Goal: Task Accomplishment & Management: Use online tool/utility

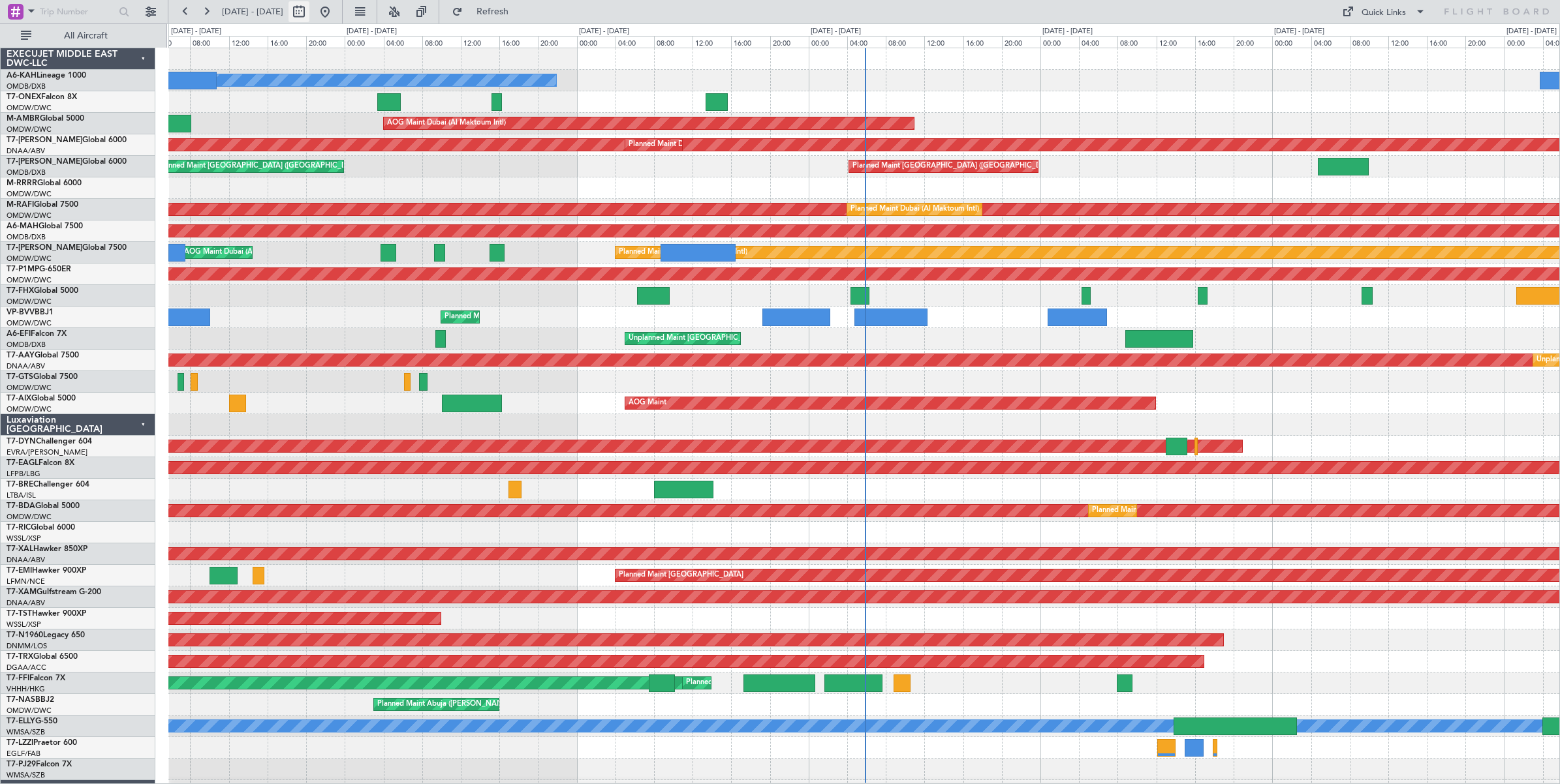
click at [310, 10] on button at bounding box center [299, 12] width 21 height 21
select select "8"
select select "2025"
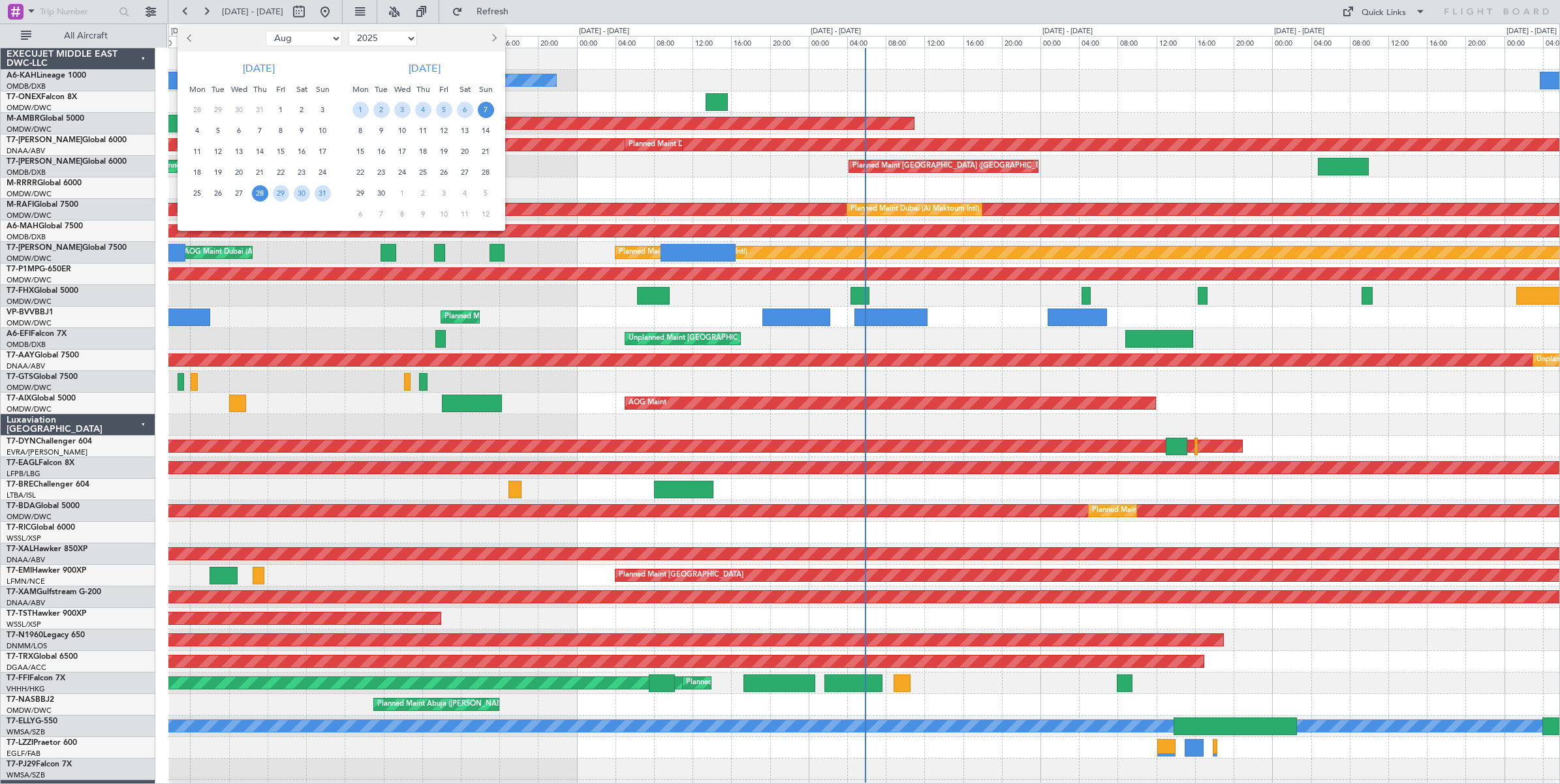
click at [315, 40] on select "Jan Feb Mar Apr May Jun [DATE] Aug Sep Oct Nov Dec" at bounding box center [304, 38] width 77 height 15
select select "7"
click at [266, 31] on select "Jan Feb Mar Apr May Jun [DATE] Aug Sep Oct Nov Dec" at bounding box center [304, 38] width 77 height 15
click at [197, 151] on span "14" at bounding box center [197, 152] width 16 height 16
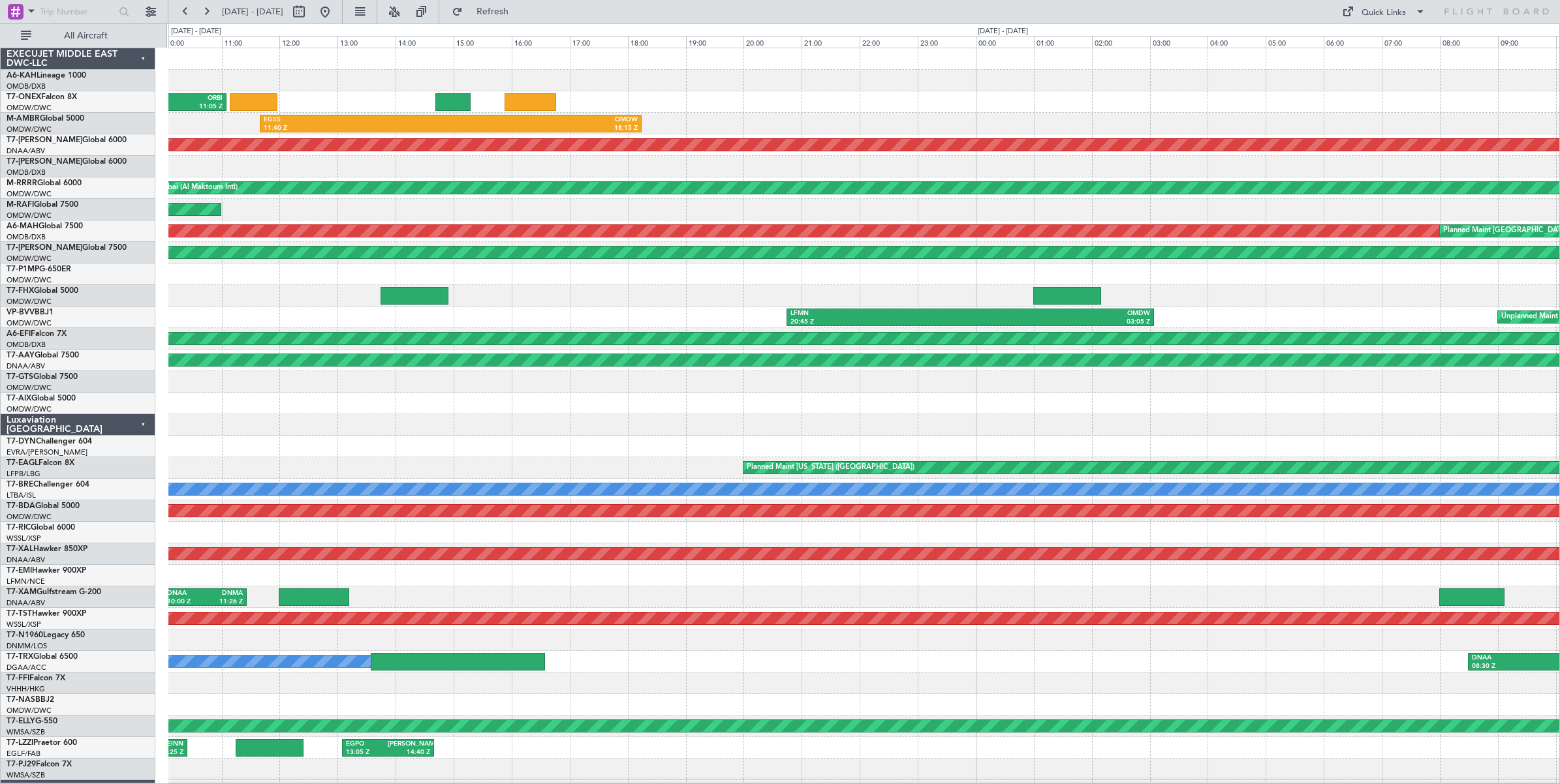
click at [745, 136] on div "EGSS 06:00 Z ORBI 11:05 Z ORBI 14:00 Z LRBS 16:55 Z EGSS 11:40 Z OMDW 18:15 Z U…" at bounding box center [864, 436] width 1391 height 775
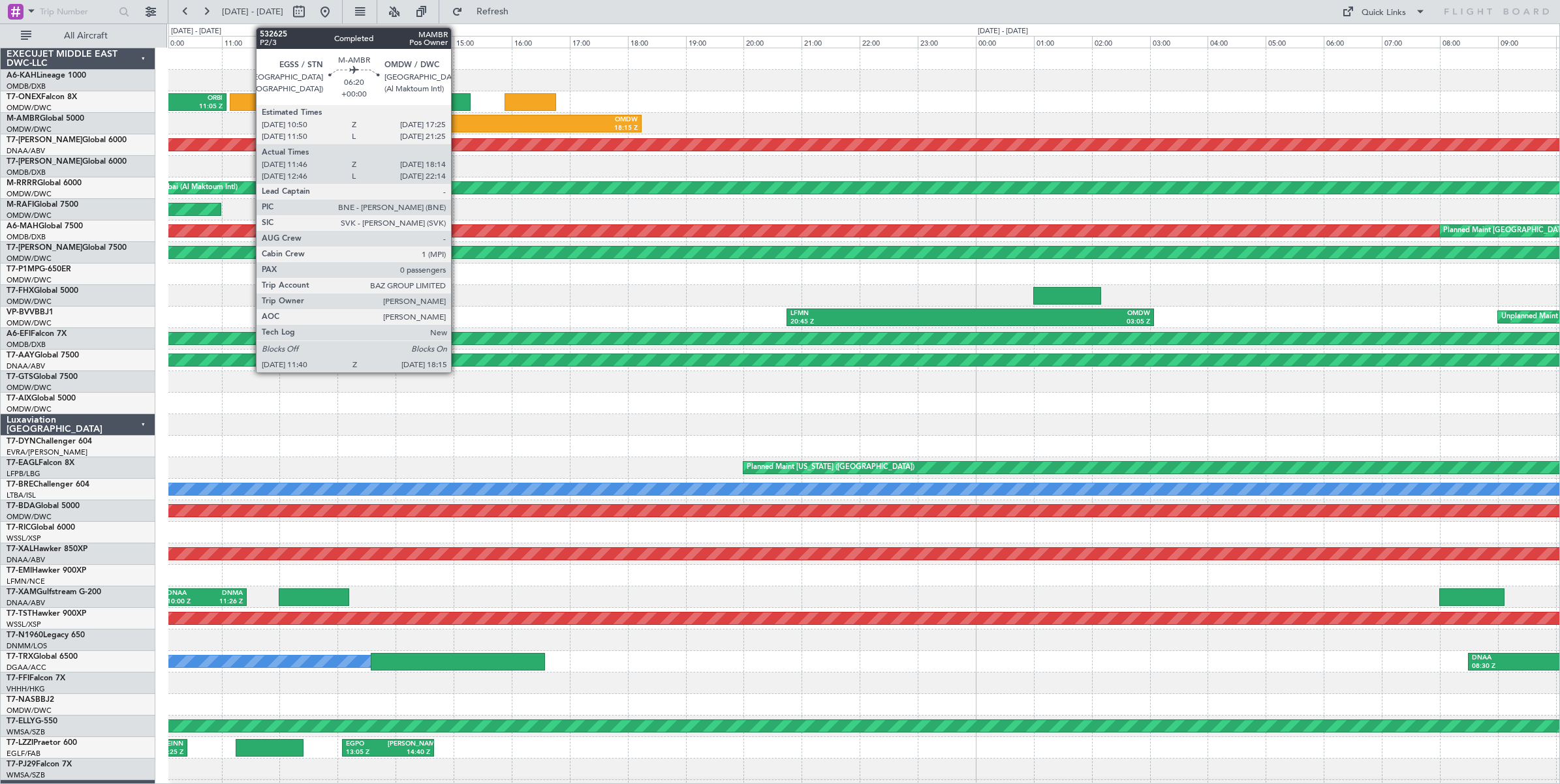
click at [457, 120] on div "OMDW" at bounding box center [544, 120] width 187 height 9
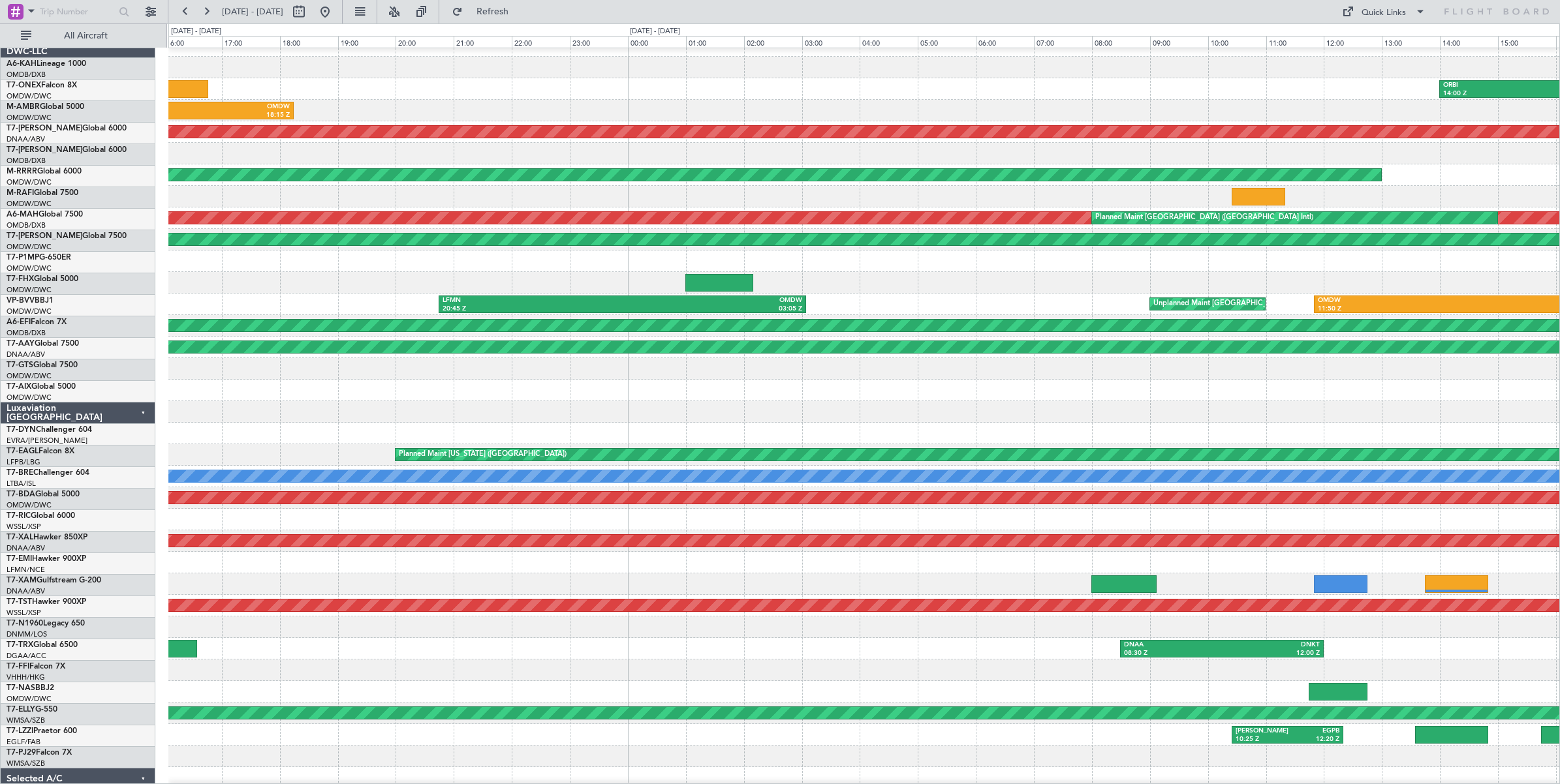
scroll to position [14, 0]
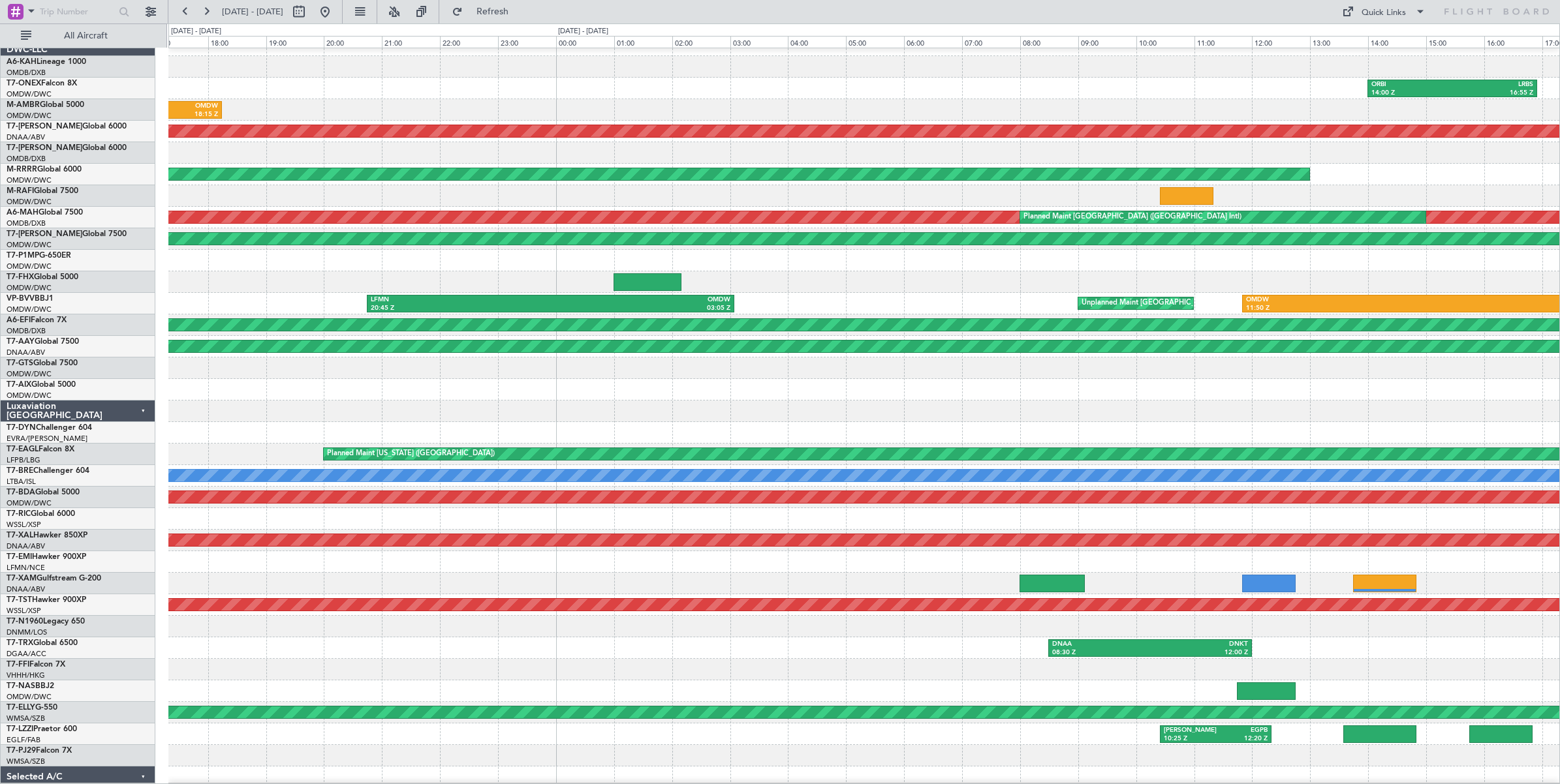
click at [334, 250] on div at bounding box center [864, 260] width 1391 height 21
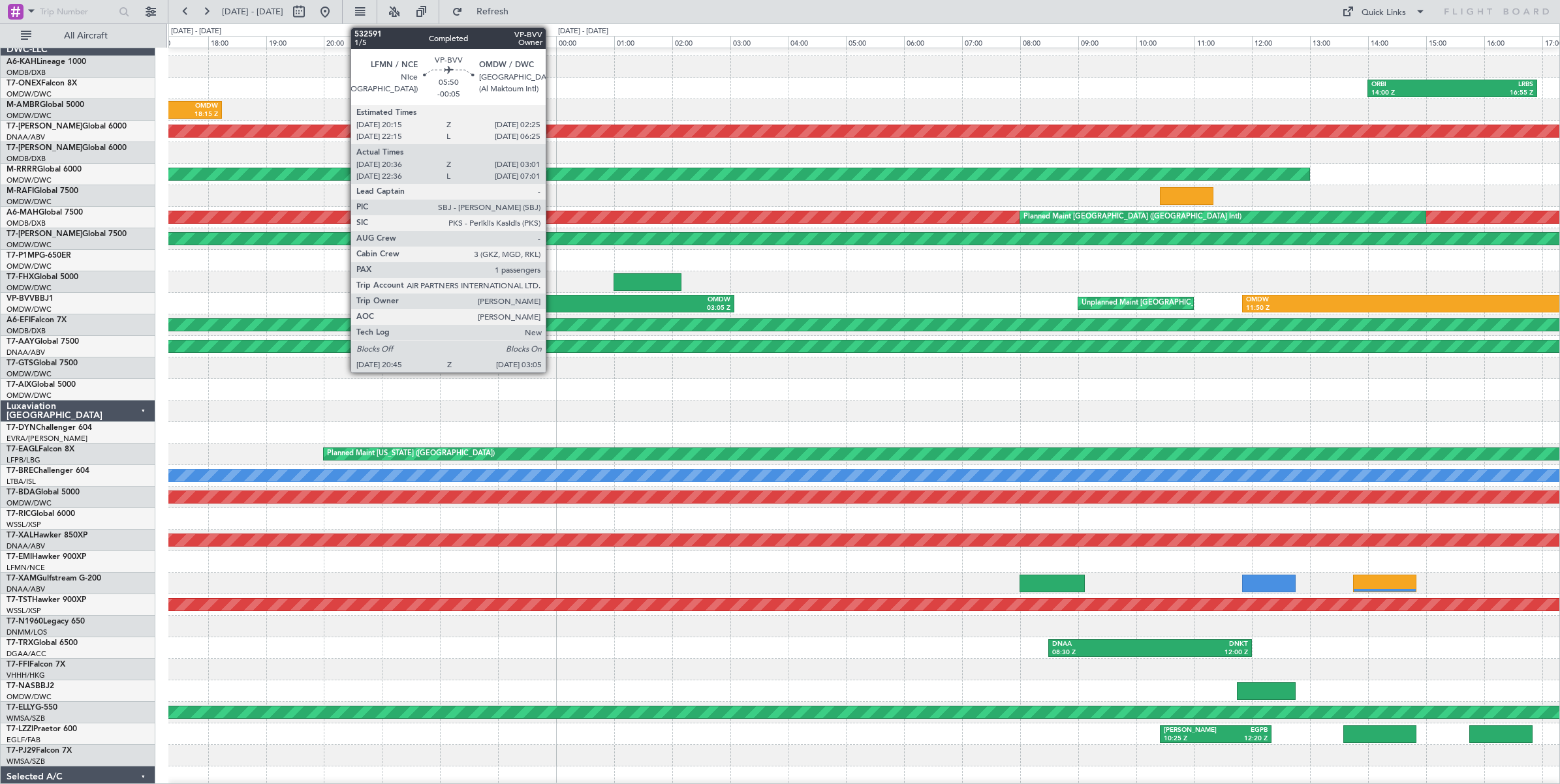
click at [552, 304] on div "OMDW" at bounding box center [641, 300] width 180 height 9
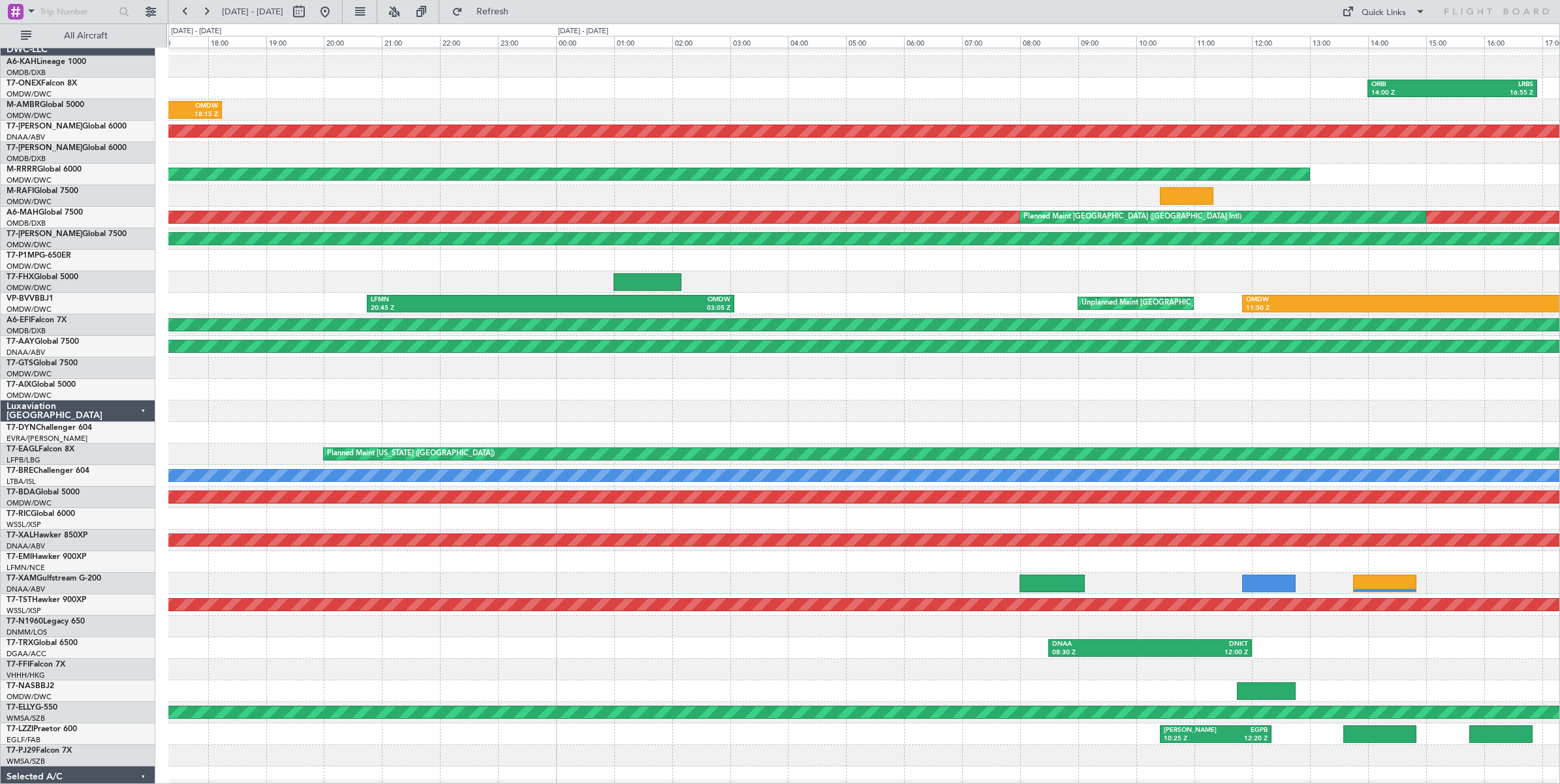
scroll to position [0, 0]
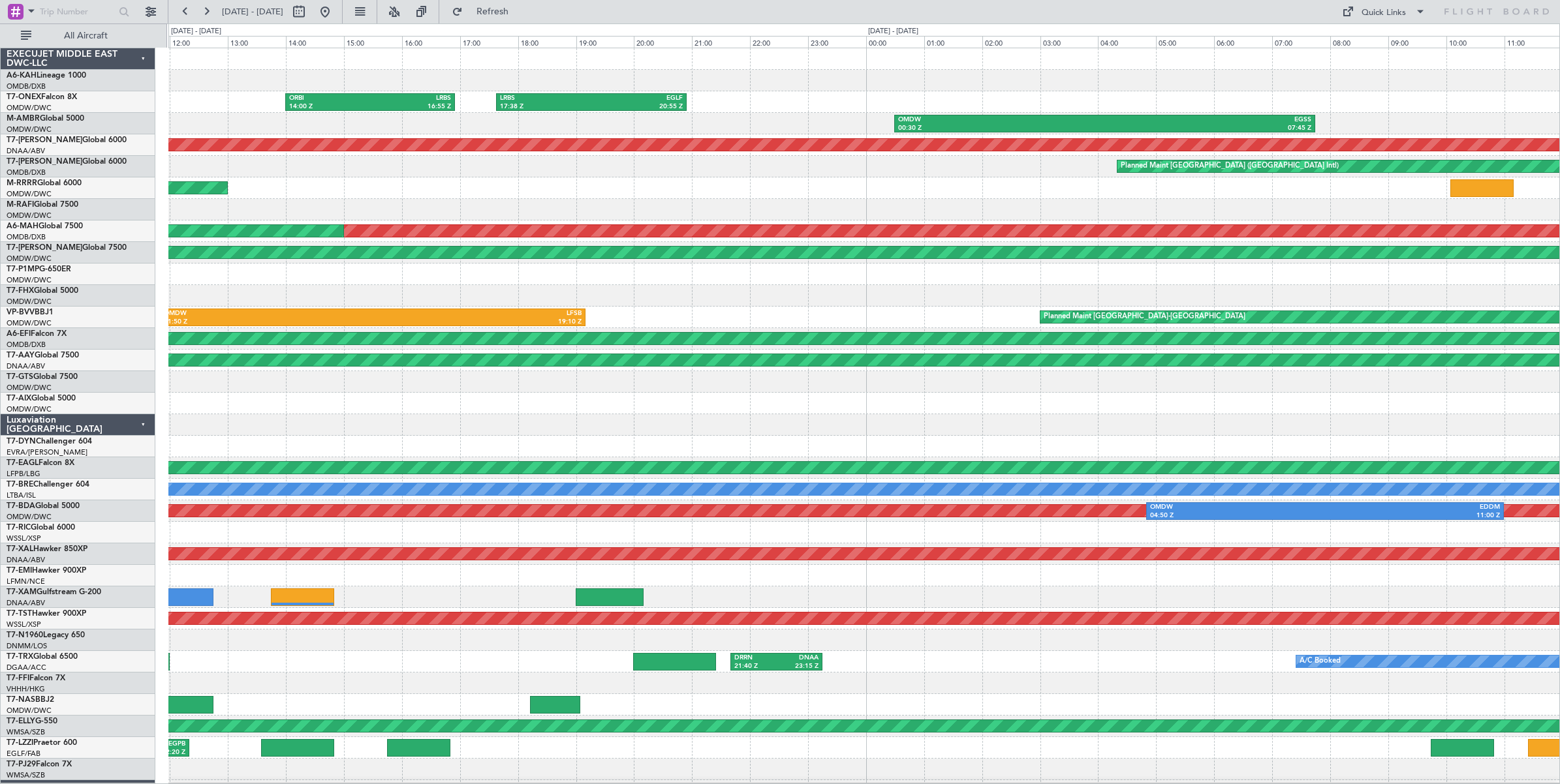
click at [115, 142] on div "ORBI 14:00 Z LRBS 16:55 Z LRBS 17:38 Z EGLF 20:55 Z OMDW 00:30 Z EGSS 07:45 Z U…" at bounding box center [780, 404] width 1560 height 761
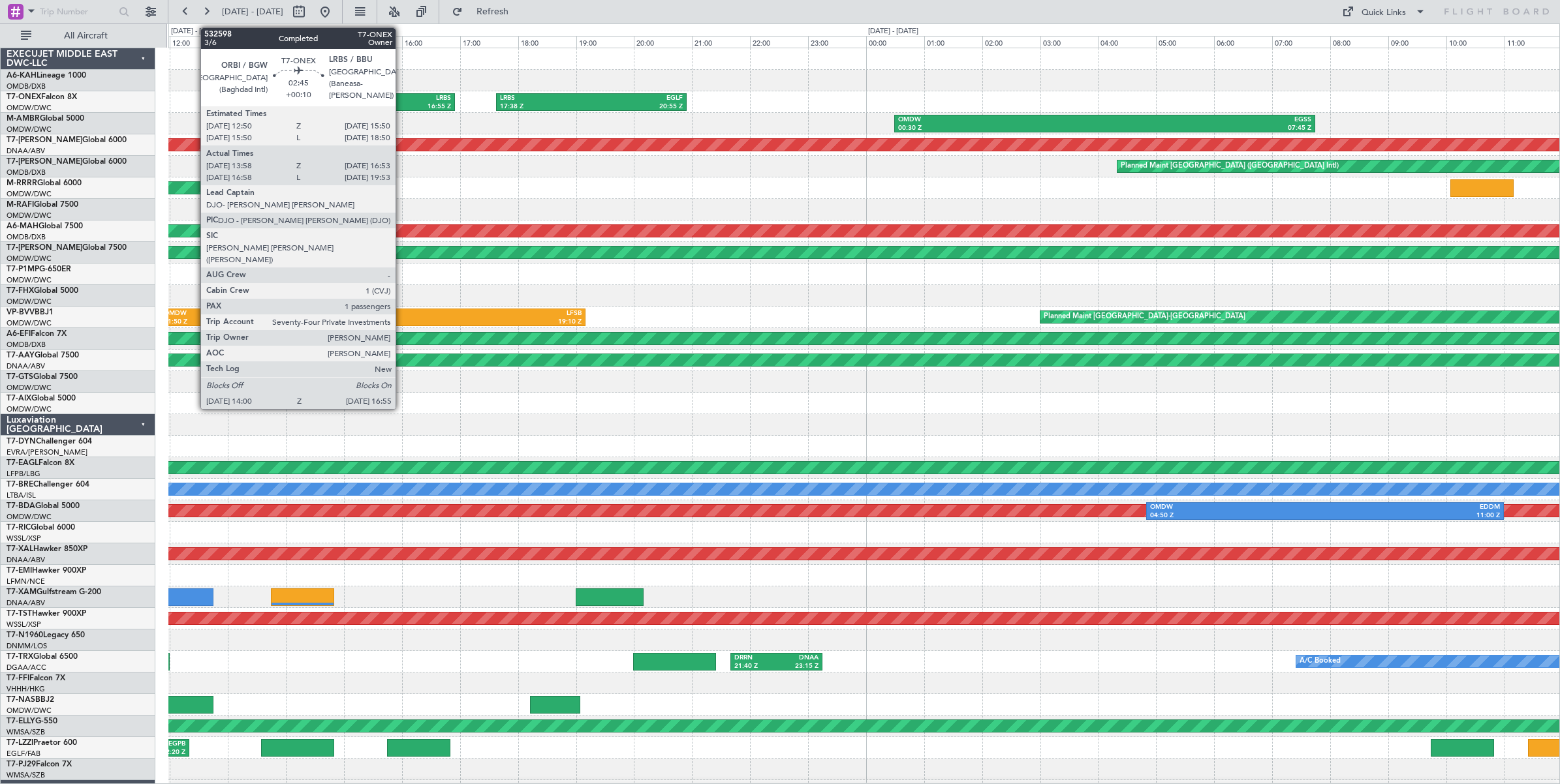
click at [402, 100] on div "LRBS" at bounding box center [410, 99] width 81 height 9
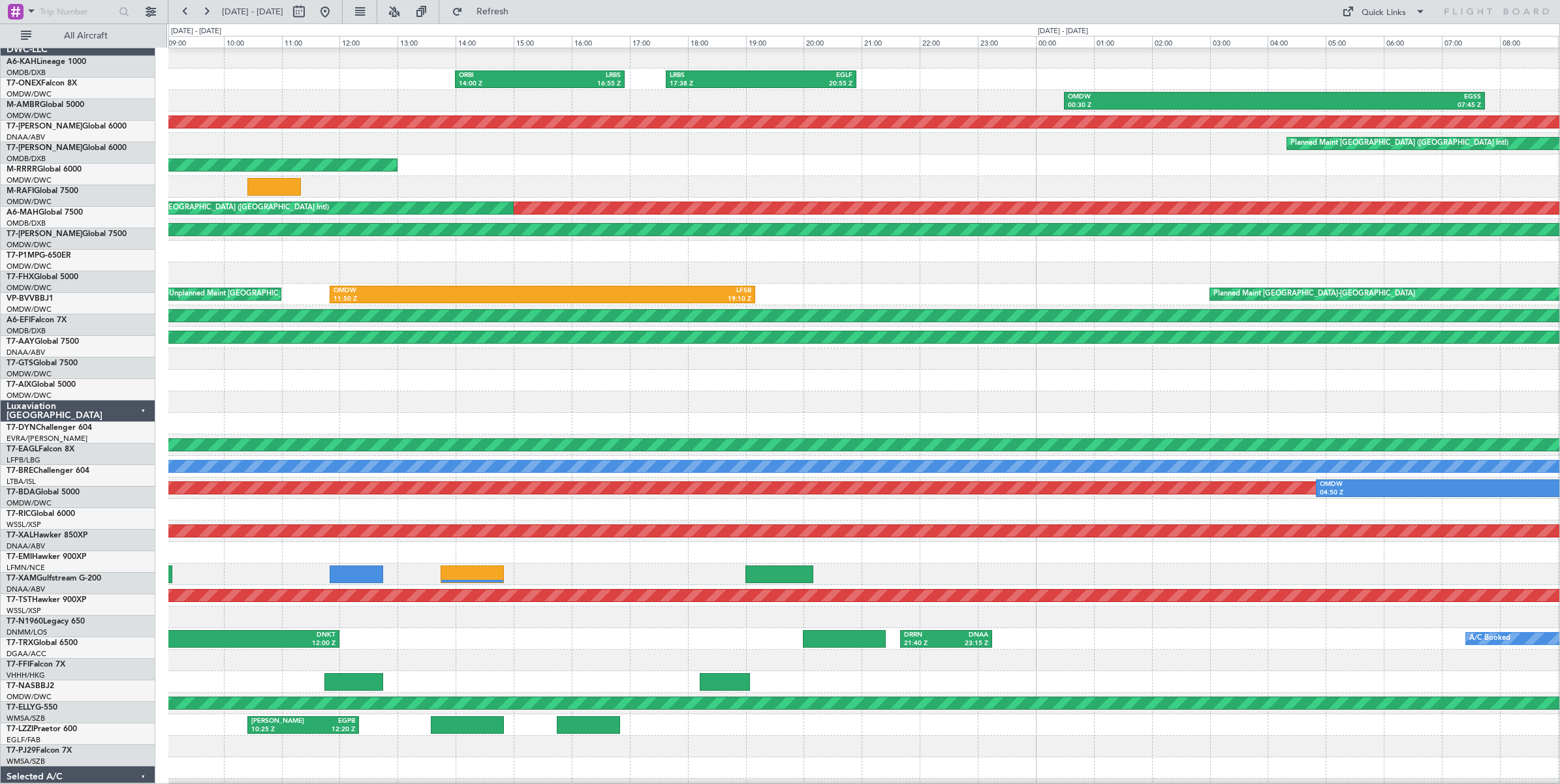
scroll to position [23, 0]
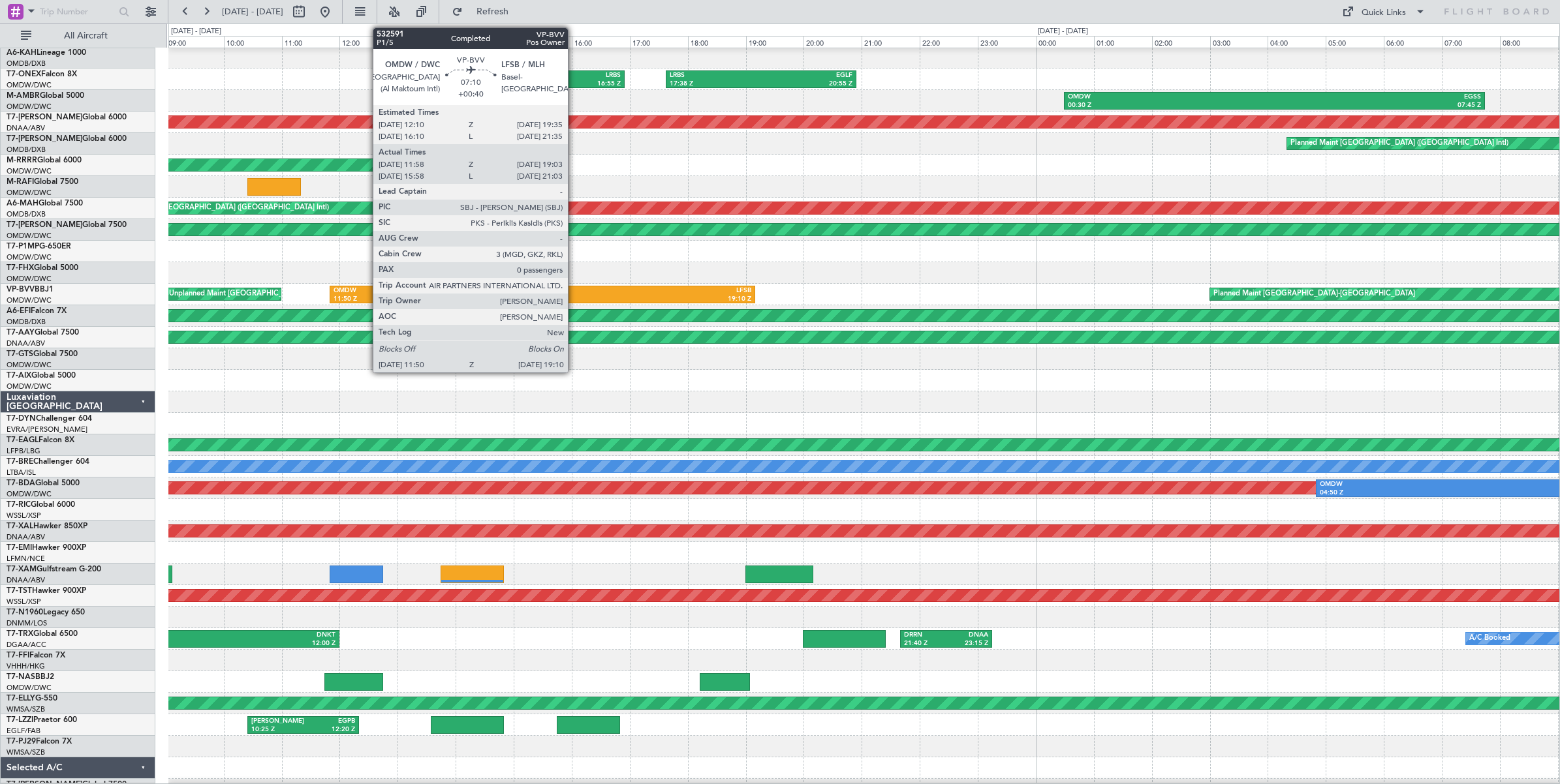
click at [574, 295] on div "19:10 Z" at bounding box center [647, 299] width 209 height 9
click at [579, 293] on div "LFSB" at bounding box center [647, 291] width 209 height 9
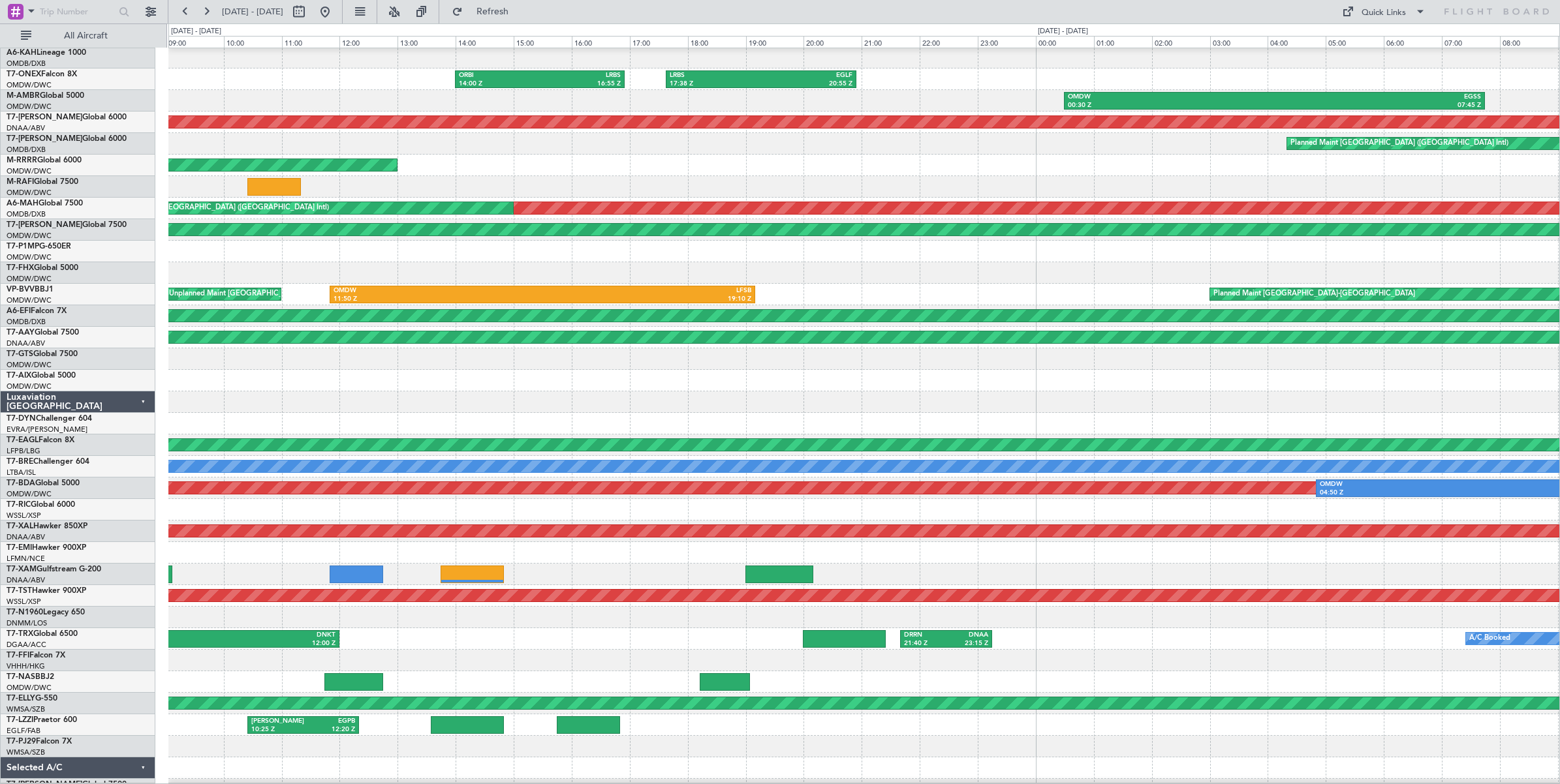
scroll to position [0, 0]
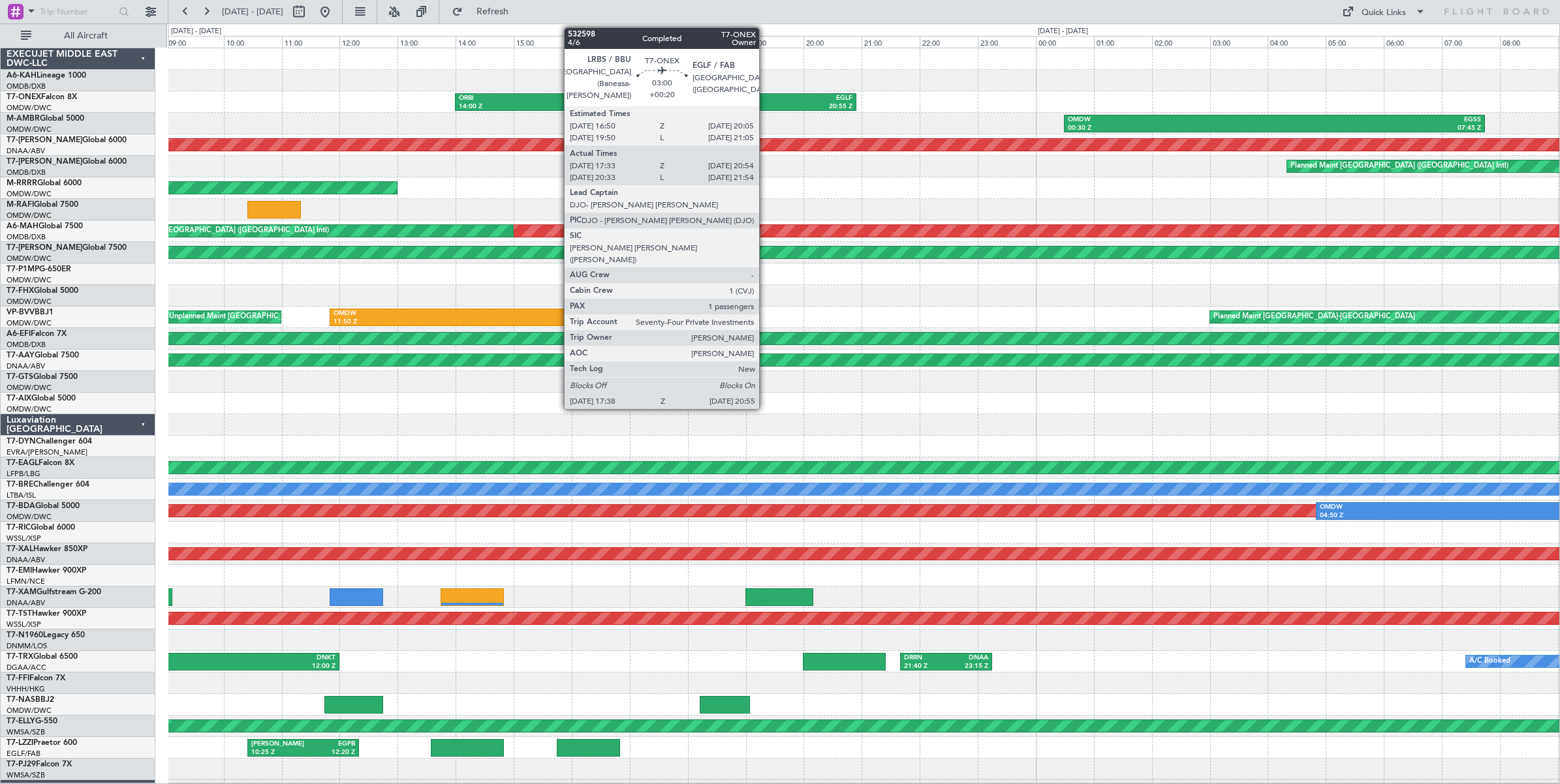
click at [765, 96] on div "EGLF" at bounding box center [806, 99] width 91 height 9
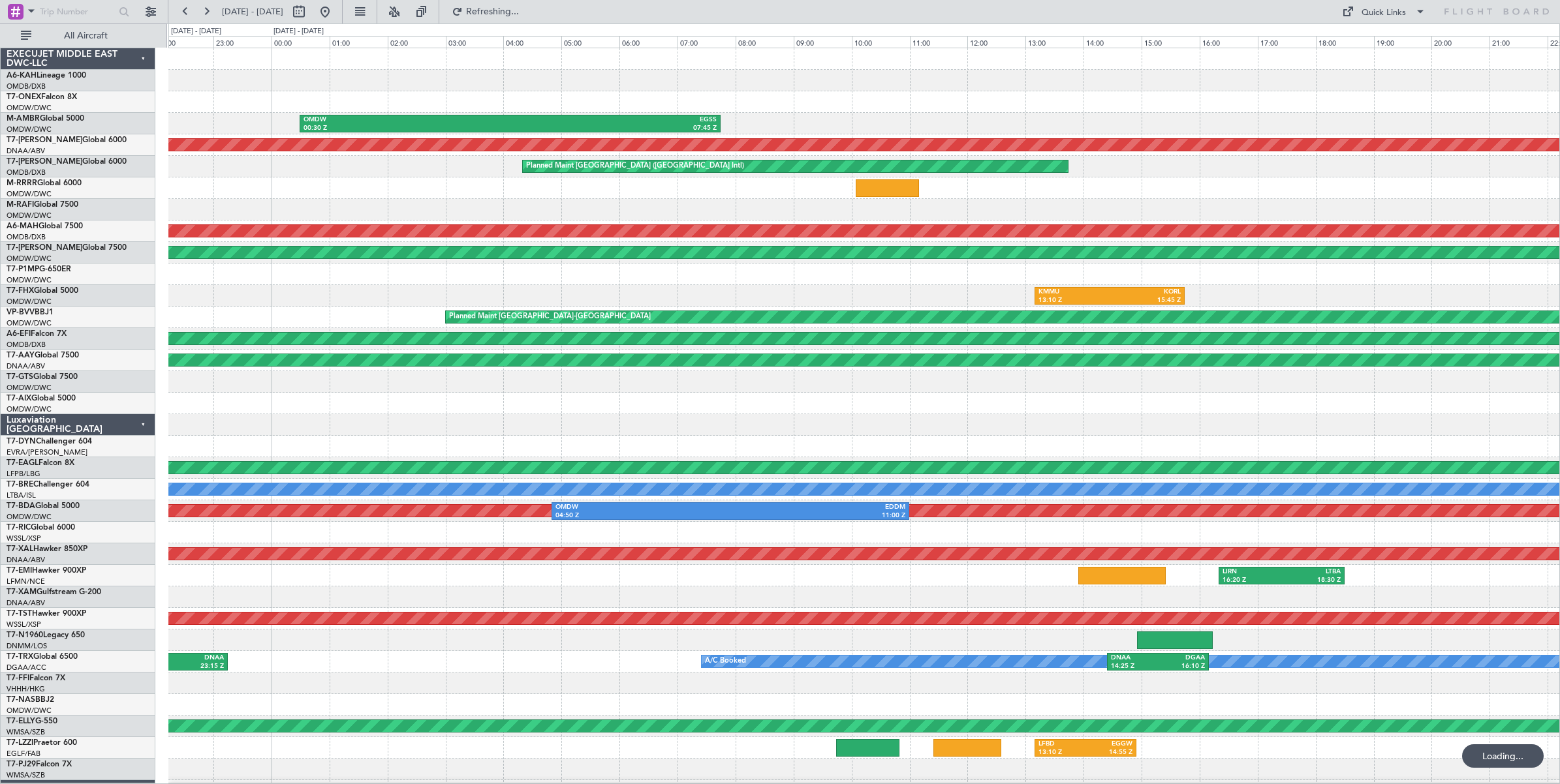
click at [573, 107] on div "LRBS 17:38 Z EGLF 20:55 Z ORBI 14:00 Z LRBS 16:55 Z OMDW 00:30 Z EGSS 07:45 Z U…" at bounding box center [864, 436] width 1391 height 775
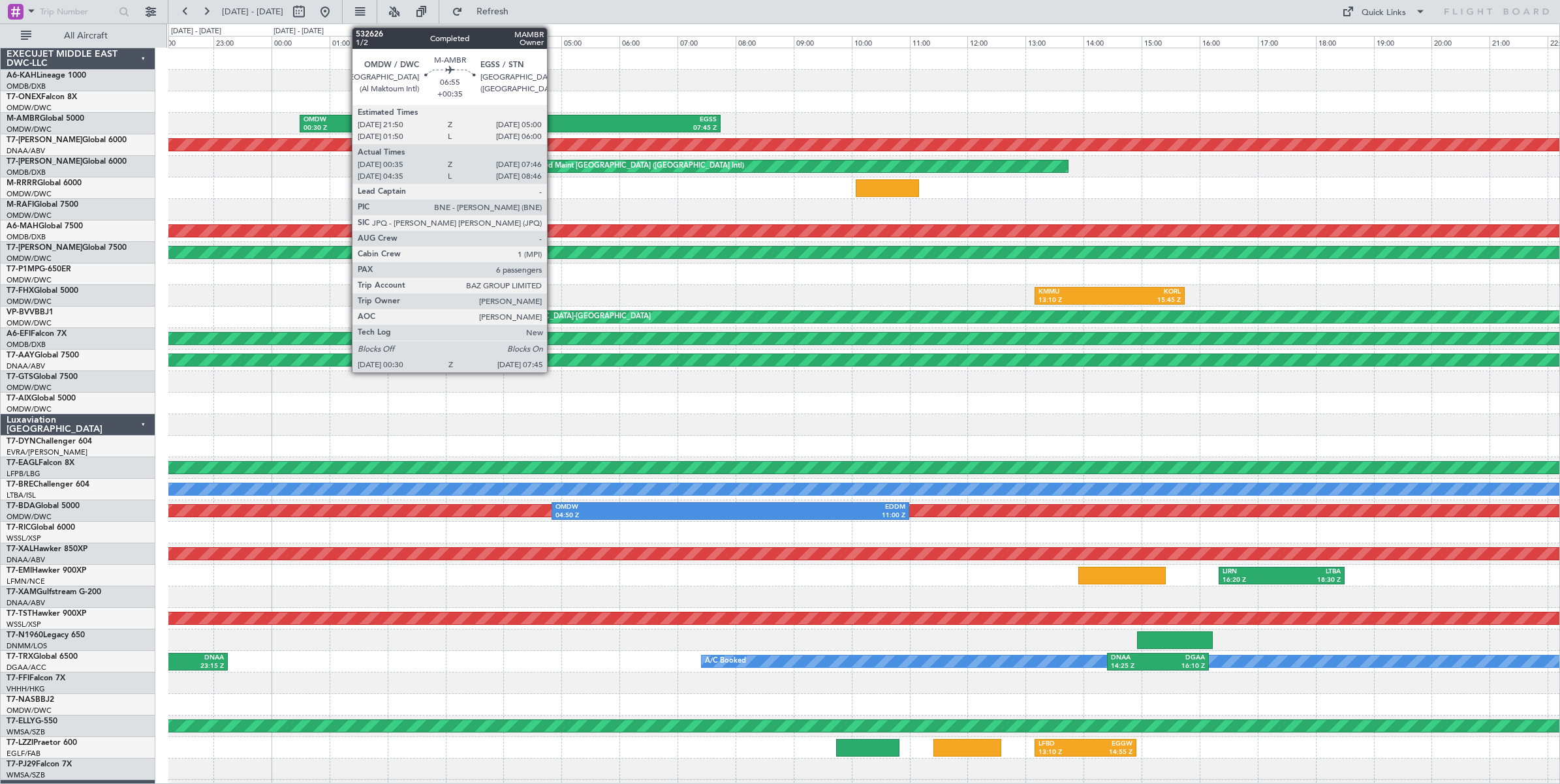
click at [554, 122] on div "EGSS" at bounding box center [613, 120] width 206 height 9
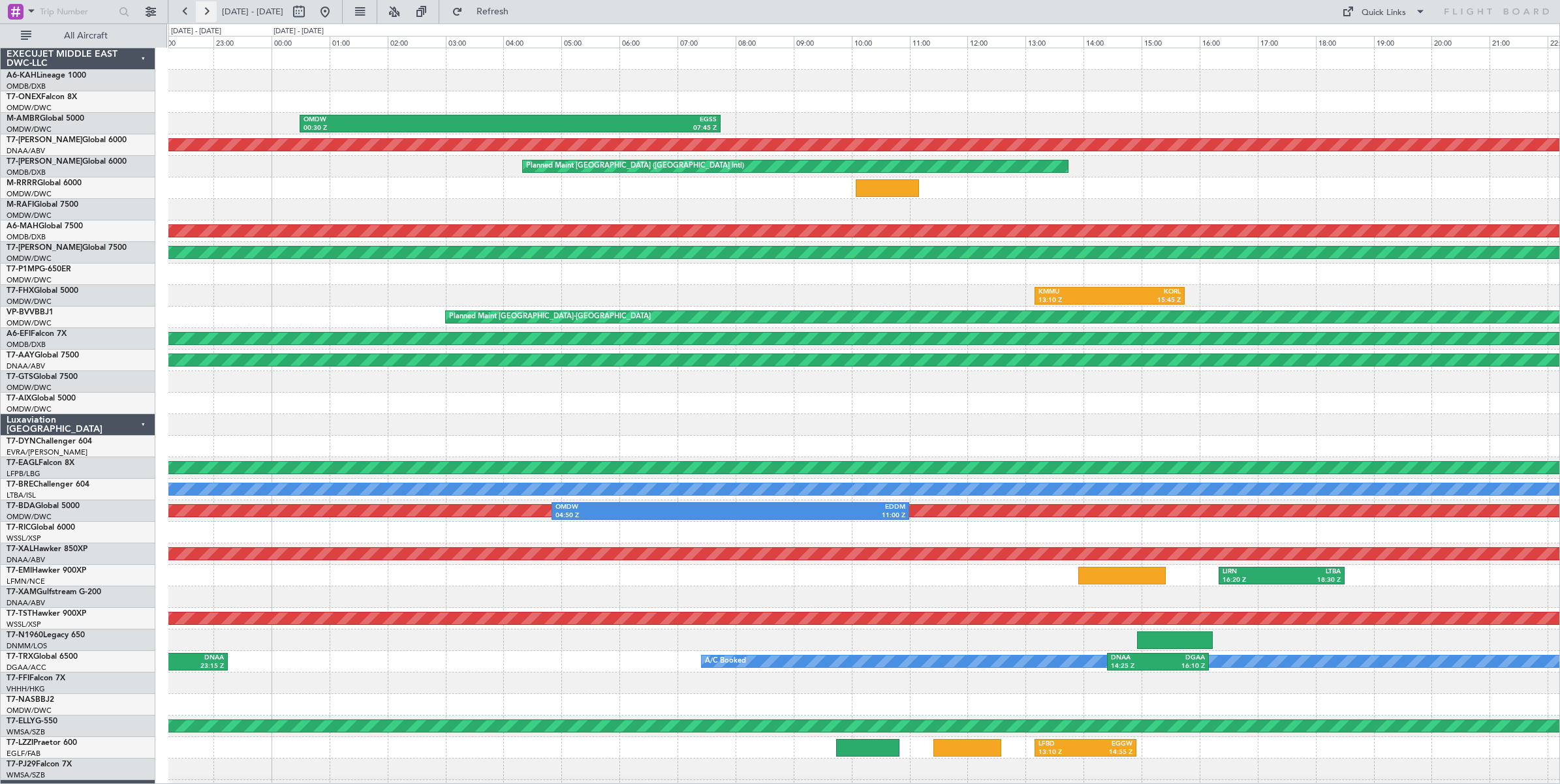
click at [211, 13] on button at bounding box center [206, 12] width 21 height 21
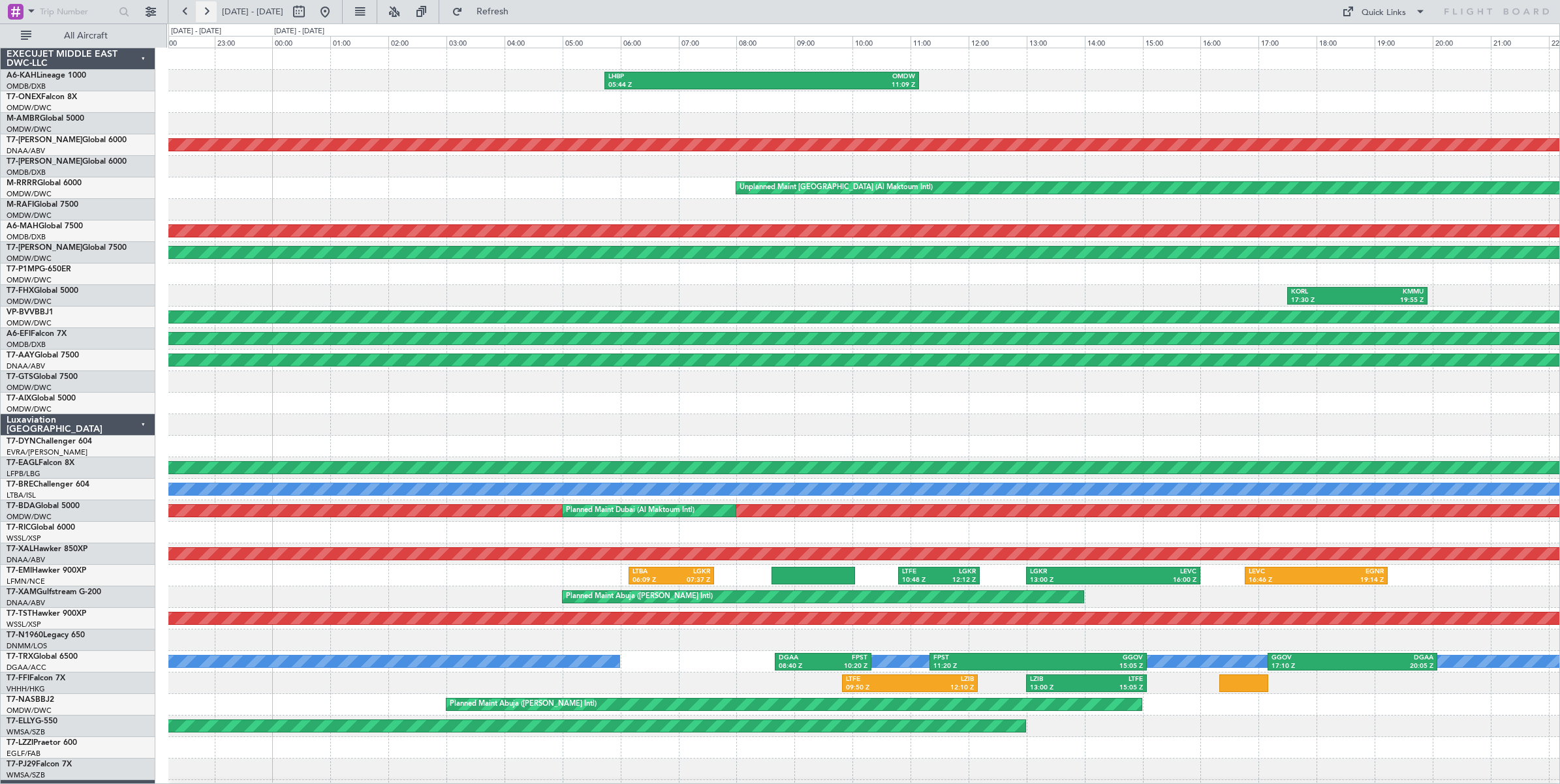
click at [211, 13] on button at bounding box center [206, 12] width 21 height 21
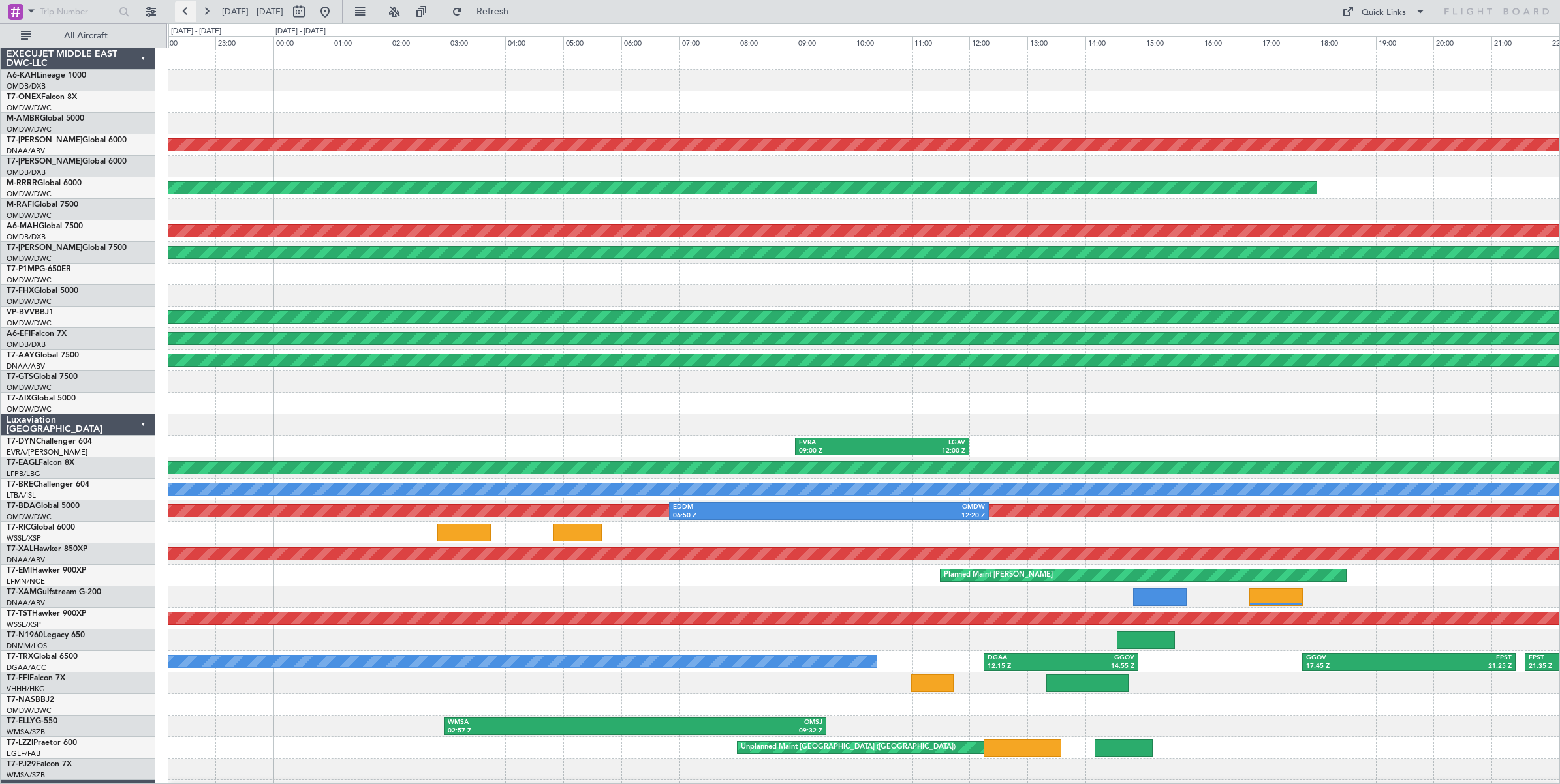
click at [186, 16] on button at bounding box center [185, 12] width 21 height 21
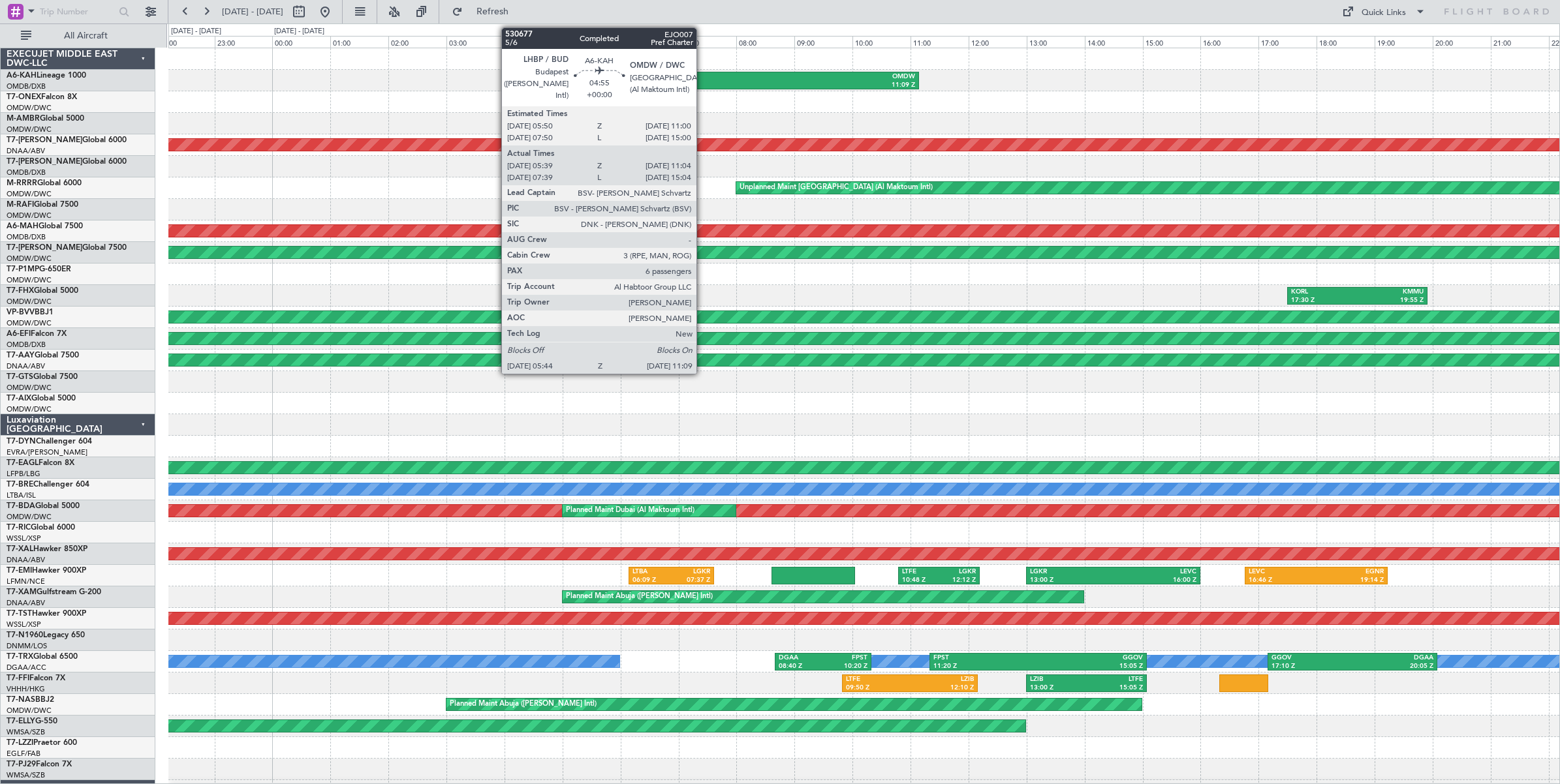
click at [703, 78] on div "LHBP" at bounding box center [685, 77] width 153 height 9
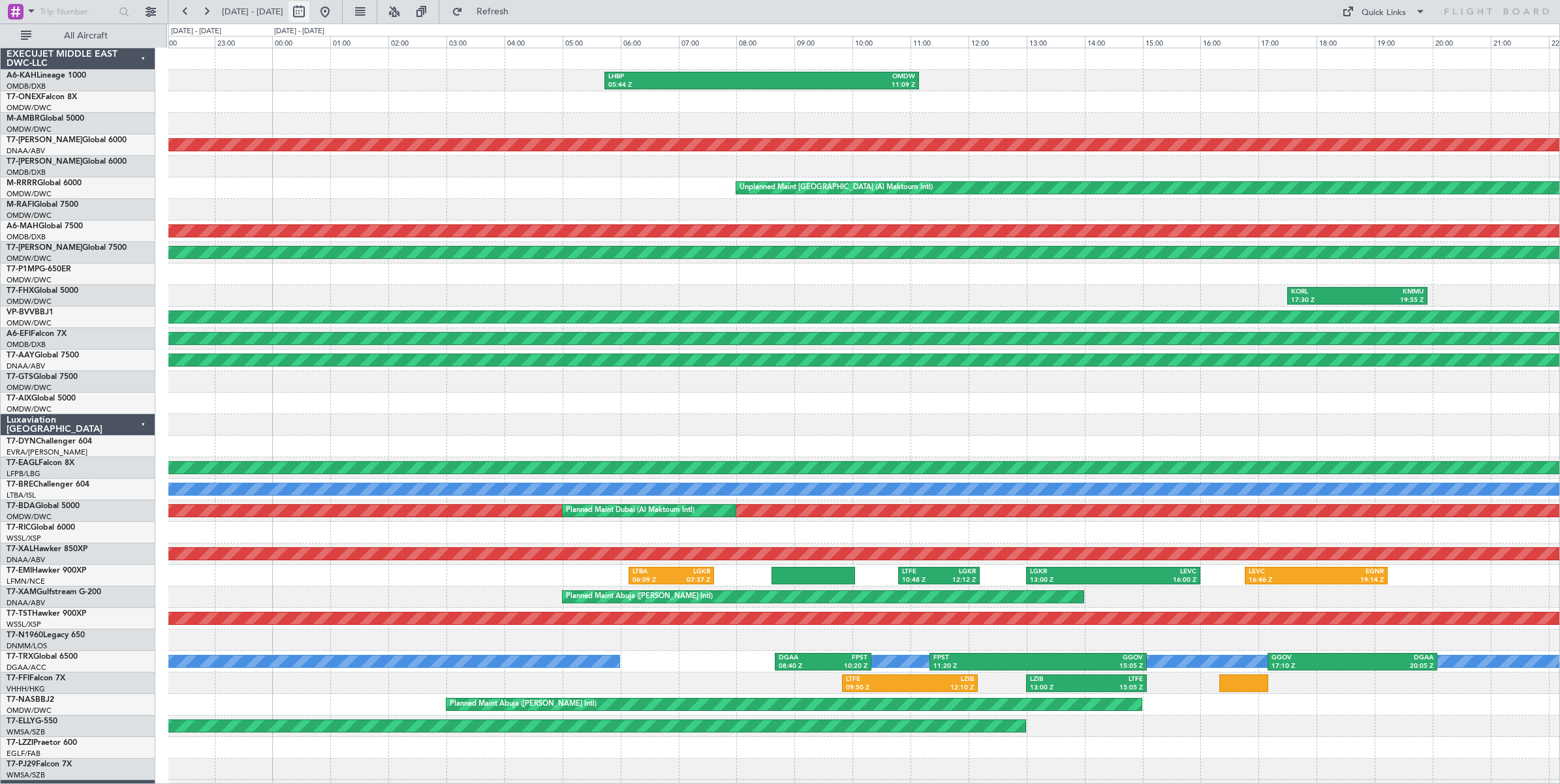
click at [310, 16] on button at bounding box center [299, 12] width 21 height 21
select select "7"
select select "2025"
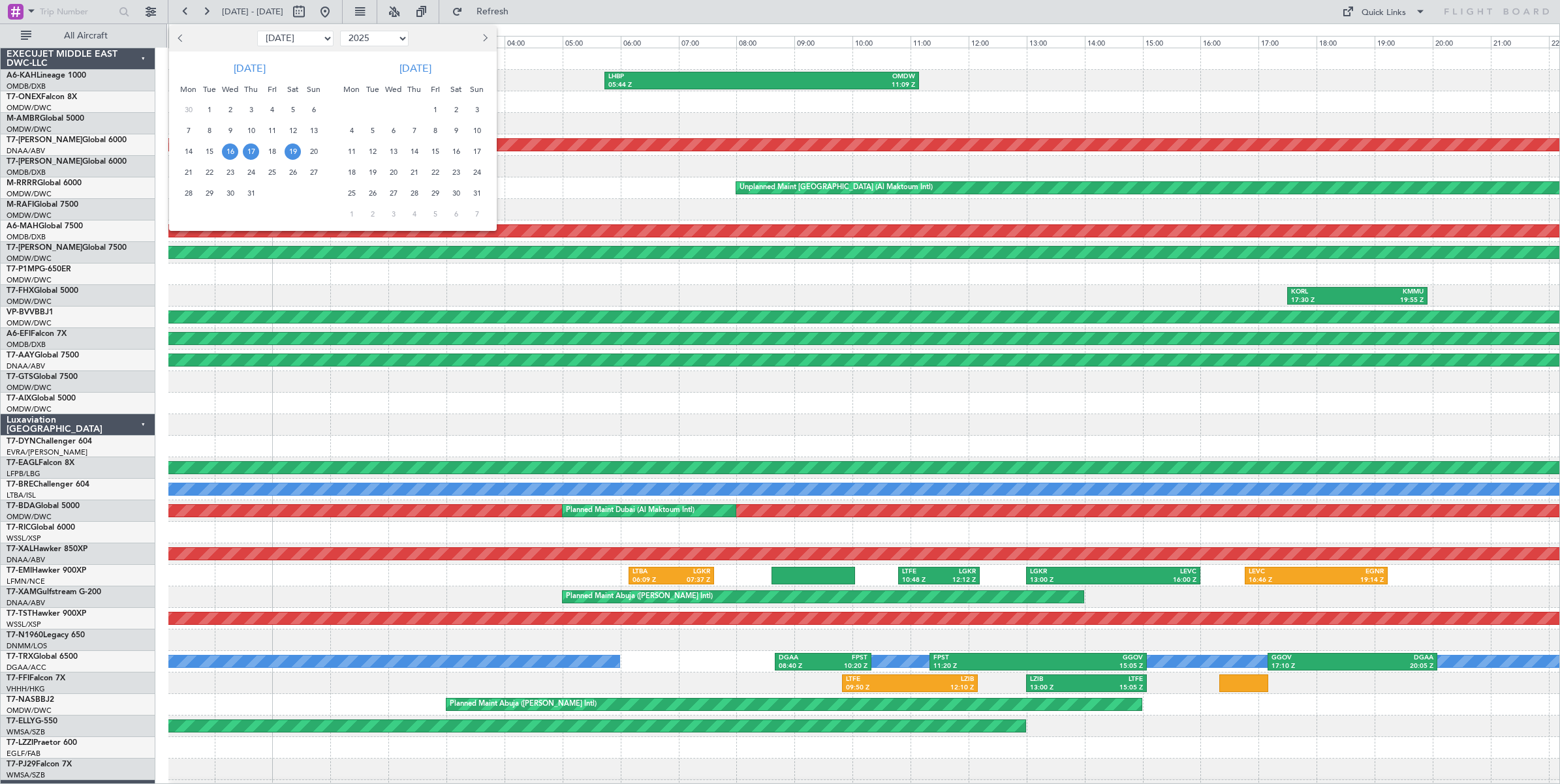
click at [292, 153] on span "19" at bounding box center [293, 152] width 16 height 16
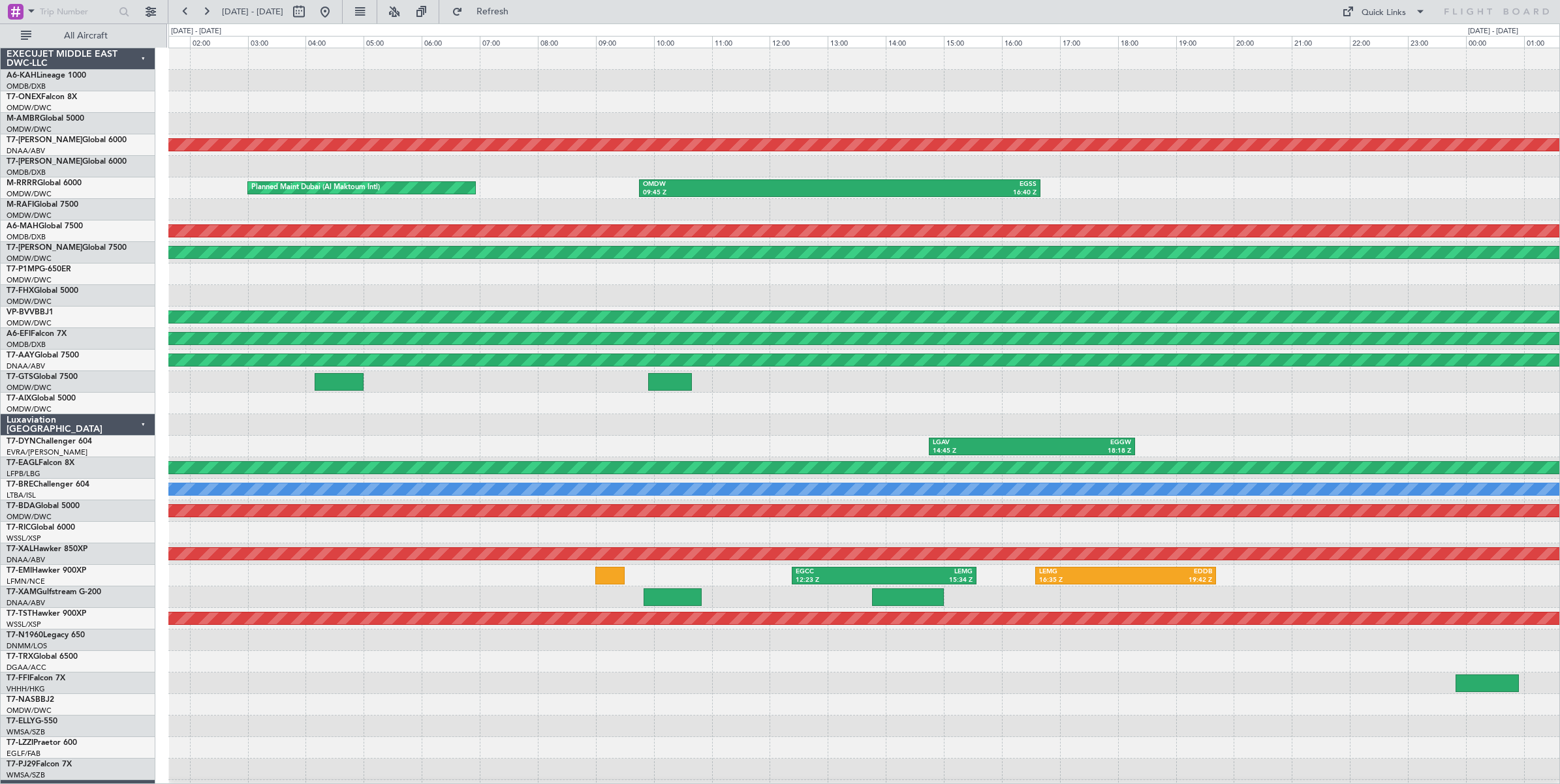
click at [665, 218] on div at bounding box center [864, 210] width 1391 height 21
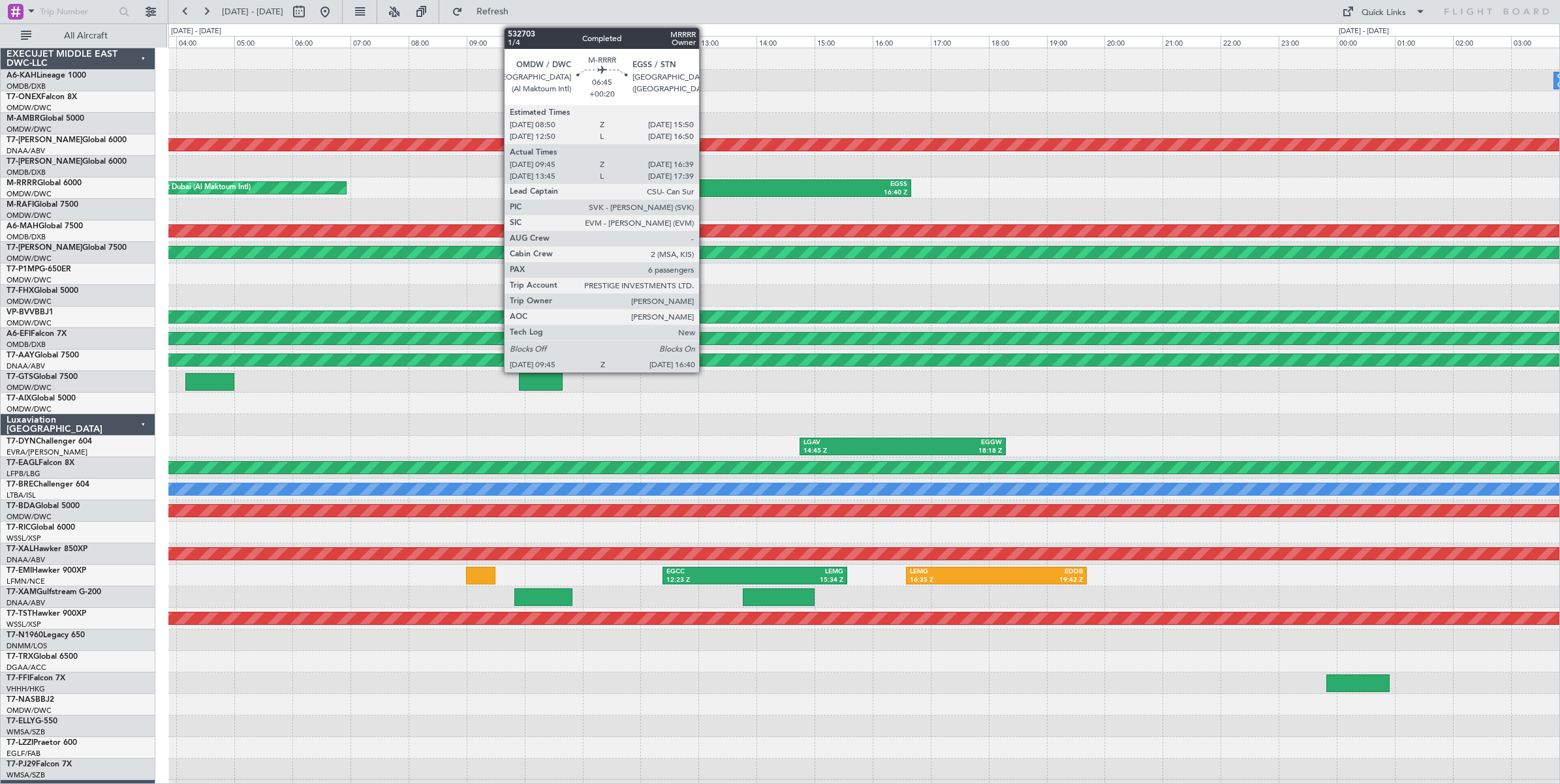
click at [706, 190] on div "09:45 Z" at bounding box center [612, 193] width 197 height 9
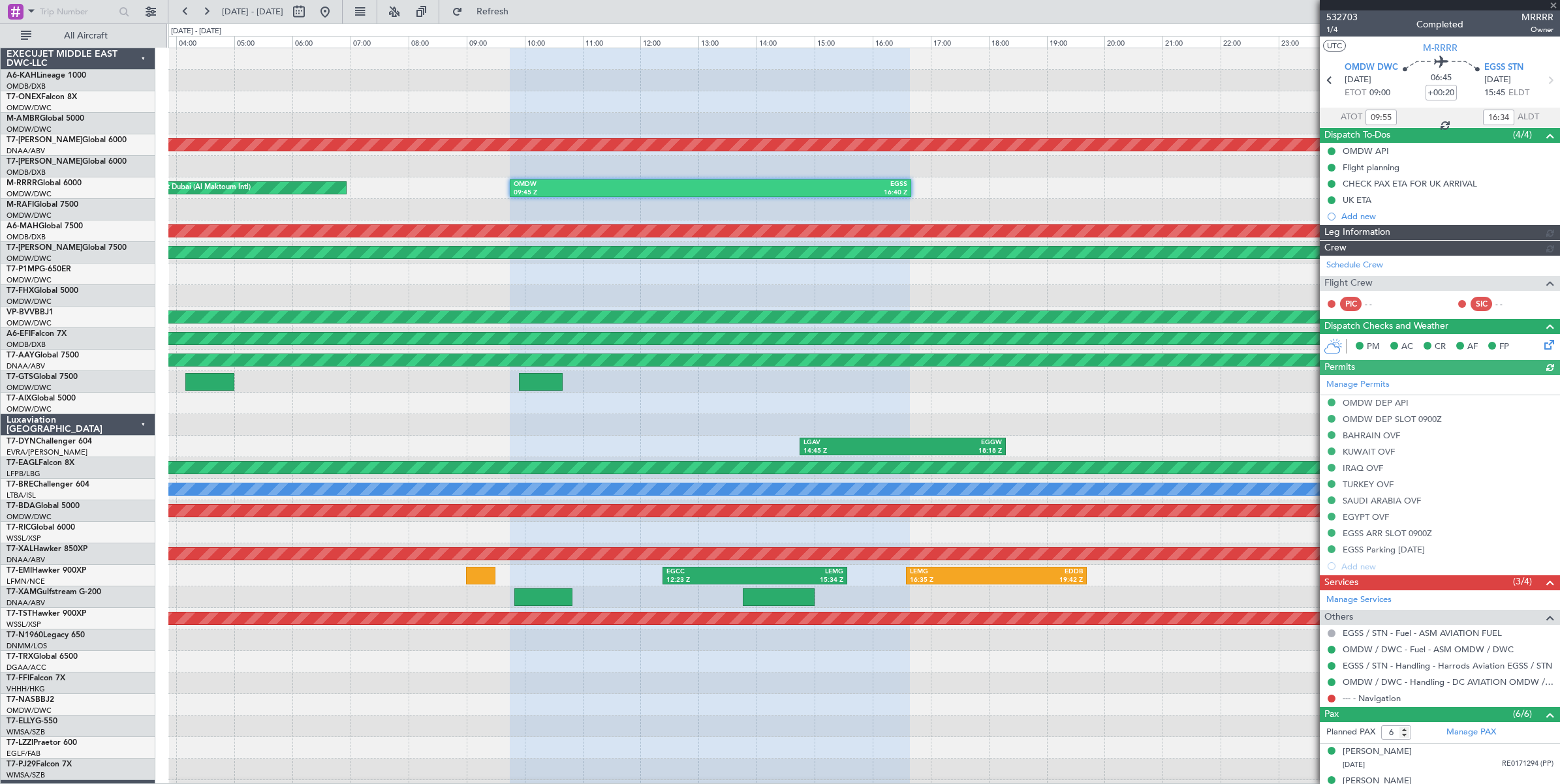
type input "Dherander Fithani (DHF)"
type input "6821"
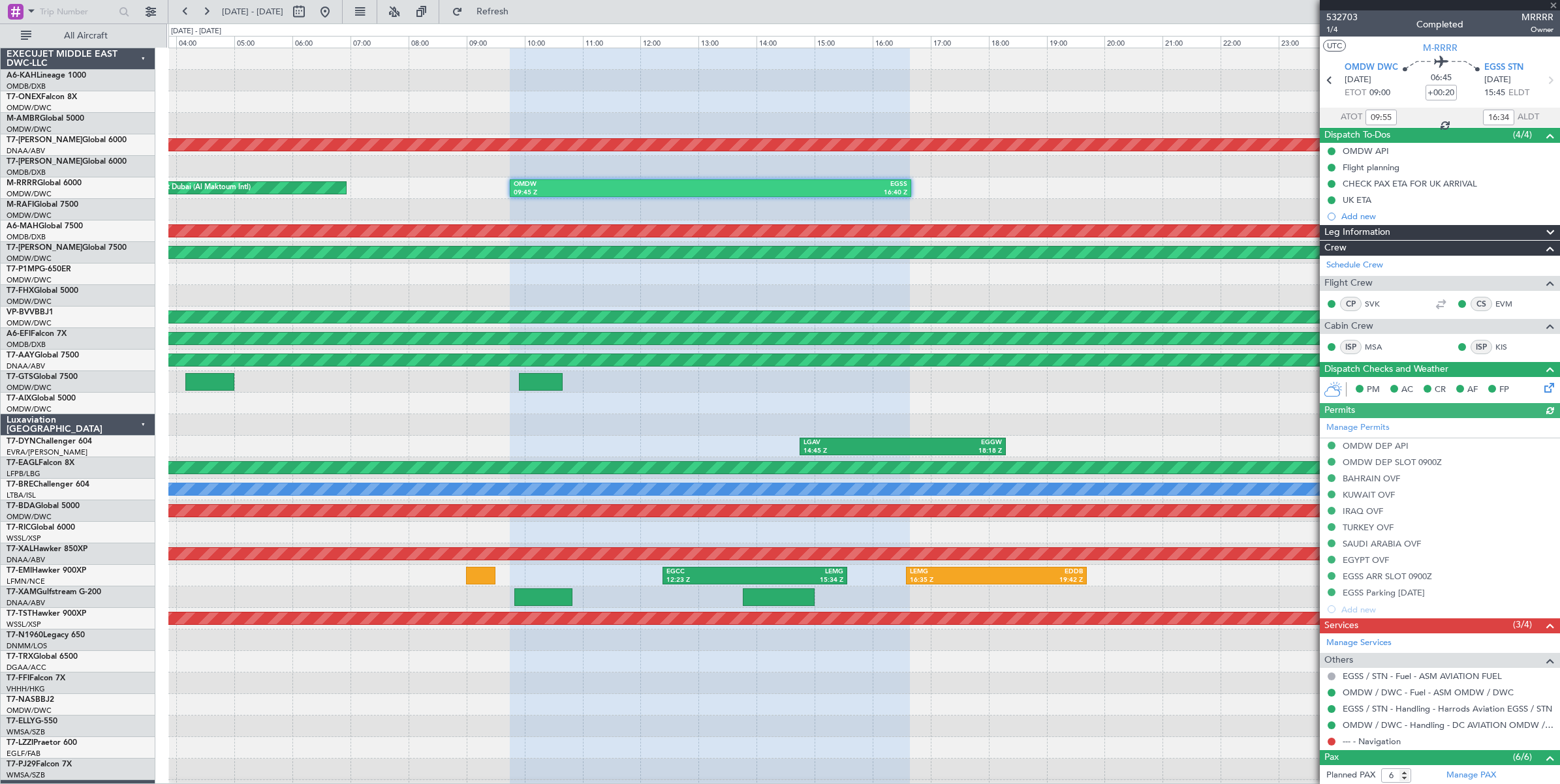
click at [1247, 4] on div at bounding box center [1439, 5] width 240 height 10
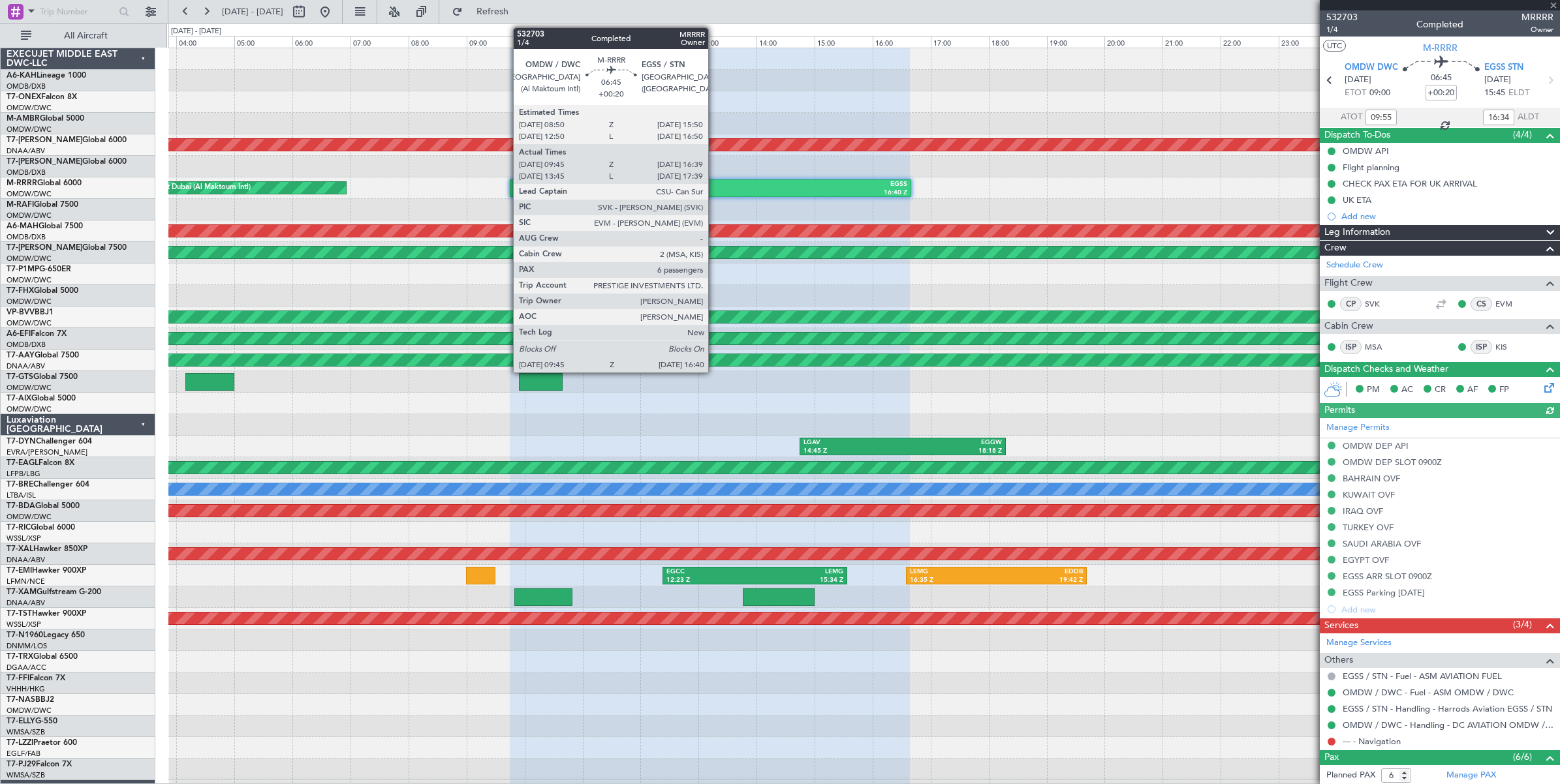
click at [714, 184] on div "EGSS" at bounding box center [808, 185] width 197 height 9
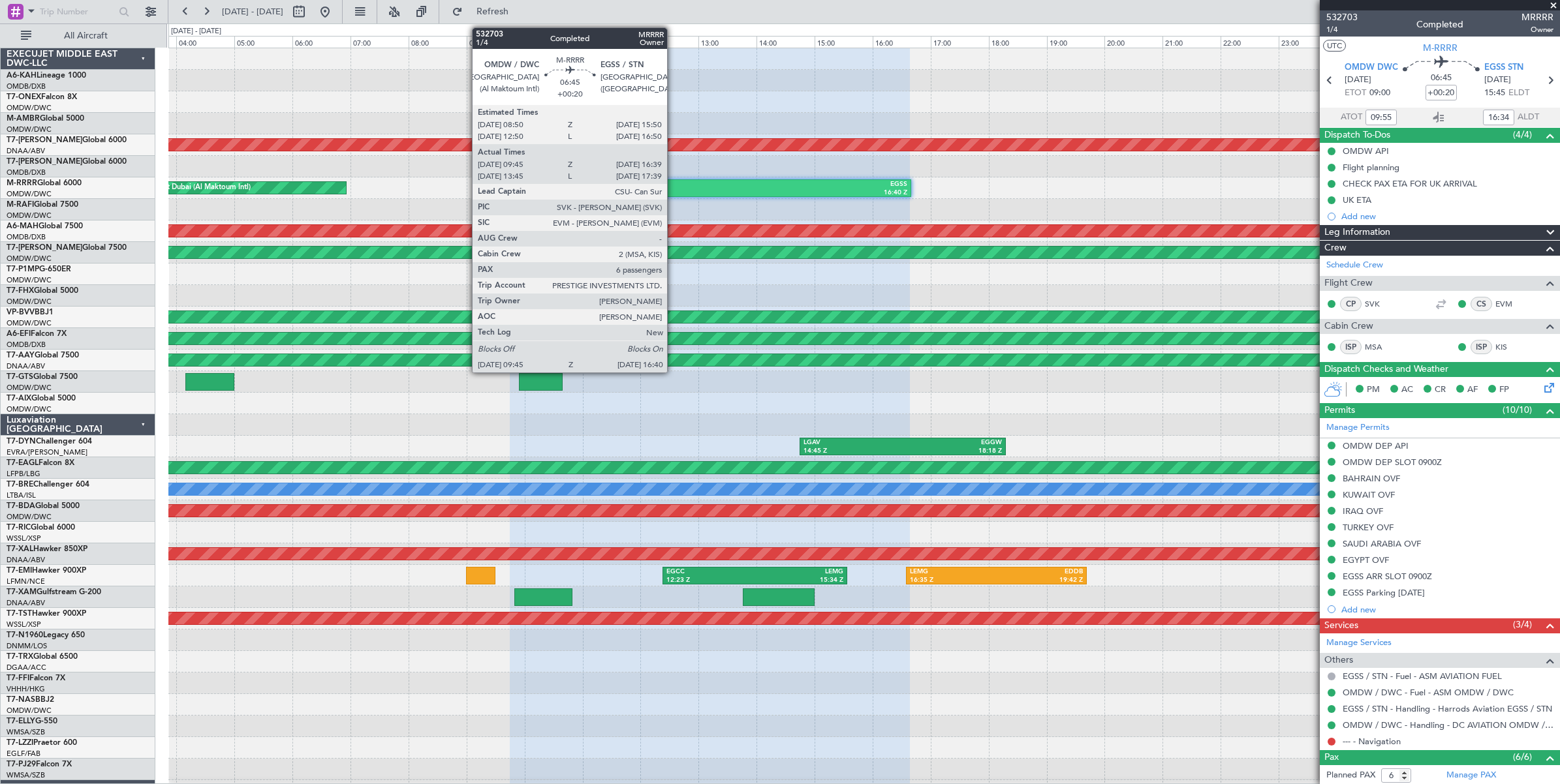
click at [673, 186] on div "OMDW" at bounding box center [612, 185] width 197 height 9
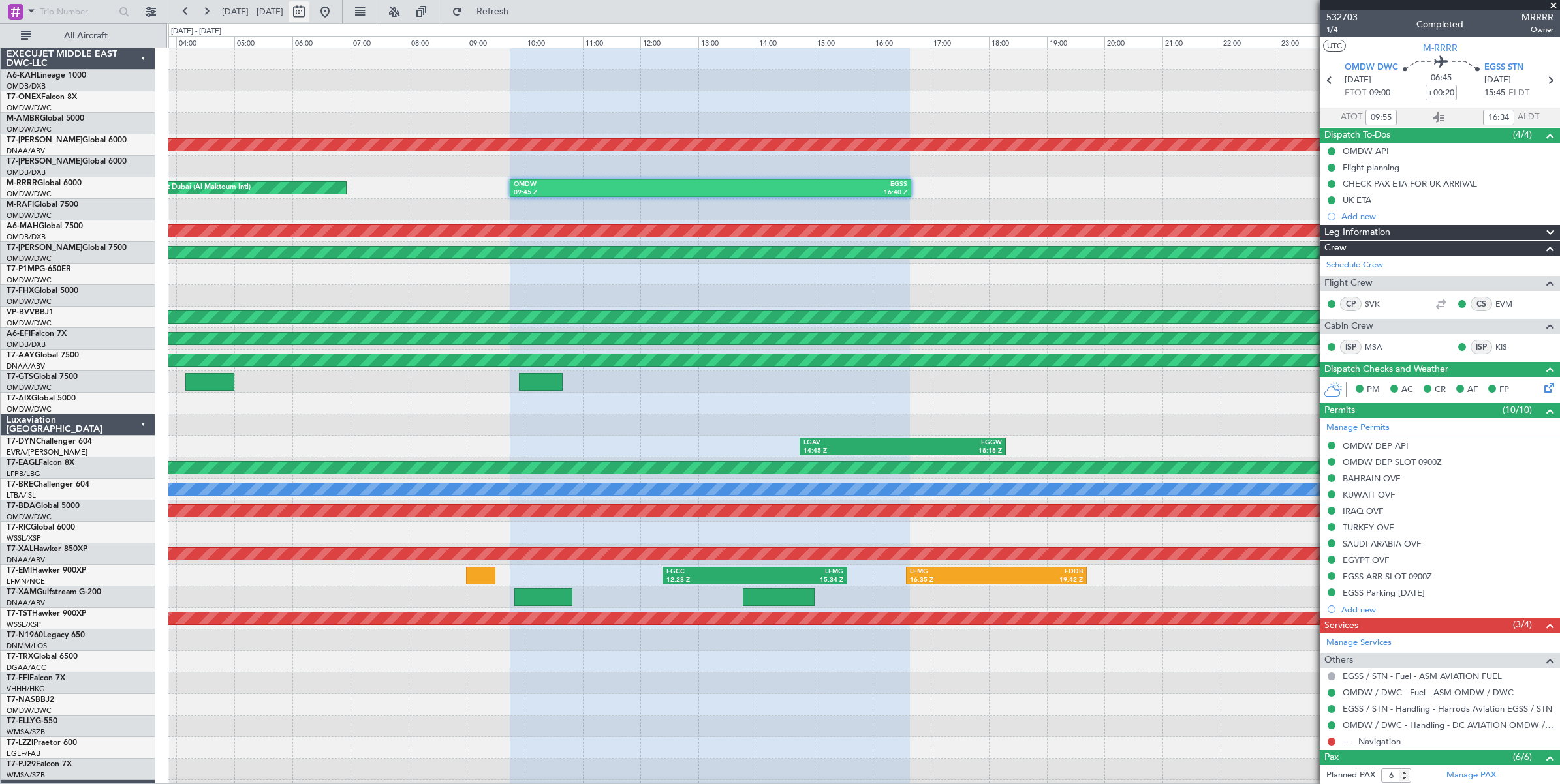
click at [310, 14] on button at bounding box center [299, 12] width 21 height 21
select select "7"
select select "2025"
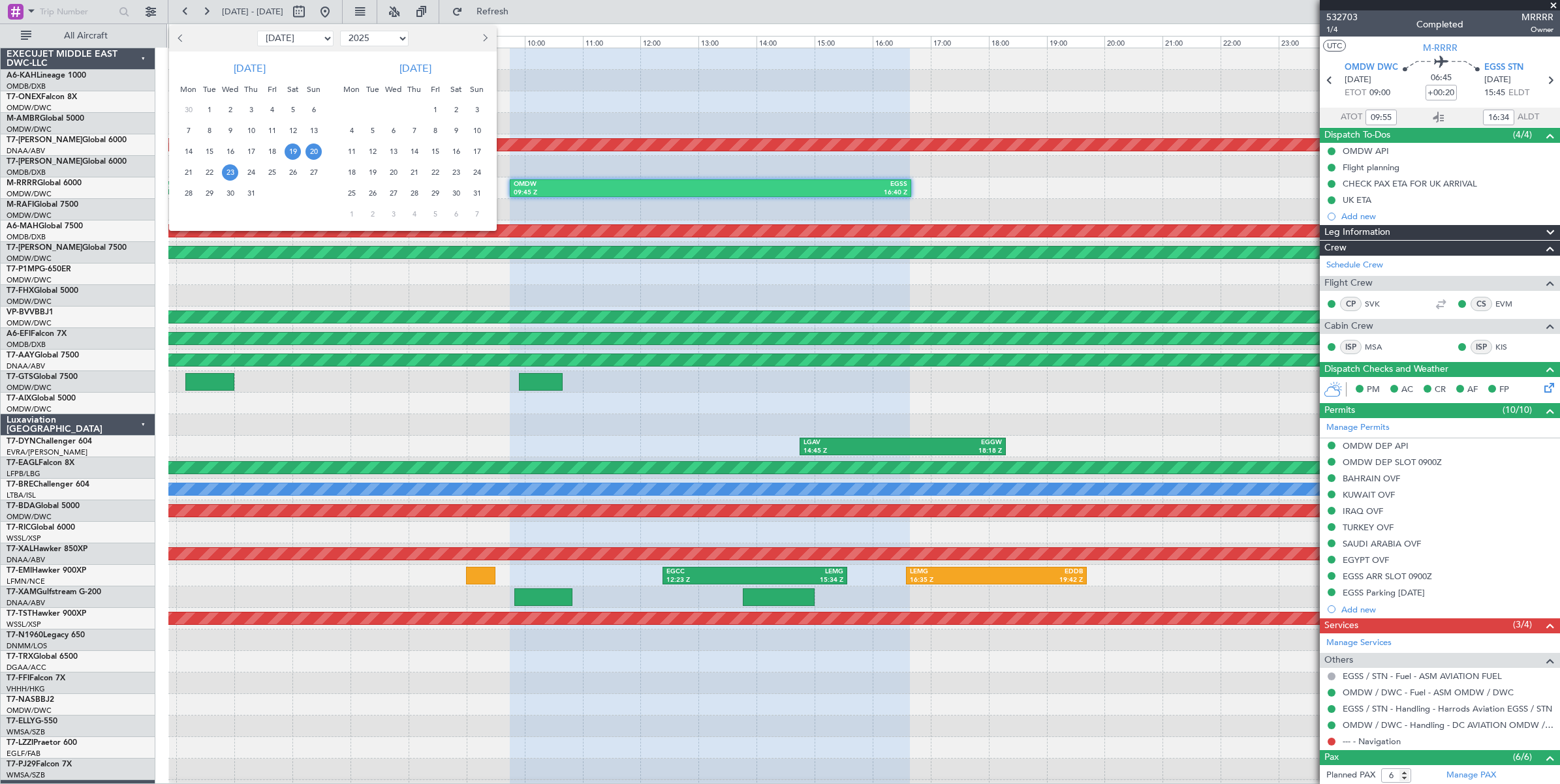
click at [229, 174] on span "23" at bounding box center [230, 172] width 16 height 16
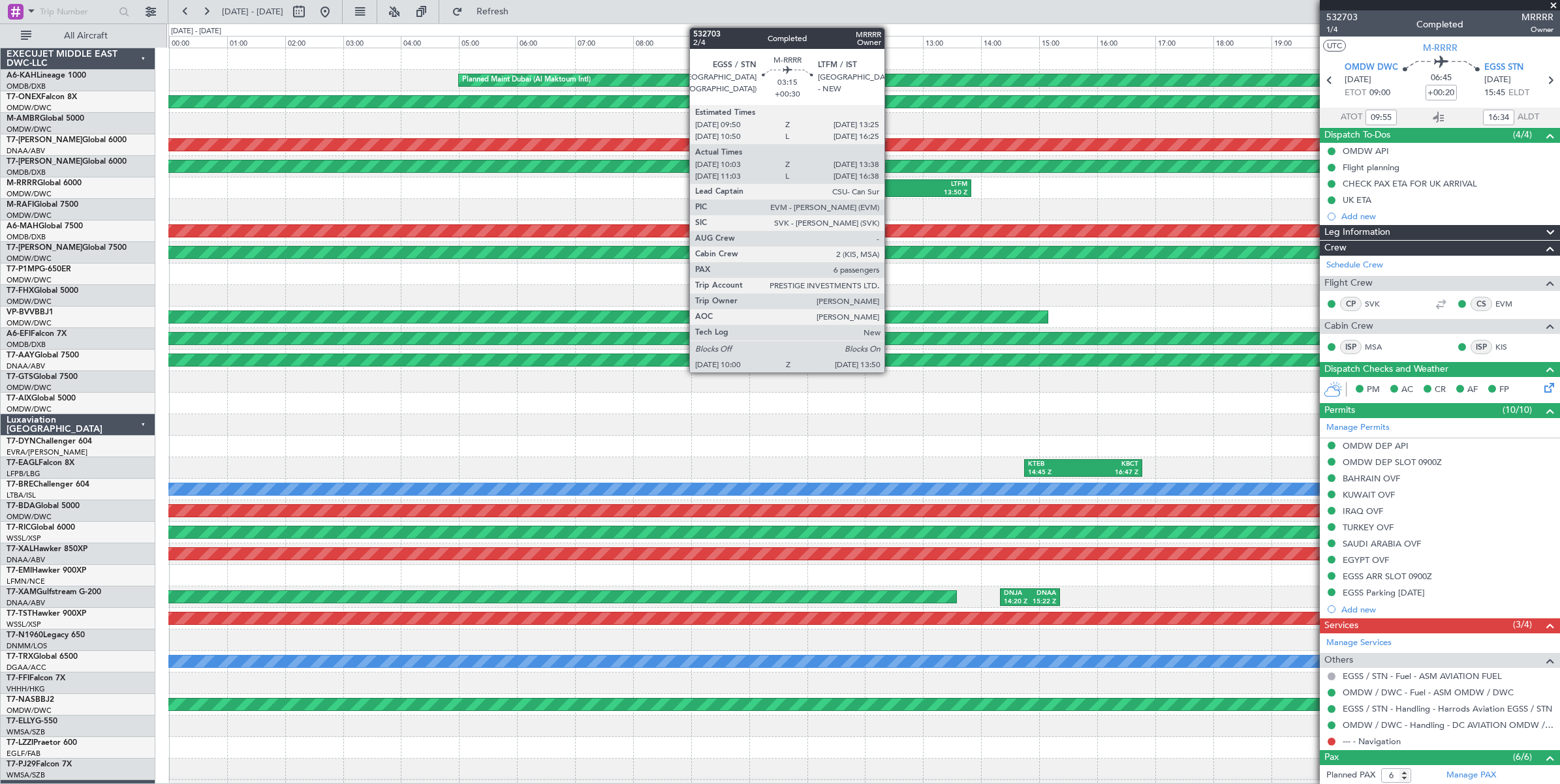
click at [891, 188] on div "13:50 Z" at bounding box center [913, 193] width 107 height 9
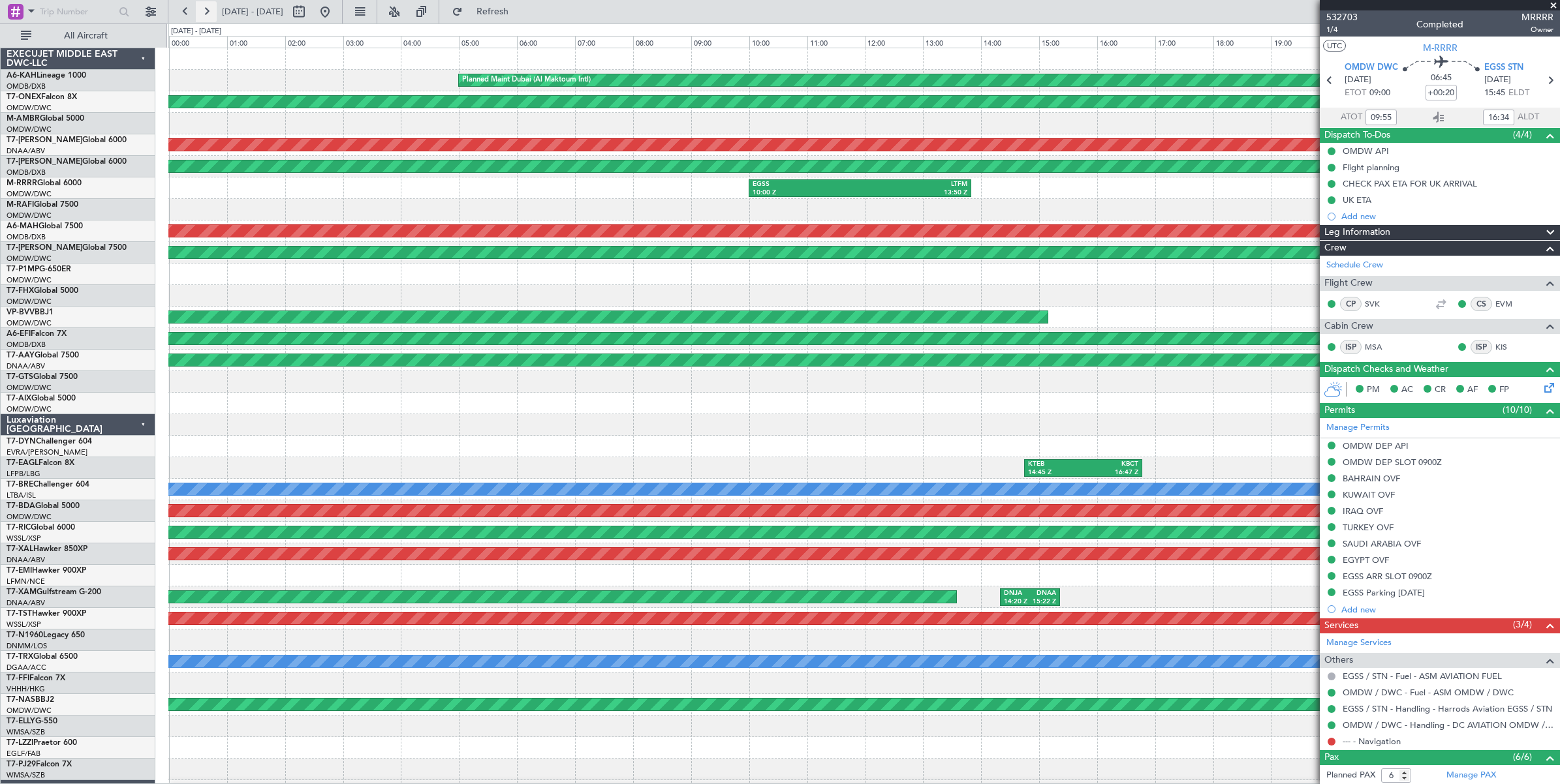
click at [210, 14] on button at bounding box center [206, 12] width 21 height 21
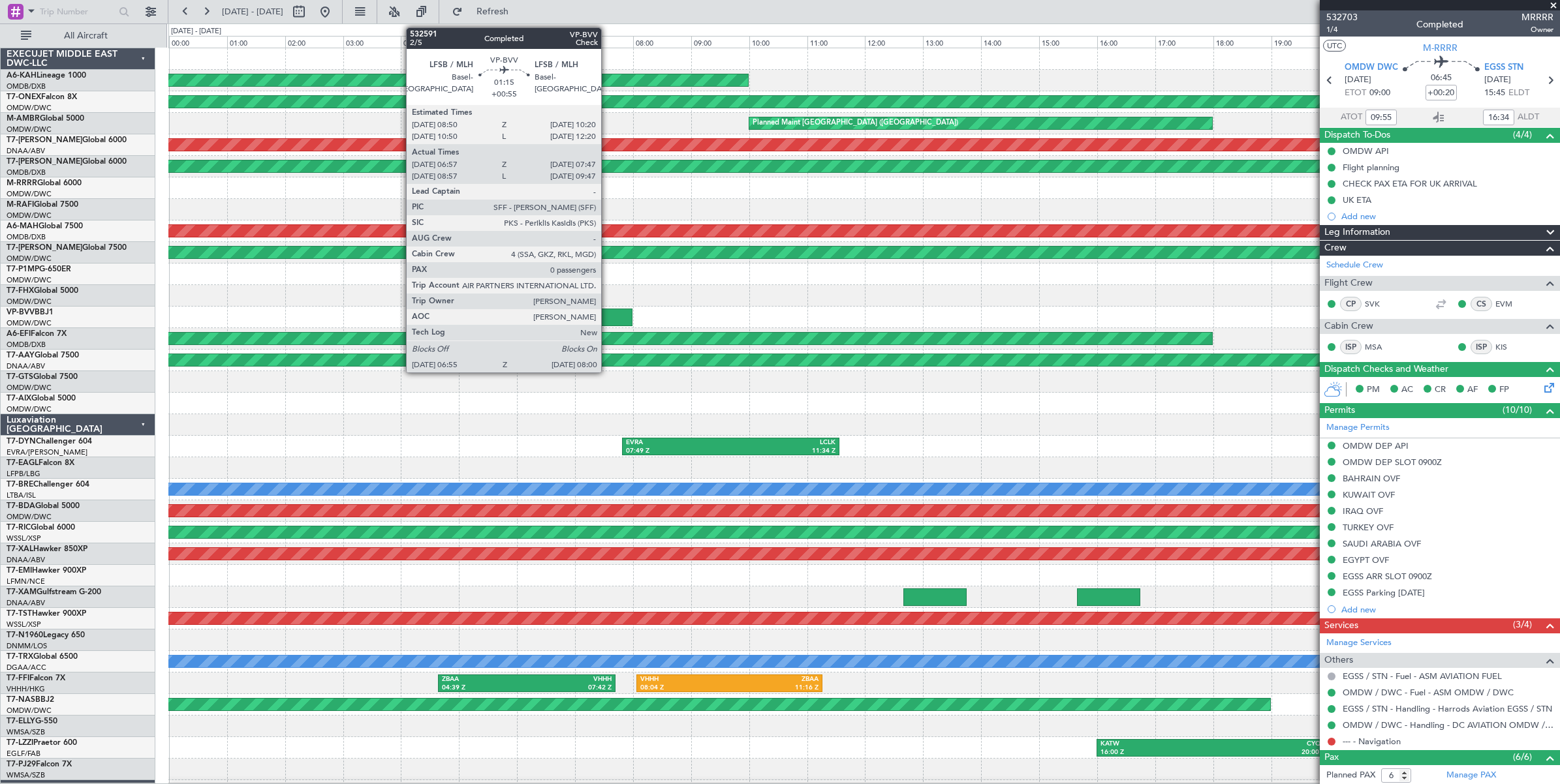
click at [608, 318] on div at bounding box center [601, 318] width 64 height 18
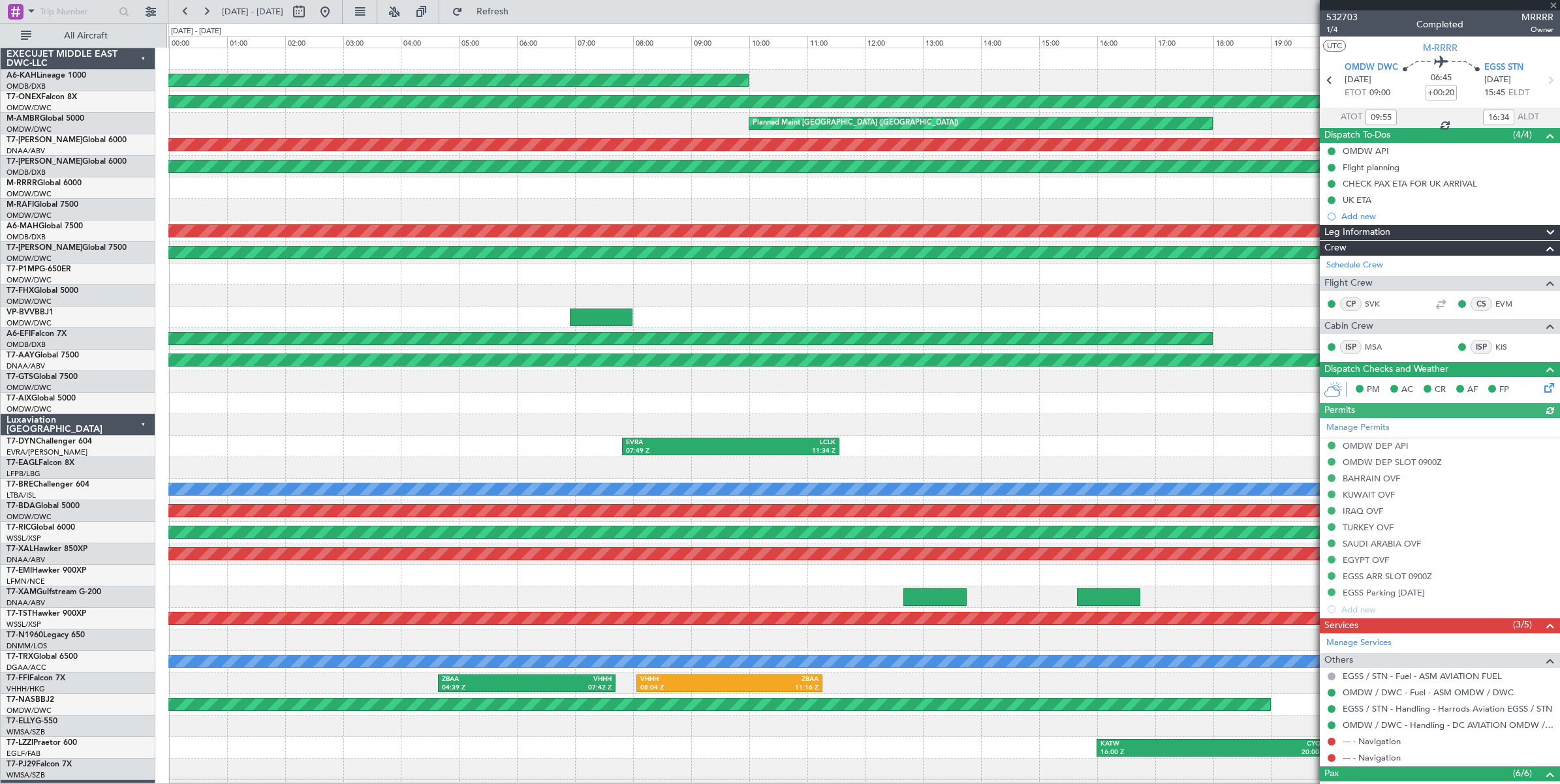
type input "Dherander Fithani (DHF)"
type input "6821"
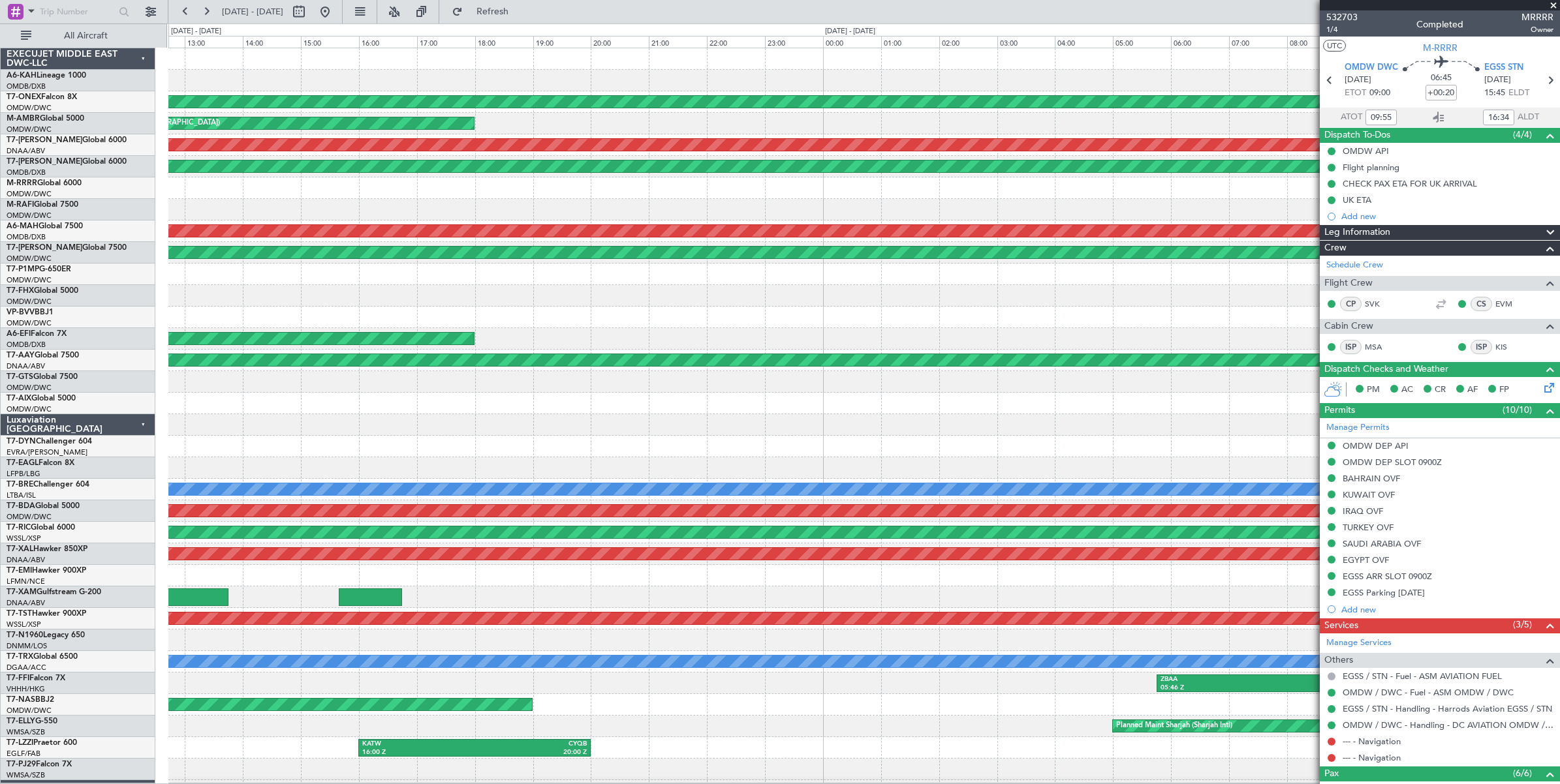
click at [393, 301] on div at bounding box center [864, 296] width 1391 height 21
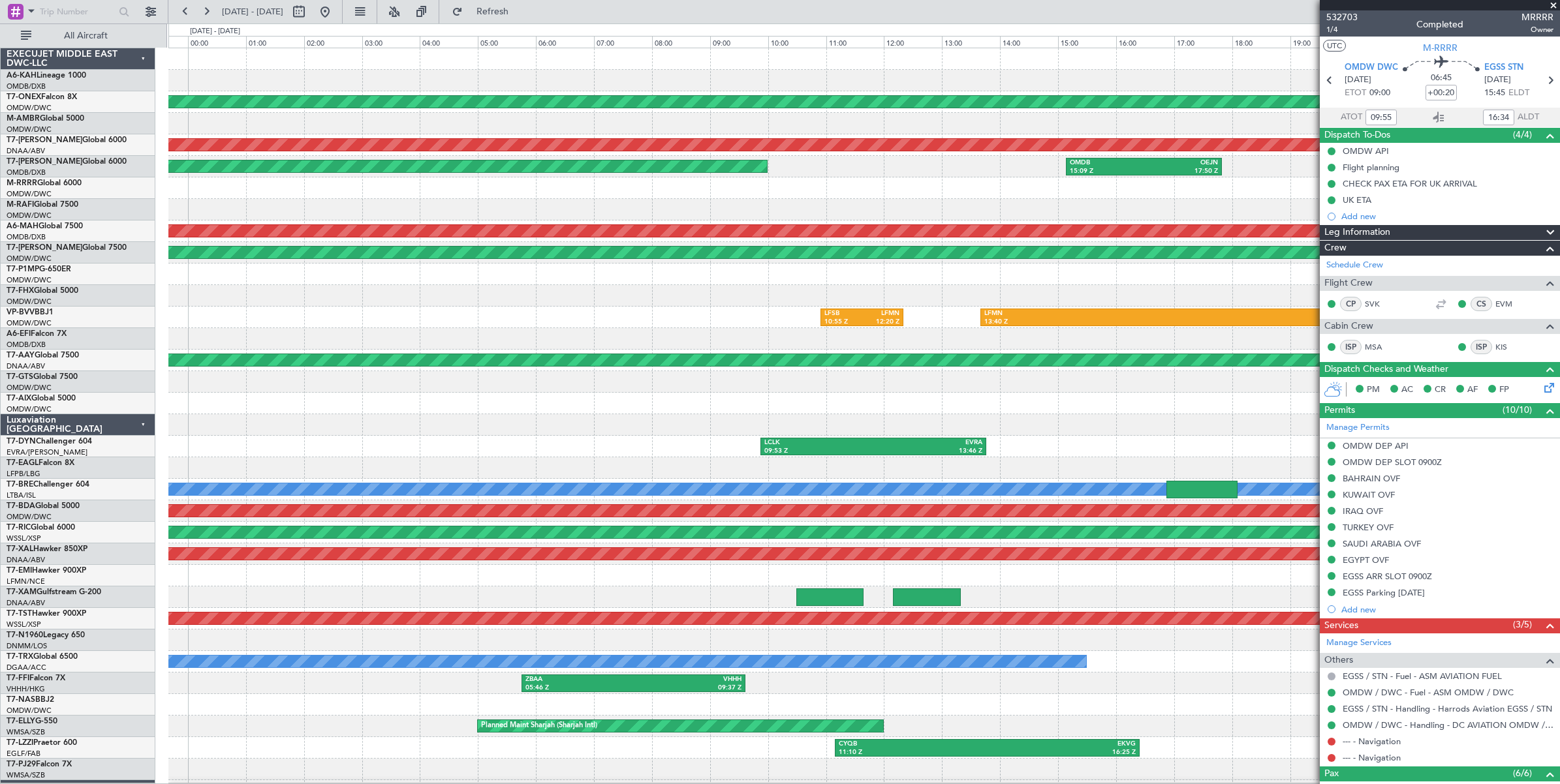
scroll to position [1, 0]
click at [377, 291] on div "KMMU 23:40 Z EGSS 06:40 Z" at bounding box center [864, 296] width 1391 height 21
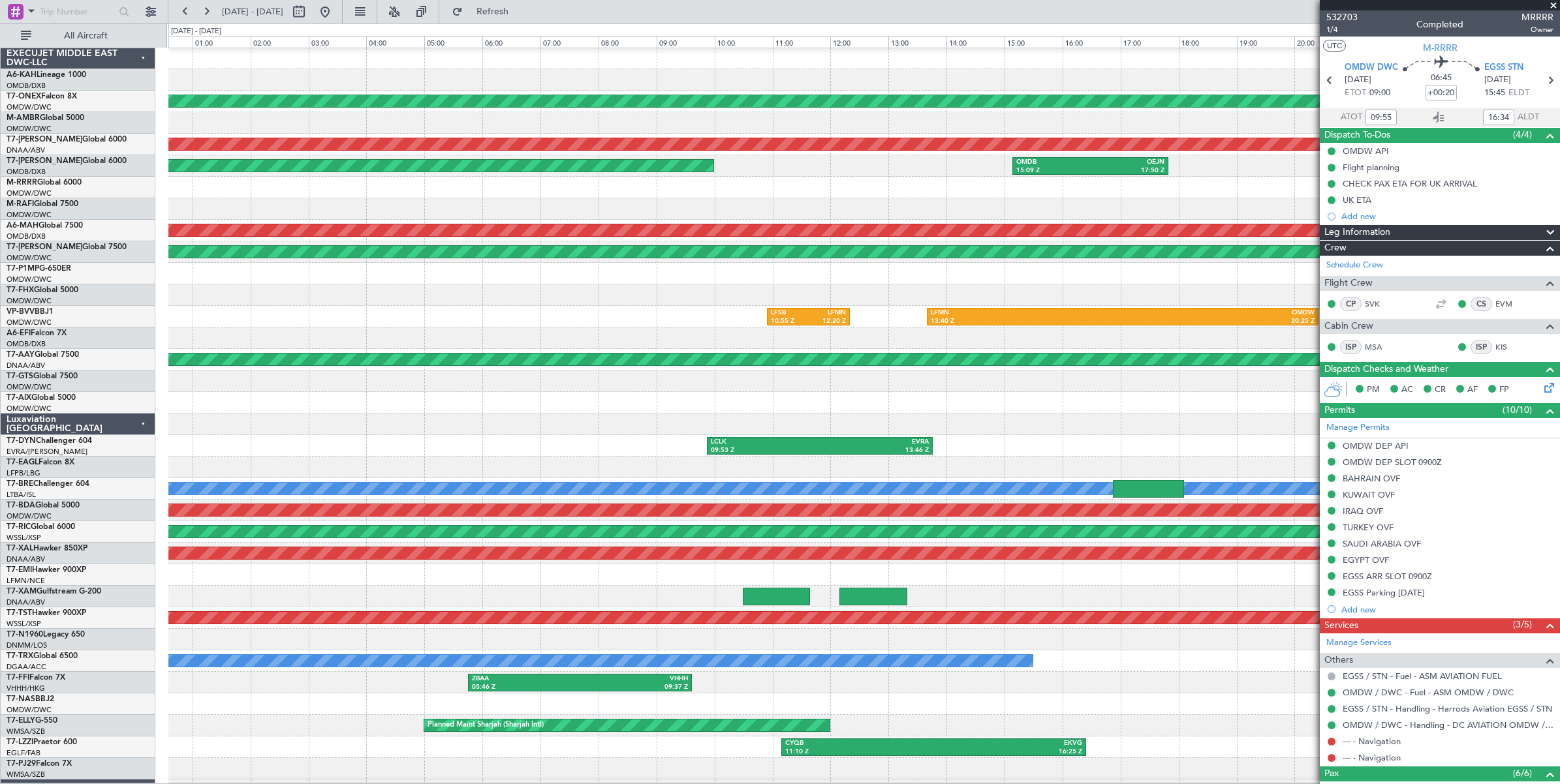
scroll to position [0, 0]
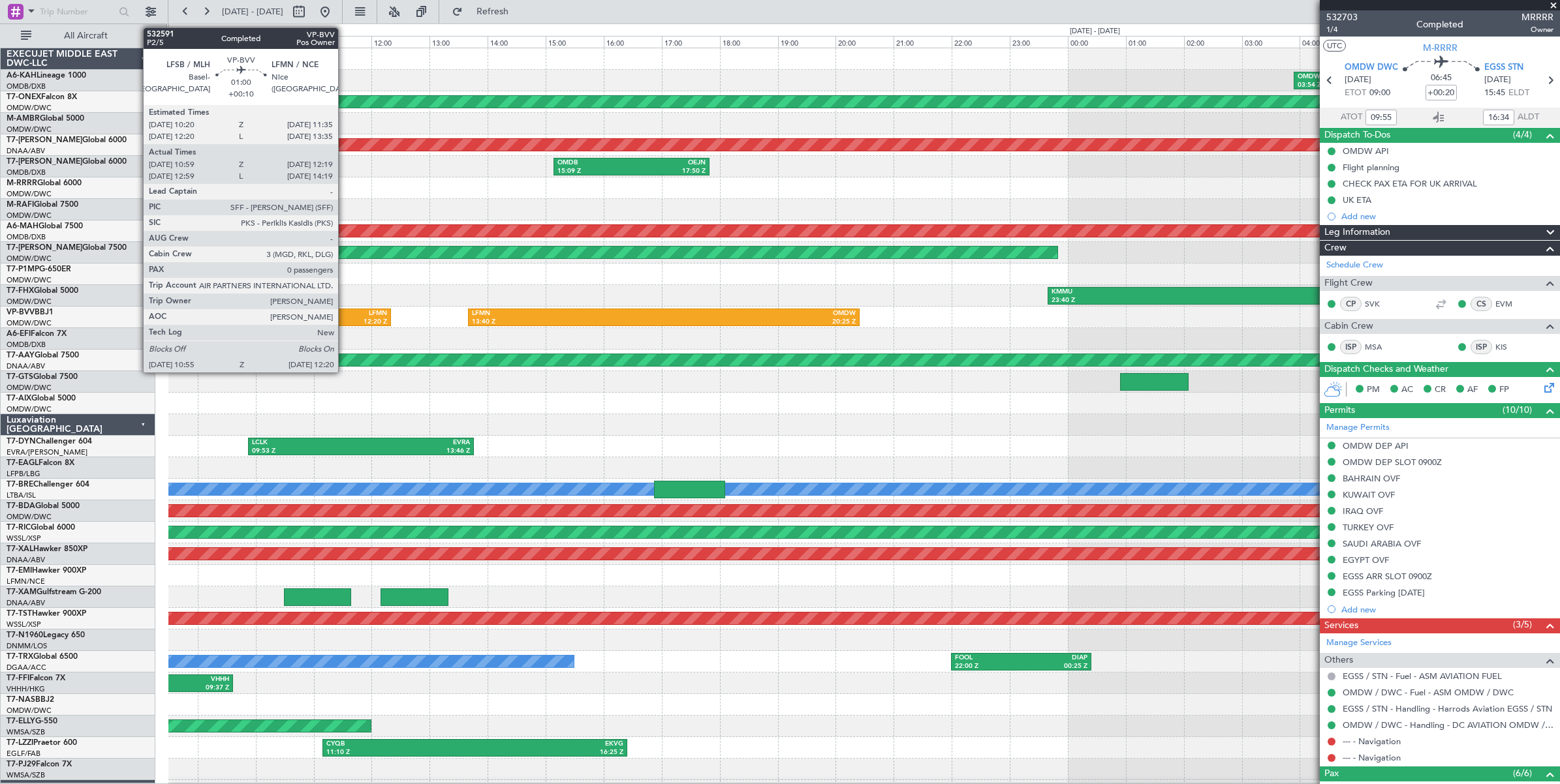
click at [345, 315] on div "LFSB" at bounding box center [330, 314] width 37 height 9
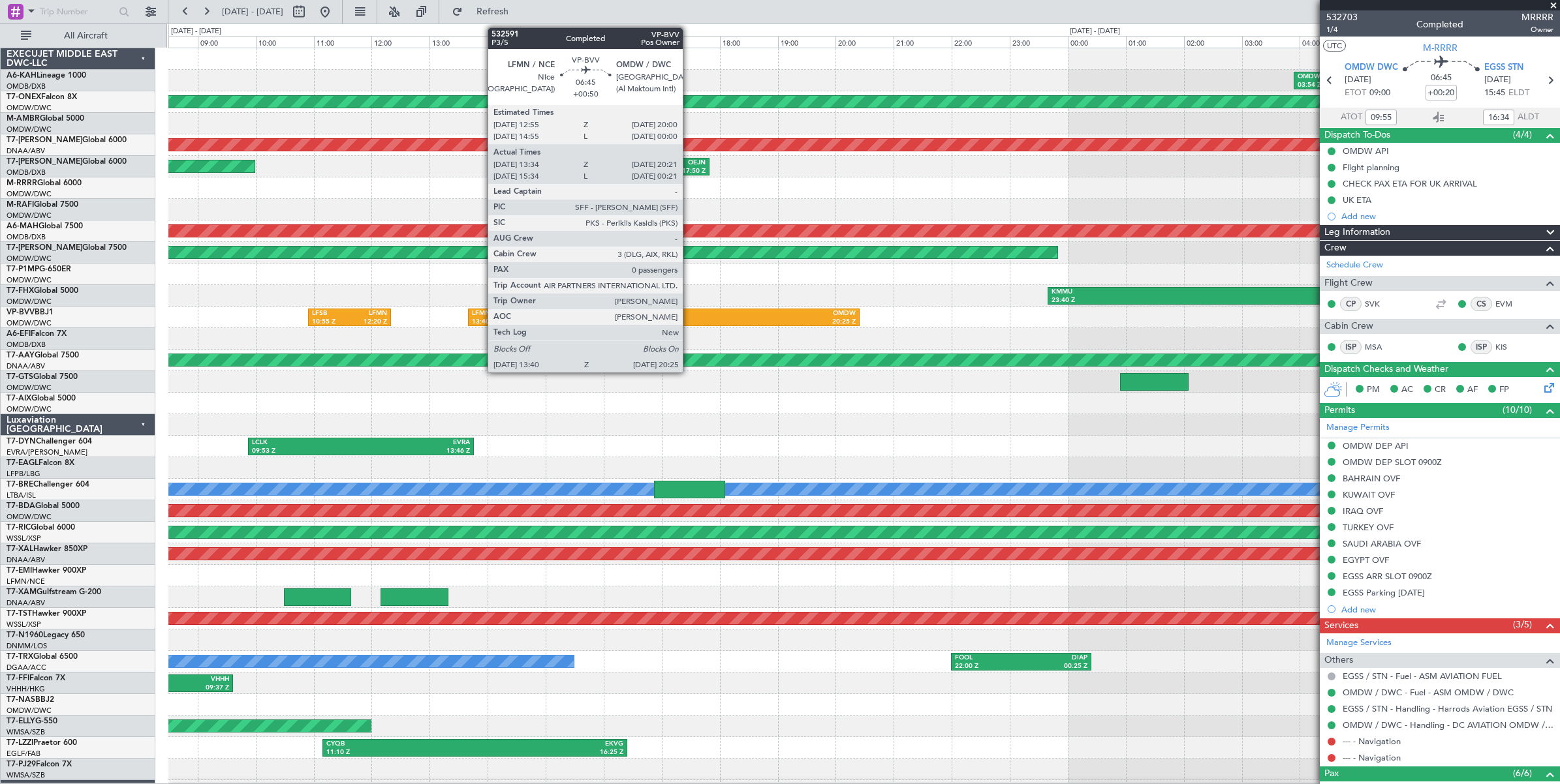
click at [689, 315] on div "OMDW" at bounding box center [760, 314] width 192 height 9
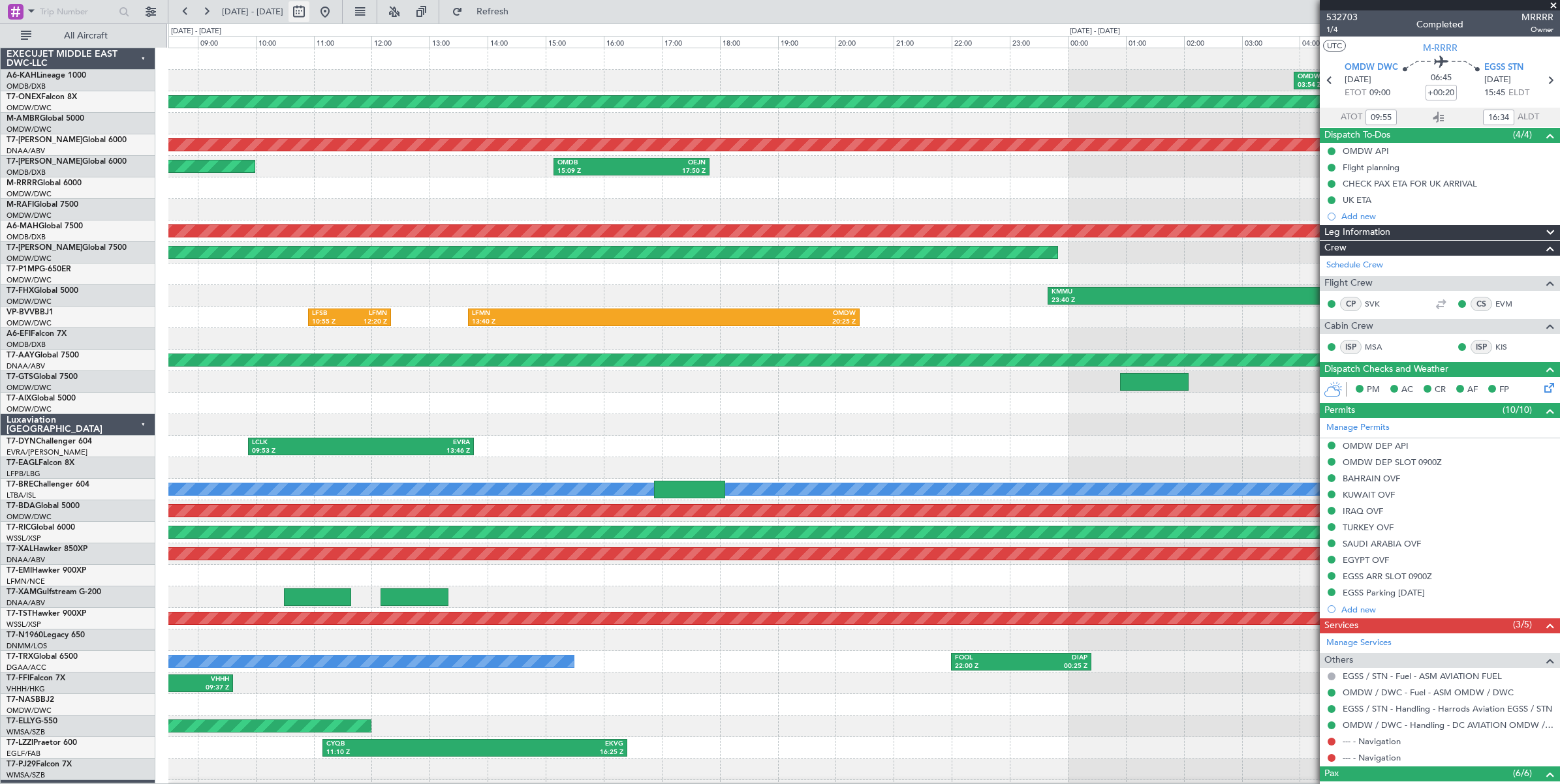
click at [310, 15] on button at bounding box center [299, 12] width 21 height 21
select select "7"
select select "2025"
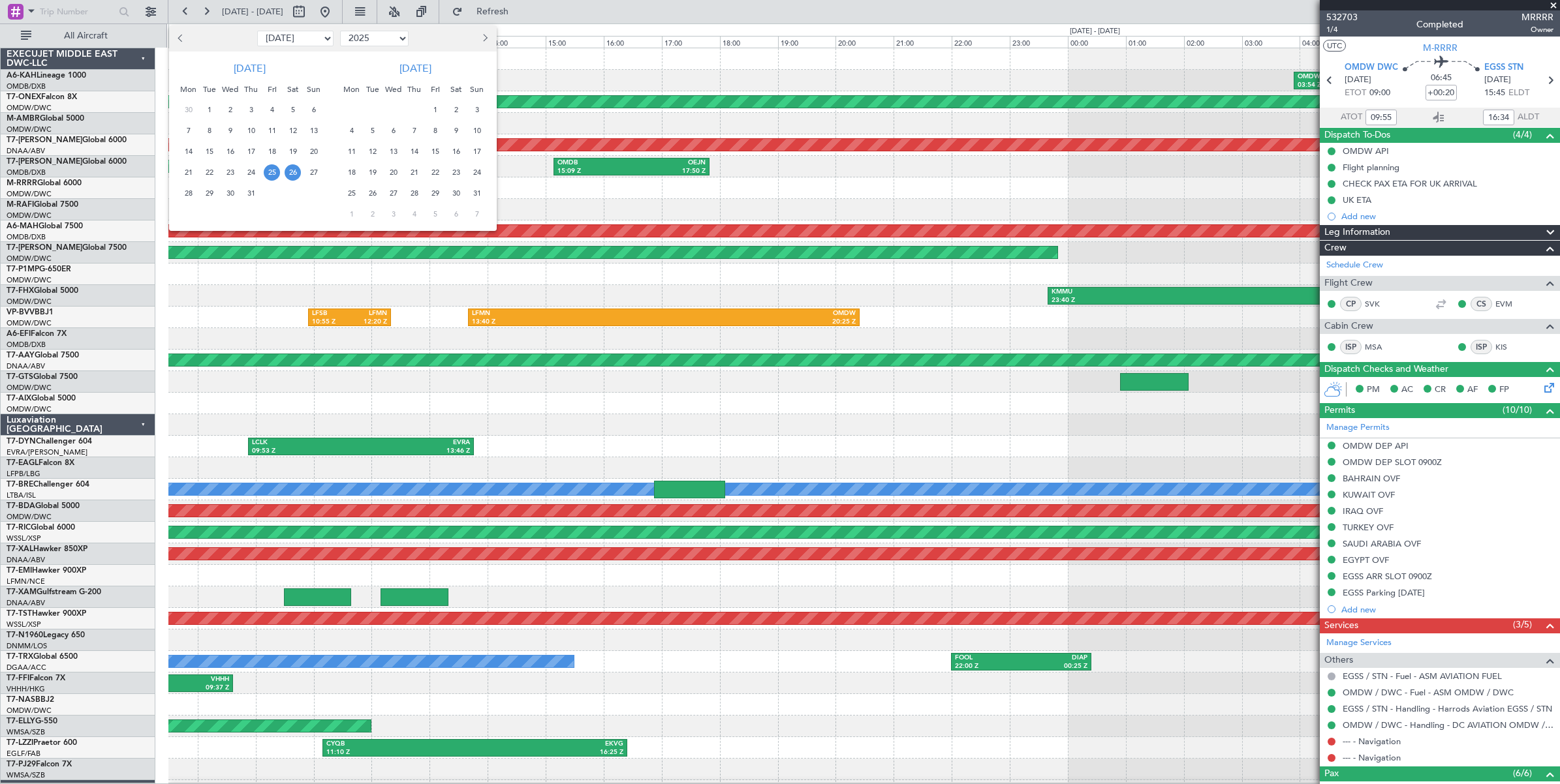
click at [295, 174] on span "26" at bounding box center [293, 172] width 16 height 16
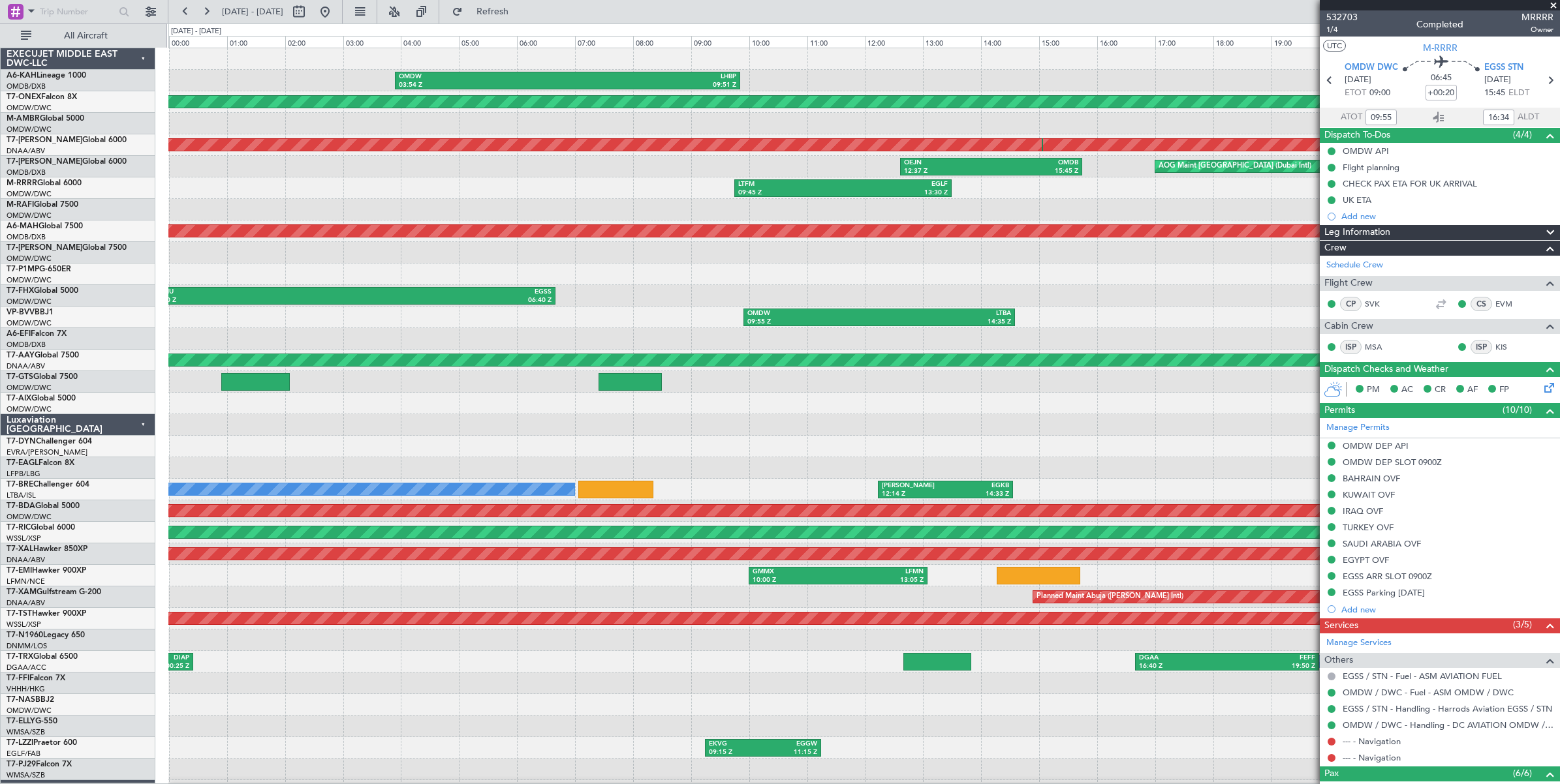
scroll to position [14, 0]
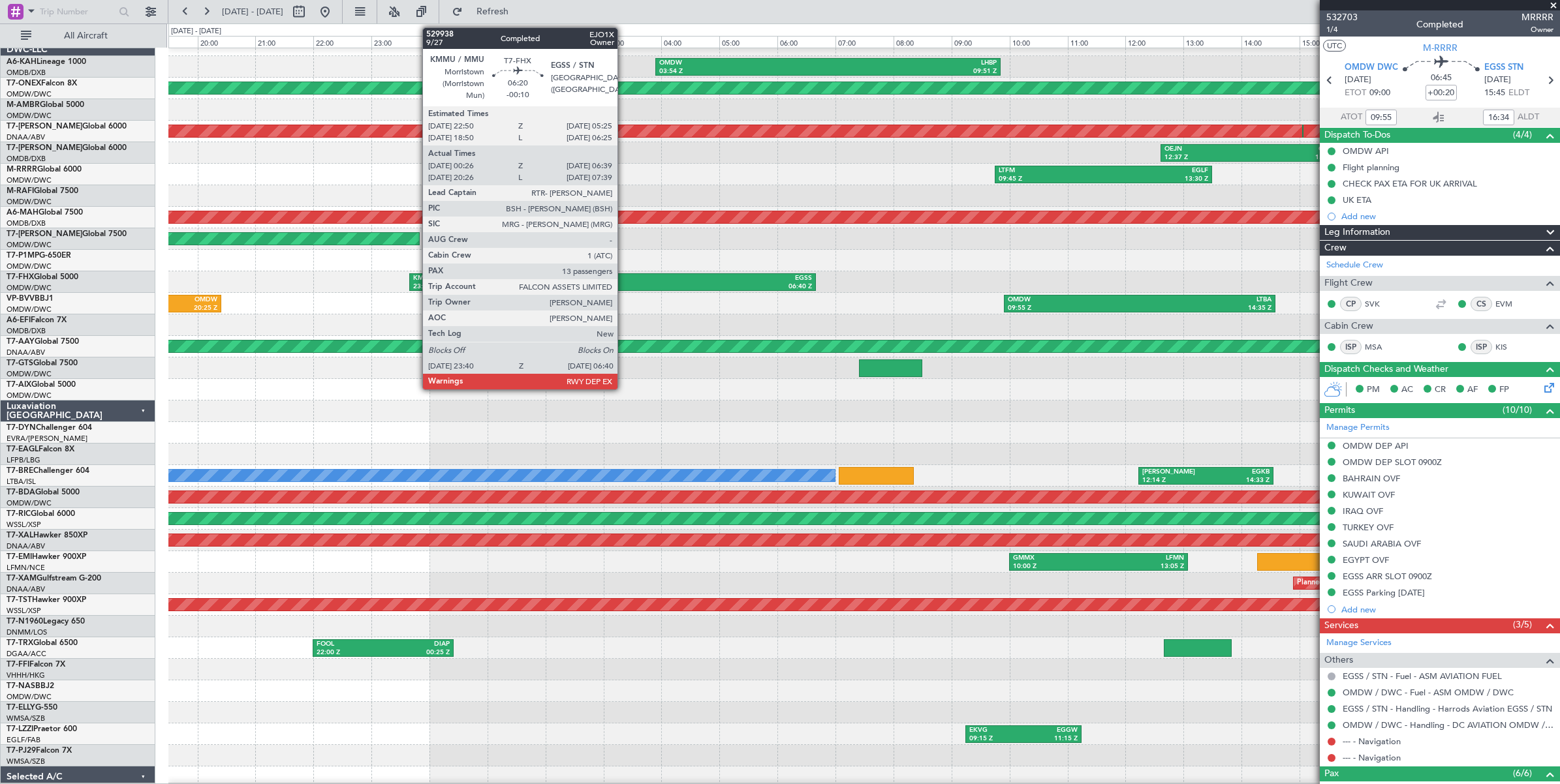
click at [624, 284] on div "06:40 Z" at bounding box center [712, 287] width 199 height 9
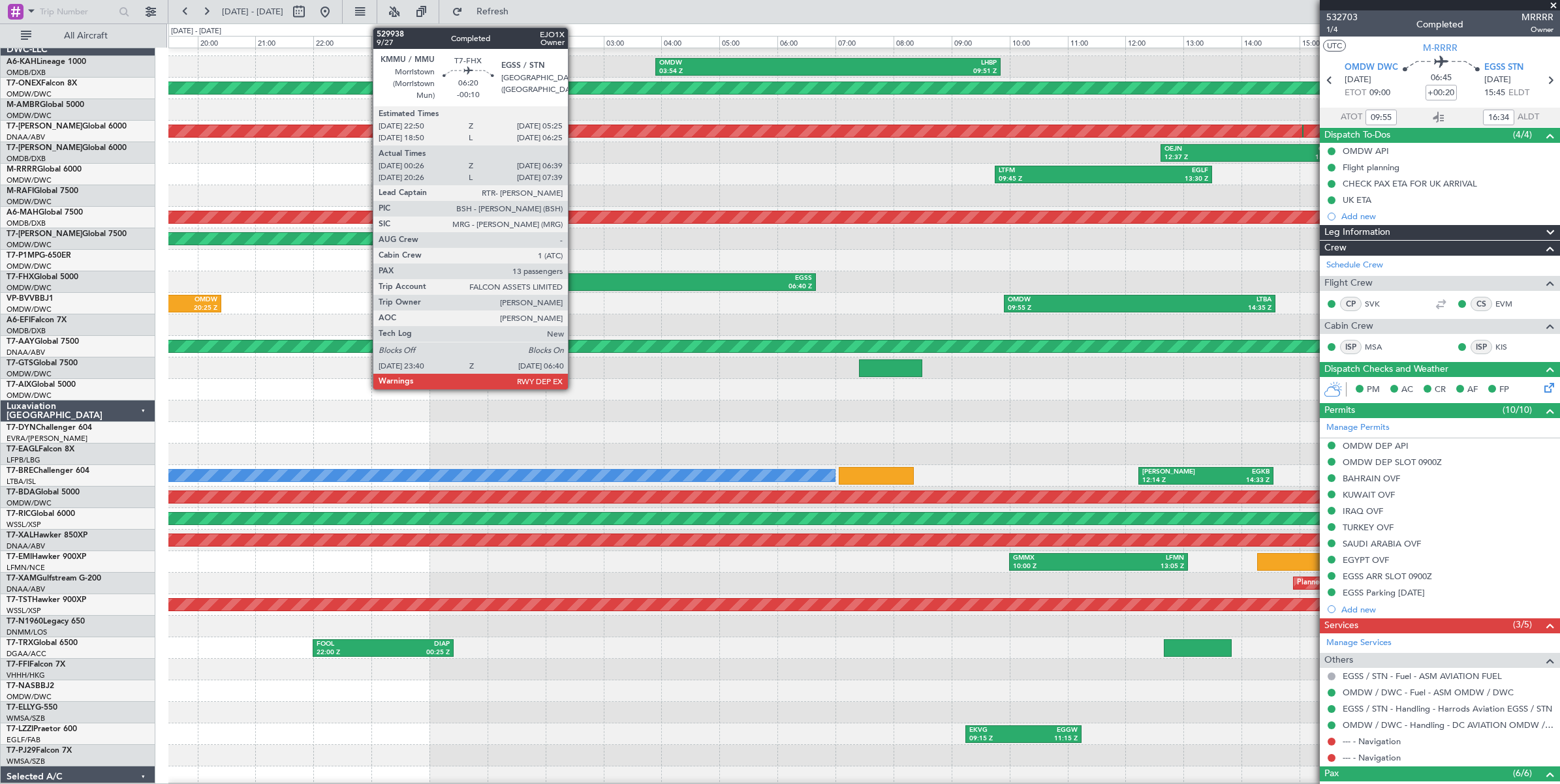
click at [574, 279] on div "KMMU" at bounding box center [513, 278] width 199 height 9
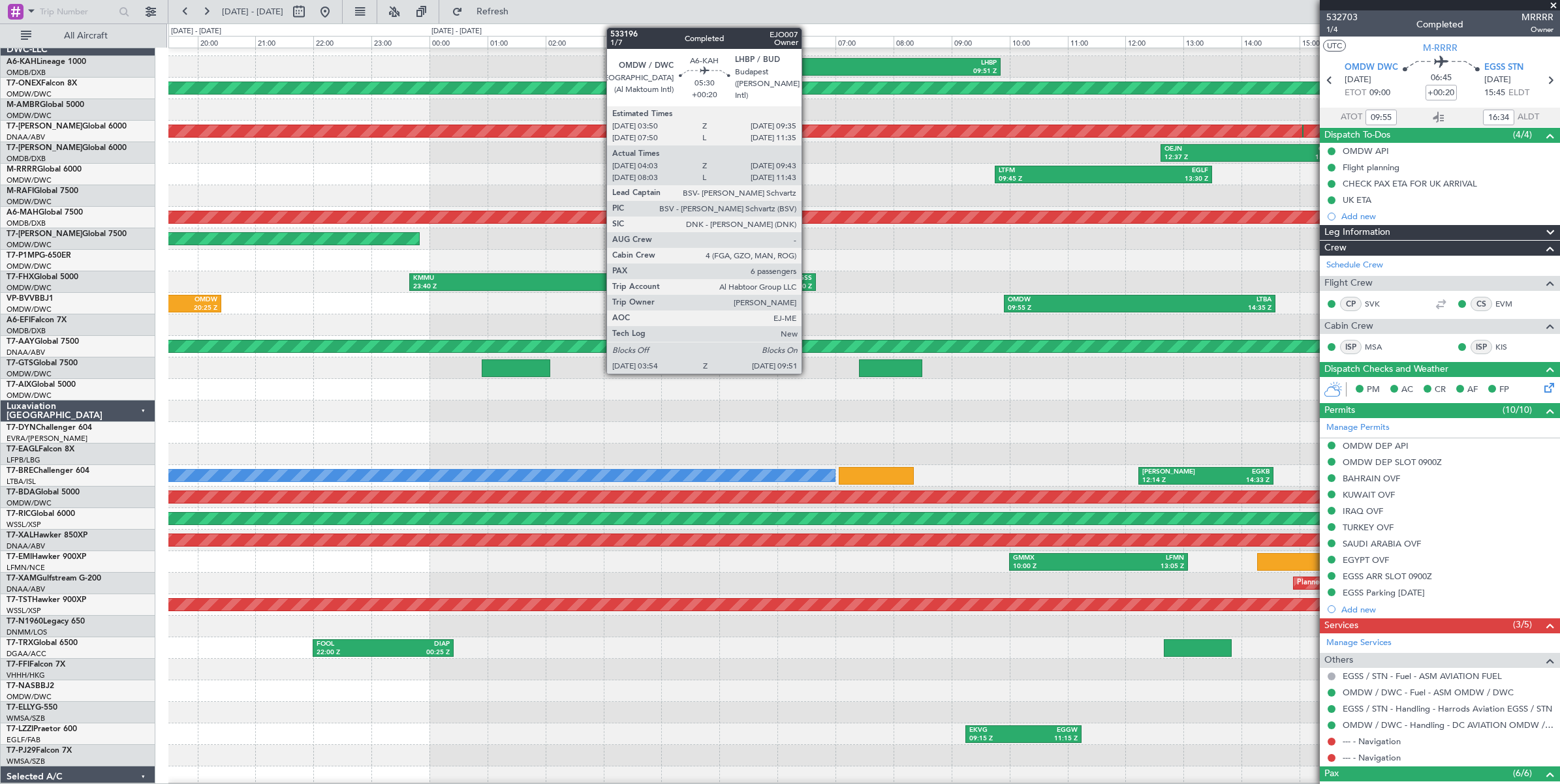
click at [808, 67] on div "03:54 Z" at bounding box center [743, 72] width 169 height 9
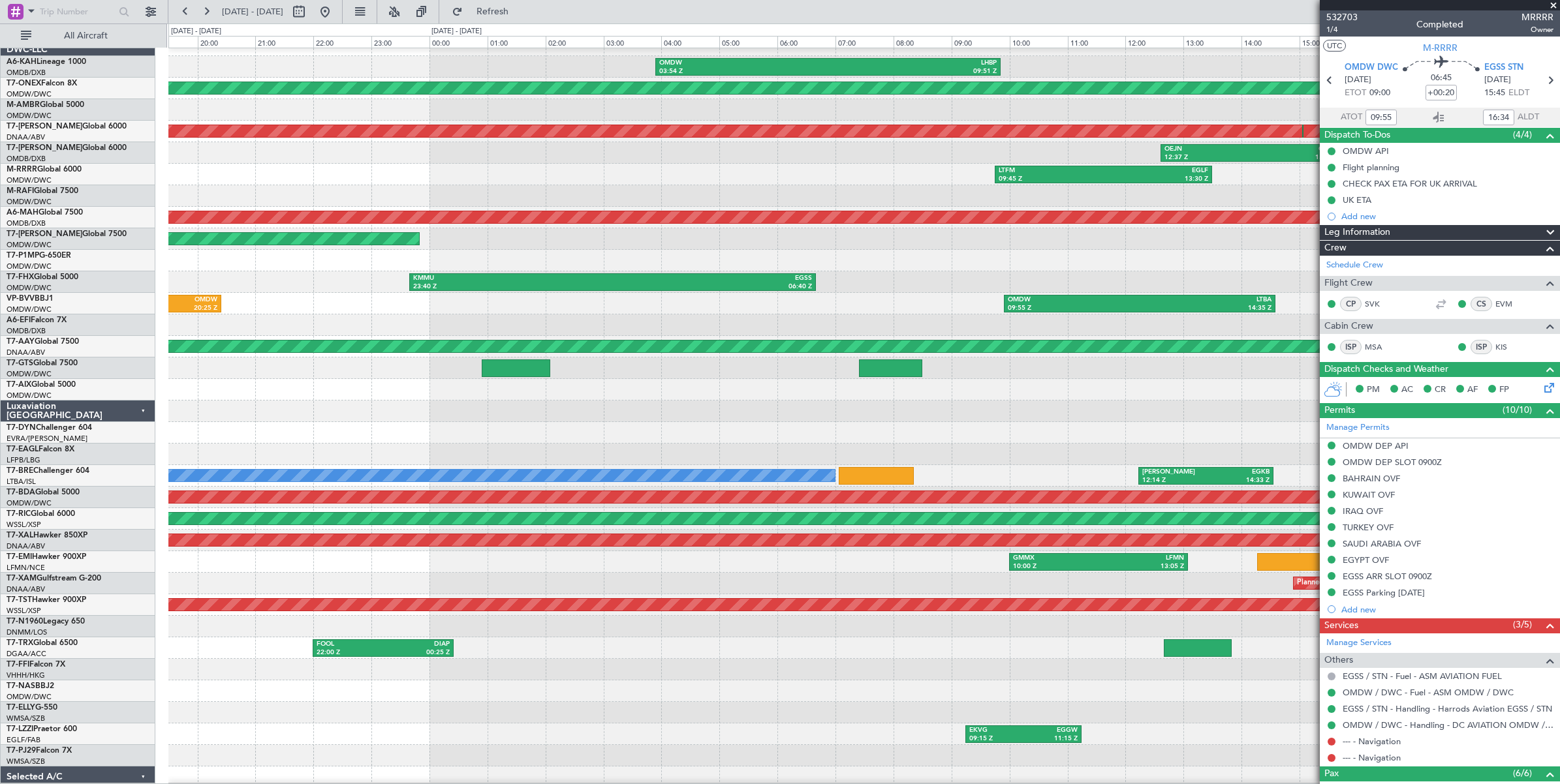
click at [1247, 5] on span at bounding box center [1553, 6] width 13 height 12
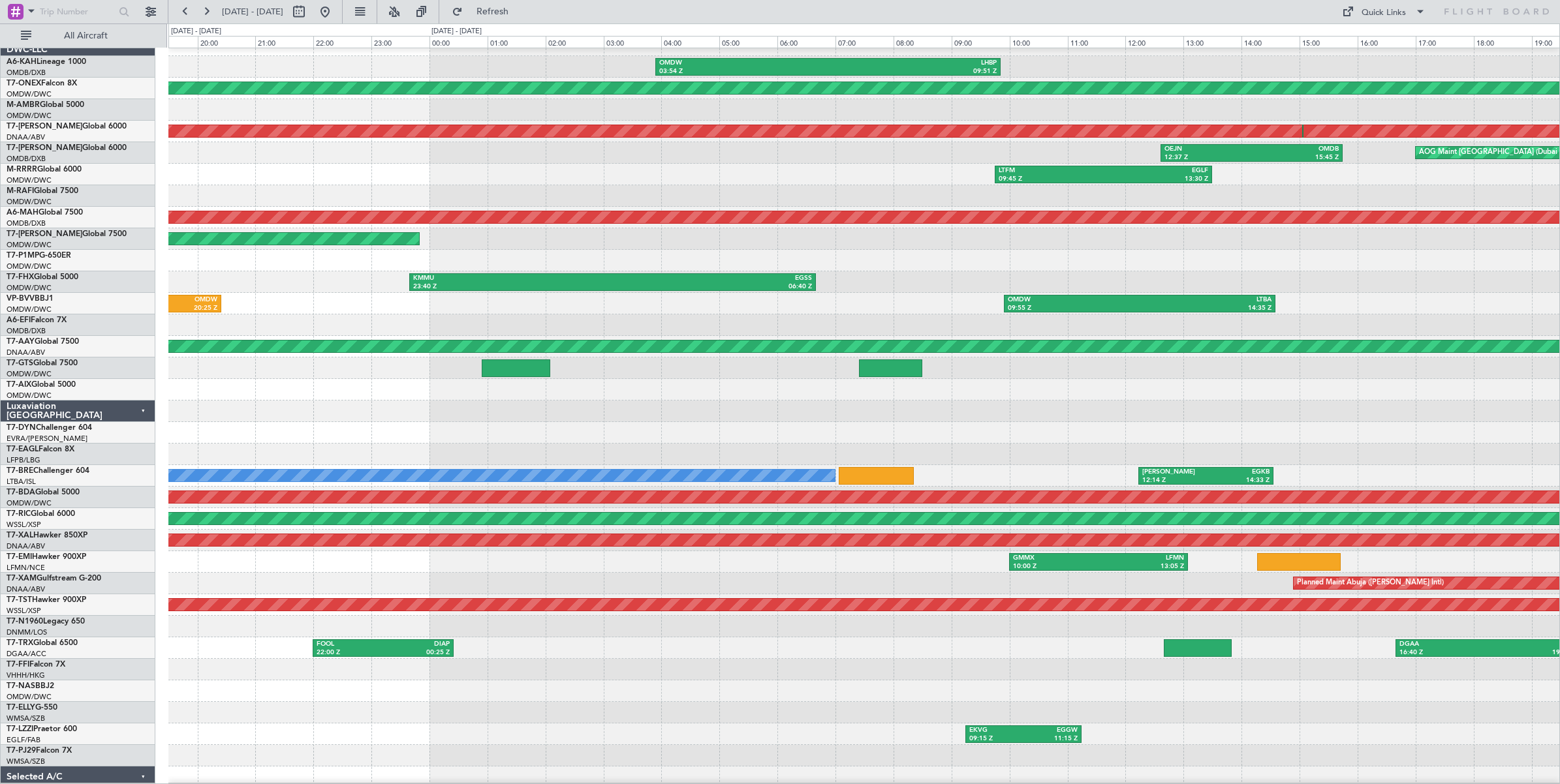
type input "0"
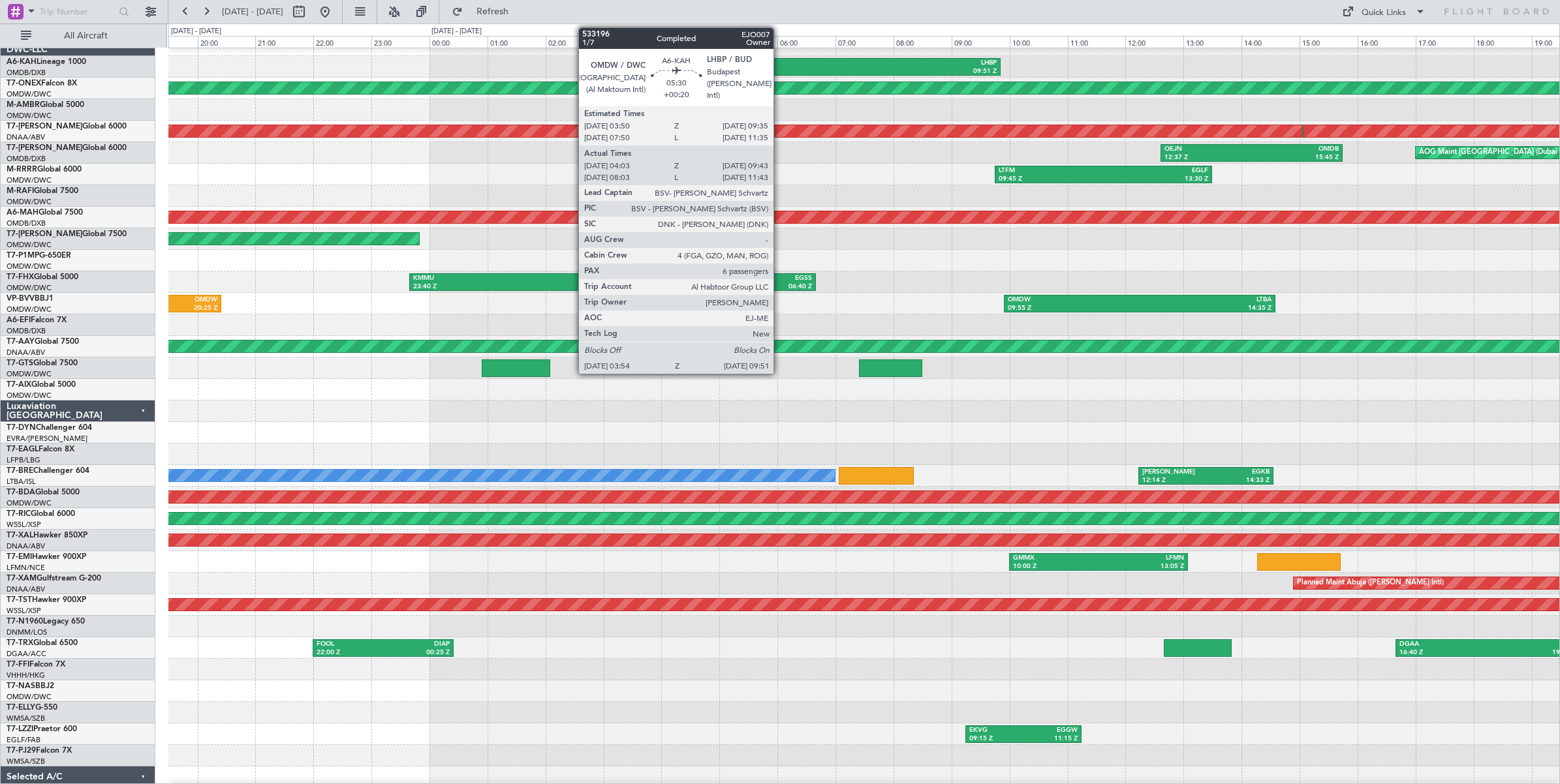
click at [780, 70] on div "03:54 Z" at bounding box center [743, 72] width 169 height 9
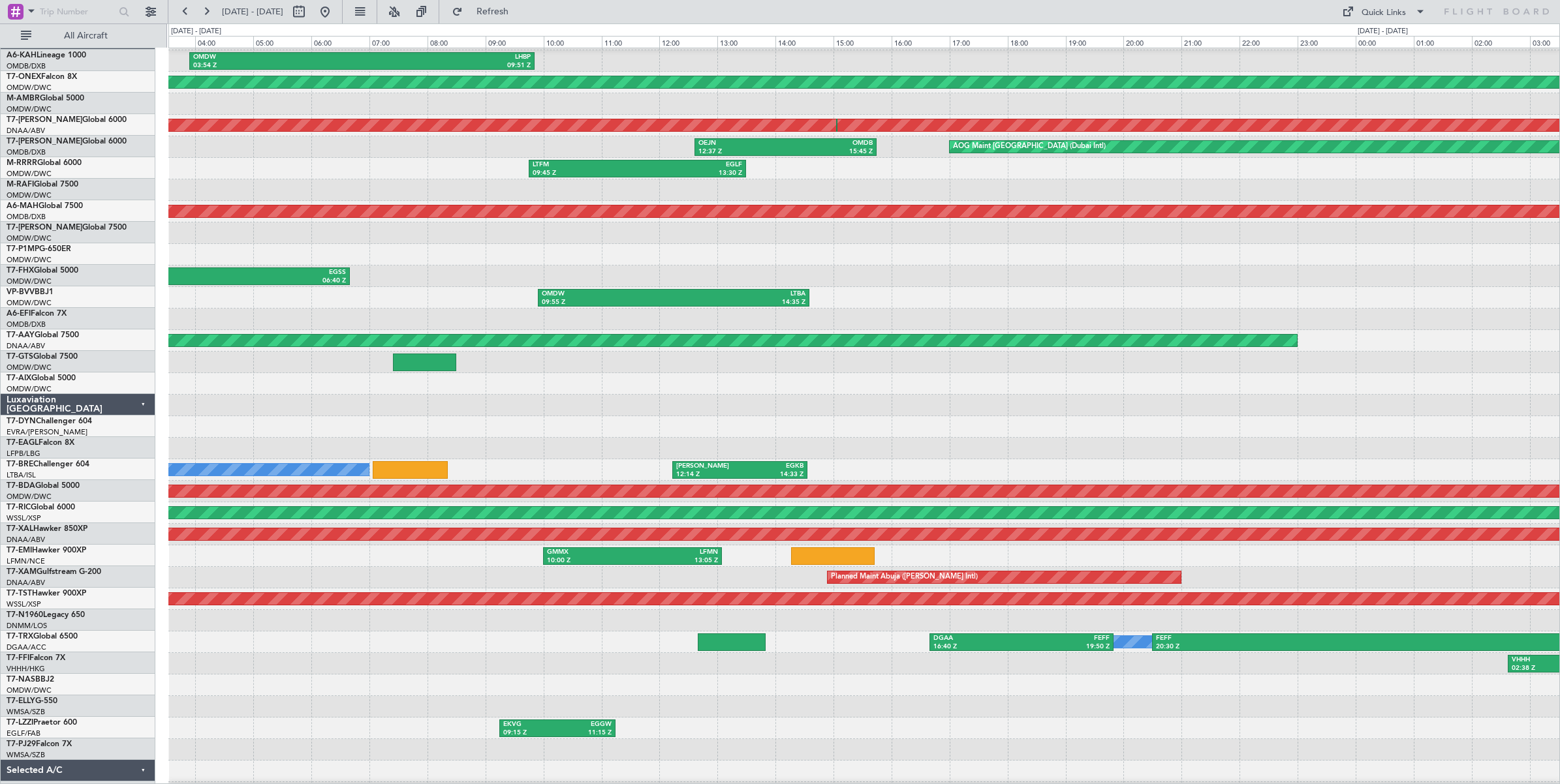
scroll to position [20, 0]
click at [372, 172] on div "LTFM 09:45 Z EGLF 13:30 Z" at bounding box center [864, 168] width 1391 height 21
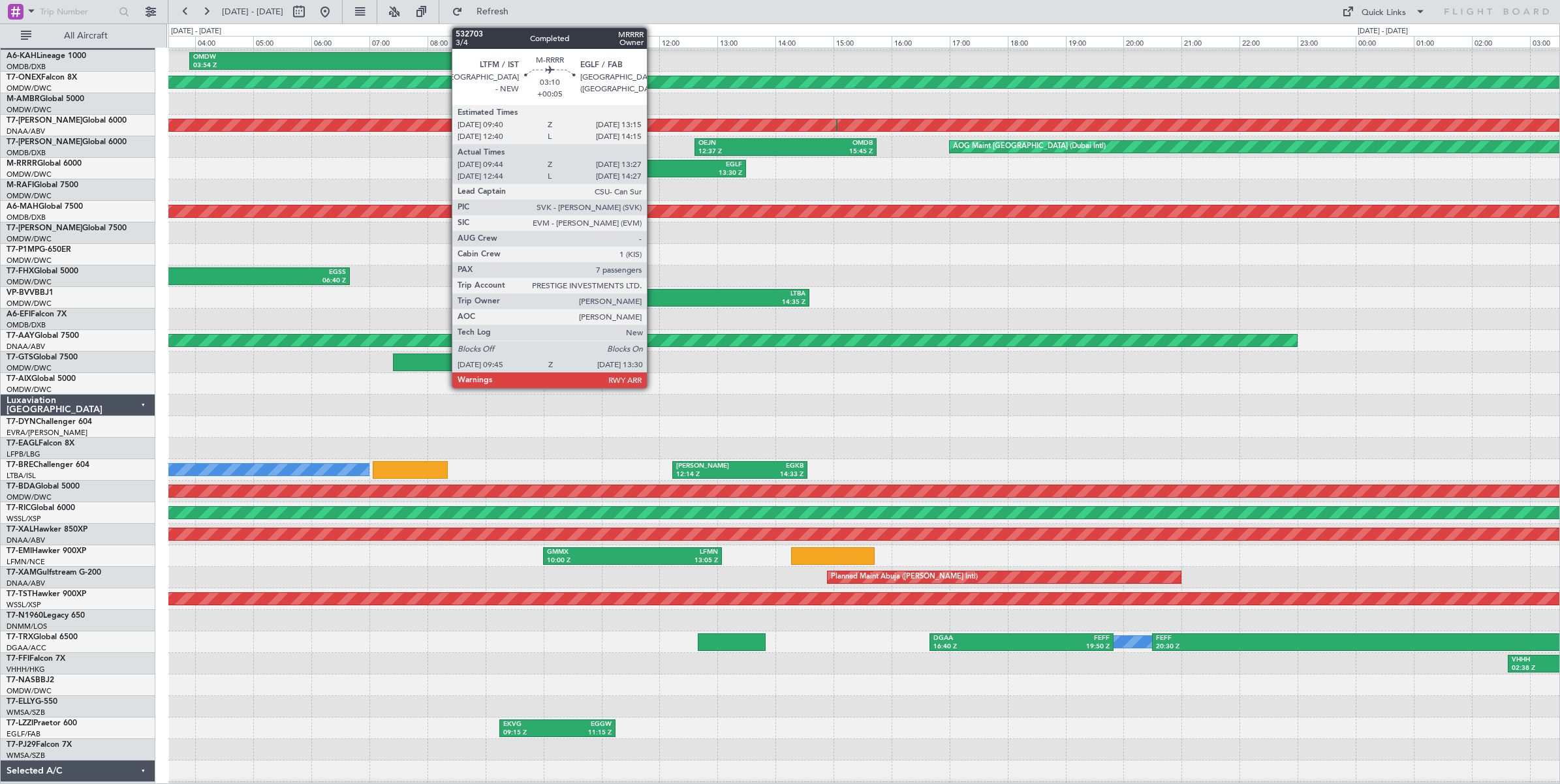
click at [653, 167] on div "EGLF" at bounding box center [689, 165] width 105 height 9
click at [645, 172] on div "13:30 Z" at bounding box center [689, 173] width 105 height 9
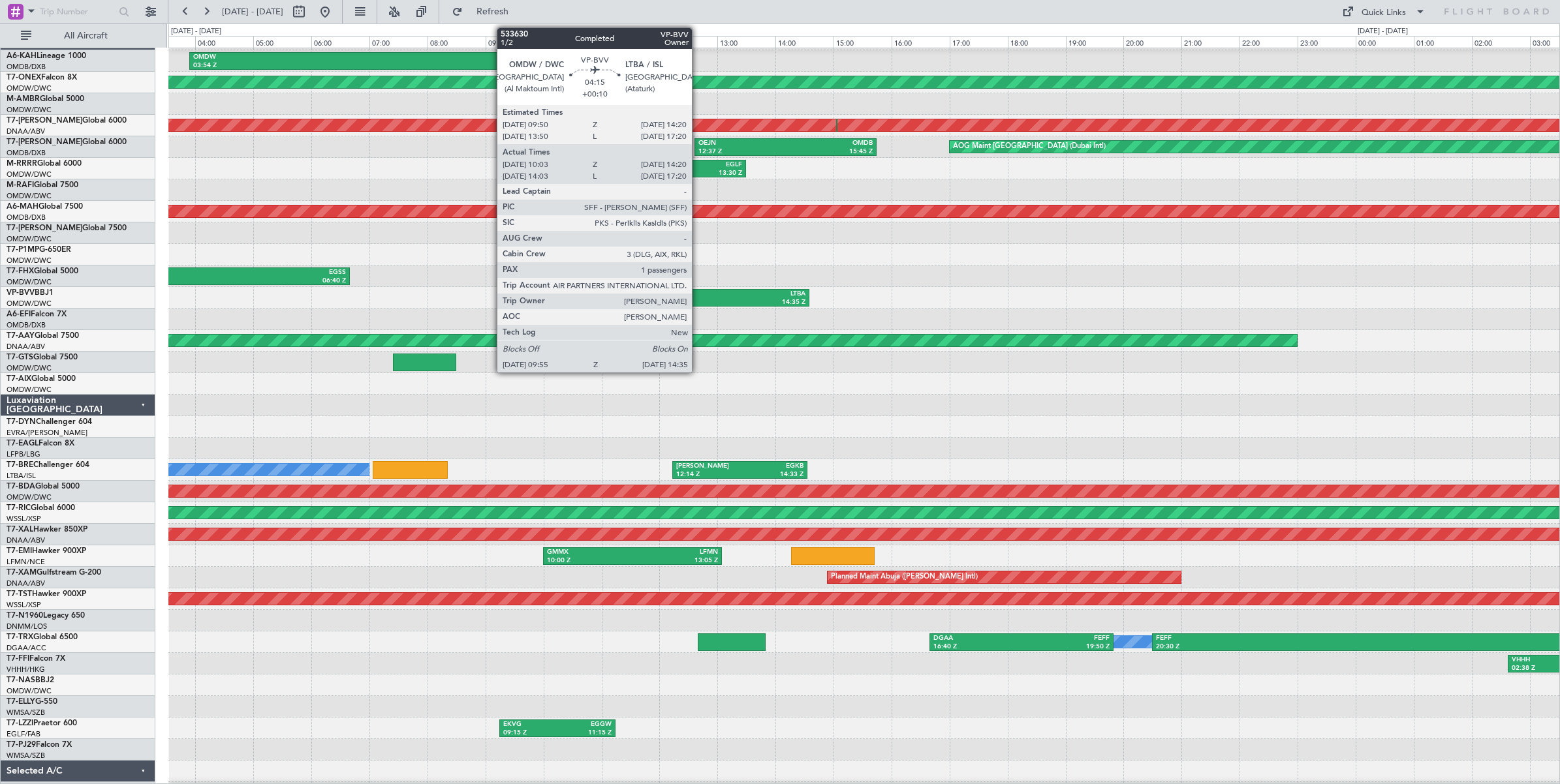
click at [698, 297] on div "LTBA" at bounding box center [739, 294] width 132 height 9
click at [690, 301] on div "14:35 Z" at bounding box center [739, 302] width 132 height 9
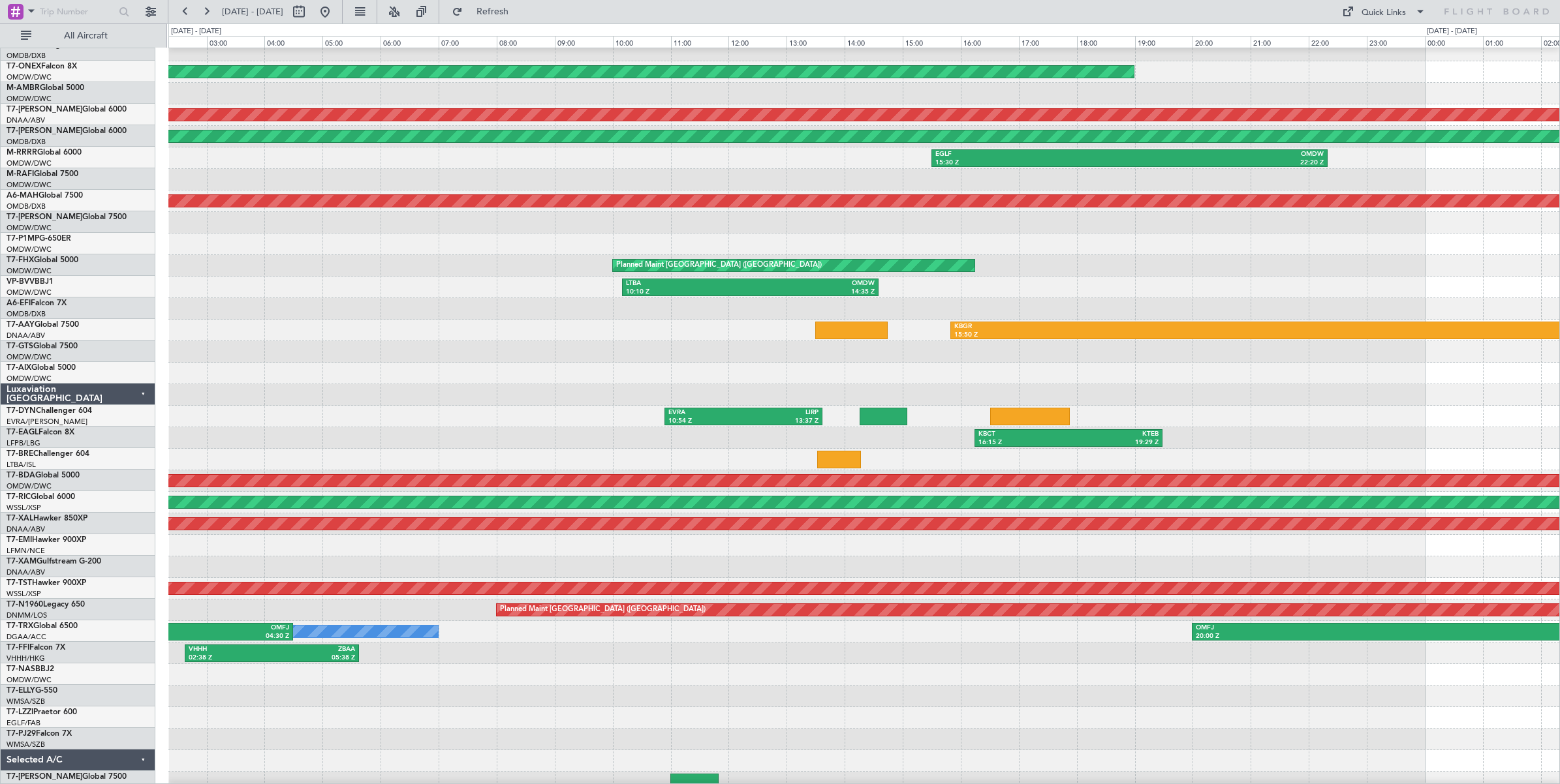
scroll to position [39, 0]
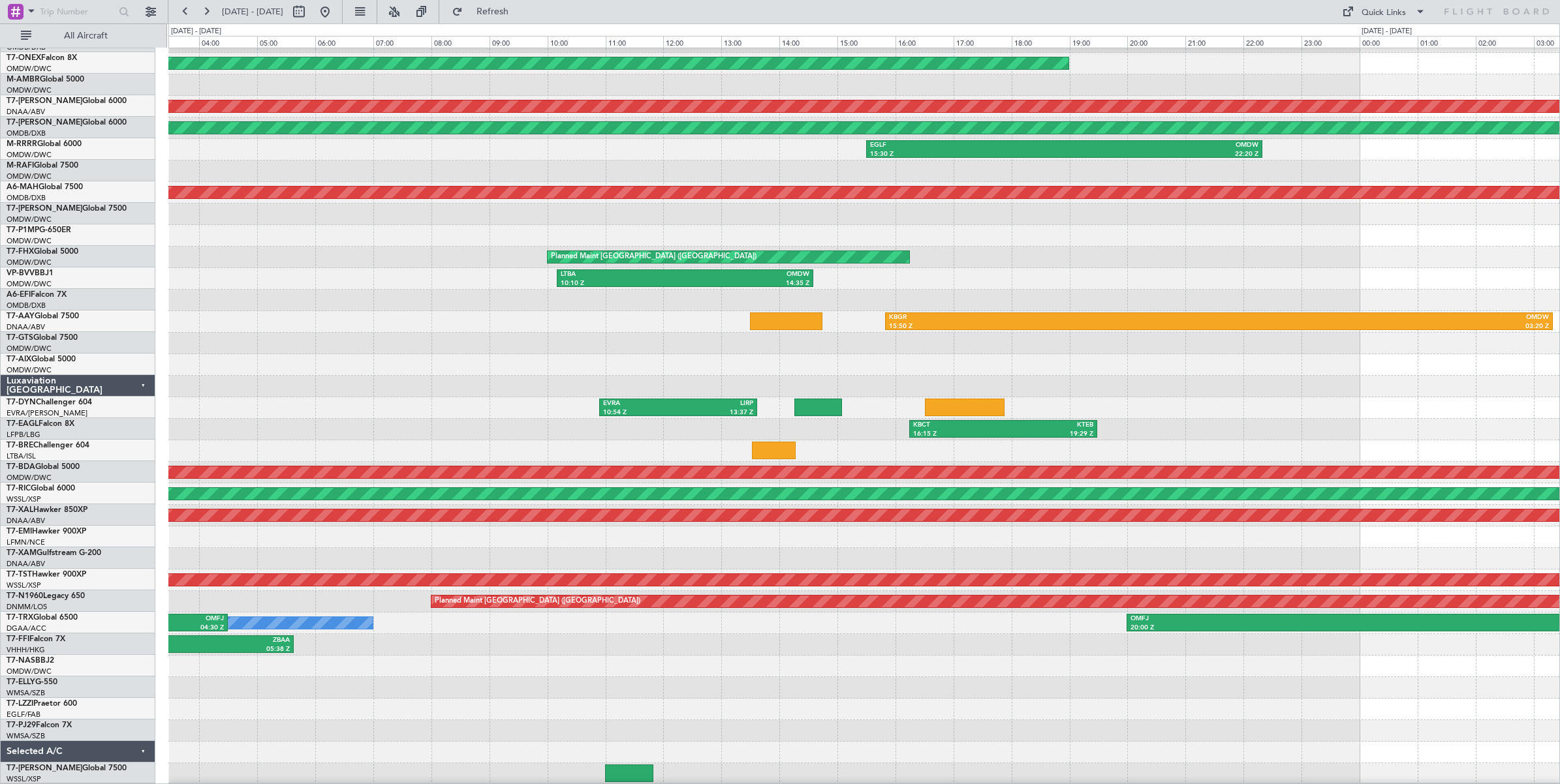
click at [334, 298] on div "Unplanned Maint [GEOGRAPHIC_DATA] (Al Maktoum Intl)" at bounding box center [864, 300] width 1391 height 21
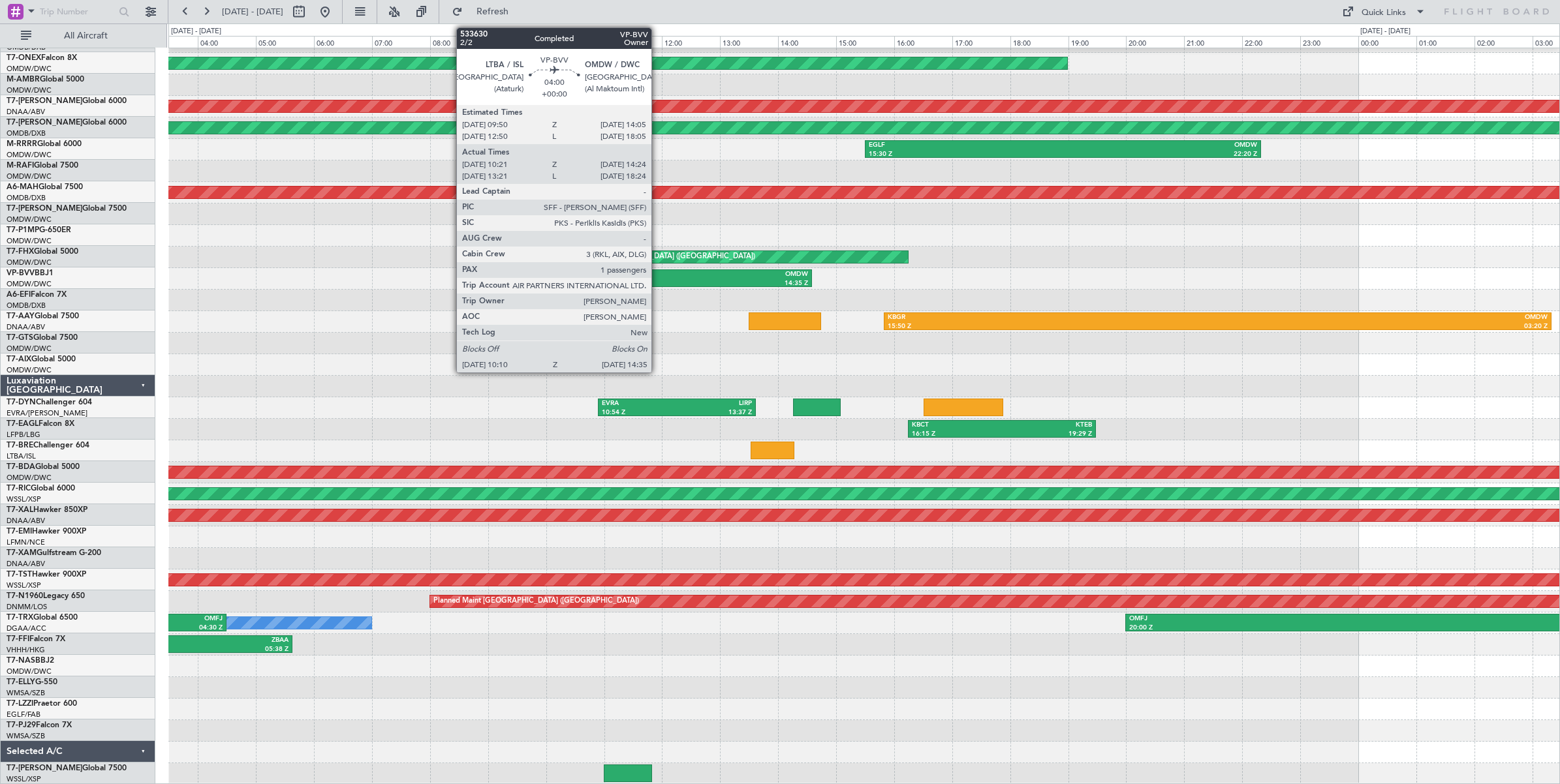
click at [658, 279] on div "10:10 Z" at bounding box center [622, 283] width 125 height 9
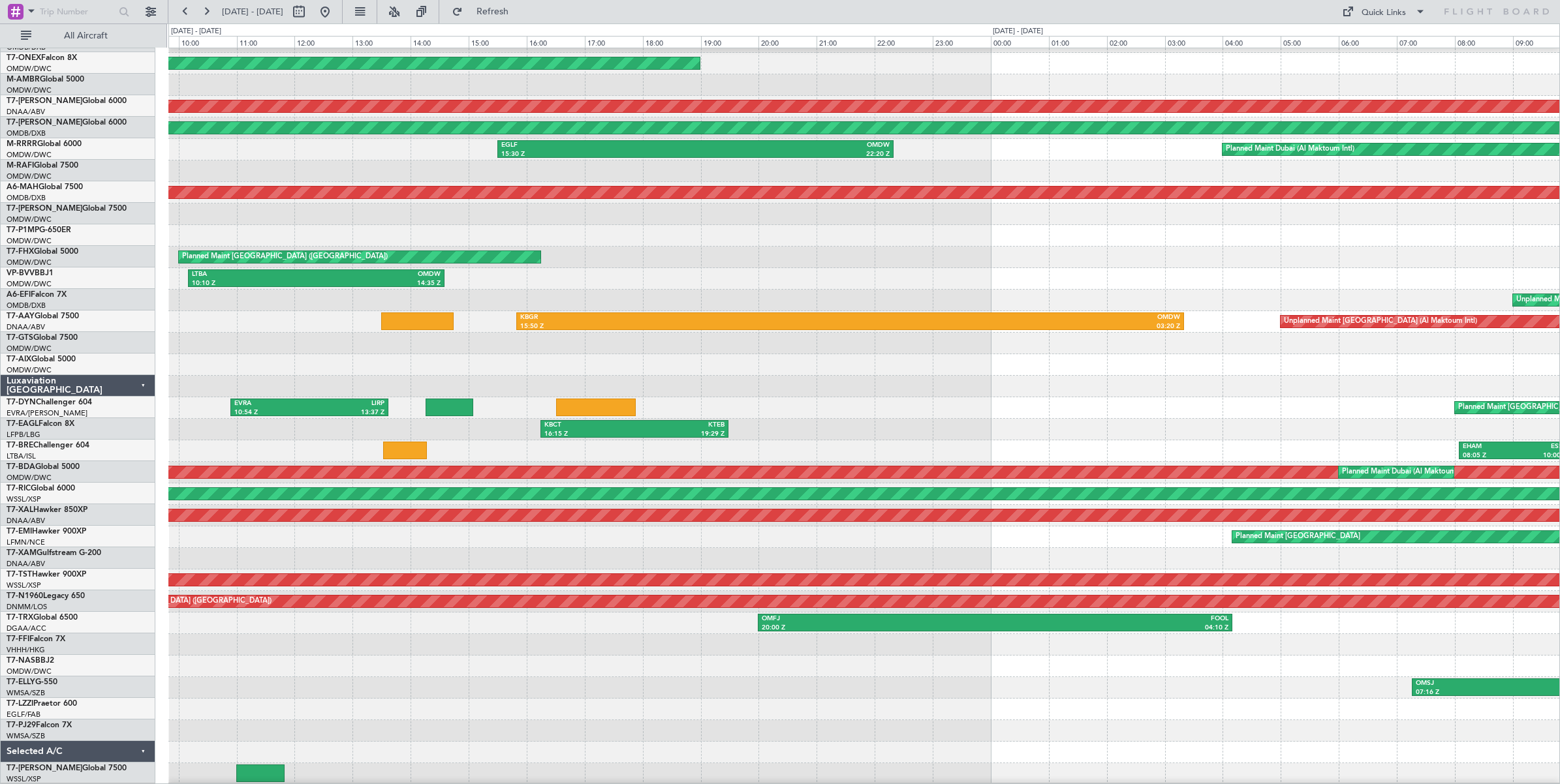
click at [380, 148] on div "Planned Maint [GEOGRAPHIC_DATA] ([GEOGRAPHIC_DATA]) Unplanned Maint [GEOGRAPHIC…" at bounding box center [864, 397] width 1391 height 775
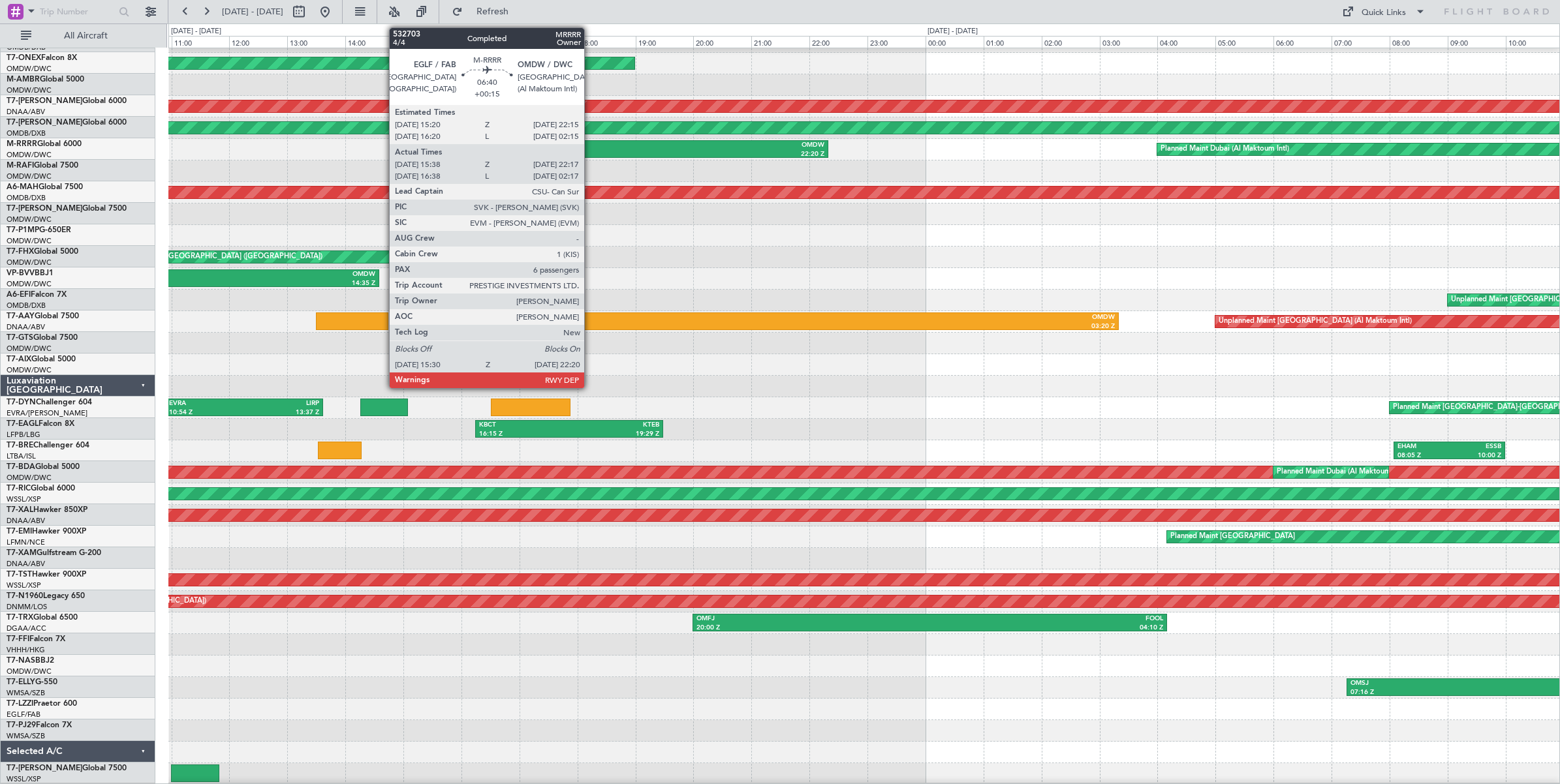
click at [591, 149] on div "EGLF" at bounding box center [533, 145] width 194 height 9
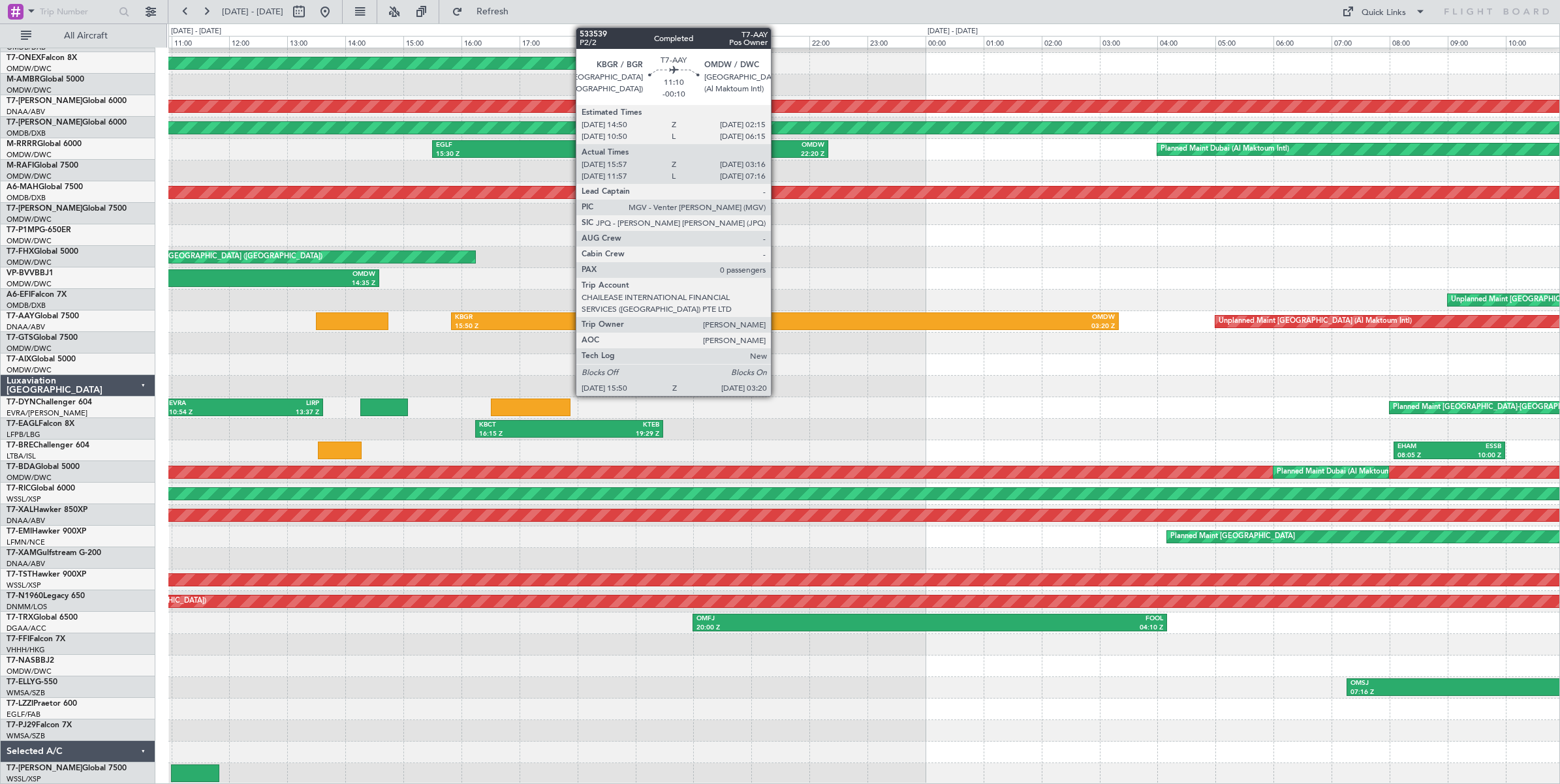
click at [777, 322] on div "15:50 Z" at bounding box center [619, 326] width 329 height 9
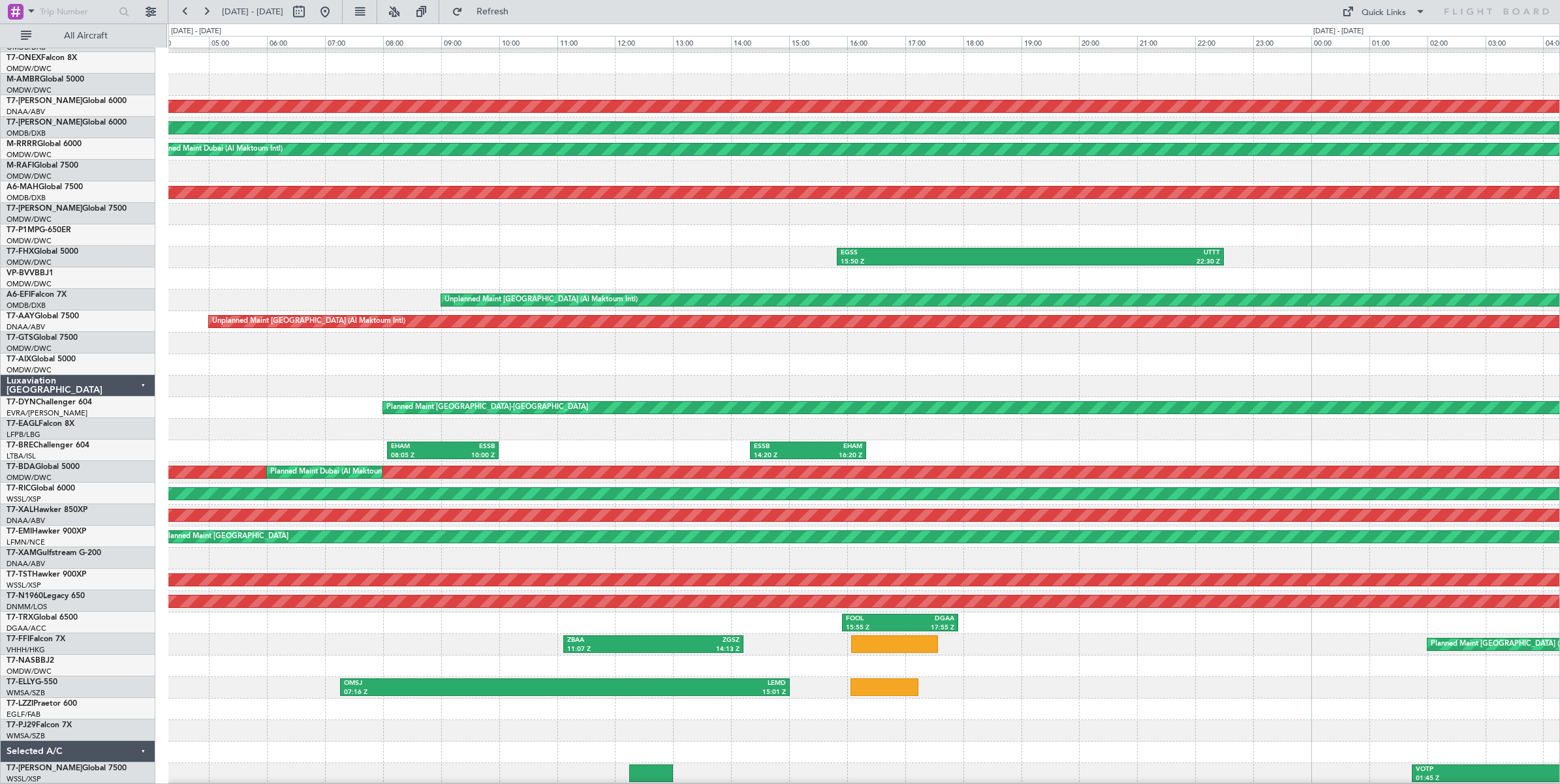
click at [328, 245] on div "Unplanned Maint [GEOGRAPHIC_DATA] (Al Maktoum Intl) AOG Maint [GEOGRAPHIC_DATA]…" at bounding box center [864, 397] width 1391 height 775
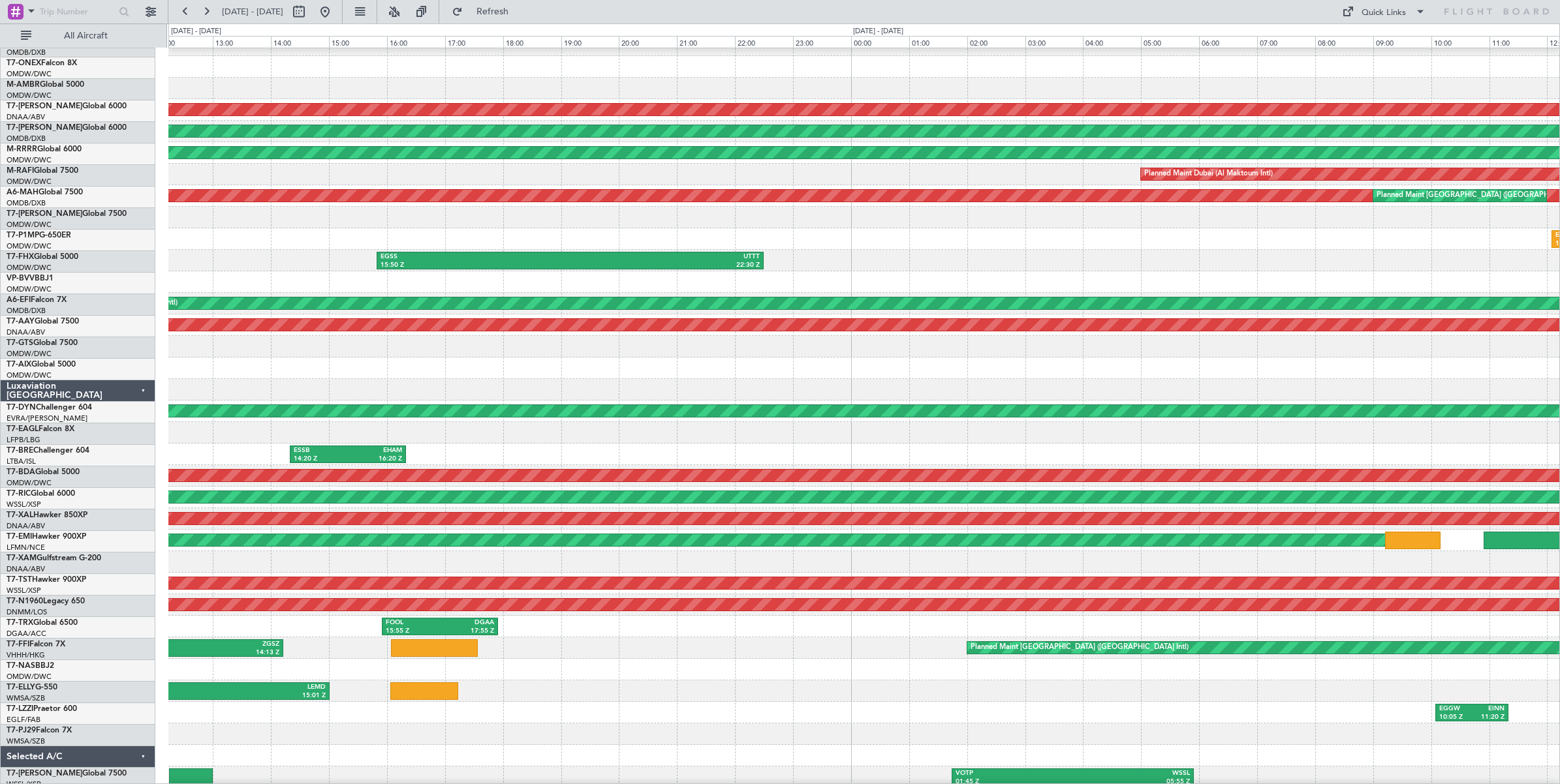
scroll to position [34, 0]
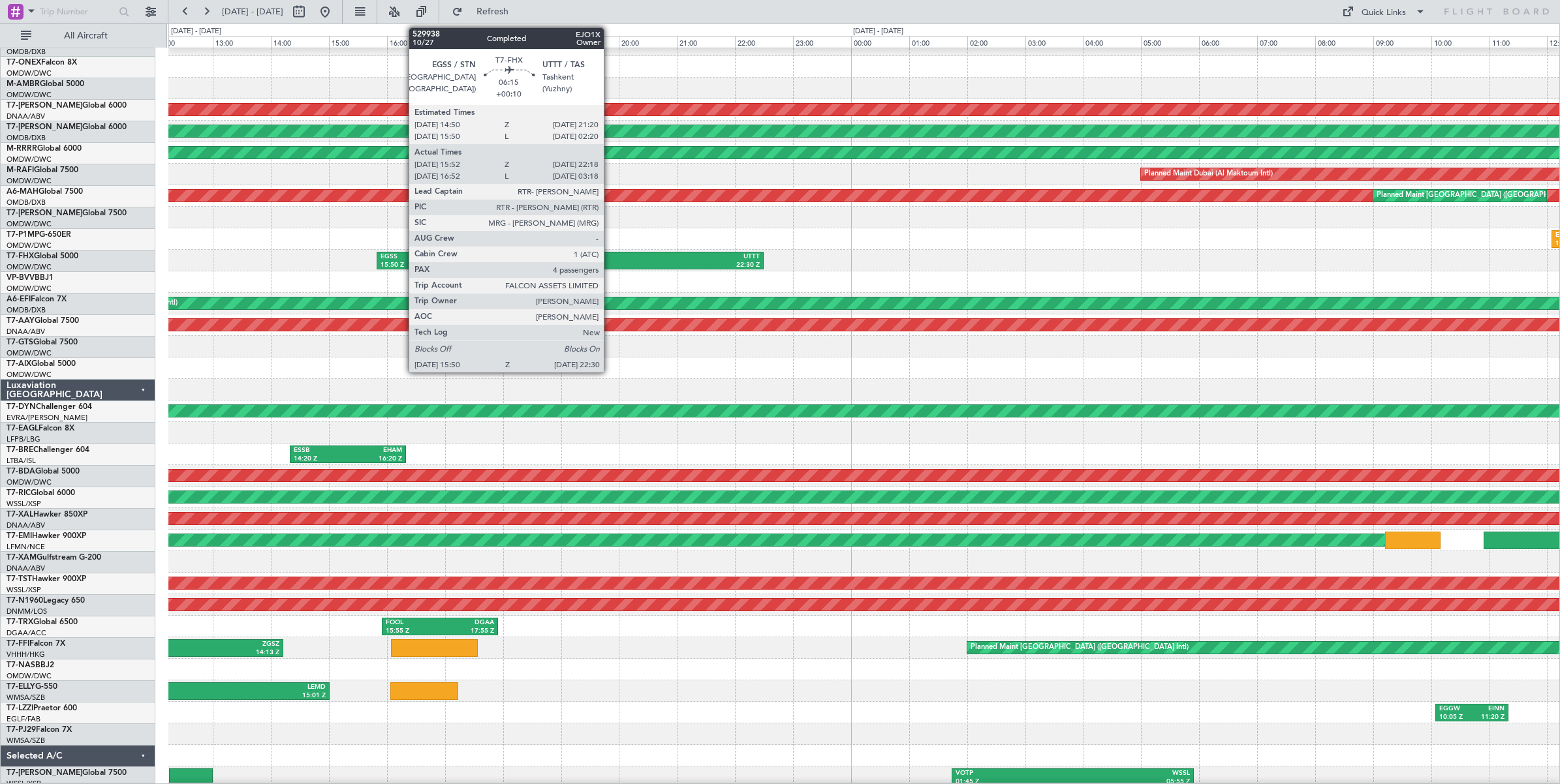
click at [611, 260] on div "UTTT" at bounding box center [665, 257] width 189 height 9
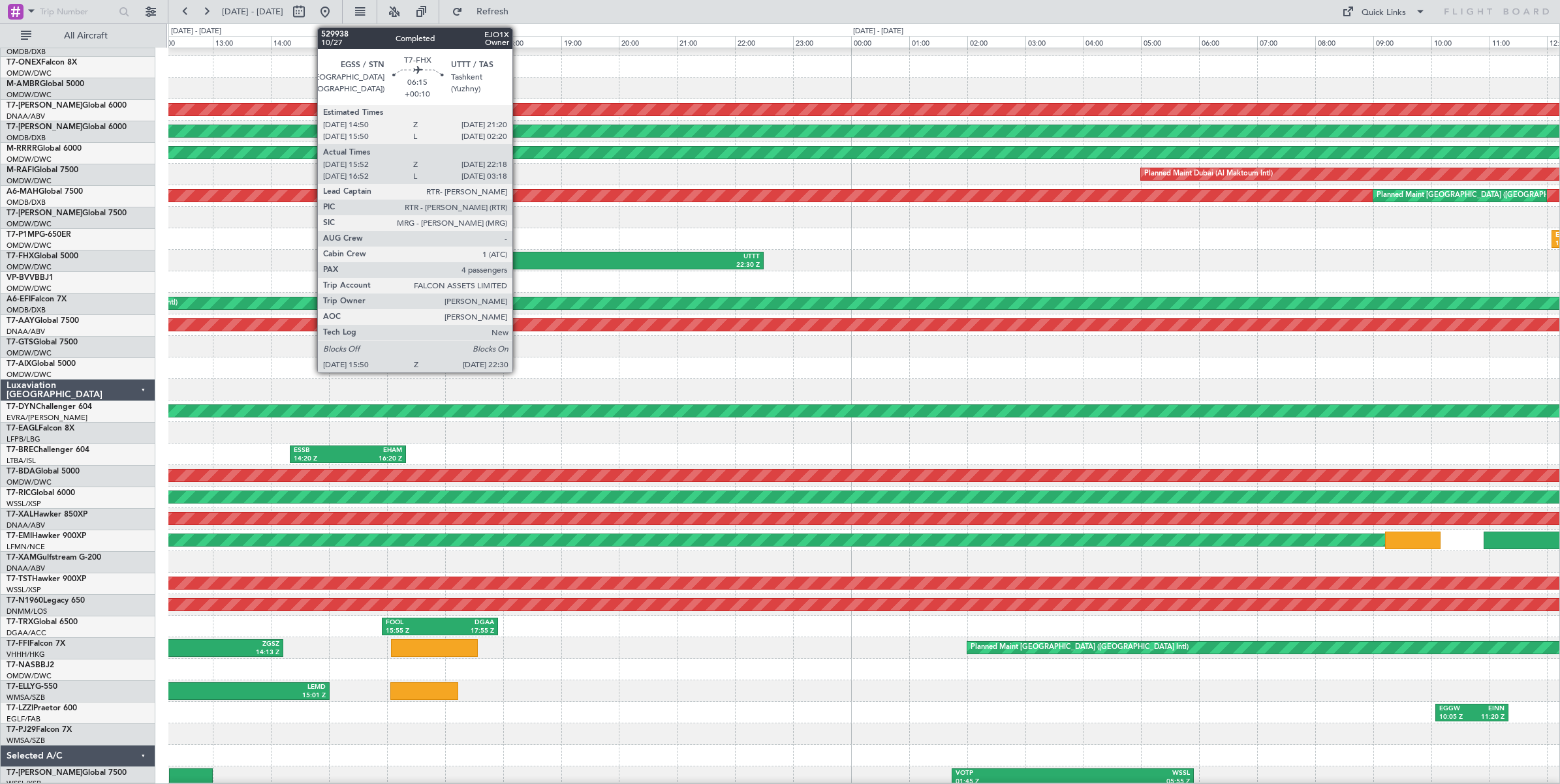
click at [519, 263] on div "15:50 Z" at bounding box center [475, 265] width 189 height 9
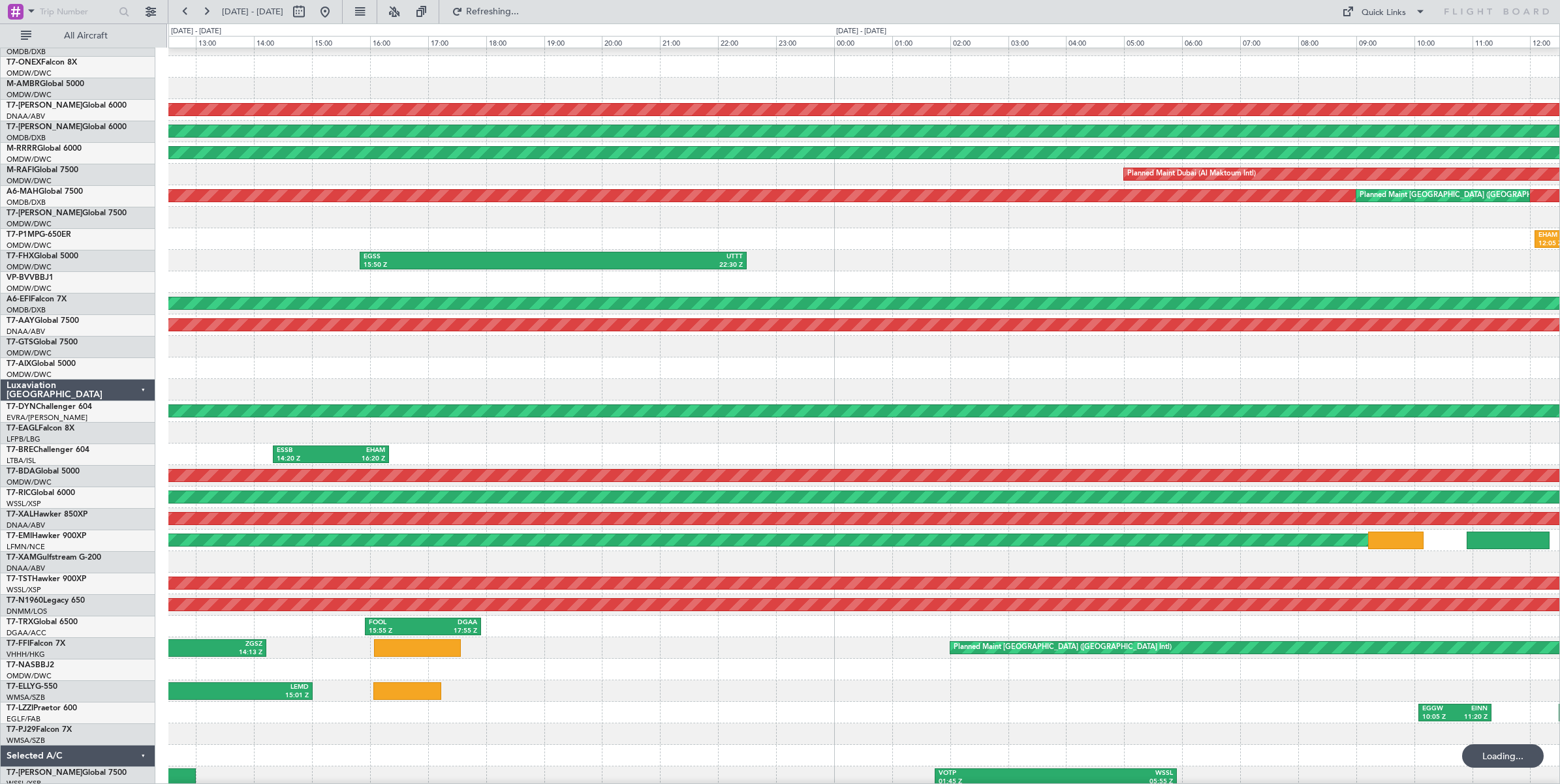
scroll to position [39, 0]
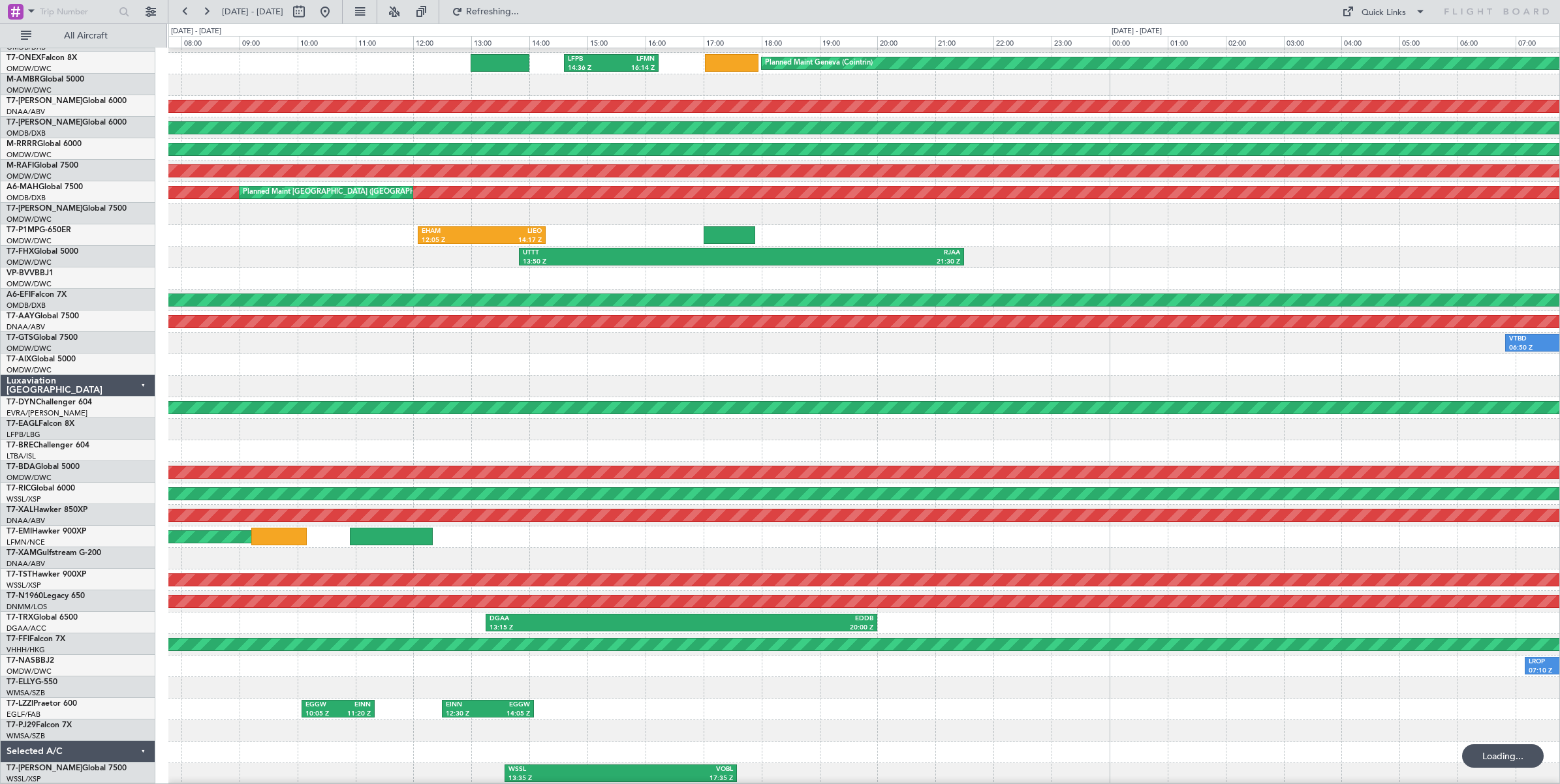
click at [210, 242] on div "LFPB 14:36 Z LFMN 16:14 Z Planned Maint Geneva ([GEOGRAPHIC_DATA]) Unplanned Ma…" at bounding box center [864, 397] width 1391 height 775
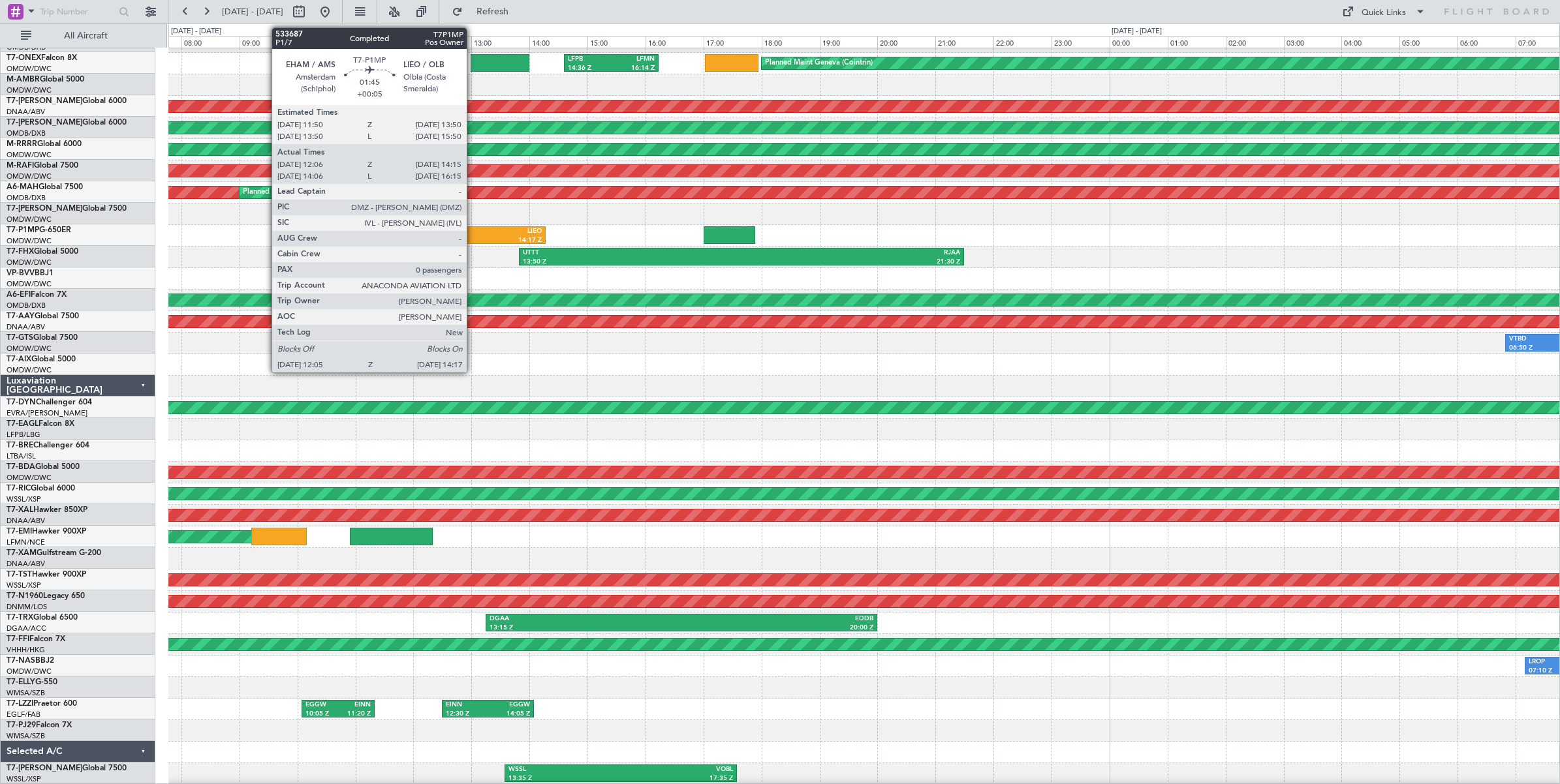
click at [473, 232] on div "EHAM" at bounding box center [451, 231] width 60 height 9
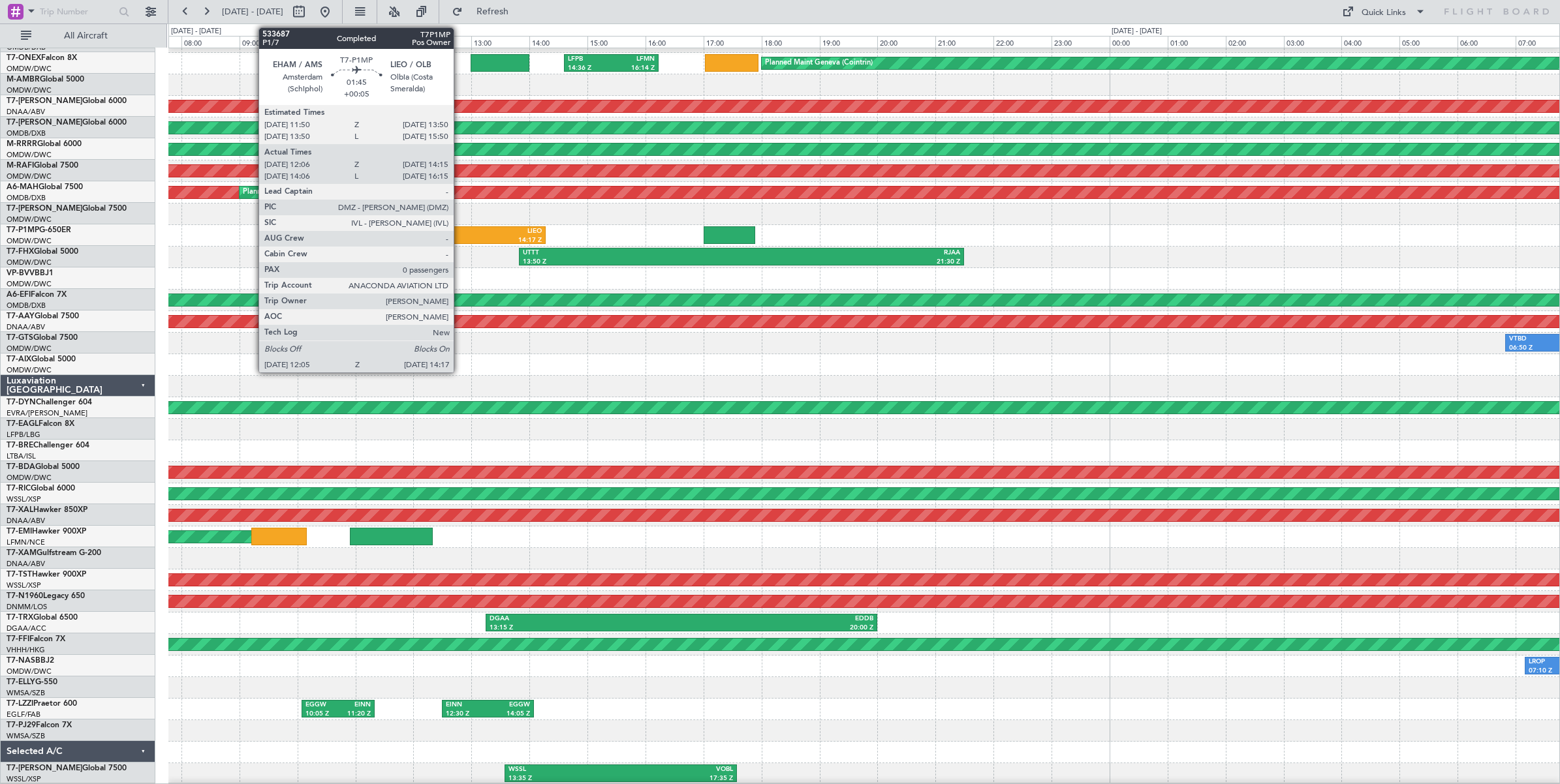
click at [460, 239] on div "12:05 Z" at bounding box center [451, 240] width 60 height 9
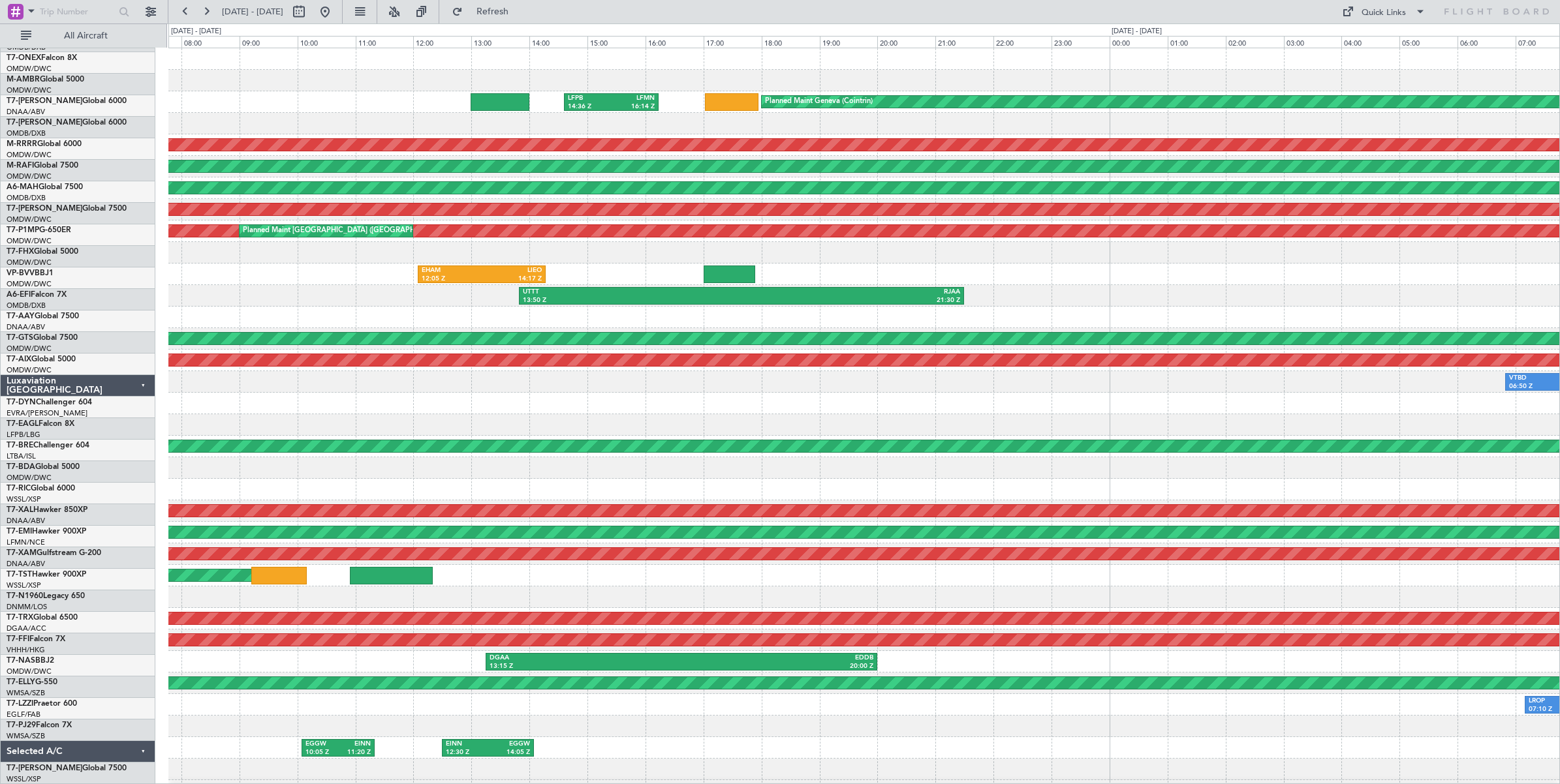
scroll to position [0, 0]
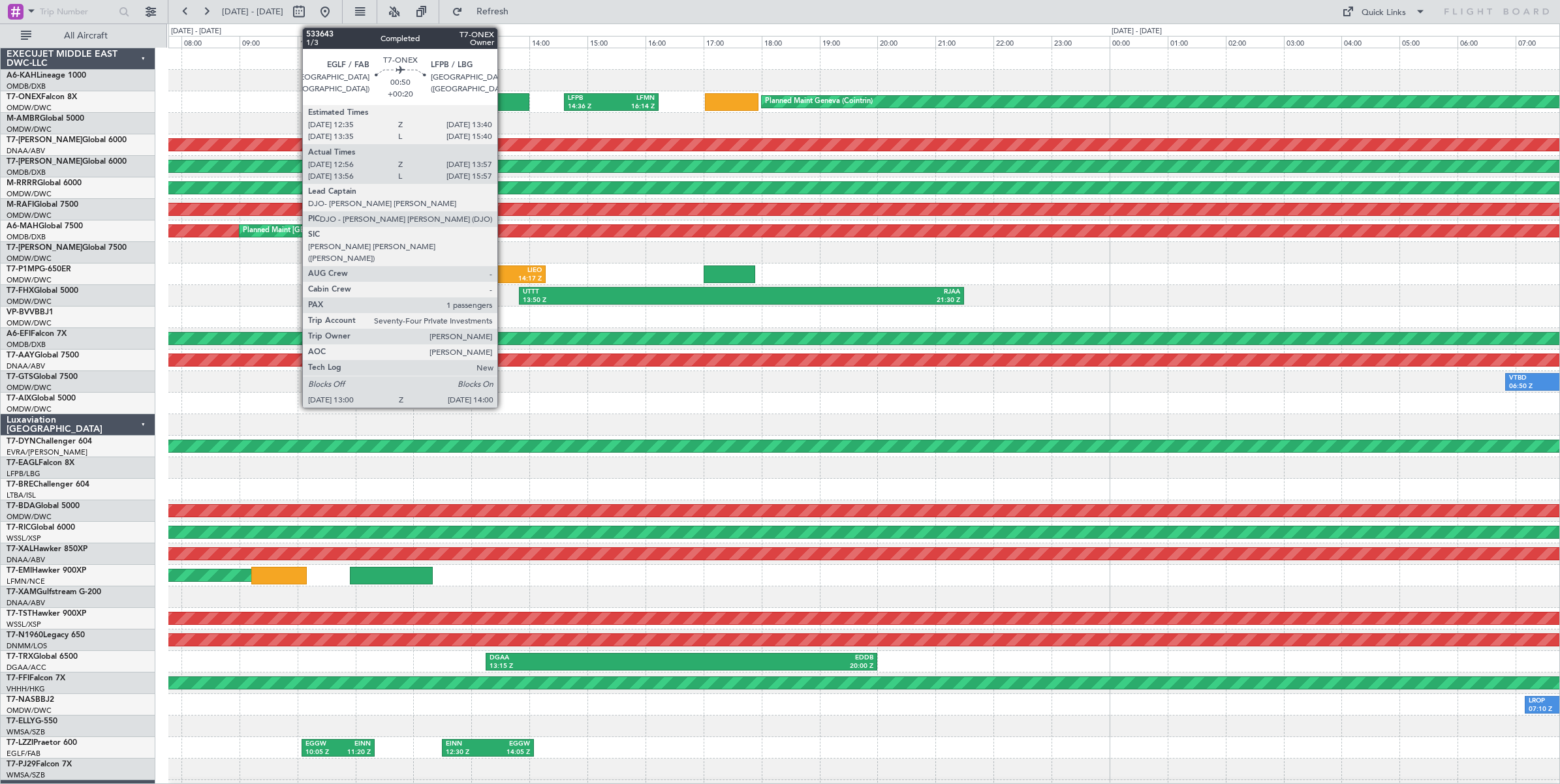
click at [504, 107] on div at bounding box center [500, 102] width 58 height 18
click at [504, 102] on div at bounding box center [500, 102] width 58 height 18
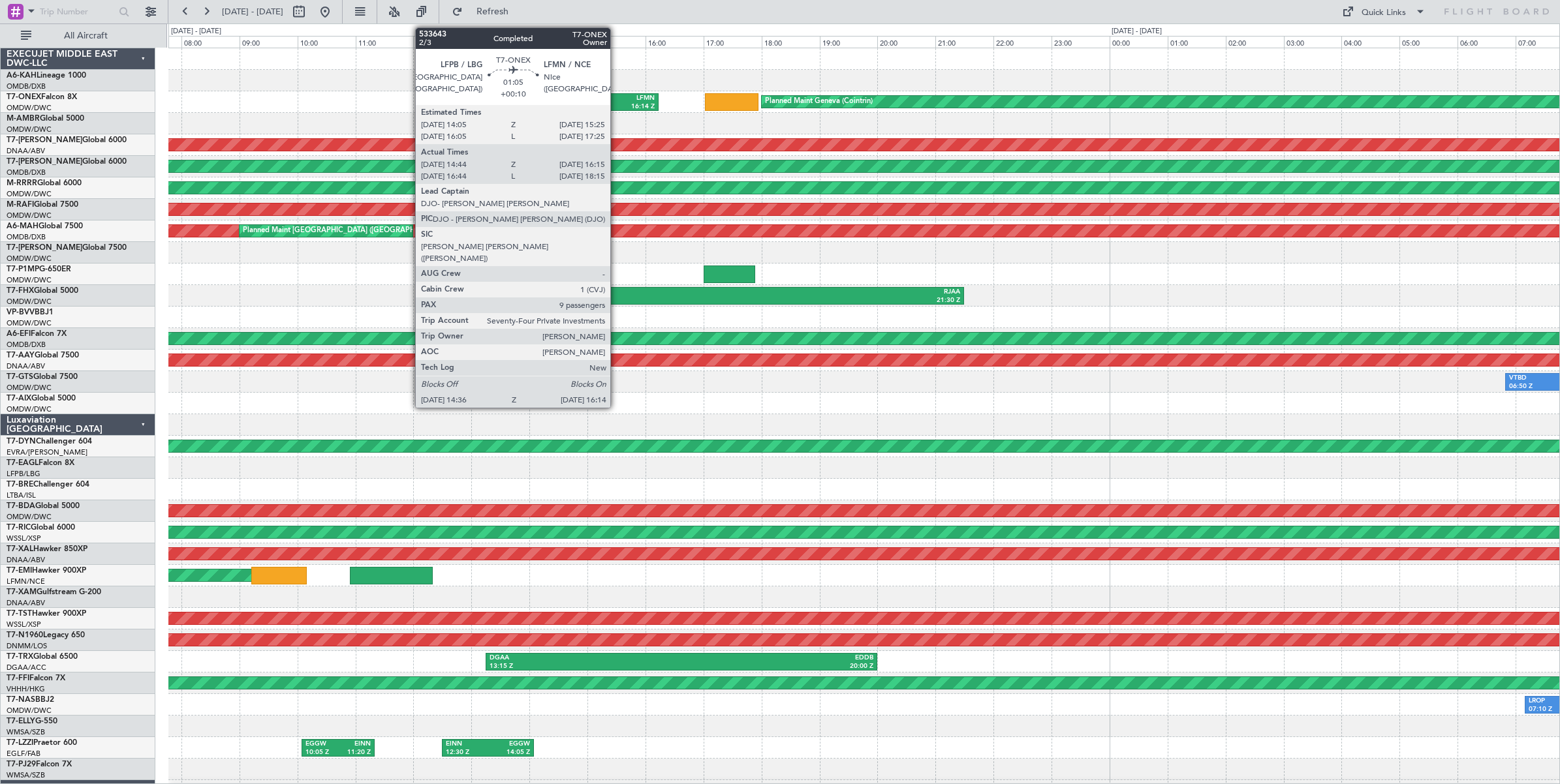
click at [616, 103] on div "16:14 Z" at bounding box center [632, 107] width 44 height 9
click at [608, 106] on div "14:36 Z" at bounding box center [589, 107] width 44 height 9
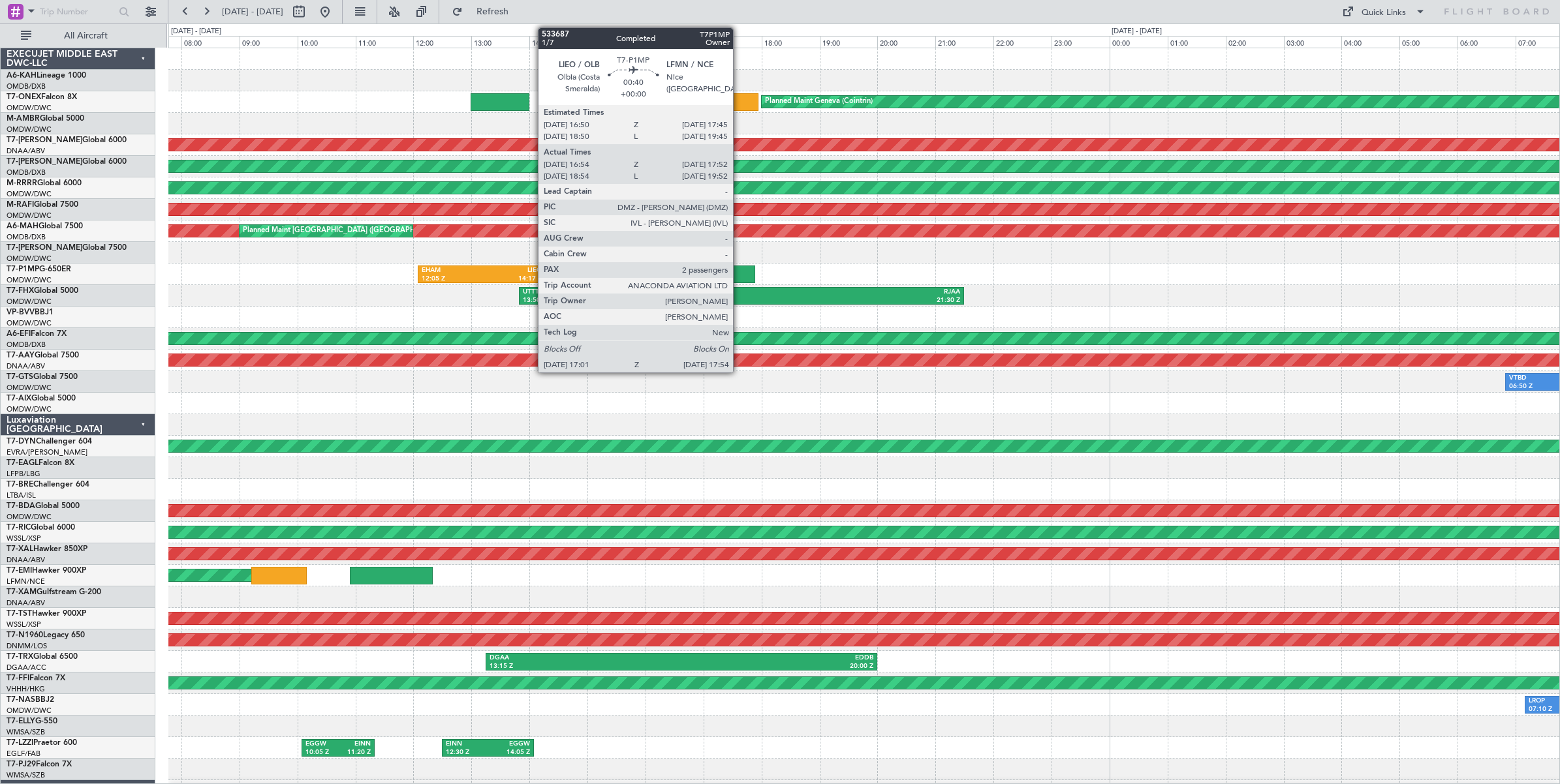
click at [739, 274] on div at bounding box center [729, 274] width 52 height 18
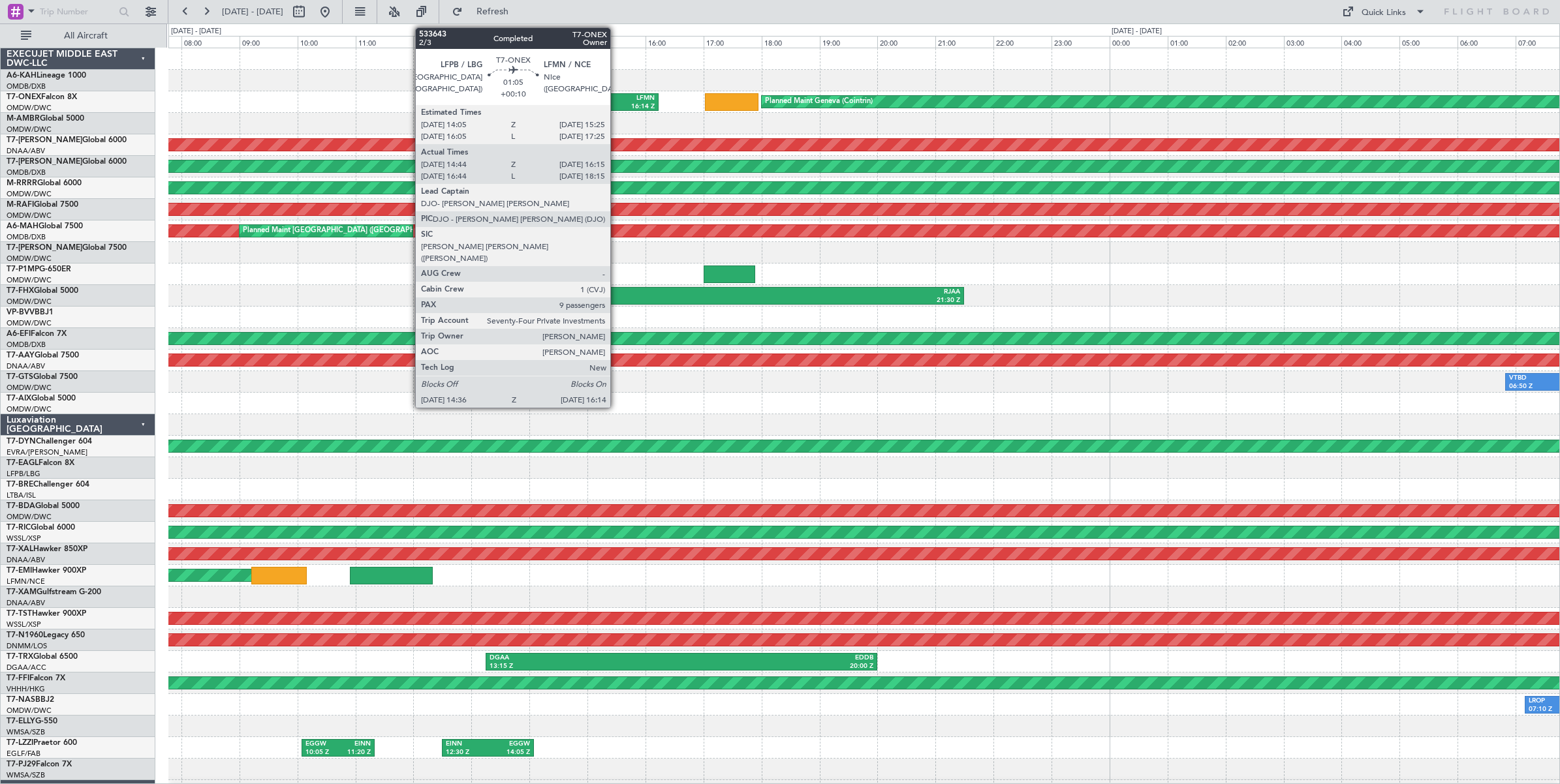
click at [616, 102] on div "16:14 Z" at bounding box center [632, 107] width 44 height 9
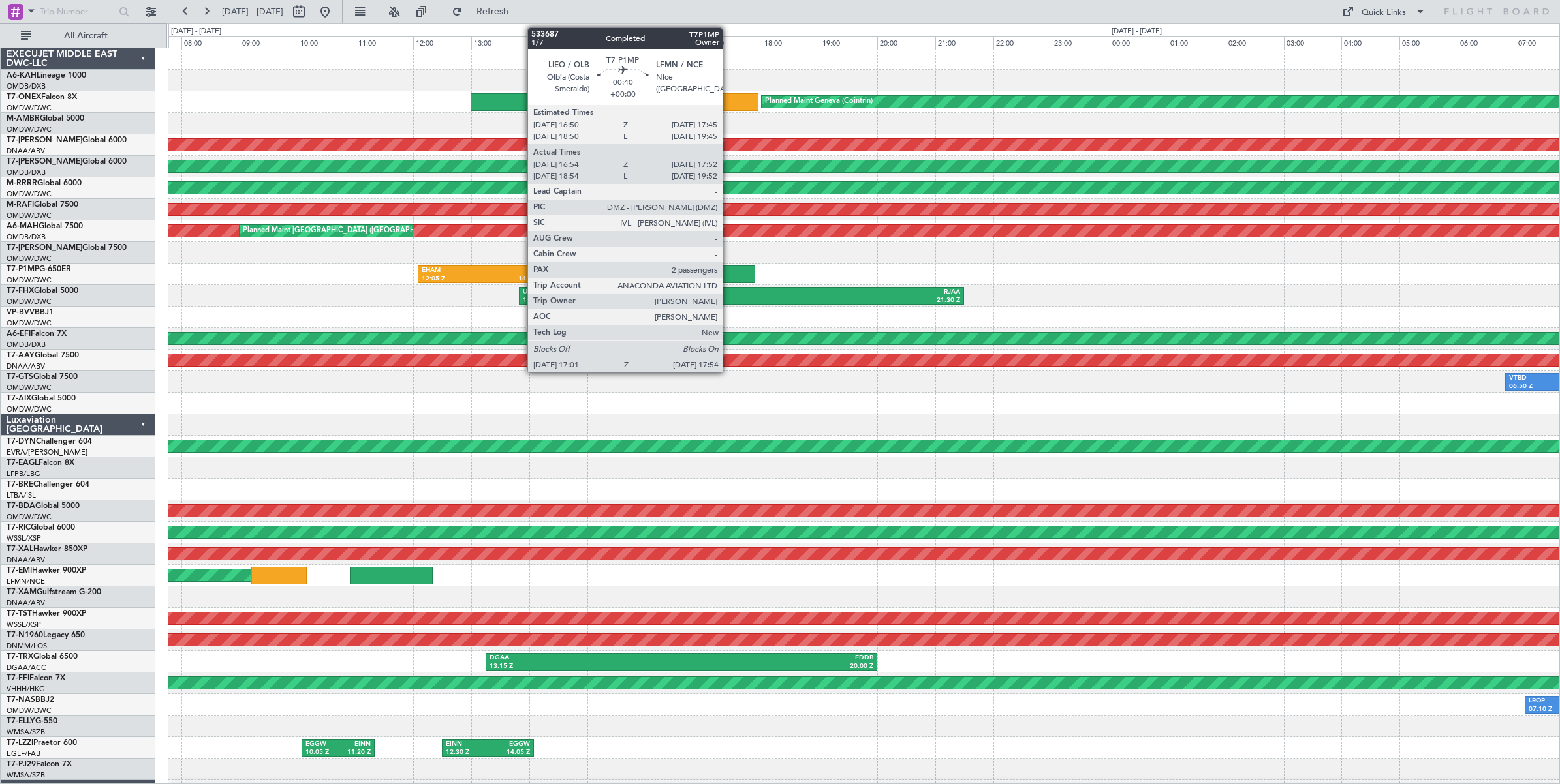
click at [729, 273] on div at bounding box center [729, 274] width 52 height 18
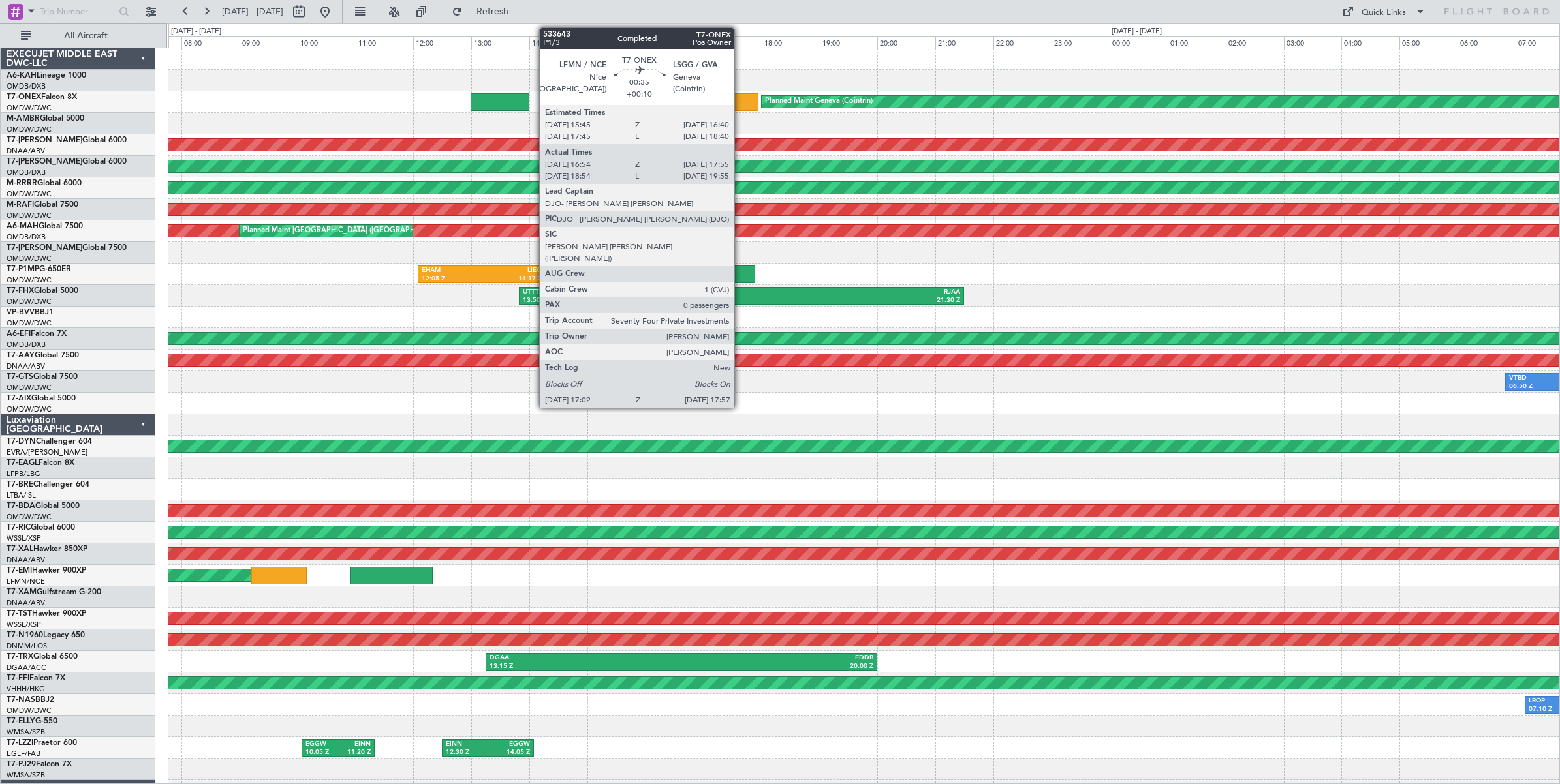
click at [741, 102] on div at bounding box center [731, 102] width 53 height 18
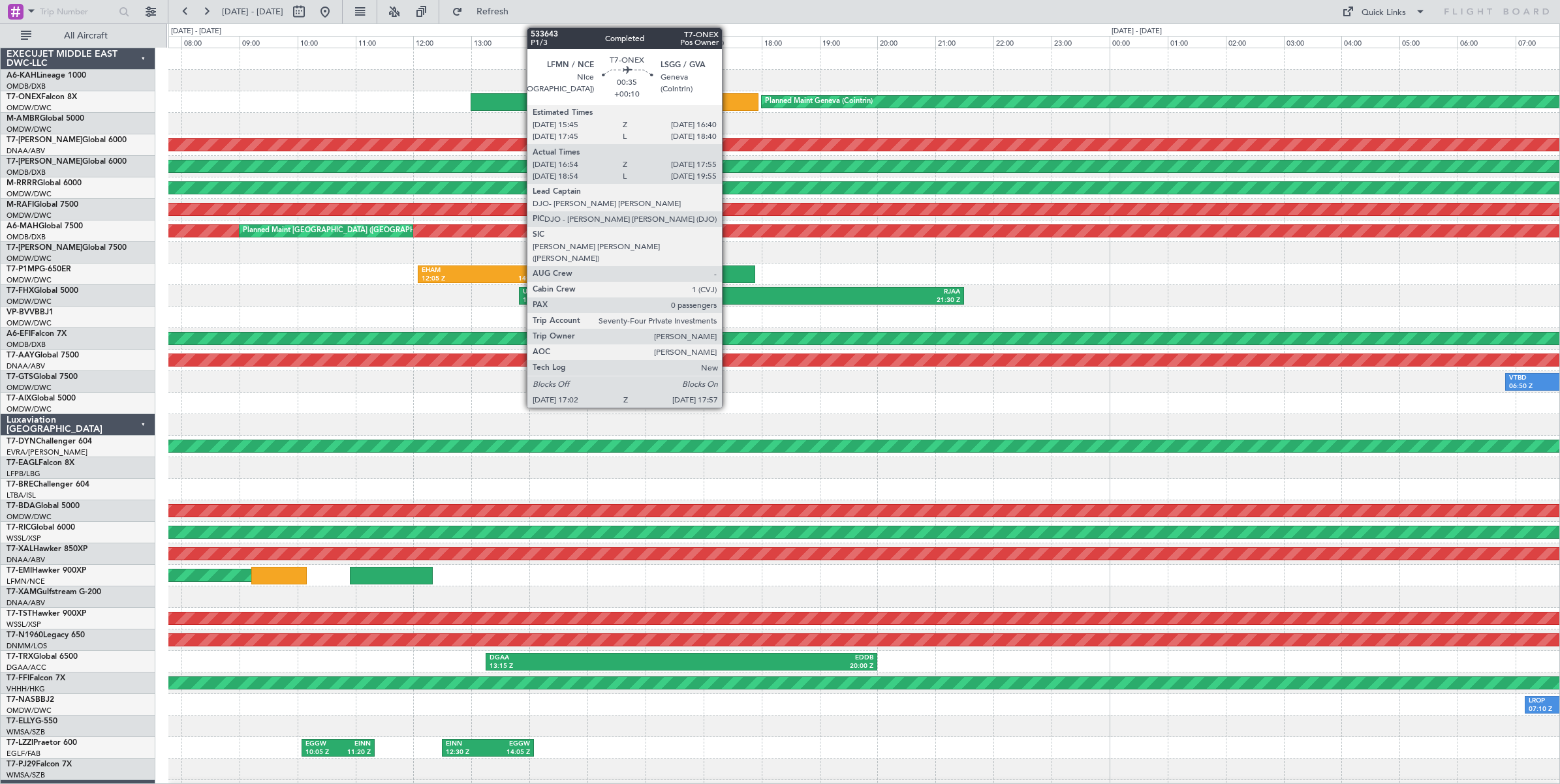
click at [728, 99] on div at bounding box center [731, 102] width 53 height 18
click at [727, 99] on div at bounding box center [731, 102] width 53 height 18
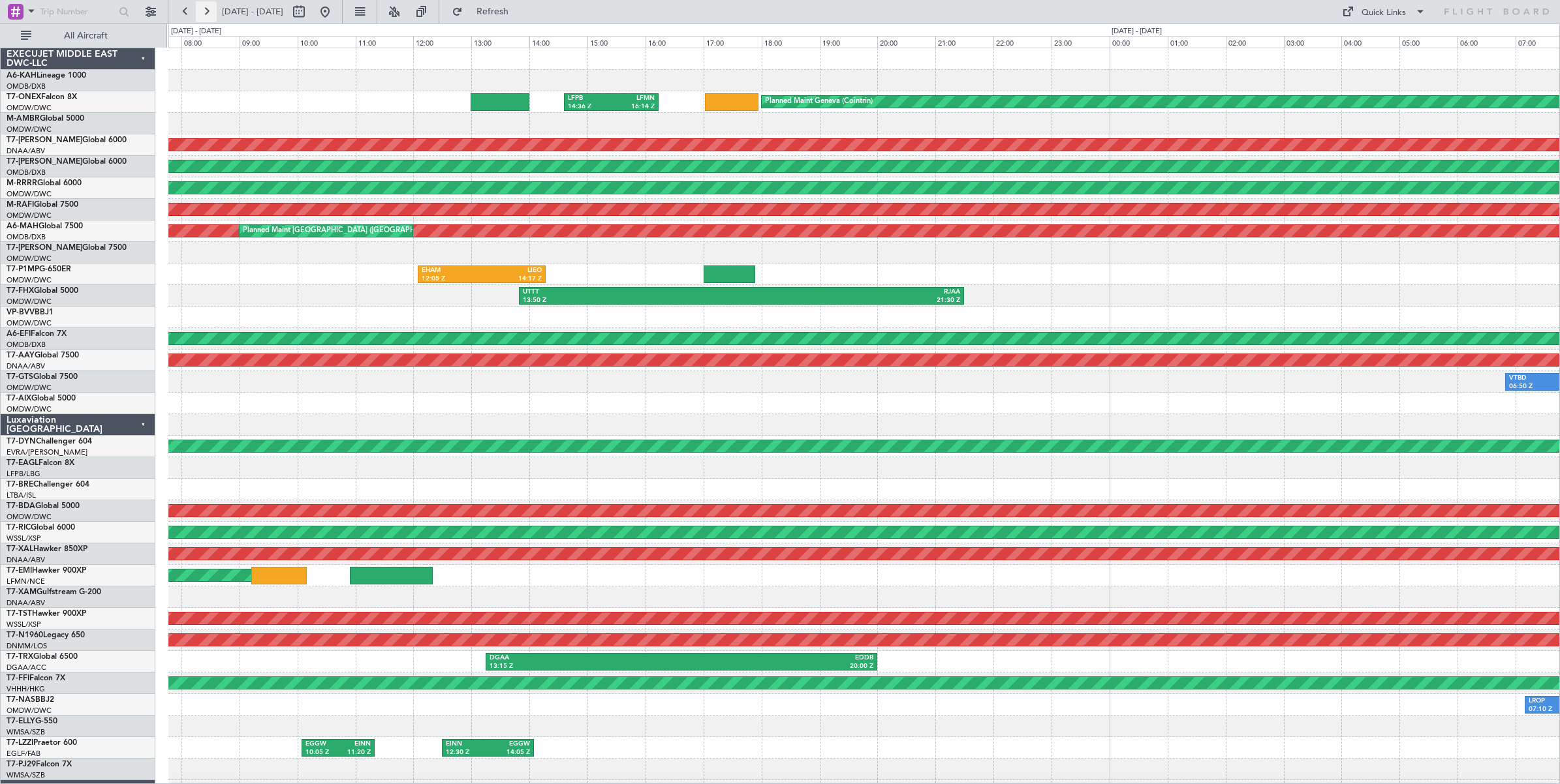
click at [210, 11] on button at bounding box center [206, 12] width 21 height 21
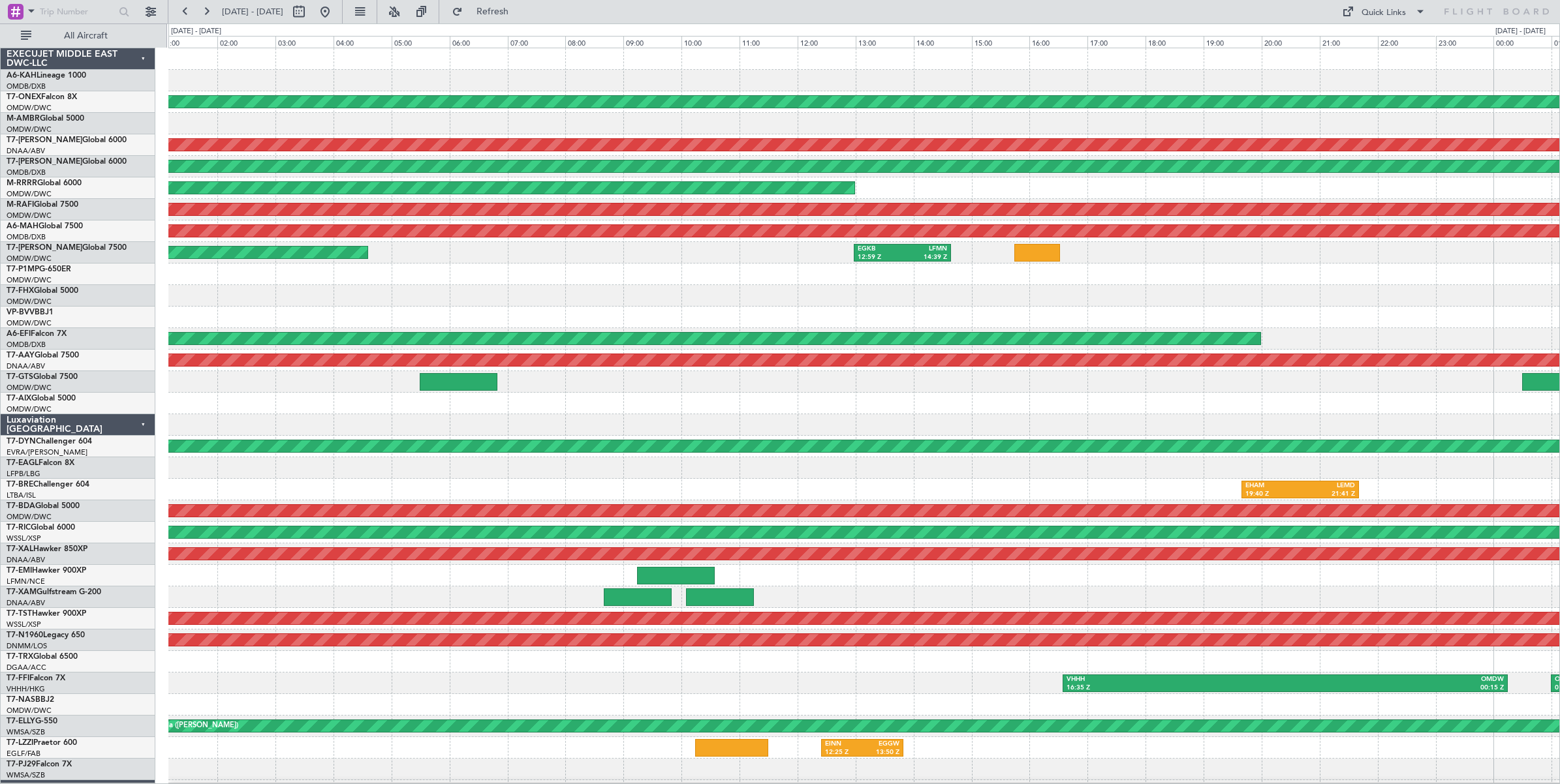
click at [429, 328] on div "3 Flight Legs Planned Maint Geneva ([GEOGRAPHIC_DATA]) Unplanned Maint [GEOGRAP…" at bounding box center [864, 436] width 1391 height 775
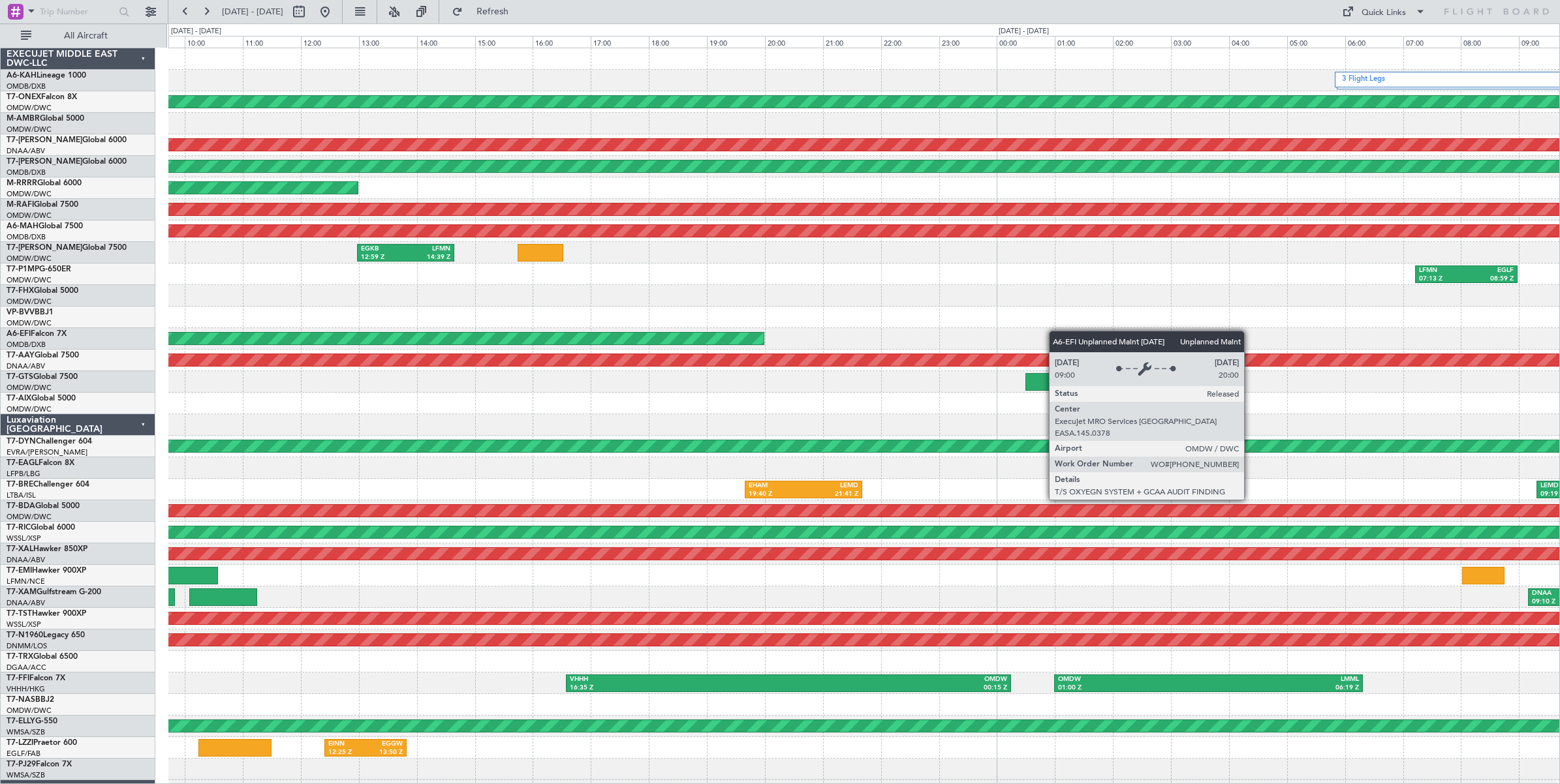
click at [687, 333] on div "3 Flight Legs Planned Maint Geneva ([GEOGRAPHIC_DATA]) Unplanned Maint [GEOGRAP…" at bounding box center [864, 436] width 1391 height 775
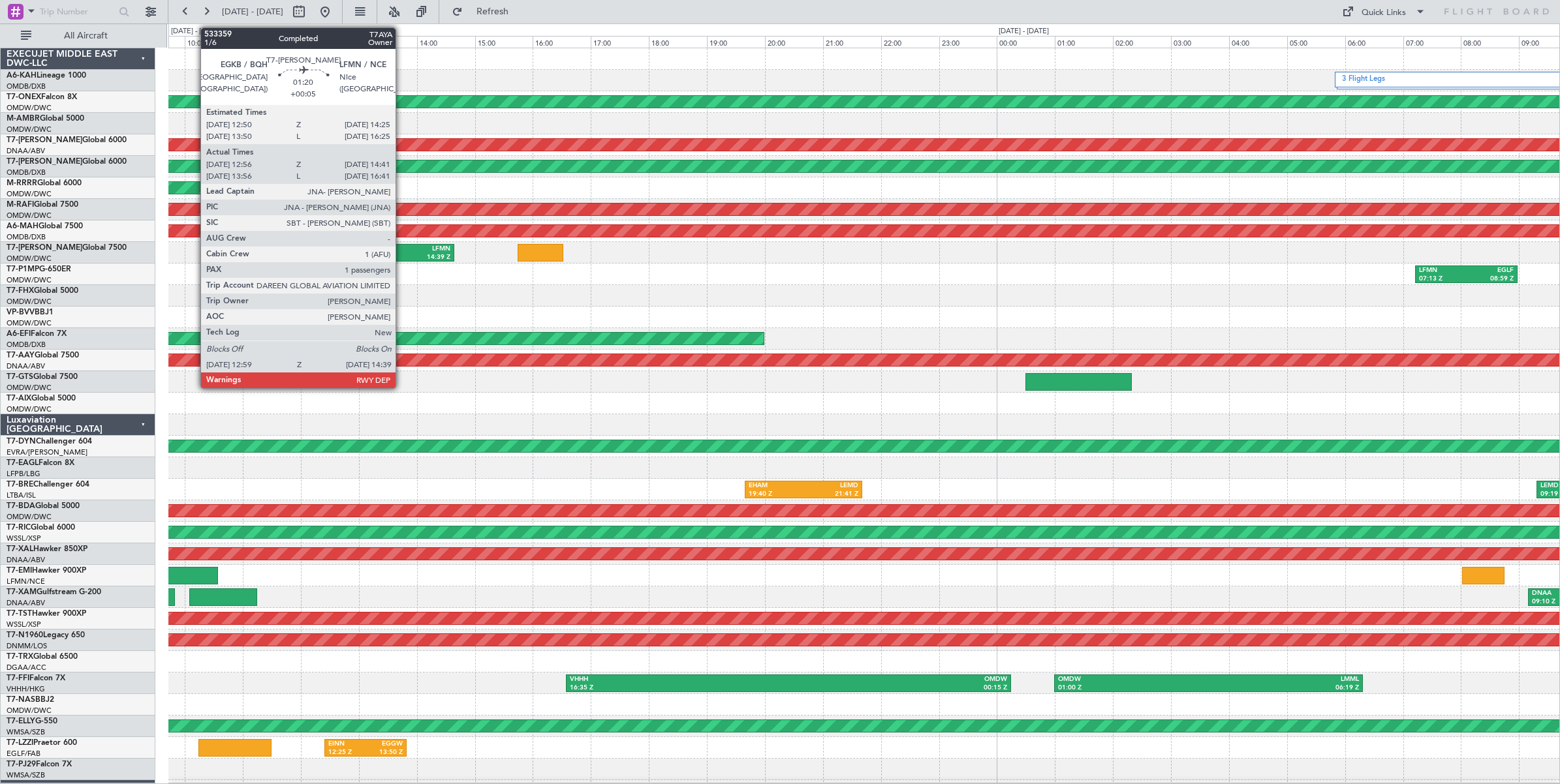
click at [402, 255] on div "12:59 Z" at bounding box center [383, 258] width 45 height 9
click at [406, 253] on div "14:39 Z" at bounding box center [428, 258] width 45 height 9
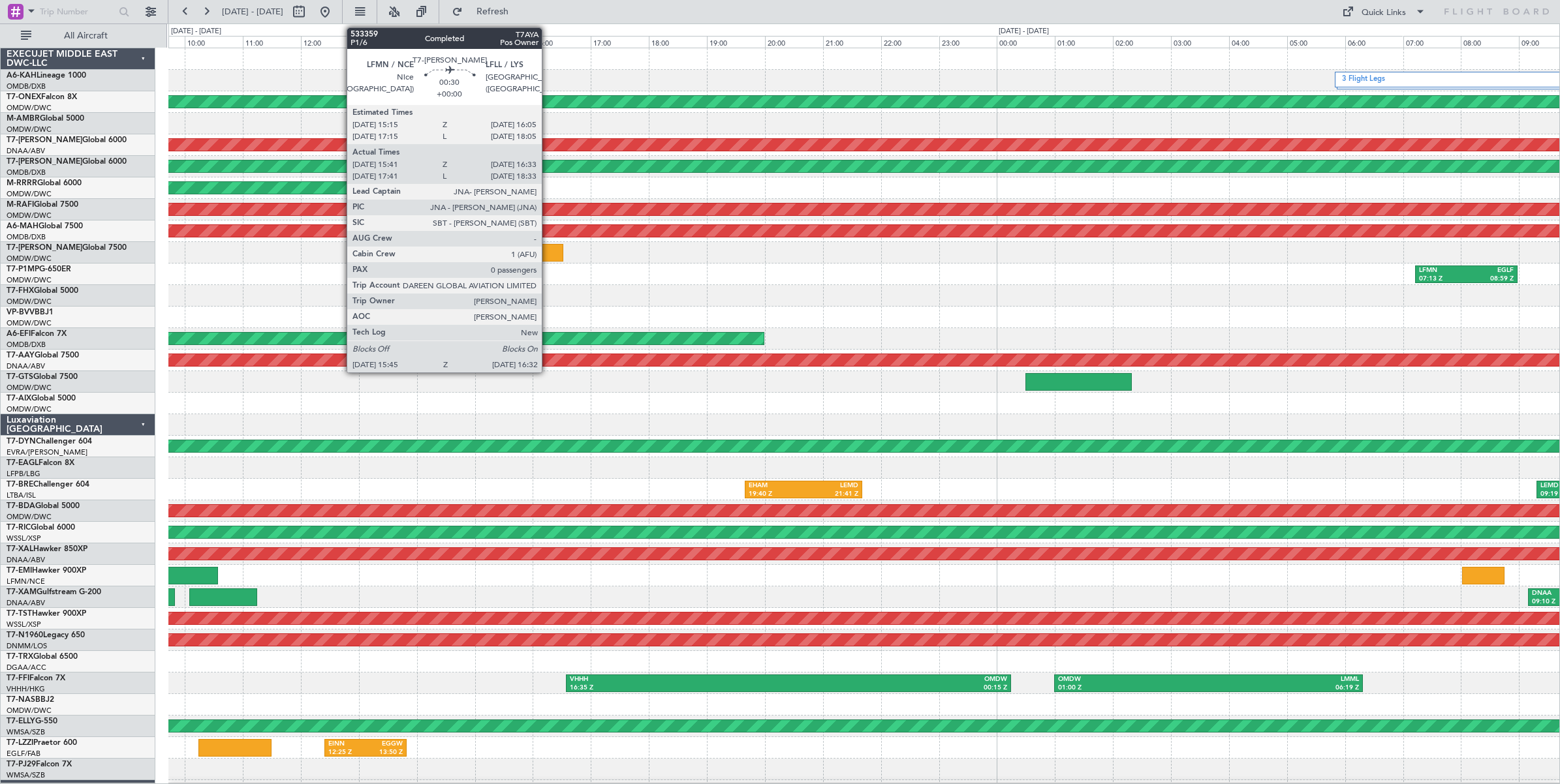
click at [548, 253] on div at bounding box center [540, 253] width 46 height 18
click at [543, 253] on div at bounding box center [540, 253] width 46 height 18
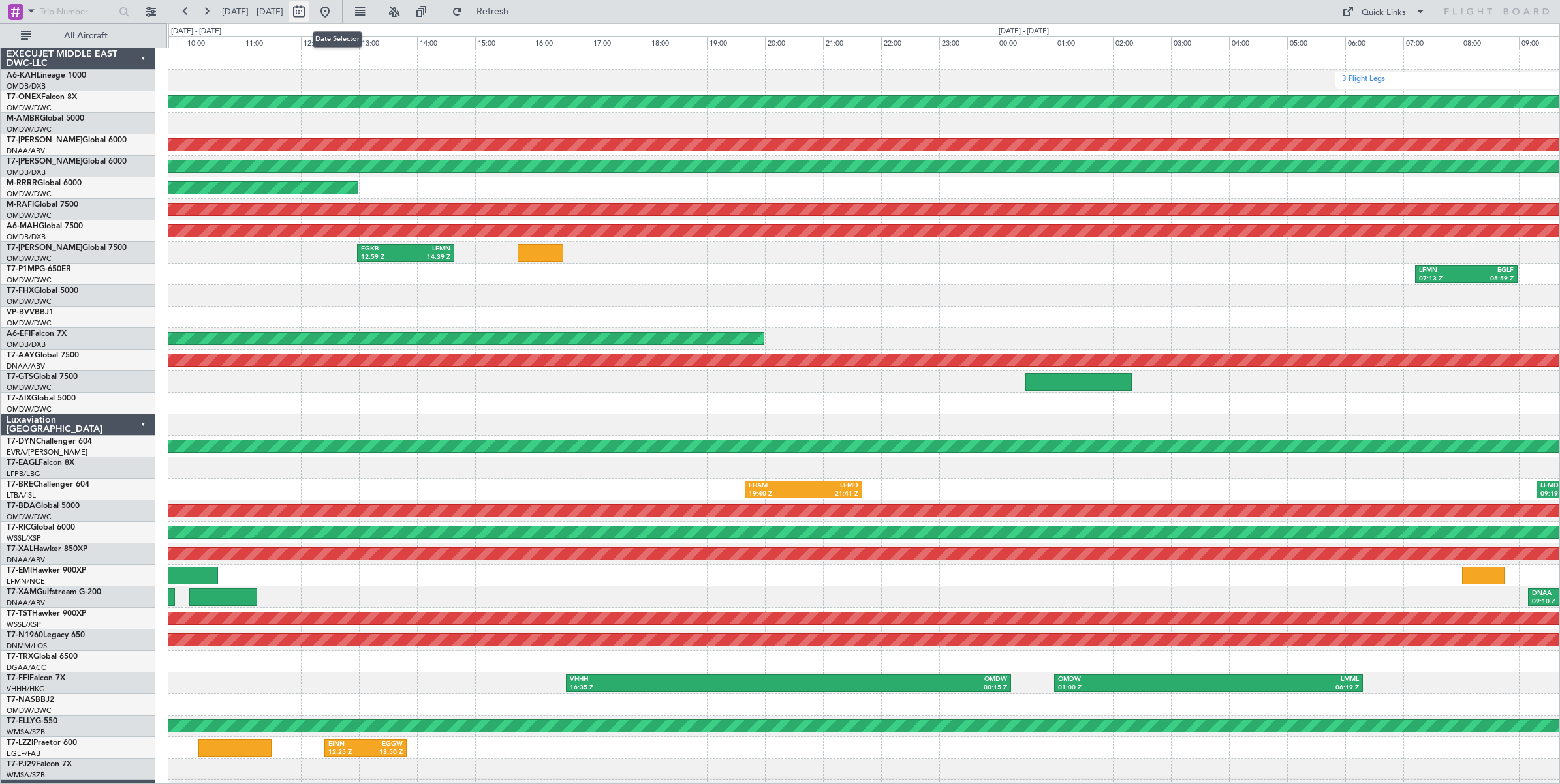
click at [310, 15] on button at bounding box center [299, 12] width 21 height 21
select select "7"
select select "2025"
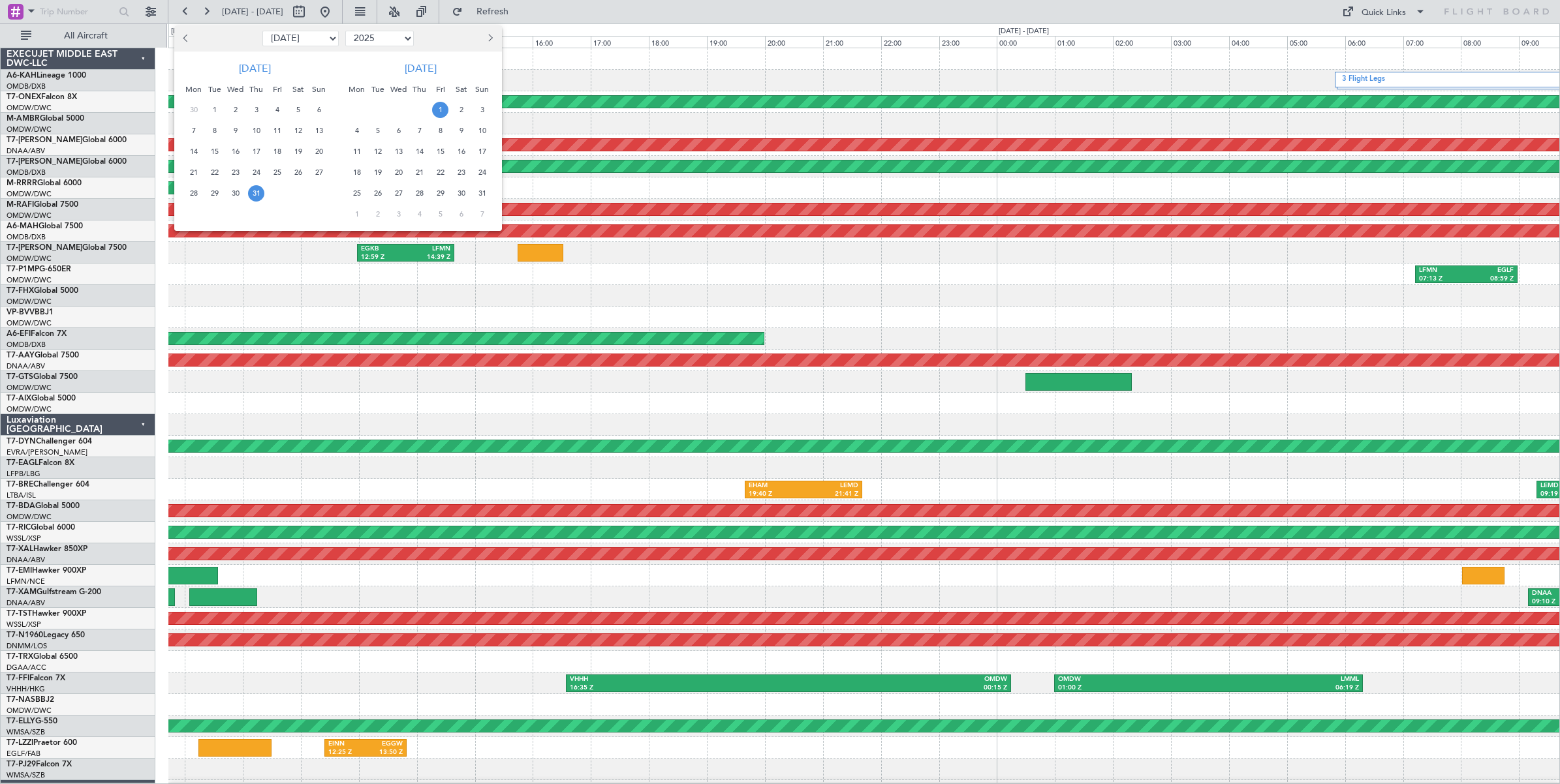
click at [316, 39] on select "Jan Feb Mar Apr May Jun [DATE] Aug Sep Oct Nov Dec" at bounding box center [300, 38] width 77 height 15
select select "6"
click at [262, 31] on select "Jan Feb Mar Apr May Jun [DATE] Aug Sep Oct Nov Dec" at bounding box center [300, 38] width 77 height 15
click at [317, 112] on span "1" at bounding box center [318, 109] width 16 height 16
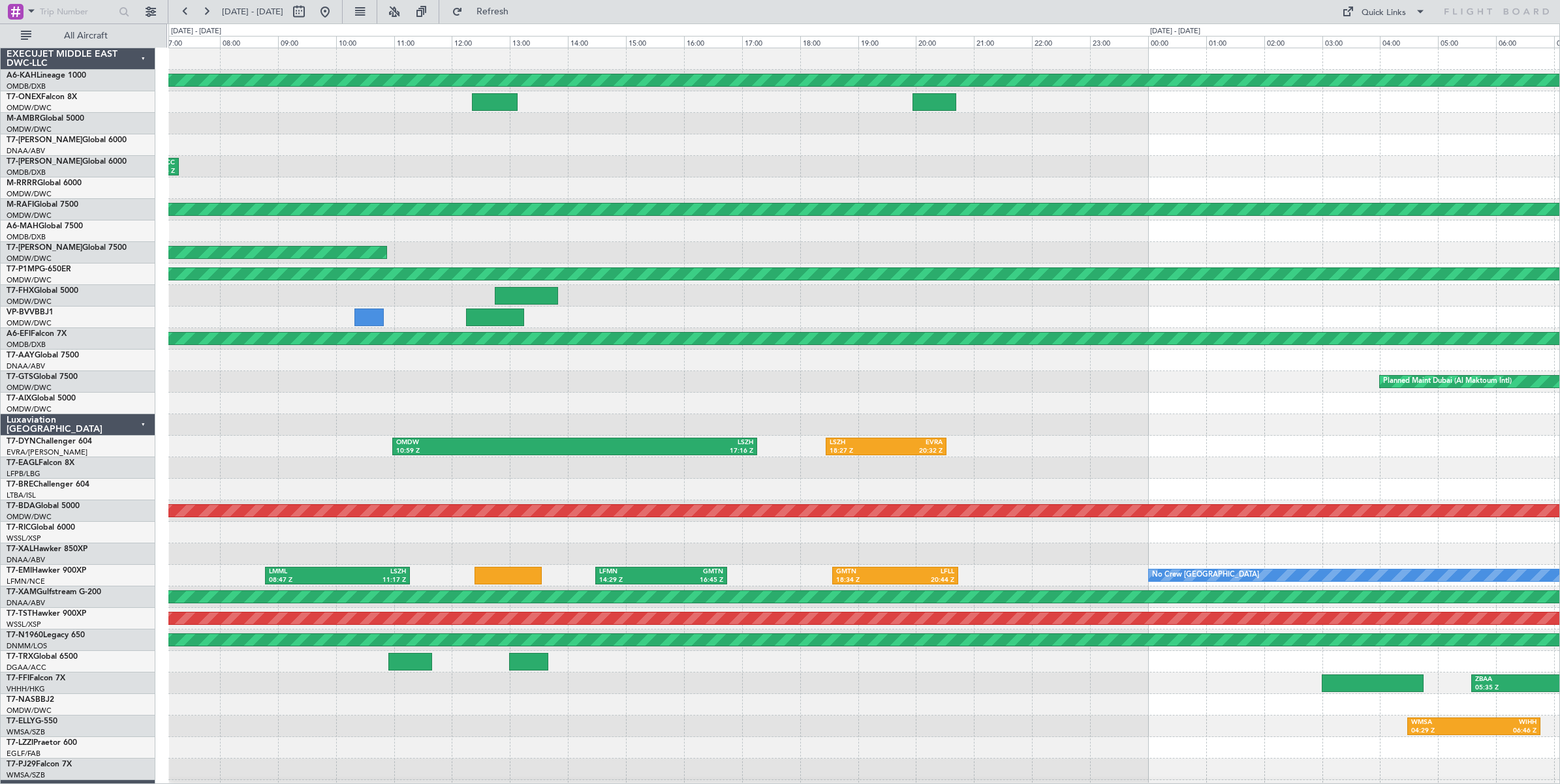
click at [598, 193] on div "Planned Maint [GEOGRAPHIC_DATA] (Al Bateen Executive) OMDB 03:08 Z UACC 07:18 Z…" at bounding box center [864, 436] width 1391 height 775
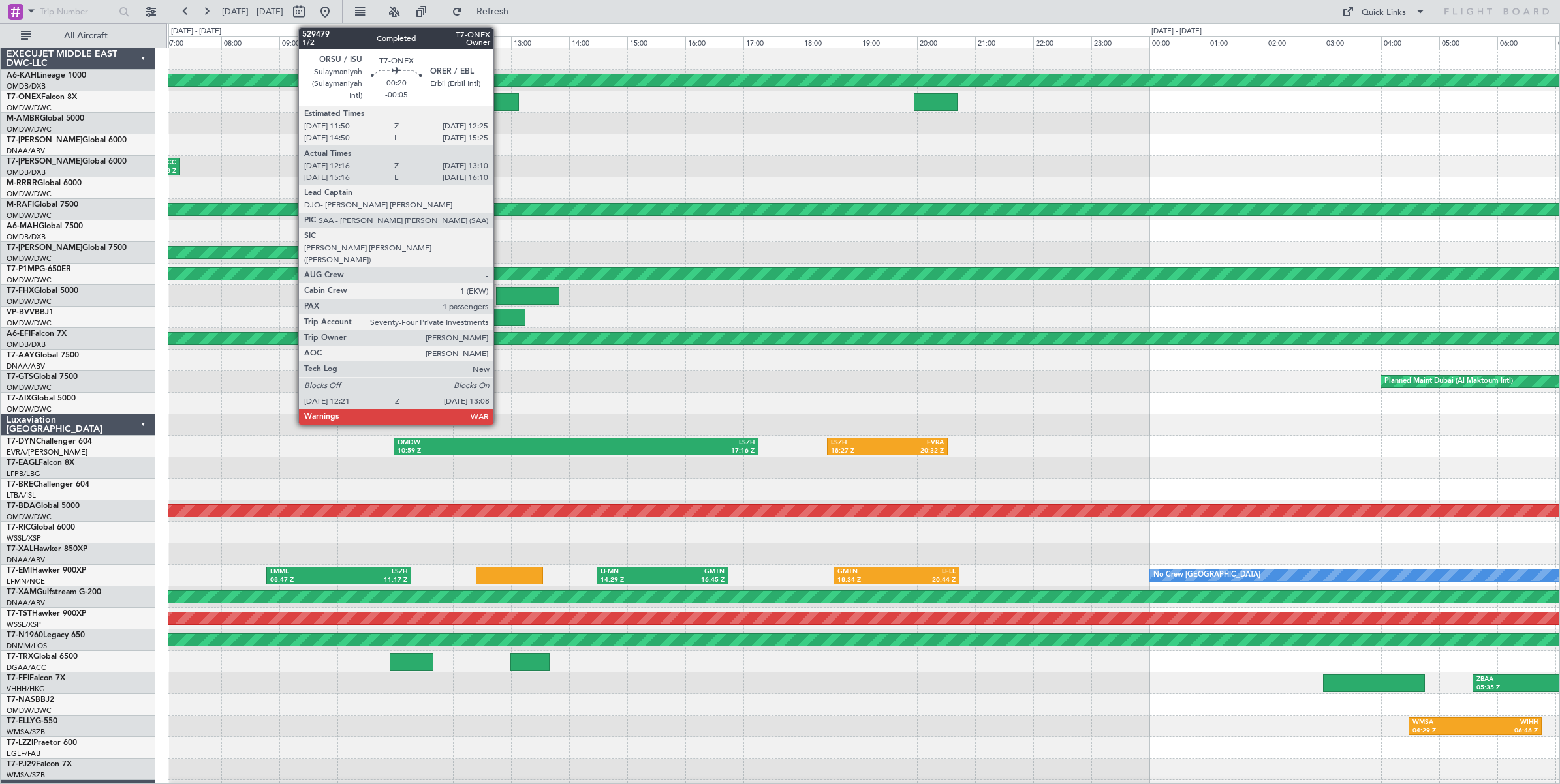
click at [500, 100] on div at bounding box center [496, 102] width 46 height 18
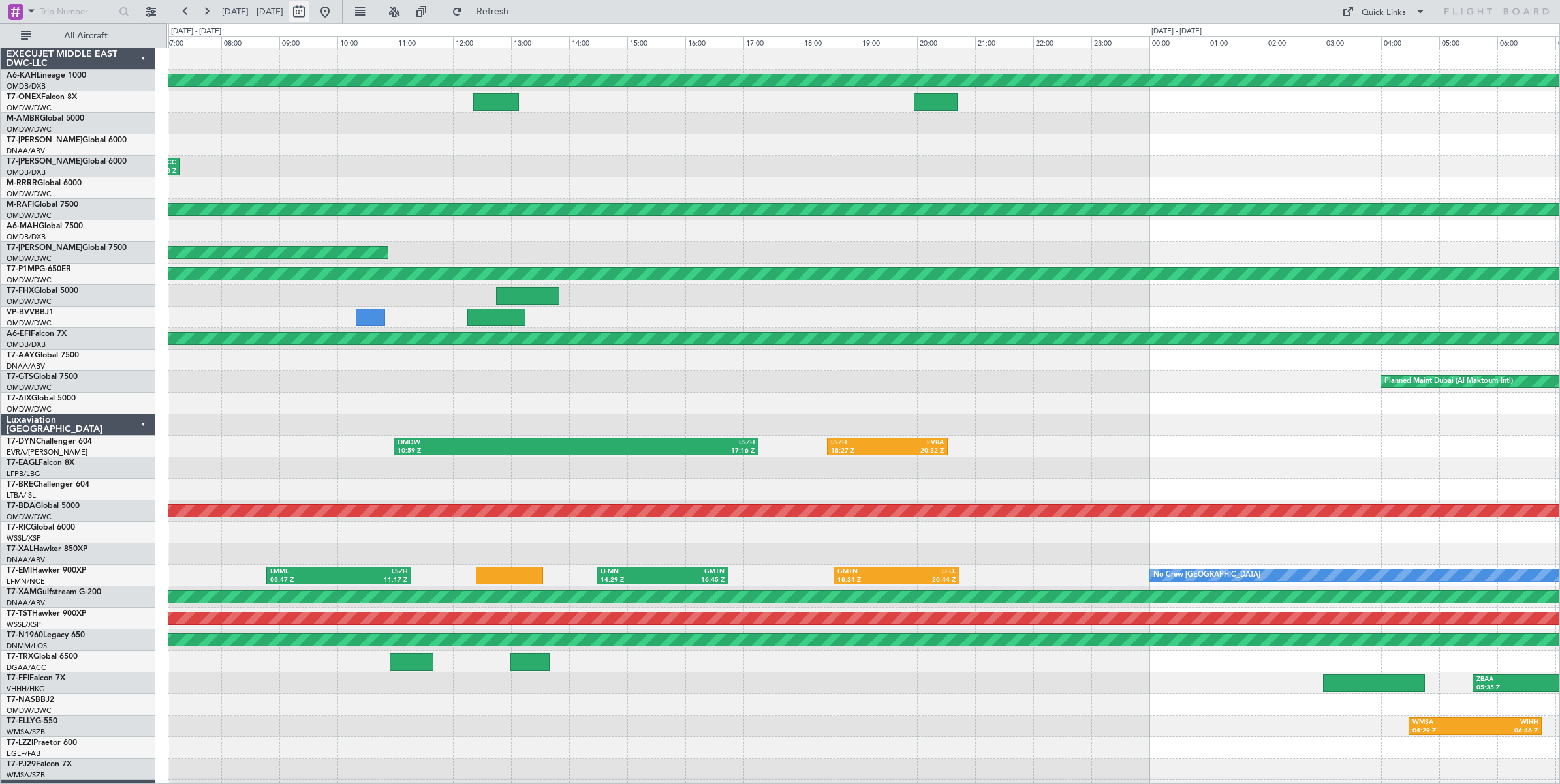
click at [310, 14] on button at bounding box center [299, 12] width 21 height 21
select select "6"
select select "2025"
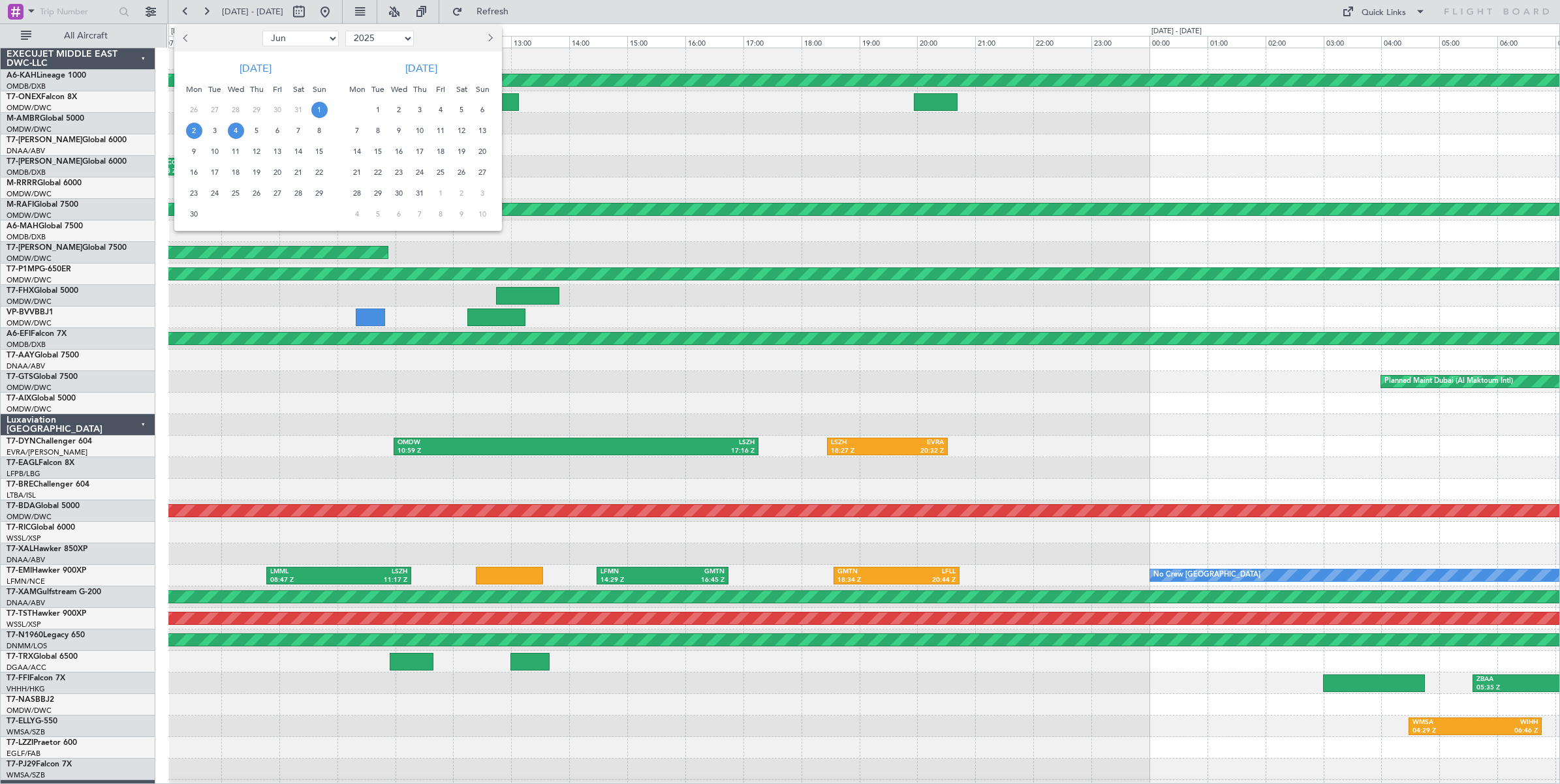
click at [237, 128] on span "4" at bounding box center [236, 131] width 16 height 16
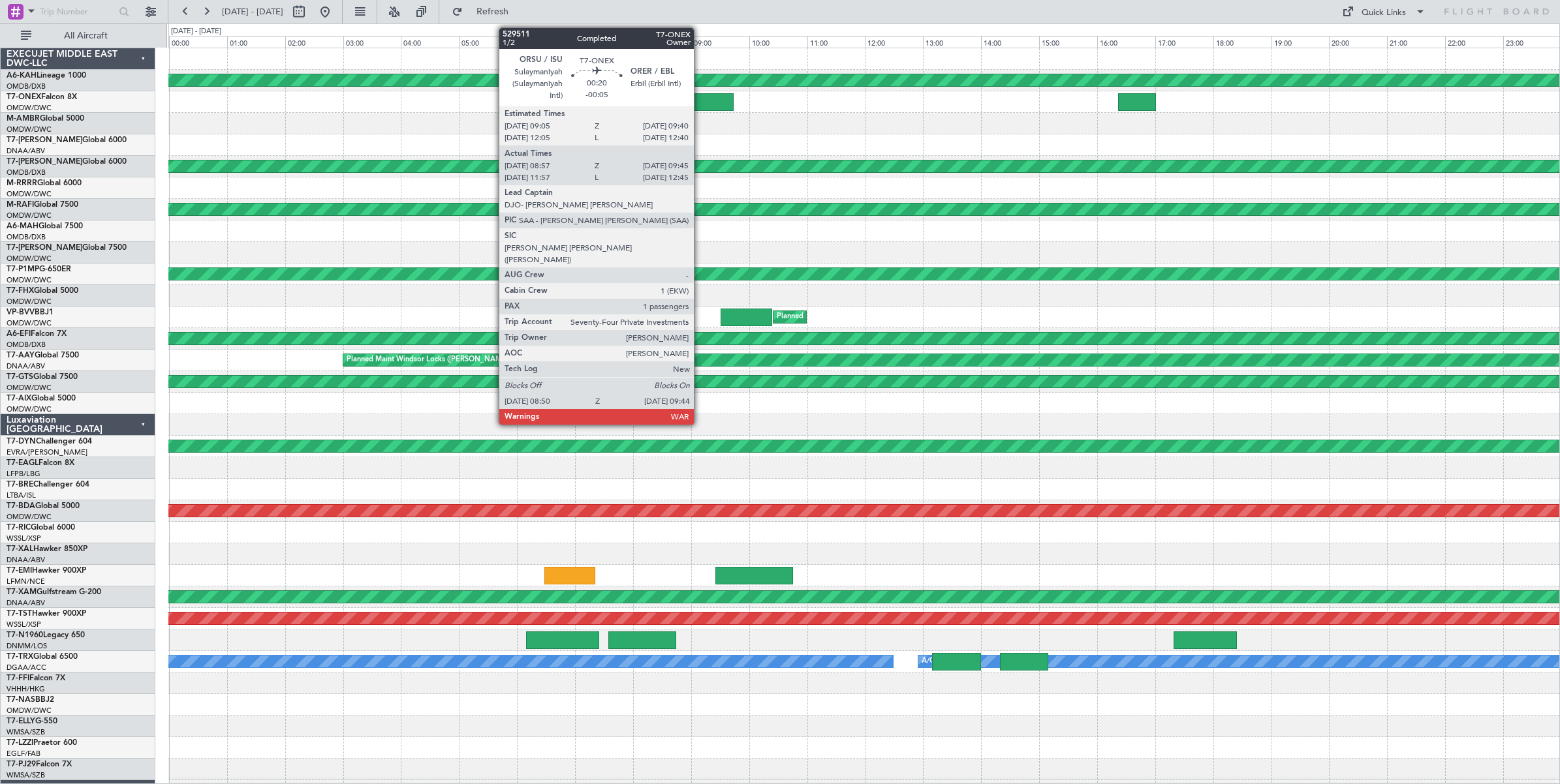
click at [700, 101] on div at bounding box center [706, 102] width 52 height 18
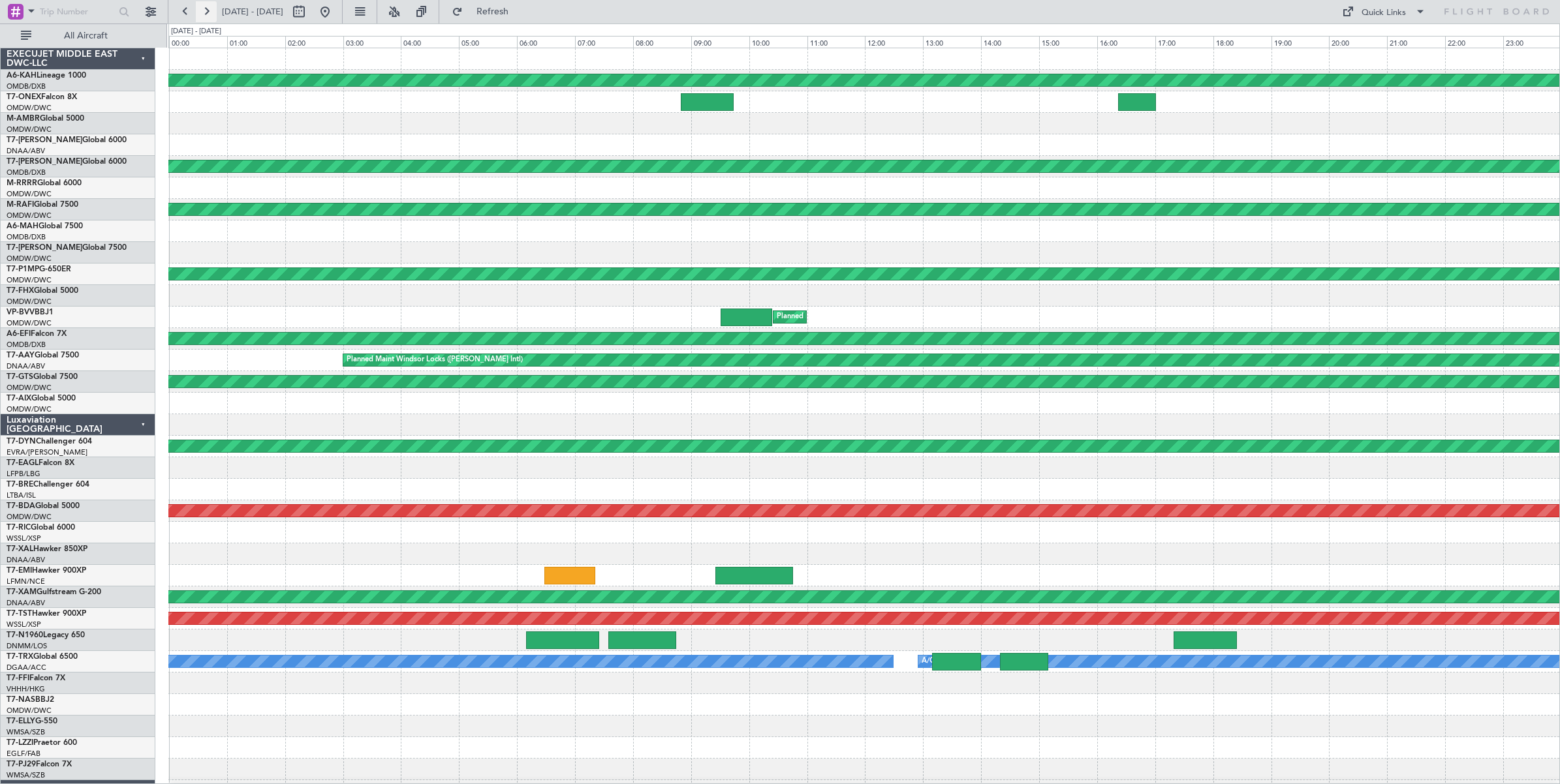
click at [204, 9] on button at bounding box center [206, 12] width 21 height 21
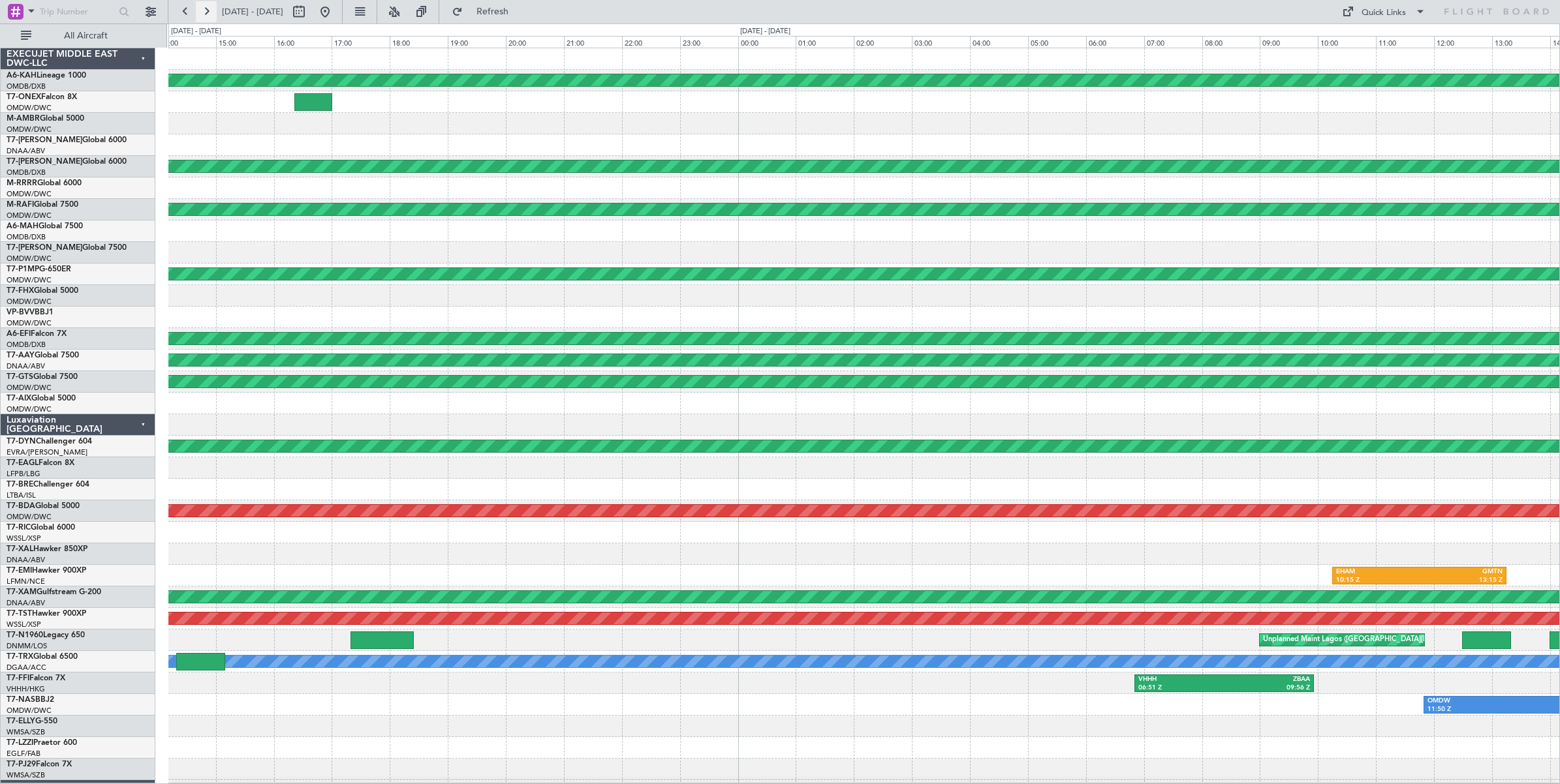
click at [204, 9] on button at bounding box center [206, 12] width 21 height 21
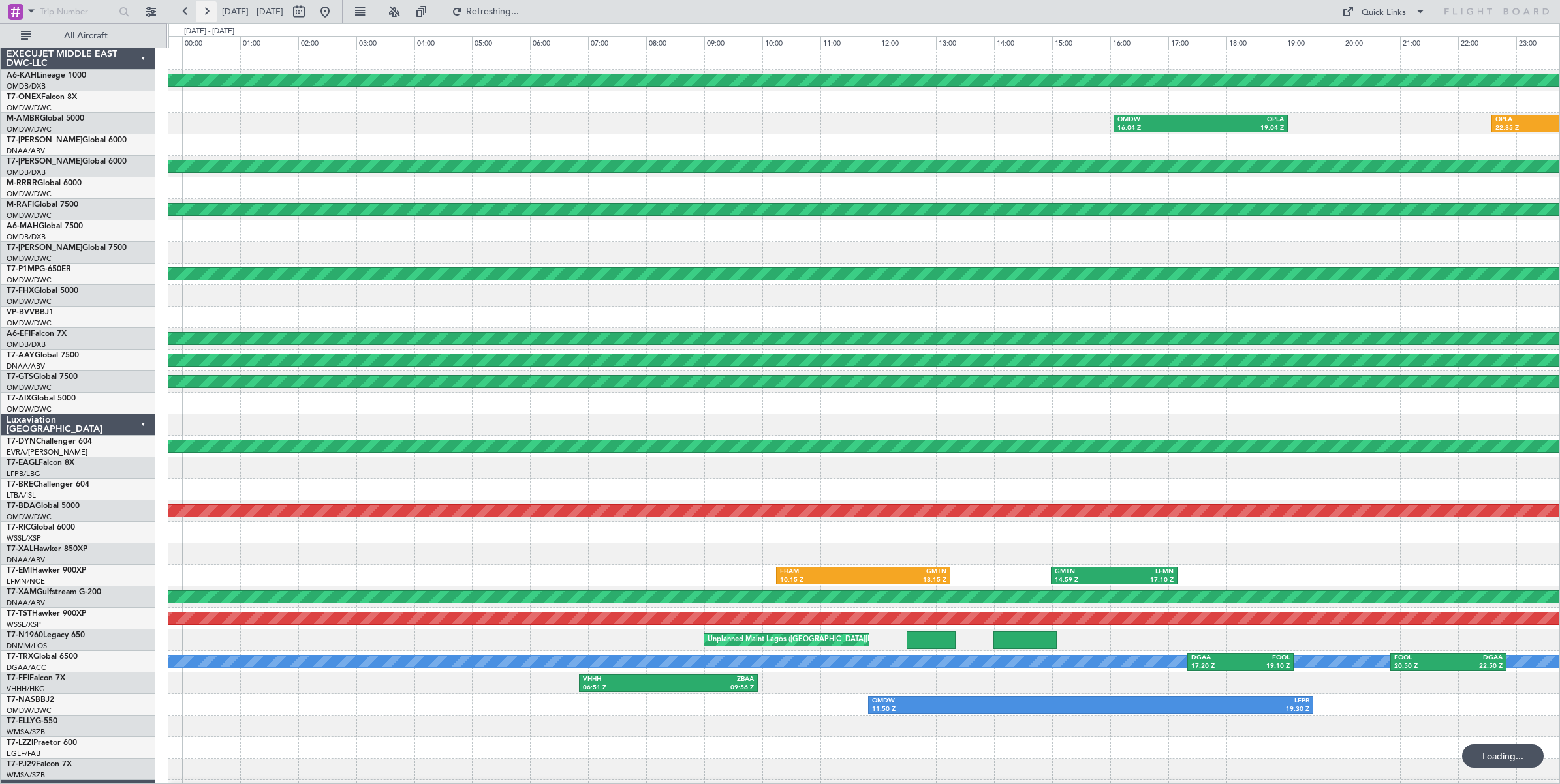
click at [204, 9] on button at bounding box center [206, 12] width 21 height 21
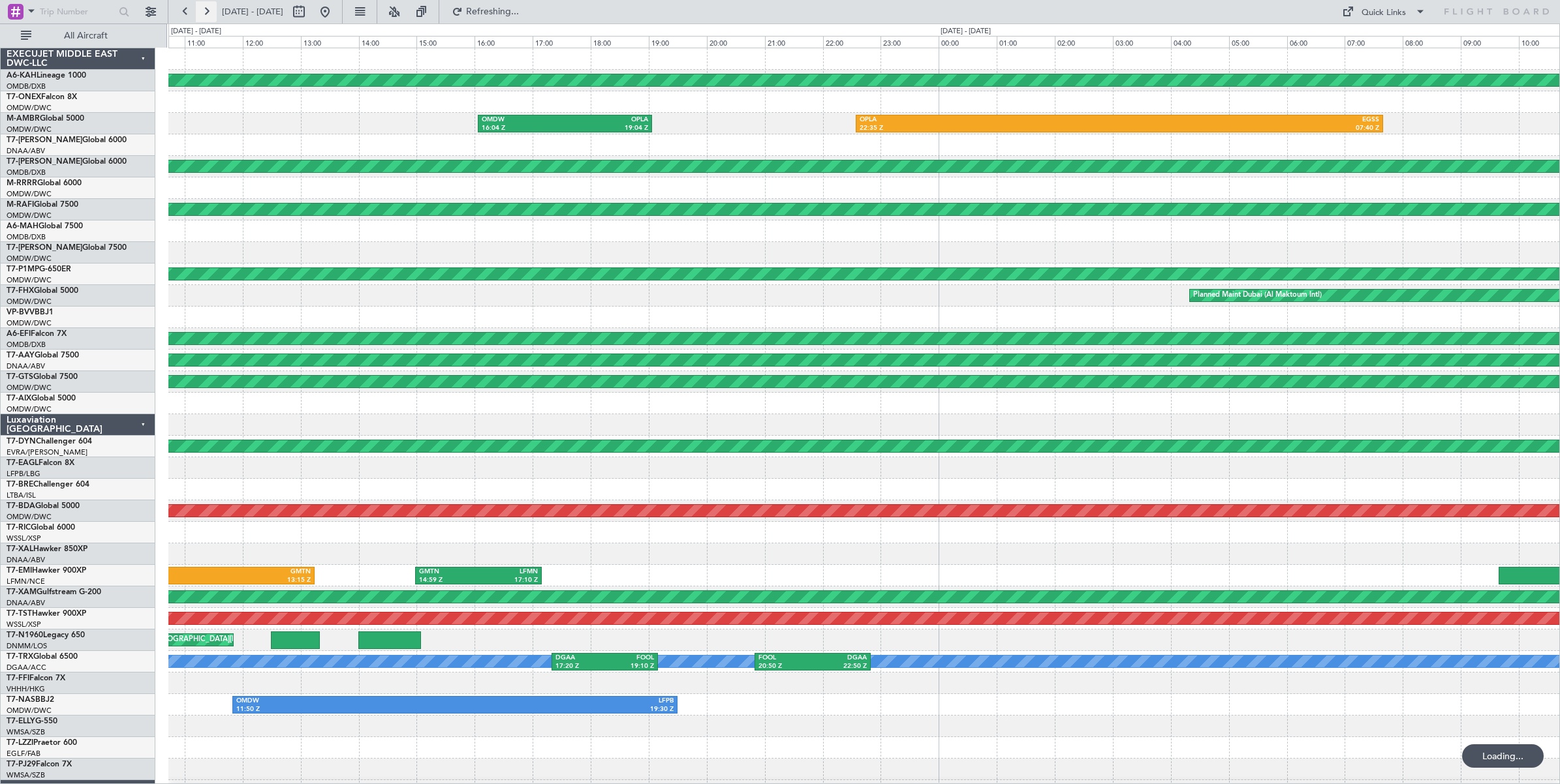
click at [204, 9] on button at bounding box center [206, 12] width 21 height 21
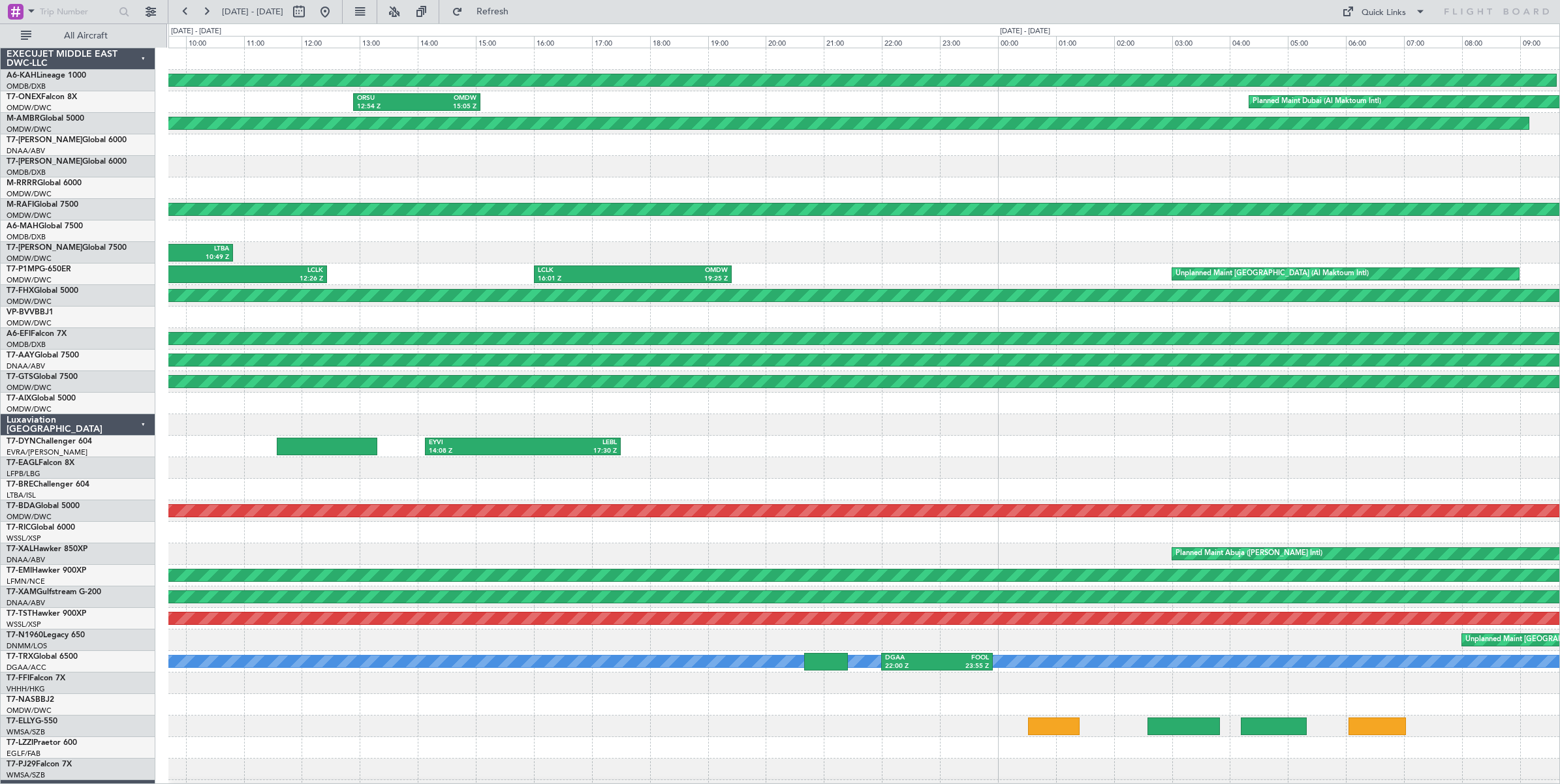
click at [500, 169] on div at bounding box center [864, 166] width 1391 height 21
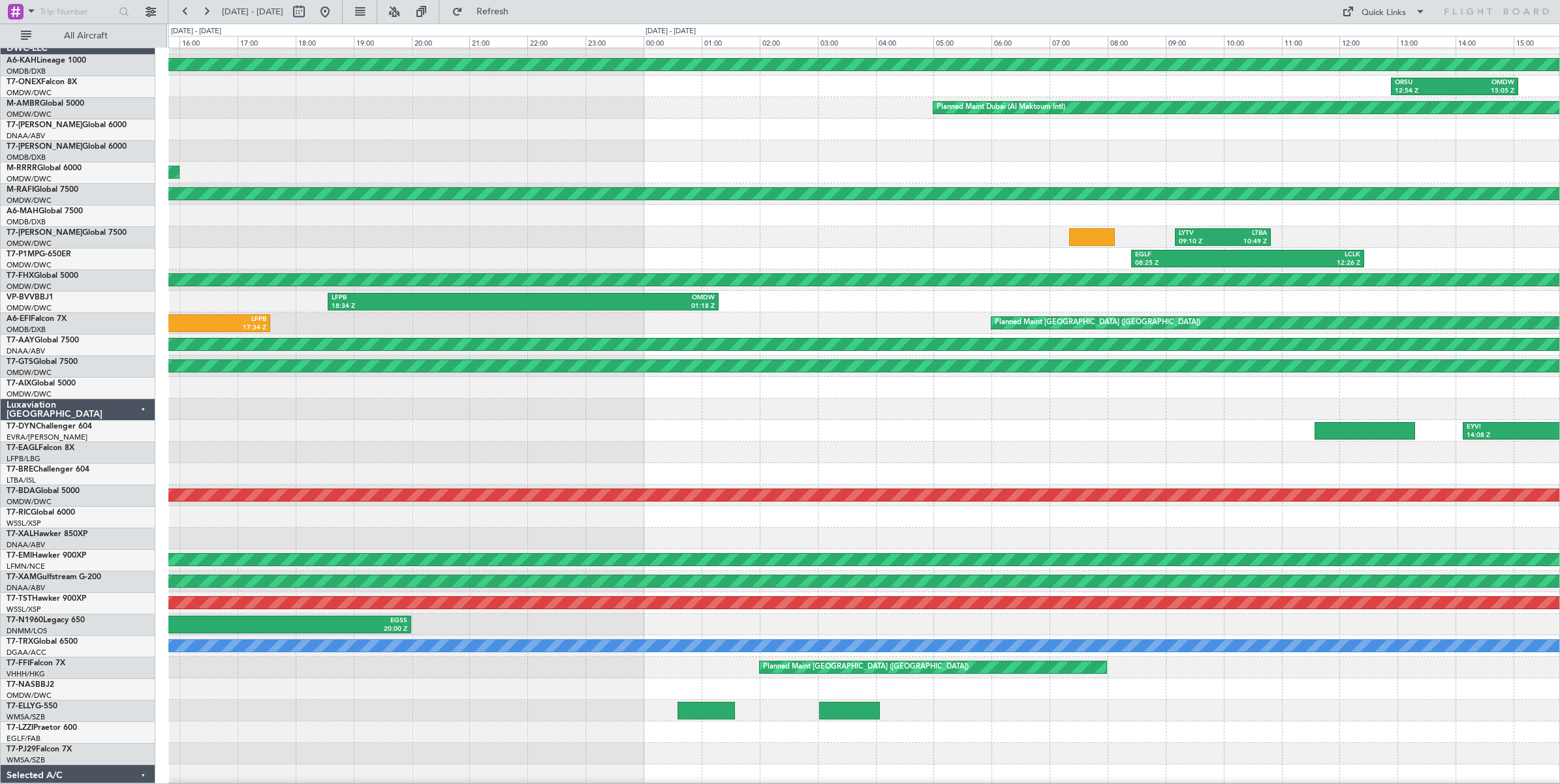
click at [1247, 140] on div "Unplanned Maint [GEOGRAPHIC_DATA] ([GEOGRAPHIC_DATA] Intl)" at bounding box center [864, 150] width 1391 height 21
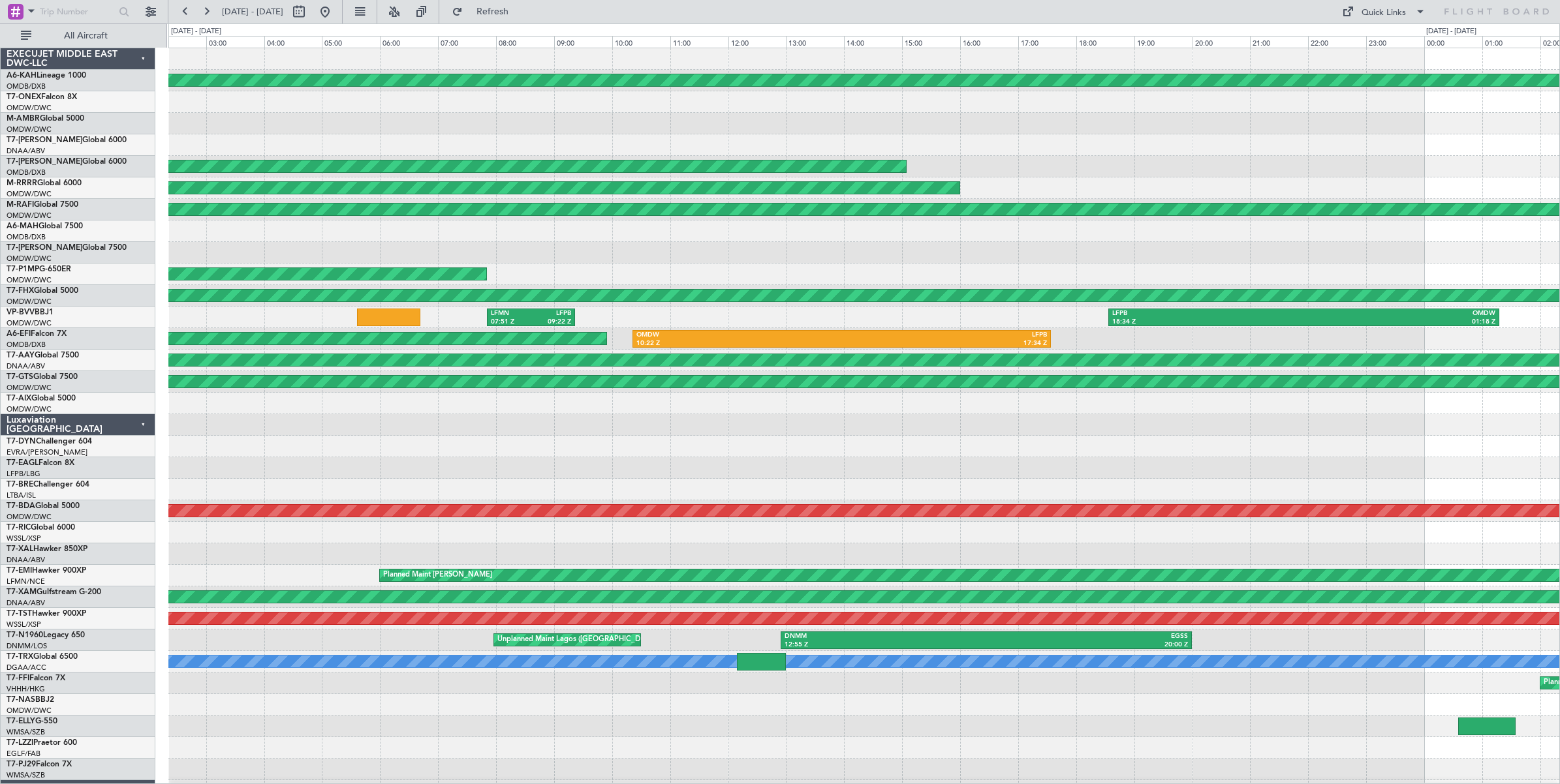
click at [124, 188] on div "Planned Maint [GEOGRAPHIC_DATA] (Al Bateen Executive) Planned Maint [GEOGRAPHIC…" at bounding box center [780, 404] width 1560 height 761
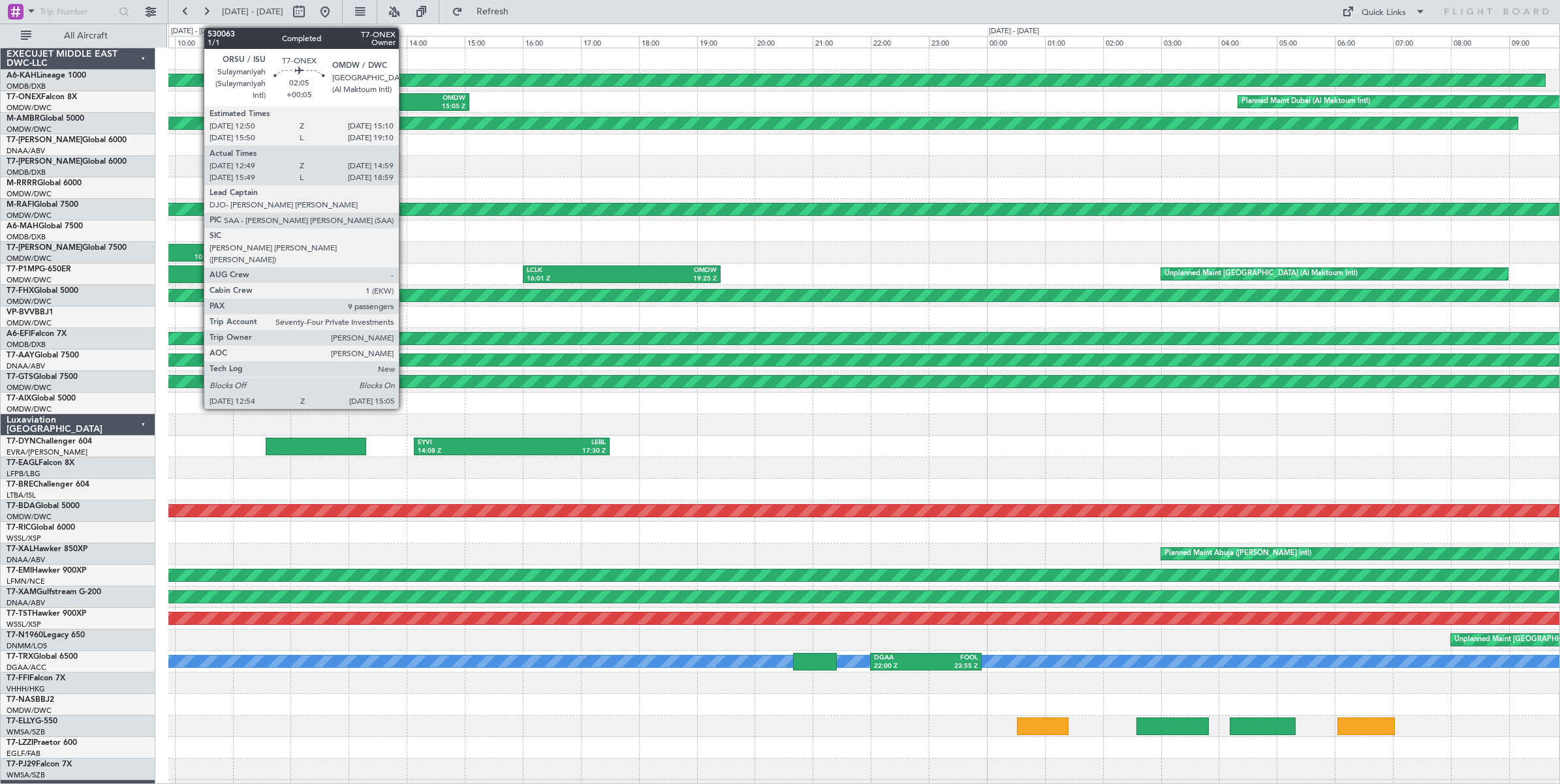
click at [406, 102] on div "15:05 Z" at bounding box center [435, 107] width 59 height 9
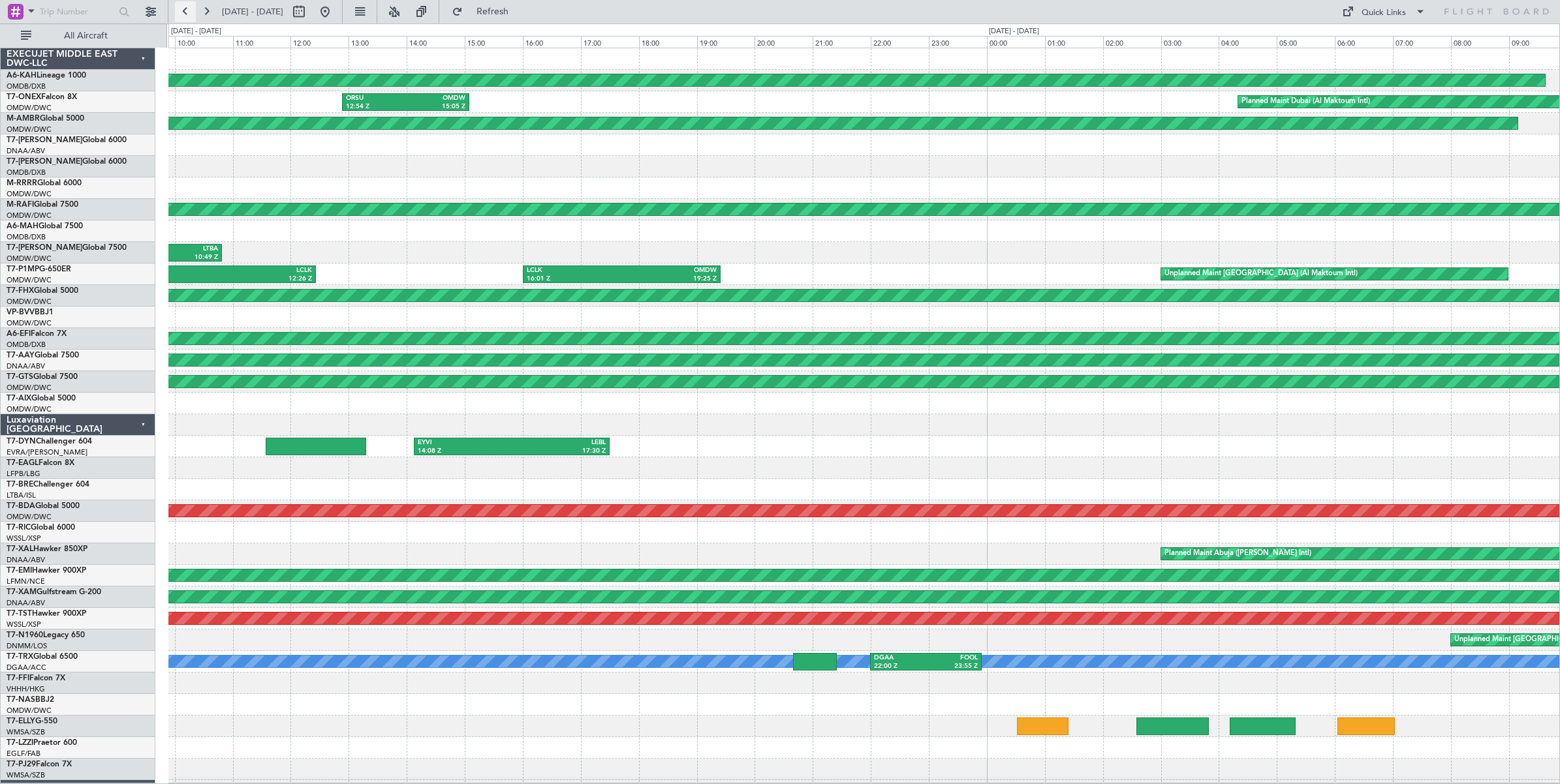
click at [184, 14] on button at bounding box center [185, 12] width 21 height 21
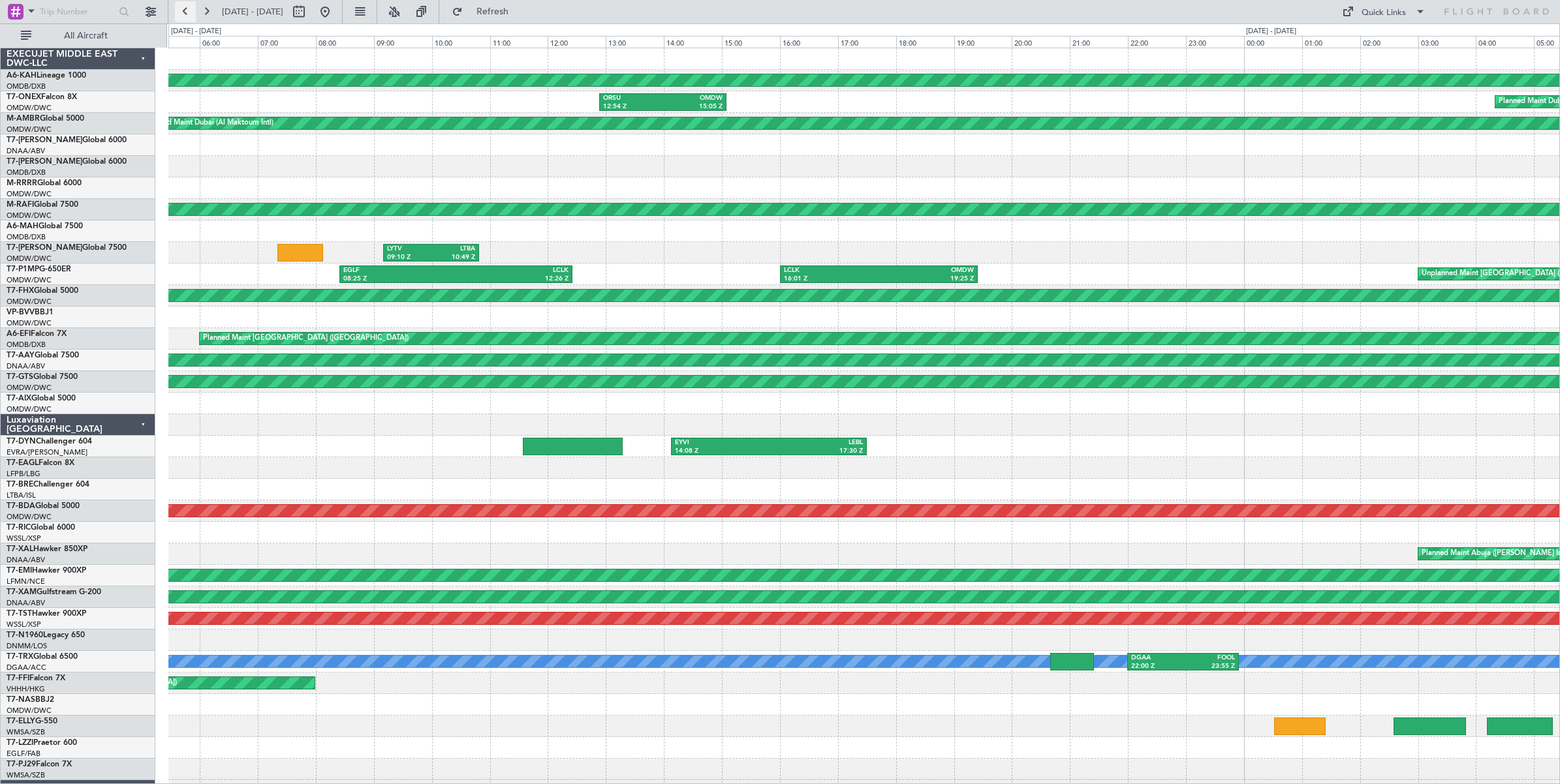
click at [184, 14] on button at bounding box center [185, 12] width 21 height 21
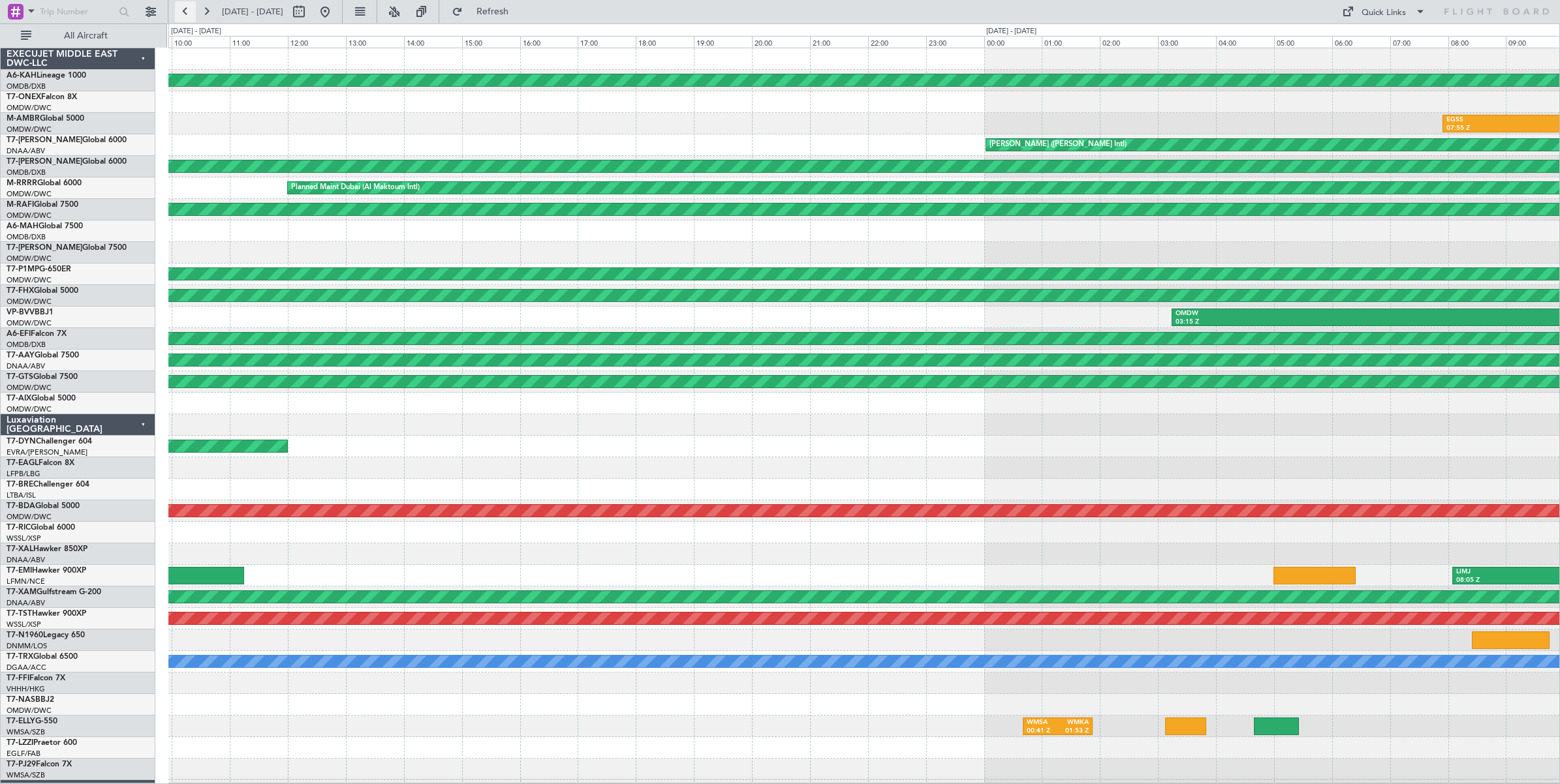
click at [184, 14] on button at bounding box center [185, 12] width 21 height 21
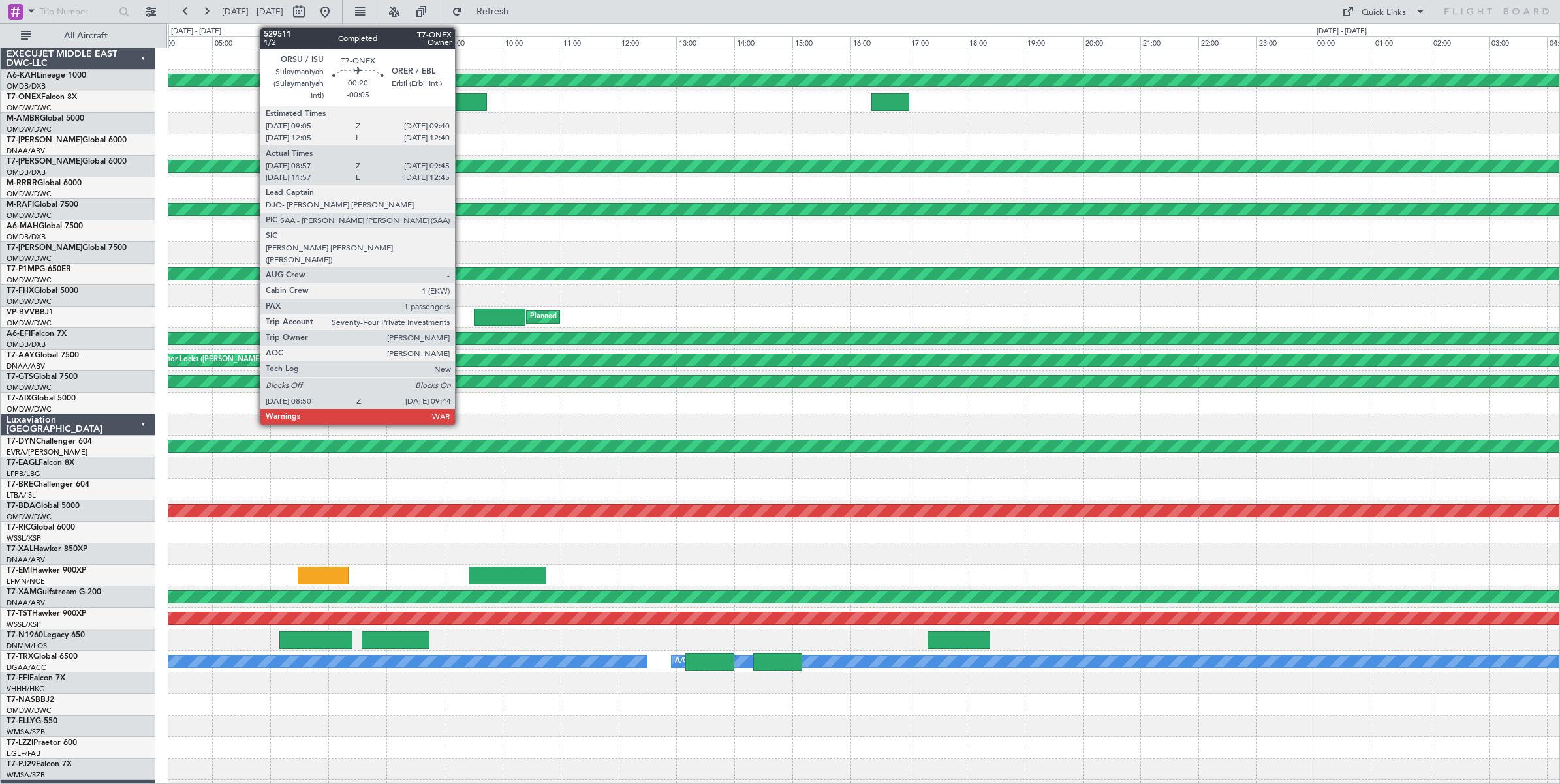
click at [462, 107] on div at bounding box center [459, 102] width 52 height 18
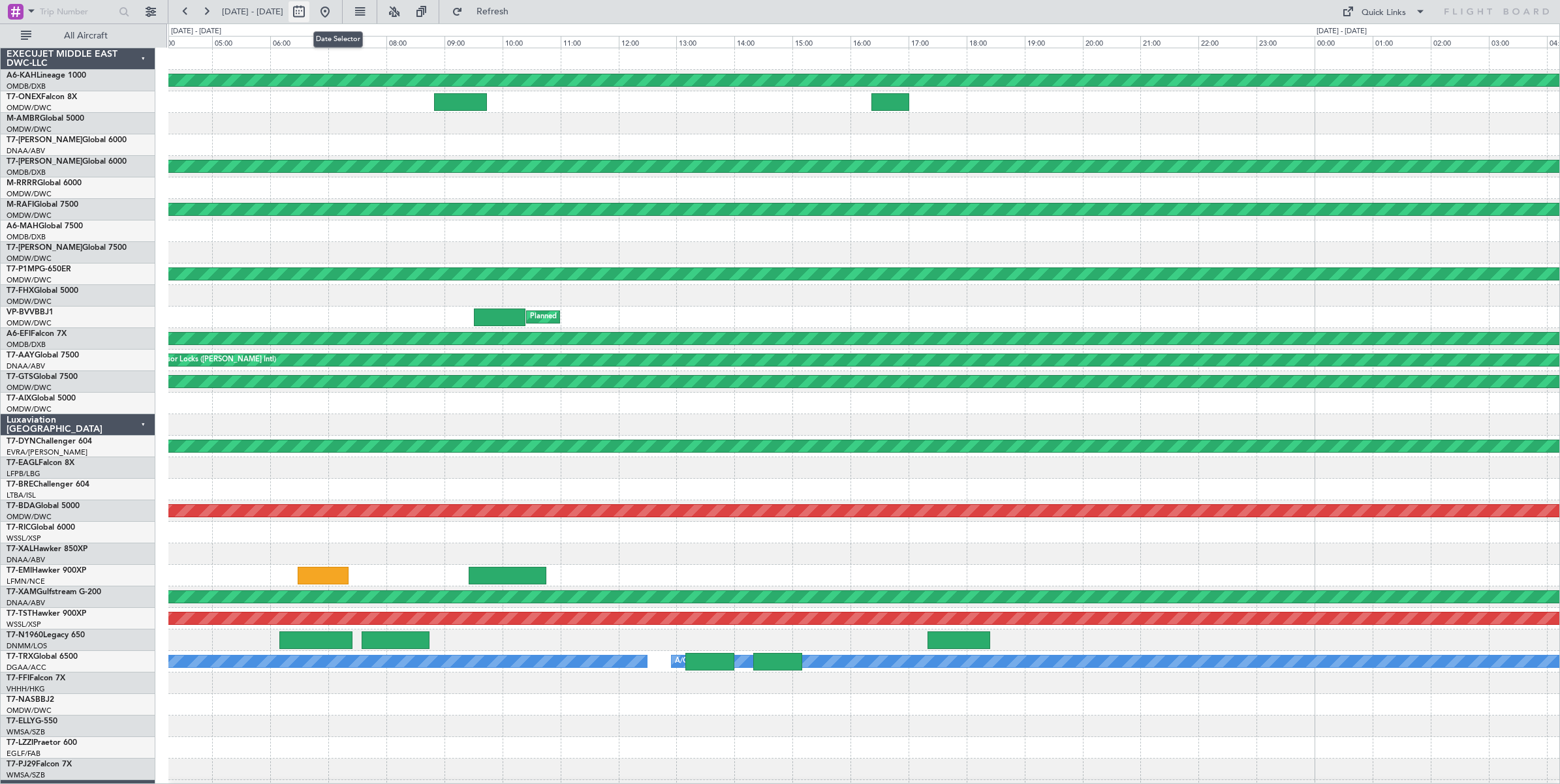
click at [310, 18] on button at bounding box center [299, 12] width 21 height 21
select select "6"
select select "2025"
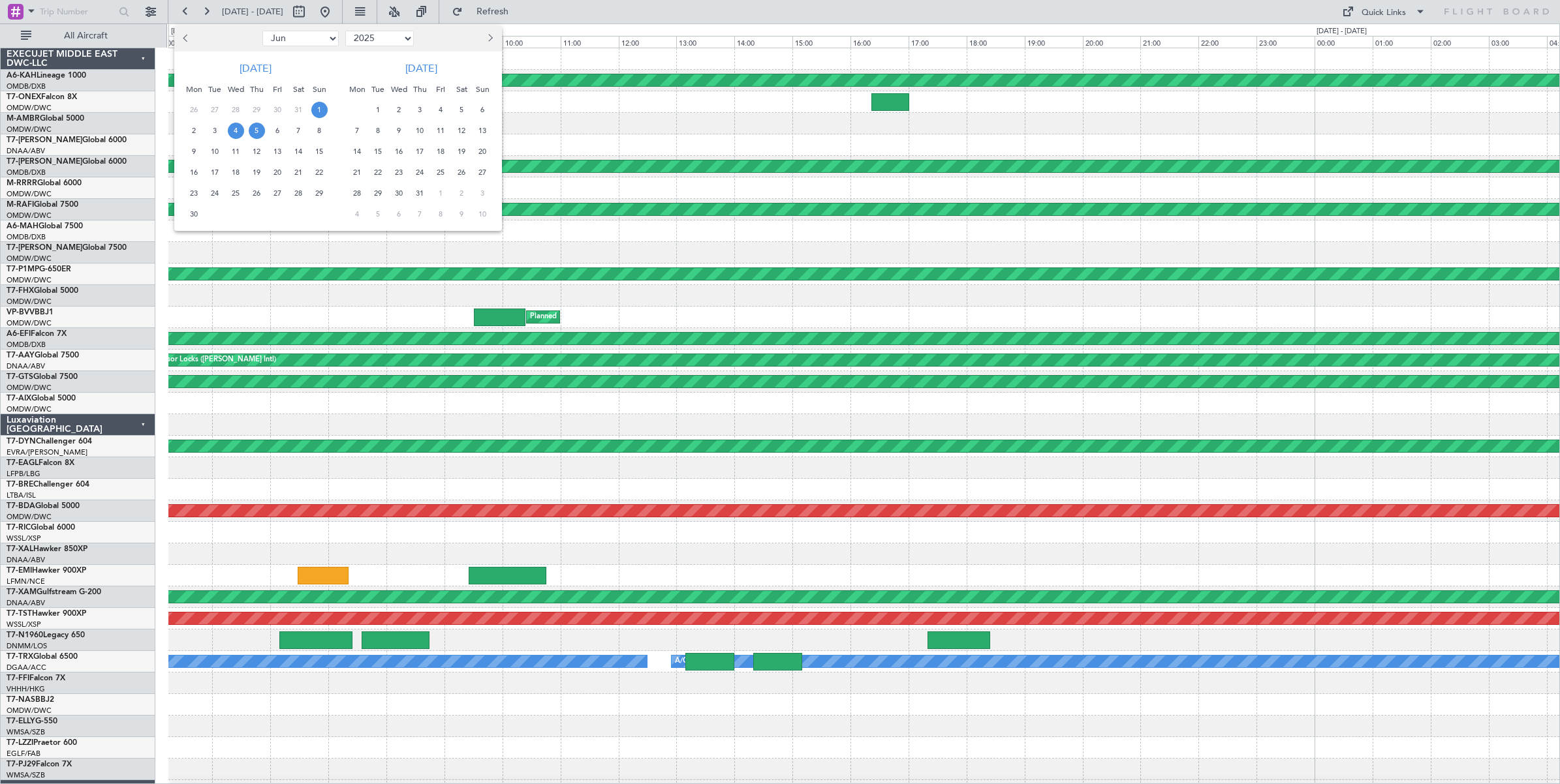
click at [318, 112] on span "1" at bounding box center [319, 109] width 16 height 16
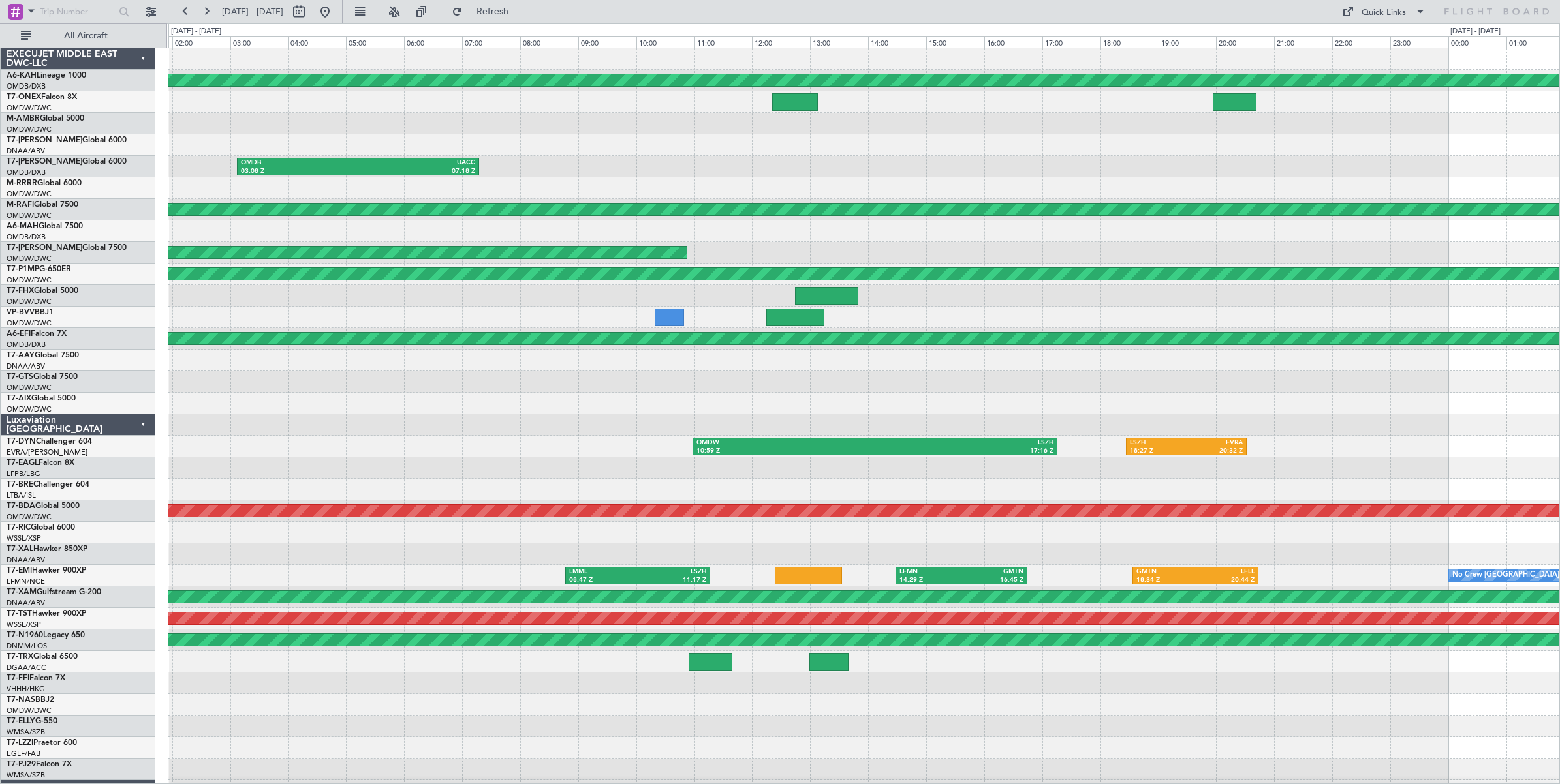
click at [618, 156] on div "Planned Maint [GEOGRAPHIC_DATA] (Al Bateen Executive) OMDB 03:08 Z UACC 07:18 Z…" at bounding box center [864, 436] width 1391 height 775
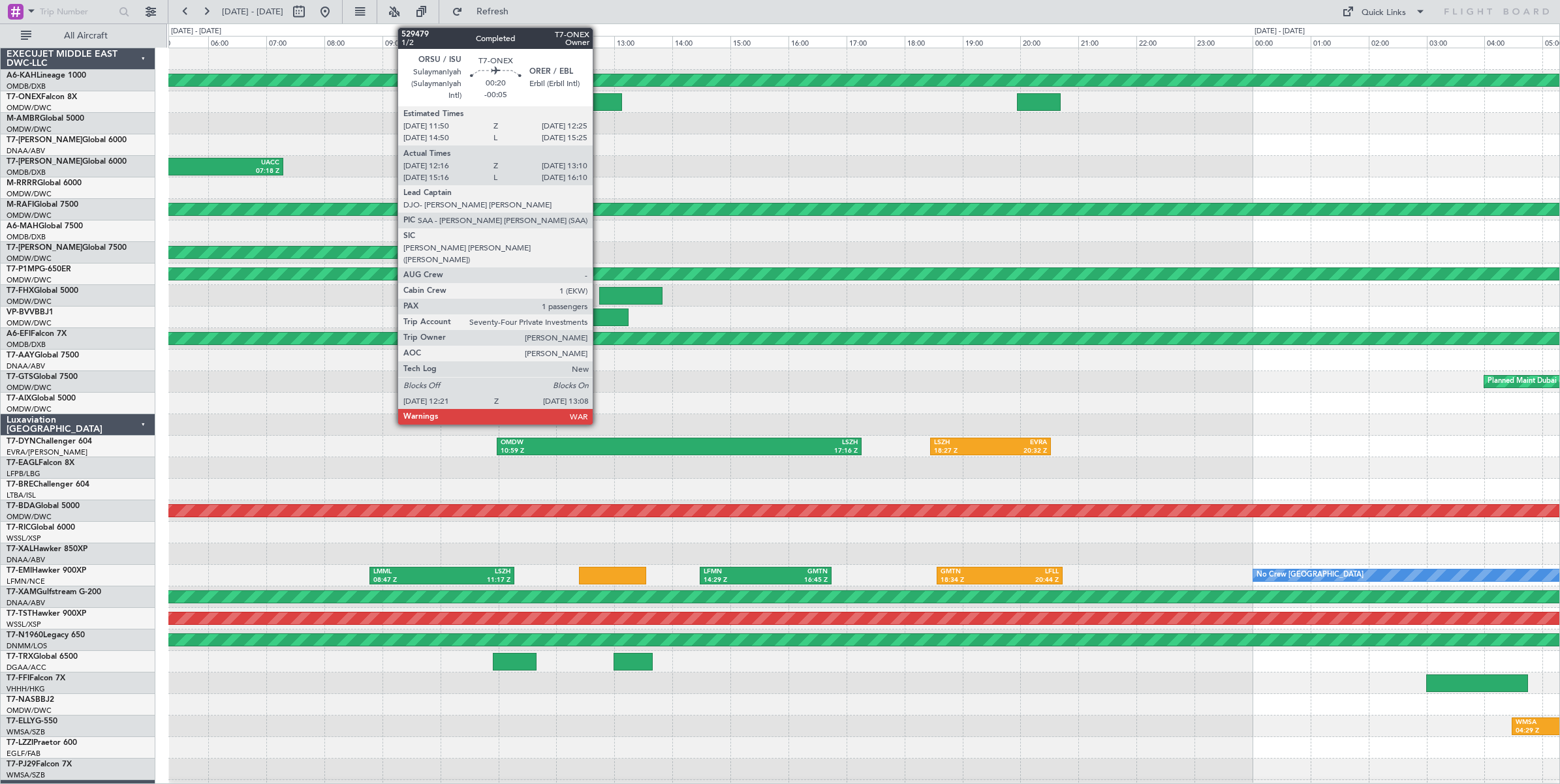
click at [599, 103] on div at bounding box center [599, 102] width 46 height 18
click at [604, 105] on div at bounding box center [599, 102] width 46 height 18
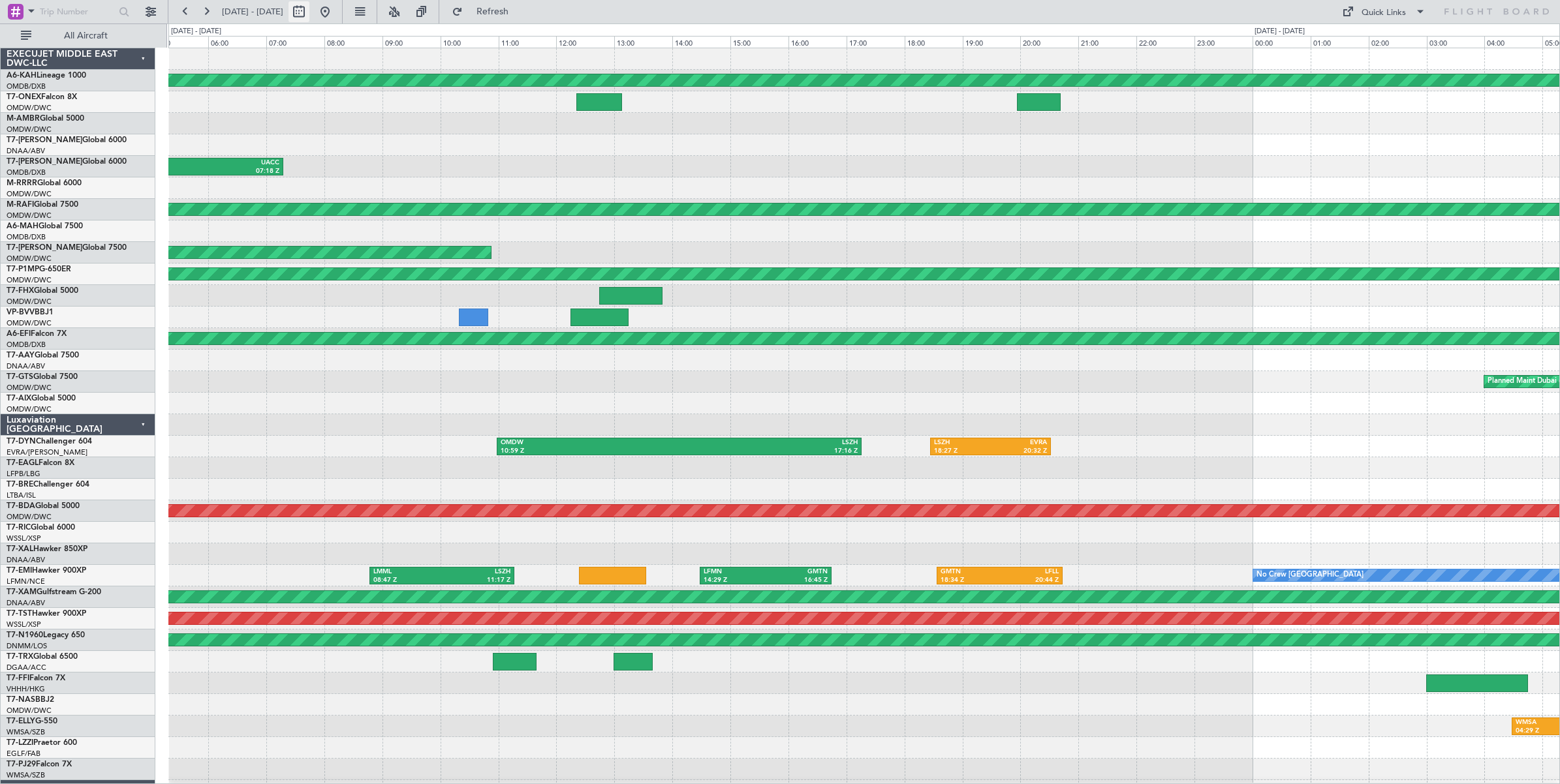
click at [310, 12] on button at bounding box center [299, 12] width 21 height 21
select select "6"
select select "2025"
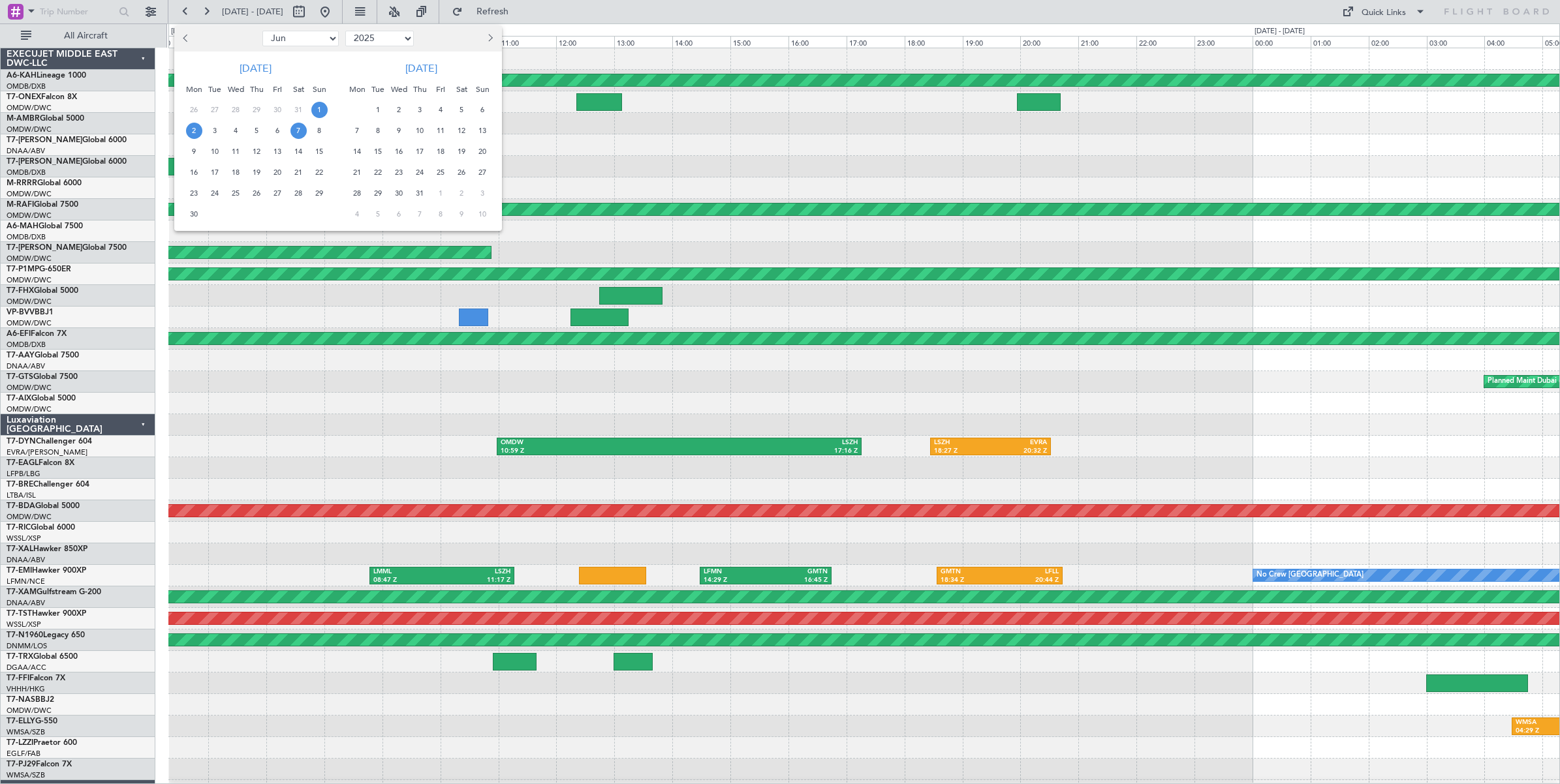
click at [298, 131] on span "7" at bounding box center [299, 131] width 16 height 16
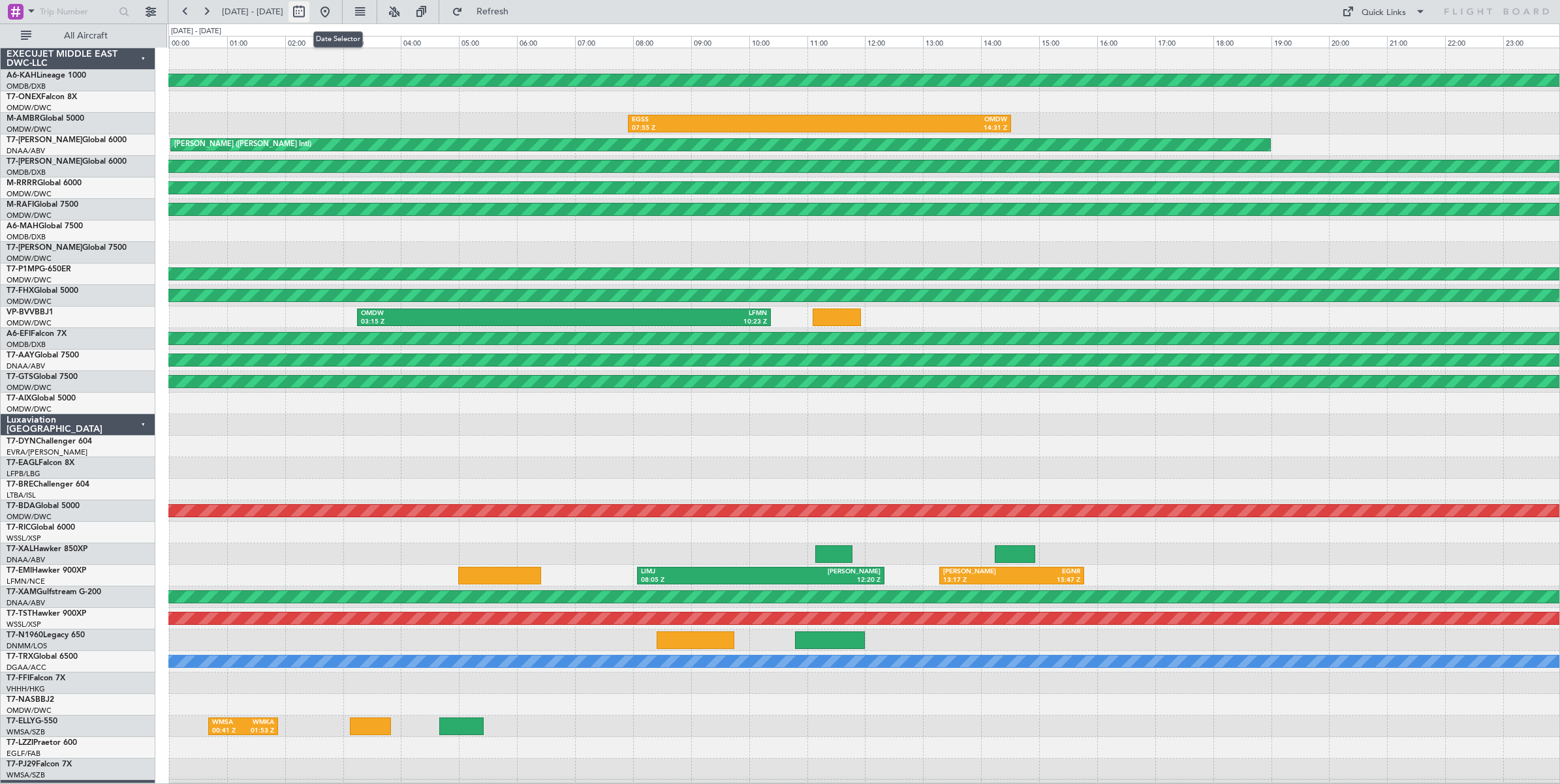
click at [310, 14] on button at bounding box center [299, 12] width 21 height 21
select select "6"
select select "2025"
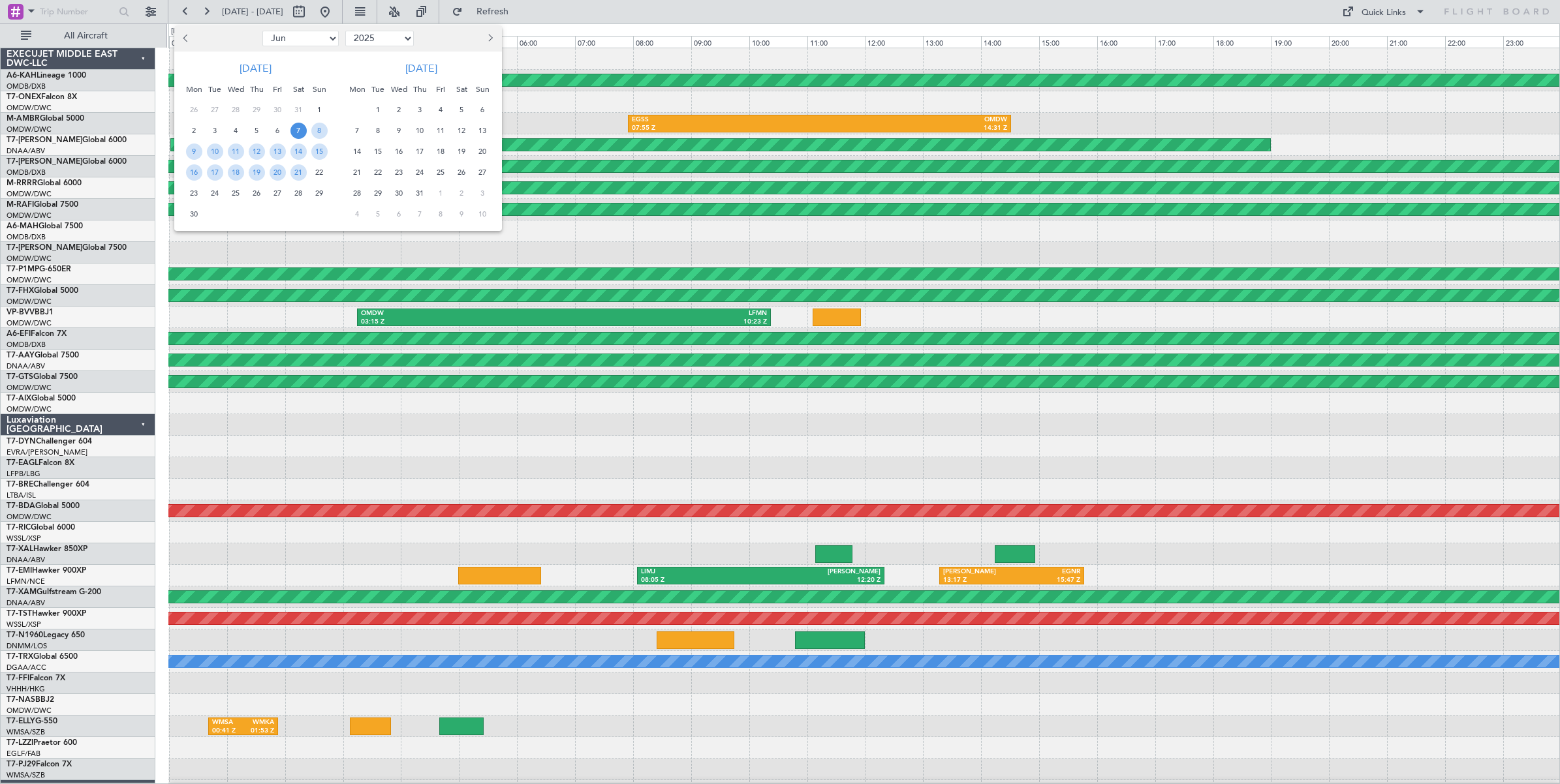
click at [317, 40] on select "Jan Feb Mar Apr May Jun [DATE] Aug Sep Oct Nov Dec" at bounding box center [300, 38] width 77 height 15
select select "7"
click at [262, 31] on select "Jan Feb Mar Apr May Jun [DATE] Aug Sep Oct Nov Dec" at bounding box center [300, 38] width 77 height 15
click at [317, 111] on span "6" at bounding box center [319, 109] width 16 height 16
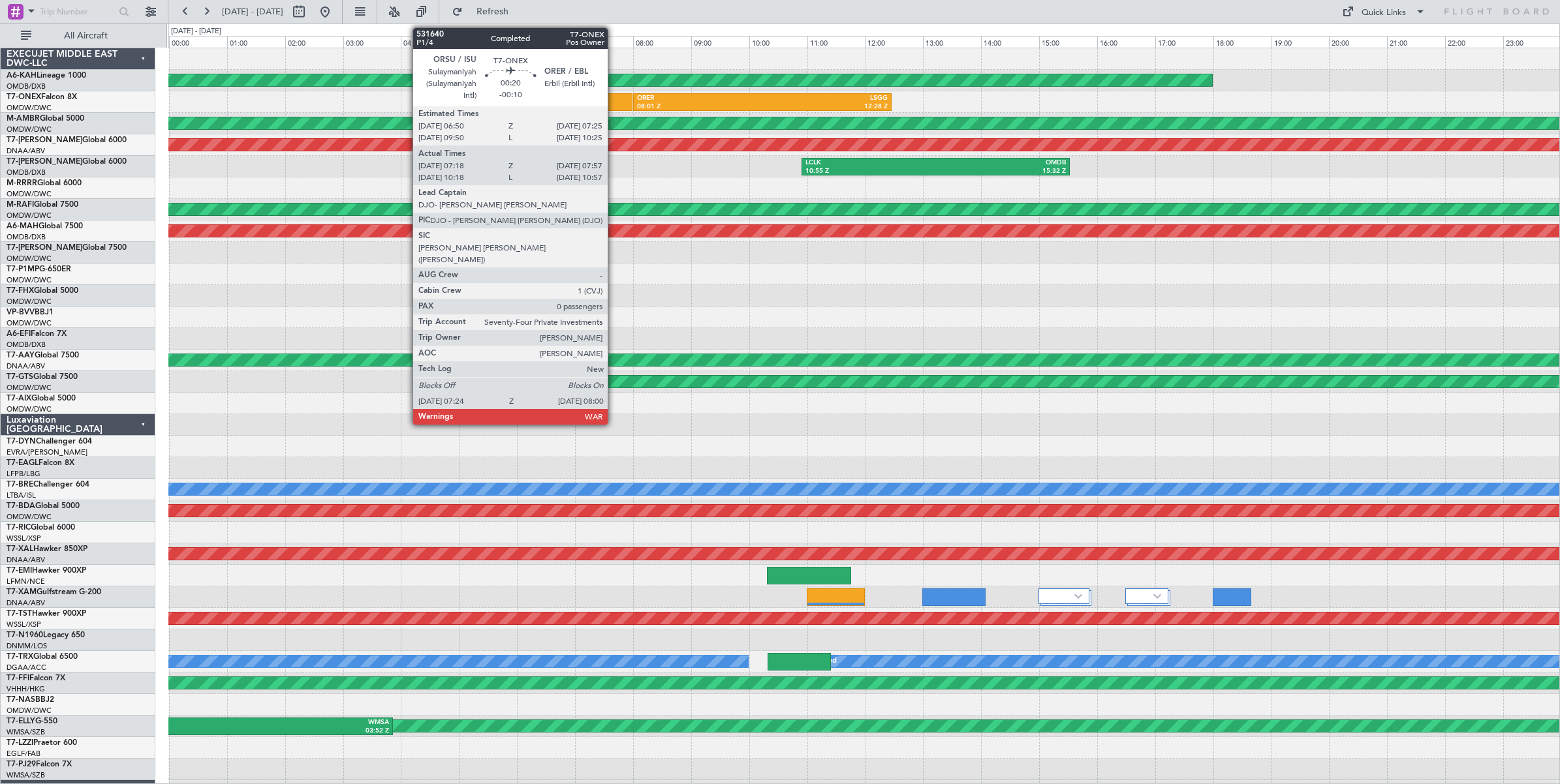
click at [614, 101] on div at bounding box center [616, 102] width 35 height 18
click at [616, 101] on div at bounding box center [616, 102] width 35 height 18
click at [616, 101] on div at bounding box center [616, 102] width 35 height 18
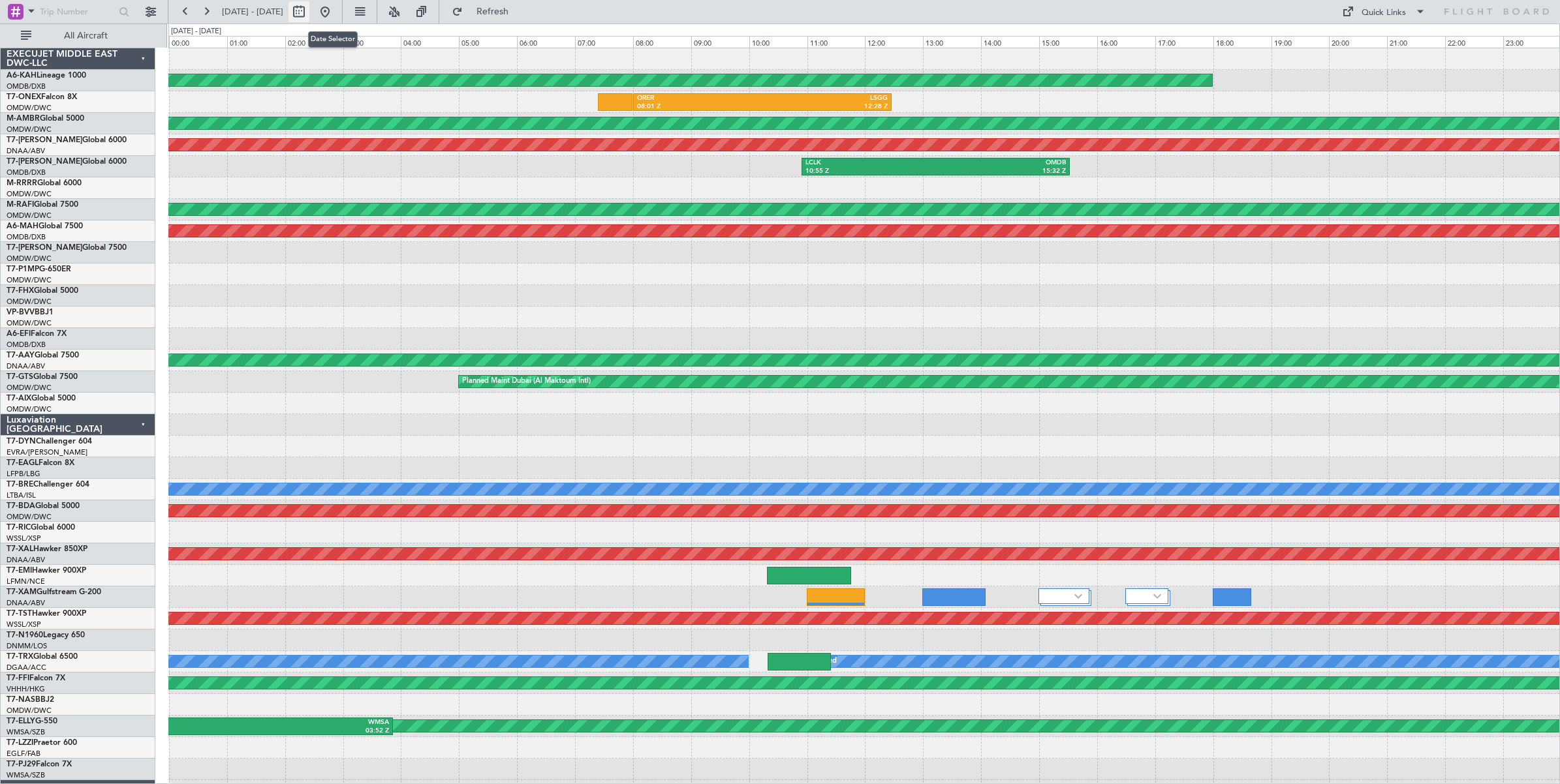
click at [310, 13] on button at bounding box center [299, 12] width 21 height 21
select select "7"
select select "2025"
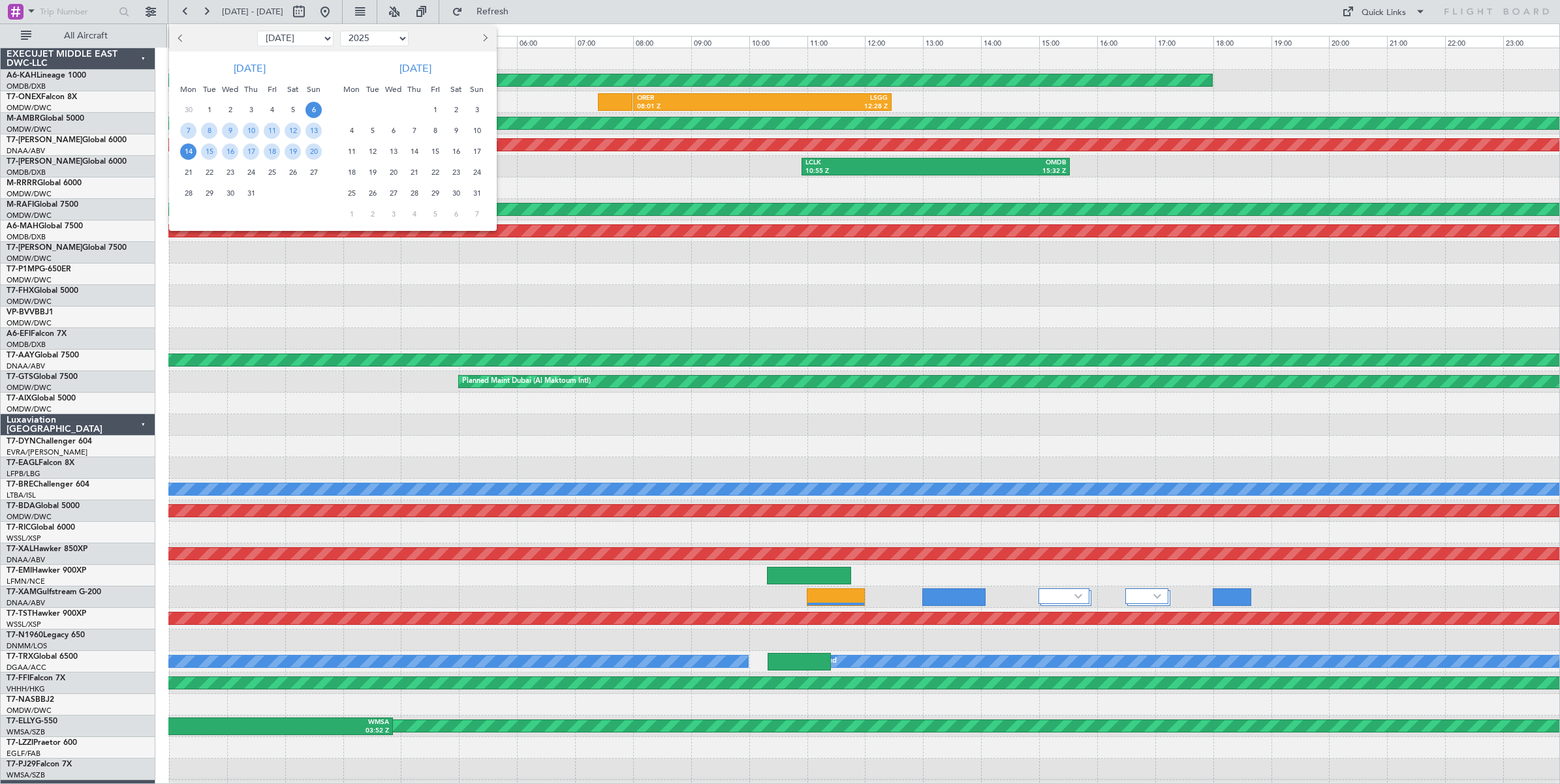
click at [190, 151] on span "14" at bounding box center [188, 152] width 16 height 16
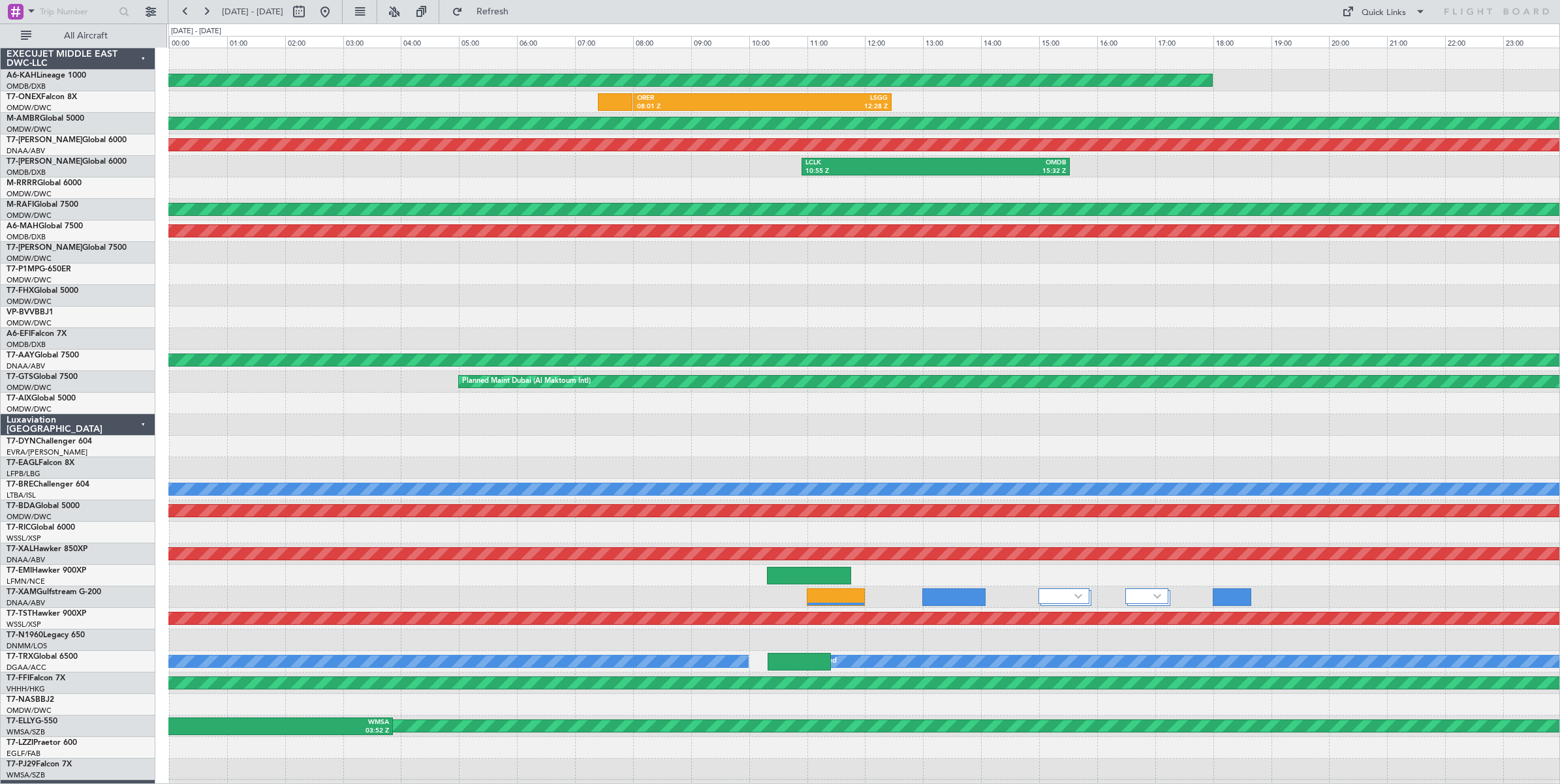
click at [190, 151] on span "14" at bounding box center [188, 152] width 16 height 16
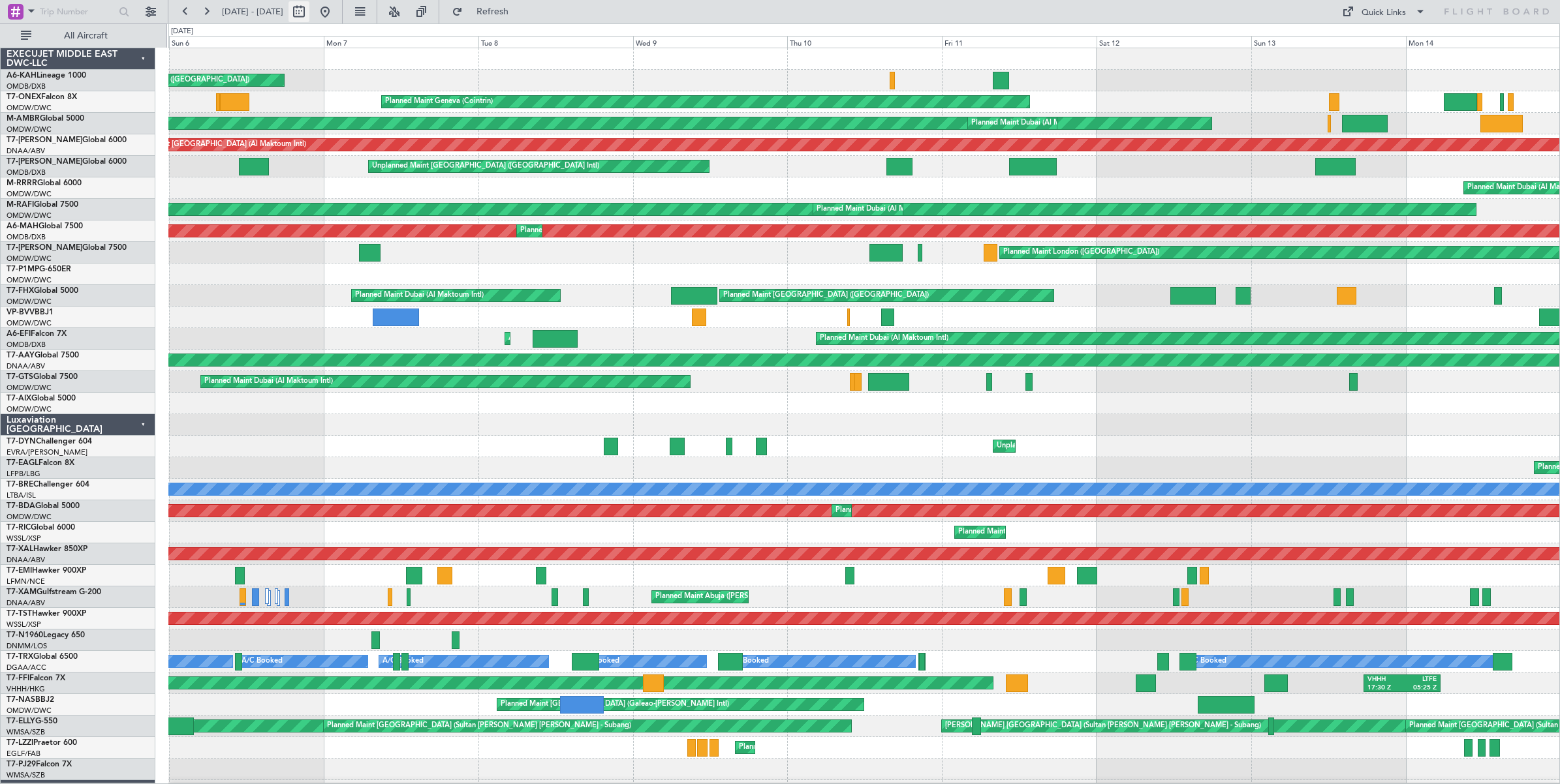
click at [310, 16] on button at bounding box center [299, 12] width 21 height 21
select select "7"
select select "2025"
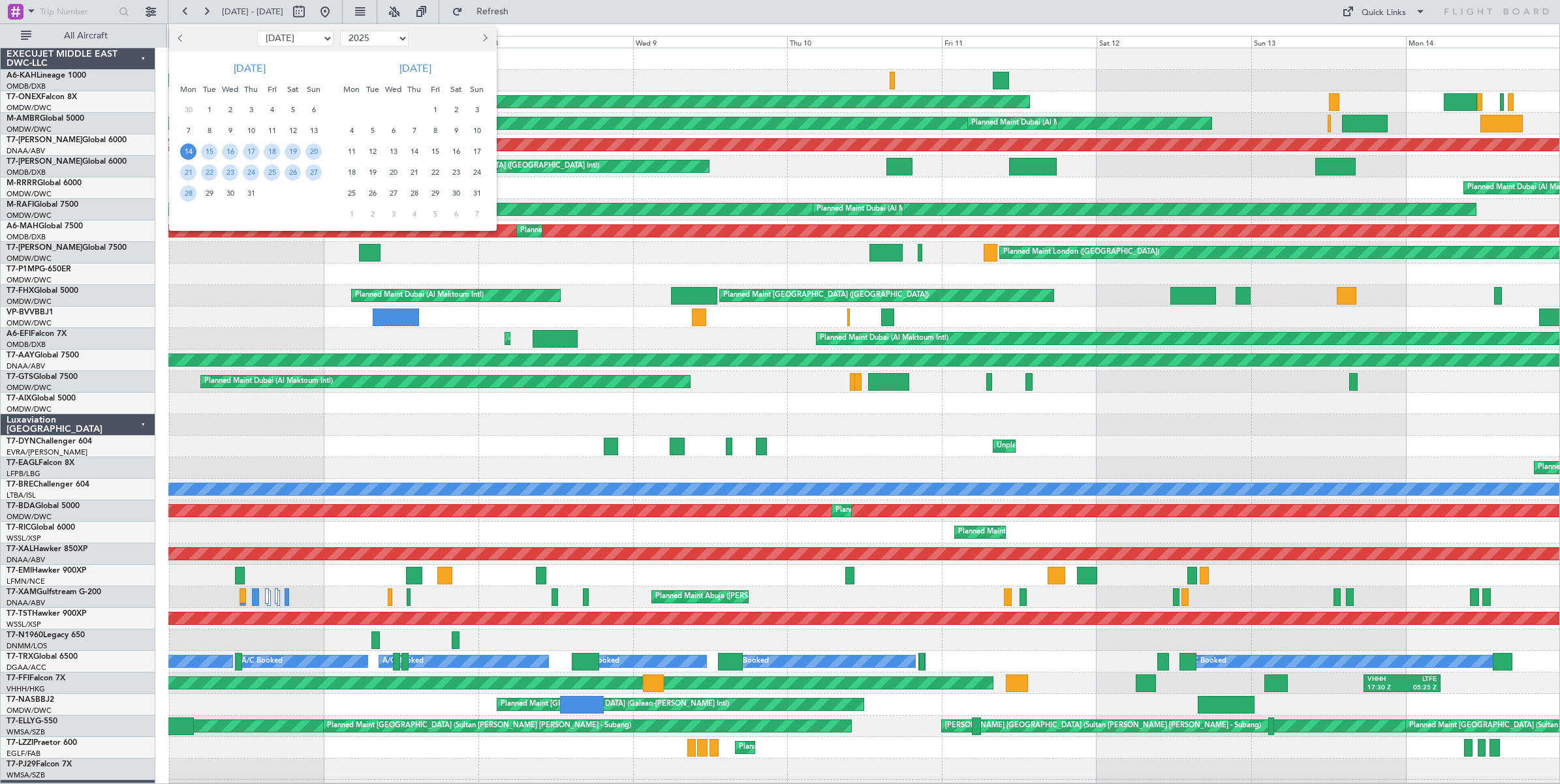
click at [190, 153] on span "14" at bounding box center [188, 152] width 16 height 16
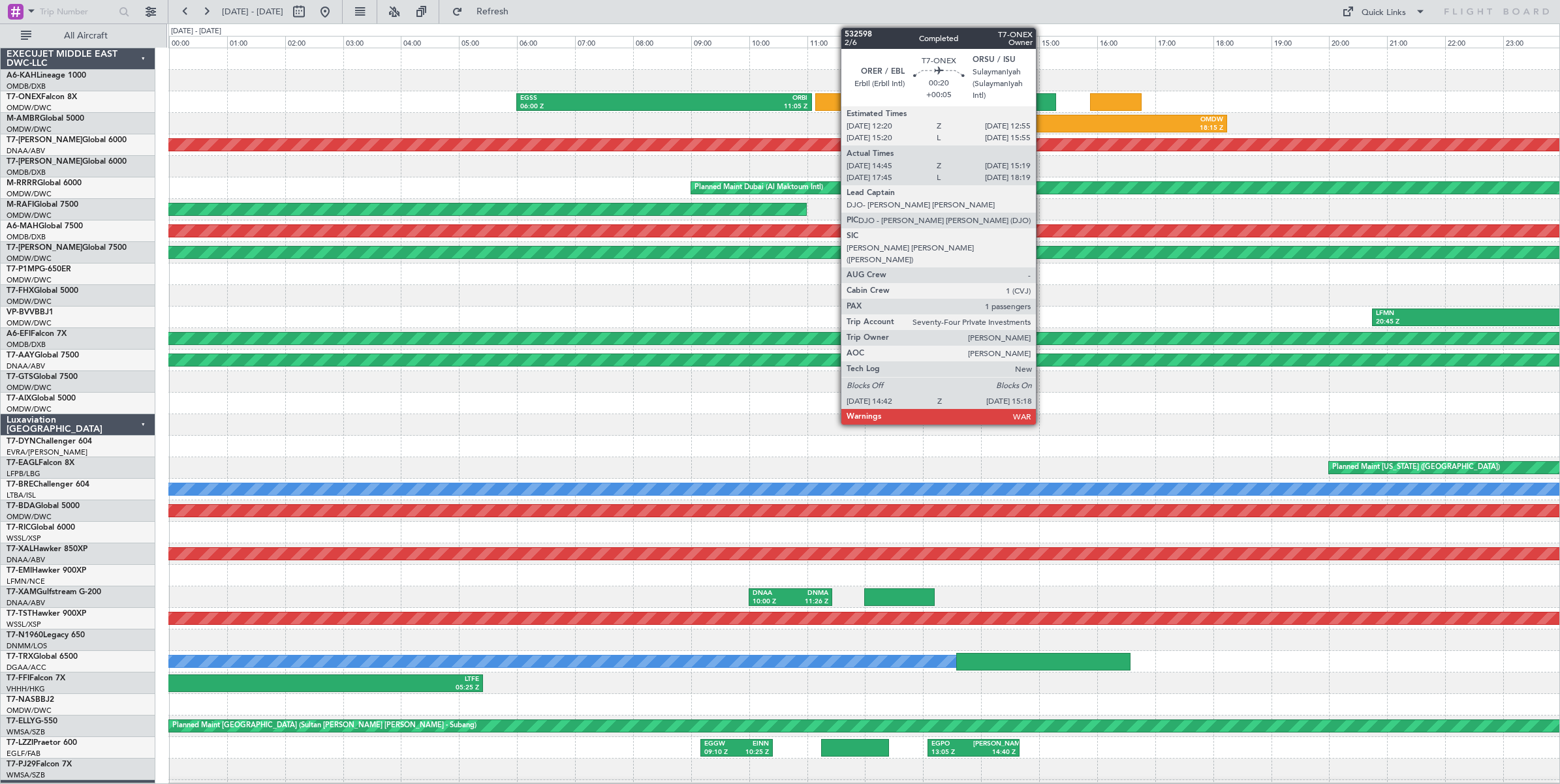
click at [1042, 101] on div at bounding box center [1039, 102] width 35 height 18
click at [1041, 101] on div at bounding box center [1039, 102] width 35 height 18
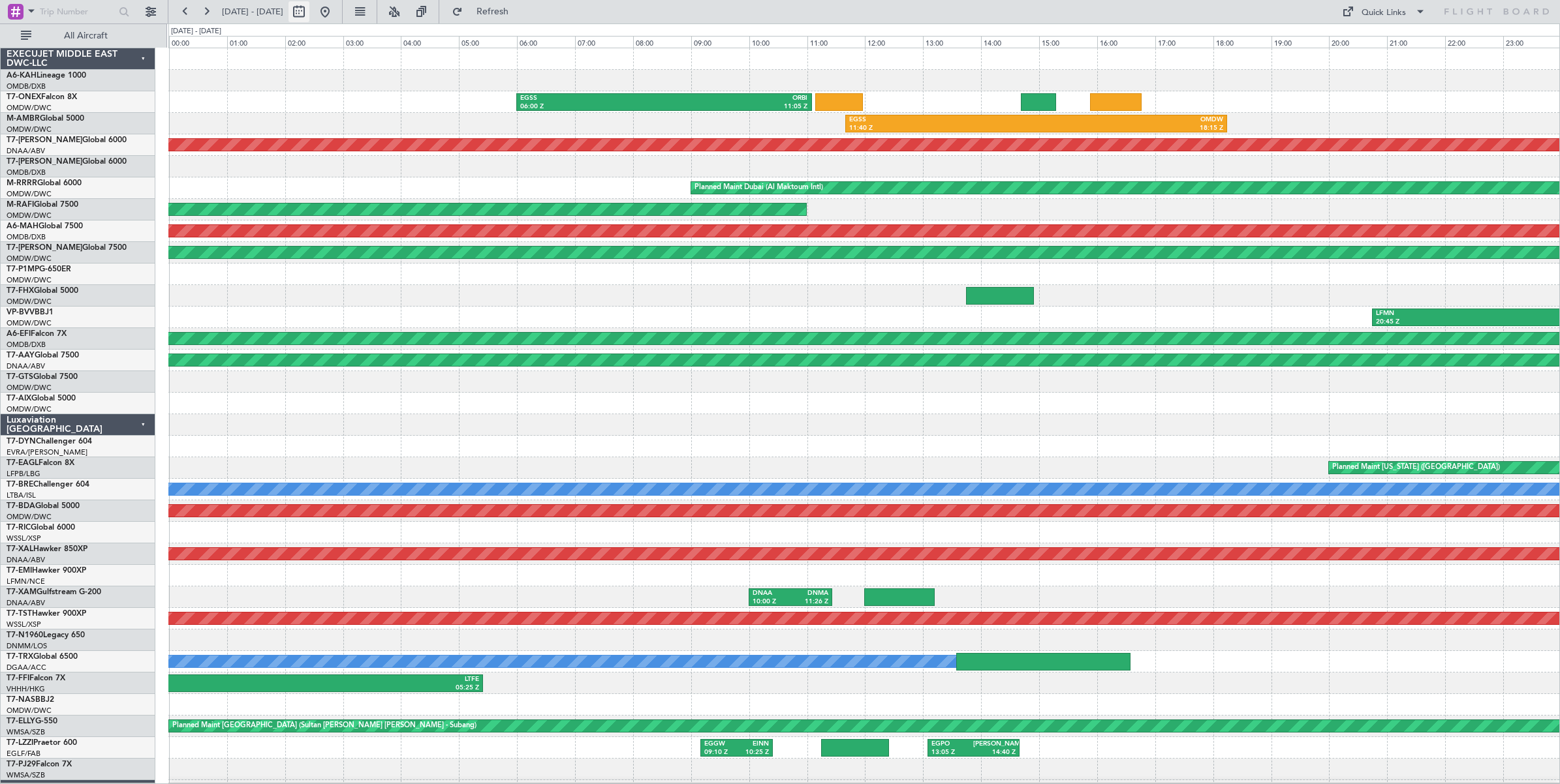
click at [310, 13] on button at bounding box center [299, 12] width 21 height 21
select select "7"
select select "2025"
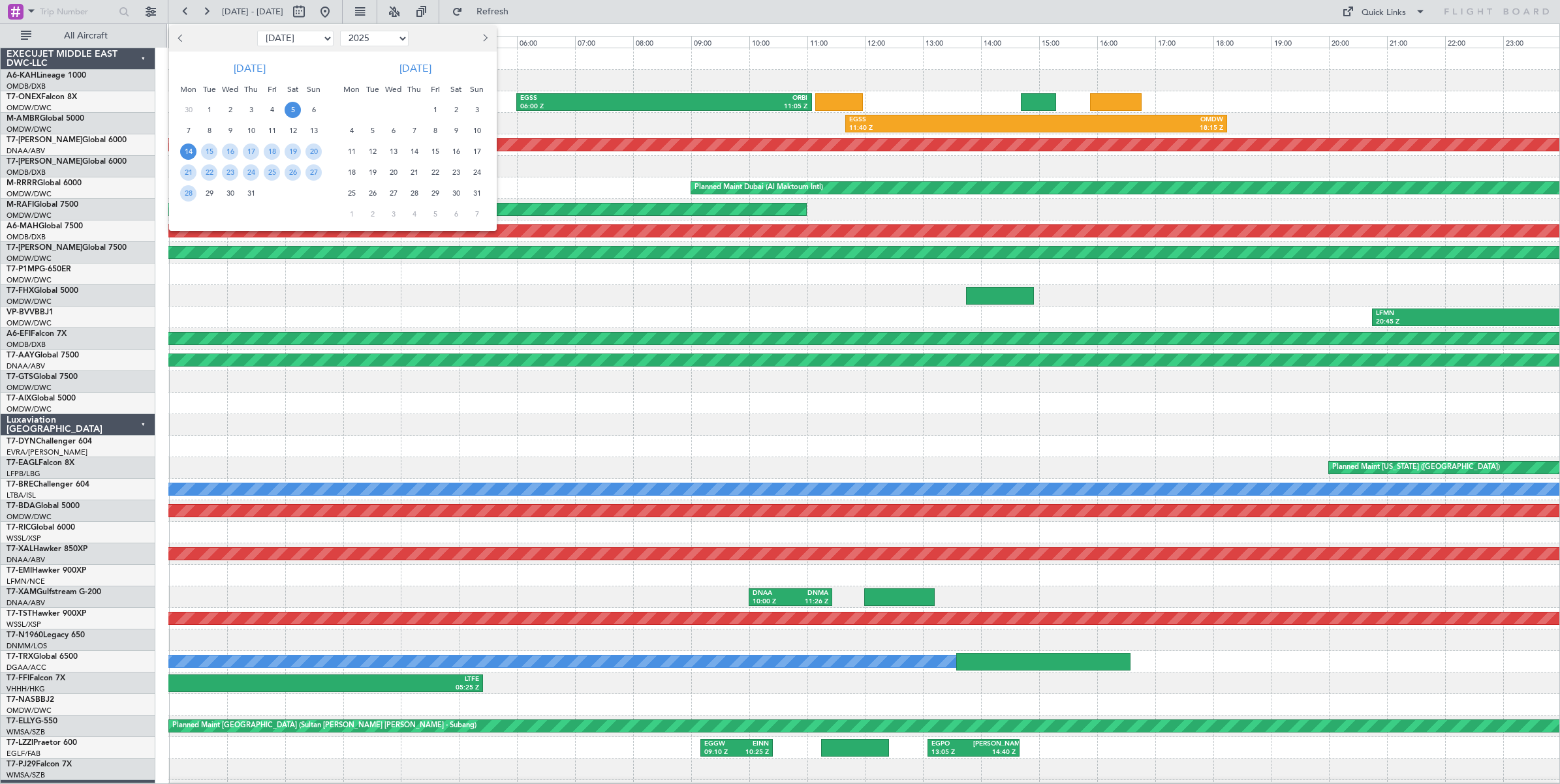
click at [294, 109] on span "5" at bounding box center [293, 109] width 16 height 16
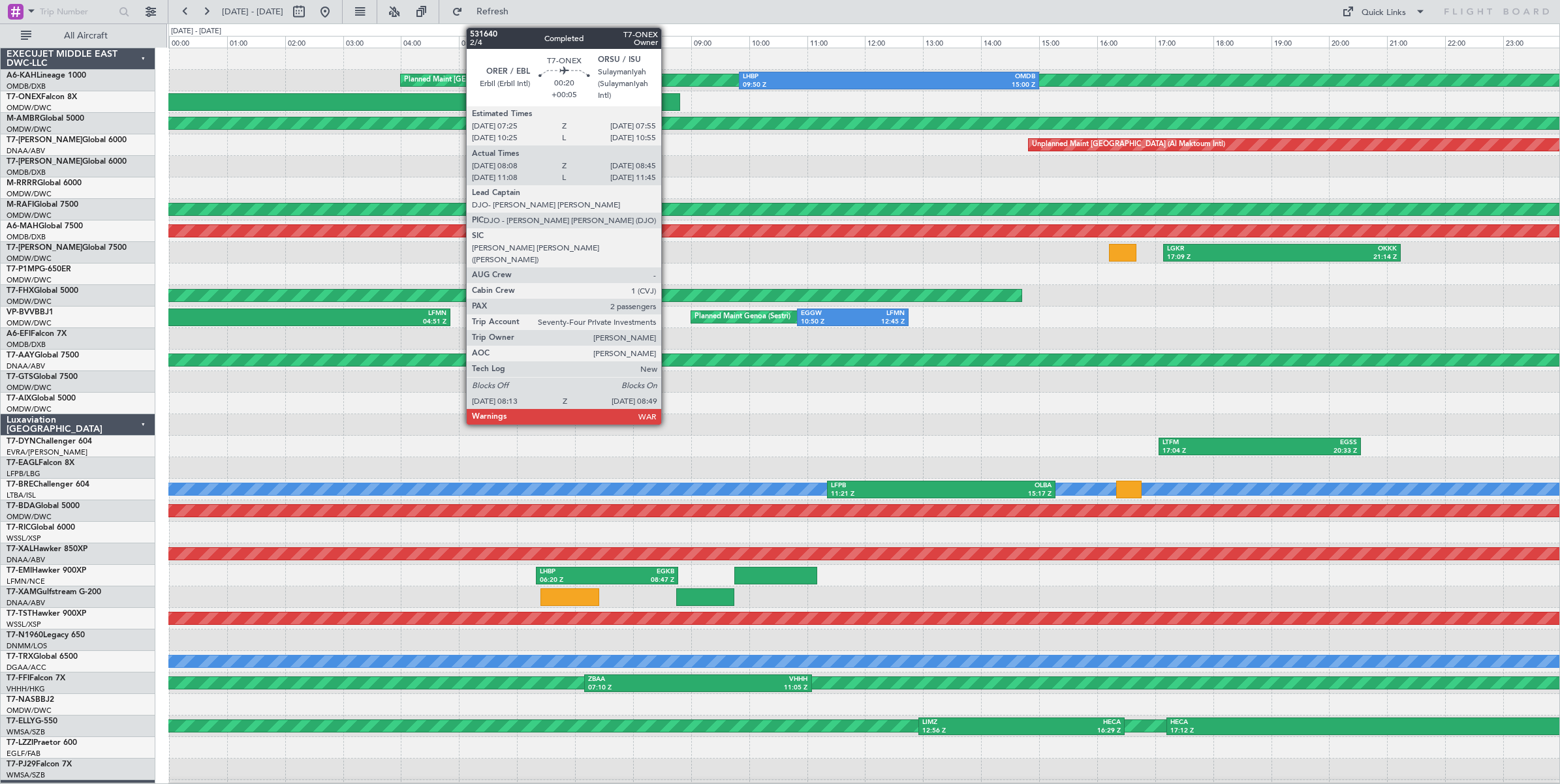
click at [668, 101] on div at bounding box center [662, 102] width 35 height 18
click at [657, 108] on div at bounding box center [662, 102] width 35 height 18
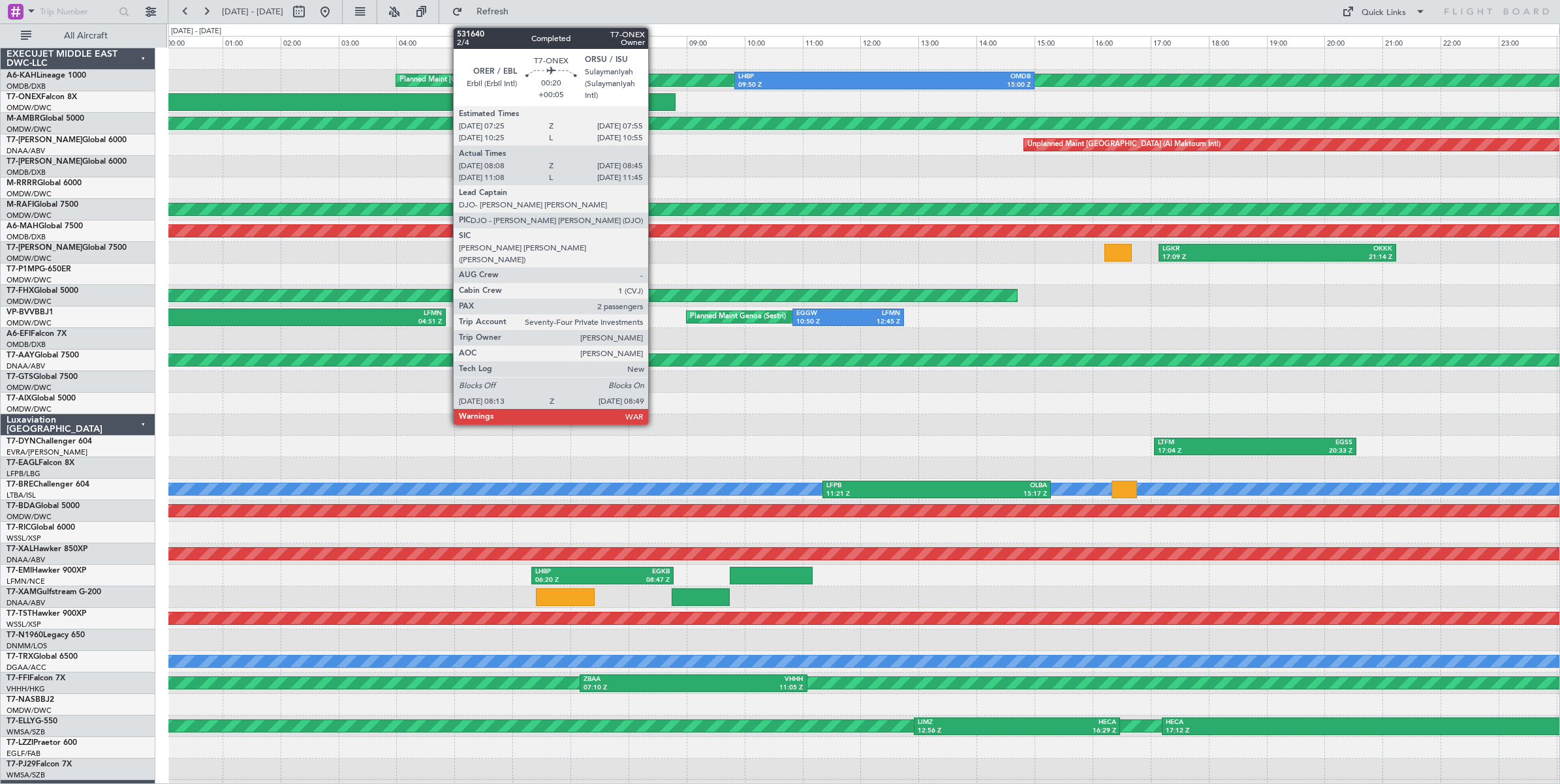
click at [654, 107] on div at bounding box center [658, 102] width 35 height 18
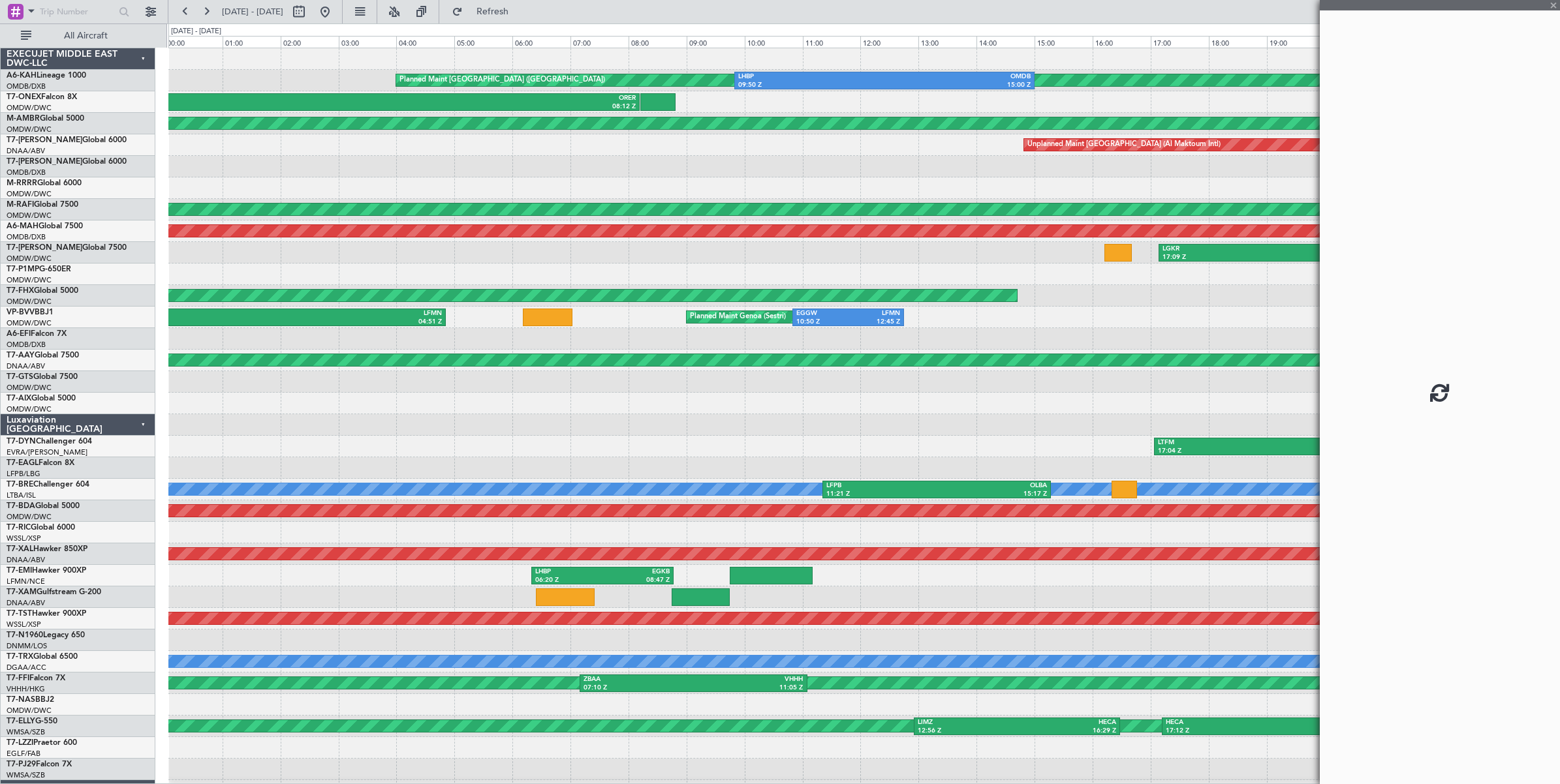
click at [659, 101] on div at bounding box center [658, 102] width 35 height 18
click at [1247, 3] on div at bounding box center [1439, 392] width 240 height 784
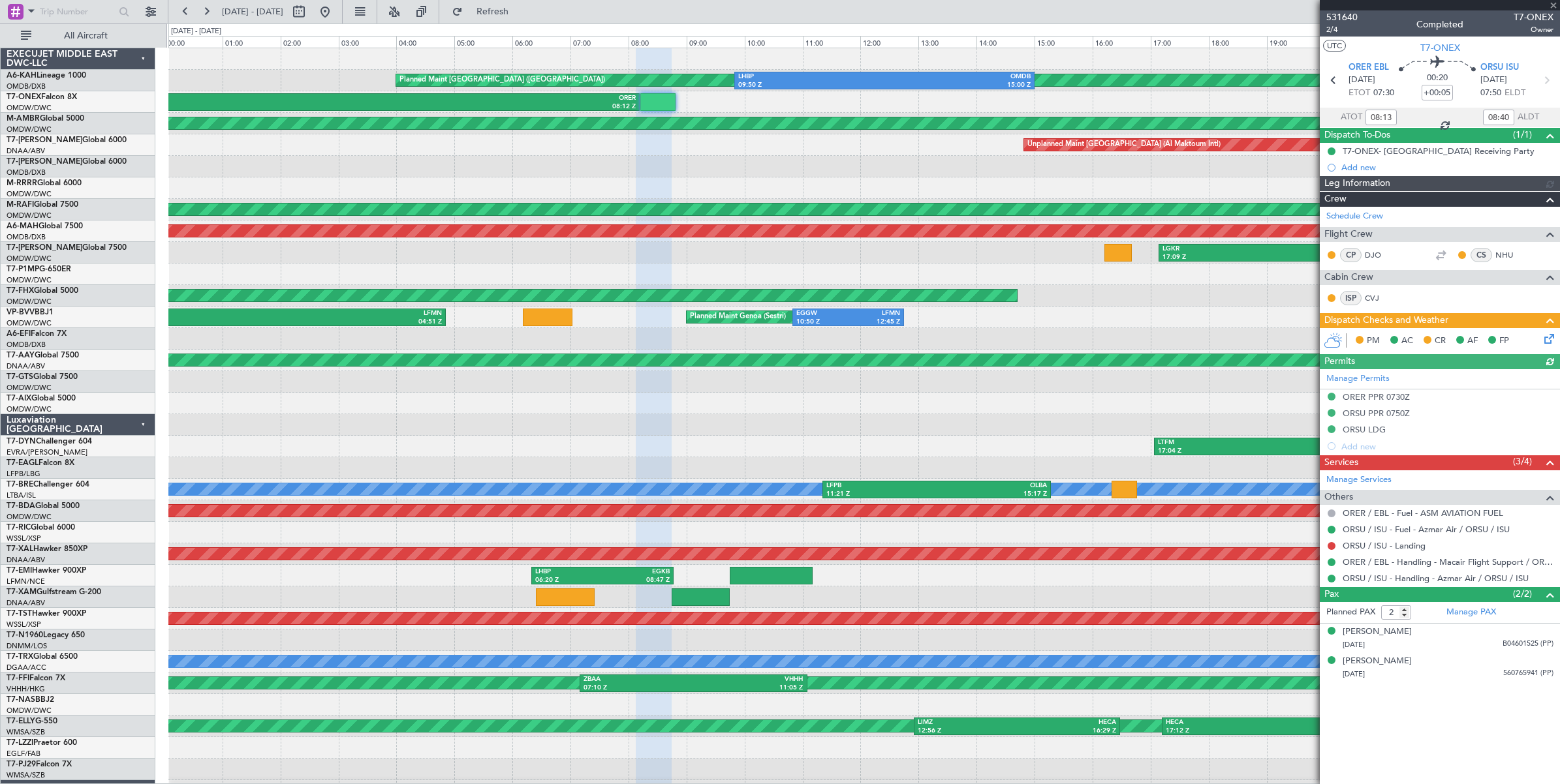
type input "Dherander Fithani (DHF)"
type input "6632"
click at [1247, 2] on div at bounding box center [1439, 5] width 240 height 10
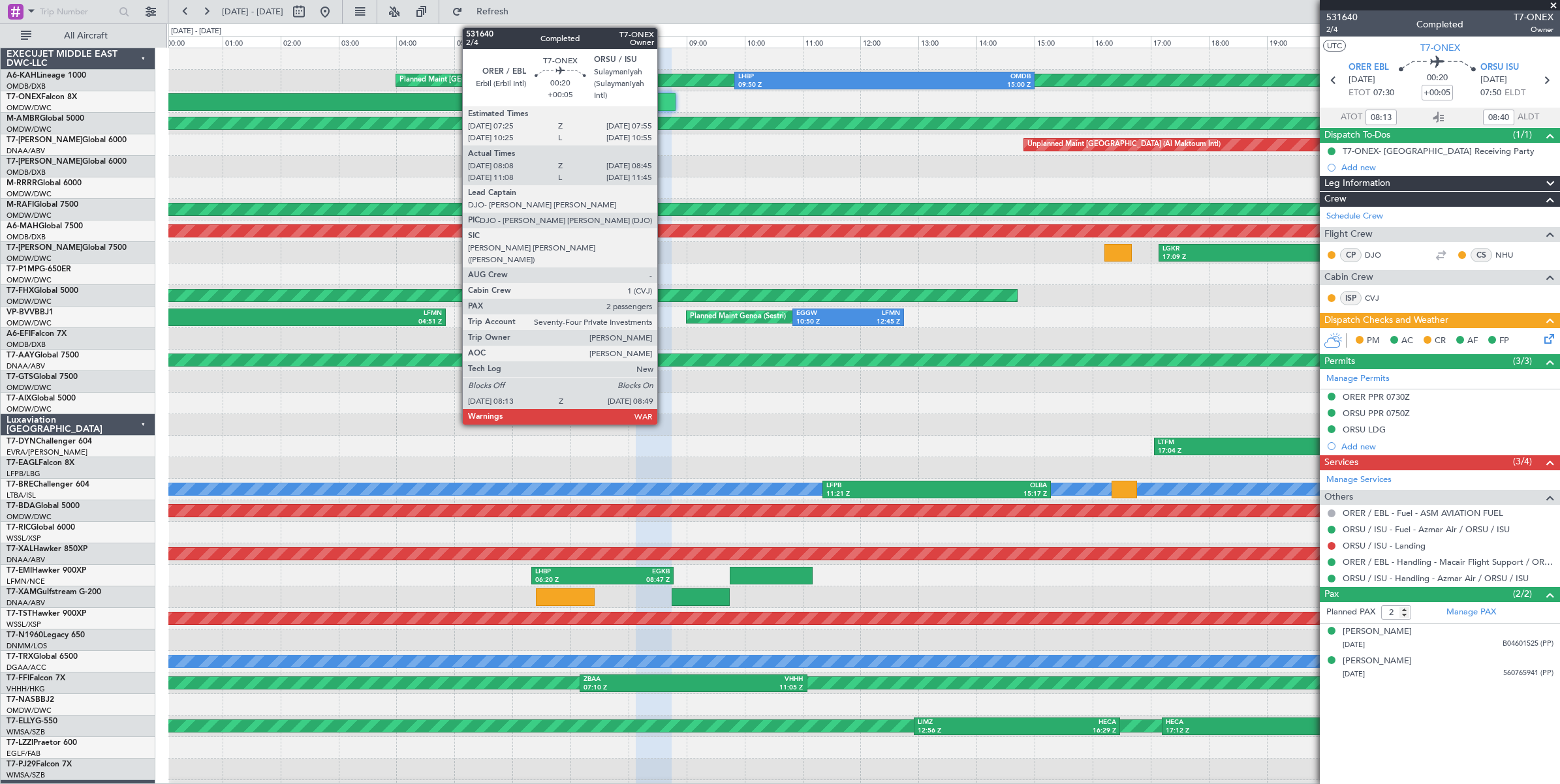
click at [664, 102] on div at bounding box center [658, 102] width 35 height 18
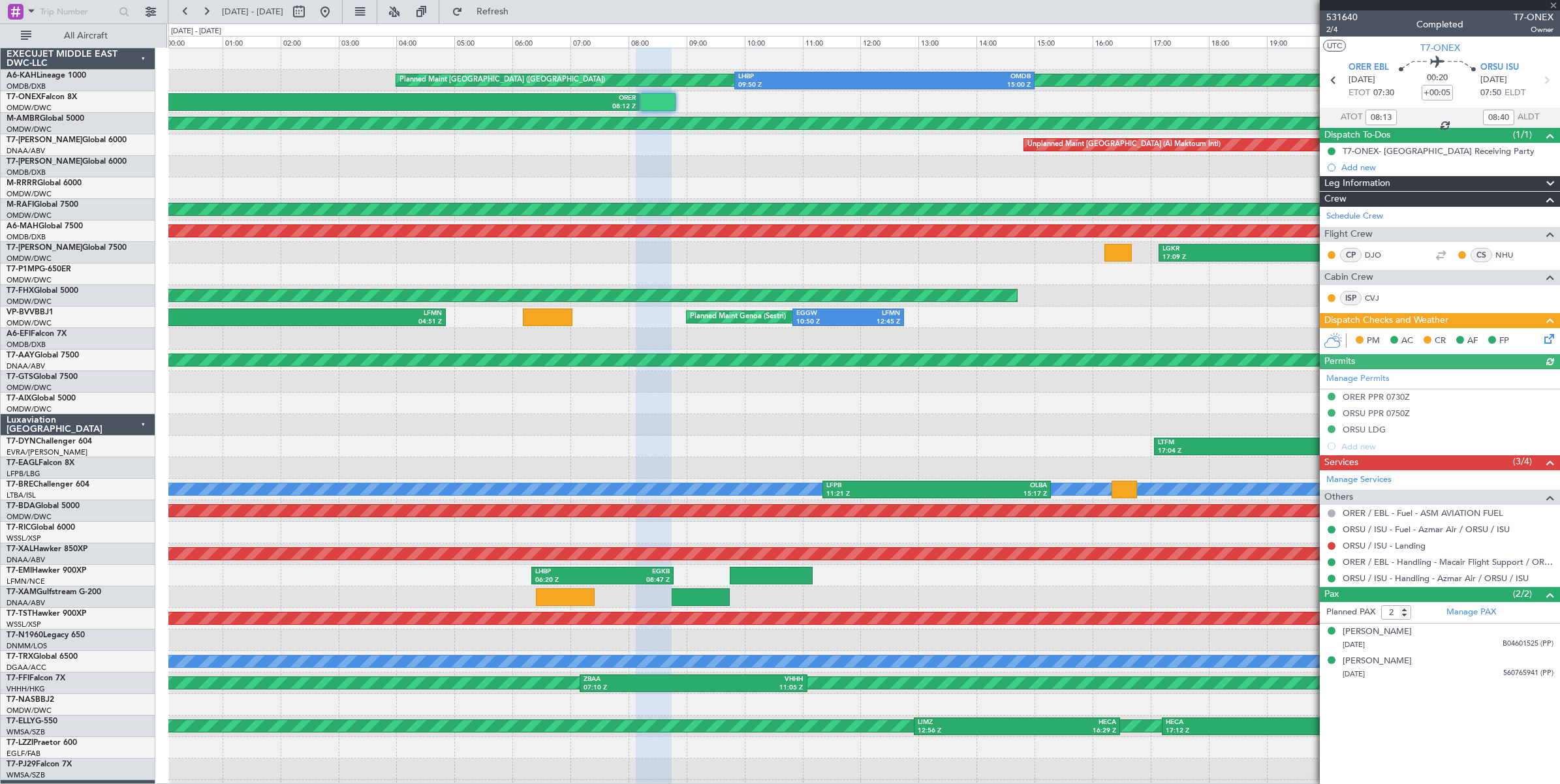
type input "Dherander Fithani (DHF)"
type input "6632"
type input "Dherander Fithani (DHF)"
type input "6632"
click at [310, 11] on button at bounding box center [299, 12] width 21 height 21
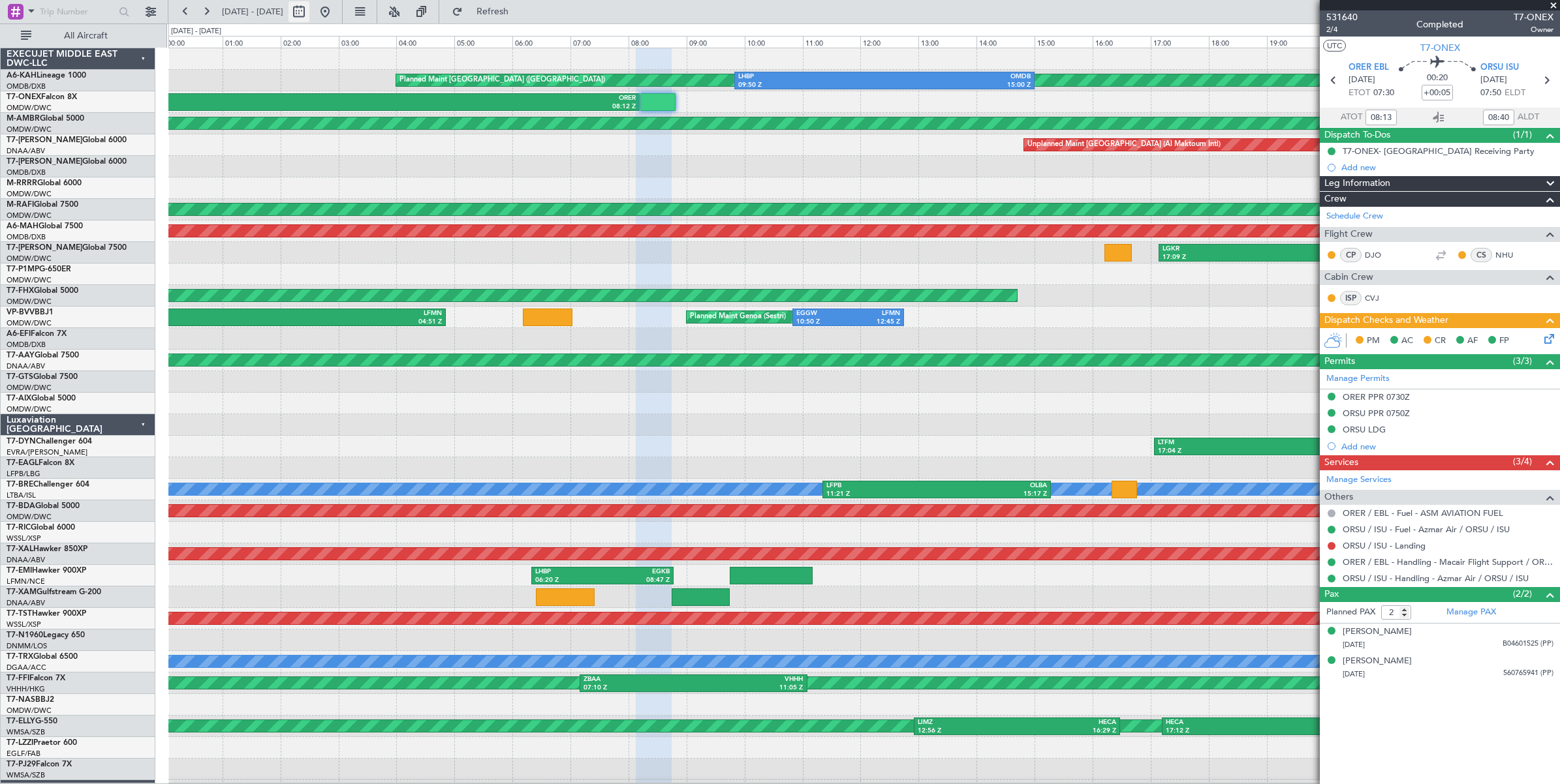
select select "7"
select select "2025"
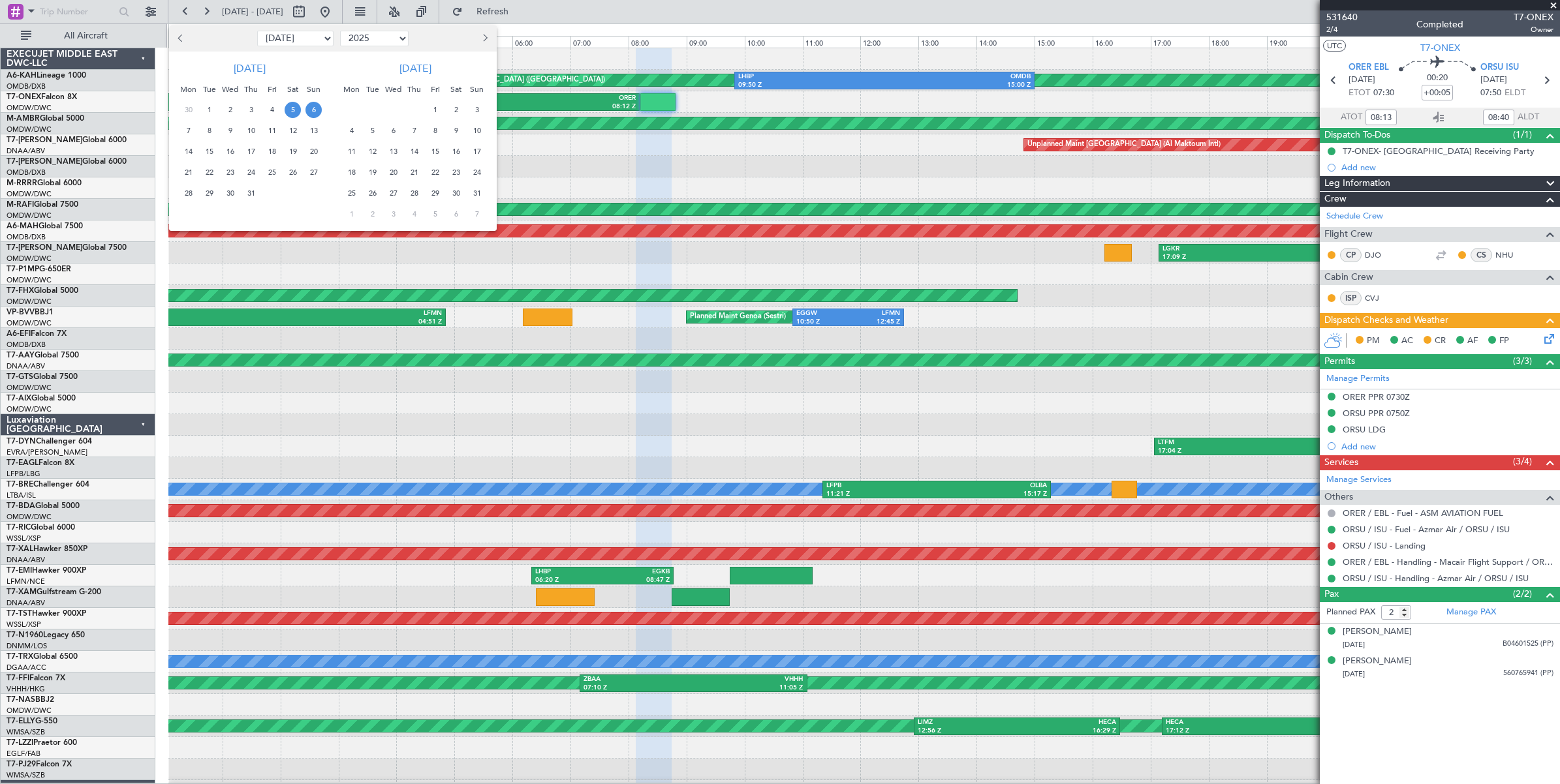
click at [315, 41] on select "Jan Feb Mar Apr May Jun [DATE] Aug Sep Oct Nov Dec" at bounding box center [295, 38] width 77 height 15
select select "8"
click at [257, 31] on select "Jan Feb Mar Apr May Jun [DATE] Aug Sep Oct Nov Dec" at bounding box center [295, 38] width 77 height 15
click at [189, 132] on span "4" at bounding box center [188, 131] width 16 height 16
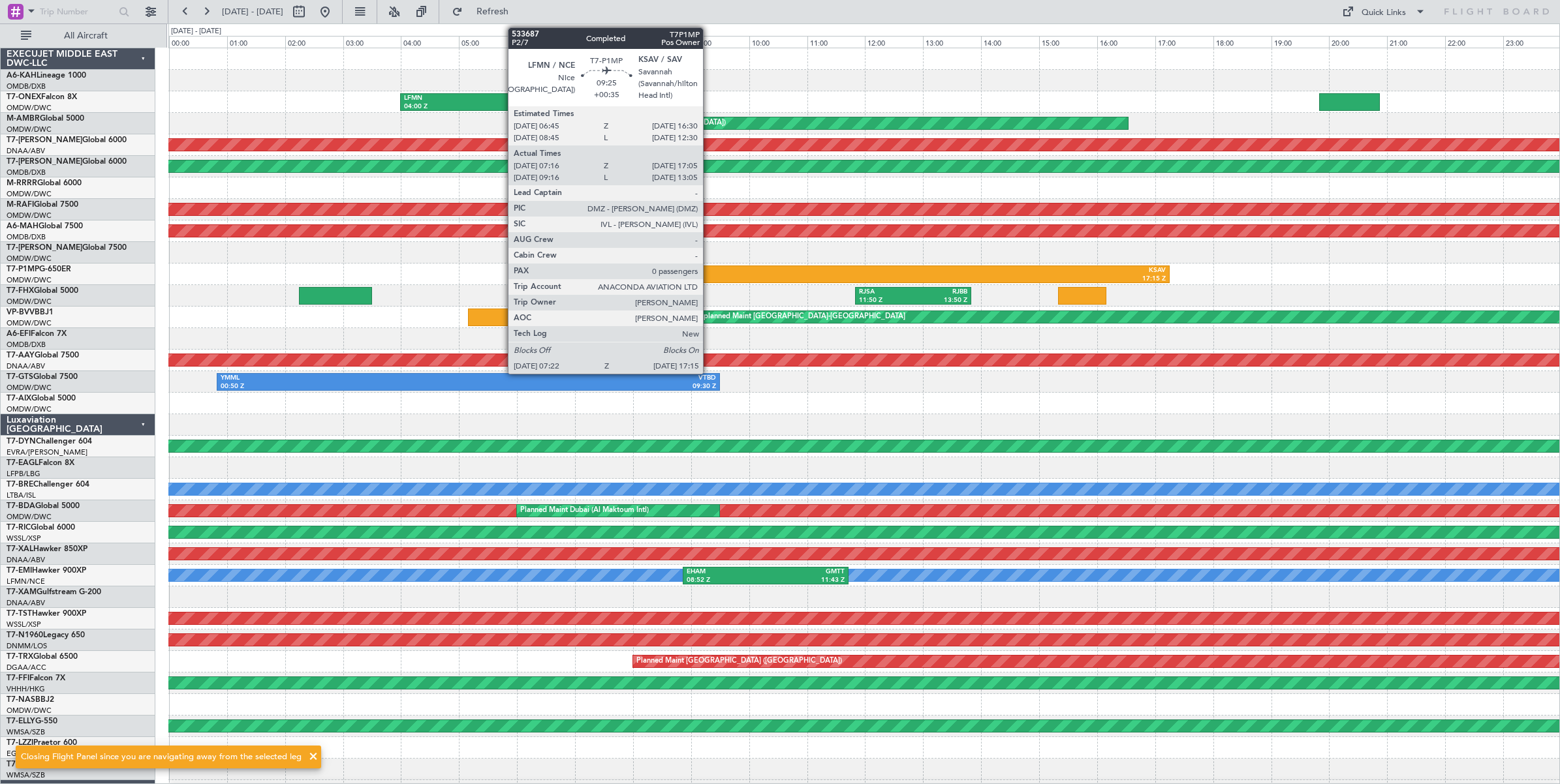
click at [709, 274] on div "07:22 Z" at bounding box center [741, 279] width 283 height 9
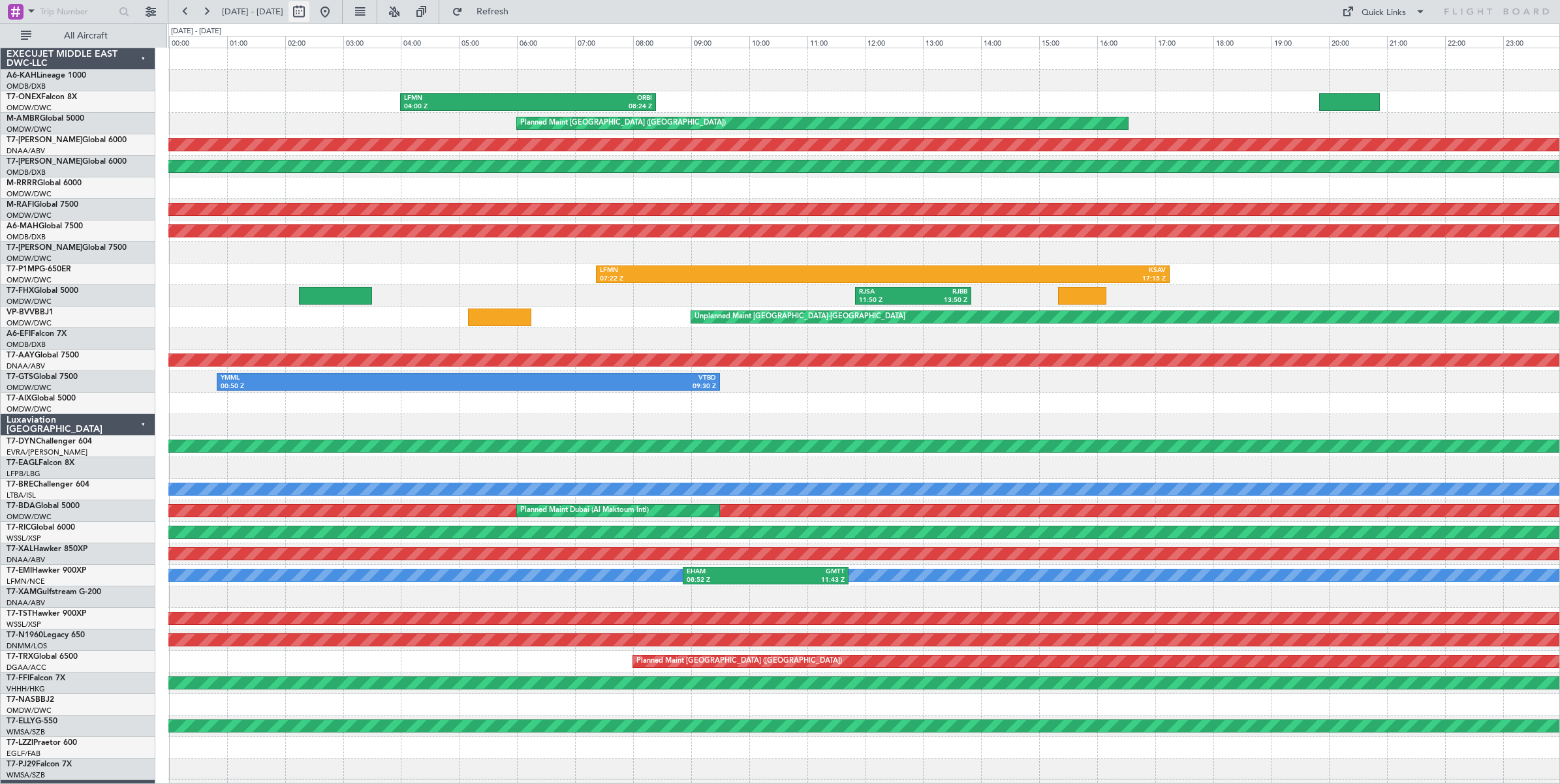
click at [310, 15] on button at bounding box center [299, 12] width 21 height 21
select select "8"
select select "2025"
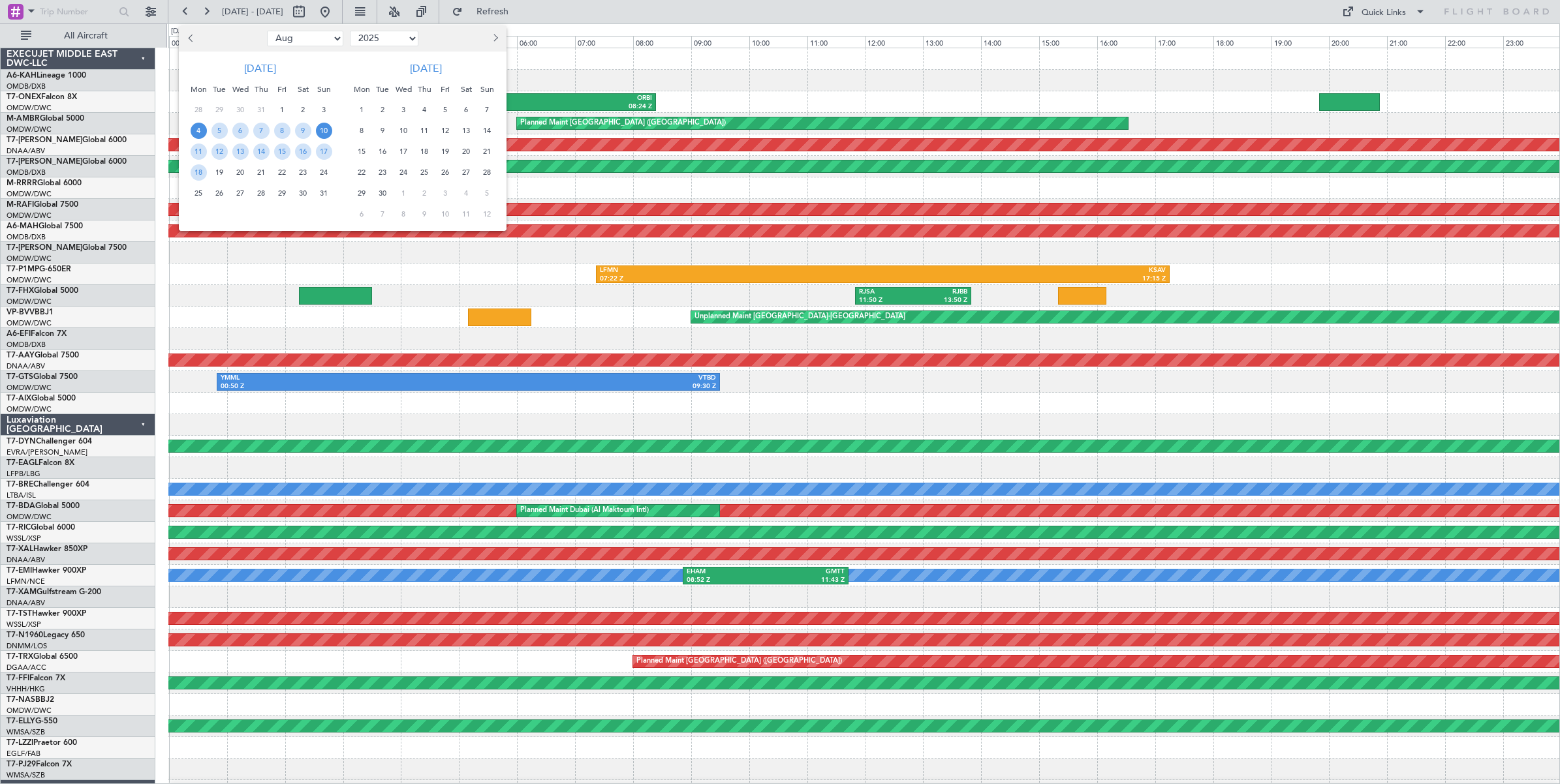
click at [324, 132] on span "10" at bounding box center [324, 131] width 16 height 16
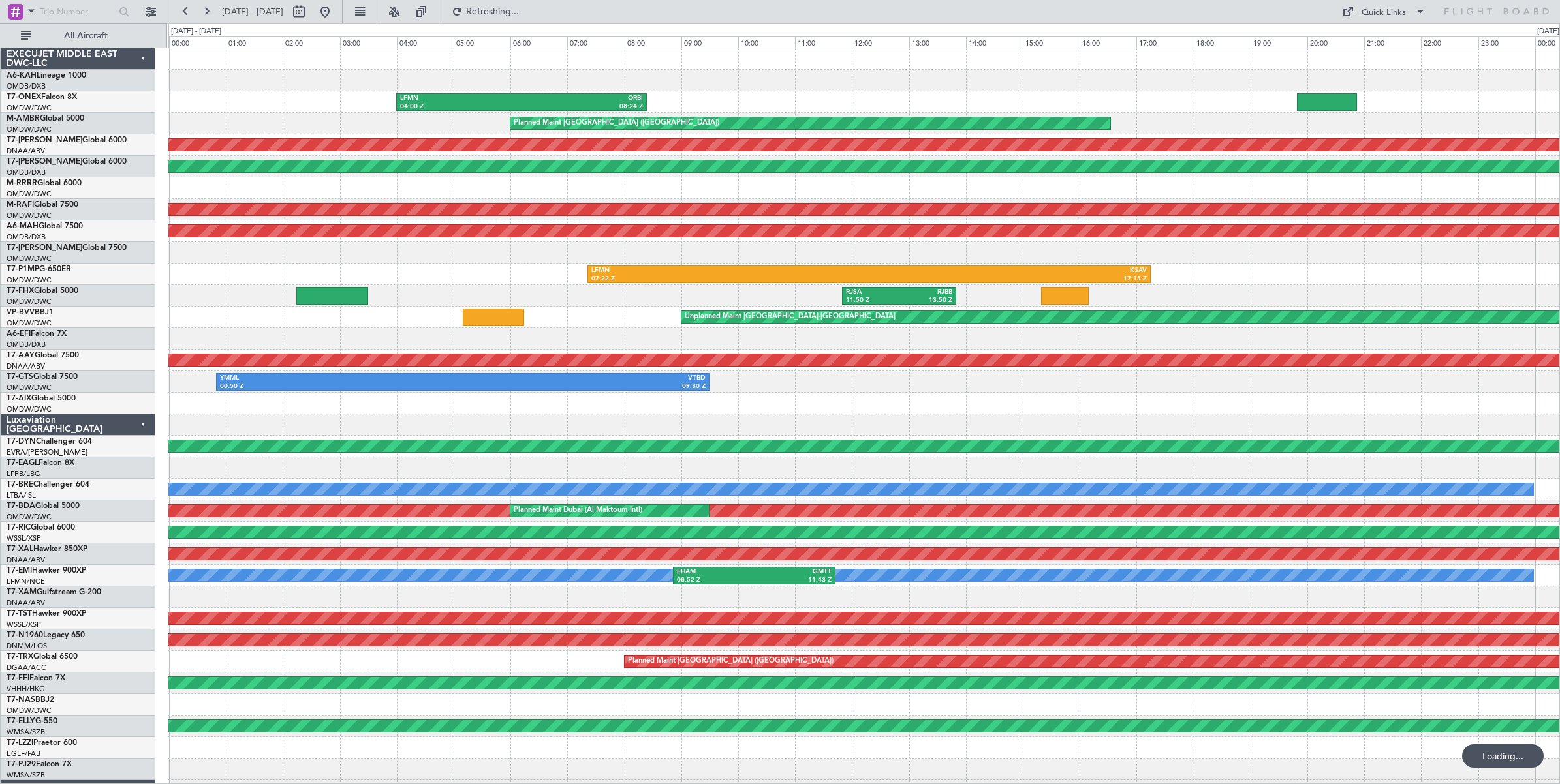
click at [324, 132] on span "10" at bounding box center [324, 131] width 16 height 16
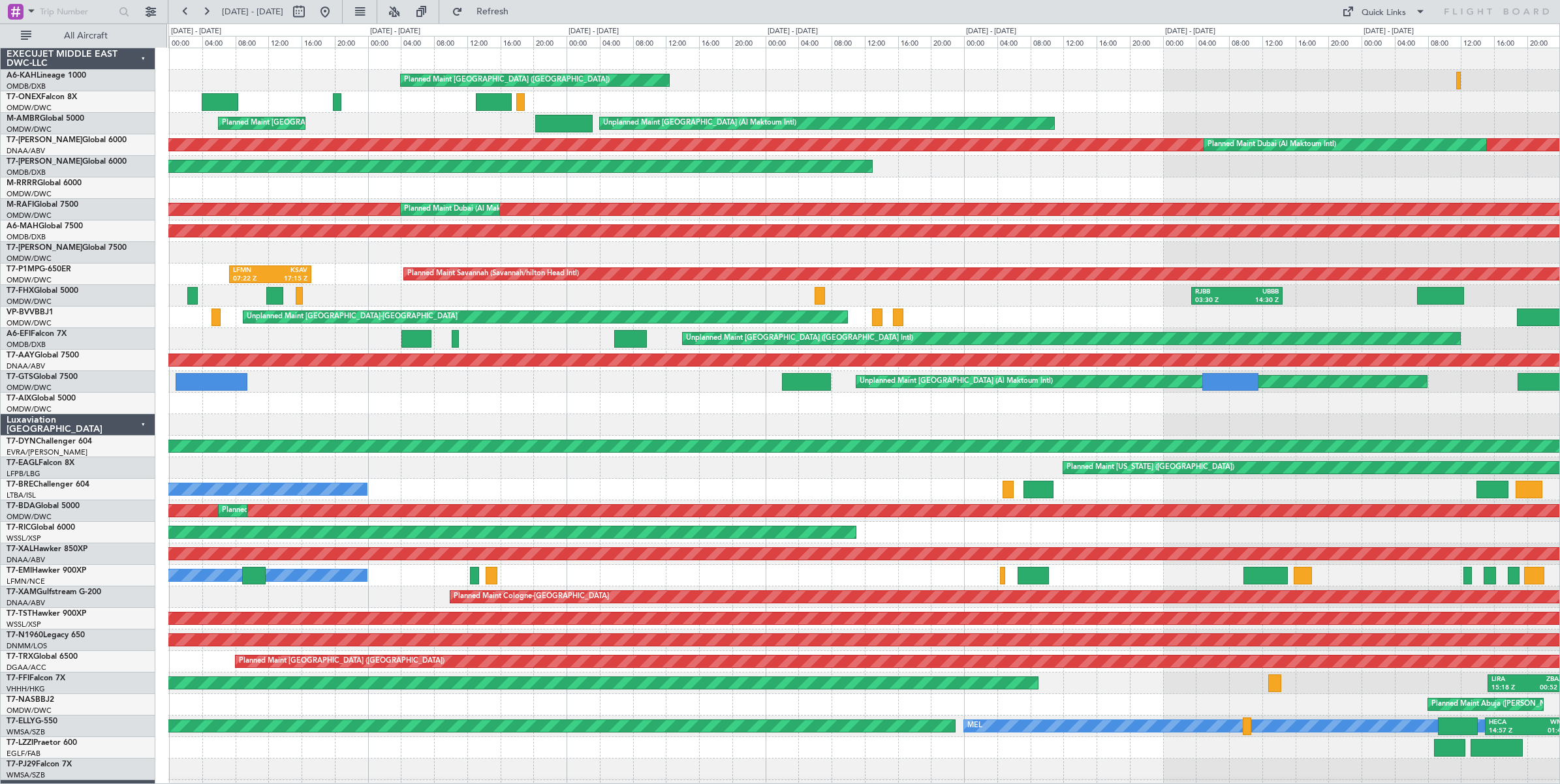
drag, startPoint x: 324, startPoint y: 132, endPoint x: 316, endPoint y: 4, distance: 128.2
click at [288, 4] on span "[DATE] - [DATE]" at bounding box center [253, 12] width 72 height 21
click at [268, 28] on div "0 0 00:00 04:00 08:00 [DATE] - [DATE] 12:00 16:00 20:00 00:00 04:00 08:00 12:00…" at bounding box center [863, 36] width 1390 height 23
click at [310, 16] on button at bounding box center [299, 12] width 21 height 21
select select "8"
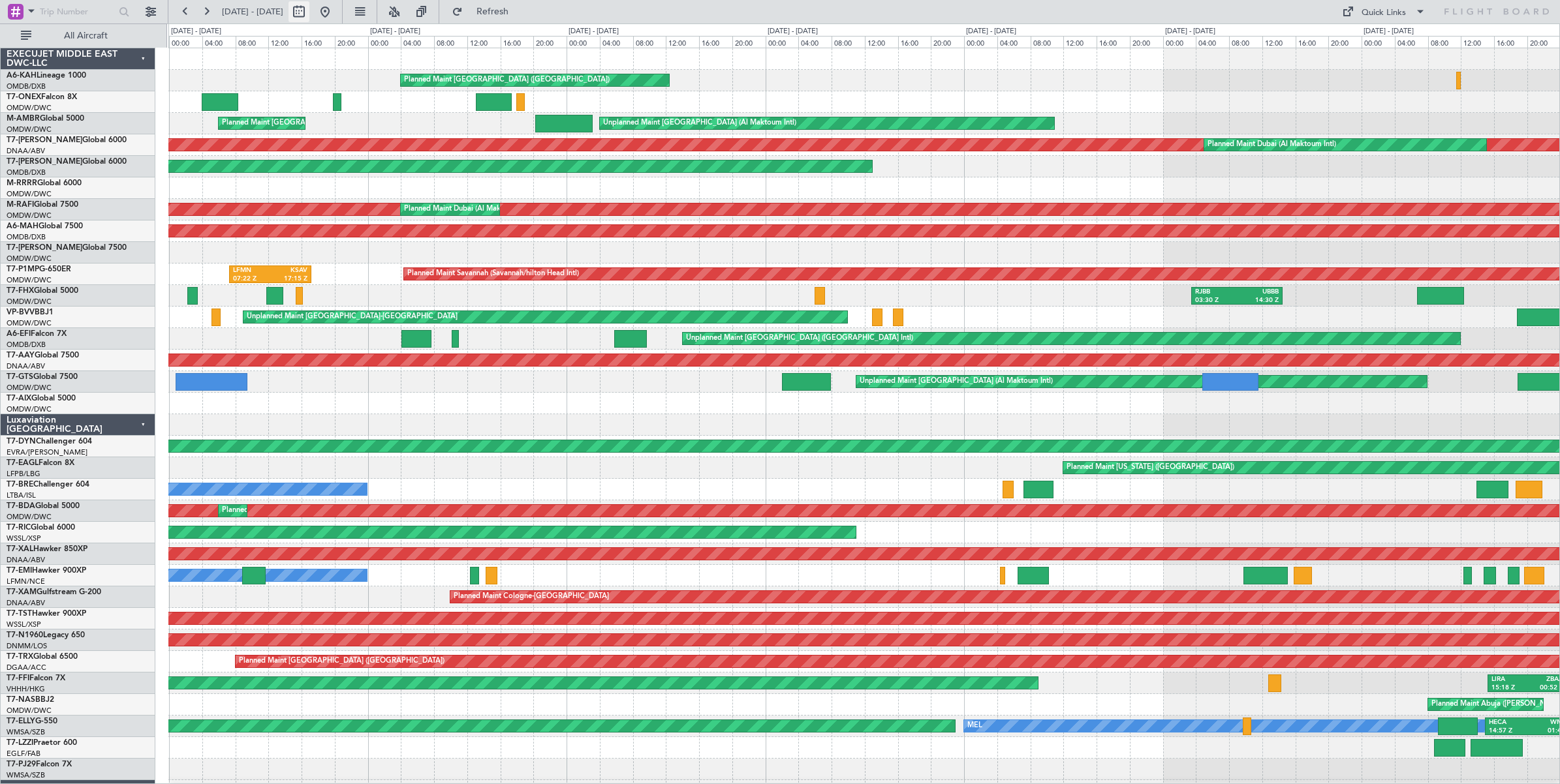
select select "2025"
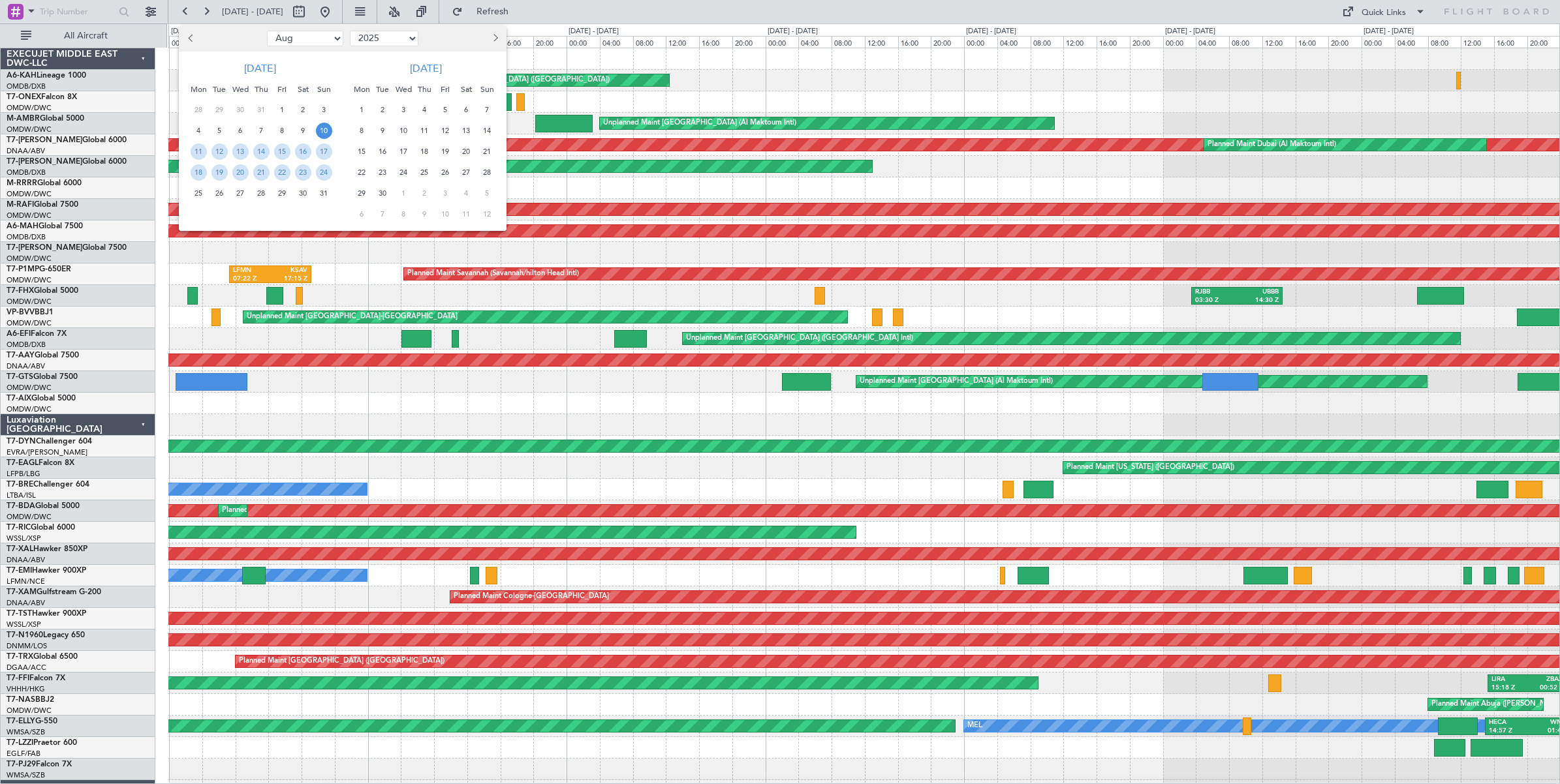
click at [318, 132] on span "10" at bounding box center [324, 131] width 16 height 16
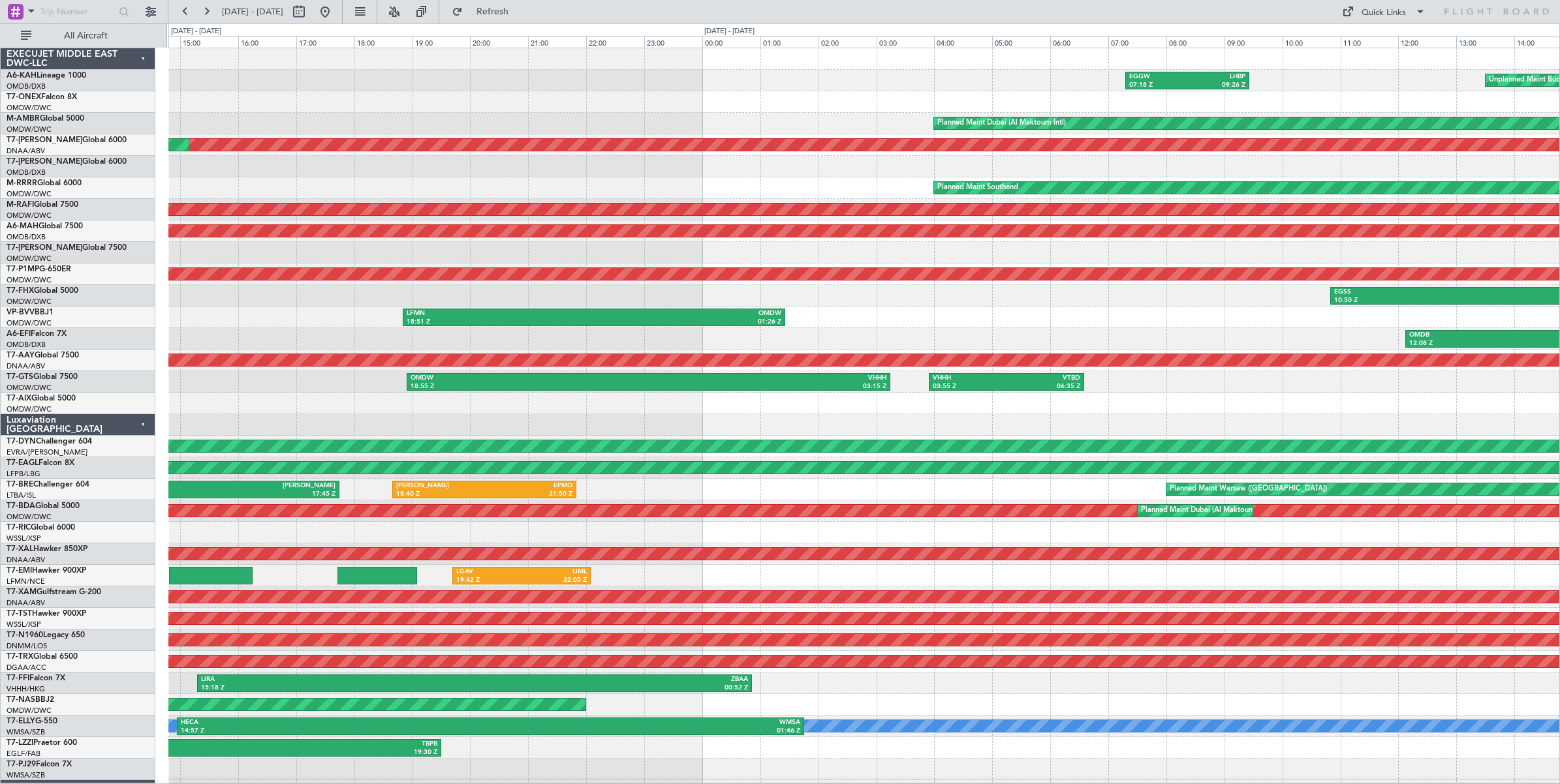
click at [518, 413] on div at bounding box center [864, 403] width 1391 height 21
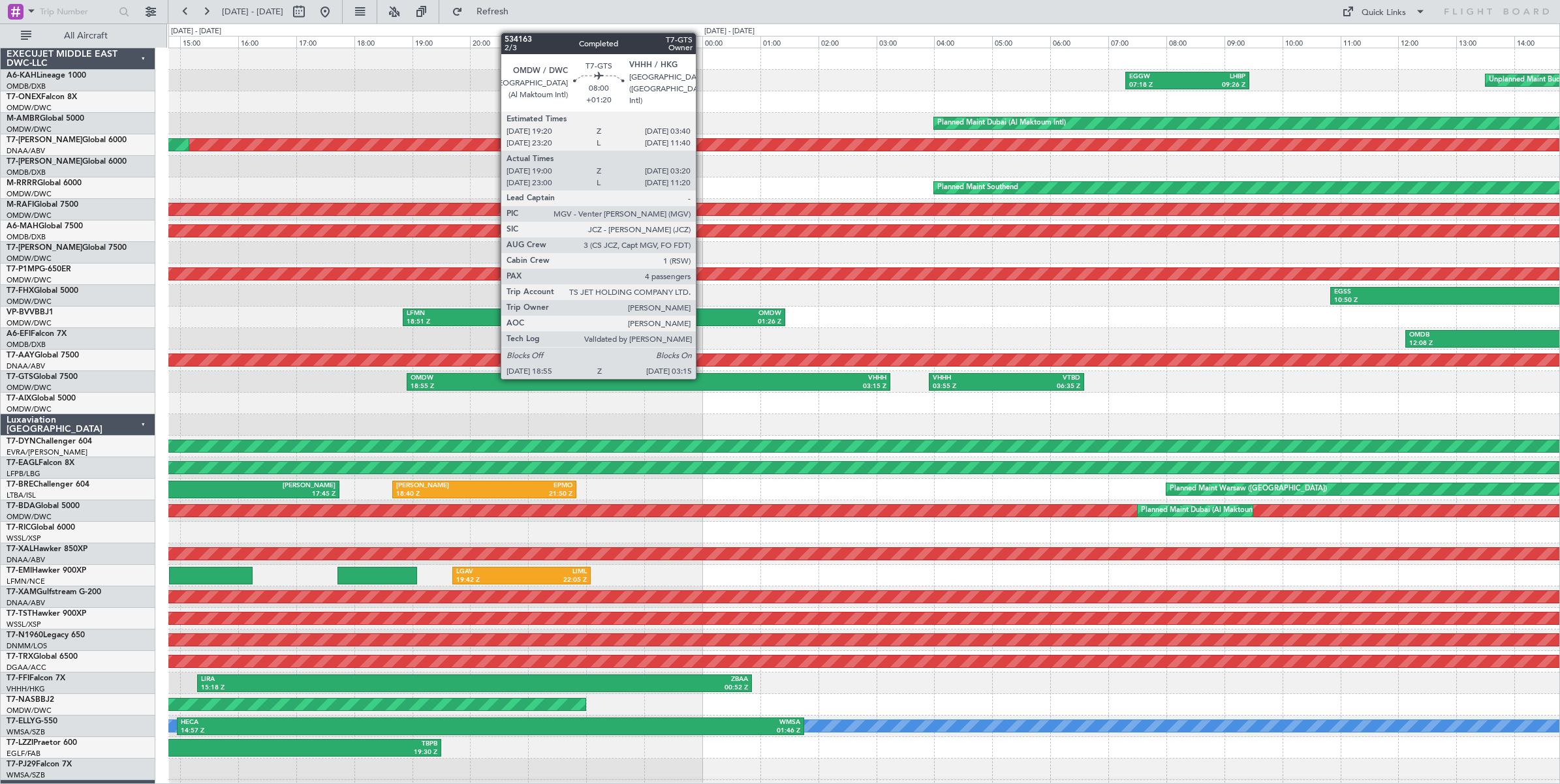
click at [703, 378] on div "VHHH" at bounding box center [768, 378] width 238 height 9
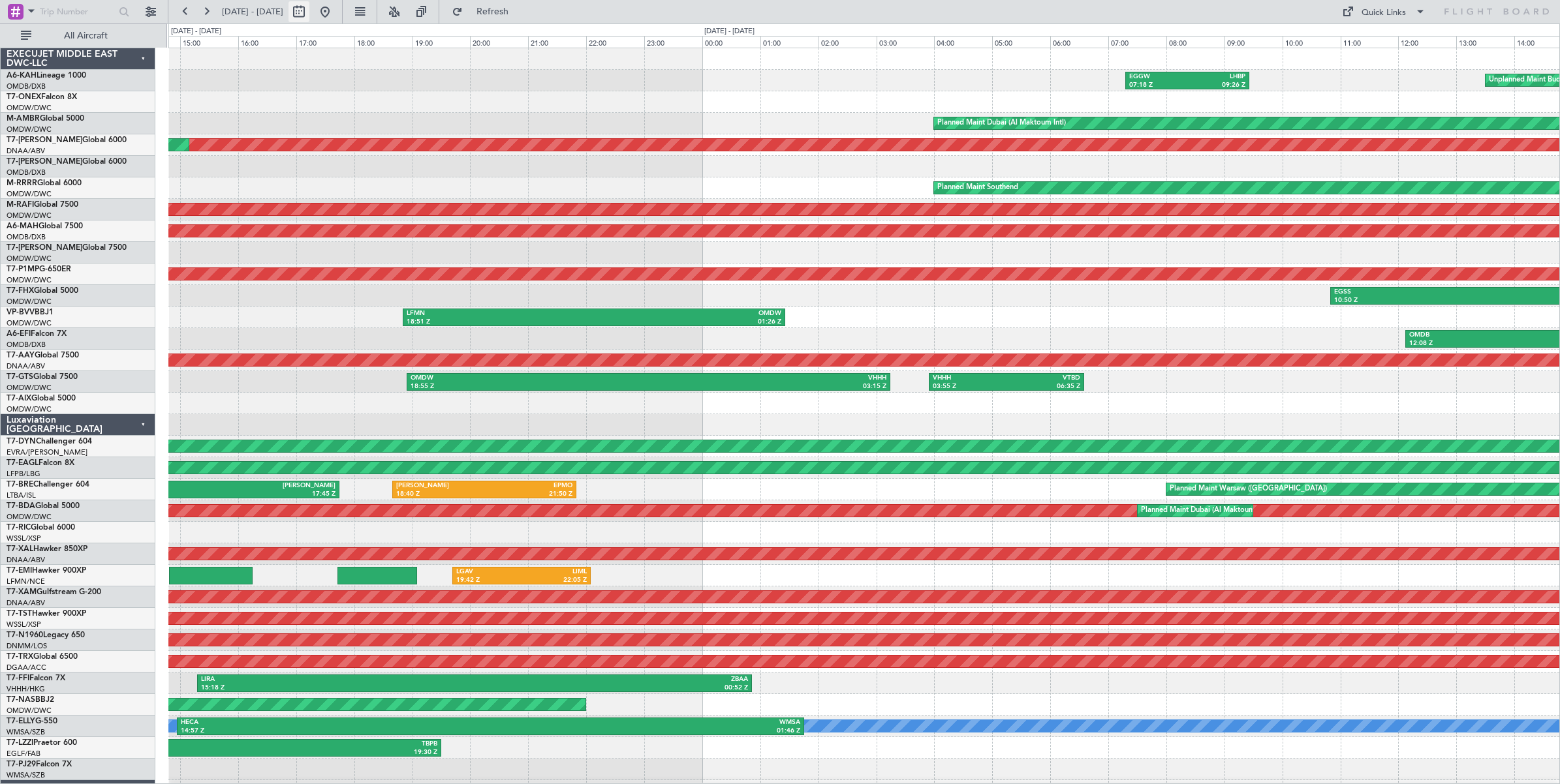
click at [310, 14] on button at bounding box center [299, 12] width 21 height 21
select select "8"
select select "2025"
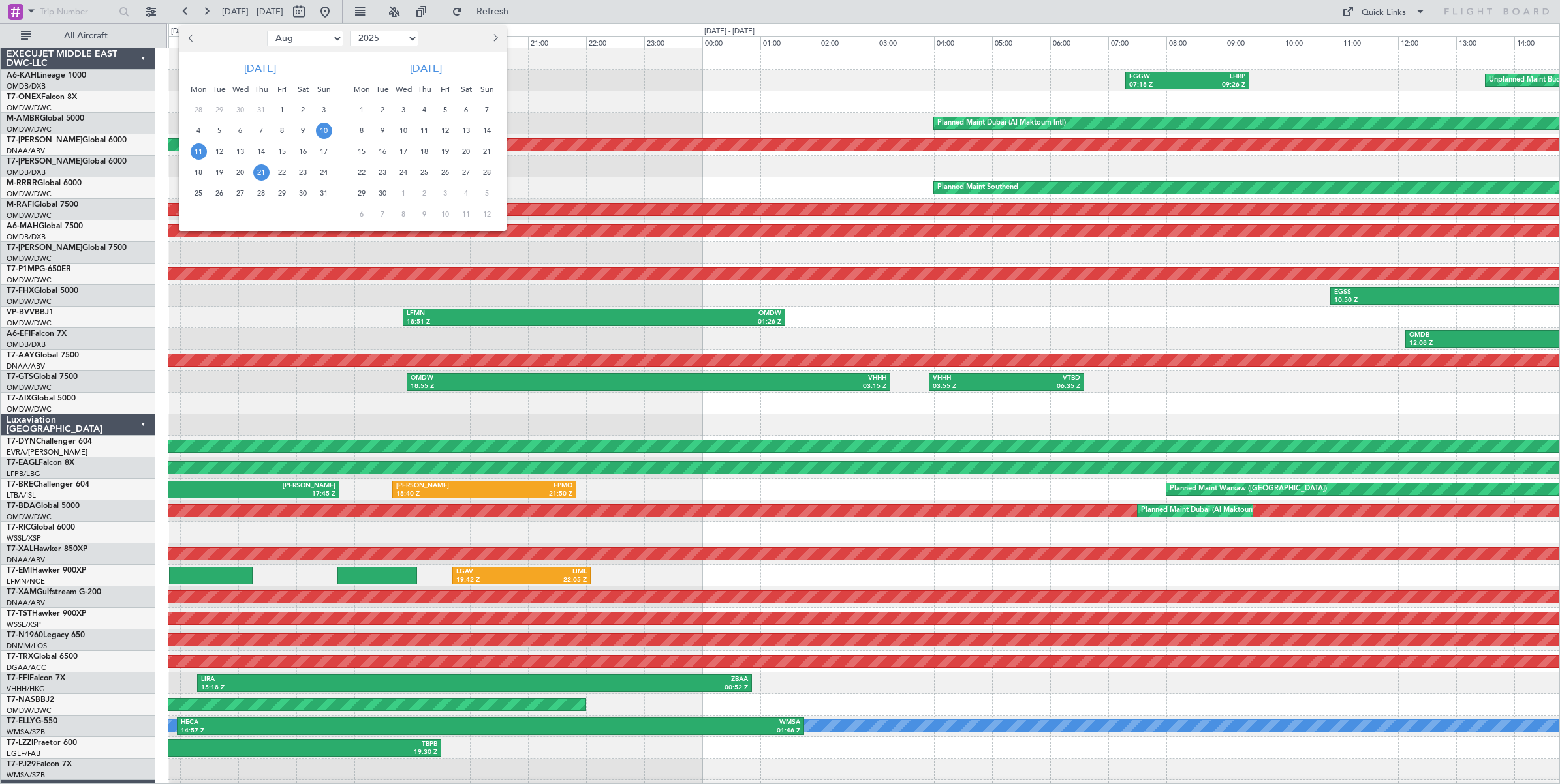
click at [260, 174] on span "21" at bounding box center [261, 172] width 16 height 16
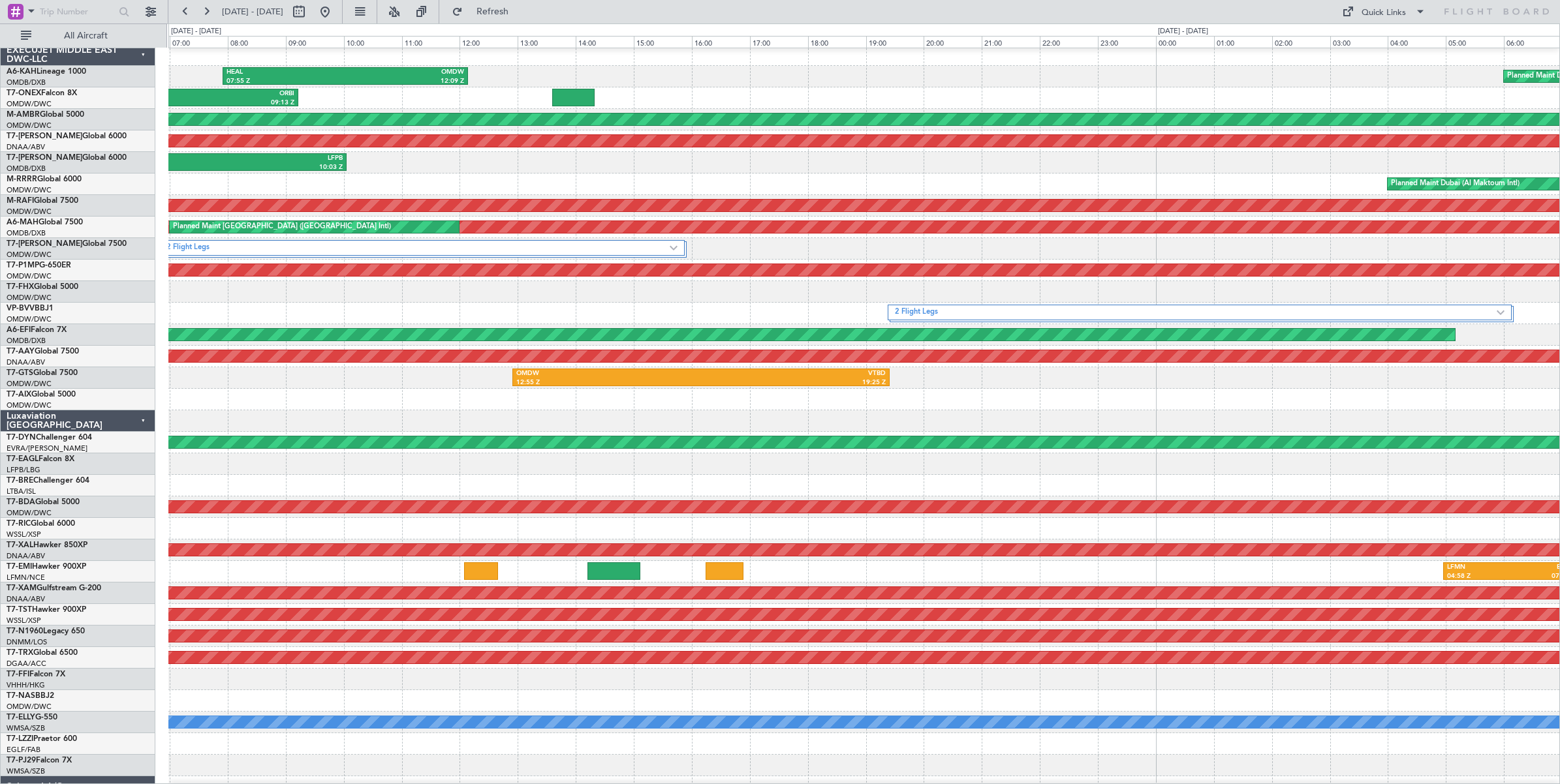
click at [667, 418] on div at bounding box center [864, 420] width 1391 height 21
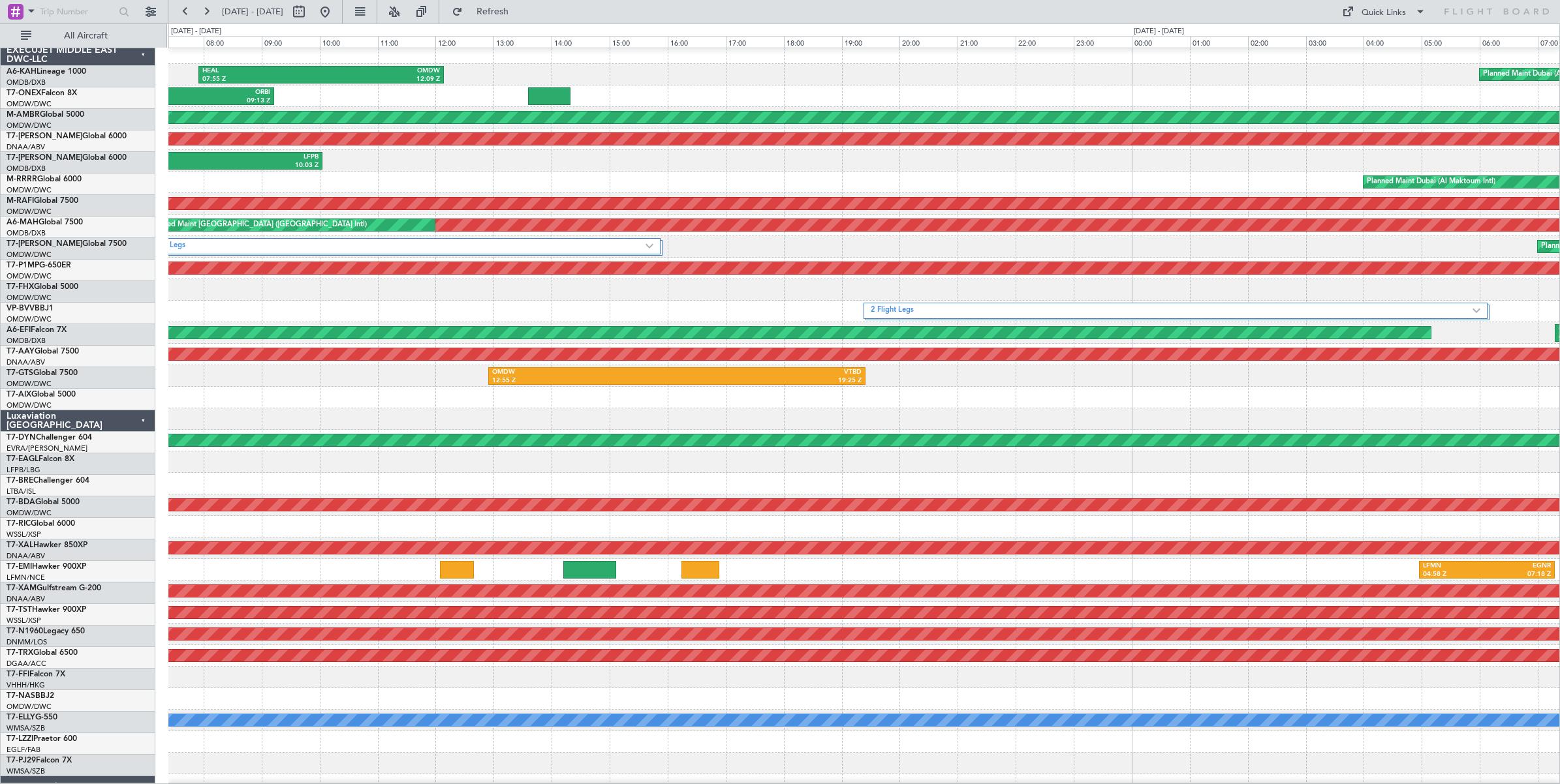
scroll to position [5, 0]
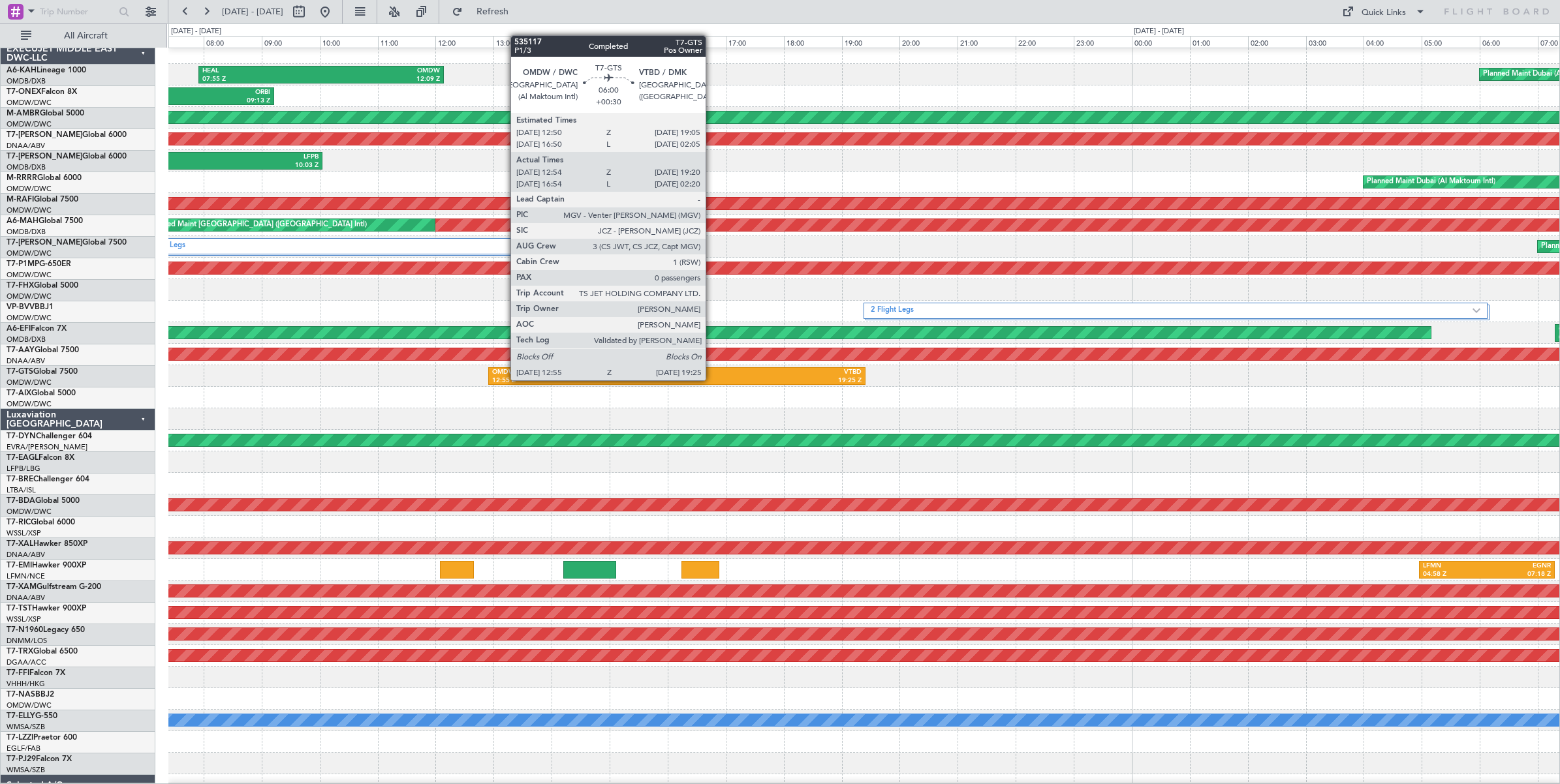
click at [712, 380] on div "19:25 Z" at bounding box center [769, 381] width 185 height 9
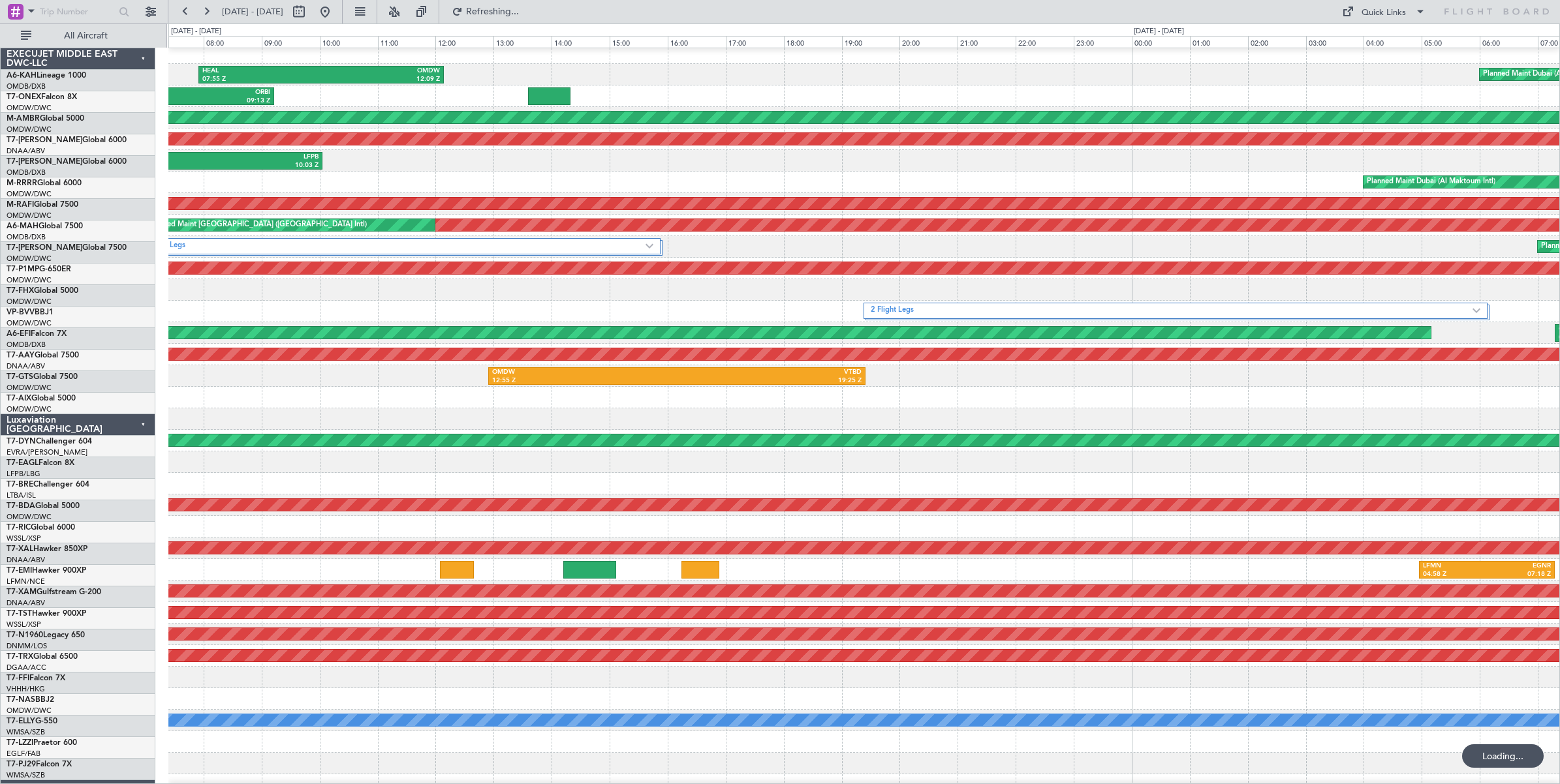
scroll to position [5, 0]
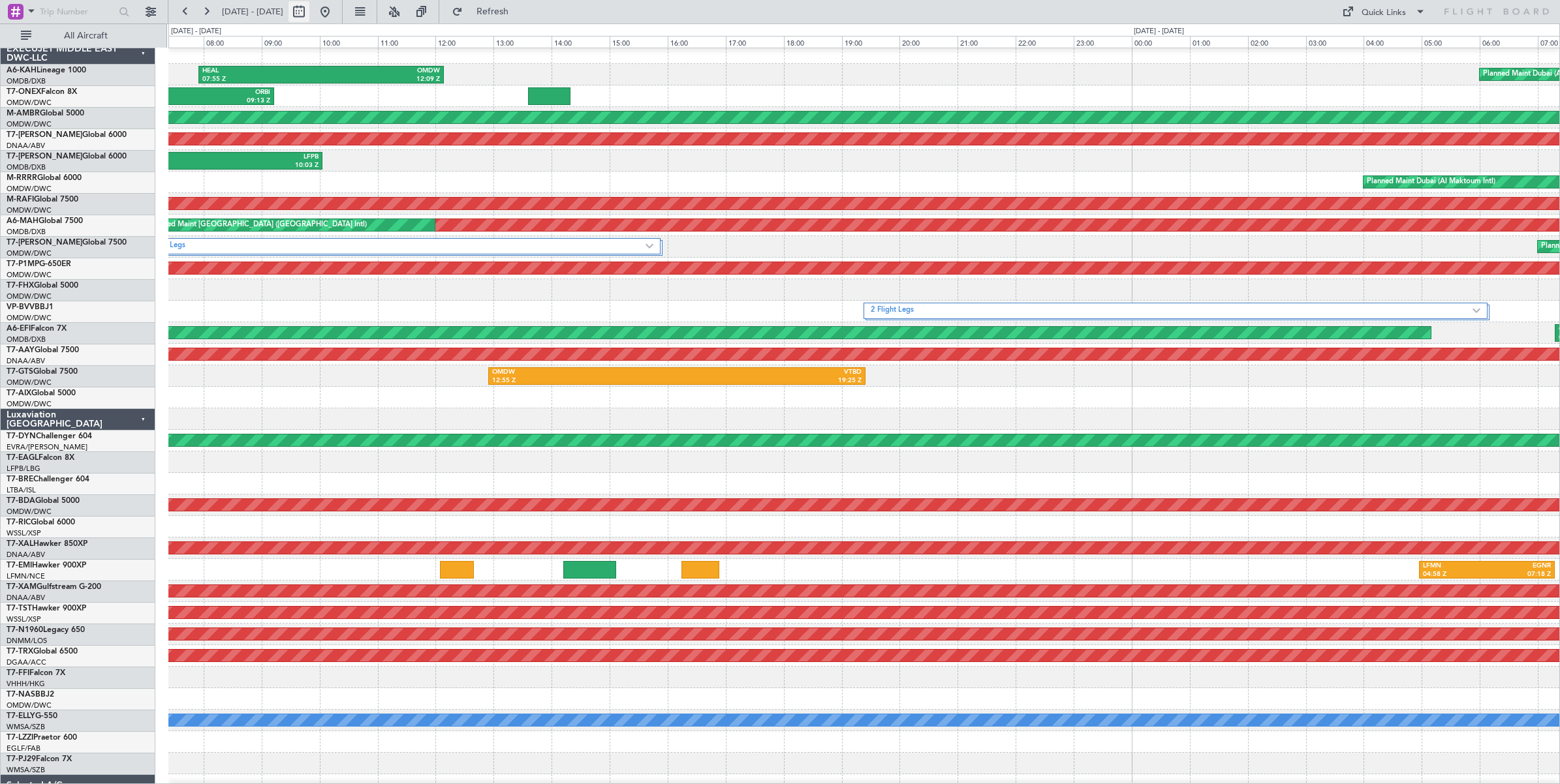
click at [310, 10] on button at bounding box center [299, 12] width 21 height 21
select select "8"
select select "2025"
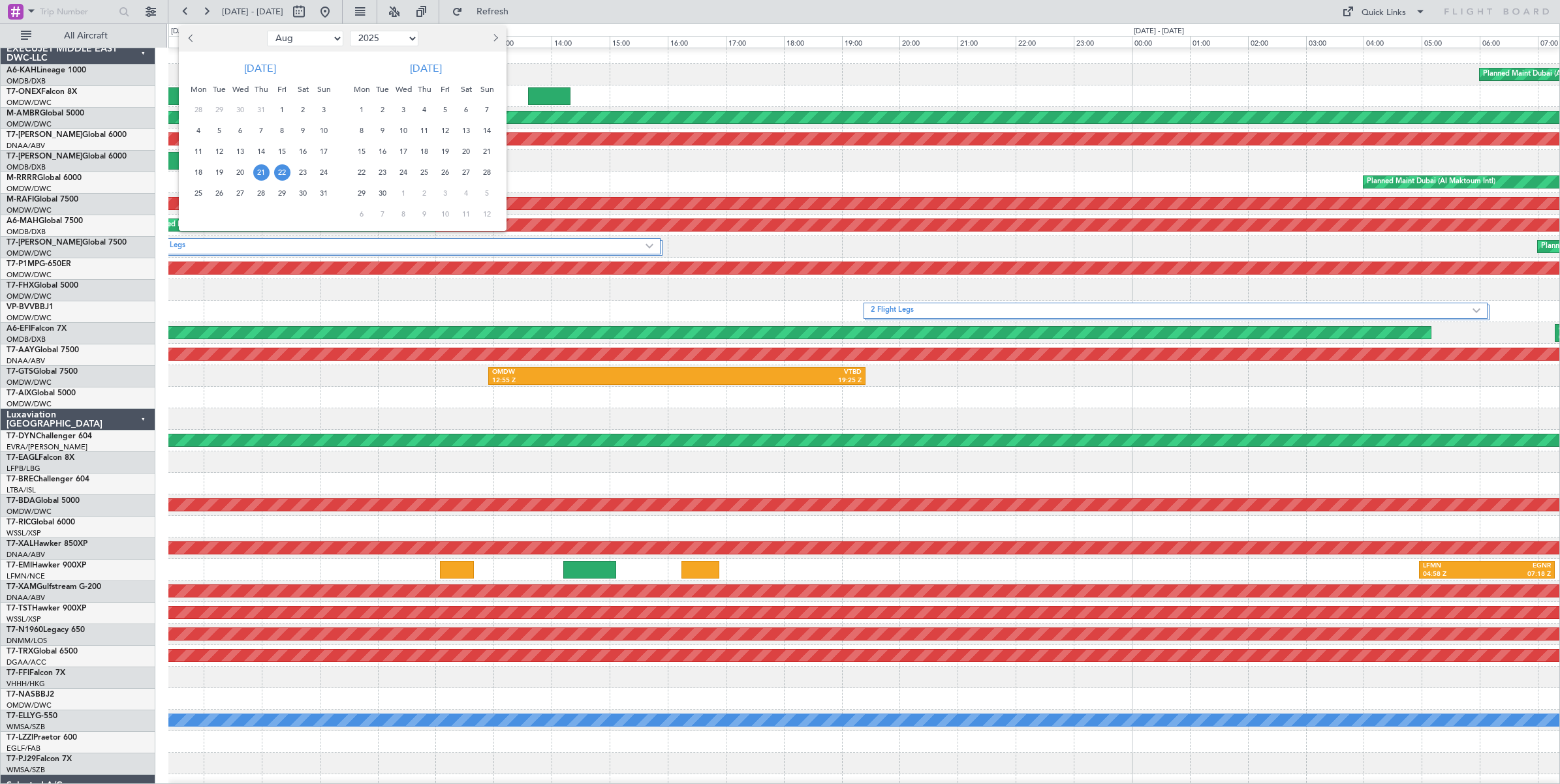
click at [305, 40] on select "Jan Feb Mar Apr May Jun [DATE] Aug Sep Oct Nov Dec" at bounding box center [305, 38] width 77 height 15
select select "4"
click at [267, 31] on select "Jan Feb Mar Apr May Jun [DATE] Aug Sep Oct Nov Dec" at bounding box center [305, 38] width 77 height 15
click at [261, 172] on span "24" at bounding box center [261, 172] width 16 height 16
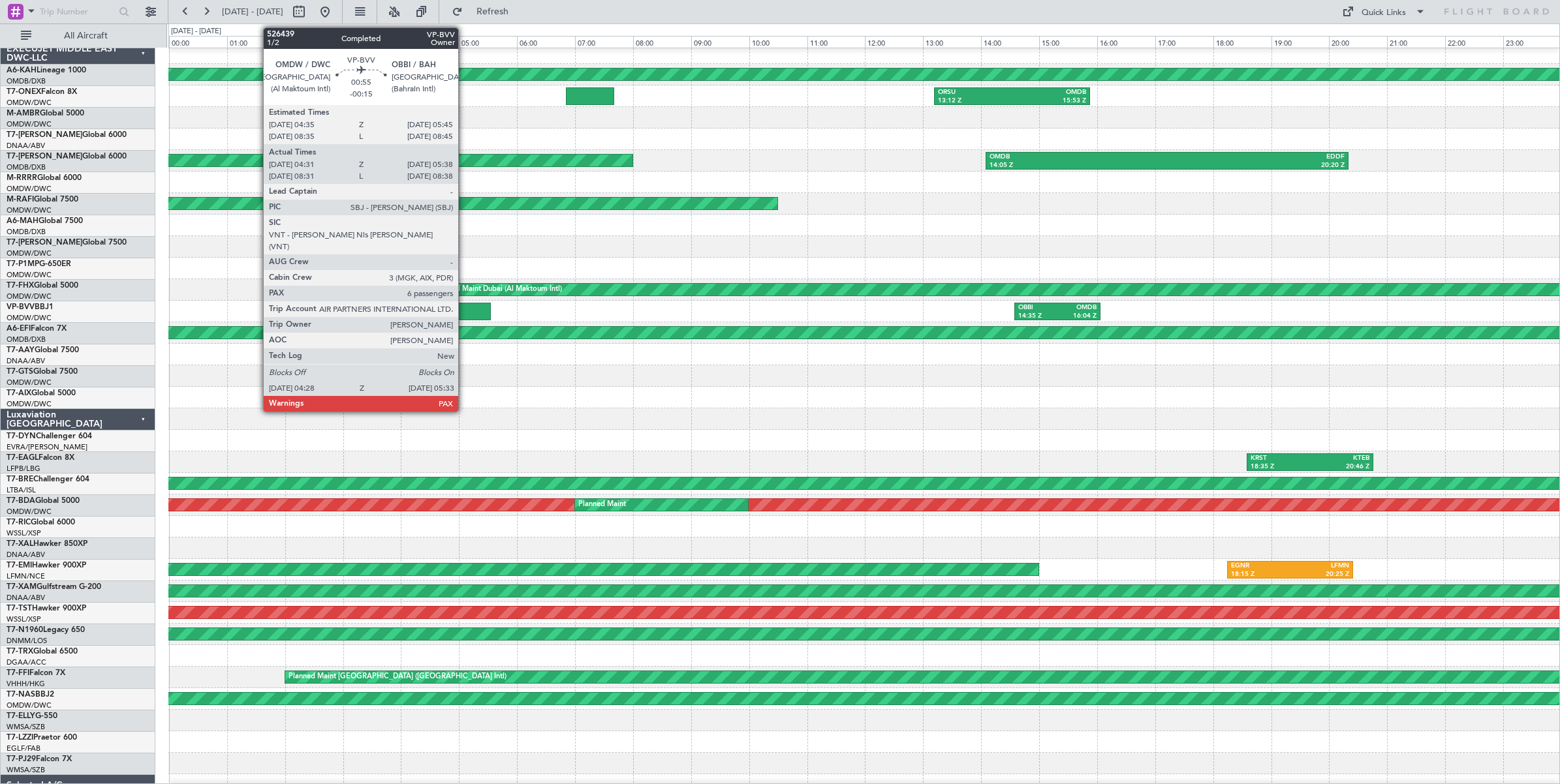
click at [464, 311] on div at bounding box center [459, 312] width 64 height 18
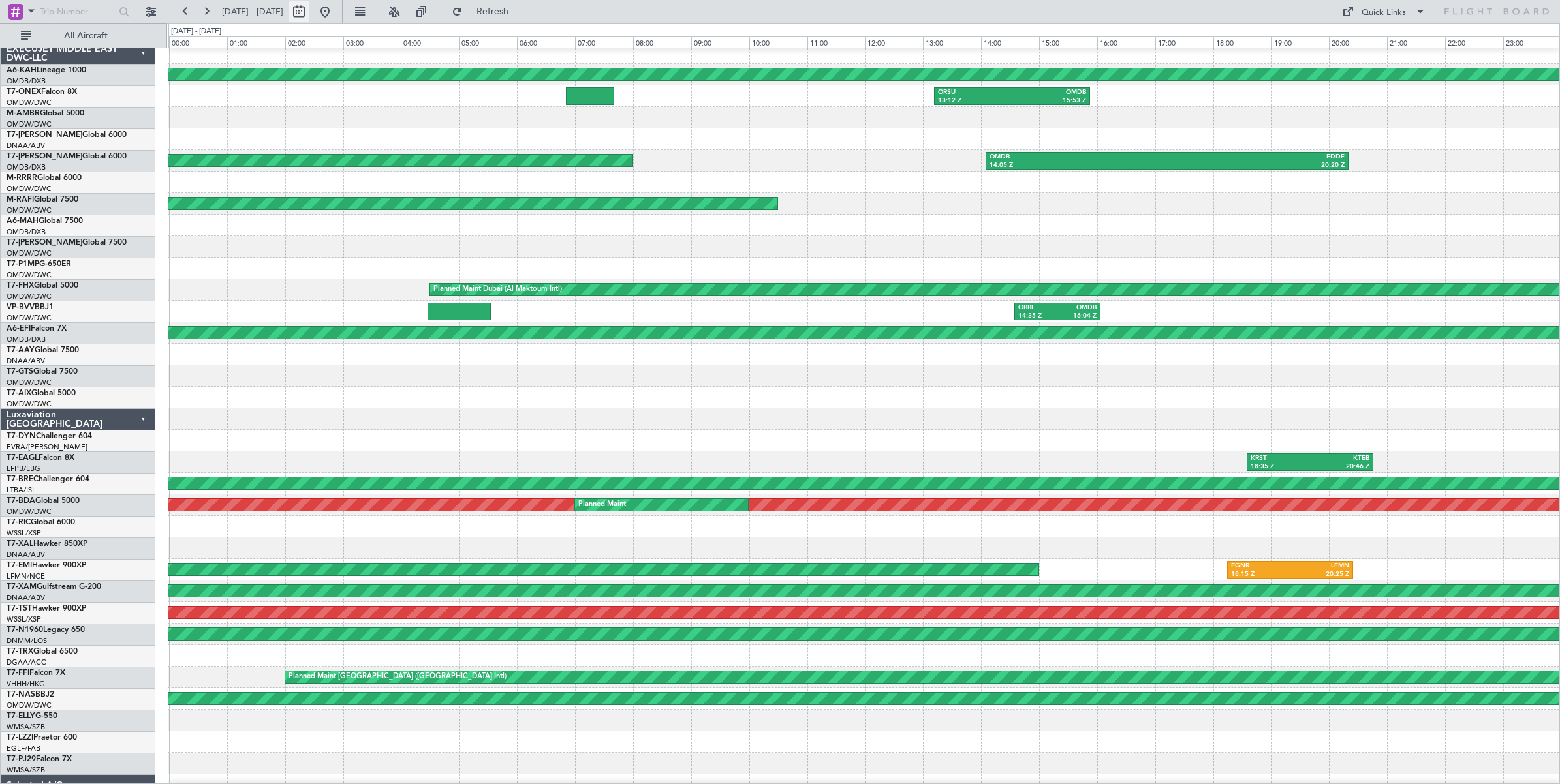
click at [310, 13] on button at bounding box center [299, 12] width 21 height 21
select select "4"
select select "2025"
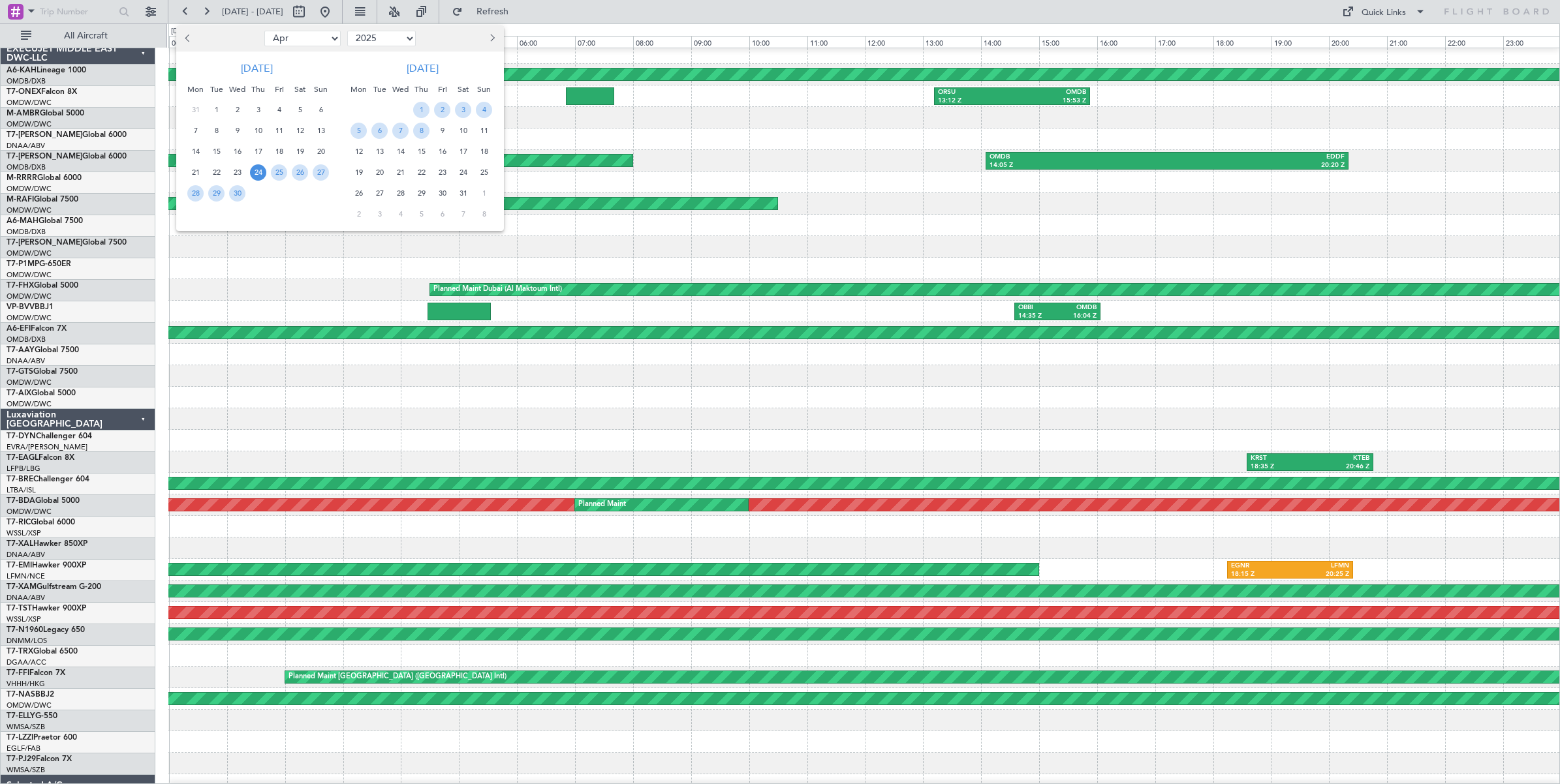
click at [323, 42] on select "Jan Feb Mar Apr May Jun [DATE] Aug Sep Oct Nov Dec" at bounding box center [302, 38] width 77 height 15
select select "5"
click at [264, 31] on select "Jan Feb Mar Apr May Jun [DATE] Aug Sep Oct Nov Dec" at bounding box center [302, 38] width 77 height 15
click at [194, 193] on span "26" at bounding box center [195, 193] width 16 height 16
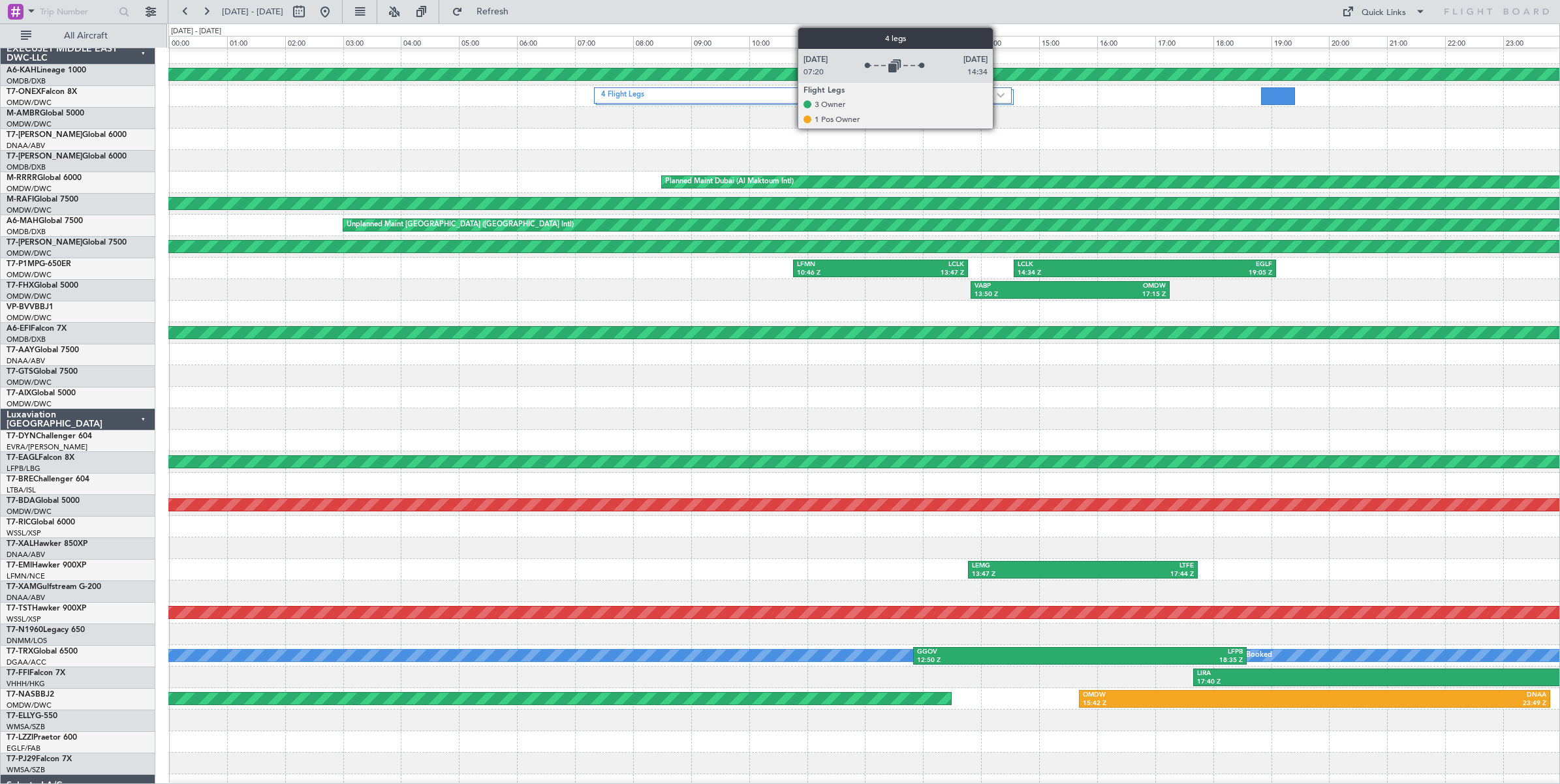
click at [999, 96] on img at bounding box center [1001, 95] width 8 height 5
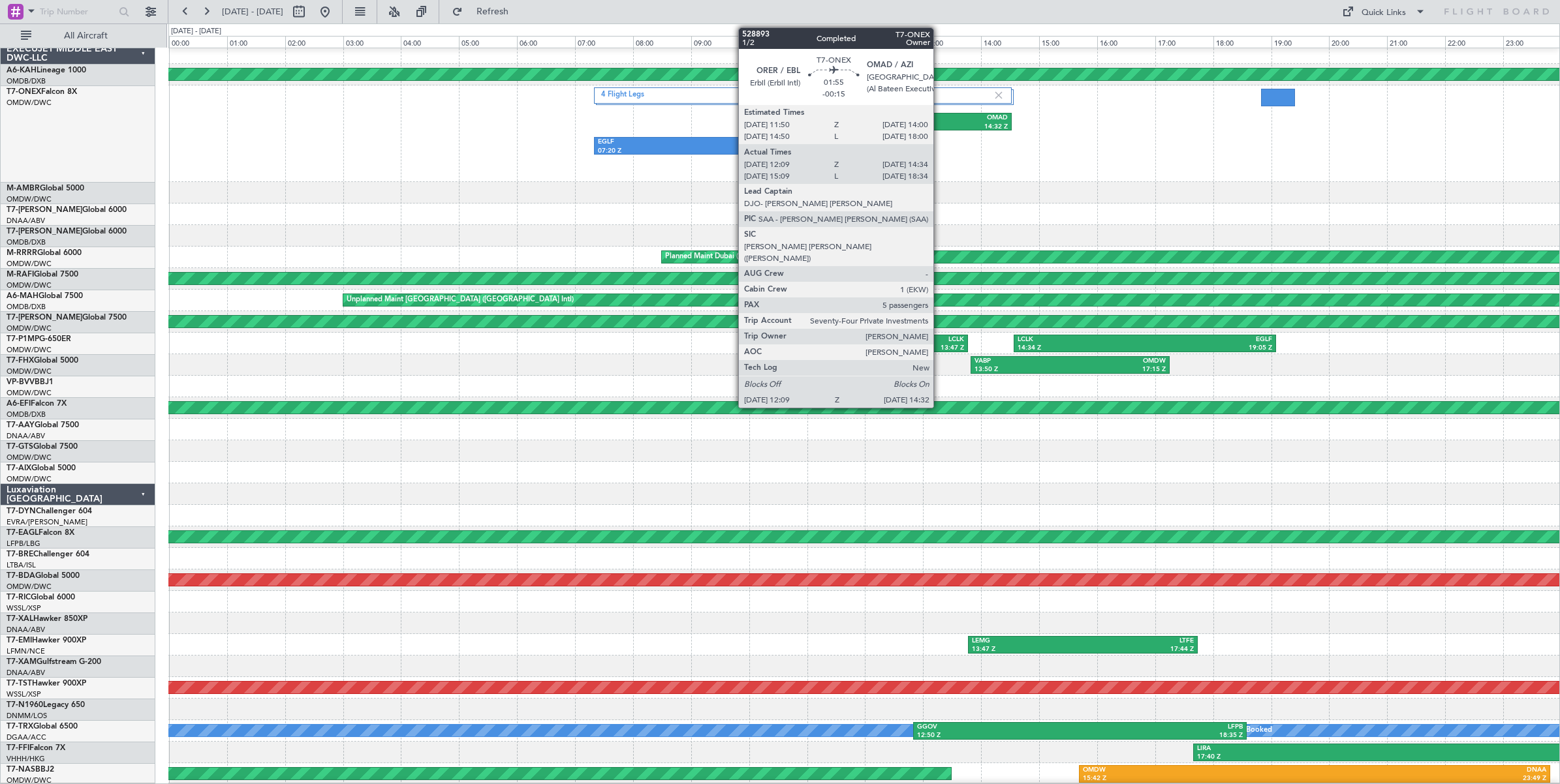
click at [941, 123] on div "12:09 Z" at bounding box center [909, 127] width 65 height 9
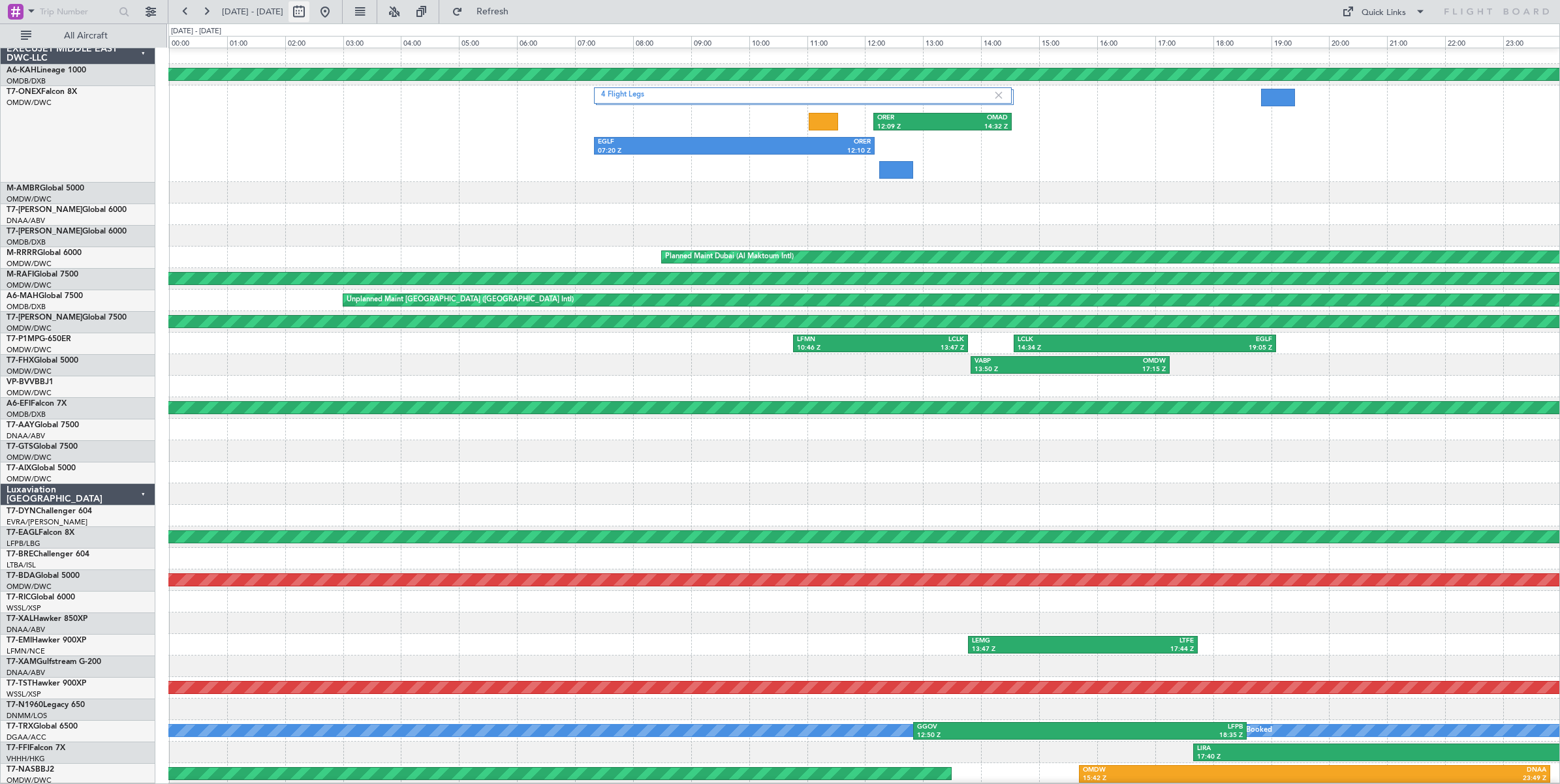
click at [310, 9] on button at bounding box center [299, 12] width 21 height 21
select select "5"
select select "2025"
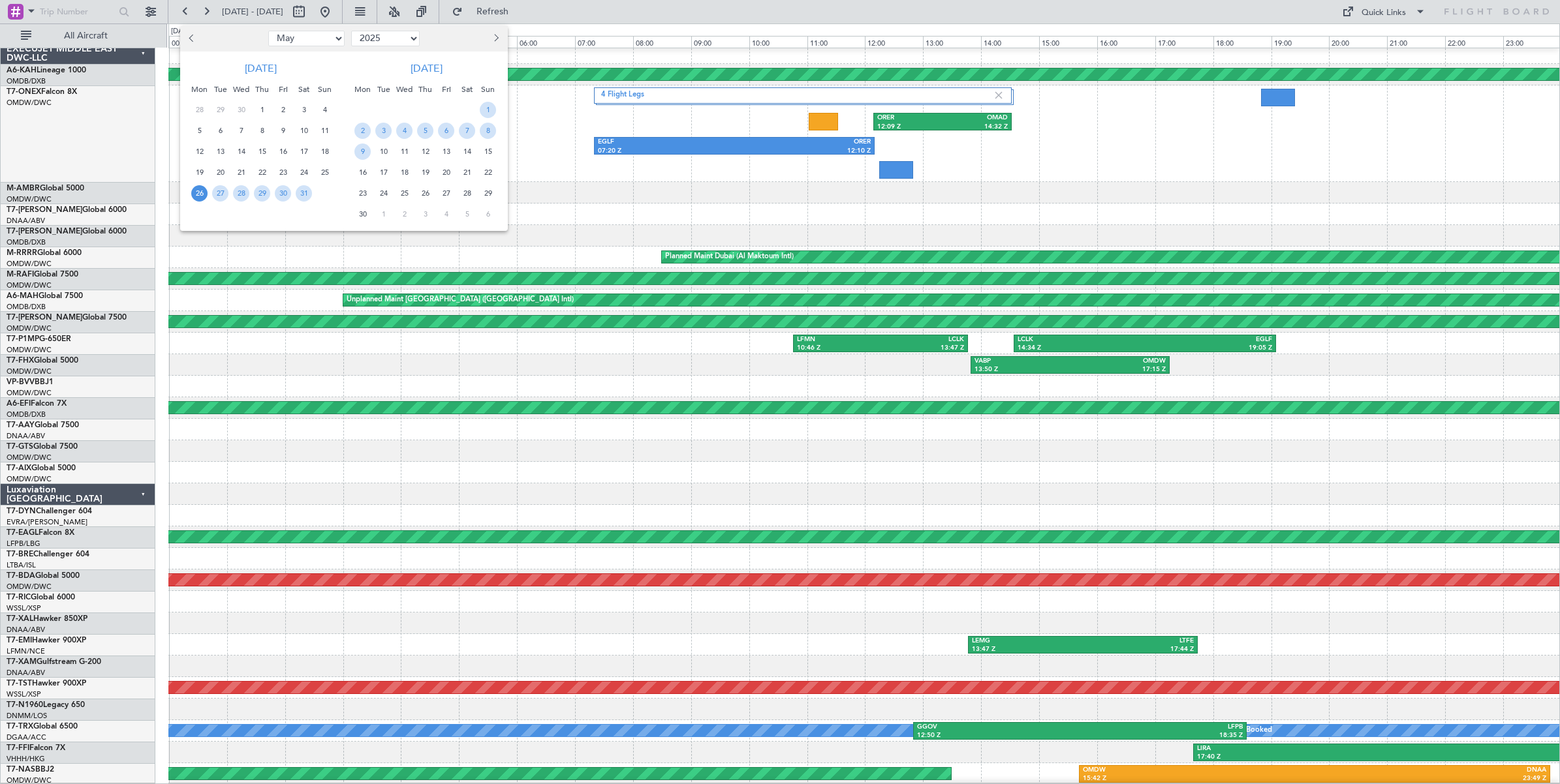
drag, startPoint x: 326, startPoint y: 39, endPoint x: 320, endPoint y: 40, distance: 6.1
click at [326, 39] on select "Jan Feb Mar Apr May Jun [DATE] Aug Sep Oct Nov Dec" at bounding box center [306, 38] width 77 height 15
select select "8"
click at [268, 31] on select "Jan Feb Mar Apr May Jun [DATE] Aug Sep Oct Nov Dec" at bounding box center [306, 38] width 77 height 15
click at [324, 151] on span "17" at bounding box center [324, 152] width 16 height 16
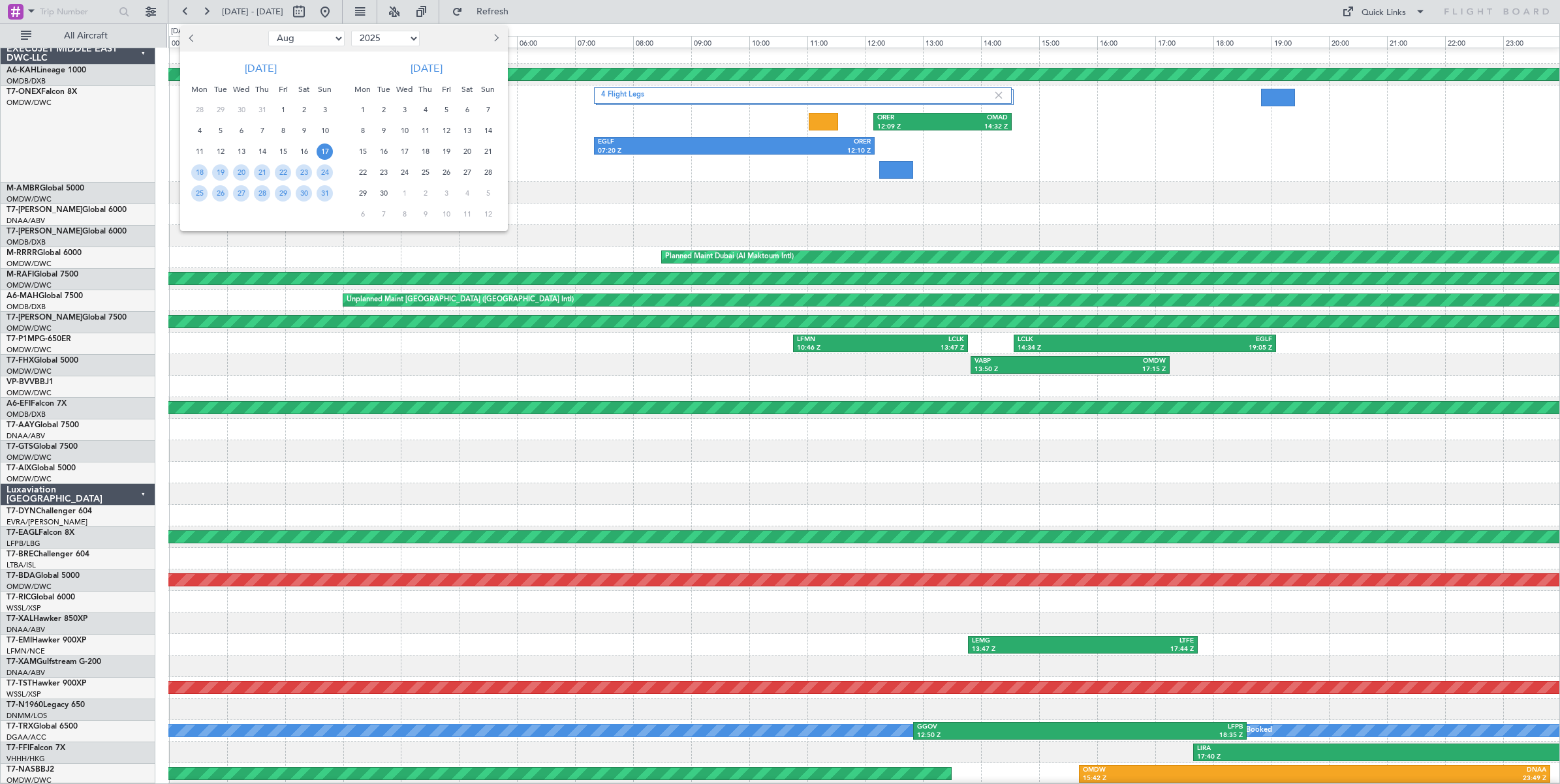
click at [324, 151] on span "17" at bounding box center [324, 152] width 16 height 16
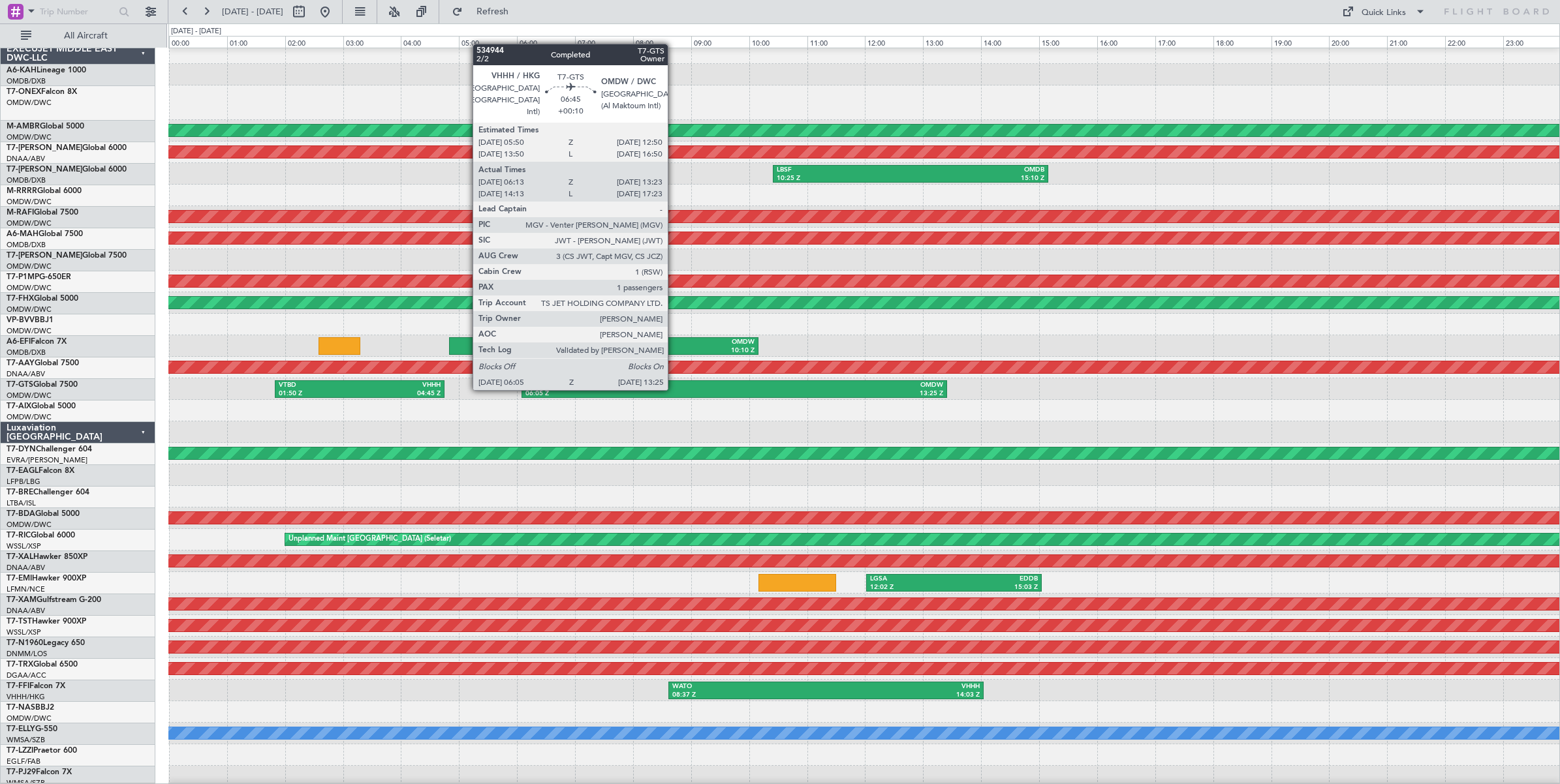
click at [674, 389] on div "06:05 Z" at bounding box center [630, 393] width 209 height 9
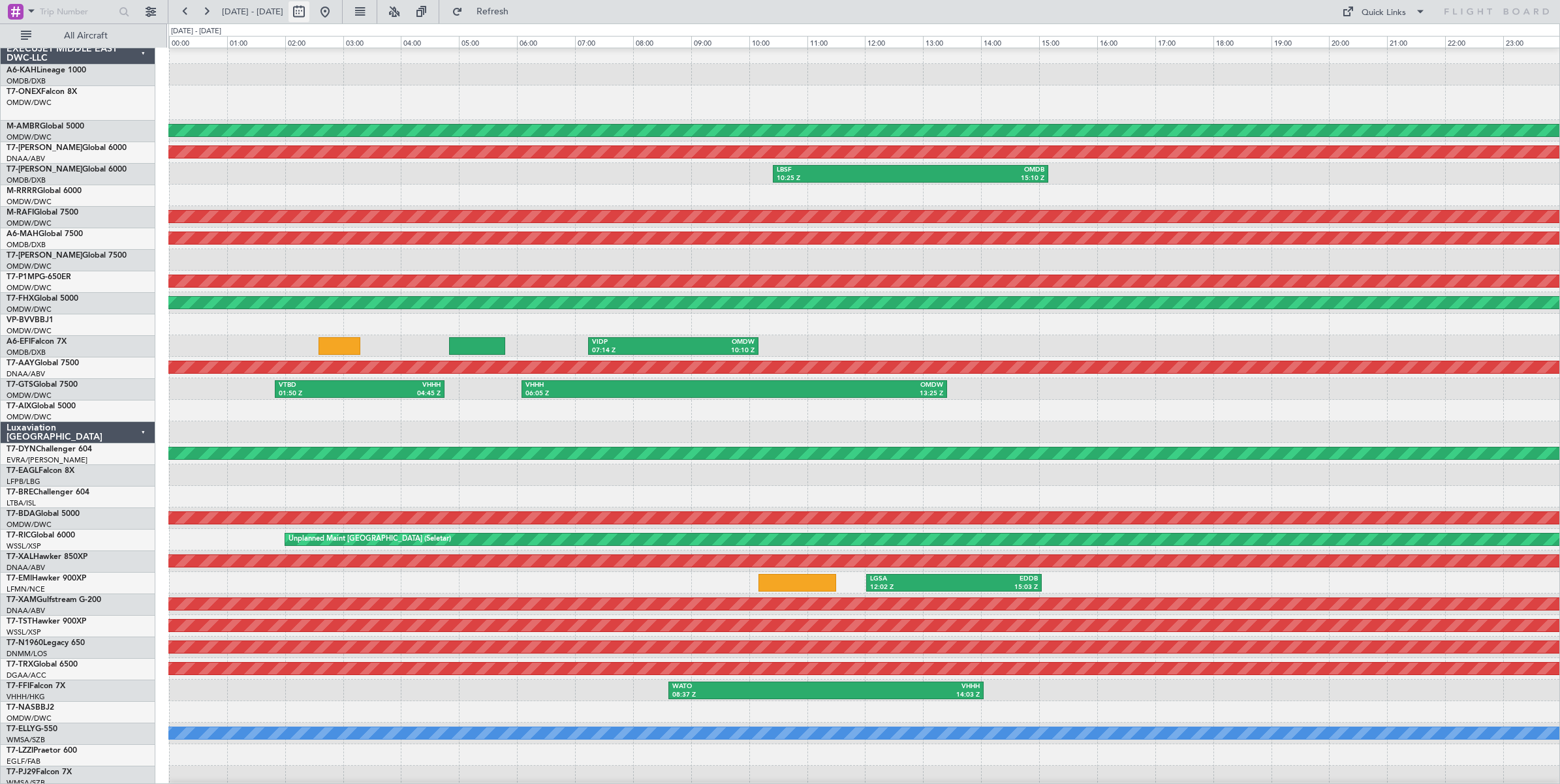
click at [310, 10] on button at bounding box center [299, 12] width 21 height 21
select select "8"
select select "2025"
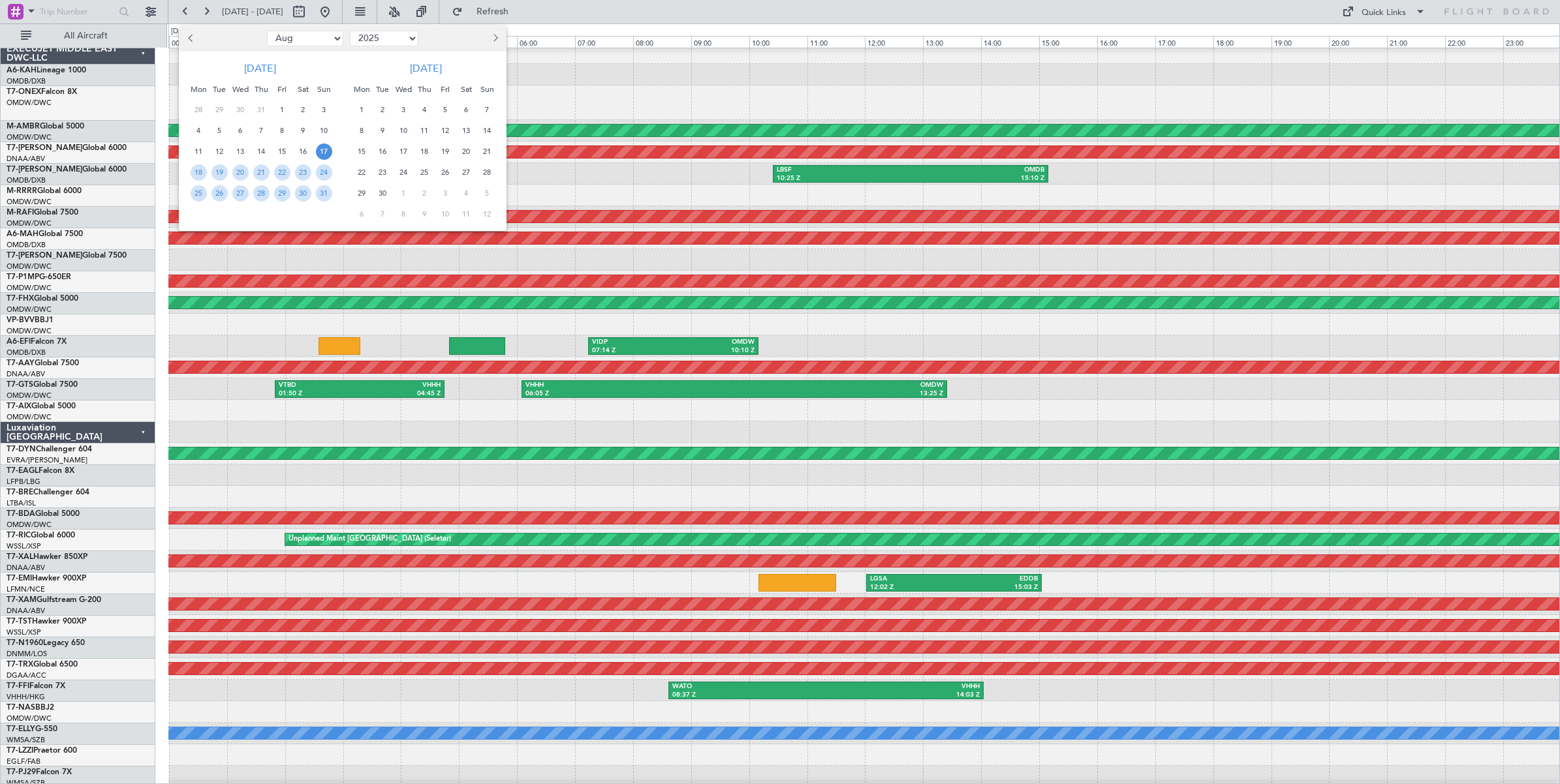
click at [316, 38] on select "Jan Feb Mar Apr May Jun [DATE] Aug Sep Oct Nov Dec" at bounding box center [305, 38] width 77 height 15
select select "9"
click at [267, 31] on select "Jan Feb Mar Apr May Jun [DATE] Aug Sep Oct Nov Dec" at bounding box center [305, 38] width 77 height 15
click at [197, 107] on span "1" at bounding box center [199, 109] width 16 height 16
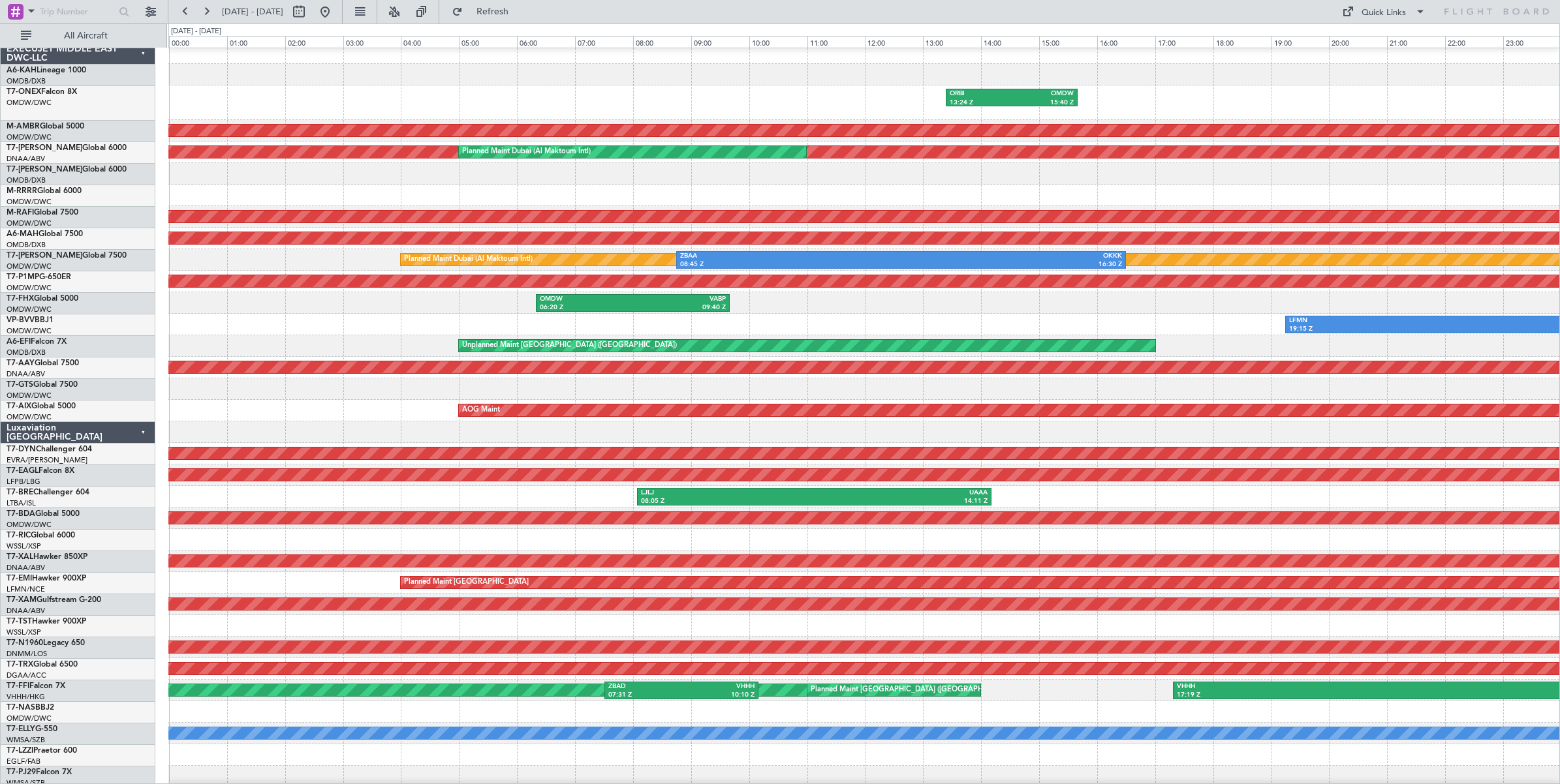
click at [1328, 432] on div at bounding box center [864, 431] width 1391 height 21
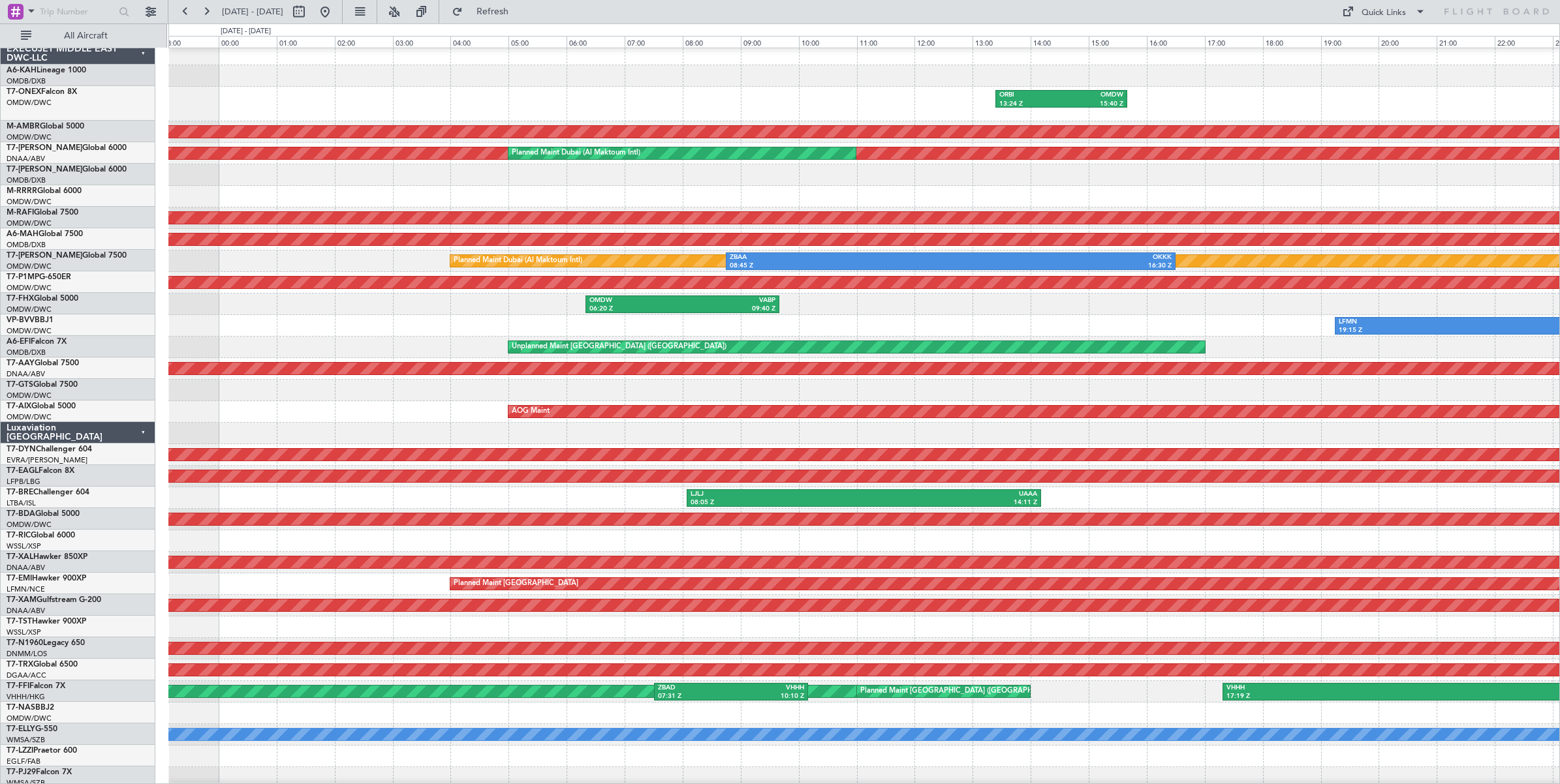
scroll to position [10, 0]
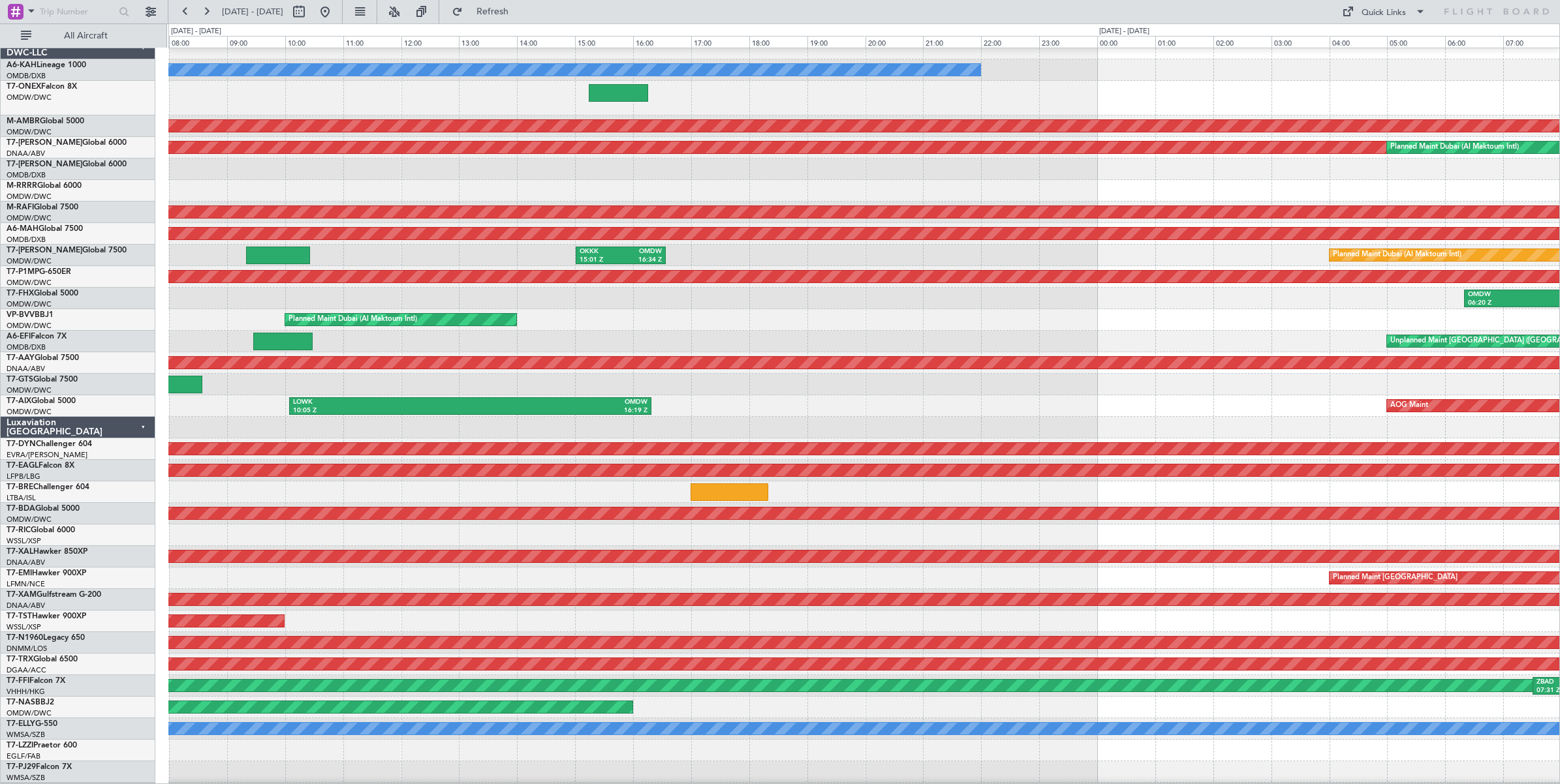
click at [1150, 403] on div "AOG Maint LOWK 10:05 Z OMDW 16:19 Z" at bounding box center [864, 406] width 1391 height 21
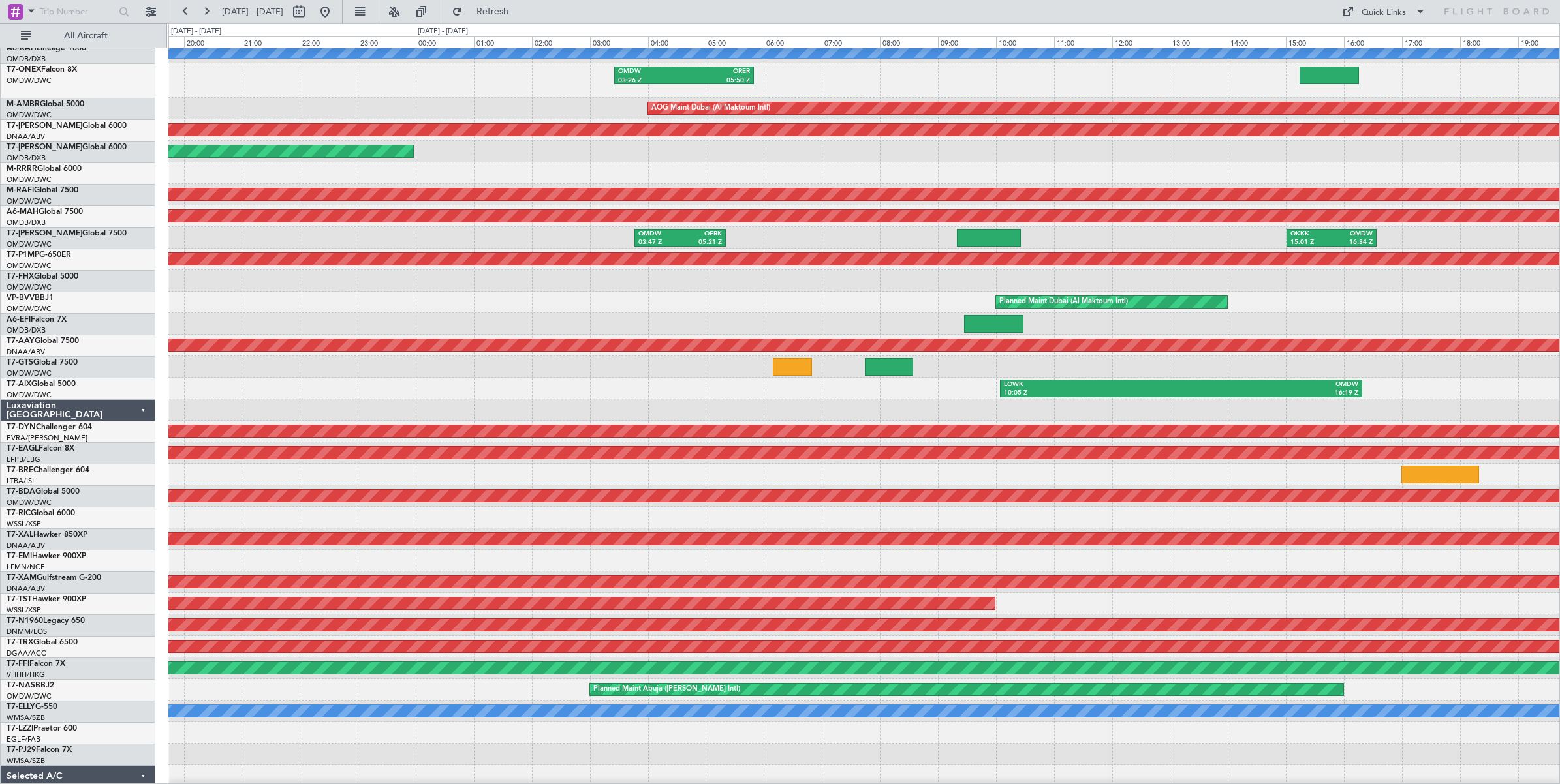
click at [921, 401] on div at bounding box center [864, 410] width 1391 height 21
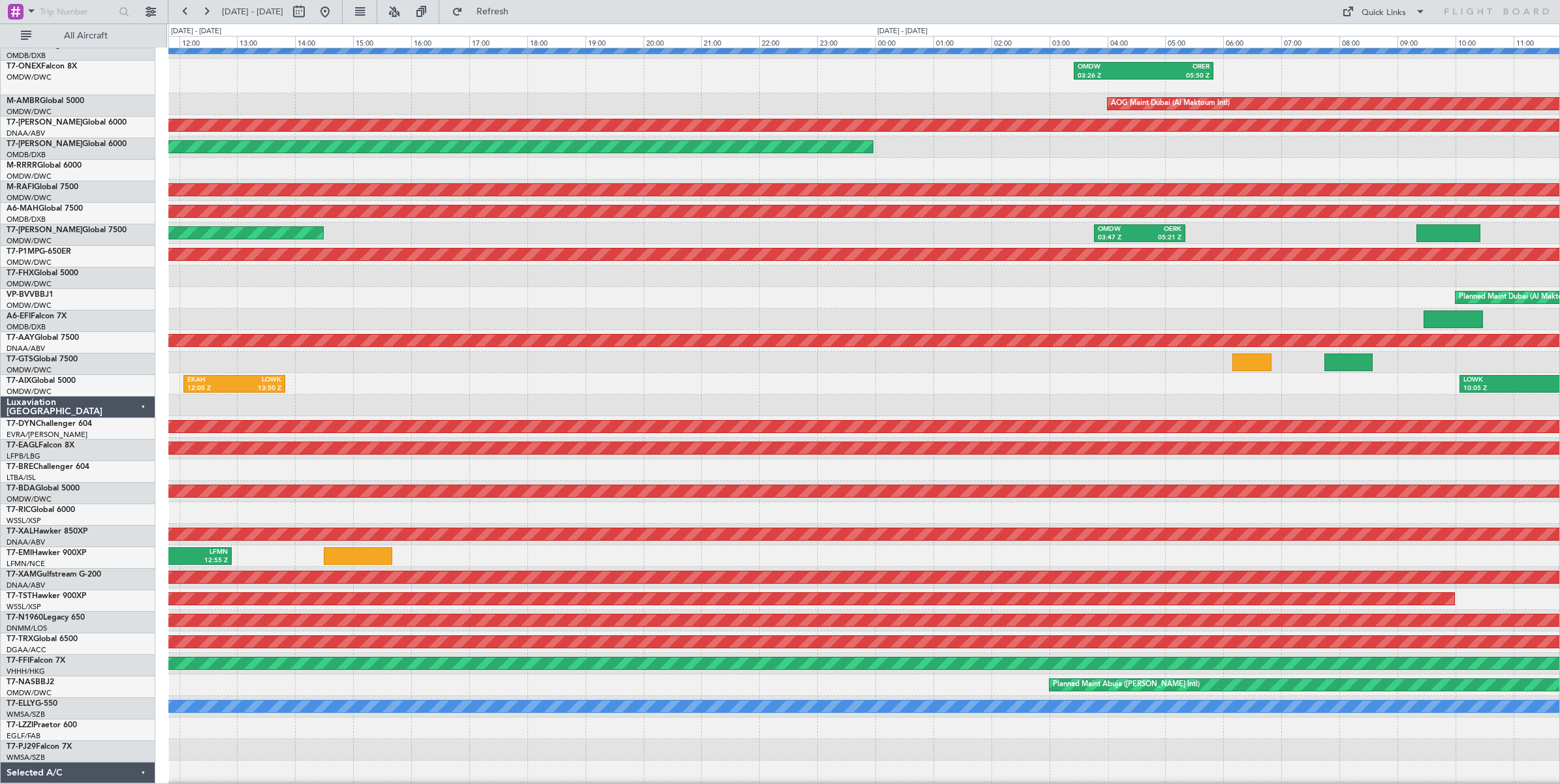
click at [911, 408] on div at bounding box center [864, 405] width 1391 height 21
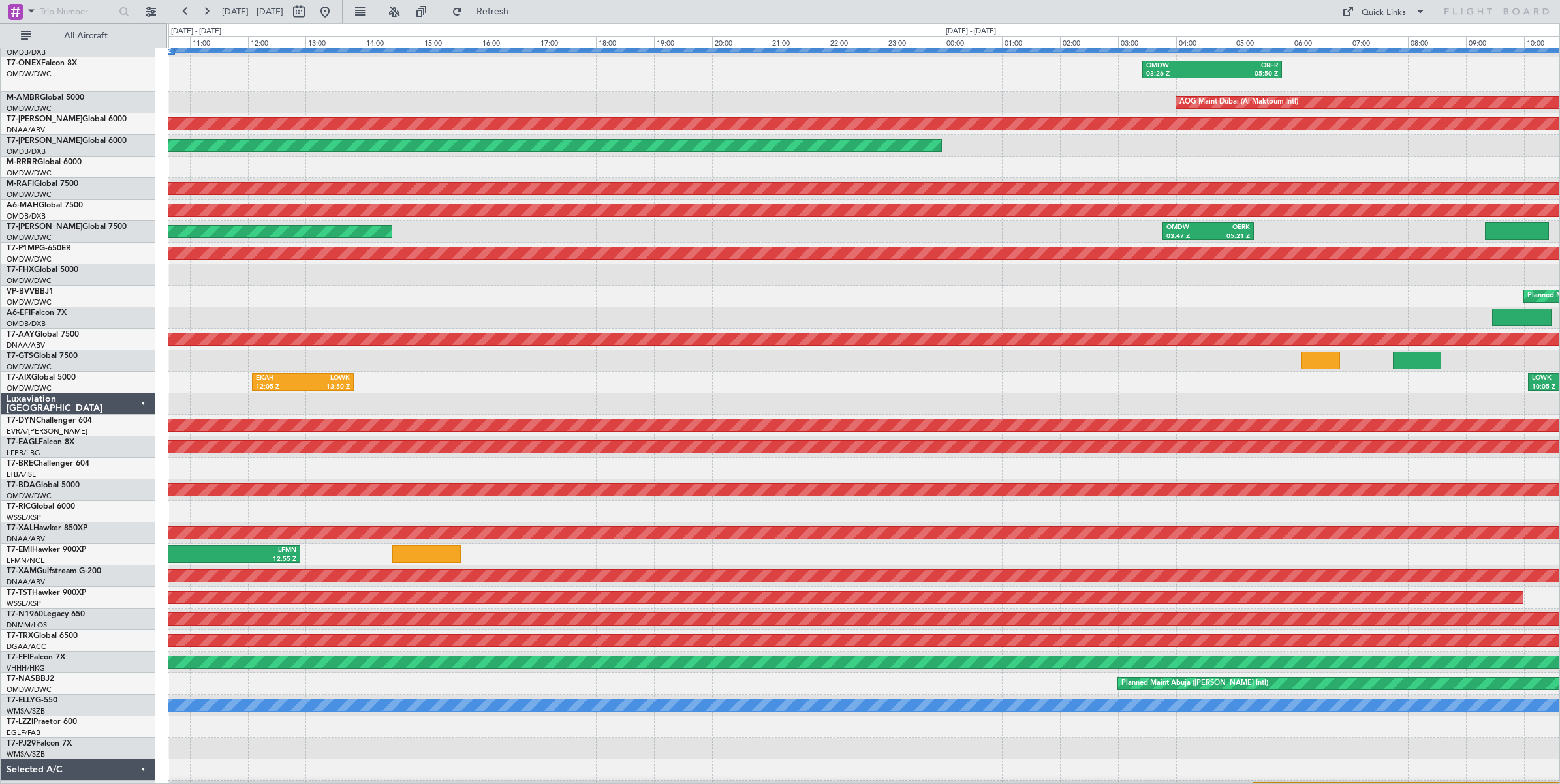
scroll to position [36, 0]
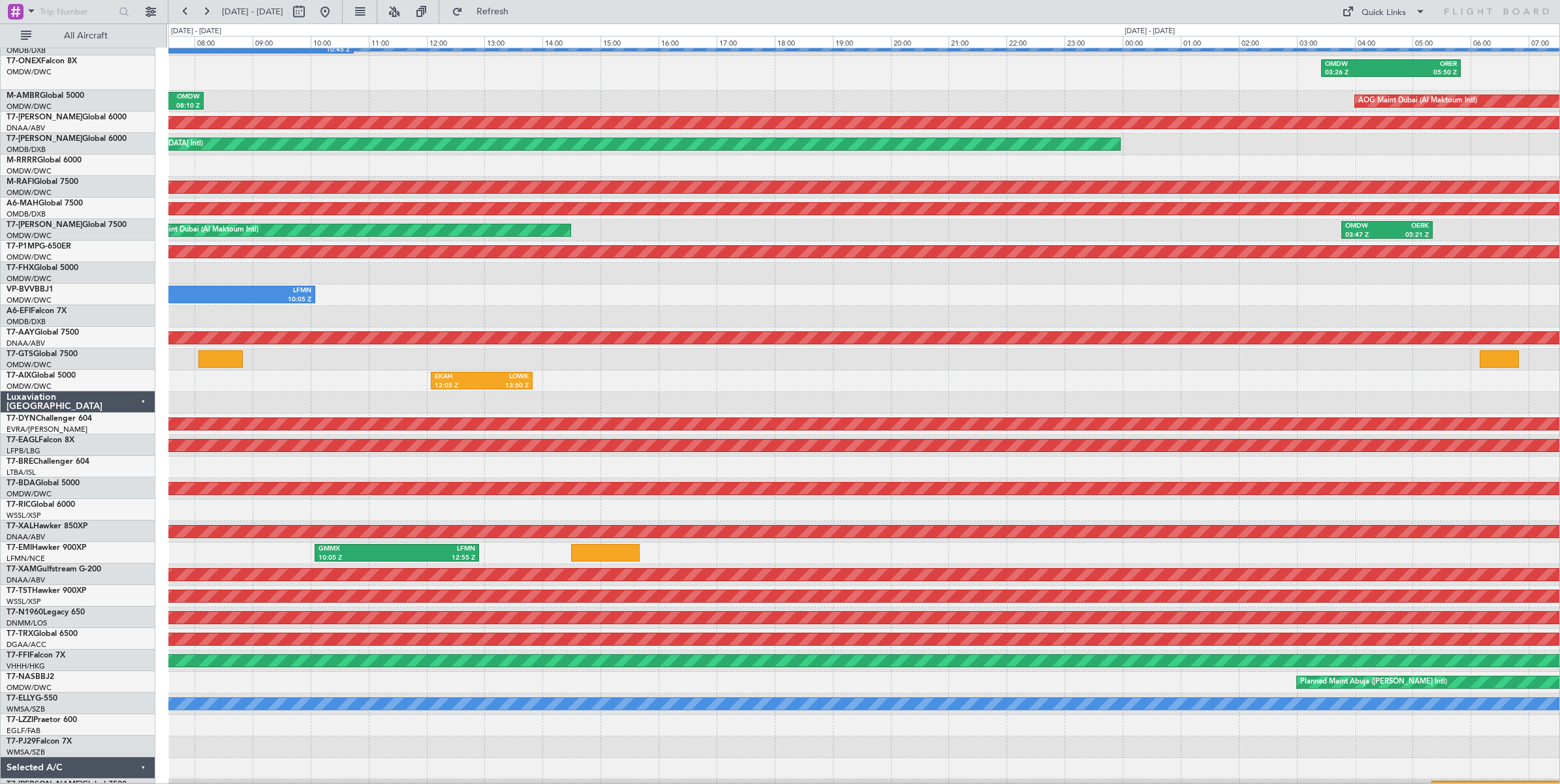
click at [468, 399] on div at bounding box center [864, 402] width 1391 height 21
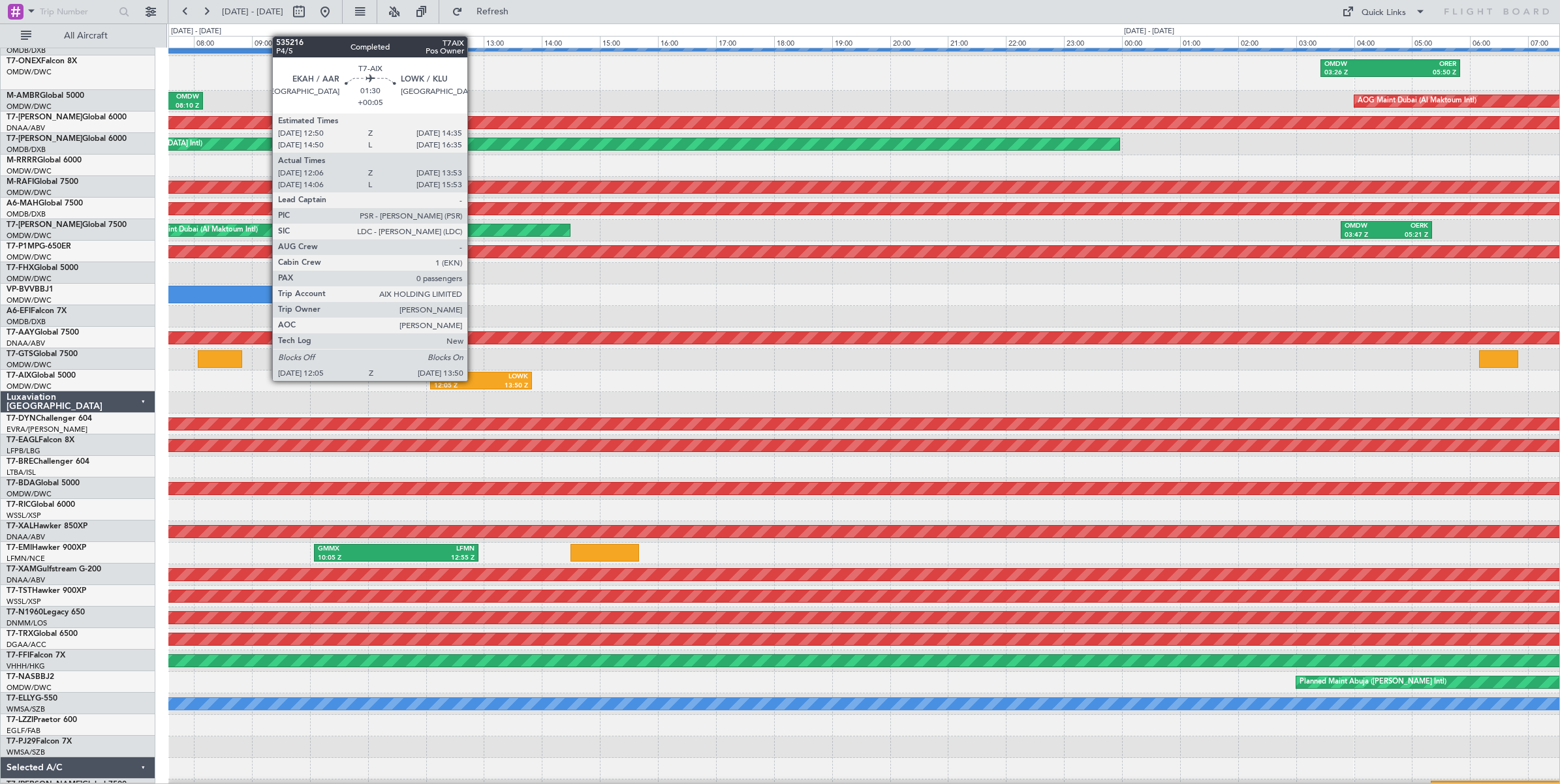
click at [474, 380] on div "EKAH" at bounding box center [457, 377] width 47 height 9
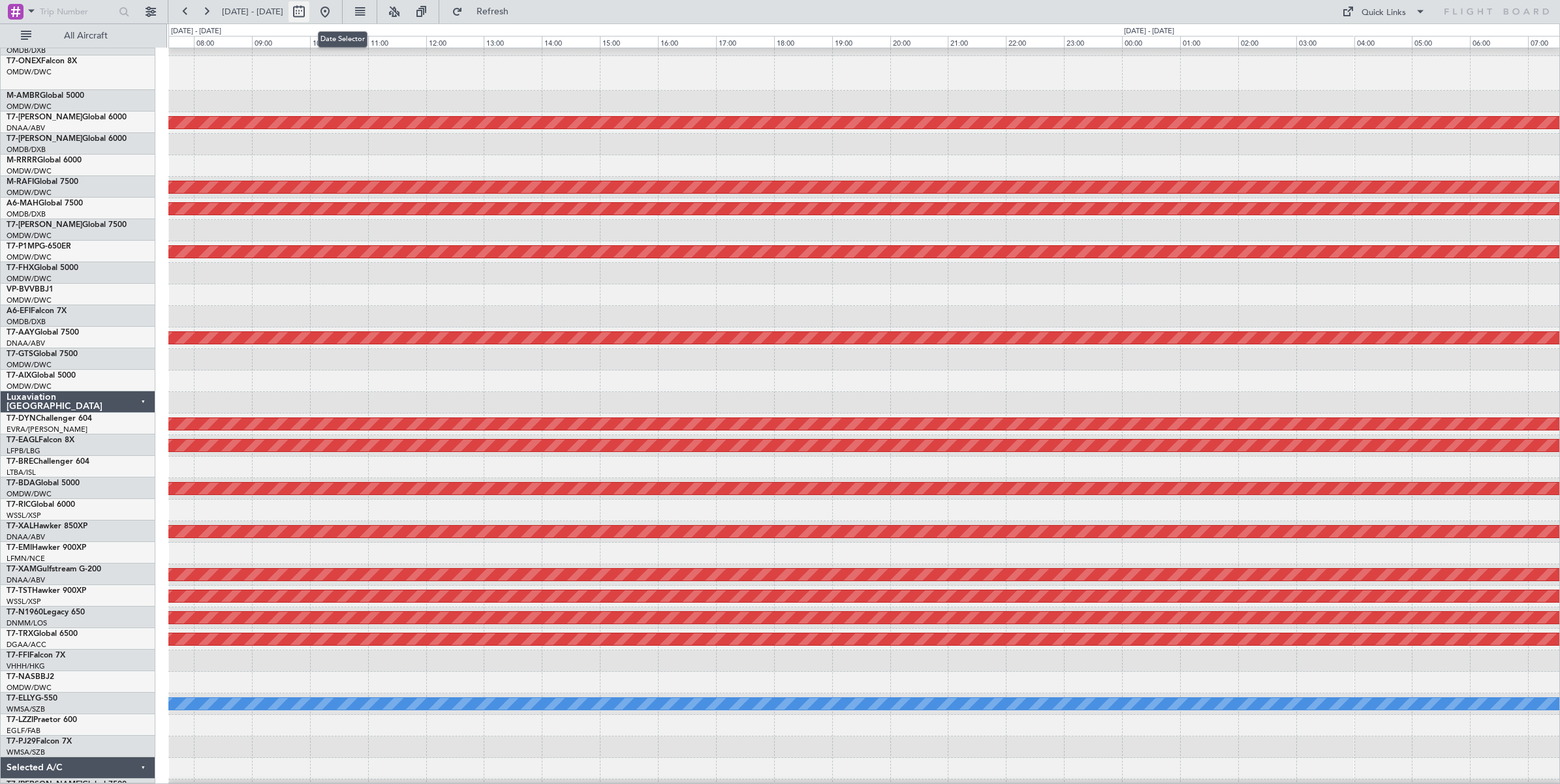
click at [310, 13] on button at bounding box center [299, 12] width 21 height 21
select select "8"
select select "2025"
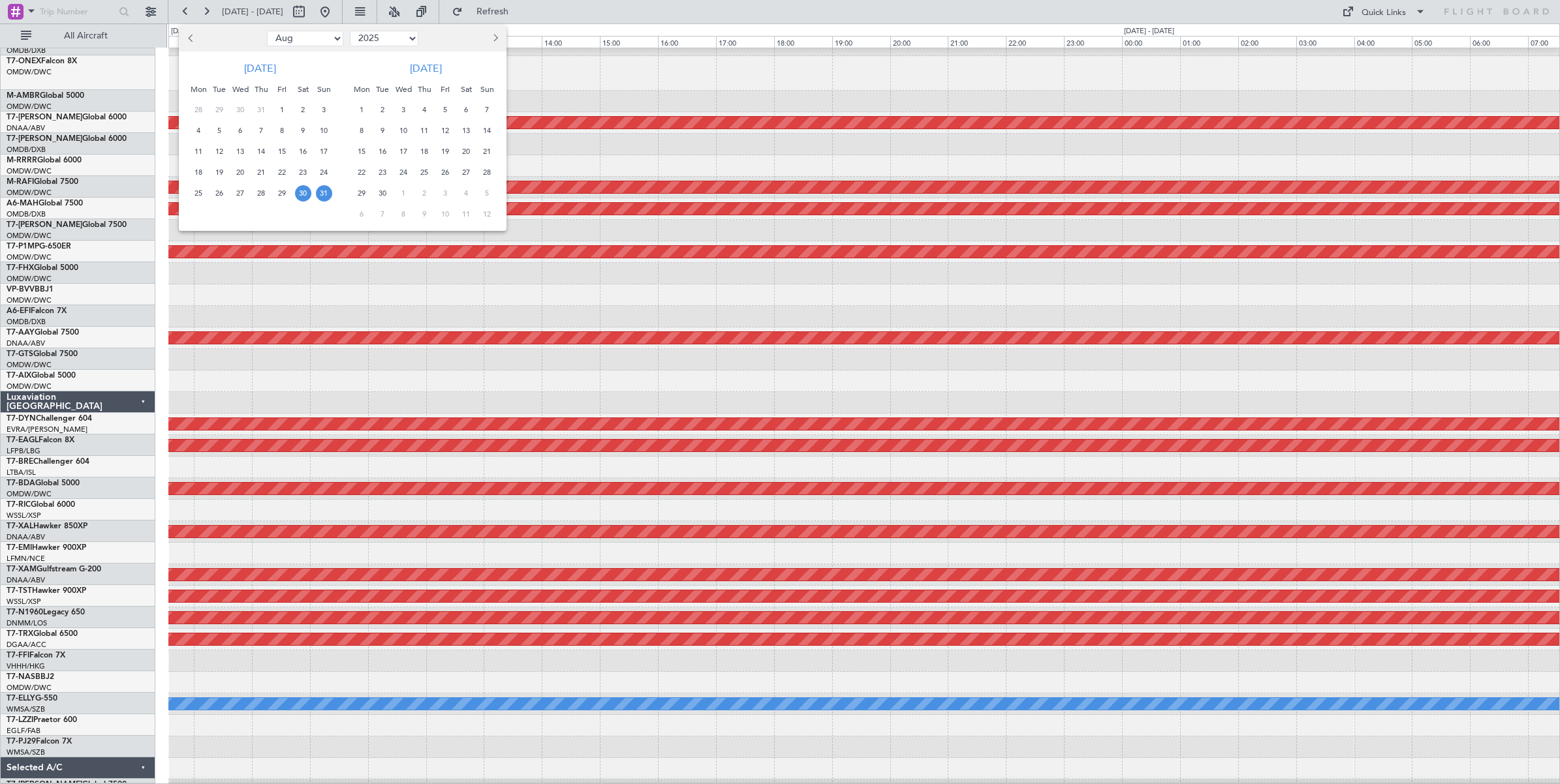
drag, startPoint x: 321, startPoint y: 36, endPoint x: 318, endPoint y: 47, distance: 11.4
click at [321, 36] on select "Jan Feb Mar Apr May Jun [DATE] Aug Sep Oct Nov Dec" at bounding box center [305, 38] width 77 height 15
select select "7"
click at [267, 31] on select "Jan Feb Mar Apr May Jun [DATE] Aug Sep Oct Nov Dec" at bounding box center [305, 38] width 77 height 15
click at [261, 129] on span "10" at bounding box center [261, 131] width 16 height 16
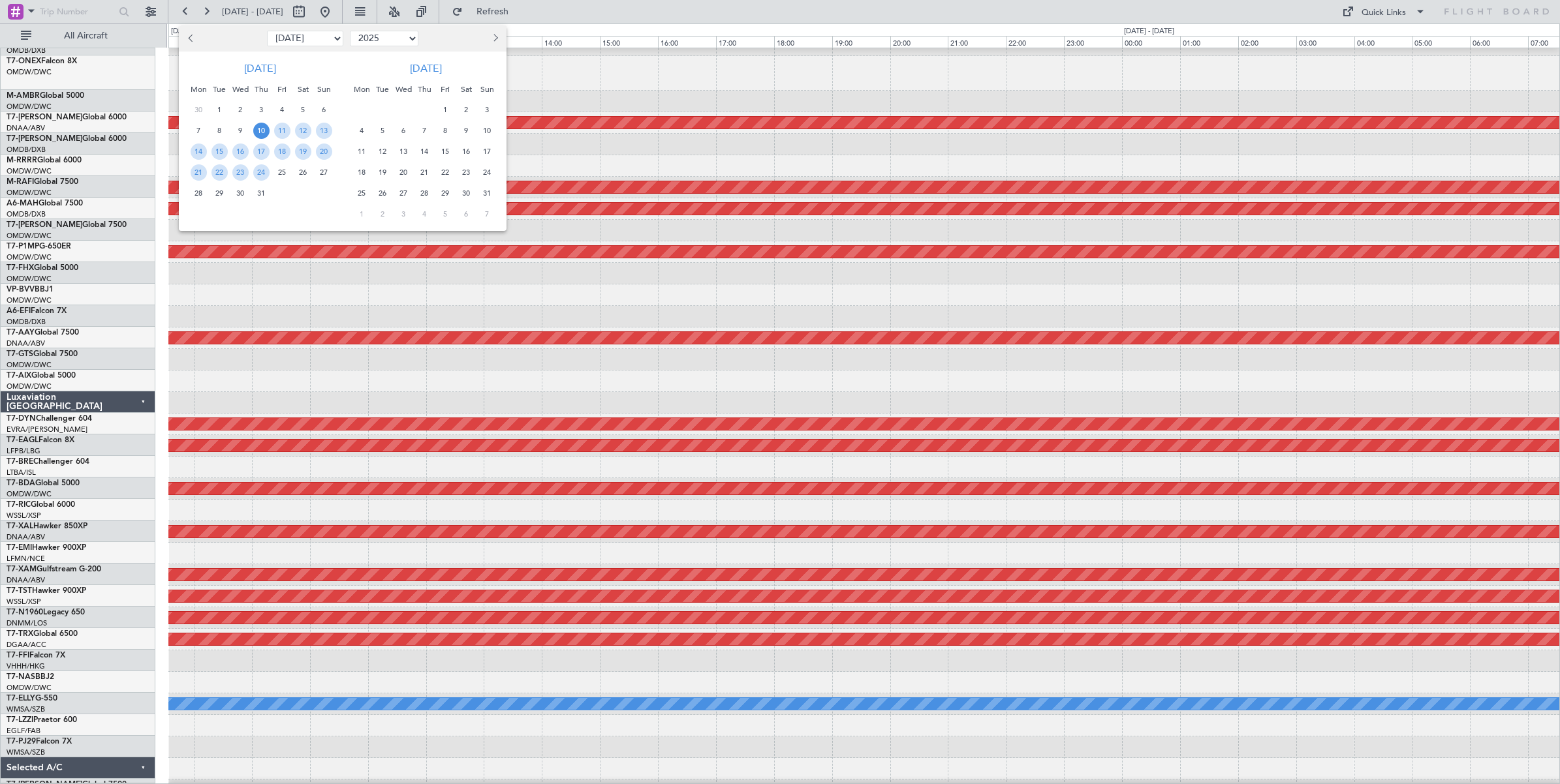
click at [261, 129] on span "10" at bounding box center [261, 131] width 16 height 16
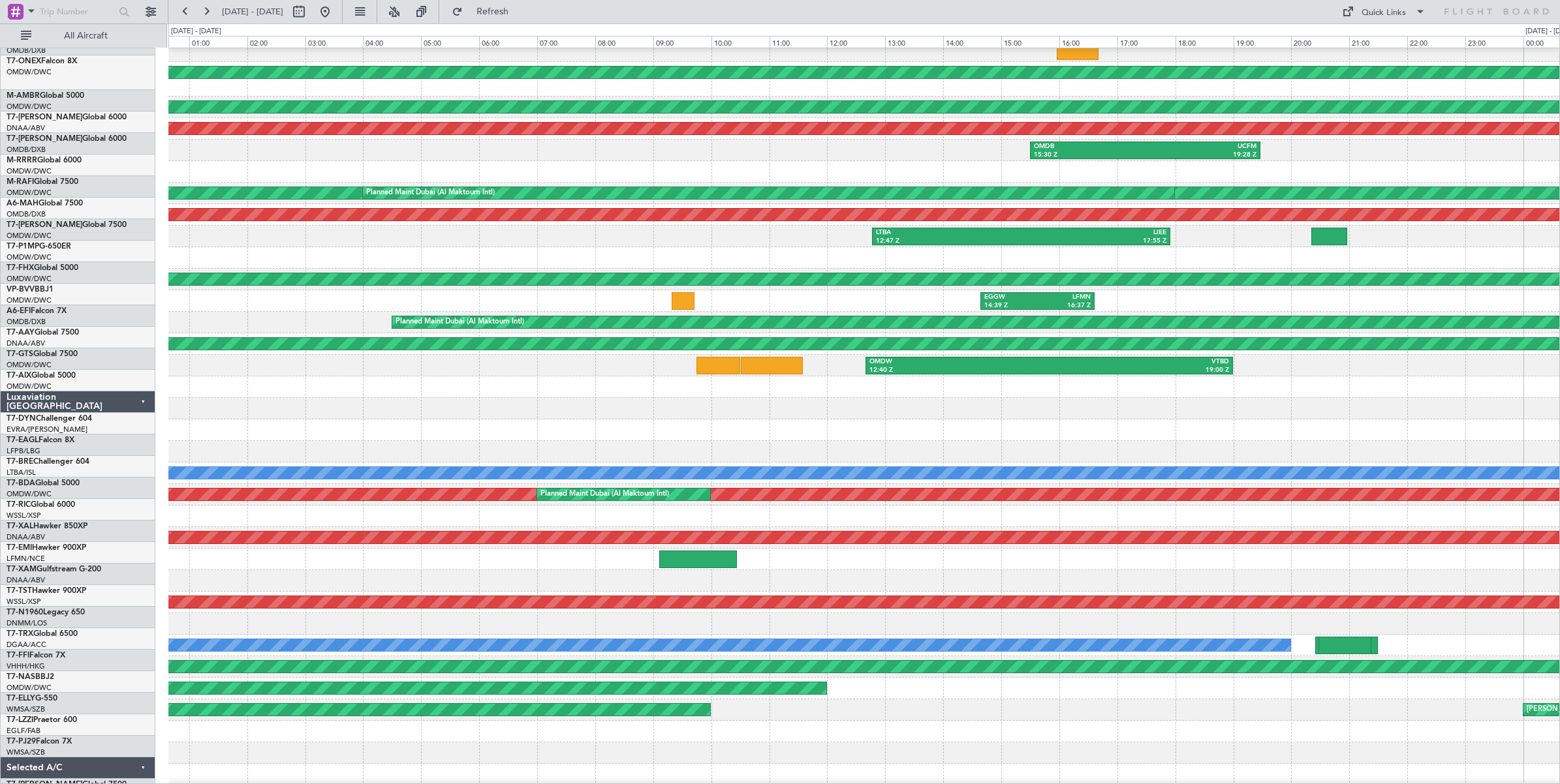
scroll to position [23, 0]
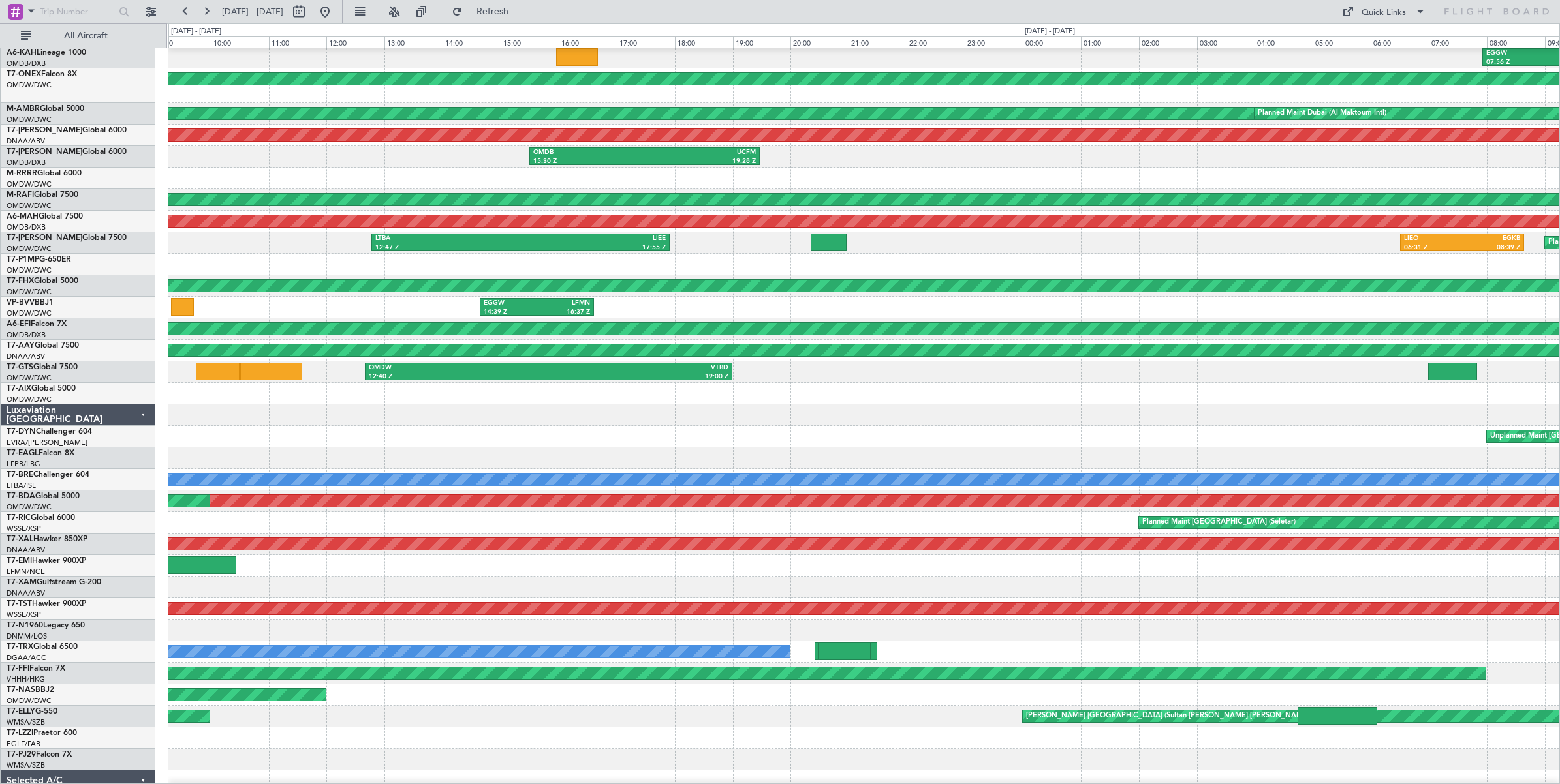
click at [439, 163] on div "OMDB 15:30 Z UCFM 19:28 Z UCFM 10:30 Z EDDF 17:54 Z" at bounding box center [864, 156] width 1391 height 21
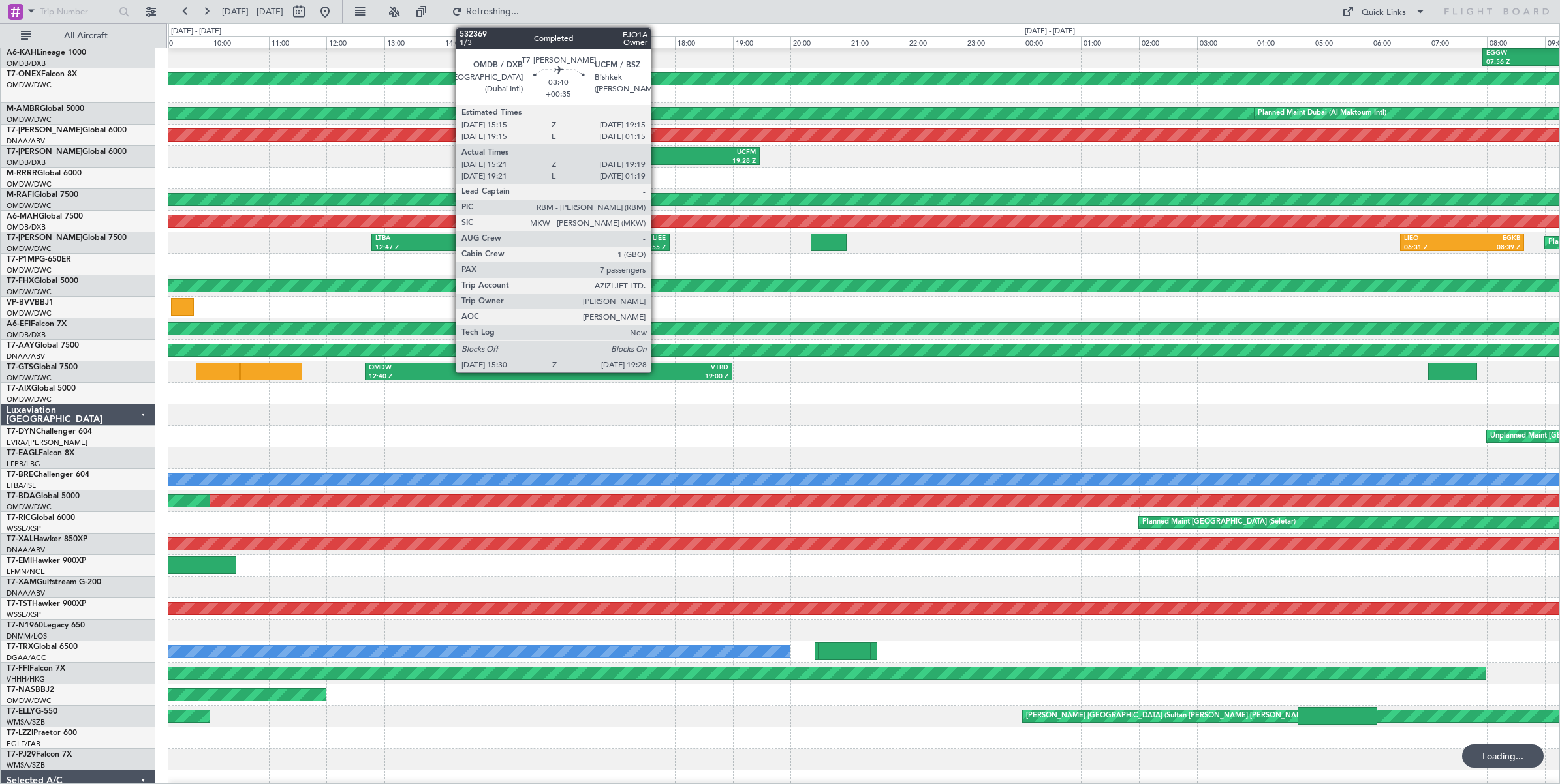
click at [657, 157] on div "19:28 Z" at bounding box center [700, 161] width 112 height 9
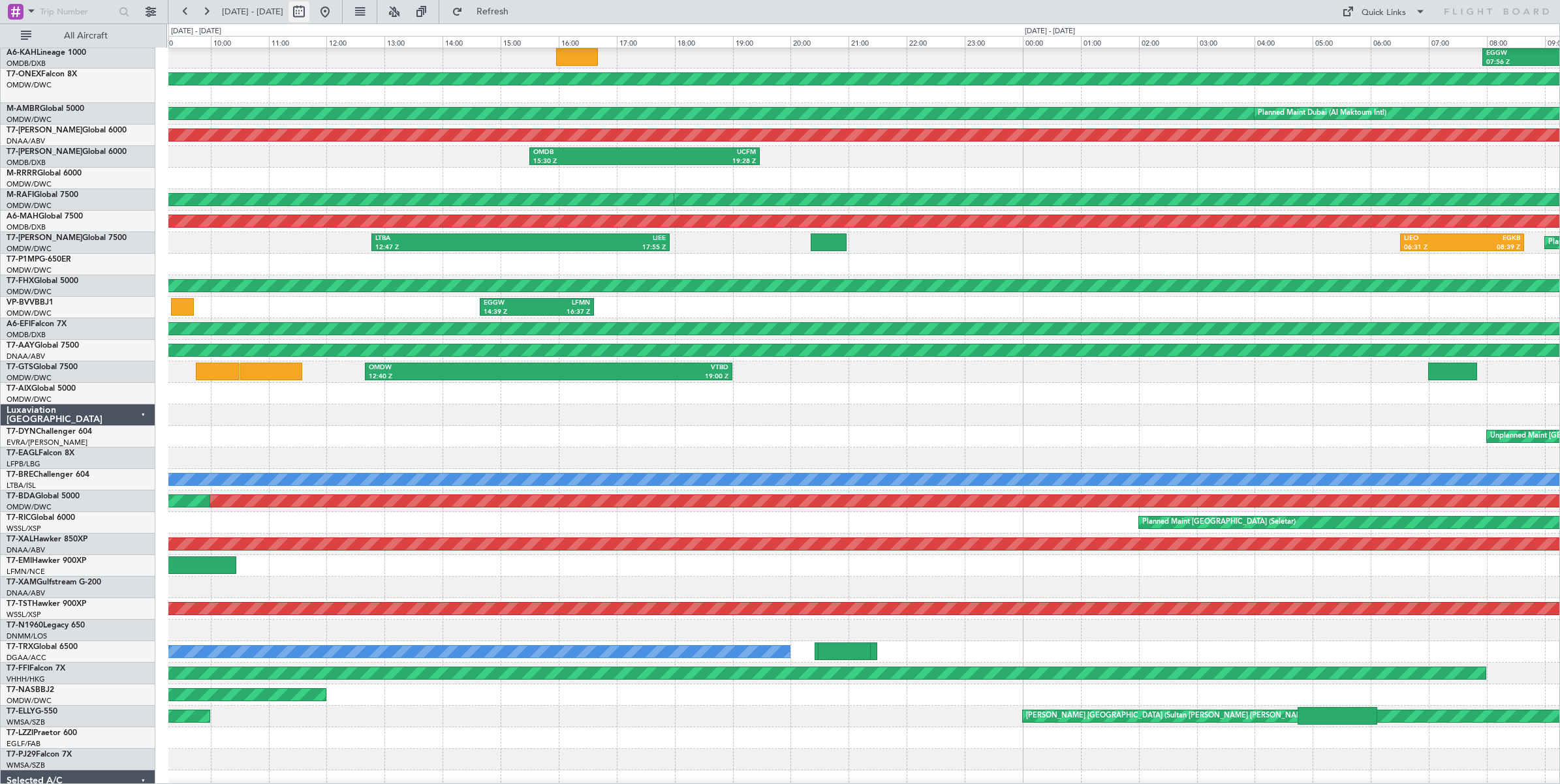
click at [310, 14] on button at bounding box center [299, 12] width 21 height 21
select select "7"
select select "2025"
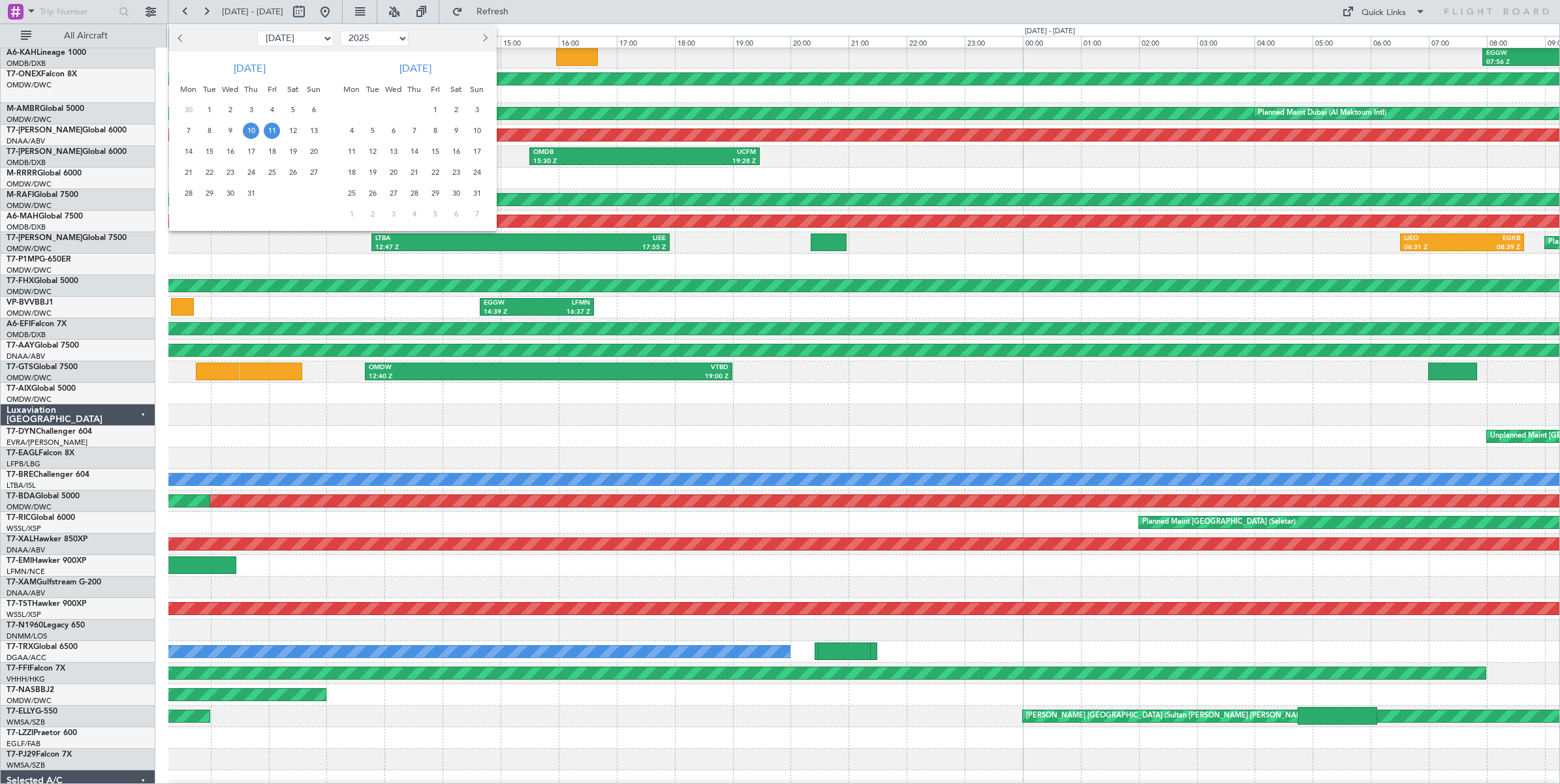
click at [316, 40] on select "Jan Feb Mar Apr May Jun [DATE] Aug Sep Oct Nov Dec" at bounding box center [295, 38] width 77 height 15
select select "3"
click at [257, 31] on select "Jan Feb Mar Apr May Jun [DATE] Aug Sep Oct Nov Dec" at bounding box center [295, 38] width 77 height 15
click at [187, 212] on span "31" at bounding box center [188, 214] width 16 height 16
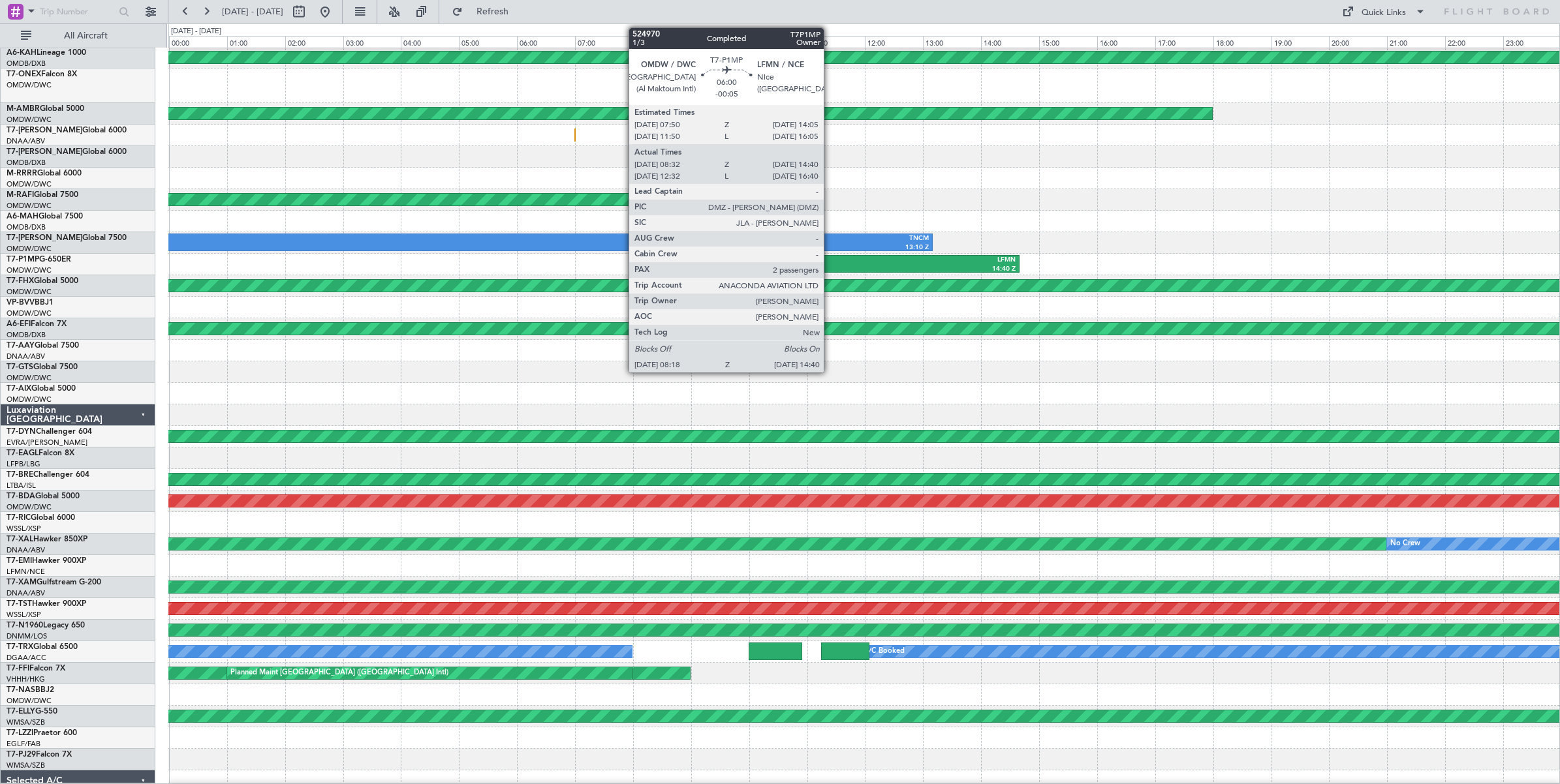
click at [830, 262] on div "OMDW" at bounding box center [744, 260] width 181 height 9
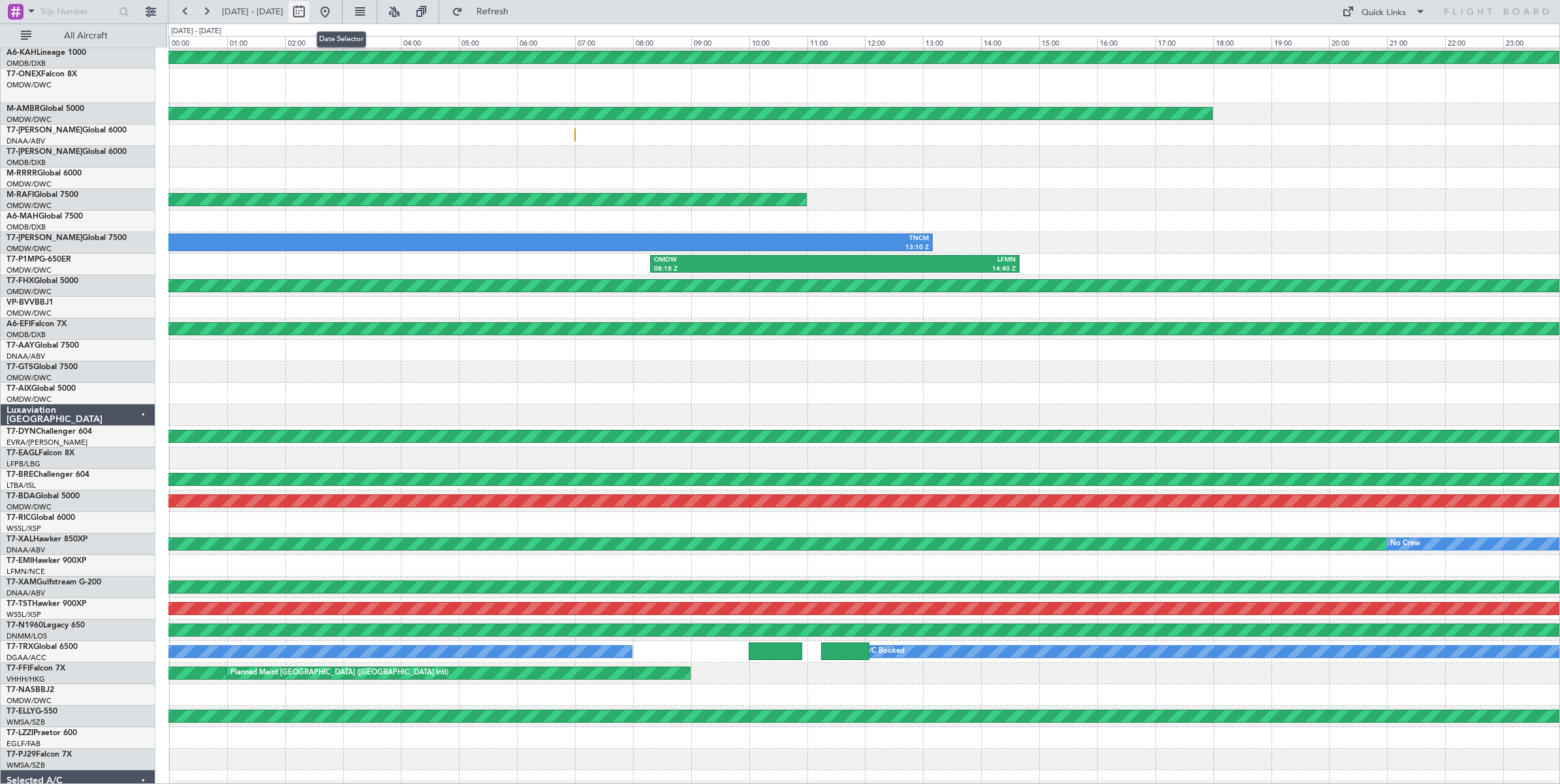
click at [310, 13] on button at bounding box center [299, 12] width 21 height 21
select select "3"
select select "2025"
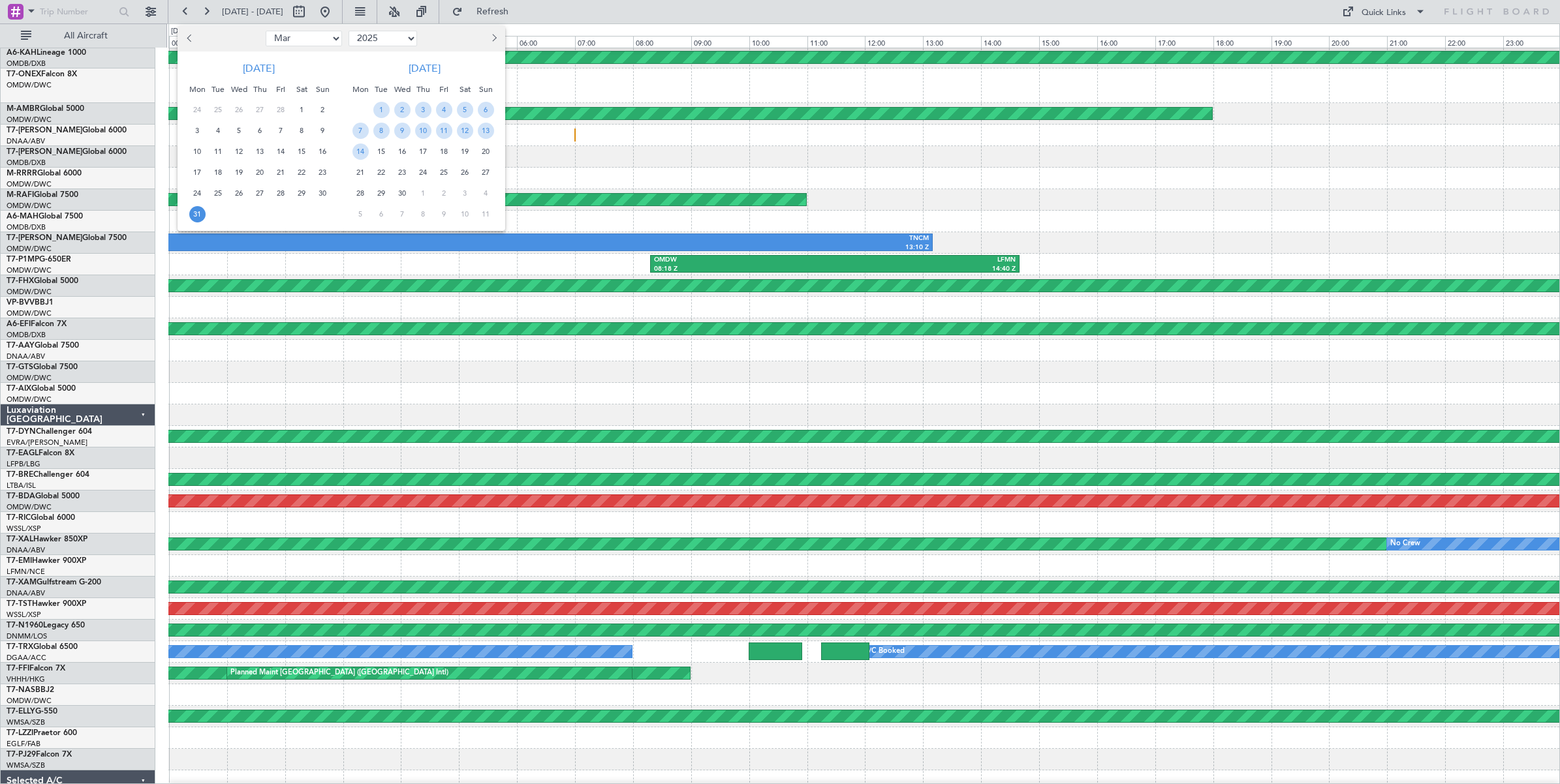
click at [322, 40] on select "Jan Feb Mar Apr May Jun [DATE] Aug Sep Oct Nov Dec" at bounding box center [304, 38] width 77 height 15
select select "7"
click at [266, 31] on select "Jan Feb Mar Apr May Jun [DATE] Aug Sep Oct Nov Dec" at bounding box center [304, 38] width 77 height 15
click at [218, 193] on span "29" at bounding box center [218, 193] width 16 height 16
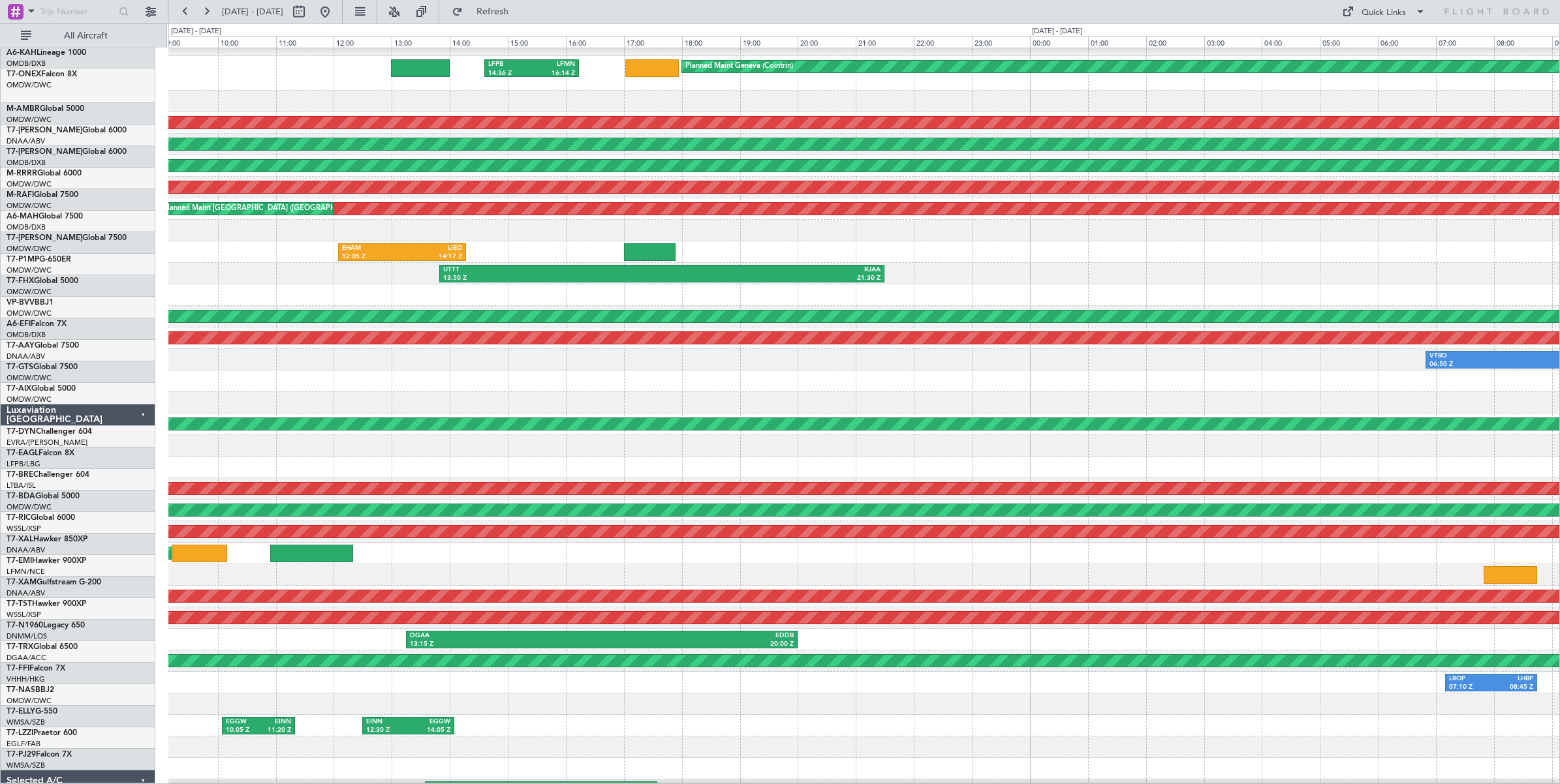
scroll to position [36, 0]
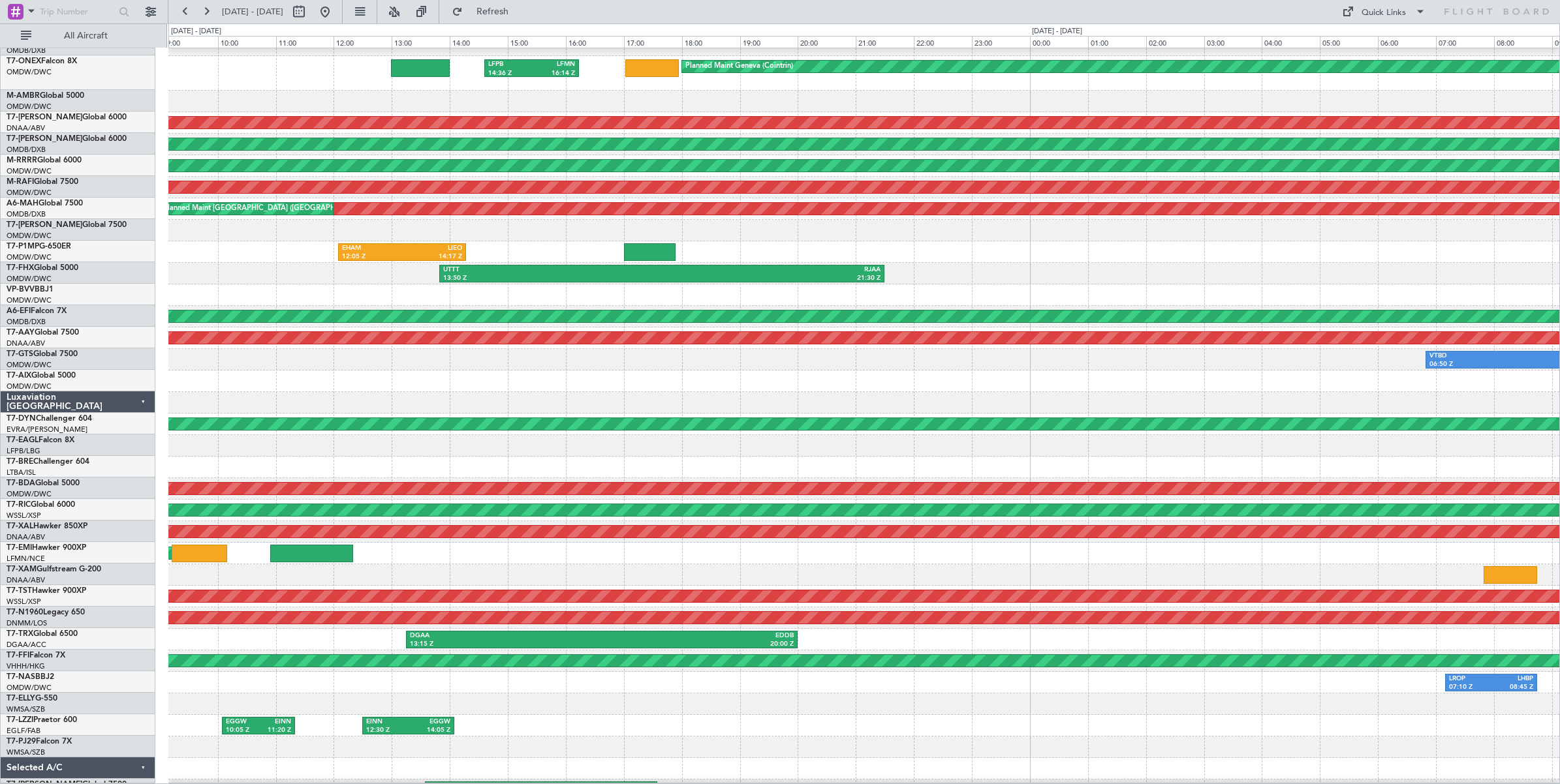
click at [311, 285] on div at bounding box center [864, 295] width 1391 height 21
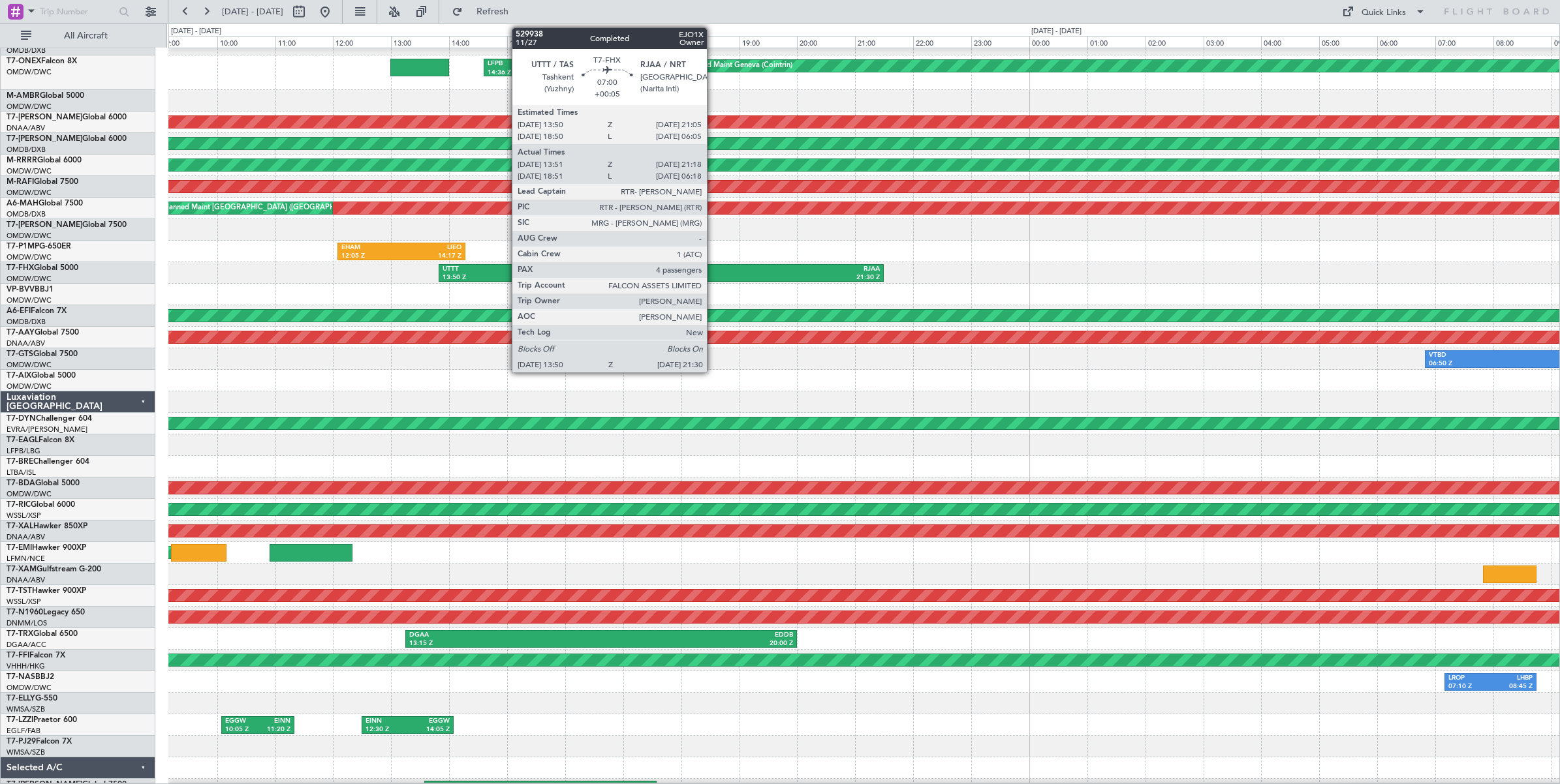
click at [714, 274] on div "21:30 Z" at bounding box center [770, 277] width 218 height 9
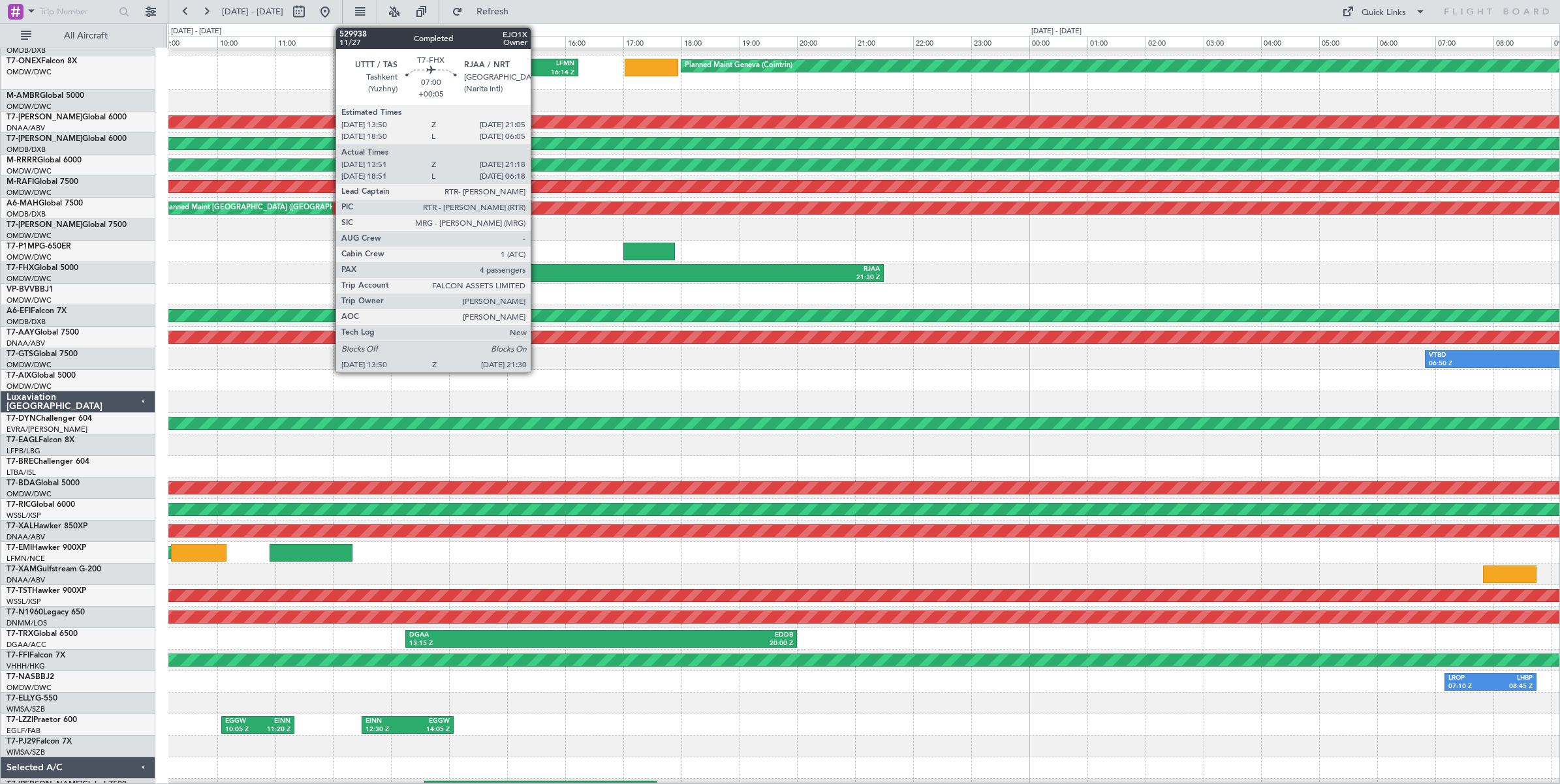
click at [537, 273] on div "13:50 Z" at bounding box center [551, 277] width 218 height 9
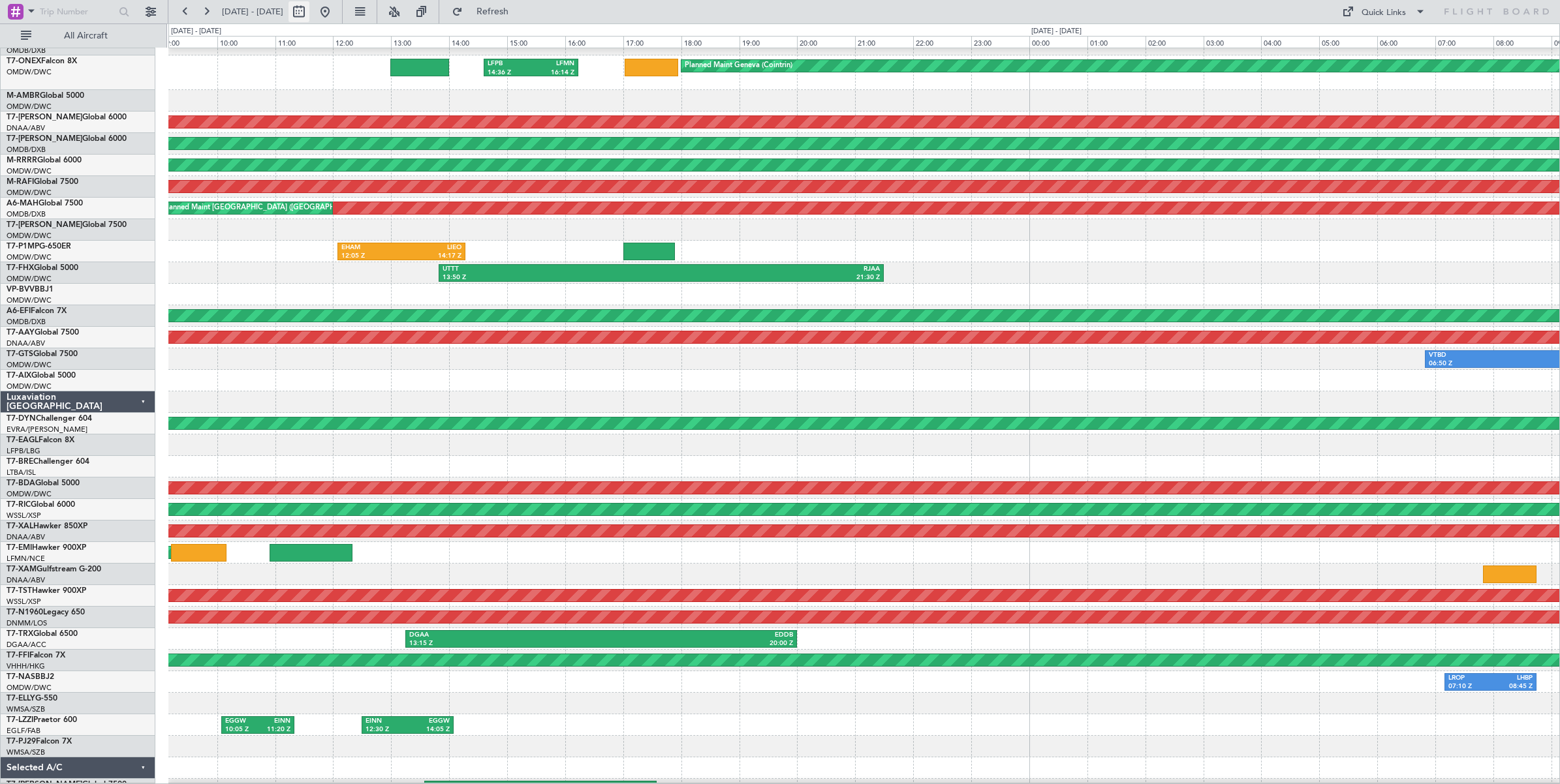
click at [310, 14] on button at bounding box center [299, 12] width 21 height 21
select select "7"
select select "2025"
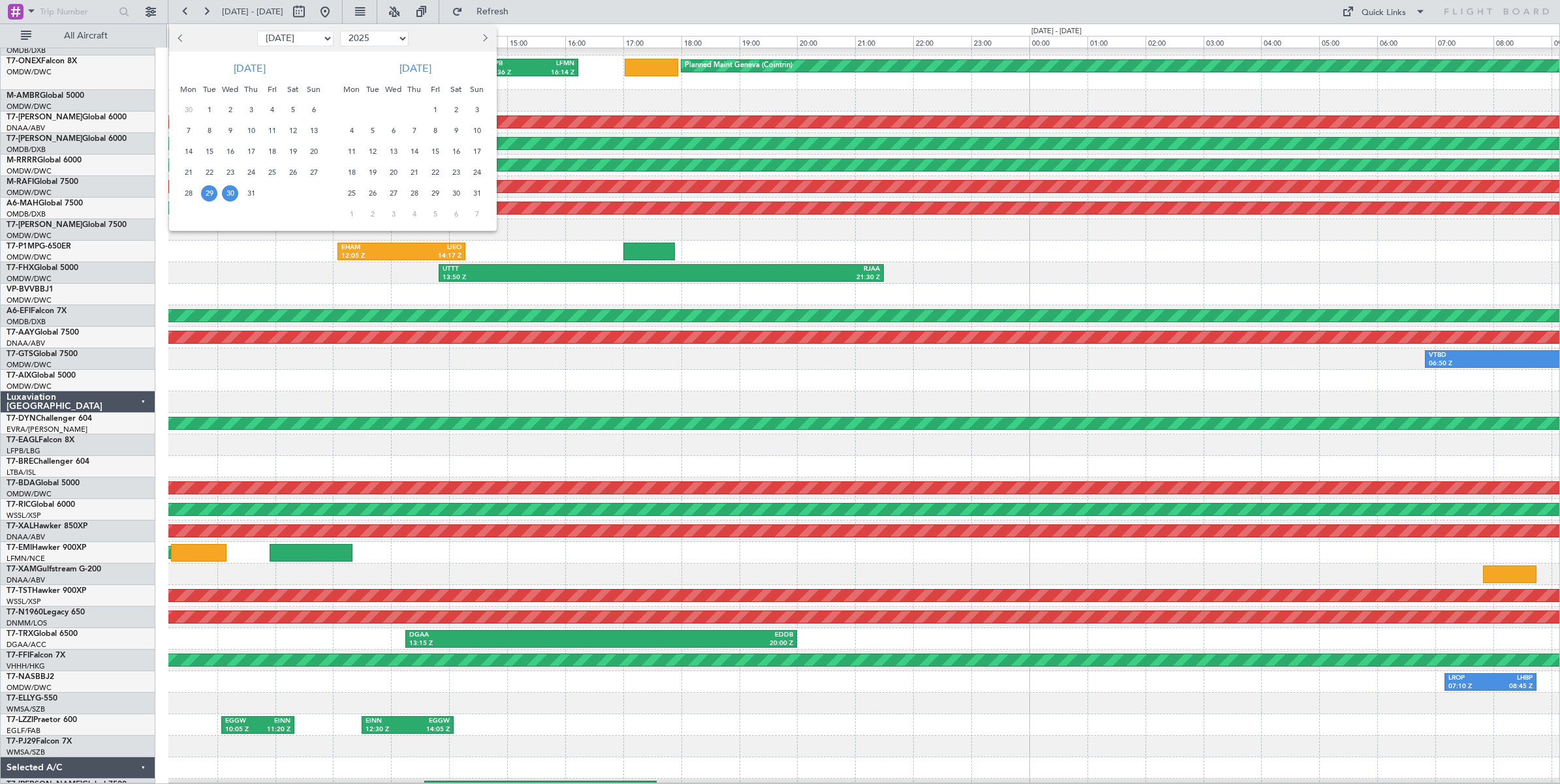
click at [304, 38] on select "Jan Feb Mar Apr May Jun [DATE] Aug Sep Oct Nov Dec" at bounding box center [295, 38] width 77 height 15
select select "5"
click at [257, 31] on select "Jan Feb Mar Apr May Jun [DATE] Aug Sep Oct Nov Dec" at bounding box center [295, 38] width 77 height 15
click at [291, 132] on span "10" at bounding box center [293, 131] width 16 height 16
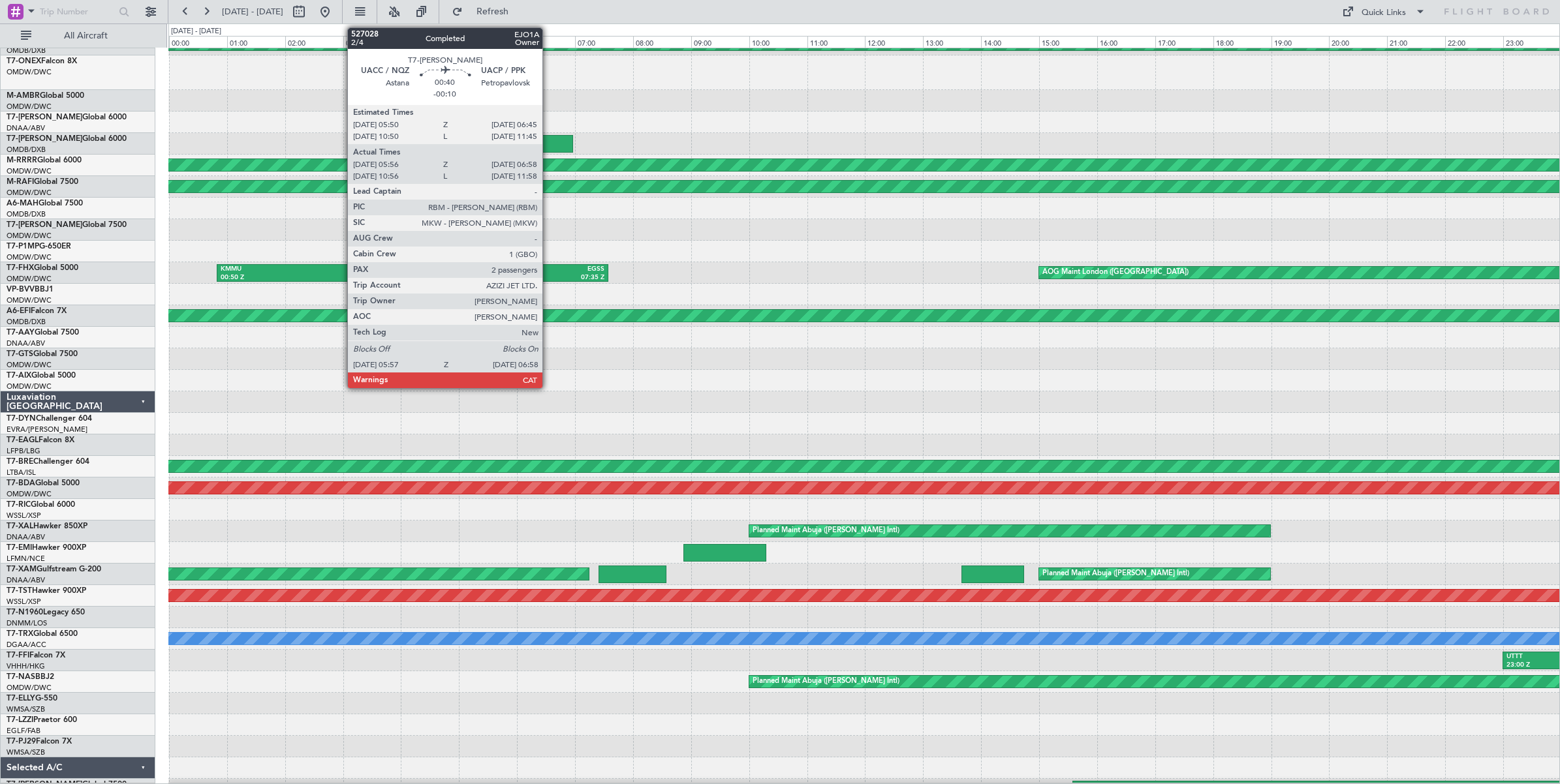
click at [549, 144] on div at bounding box center [543, 144] width 59 height 18
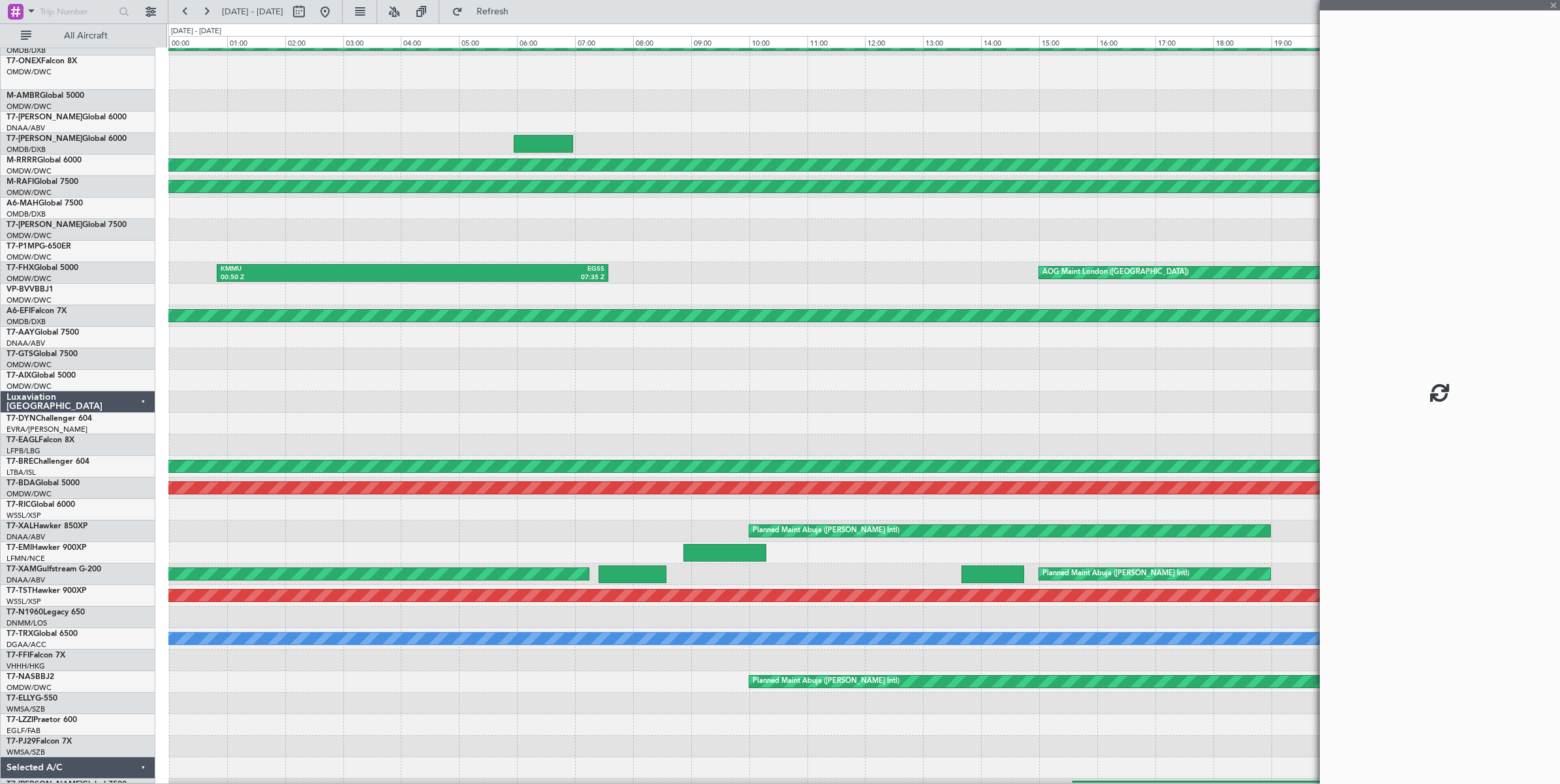
click at [549, 144] on div at bounding box center [543, 144] width 59 height 18
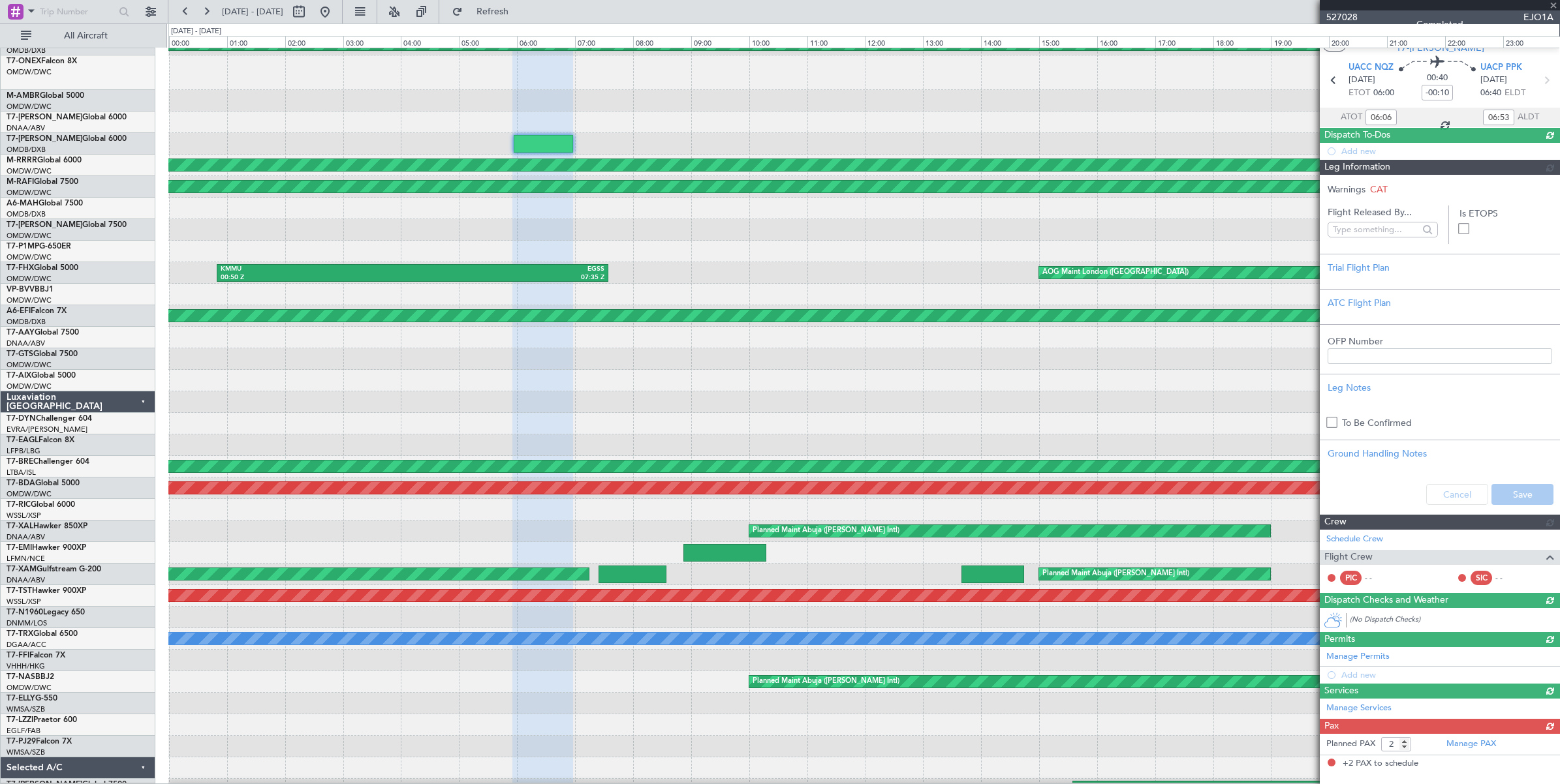
type input "Anita Mani (ANI)"
type input "6087"
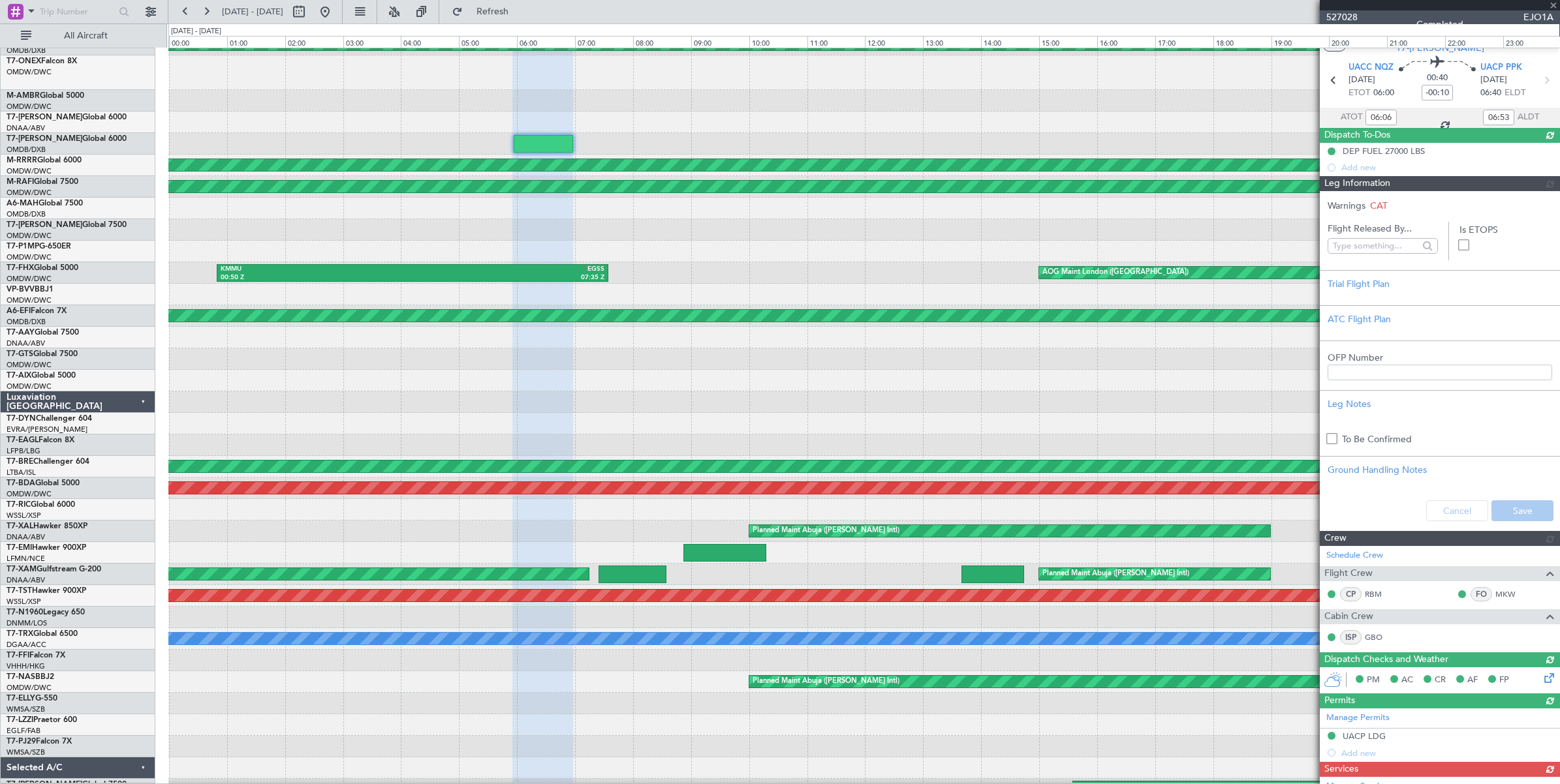
type input "Anita Mani (ANI)"
type input "6087"
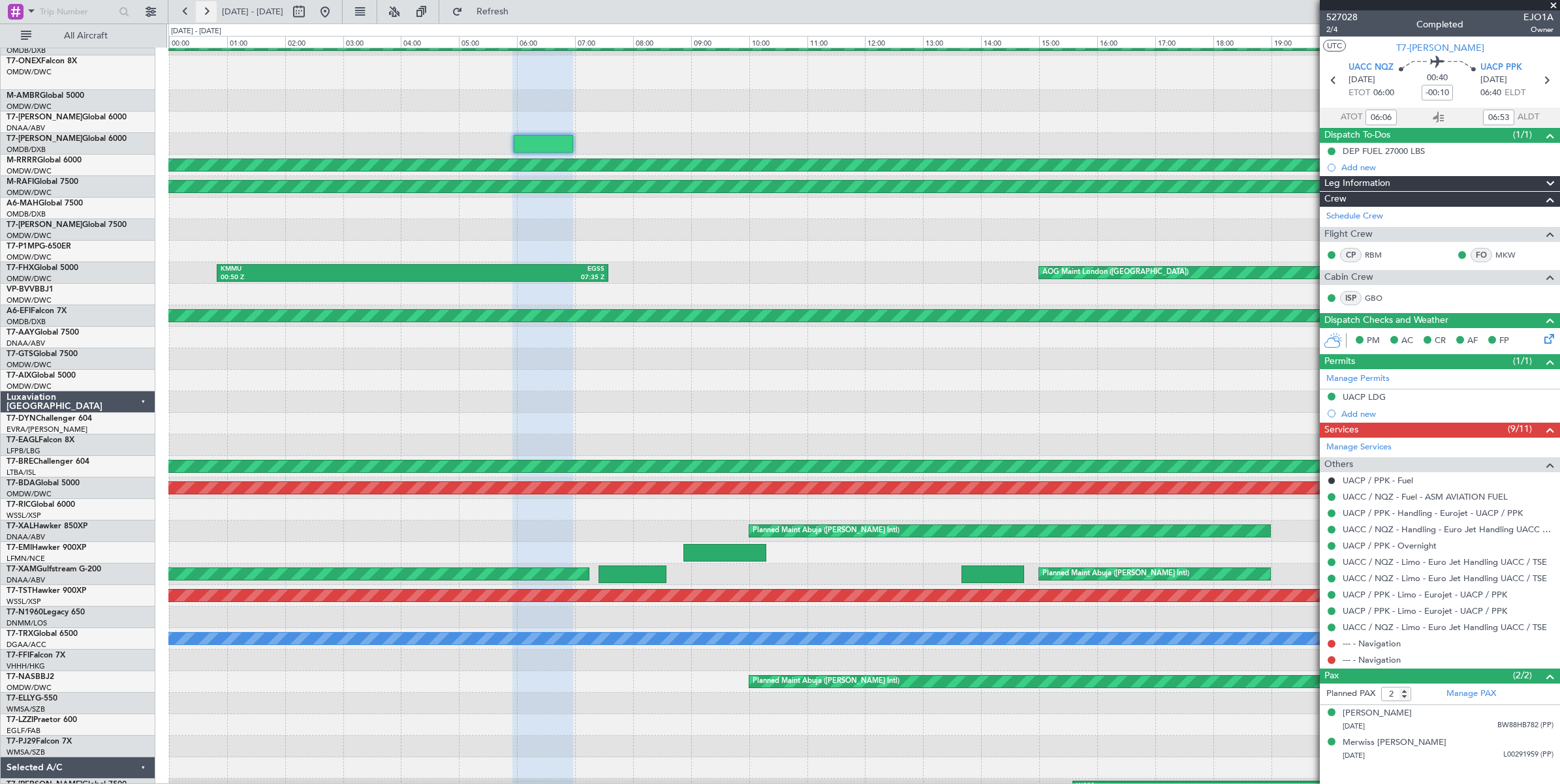
click at [207, 14] on button at bounding box center [206, 12] width 21 height 21
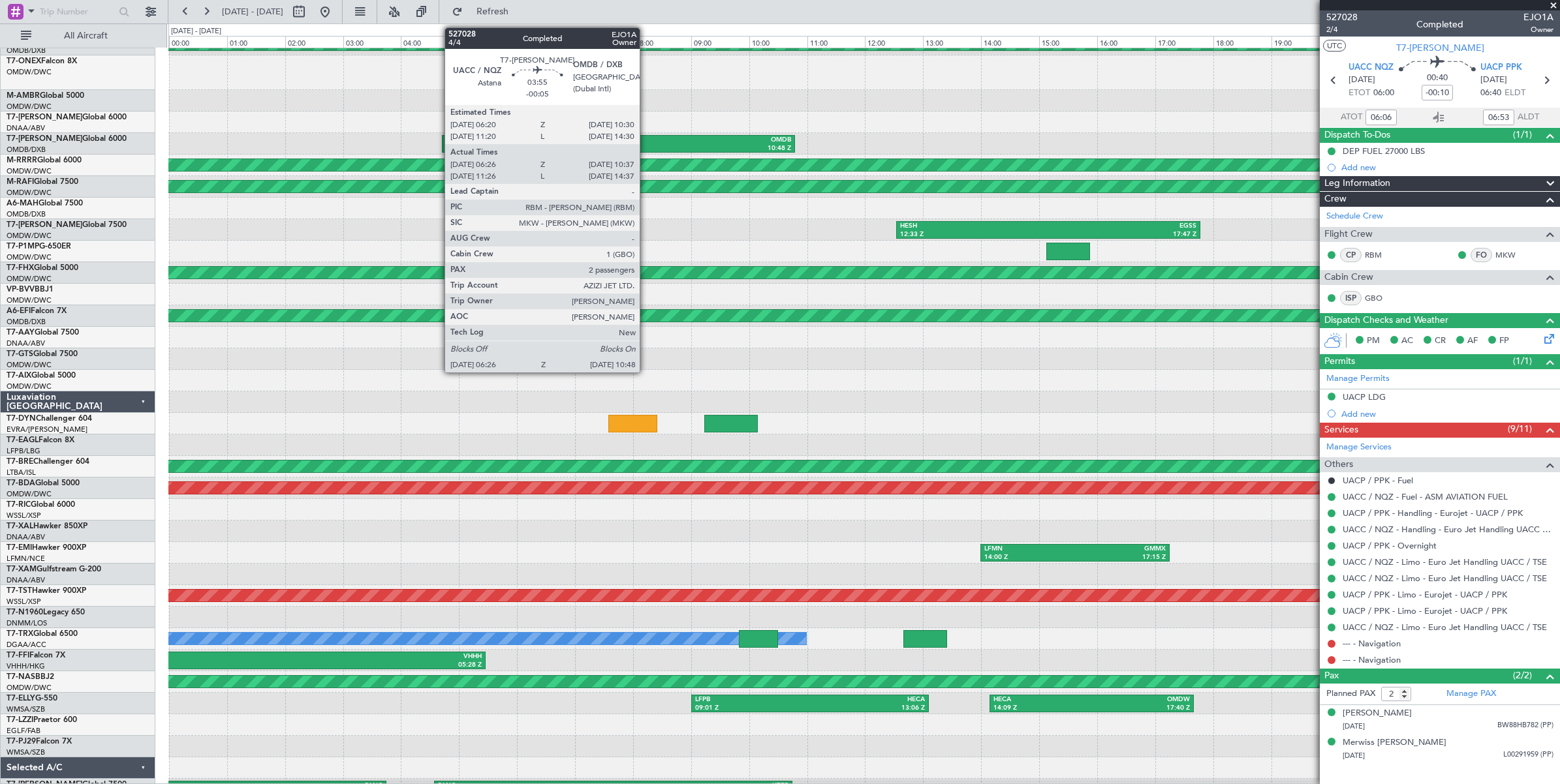
click at [646, 142] on div "UACC" at bounding box center [607, 140] width 123 height 9
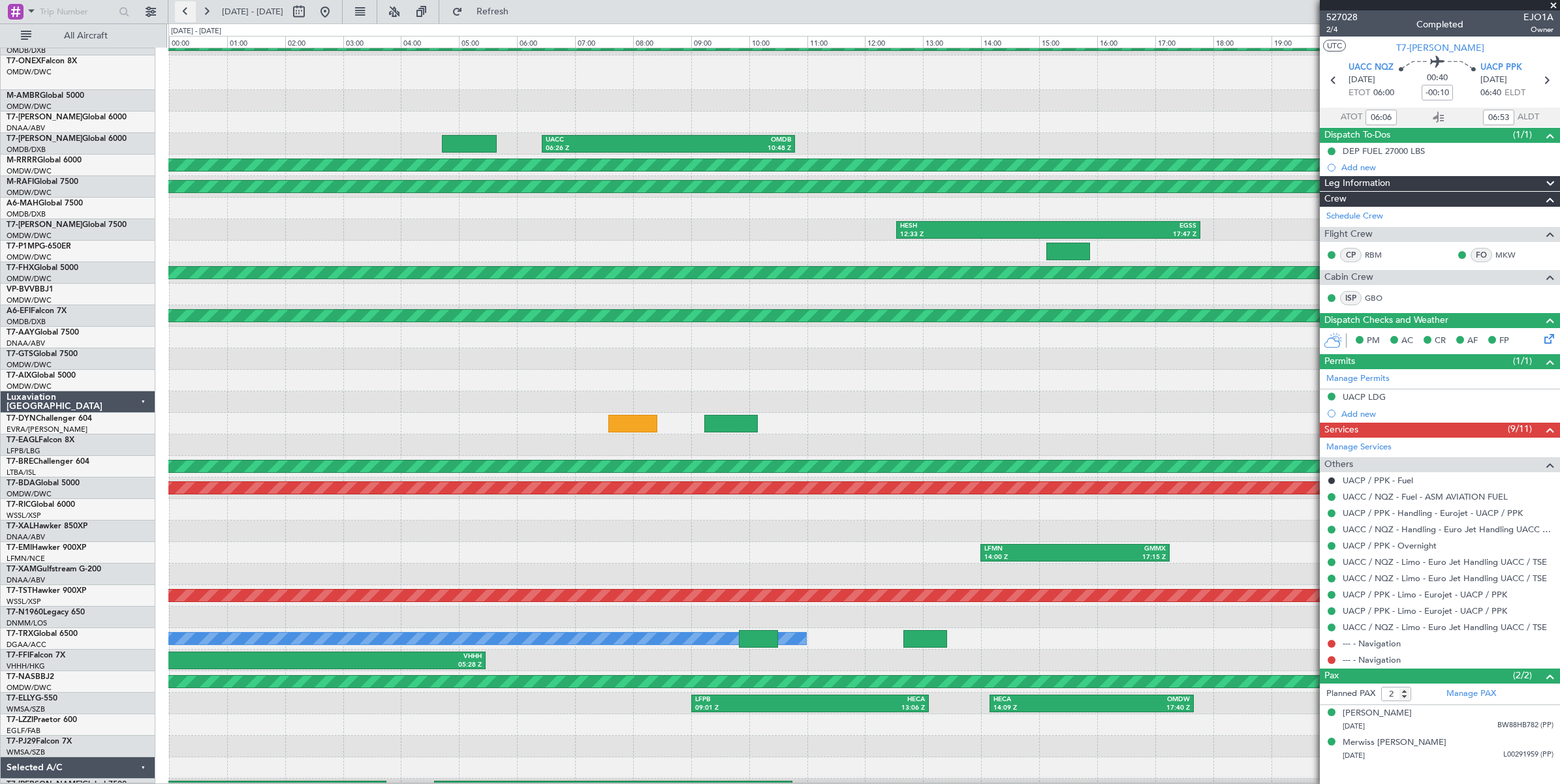
click at [184, 12] on button at bounding box center [185, 12] width 21 height 21
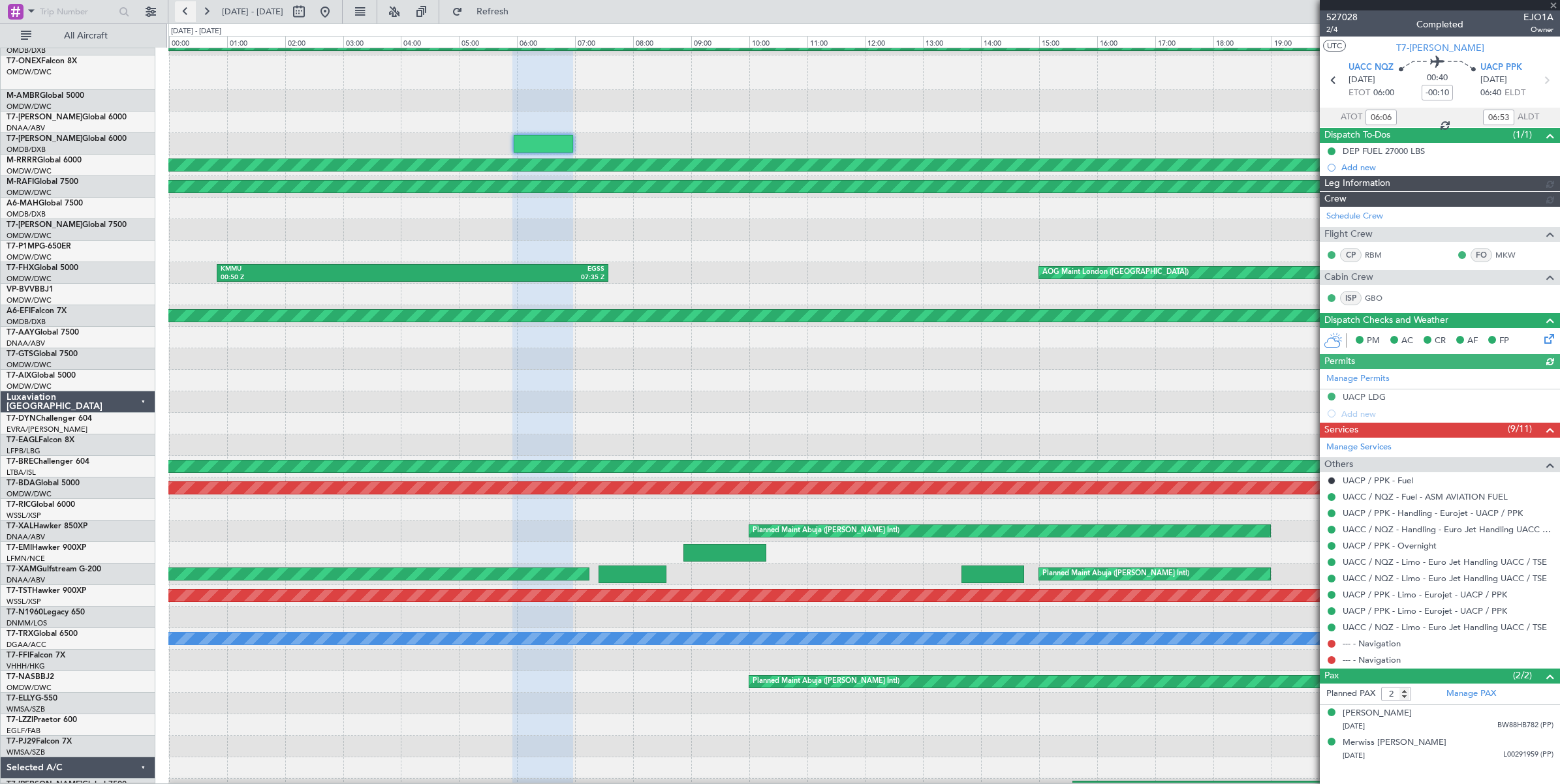
type input "Anita Mani (ANI)"
type input "6087"
click at [184, 12] on button at bounding box center [185, 12] width 21 height 21
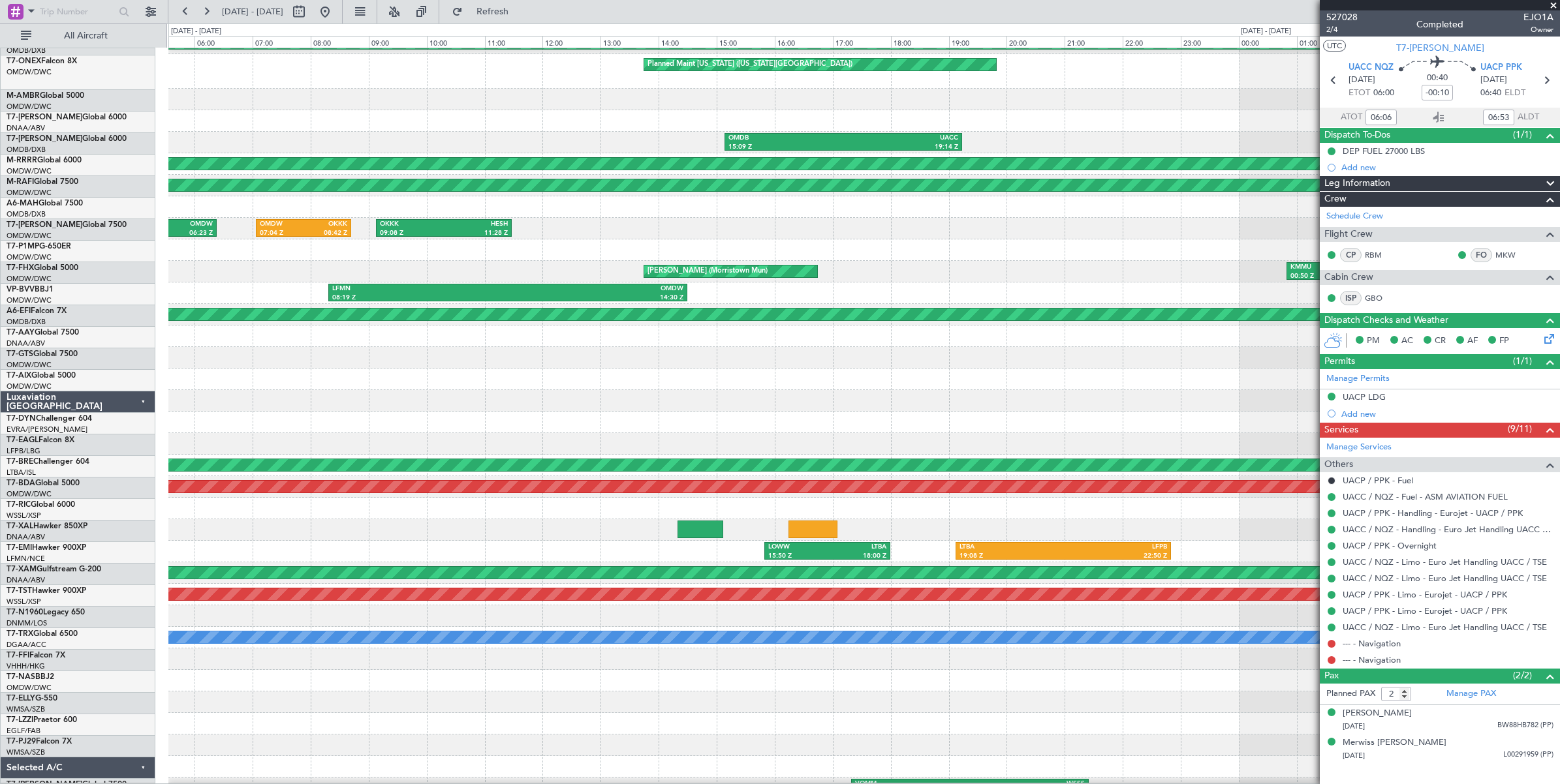
scroll to position [52, 0]
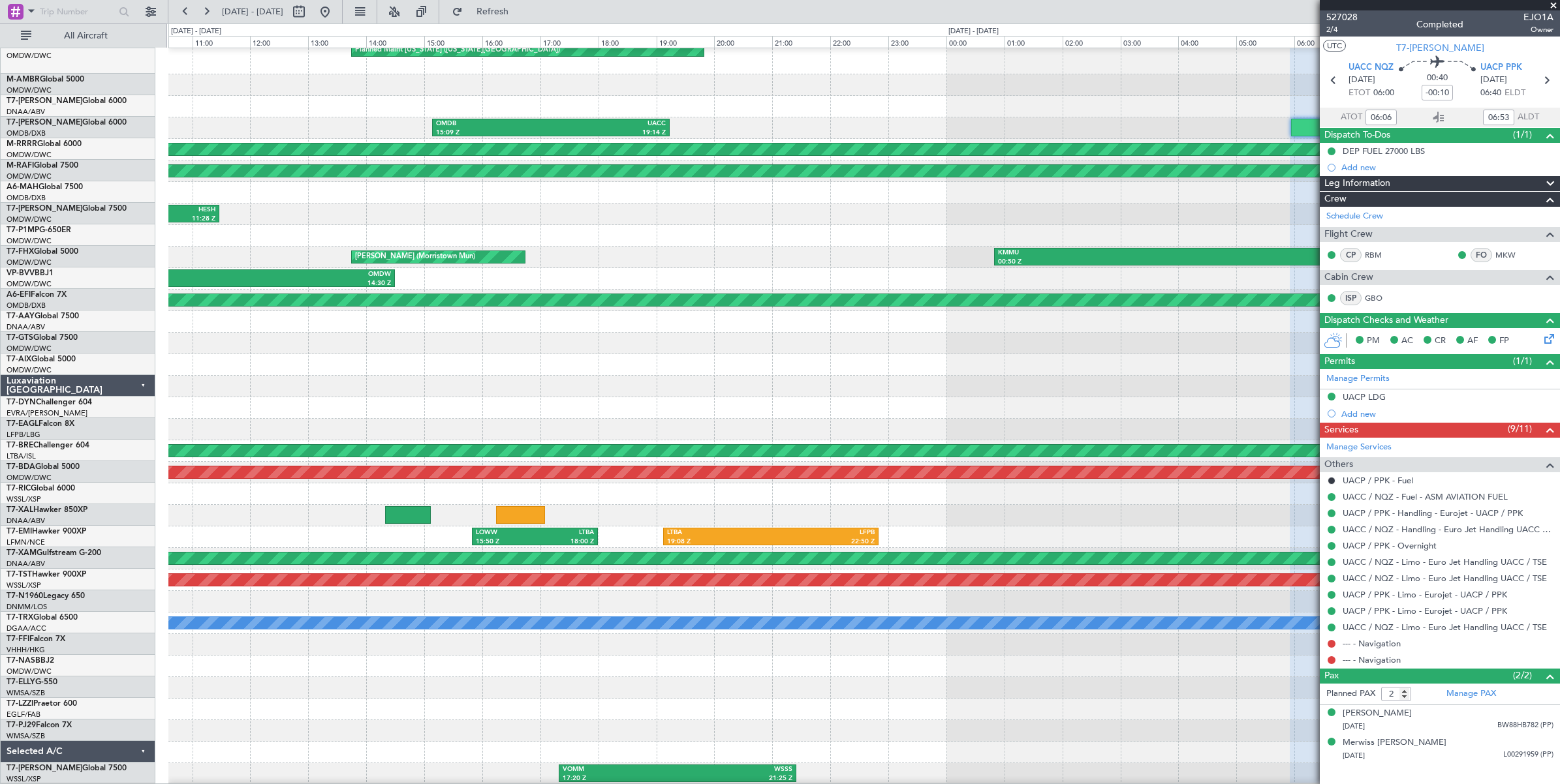
click at [281, 56] on div "Planned Maint Washington (Washington Dulles Intl)" at bounding box center [864, 57] width 1391 height 34
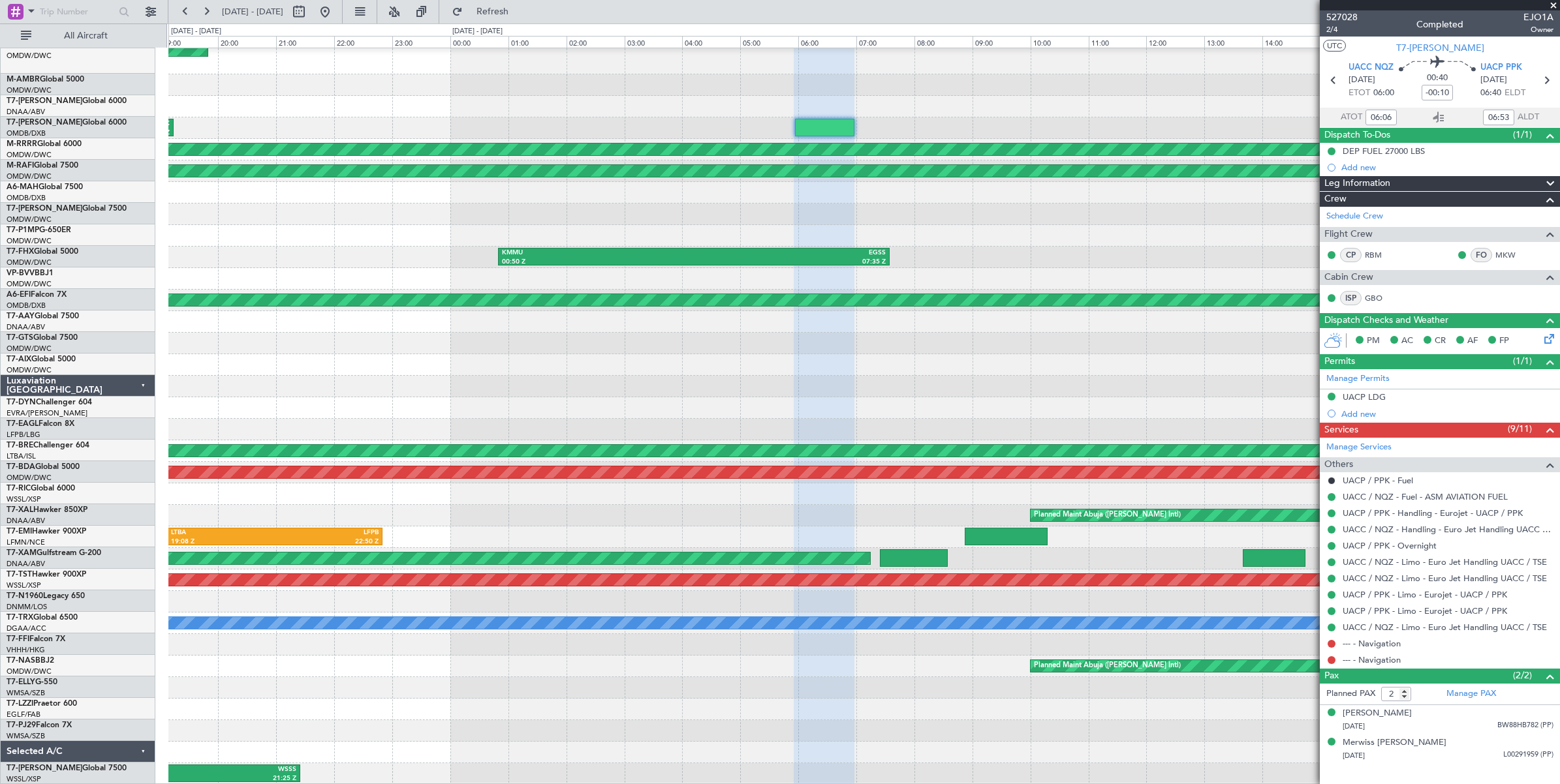
click at [543, 107] on div "Planned Maint Abu Dhabi (Al Bateen Executive) Planned Maint Washington (Washing…" at bounding box center [864, 391] width 1391 height 788
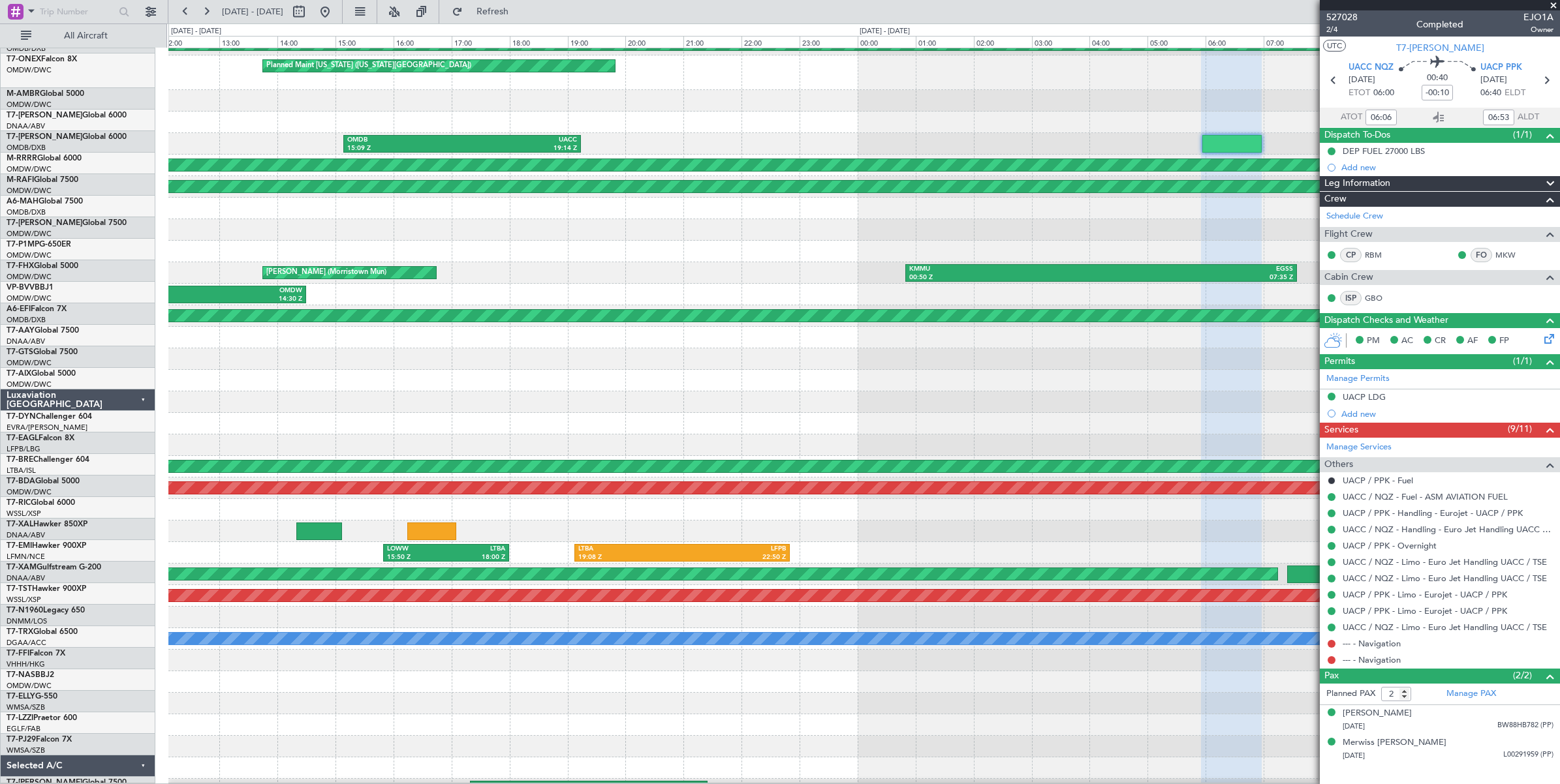
scroll to position [36, 0]
click at [825, 119] on div at bounding box center [864, 122] width 1391 height 21
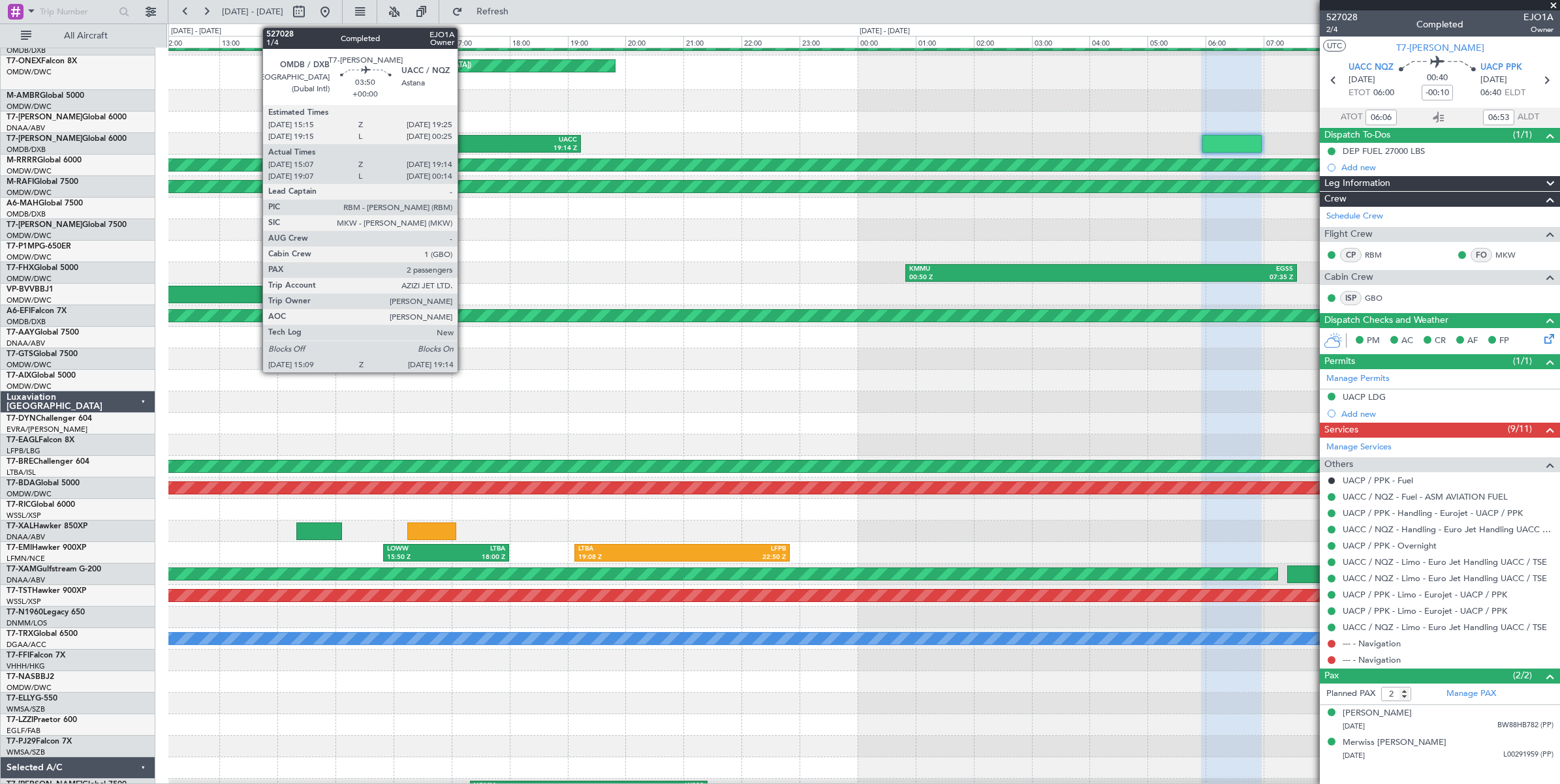
click at [464, 141] on div "UACC" at bounding box center [519, 140] width 115 height 9
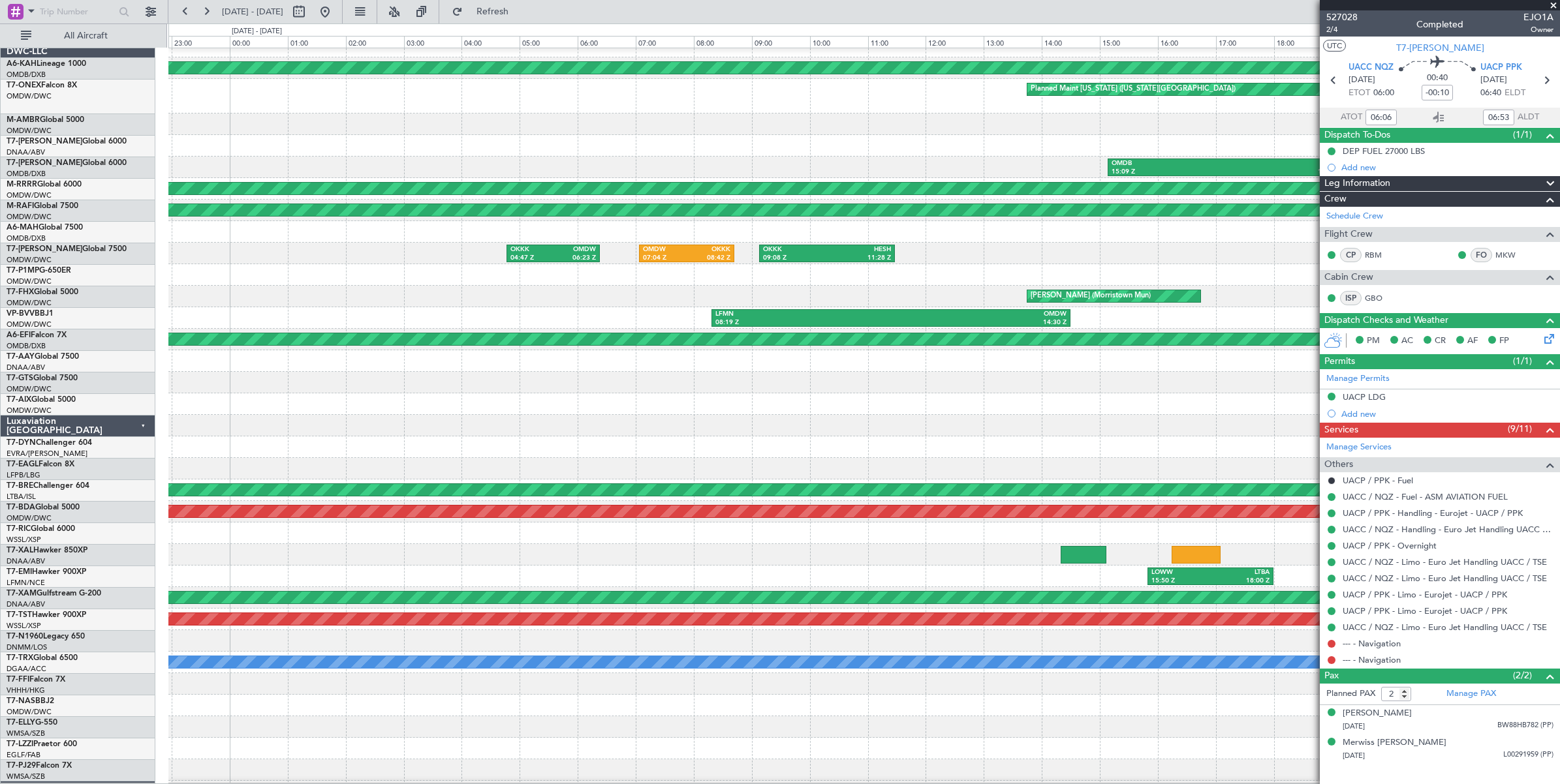
click at [1129, 132] on div at bounding box center [864, 123] width 1391 height 21
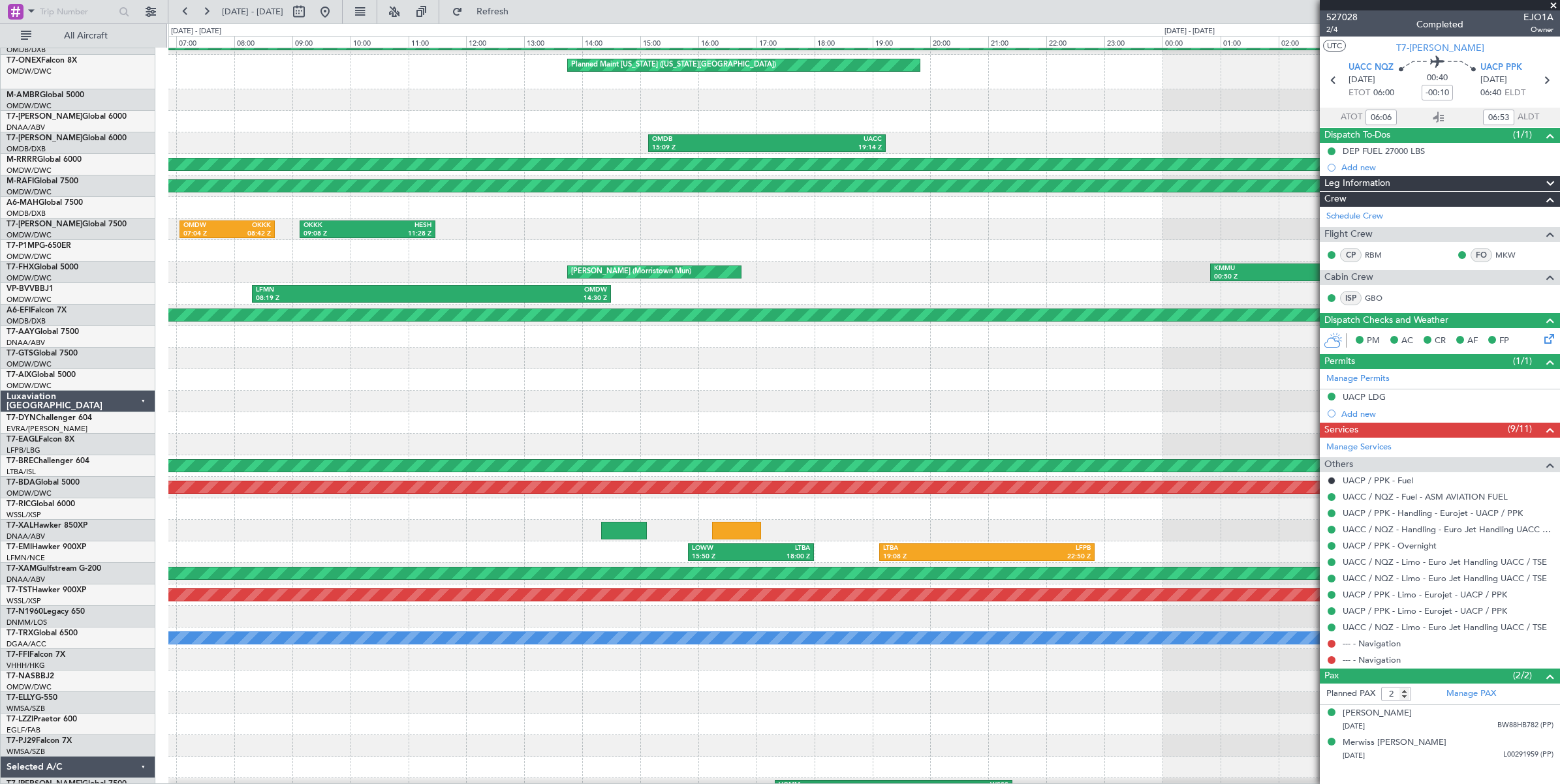
click at [88, 141] on div "Planned Maint Abu Dhabi (Al Bateen Executive) Planned Maint Washington (Washing…" at bounding box center [780, 404] width 1560 height 761
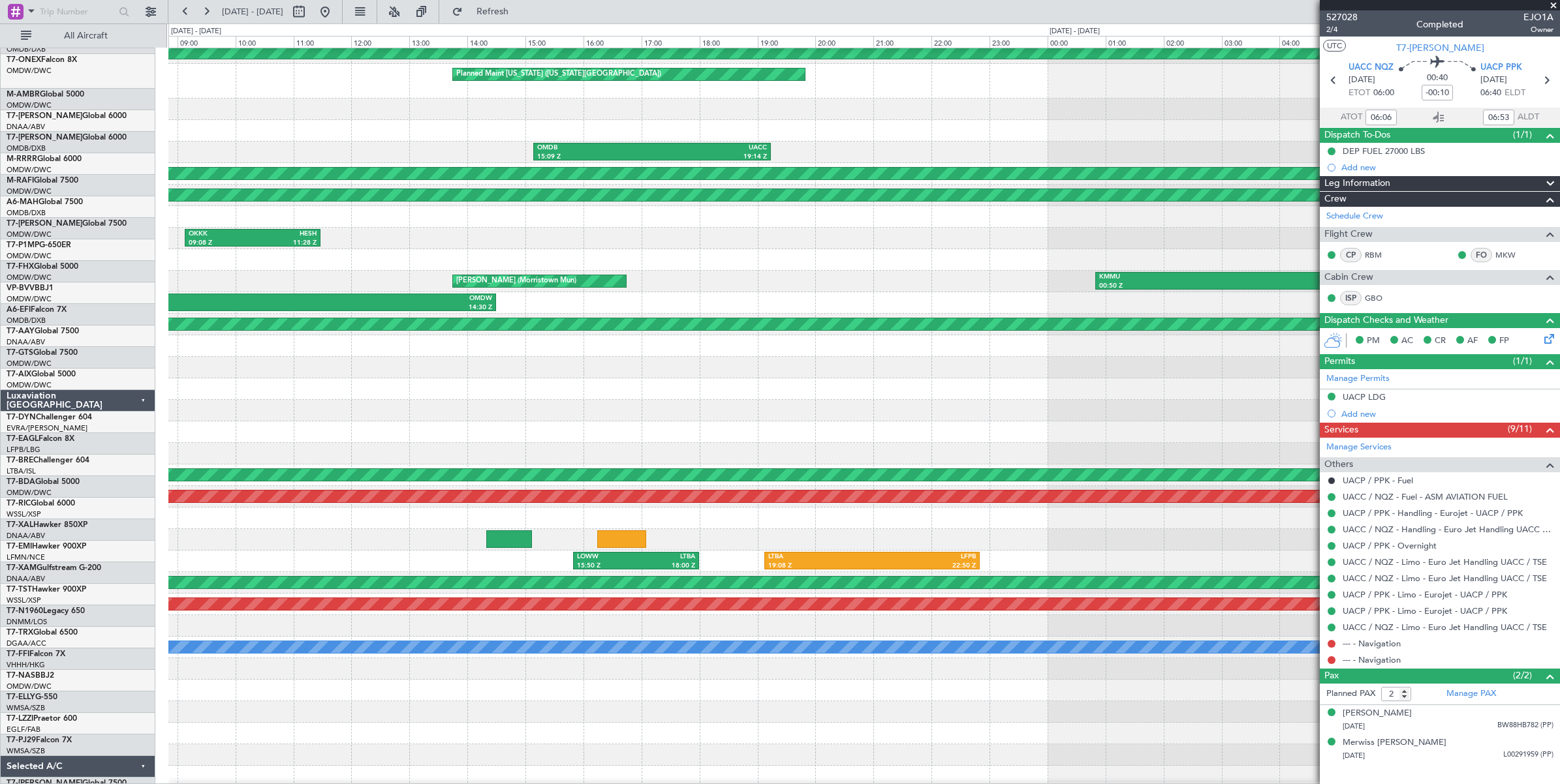
scroll to position [0, 0]
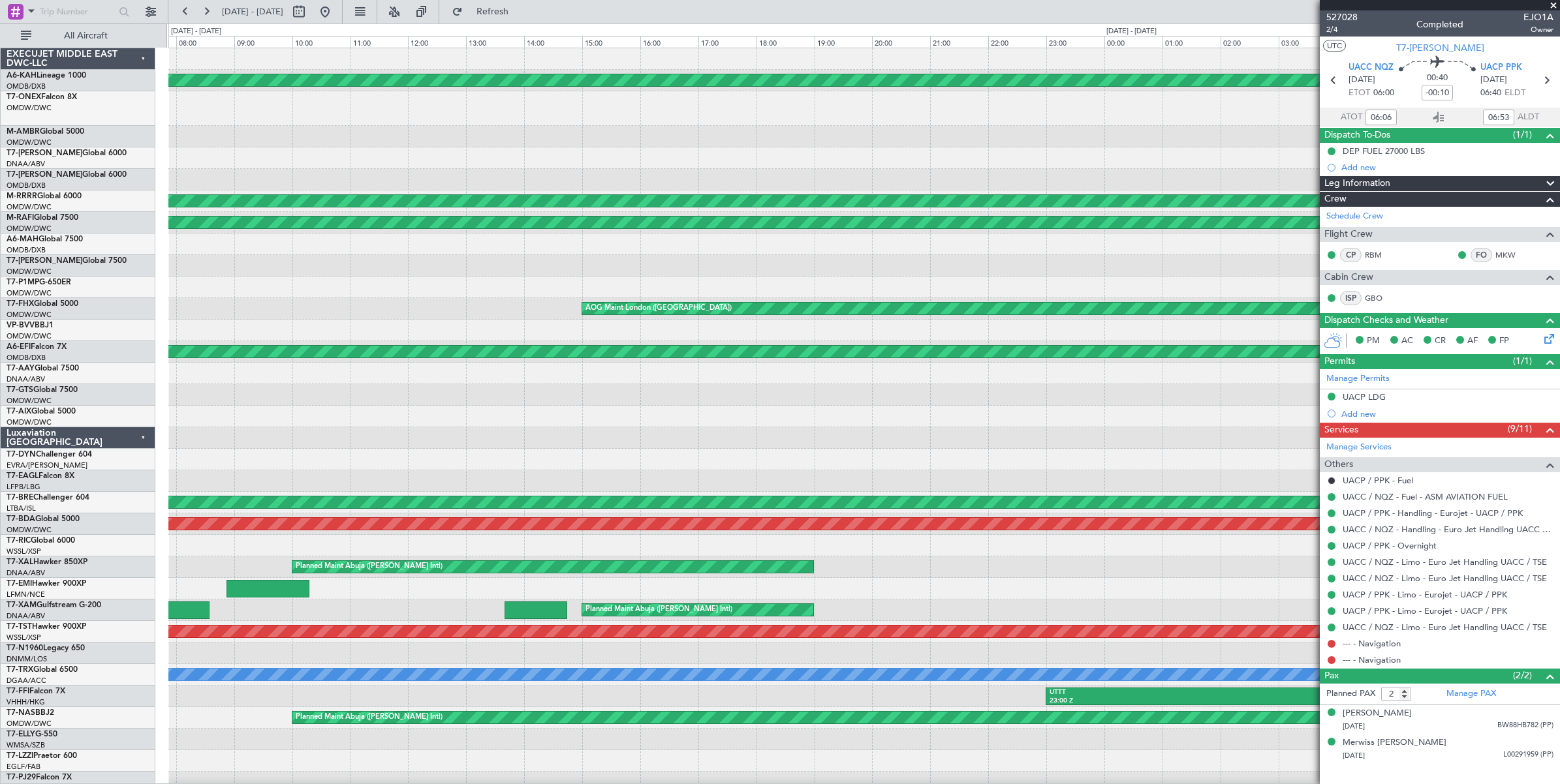
click at [493, 169] on div "UACC 06:26 Z OMDB 10:48 Z" at bounding box center [864, 179] width 1391 height 21
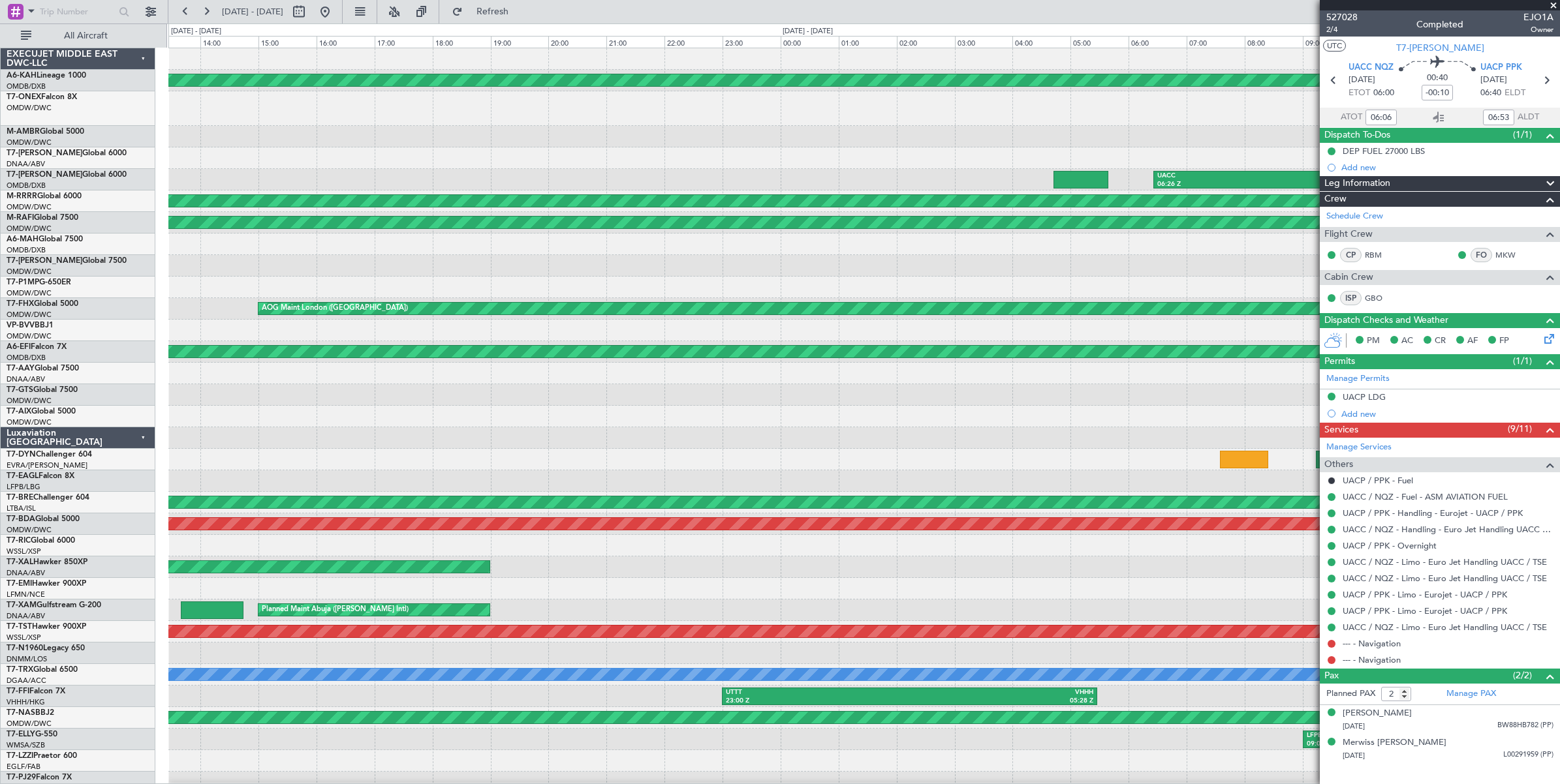
click at [549, 150] on div at bounding box center [864, 158] width 1391 height 21
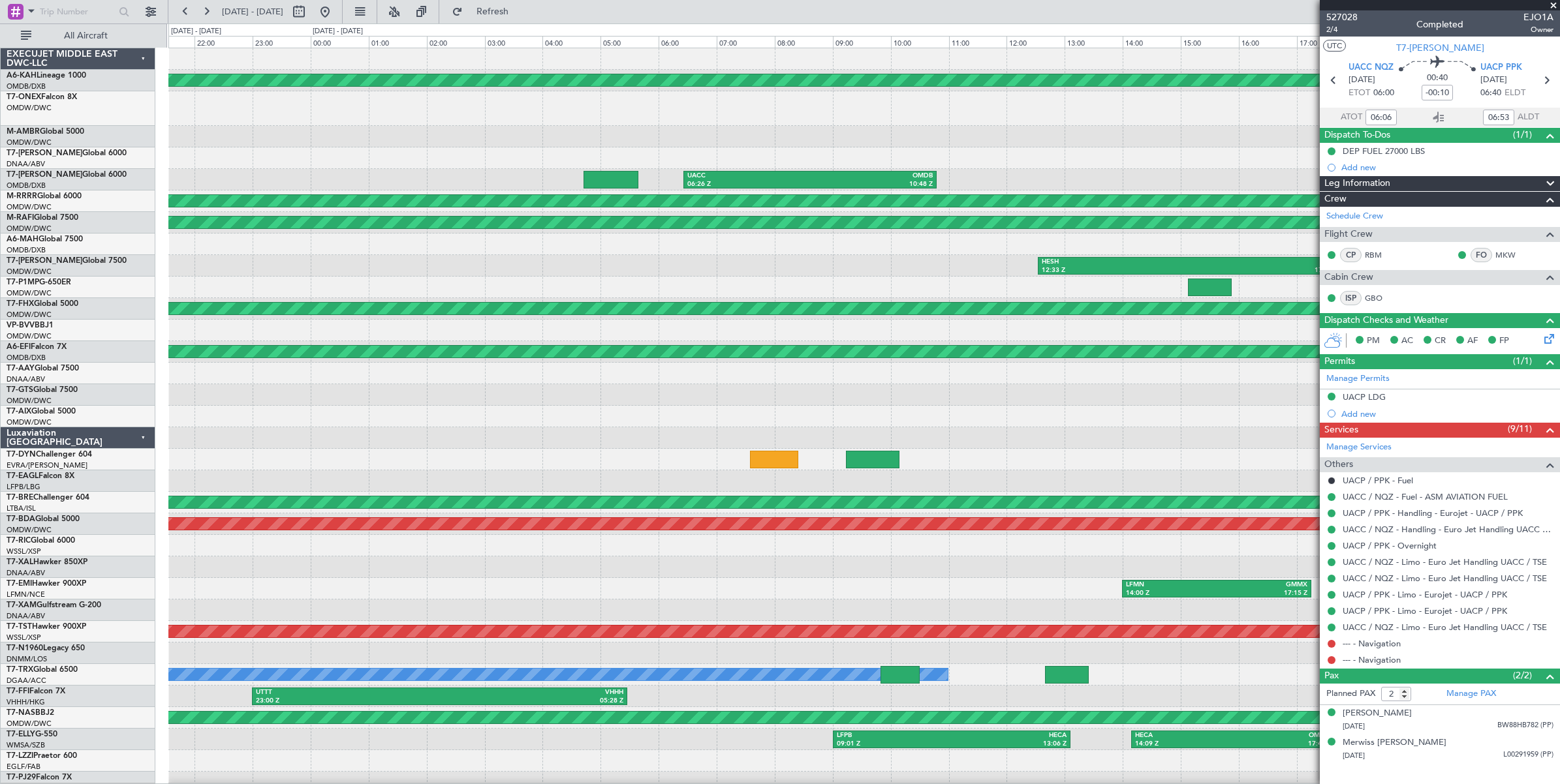
click at [429, 153] on div "Planned Maint Abu Dhabi (Al Bateen Executive) UACC 06:26 Z OMDB 10:48 Z Unplann…" at bounding box center [864, 442] width 1391 height 788
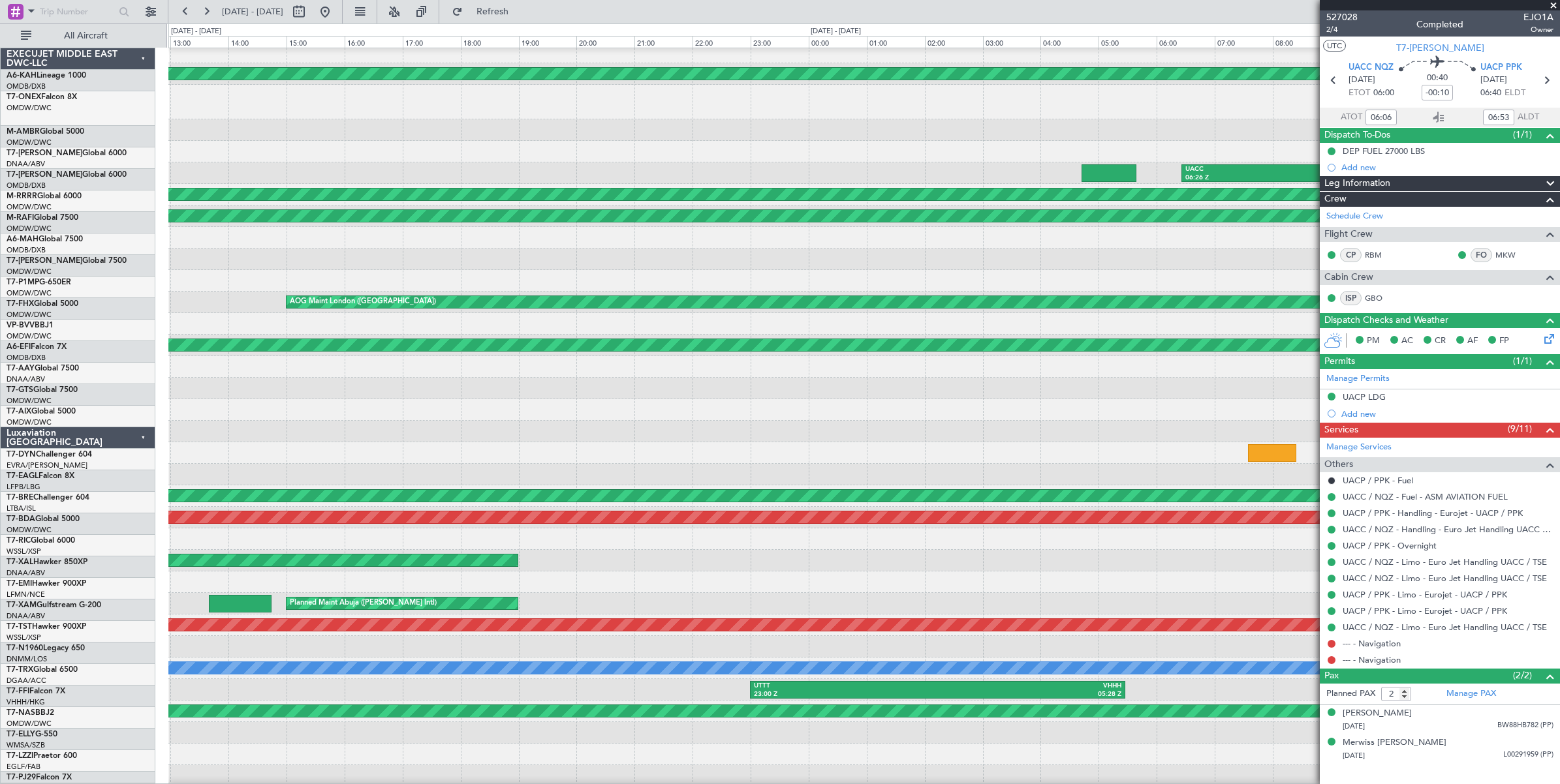
scroll to position [15, 0]
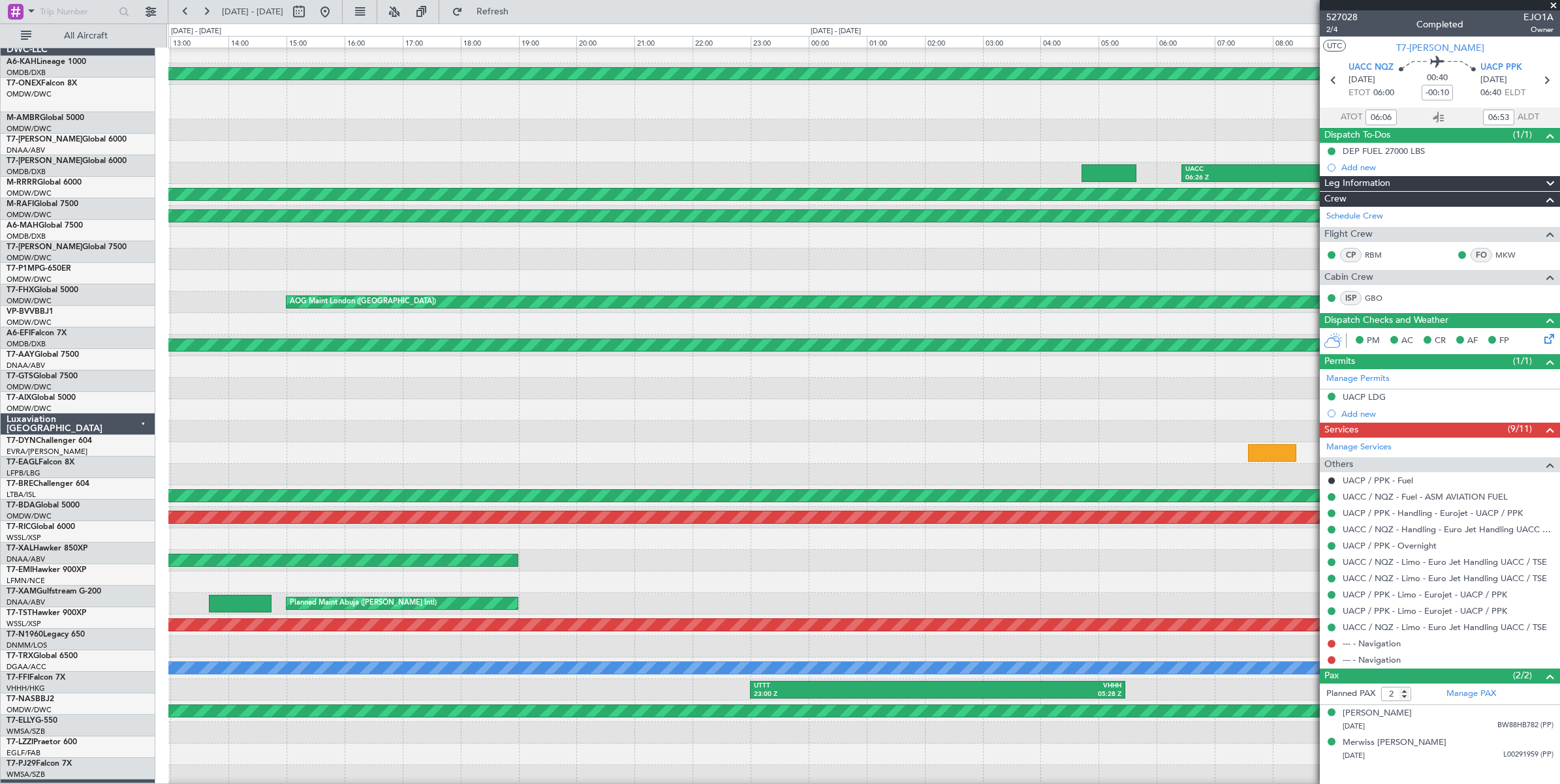
click at [903, 132] on div "Planned Maint Abu Dhabi (Al Bateen Executive) UACC 06:26 Z OMDB 10:48 Z Planned…" at bounding box center [864, 435] width 1391 height 788
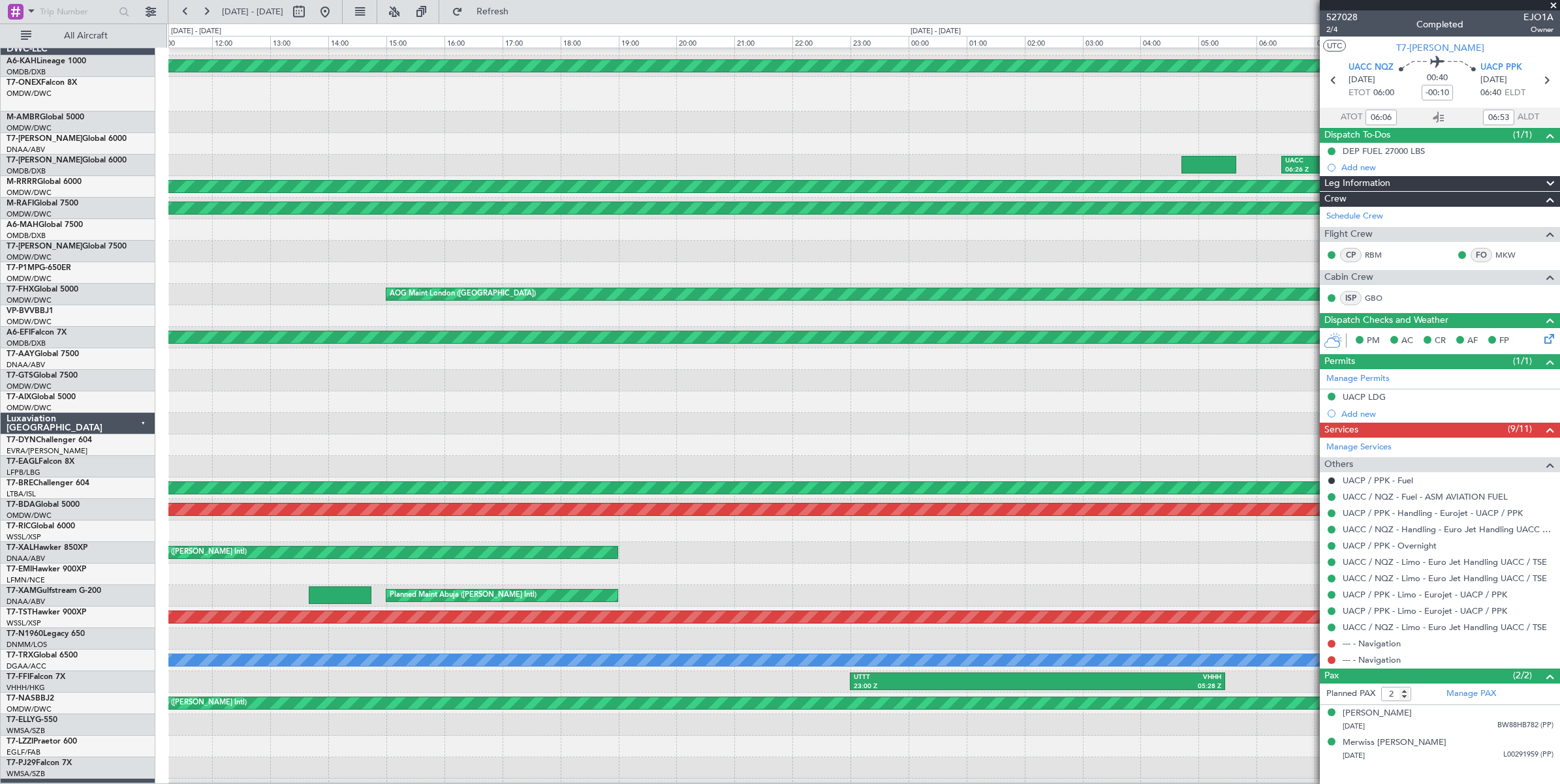
scroll to position [0, 0]
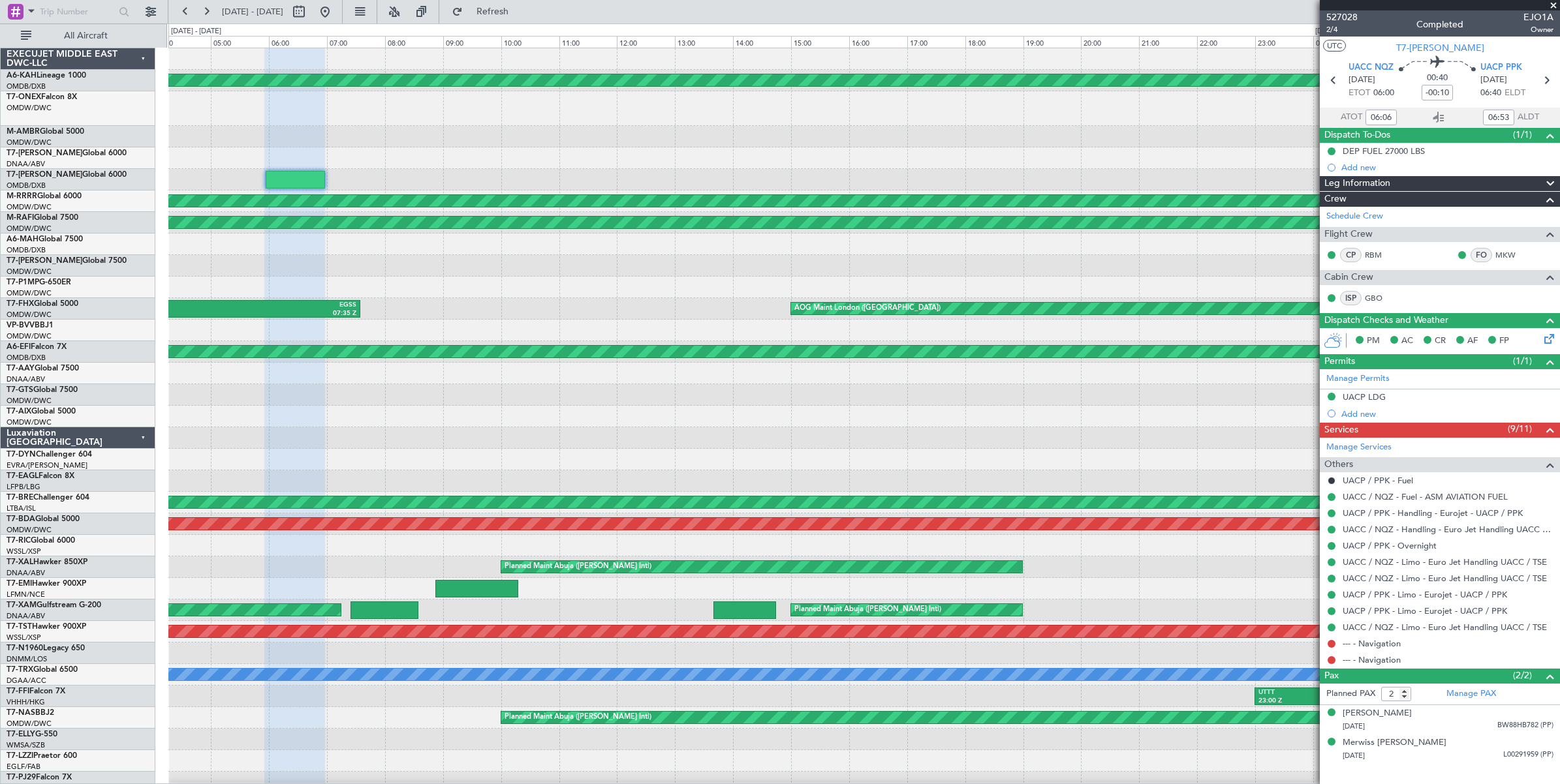
click at [825, 182] on div "Planned Maint Abu Dhabi (Al Bateen Executive) UACC 06:26 Z OMDB 10:48 Z Planned…" at bounding box center [864, 442] width 1391 height 788
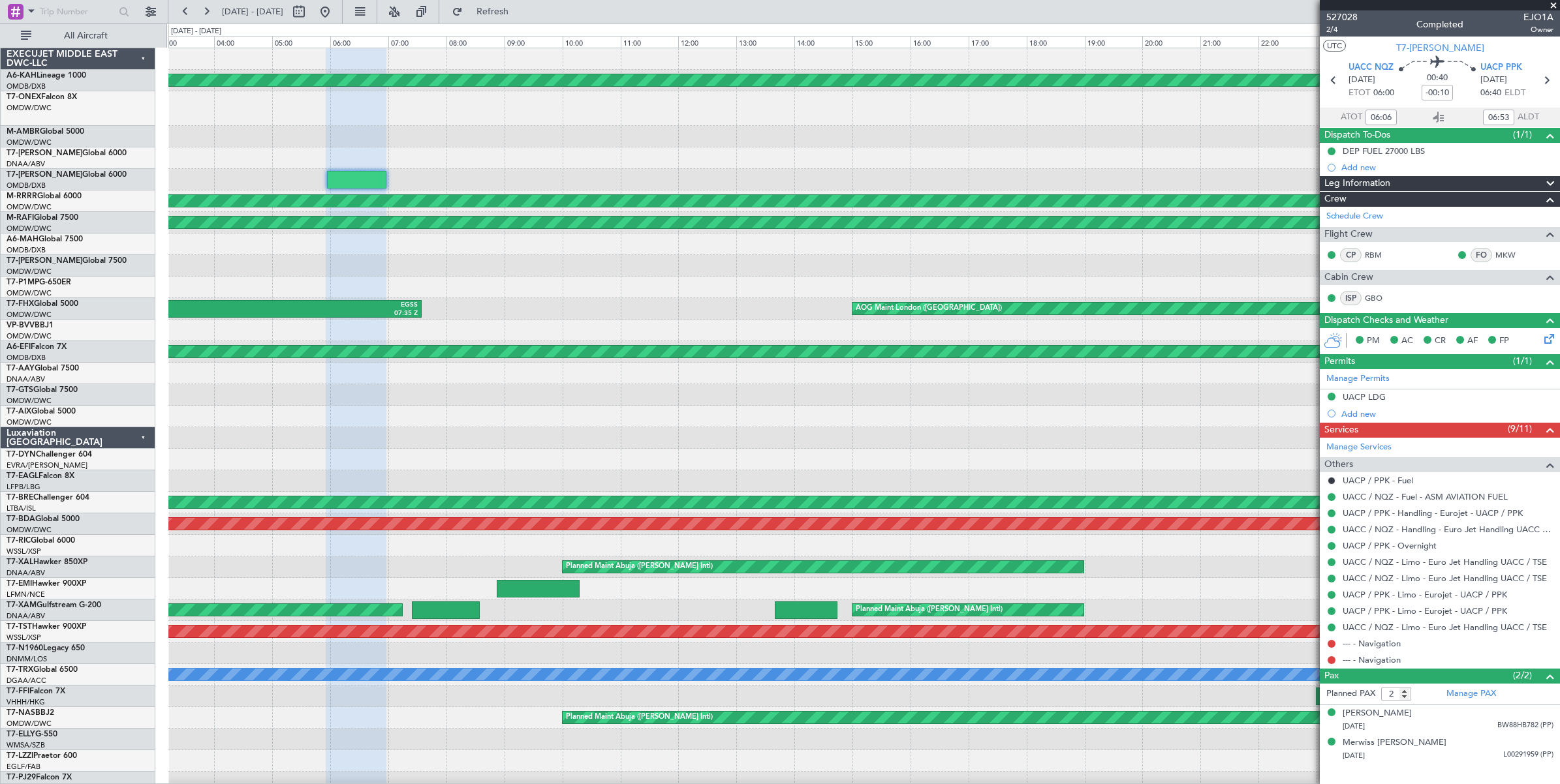
click at [654, 194] on div "Planned Maint Abu Dhabi (Al Bateen Executive) UACC 06:26 Z OMDB 10:48 Z Planned…" at bounding box center [864, 442] width 1391 height 788
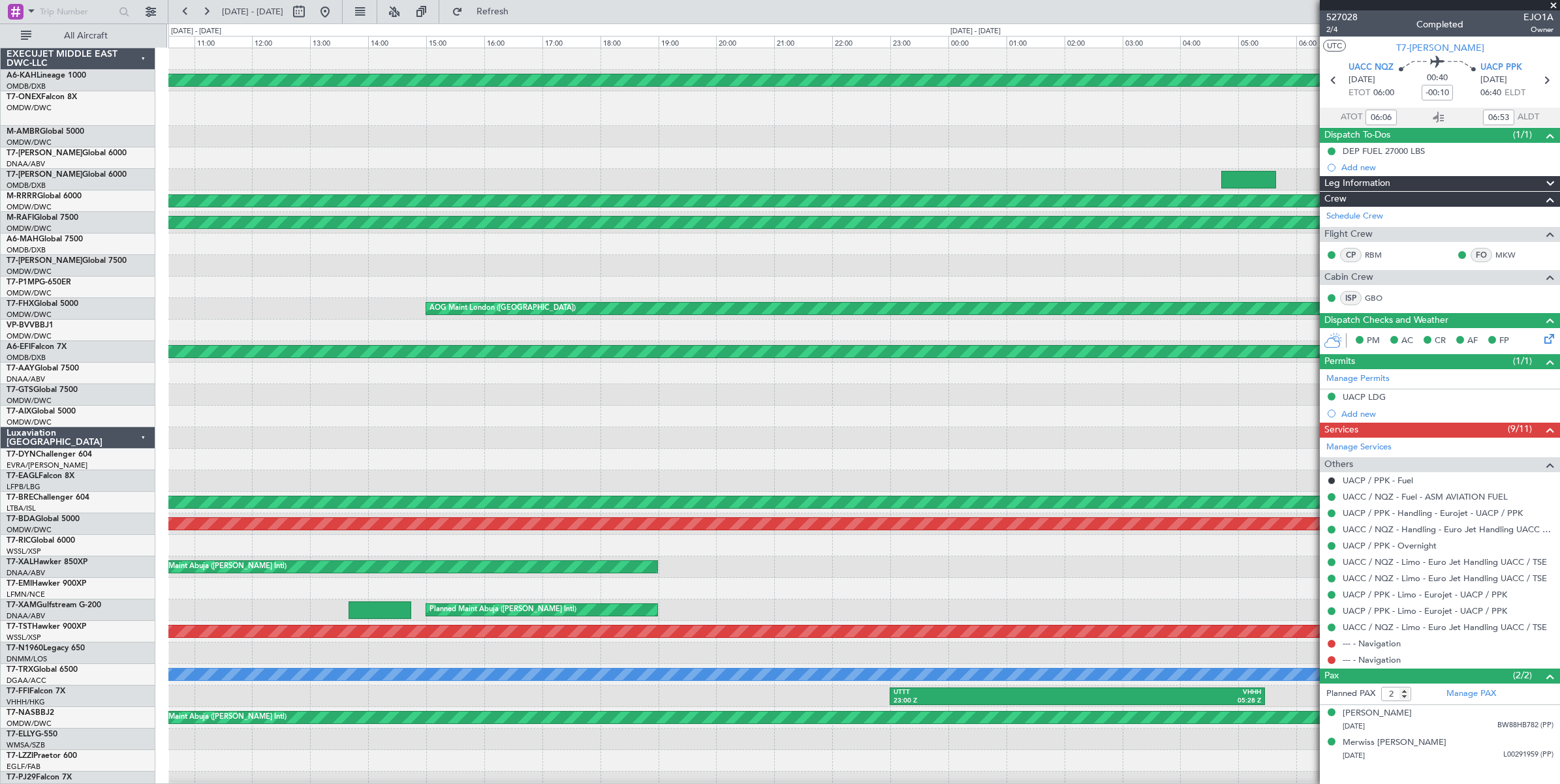
click at [359, 178] on div "Planned Maint Abu Dhabi (Al Bateen Executive) UACC 06:26 Z OMDB 10:48 Z Planned…" at bounding box center [864, 442] width 1391 height 788
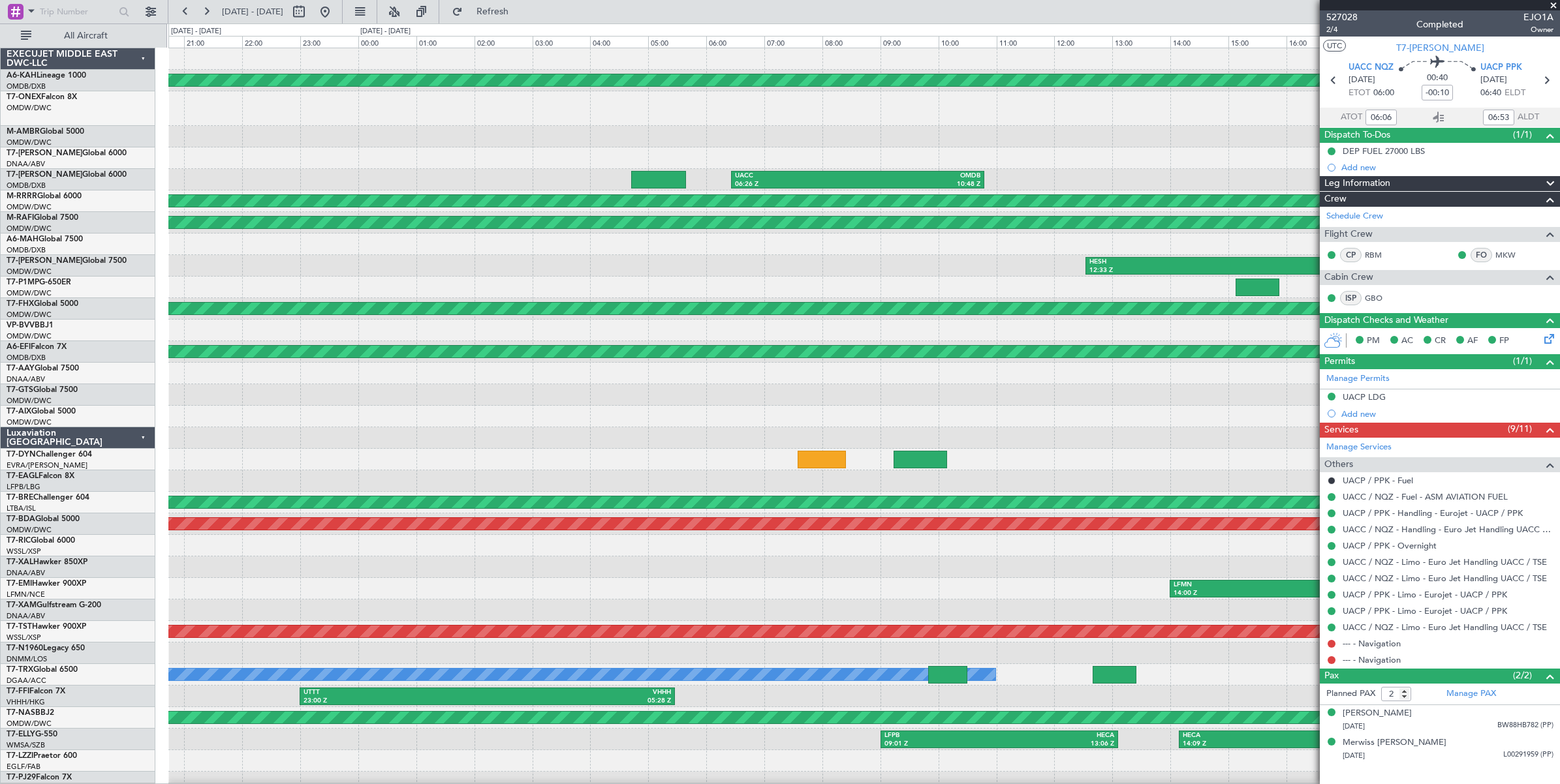
click at [418, 181] on div "Planned Maint Abu Dhabi (Al Bateen Executive) UACC 06:26 Z OMDB 10:48 Z Planned…" at bounding box center [864, 442] width 1391 height 788
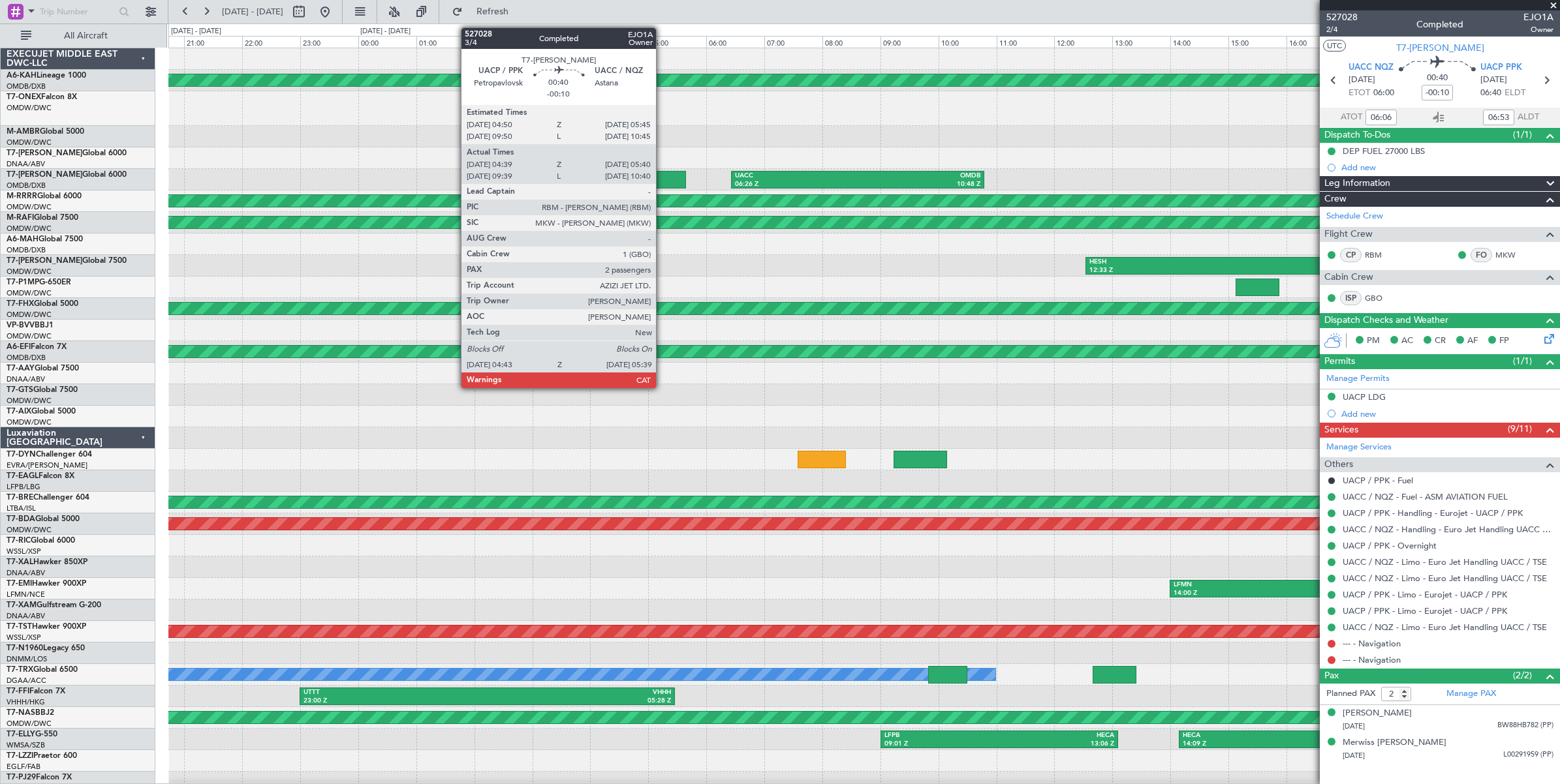
click at [662, 178] on div at bounding box center [658, 180] width 54 height 18
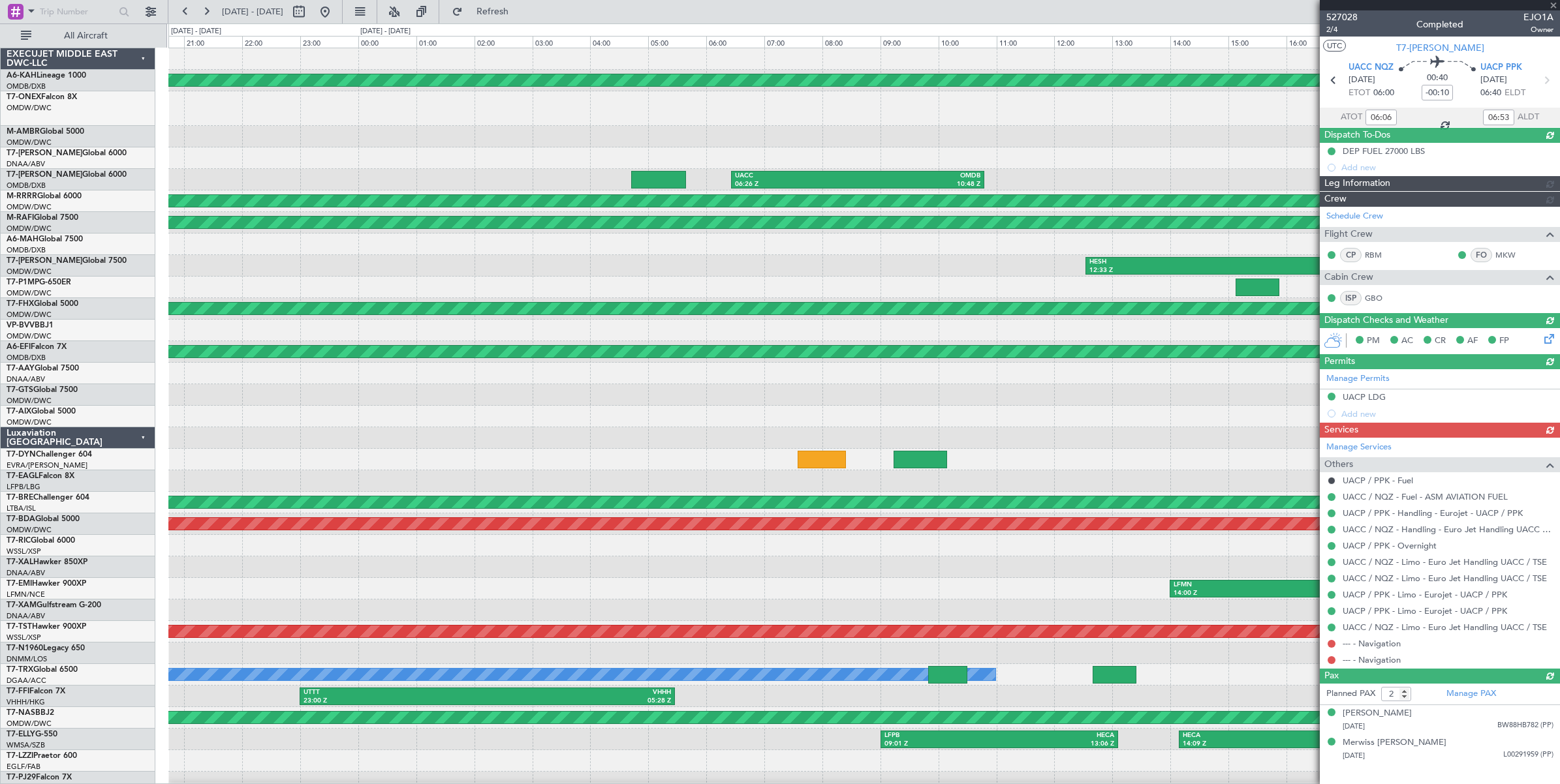
type input "Anita Mani (ANI)"
type input "6087"
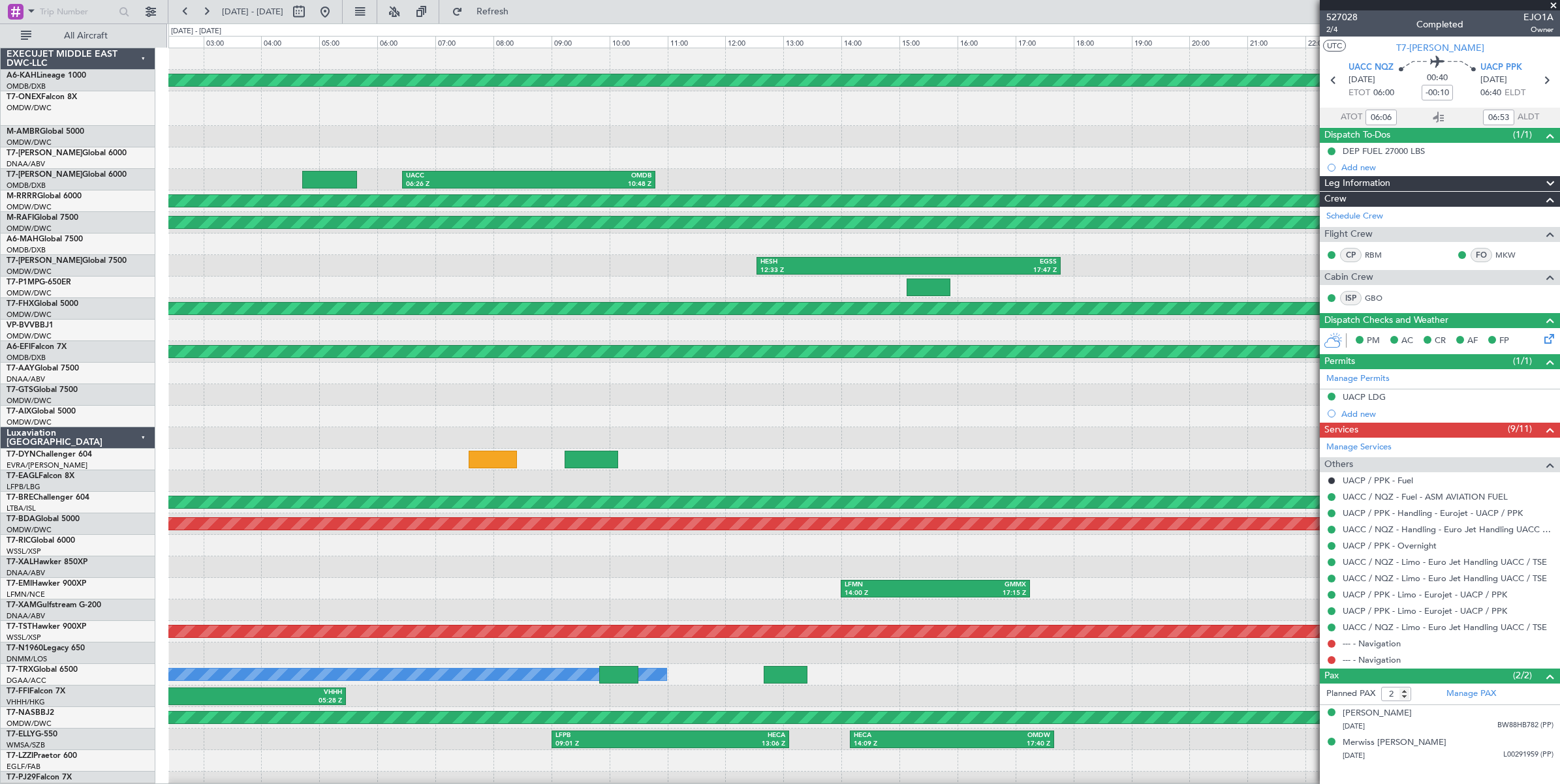
click at [797, 164] on div at bounding box center [864, 158] width 1391 height 21
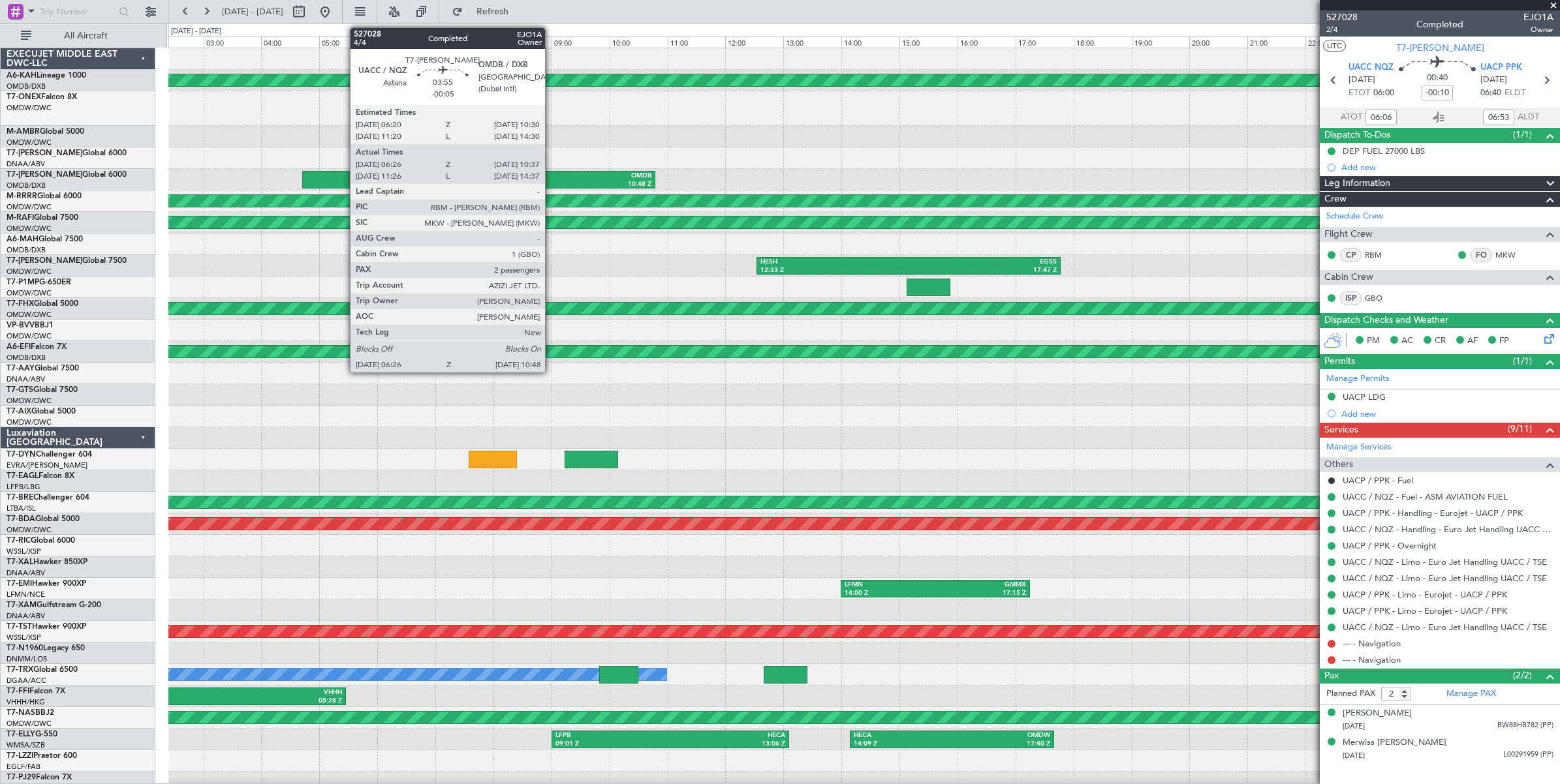
click at [551, 178] on div "OMDB" at bounding box center [590, 176] width 123 height 9
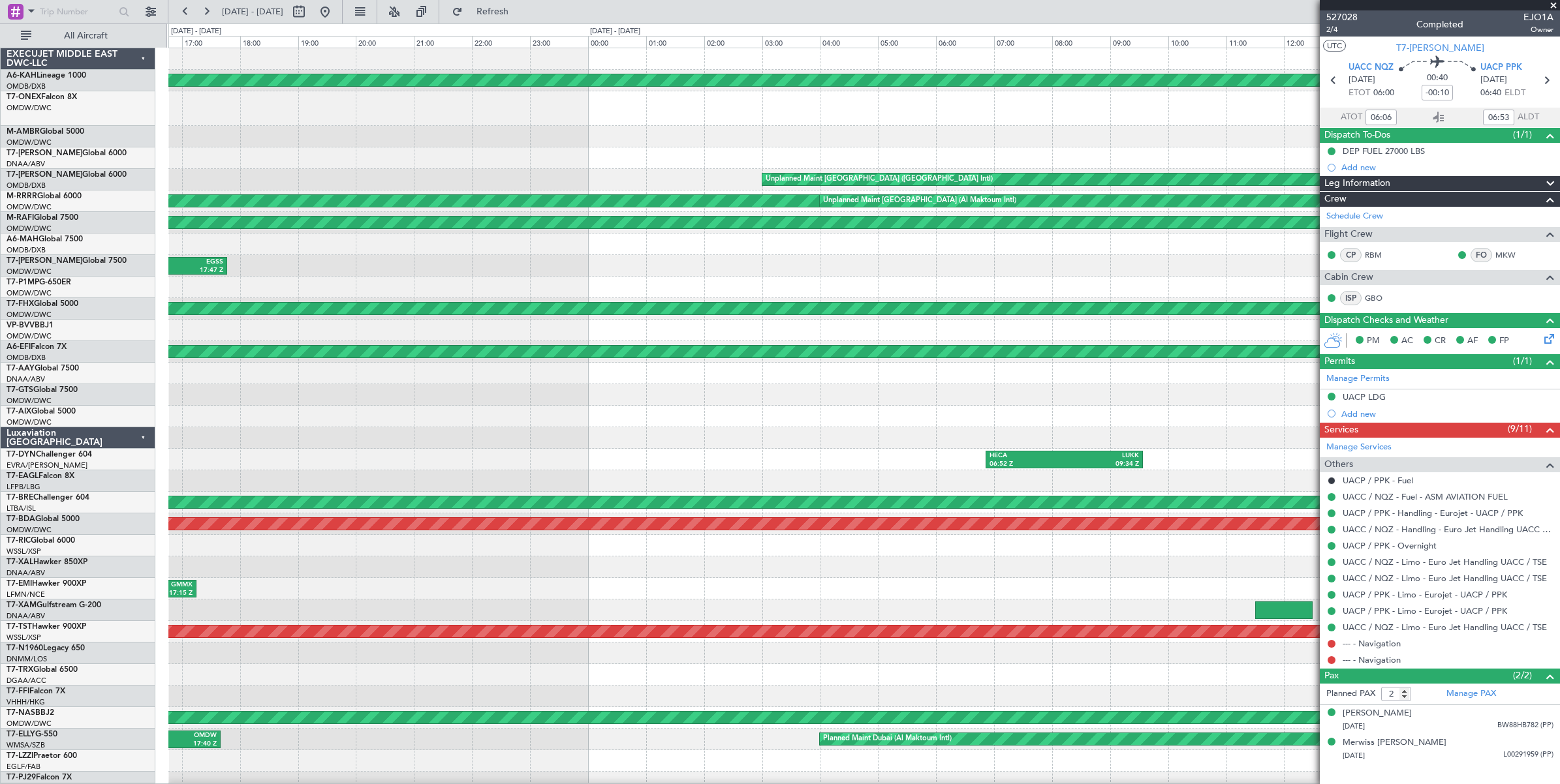
click at [248, 185] on div "Planned Maint Abu Dhabi (Al Bateen Executive) Unplanned Maint Dubai (Dubai Intl…" at bounding box center [864, 442] width 1391 height 788
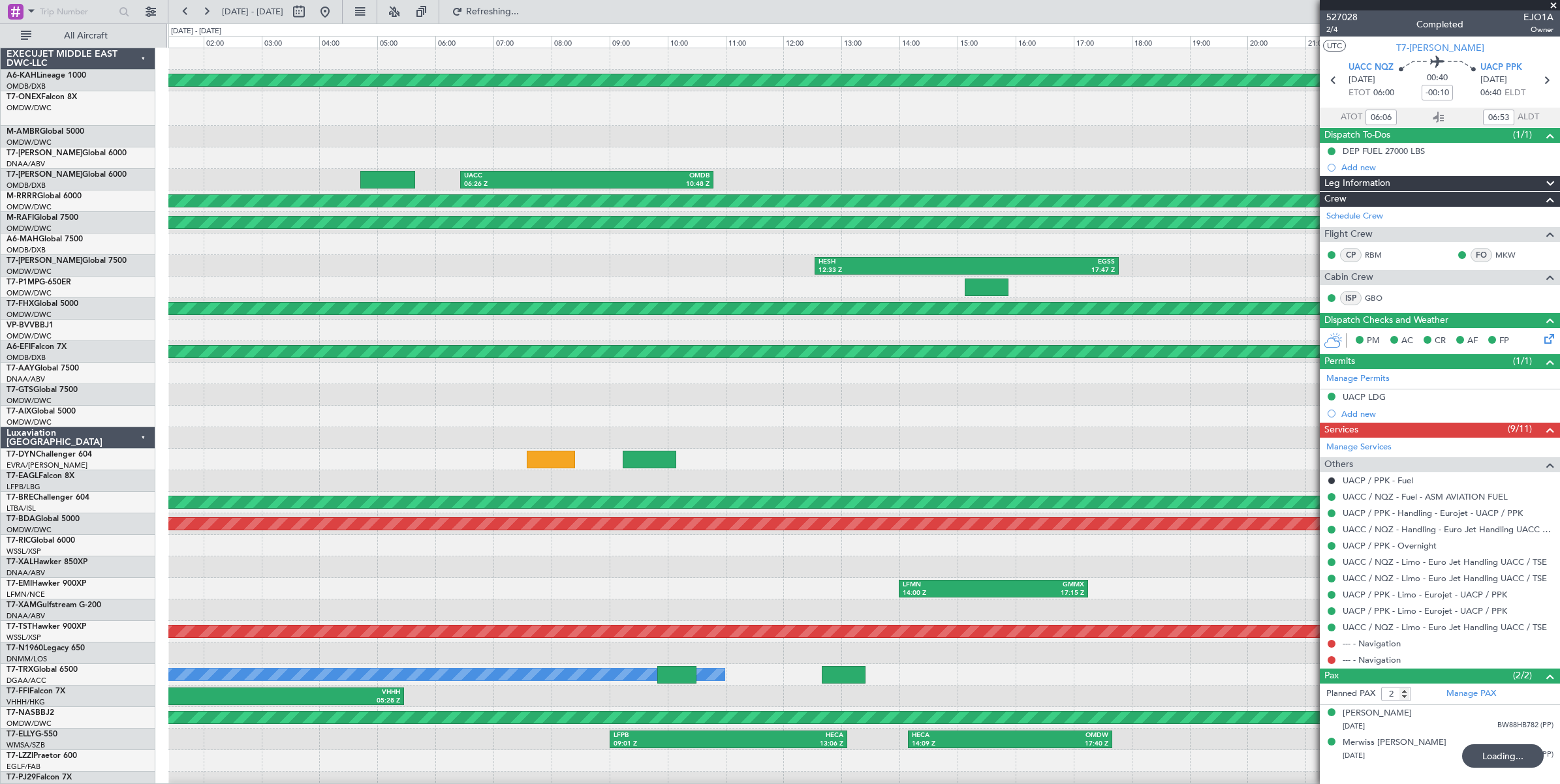
click at [922, 169] on div "Planned Maint Abu Dhabi (Al Bateen Executive) UACC 06:26 Z OMDB 10:48 Z Unplann…" at bounding box center [864, 442] width 1391 height 788
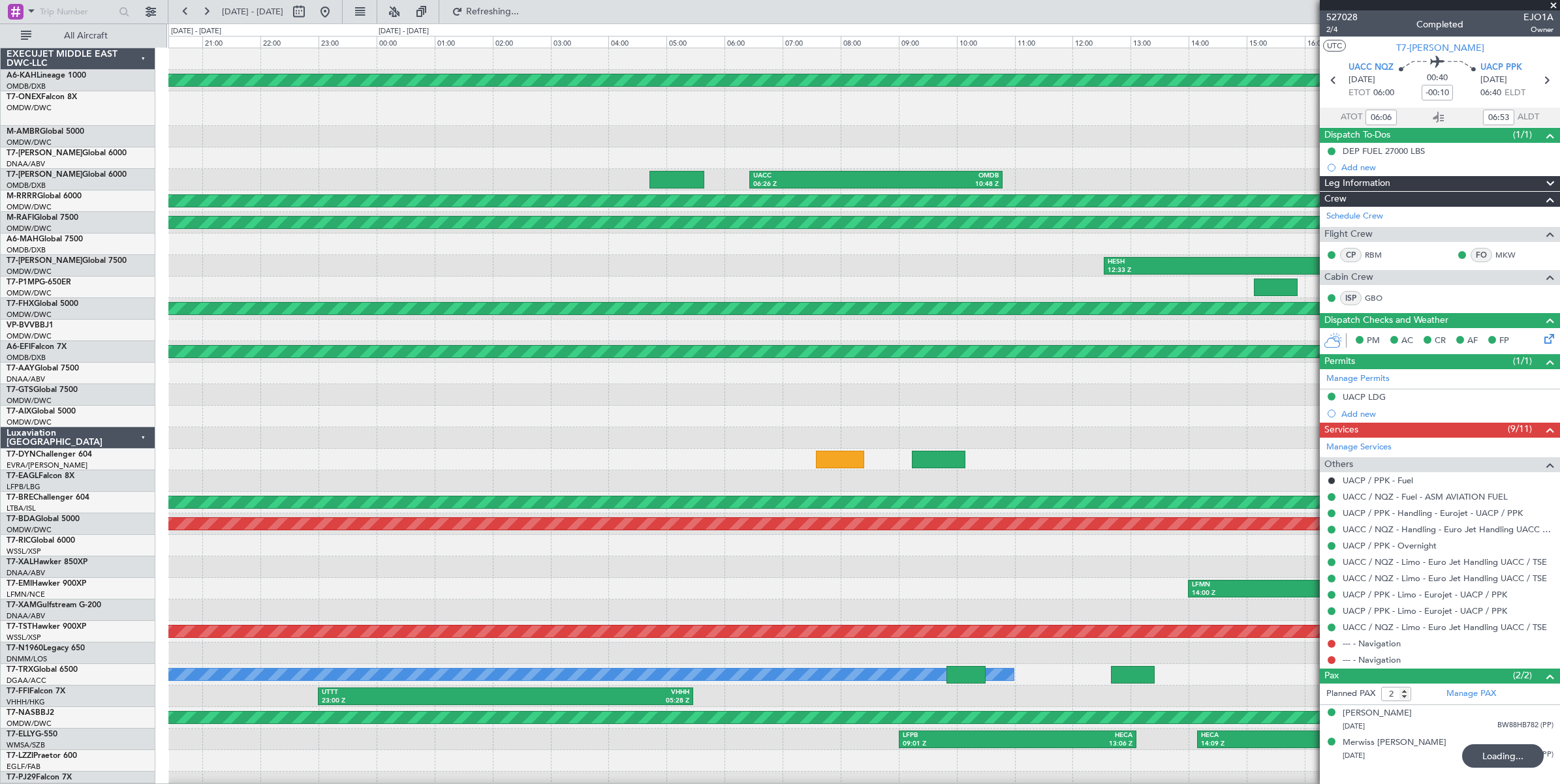
click at [607, 132] on div "Planned Maint Abu Dhabi (Al Bateen Executive) UACC 06:26 Z OMDB 10:48 Z Planned…" at bounding box center [864, 442] width 1391 height 788
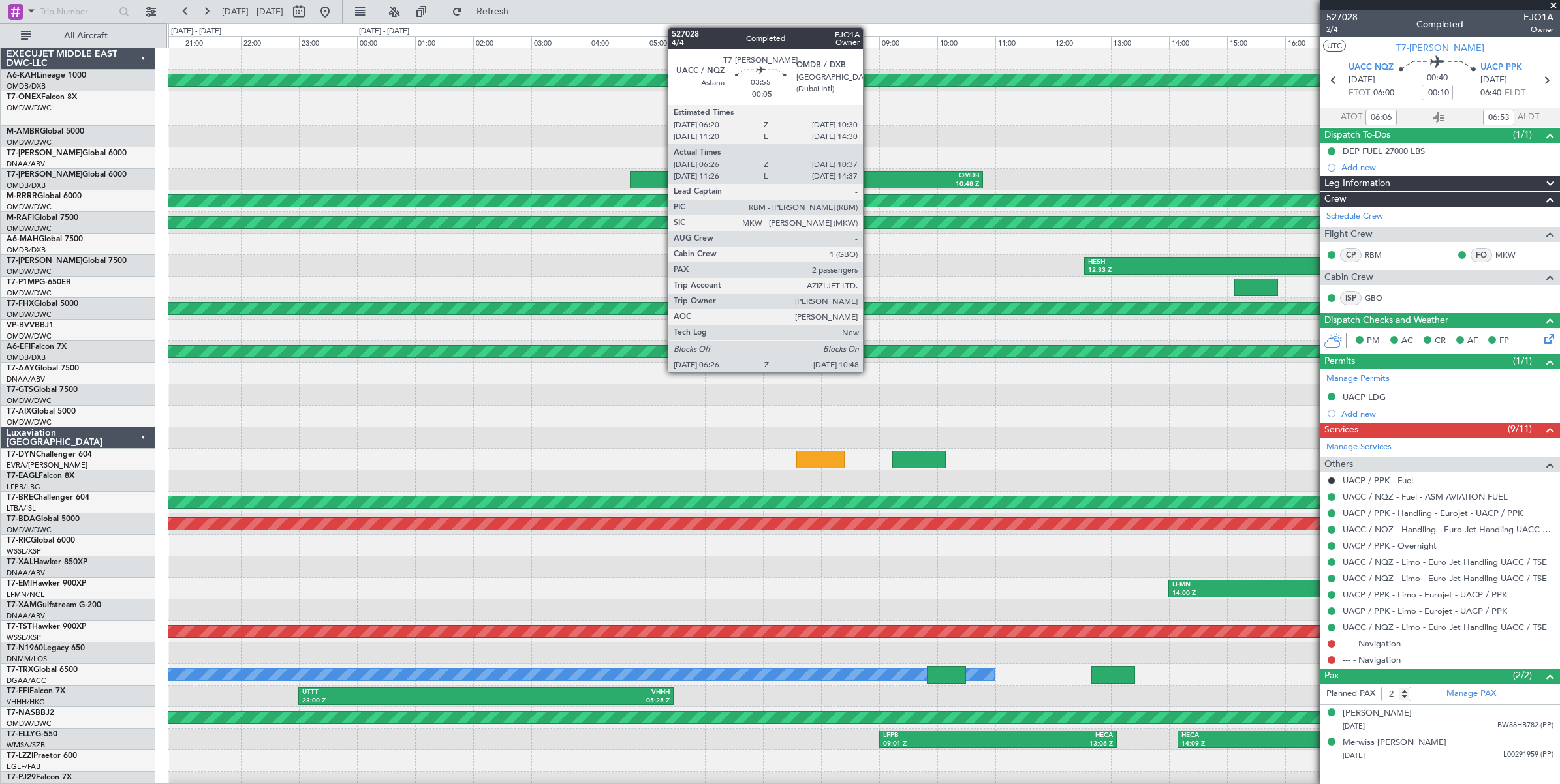
click at [869, 181] on div "10:48 Z" at bounding box center [917, 185] width 123 height 9
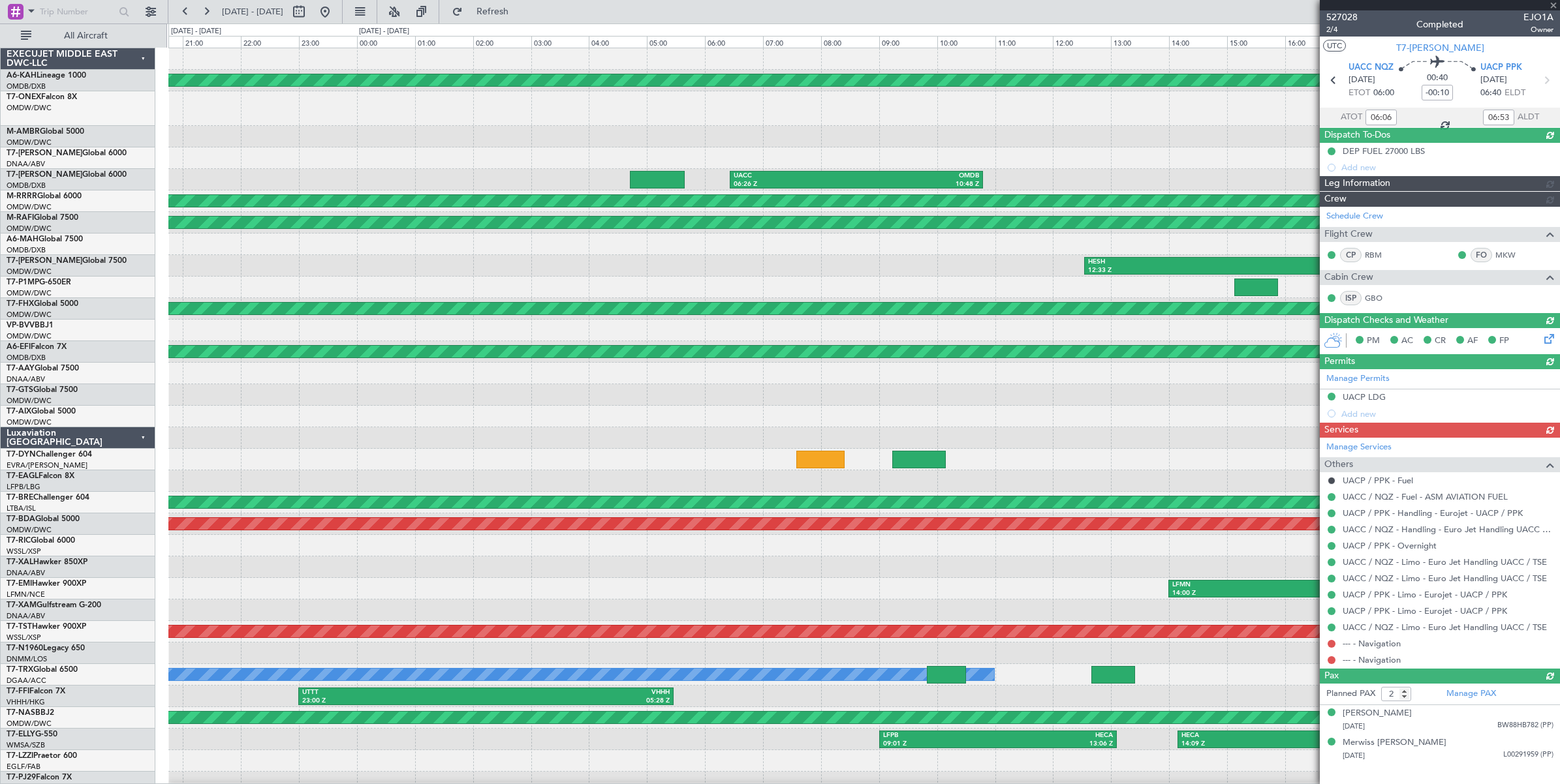
type input "Anita Mani (ANI)"
type input "6087"
type input "Anita Mani (ANI)"
type input "6087"
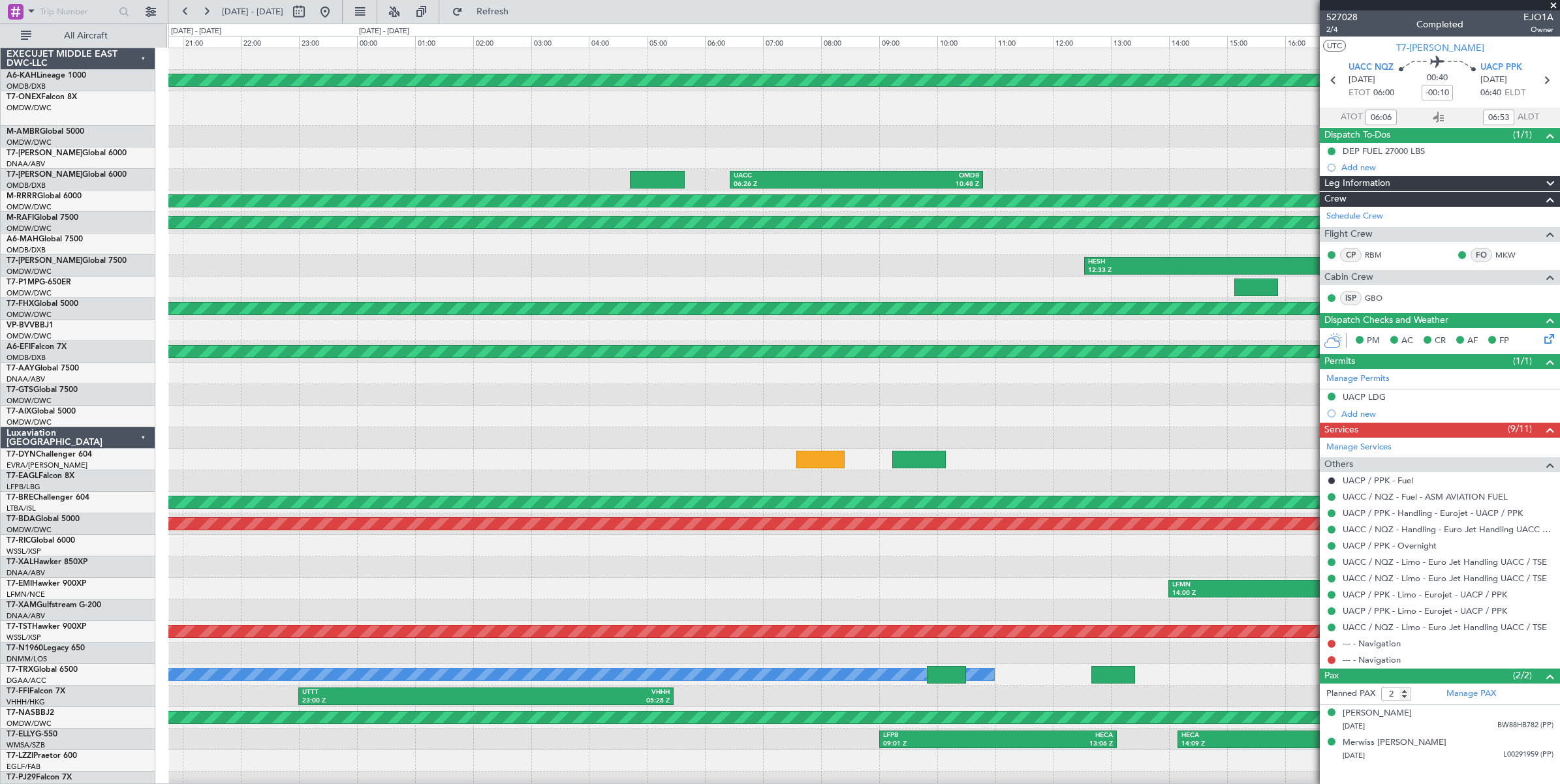
click at [1552, 4] on span at bounding box center [1553, 6] width 13 height 12
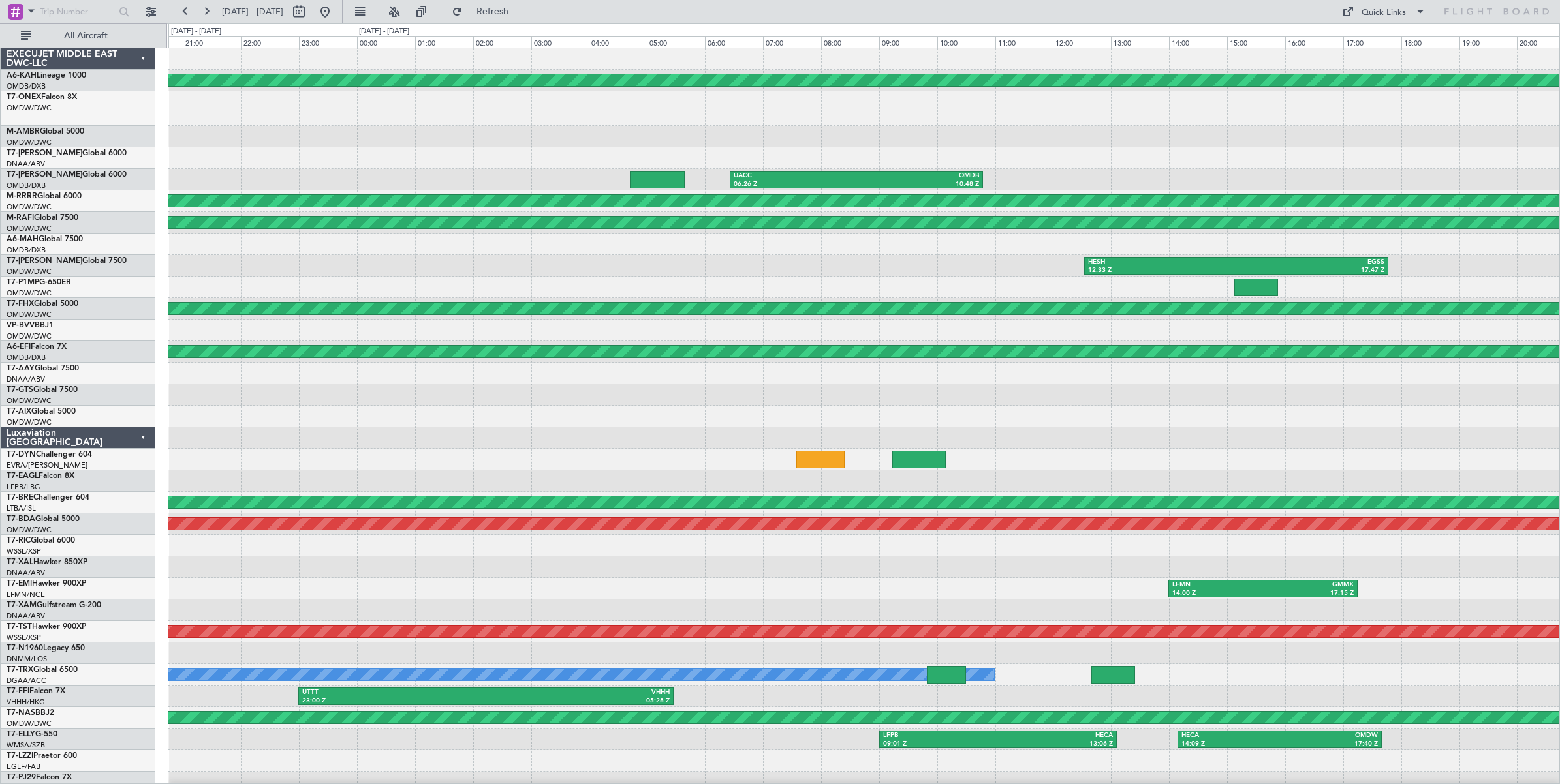
type input "0"
click at [310, 14] on button at bounding box center [299, 12] width 21 height 21
select select "5"
select select "2025"
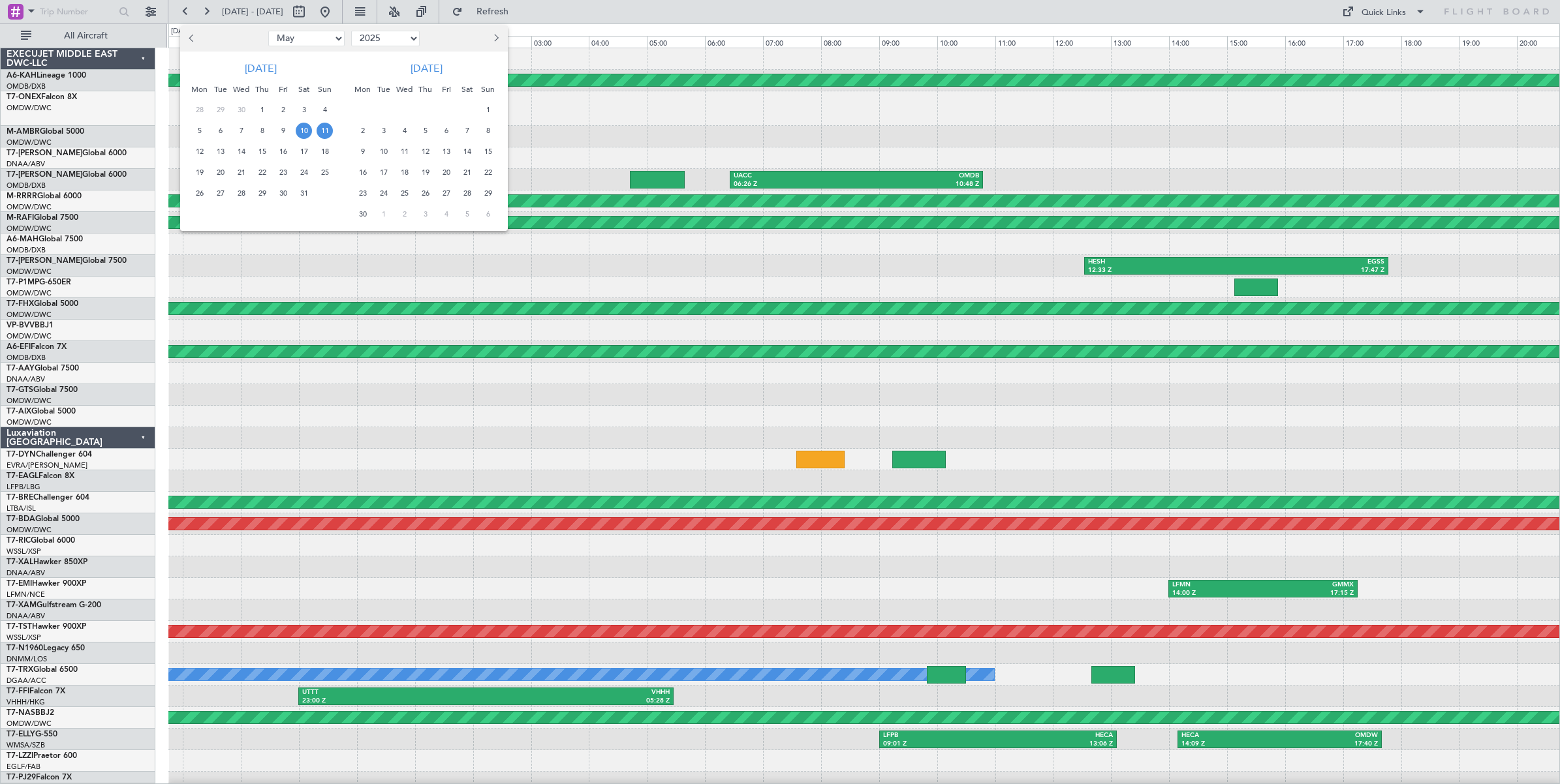
drag, startPoint x: 315, startPoint y: 37, endPoint x: 302, endPoint y: 46, distance: 15.8
click at [314, 37] on select "Jan Feb Mar Apr May Jun [DATE] Aug Sep Oct Nov Dec" at bounding box center [306, 38] width 77 height 15
select select "8"
click at [268, 31] on select "Jan Feb Mar Apr May Jun [DATE] Aug Sep Oct Nov Dec" at bounding box center [306, 38] width 77 height 15
click at [201, 151] on span "11" at bounding box center [199, 152] width 16 height 16
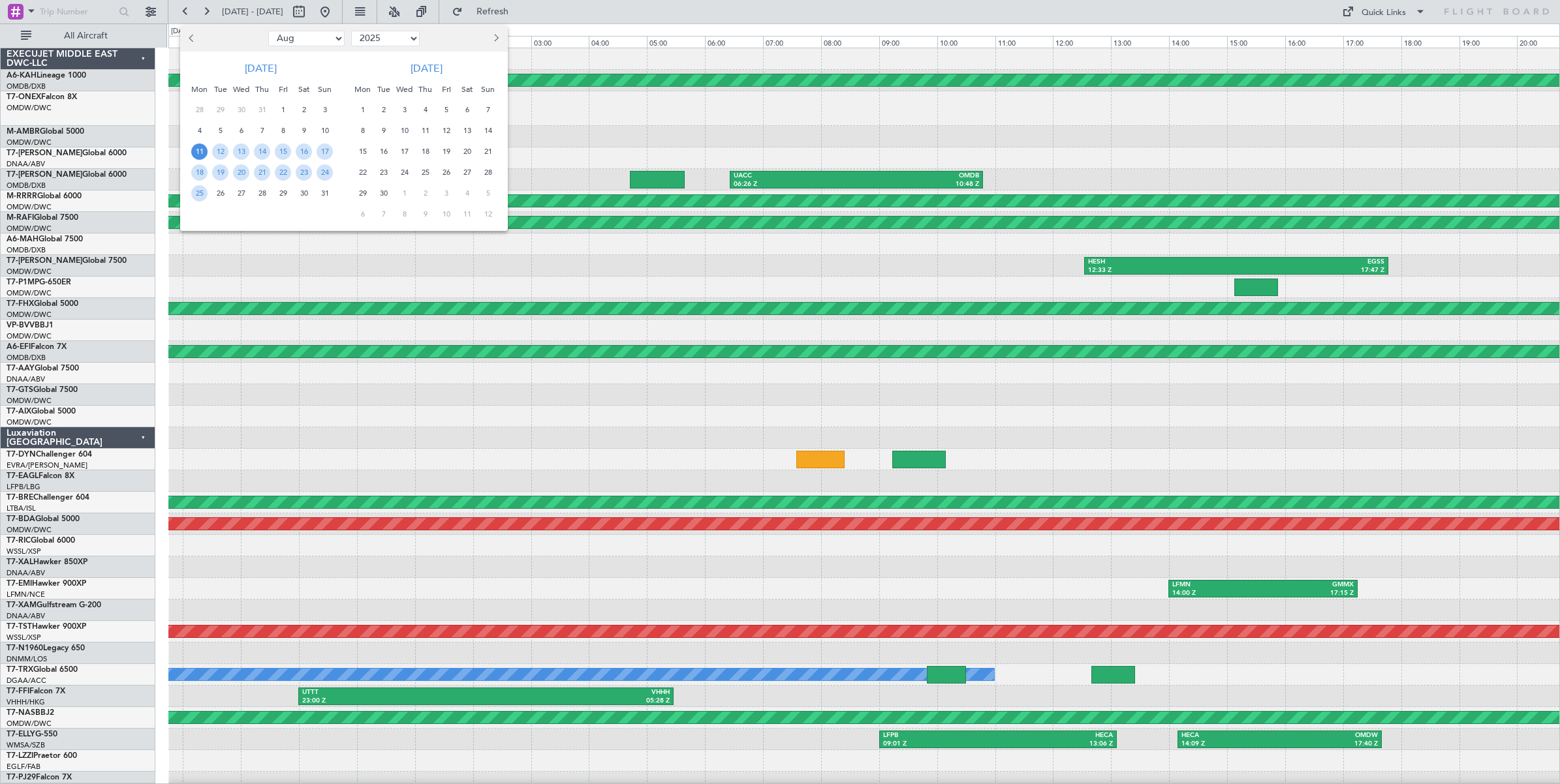
click at [201, 151] on span "11" at bounding box center [199, 152] width 16 height 16
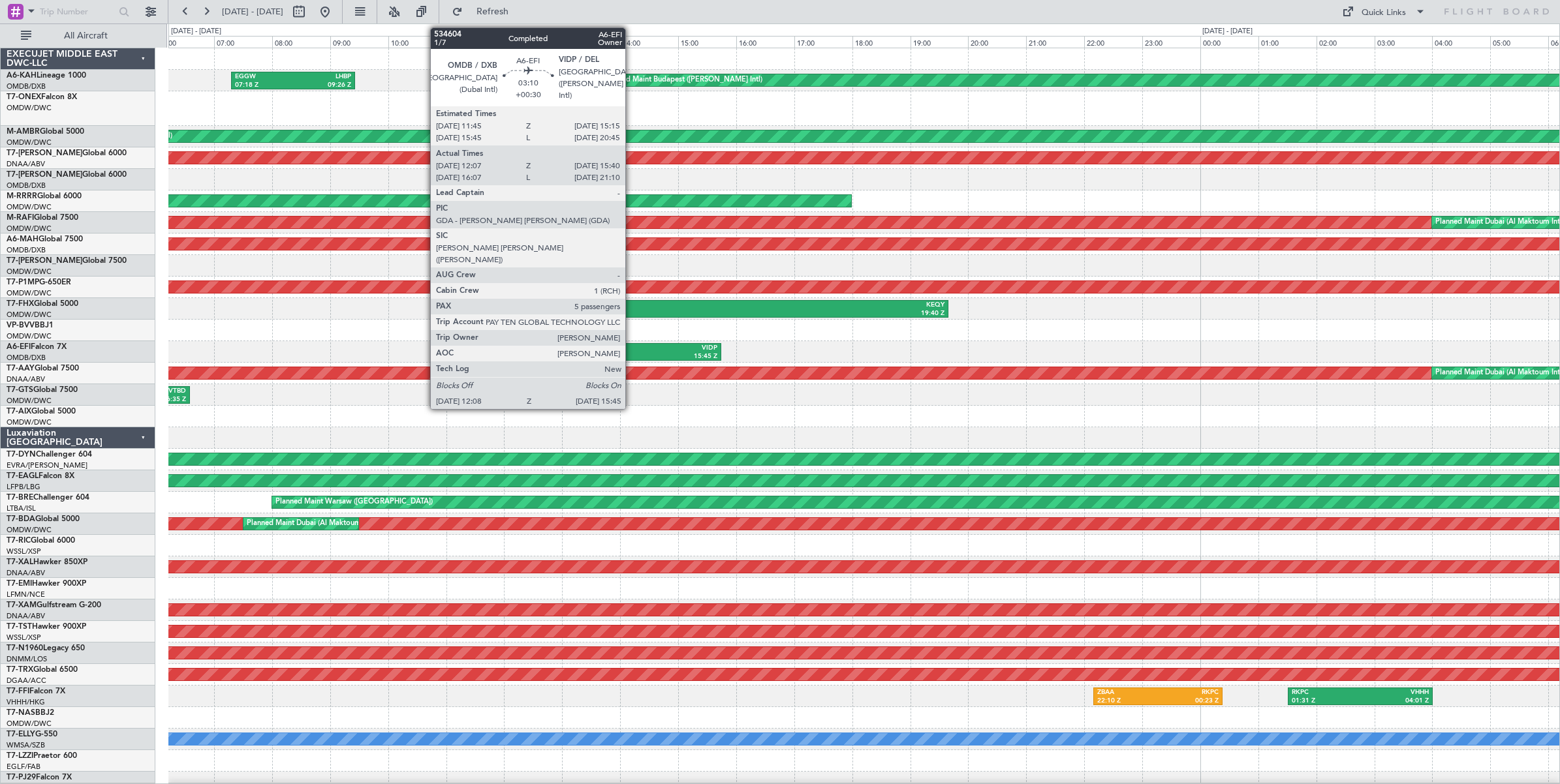
click at [632, 350] on div "VIDP" at bounding box center [667, 348] width 102 height 9
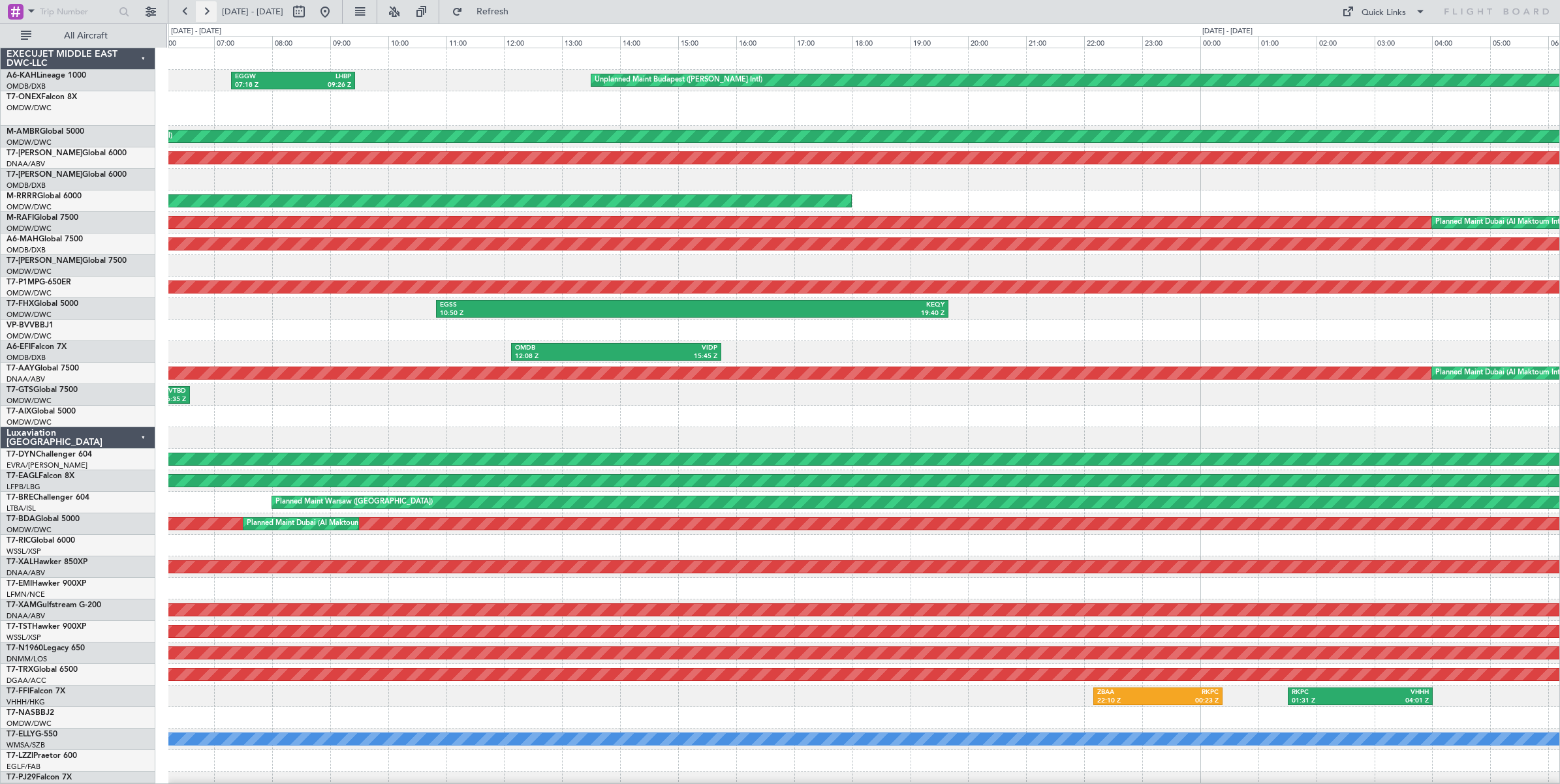
click at [209, 11] on button at bounding box center [206, 12] width 21 height 21
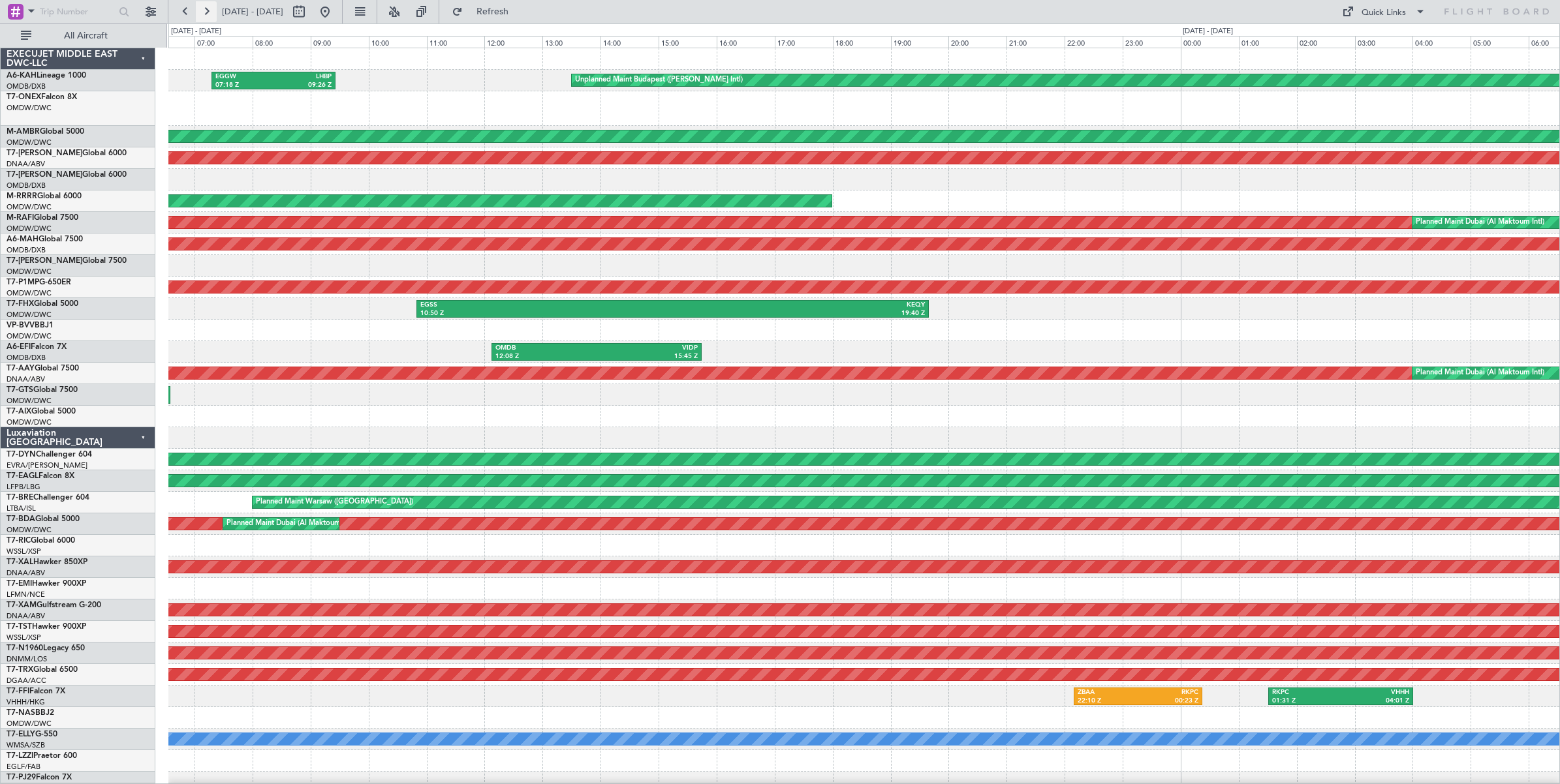
click at [209, 11] on button at bounding box center [206, 12] width 21 height 21
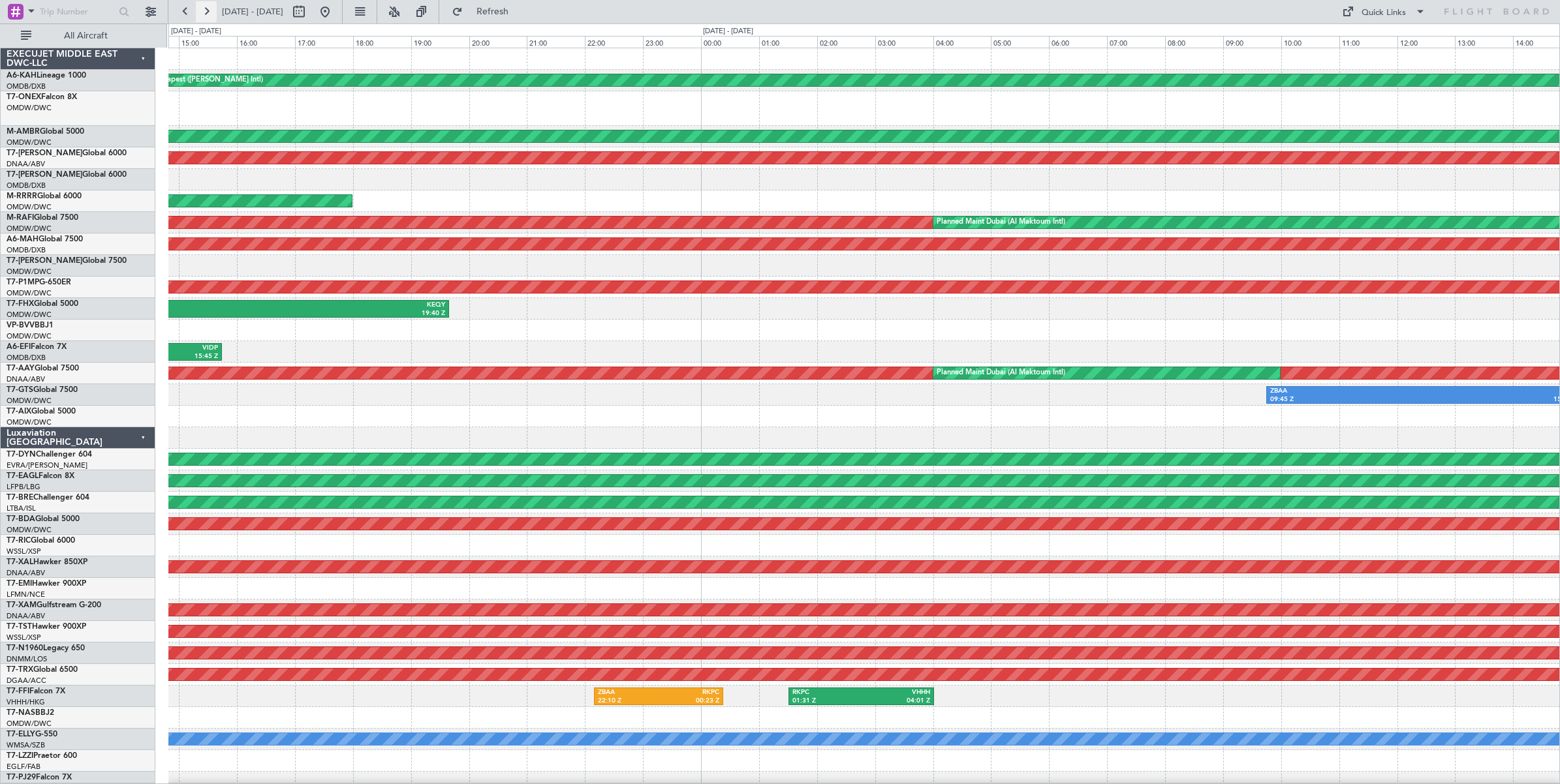
click at [209, 11] on button at bounding box center [206, 12] width 21 height 21
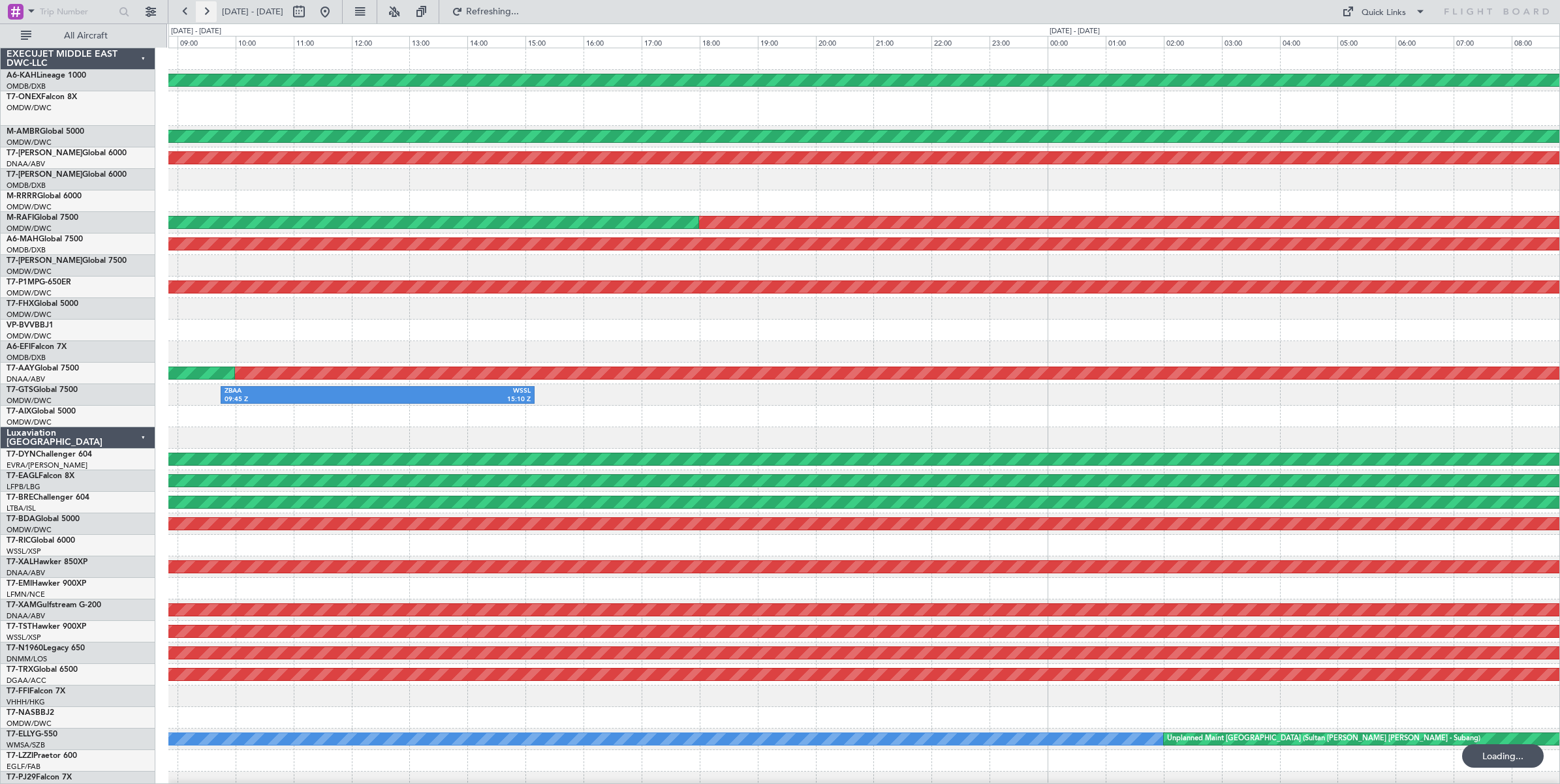
click at [209, 11] on button at bounding box center [206, 12] width 21 height 21
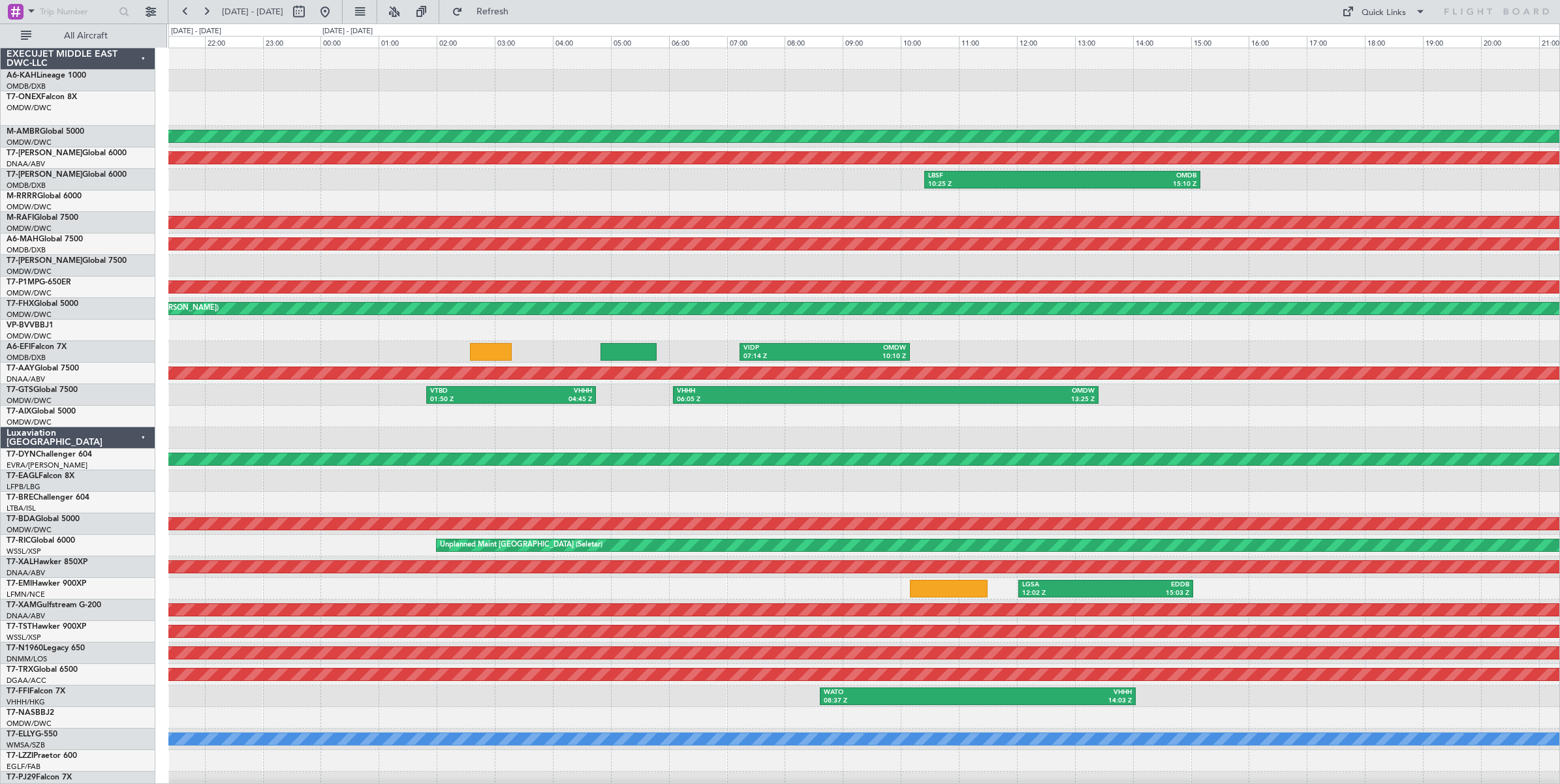
click at [344, 360] on div "VIDP 07:14 Z OMDW 10:10 Z" at bounding box center [864, 351] width 1391 height 21
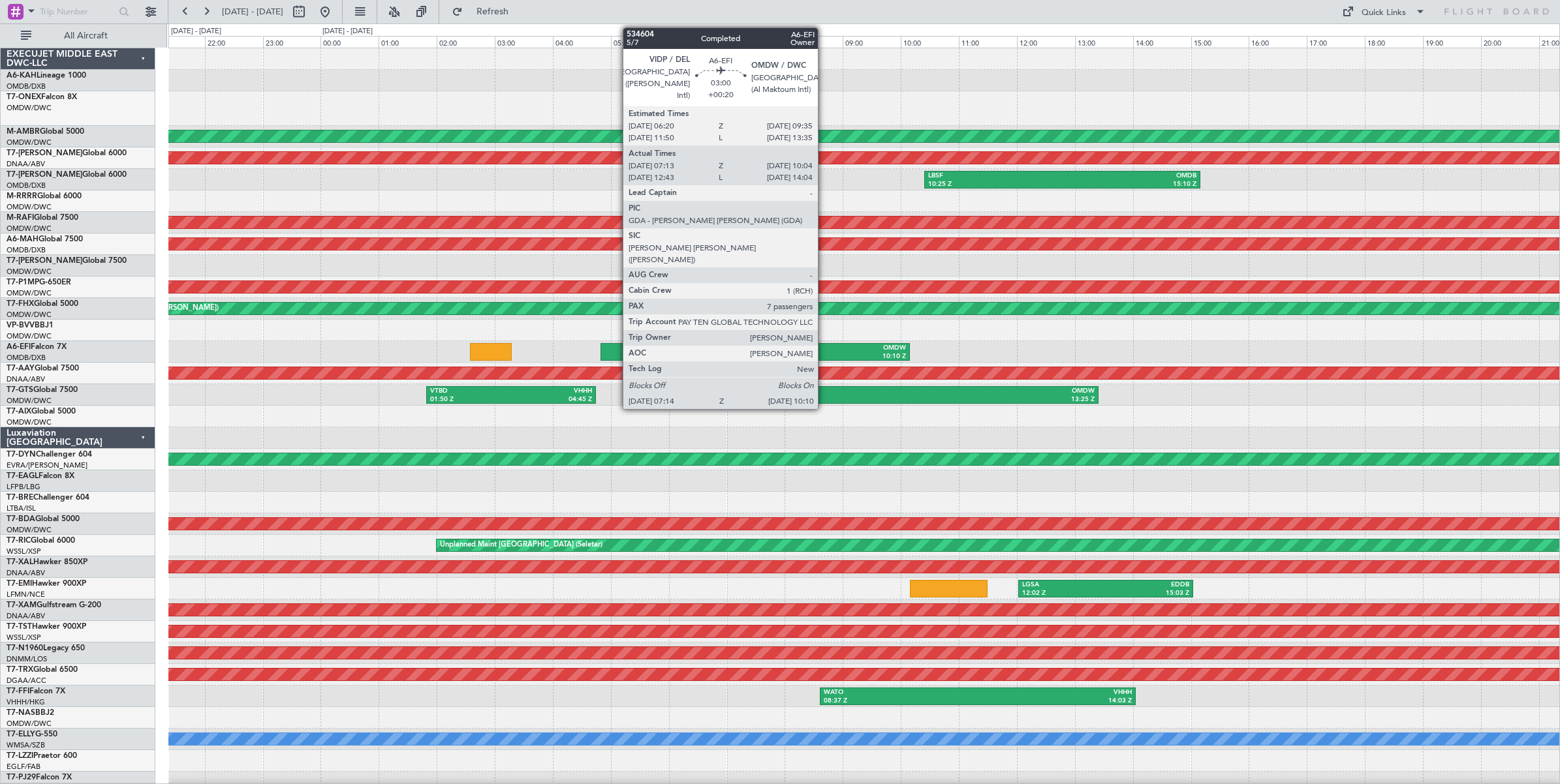
click at [825, 350] on div "OMDW" at bounding box center [866, 348] width 82 height 9
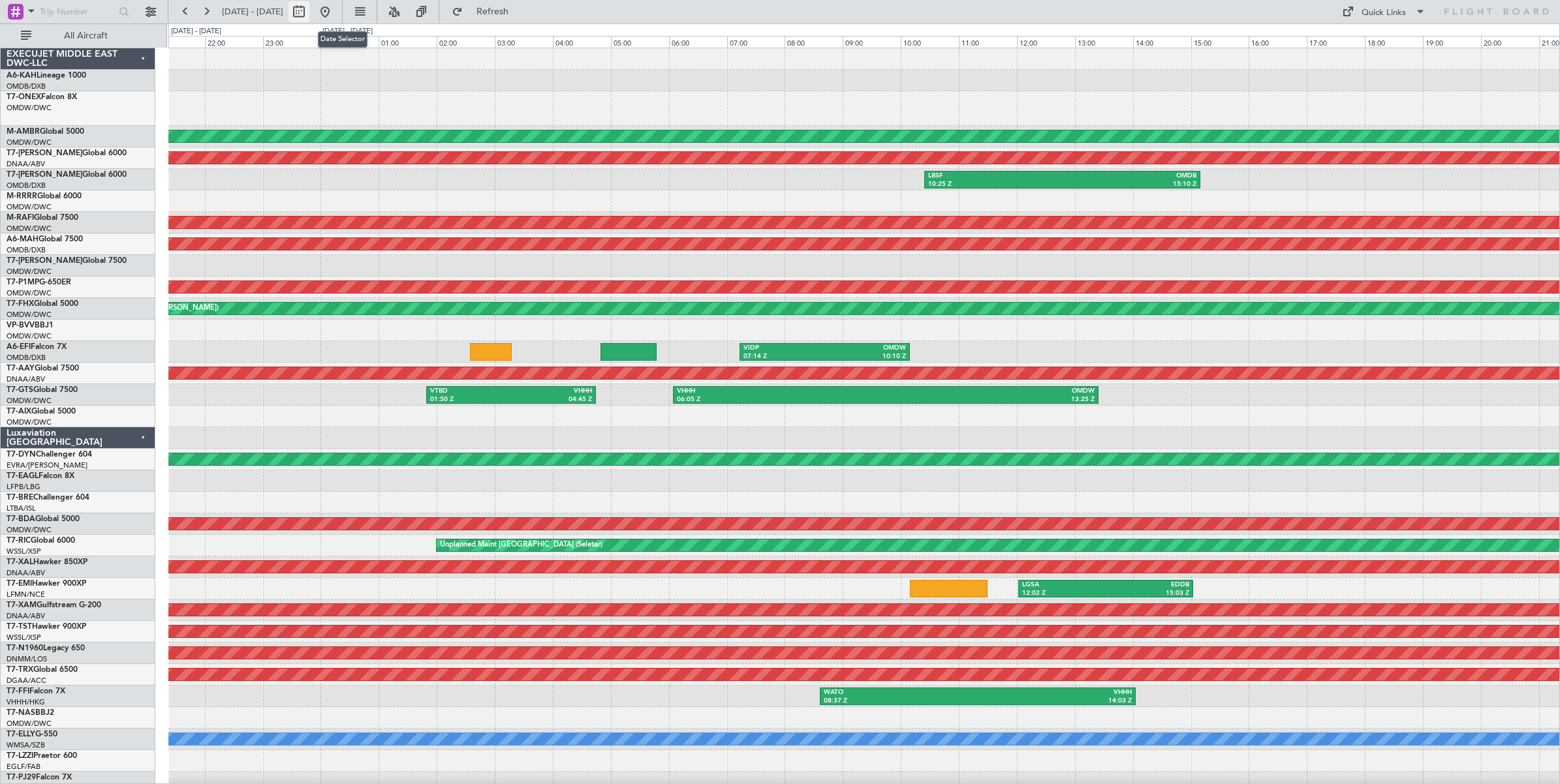
click at [310, 13] on button at bounding box center [299, 12] width 21 height 21
select select "8"
select select "2025"
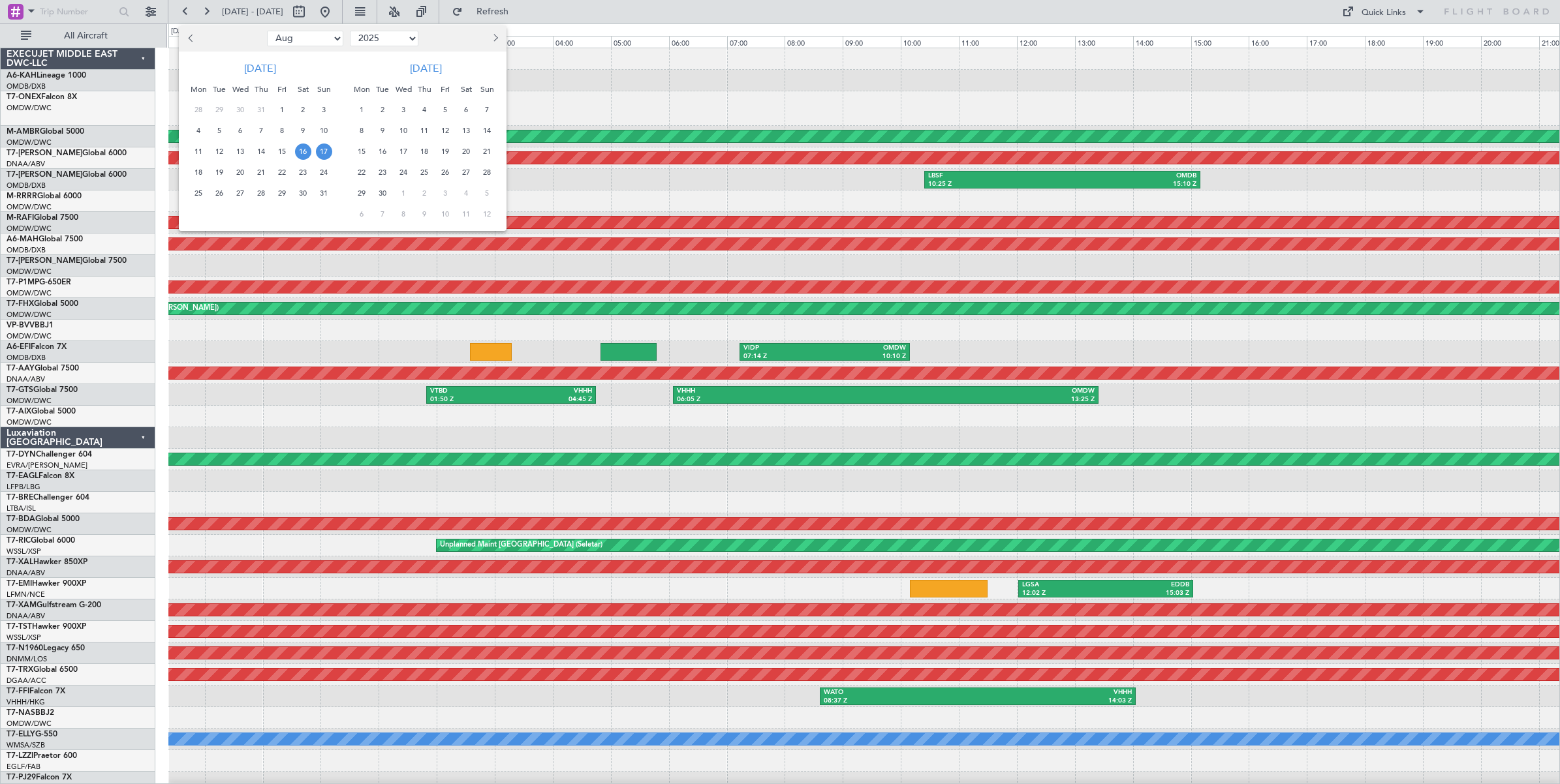
click at [311, 36] on select "Jan Feb Mar Apr May Jun [DATE] Aug Sep Oct Nov Dec" at bounding box center [305, 38] width 77 height 15
select select "5"
click at [267, 31] on select "Jan Feb Mar Apr May Jun [DATE] Aug Sep Oct Nov Dec" at bounding box center [305, 38] width 77 height 15
click at [324, 150] on span "18" at bounding box center [324, 152] width 16 height 16
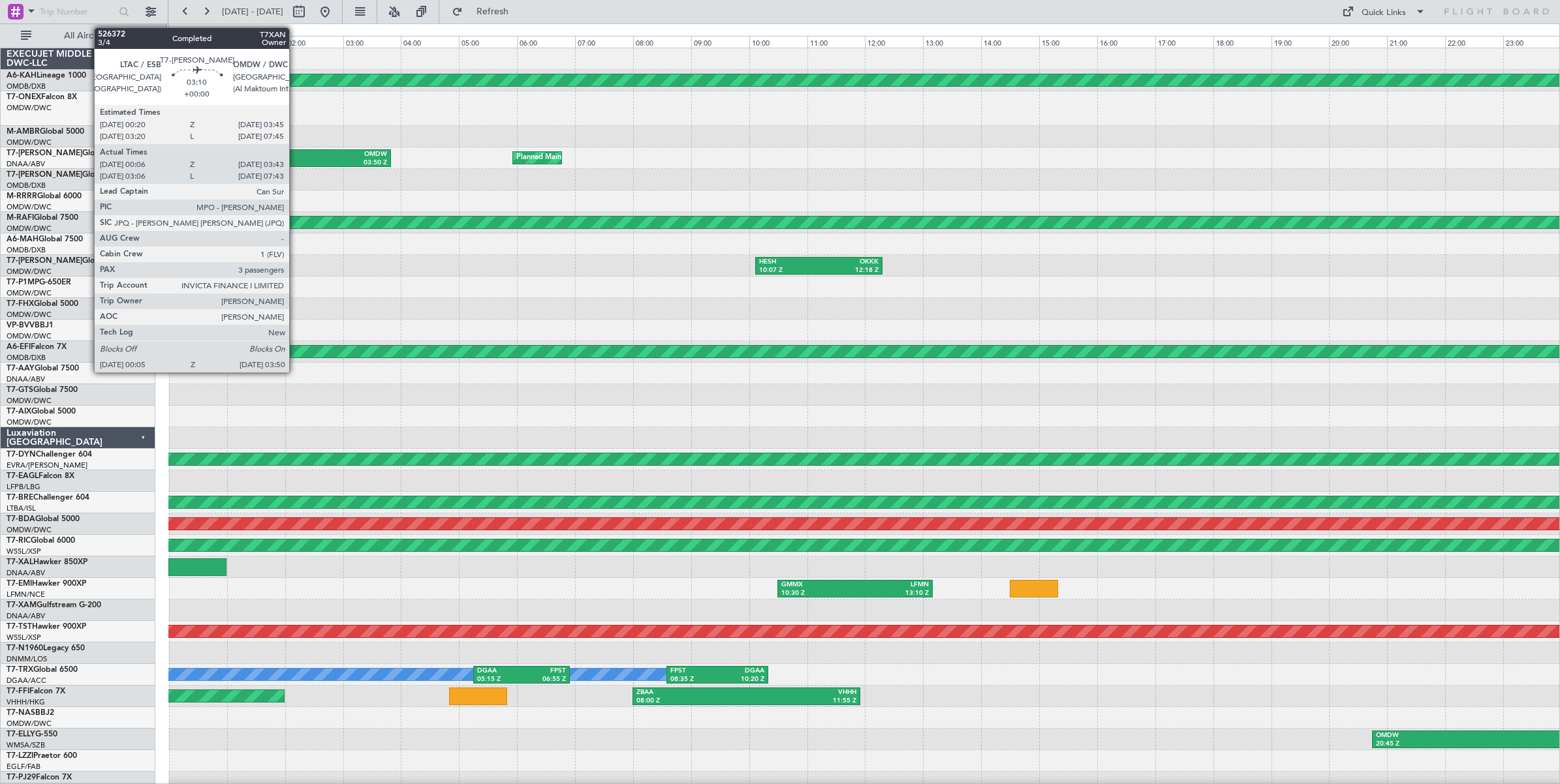
click at [296, 157] on div "OMDW" at bounding box center [334, 155] width 105 height 9
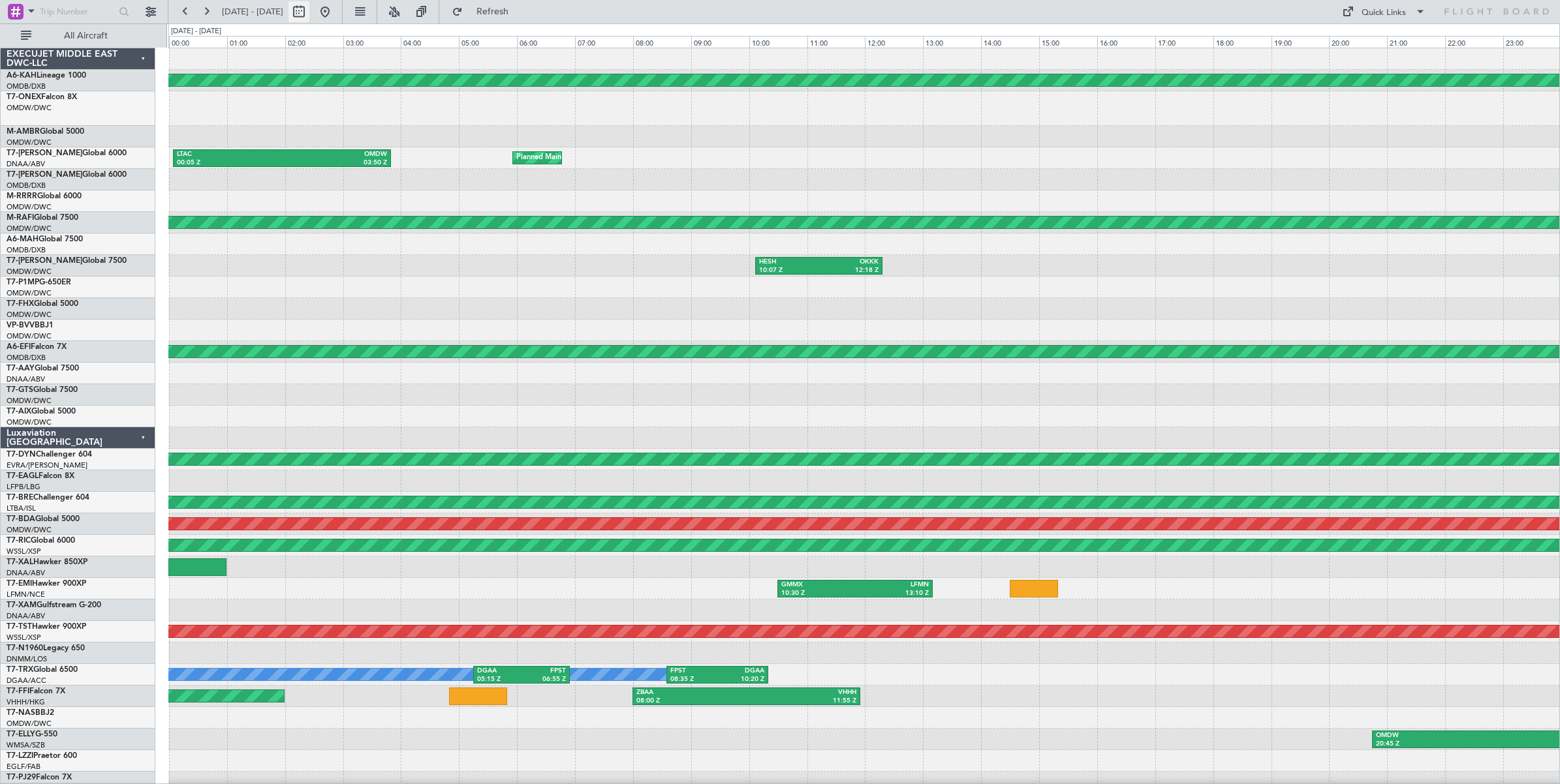
click at [310, 15] on button at bounding box center [299, 12] width 21 height 21
select select "5"
select select "2025"
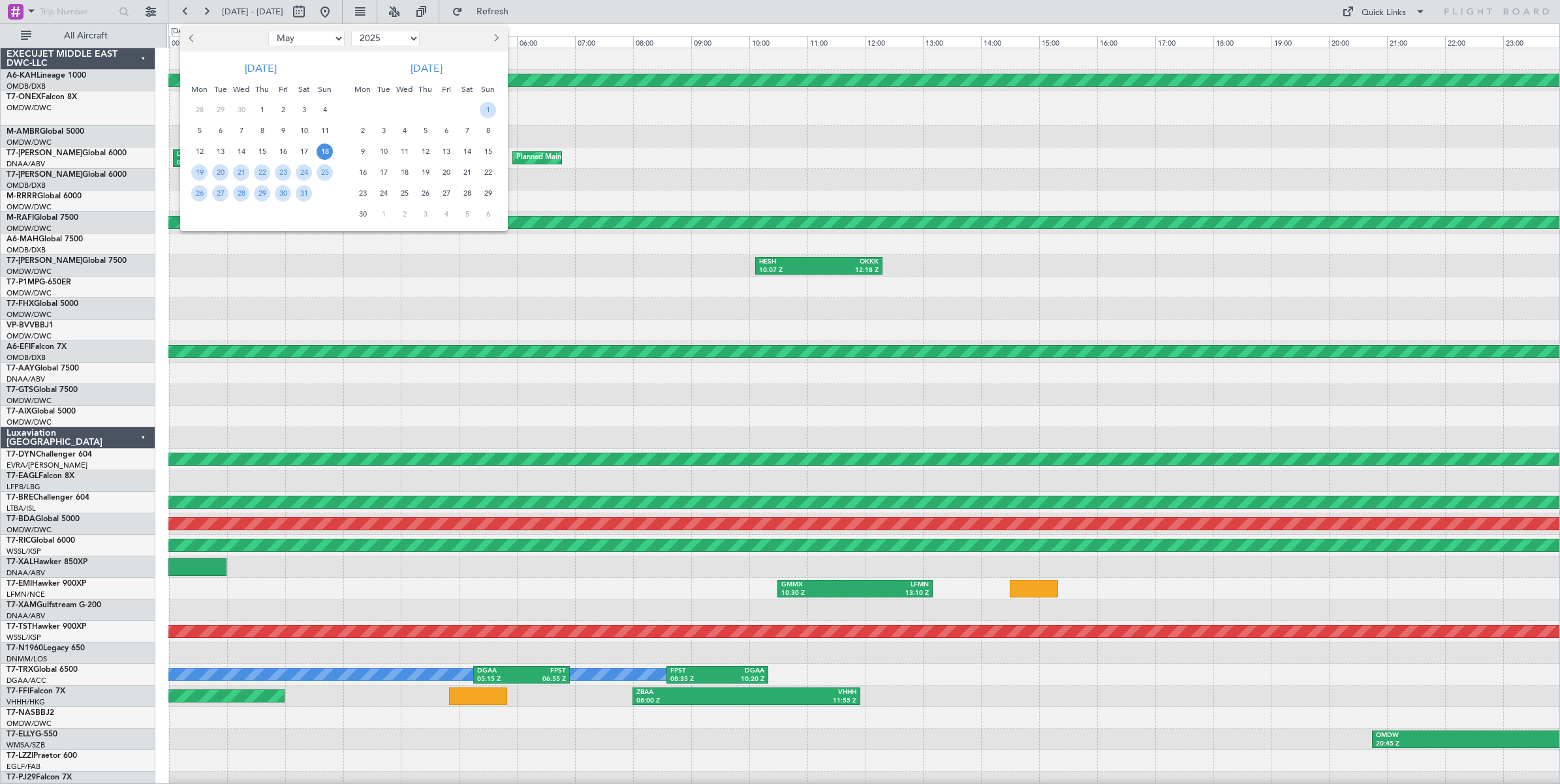
click at [326, 36] on select "Jan Feb Mar Apr May Jun [DATE] Aug Sep Oct Nov Dec" at bounding box center [306, 38] width 77 height 15
select select "8"
click at [268, 31] on select "Jan Feb Mar Apr May Jun [DATE] Aug Sep Oct Nov Dec" at bounding box center [306, 38] width 77 height 15
click at [283, 108] on span "1" at bounding box center [283, 109] width 16 height 16
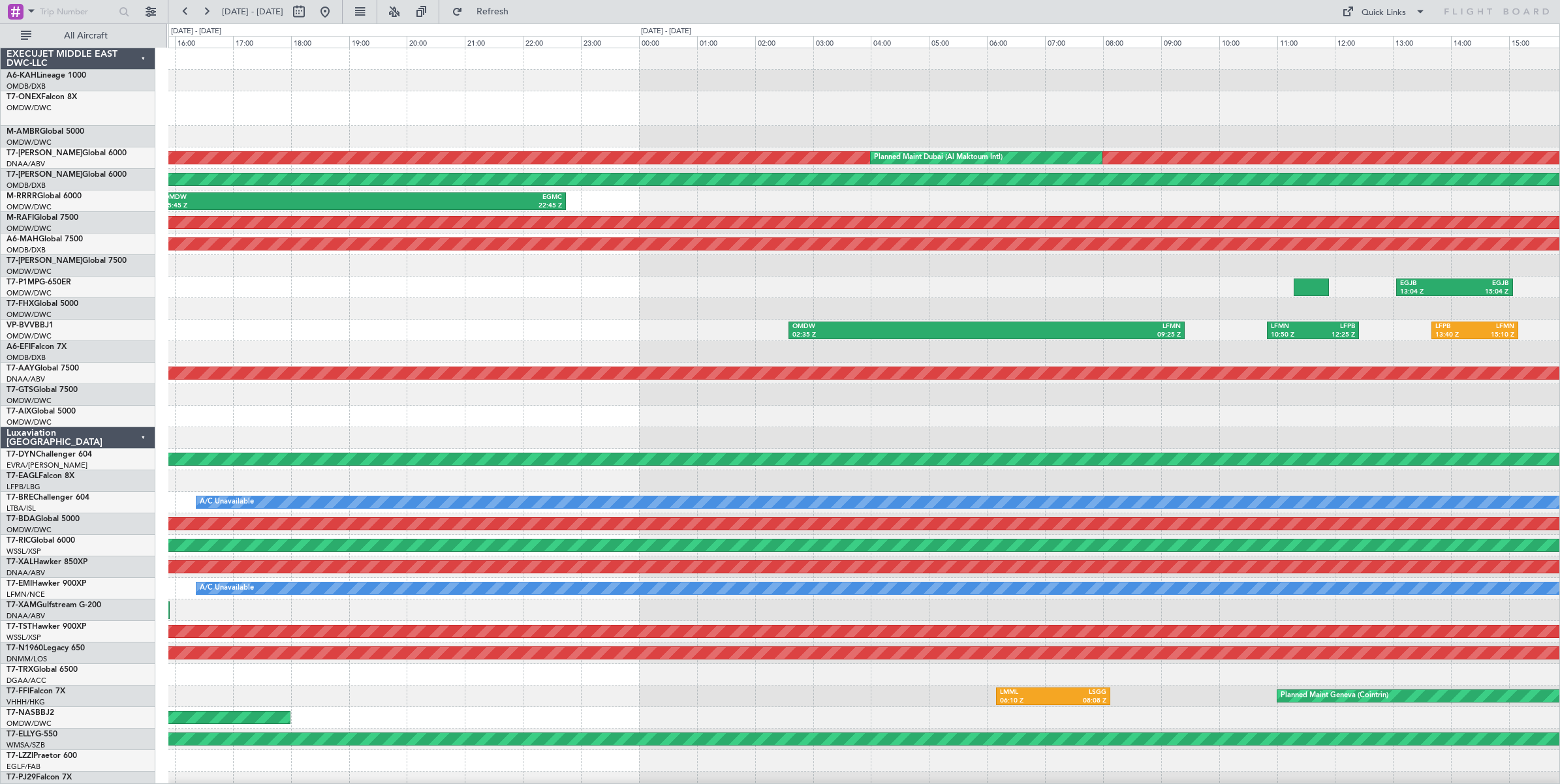
click at [405, 318] on div "3 Flight Legs Planned Maint Geneva (Cointrin) Unplanned Maint Dubai (Al Maktoum…" at bounding box center [864, 442] width 1391 height 788
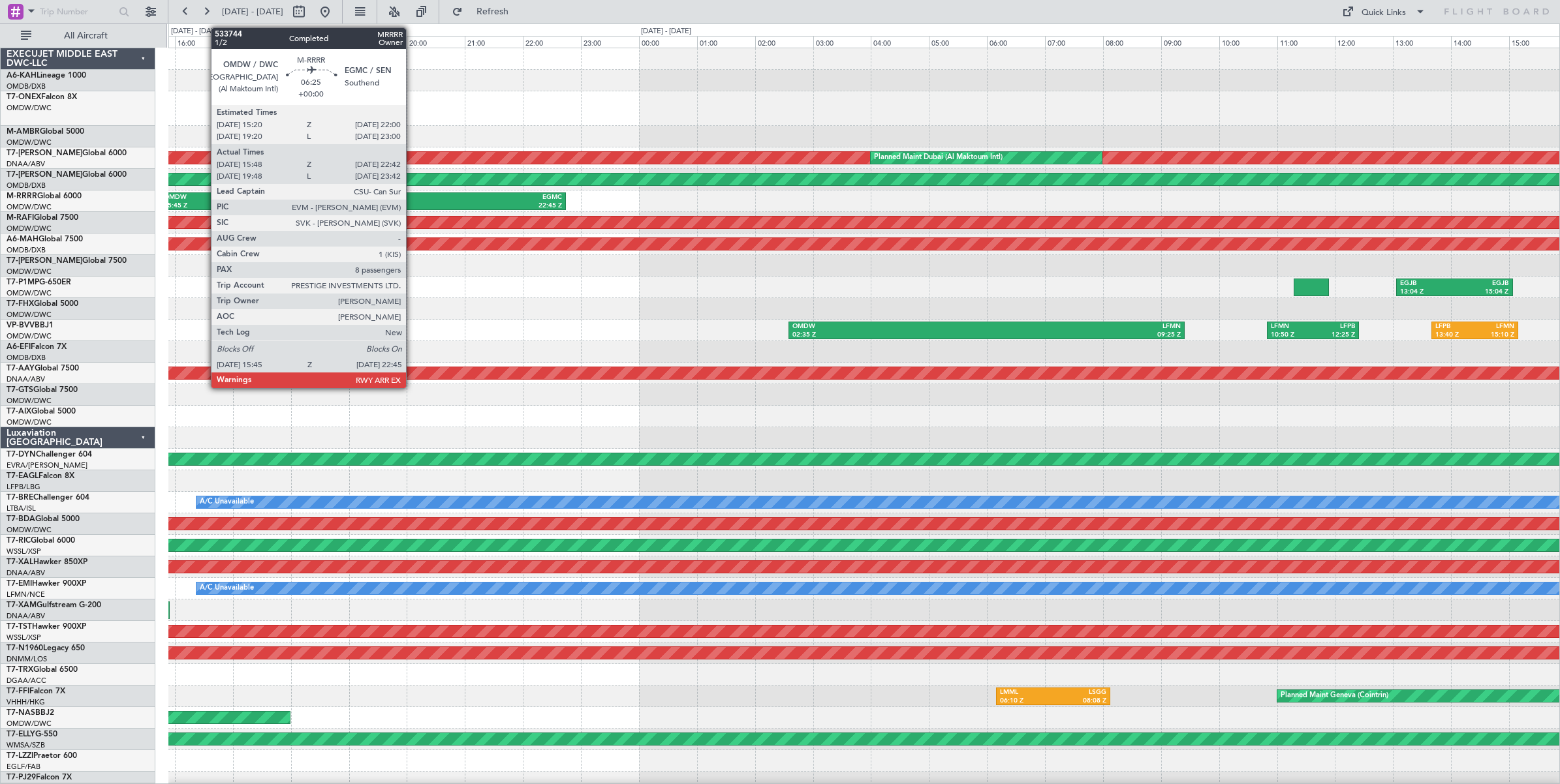
click at [413, 201] on div "22:45 Z" at bounding box center [462, 206] width 199 height 9
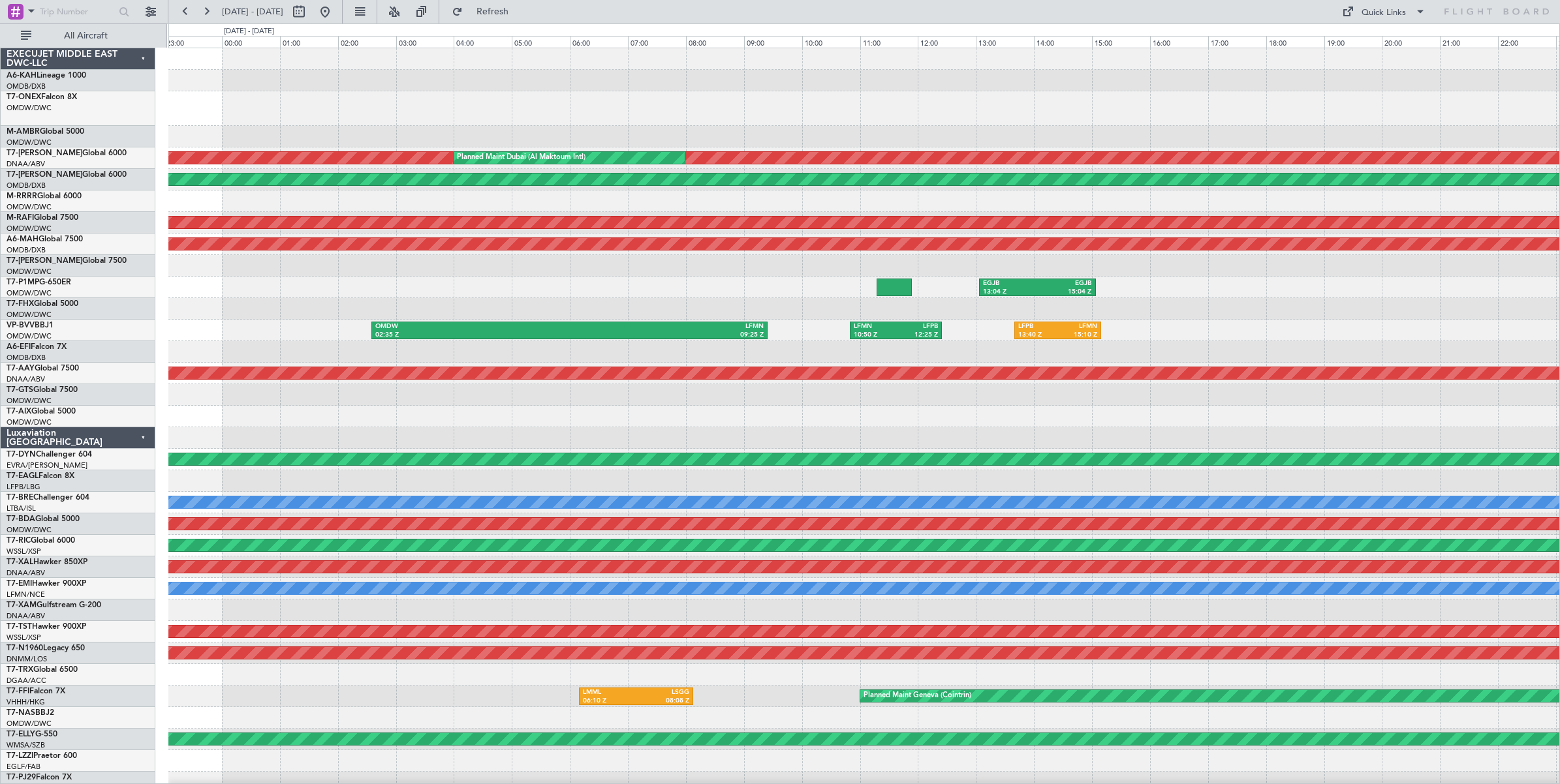
click at [543, 313] on div "Unplanned Maint Dubai (Al Maktoum Intl) Planned Maint Dubai (Al Maktoum Intl) A…" at bounding box center [864, 442] width 1391 height 788
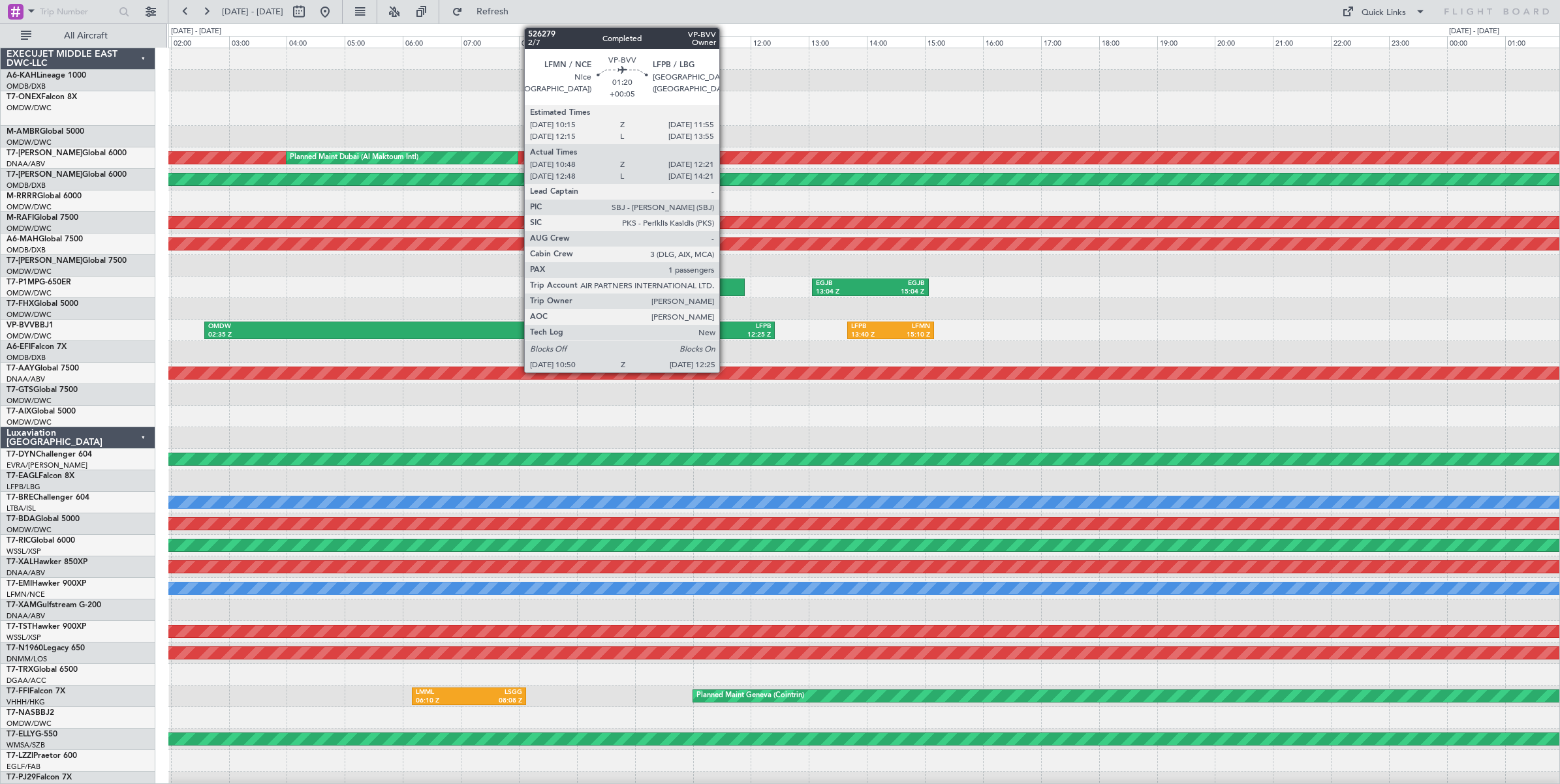
click at [726, 334] on div "10:50 Z" at bounding box center [708, 335] width 42 height 9
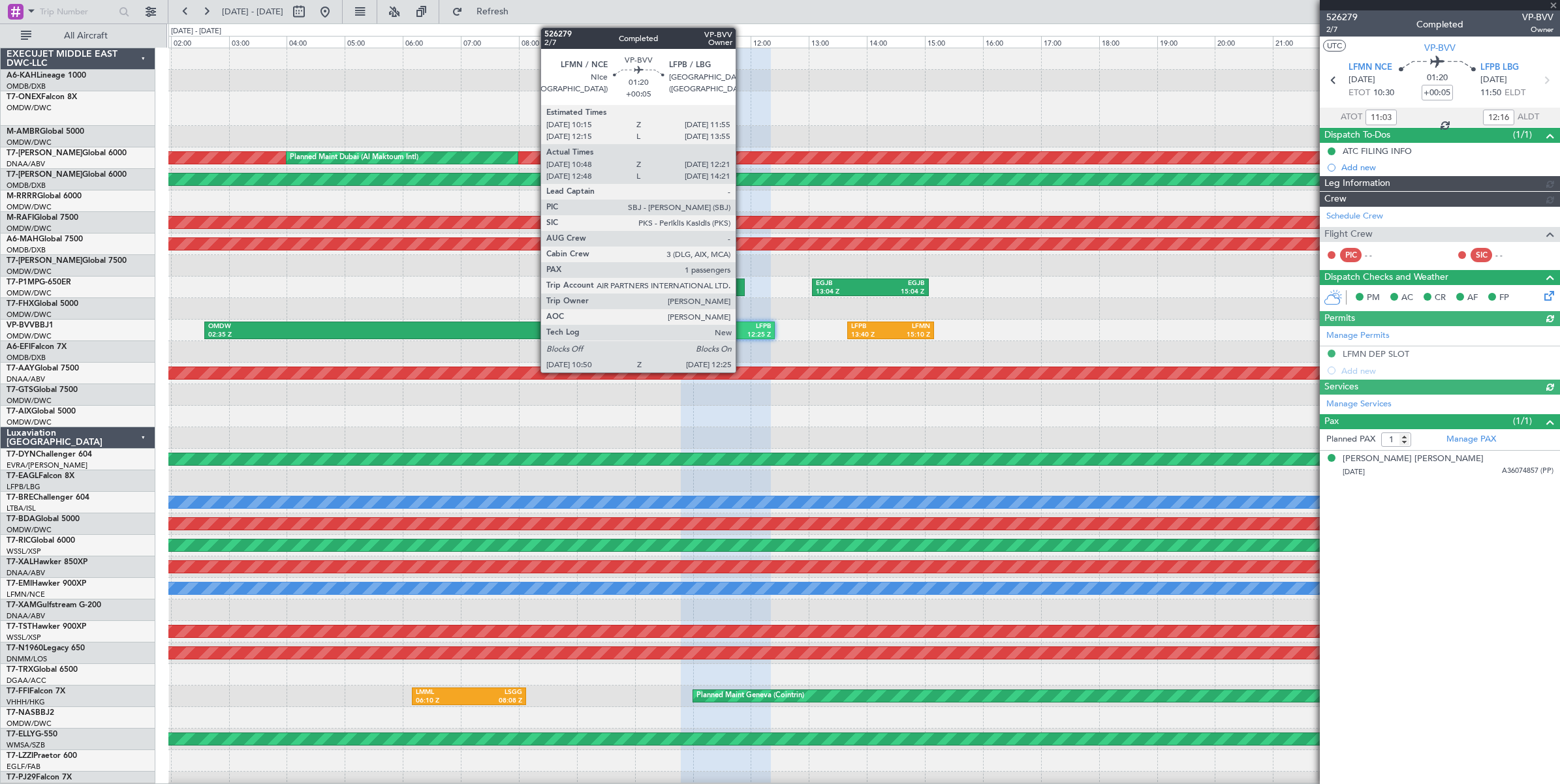
type input "Anita Mani (ANI)"
type input "6943"
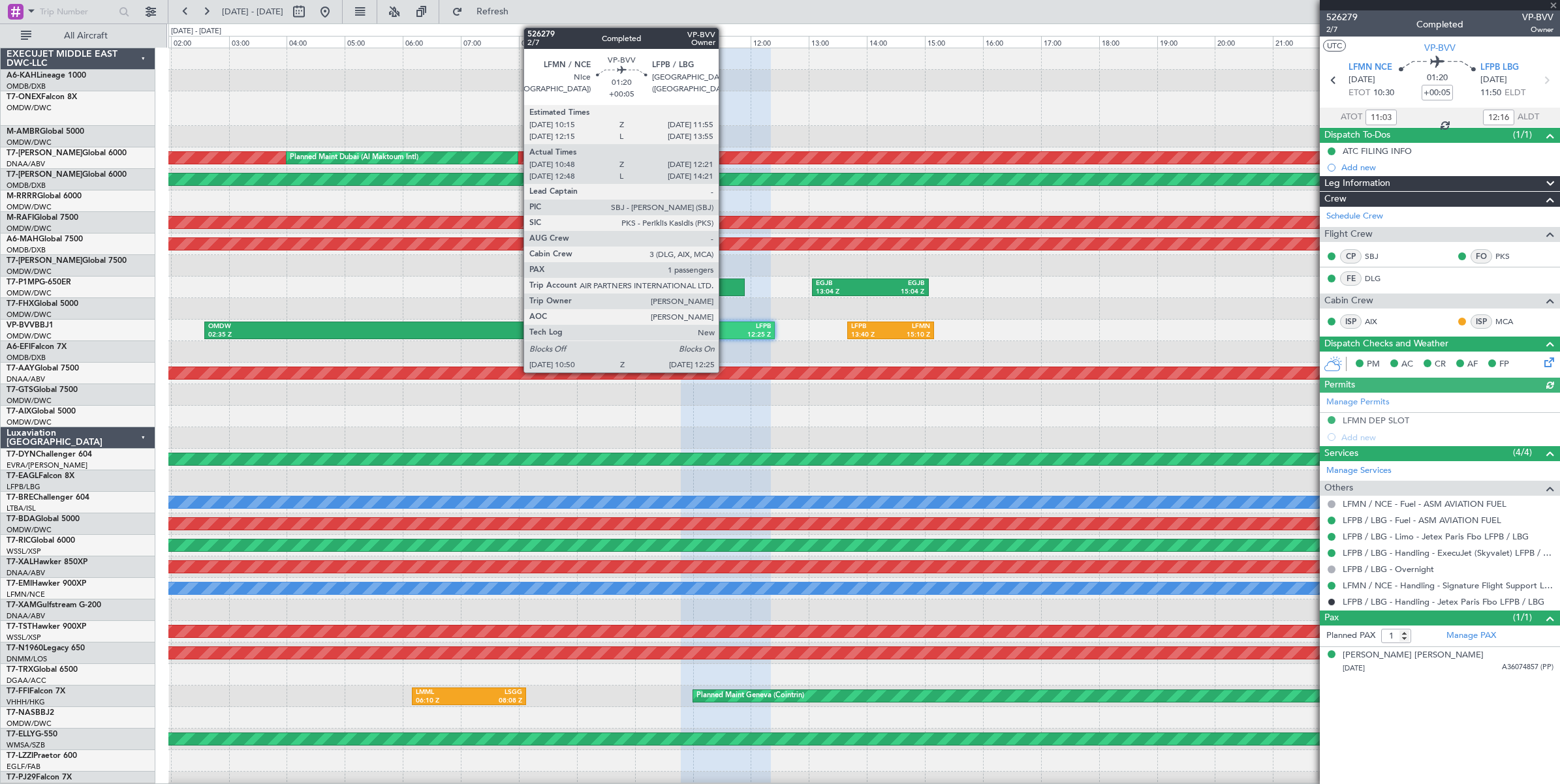
click at [725, 331] on div "10:50 Z" at bounding box center [708, 335] width 42 height 9
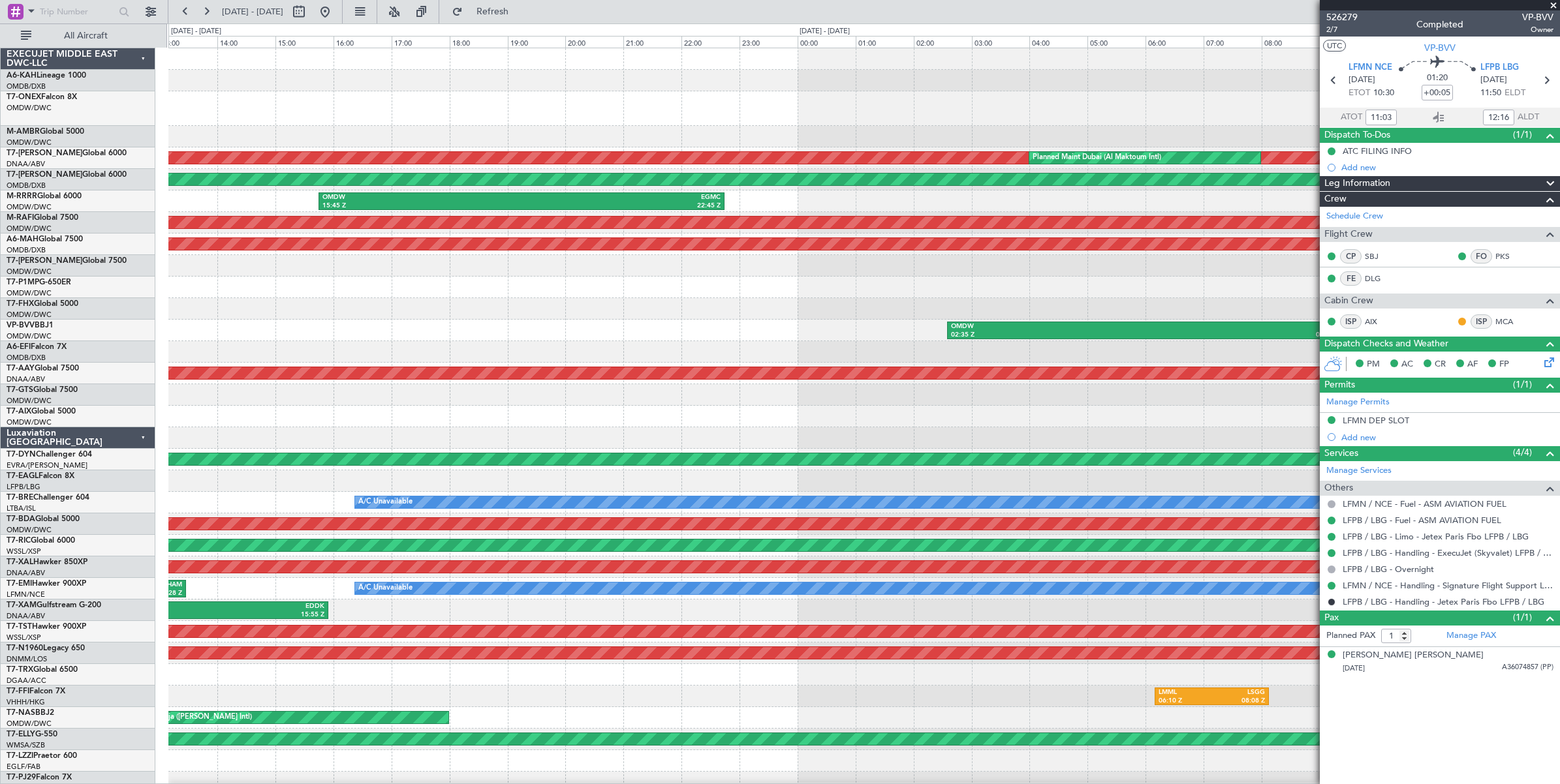
click at [1117, 274] on div at bounding box center [864, 265] width 1391 height 21
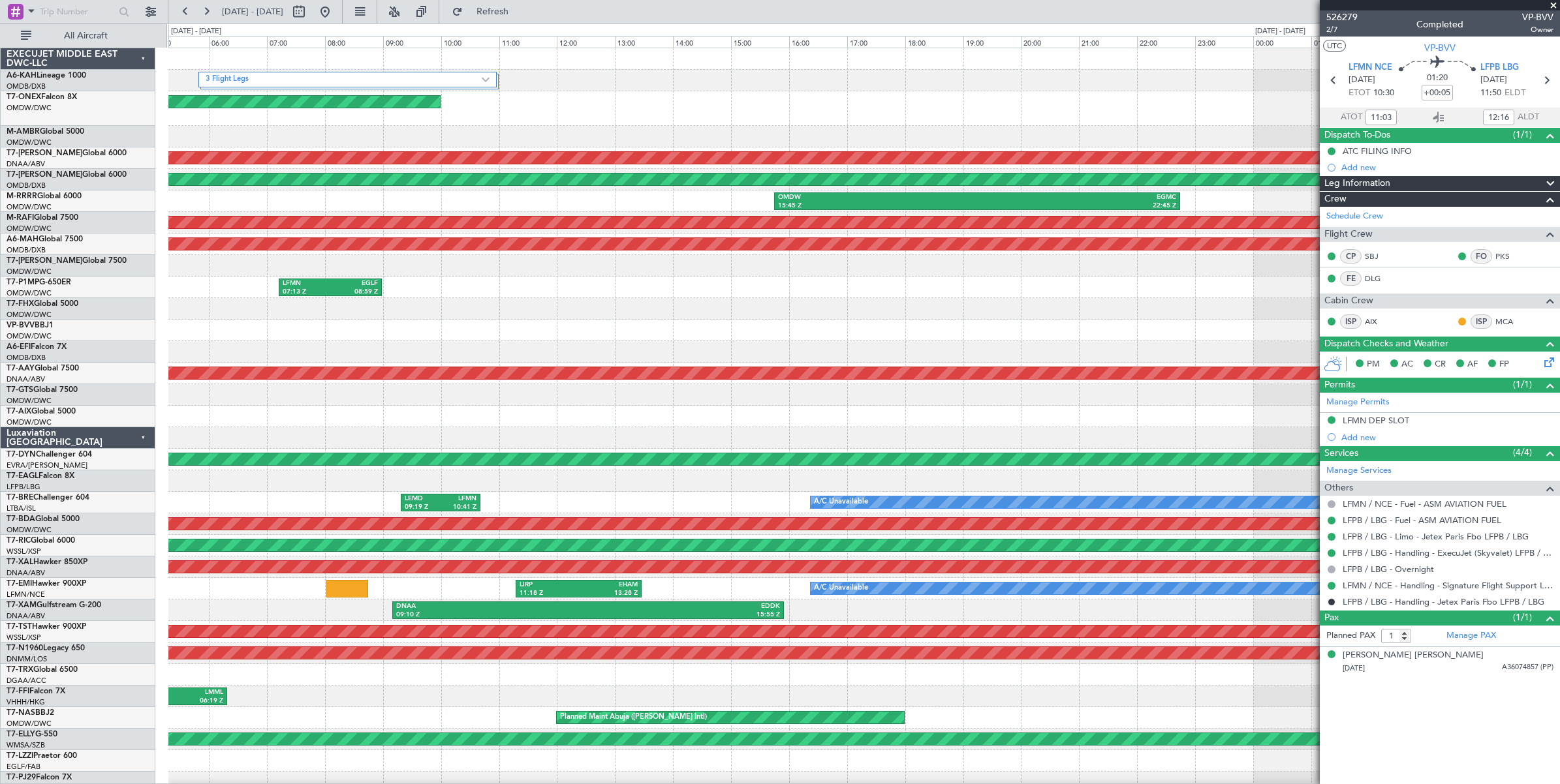
click at [863, 320] on div "3 Flight Legs Planned Maint Geneva (Cointrin) Unplanned Maint Dubai (Al Maktoum…" at bounding box center [864, 442] width 1391 height 788
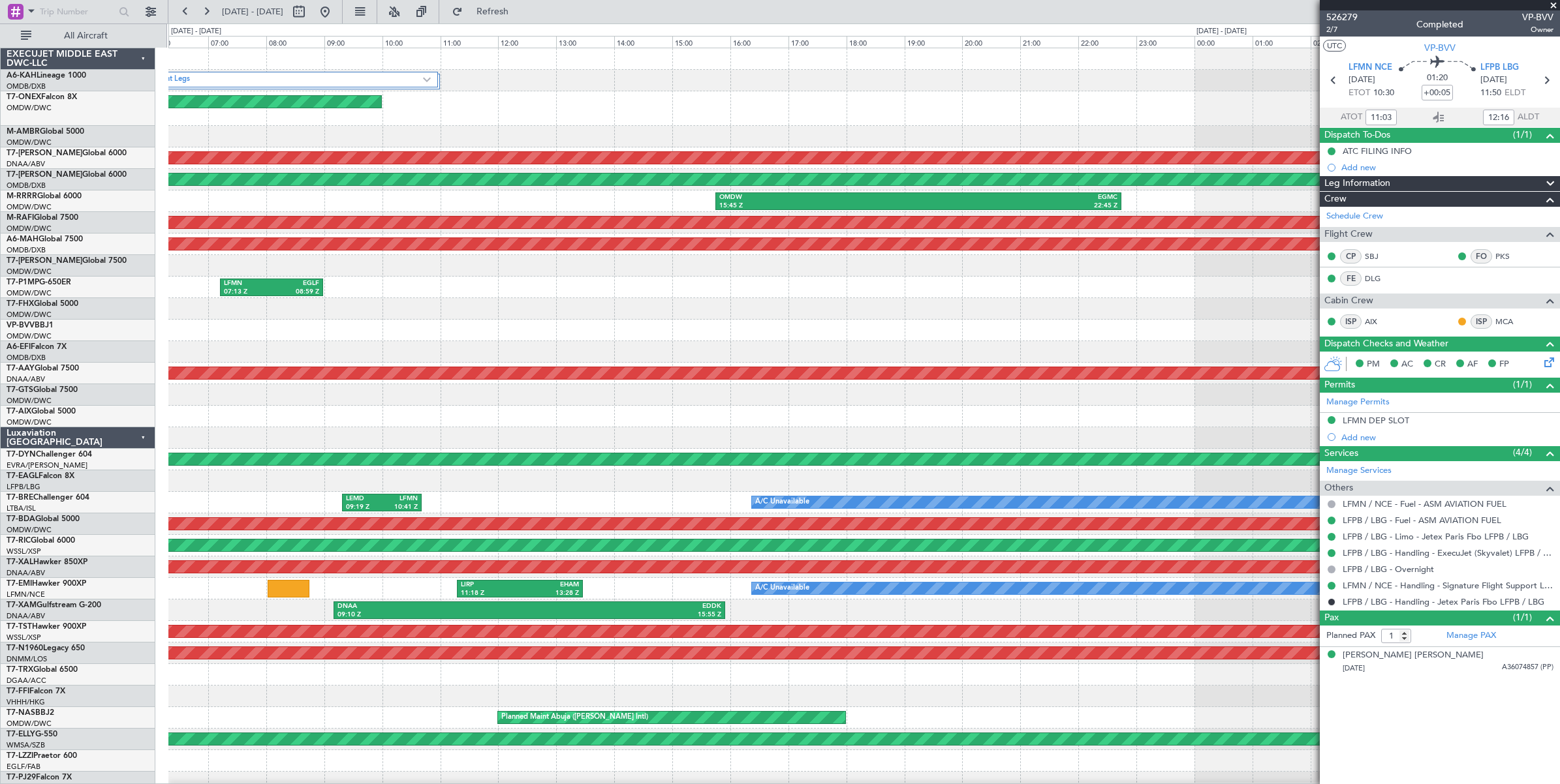
scroll to position [7, 0]
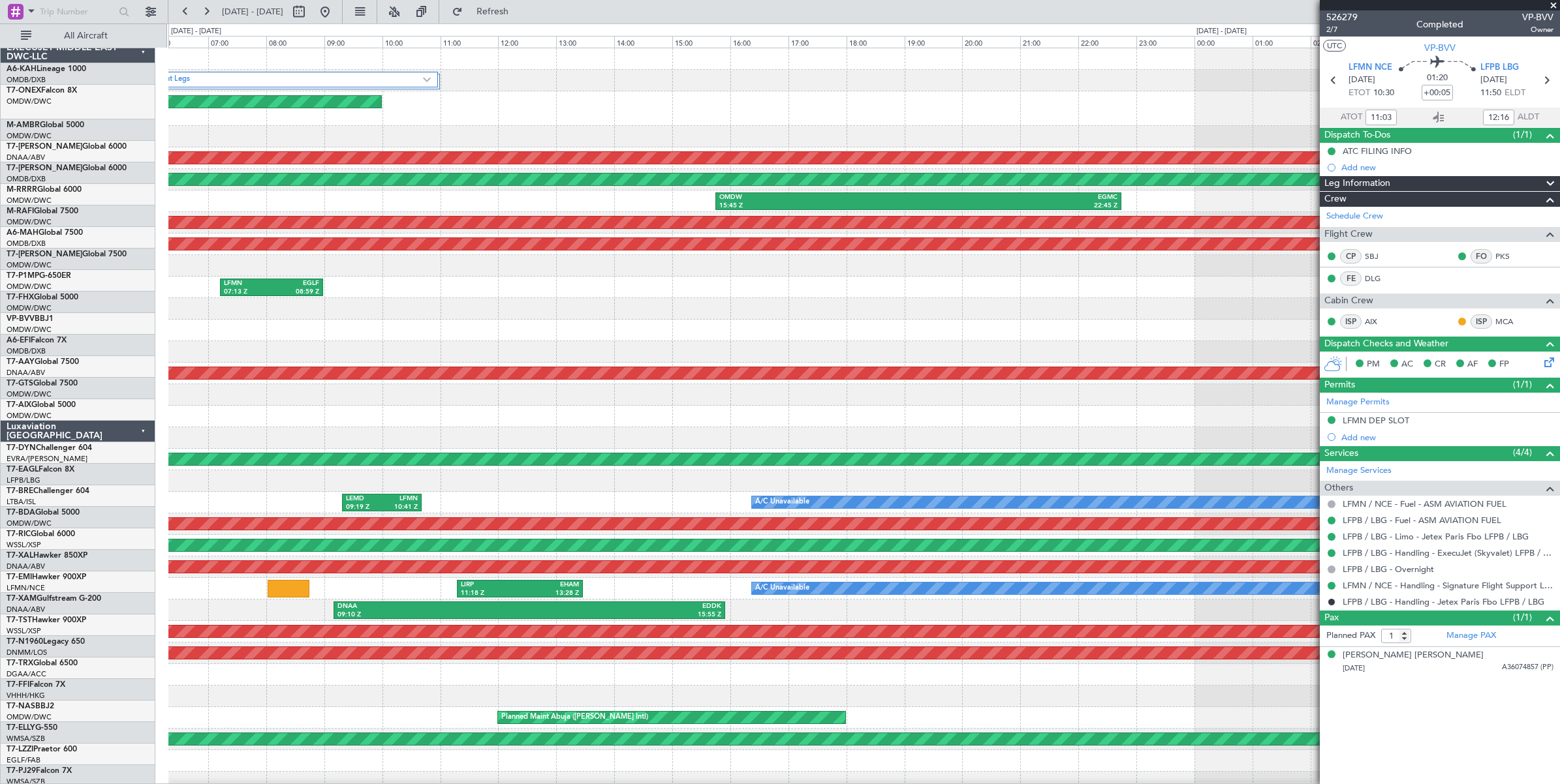
click at [283, 341] on div at bounding box center [864, 351] width 1391 height 21
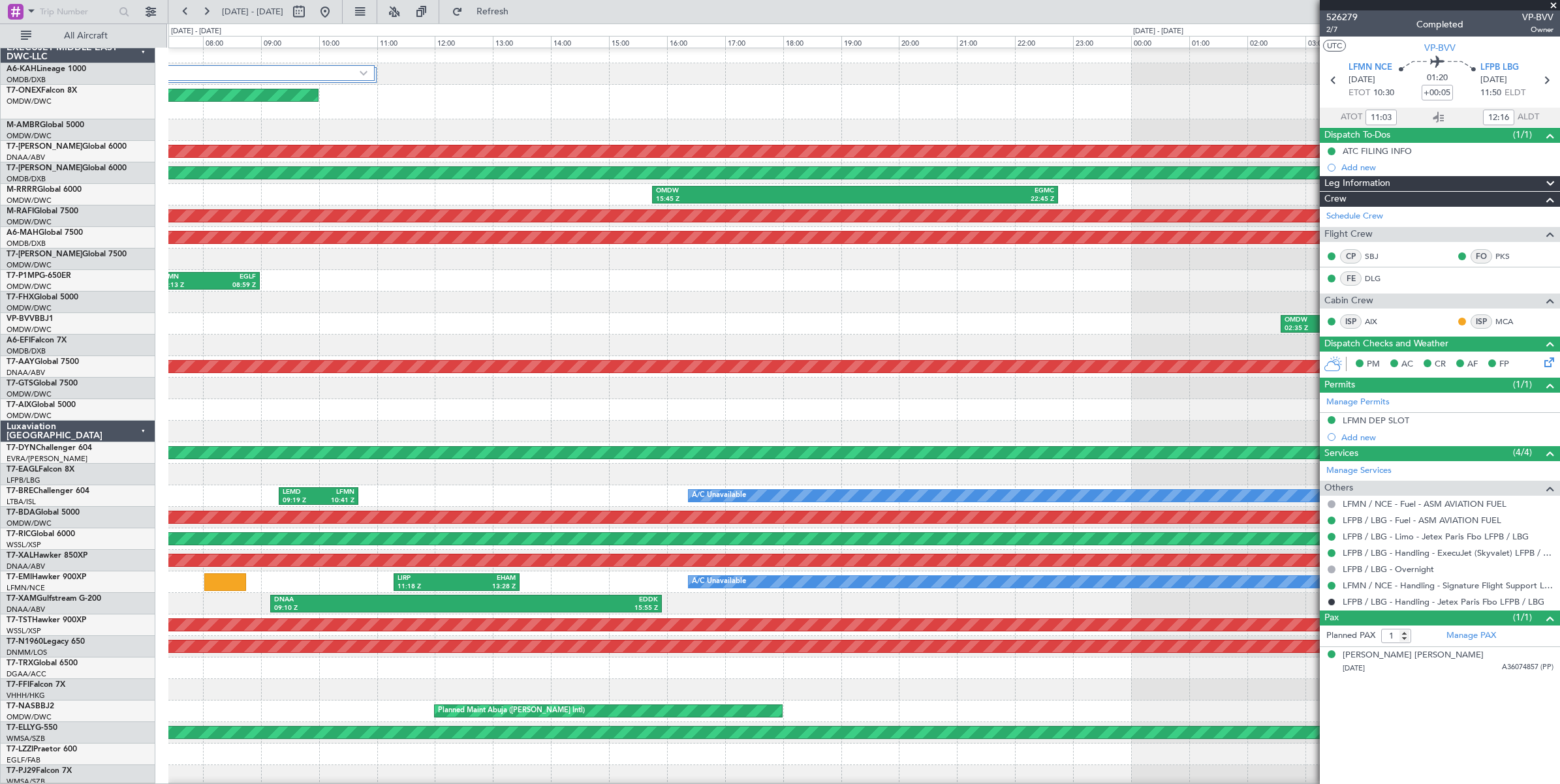
scroll to position [0, 0]
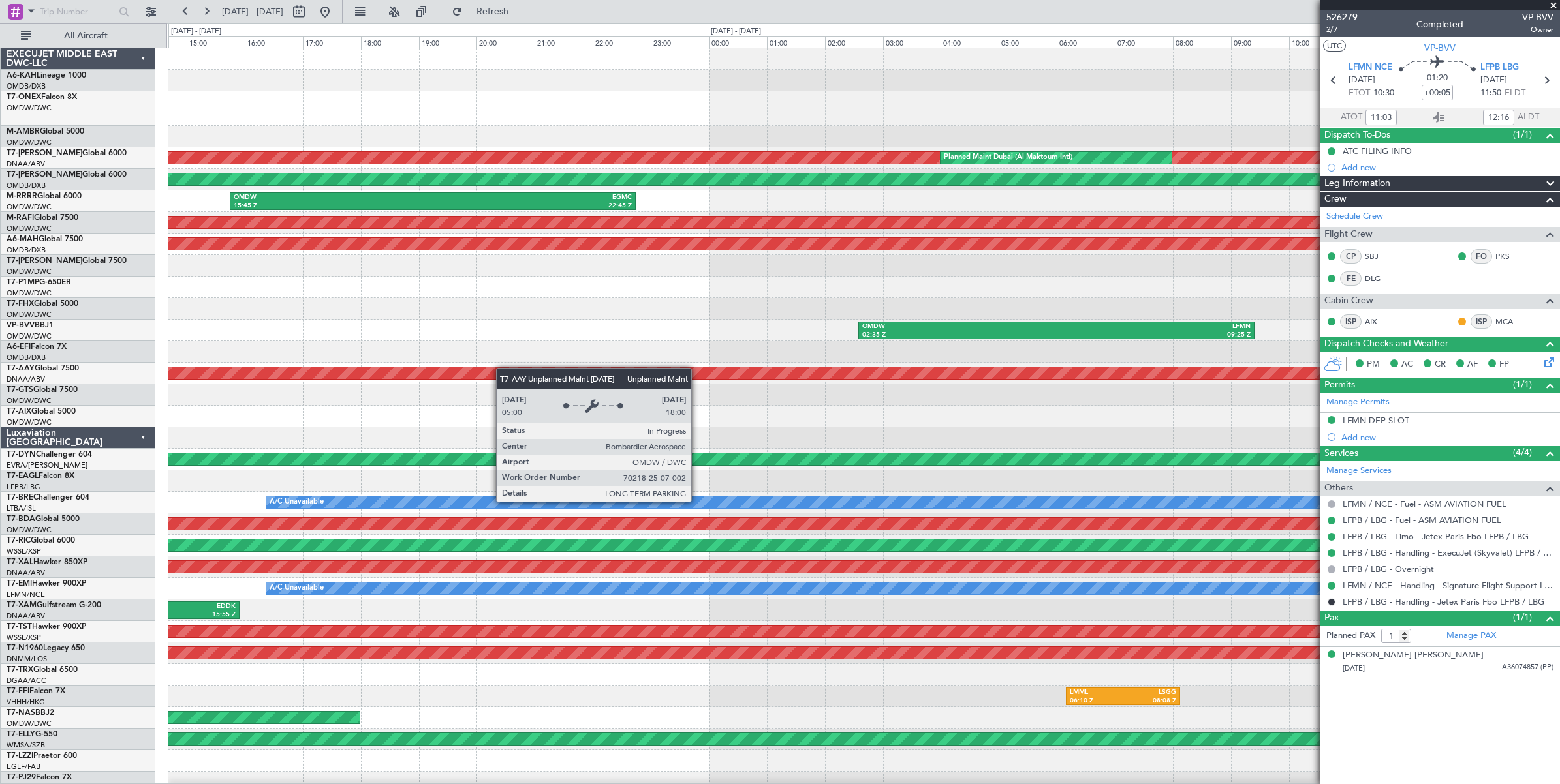
click at [1001, 354] on div "3 Flight Legs Planned Maint Geneva (Cointrin) Unplanned Maint Dubai (Al Maktoum…" at bounding box center [864, 442] width 1391 height 788
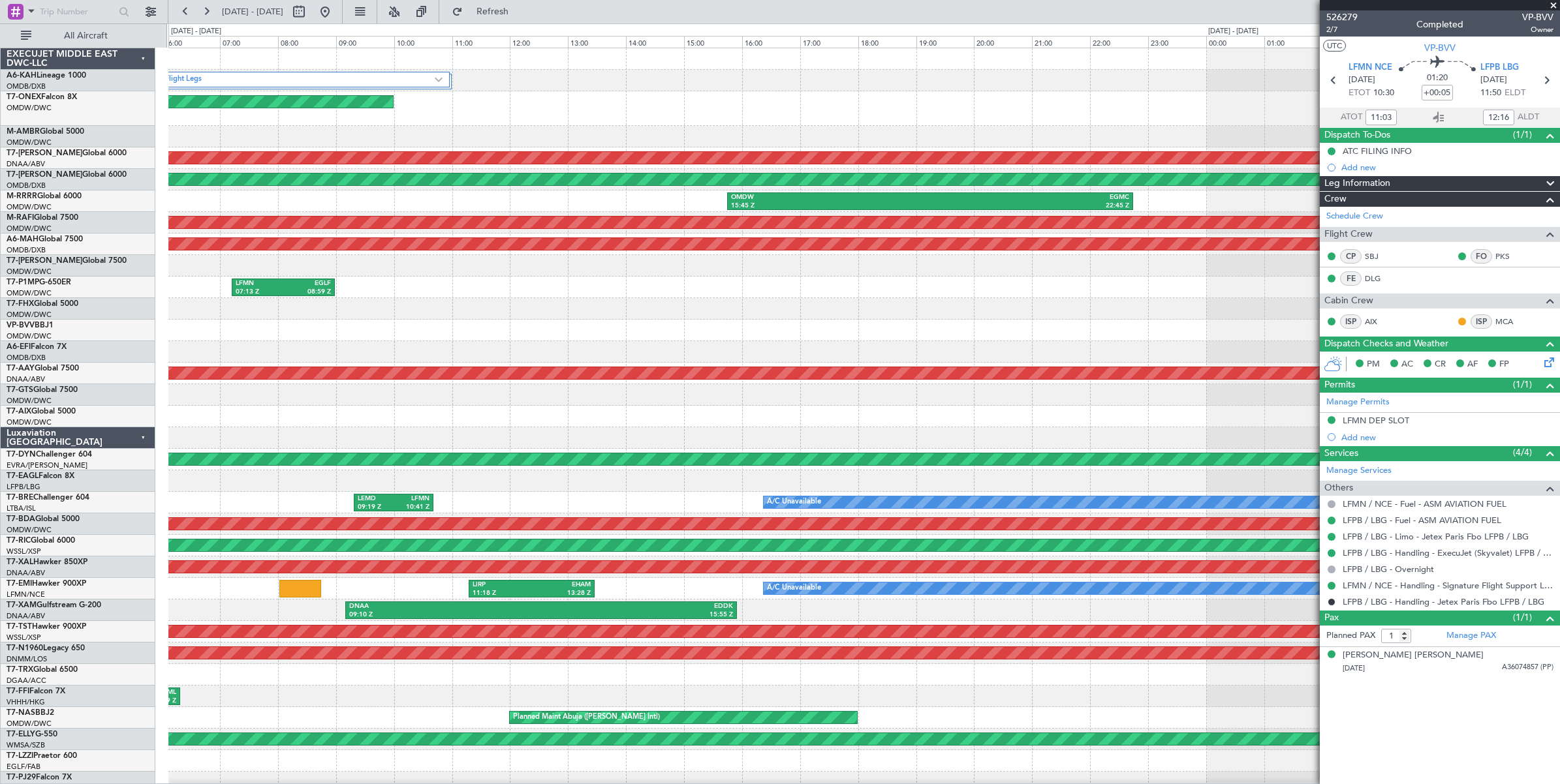
click at [289, 321] on div "3 Flight Legs Planned Maint Geneva (Cointrin) Unplanned Maint Dubai (Al Maktoum…" at bounding box center [864, 442] width 1391 height 788
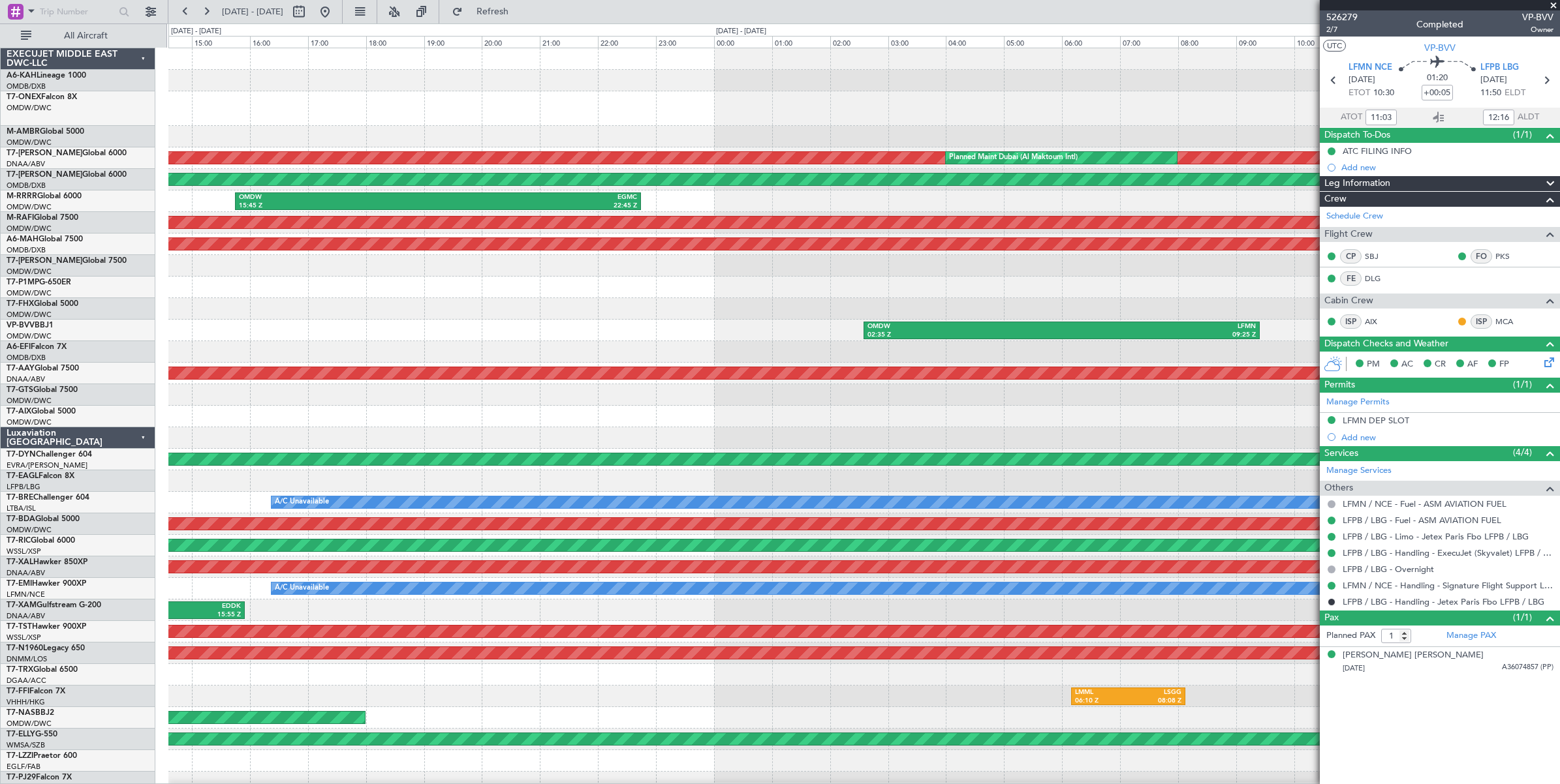
click at [601, 305] on div "3 Flight Legs Planned Maint Geneva (Cointrin) Unplanned Maint Dubai (Al Maktoum…" at bounding box center [864, 442] width 1391 height 788
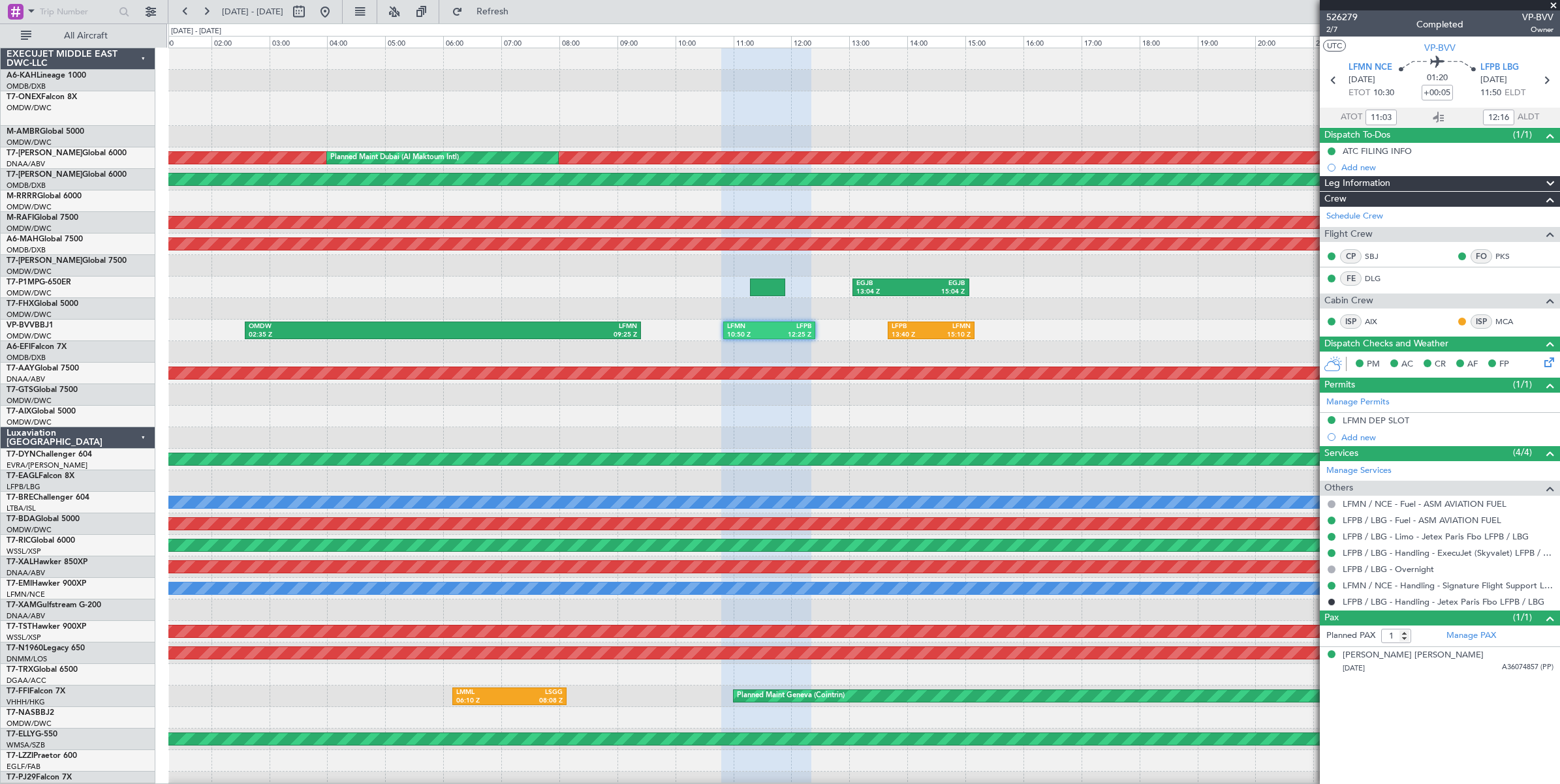
click at [448, 281] on div "Unplanned Maint Dubai (Al Maktoum Intl) Planned Maint Dubai (Al Maktoum Intl) A…" at bounding box center [864, 442] width 1391 height 788
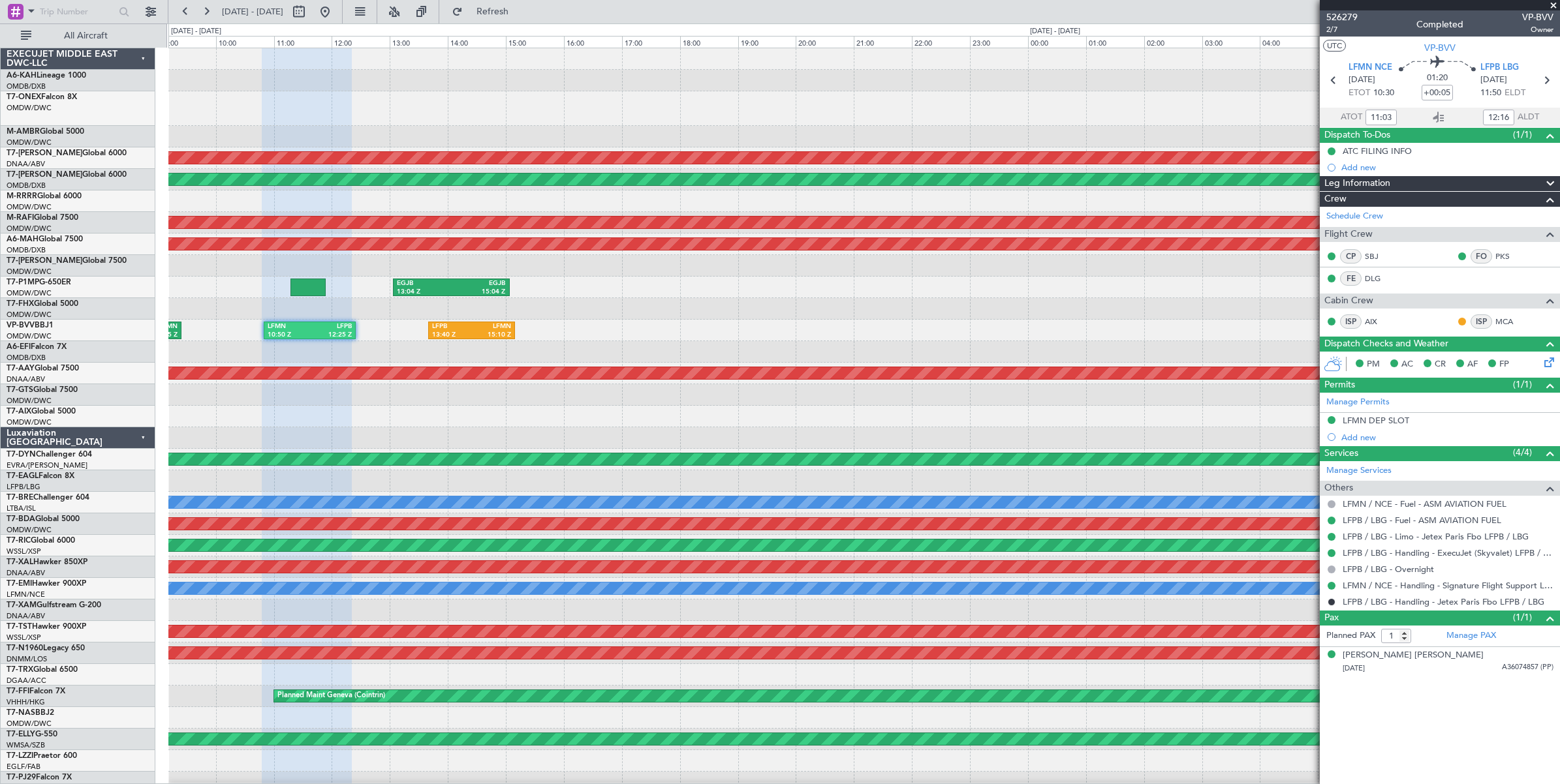
click at [554, 304] on div "Unplanned Maint Dubai (Al Maktoum Intl) Planned Maint Dubai (Al Maktoum Intl) A…" at bounding box center [864, 442] width 1391 height 788
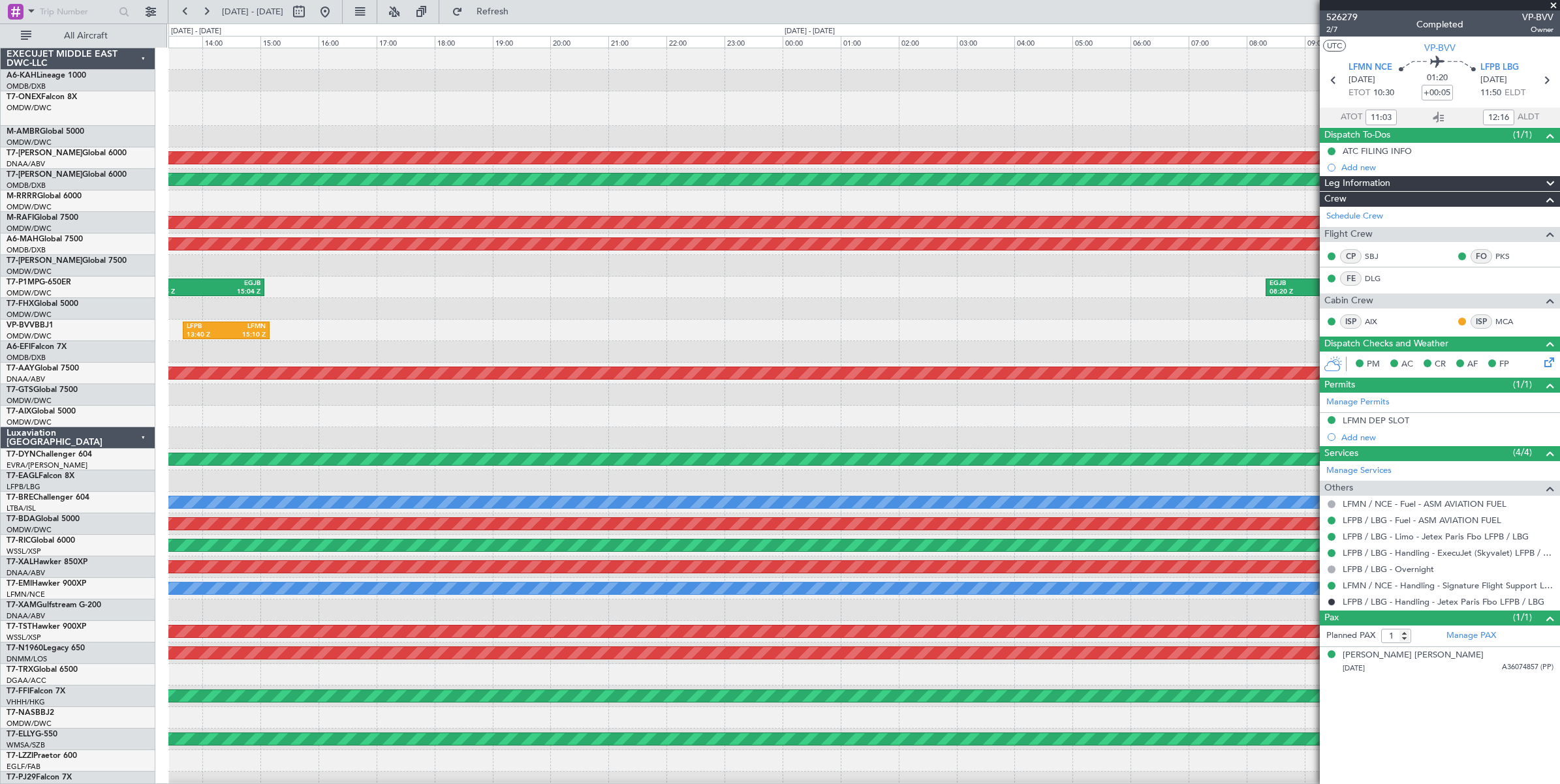
click at [609, 318] on div at bounding box center [864, 308] width 1391 height 21
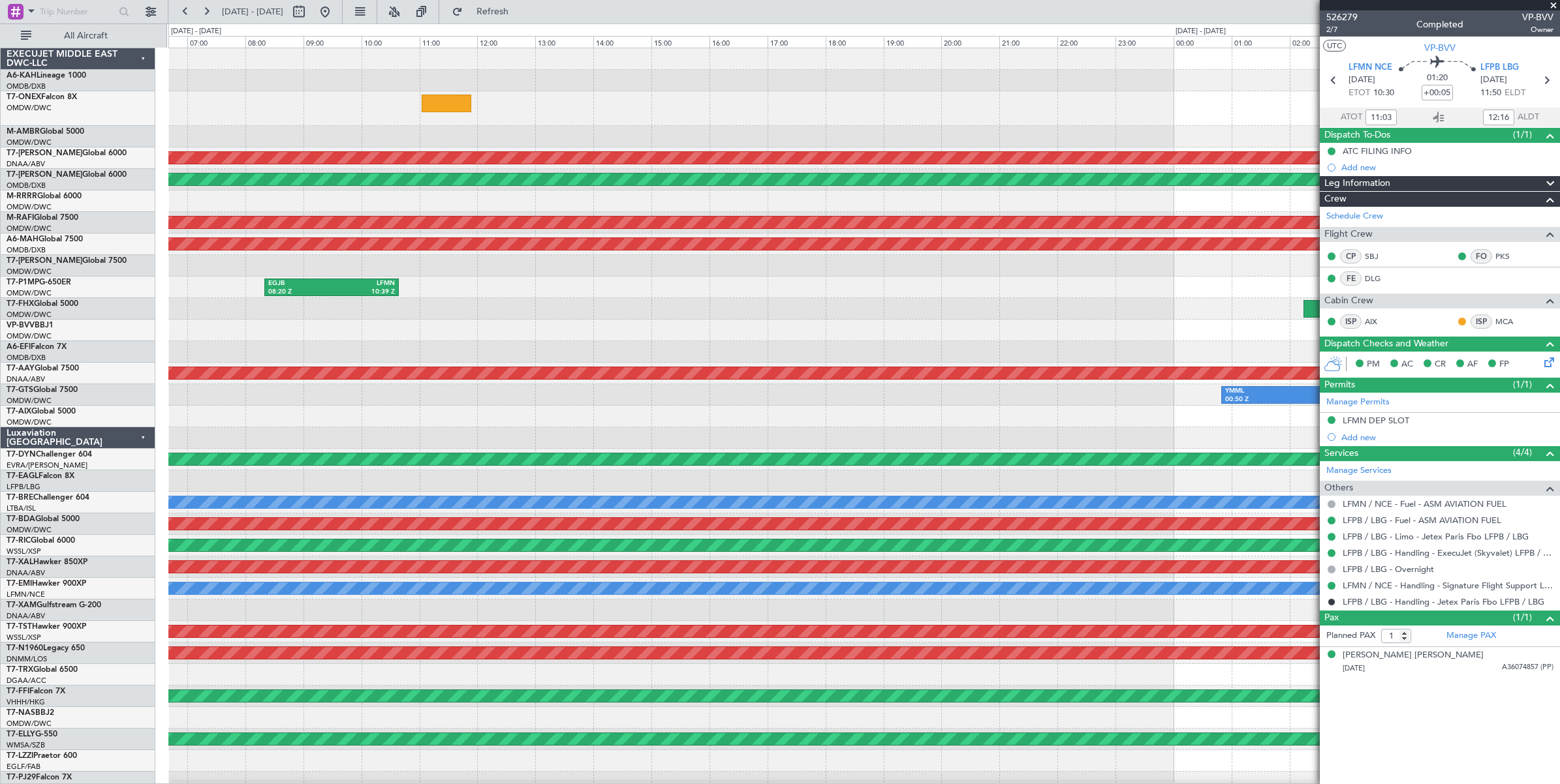
click at [659, 328] on div "Unplanned Maint [GEOGRAPHIC_DATA]-[GEOGRAPHIC_DATA]" at bounding box center [864, 330] width 1391 height 21
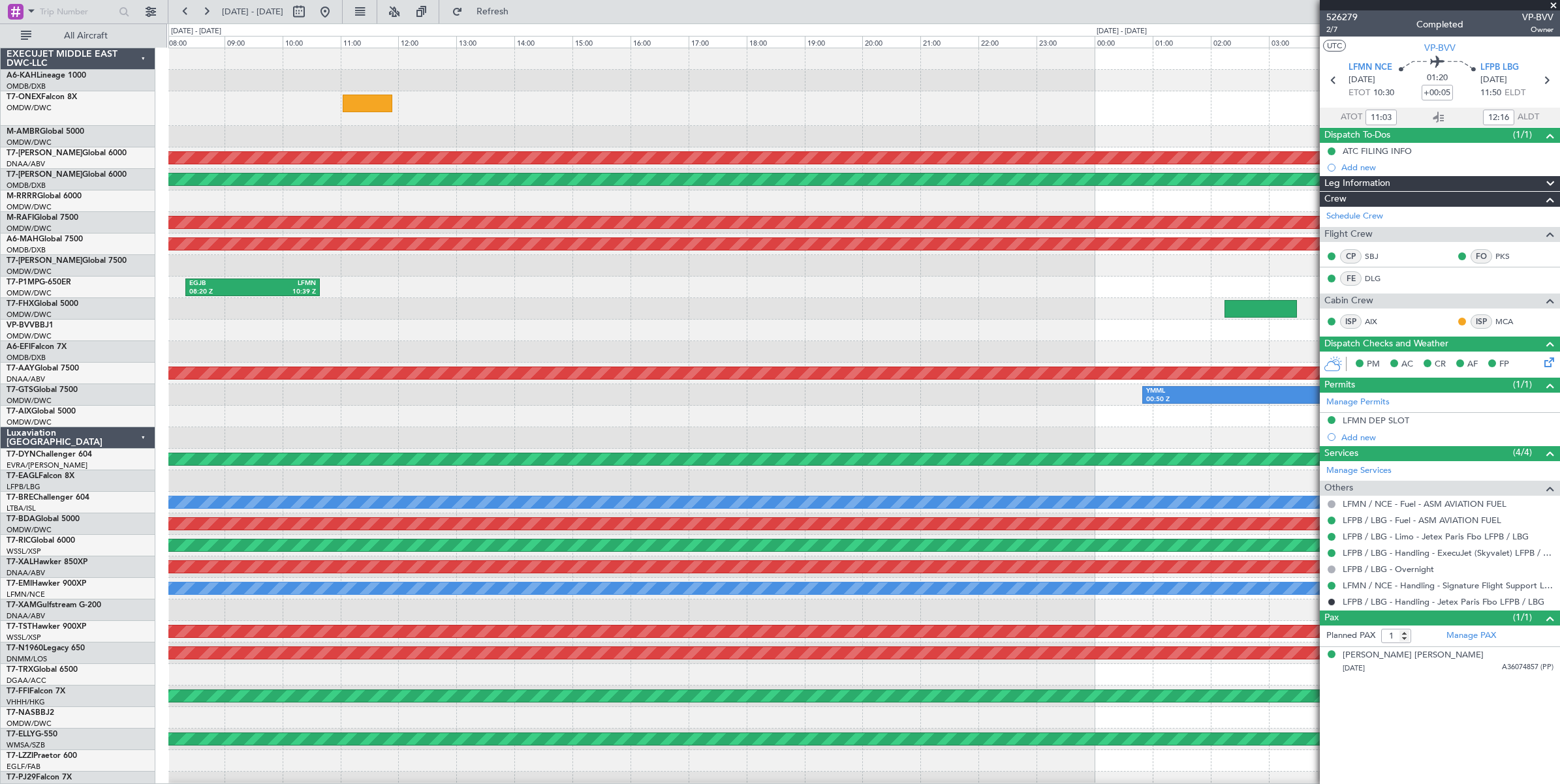
click at [353, 315] on div "RJSA 11:50 Z RJBB 13:50 Z" at bounding box center [864, 308] width 1391 height 21
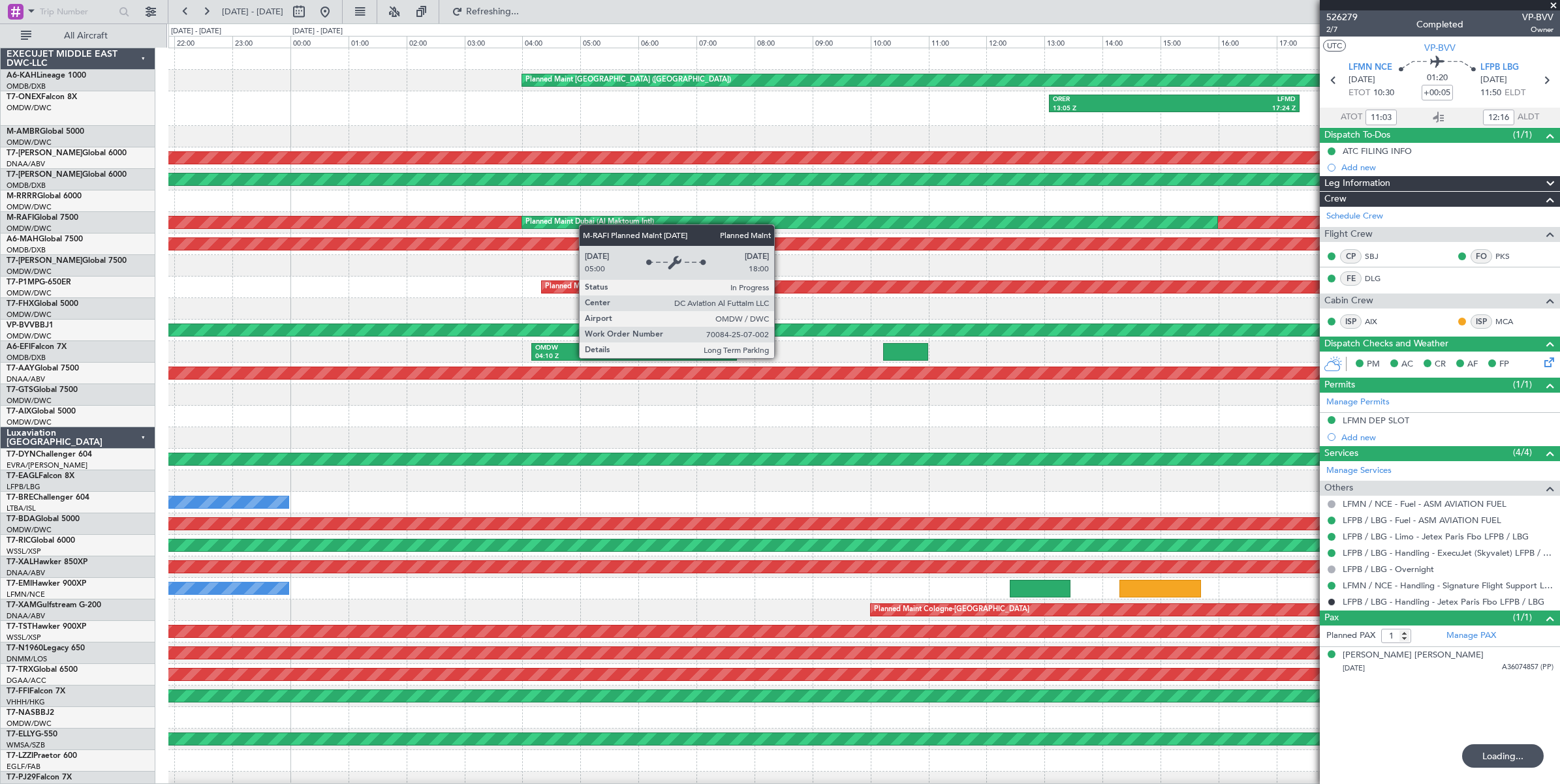
click at [337, 223] on div "Planned Maint London (Stansted) ORER 13:05 Z LFMD 17:24 Z EGSS 20:18 Z OMDW 03:…" at bounding box center [864, 442] width 1391 height 788
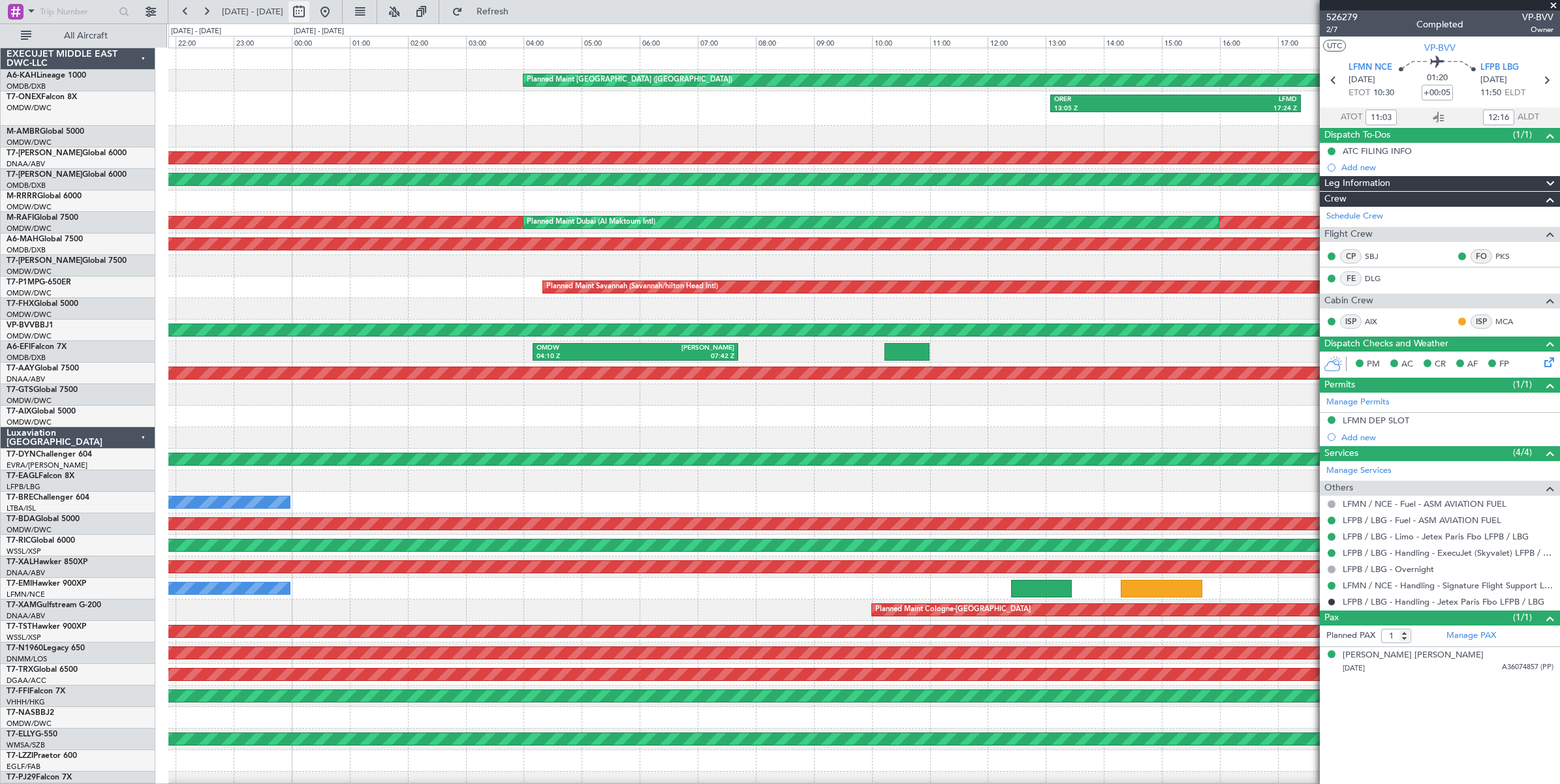
click at [310, 15] on button at bounding box center [299, 12] width 21 height 21
select select "8"
select select "2025"
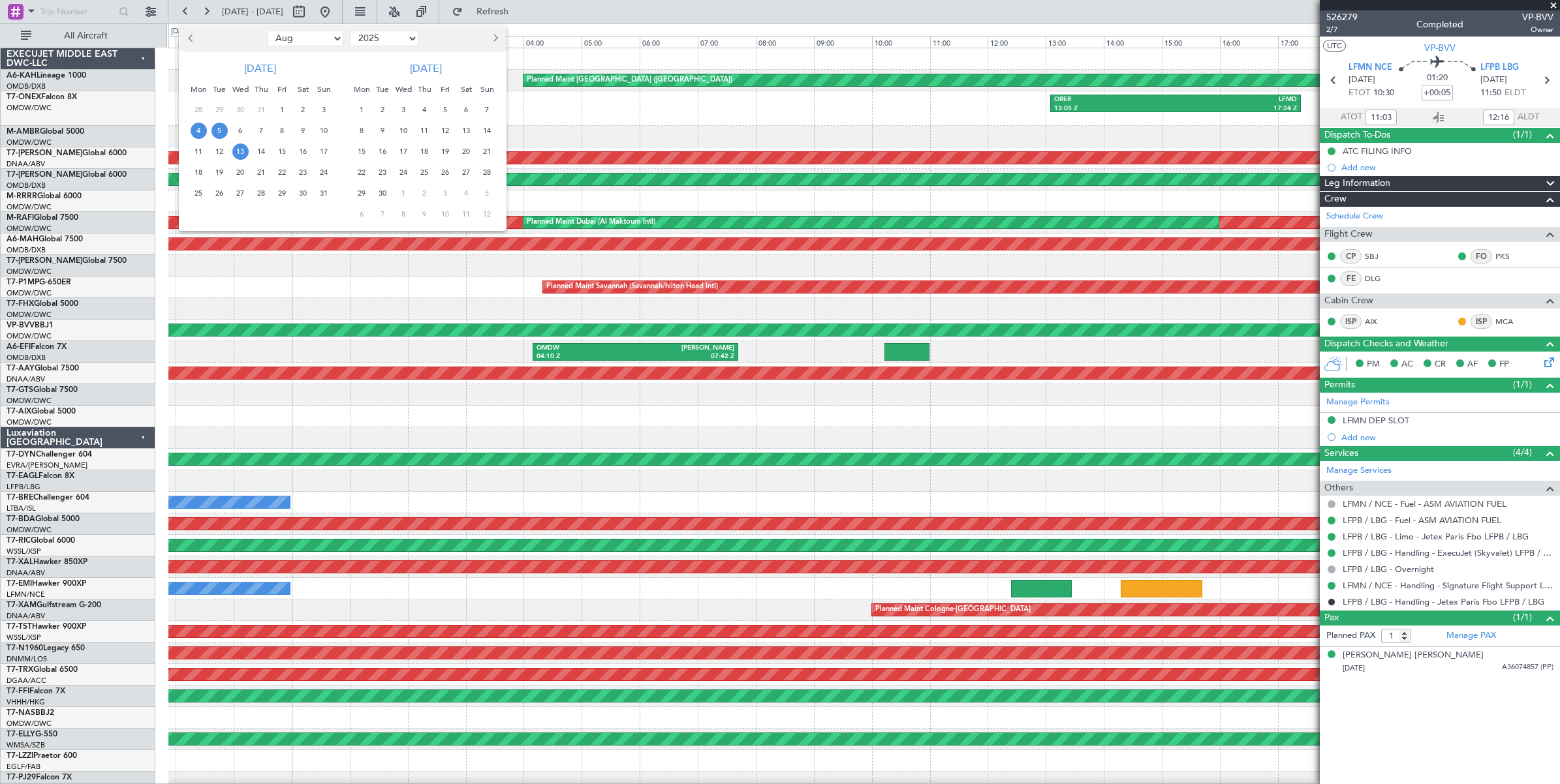
click at [238, 150] on span "13" at bounding box center [240, 152] width 16 height 16
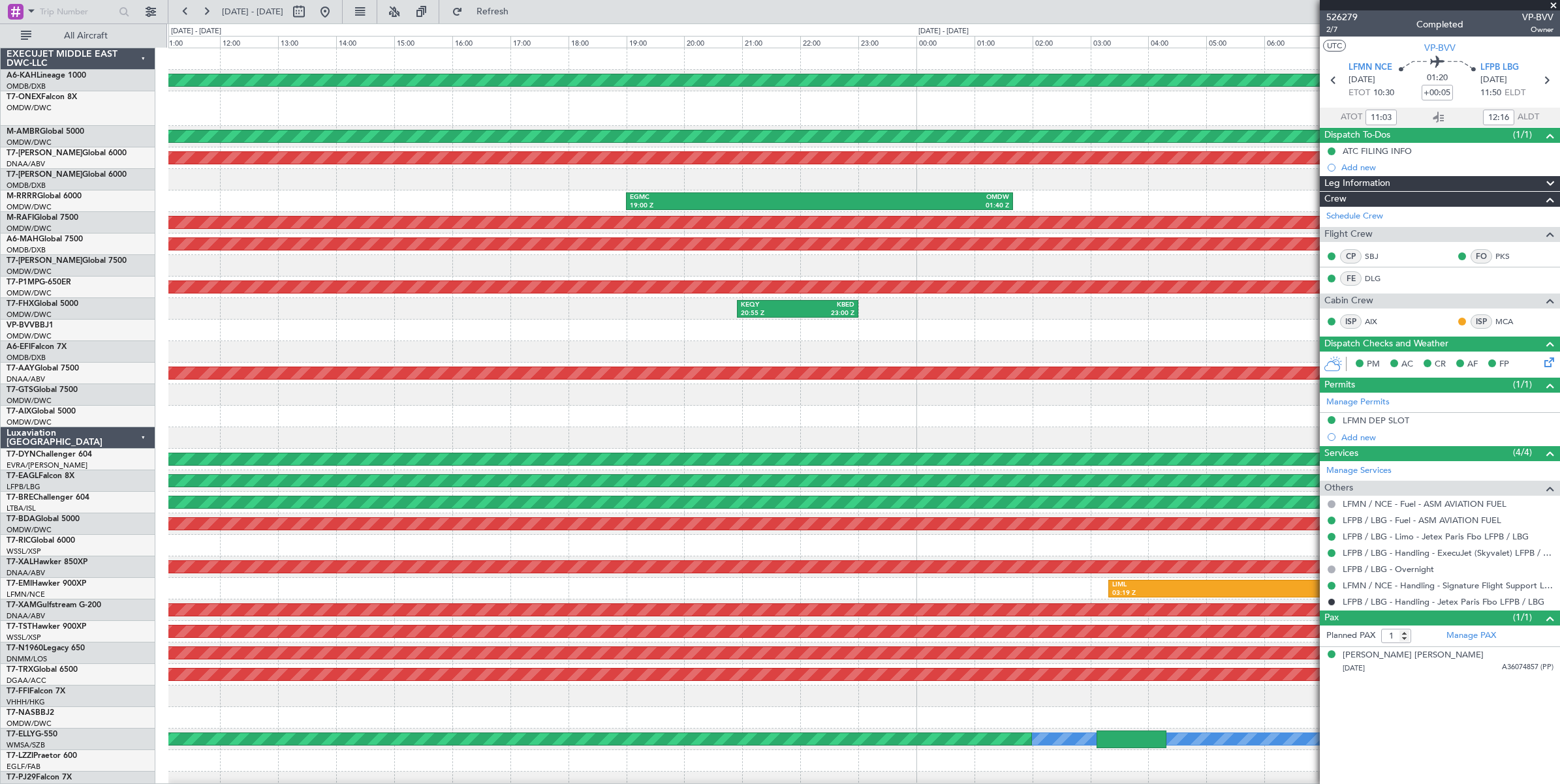
click at [216, 204] on div "Unplanned Maint Budapest (Ferenc Liszt Intl) Planned Maint Dubai (Al Maktoum In…" at bounding box center [864, 442] width 1391 height 788
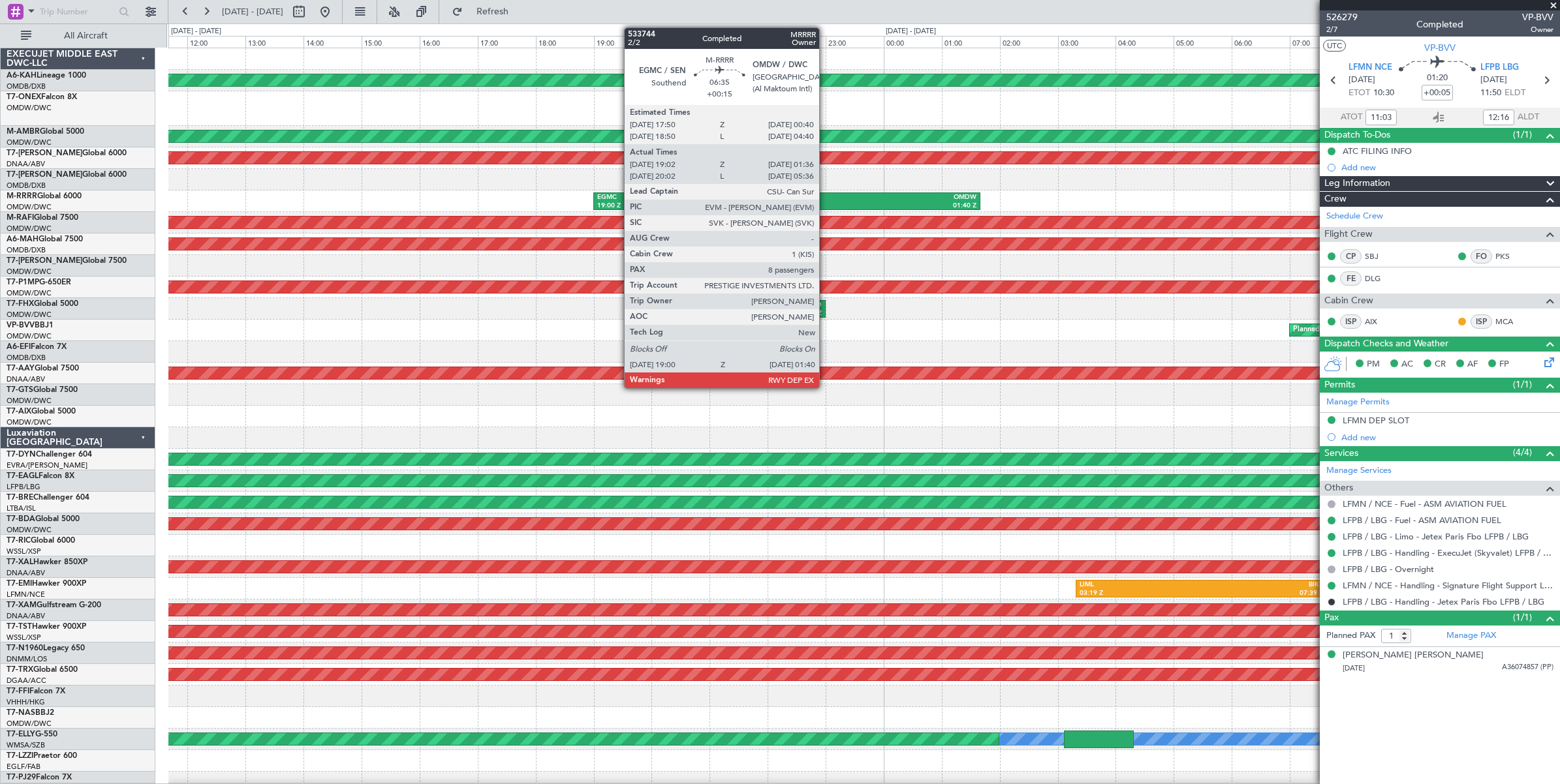
click at [825, 204] on div "01:40 Z" at bounding box center [881, 206] width 189 height 9
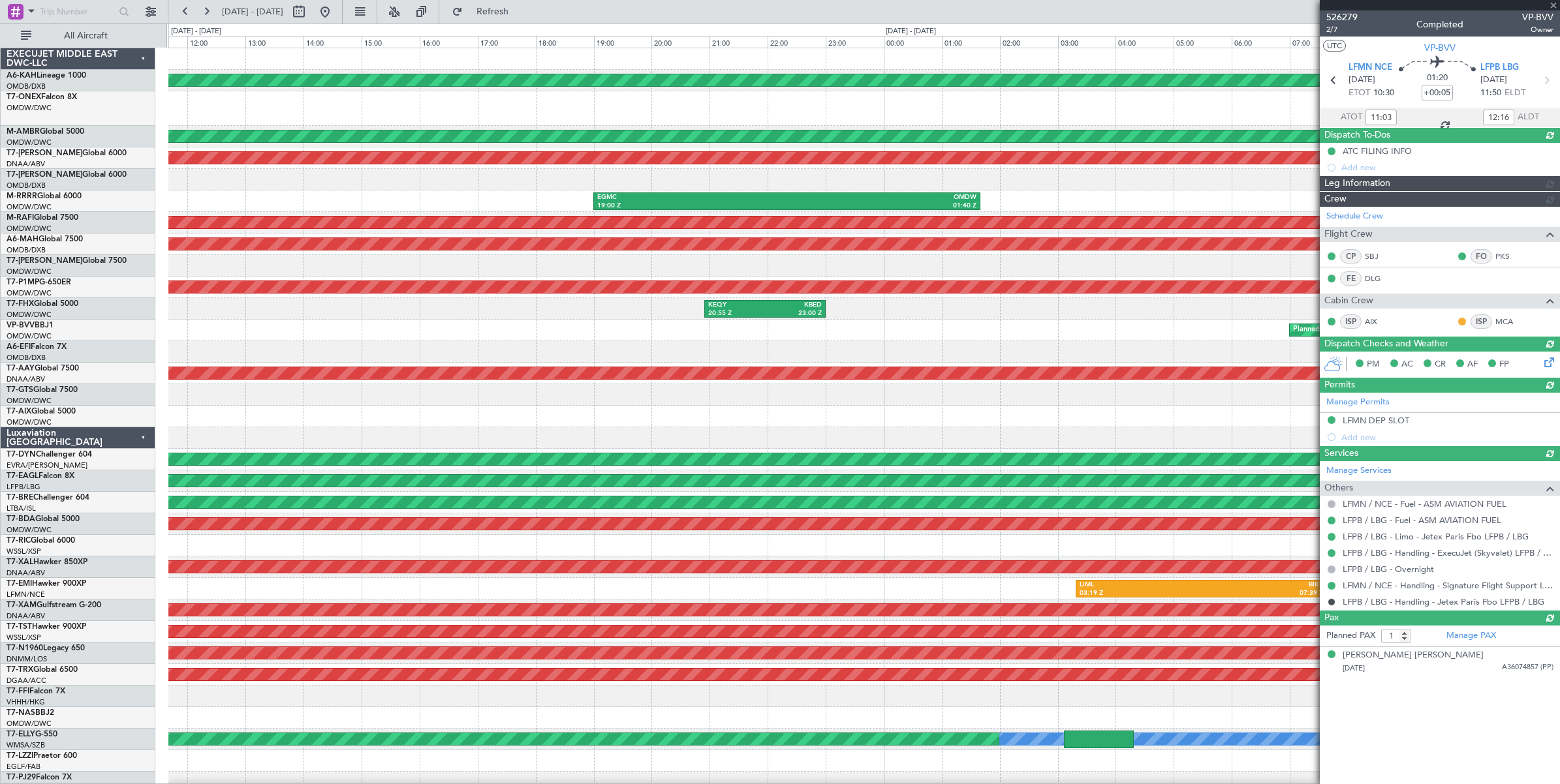
type input "Anita Mani (ANI)"
type input "6943"
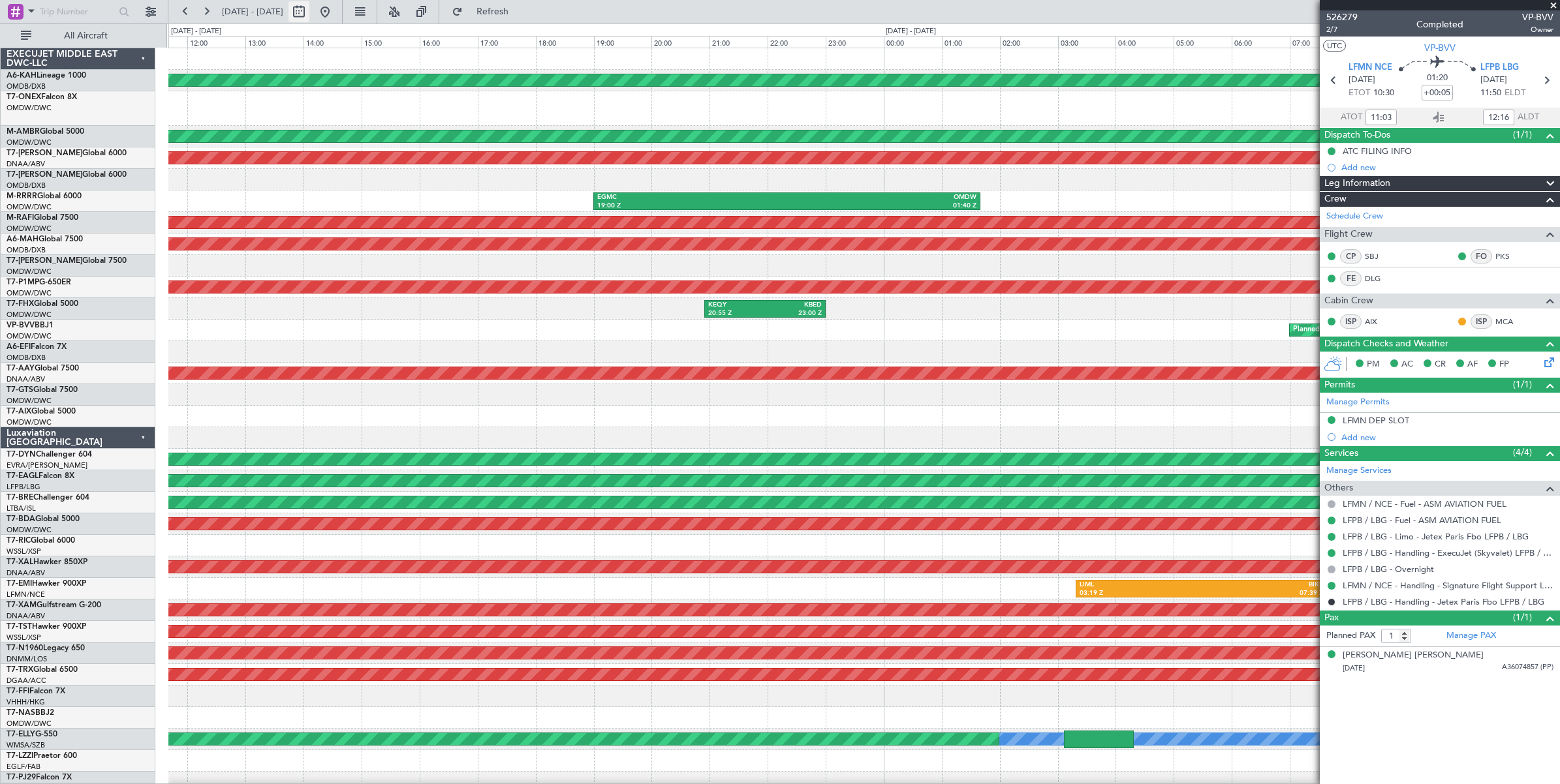
click at [310, 18] on button at bounding box center [299, 12] width 21 height 21
select select "8"
select select "2025"
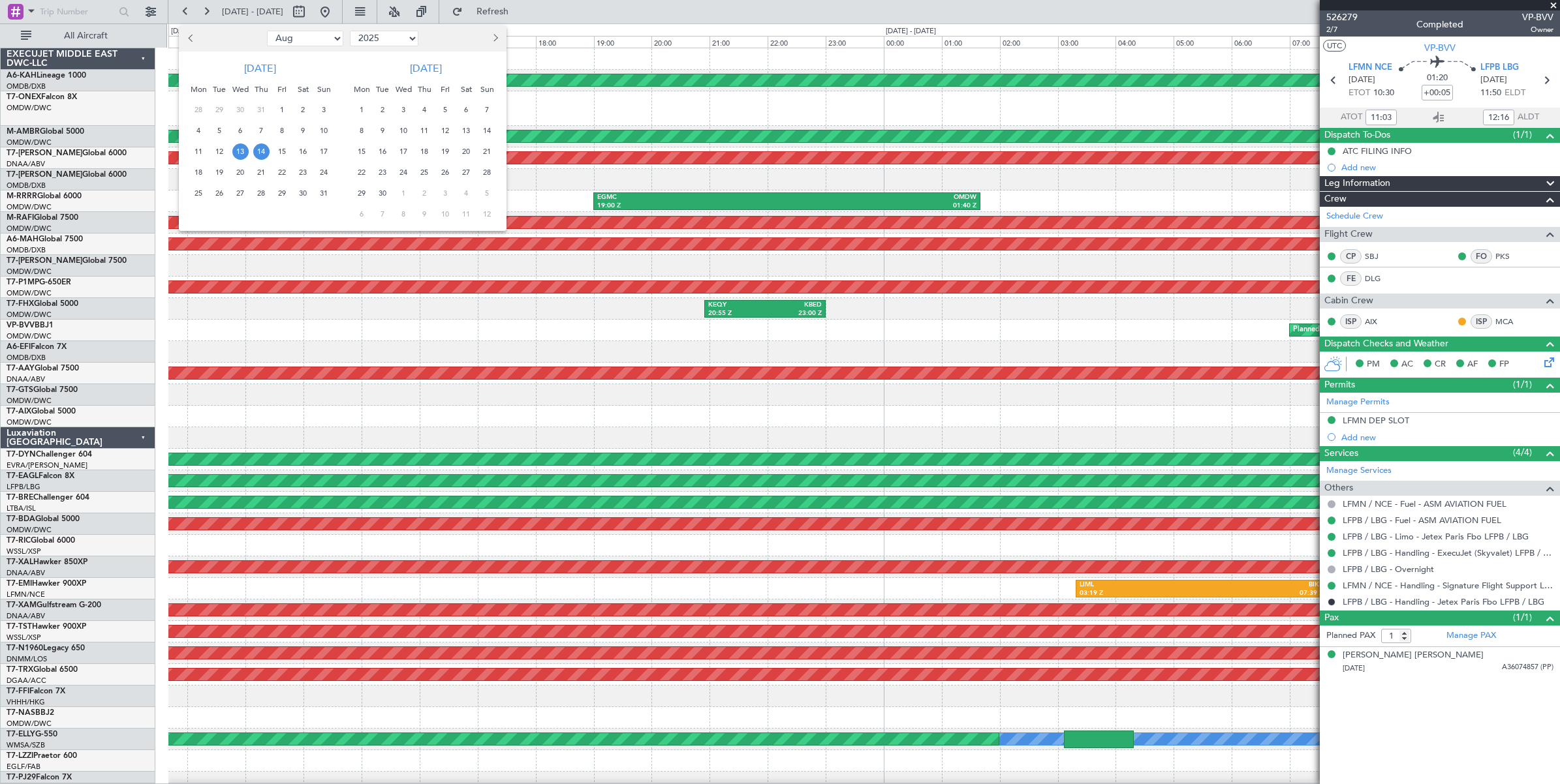
click at [310, 39] on select "Jan Feb Mar Apr May Jun [DATE] Aug Sep Oct Nov Dec" at bounding box center [305, 38] width 77 height 15
select select "7"
click at [267, 31] on select "Jan Feb Mar Apr May Jun [DATE] Aug Sep Oct Nov Dec" at bounding box center [305, 38] width 77 height 15
click at [218, 196] on span "29" at bounding box center [220, 193] width 16 height 16
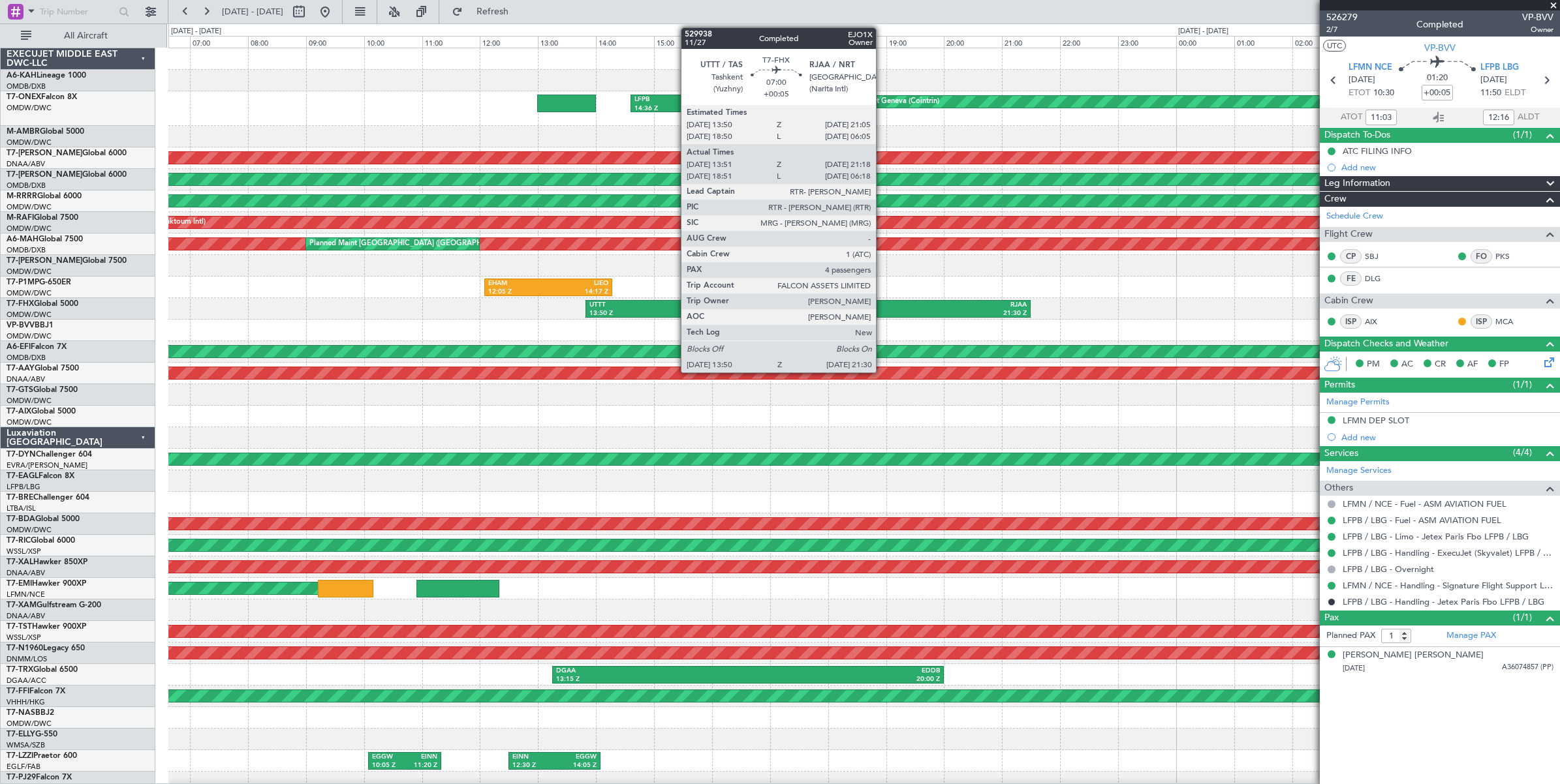
click at [882, 310] on div "21:30 Z" at bounding box center [917, 314] width 218 height 9
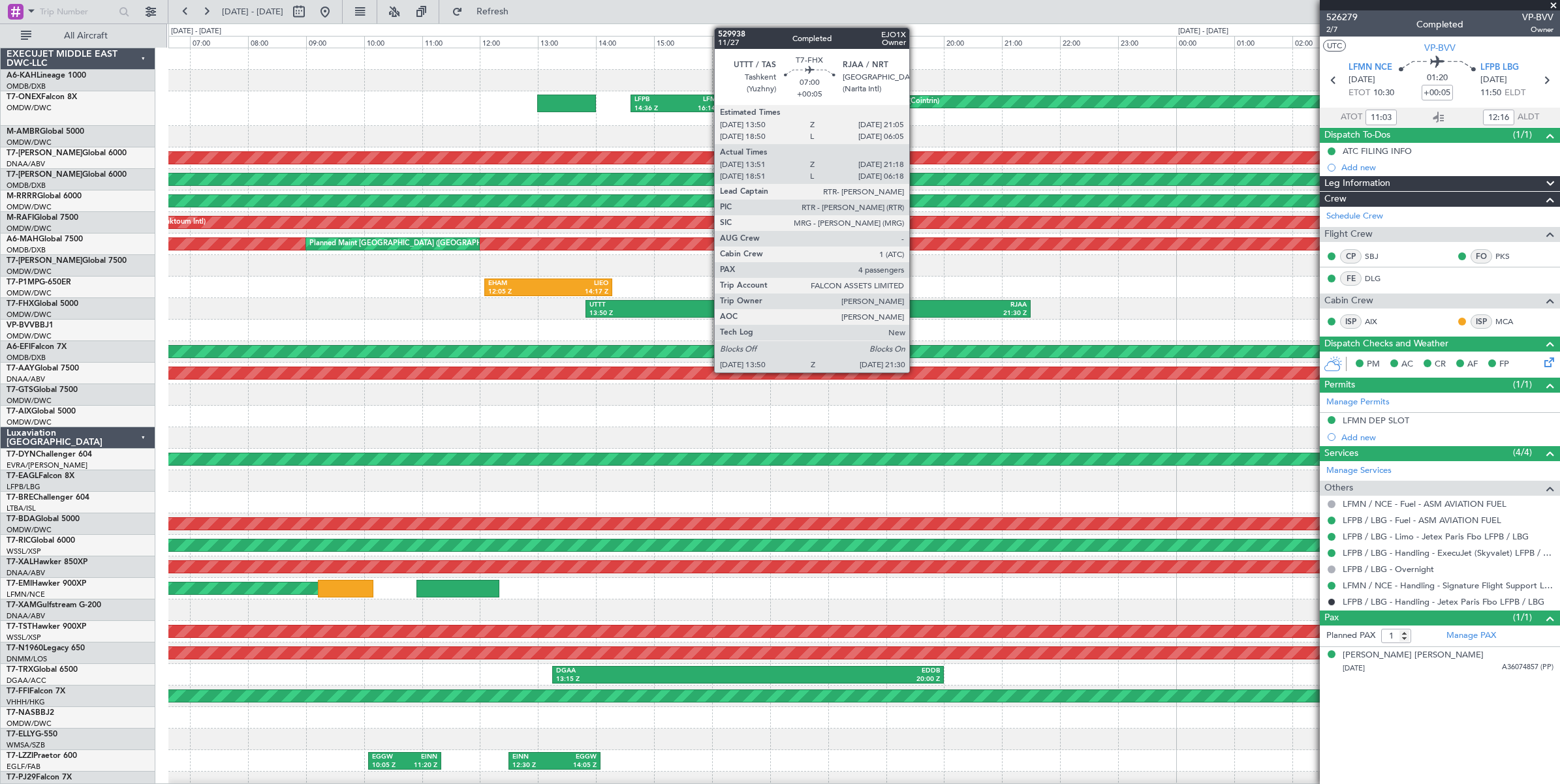
click at [916, 310] on div "21:30 Z" at bounding box center [917, 314] width 218 height 9
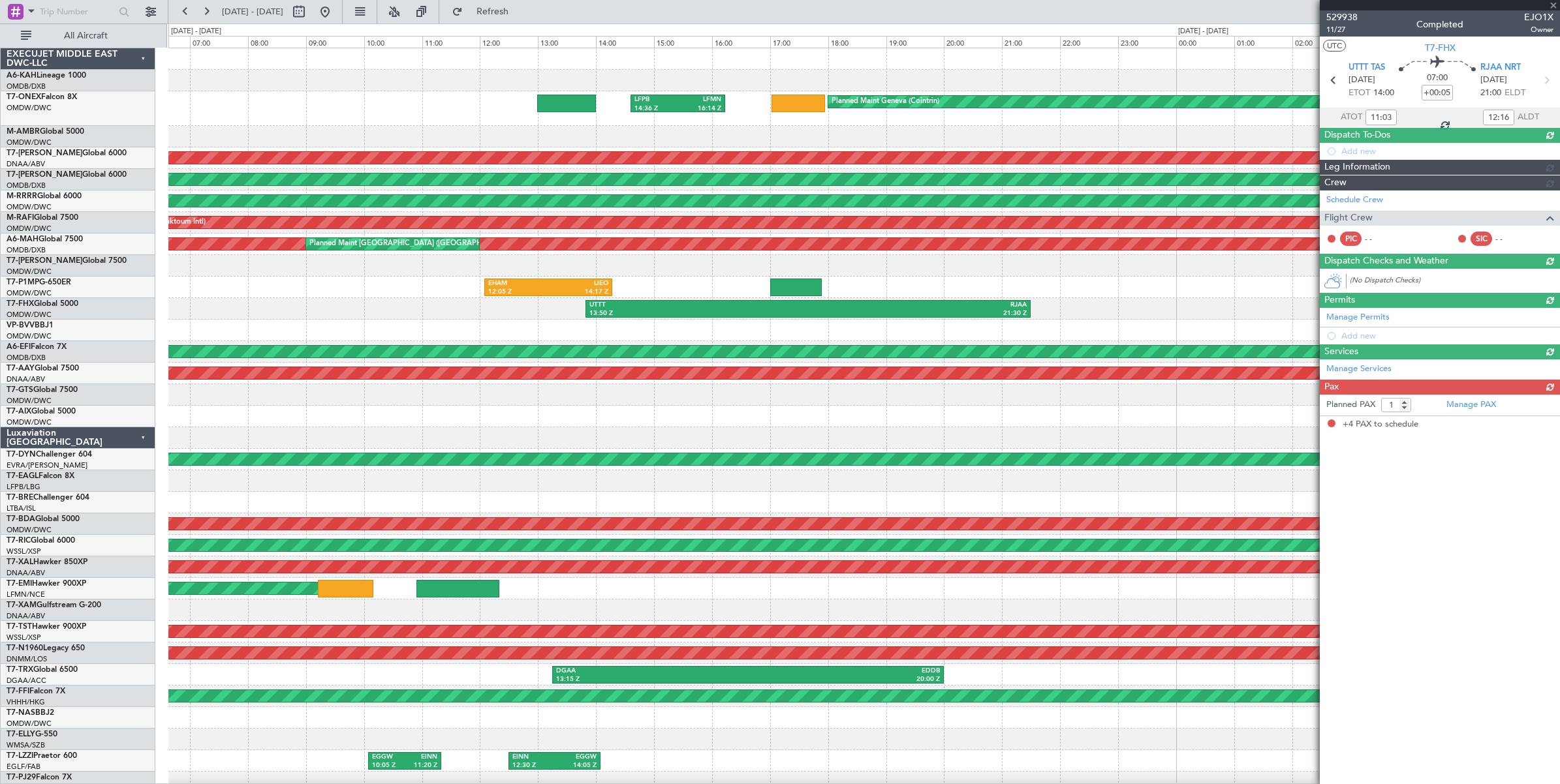
type input "14:01"
type input "21:13"
type input "4"
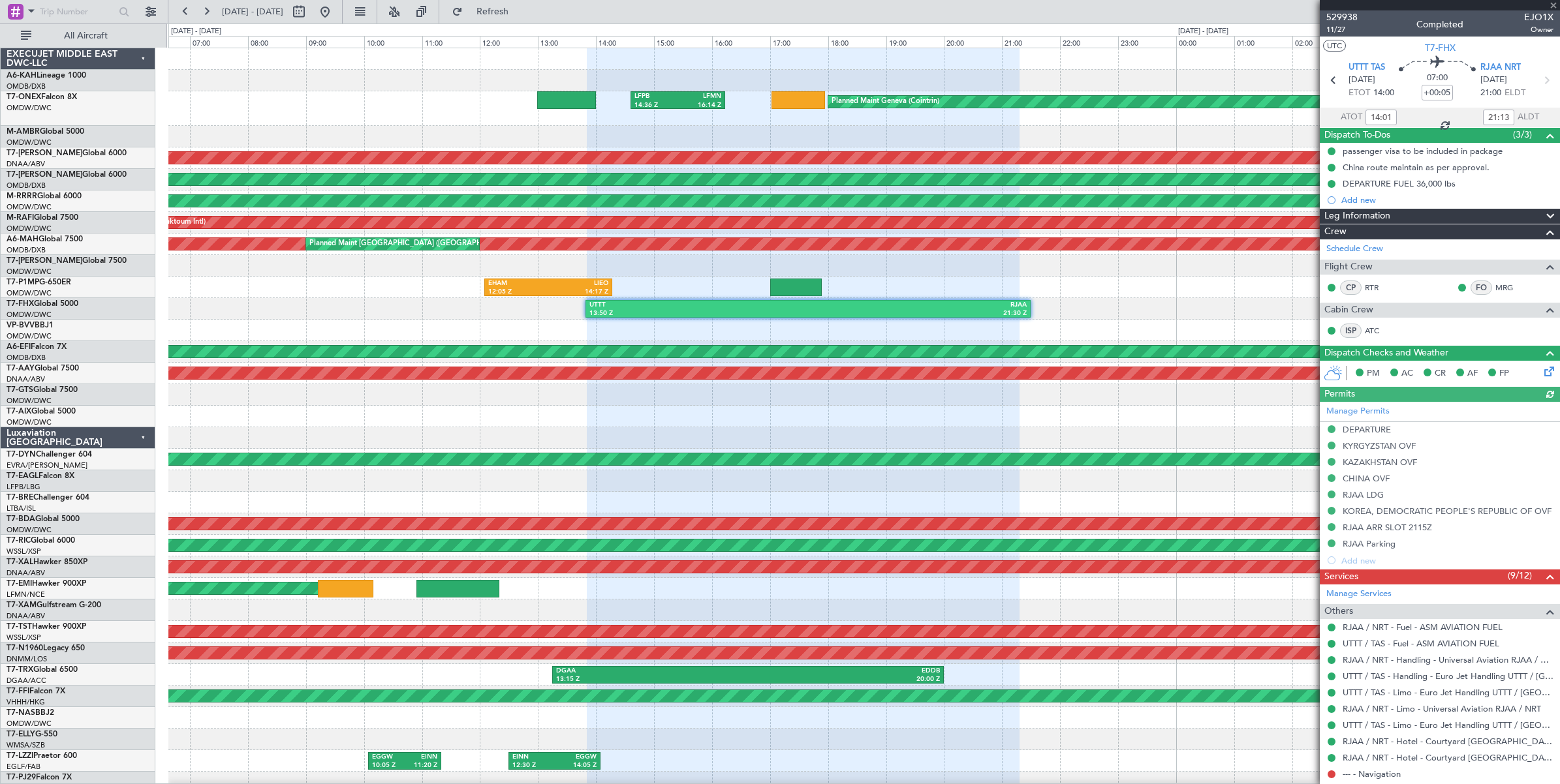
type input "Anita Mani (ANI)"
type input "6703"
type input "Anita Mani (ANI)"
type input "6703"
click at [310, 15] on button at bounding box center [299, 12] width 21 height 21
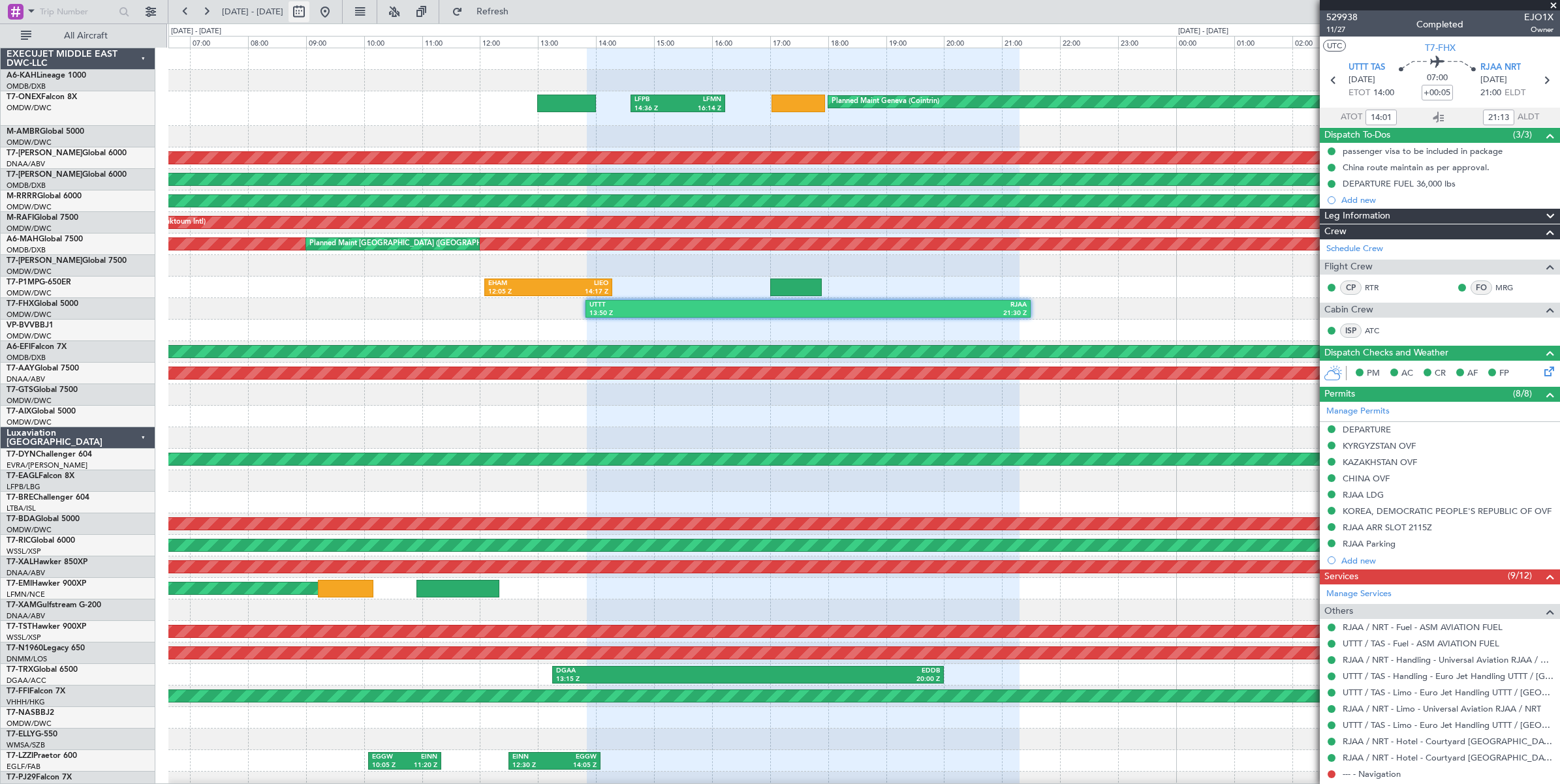
select select "7"
select select "2025"
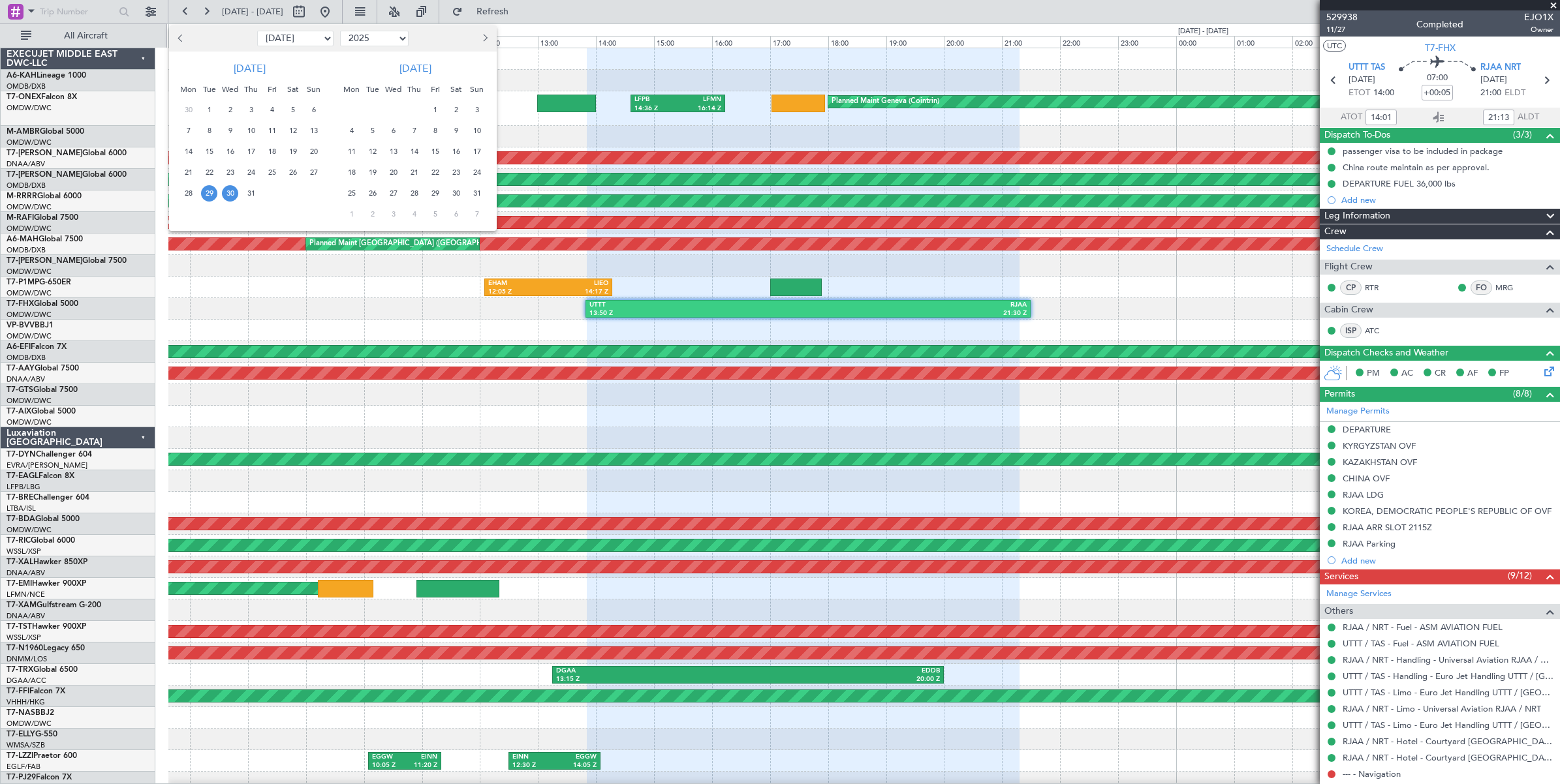
click at [210, 193] on span "29" at bounding box center [209, 193] width 16 height 16
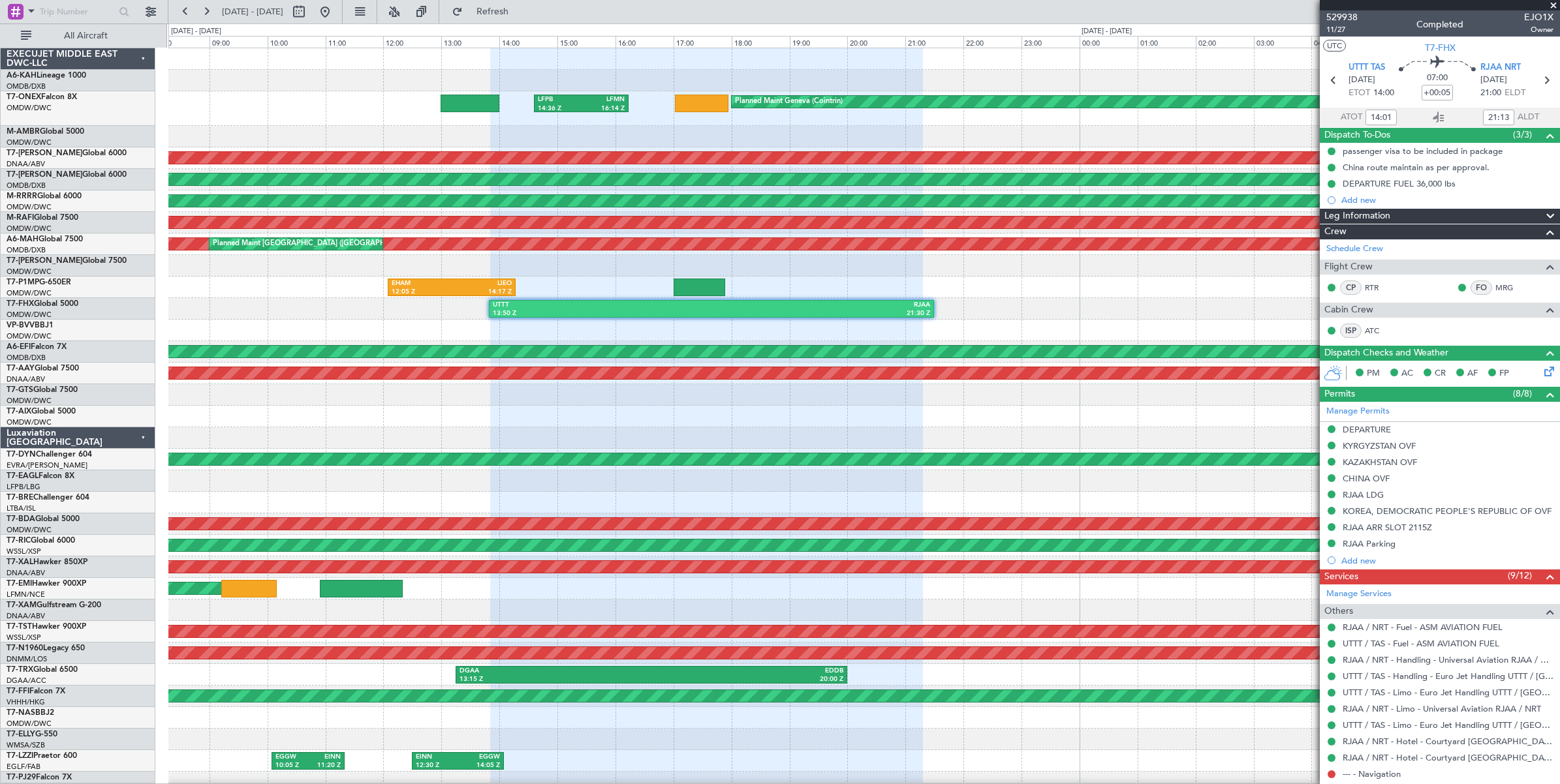
click at [334, 304] on div "UTTT 13:50 Z RJAA 21:30 Z" at bounding box center [864, 308] width 1391 height 21
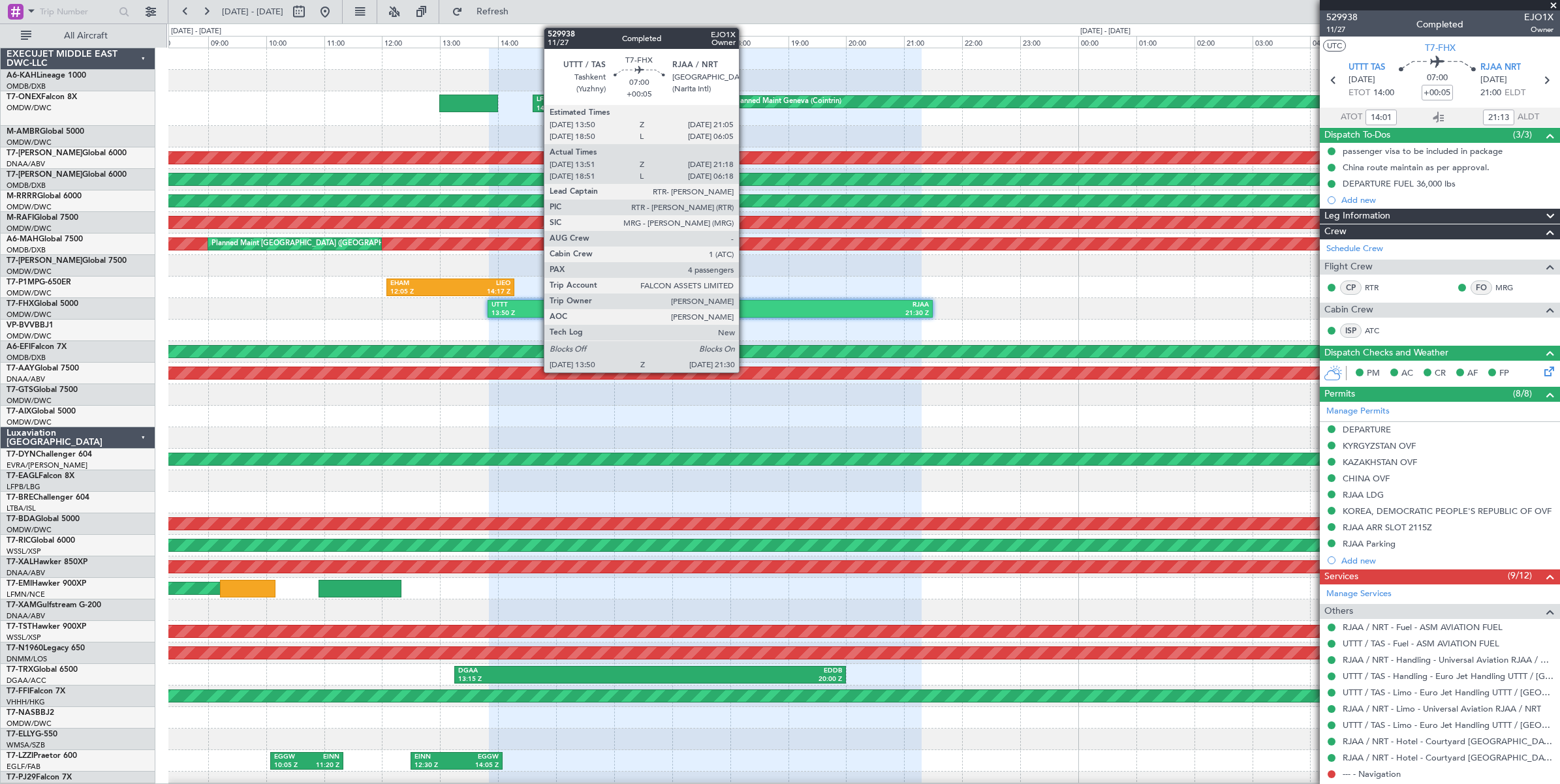
click at [745, 307] on div "RJAA" at bounding box center [819, 305] width 218 height 9
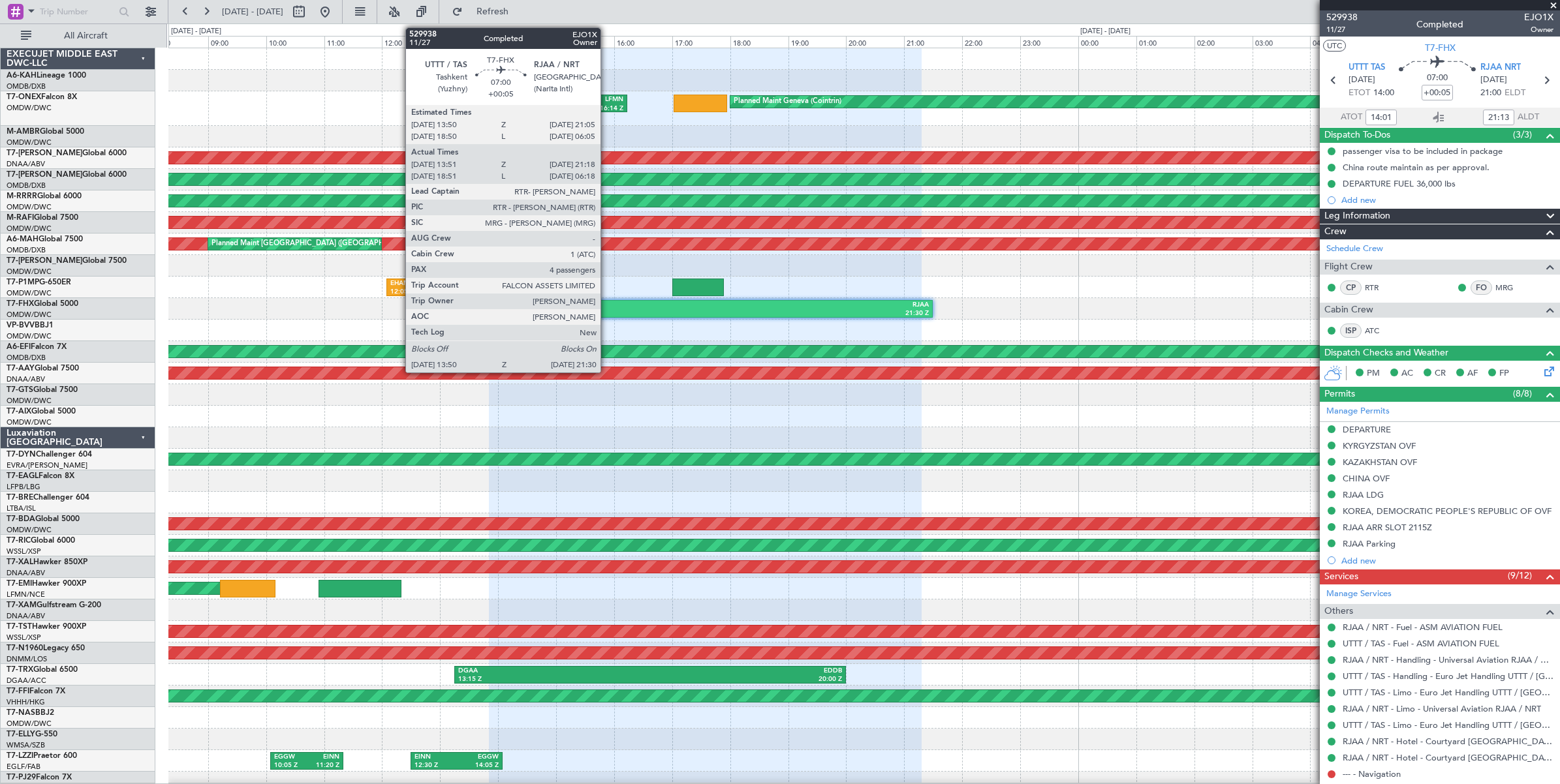
click at [608, 302] on div "UTTT" at bounding box center [600, 305] width 218 height 9
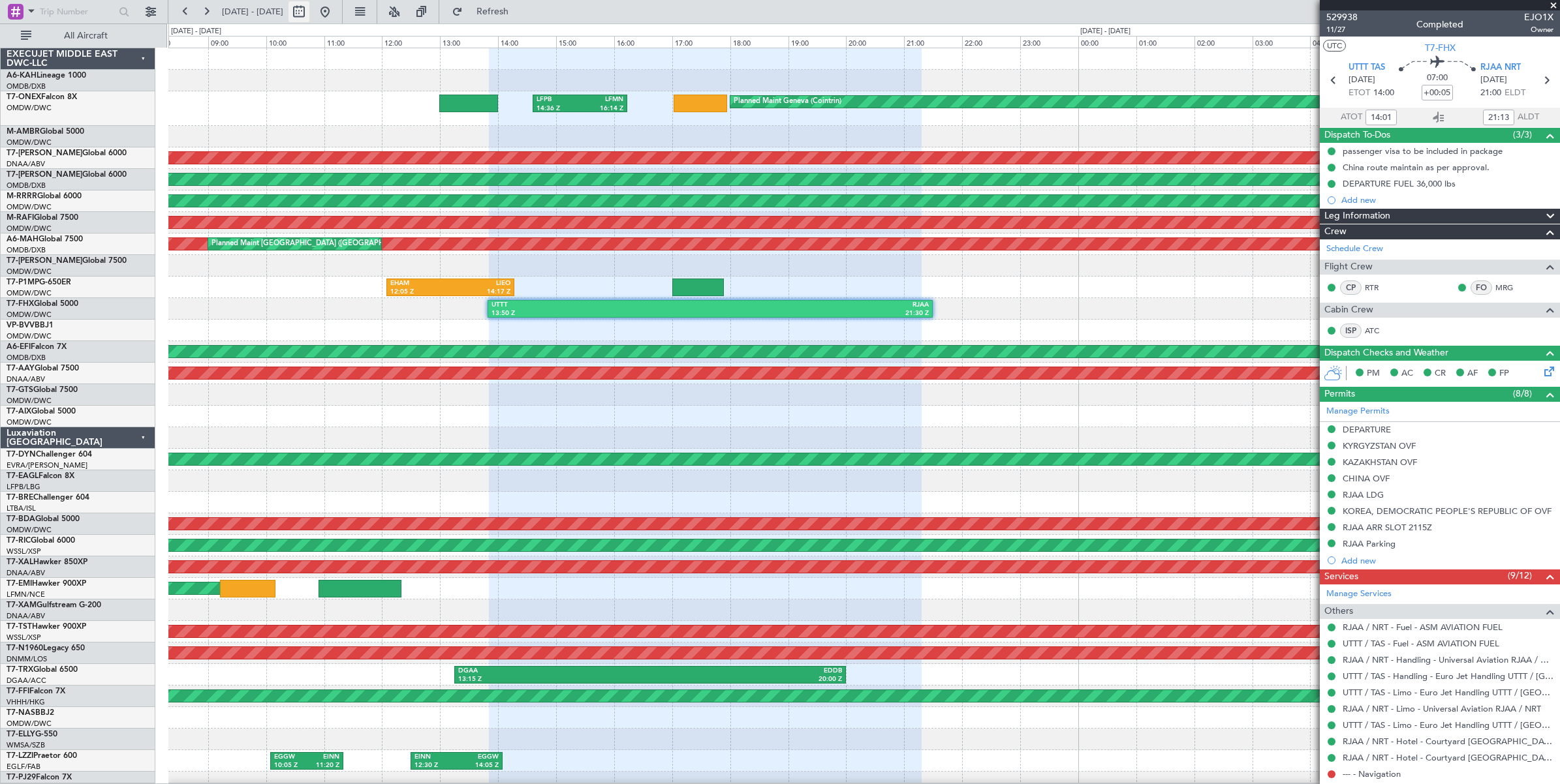
click at [310, 13] on button at bounding box center [299, 12] width 21 height 21
select select "7"
select select "2025"
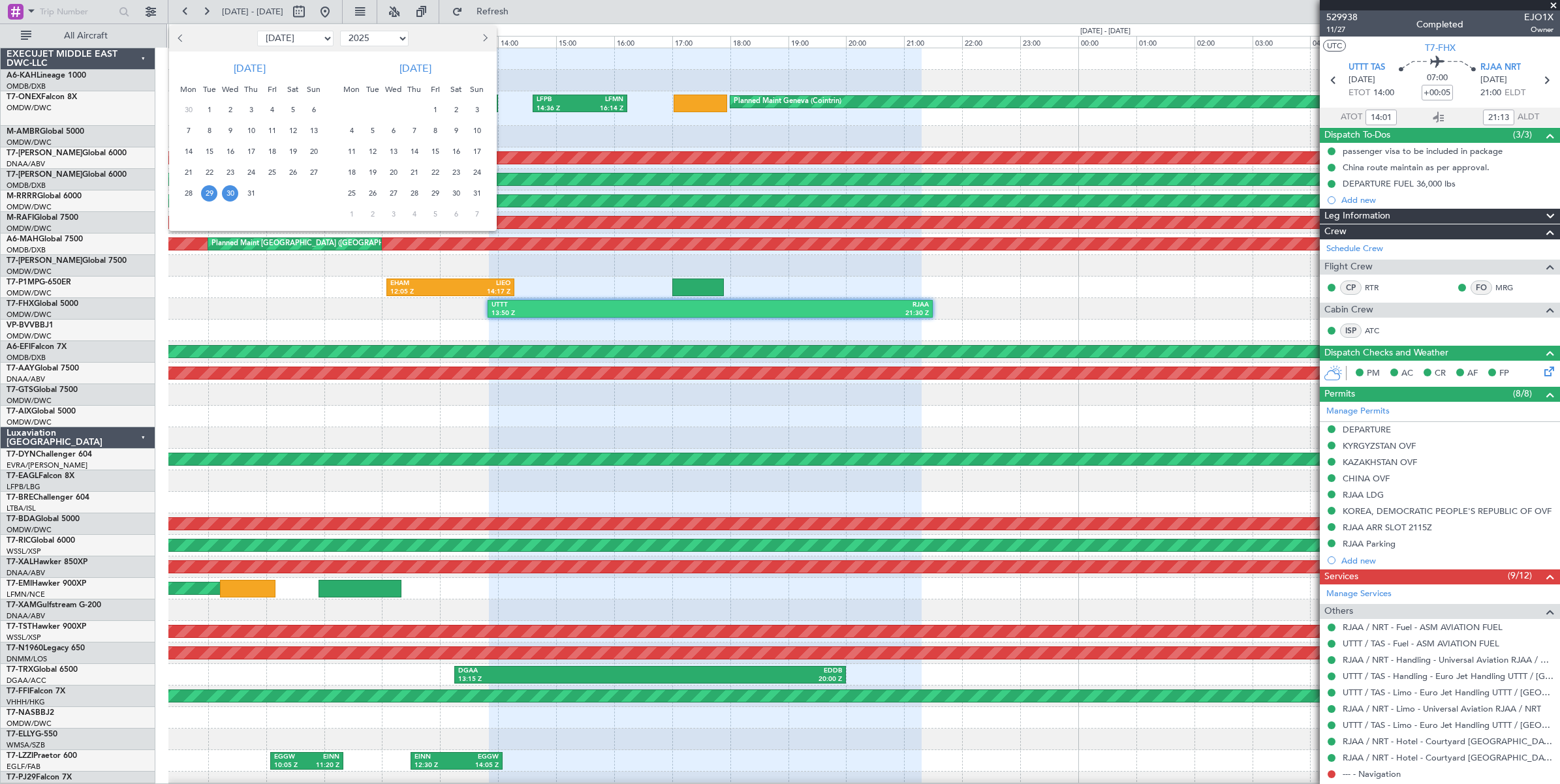
drag, startPoint x: 310, startPoint y: 36, endPoint x: 304, endPoint y: 41, distance: 7.8
click at [310, 36] on select "Jan Feb Mar Apr May Jun [DATE] Aug Sep Oct Nov Dec" at bounding box center [295, 38] width 77 height 15
select select "8"
click at [257, 31] on select "Jan Feb Mar Apr May Jun [DATE] Aug Sep Oct Nov Dec" at bounding box center [295, 38] width 77 height 15
click at [291, 150] on span "16" at bounding box center [293, 152] width 16 height 16
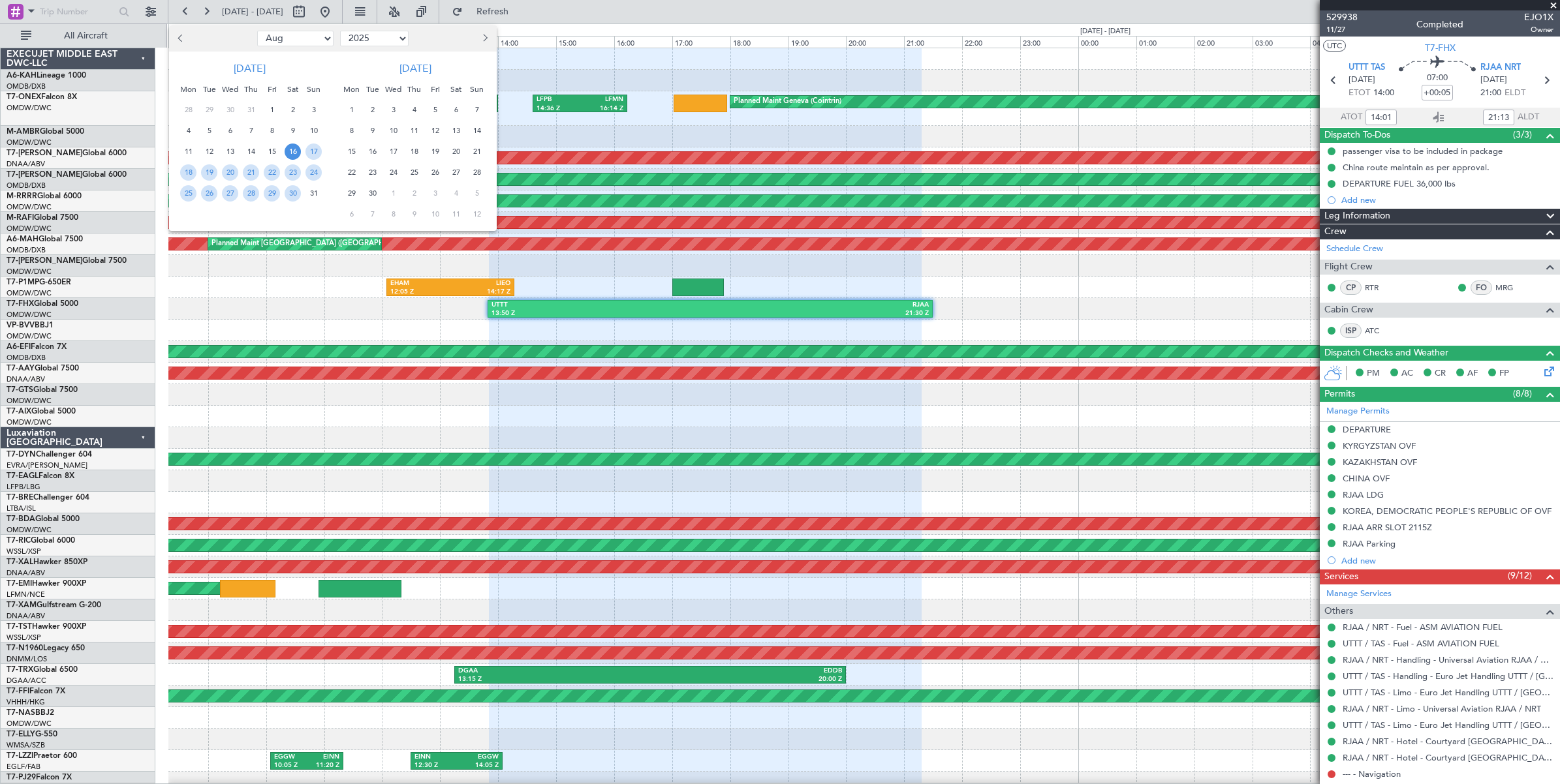
click at [291, 150] on span "16" at bounding box center [293, 152] width 16 height 16
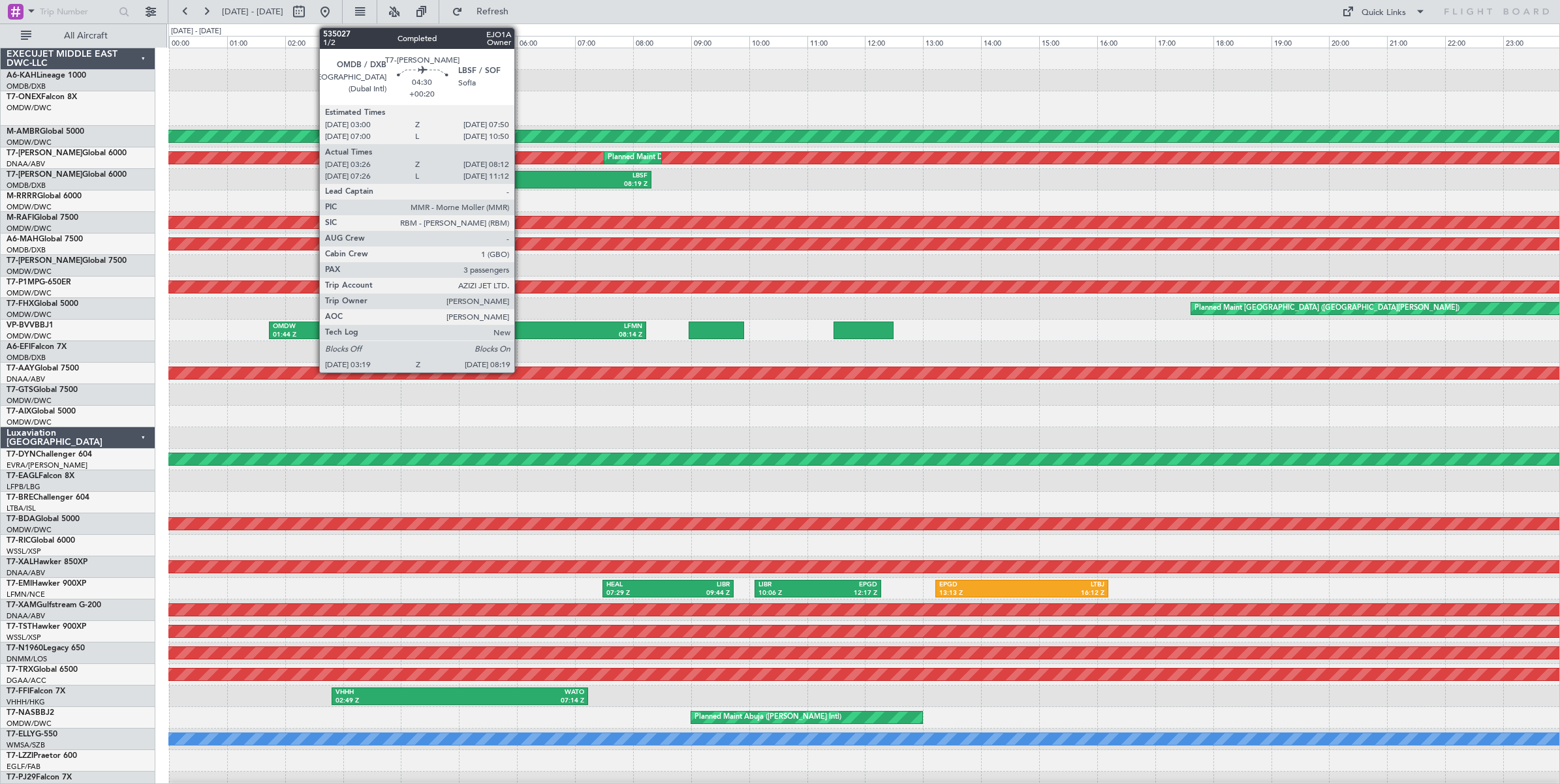
click at [521, 180] on div "LBSF" at bounding box center [576, 176] width 141 height 9
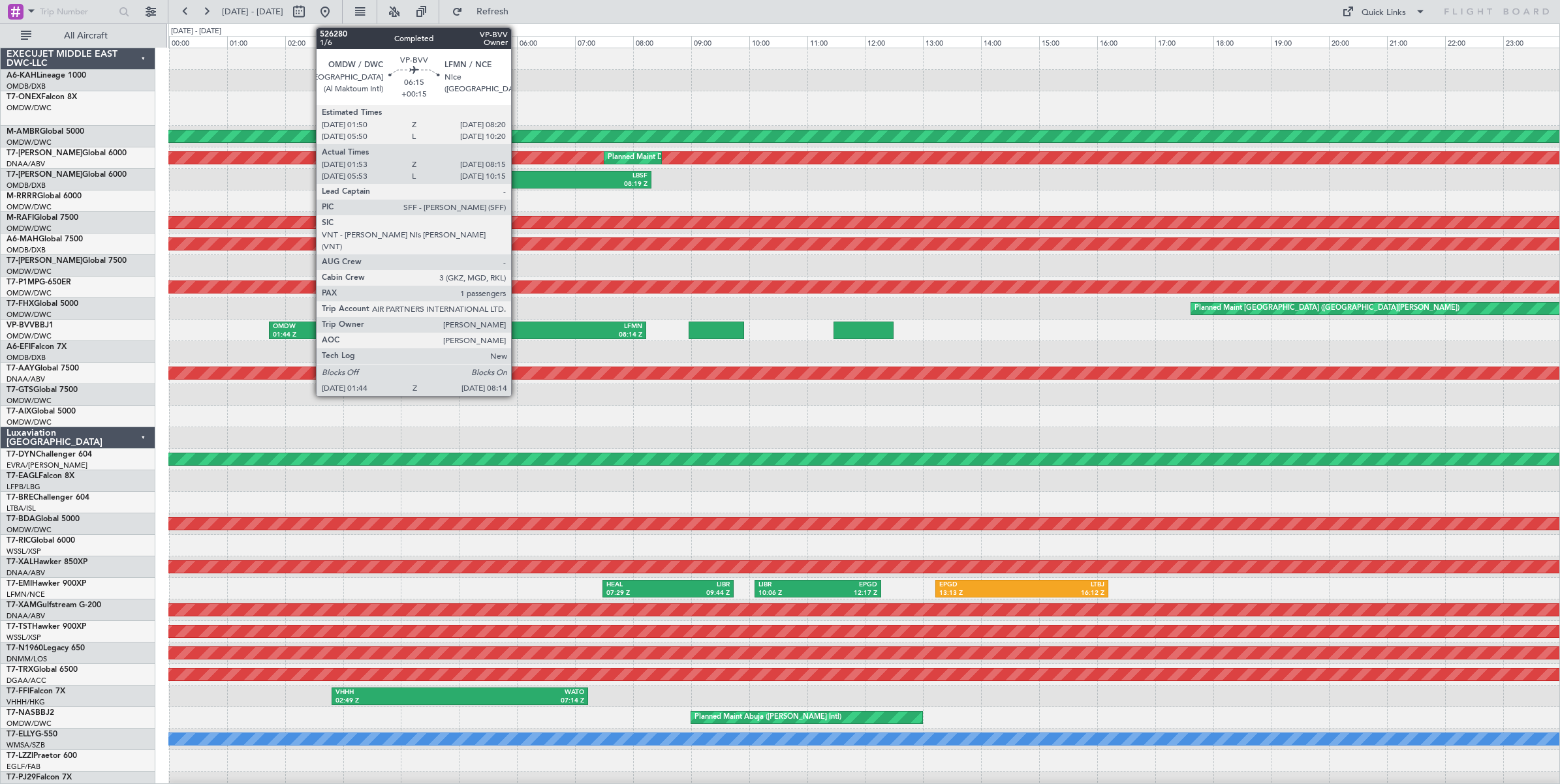
click at [519, 331] on div "08:14 Z" at bounding box center [549, 335] width 185 height 9
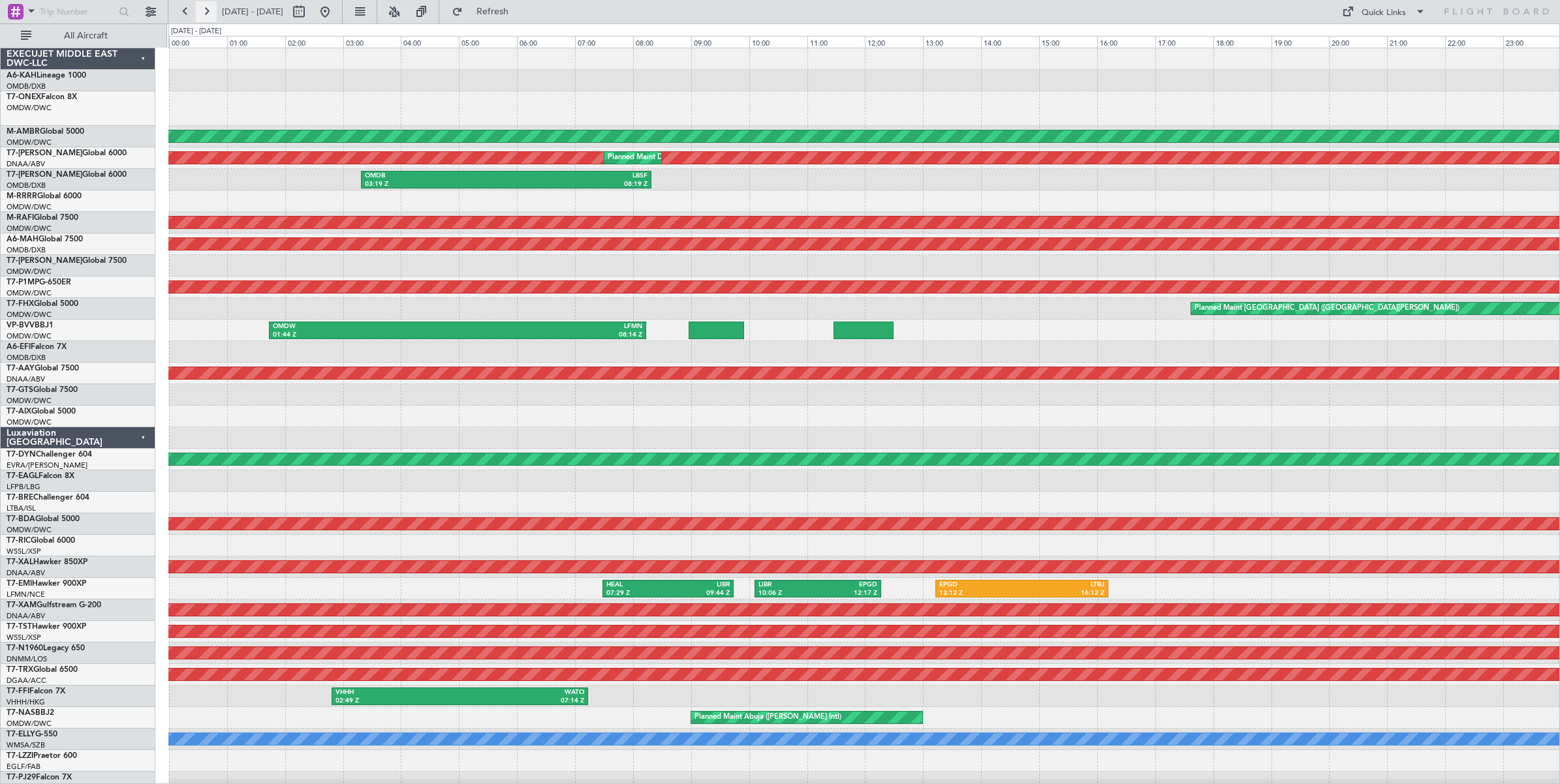
click at [204, 12] on button at bounding box center [206, 12] width 21 height 21
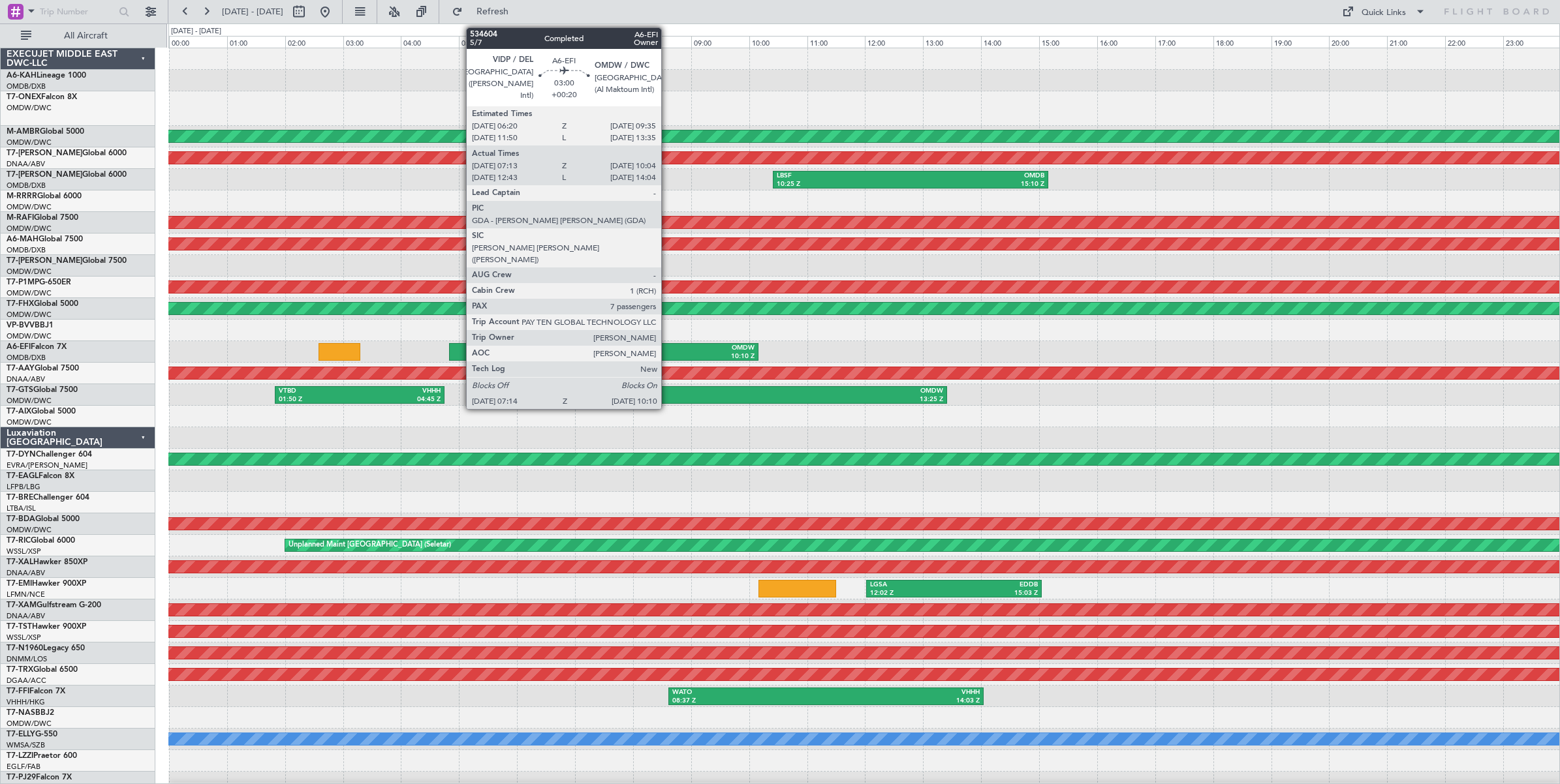
click at [668, 347] on div "VIDP" at bounding box center [632, 348] width 82 height 9
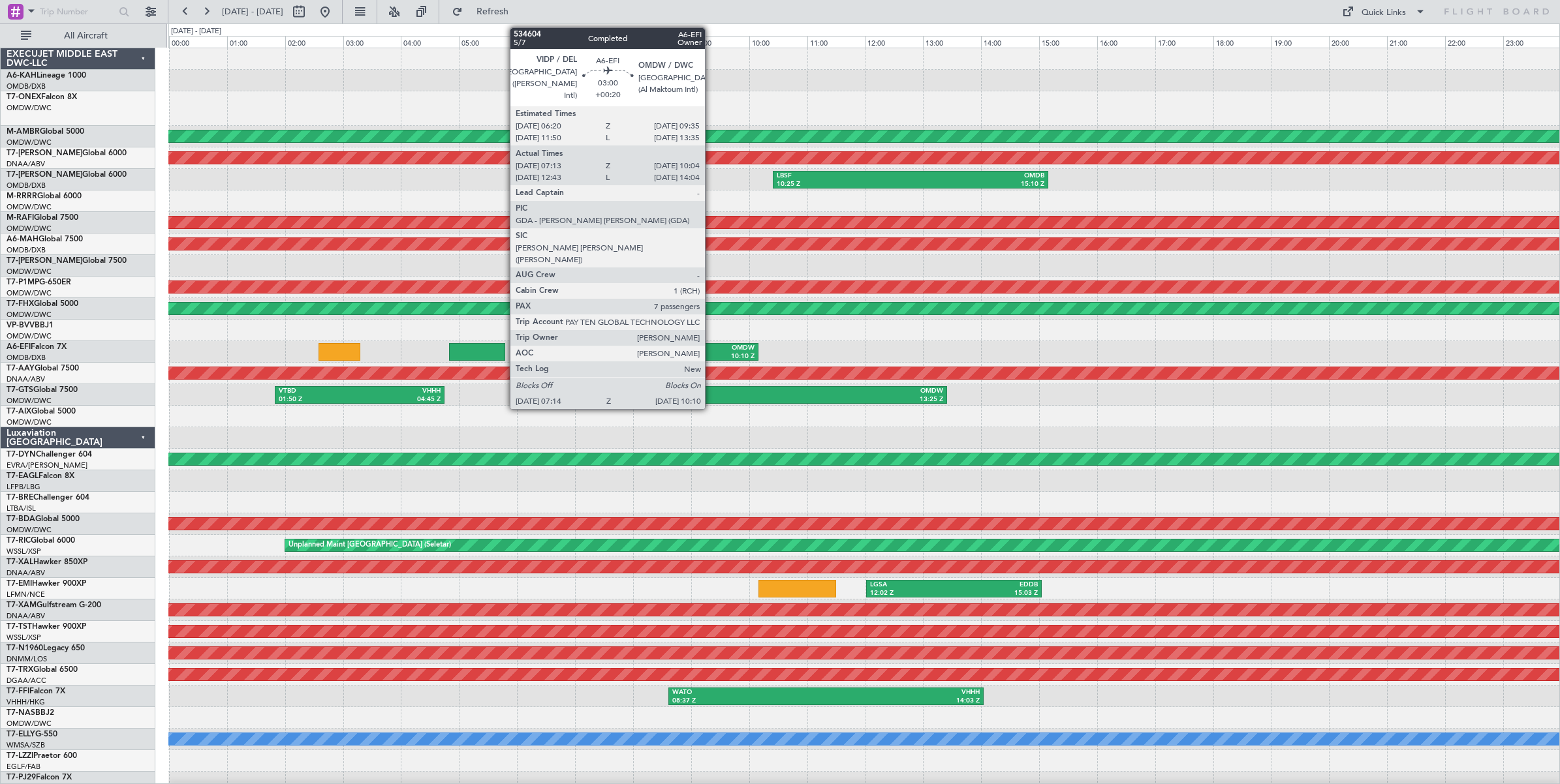
click at [711, 351] on div "OMDW" at bounding box center [714, 348] width 82 height 9
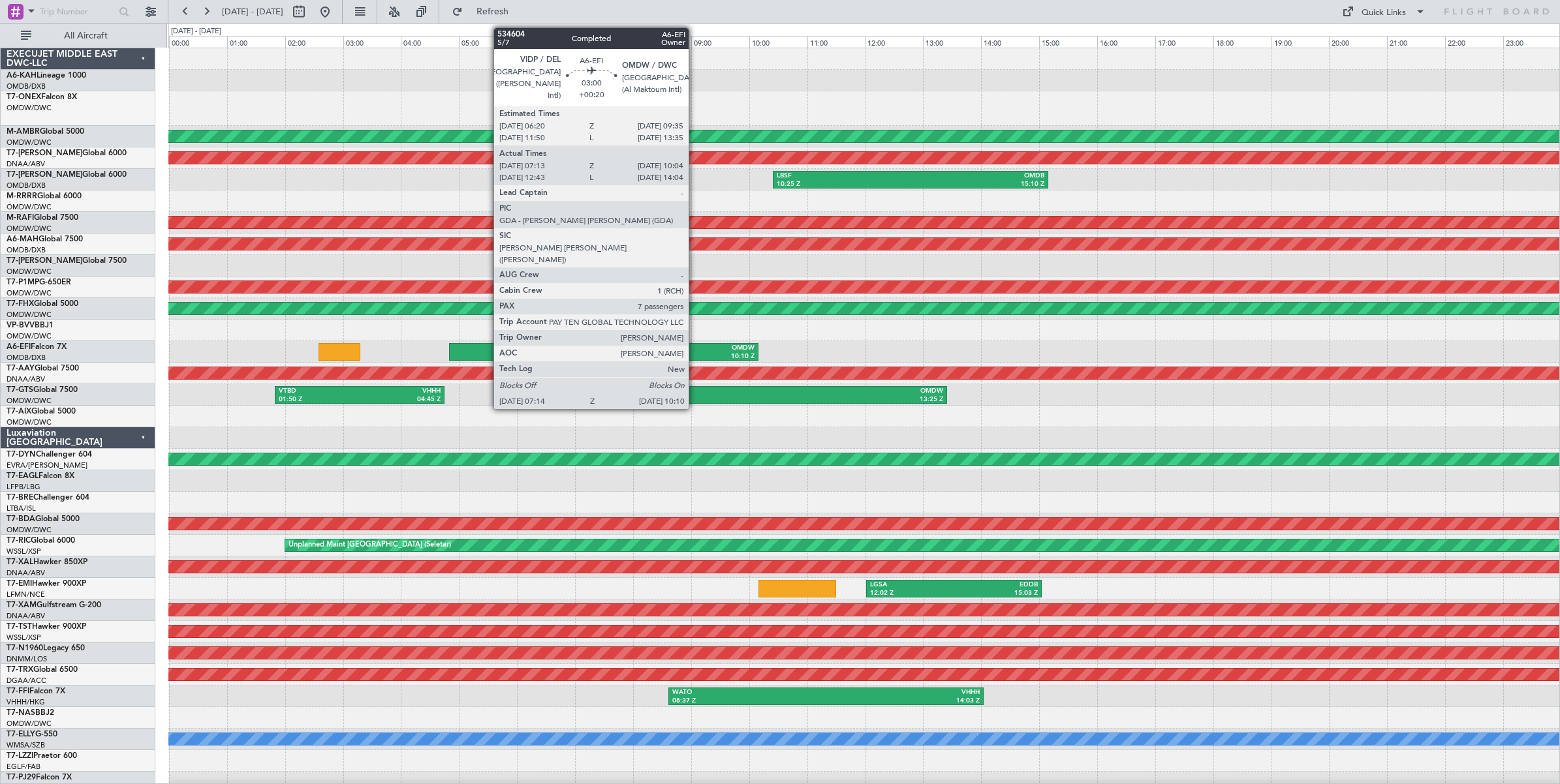
click at [695, 353] on div "10:10 Z" at bounding box center [714, 357] width 82 height 9
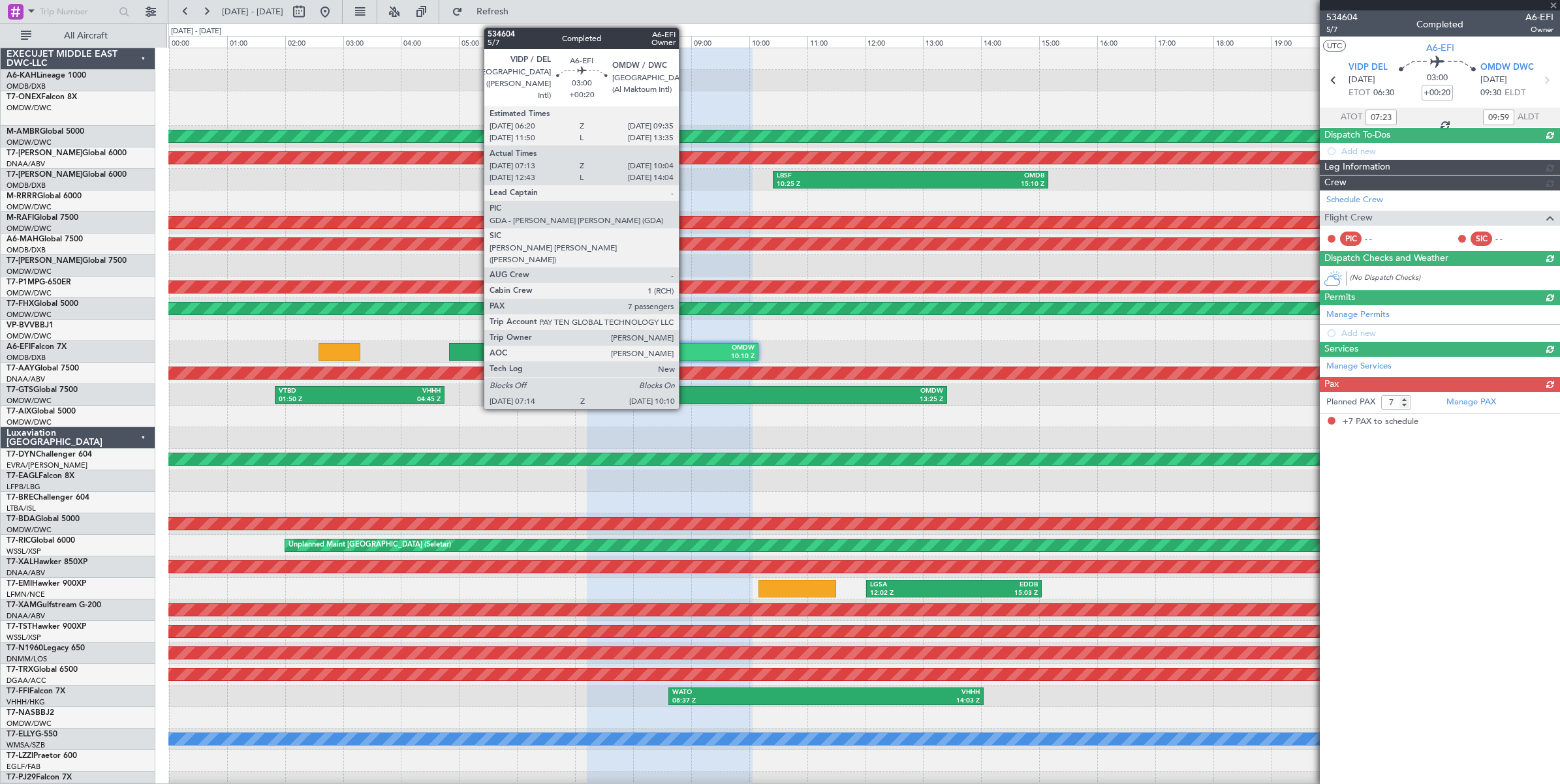
click at [685, 351] on div "OMDW" at bounding box center [714, 348] width 82 height 9
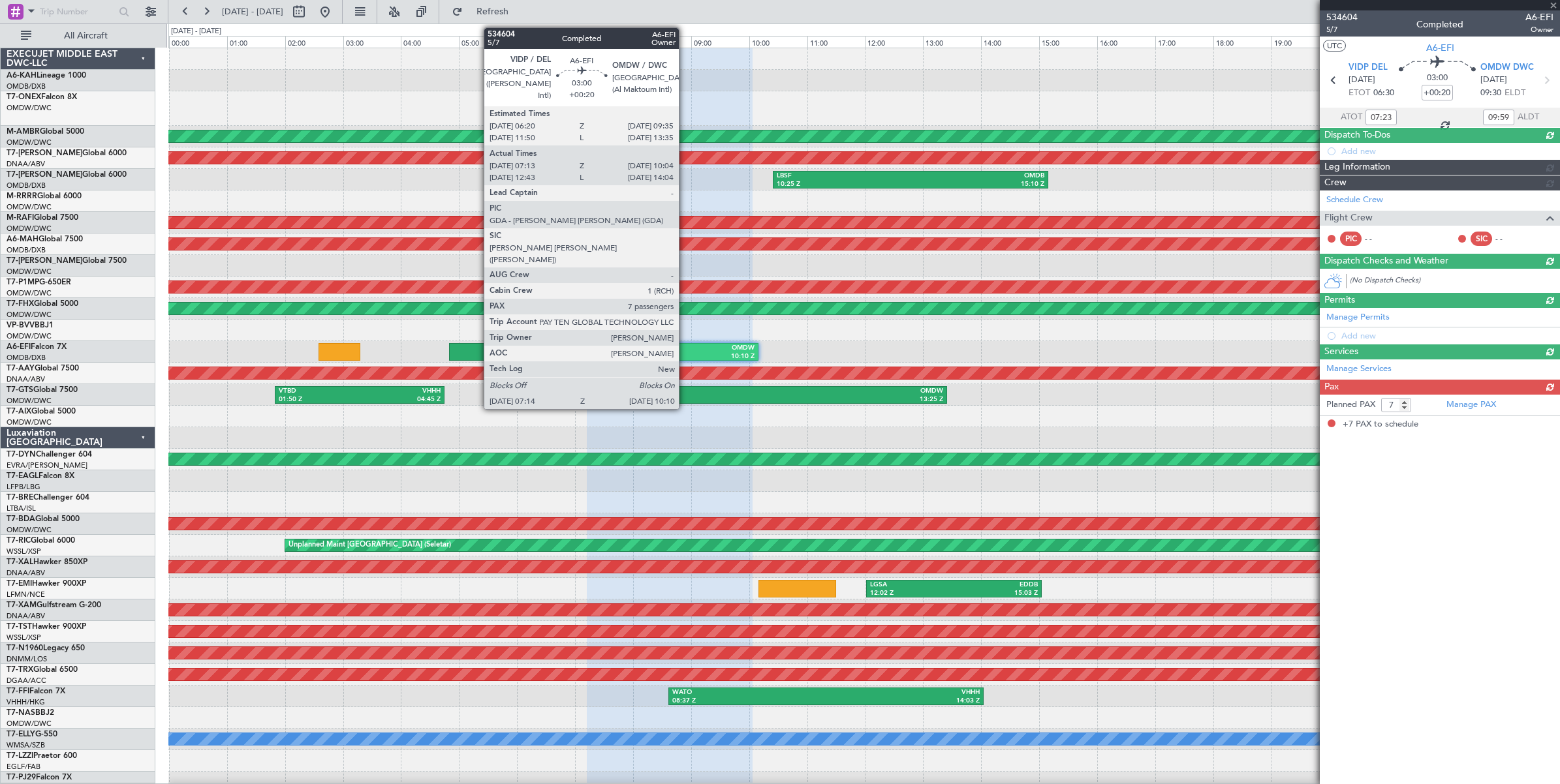
click at [685, 351] on div "OMDW" at bounding box center [714, 348] width 82 height 9
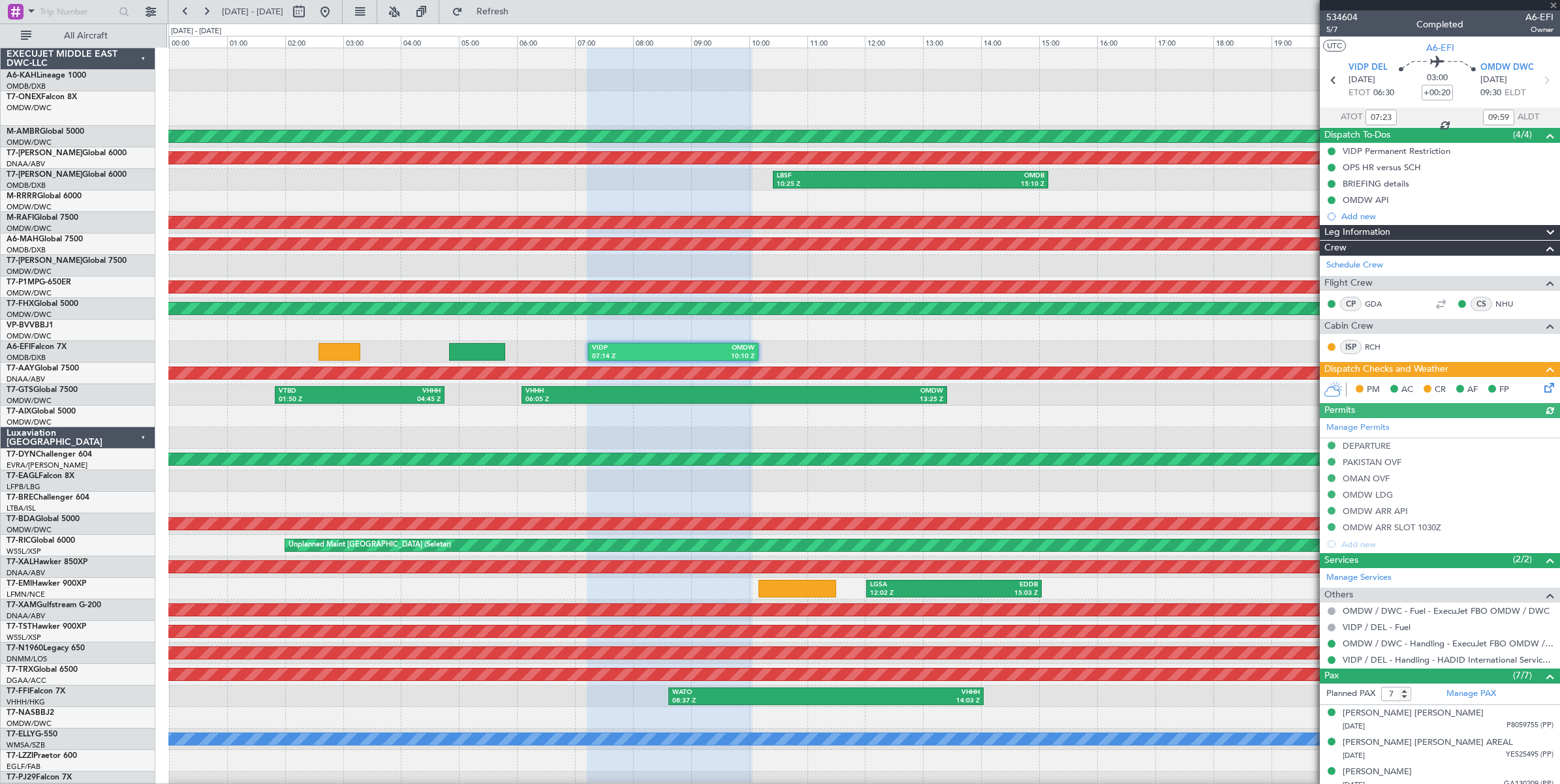
type input "Rohit Roy (ROY)"
type input "7030"
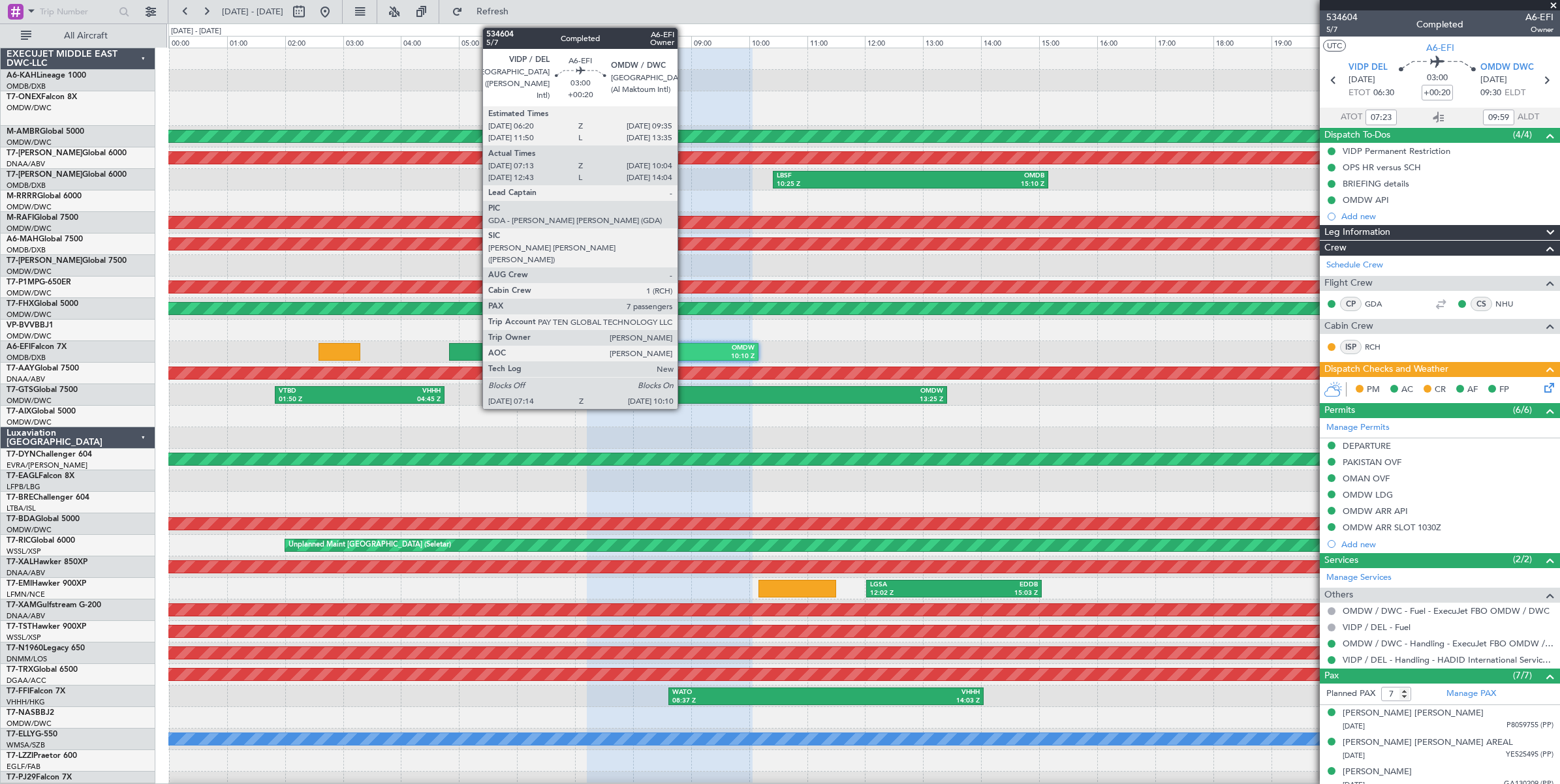
click at [684, 353] on div "10:10 Z" at bounding box center [714, 357] width 82 height 9
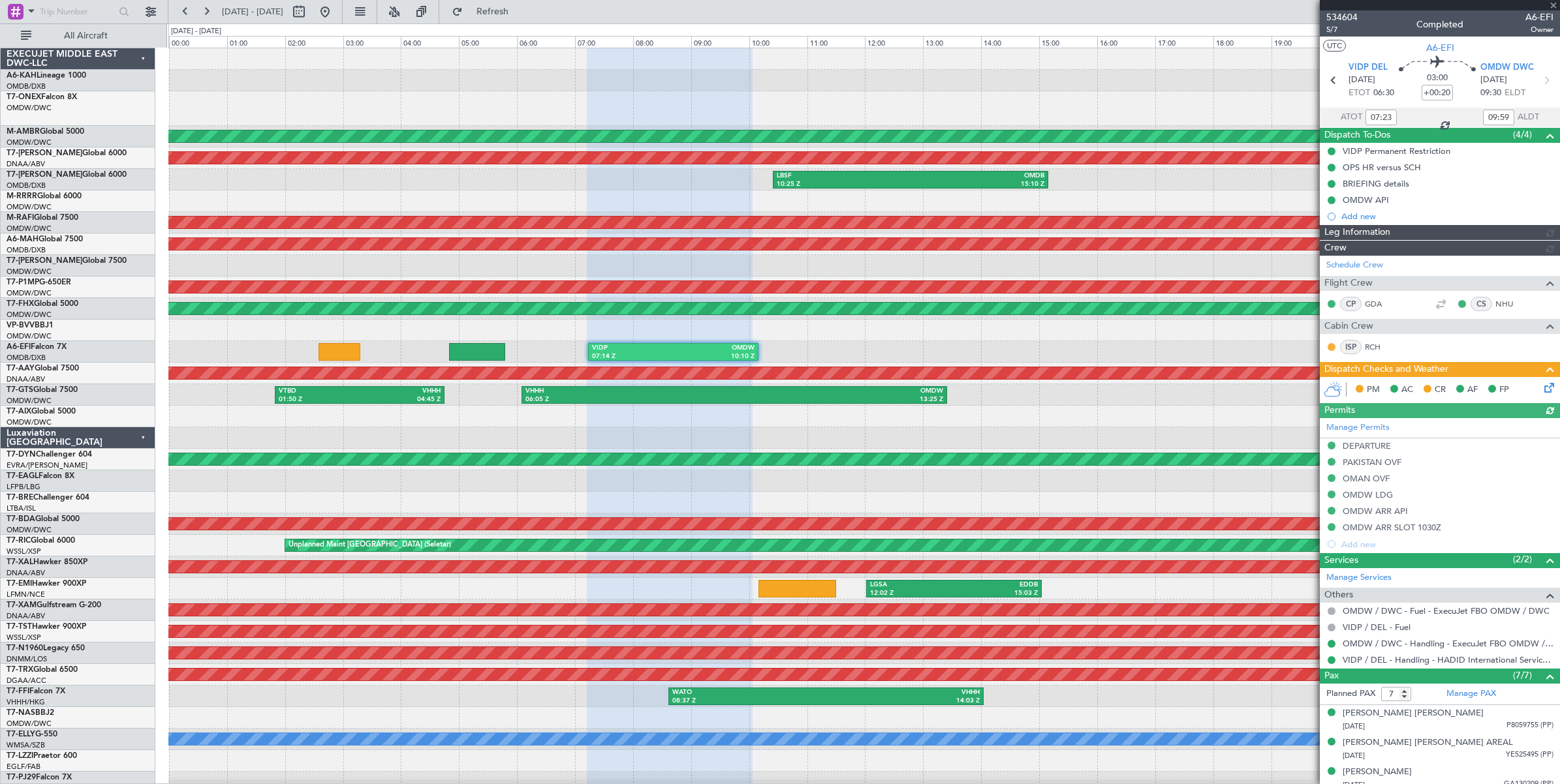
type input "Rohit Roy (ROY)"
type input "7030"
click at [1554, 4] on span at bounding box center [1553, 6] width 13 height 12
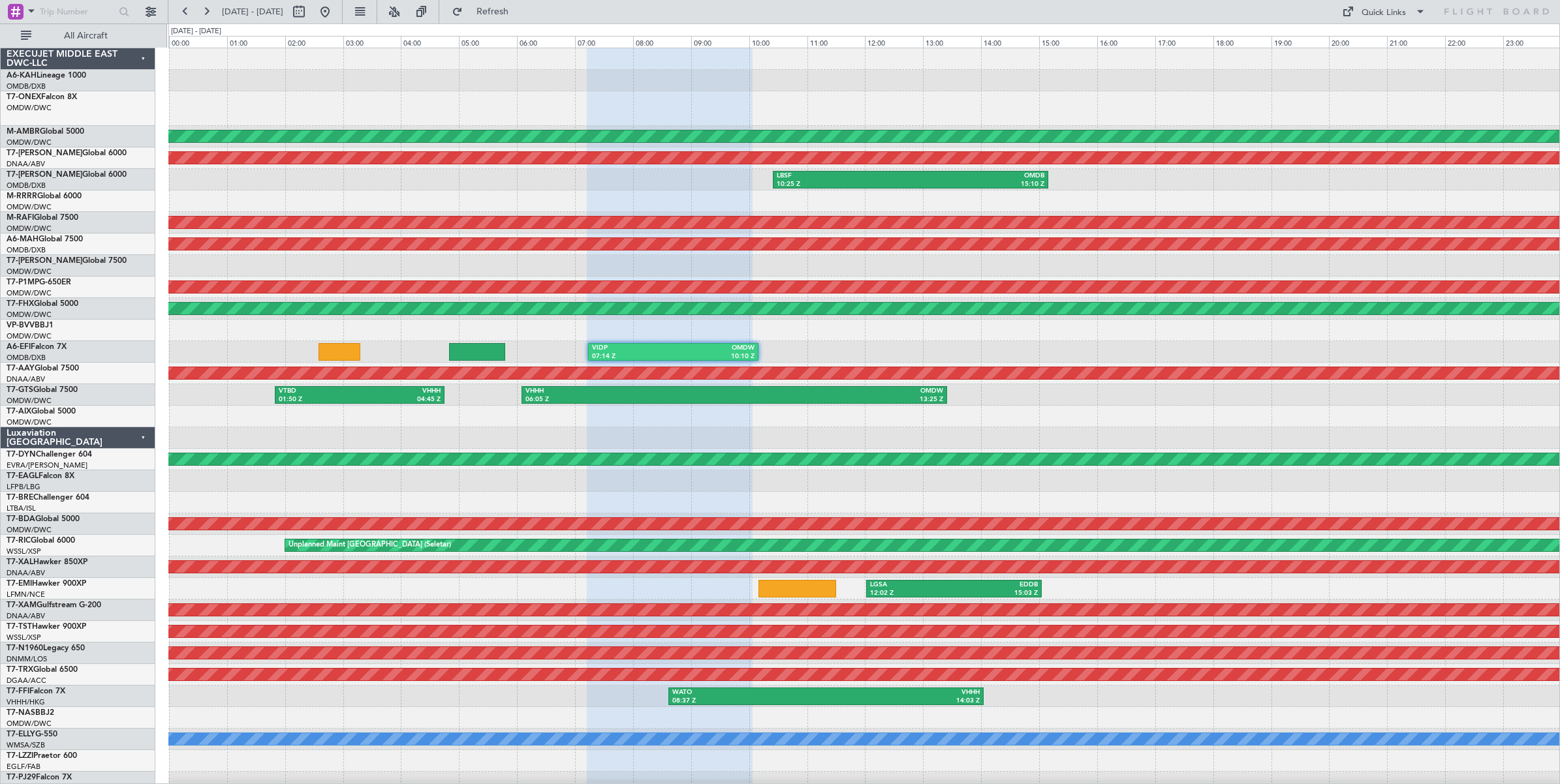
type input "0"
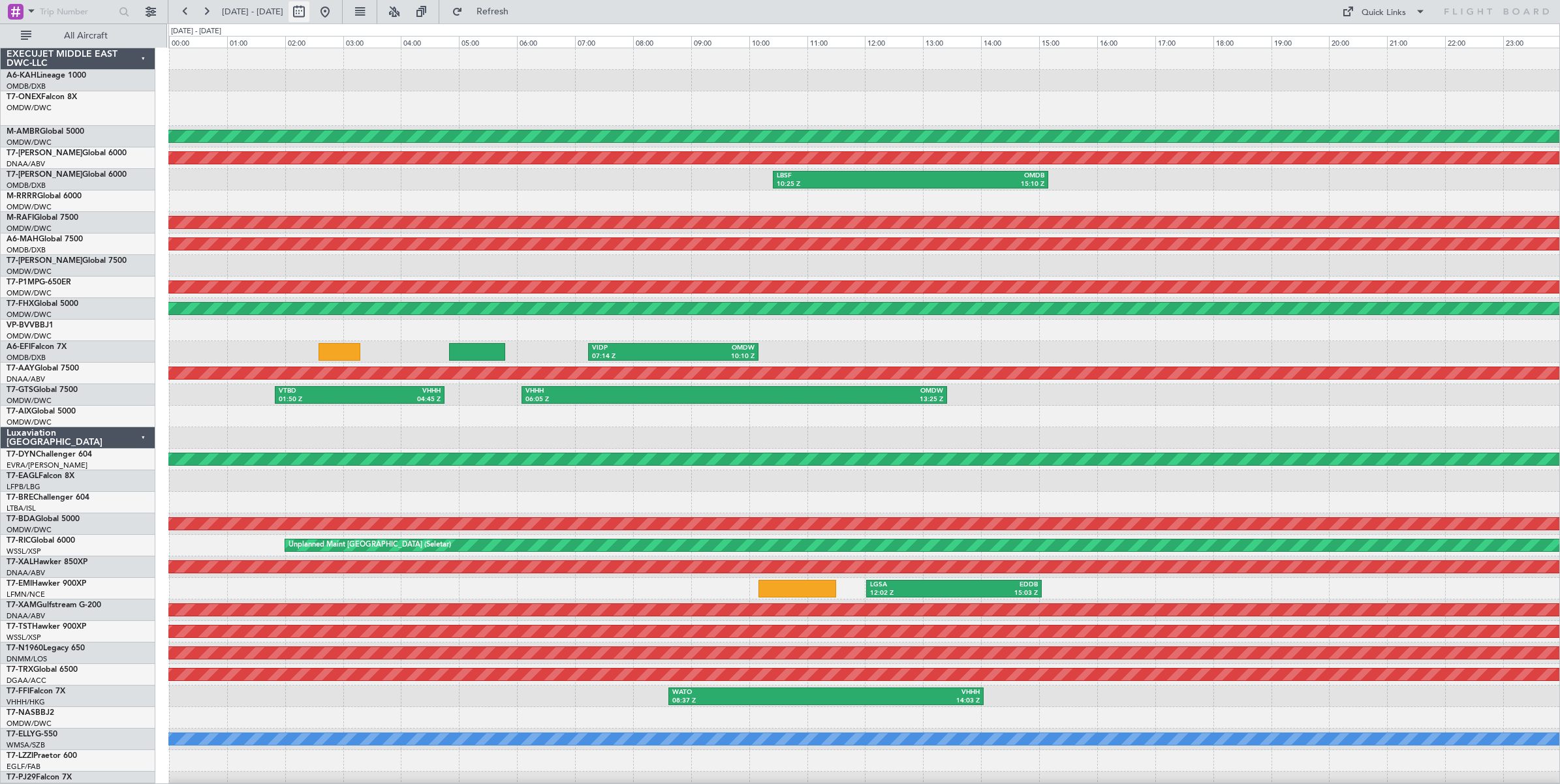
click at [310, 12] on button at bounding box center [299, 12] width 21 height 21
select select "8"
select select "2025"
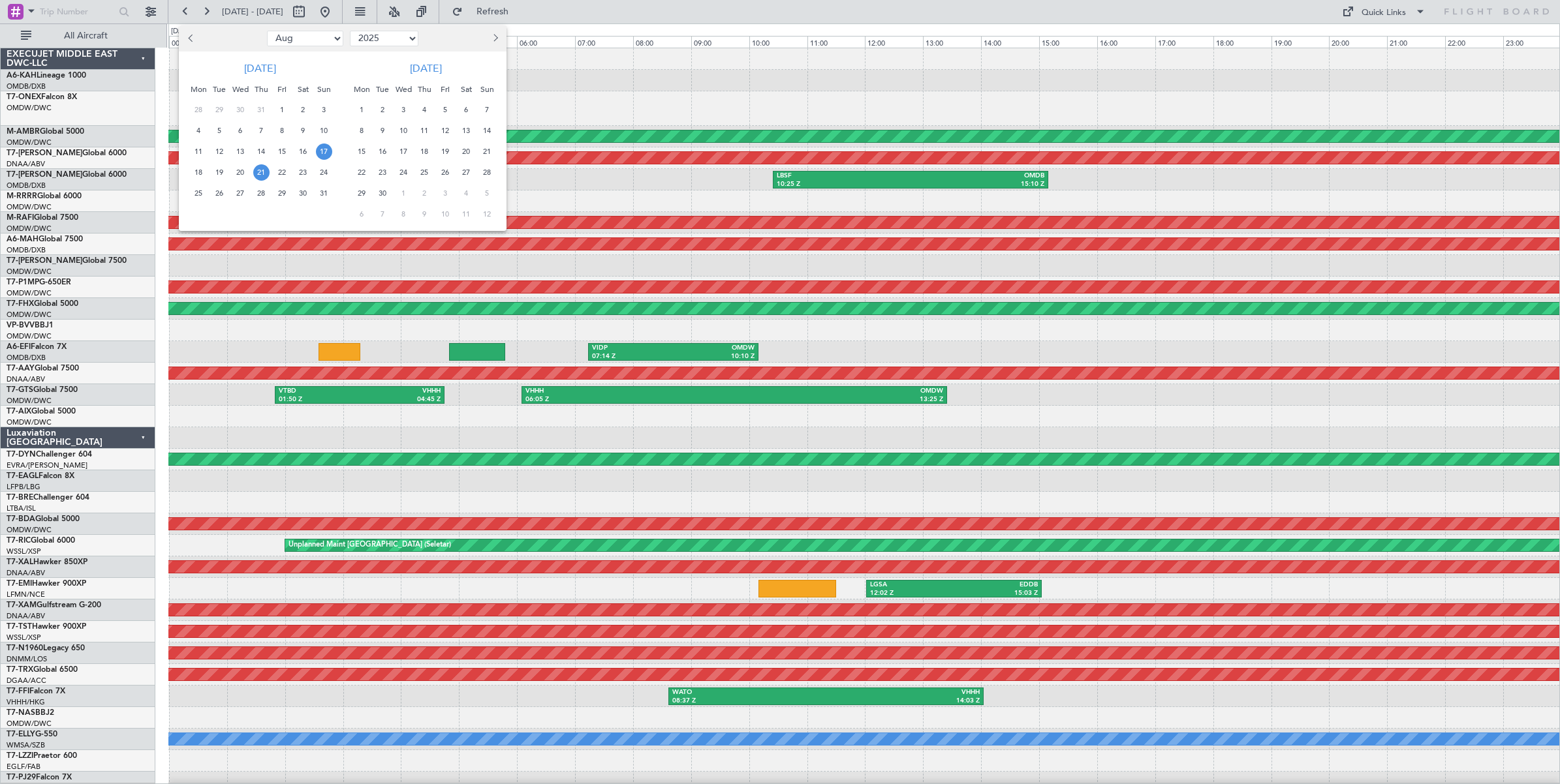
click at [259, 172] on span "21" at bounding box center [261, 172] width 16 height 16
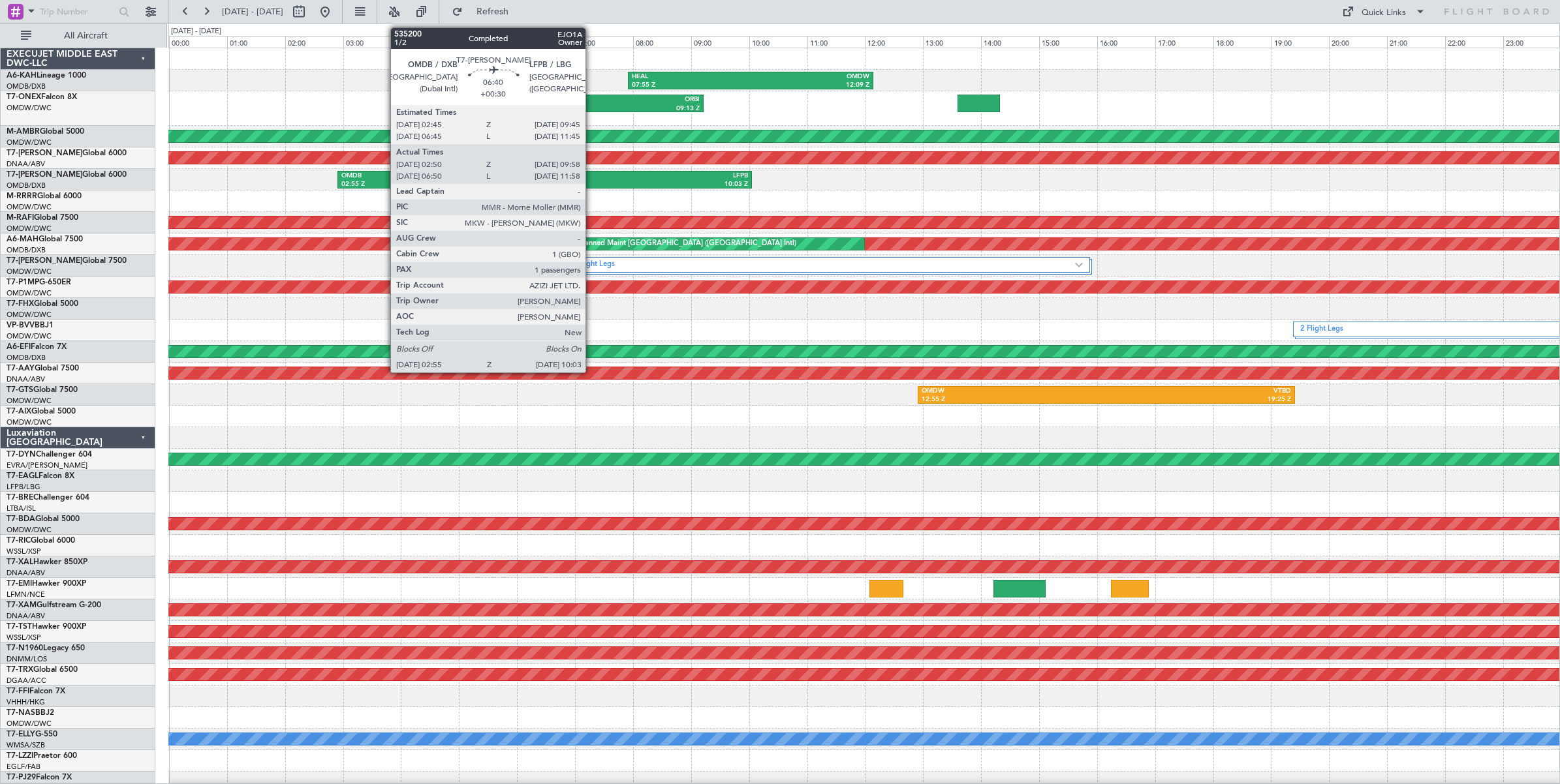
click at [592, 178] on div "LFPB" at bounding box center [646, 176] width 203 height 9
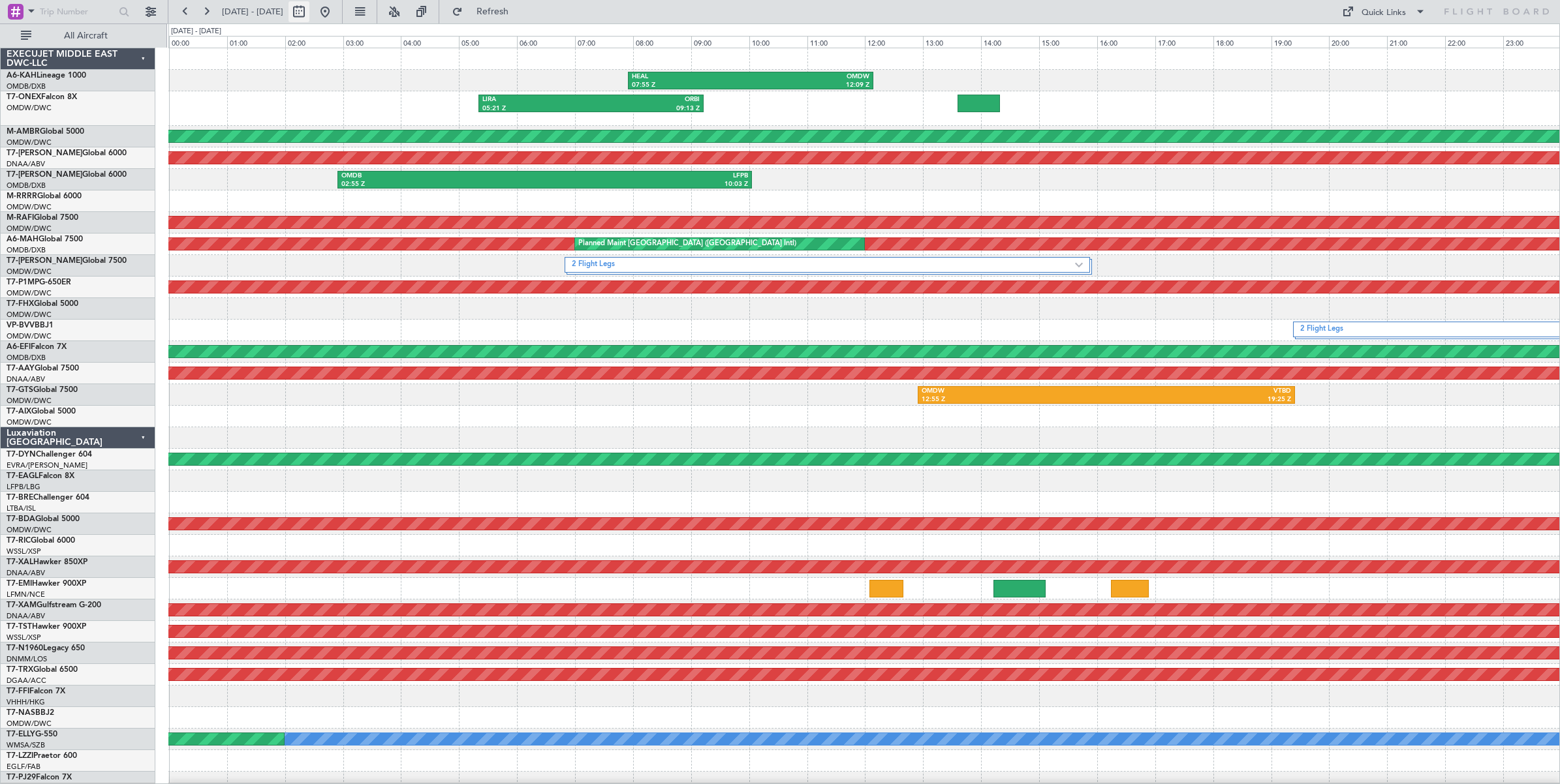
click at [310, 15] on button at bounding box center [299, 12] width 21 height 21
select select "8"
select select "2025"
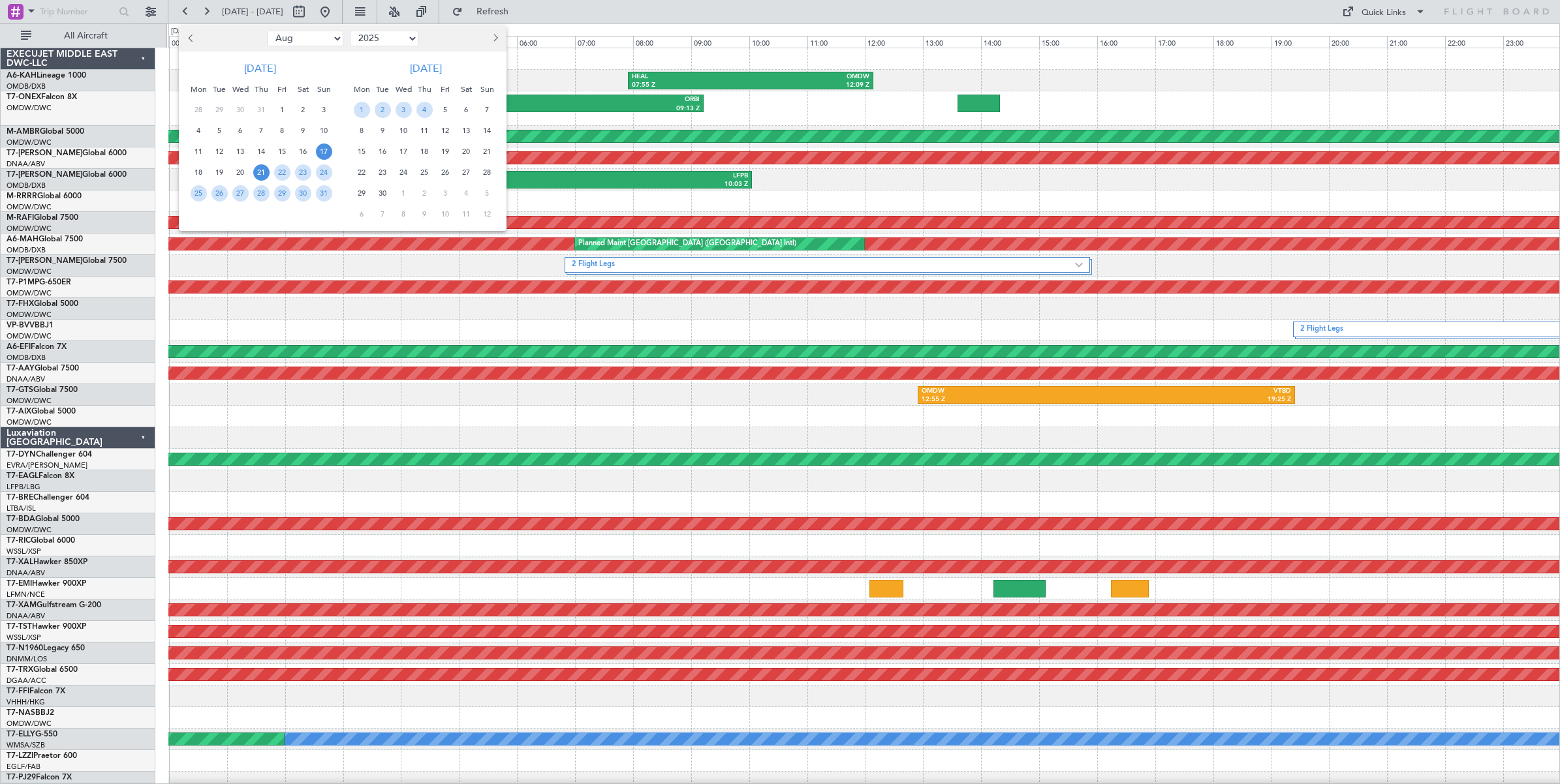
click at [324, 151] on span "17" at bounding box center [324, 152] width 16 height 16
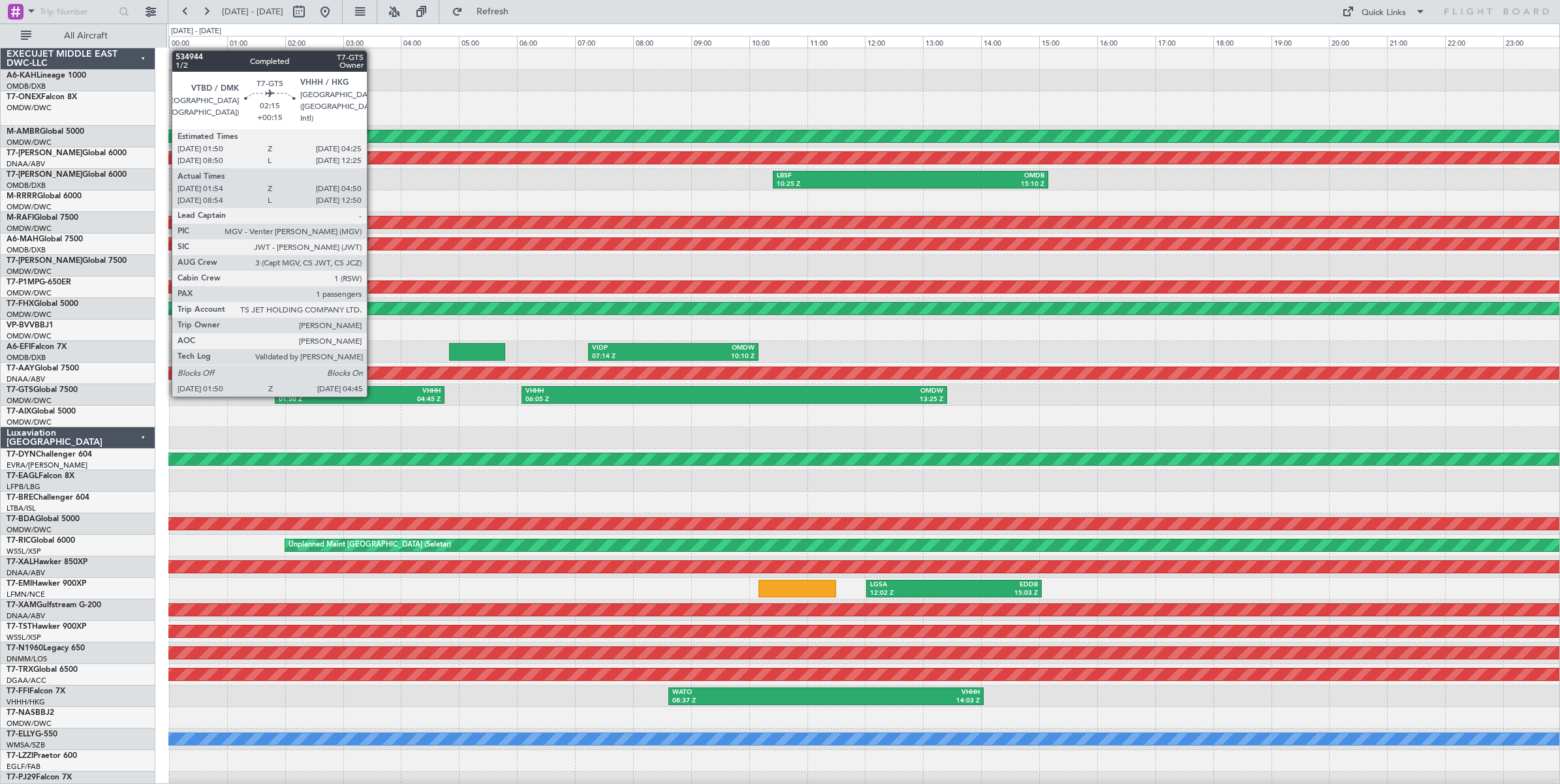
click at [373, 396] on div "04:45 Z" at bounding box center [399, 400] width 81 height 9
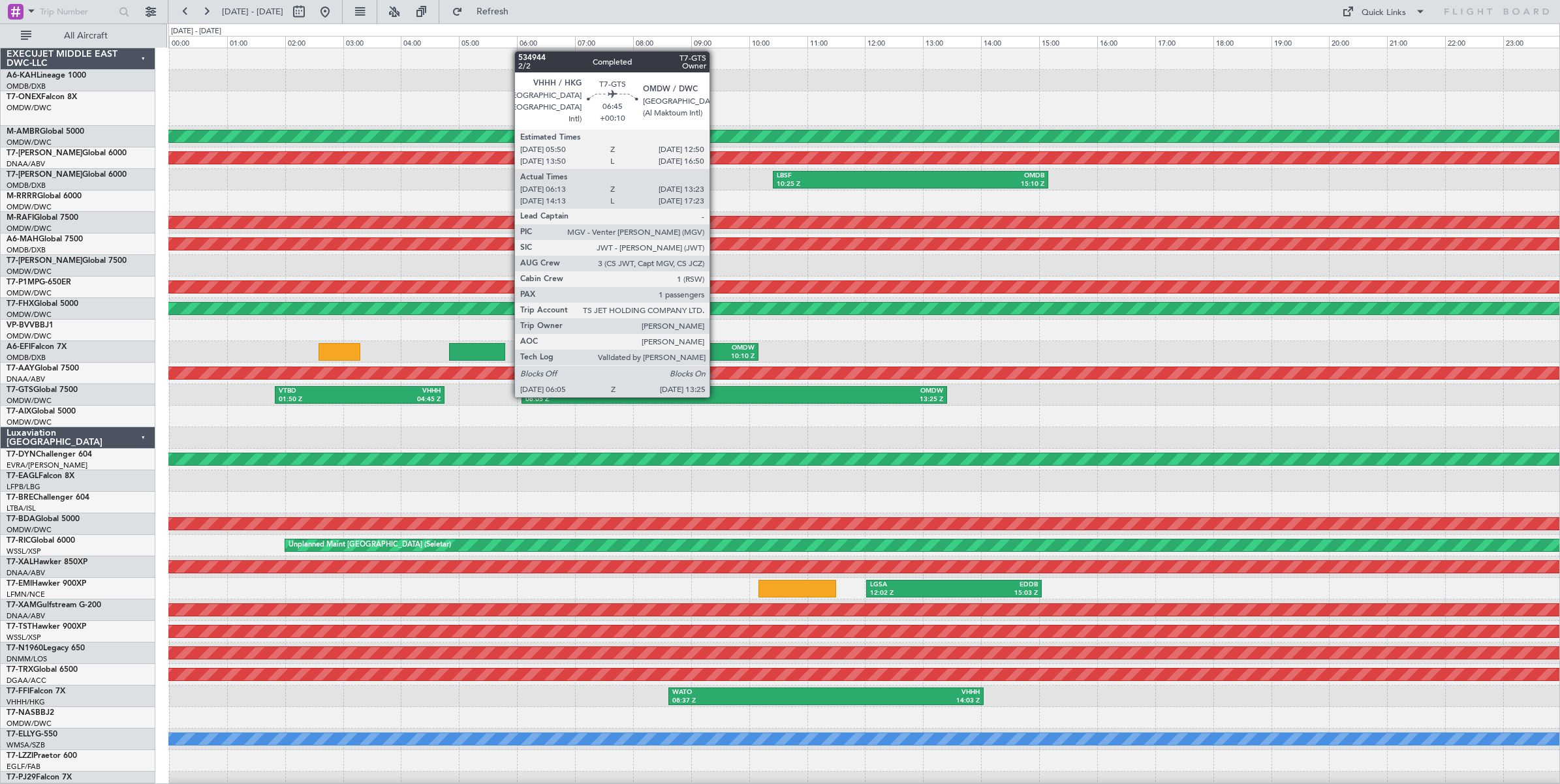
click at [716, 396] on div "06:05 Z" at bounding box center [630, 400] width 209 height 9
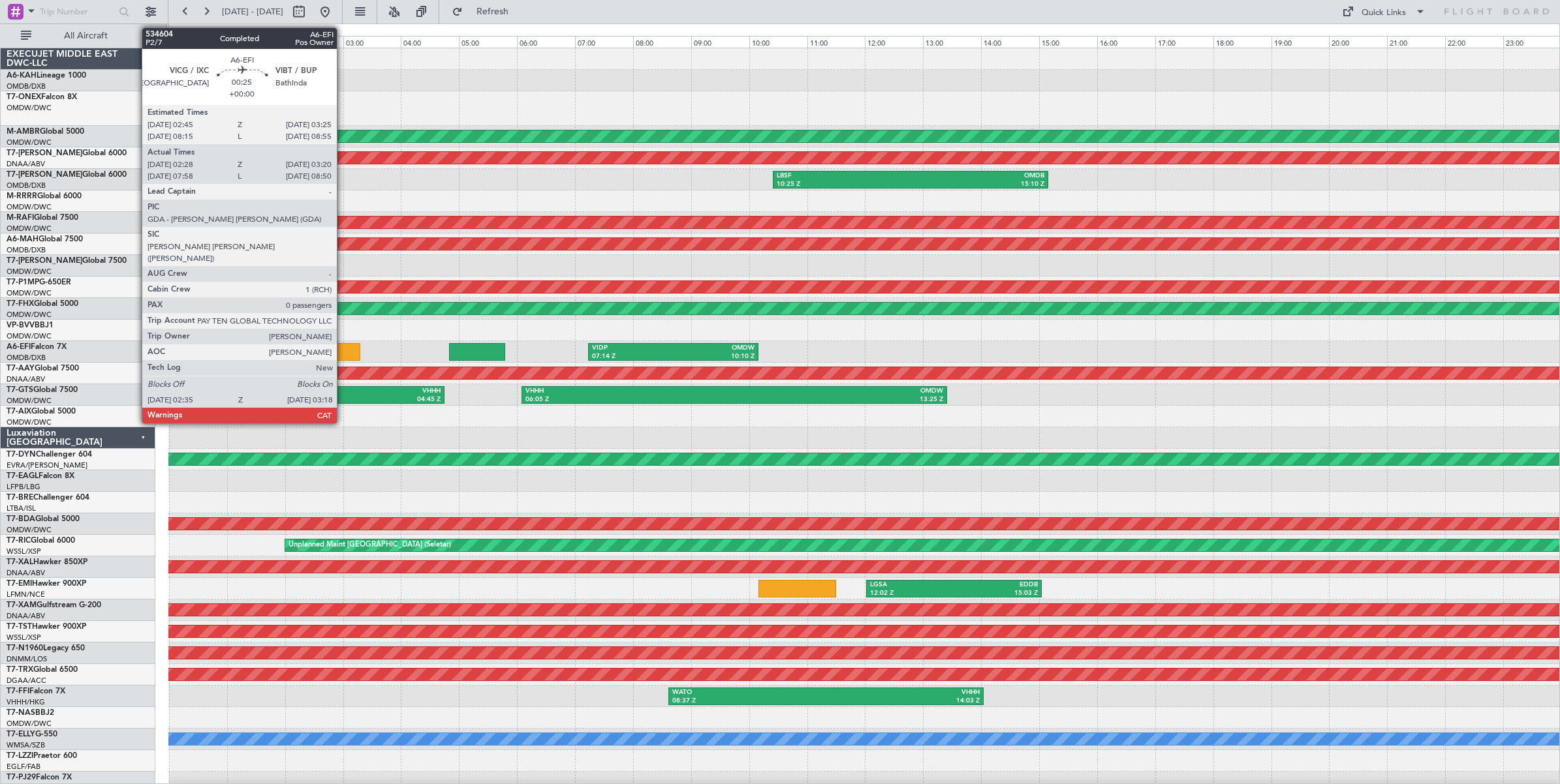
click at [343, 350] on div at bounding box center [339, 352] width 42 height 18
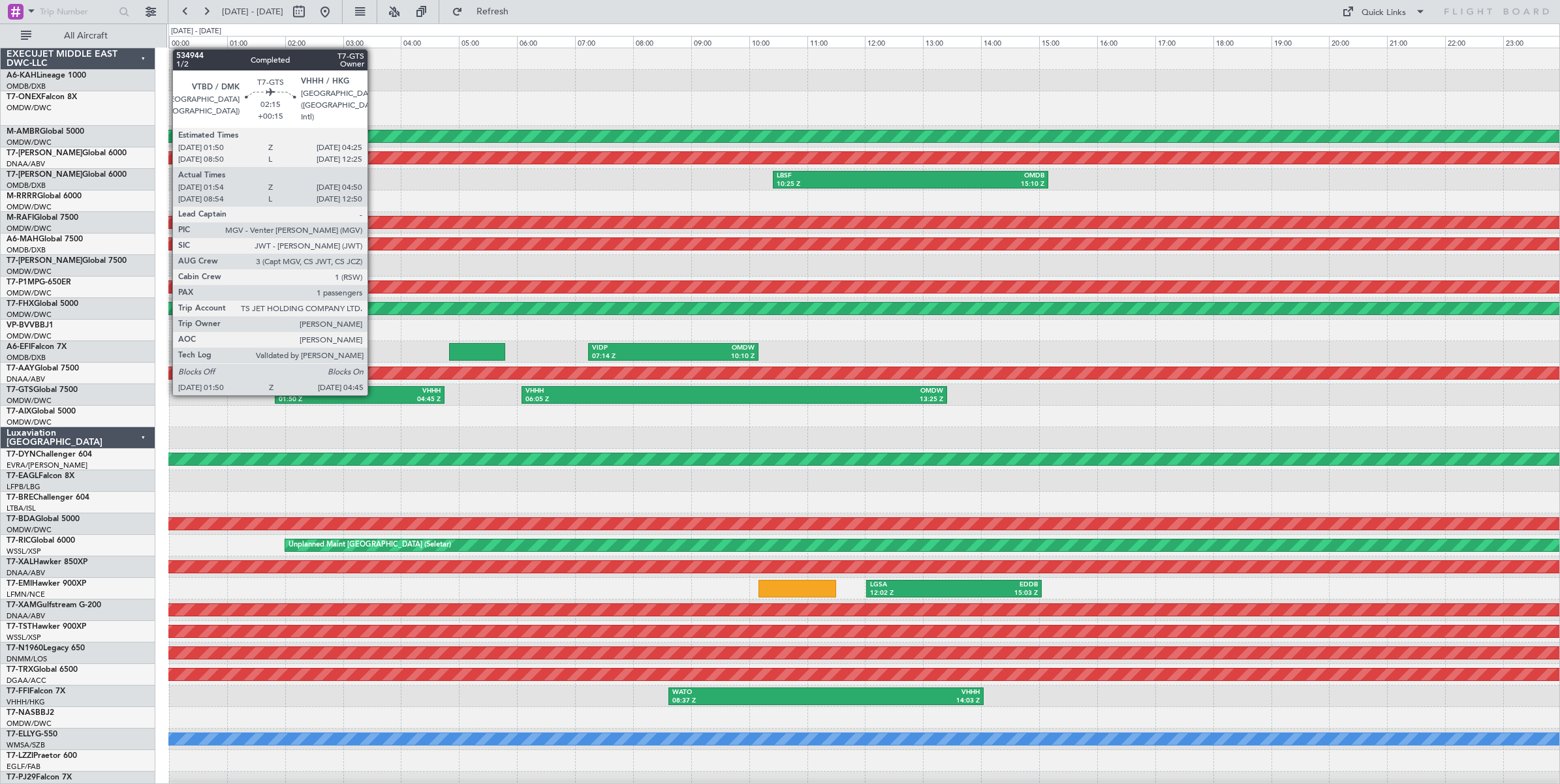
click at [374, 395] on div "VHHH" at bounding box center [399, 391] width 81 height 9
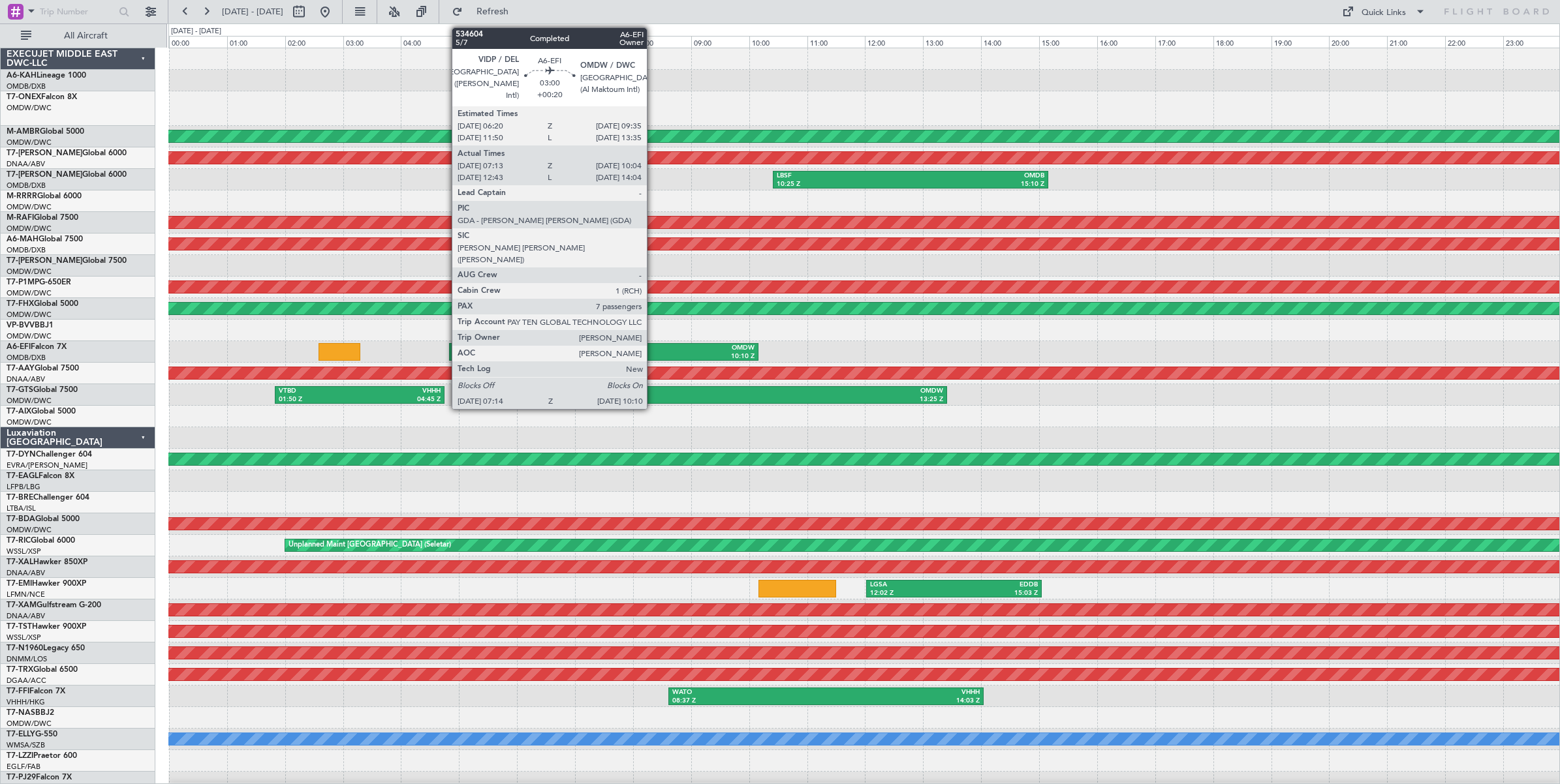
click at [653, 349] on div "VIDP" at bounding box center [632, 348] width 82 height 9
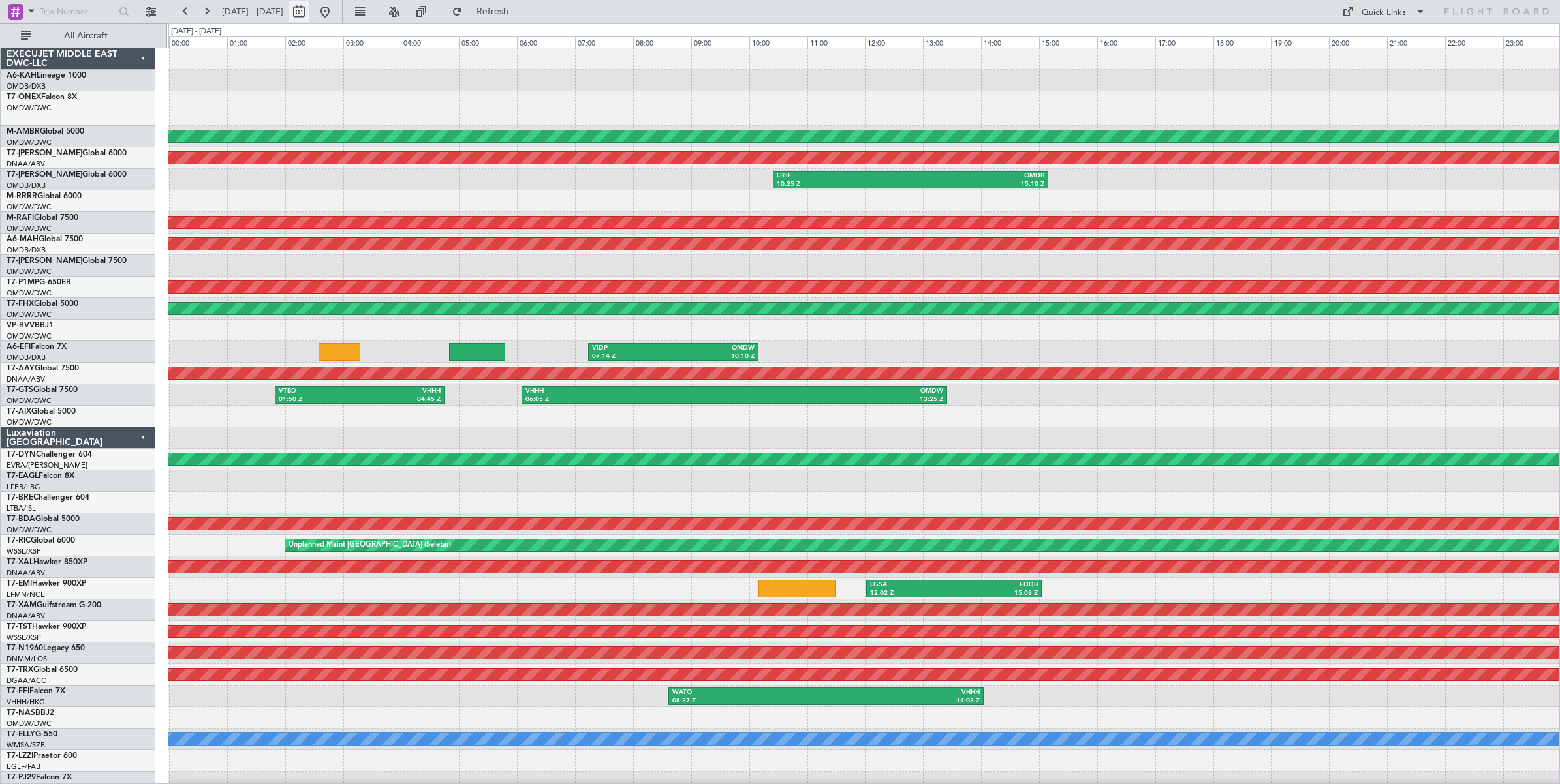
click at [310, 15] on button at bounding box center [299, 12] width 21 height 21
select select "8"
select select "2025"
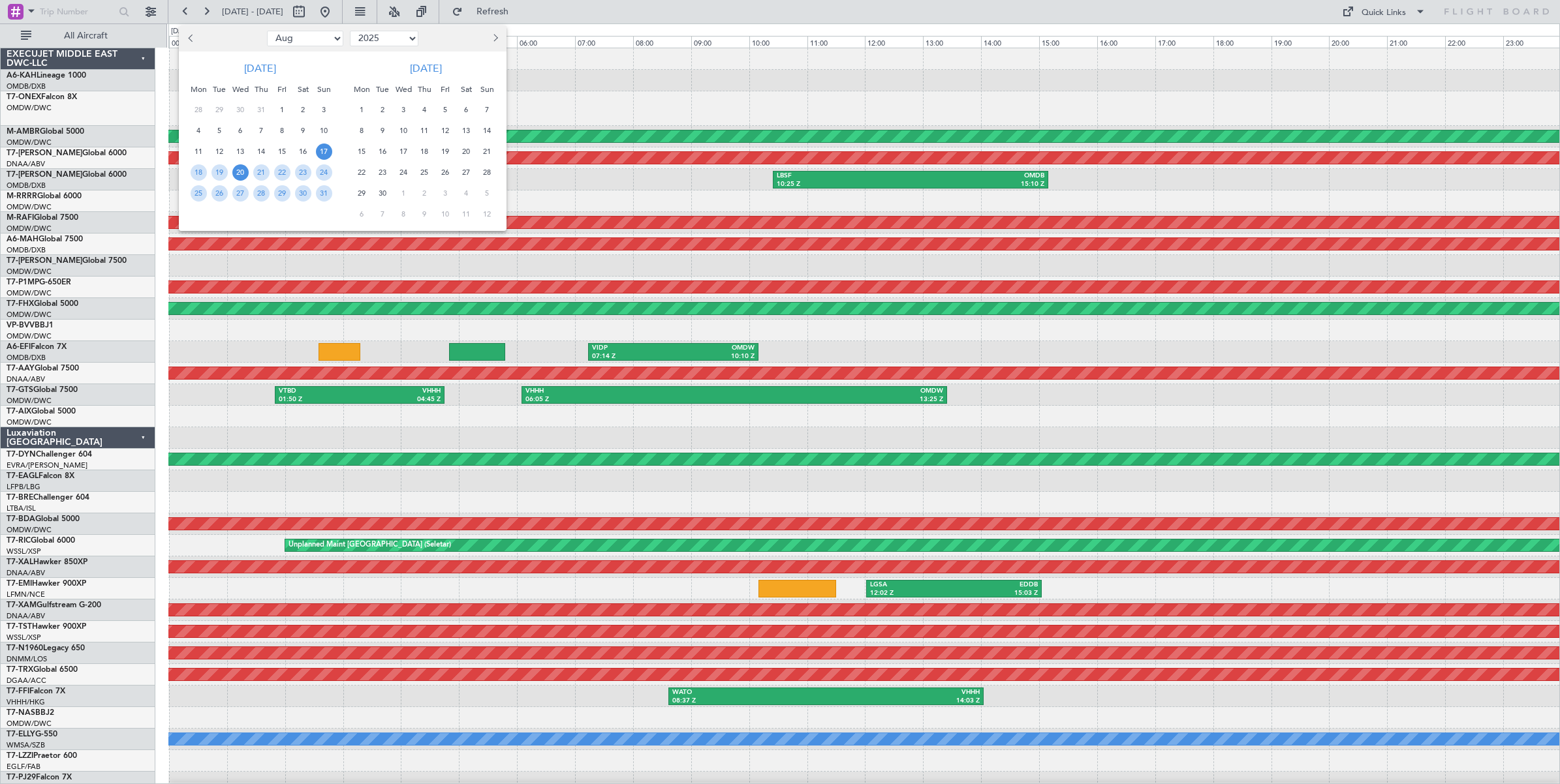
click at [242, 174] on span "20" at bounding box center [240, 172] width 16 height 16
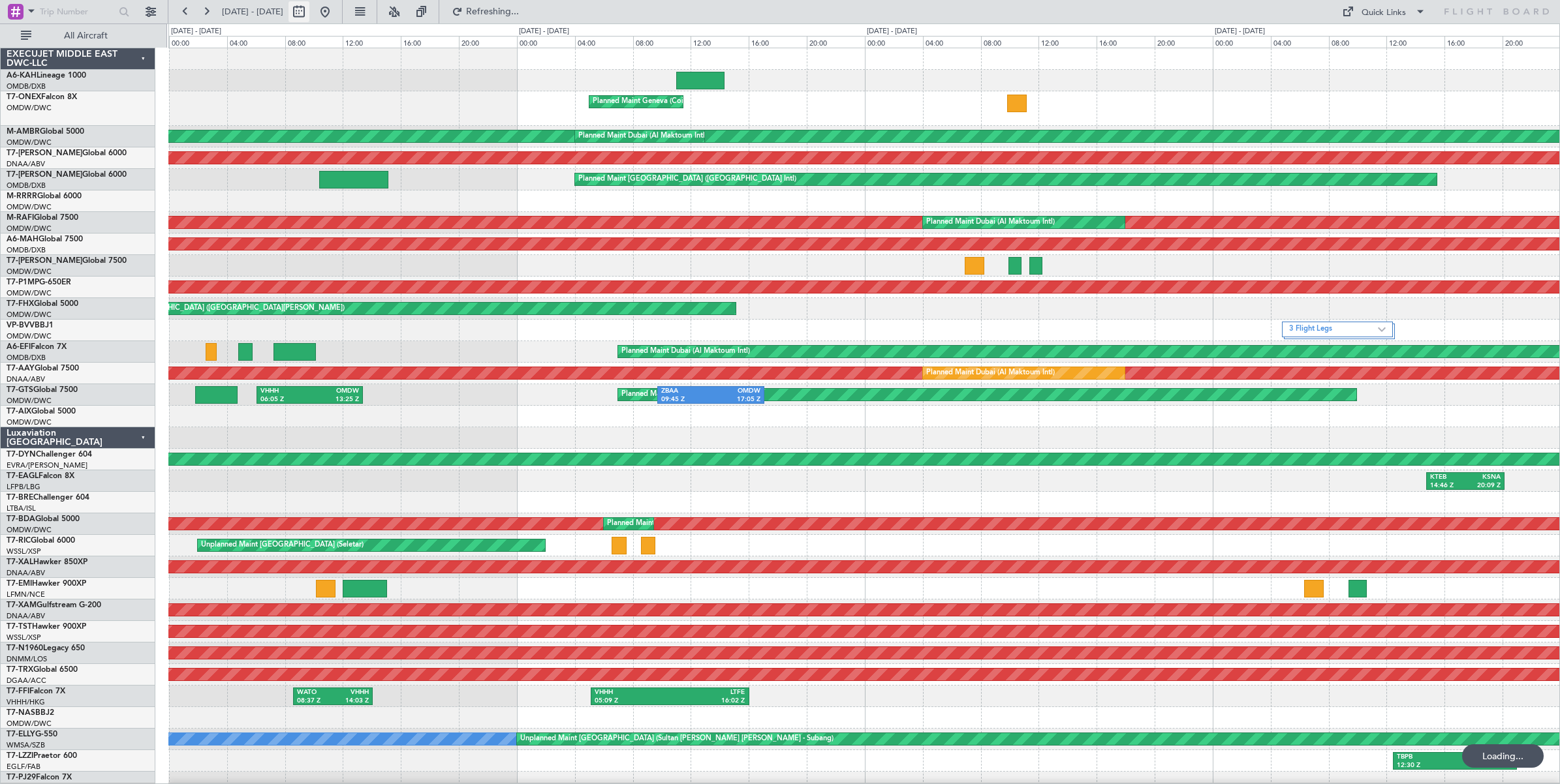
click at [310, 15] on button at bounding box center [299, 12] width 21 height 21
select select "8"
select select "2025"
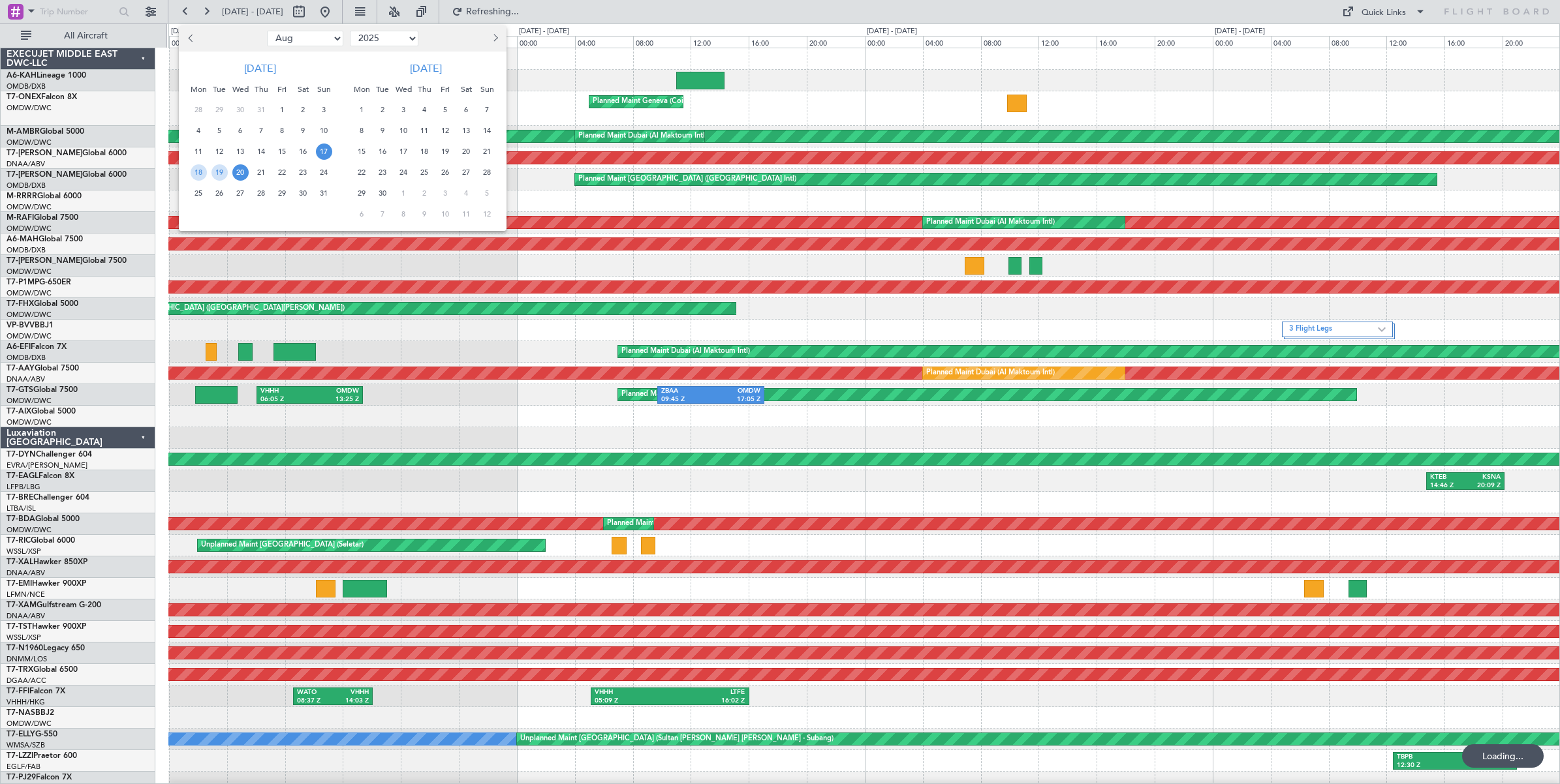
click at [242, 174] on span "20" at bounding box center [240, 172] width 16 height 16
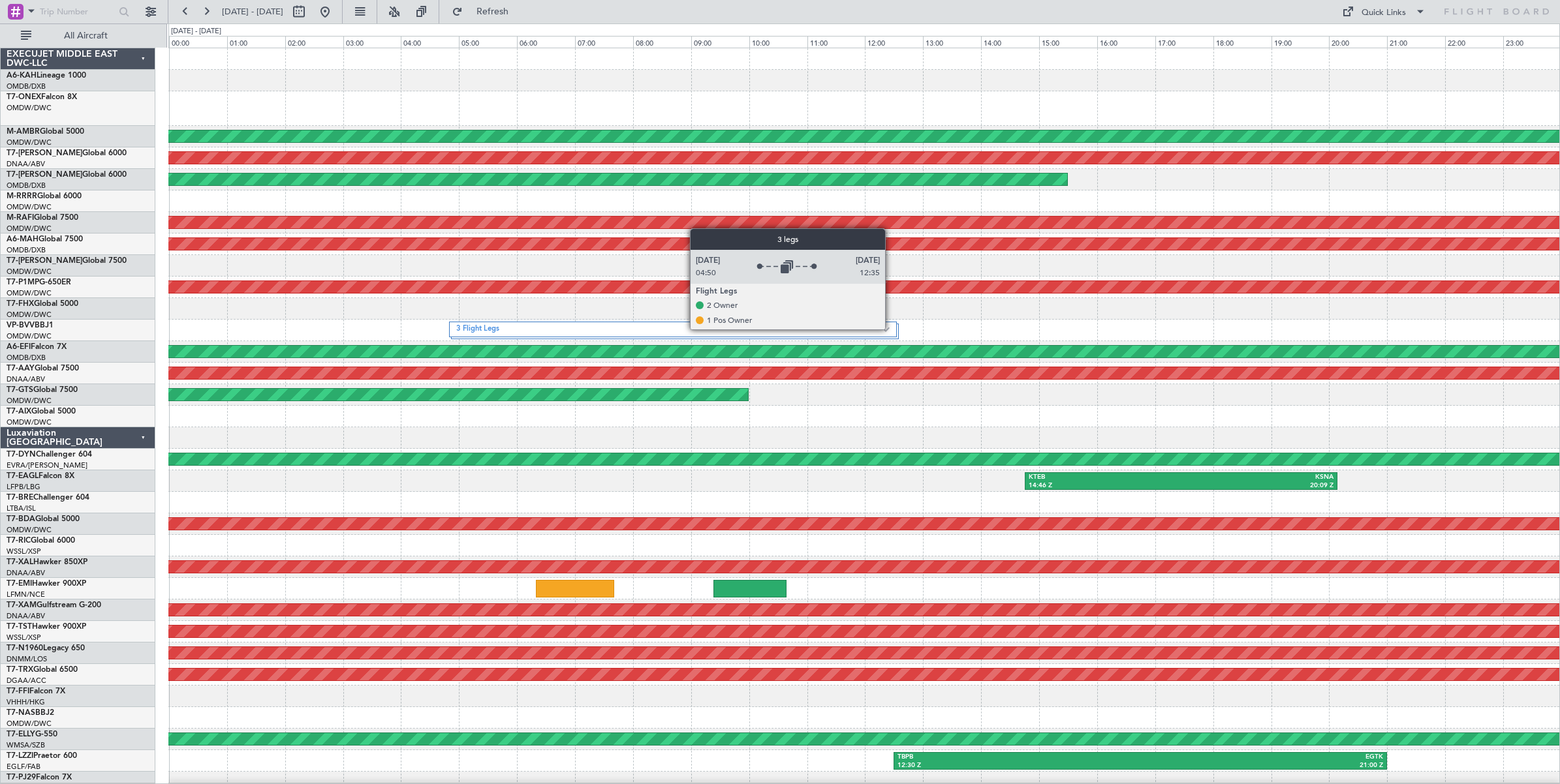
click at [892, 329] on div "3 Flight Legs" at bounding box center [673, 329] width 448 height 15
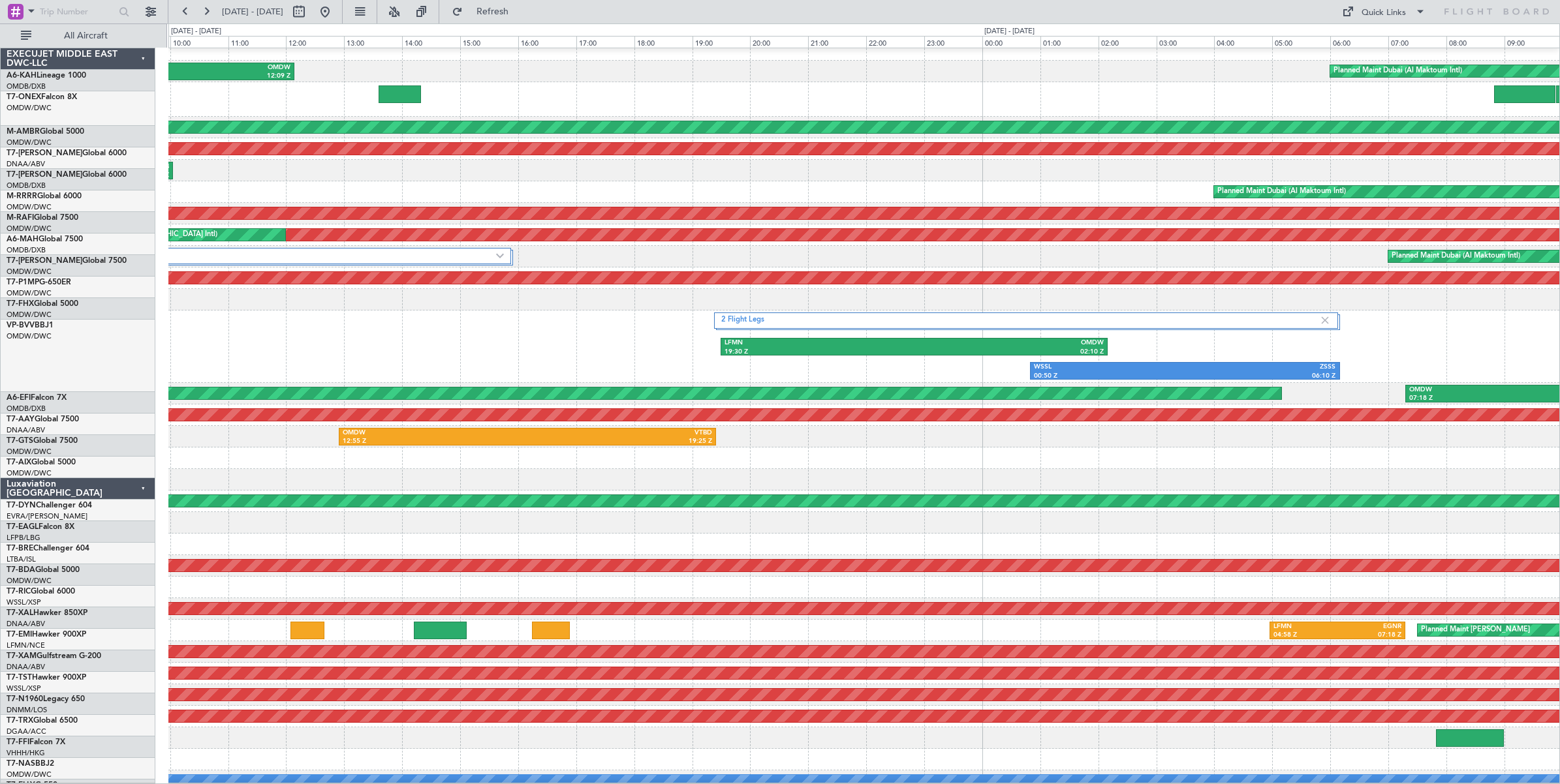
scroll to position [13, 0]
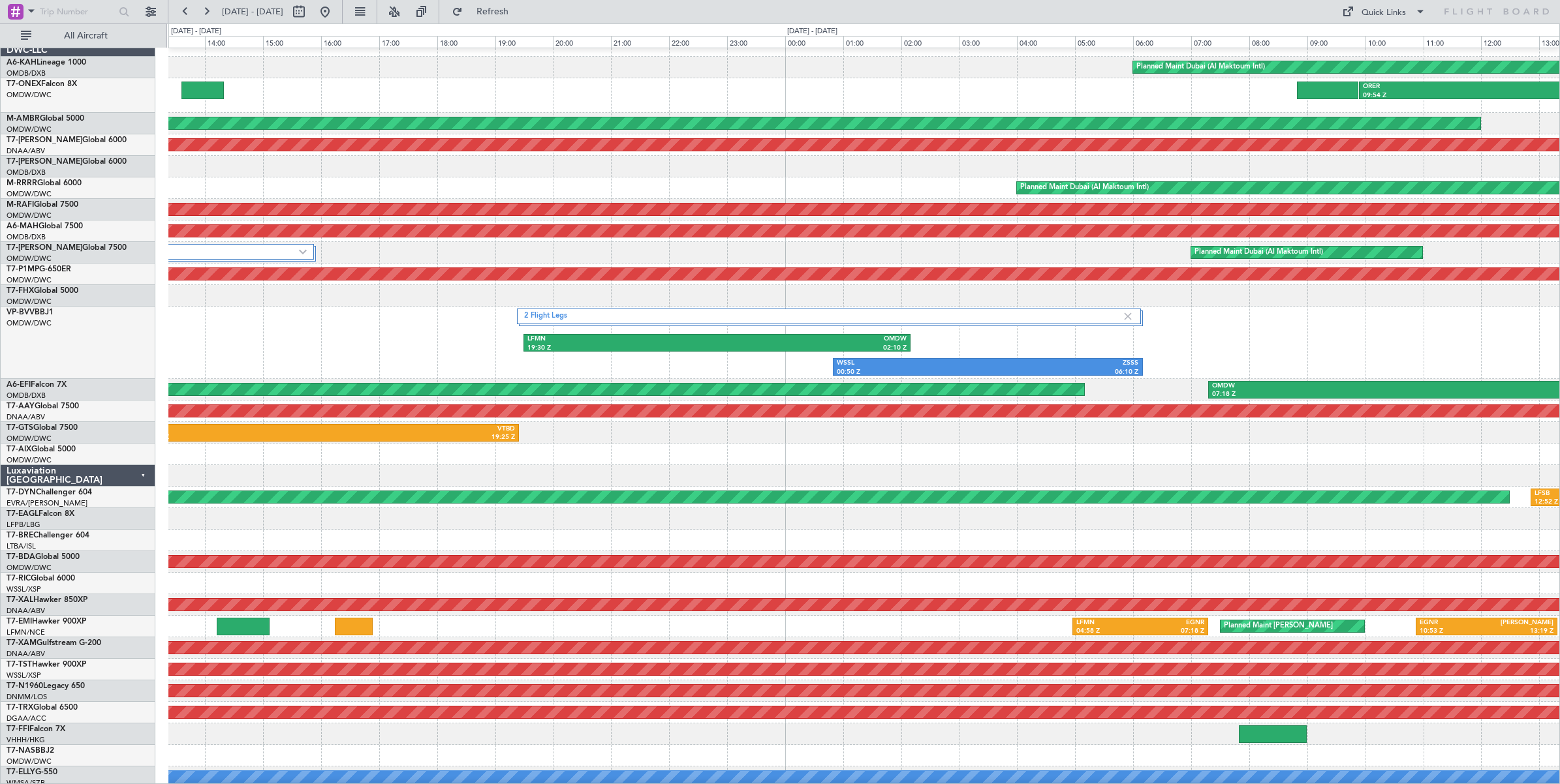
click at [376, 318] on div "LFMN 19:30 Z OMDW 02:10 Z 2 Flight Legs WSSL 00:50 Z ZSSS 06:10 Z" at bounding box center [864, 342] width 1391 height 72
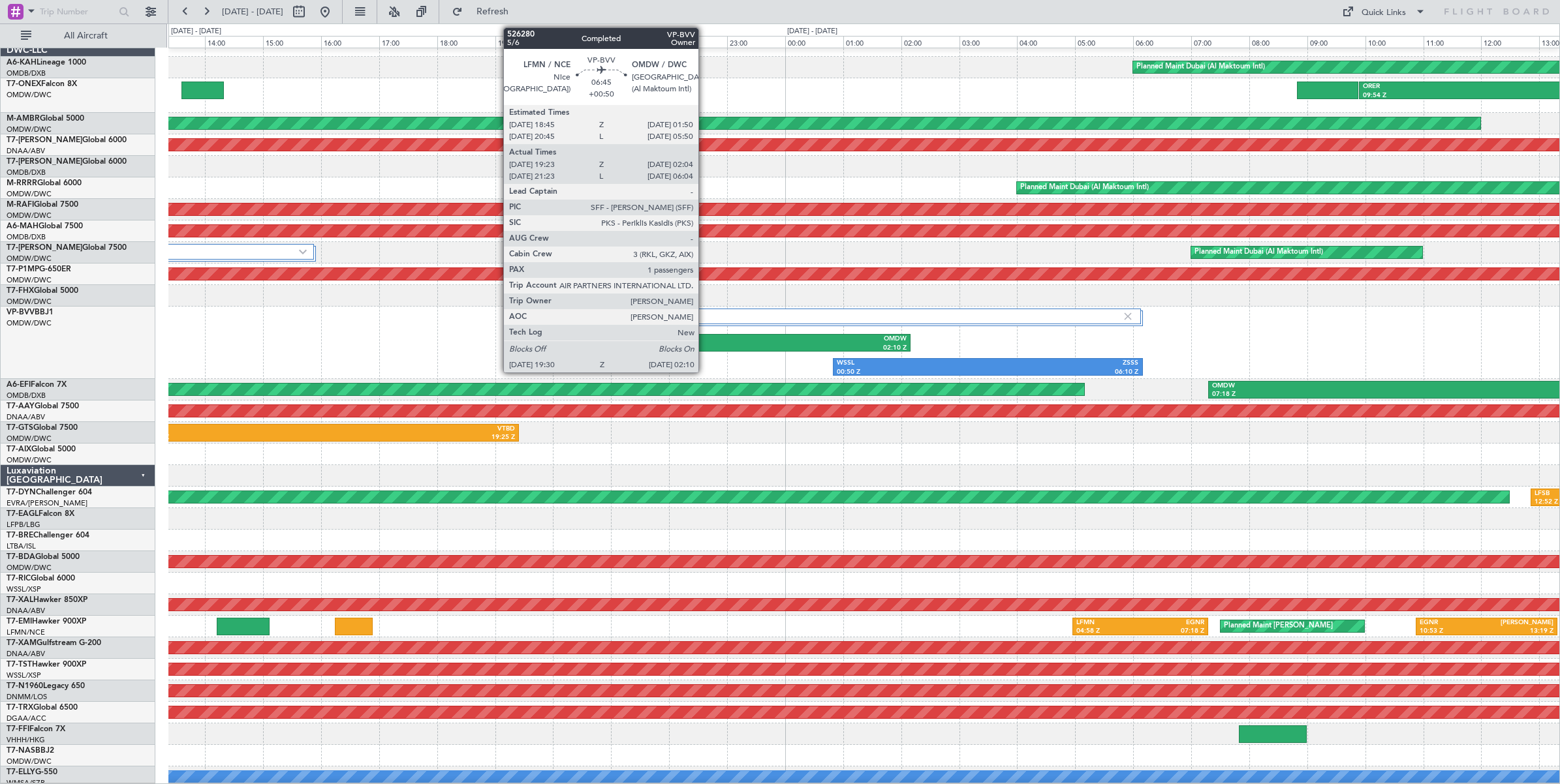
click at [705, 344] on div "19:30 Z" at bounding box center [622, 348] width 189 height 9
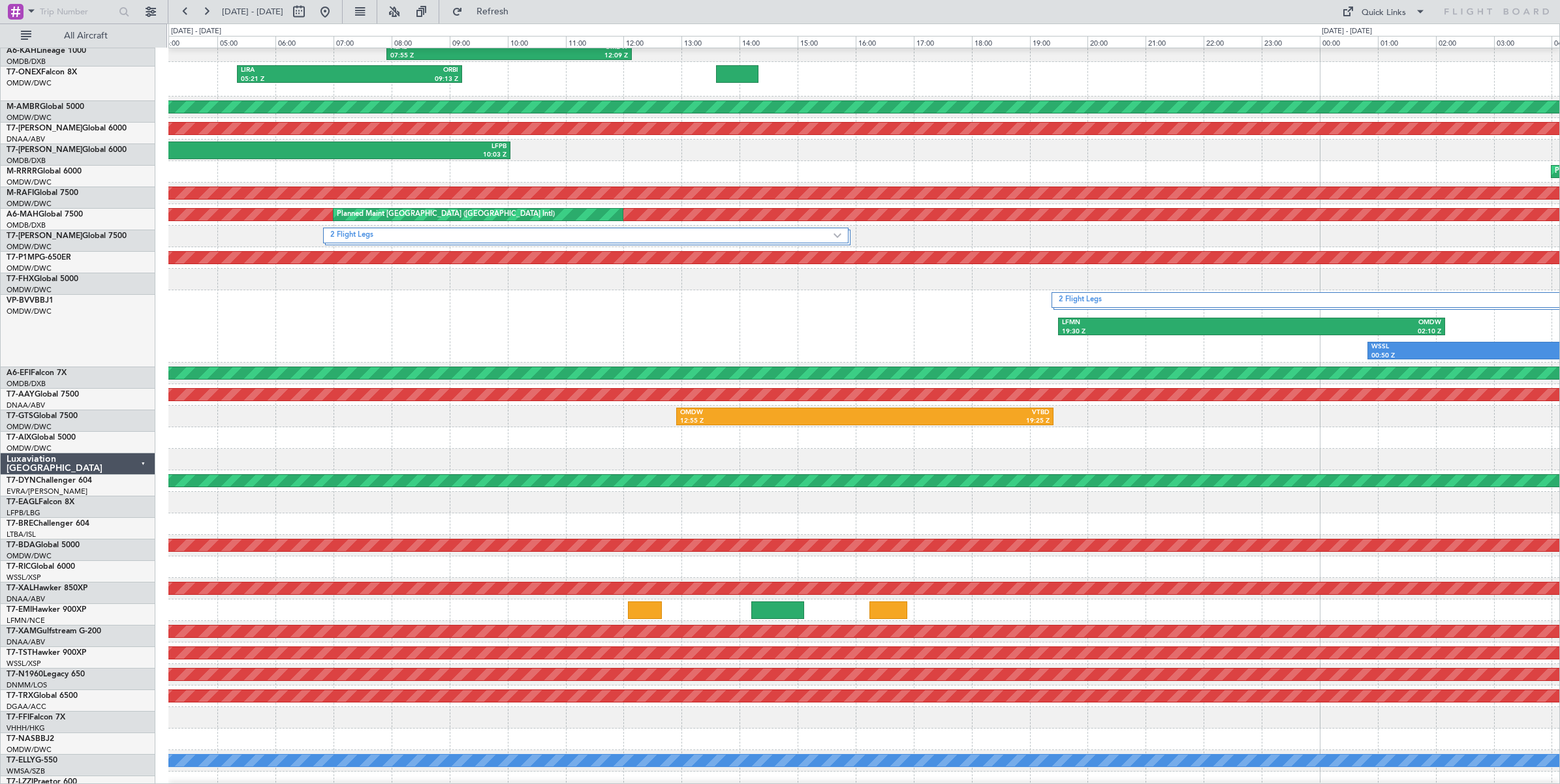
scroll to position [36, 0]
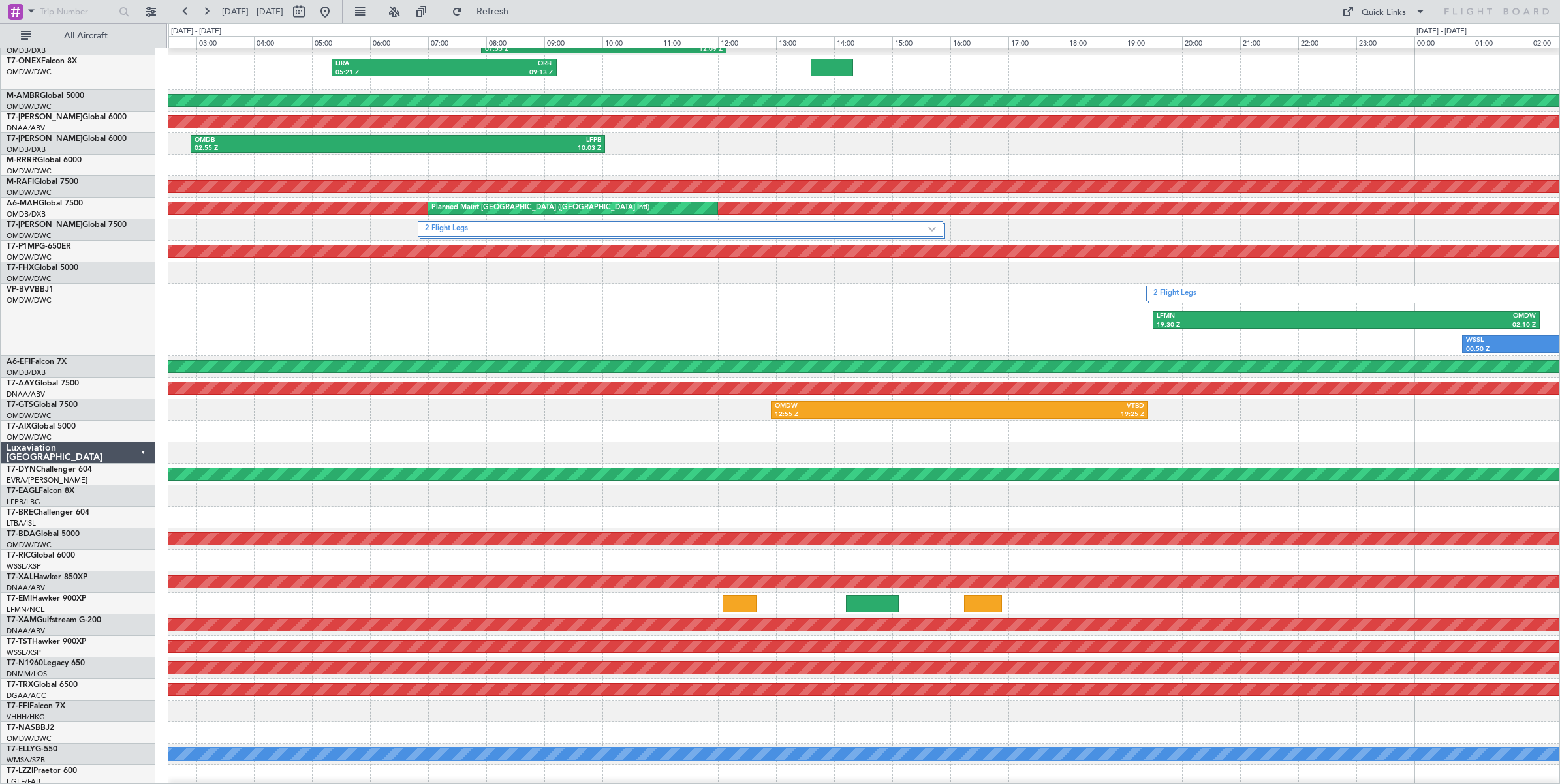
click at [904, 308] on div "LFMN 19:30 Z OMDW 02:10 Z 2 Flight Legs WSSL 00:50 Z ZSSS 06:10 Z" at bounding box center [864, 320] width 1391 height 72
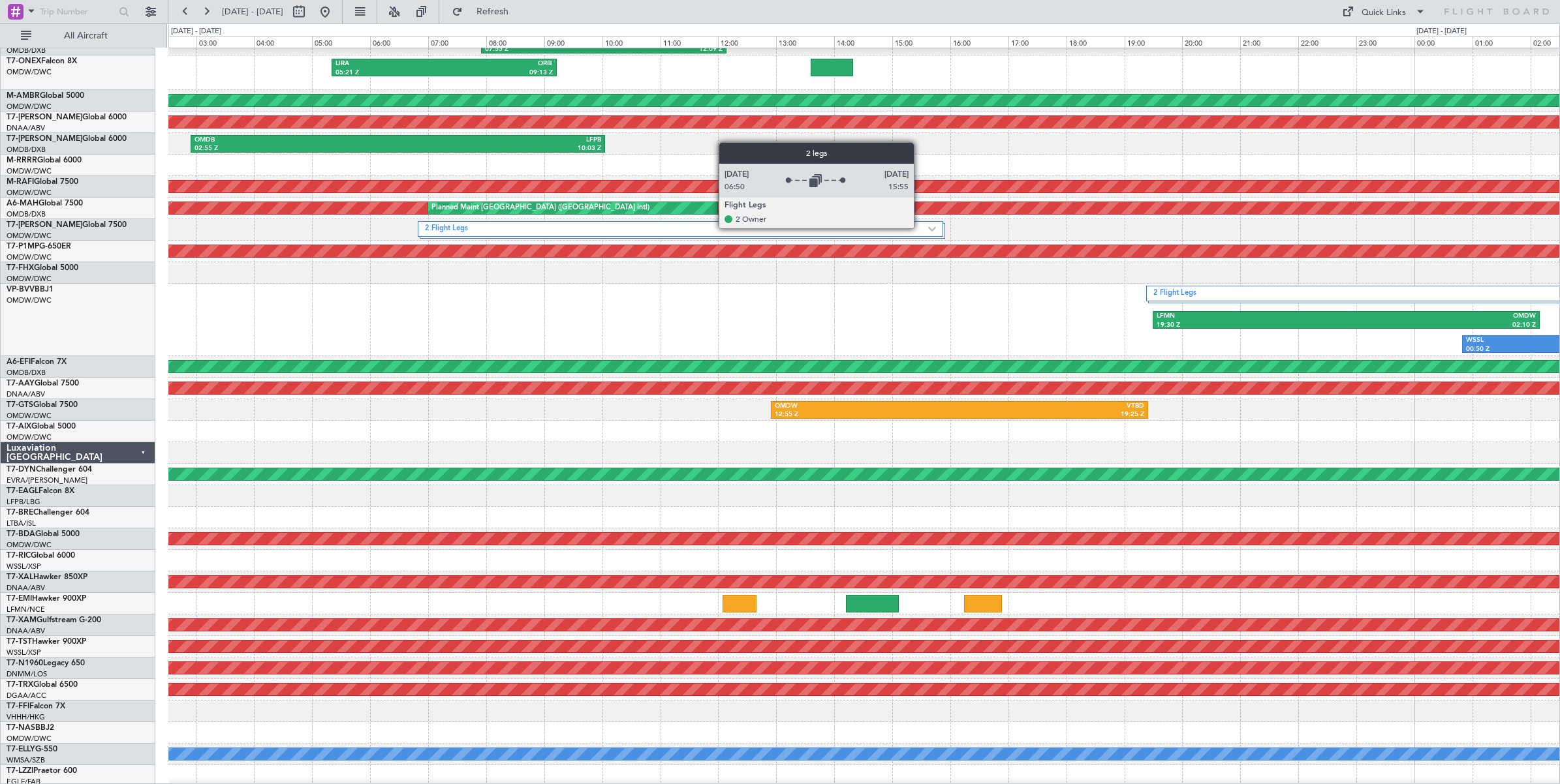
click at [920, 228] on label "2 Flight Legs" at bounding box center [676, 229] width 503 height 11
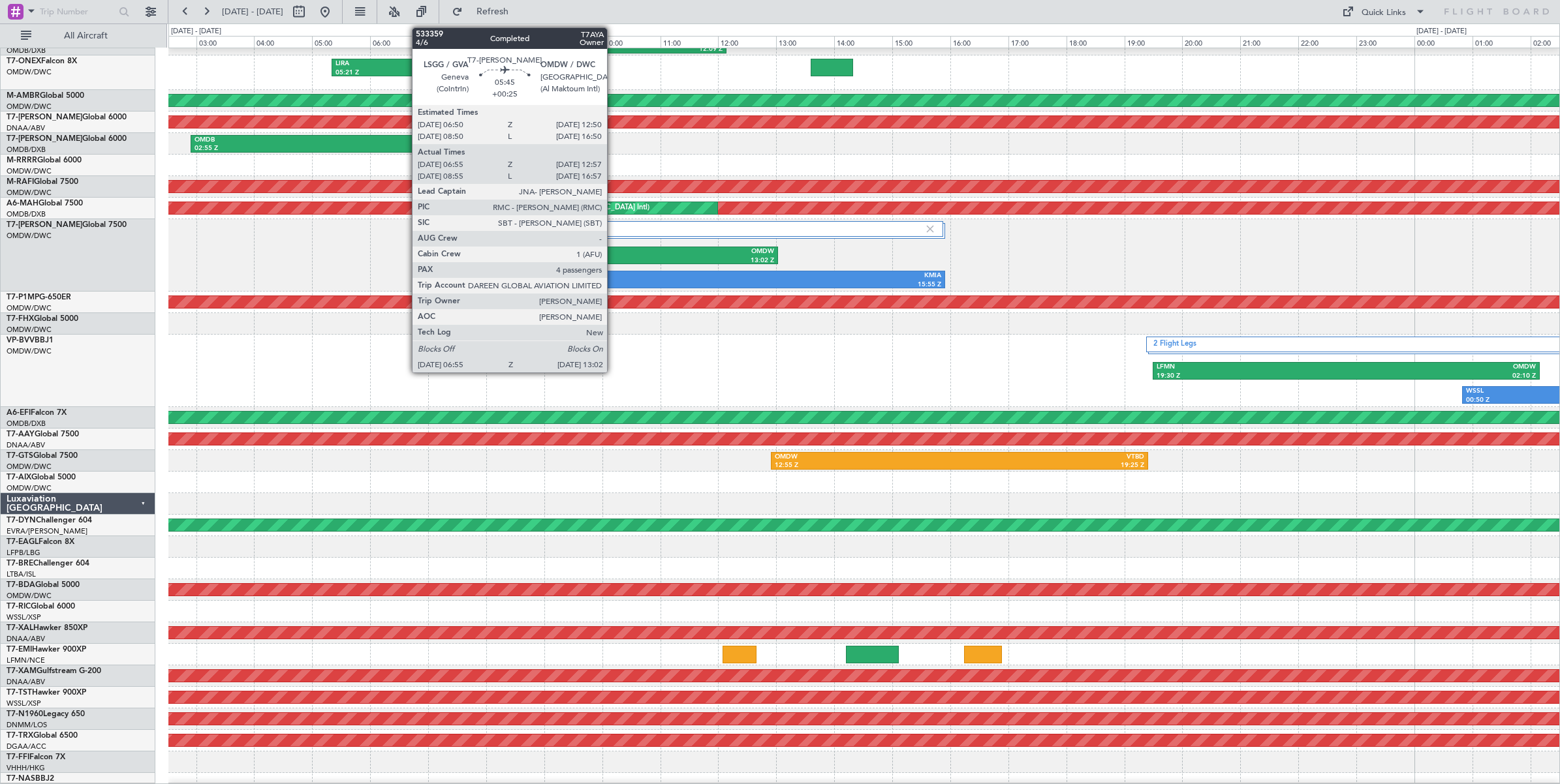
click at [613, 253] on div "OMDW" at bounding box center [687, 252] width 174 height 9
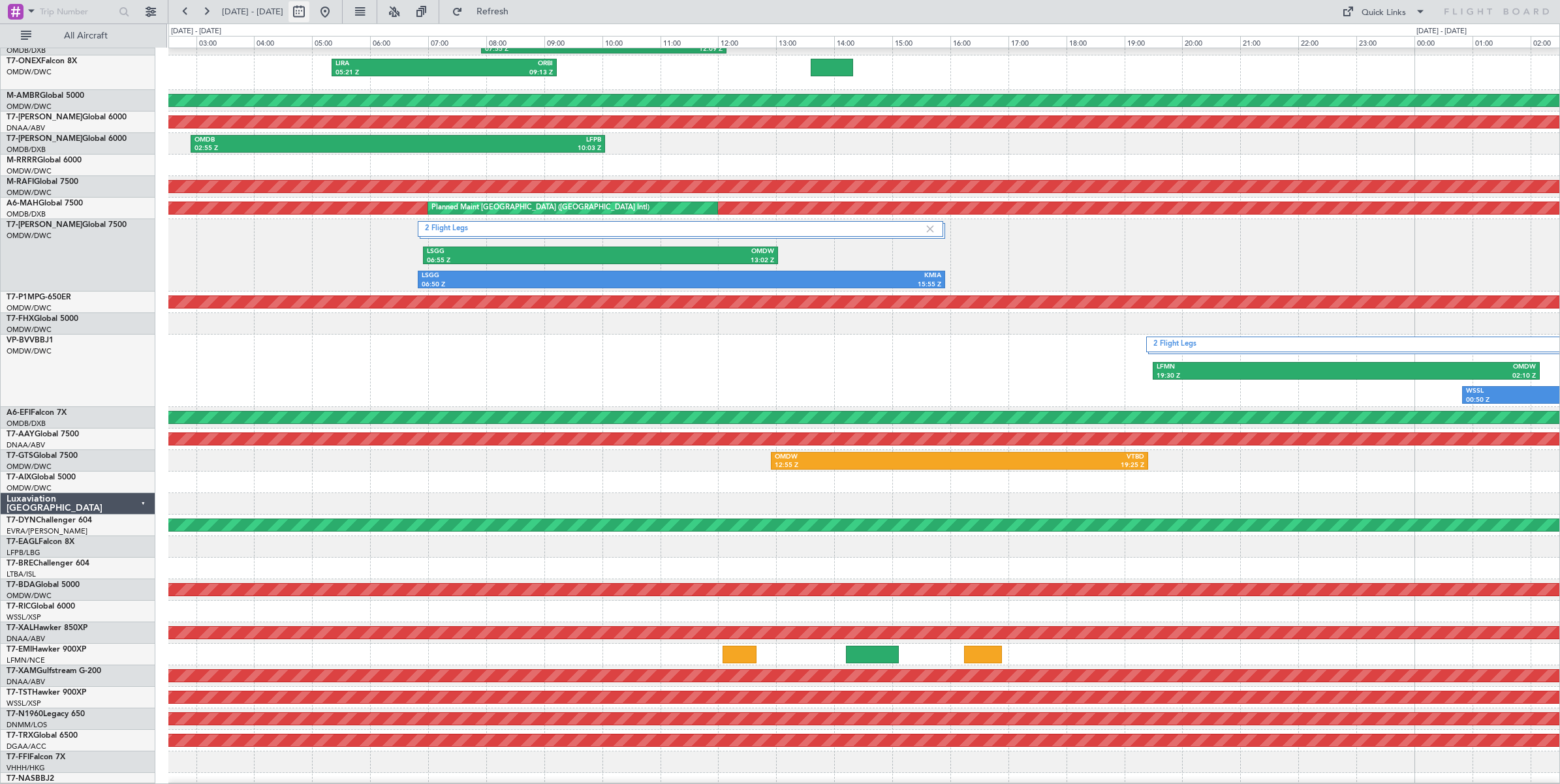
click at [310, 14] on button at bounding box center [299, 12] width 21 height 21
select select "8"
select select "2025"
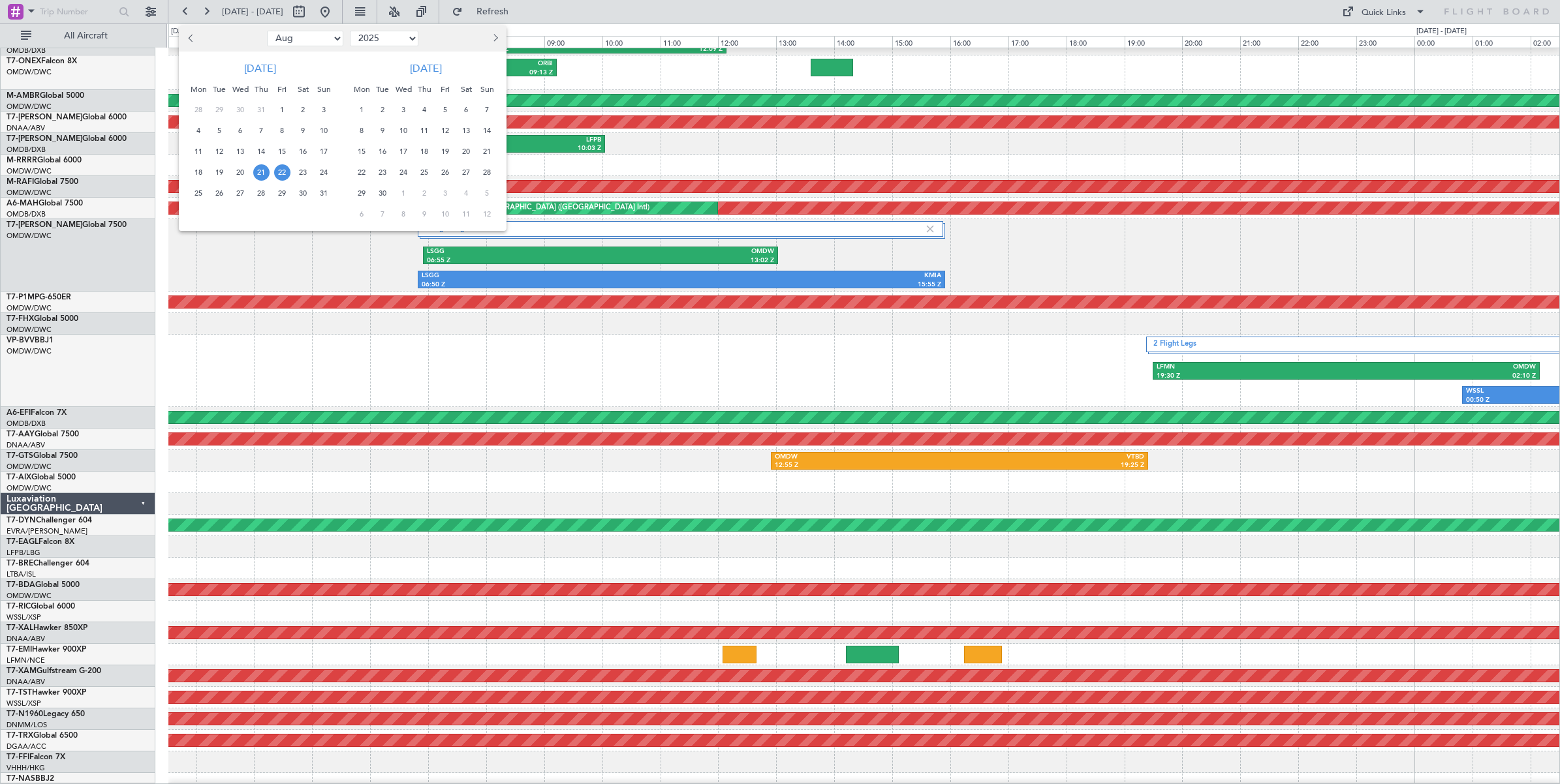
click at [316, 40] on select "Jan Feb Mar Apr May Jun [DATE] Aug Sep Oct Nov Dec" at bounding box center [305, 38] width 77 height 15
select select "7"
click at [267, 31] on select "Jan Feb Mar Apr May Jun [DATE] Aug Sep Oct Nov Dec" at bounding box center [305, 38] width 77 height 15
click at [198, 196] on span "28" at bounding box center [199, 193] width 16 height 16
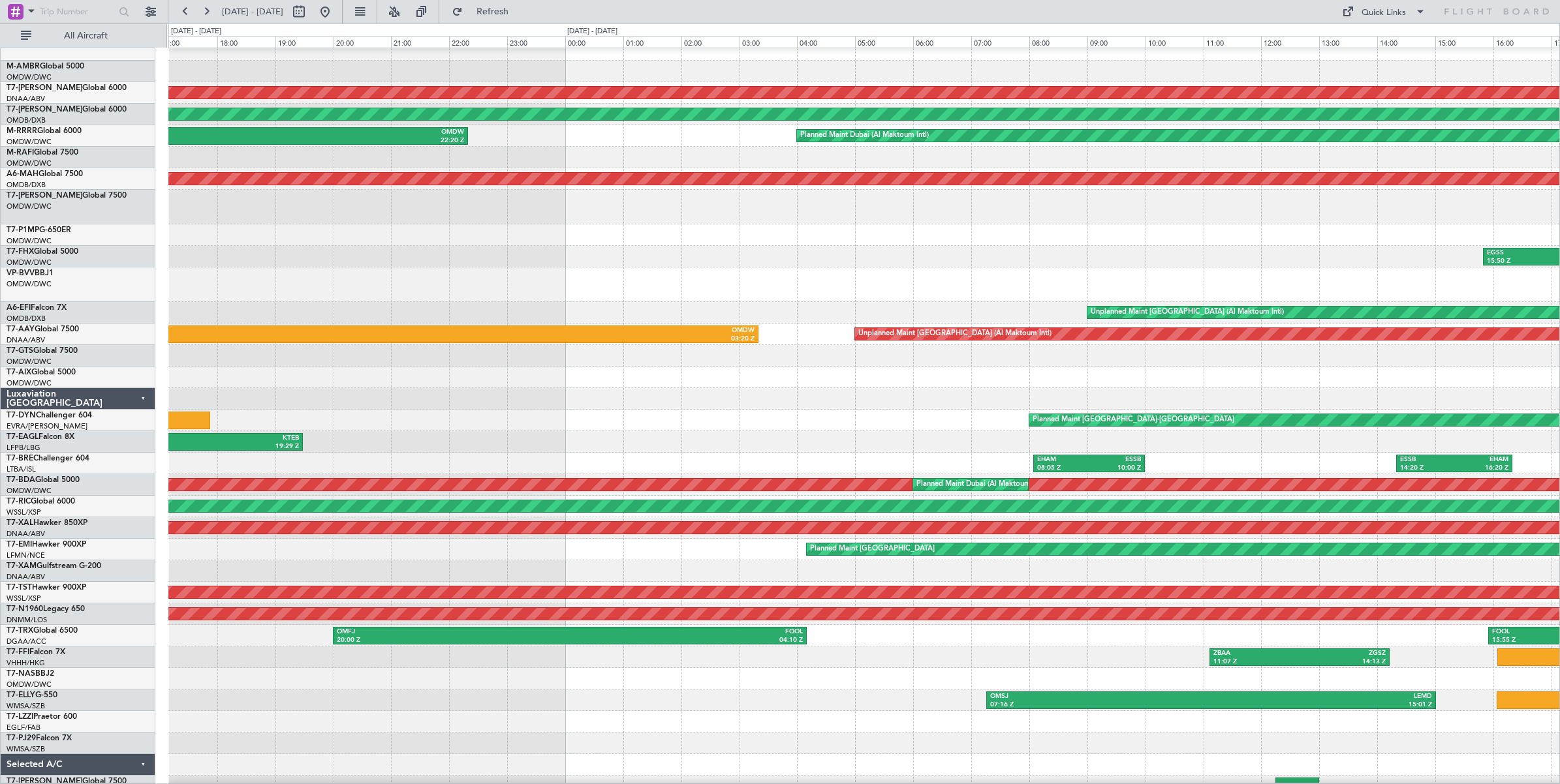
scroll to position [78, 0]
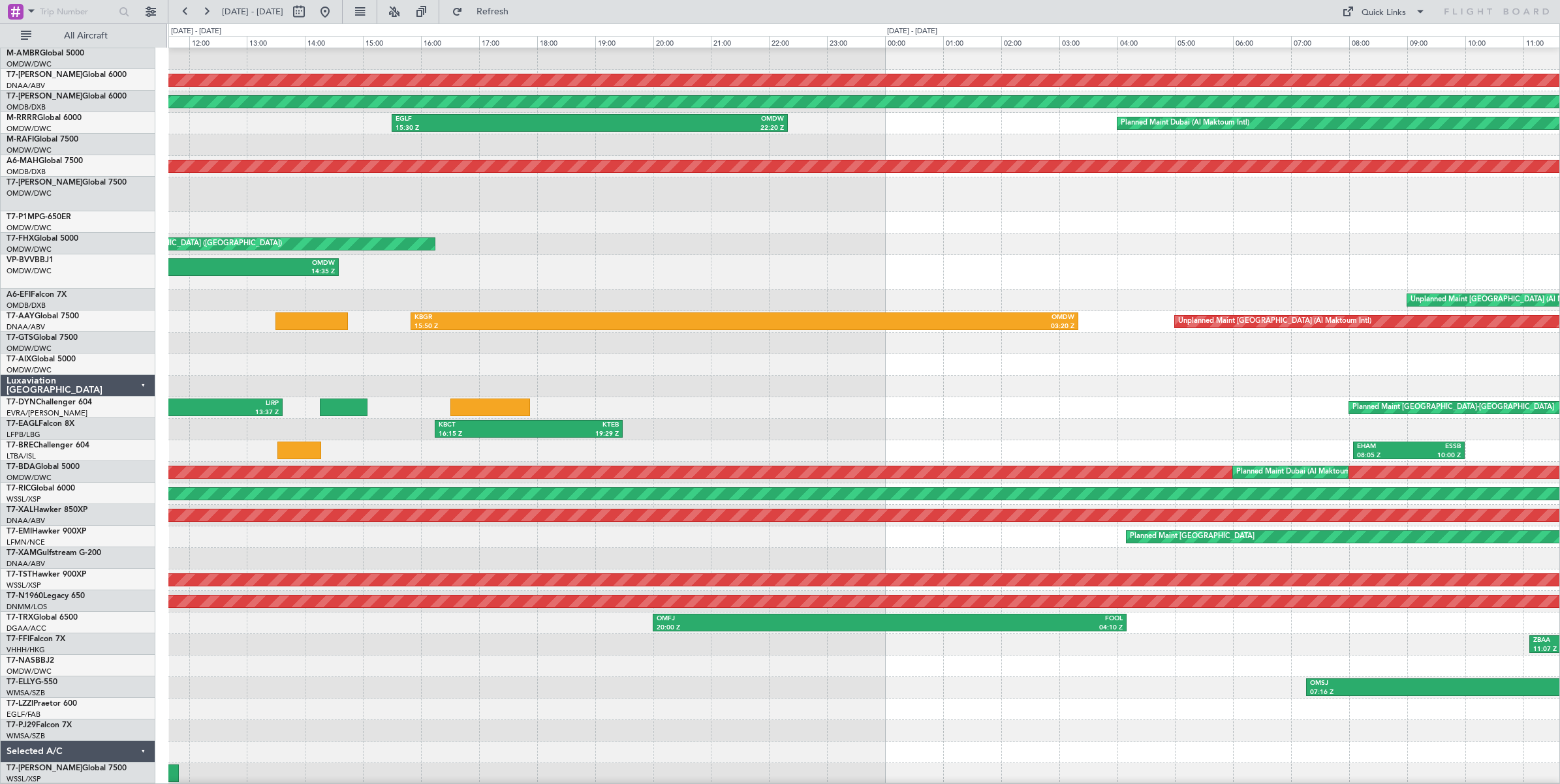
click at [989, 383] on div at bounding box center [864, 386] width 1391 height 21
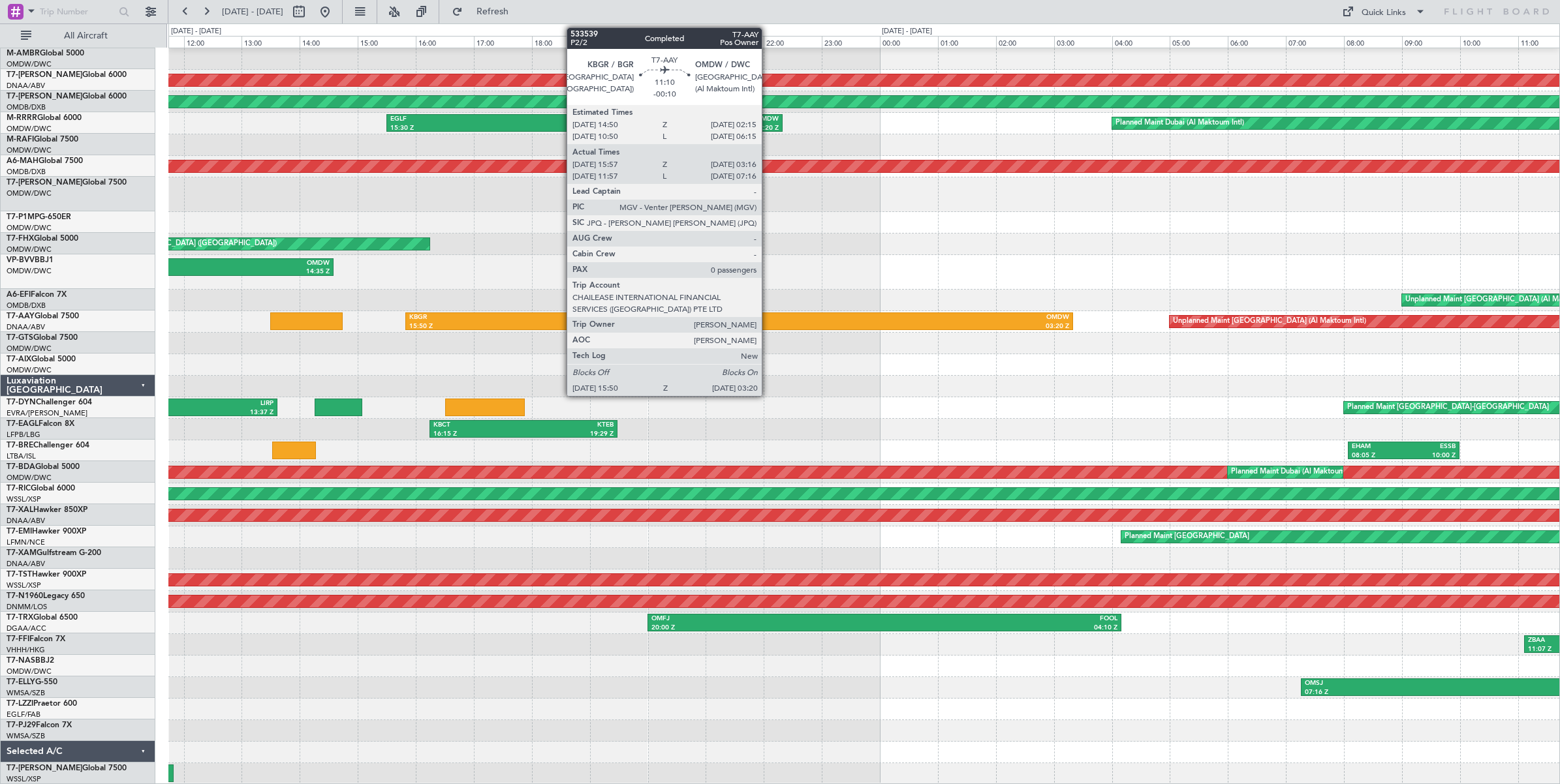
click at [768, 324] on div "03:20 Z" at bounding box center [903, 326] width 329 height 9
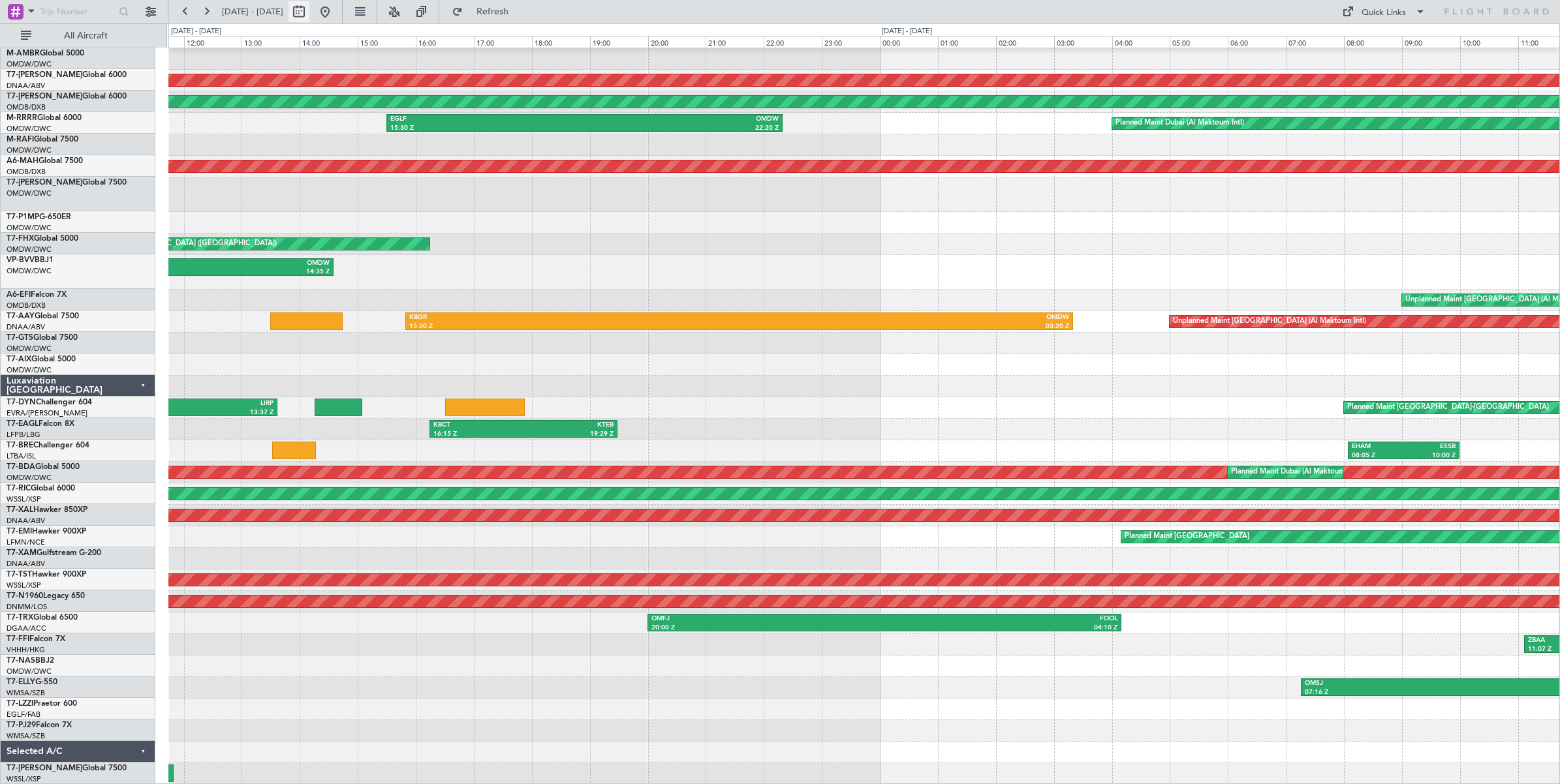
click at [310, 10] on button at bounding box center [299, 12] width 21 height 21
select select "7"
select select "2025"
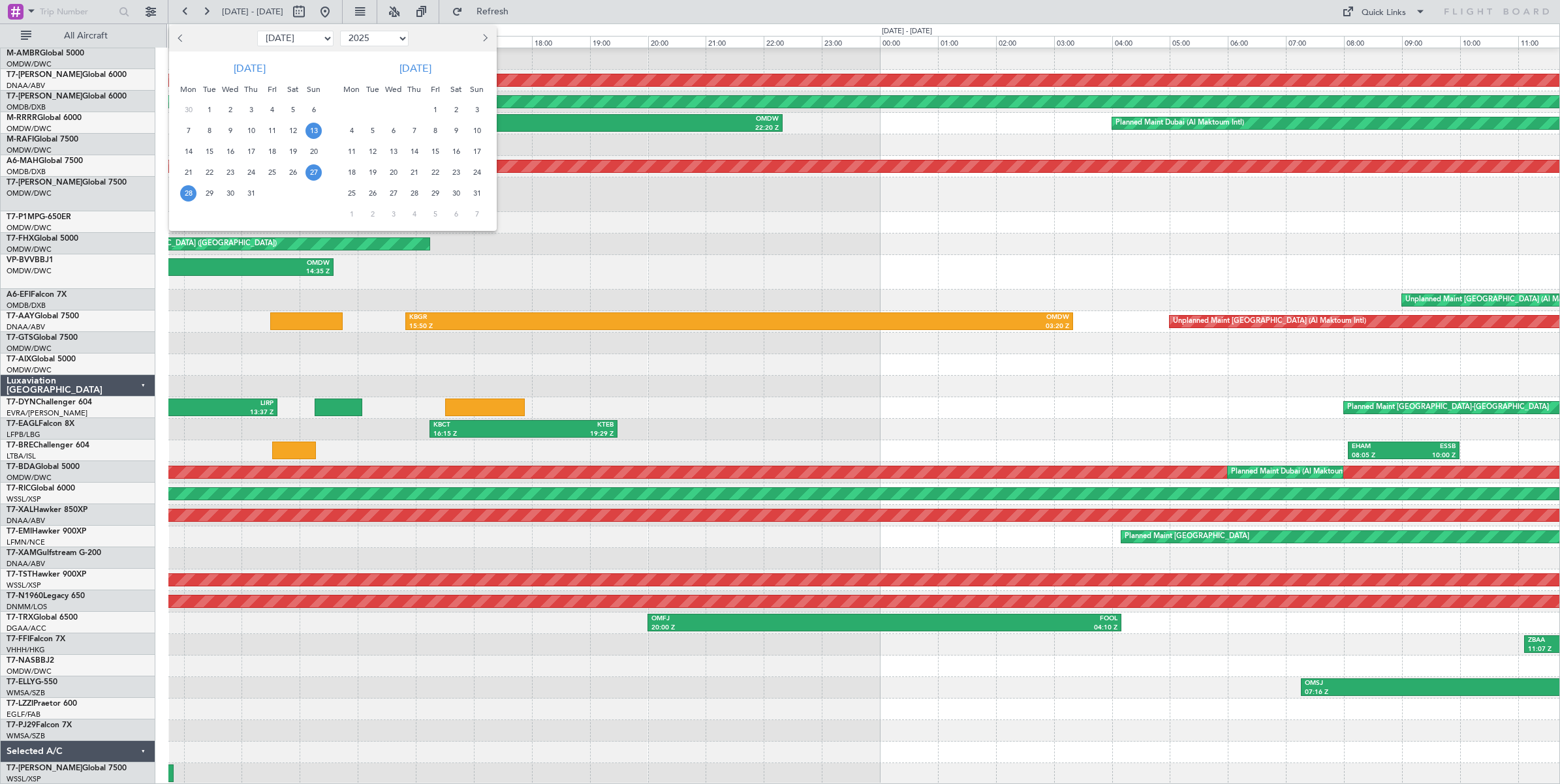
click at [314, 131] on span "13" at bounding box center [313, 131] width 16 height 16
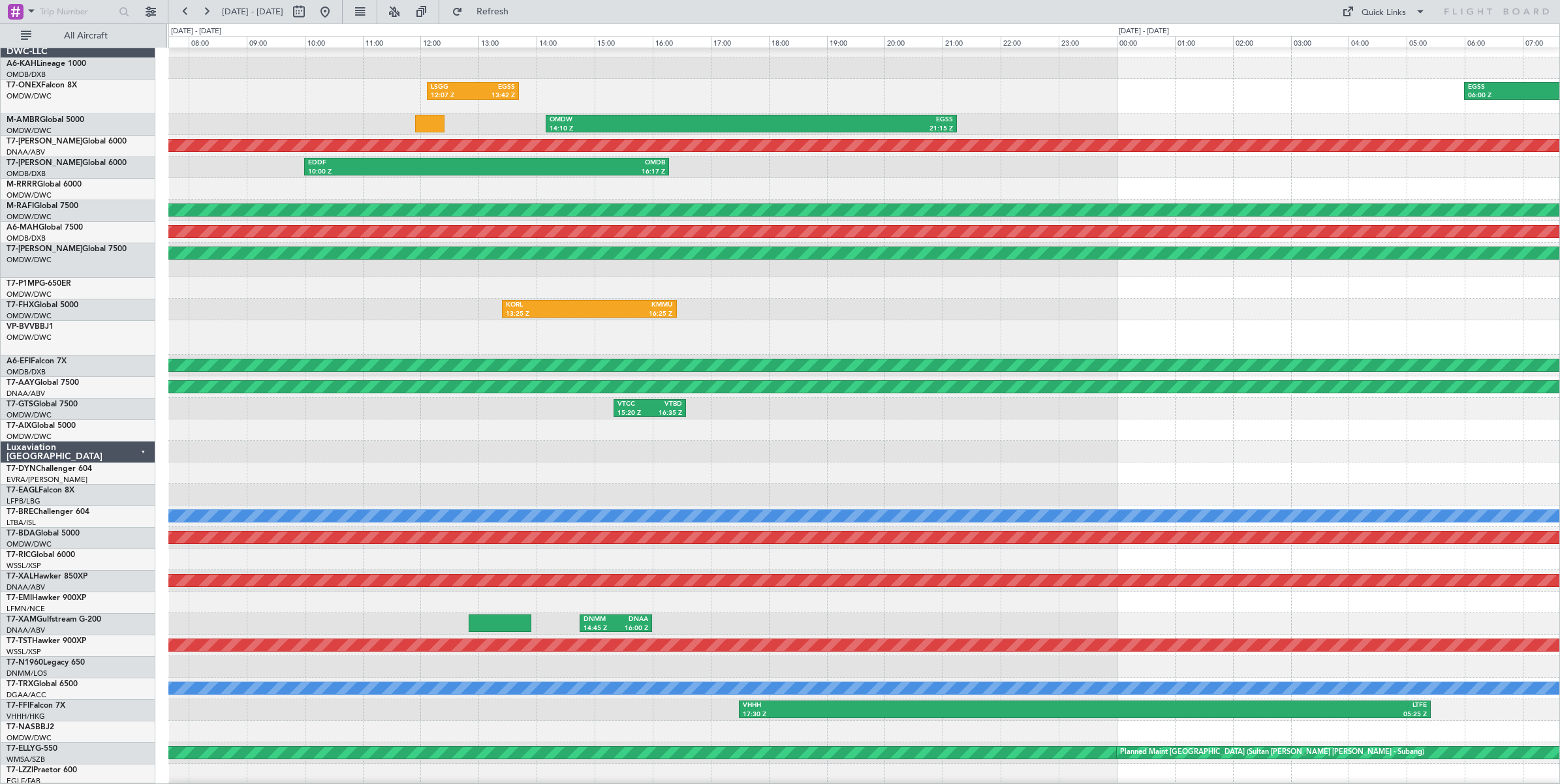
scroll to position [3, 0]
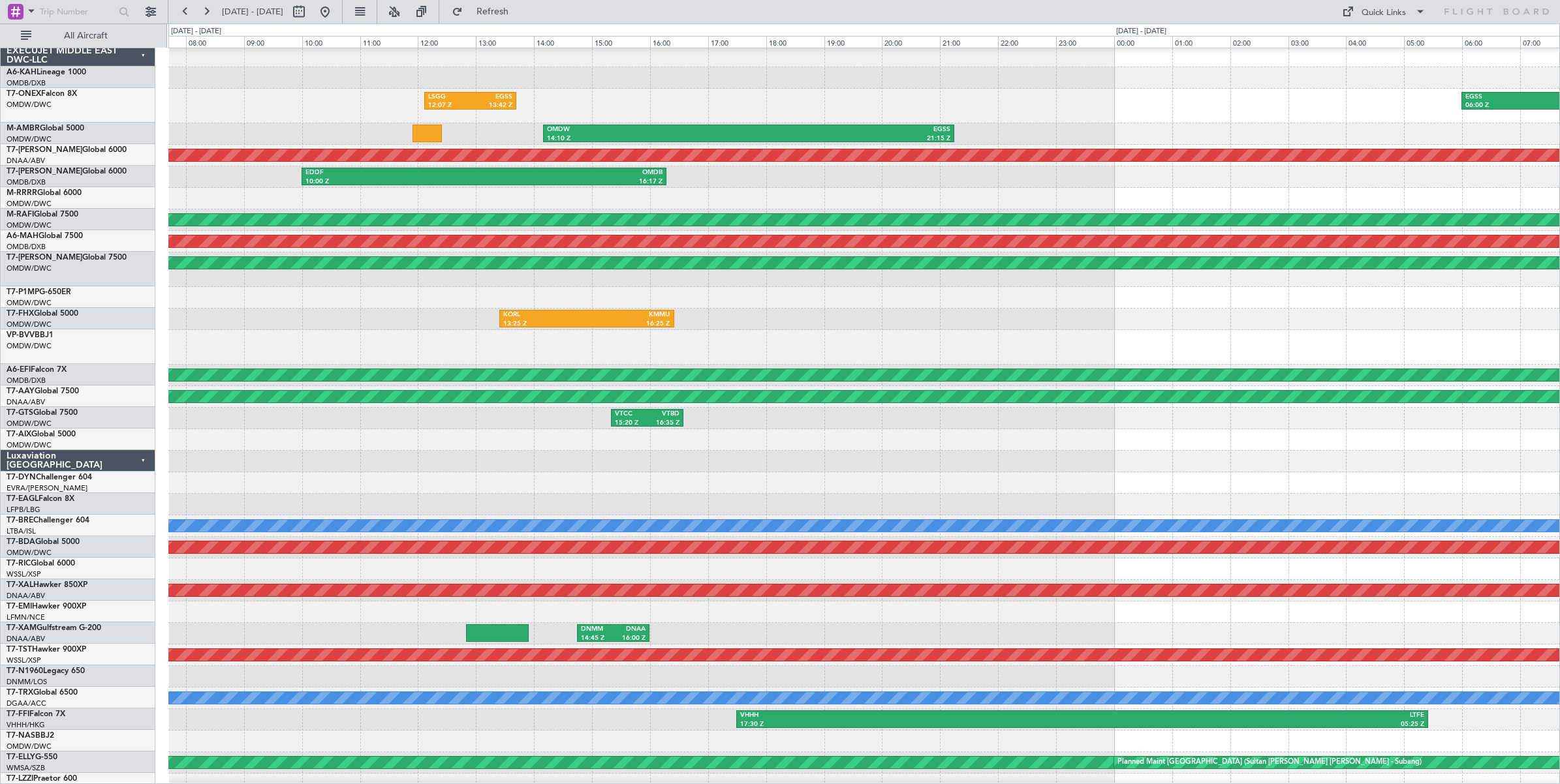
click at [186, 191] on div "Planned Maint Dubai (Al Maktoum Intl)" at bounding box center [864, 198] width 1391 height 21
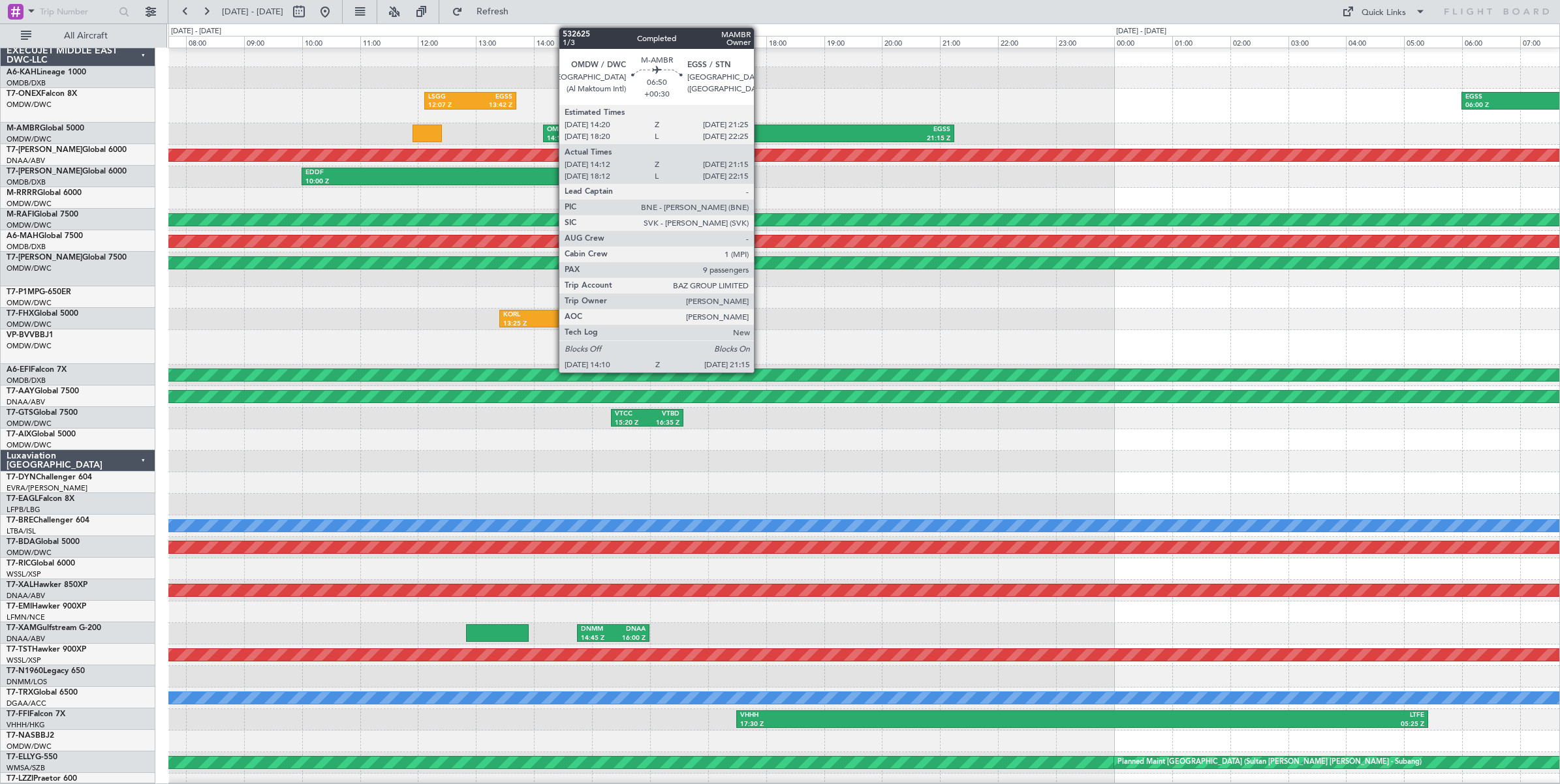
click at [760, 135] on div "21:15 Z" at bounding box center [849, 139] width 202 height 9
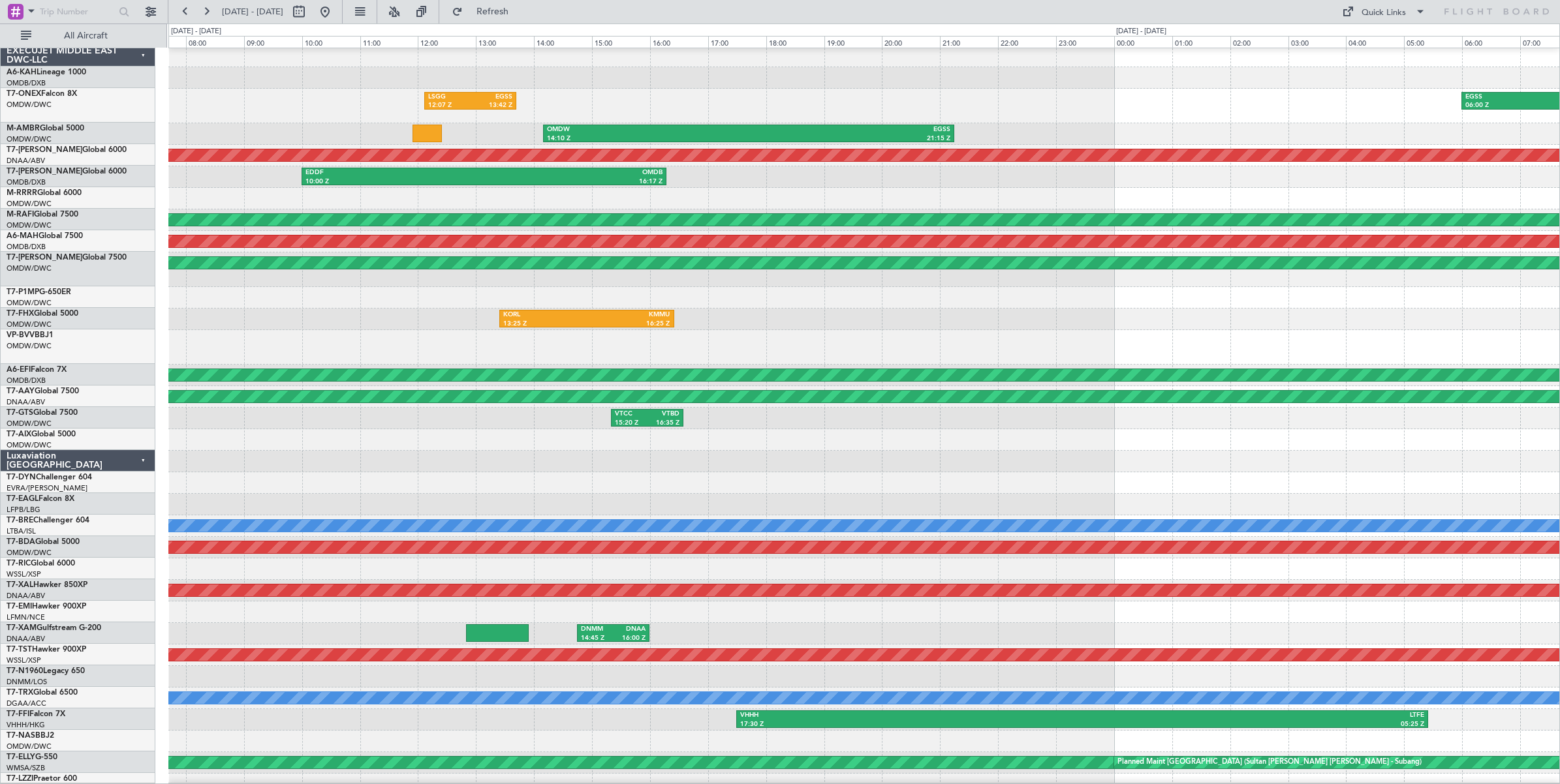
scroll to position [0, 0]
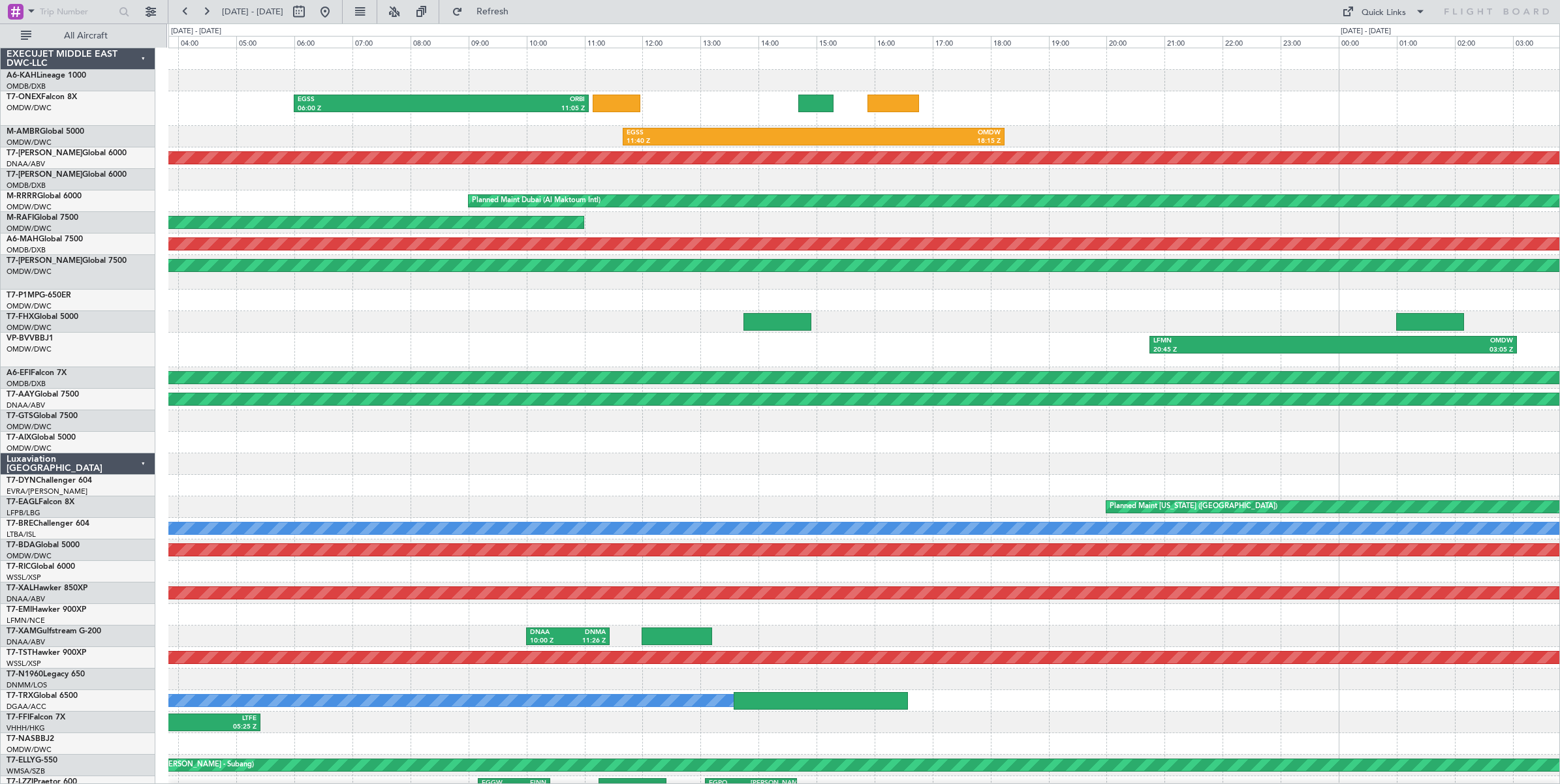
click at [174, 187] on div "EGSS 06:00 Z ORBI 11:05 Z EGSS 11:40 Z OMDW 18:15 Z Unplanned Maint Dubai (Al M…" at bounding box center [864, 455] width 1391 height 814
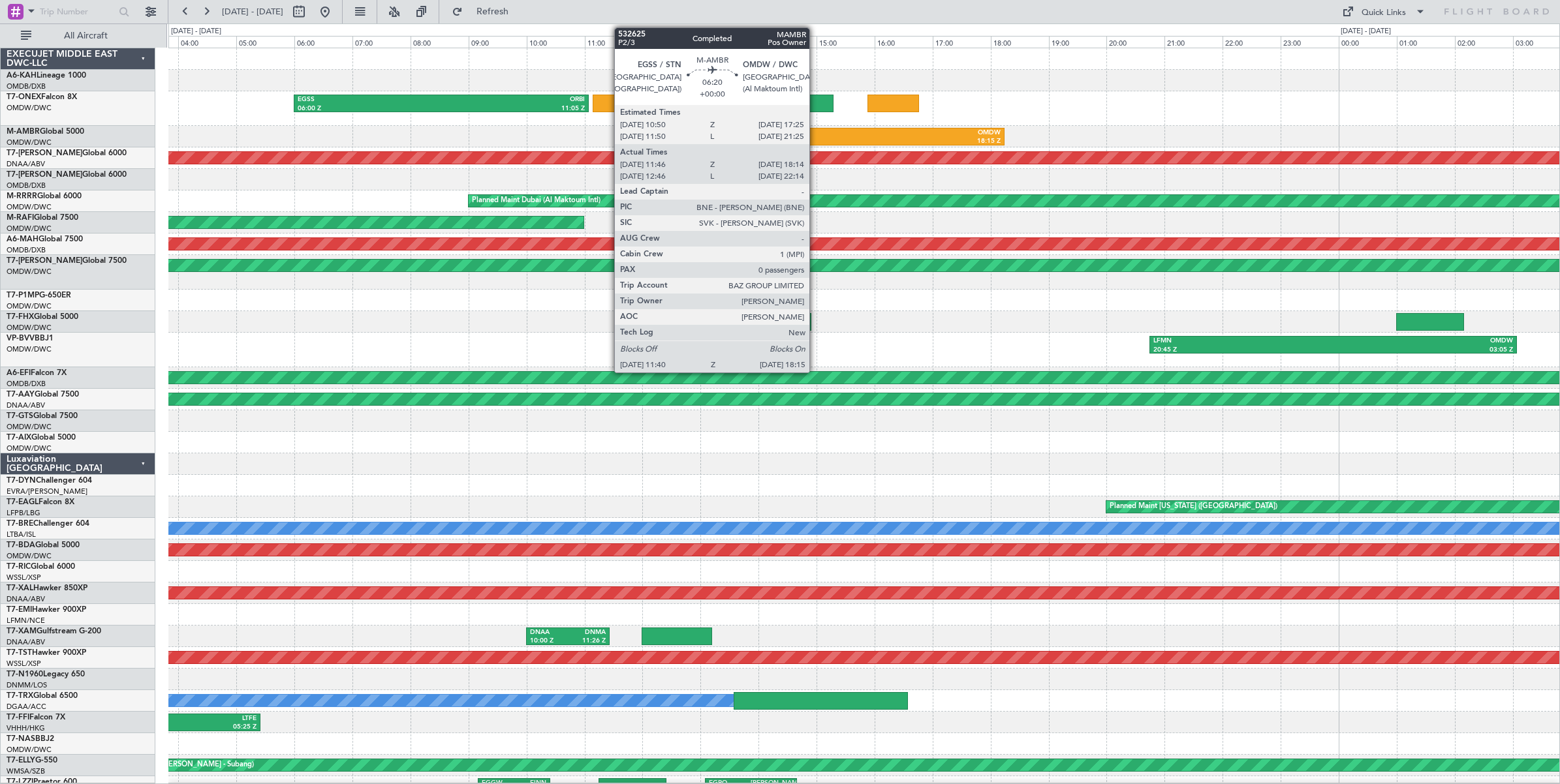
click at [816, 138] on div "18:15 Z" at bounding box center [907, 142] width 187 height 9
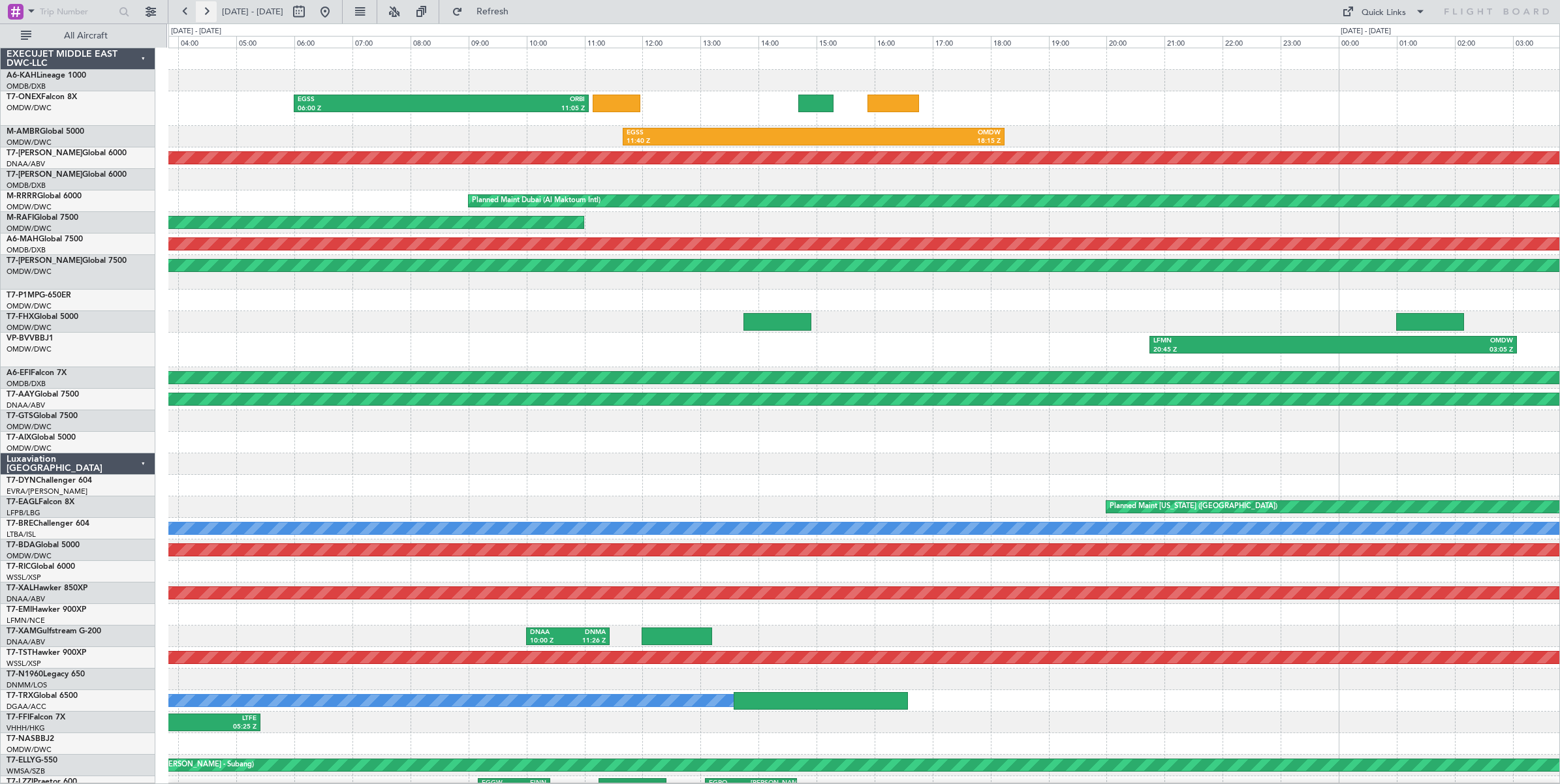
click at [207, 12] on button at bounding box center [206, 12] width 21 height 21
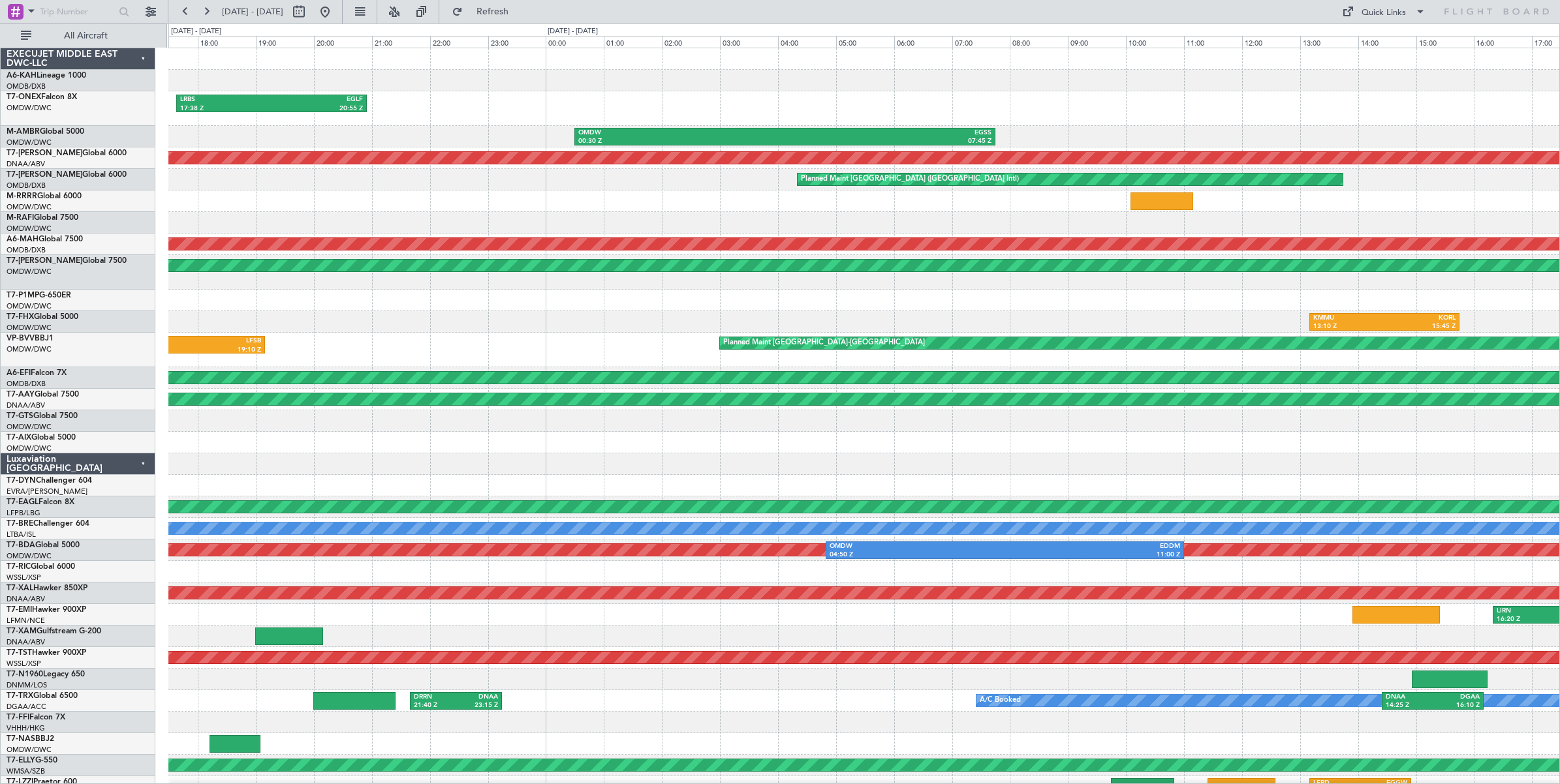
click at [488, 188] on div "LRBS 17:38 Z EGLF 20:55 Z ORBI 14:00 Z LRBS 16:55 Z OMDW 00:30 Z EGSS 07:45 Z U…" at bounding box center [864, 455] width 1391 height 814
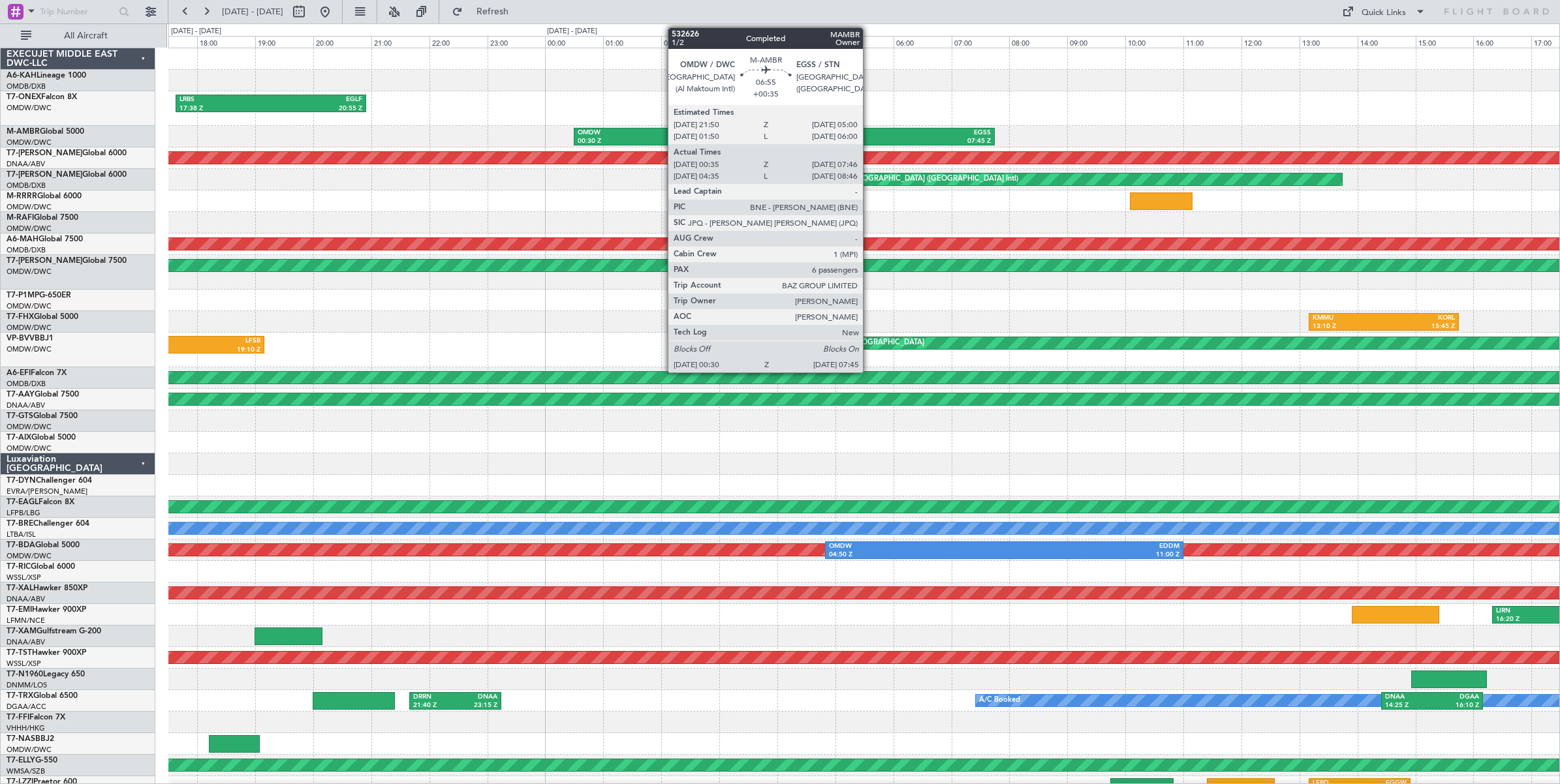
click at [869, 137] on div "07:45 Z" at bounding box center [887, 142] width 206 height 9
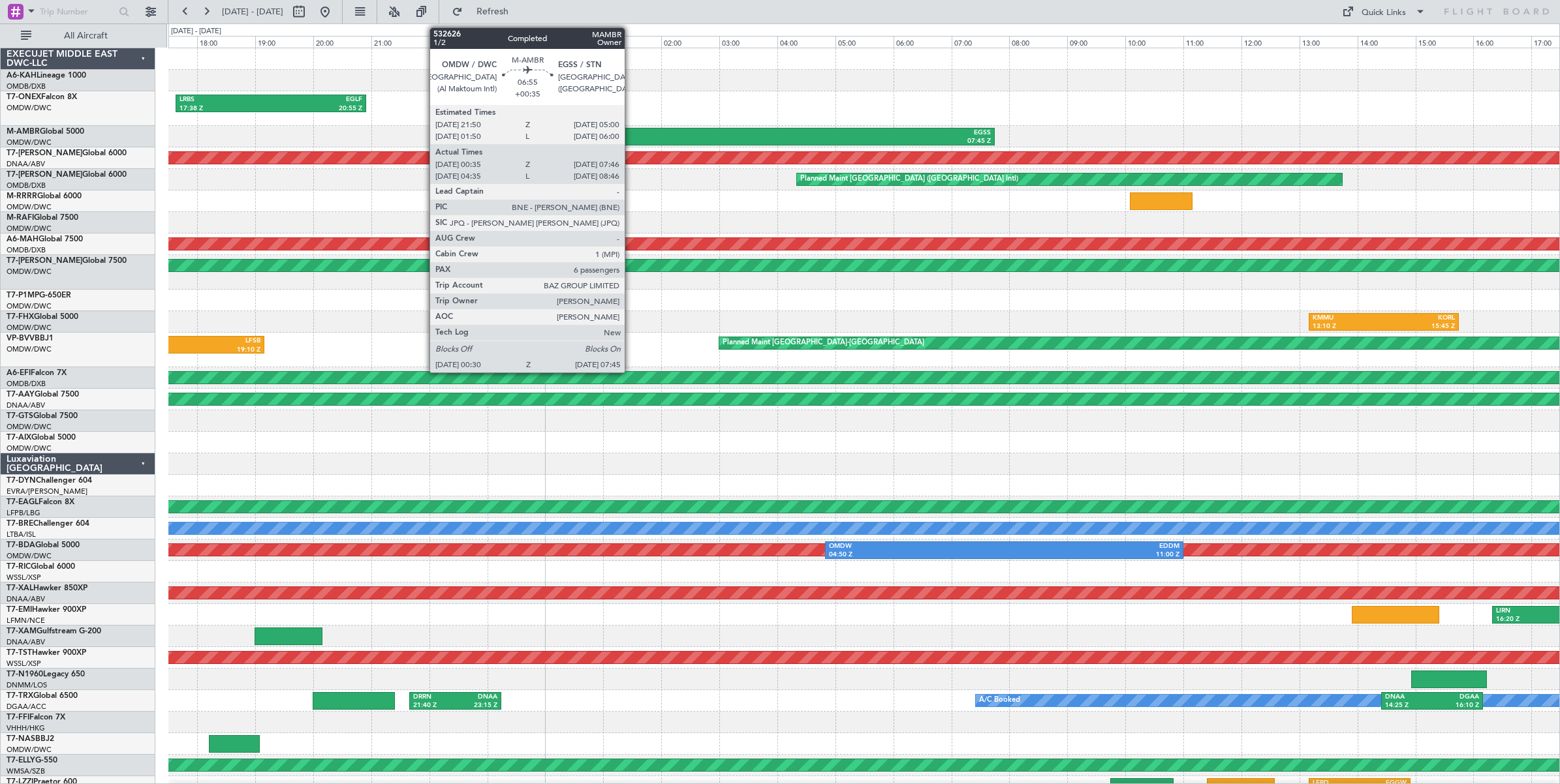
click at [631, 138] on div "00:30 Z" at bounding box center [681, 142] width 206 height 9
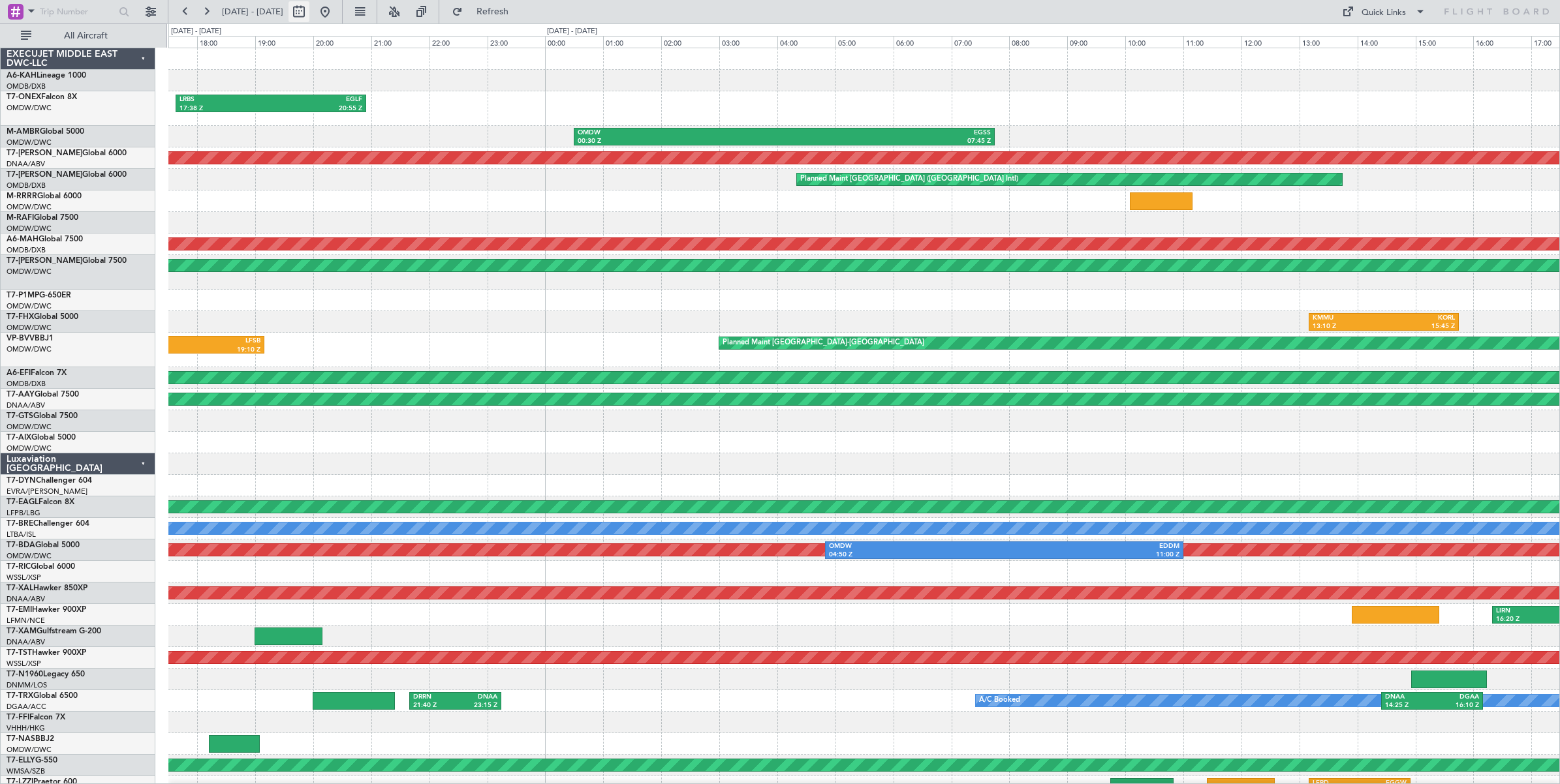
click at [310, 15] on button at bounding box center [299, 12] width 21 height 21
select select "7"
select select "2025"
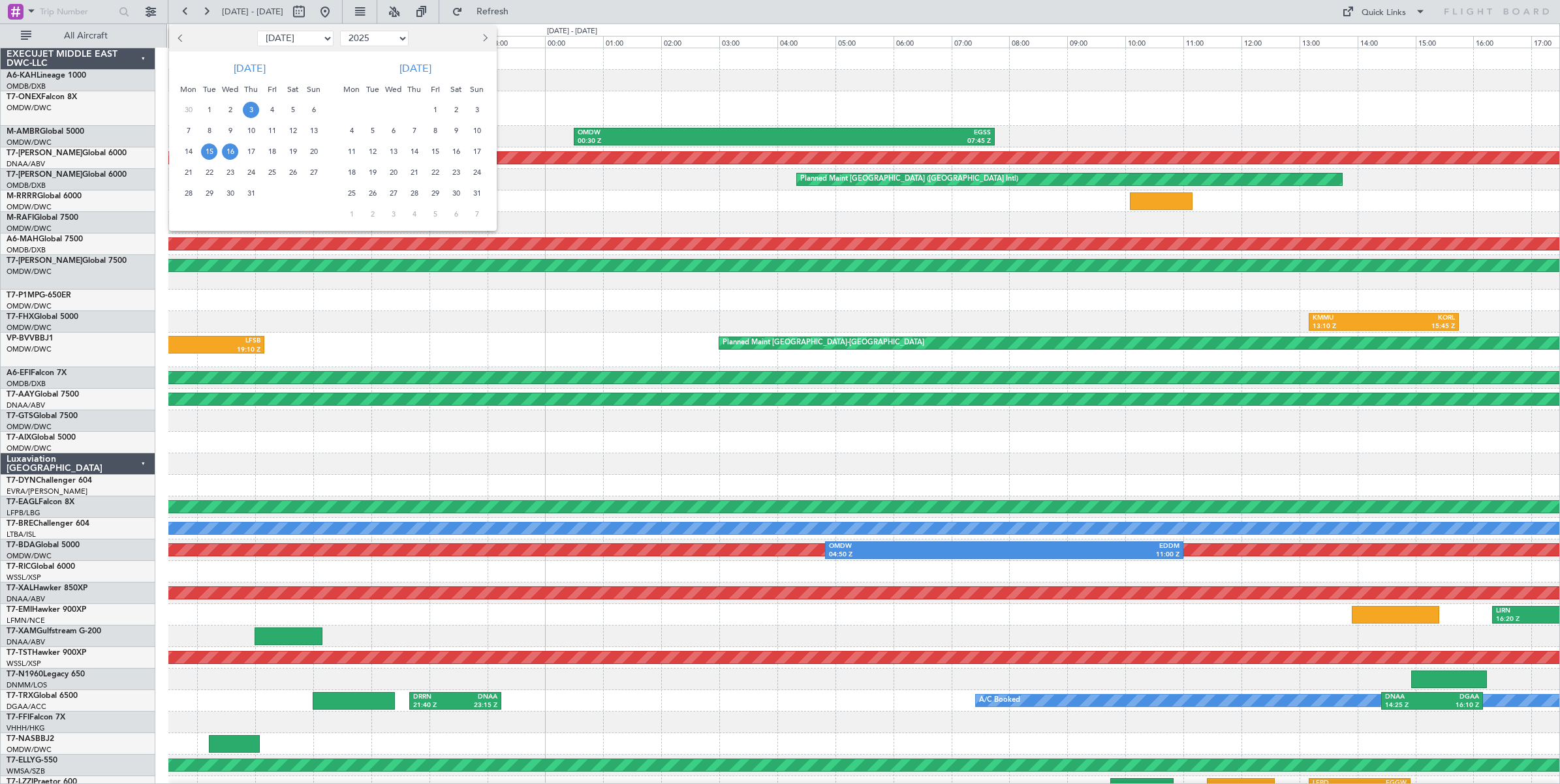
click at [251, 112] on span "3" at bounding box center [251, 109] width 16 height 16
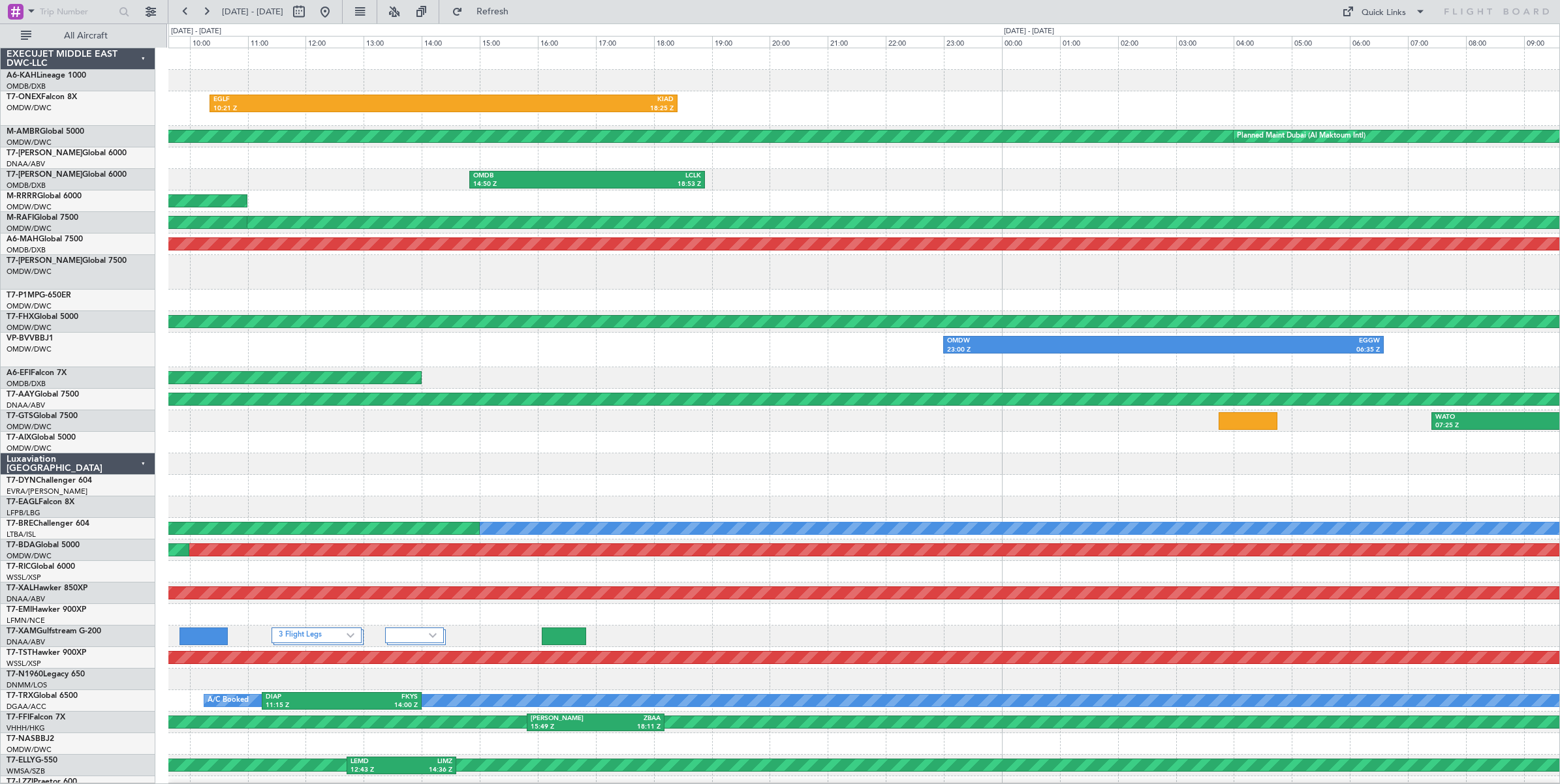
click at [312, 214] on div "EGLF 10:21 Z KIAD 18:25 Z Planned Maint Dubai (Al Maktoum Intl) Planned Maint D…" at bounding box center [864, 455] width 1391 height 814
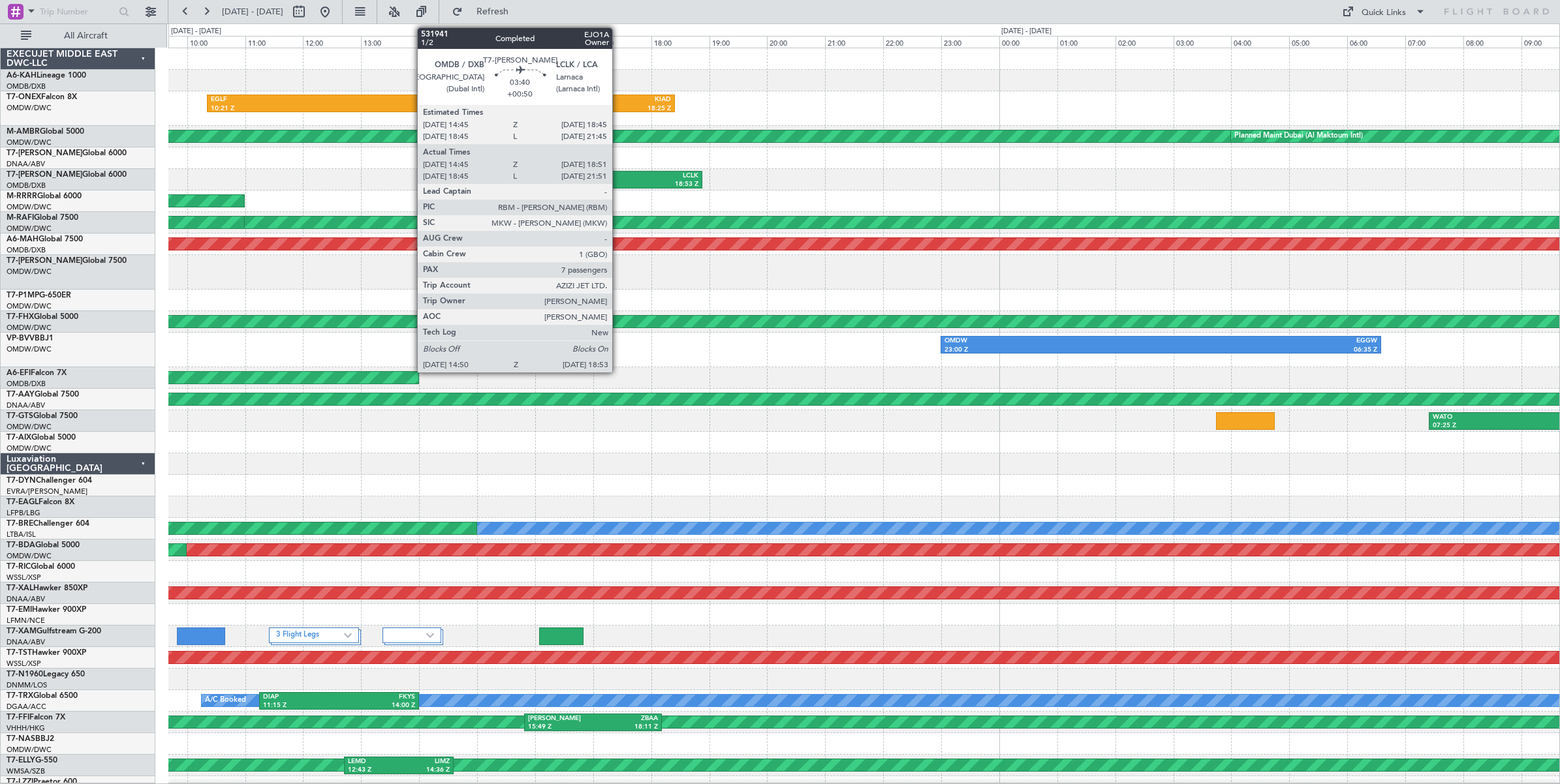
click at [619, 178] on div "LCLK" at bounding box center [641, 176] width 113 height 9
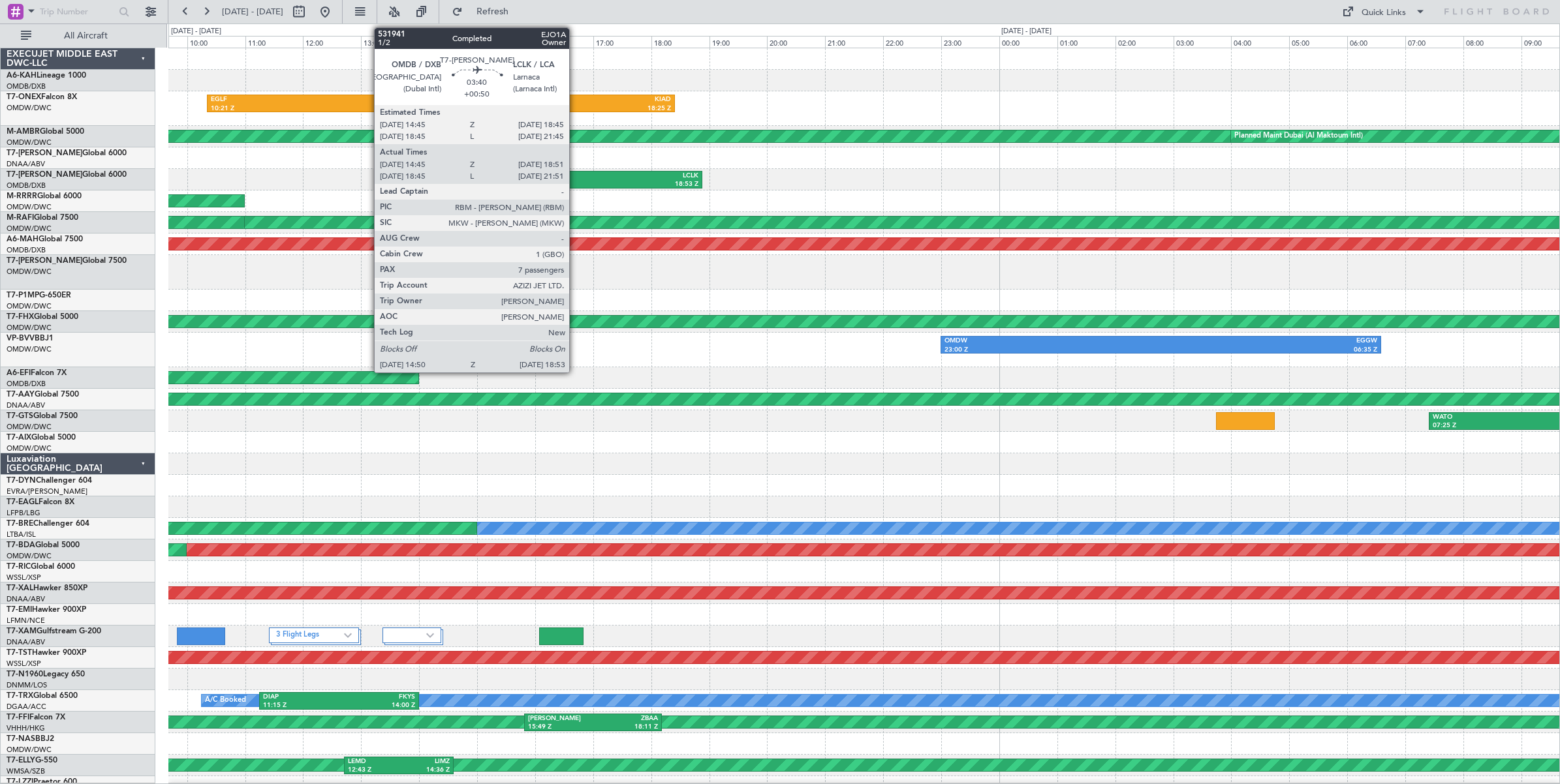
click at [576, 181] on div "14:50 Z" at bounding box center [527, 185] width 113 height 9
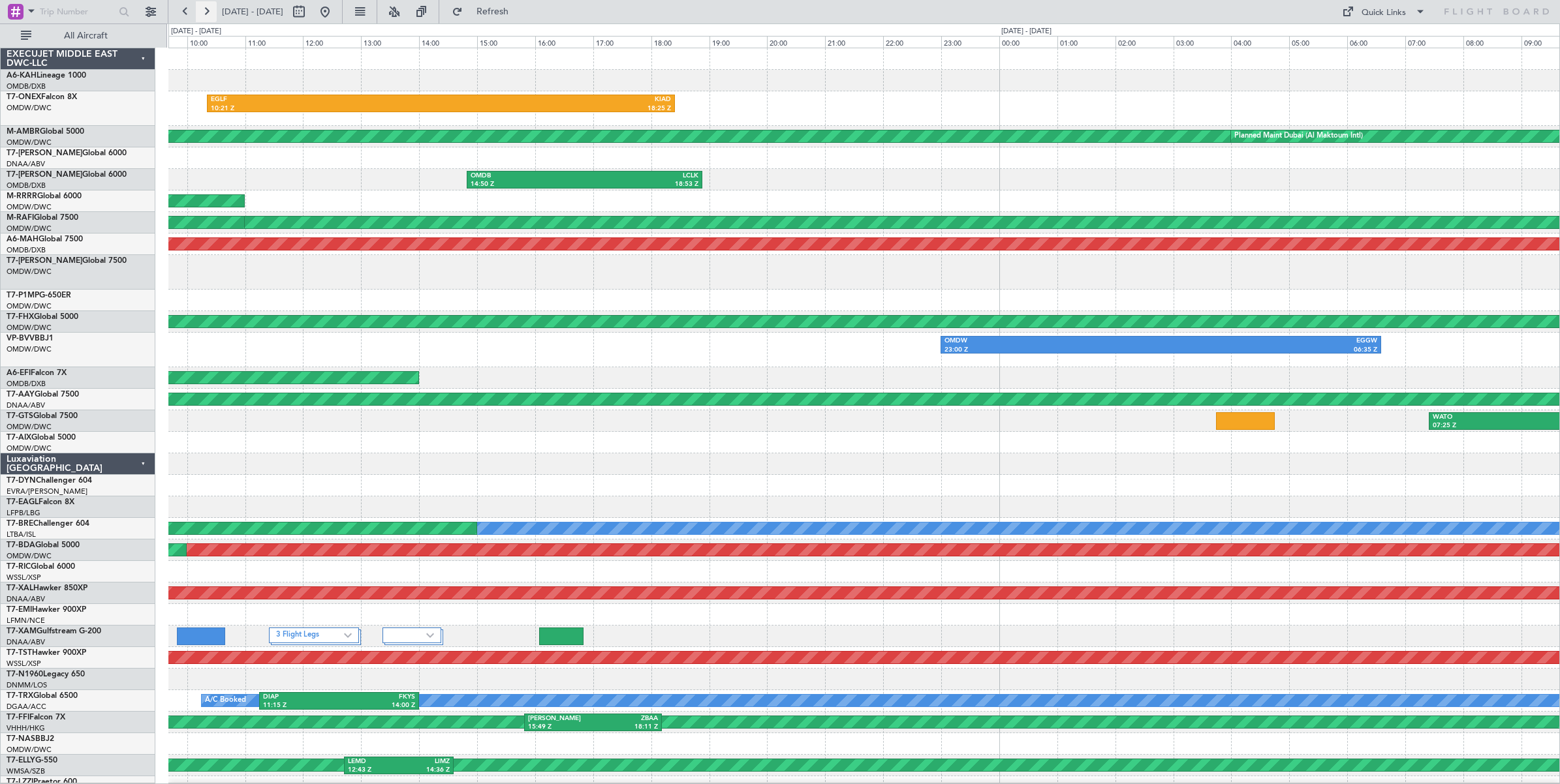
click at [209, 13] on button at bounding box center [206, 12] width 21 height 21
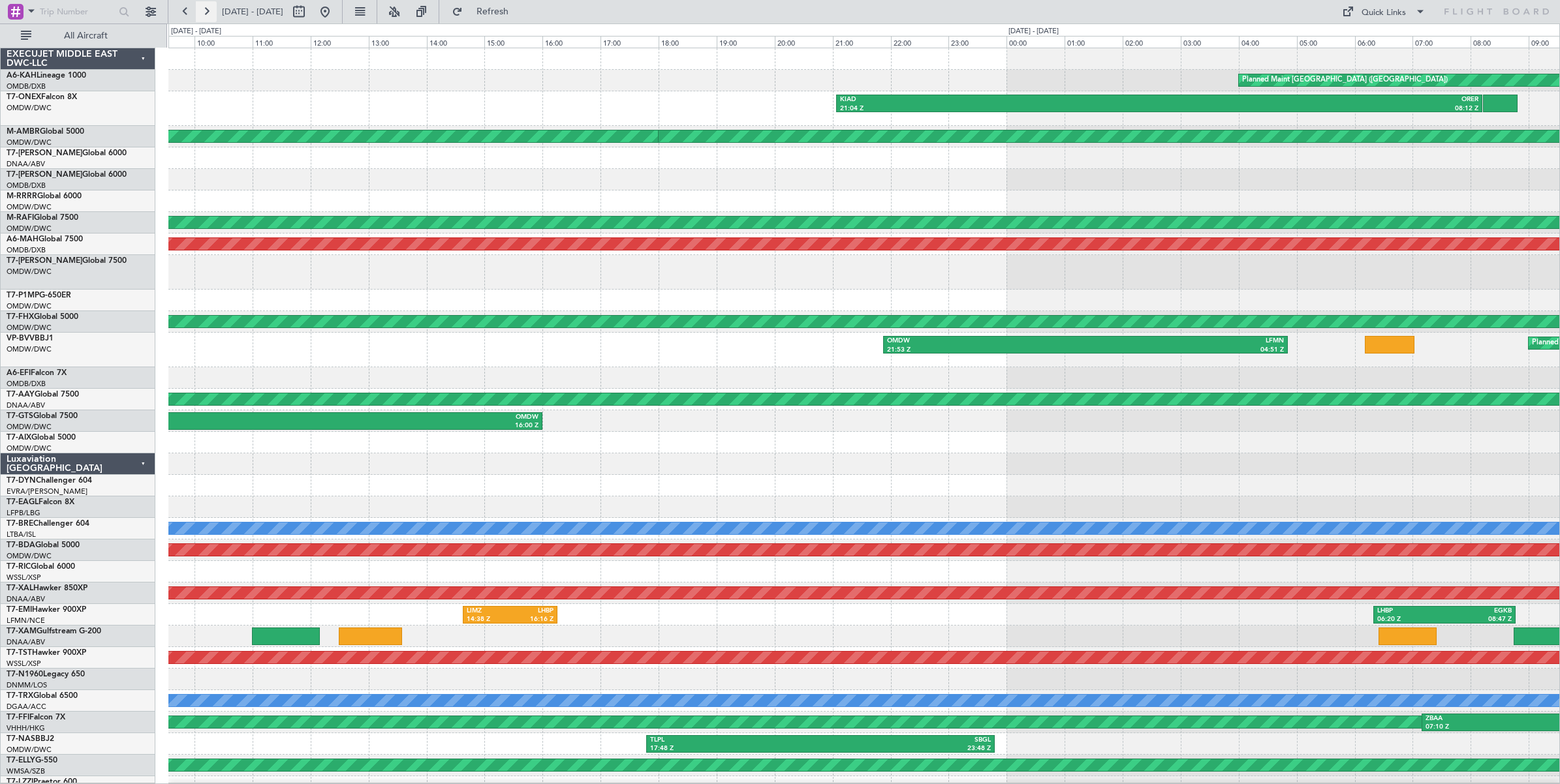
click at [209, 13] on button at bounding box center [206, 12] width 21 height 21
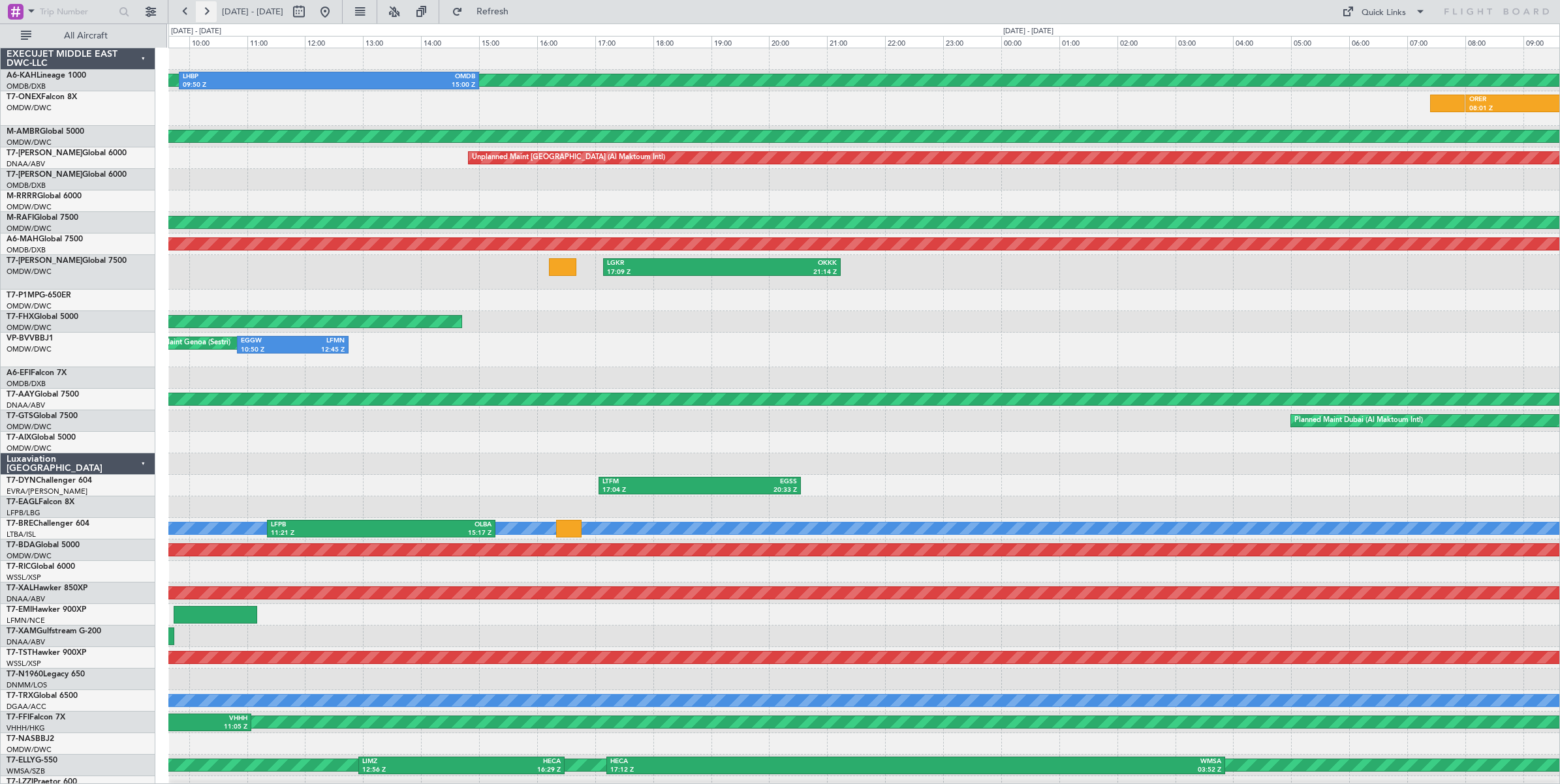
click at [209, 13] on button at bounding box center [206, 12] width 21 height 21
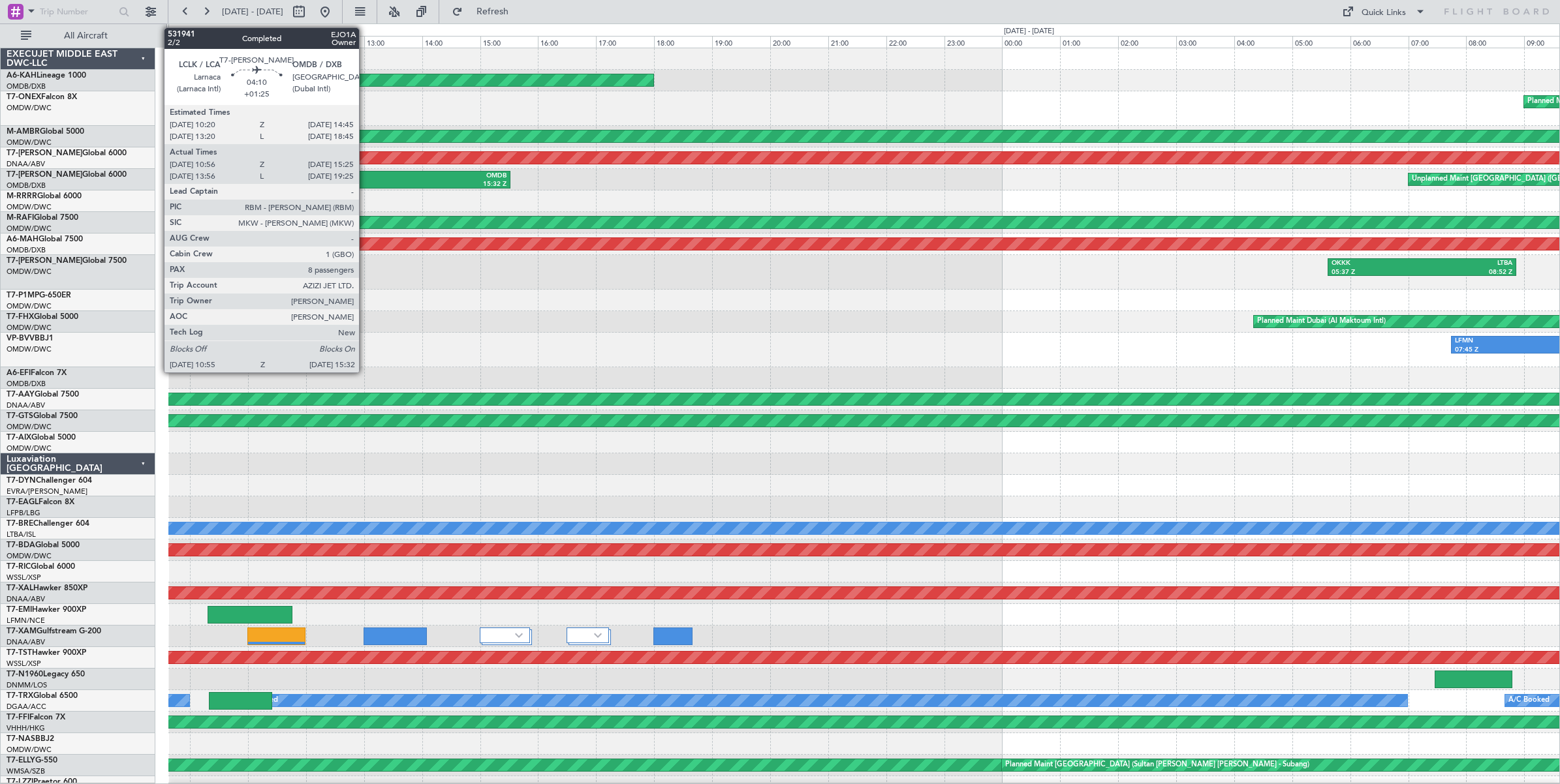
click at [365, 181] on div "10:55 Z" at bounding box center [312, 185] width 130 height 9
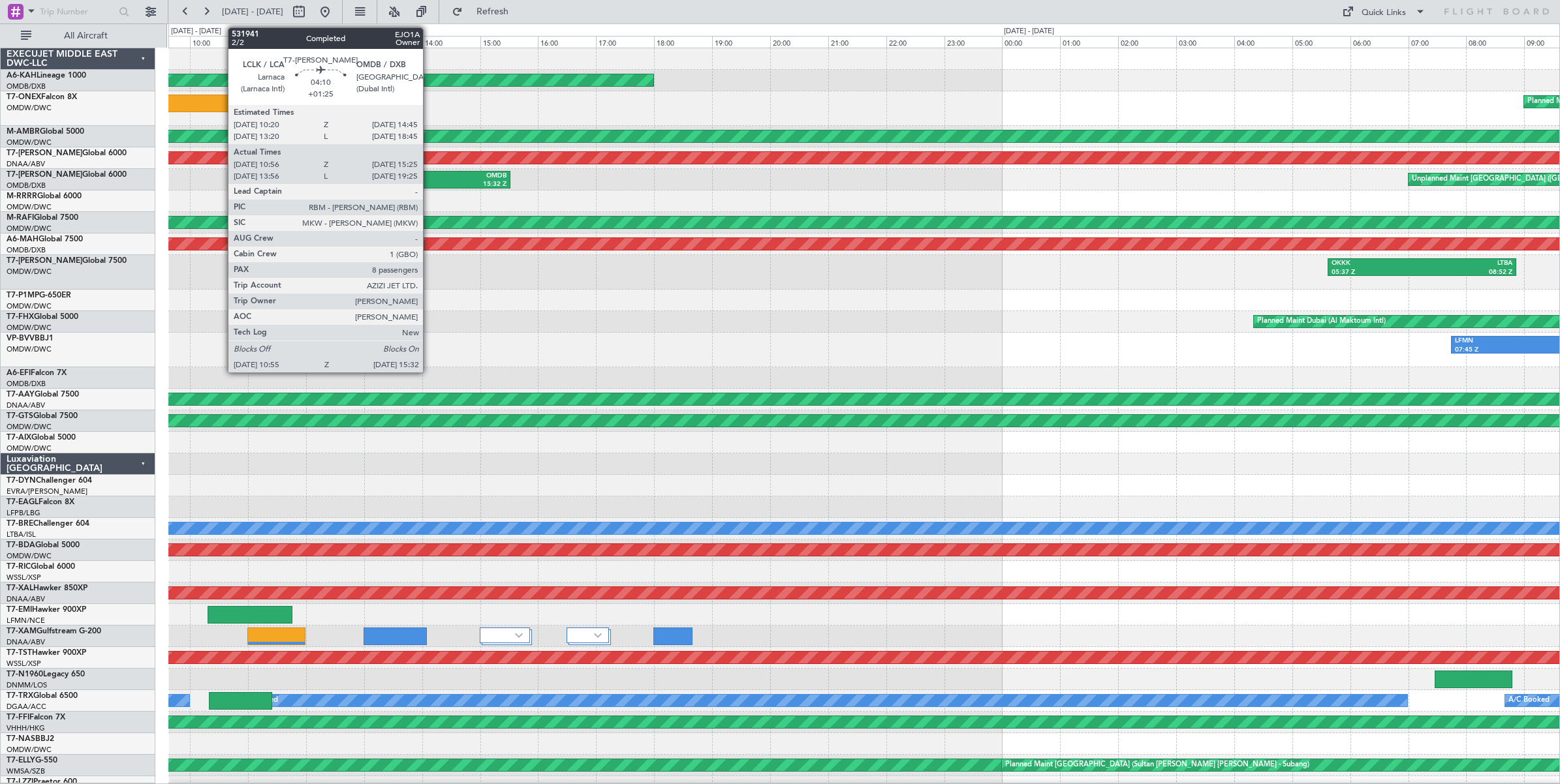
click at [429, 182] on div "15:32 Z" at bounding box center [442, 185] width 130 height 9
click at [428, 182] on div "15:32 Z" at bounding box center [442, 185] width 130 height 9
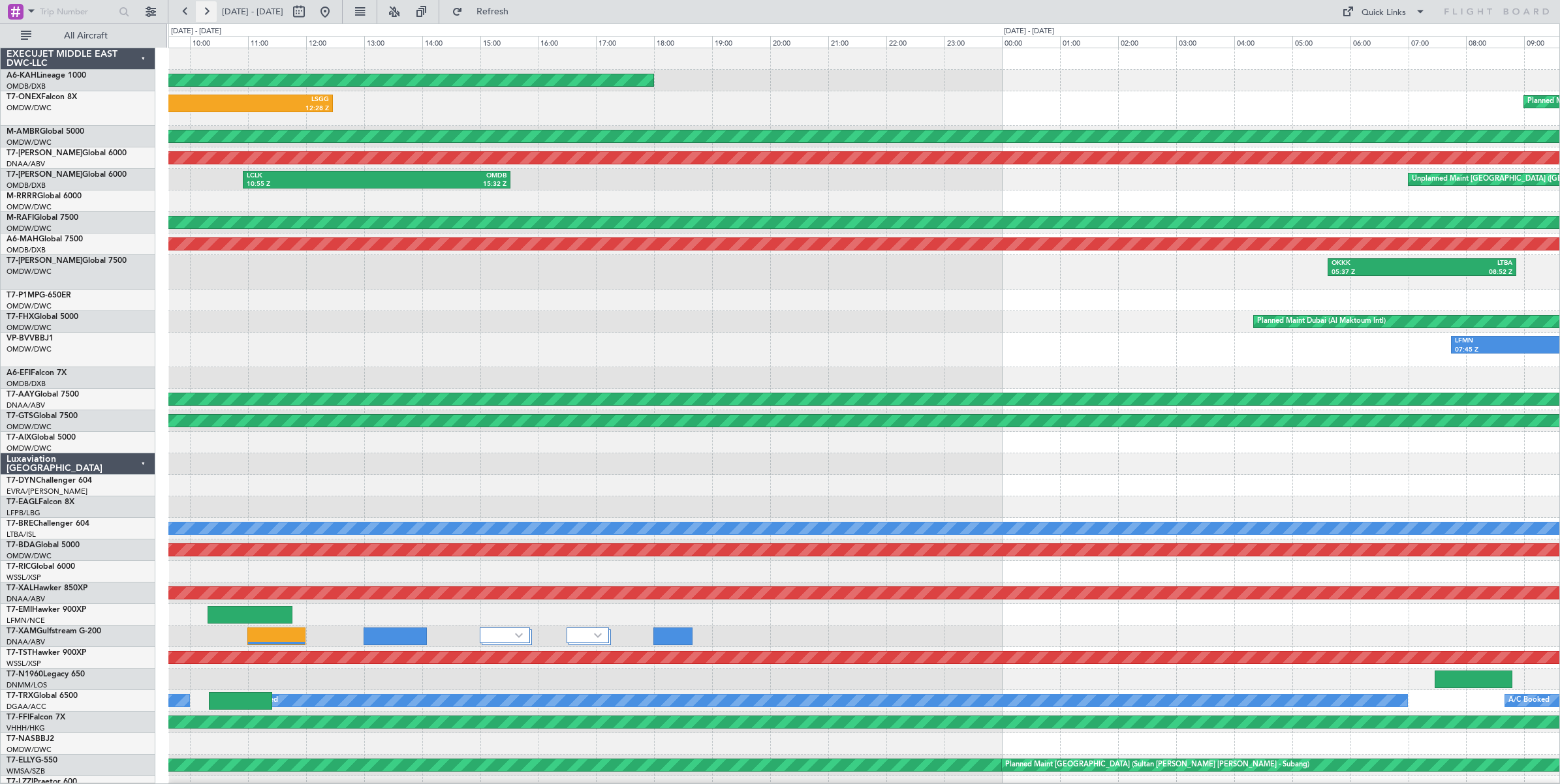
click at [205, 9] on button at bounding box center [206, 12] width 21 height 21
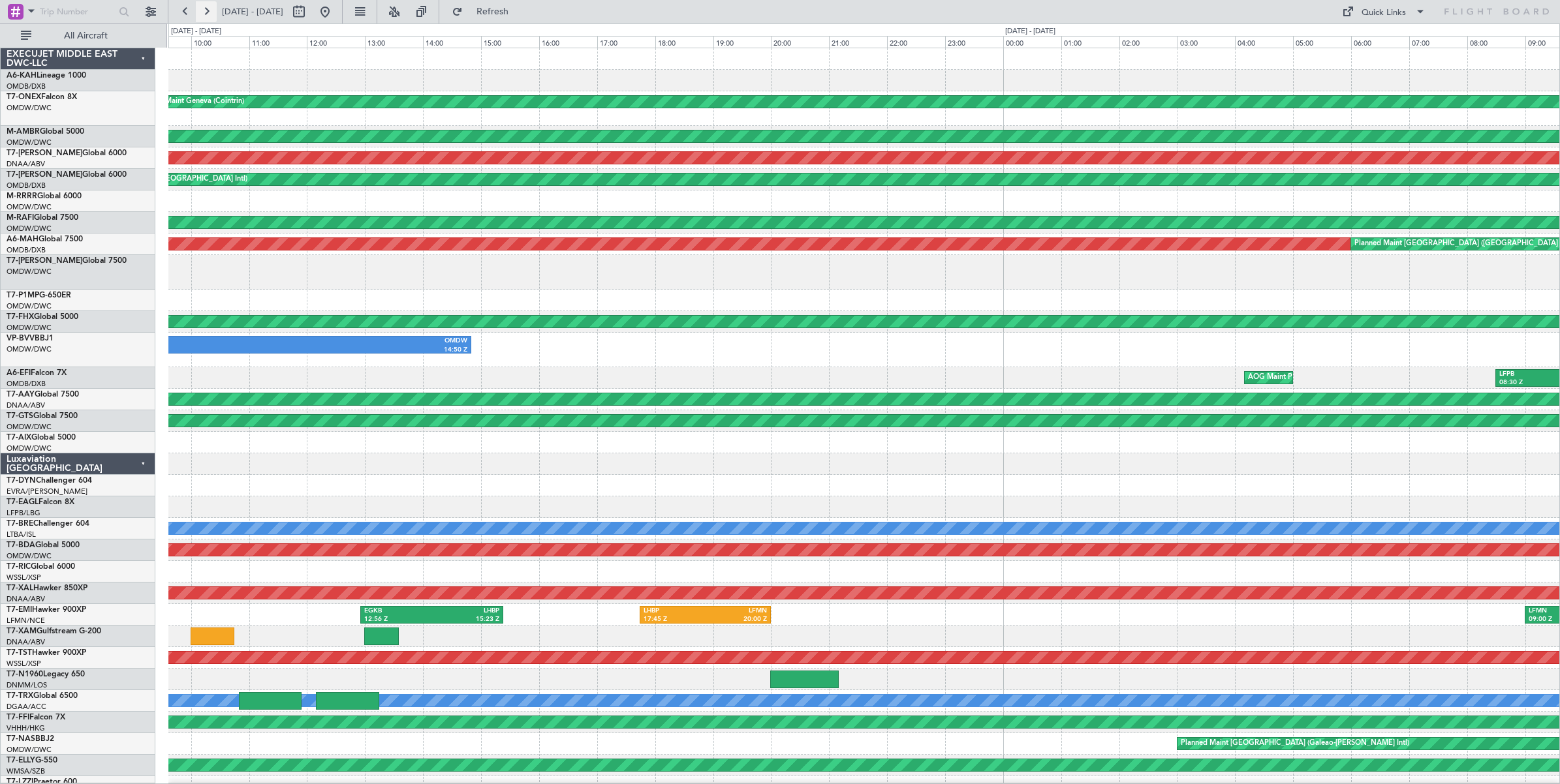
click at [205, 11] on button at bounding box center [206, 12] width 21 height 21
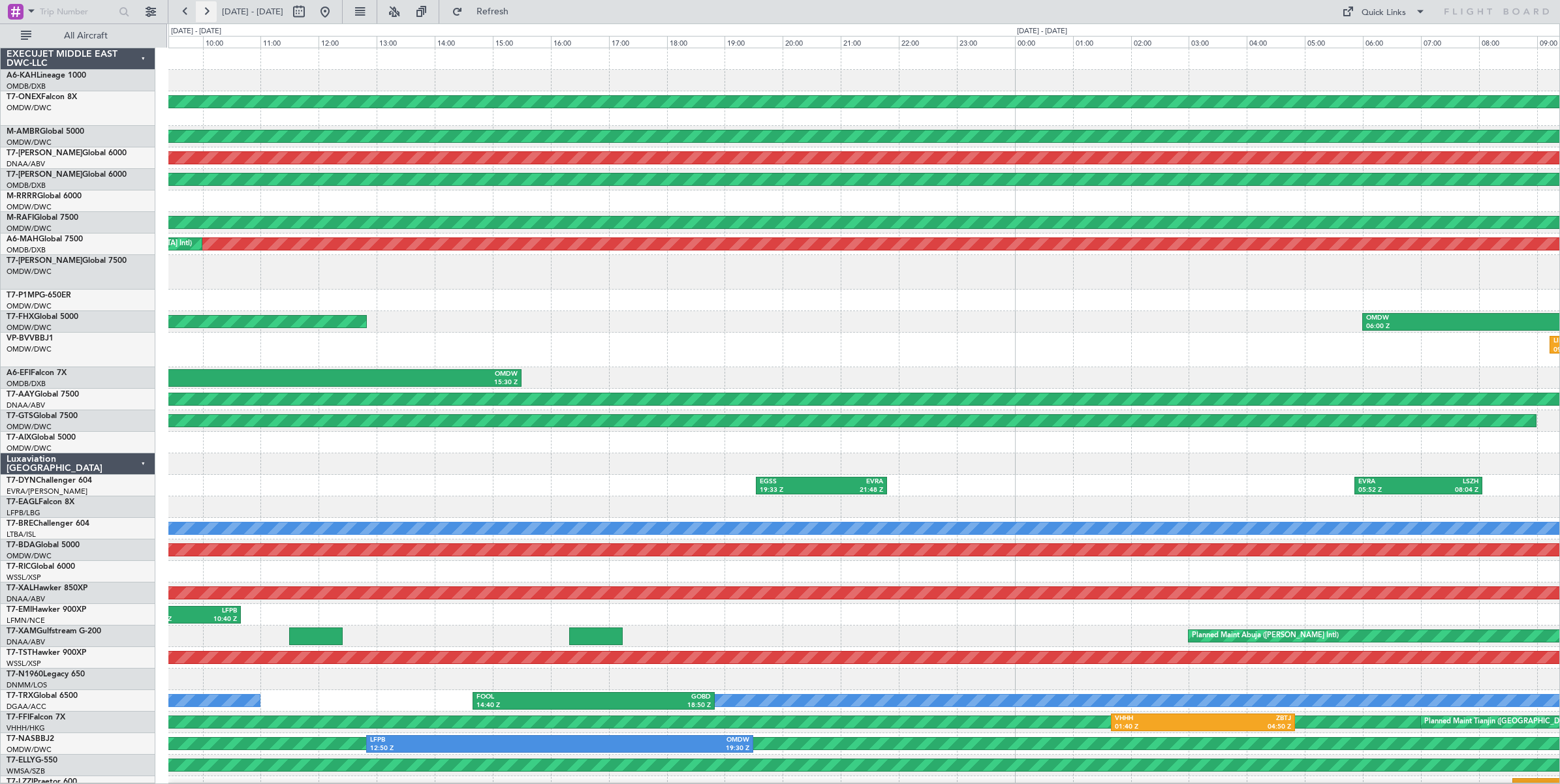
click at [205, 11] on button at bounding box center [206, 12] width 21 height 21
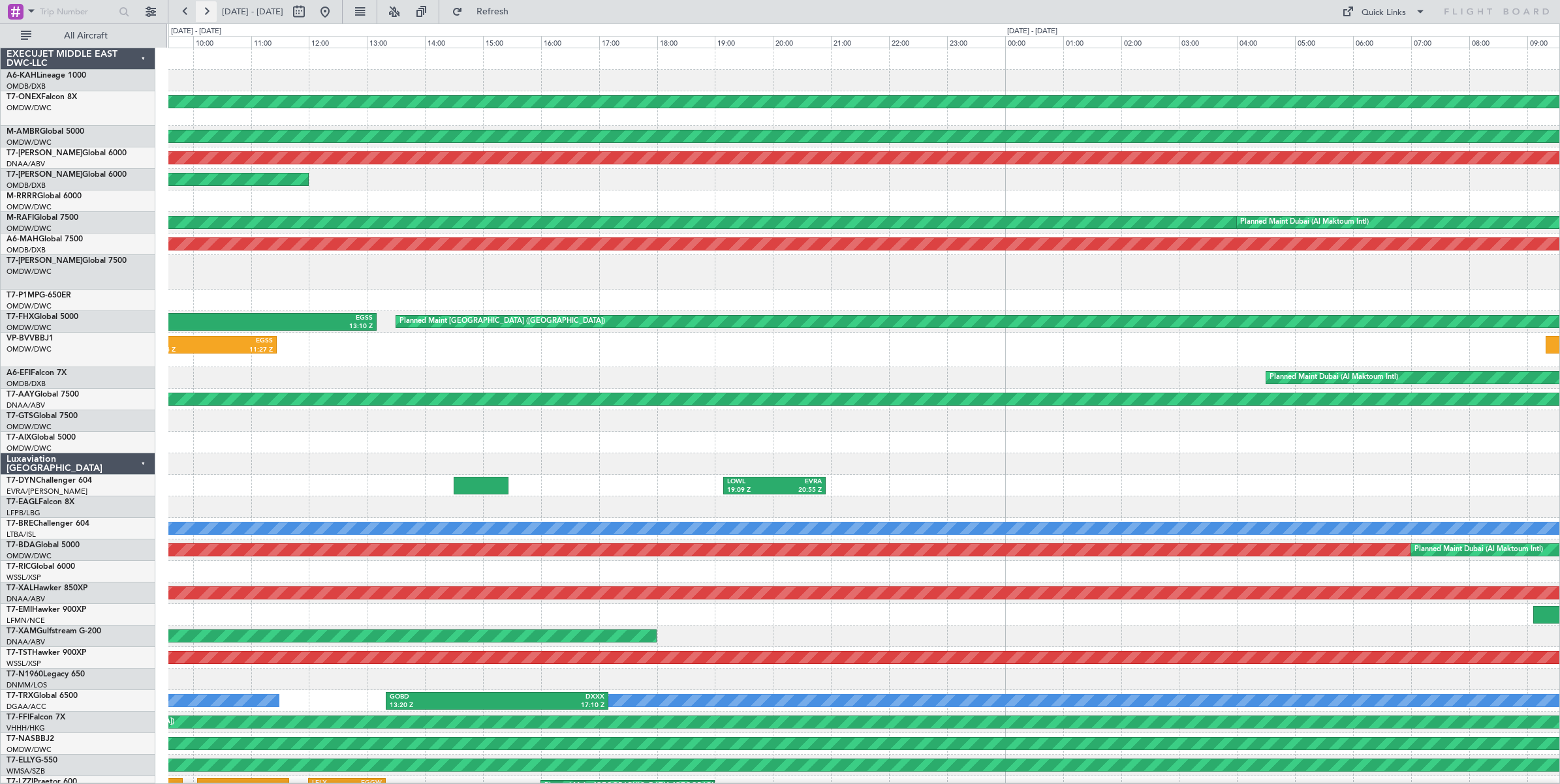
click at [205, 11] on button at bounding box center [206, 12] width 21 height 21
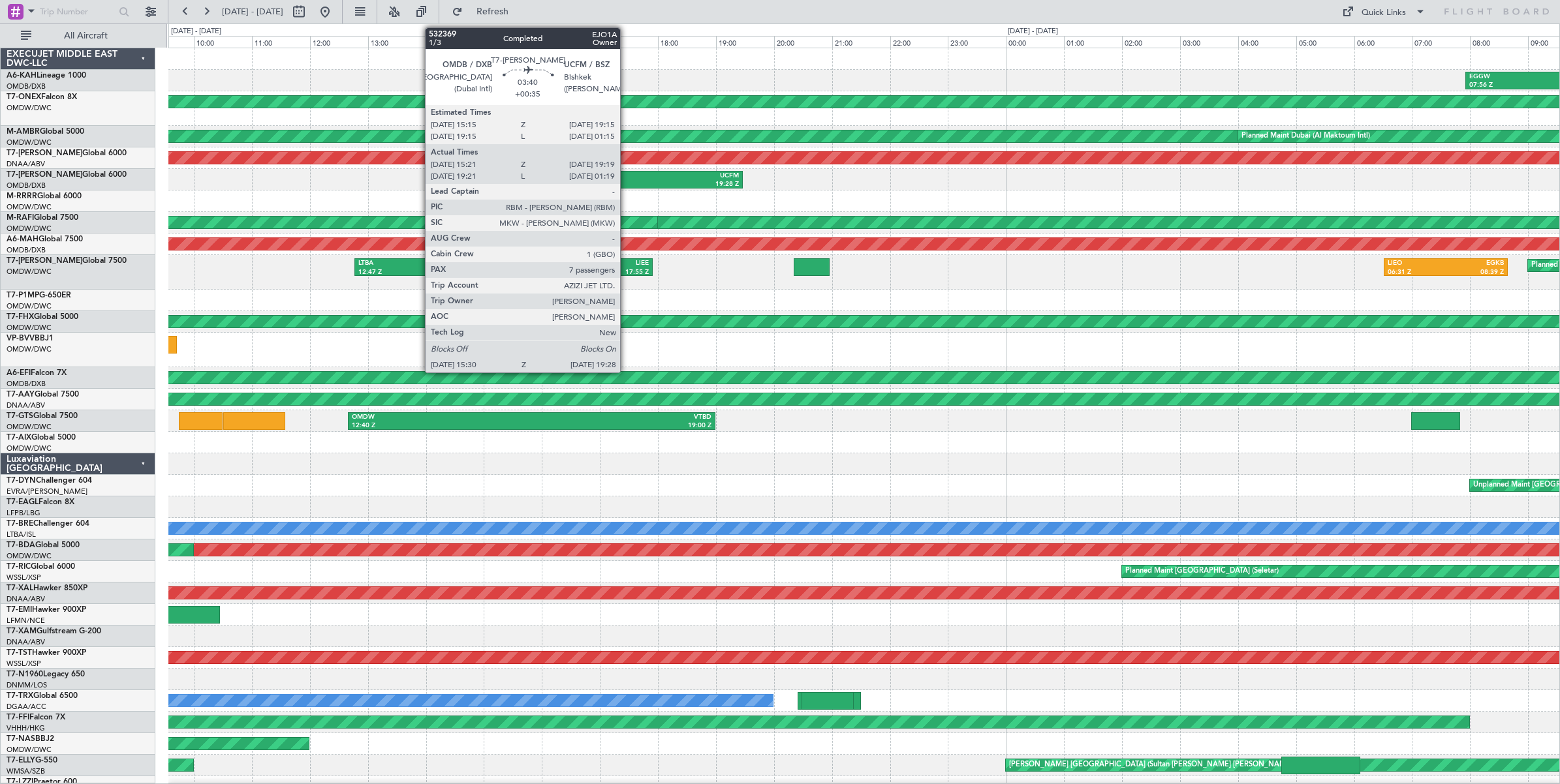
click at [627, 178] on div "OMDB" at bounding box center [572, 176] width 112 height 9
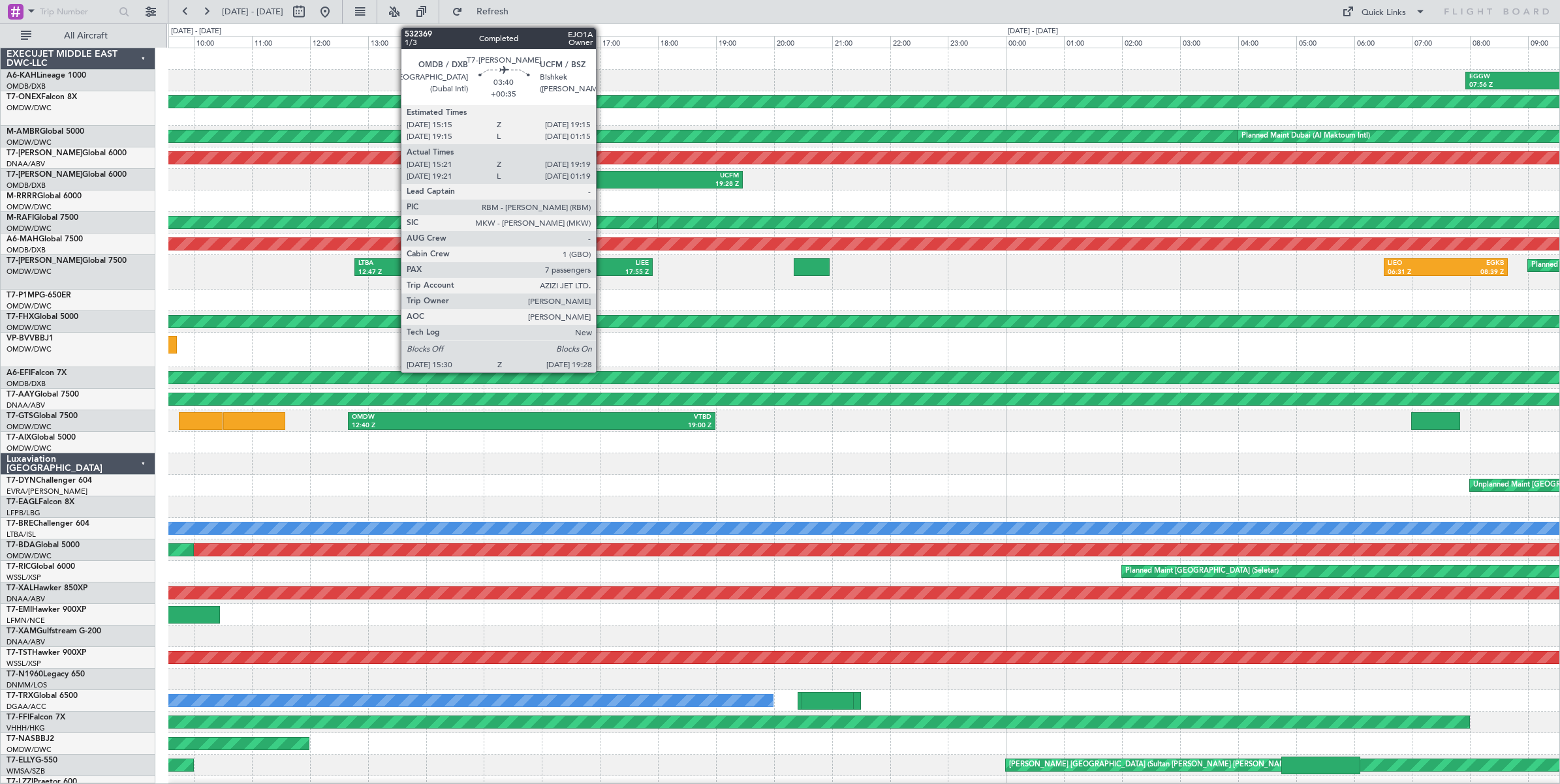
click at [603, 180] on div "15:30 Z" at bounding box center [572, 185] width 112 height 9
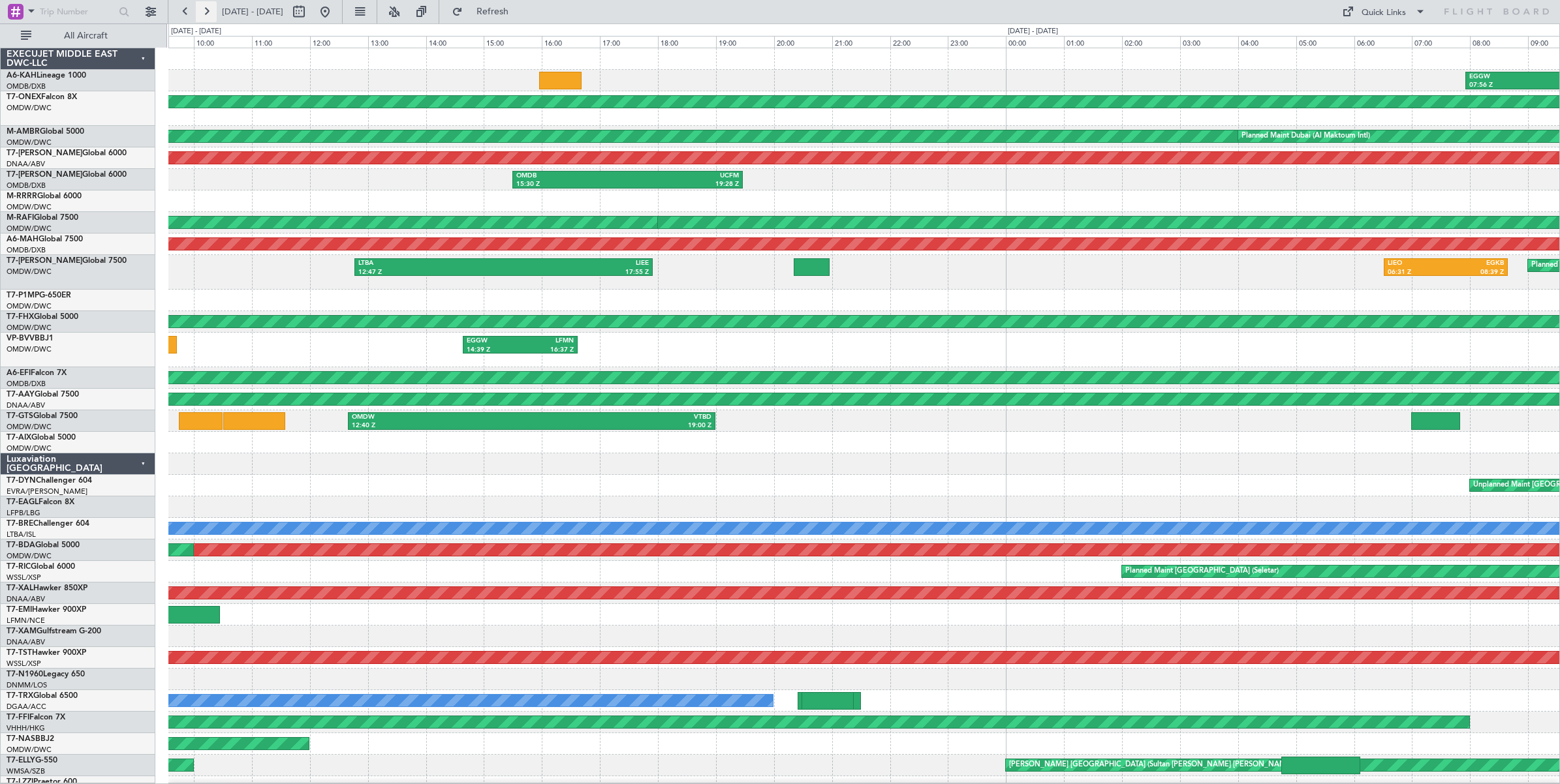
click at [204, 12] on button at bounding box center [206, 12] width 21 height 21
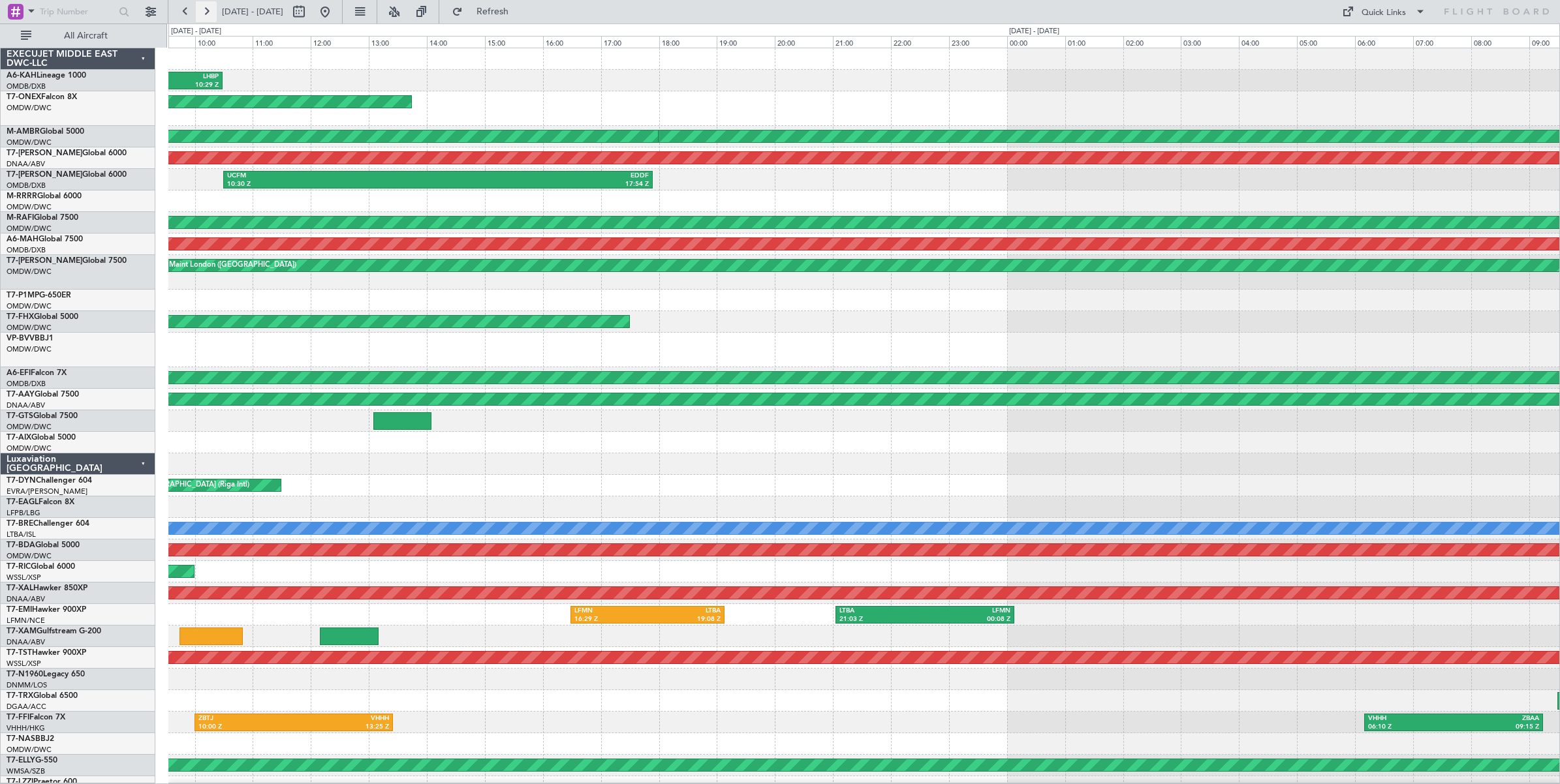
click at [204, 12] on button at bounding box center [206, 12] width 21 height 21
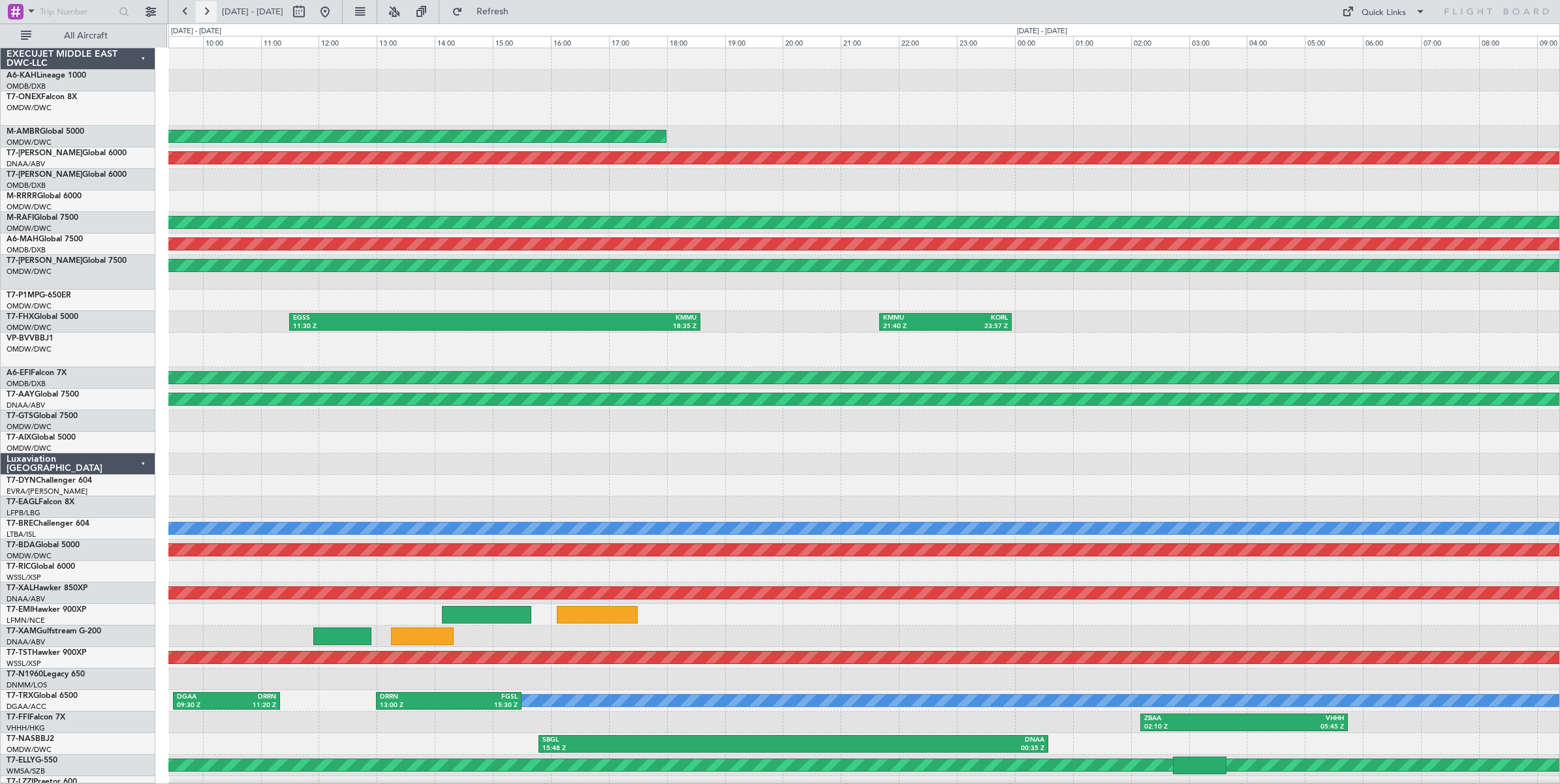
click at [204, 12] on button at bounding box center [206, 12] width 21 height 21
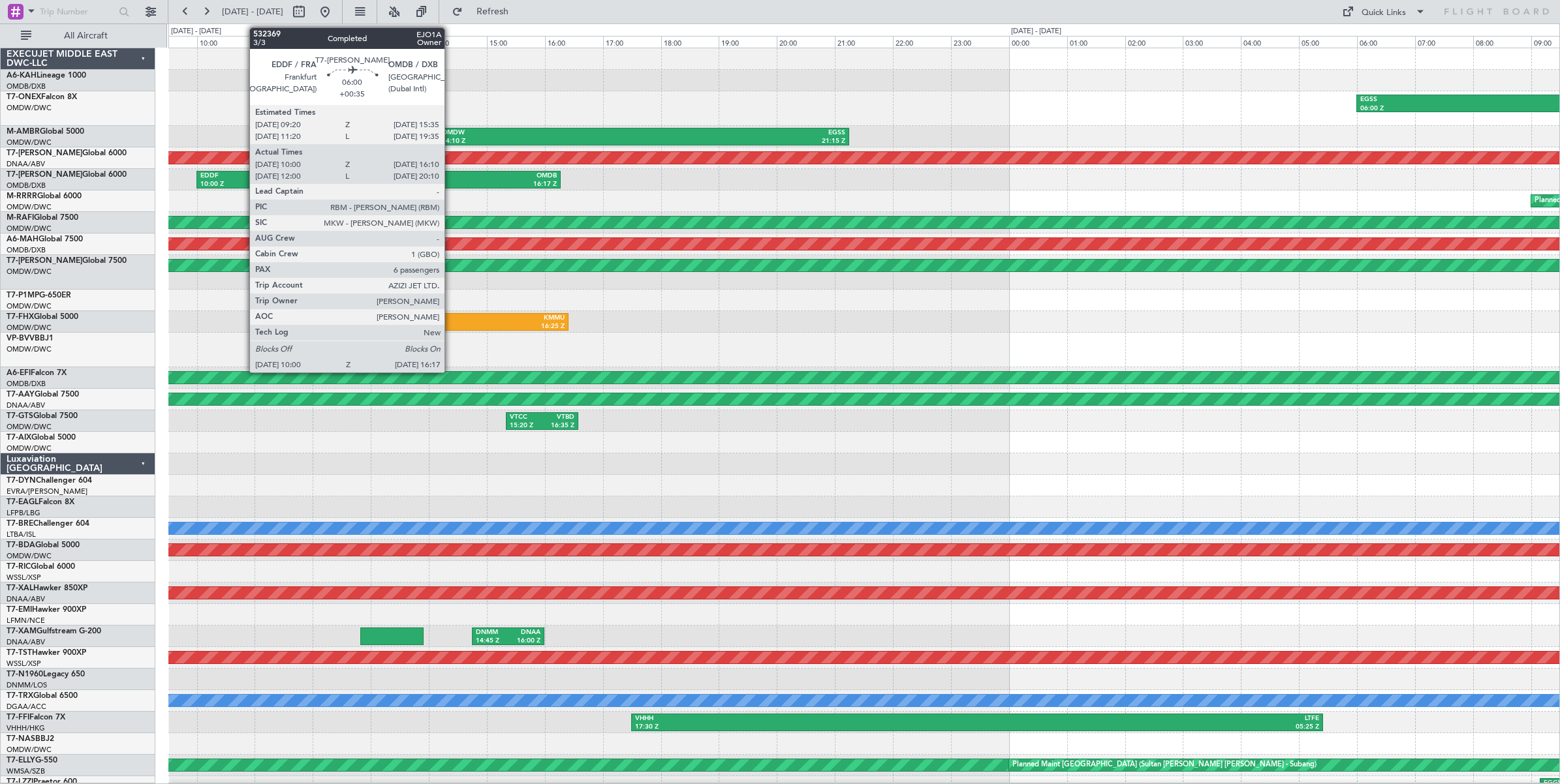
click at [451, 182] on div "16:17 Z" at bounding box center [467, 185] width 178 height 9
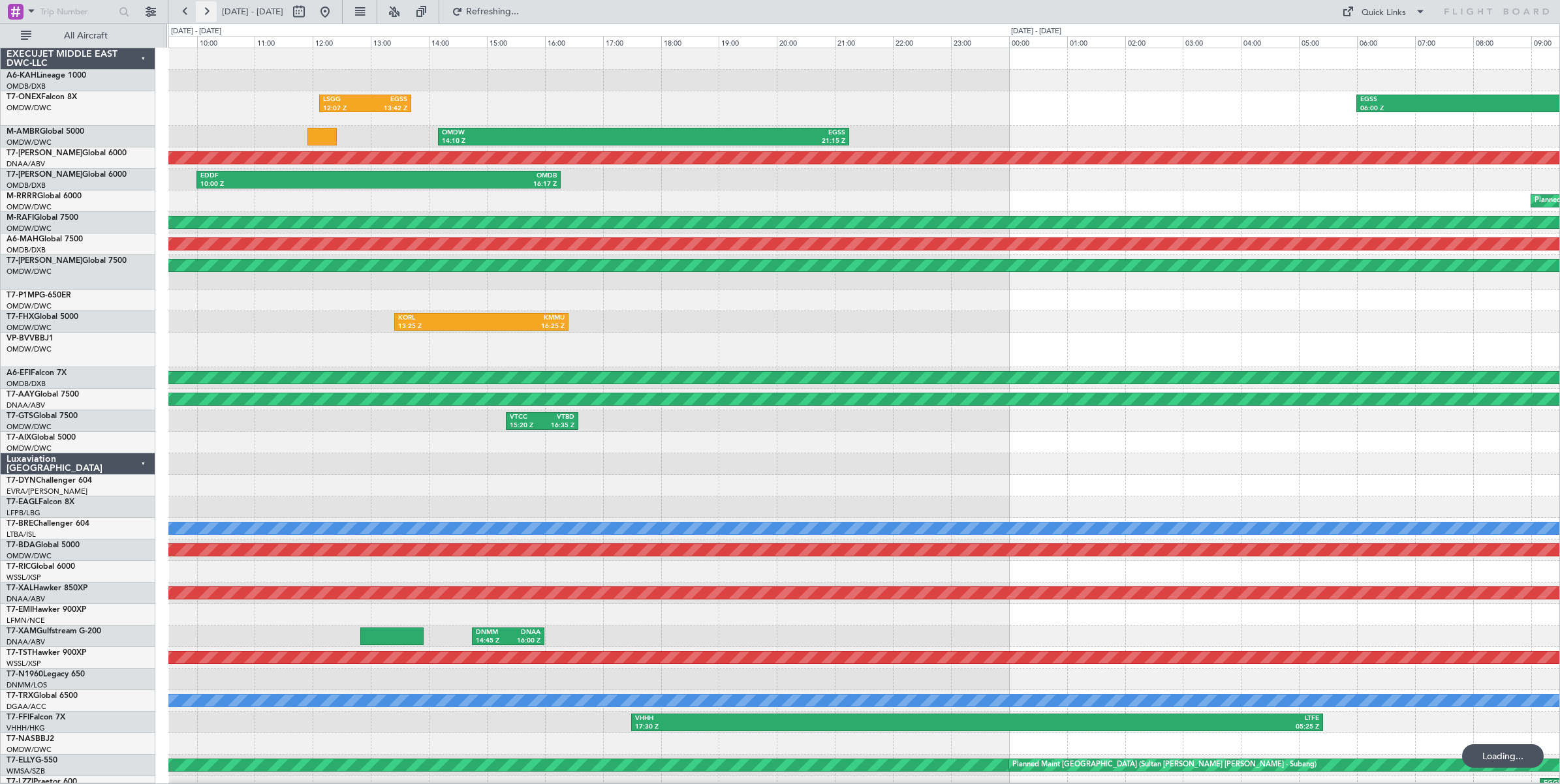
click at [207, 18] on button at bounding box center [206, 12] width 21 height 21
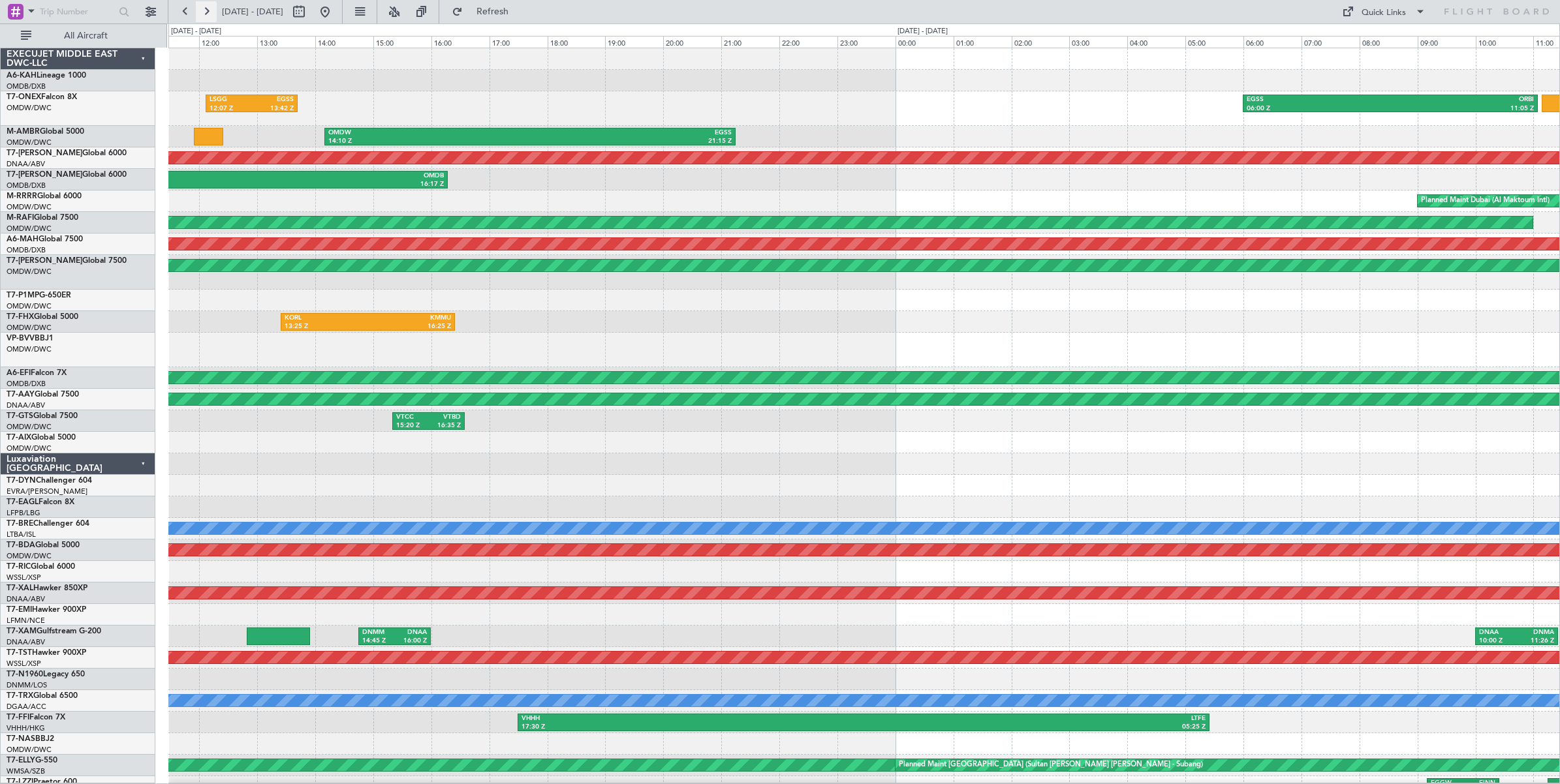
click at [207, 15] on button at bounding box center [206, 12] width 21 height 21
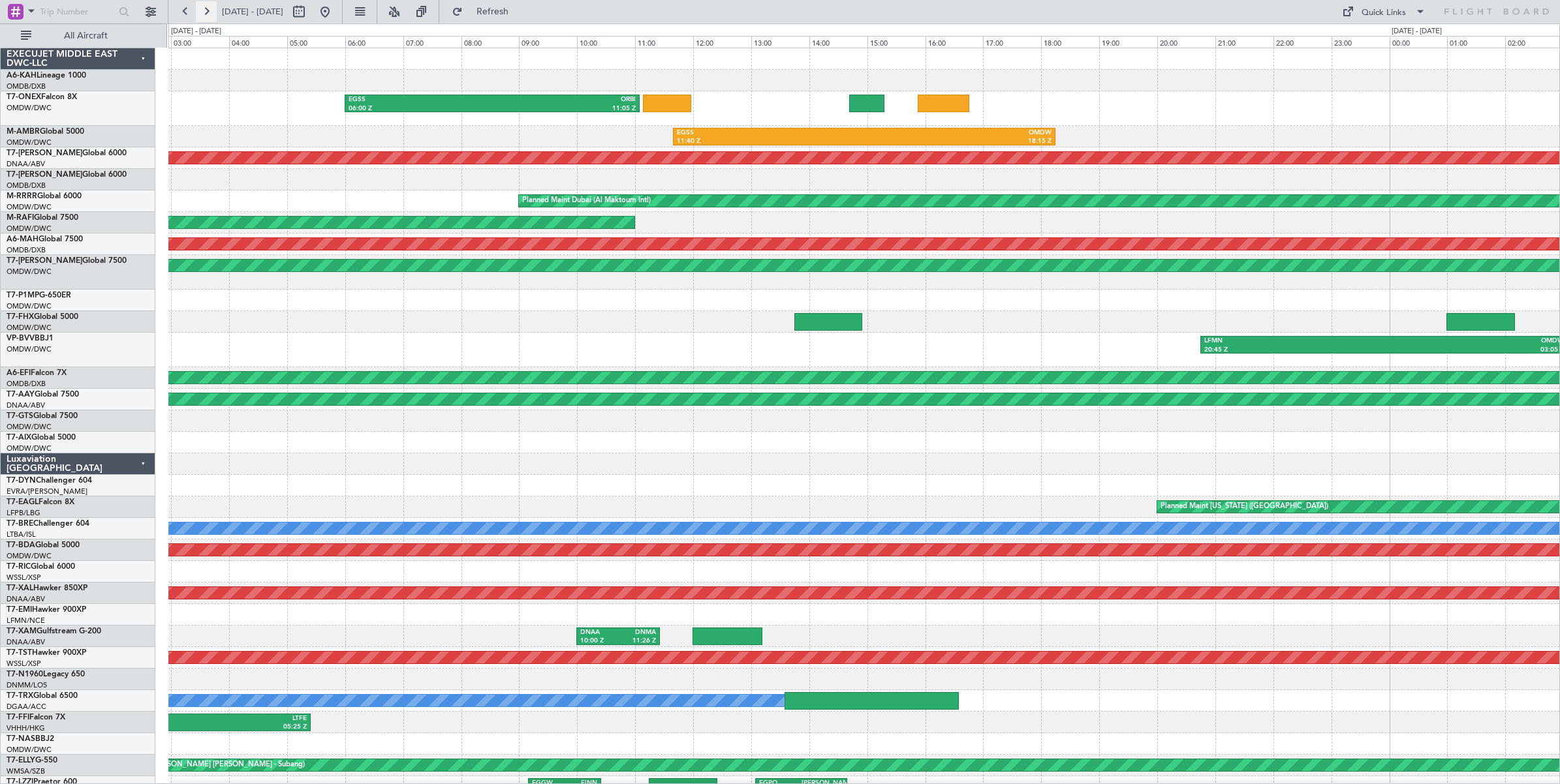
click at [207, 15] on button at bounding box center [206, 12] width 21 height 21
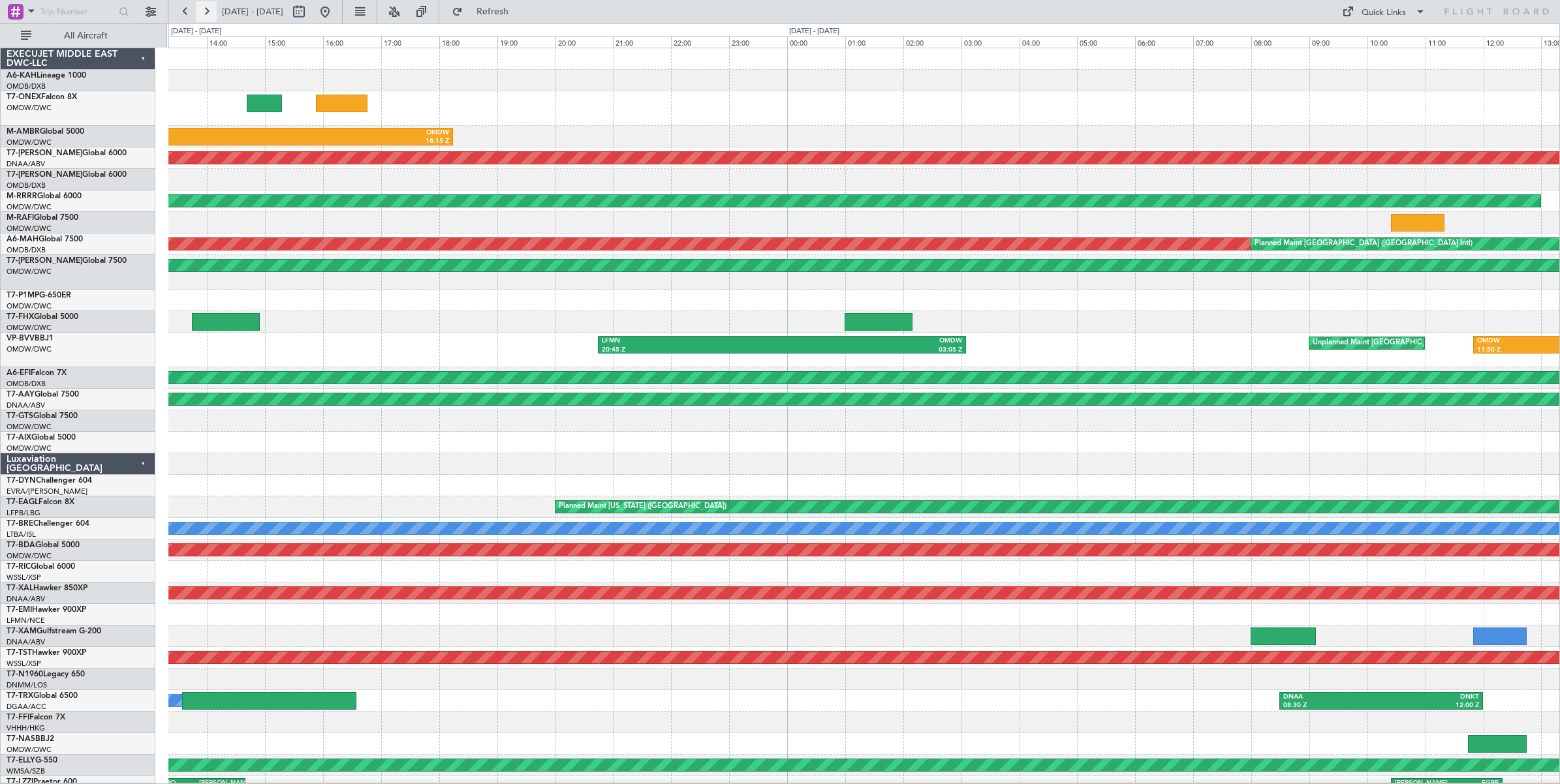
click at [207, 15] on button at bounding box center [206, 12] width 21 height 21
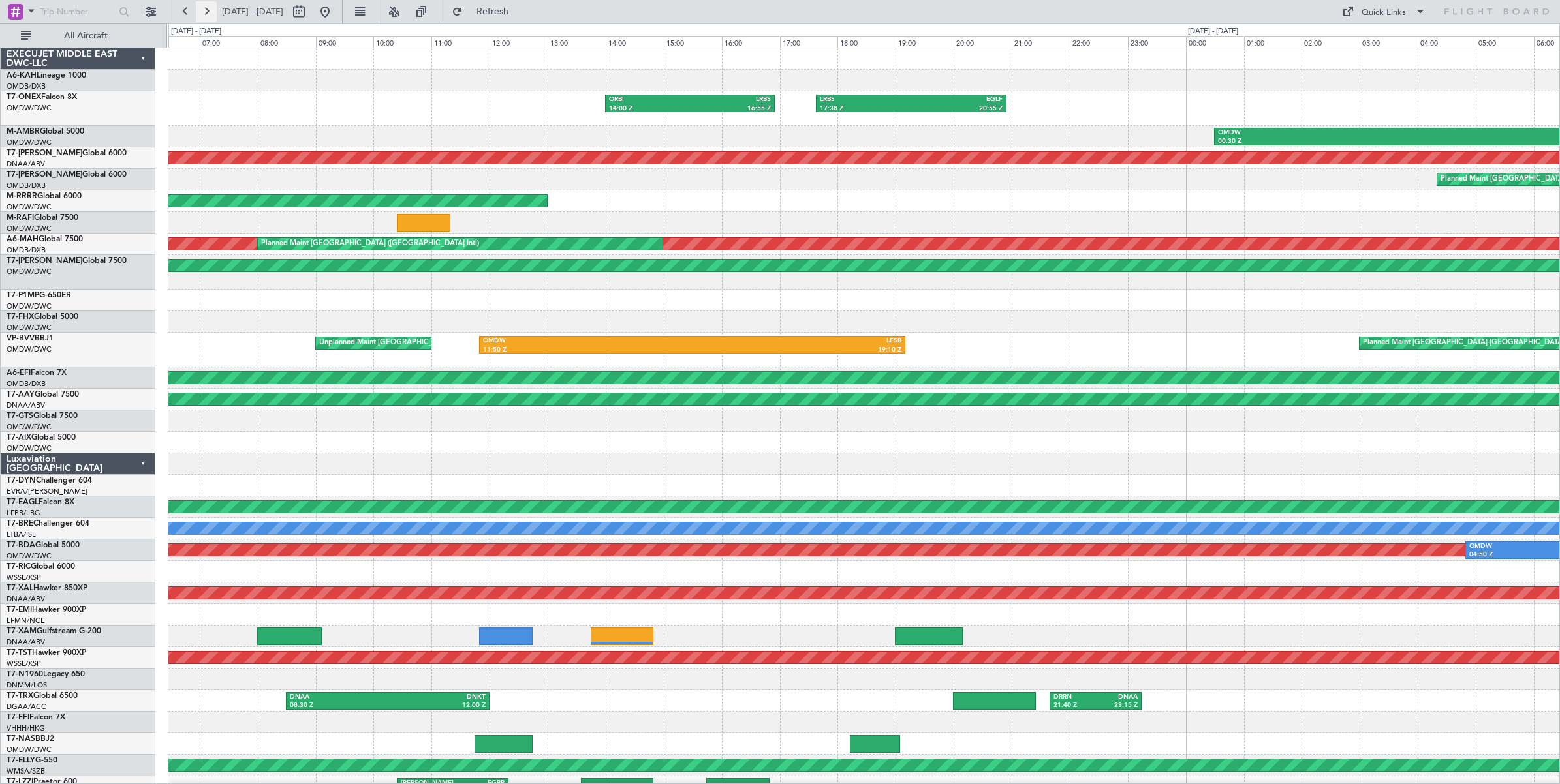
click at [207, 15] on button at bounding box center [206, 12] width 21 height 21
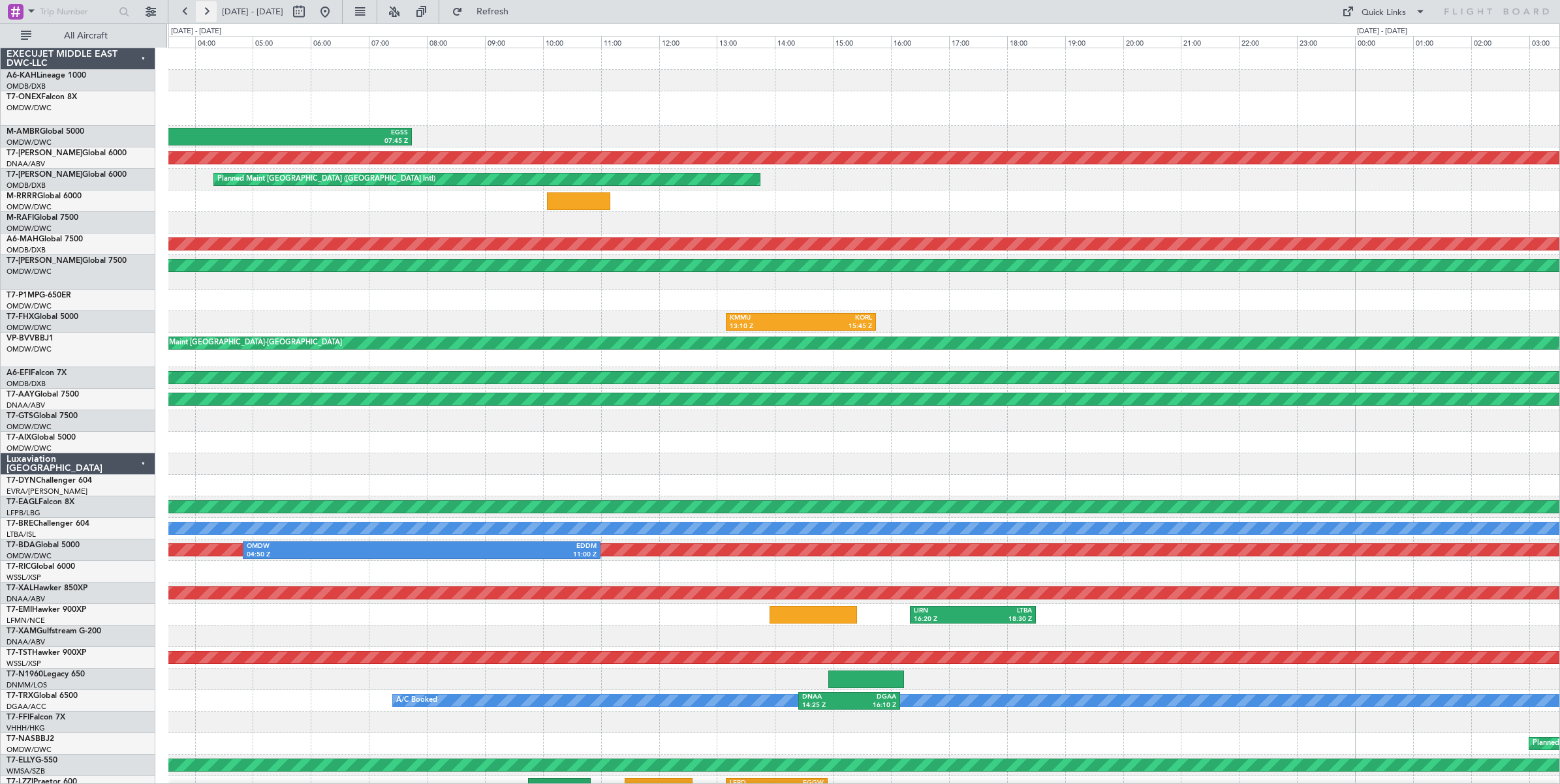
click at [207, 15] on button at bounding box center [206, 12] width 21 height 21
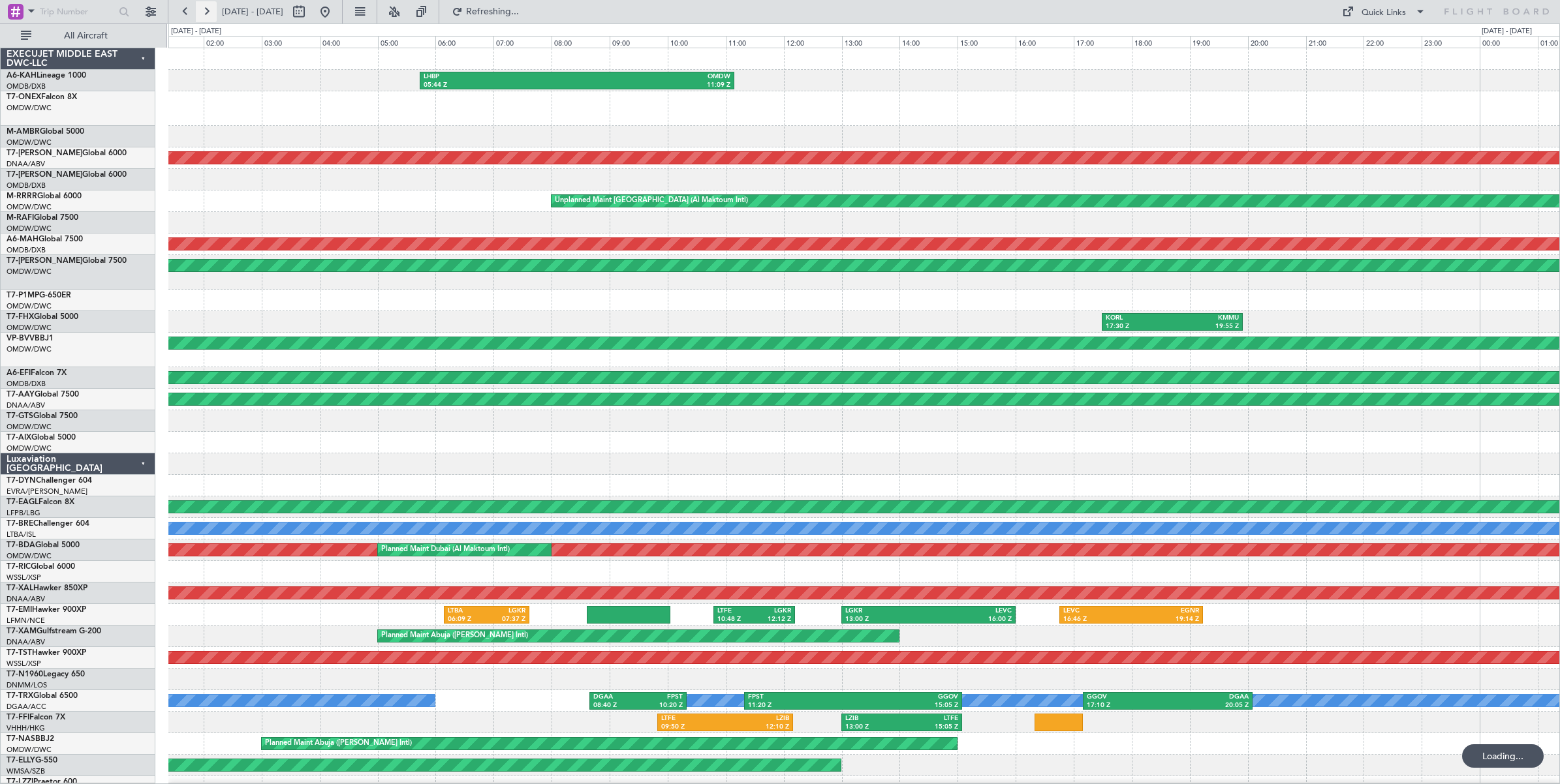
click at [207, 15] on button at bounding box center [206, 12] width 21 height 21
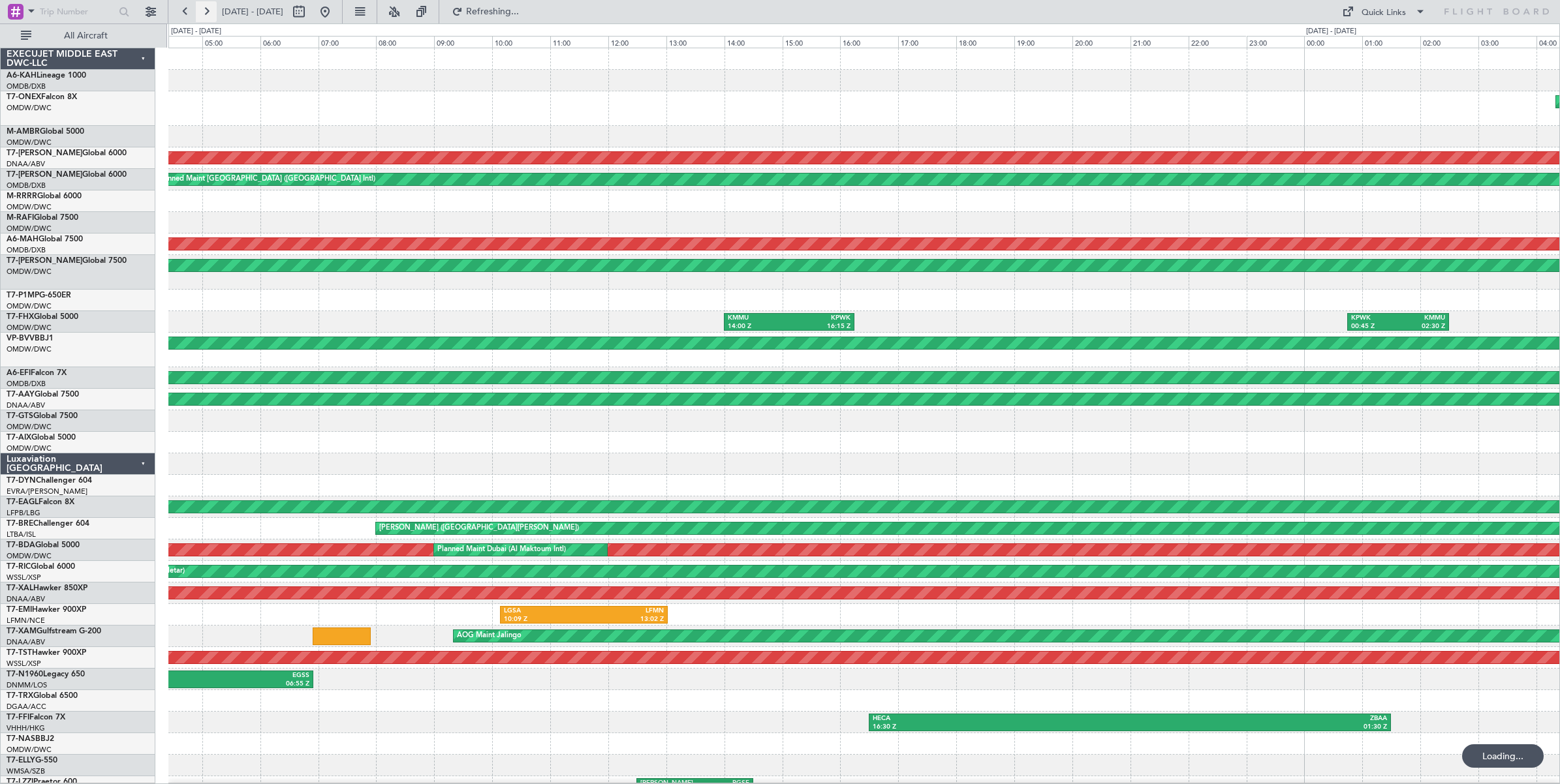
click at [207, 15] on button at bounding box center [206, 12] width 21 height 21
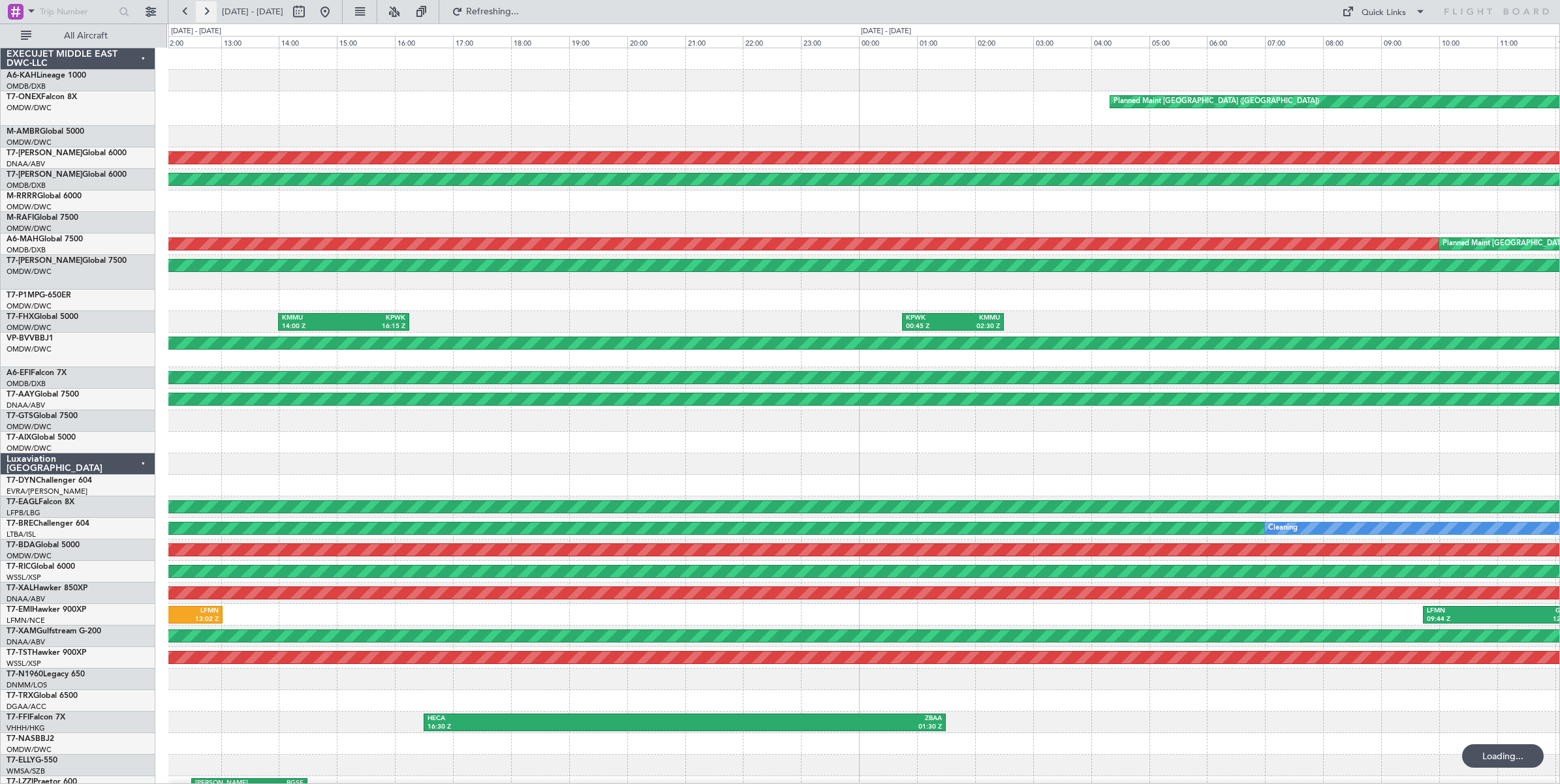
click at [207, 15] on button at bounding box center [206, 12] width 21 height 21
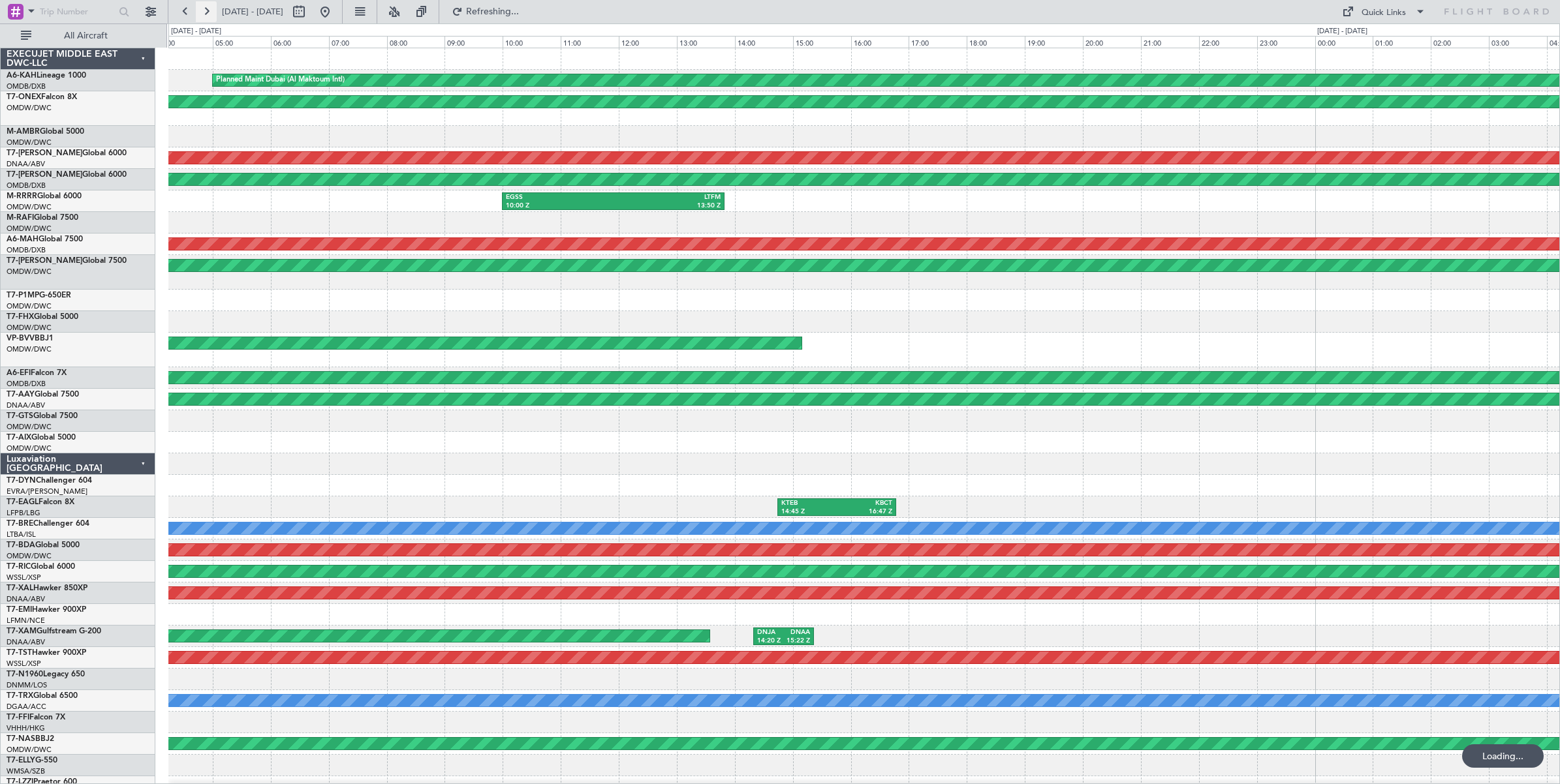
click at [207, 15] on button at bounding box center [206, 12] width 21 height 21
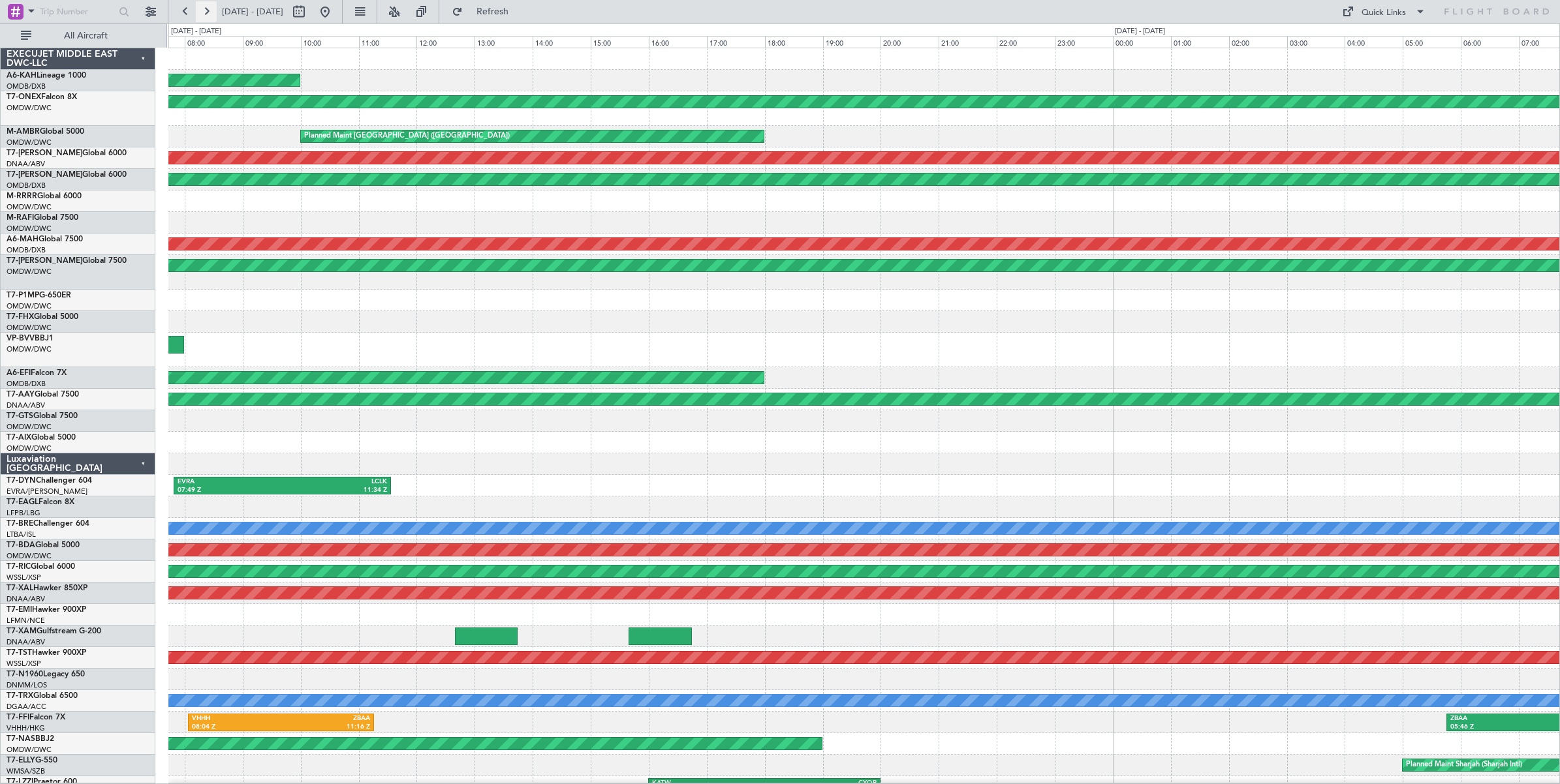
click at [207, 15] on button at bounding box center [206, 12] width 21 height 21
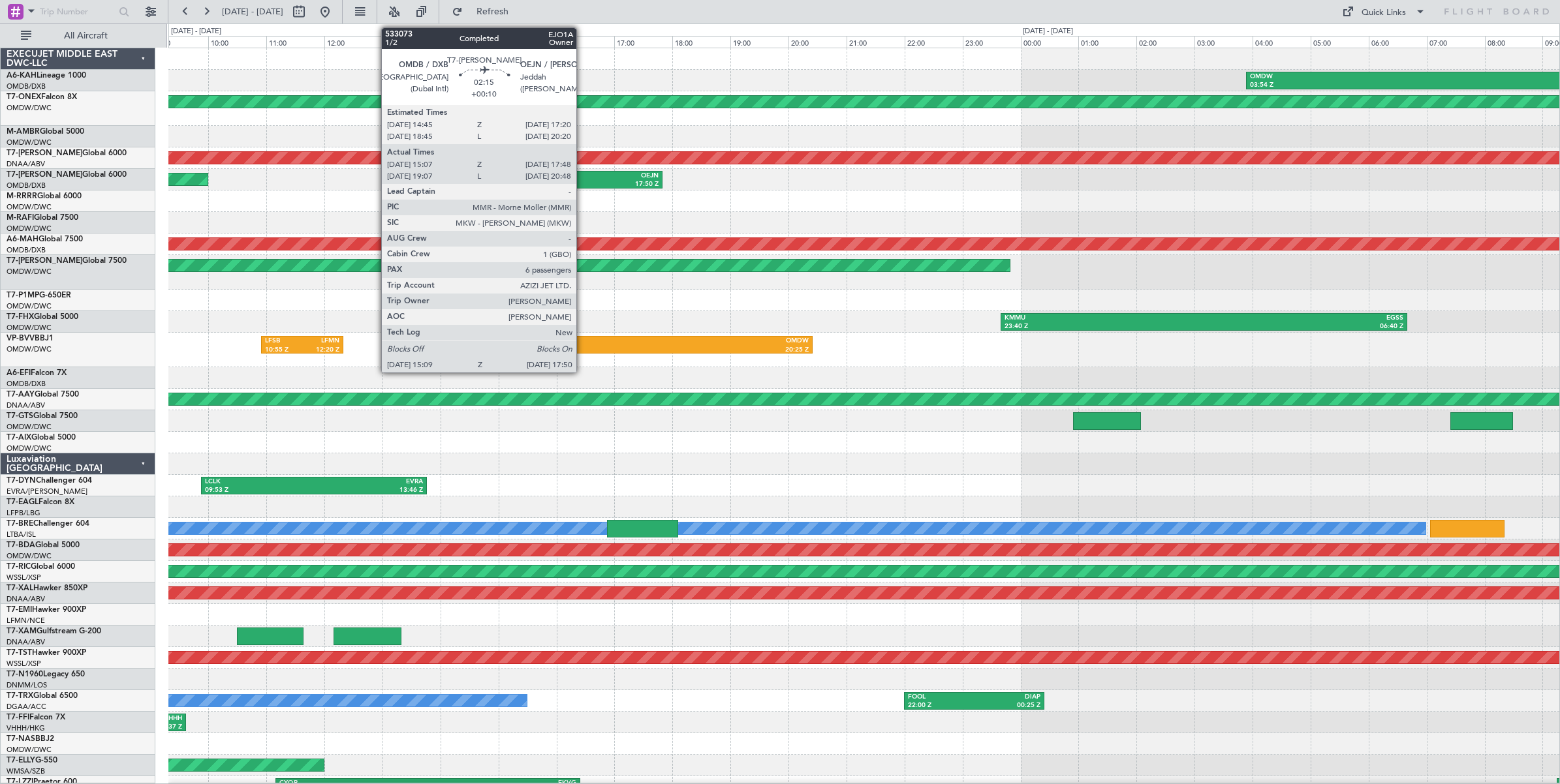
click at [583, 180] on div "OMDB" at bounding box center [547, 176] width 74 height 9
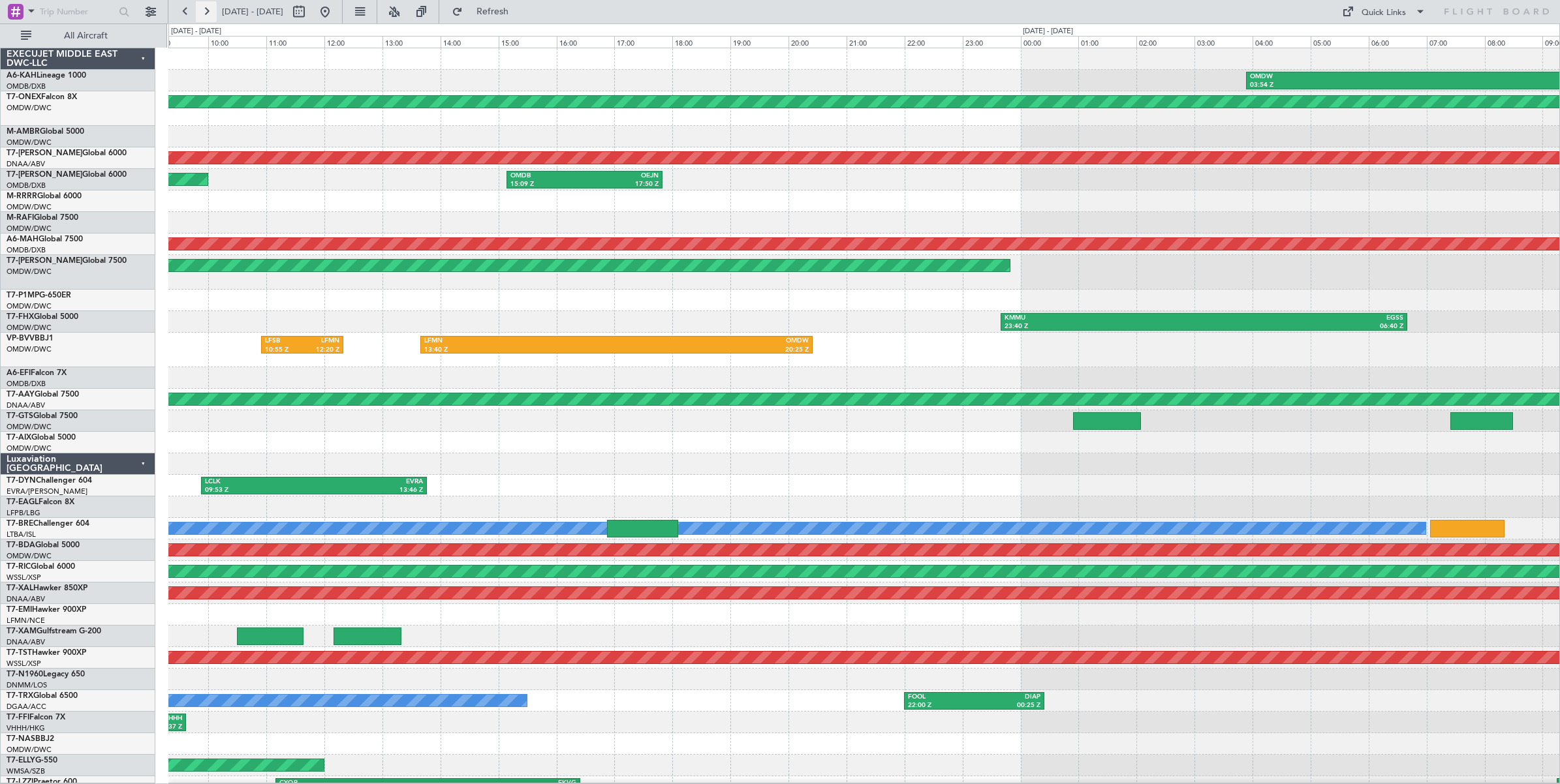
click at [205, 17] on button at bounding box center [206, 12] width 21 height 21
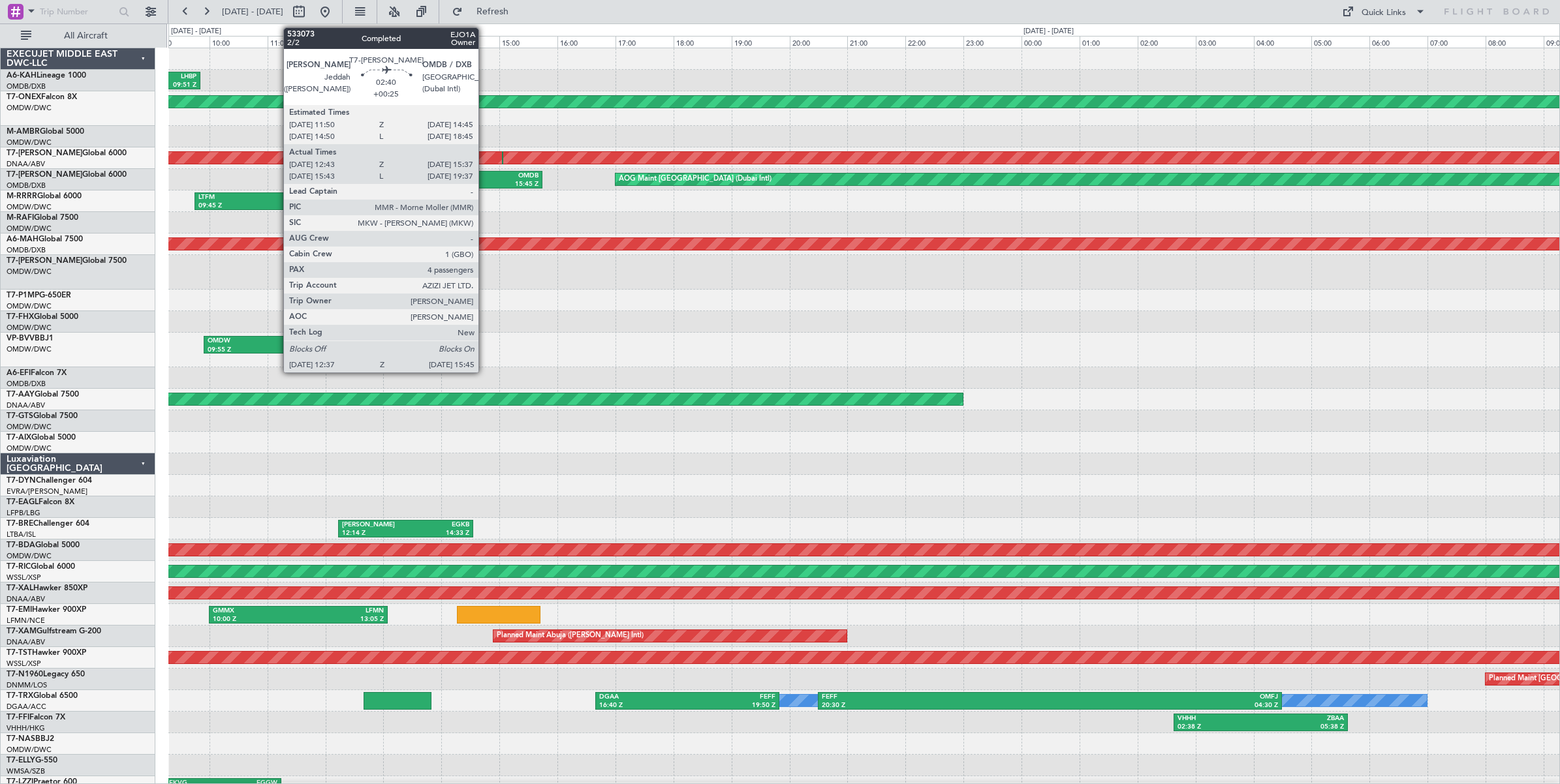
click at [485, 171] on div "OEJN 12:37 Z OMDB 15:45 Z" at bounding box center [451, 180] width 182 height 18
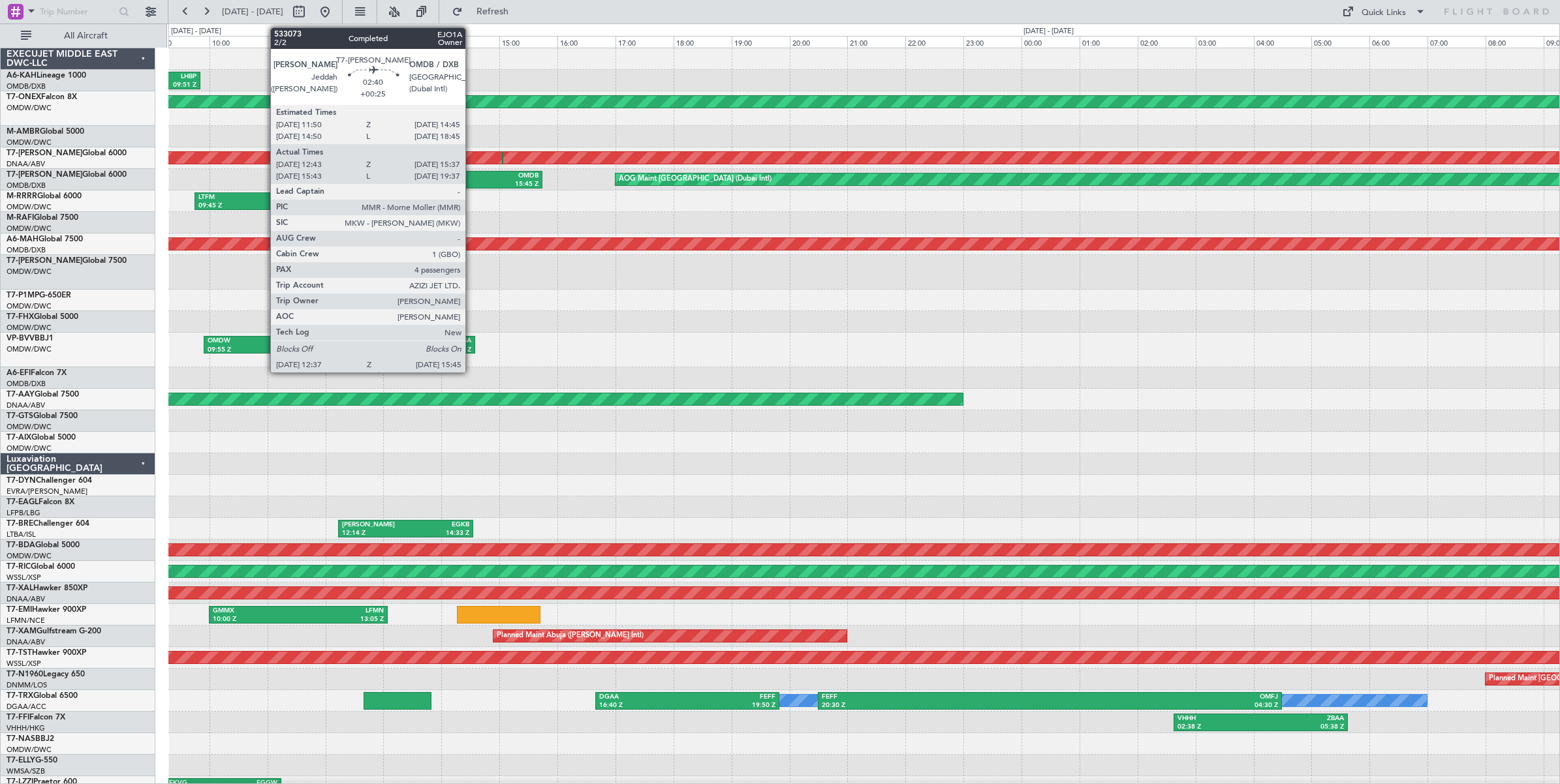
click at [472, 186] on div "15:45 Z" at bounding box center [494, 185] width 87 height 9
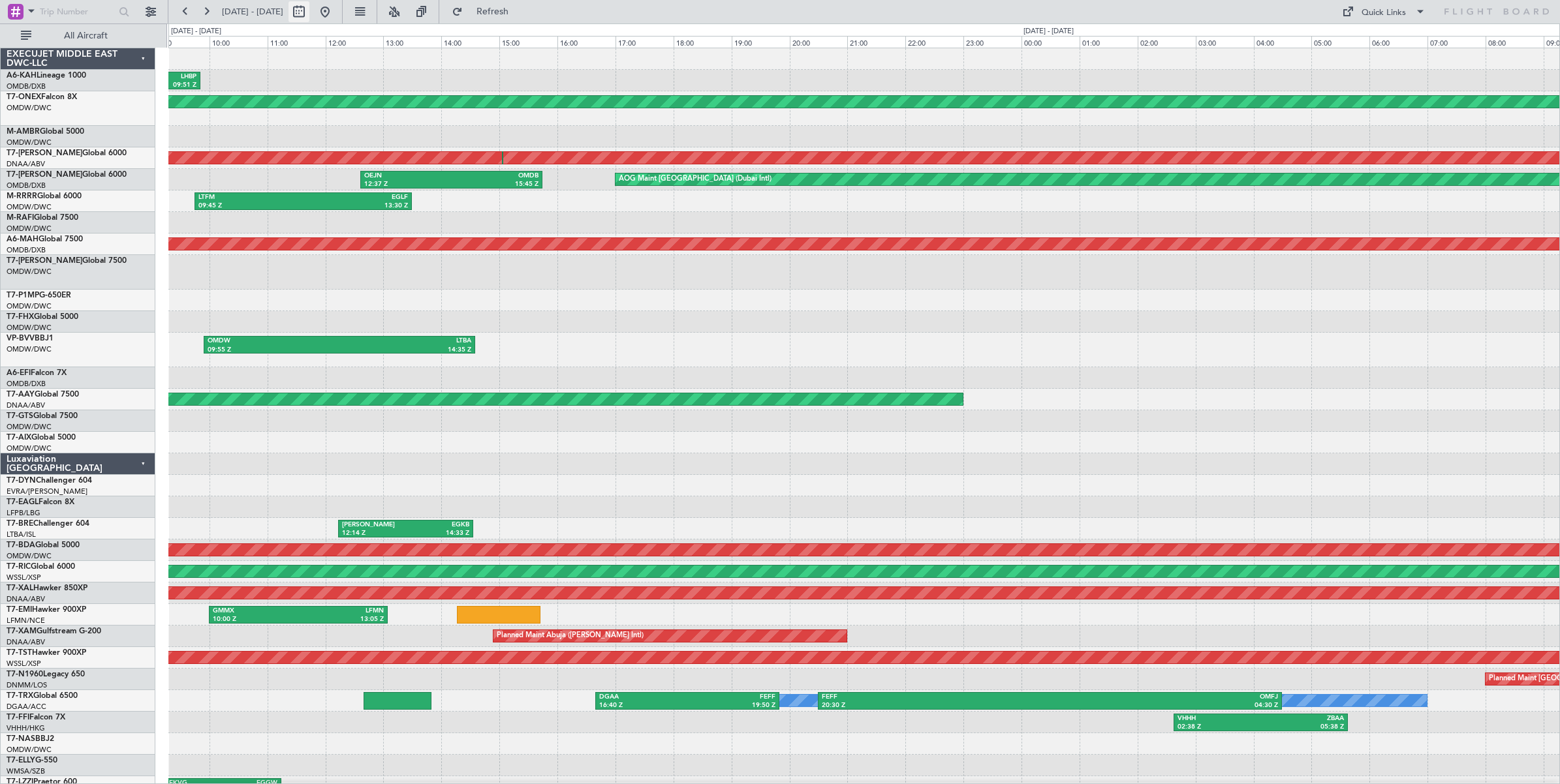
click at [310, 17] on button at bounding box center [299, 12] width 21 height 21
select select "7"
select select "2025"
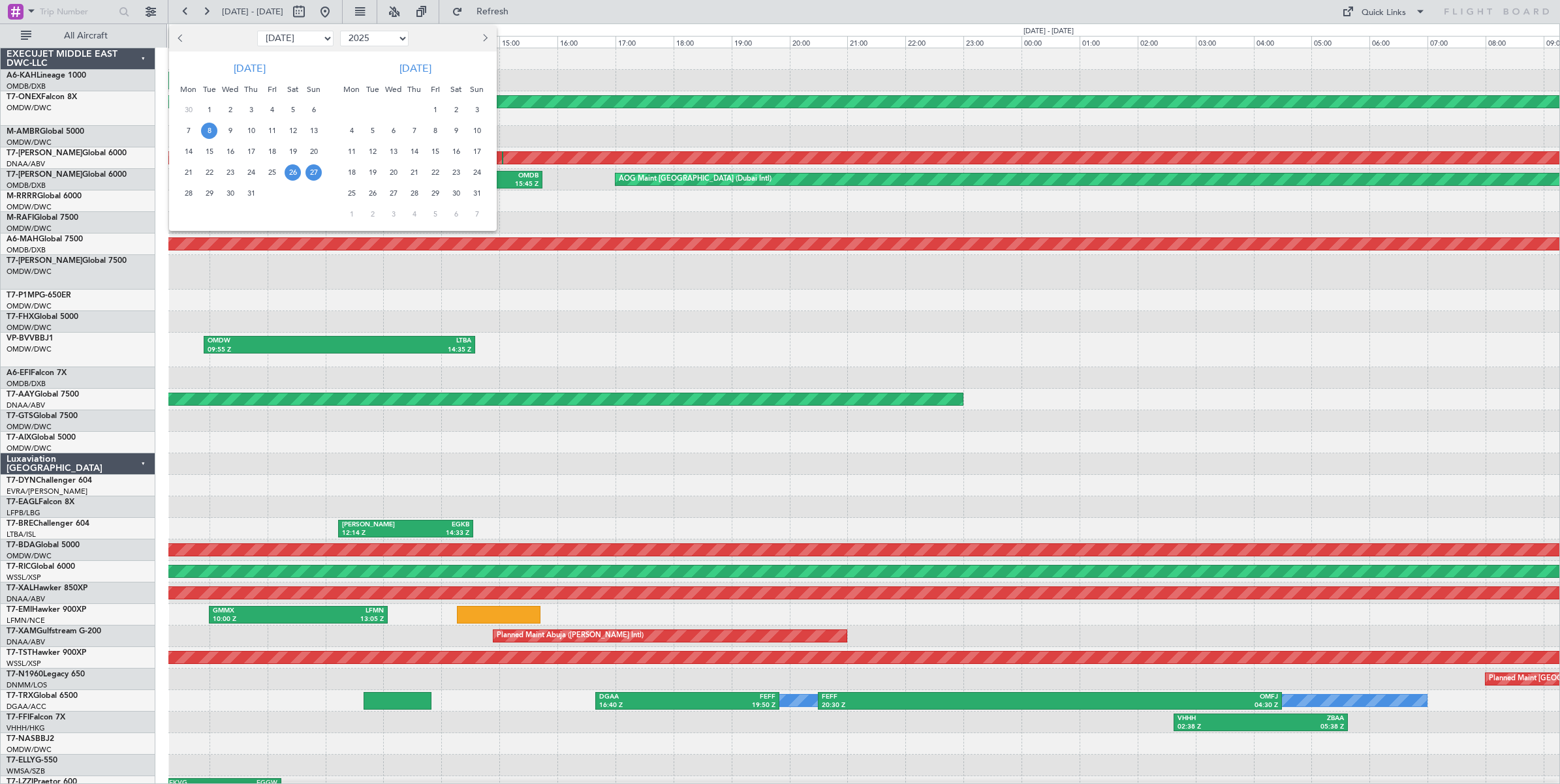
click at [210, 132] on span "8" at bounding box center [209, 131] width 16 height 16
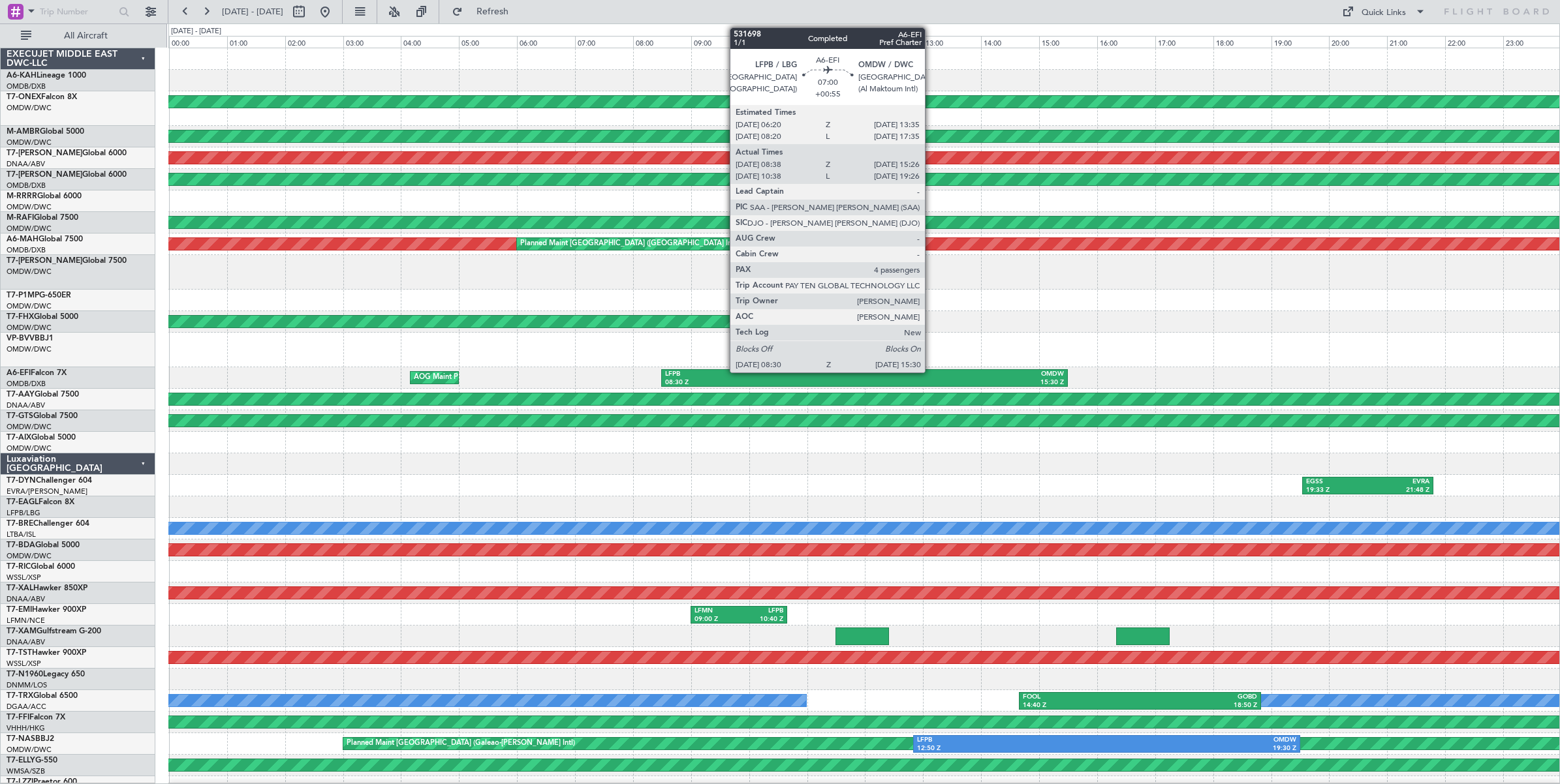
click at [931, 377] on div "OMDW" at bounding box center [964, 374] width 199 height 9
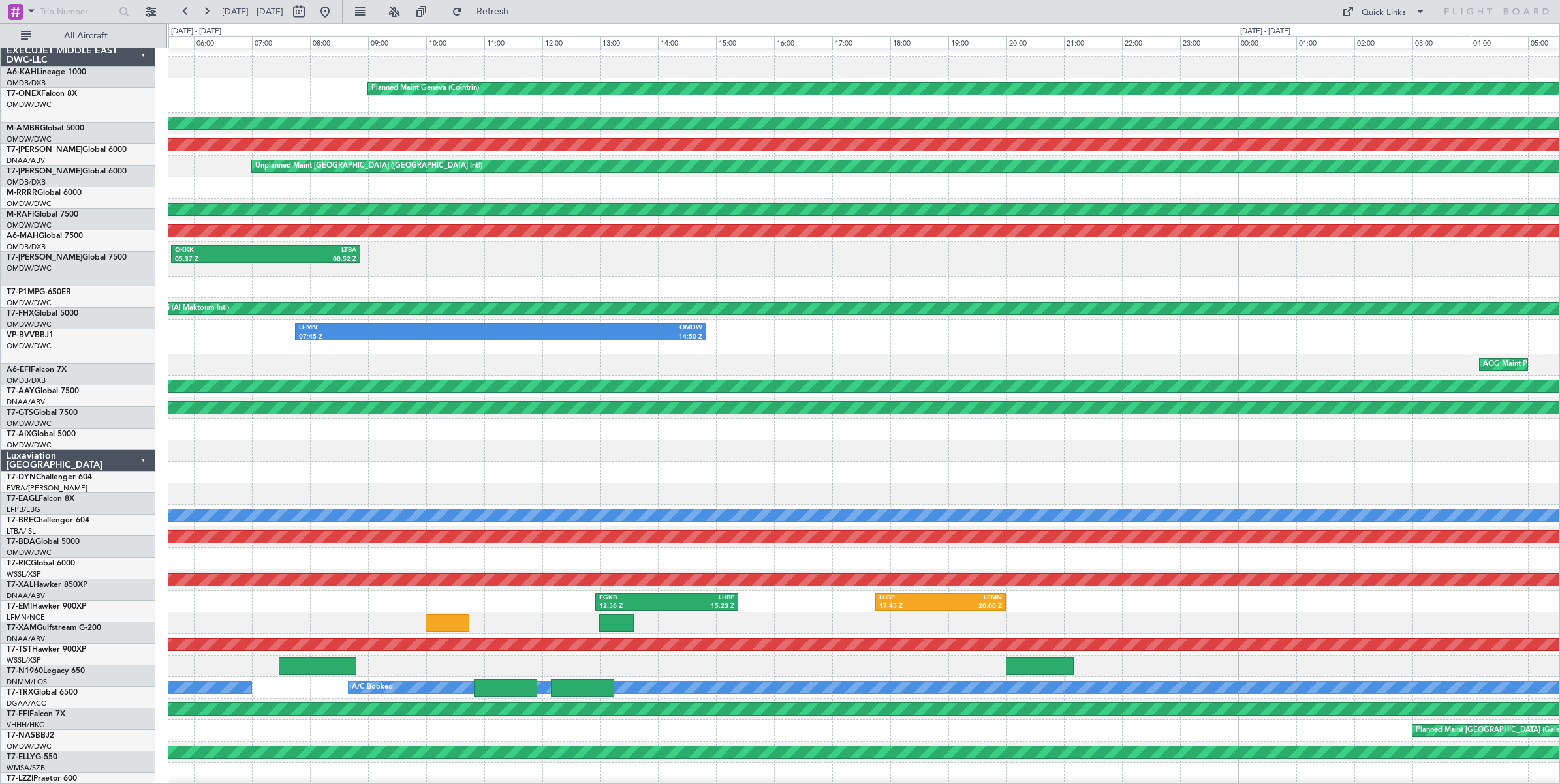
scroll to position [15, 0]
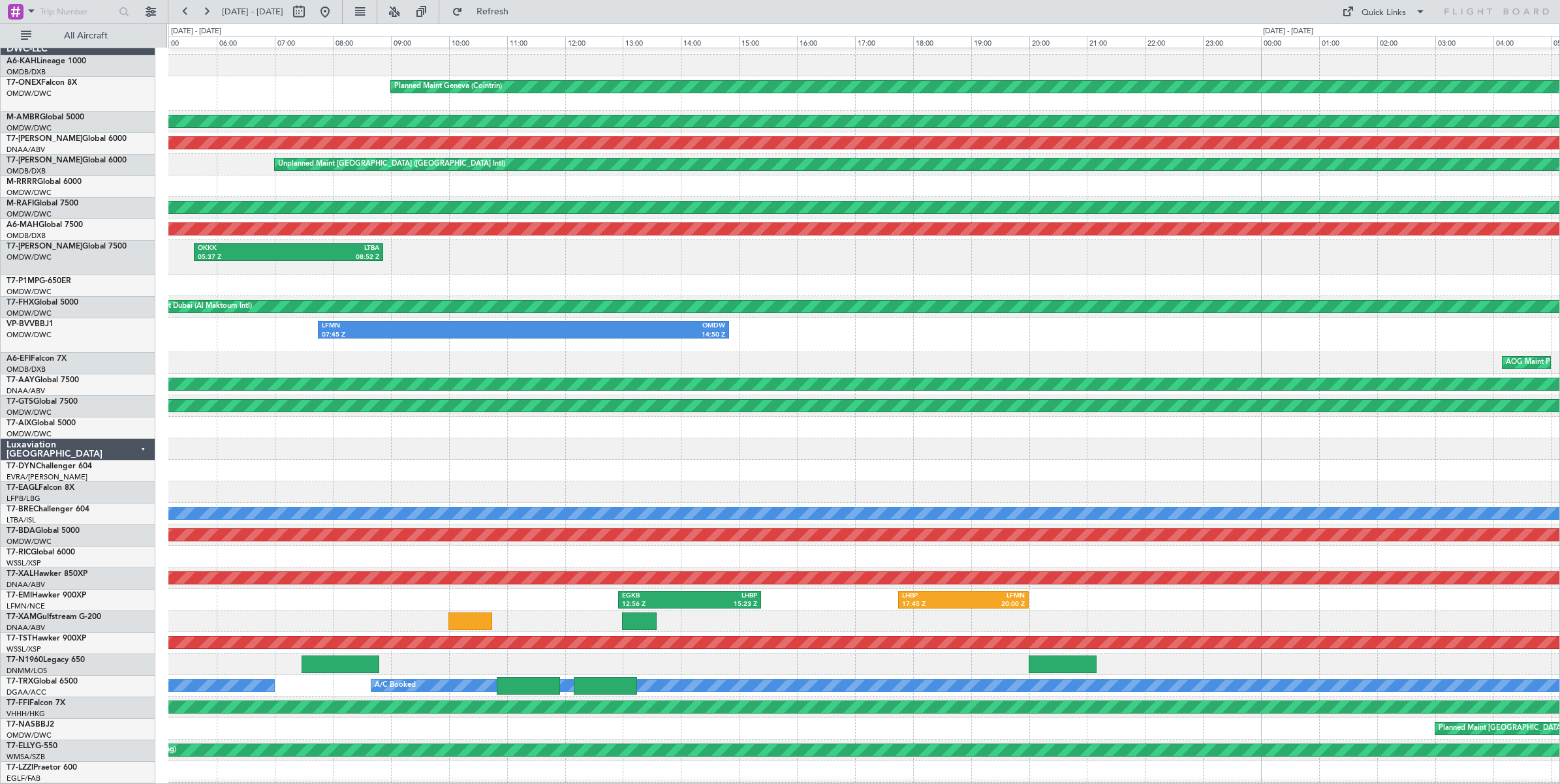
click at [1355, 187] on div at bounding box center [864, 185] width 1391 height 21
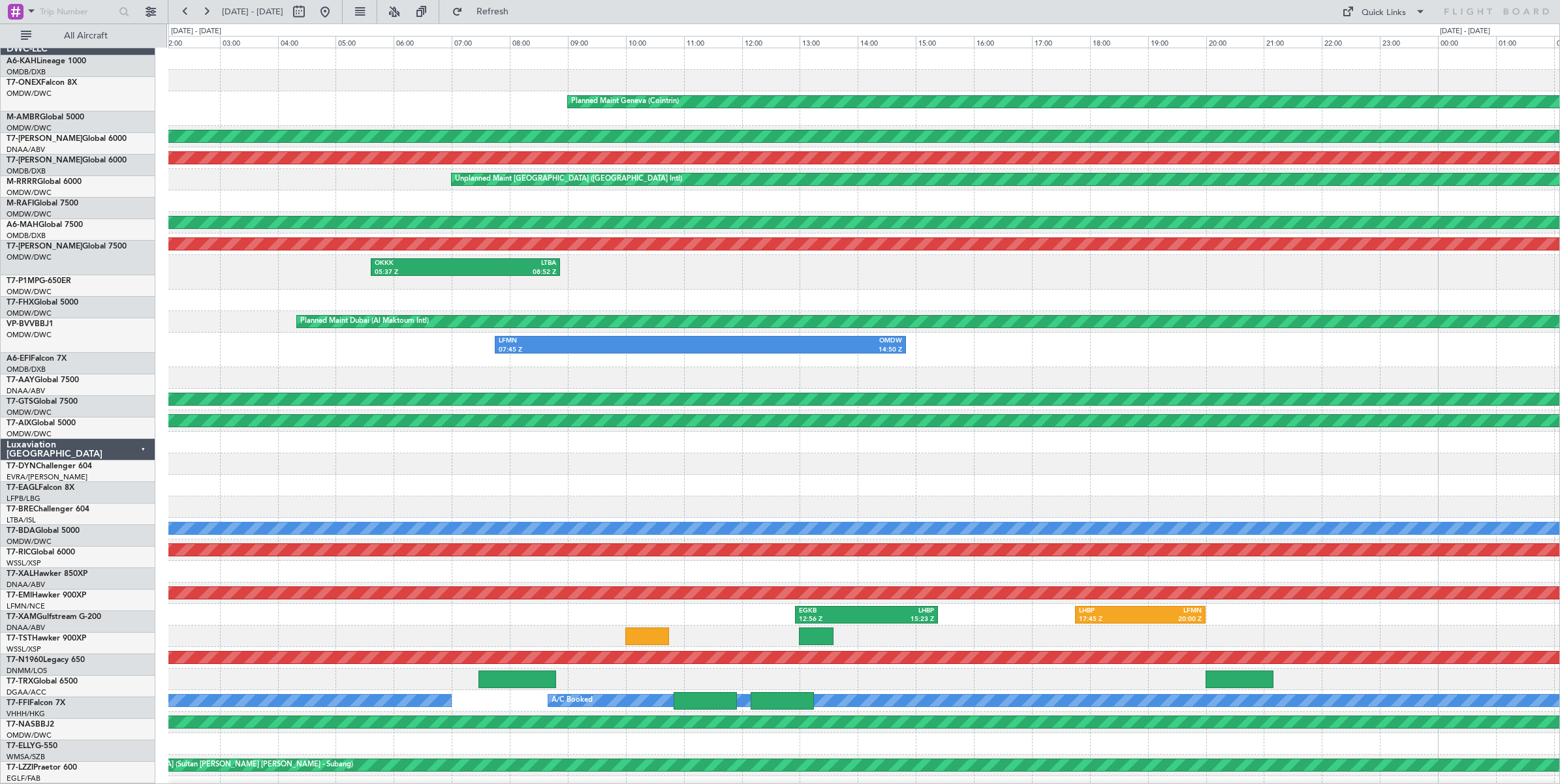
scroll to position [0, 0]
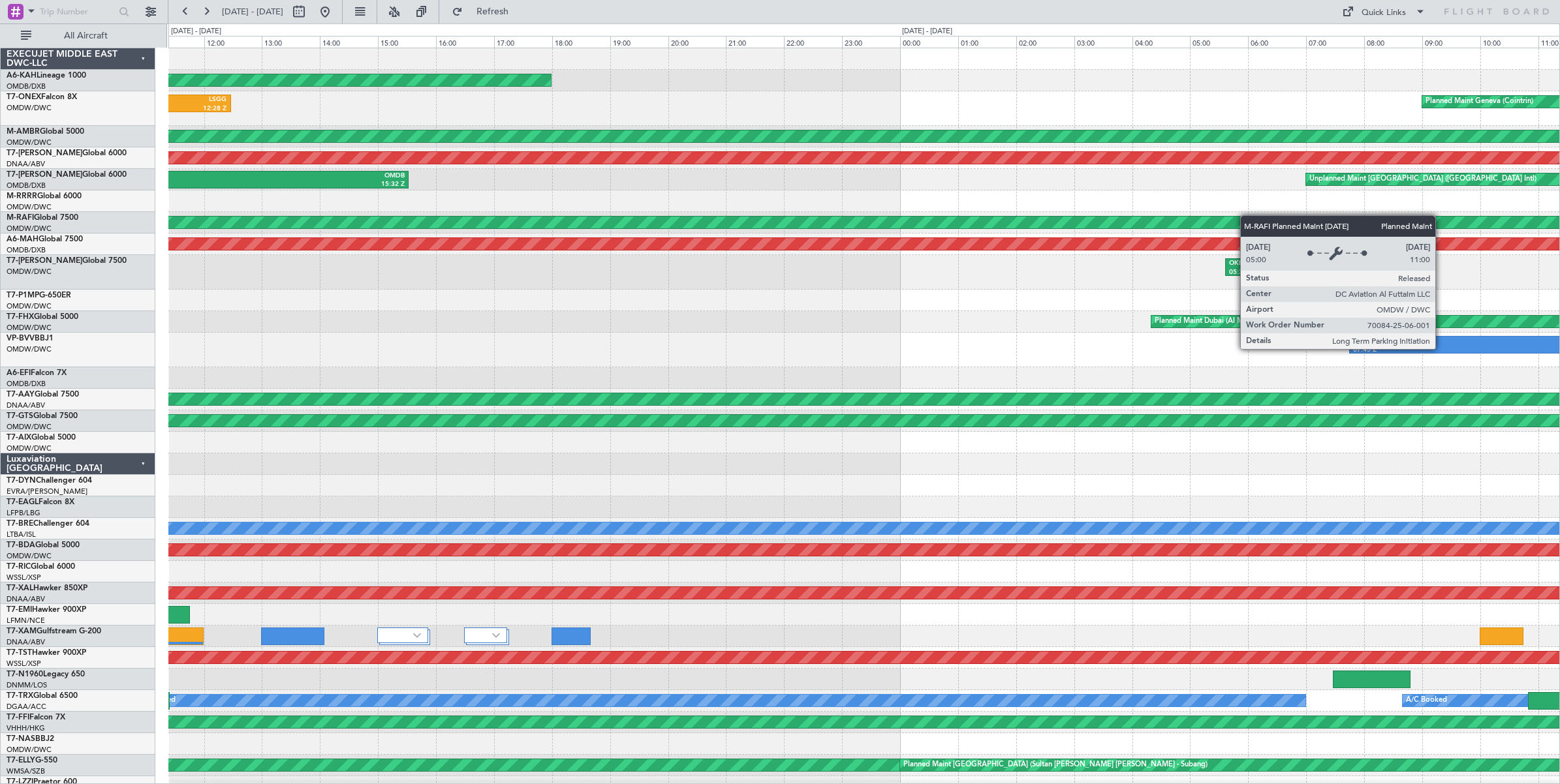
click at [1253, 216] on div "Planned Maint London (Stansted) Planned Maint Geneva (Cointrin) ORER 08:01 Z LS…" at bounding box center [864, 455] width 1391 height 814
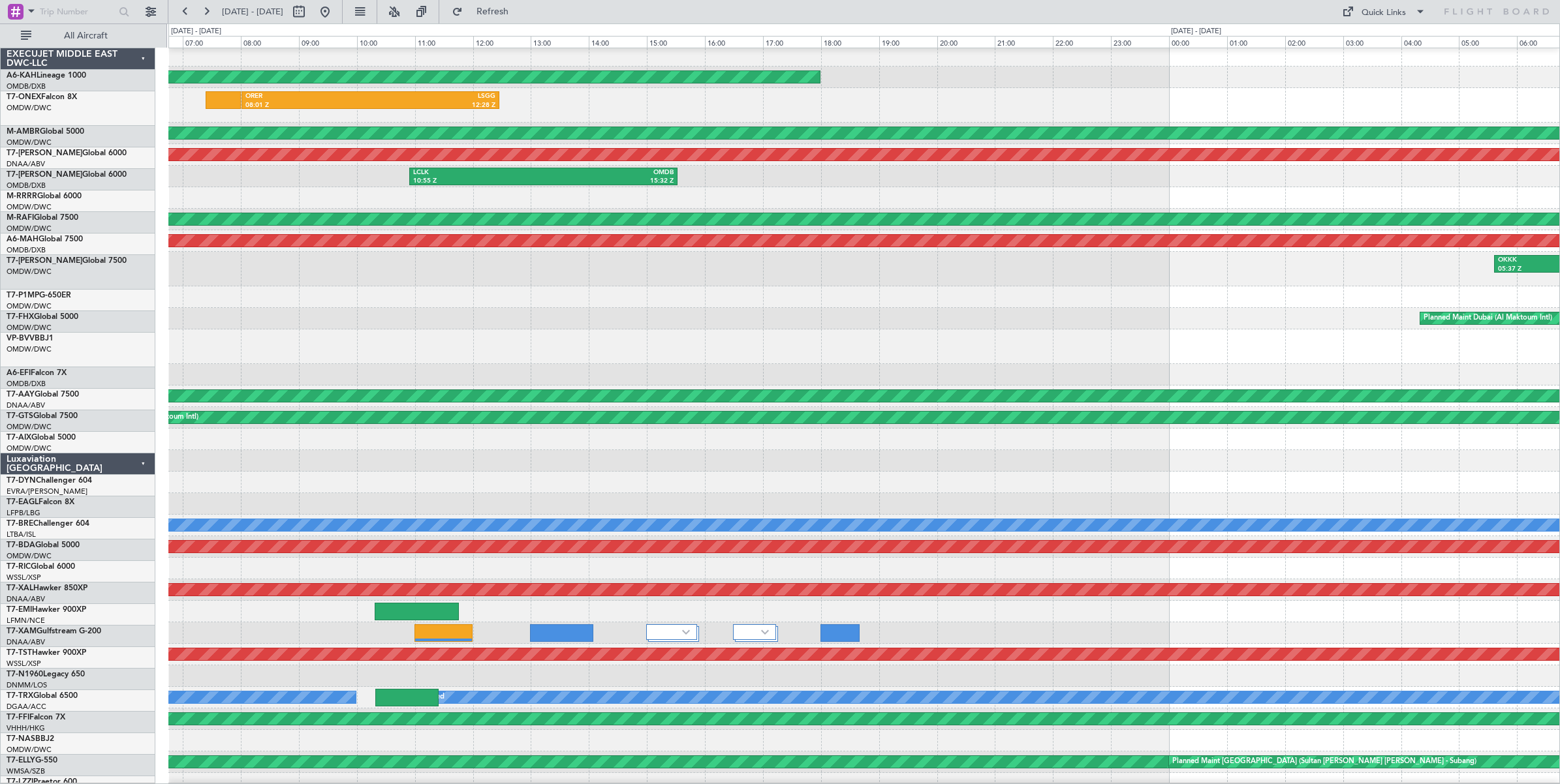
click at [651, 209] on div at bounding box center [864, 197] width 1391 height 21
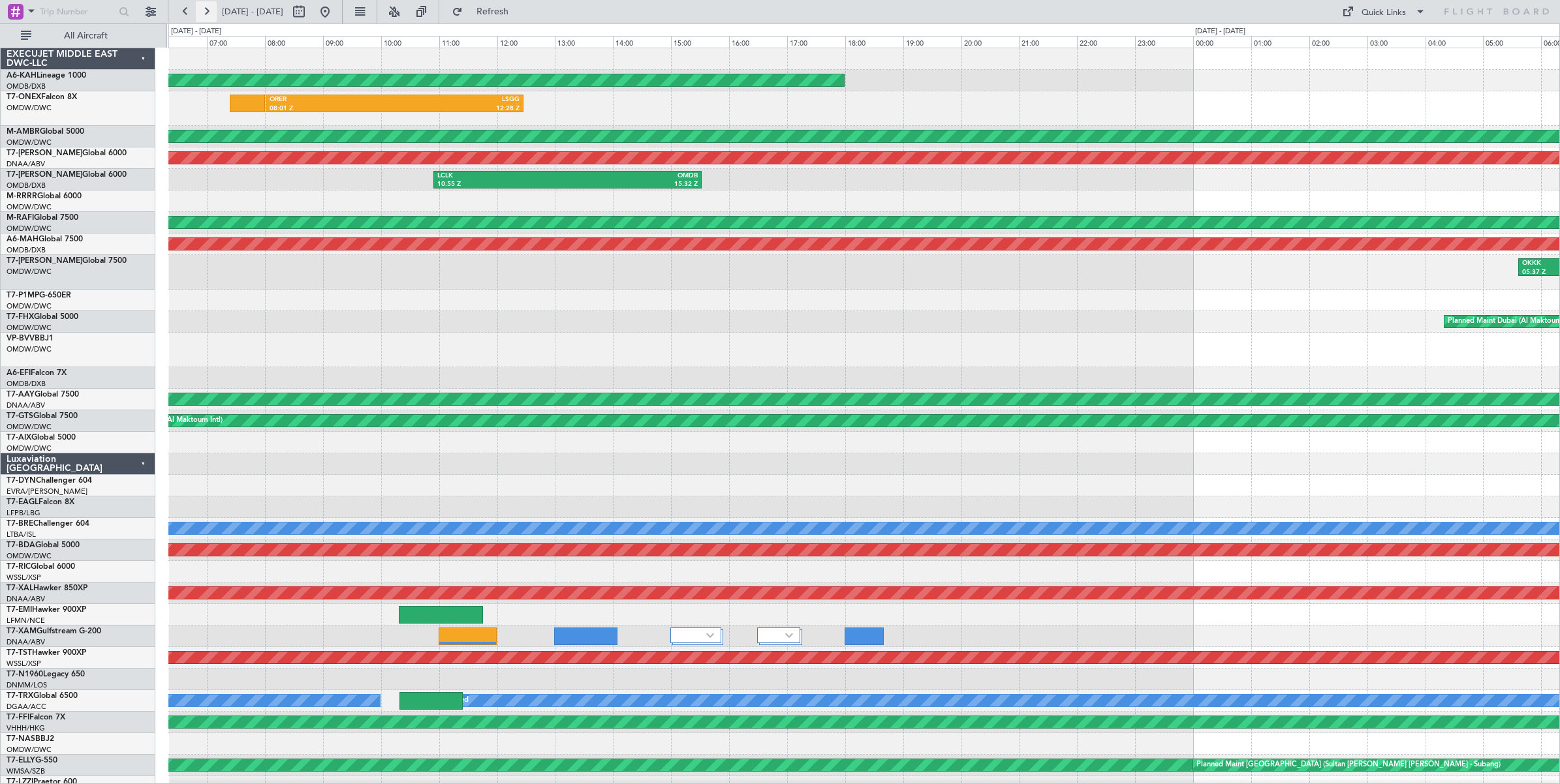
click at [205, 14] on button at bounding box center [206, 12] width 21 height 21
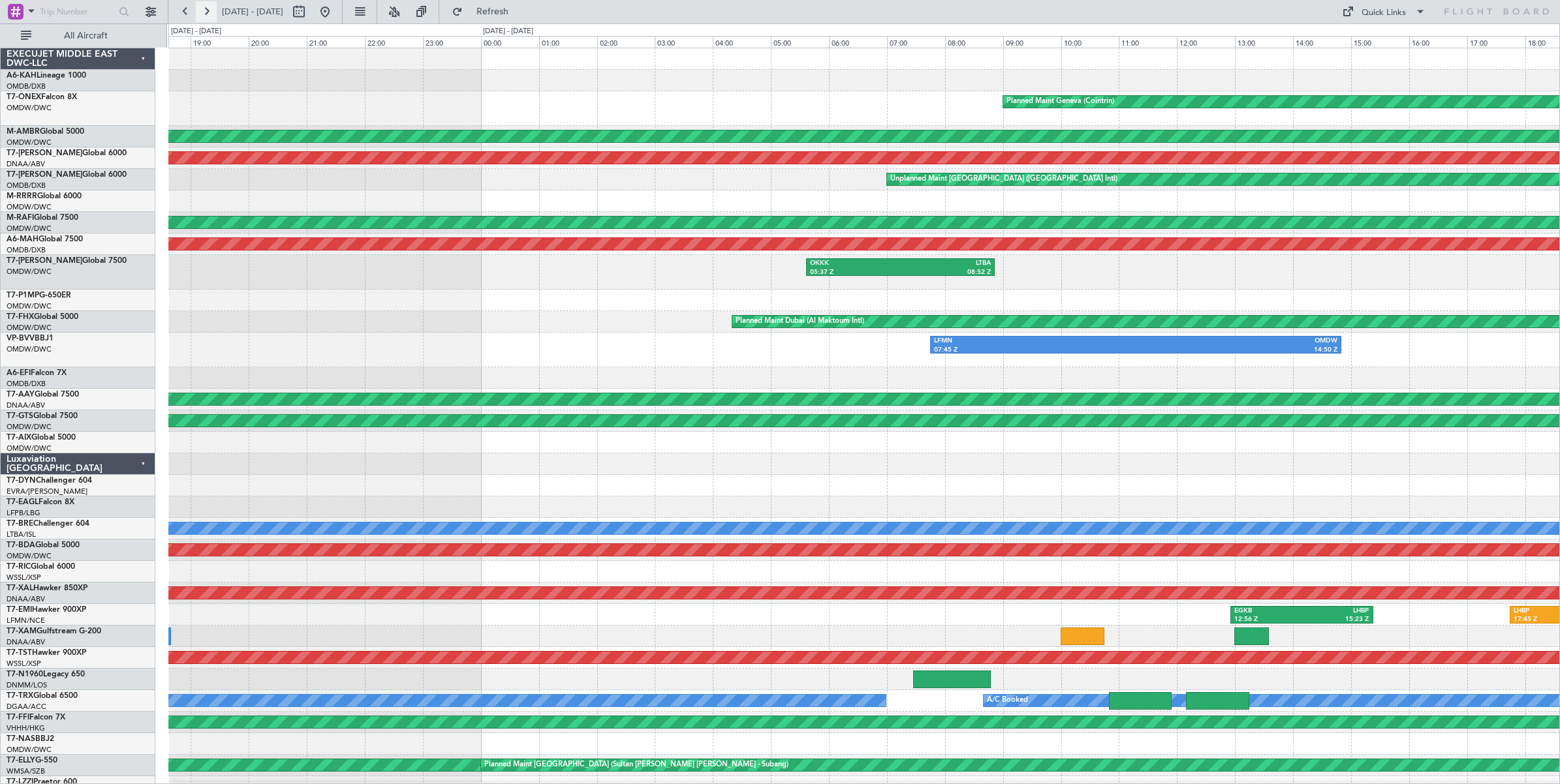
click at [205, 14] on button at bounding box center [206, 12] width 21 height 21
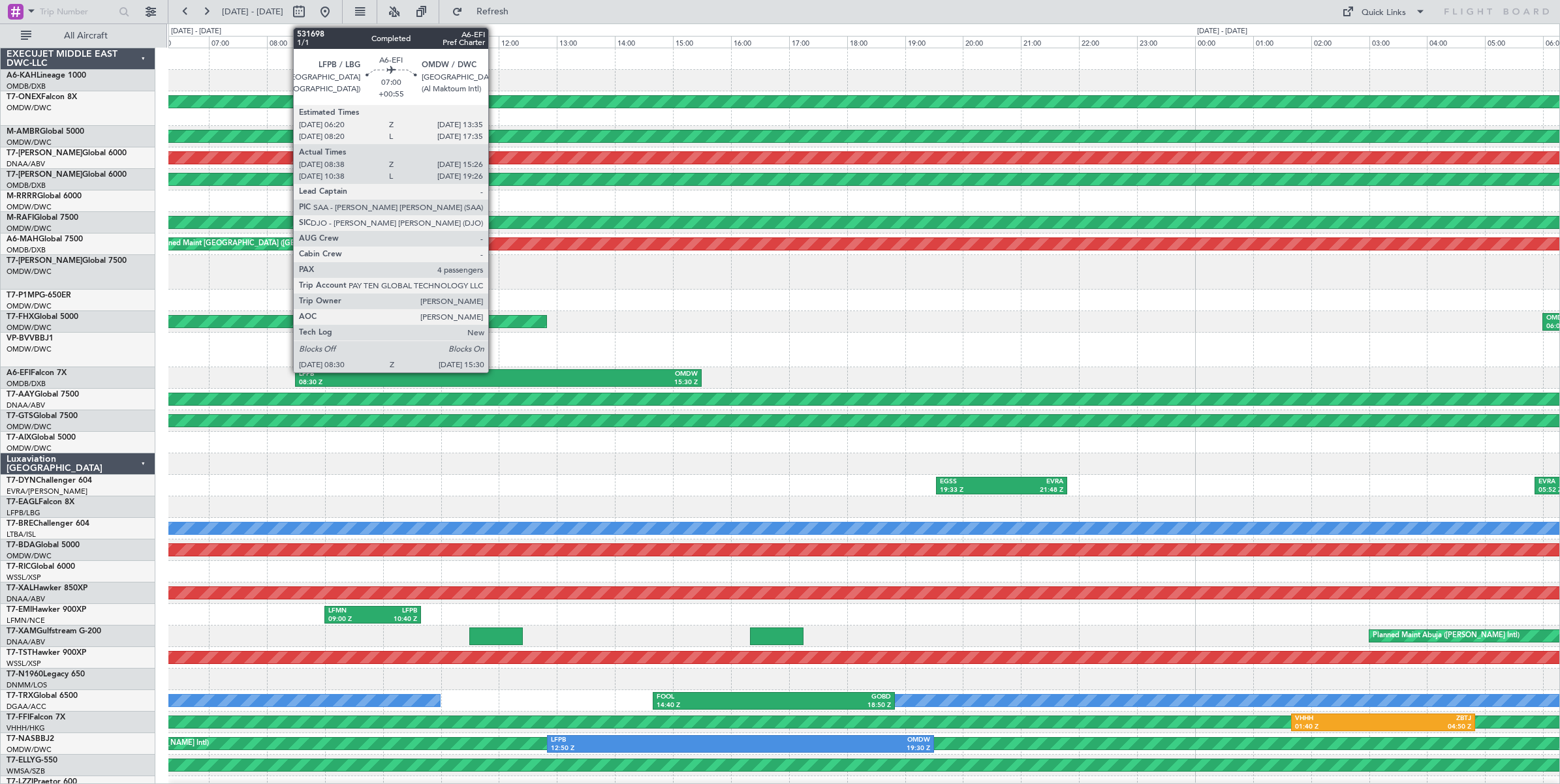
click at [494, 380] on div "08:30 Z" at bounding box center [398, 383] width 199 height 9
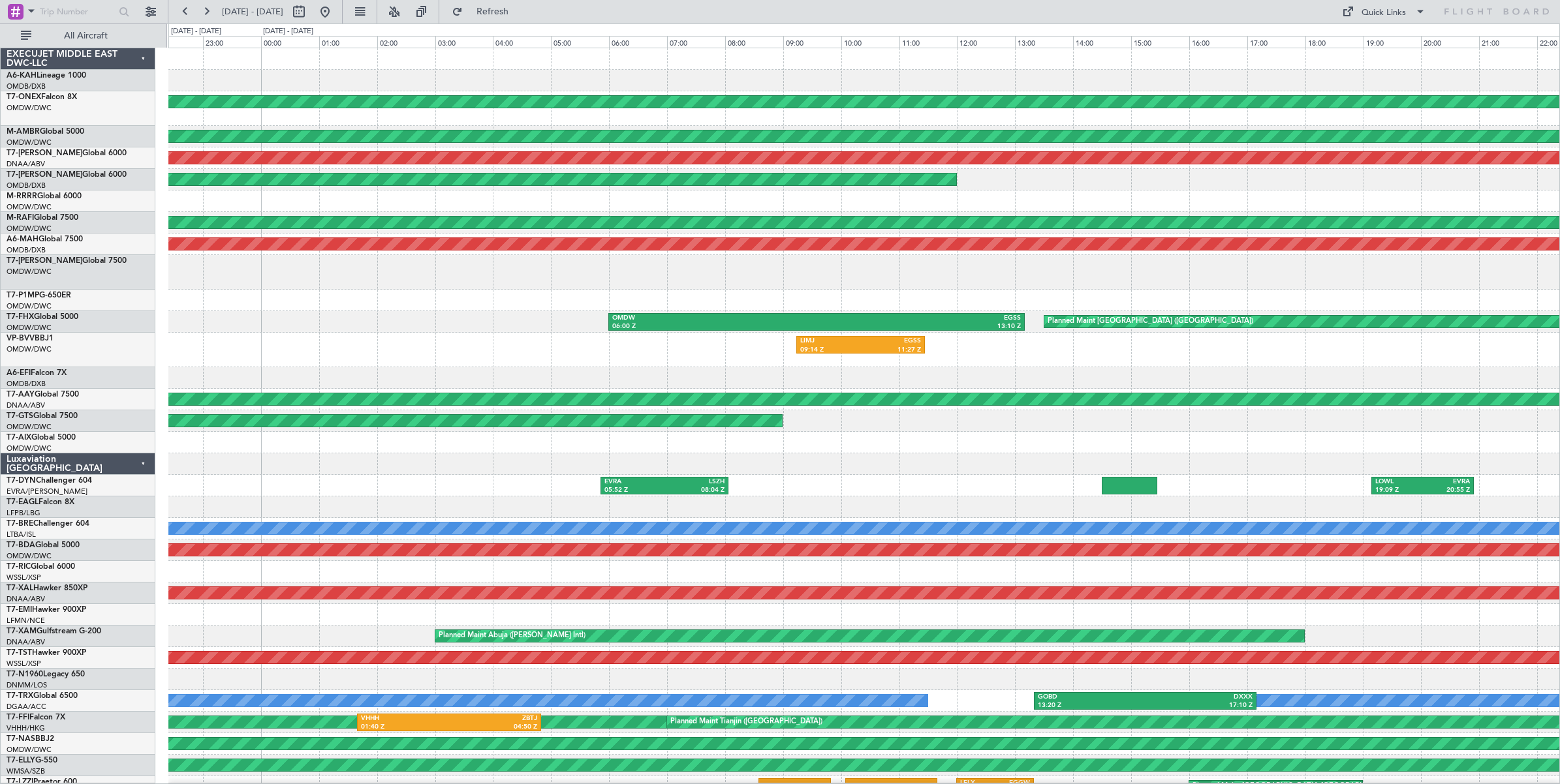
click at [337, 350] on div "LIMJ 09:14 Z EGSS 11:27 Z" at bounding box center [864, 350] width 1391 height 34
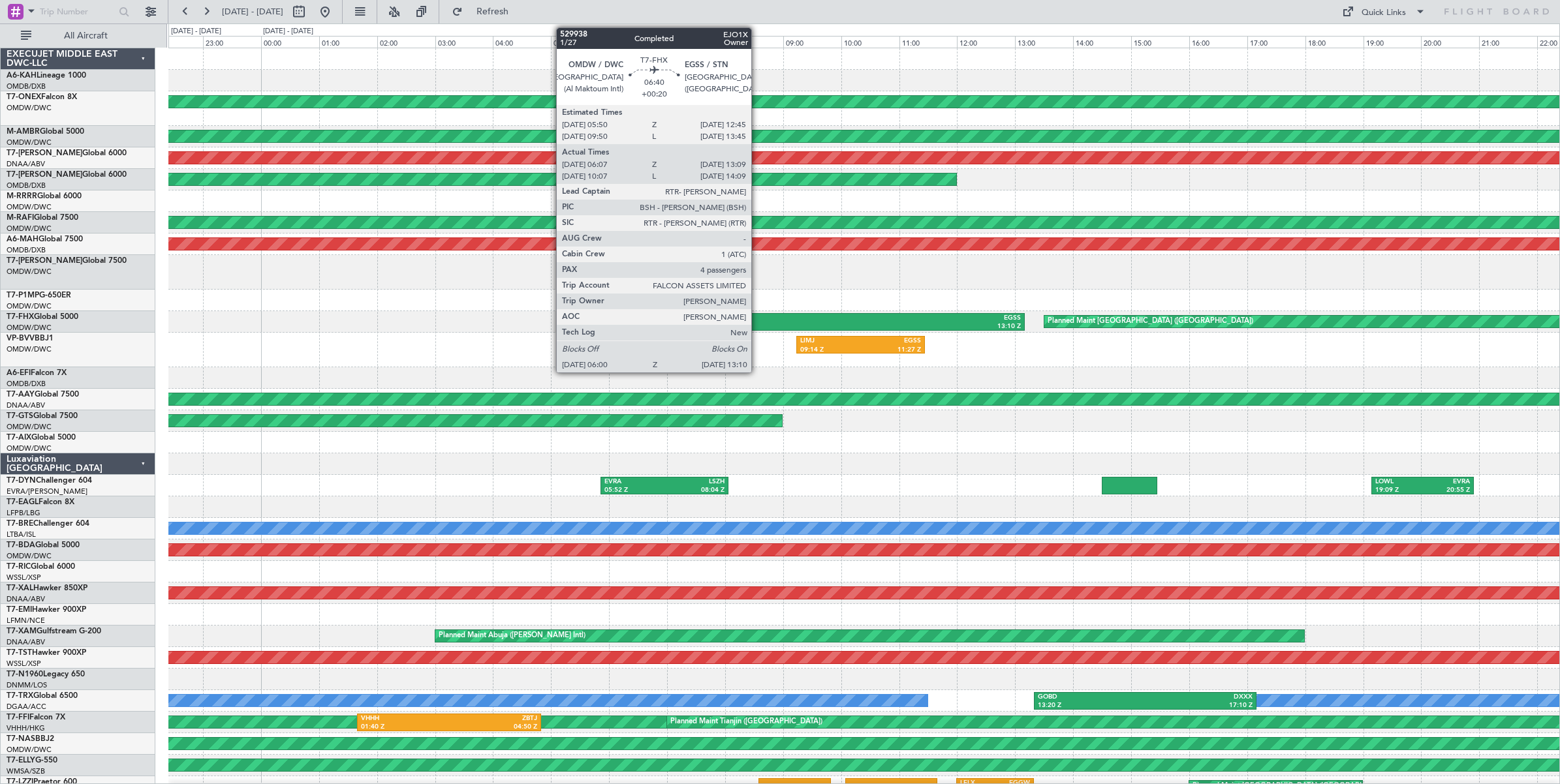
click at [757, 323] on div "06:00 Z" at bounding box center [714, 326] width 204 height 9
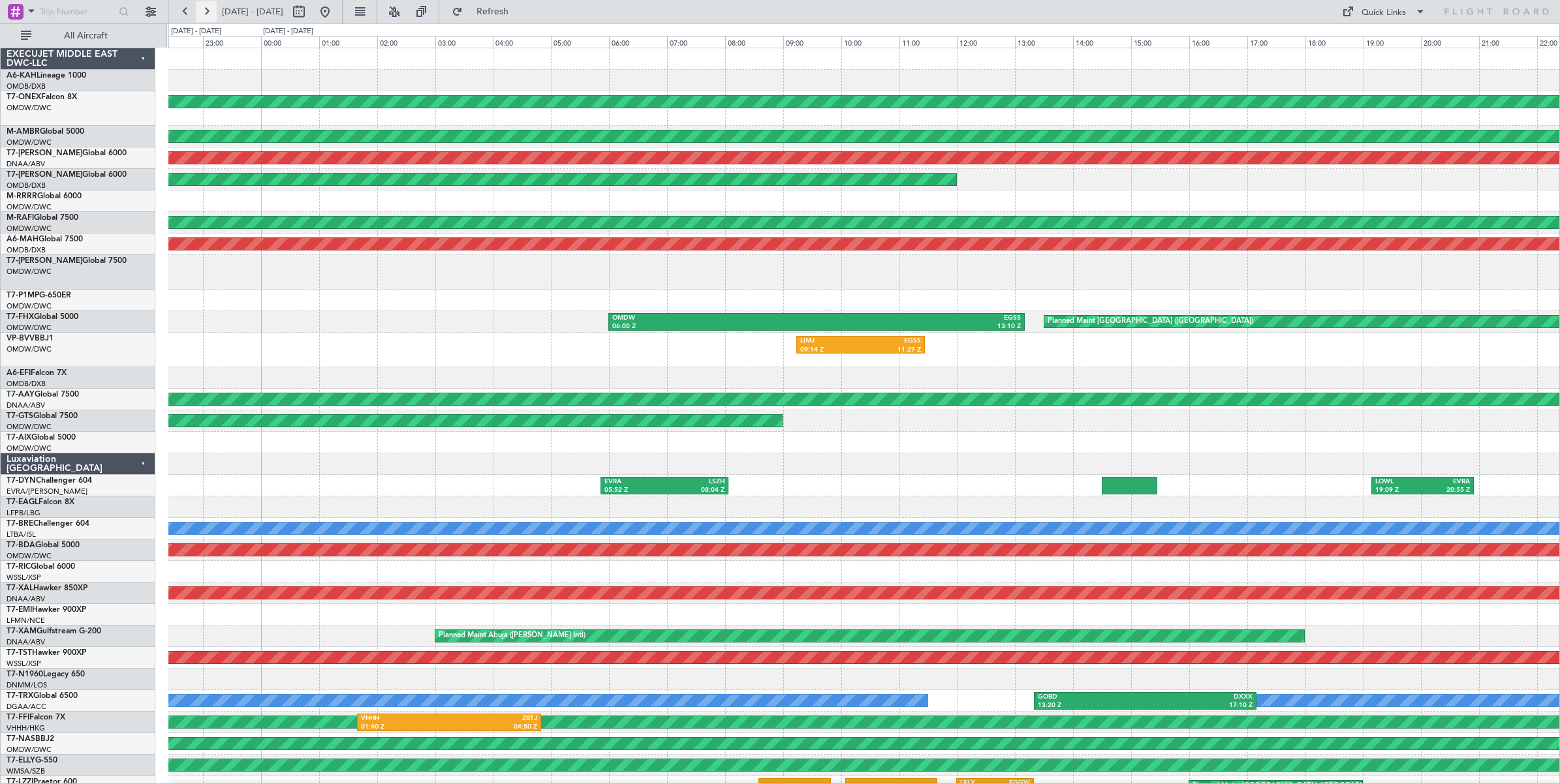
click at [207, 9] on button at bounding box center [206, 12] width 21 height 21
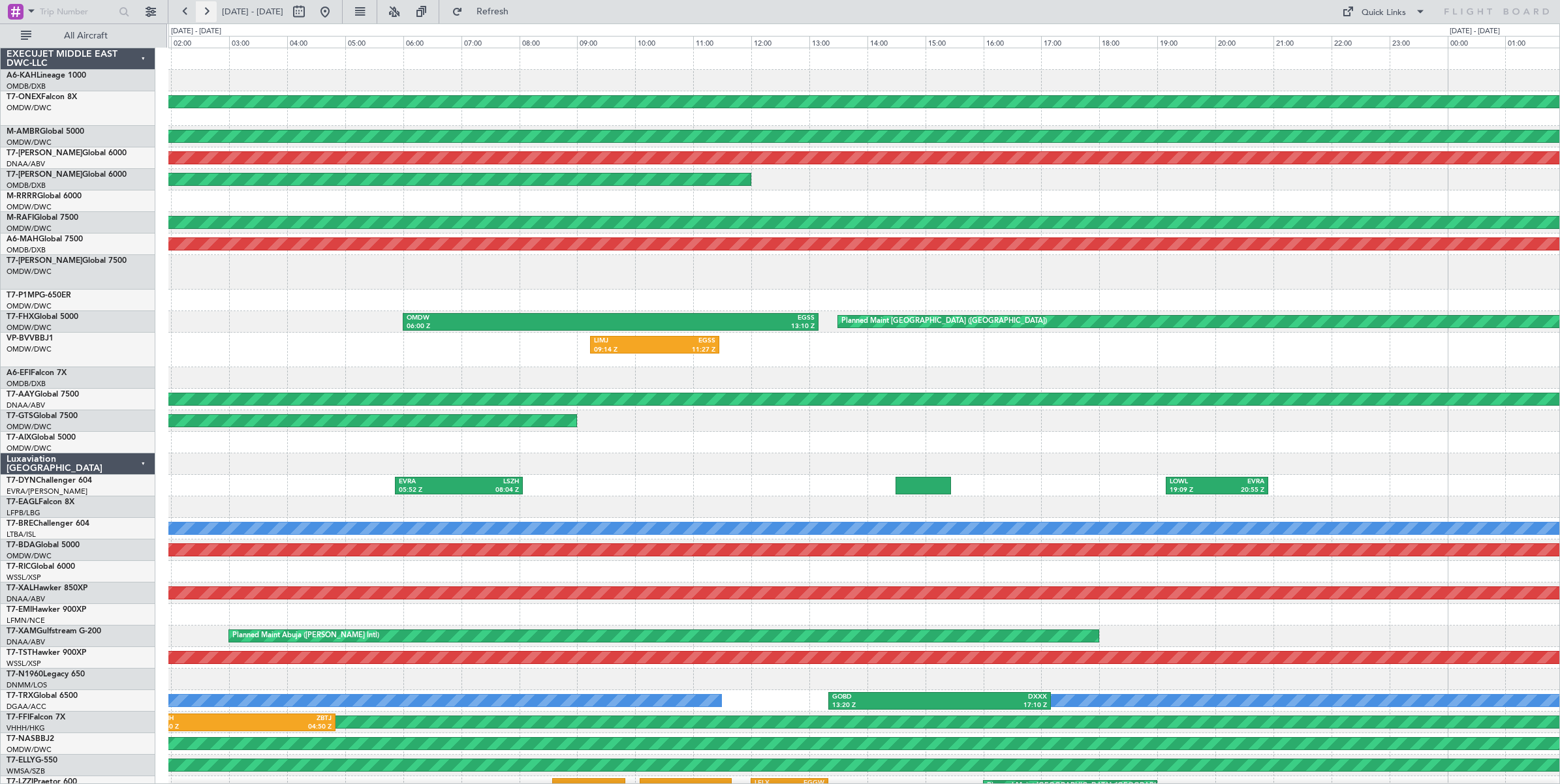
click at [207, 9] on button at bounding box center [206, 12] width 21 height 21
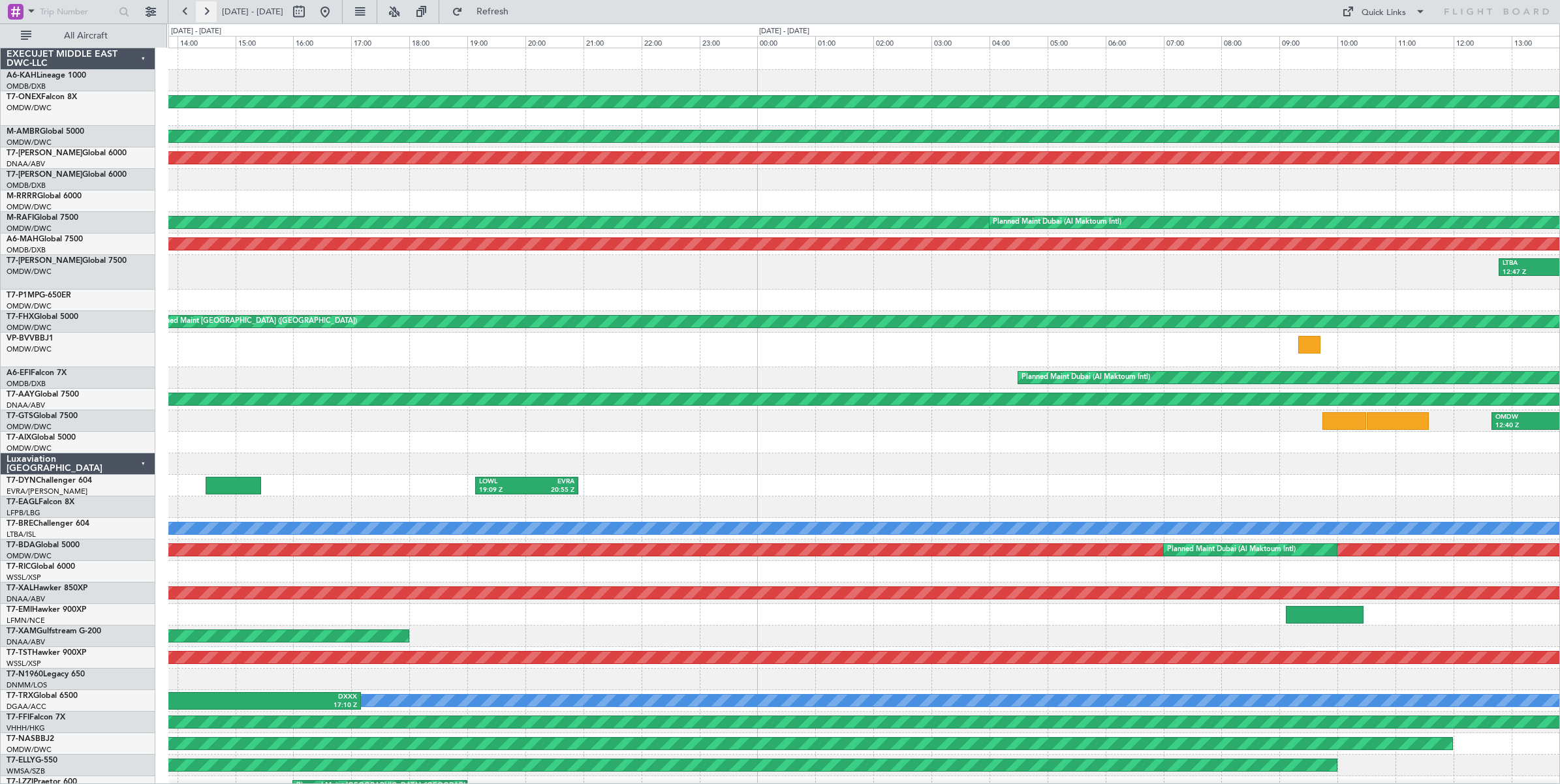
click at [207, 9] on button at bounding box center [206, 12] width 21 height 21
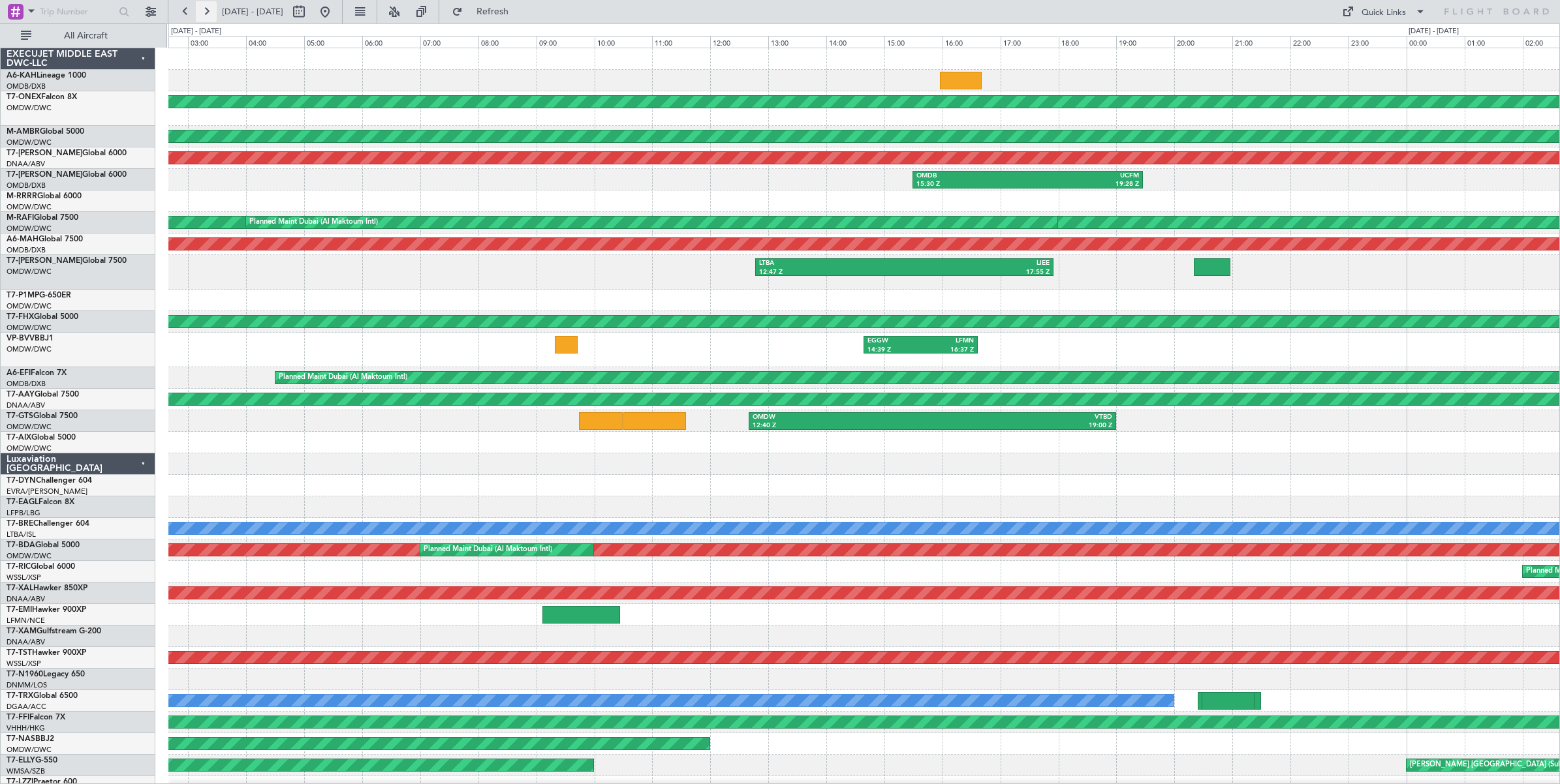
click at [207, 9] on button at bounding box center [206, 12] width 21 height 21
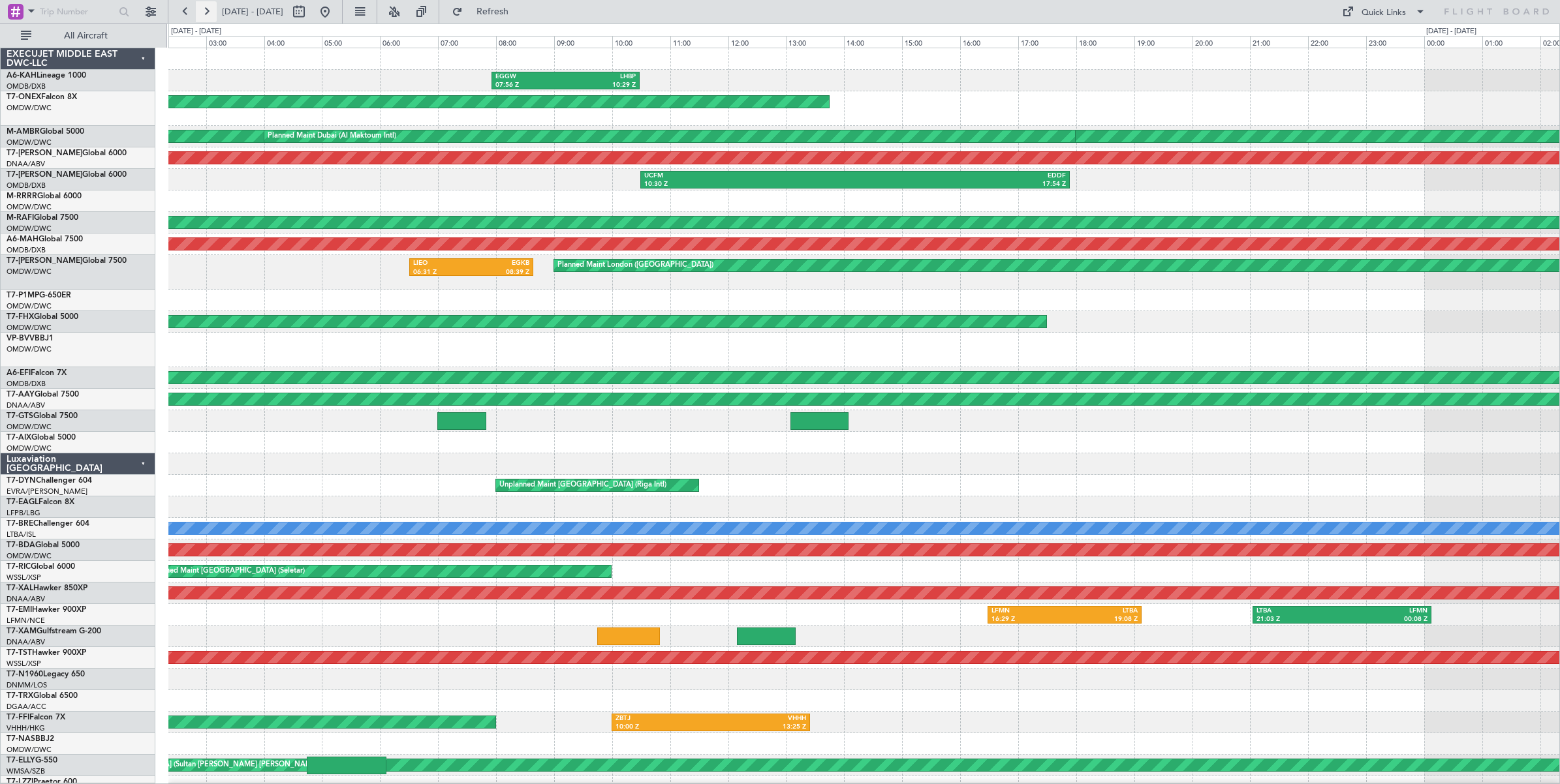
click at [207, 9] on button at bounding box center [206, 12] width 21 height 21
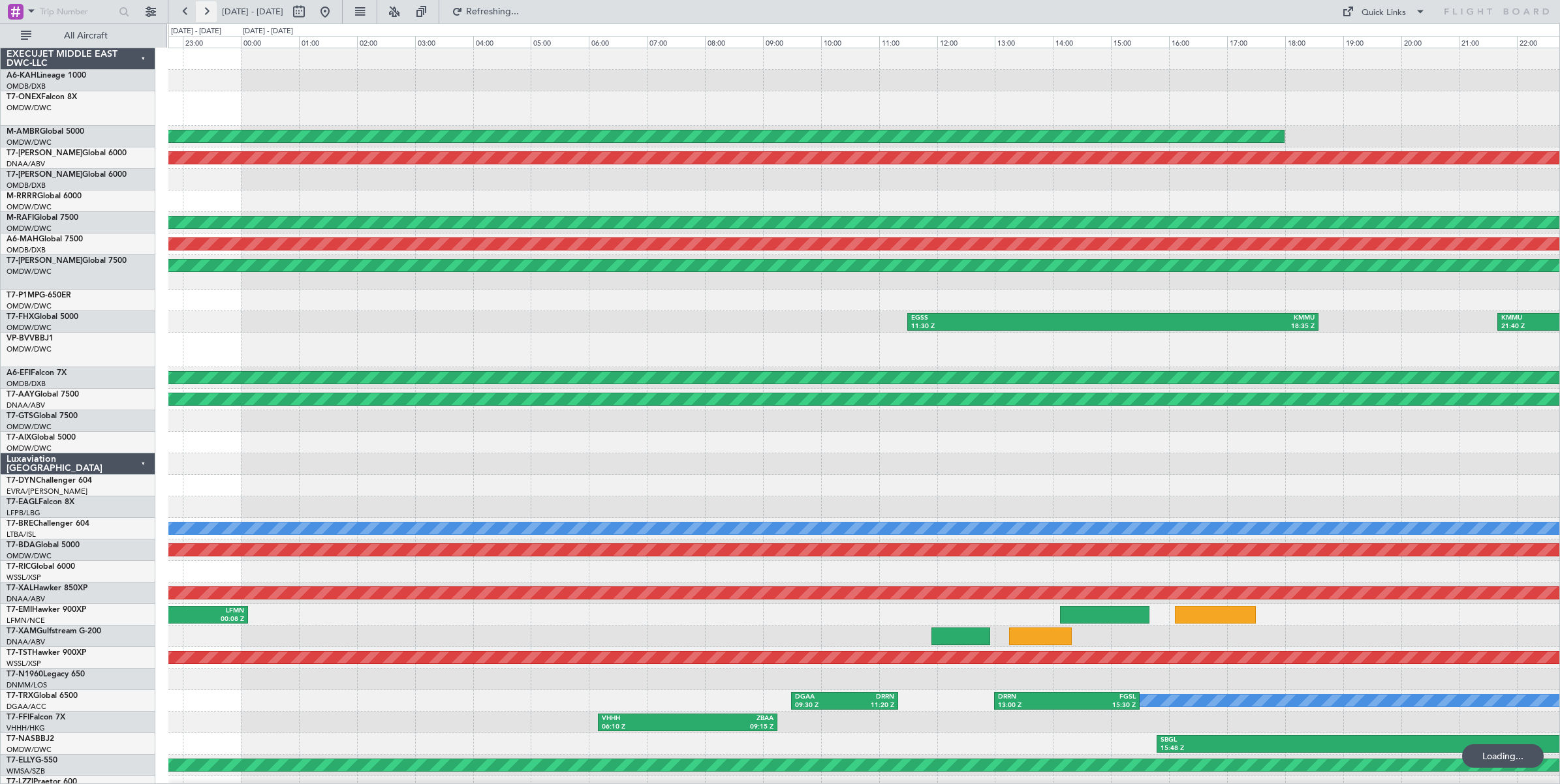
click at [207, 9] on button at bounding box center [206, 12] width 21 height 21
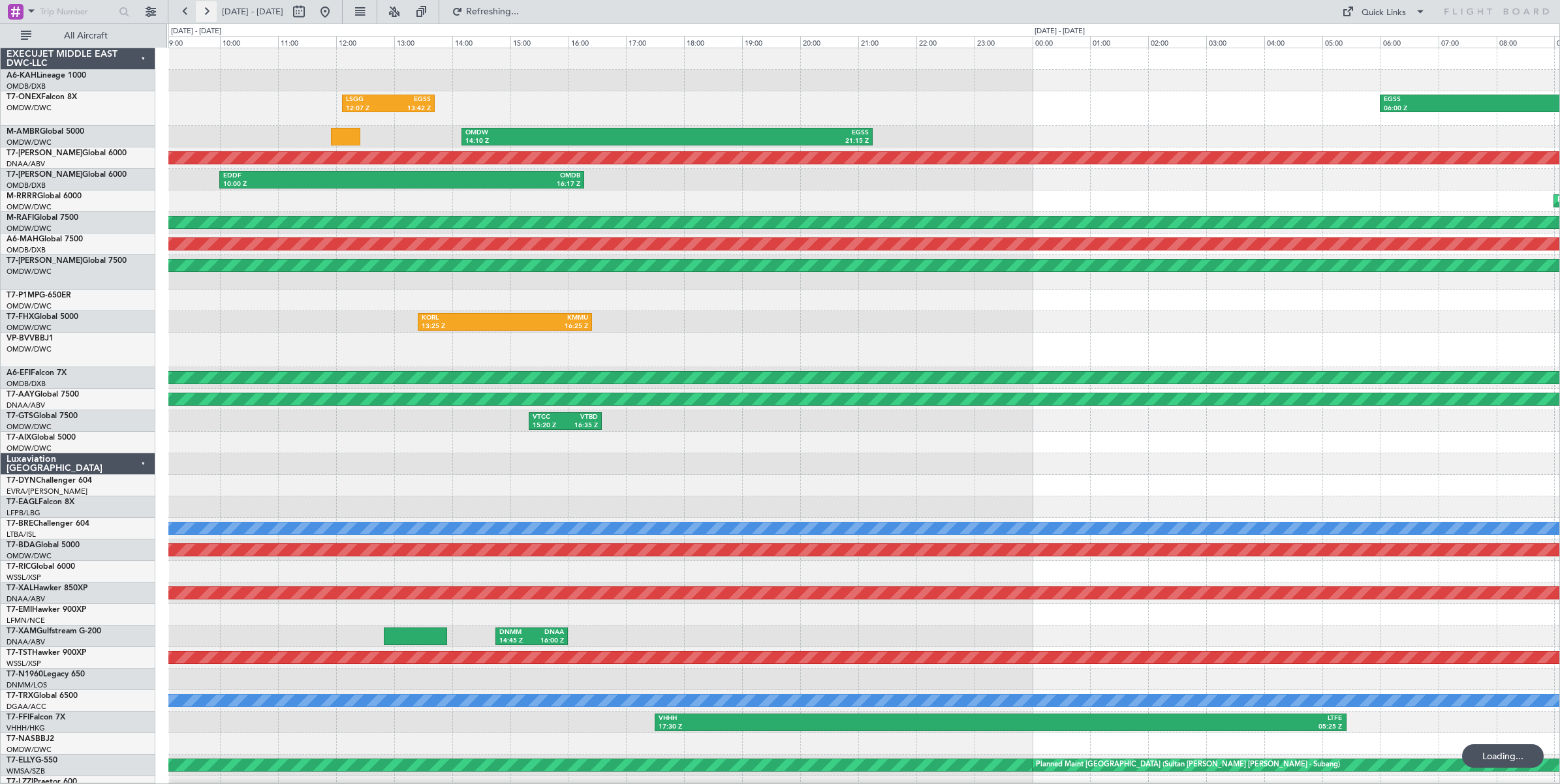
click at [207, 9] on button at bounding box center [206, 12] width 21 height 21
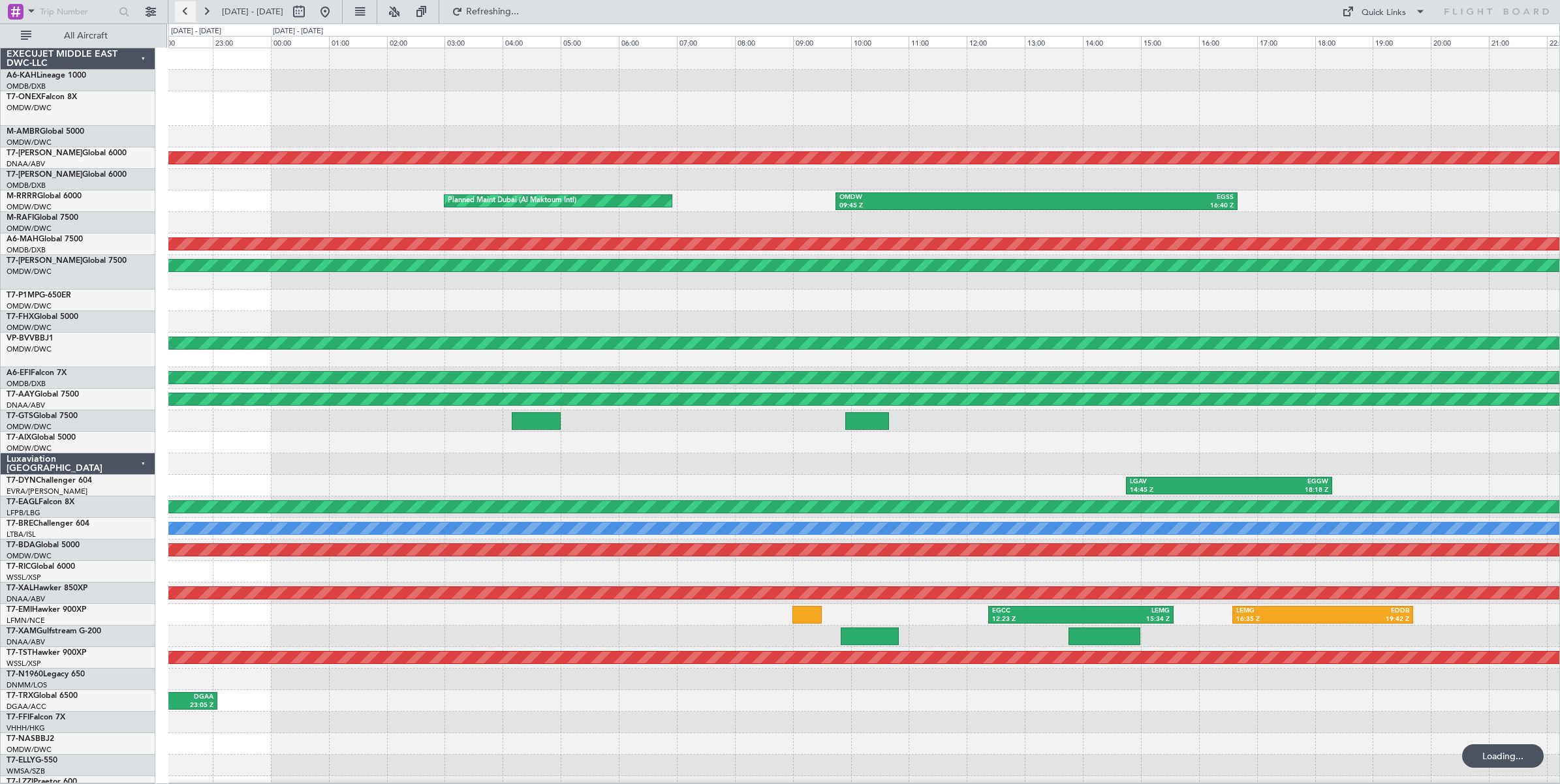
click at [187, 12] on button at bounding box center [185, 12] width 21 height 21
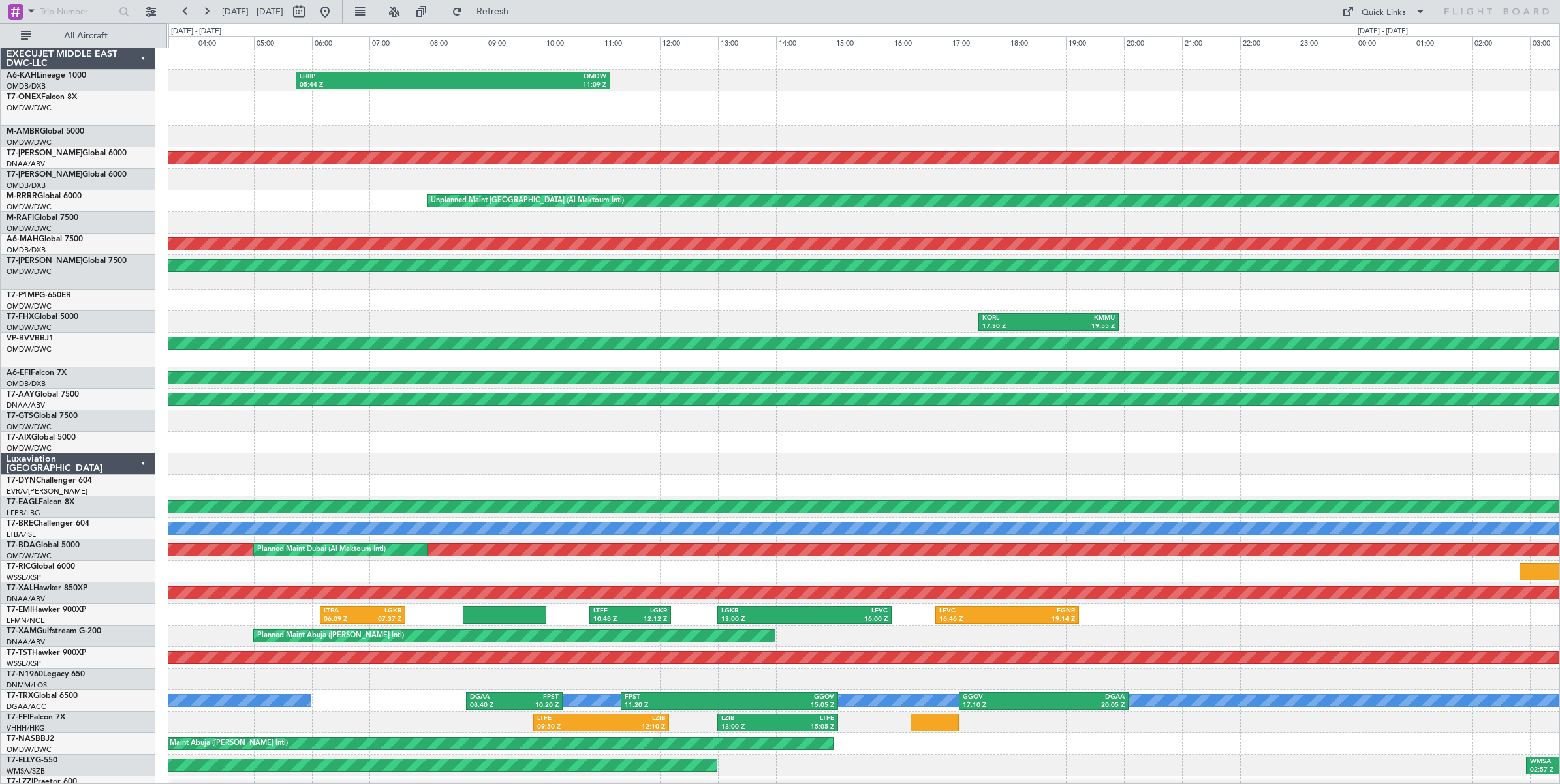
click at [1430, 131] on div "LHBP 05:44 Z OMDW 11:09 Z Unplanned Maint Dubai (Al Maktoum Intl) Unplanned Mai…" at bounding box center [864, 455] width 1391 height 814
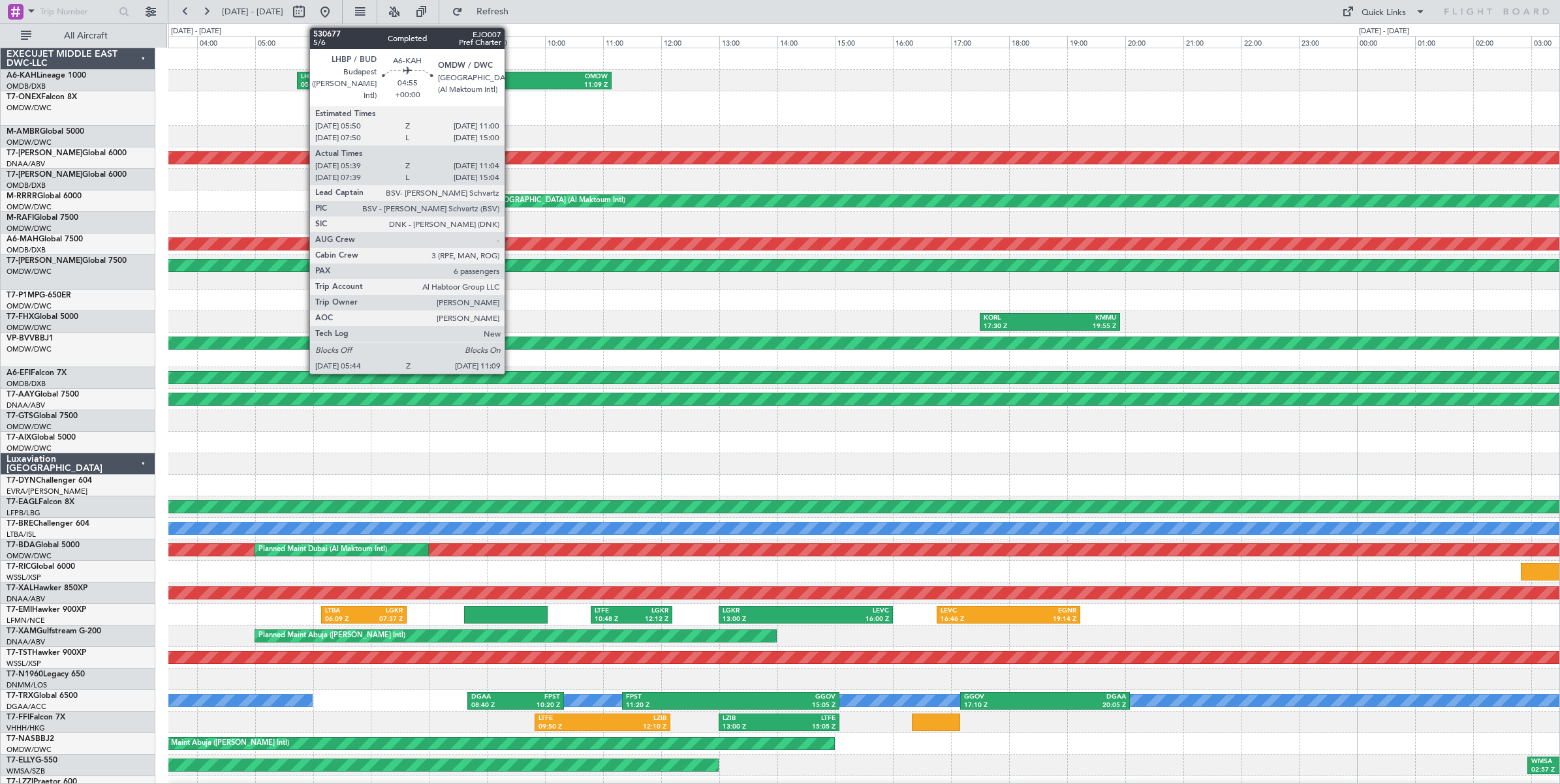
click at [511, 76] on div "OMDW" at bounding box center [531, 77] width 153 height 9
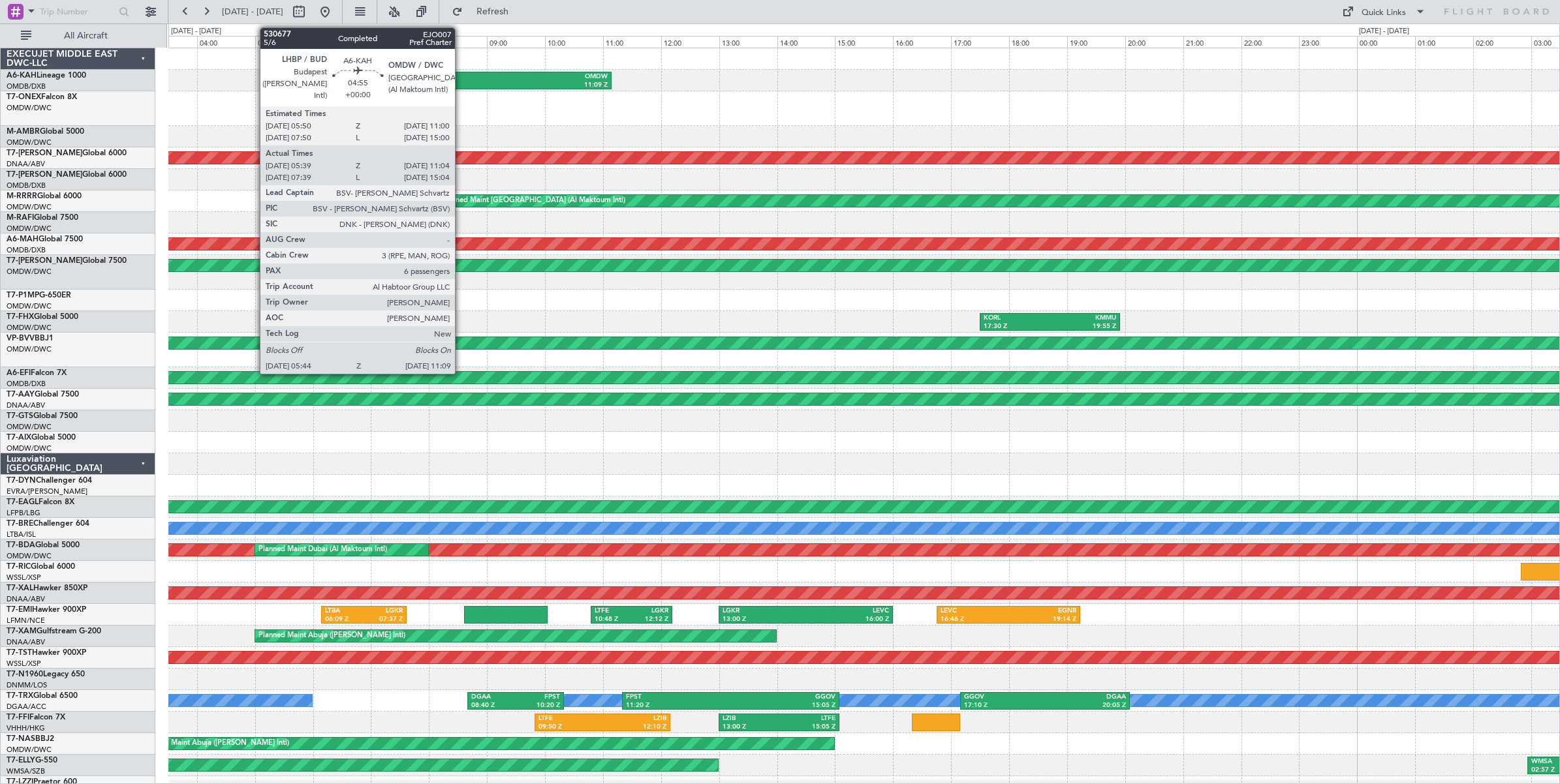
click at [459, 78] on div "OMDW" at bounding box center [531, 77] width 153 height 9
click at [457, 78] on div "OMDW" at bounding box center [531, 77] width 153 height 9
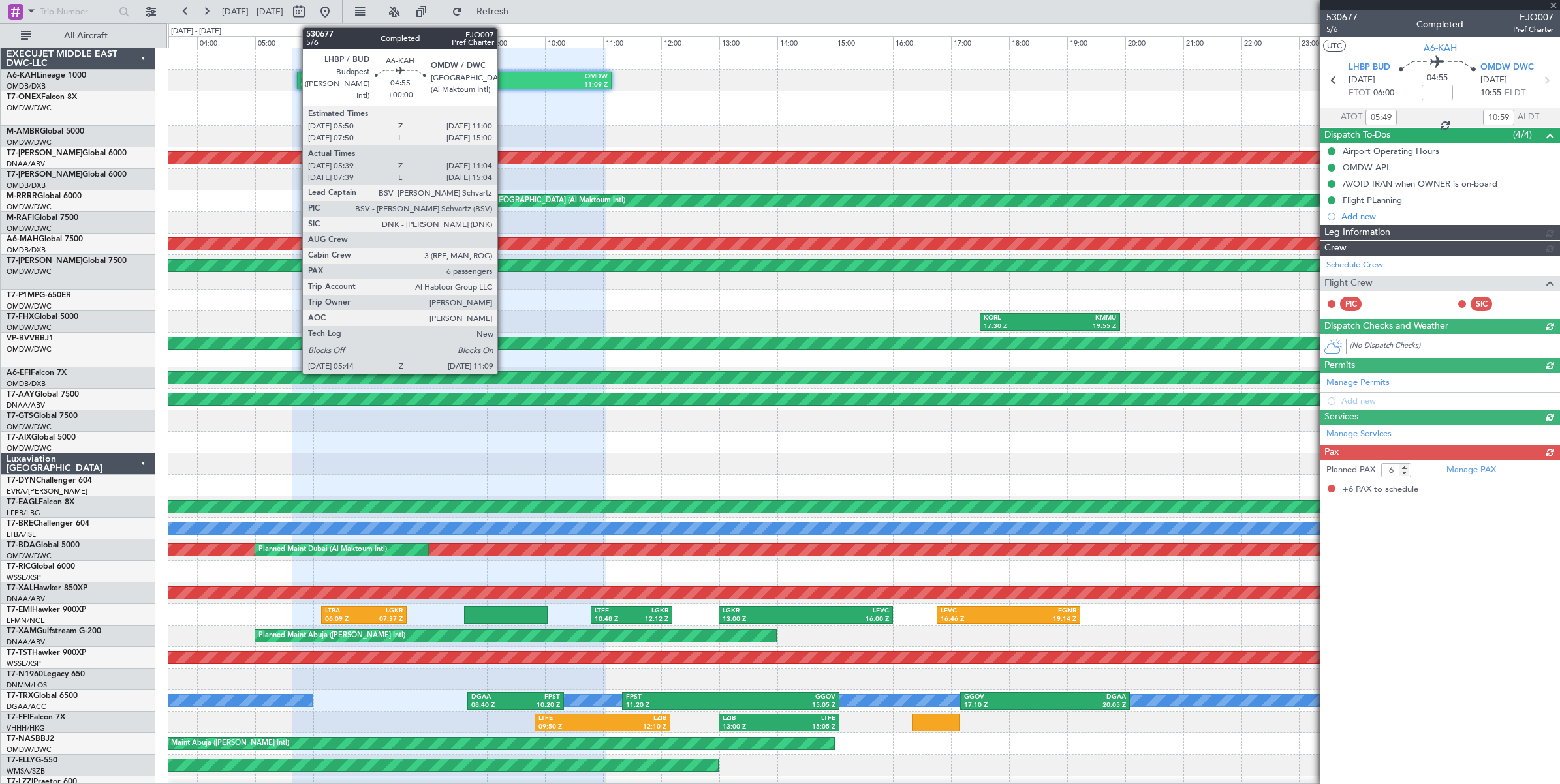
click at [503, 81] on div "11:09 Z" at bounding box center [531, 85] width 153 height 9
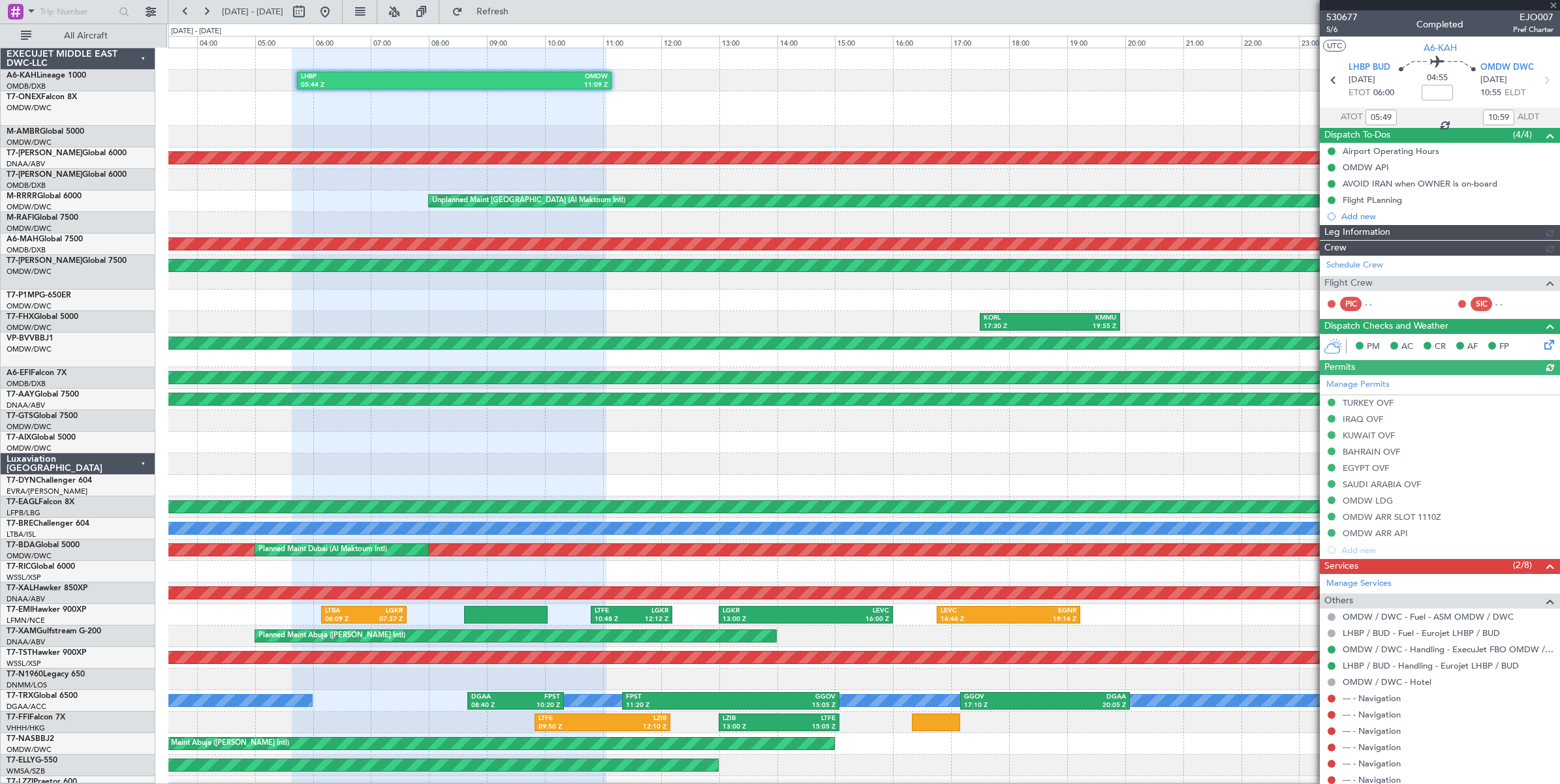
type input "Dherander Fithani (DHF)"
type input "6810"
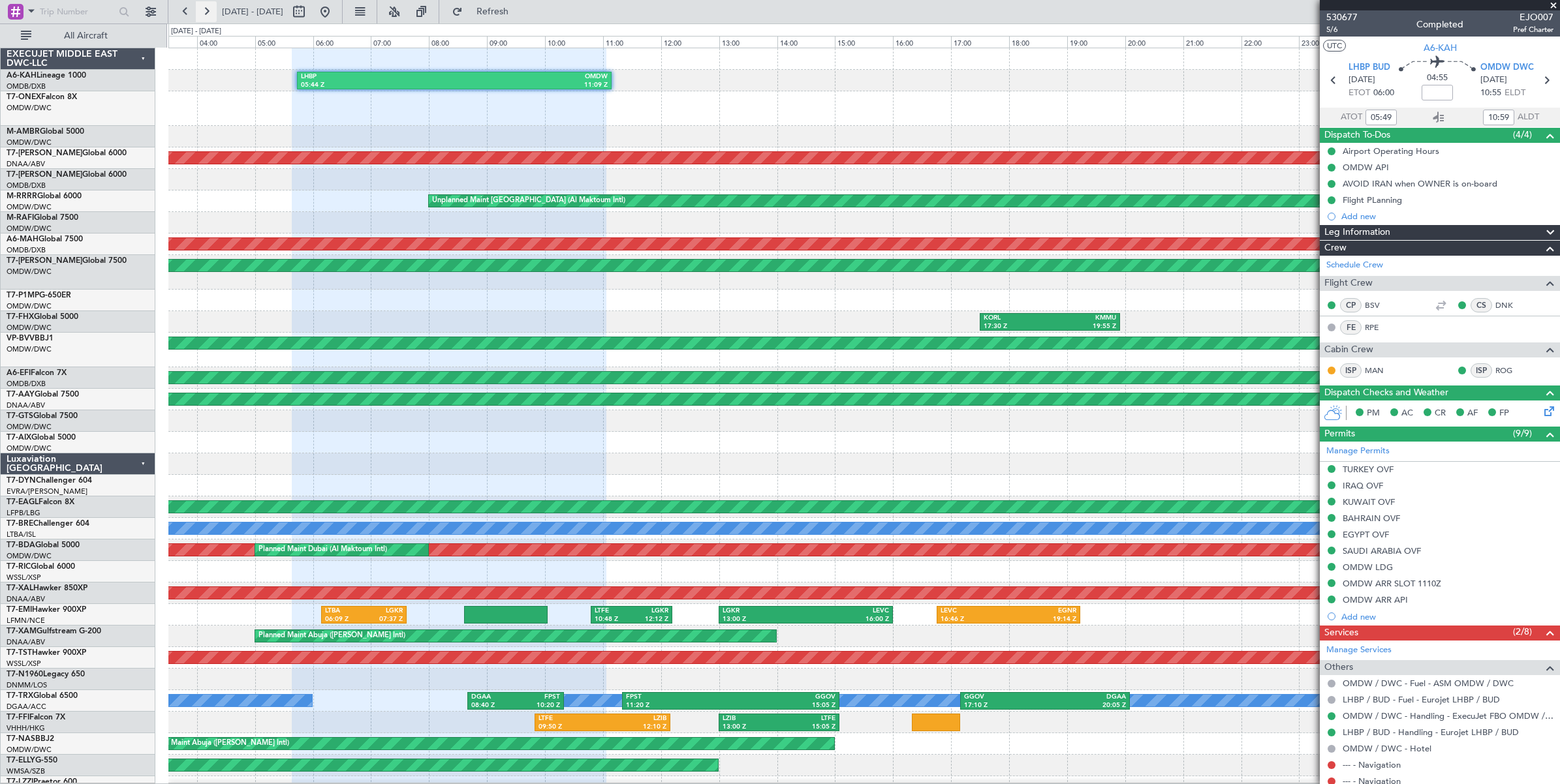
click at [203, 12] on button at bounding box center [206, 12] width 21 height 21
click at [204, 12] on button at bounding box center [206, 12] width 21 height 21
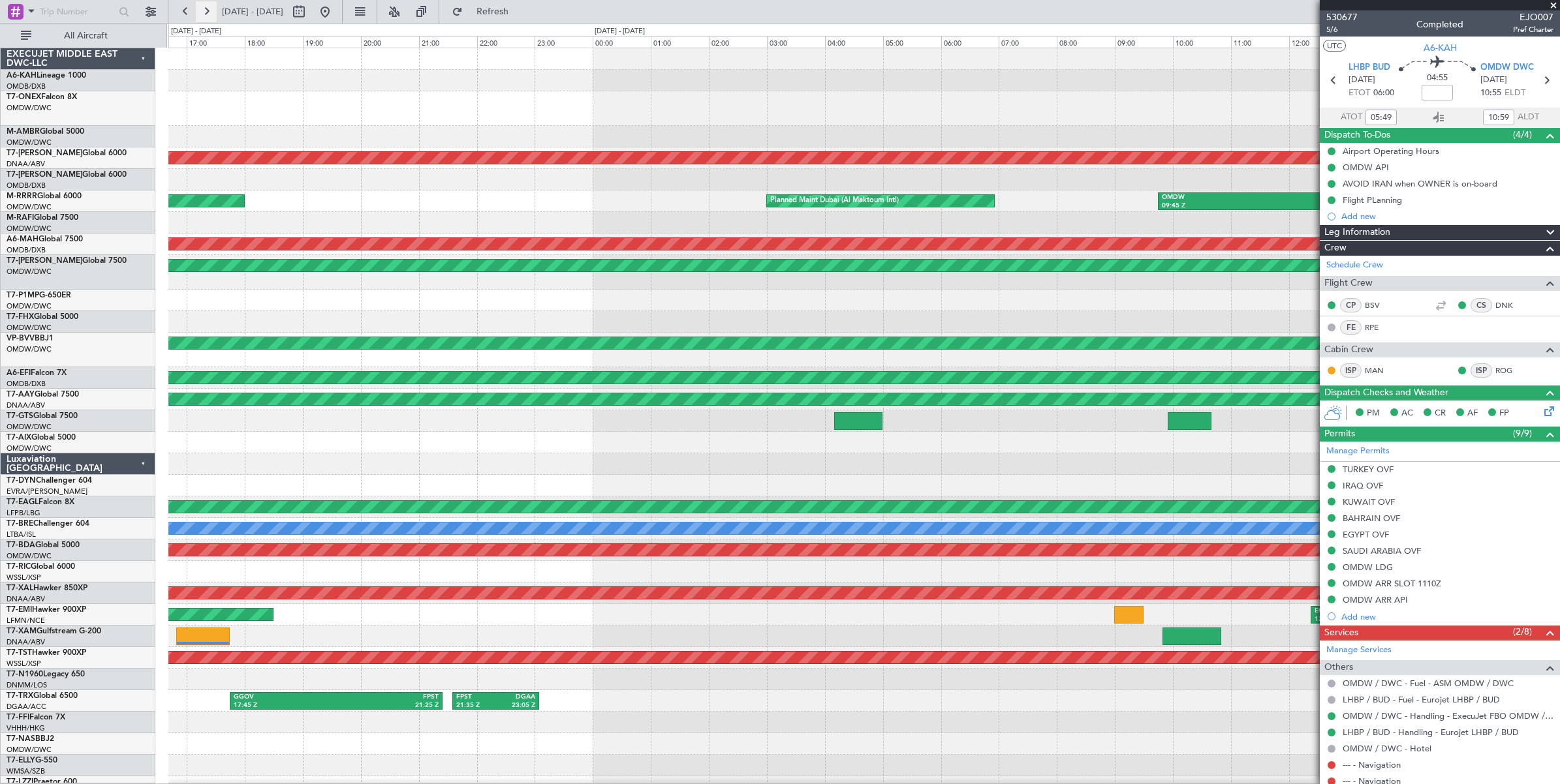
click at [207, 12] on button at bounding box center [206, 12] width 21 height 21
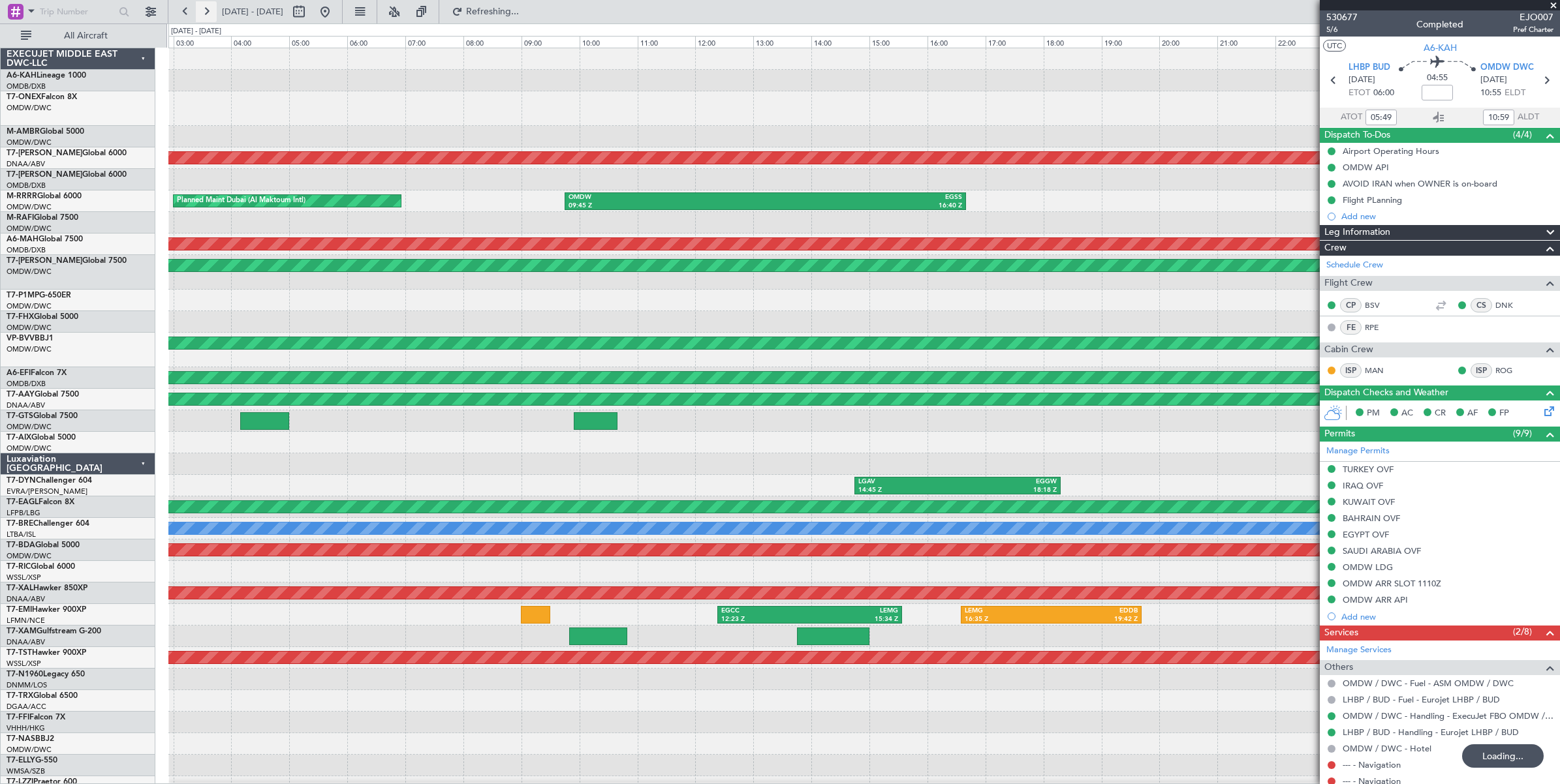
click at [207, 12] on button at bounding box center [206, 12] width 21 height 21
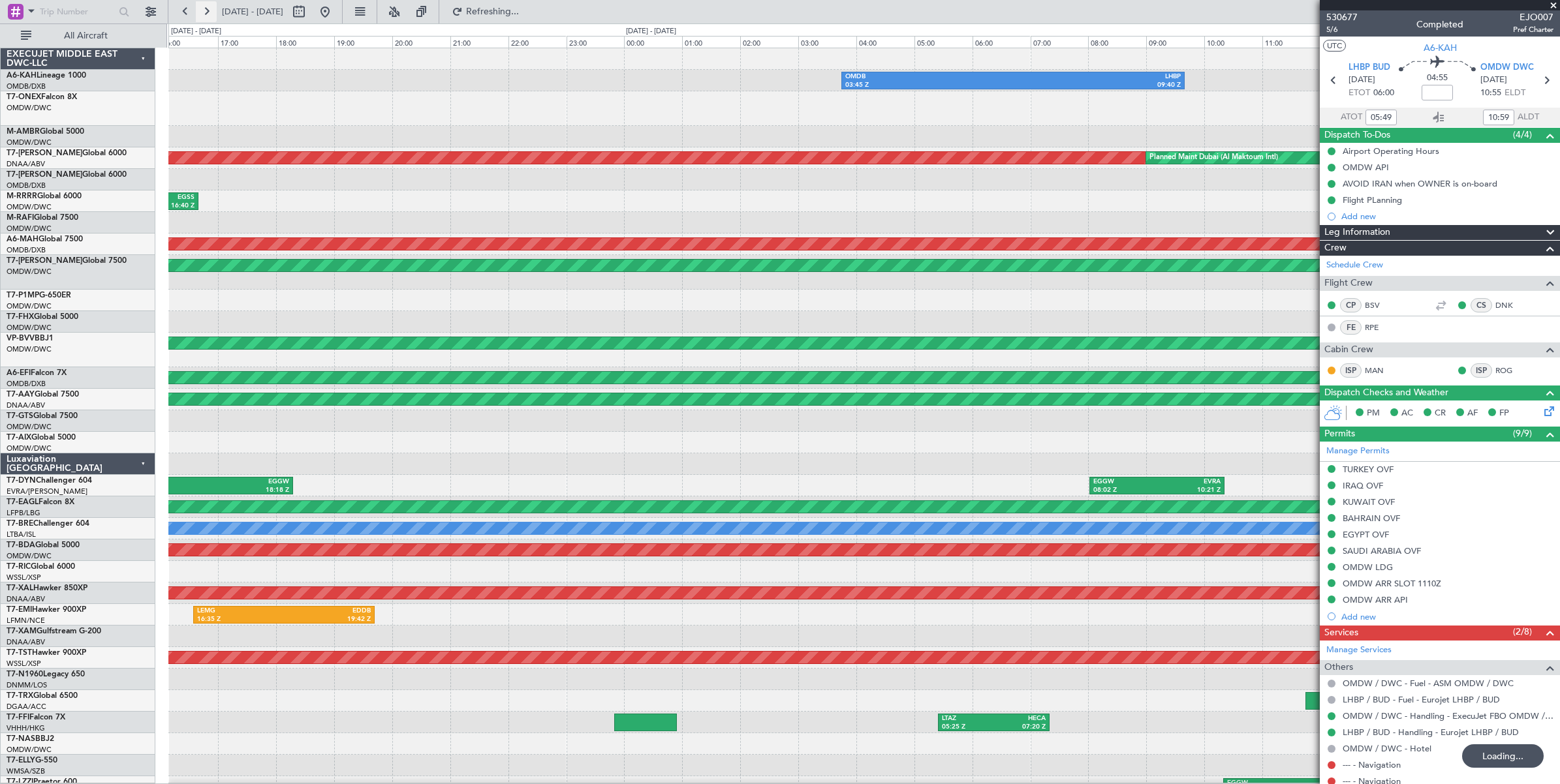
click at [207, 12] on button at bounding box center [206, 12] width 21 height 21
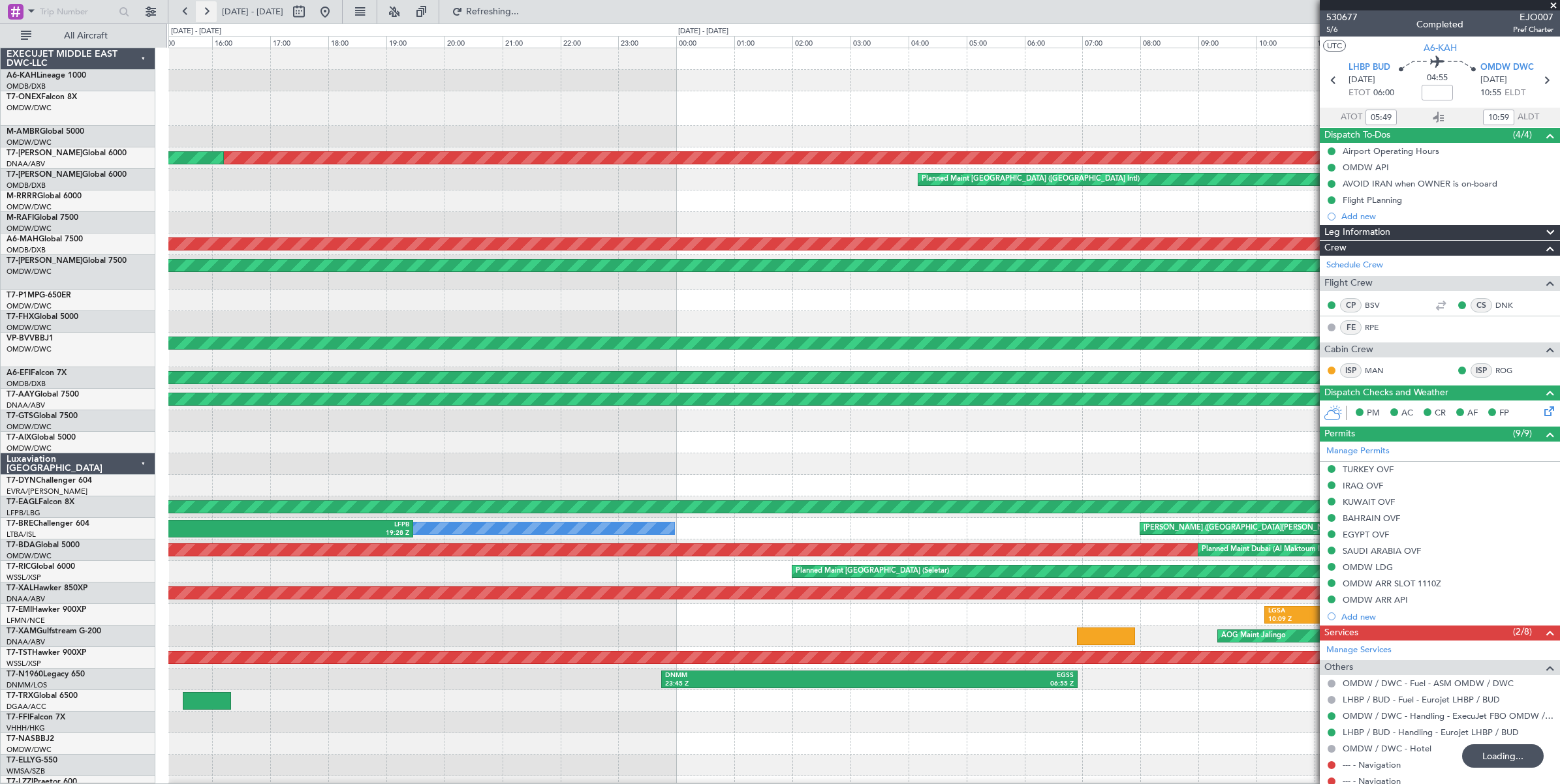
click at [207, 12] on button at bounding box center [206, 12] width 21 height 21
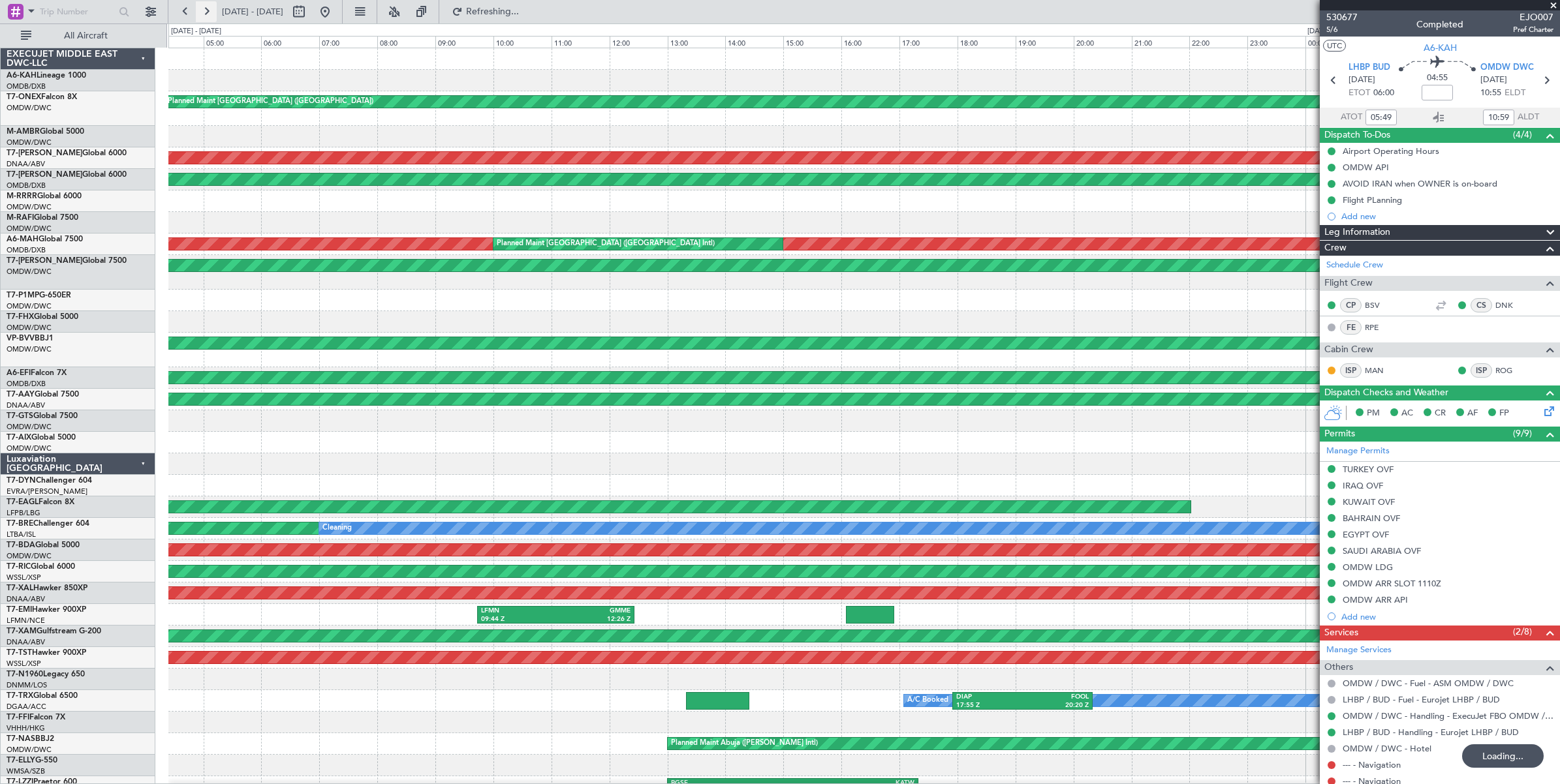
click at [207, 12] on button at bounding box center [206, 12] width 21 height 21
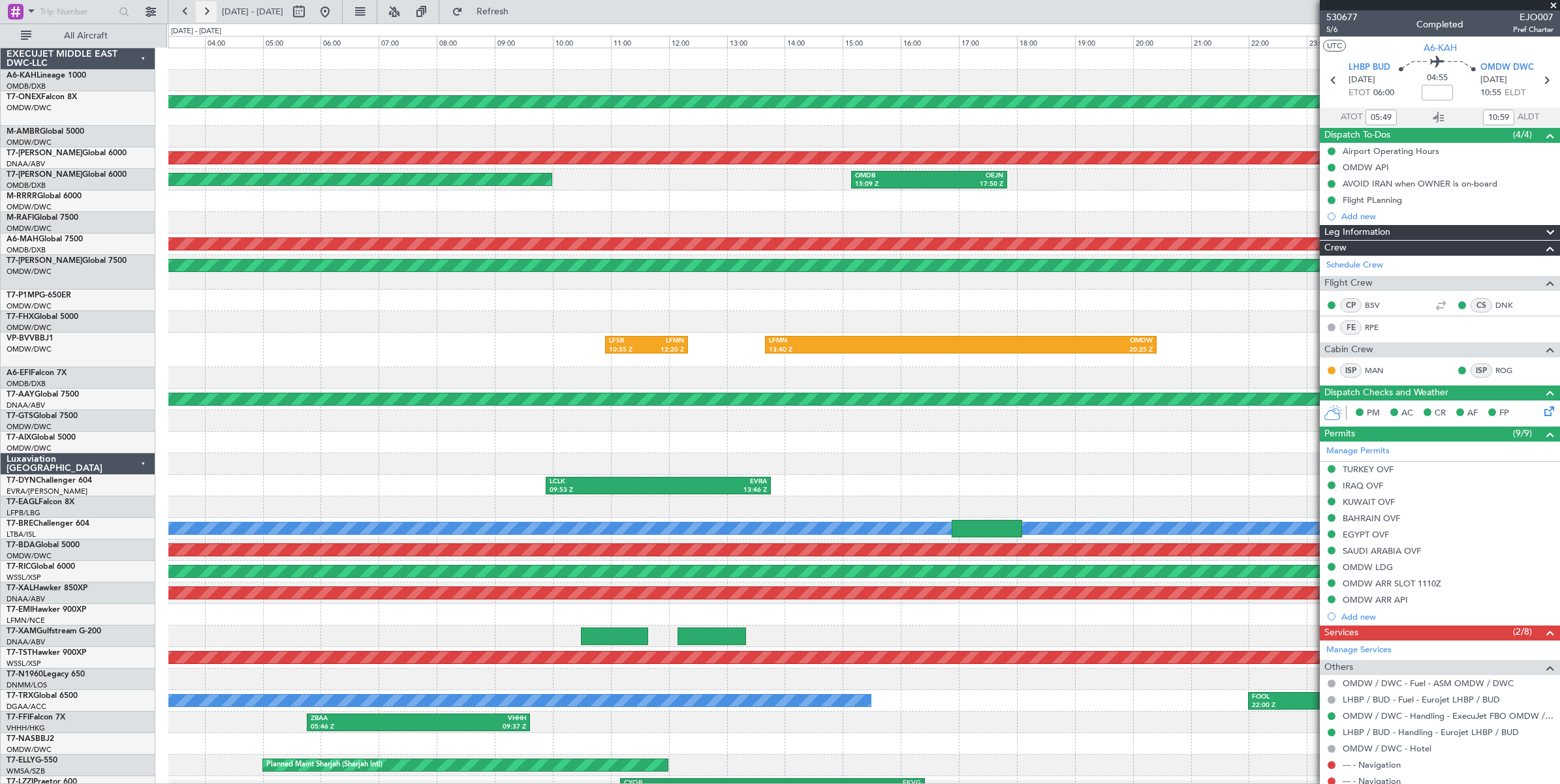
click at [207, 12] on button at bounding box center [206, 12] width 21 height 21
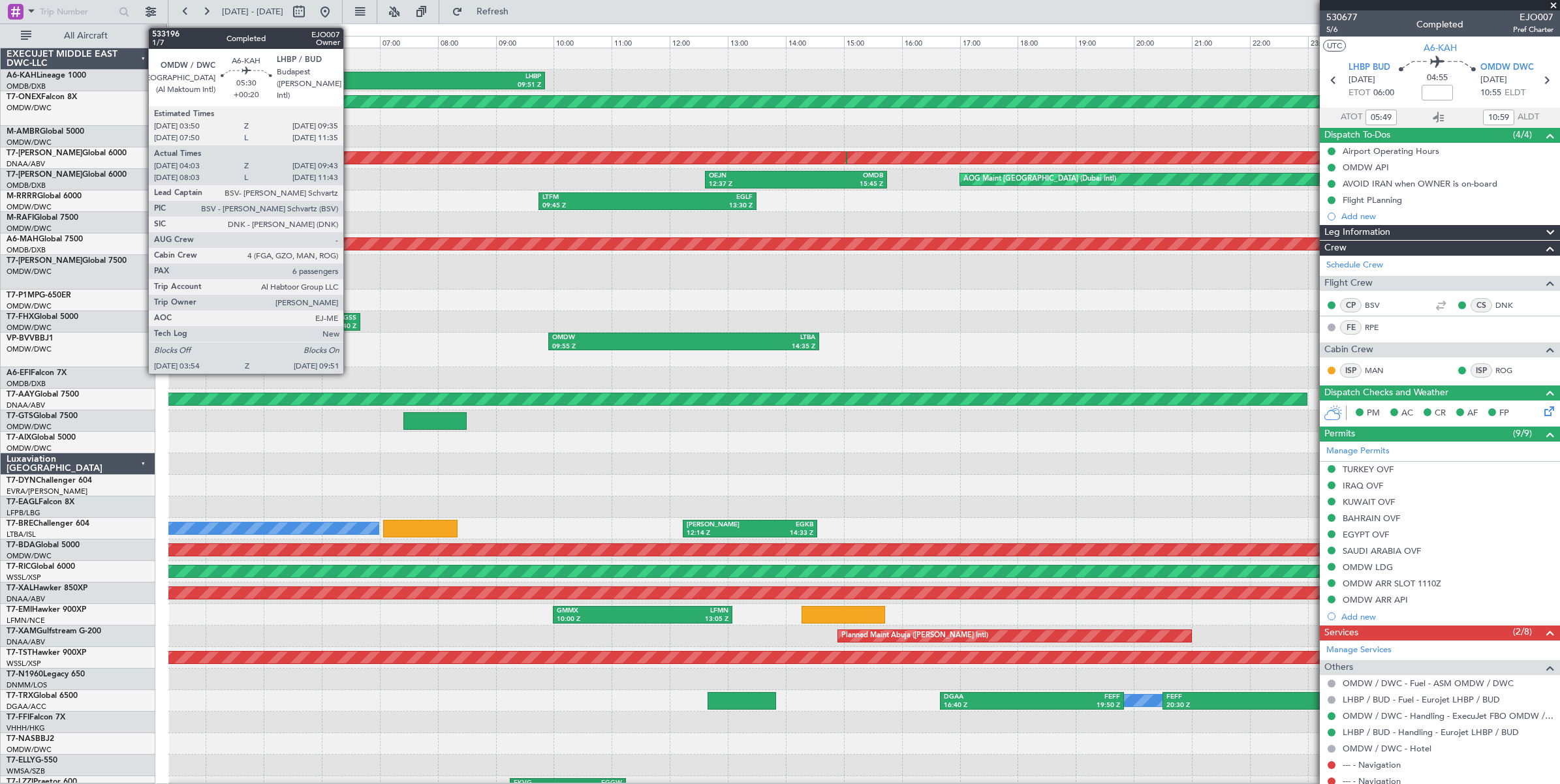
click at [350, 83] on div "03:54 Z" at bounding box center [287, 85] width 169 height 9
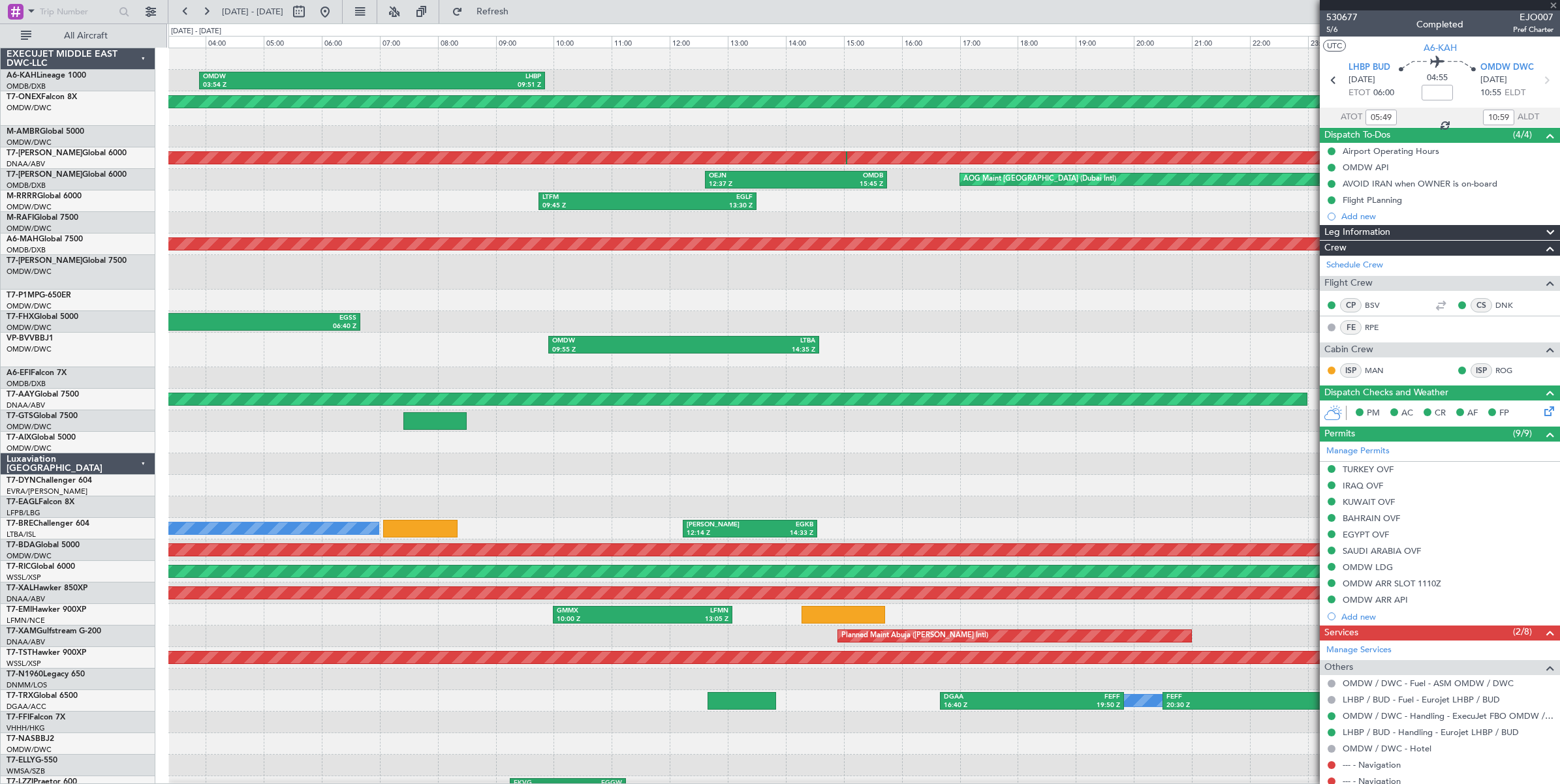
click at [350, 83] on div "03:54 Z" at bounding box center [287, 85] width 169 height 9
type input "+00:20"
type input "04:13"
type input "09:38"
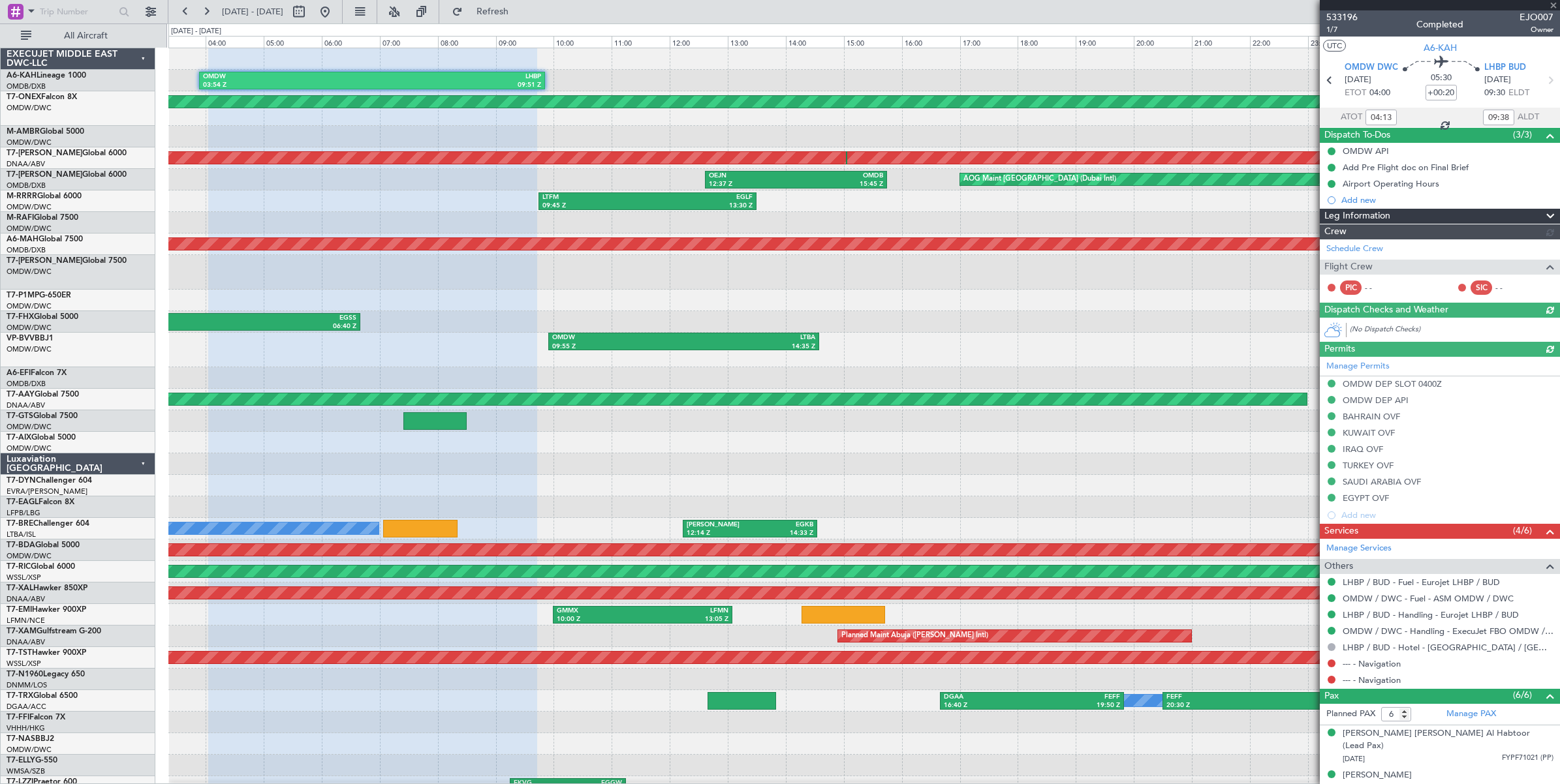
type input "Anita Mani (ANI)"
type input "6835"
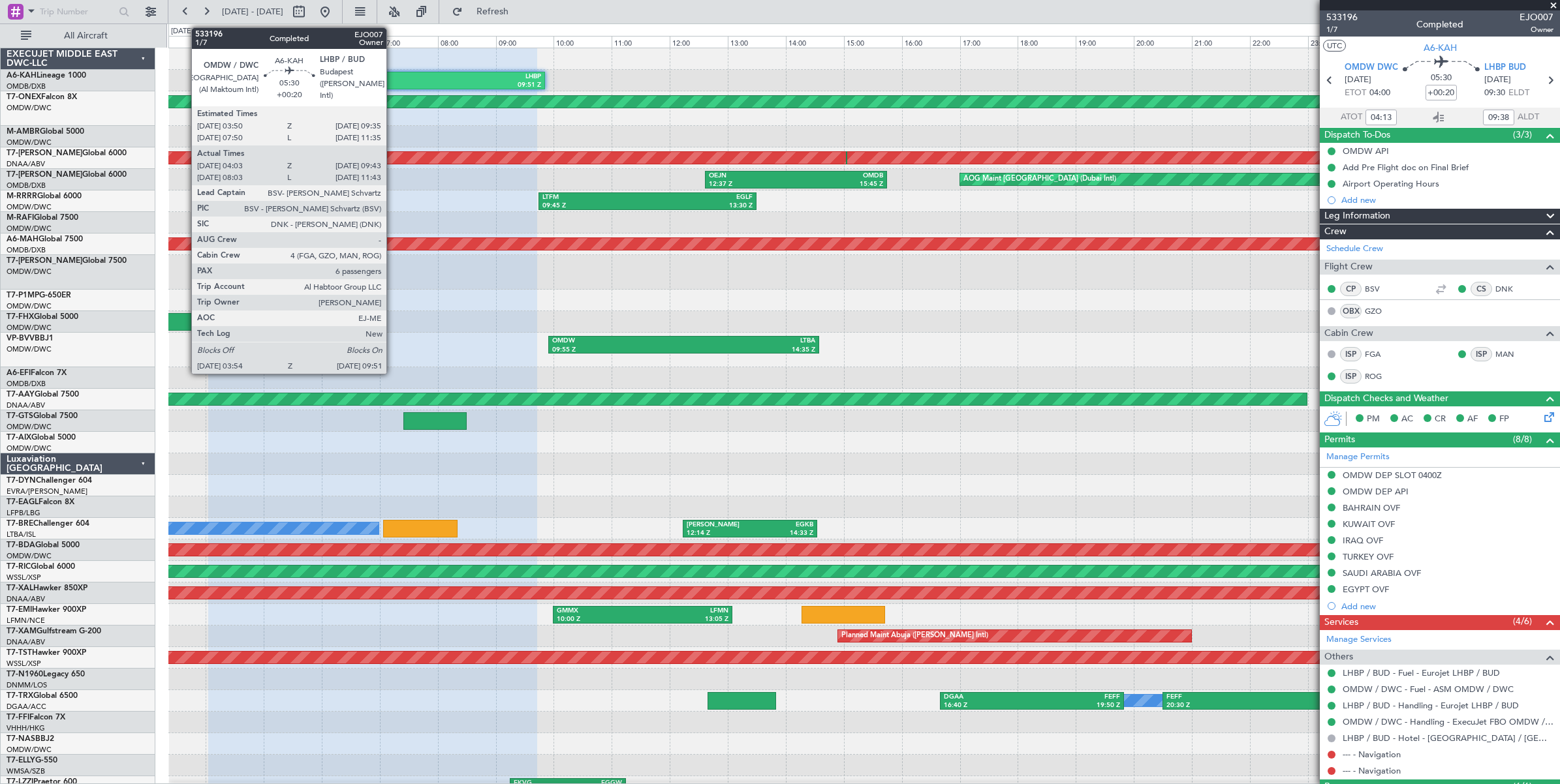
click at [393, 79] on div "LHBP" at bounding box center [456, 77] width 169 height 9
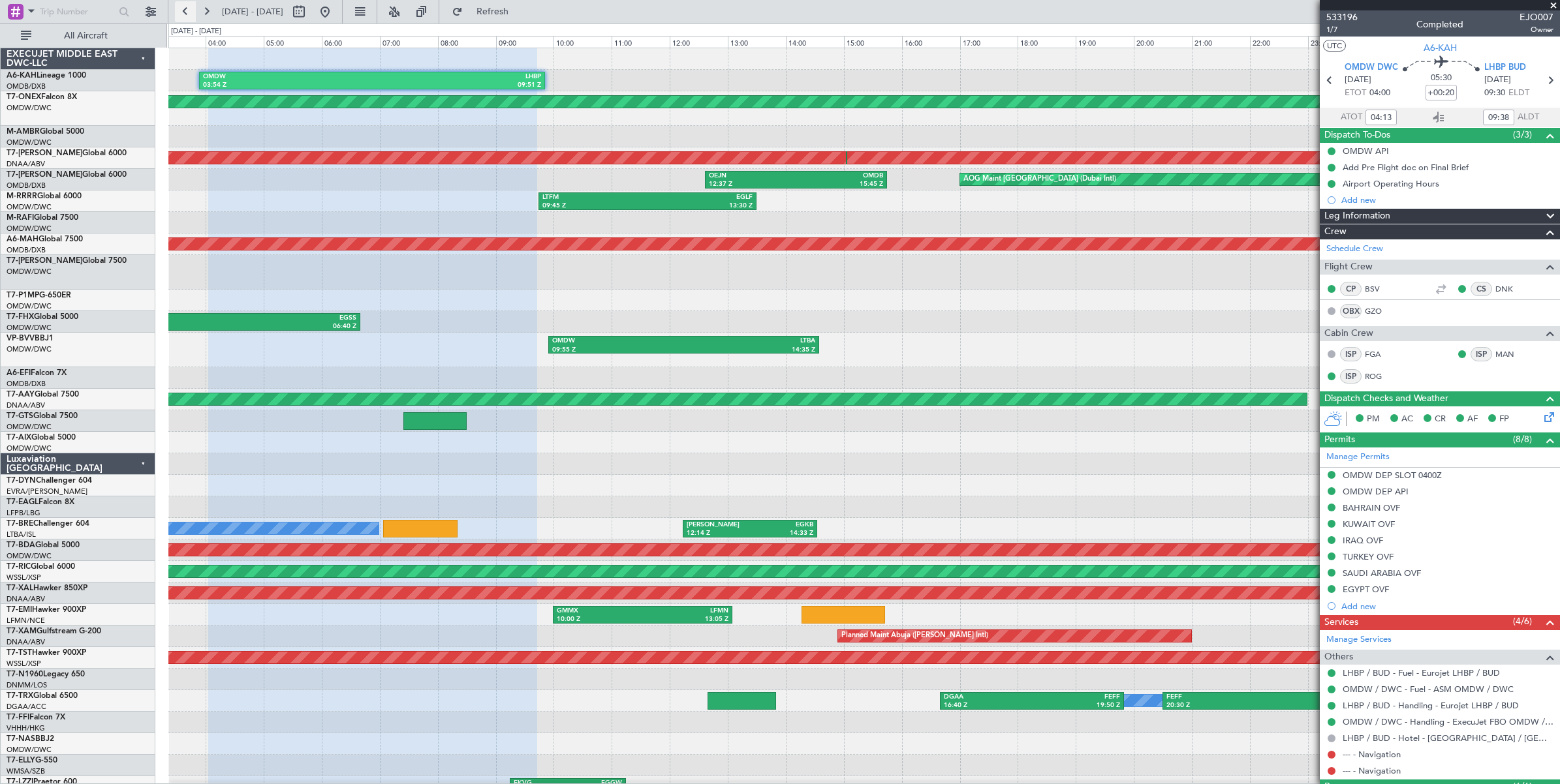
click at [183, 13] on button at bounding box center [185, 12] width 21 height 21
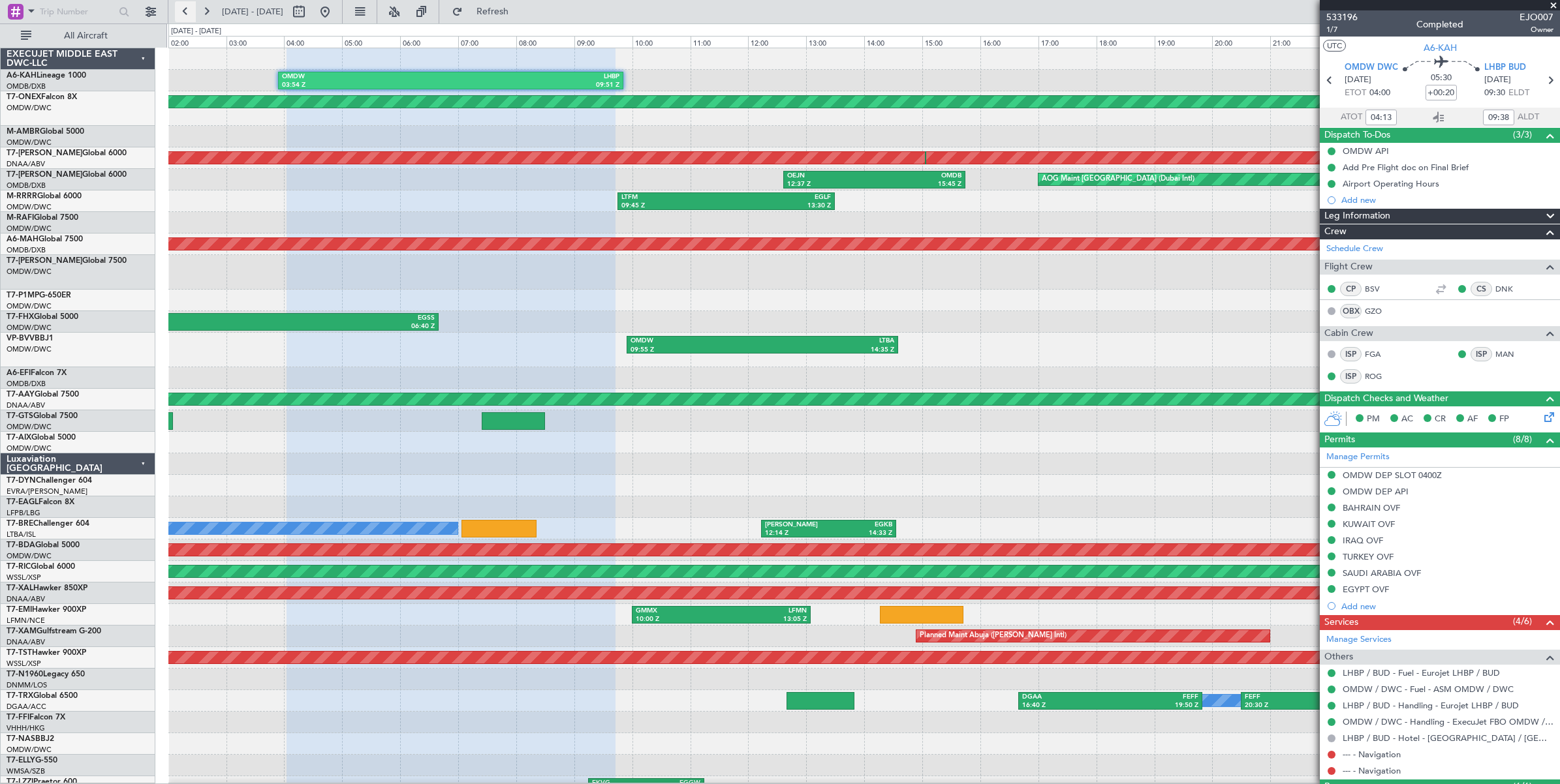
click at [183, 13] on button at bounding box center [185, 12] width 21 height 21
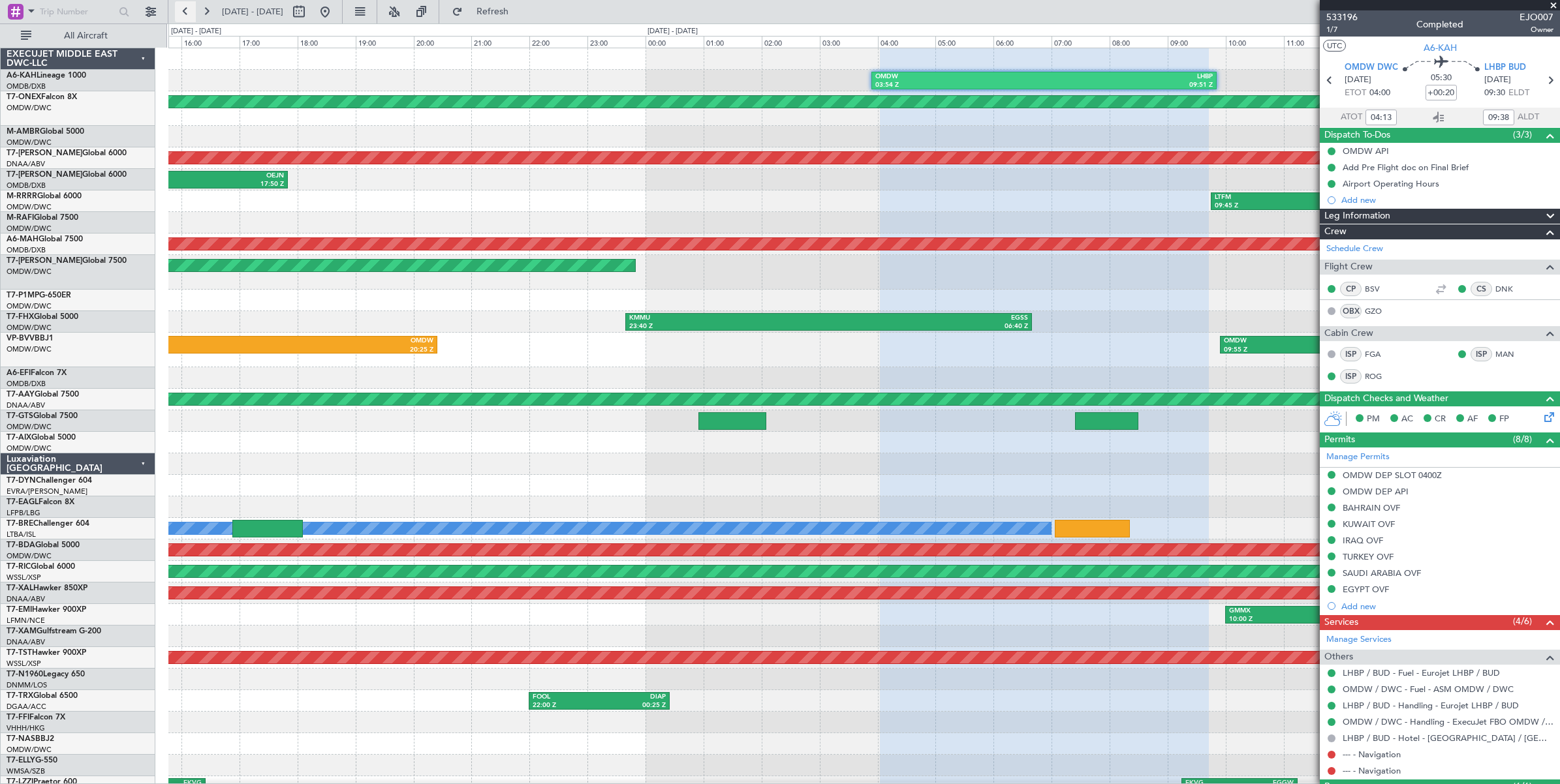
click at [183, 13] on button at bounding box center [185, 12] width 21 height 21
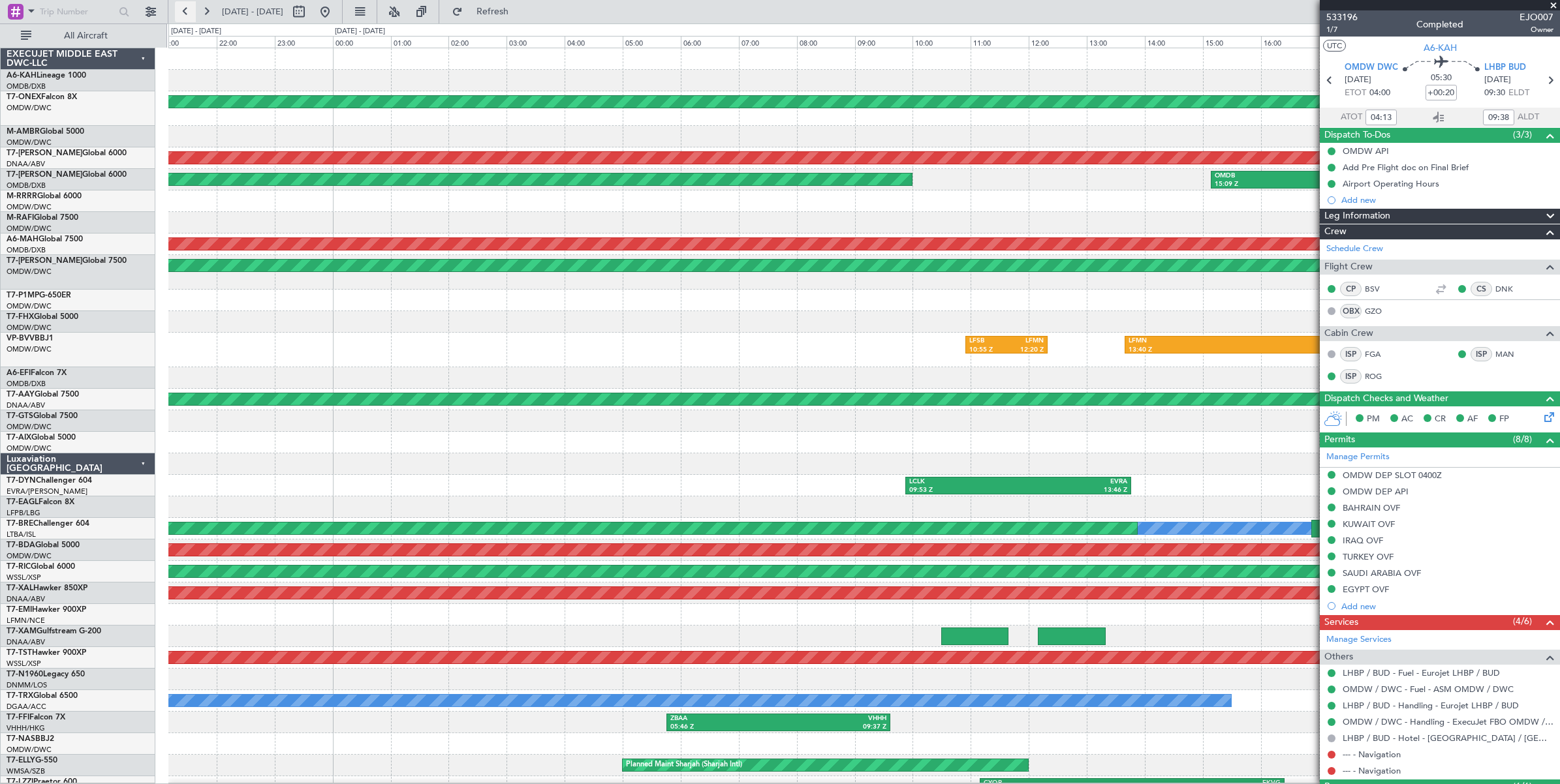
click at [183, 13] on button at bounding box center [185, 12] width 21 height 21
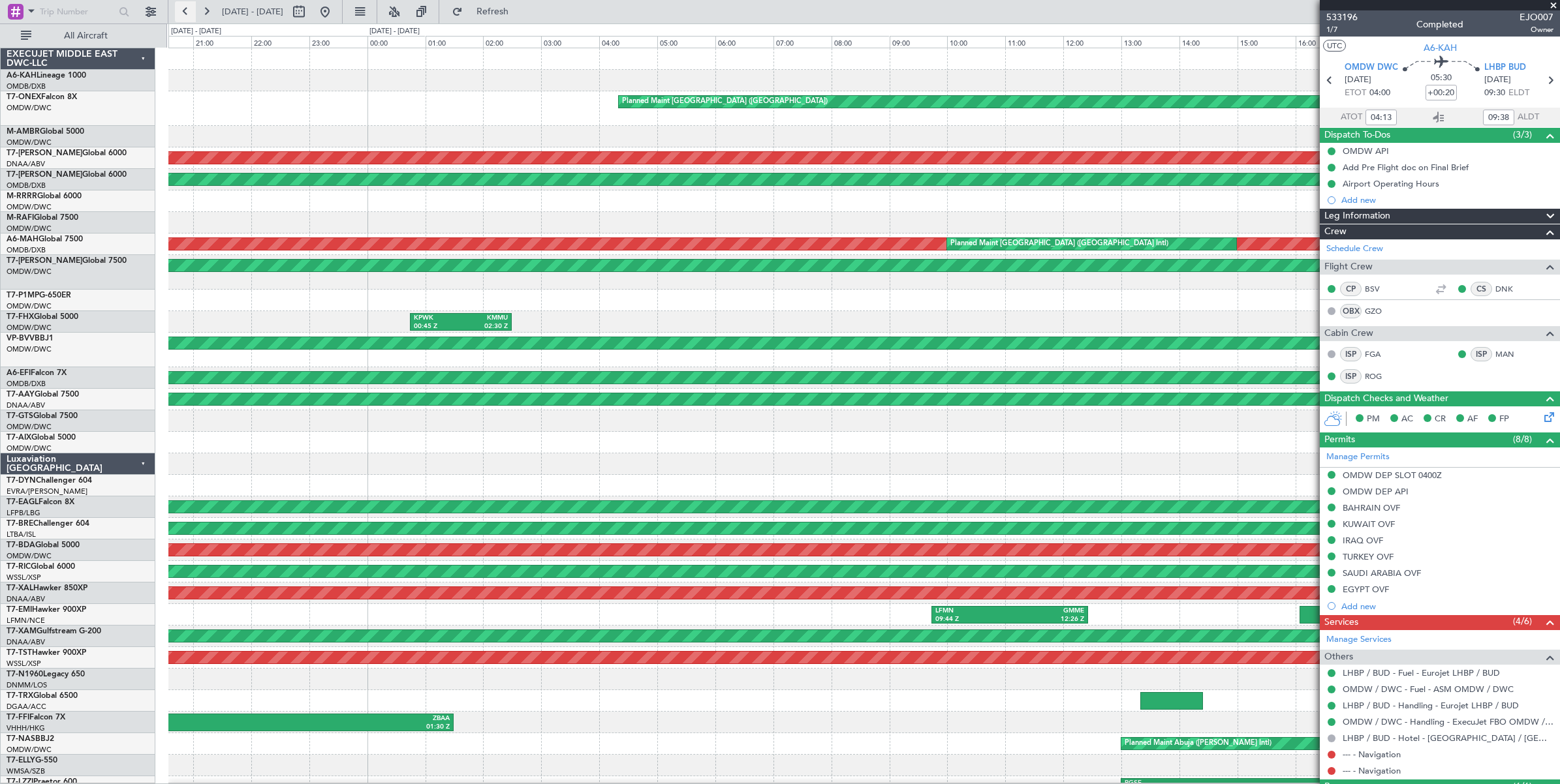
click at [183, 13] on button at bounding box center [185, 12] width 21 height 21
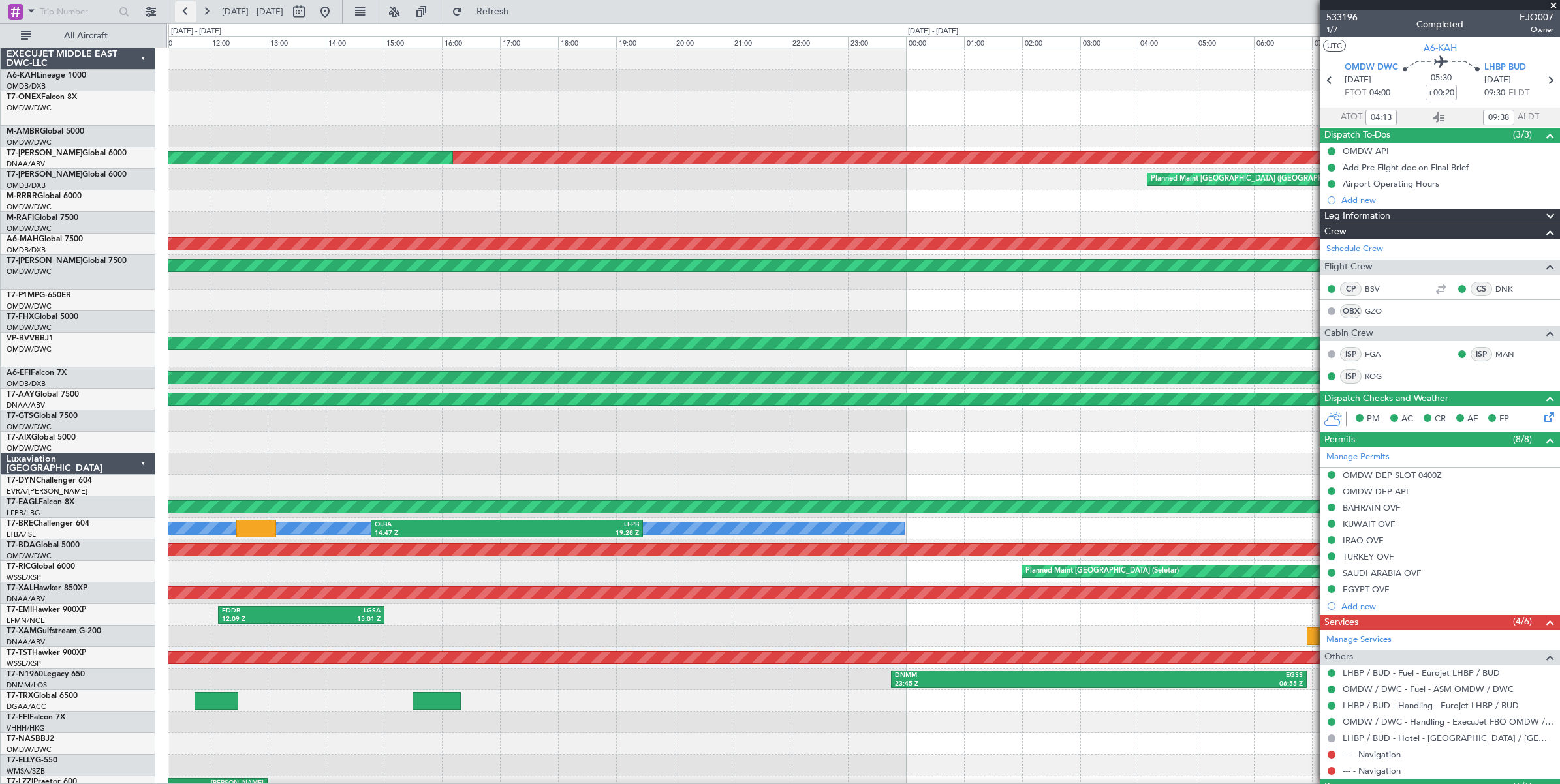
click at [183, 13] on button at bounding box center [185, 12] width 21 height 21
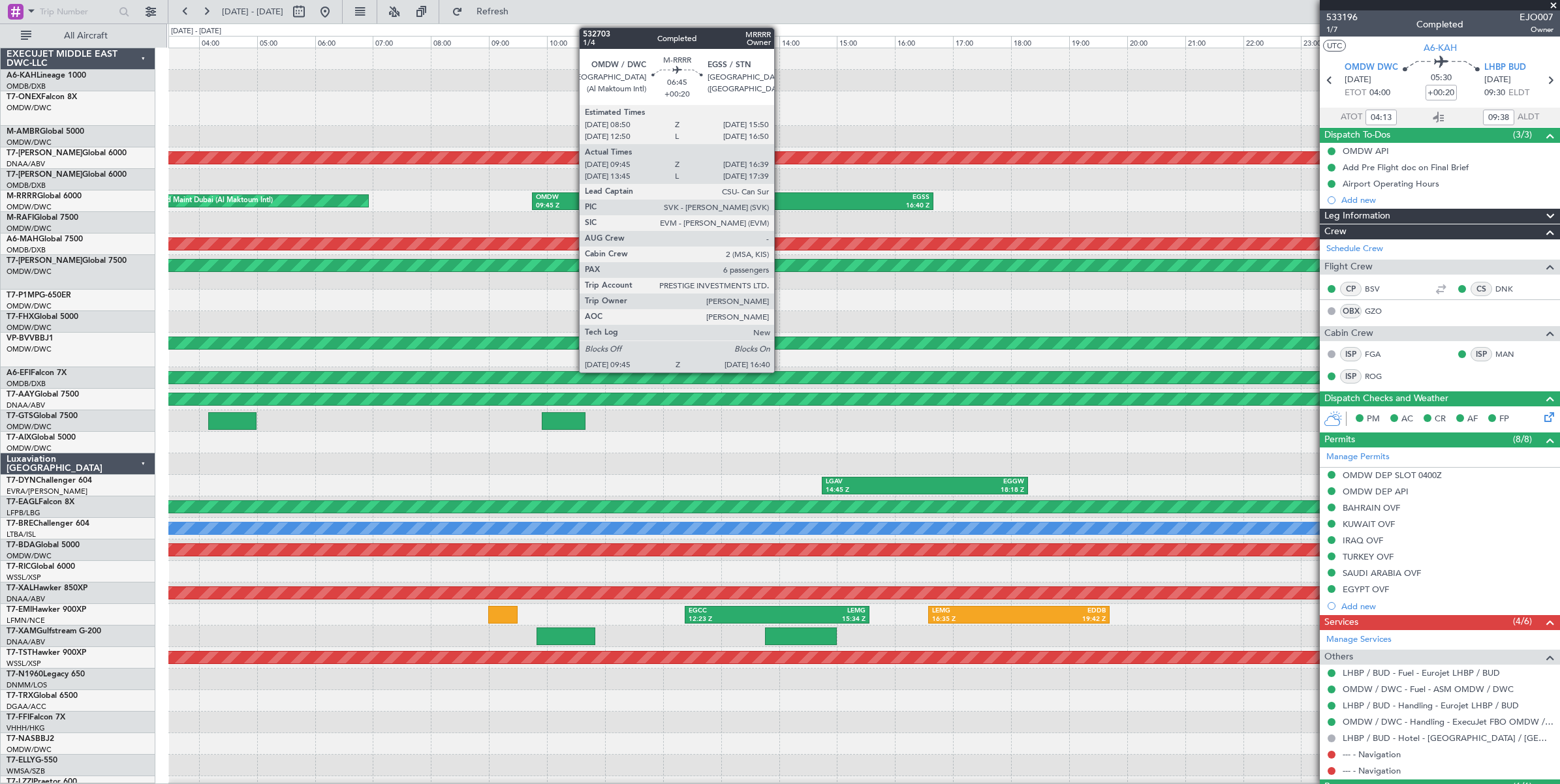
click at [781, 201] on div "16:40 Z" at bounding box center [831, 206] width 197 height 9
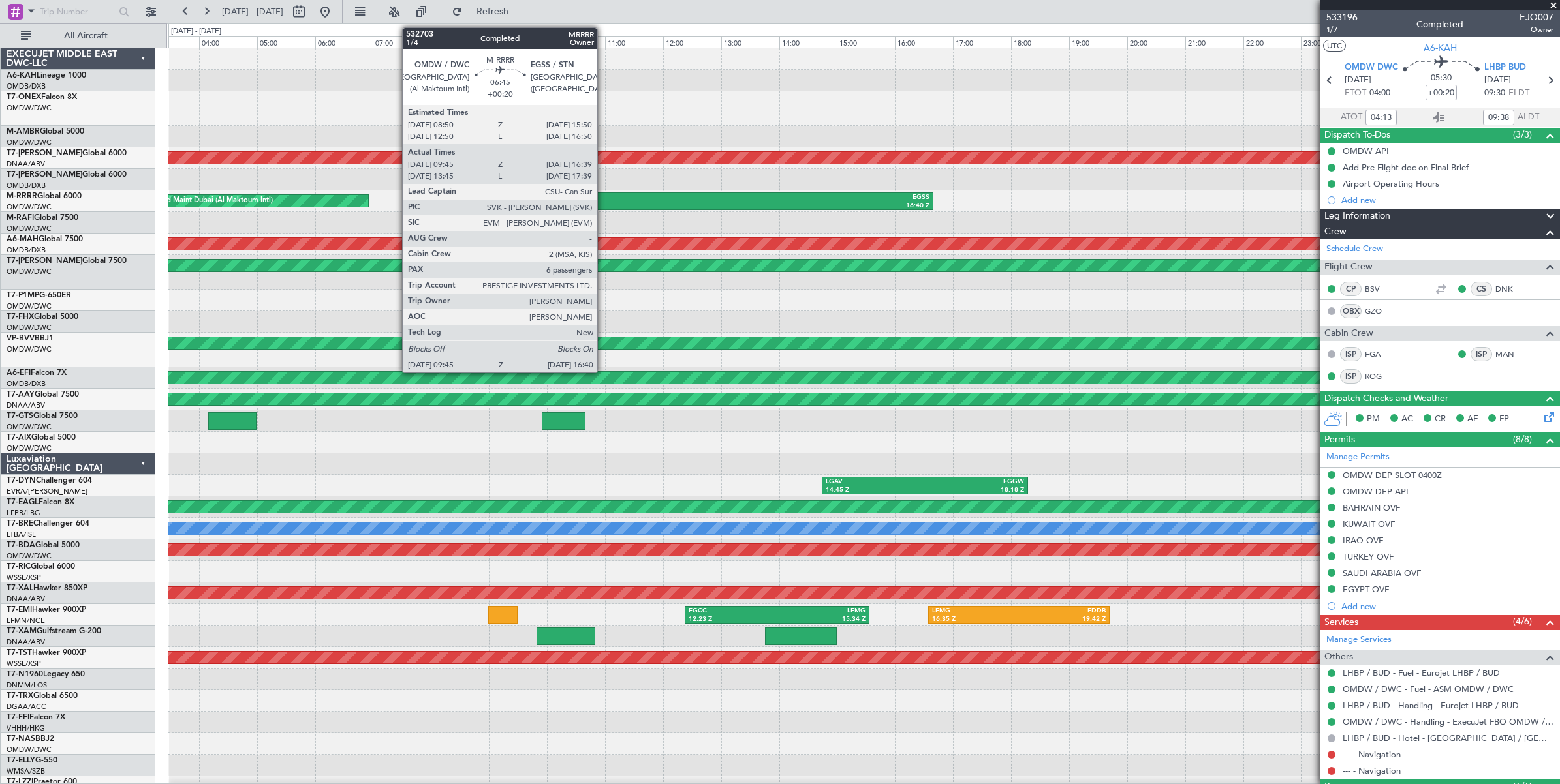
click at [604, 200] on div "OMDW" at bounding box center [635, 198] width 197 height 9
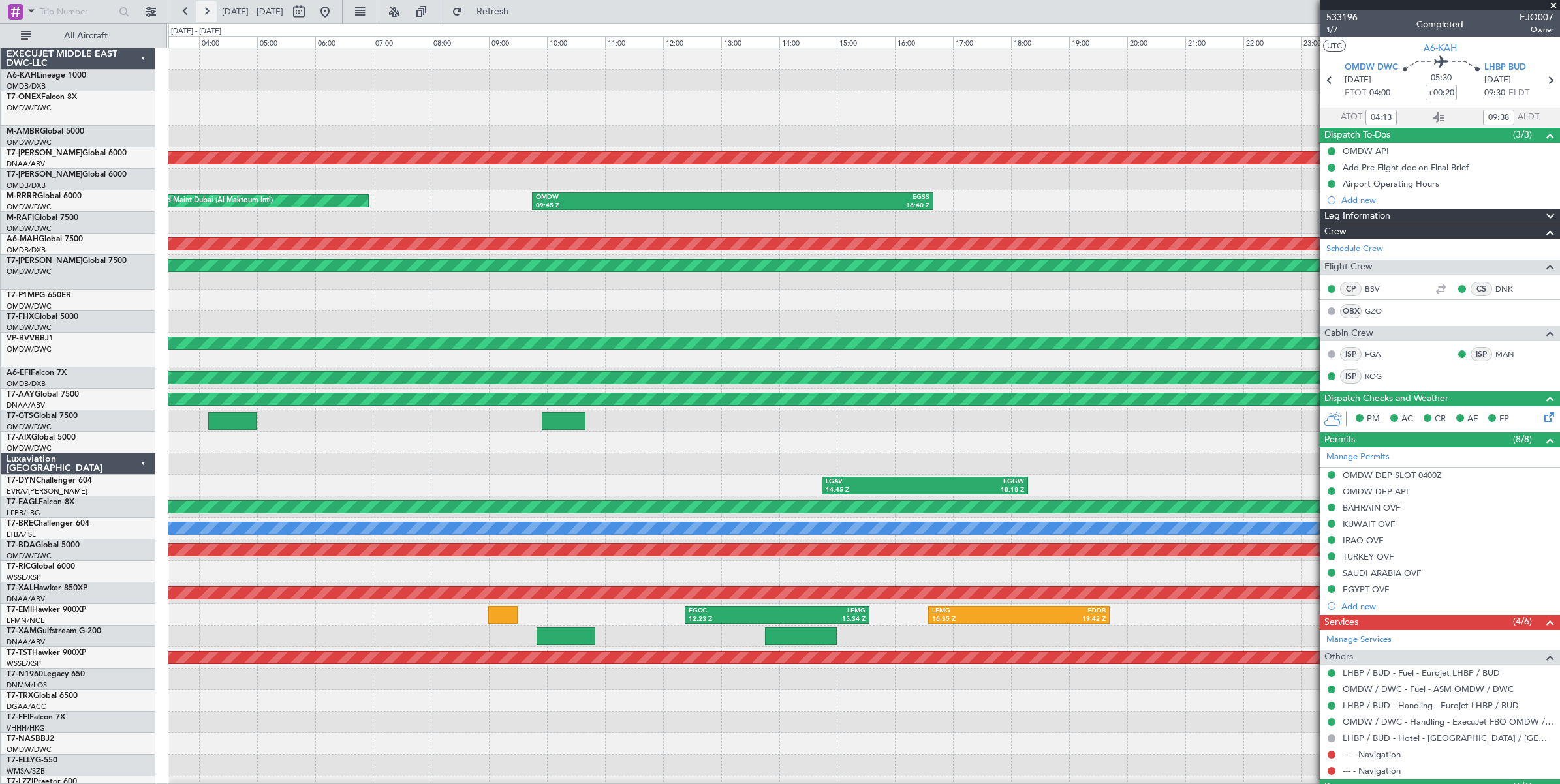
click at [209, 13] on button at bounding box center [206, 12] width 21 height 21
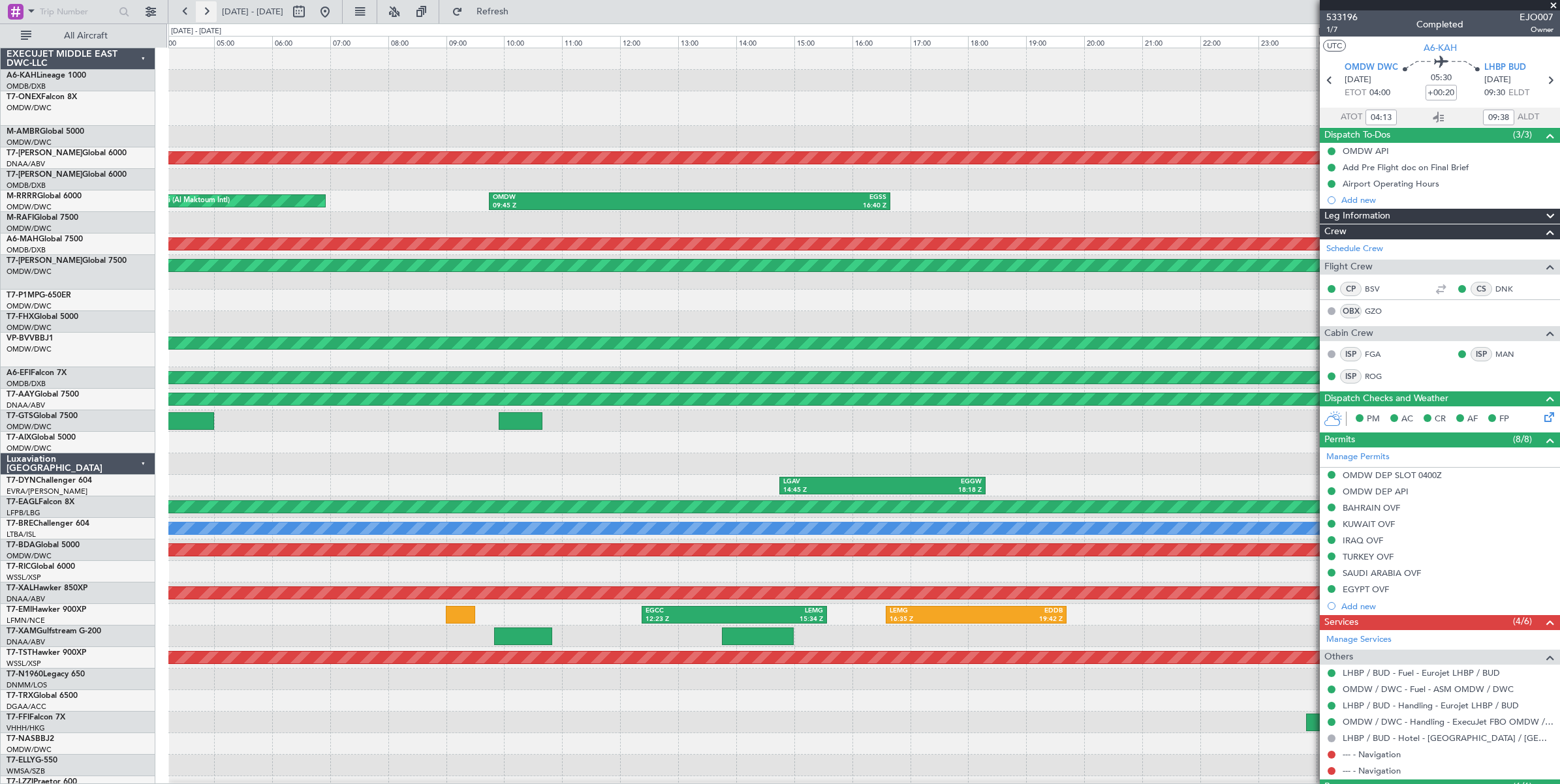
click at [209, 13] on button at bounding box center [206, 12] width 21 height 21
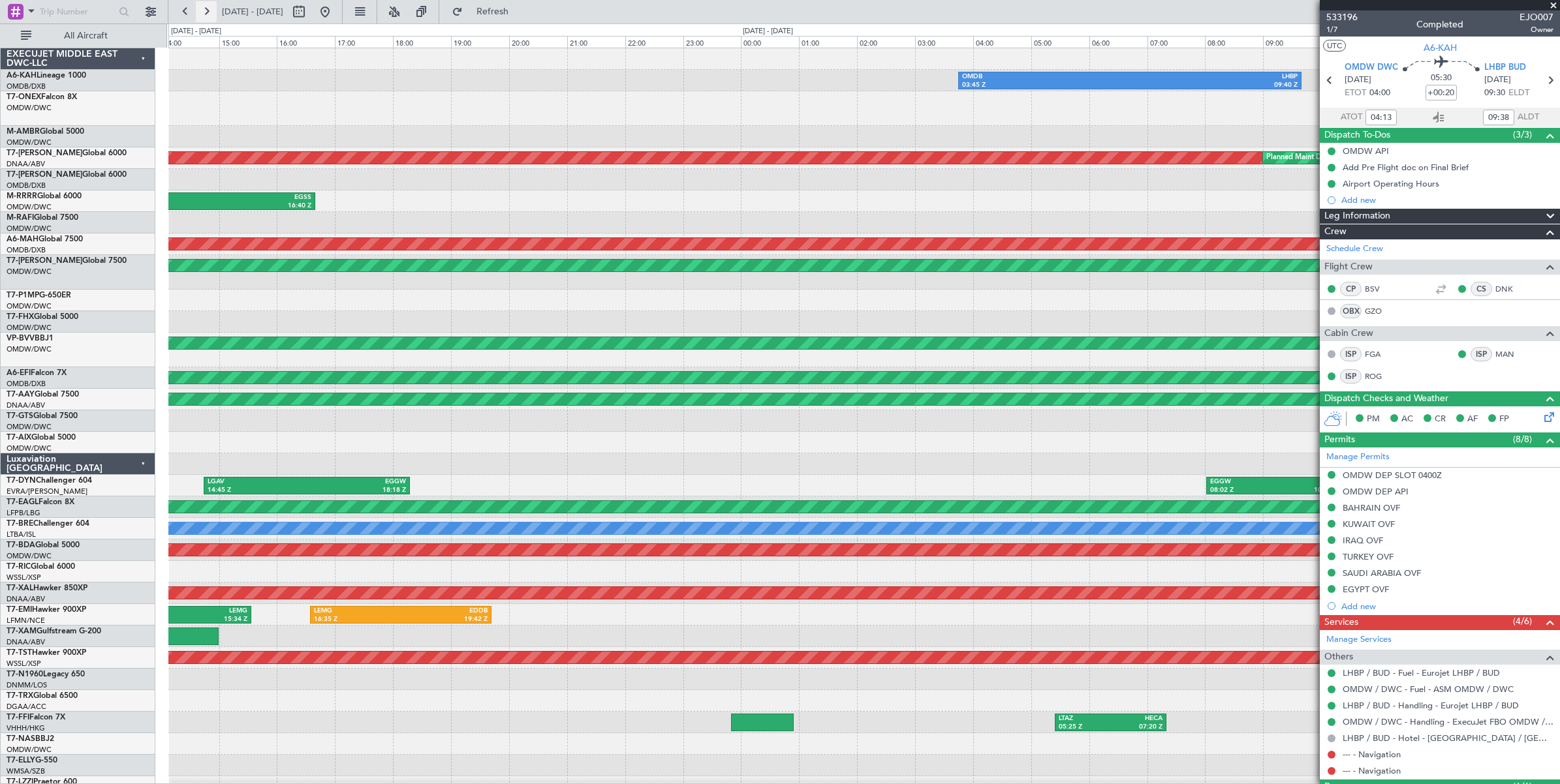
click at [209, 13] on button at bounding box center [206, 12] width 21 height 21
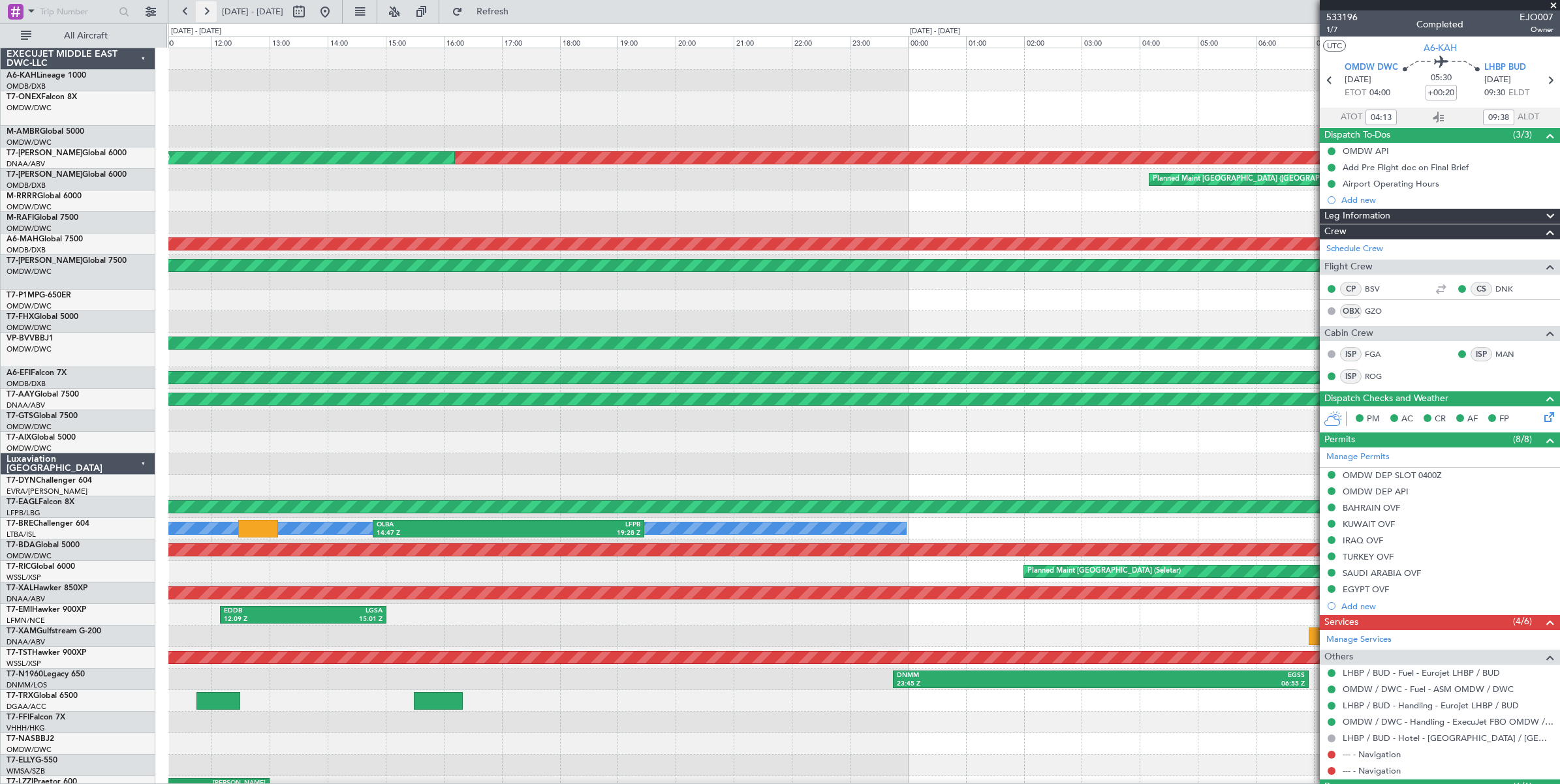
click at [209, 13] on button at bounding box center [206, 12] width 21 height 21
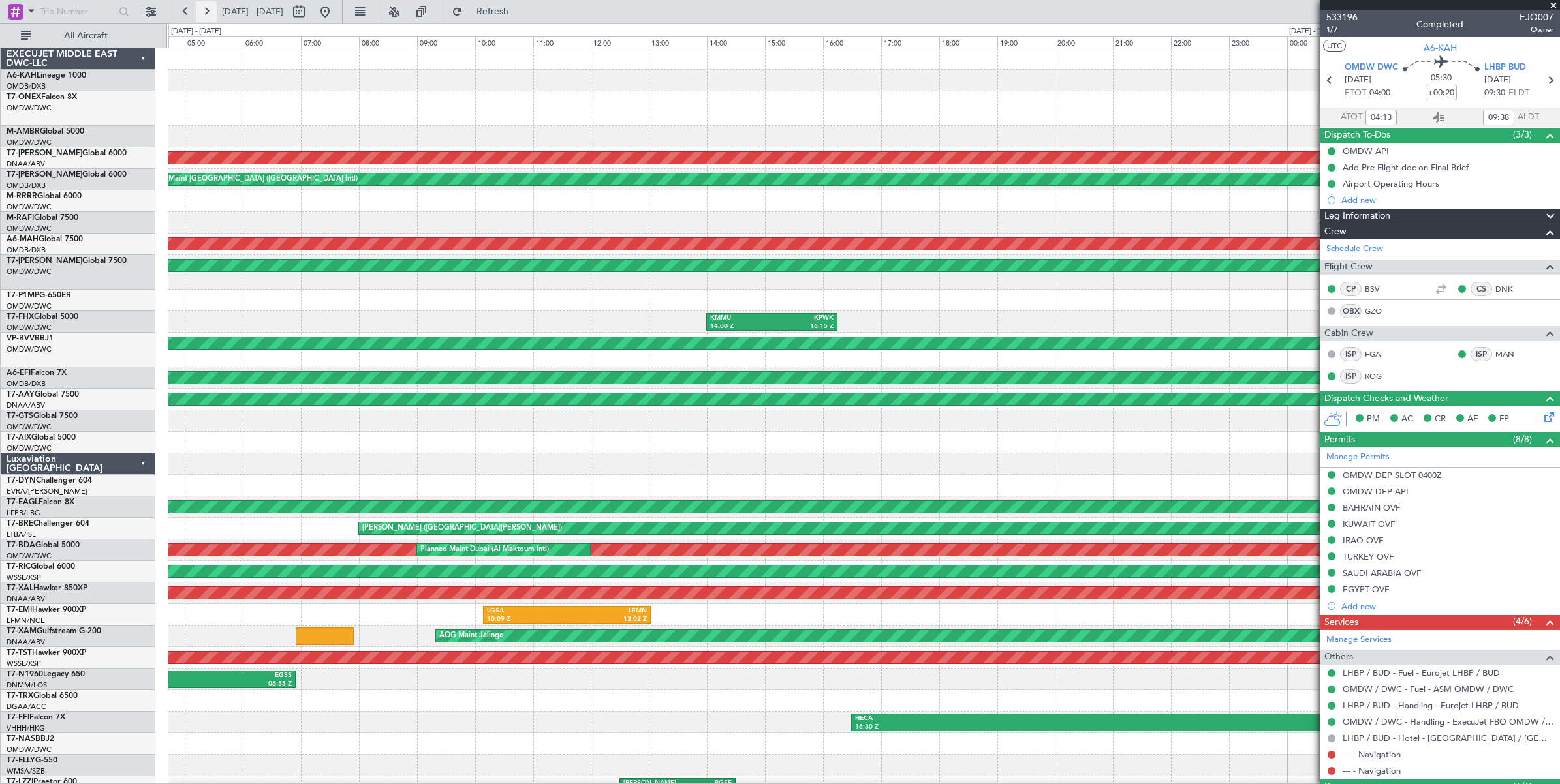
click at [209, 13] on button at bounding box center [206, 12] width 21 height 21
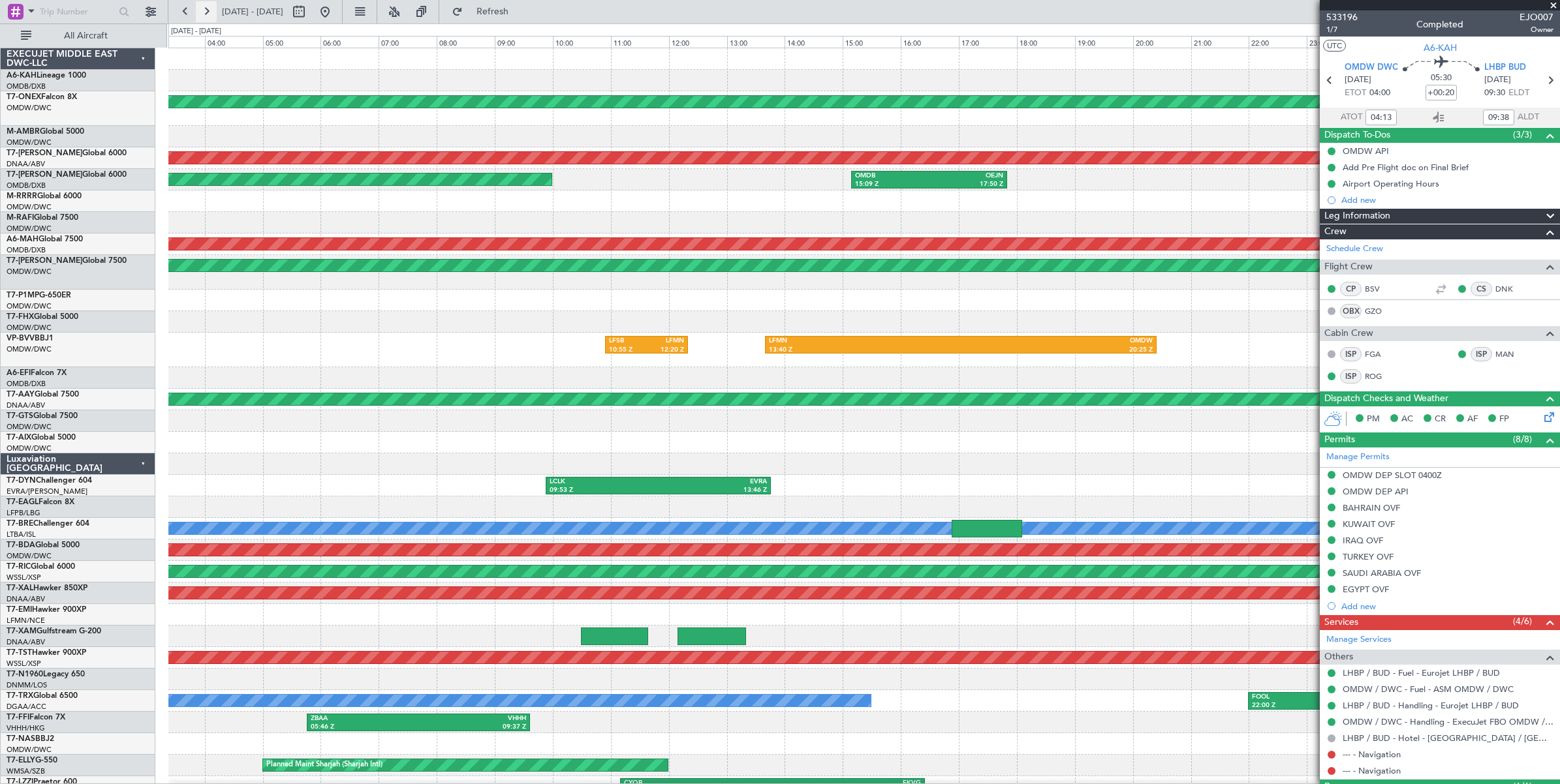
click at [209, 13] on button at bounding box center [206, 12] width 21 height 21
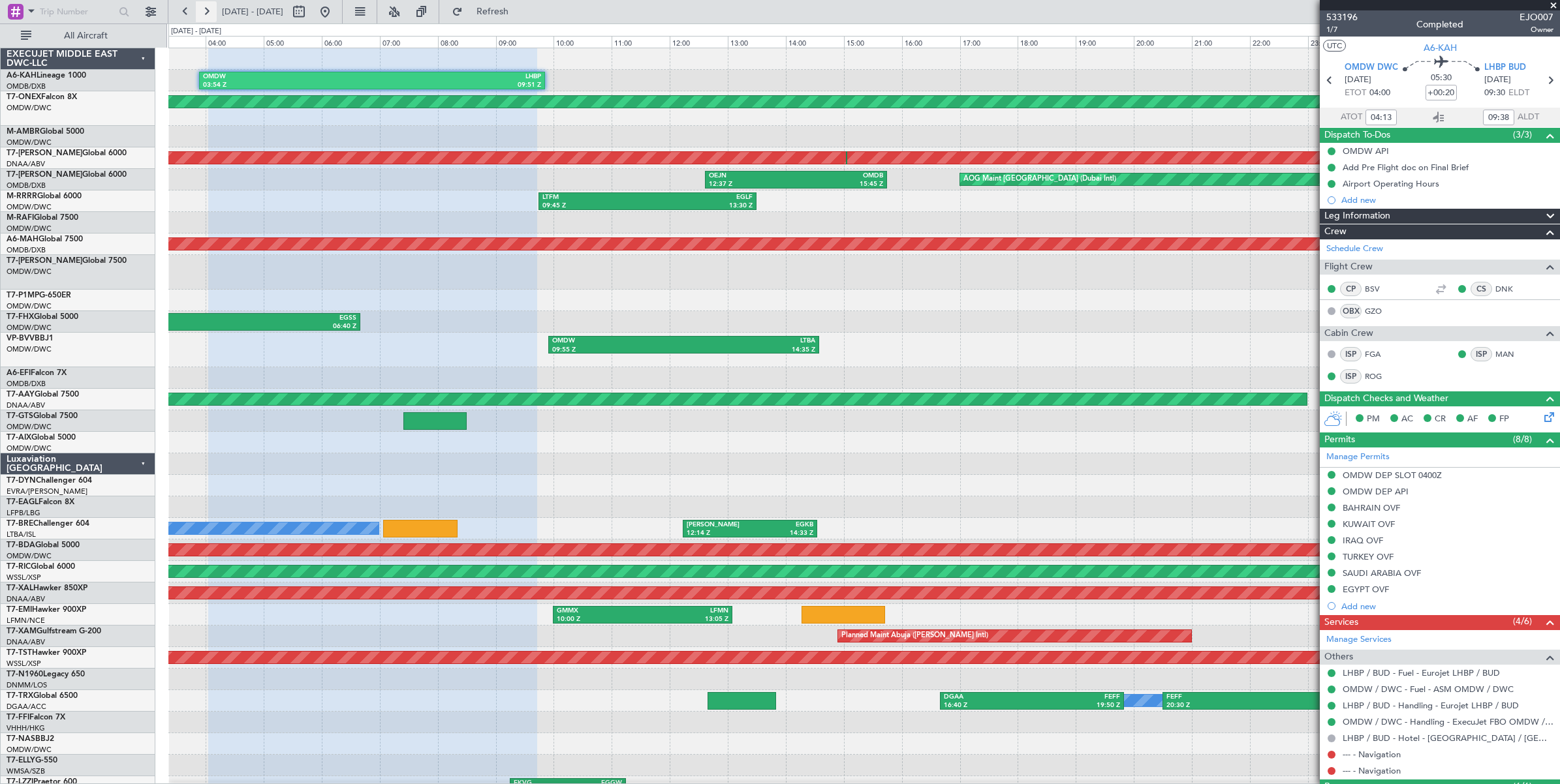
click at [209, 13] on button at bounding box center [206, 12] width 21 height 21
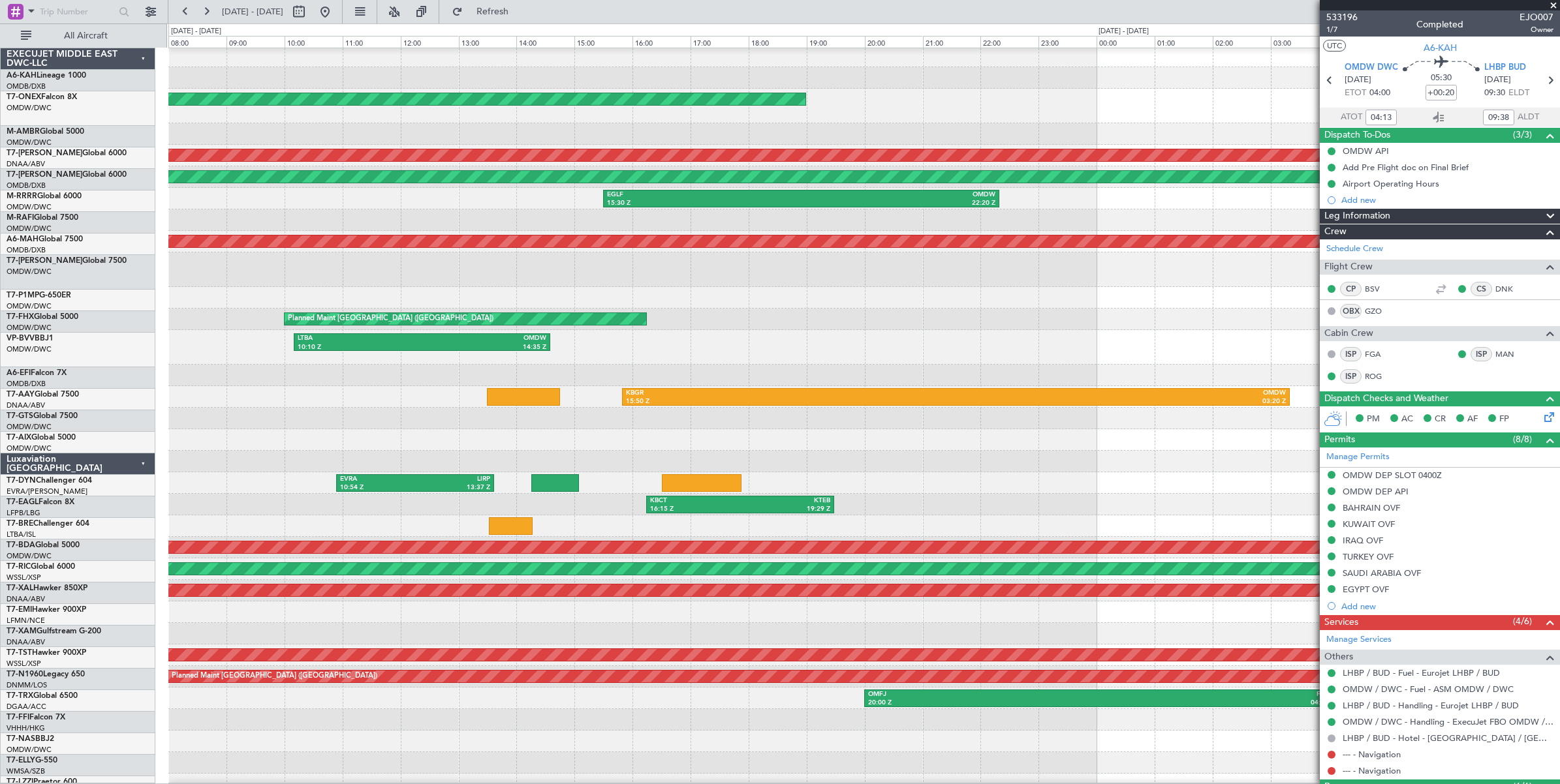
scroll to position [4, 0]
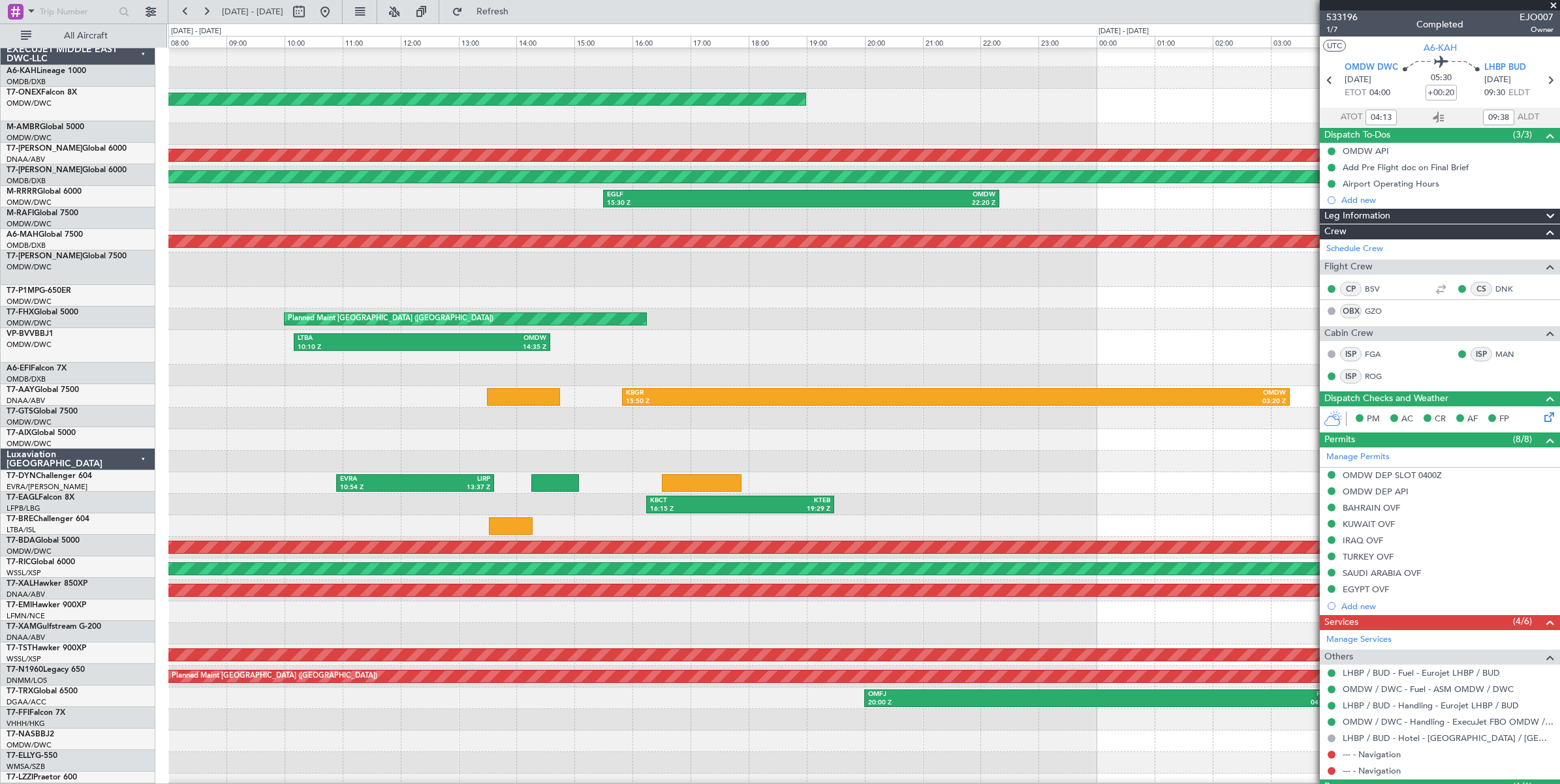
click at [472, 212] on div at bounding box center [864, 220] width 1391 height 21
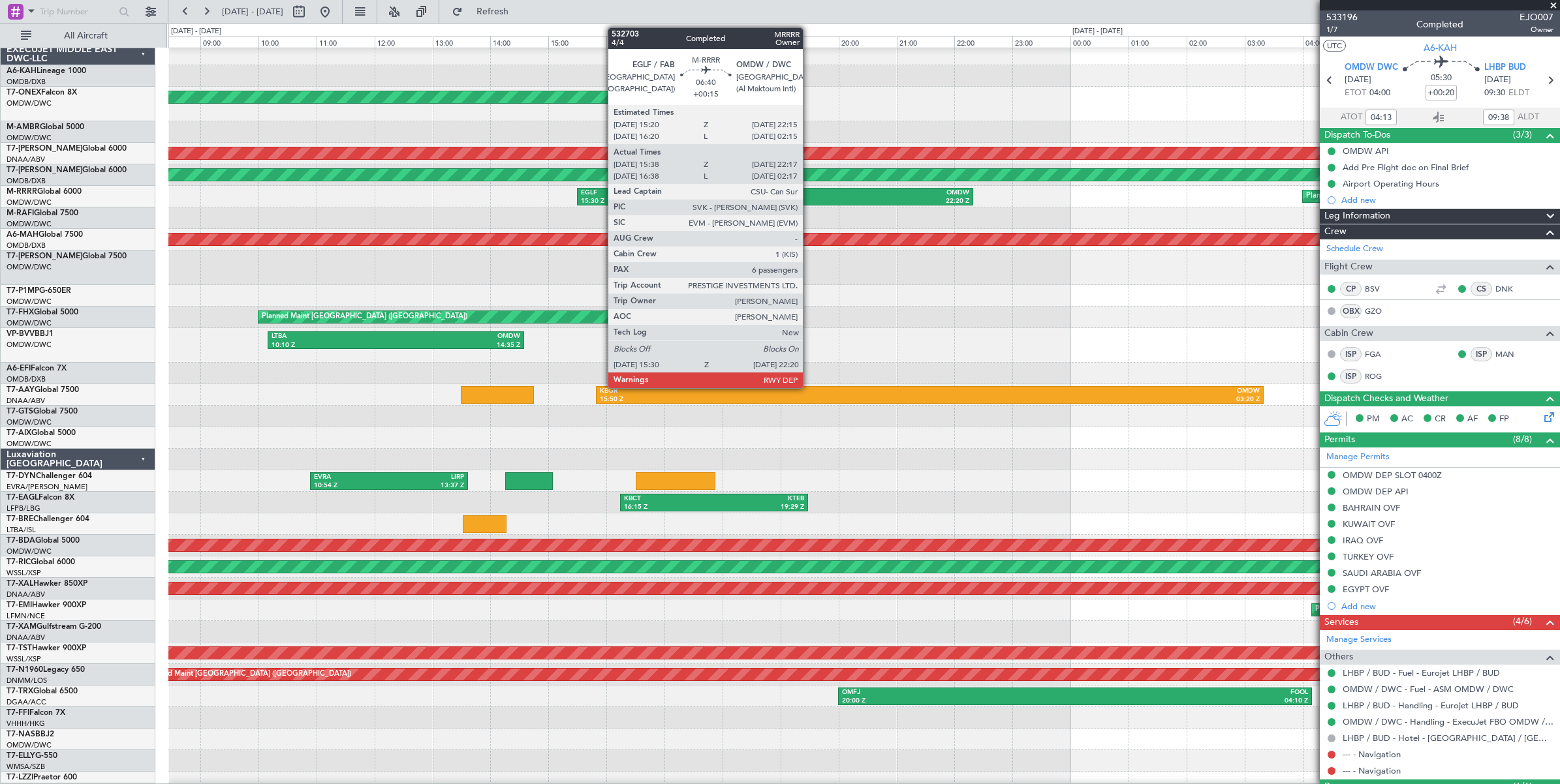
click at [809, 197] on div "22:20 Z" at bounding box center [873, 201] width 194 height 9
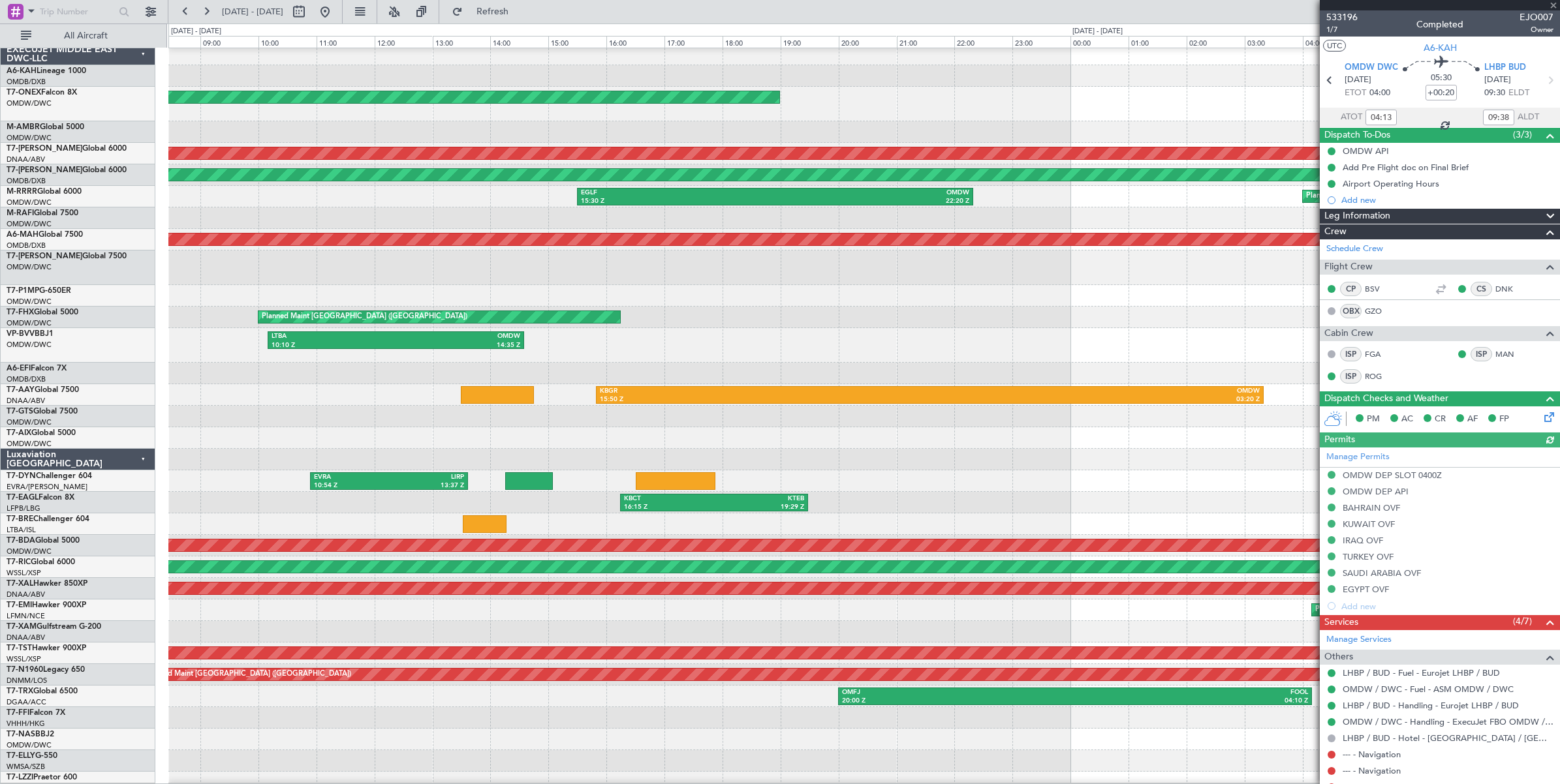
type input "Anita Mani (ANI)"
type input "6835"
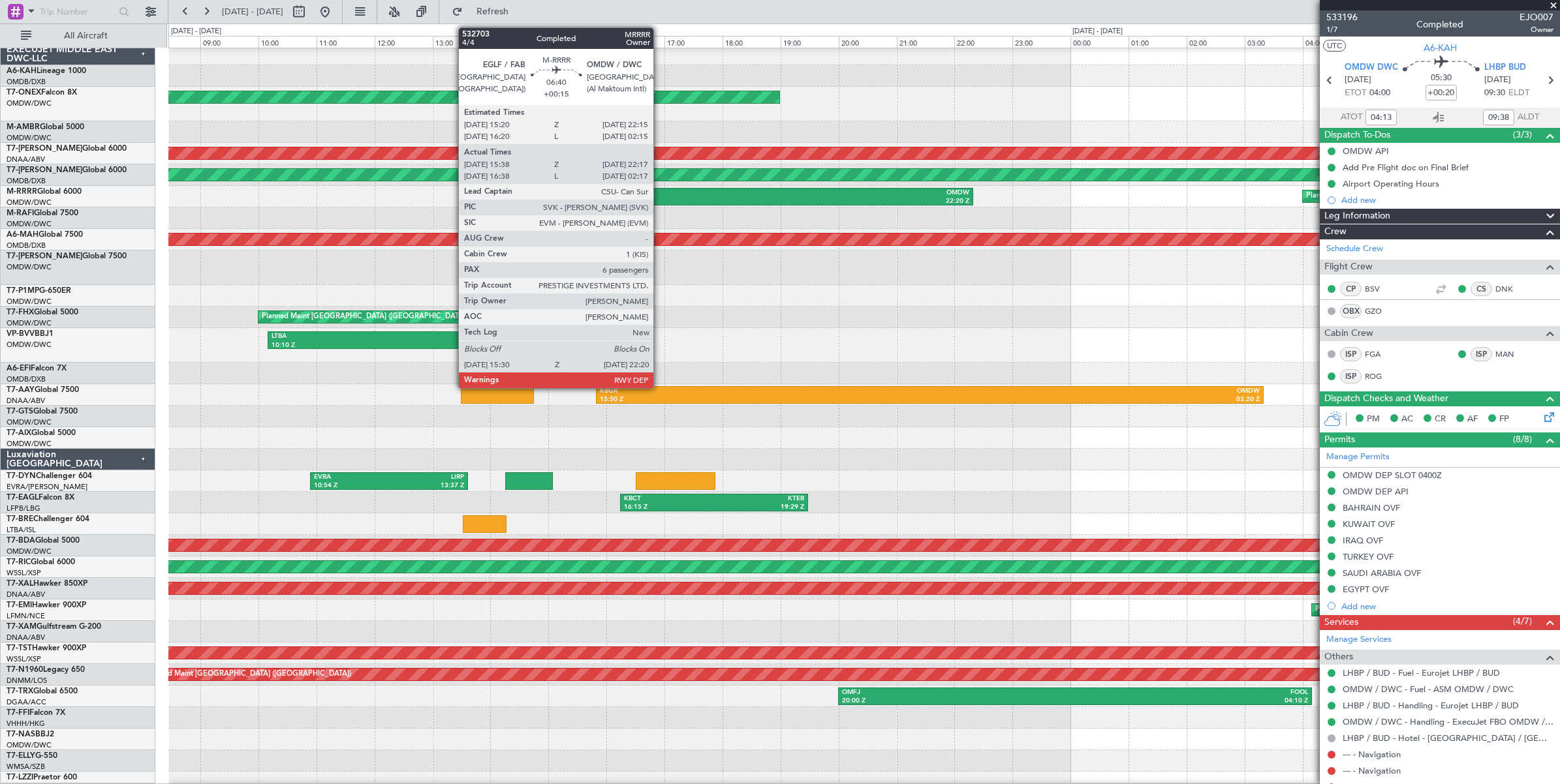
click at [659, 196] on div "EGLF" at bounding box center [678, 193] width 194 height 9
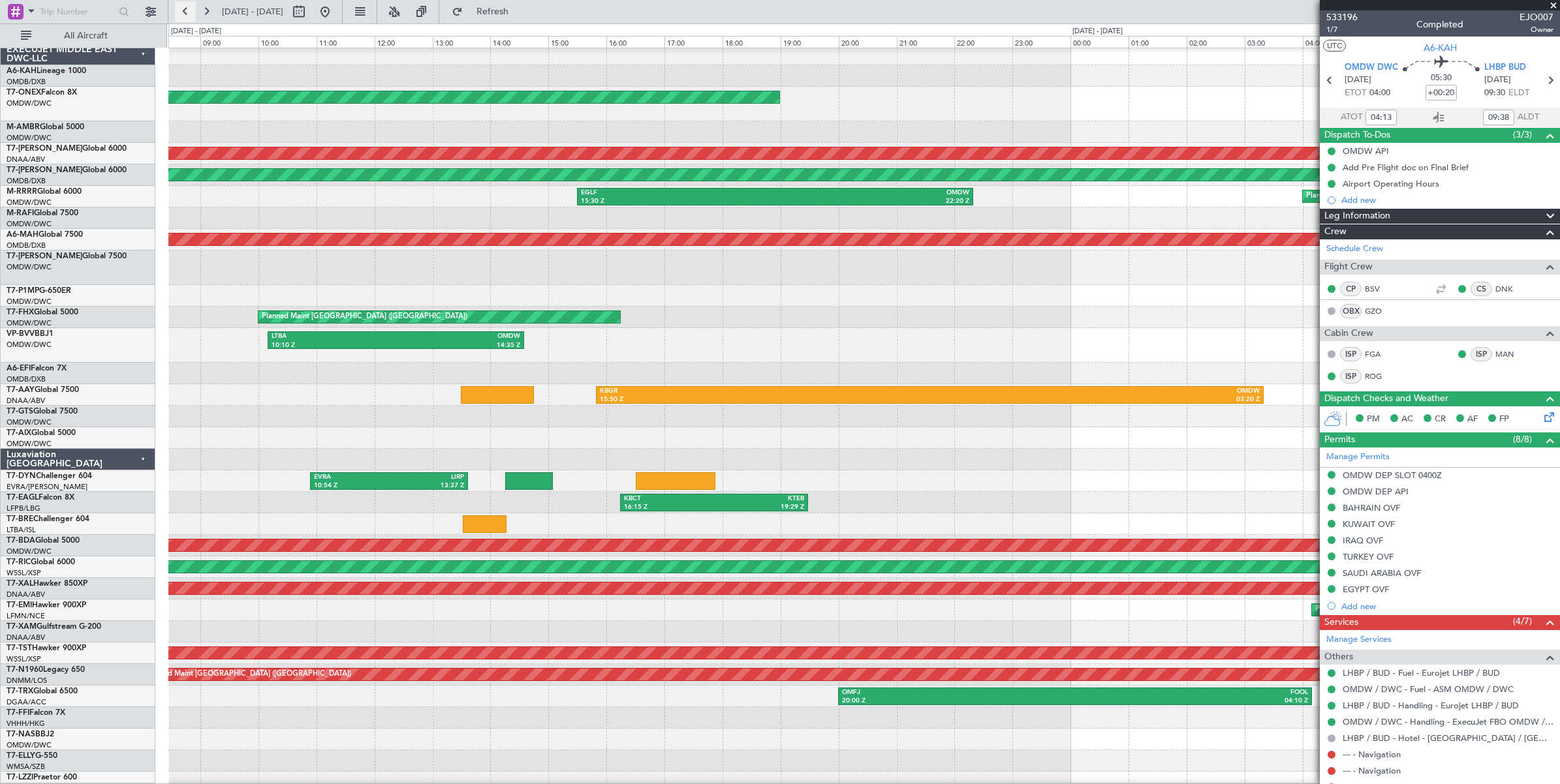
click at [186, 12] on button at bounding box center [185, 12] width 21 height 21
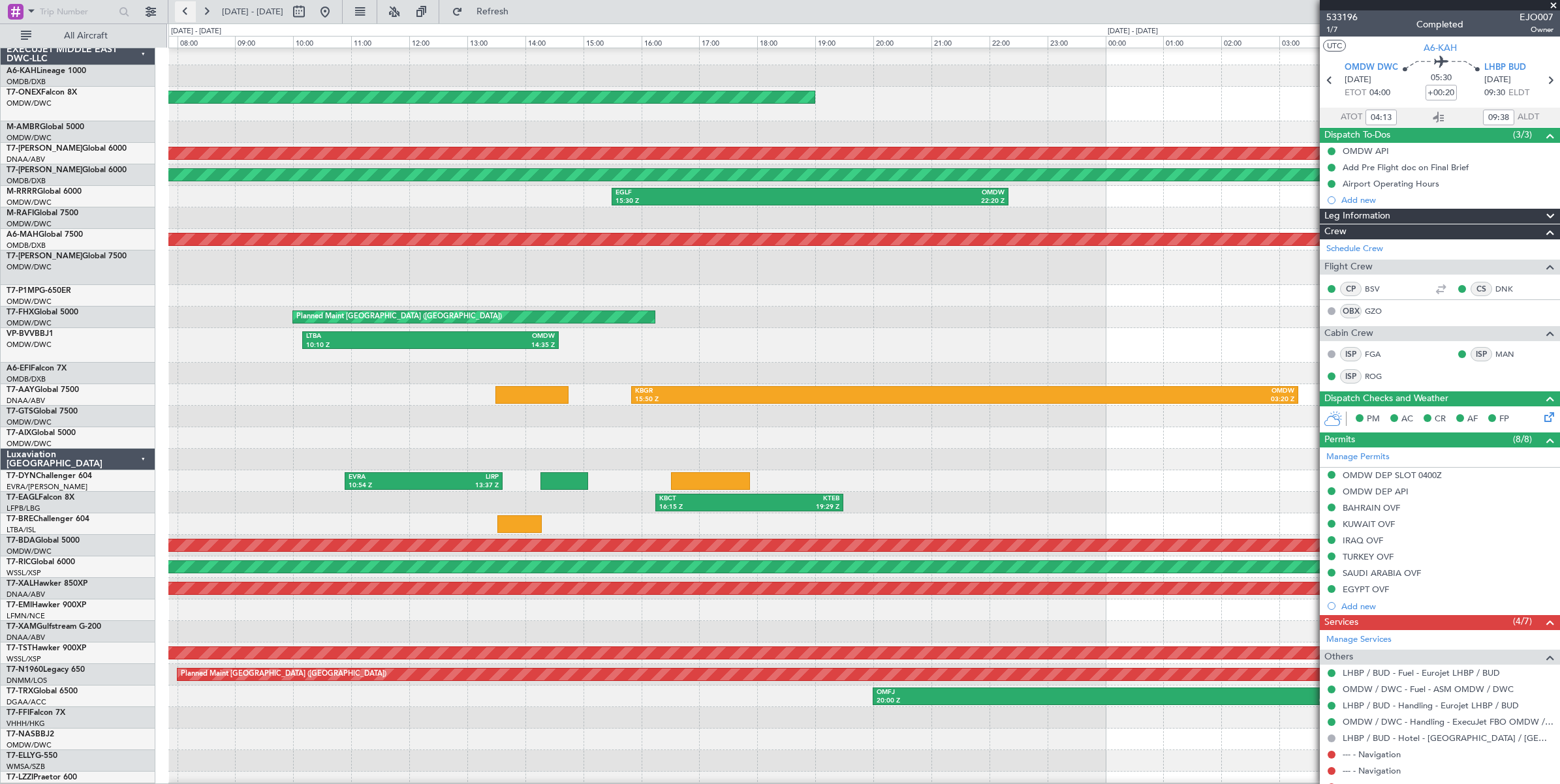
click at [186, 12] on button at bounding box center [185, 12] width 21 height 21
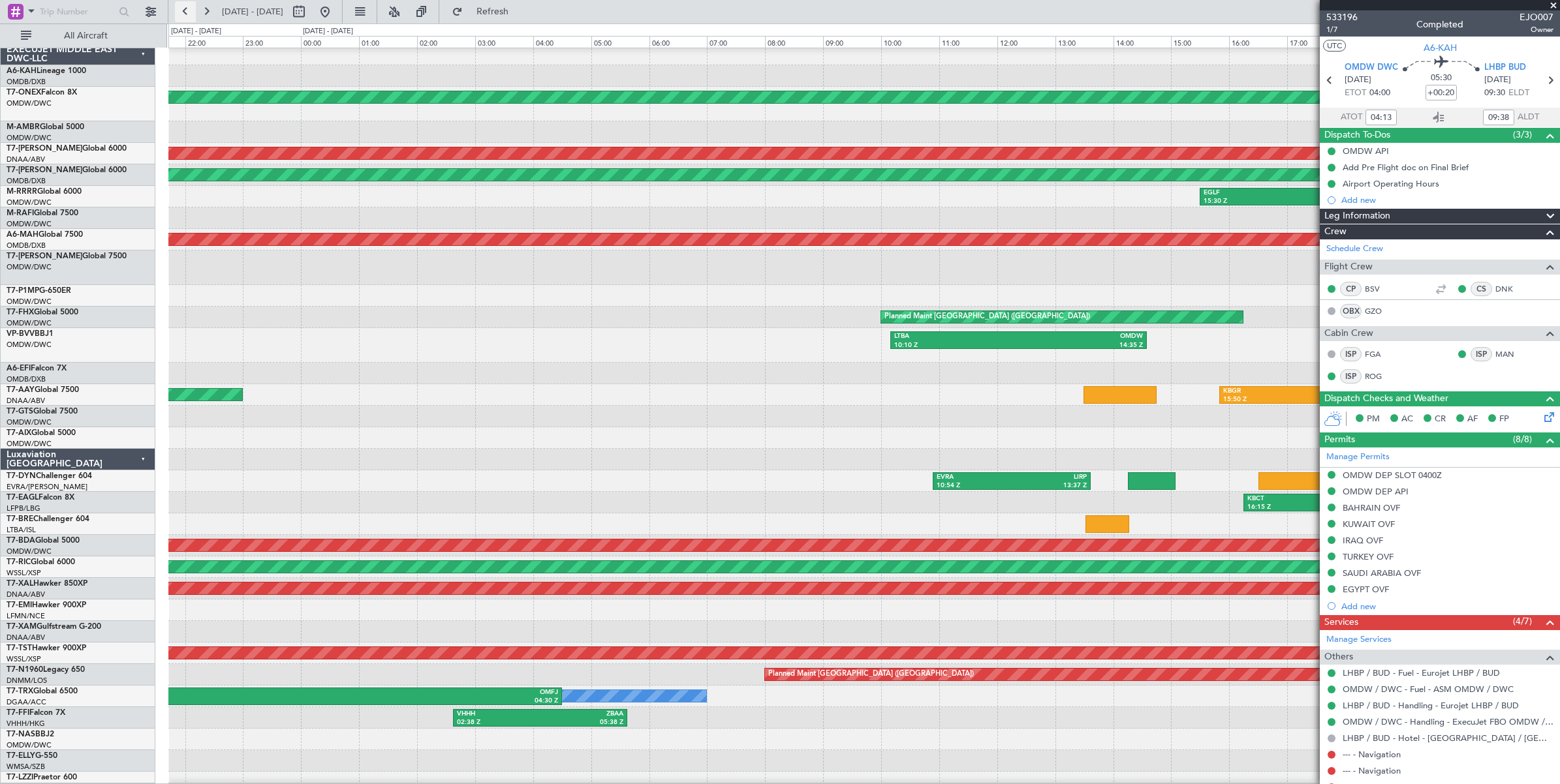
click at [185, 12] on button at bounding box center [185, 12] width 21 height 21
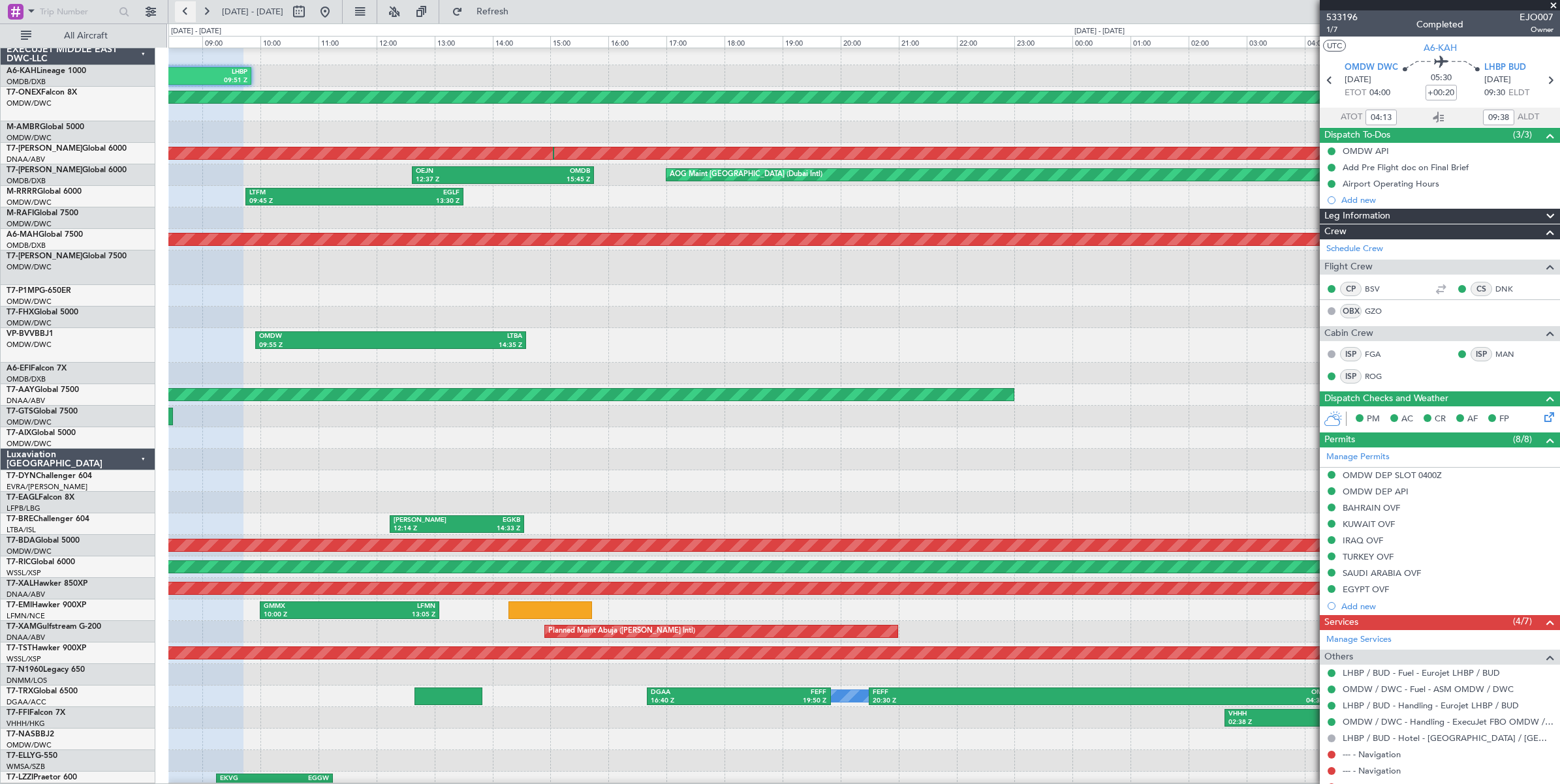
click at [185, 12] on button at bounding box center [185, 12] width 21 height 21
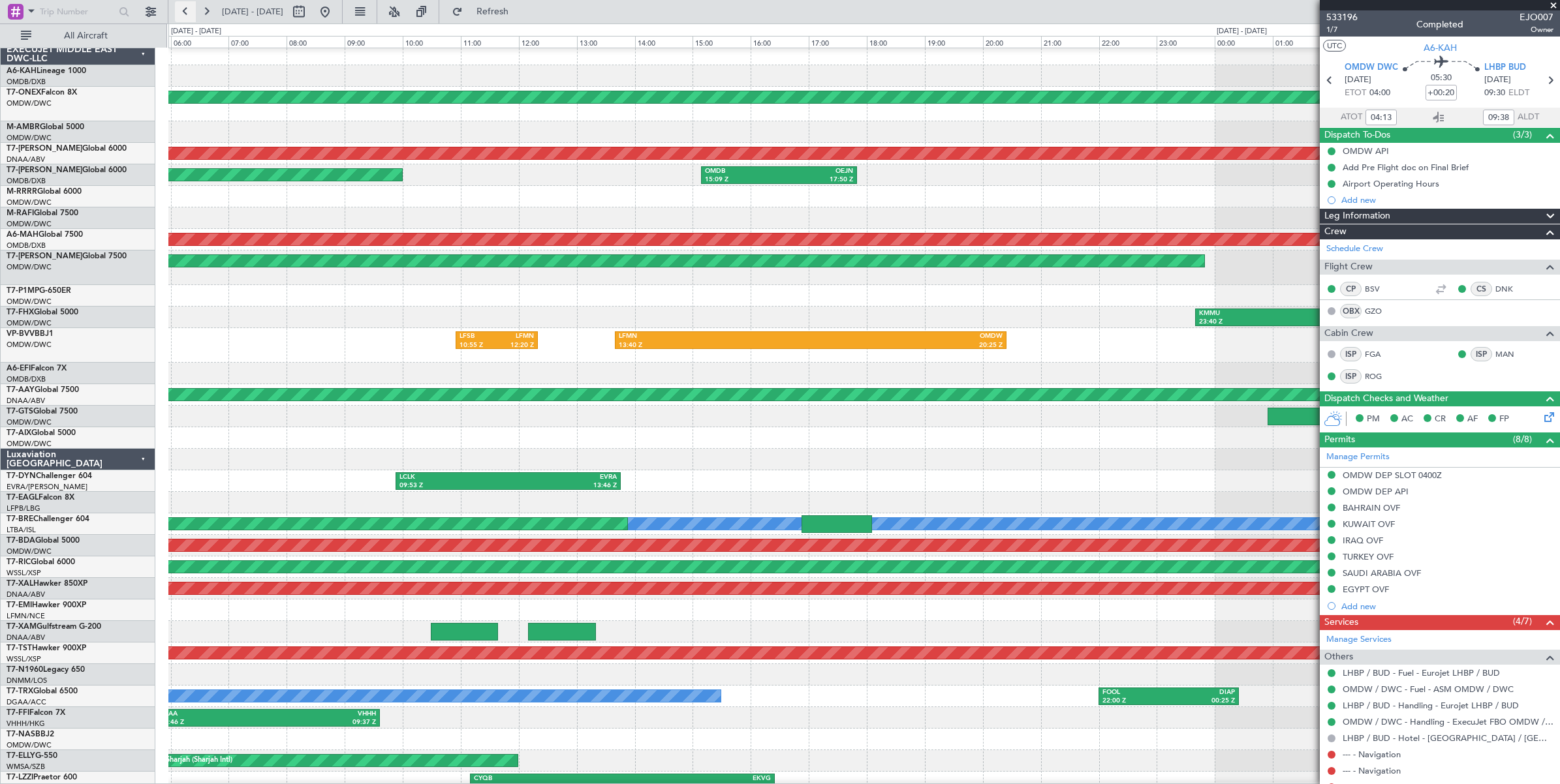
click at [185, 12] on button at bounding box center [185, 12] width 21 height 21
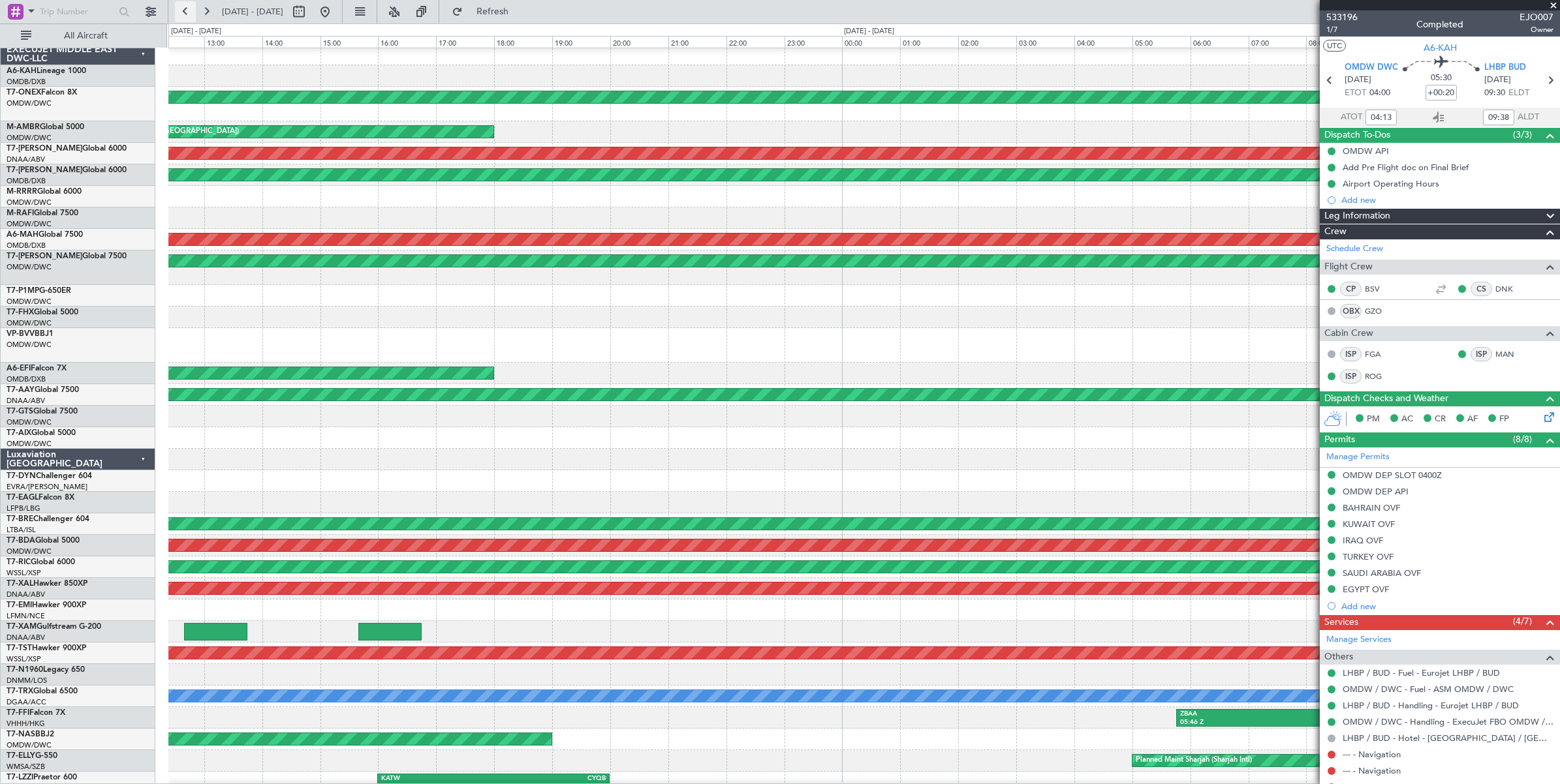
click at [185, 12] on button at bounding box center [185, 12] width 21 height 21
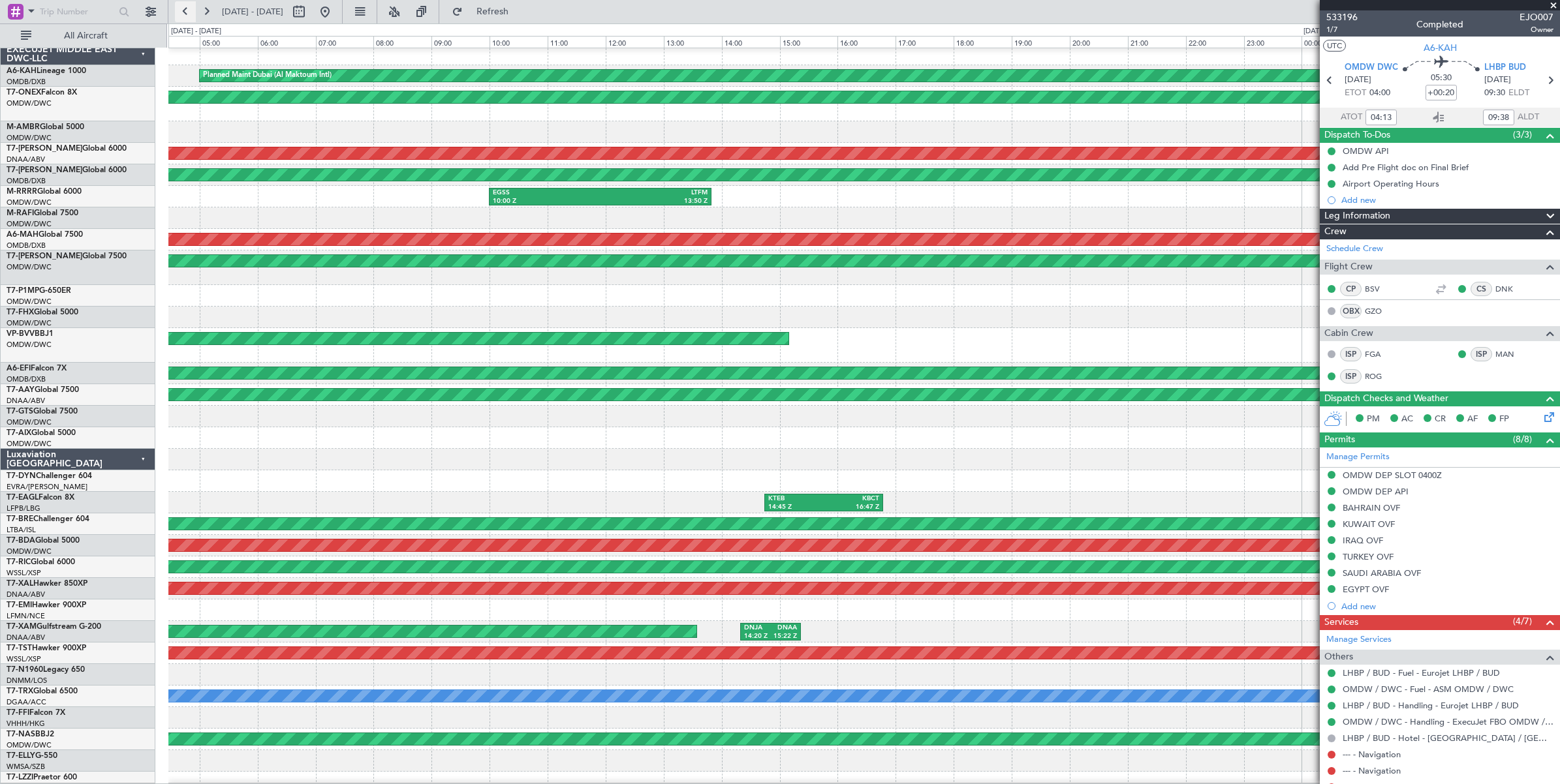
click at [185, 12] on button at bounding box center [185, 12] width 21 height 21
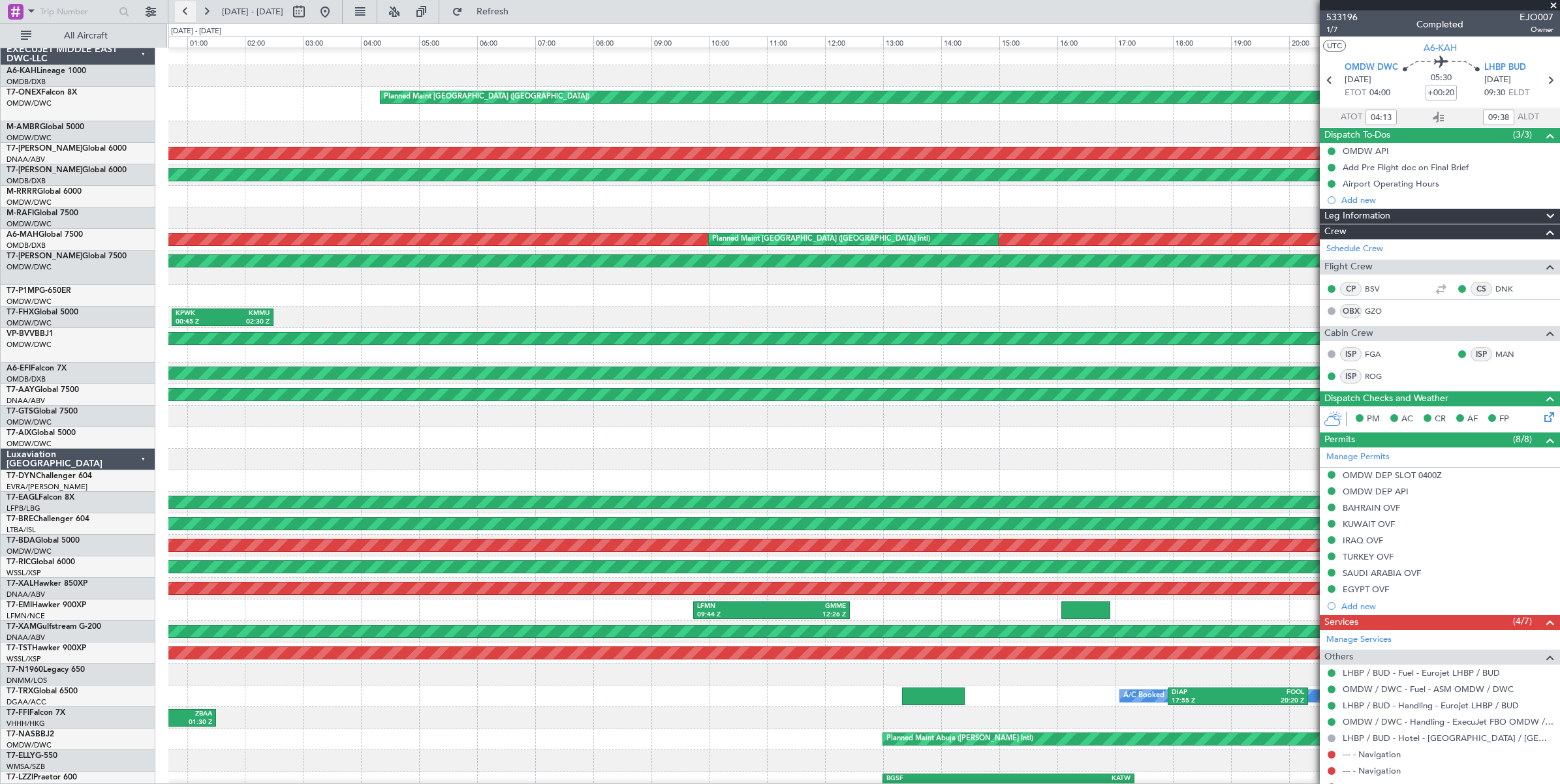
click at [185, 12] on button at bounding box center [185, 12] width 21 height 21
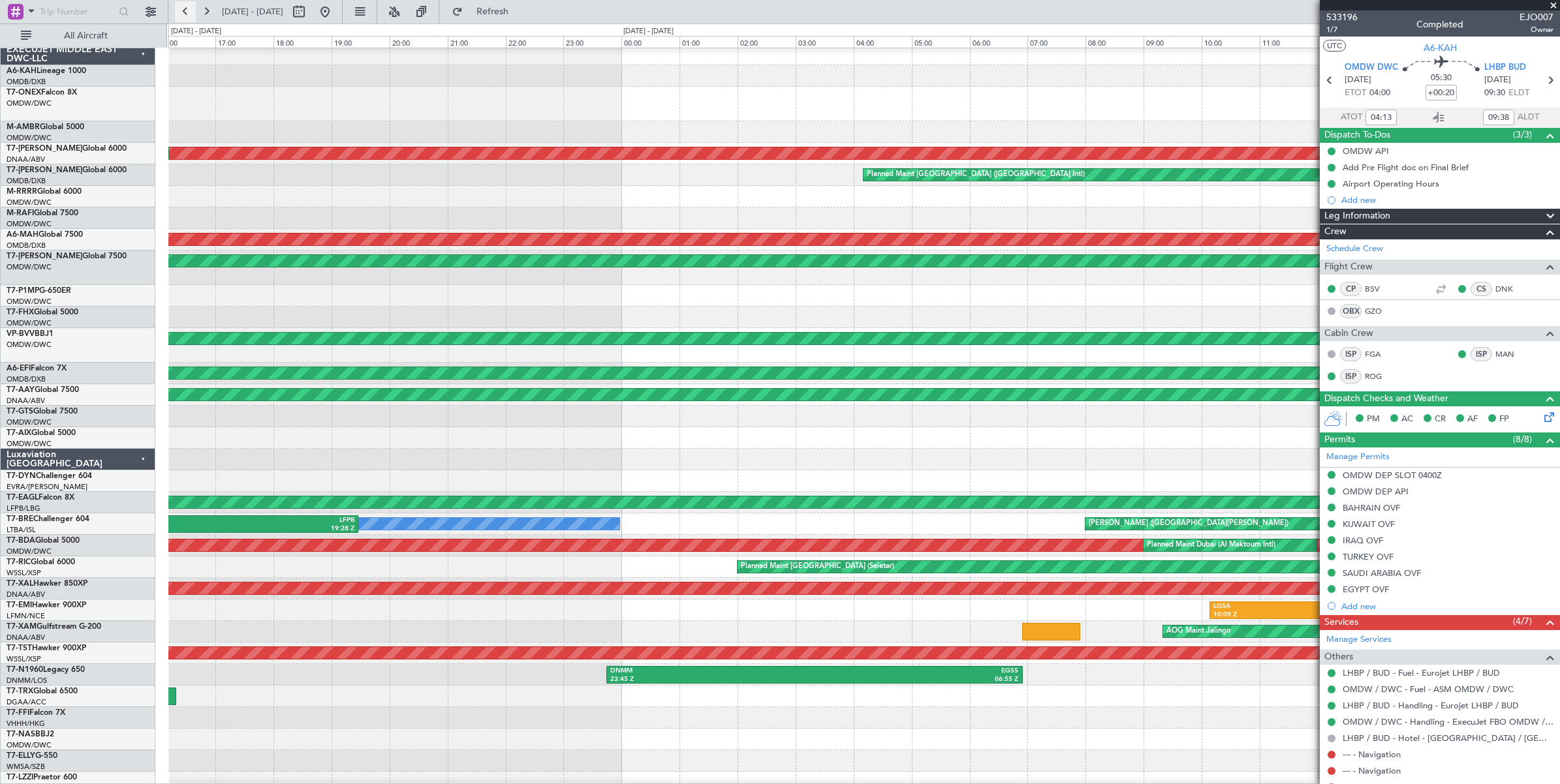
click at [185, 12] on button at bounding box center [185, 12] width 21 height 21
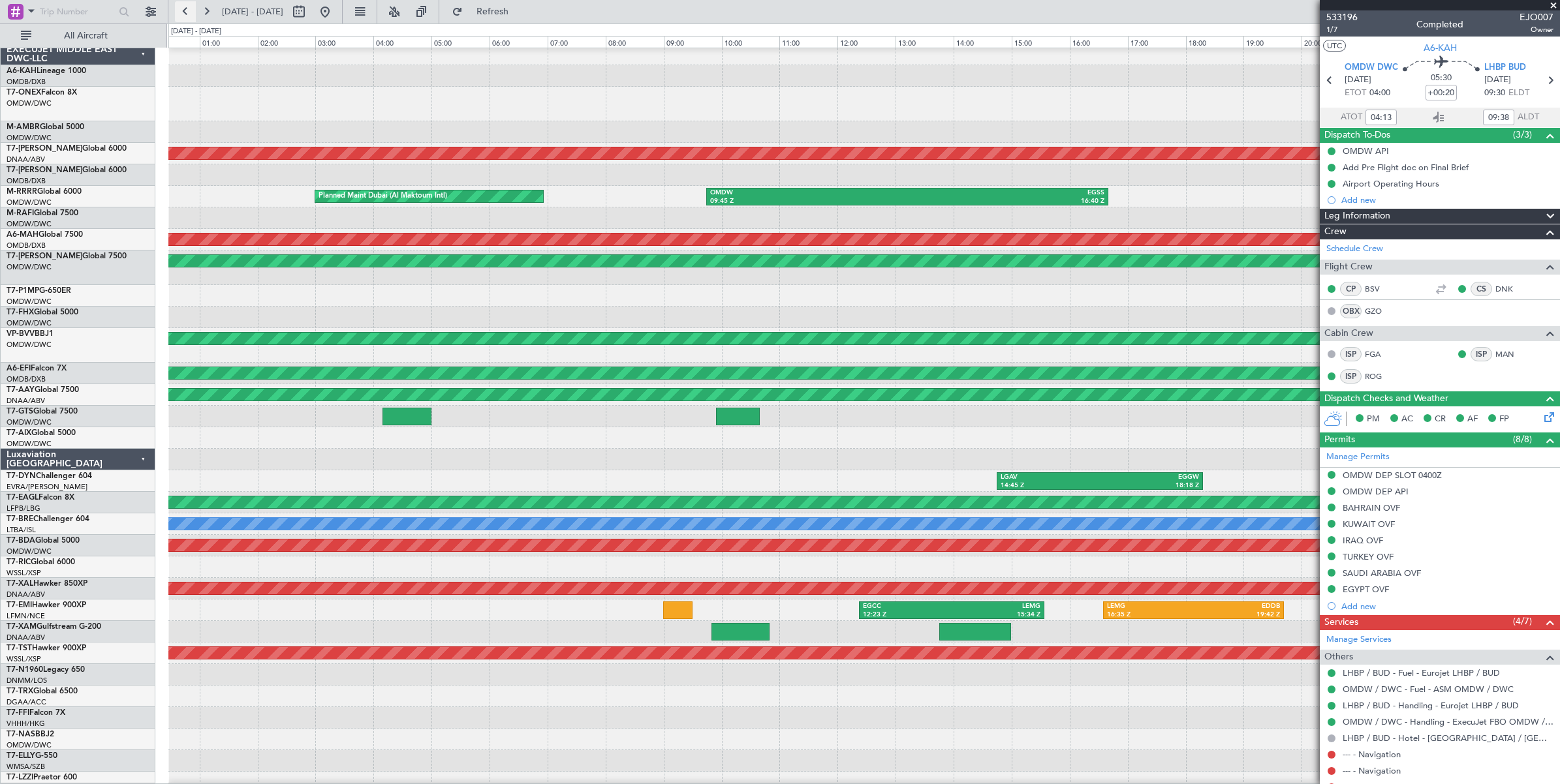
click at [185, 12] on button at bounding box center [185, 12] width 21 height 21
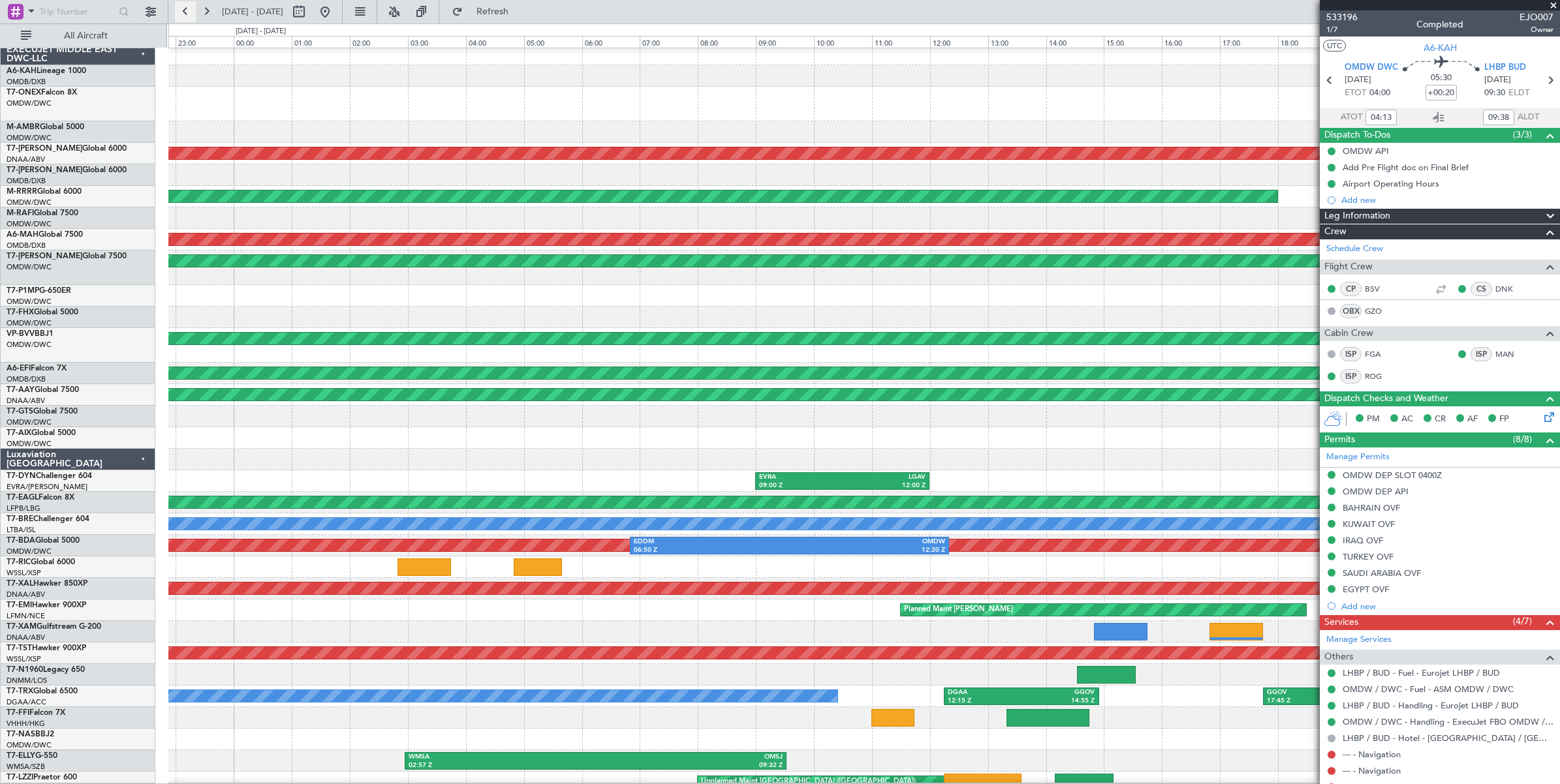
click at [185, 12] on button at bounding box center [185, 12] width 21 height 21
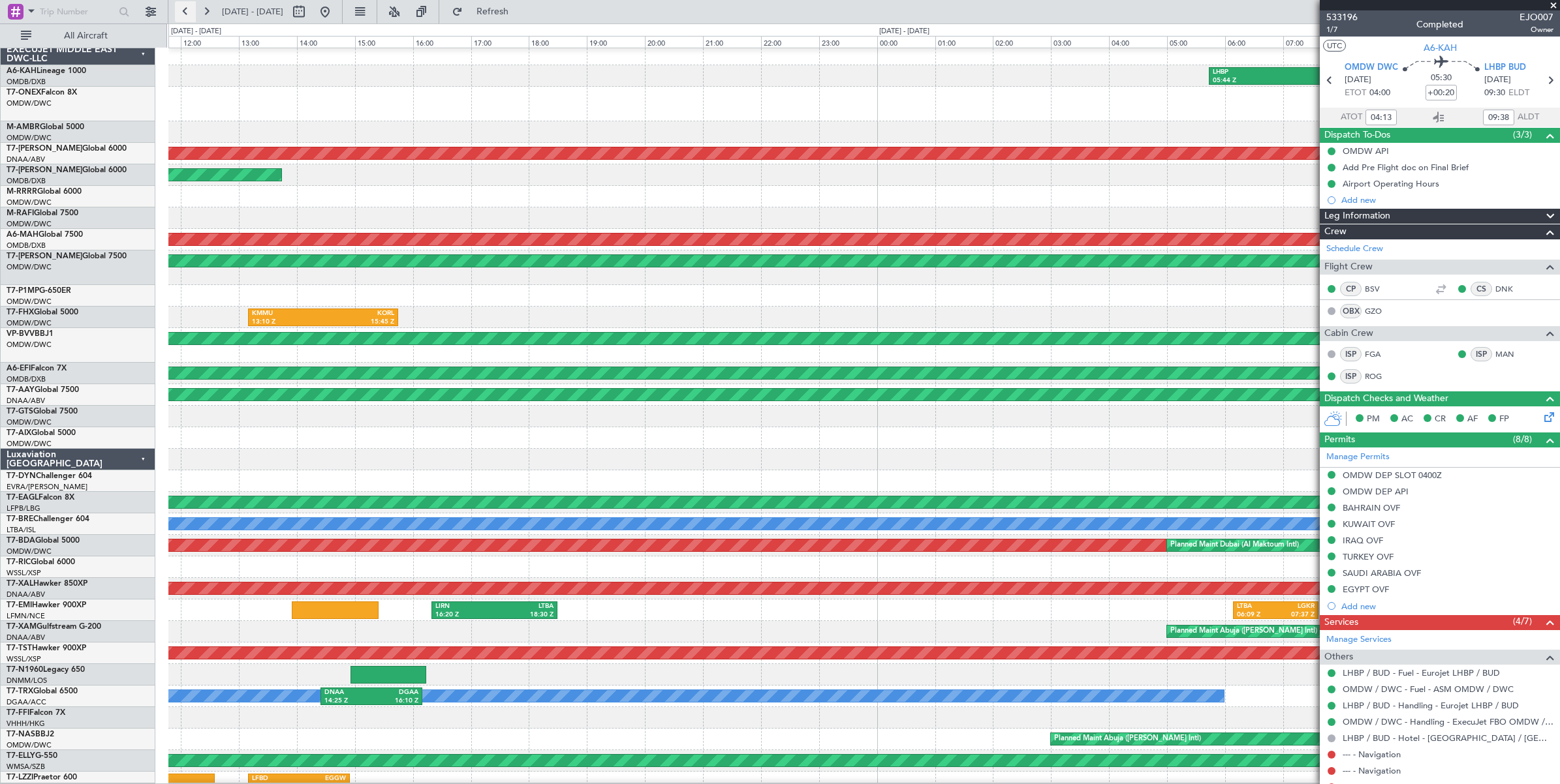
click at [185, 12] on button at bounding box center [185, 12] width 21 height 21
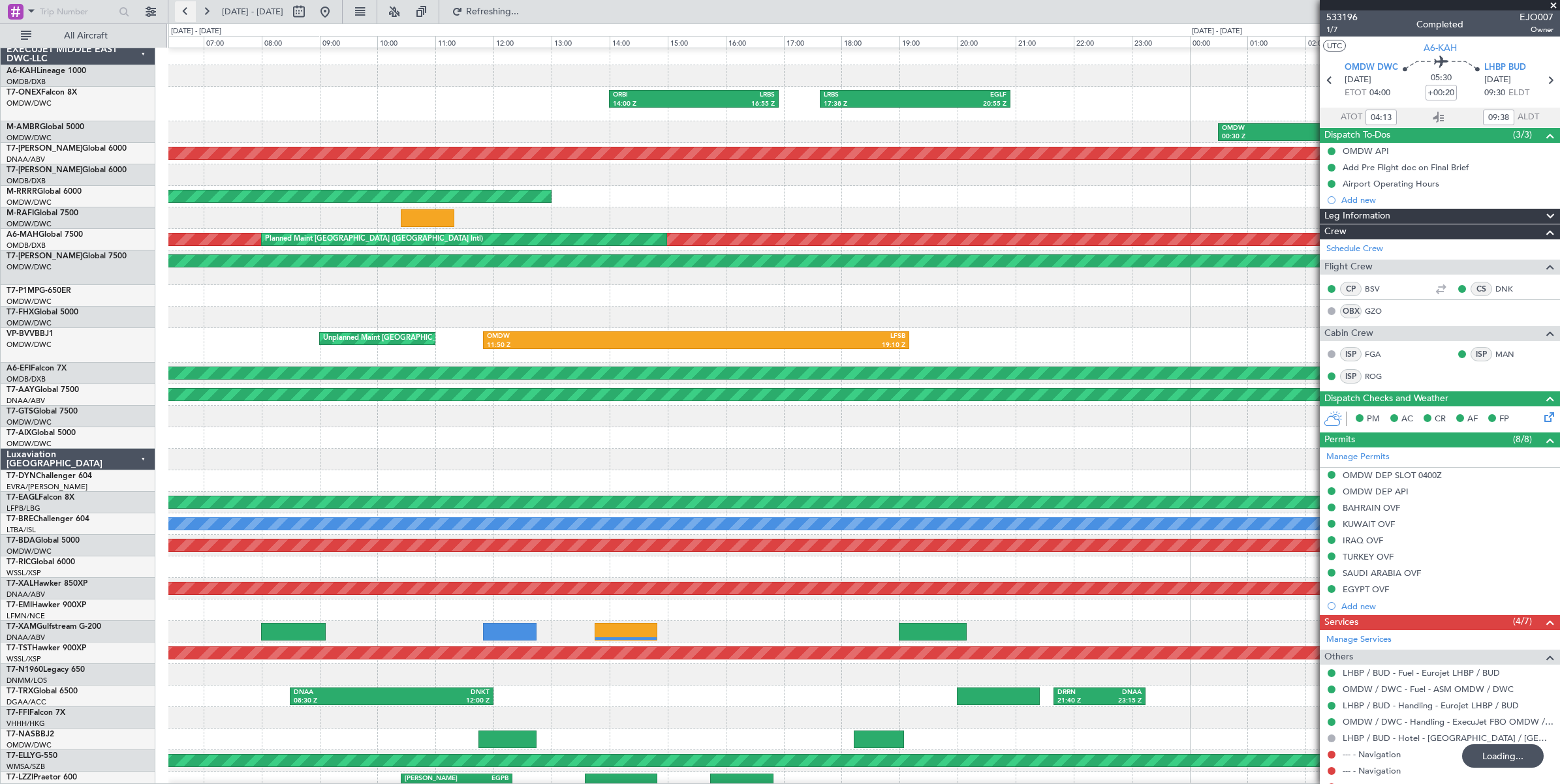
click at [185, 12] on button at bounding box center [185, 12] width 21 height 21
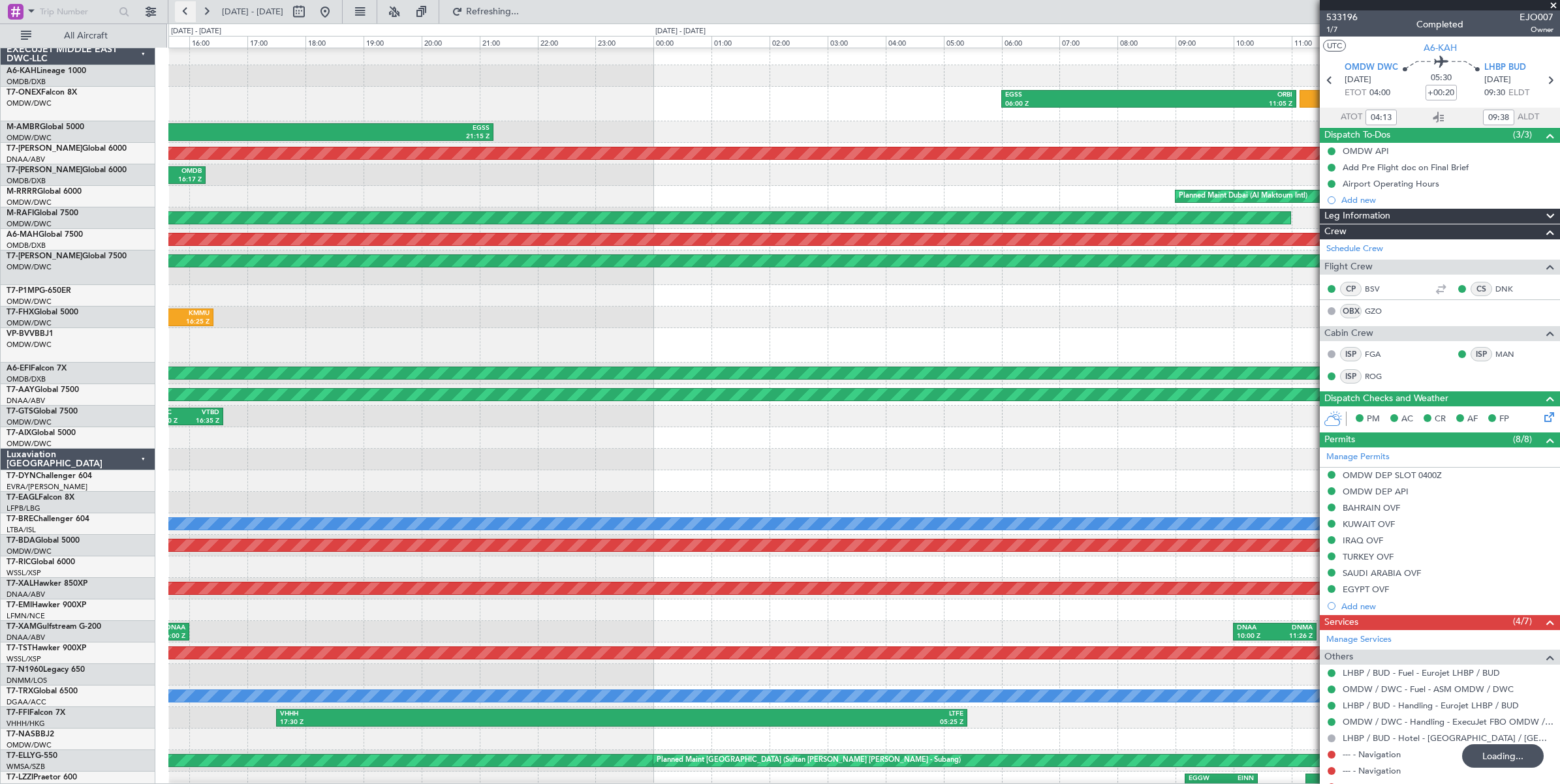
click at [185, 12] on button at bounding box center [185, 12] width 21 height 21
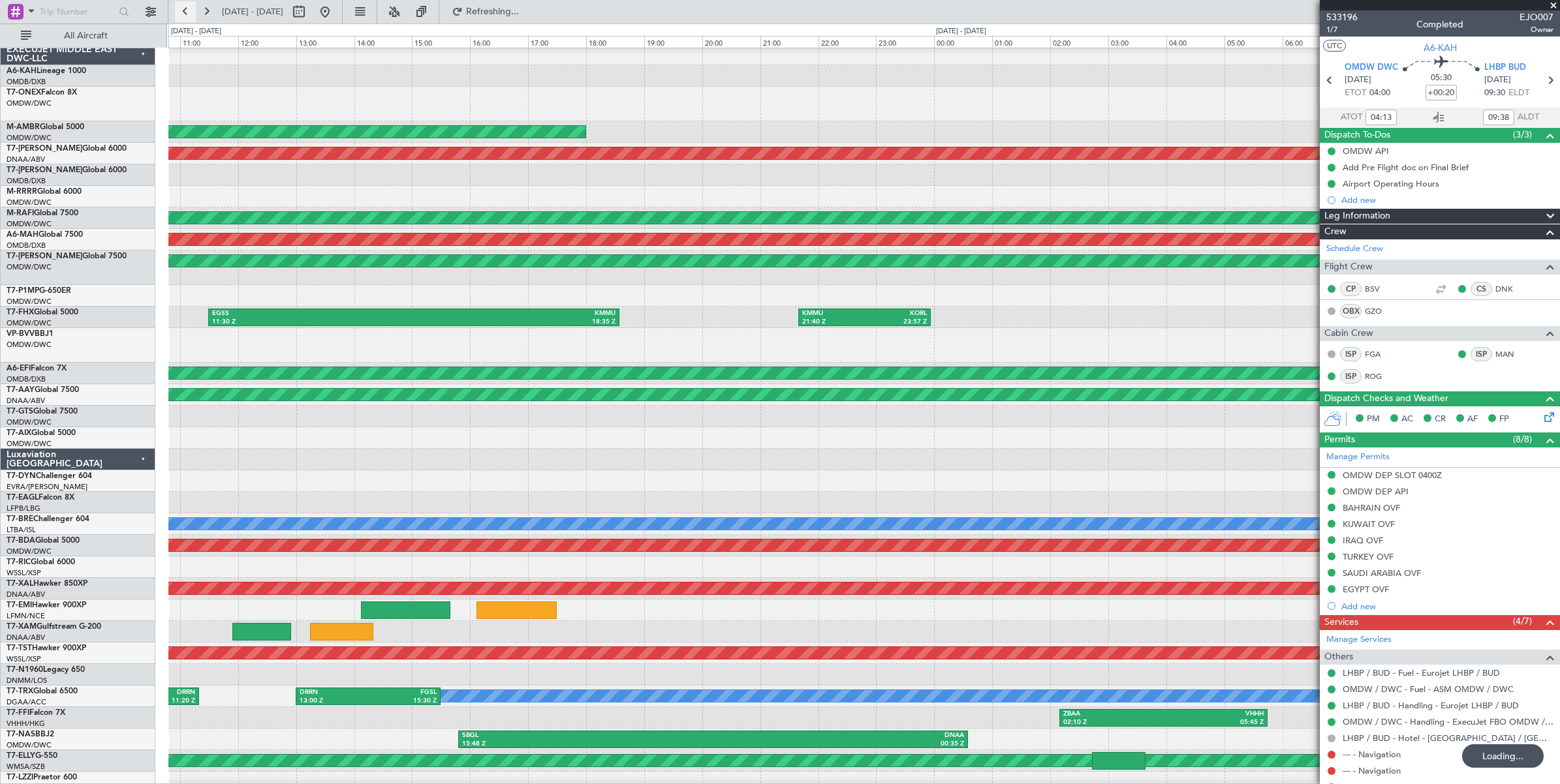
click at [185, 12] on button at bounding box center [185, 12] width 21 height 21
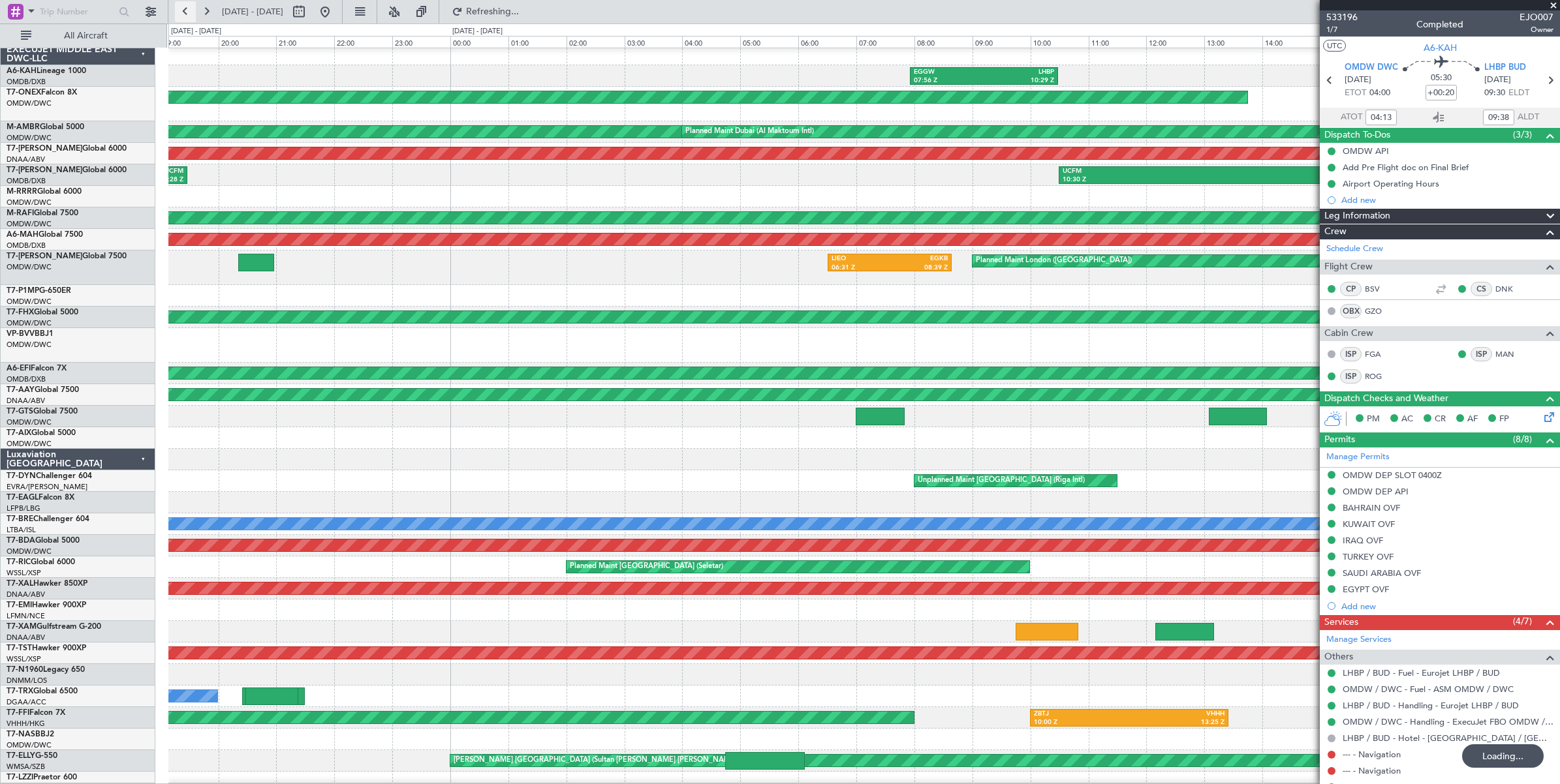
click at [185, 12] on button at bounding box center [185, 12] width 21 height 21
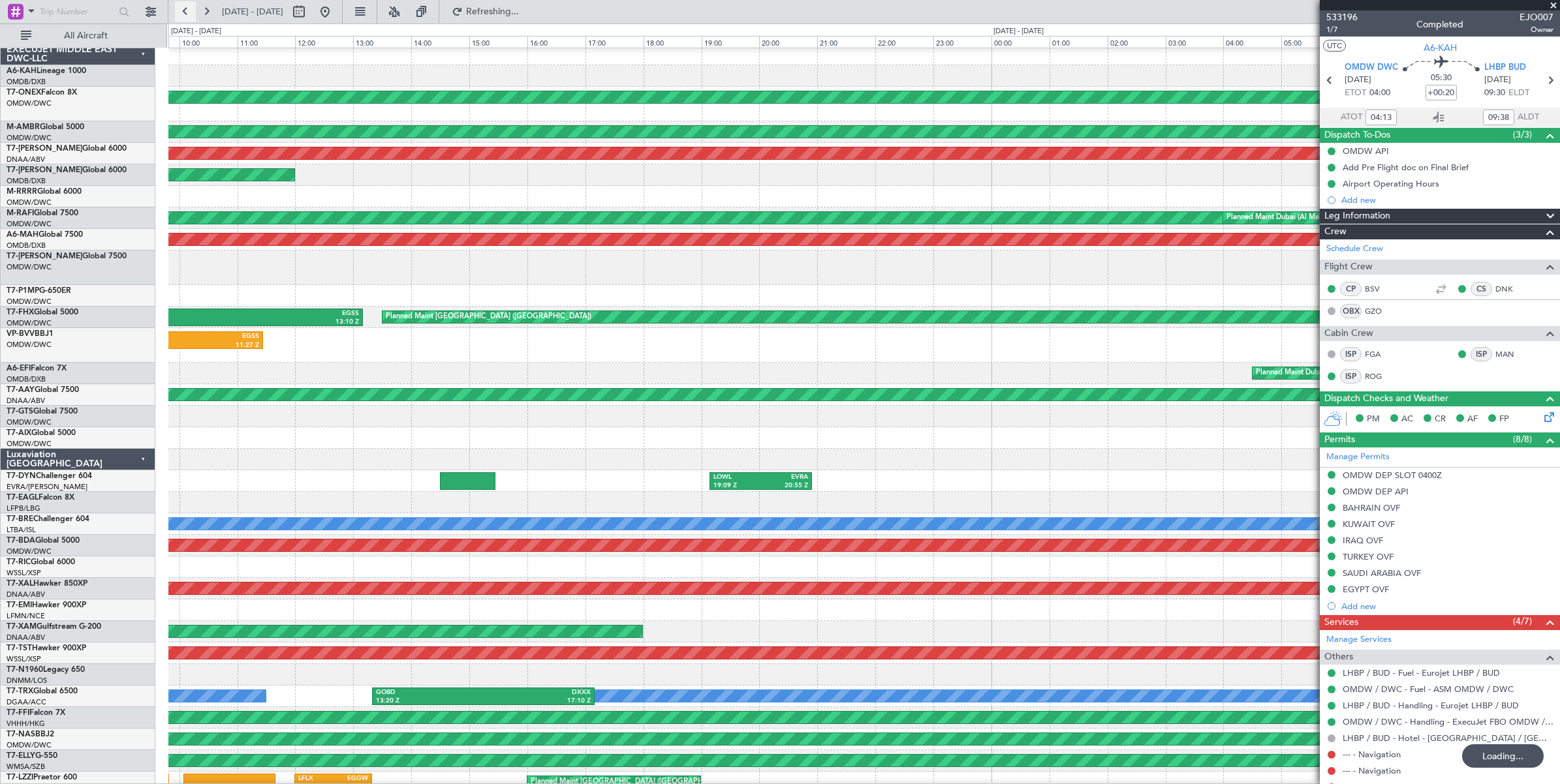
click at [185, 12] on button at bounding box center [185, 12] width 21 height 21
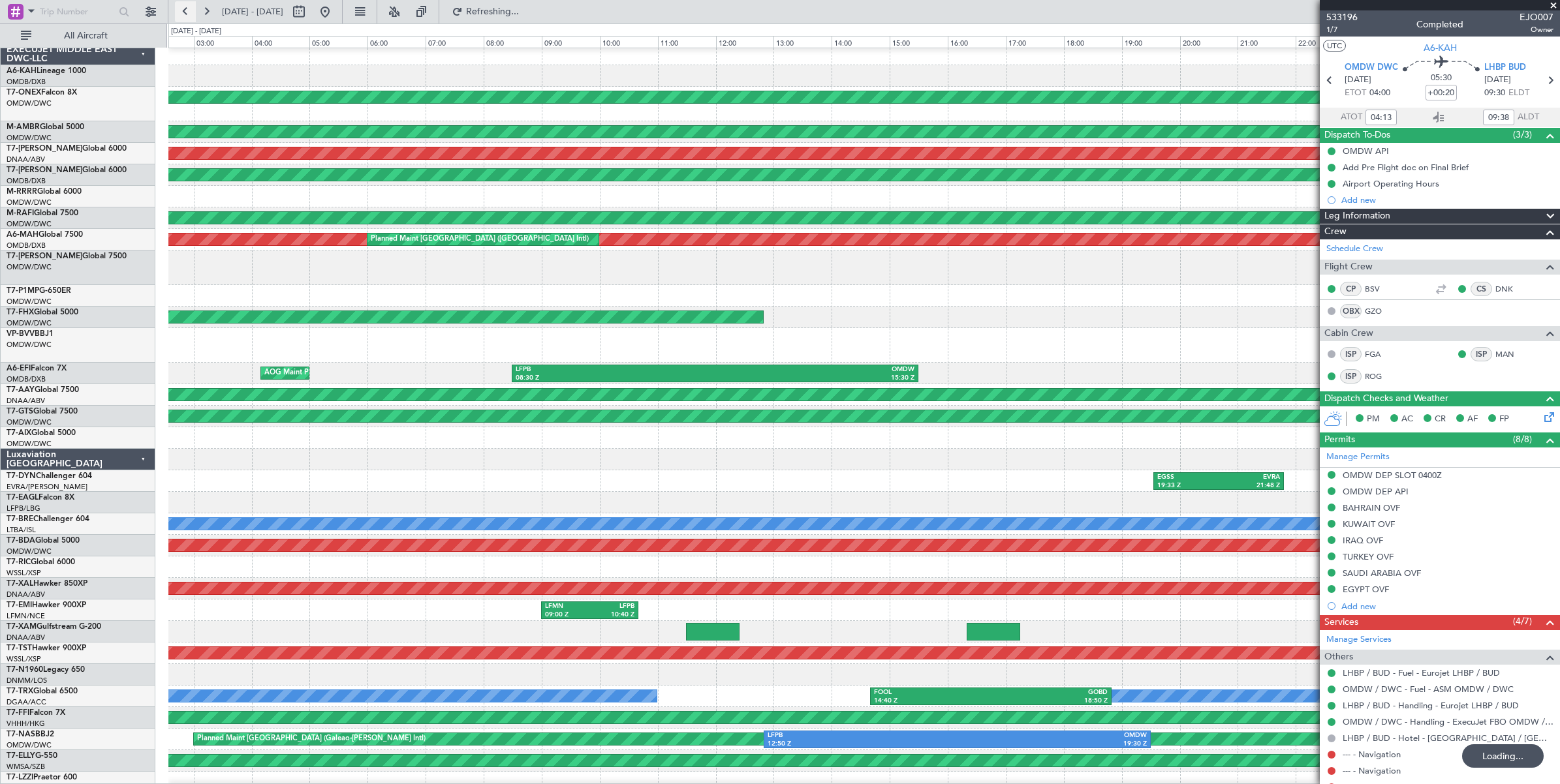
click at [185, 12] on button at bounding box center [185, 12] width 21 height 21
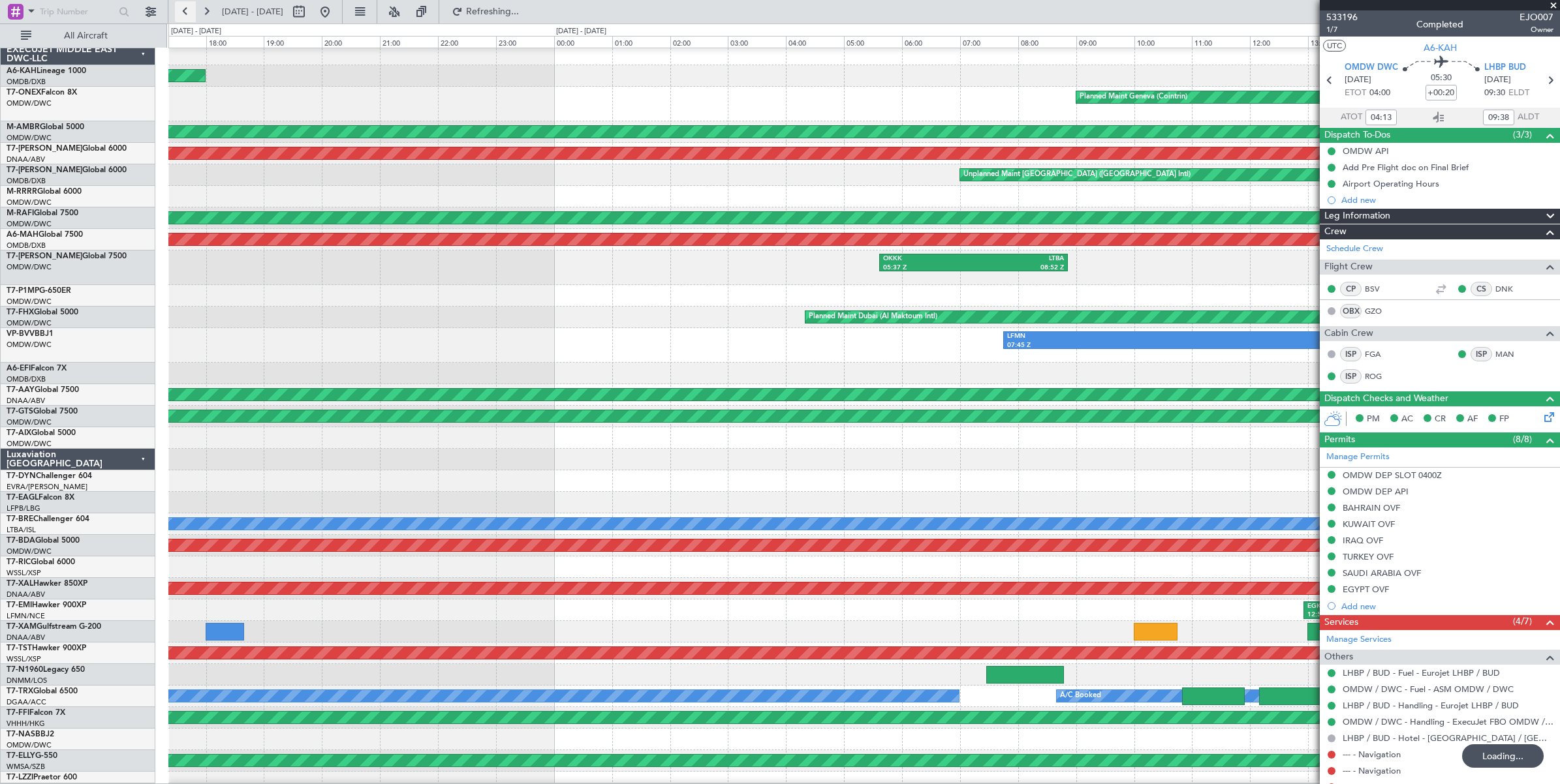
click at [185, 12] on button at bounding box center [185, 12] width 21 height 21
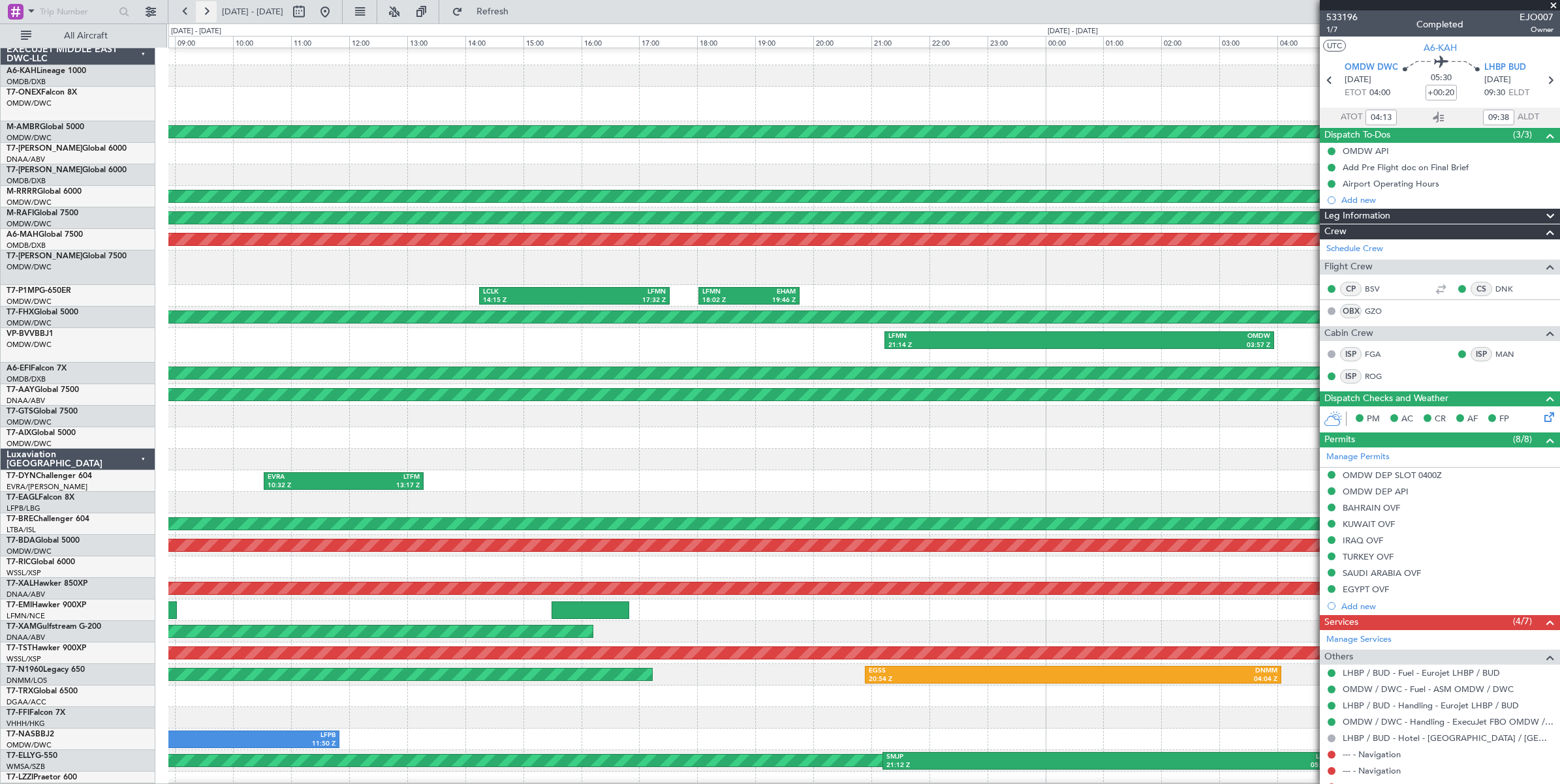
click at [209, 13] on button at bounding box center [206, 12] width 21 height 21
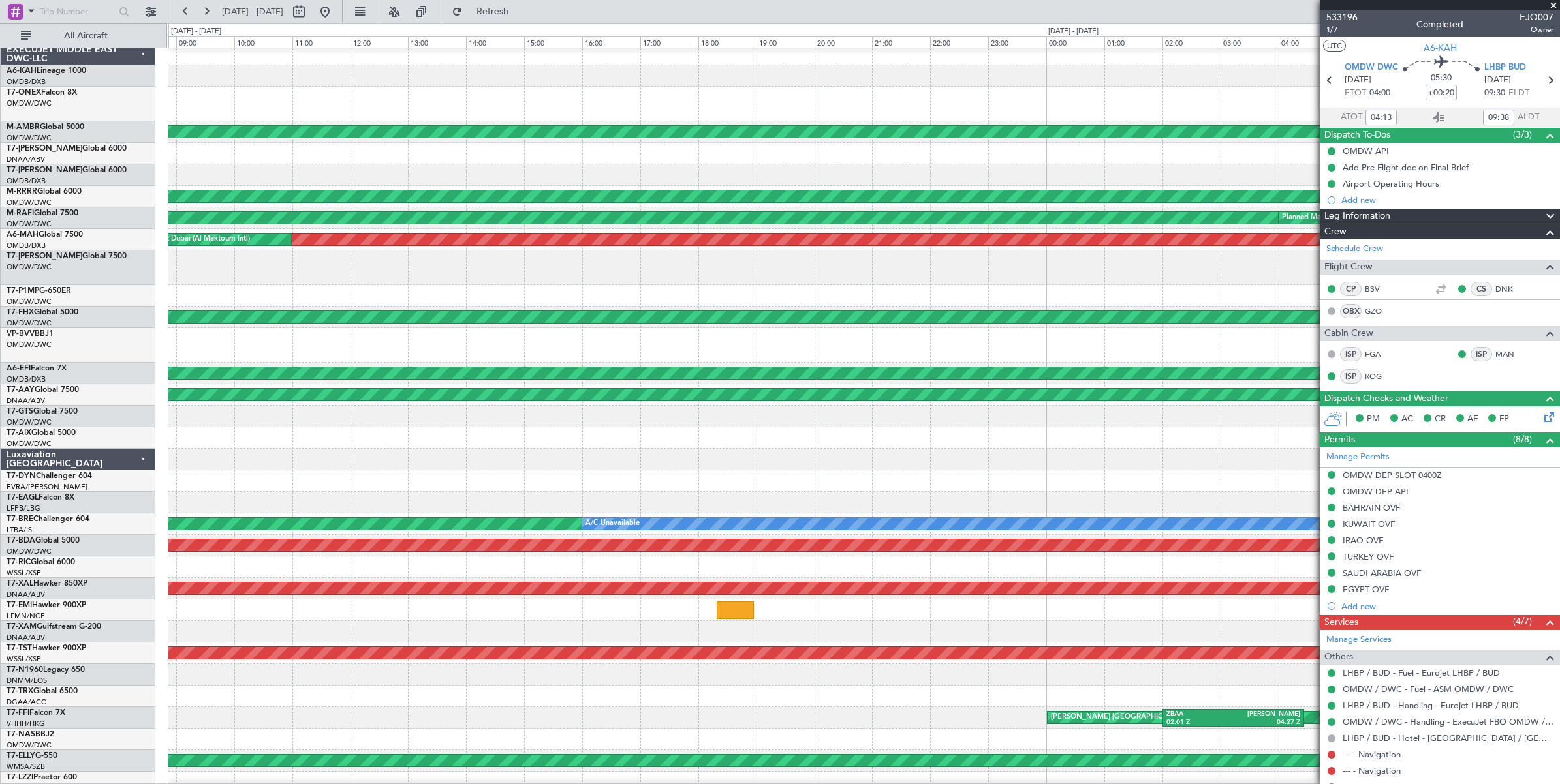
scroll to position [0, 0]
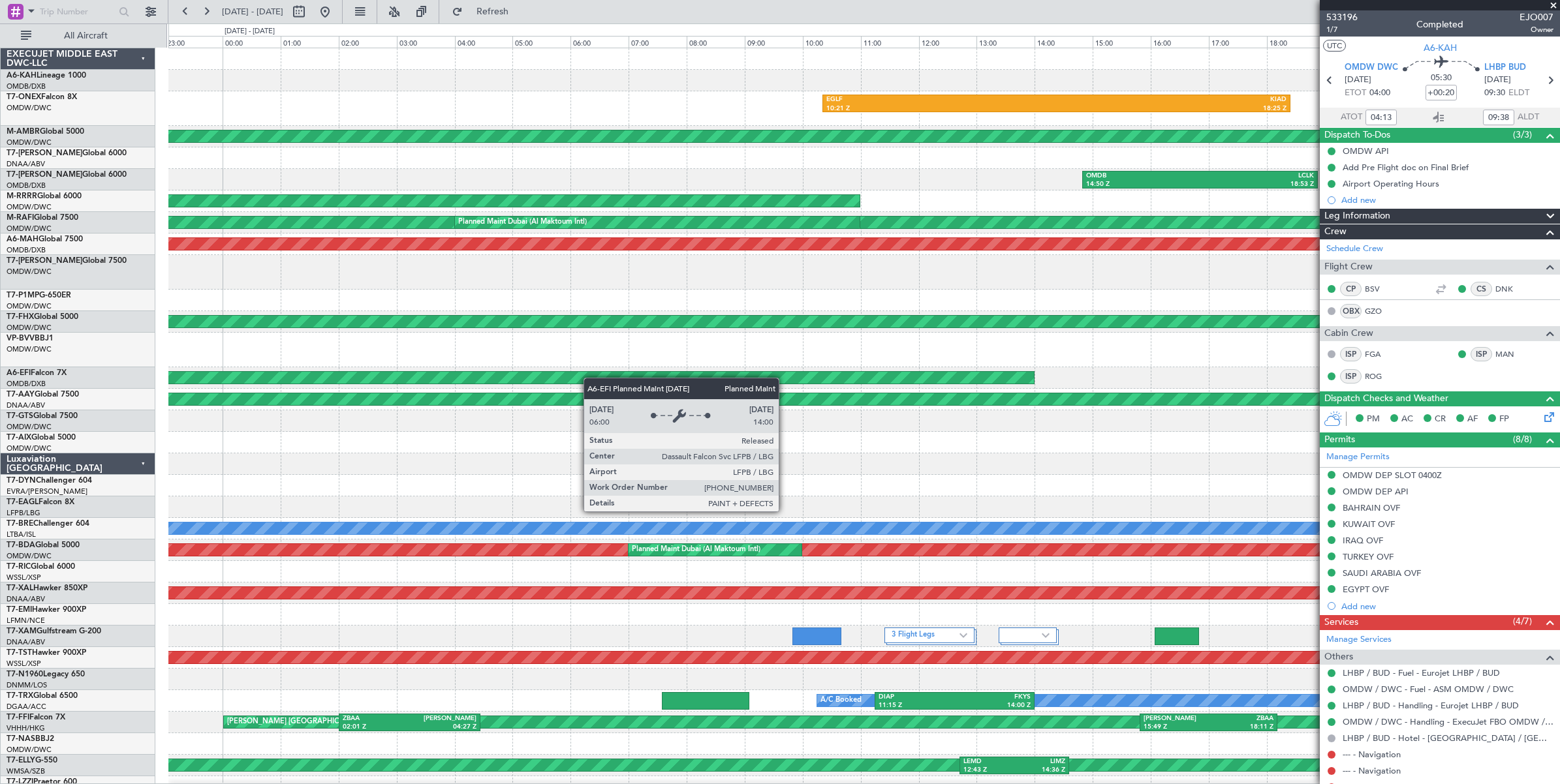
click at [338, 365] on div "OMDW 23:00 Z EGGW 06:35 Z" at bounding box center [864, 350] width 1391 height 34
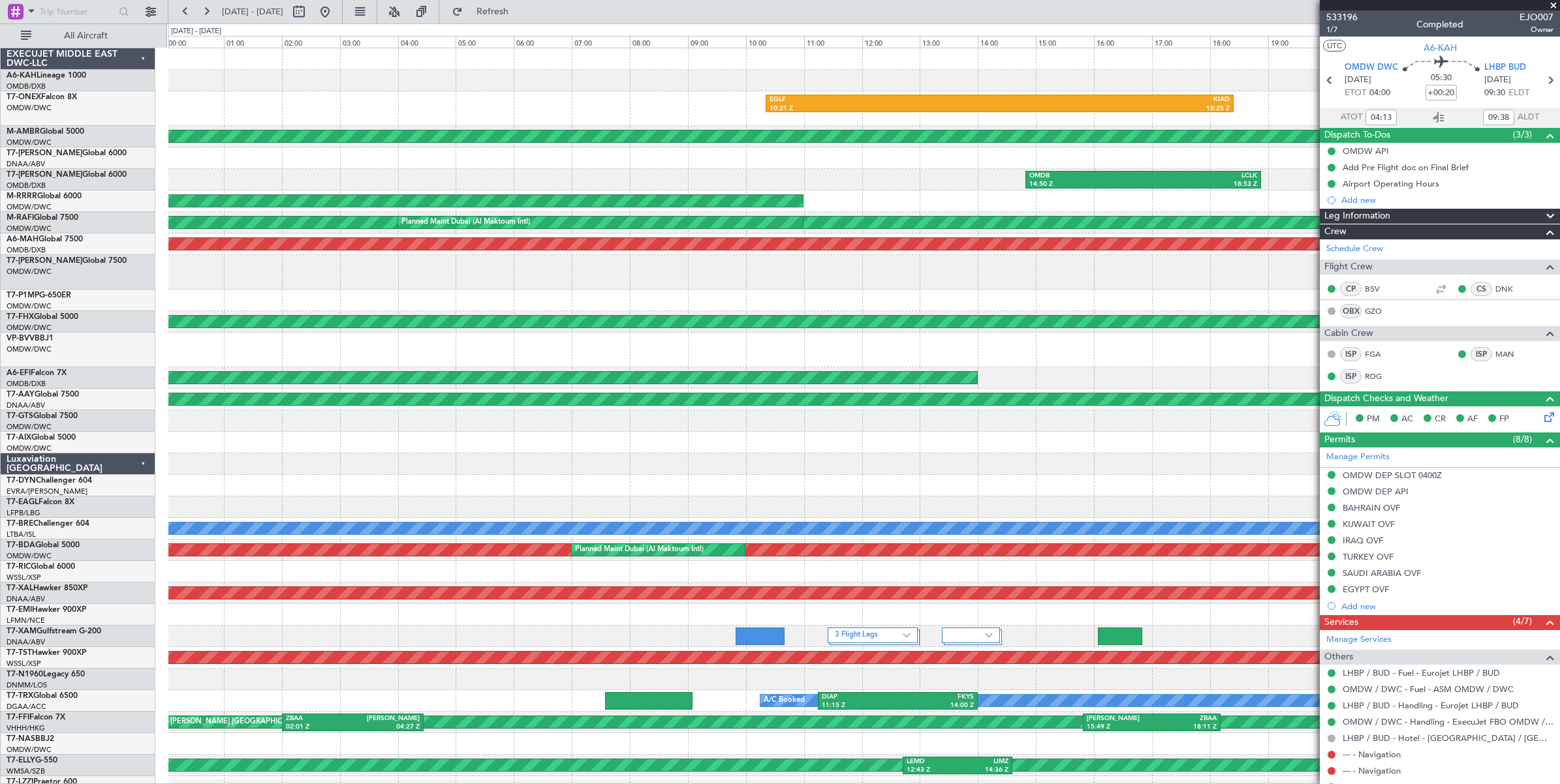
click at [1552, 3] on span at bounding box center [1553, 6] width 13 height 12
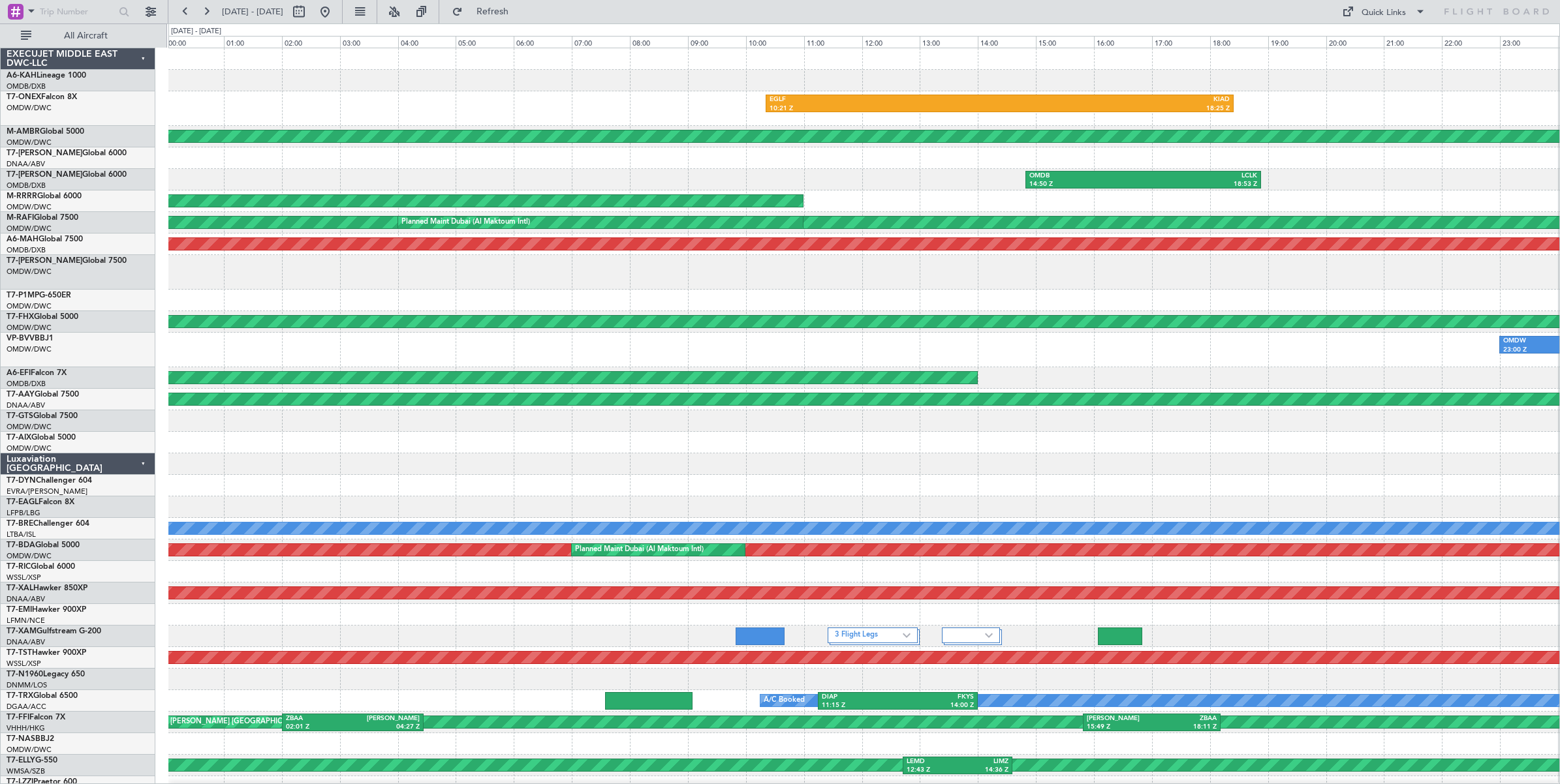
type input "0"
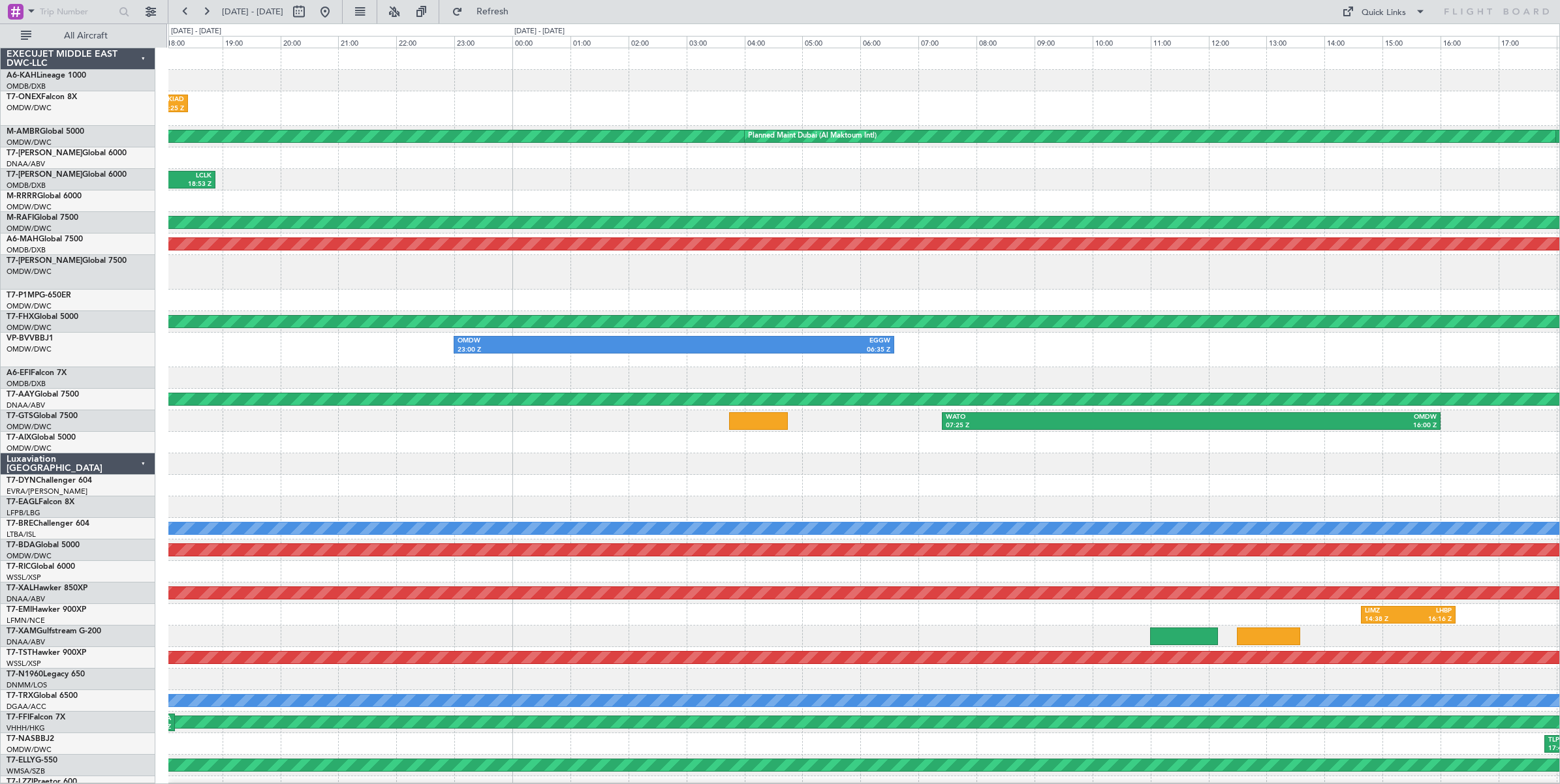
click at [201, 364] on div "OMDW 23:00 Z EGGW 06:35 Z OMDW 21:53 Z LFMN 04:51 Z" at bounding box center [864, 350] width 1391 height 34
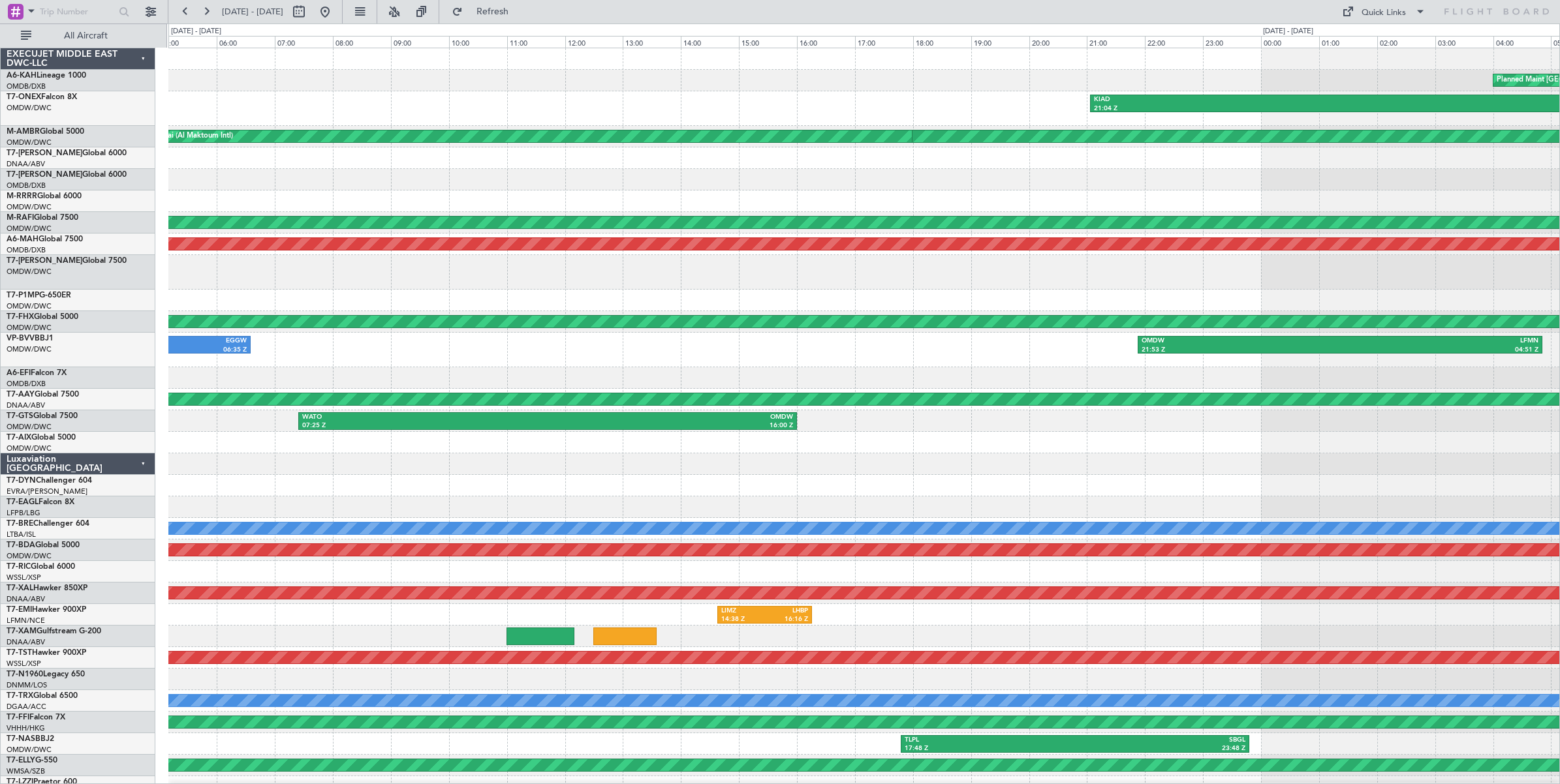
click at [459, 367] on div "Planned Maint London (Stansted) LHBP 09:50 Z OMDB 15:00 Z KIAD 21:04 Z ORER 08:…" at bounding box center [864, 455] width 1391 height 814
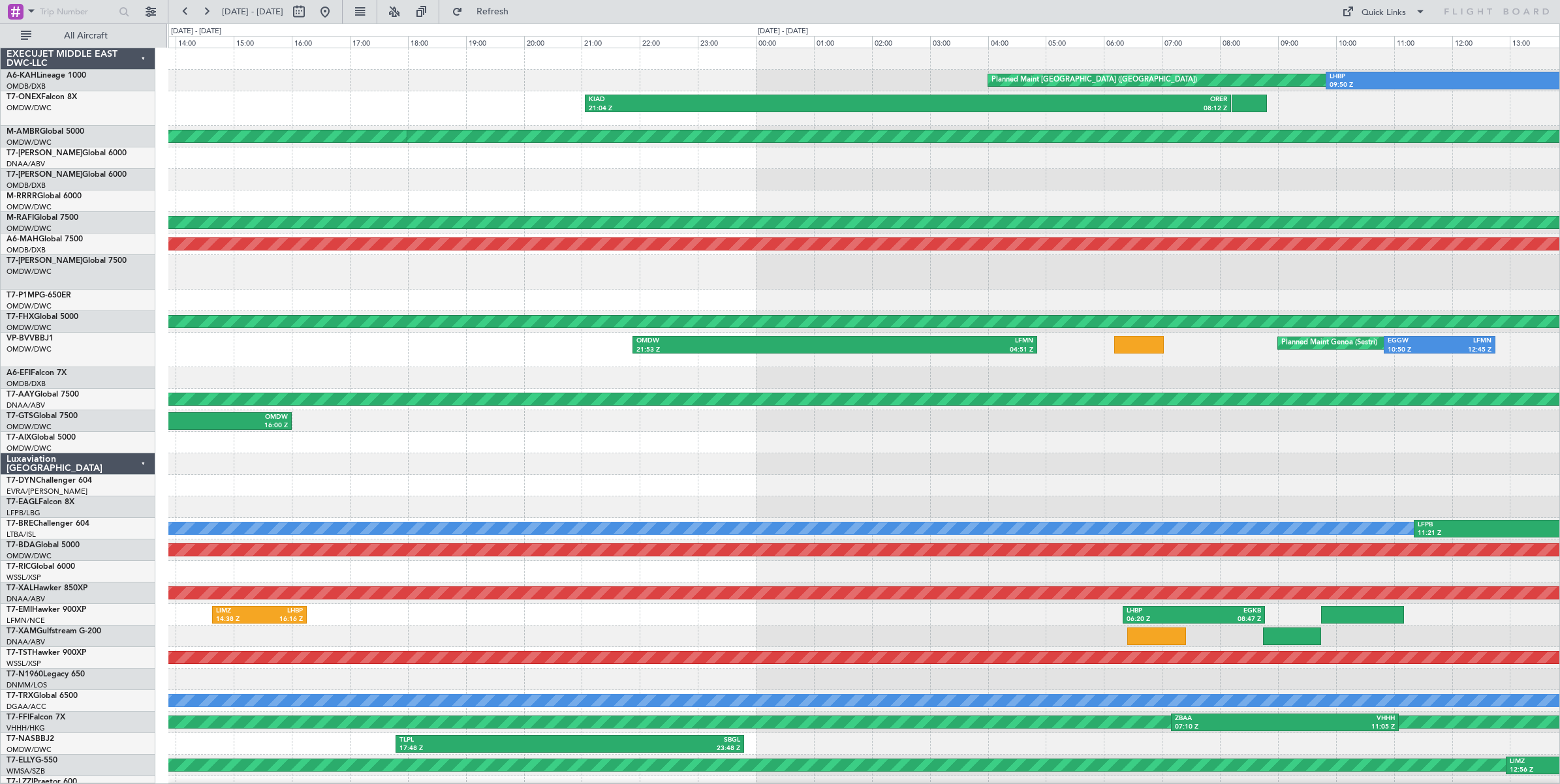
scroll to position [2, 0]
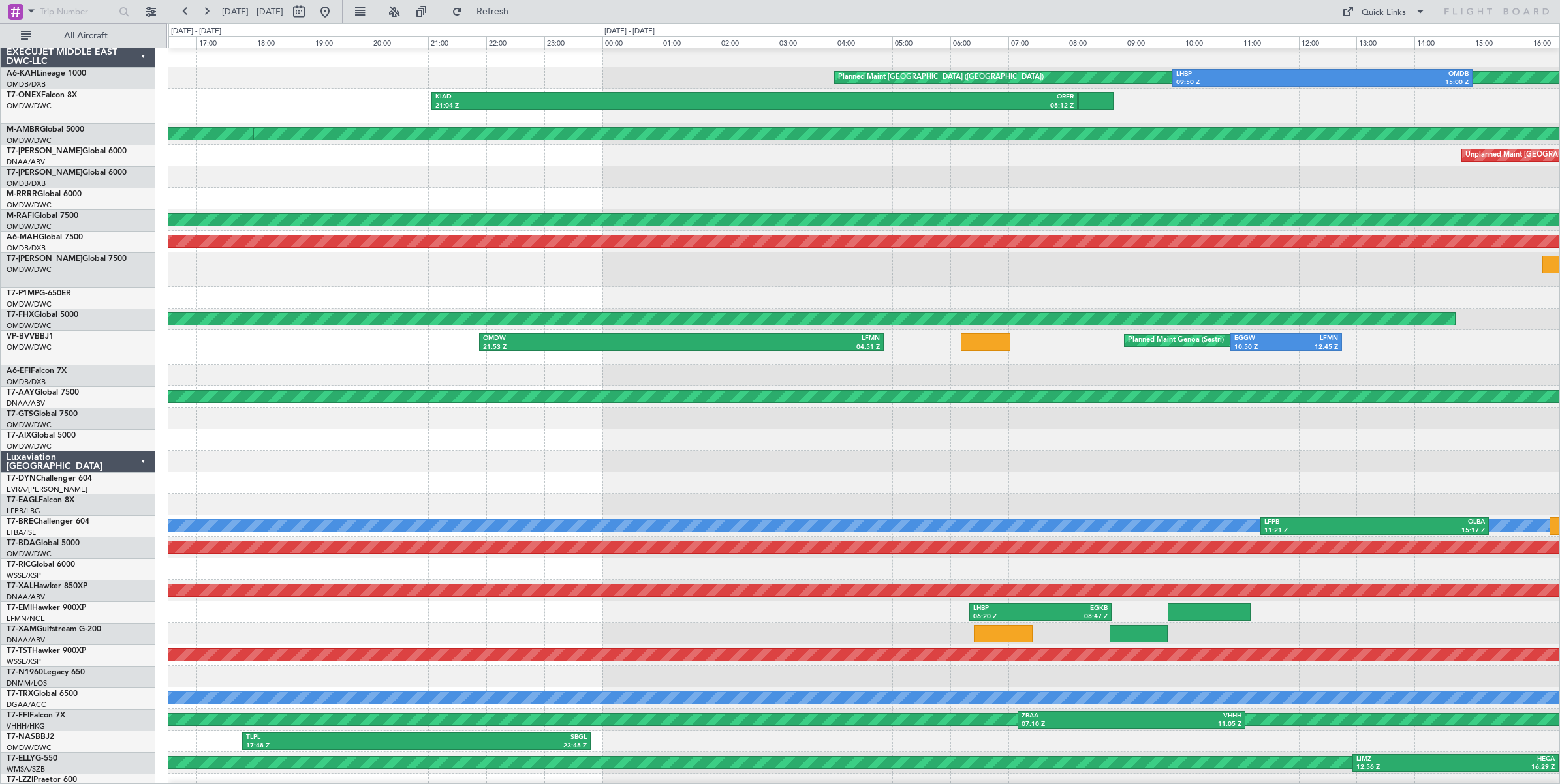
click at [408, 366] on div at bounding box center [864, 375] width 1391 height 21
click at [185, 15] on button at bounding box center [185, 12] width 21 height 21
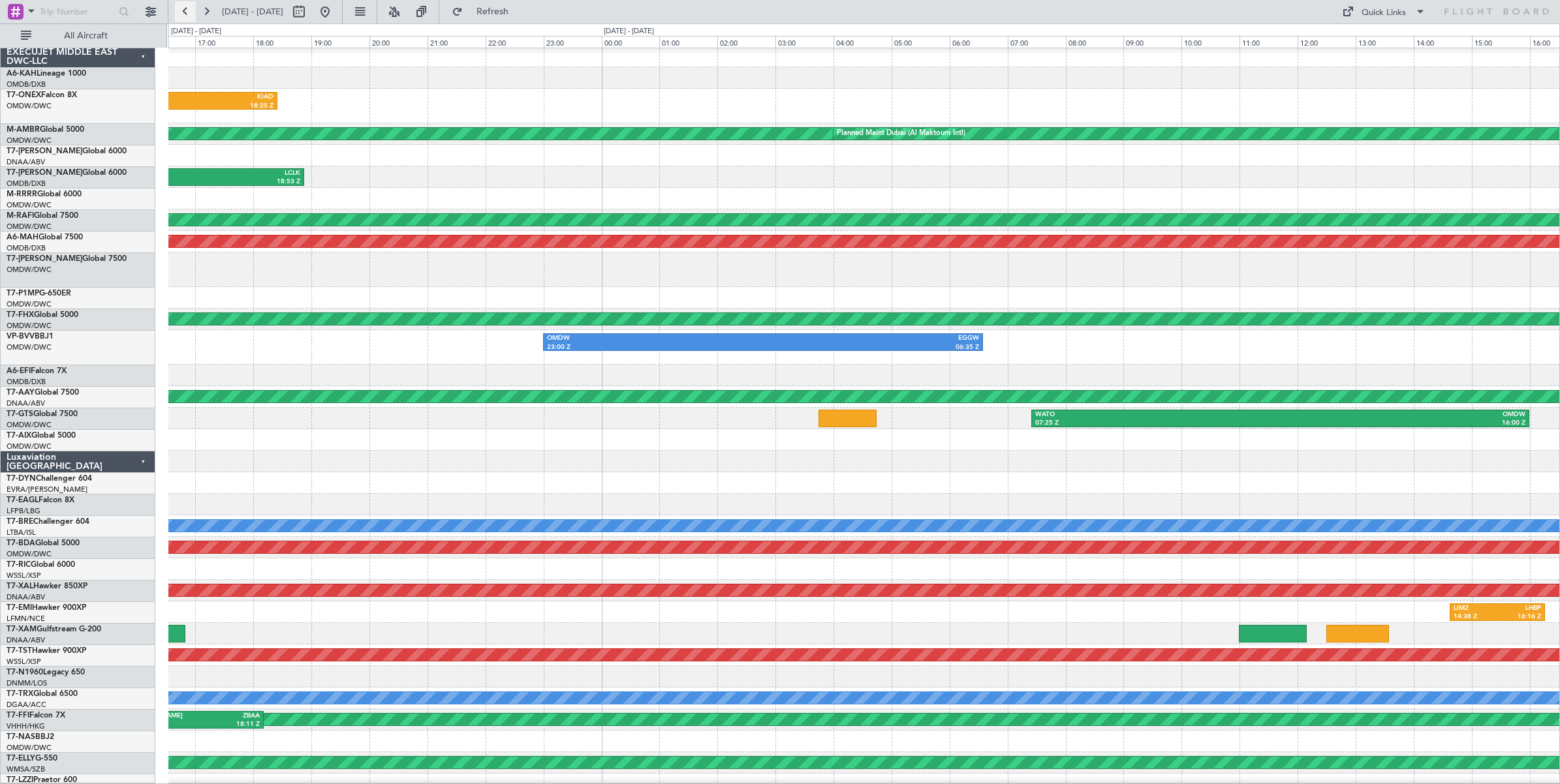
click at [189, 15] on button at bounding box center [185, 12] width 21 height 21
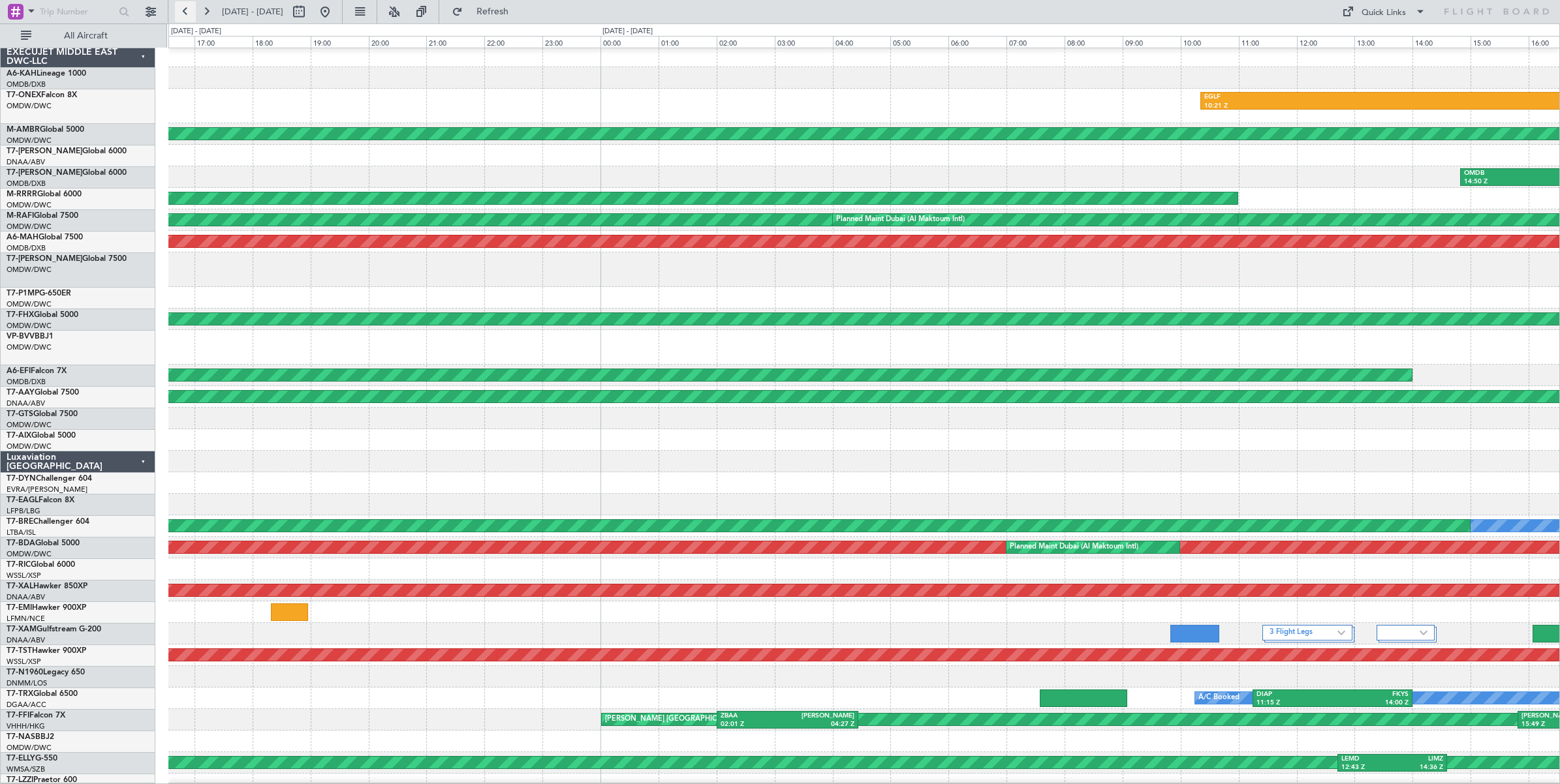
click at [188, 15] on button at bounding box center [185, 12] width 21 height 21
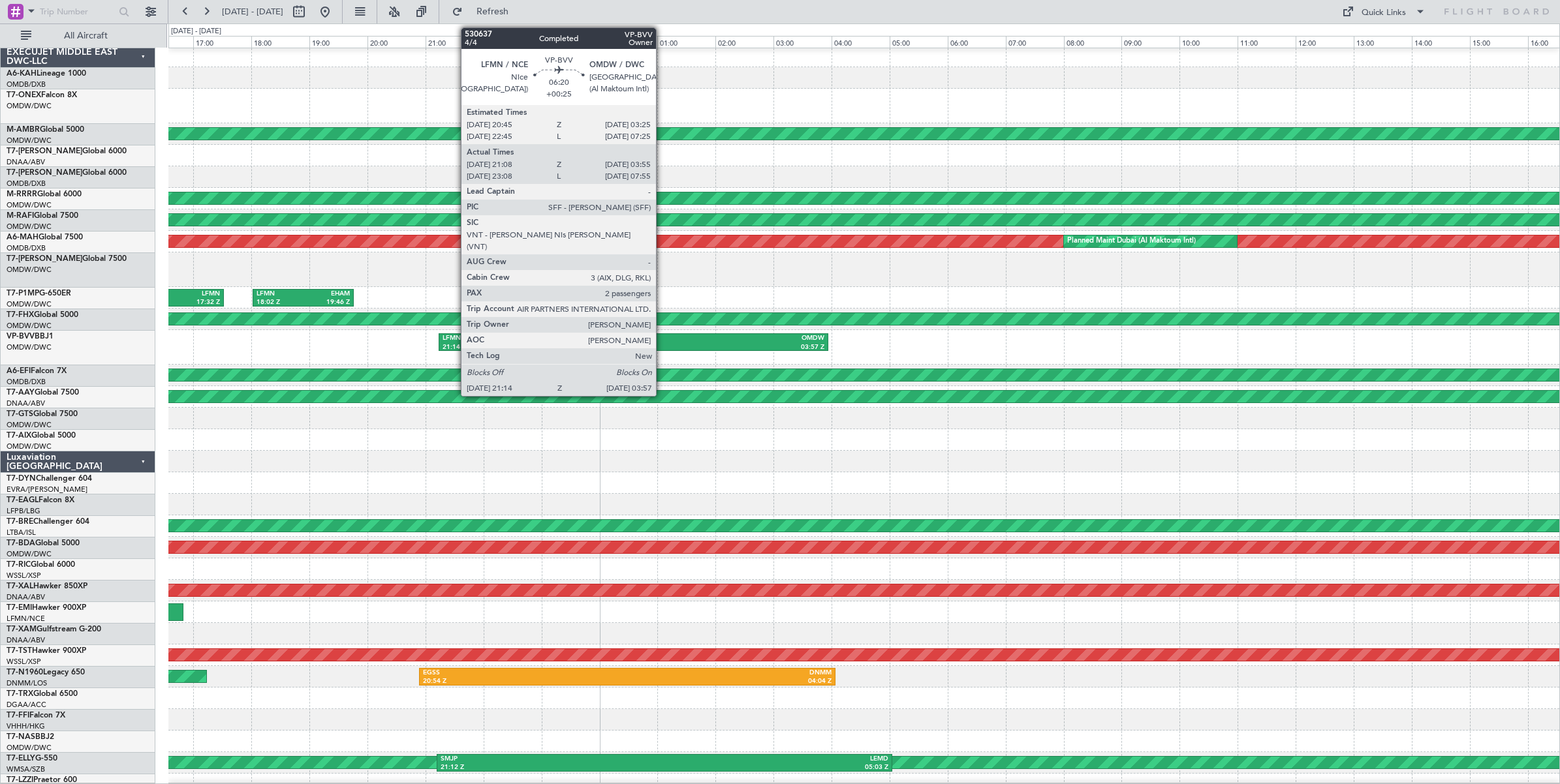
click at [662, 341] on div "OMDW" at bounding box center [729, 339] width 191 height 9
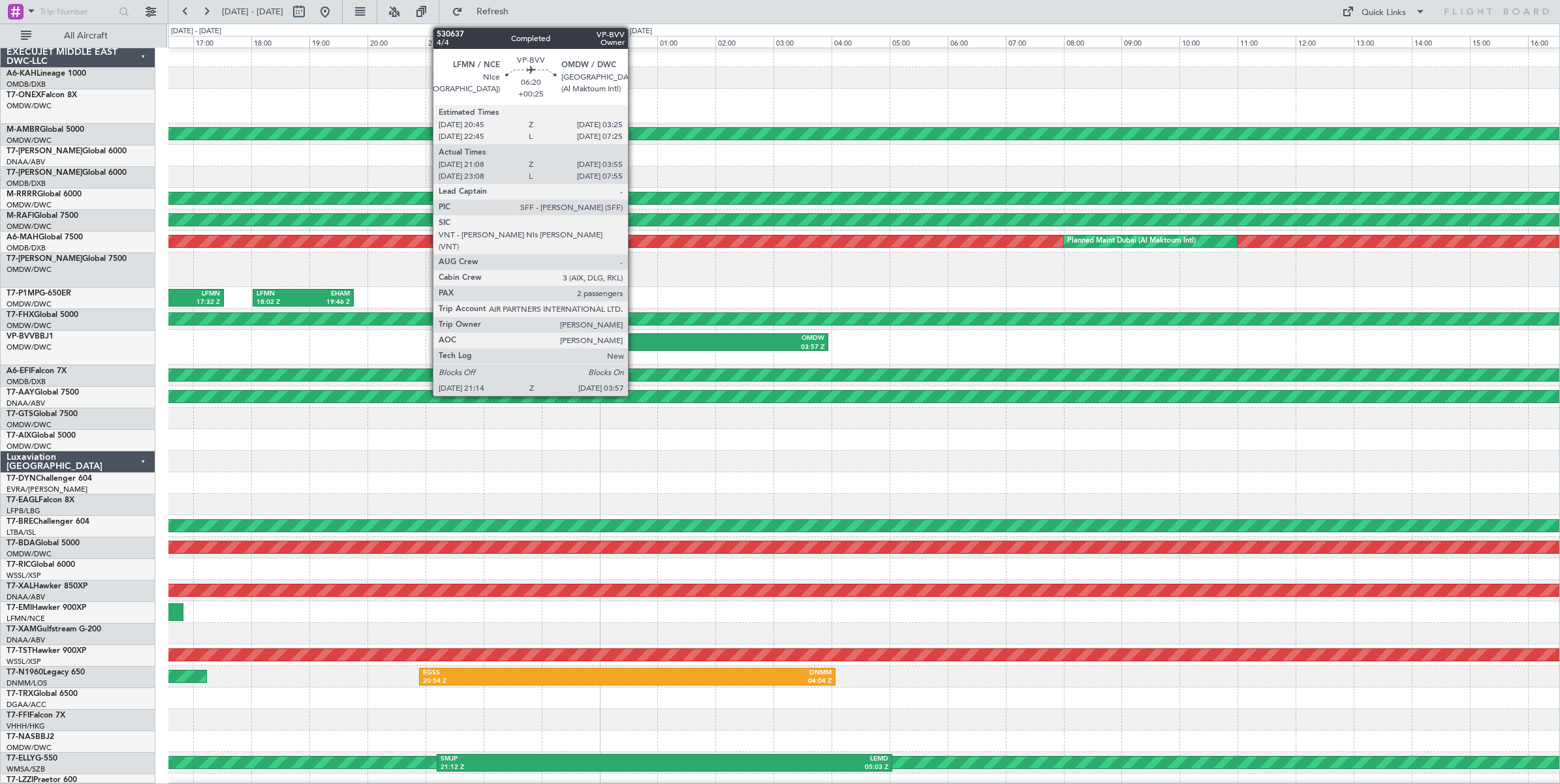
click at [635, 336] on div "OMDW" at bounding box center [729, 339] width 191 height 9
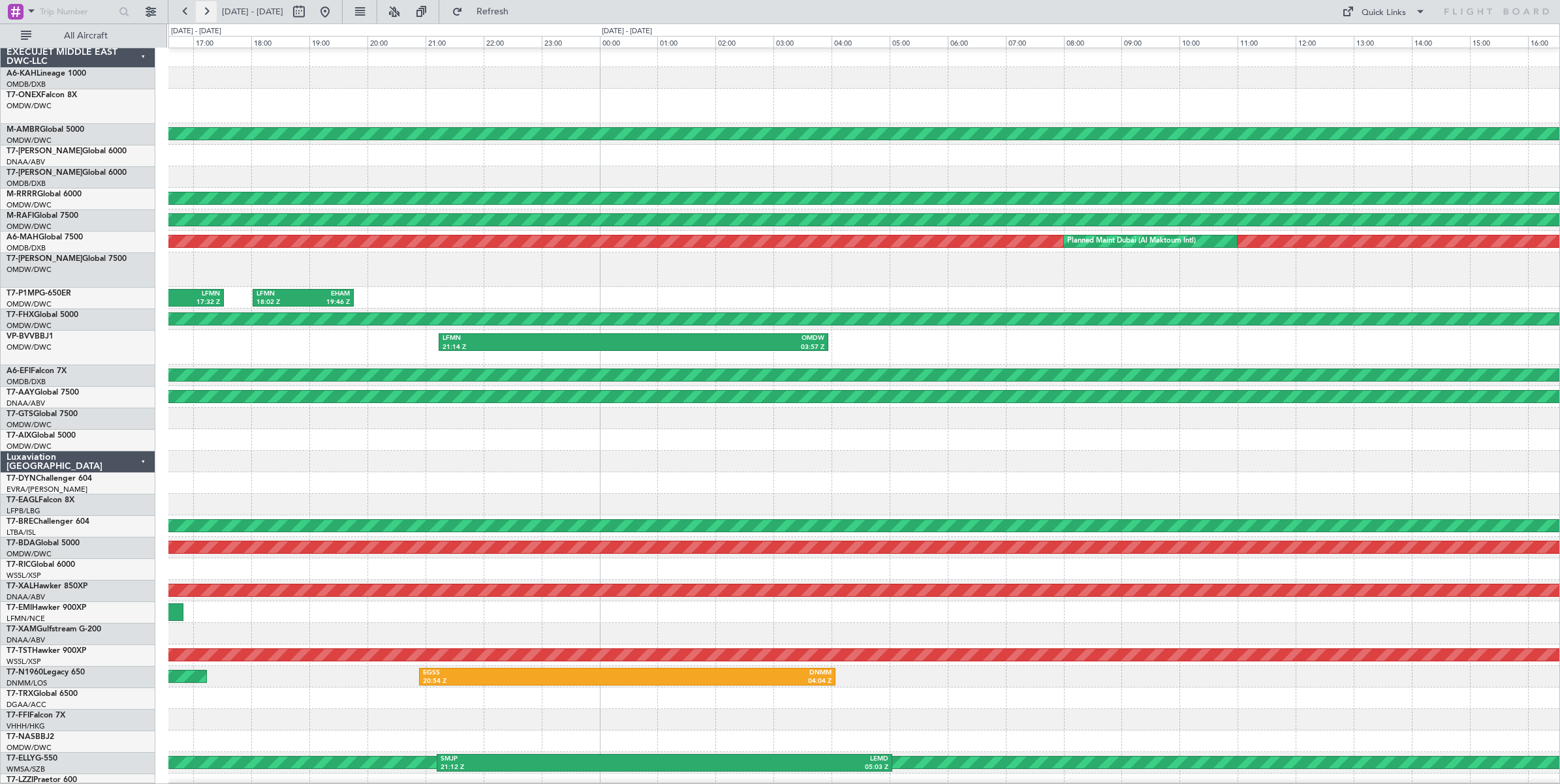
click at [206, 13] on button at bounding box center [206, 12] width 21 height 21
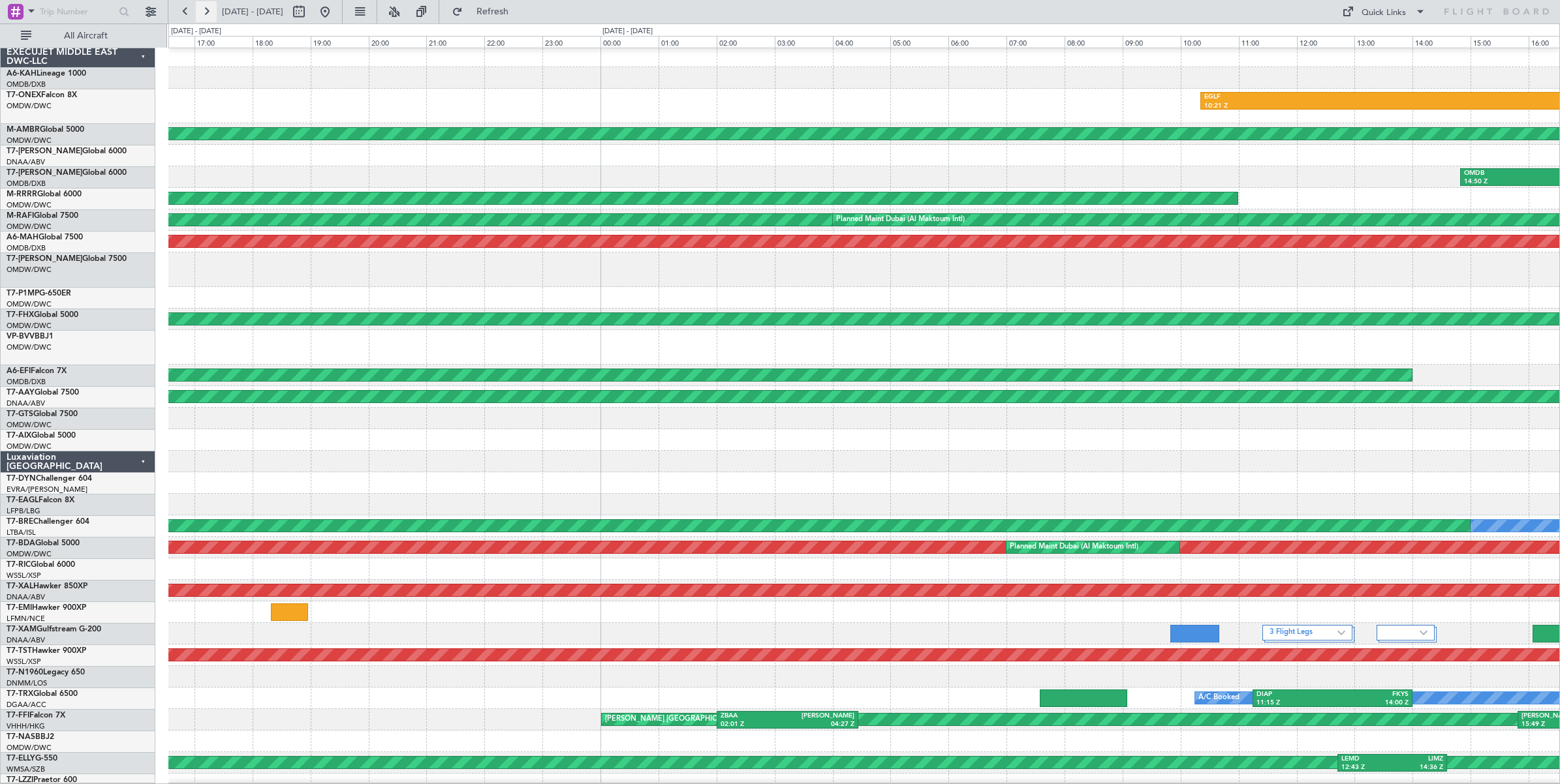
click at [206, 13] on button at bounding box center [206, 12] width 21 height 21
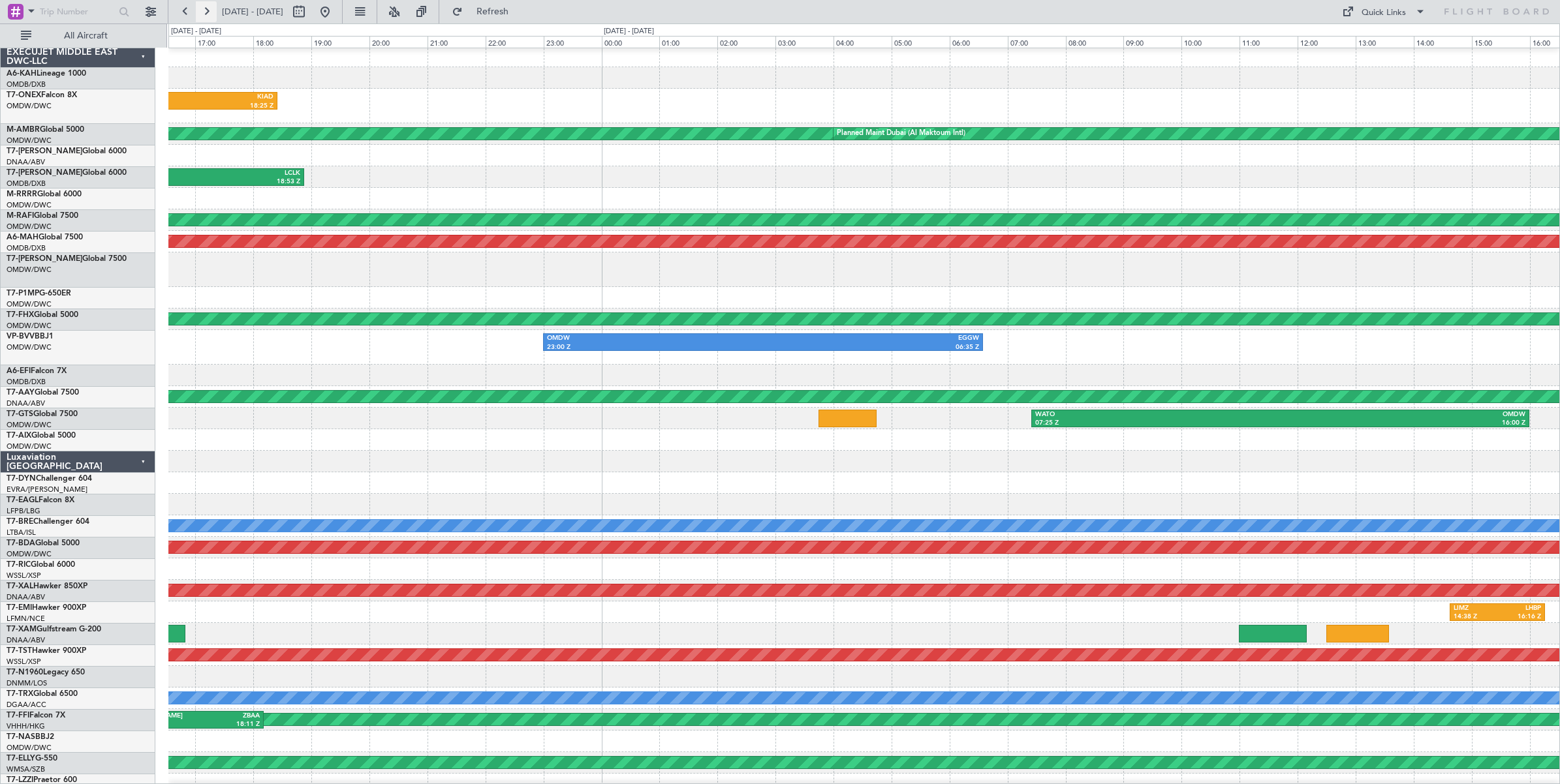
click at [207, 16] on button at bounding box center [206, 12] width 21 height 21
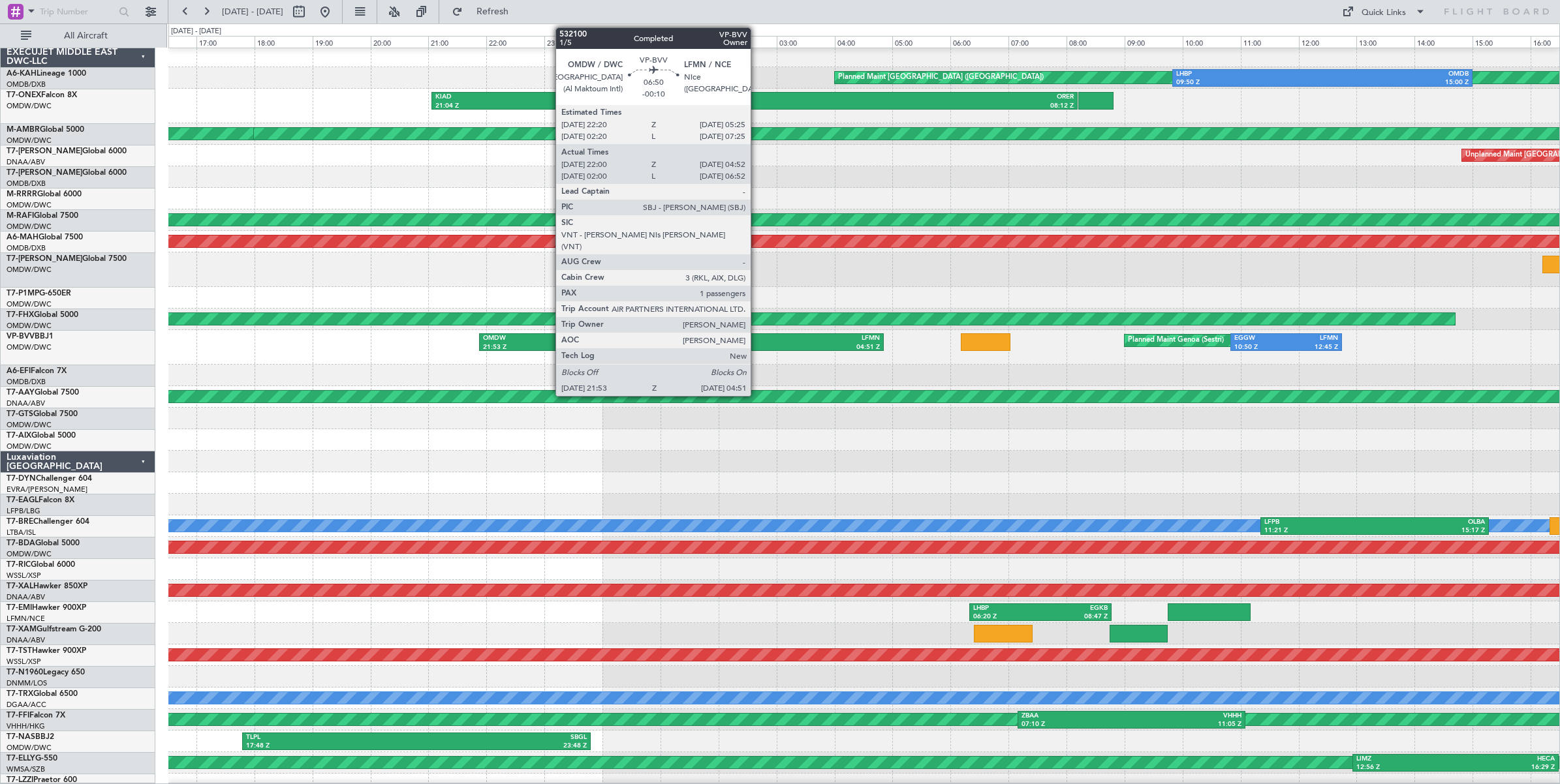
click at [757, 340] on div "LFMN" at bounding box center [781, 339] width 199 height 9
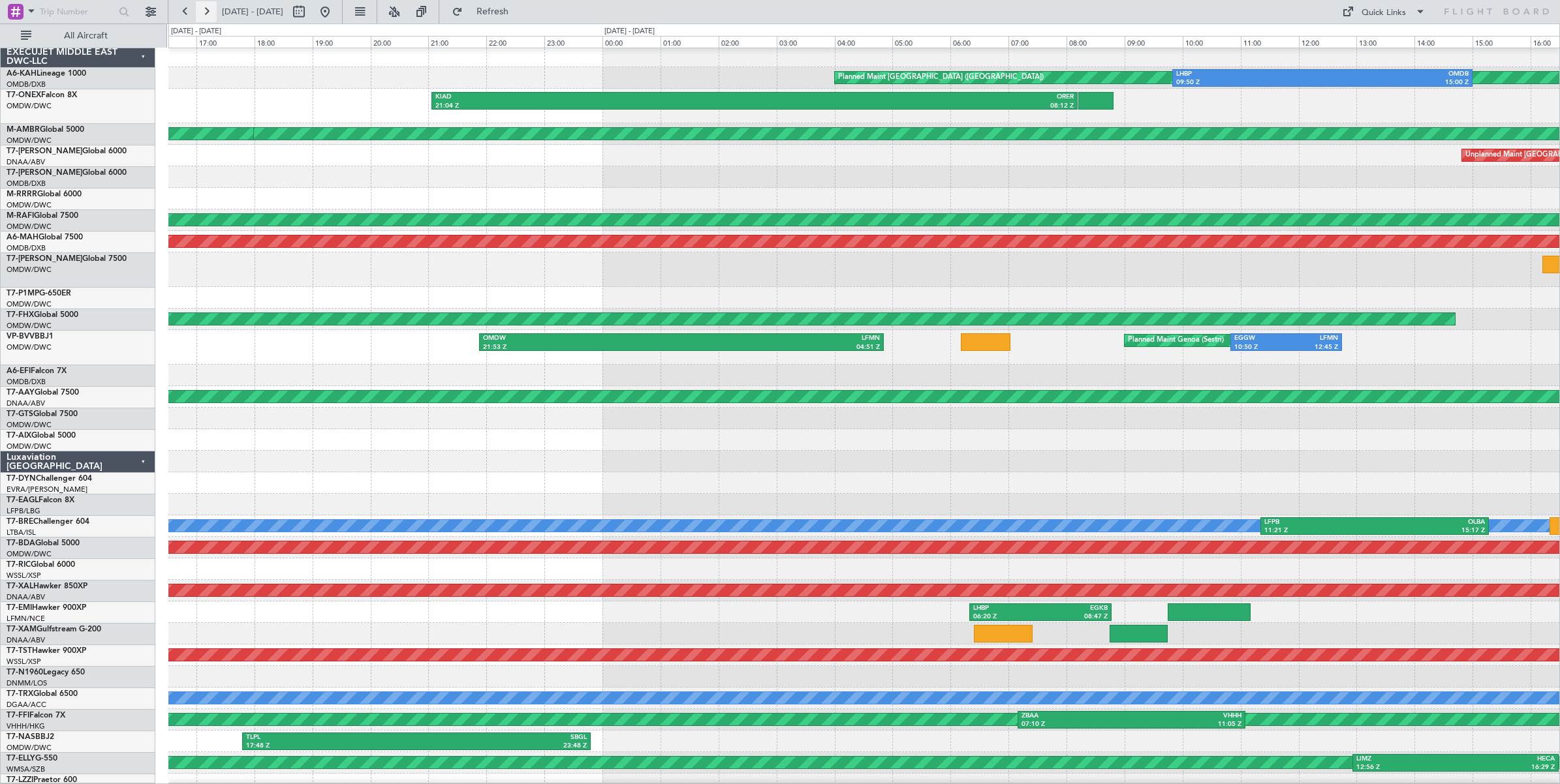
click at [205, 12] on button at bounding box center [206, 12] width 21 height 21
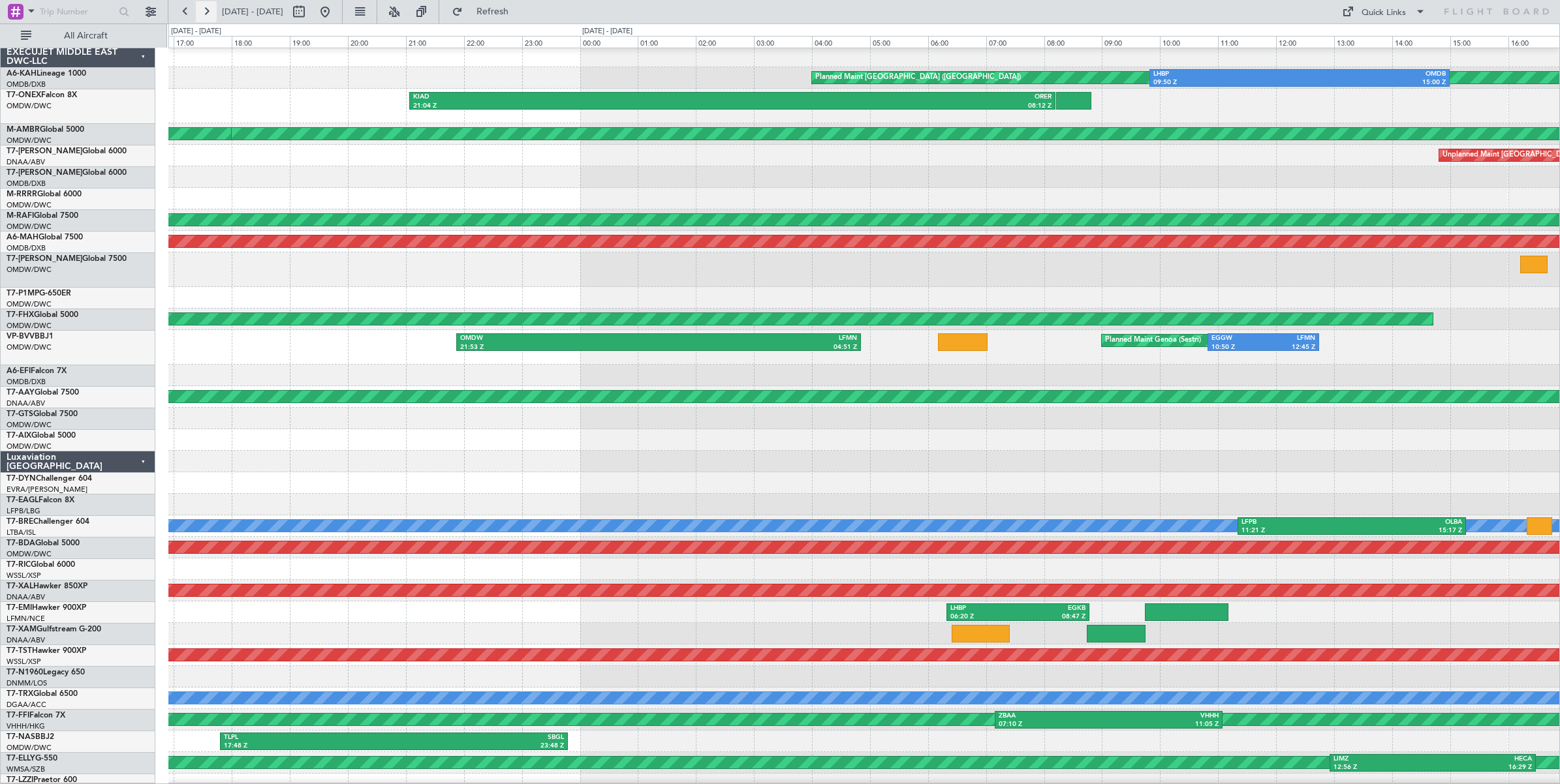
click at [205, 12] on button at bounding box center [206, 12] width 21 height 21
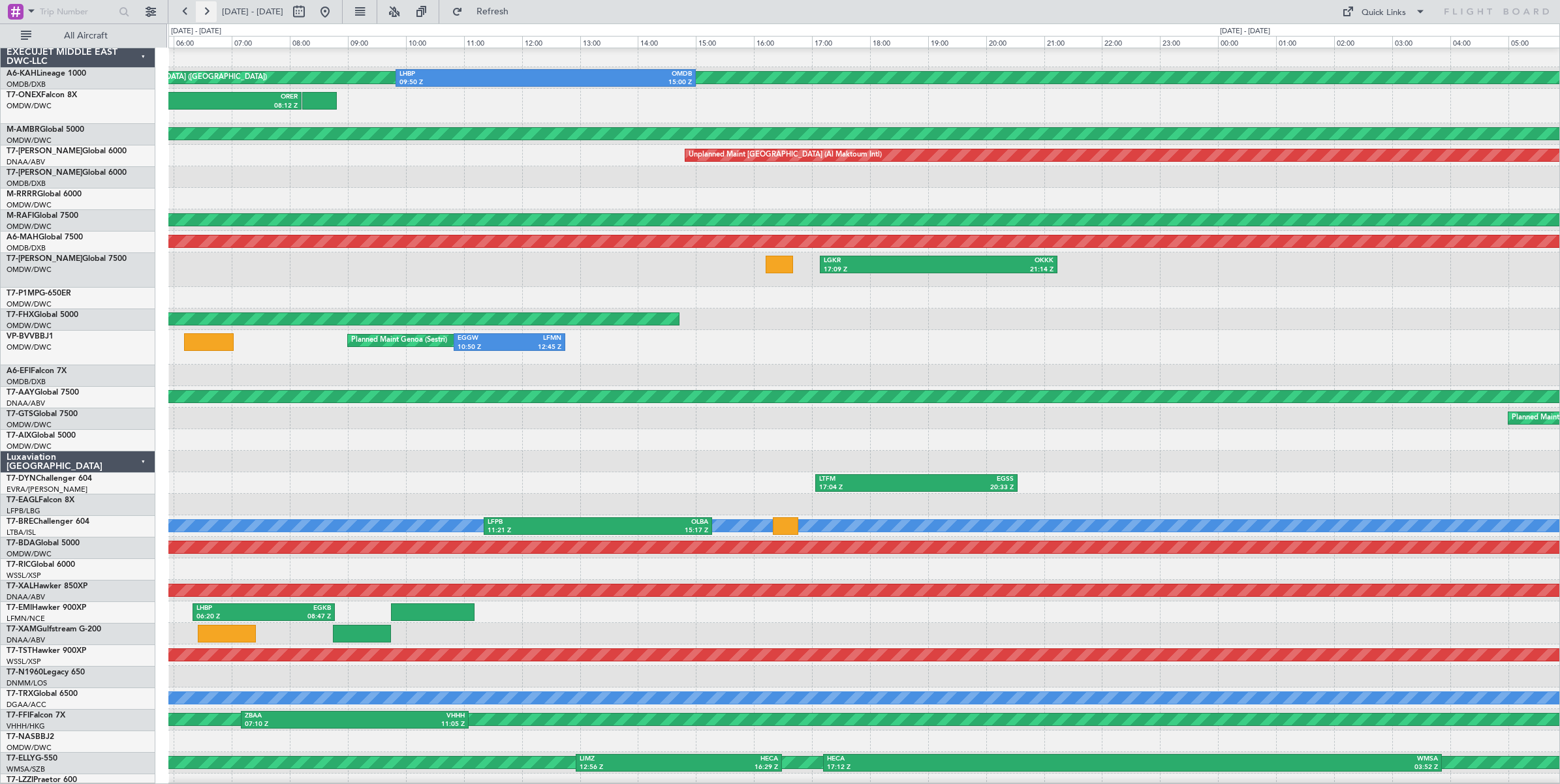
click at [205, 12] on button at bounding box center [206, 12] width 21 height 21
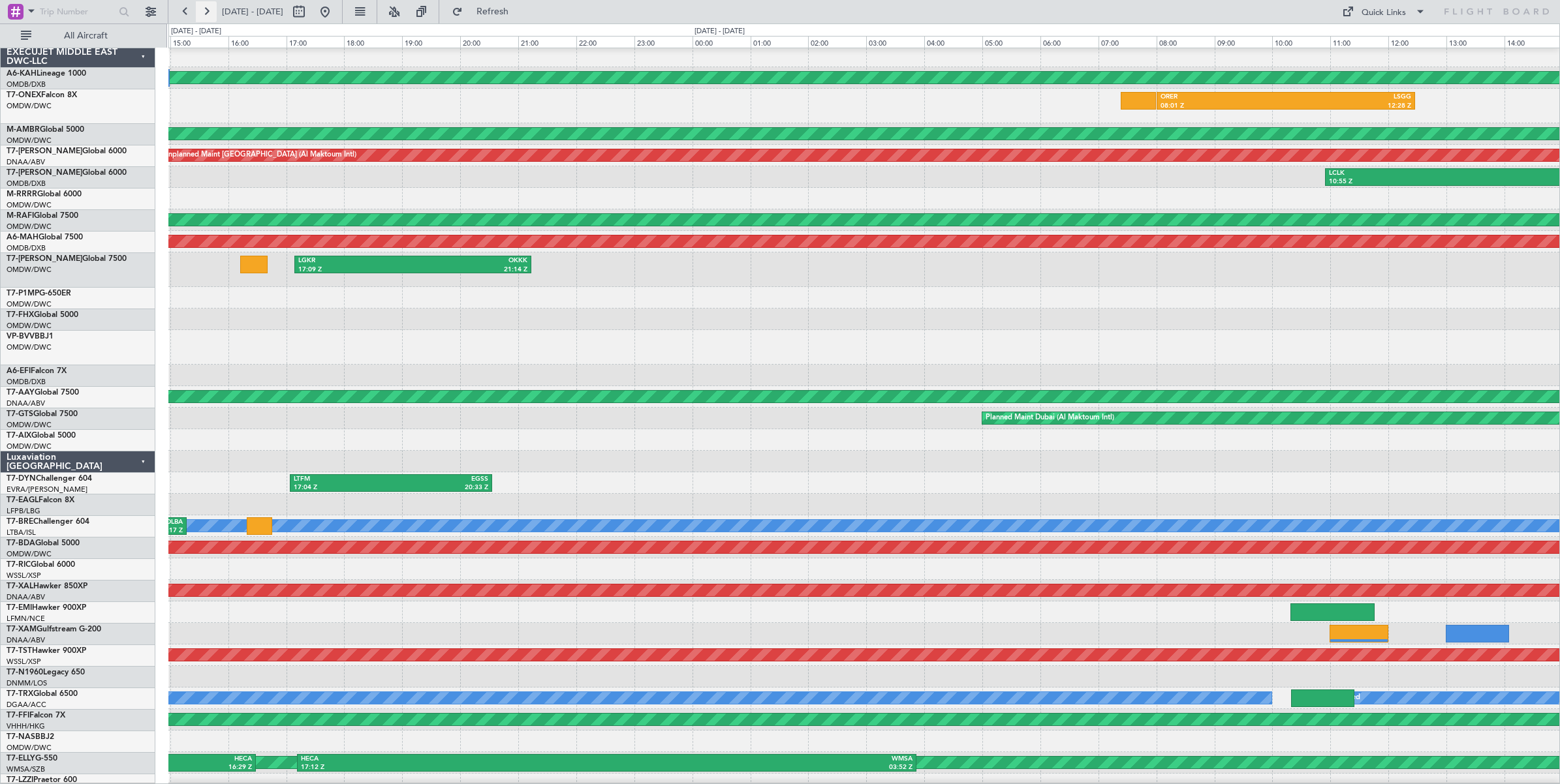
click at [205, 12] on button at bounding box center [206, 12] width 21 height 21
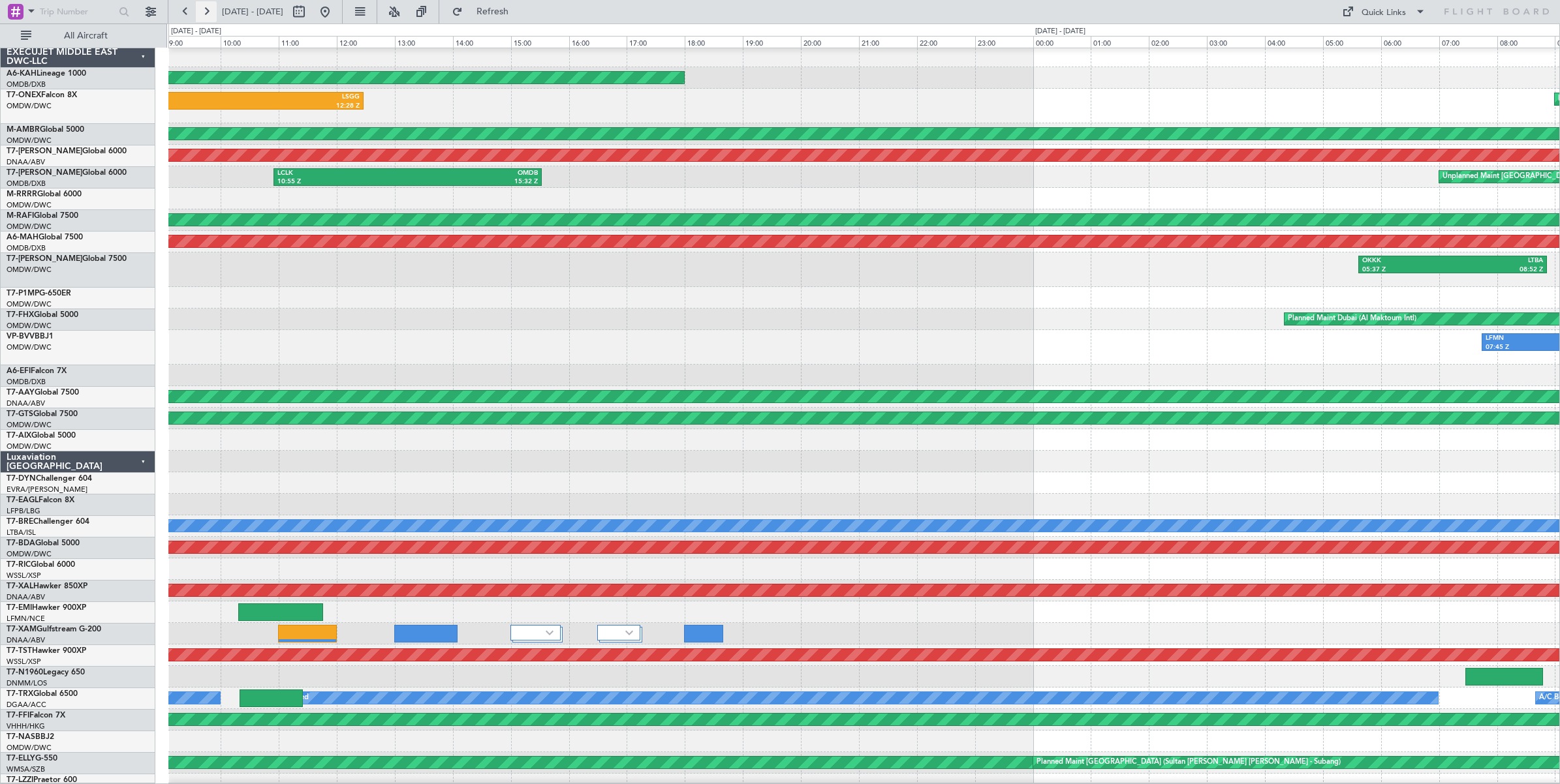
click at [205, 12] on button at bounding box center [206, 12] width 21 height 21
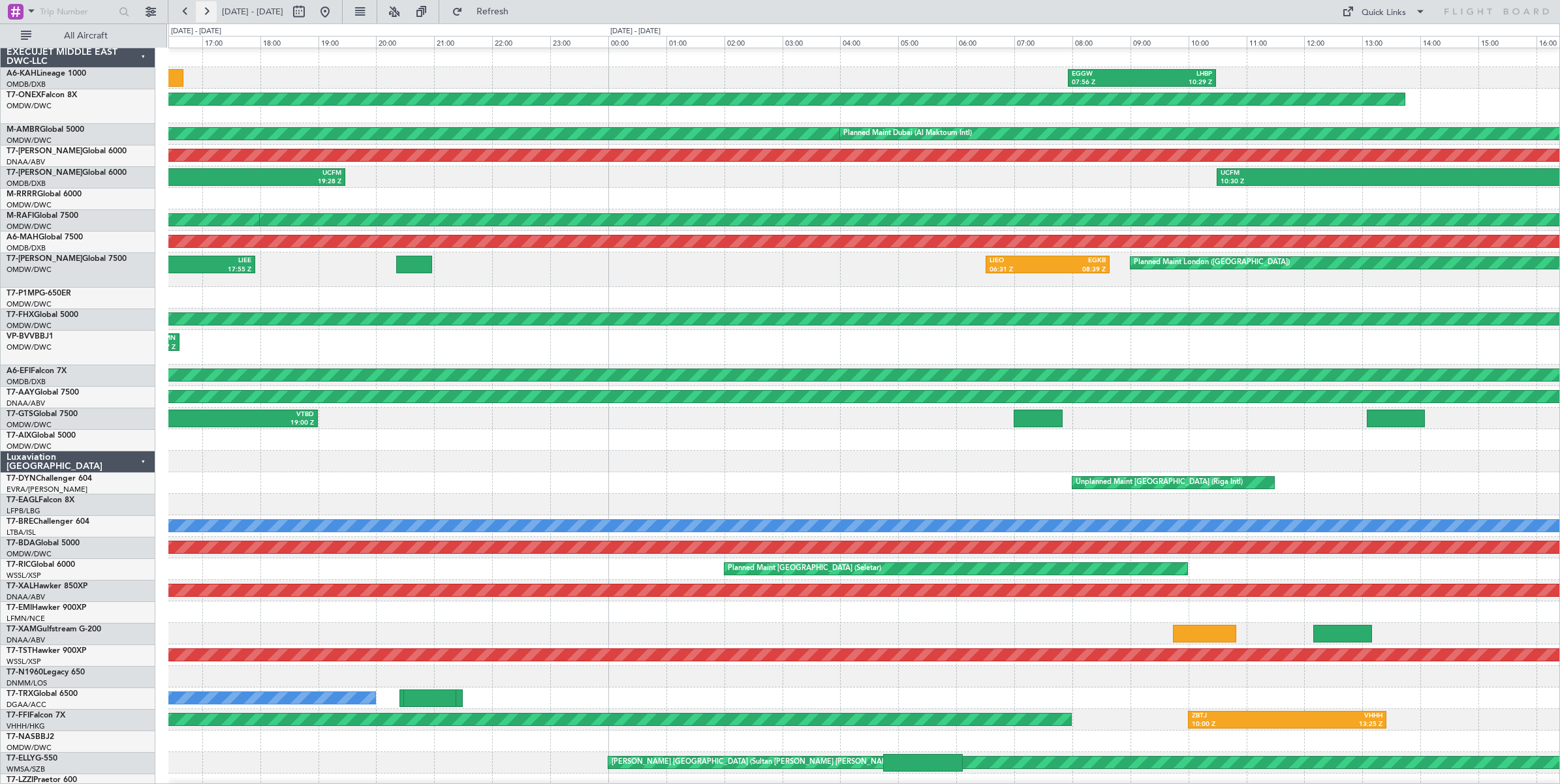
click at [205, 12] on button at bounding box center [206, 12] width 21 height 21
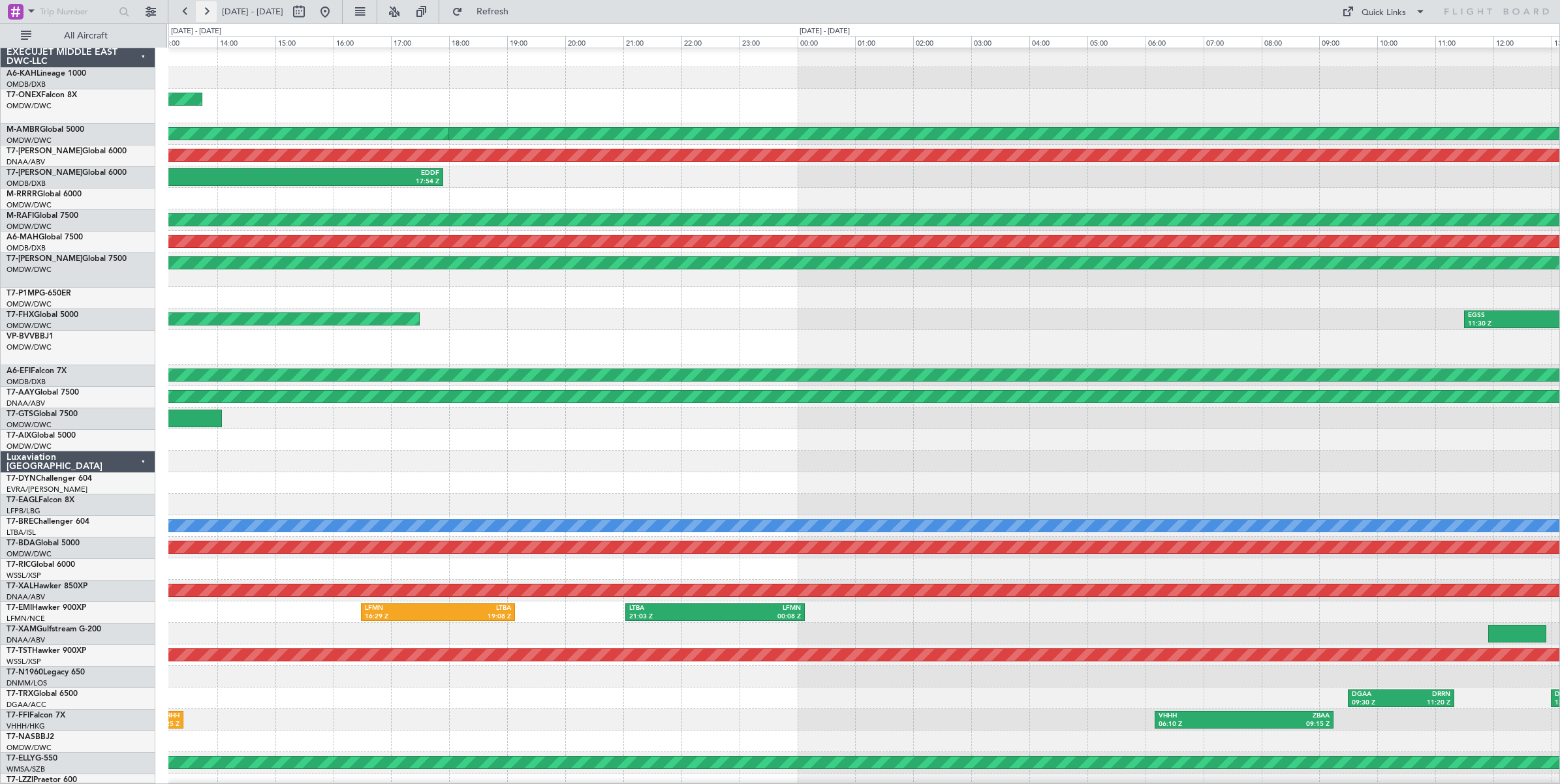
click at [205, 12] on button at bounding box center [206, 12] width 21 height 21
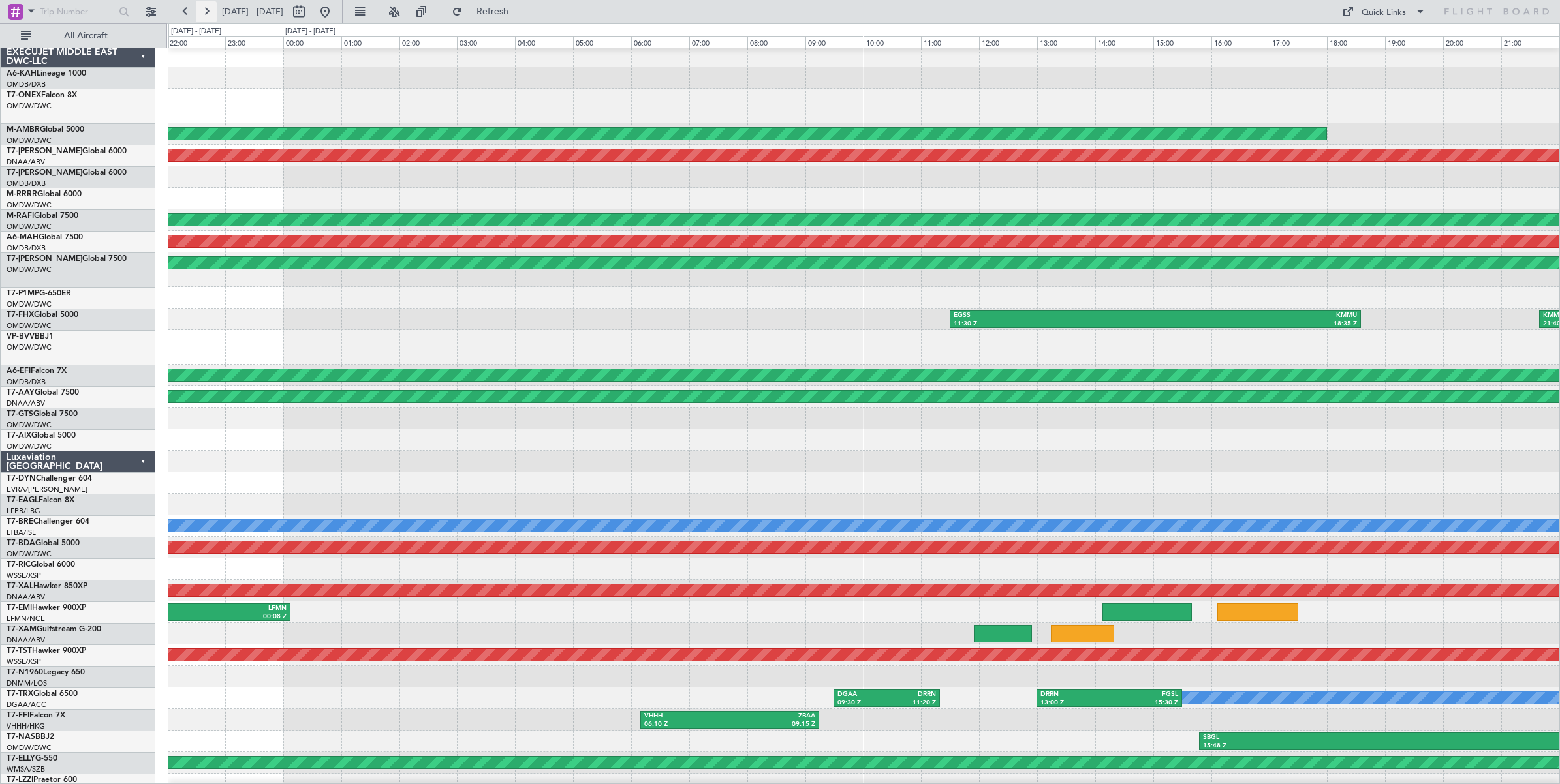
click at [205, 12] on button at bounding box center [206, 12] width 21 height 21
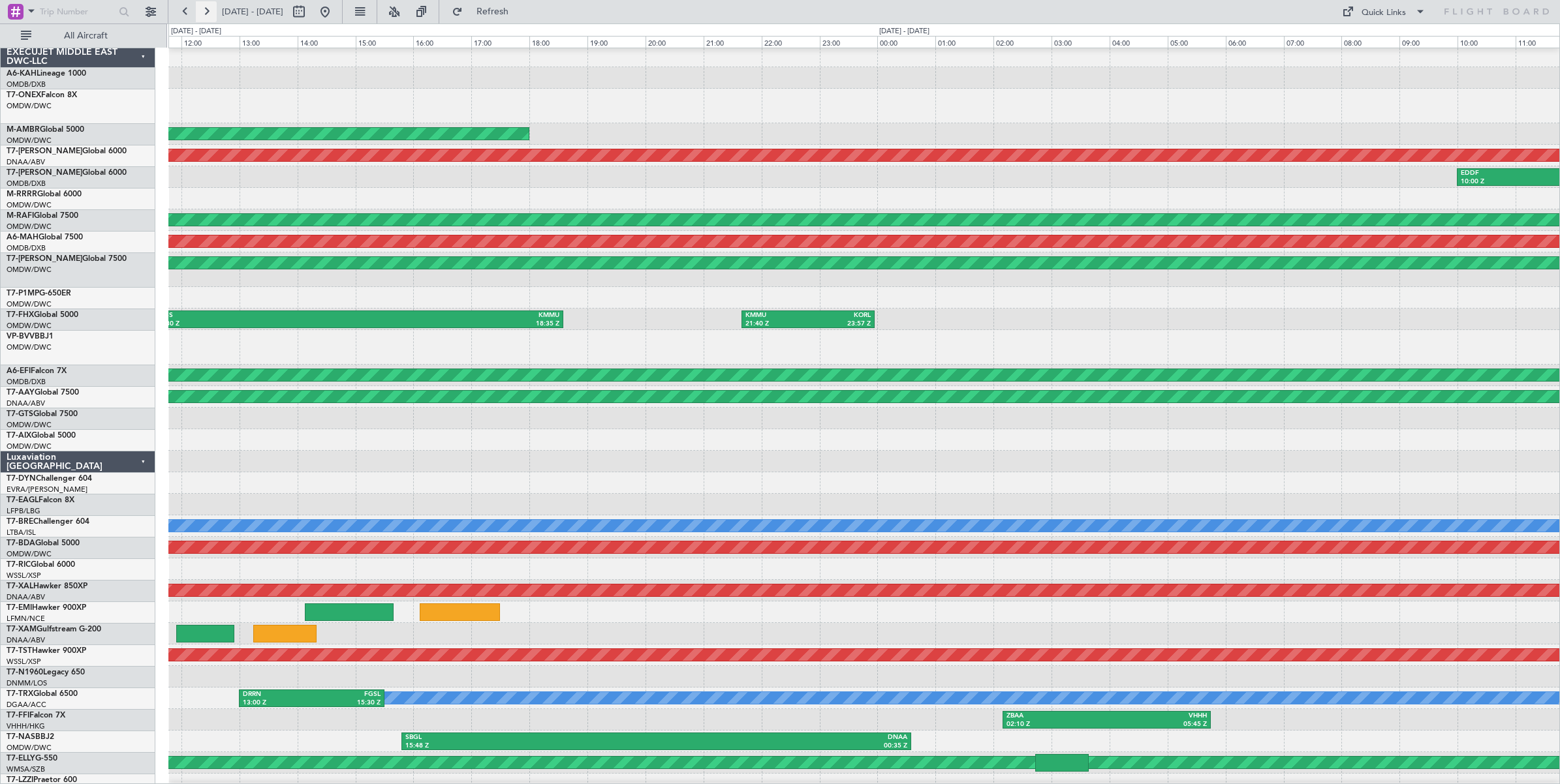
click at [205, 12] on button at bounding box center [206, 12] width 21 height 21
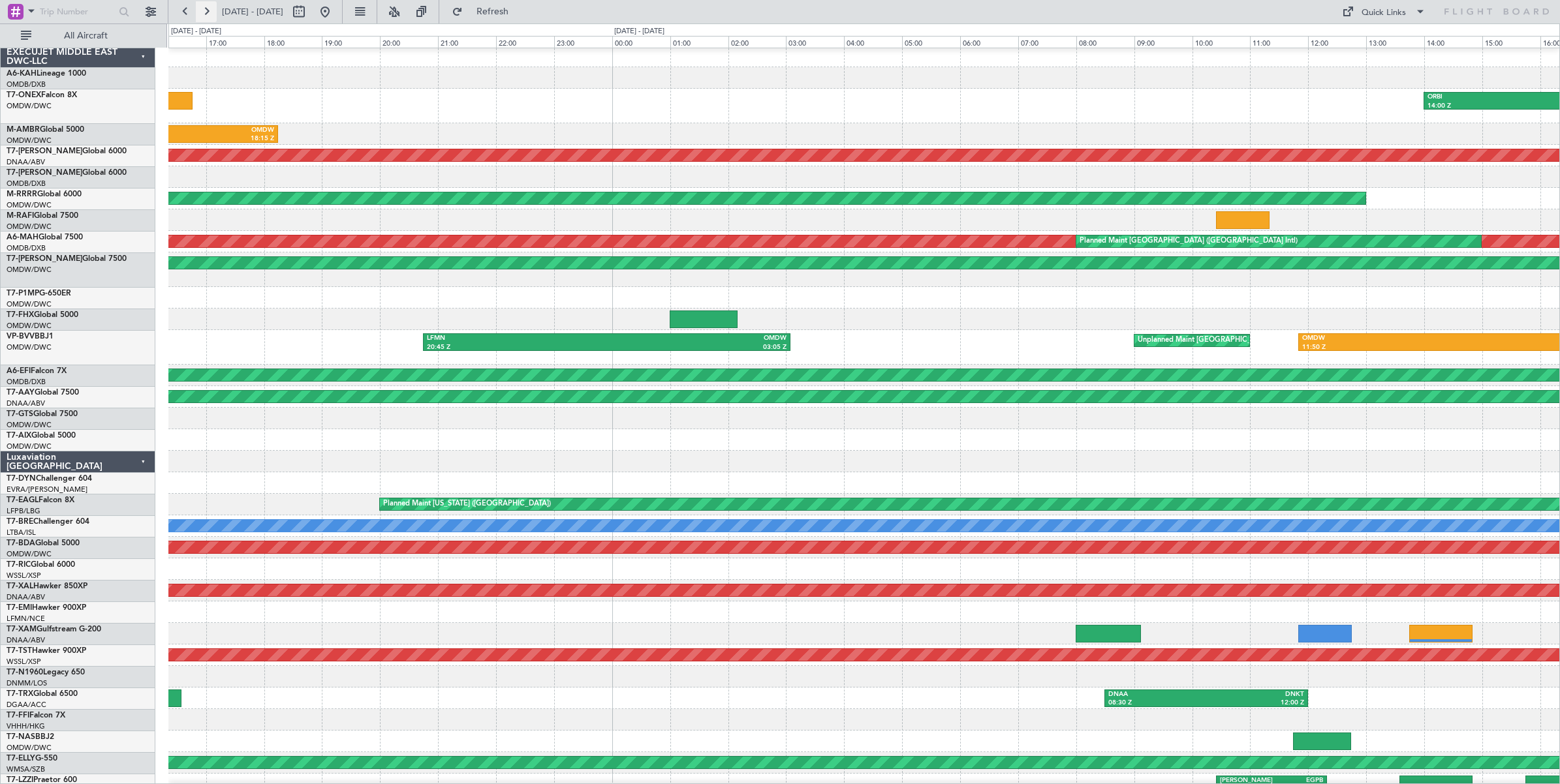
click at [205, 12] on button at bounding box center [206, 12] width 21 height 21
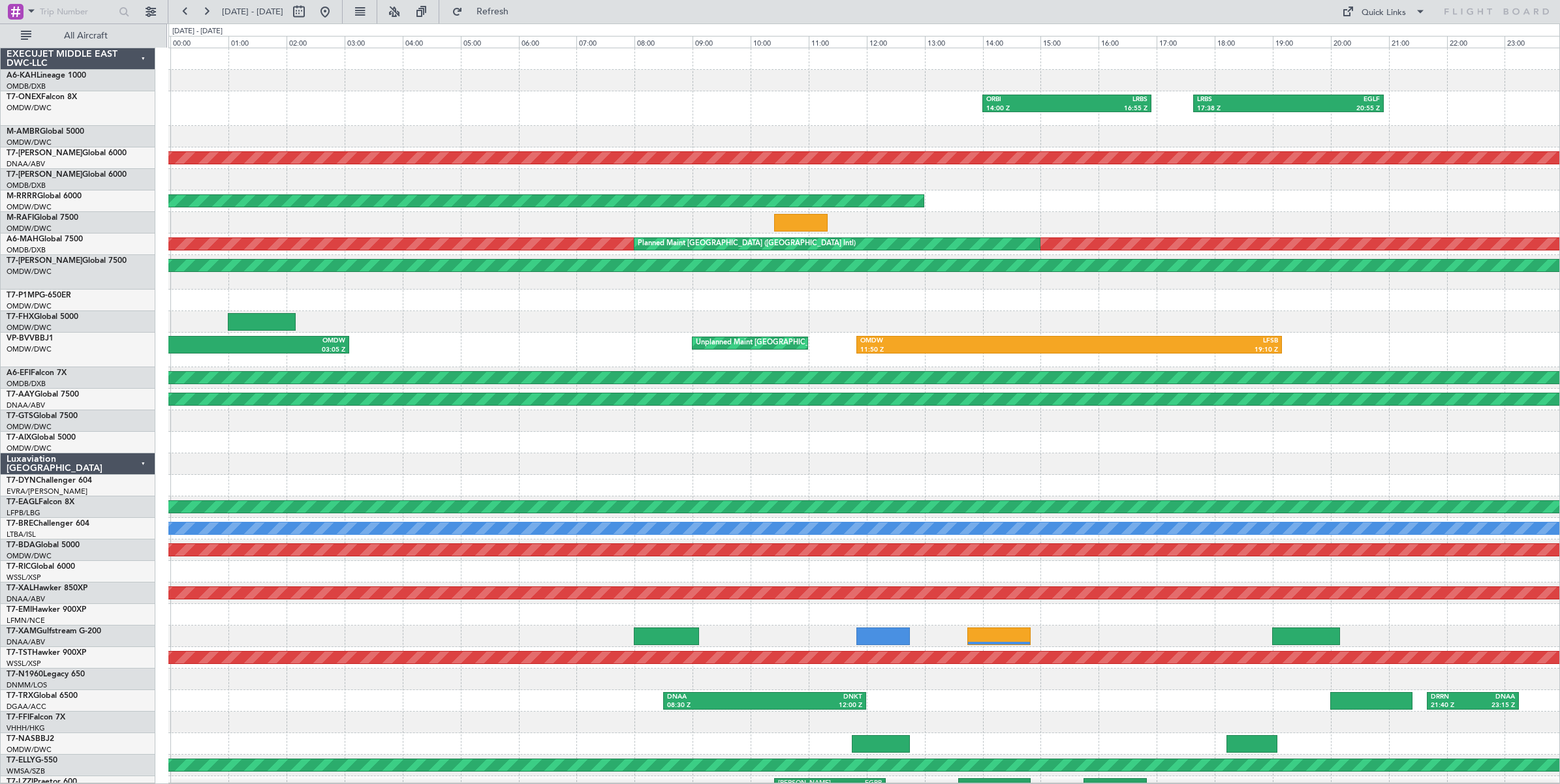
scroll to position [7, 0]
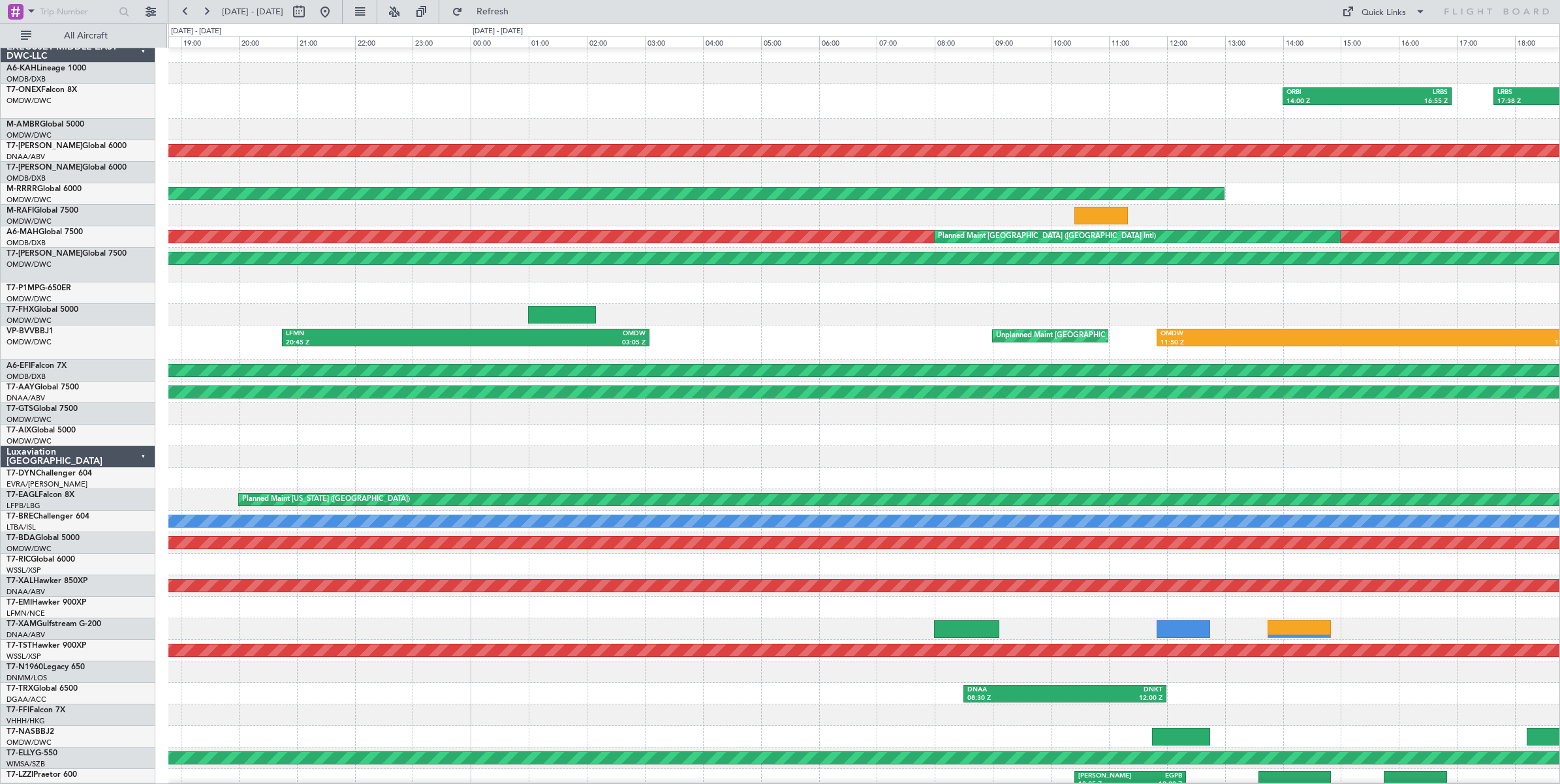
click at [1245, 299] on div at bounding box center [864, 293] width 1391 height 21
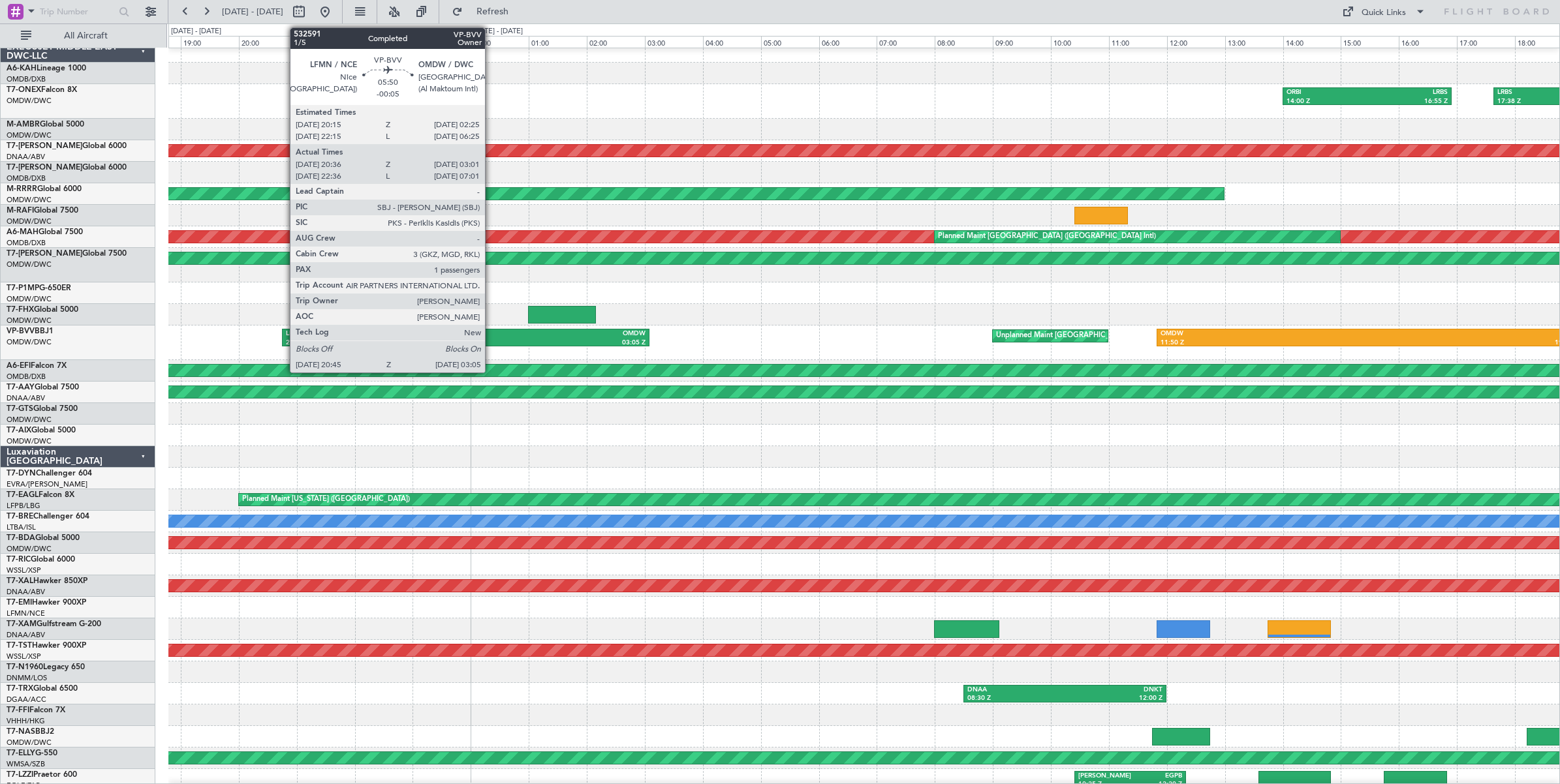
click at [492, 340] on div "03:05 Z" at bounding box center [555, 343] width 180 height 9
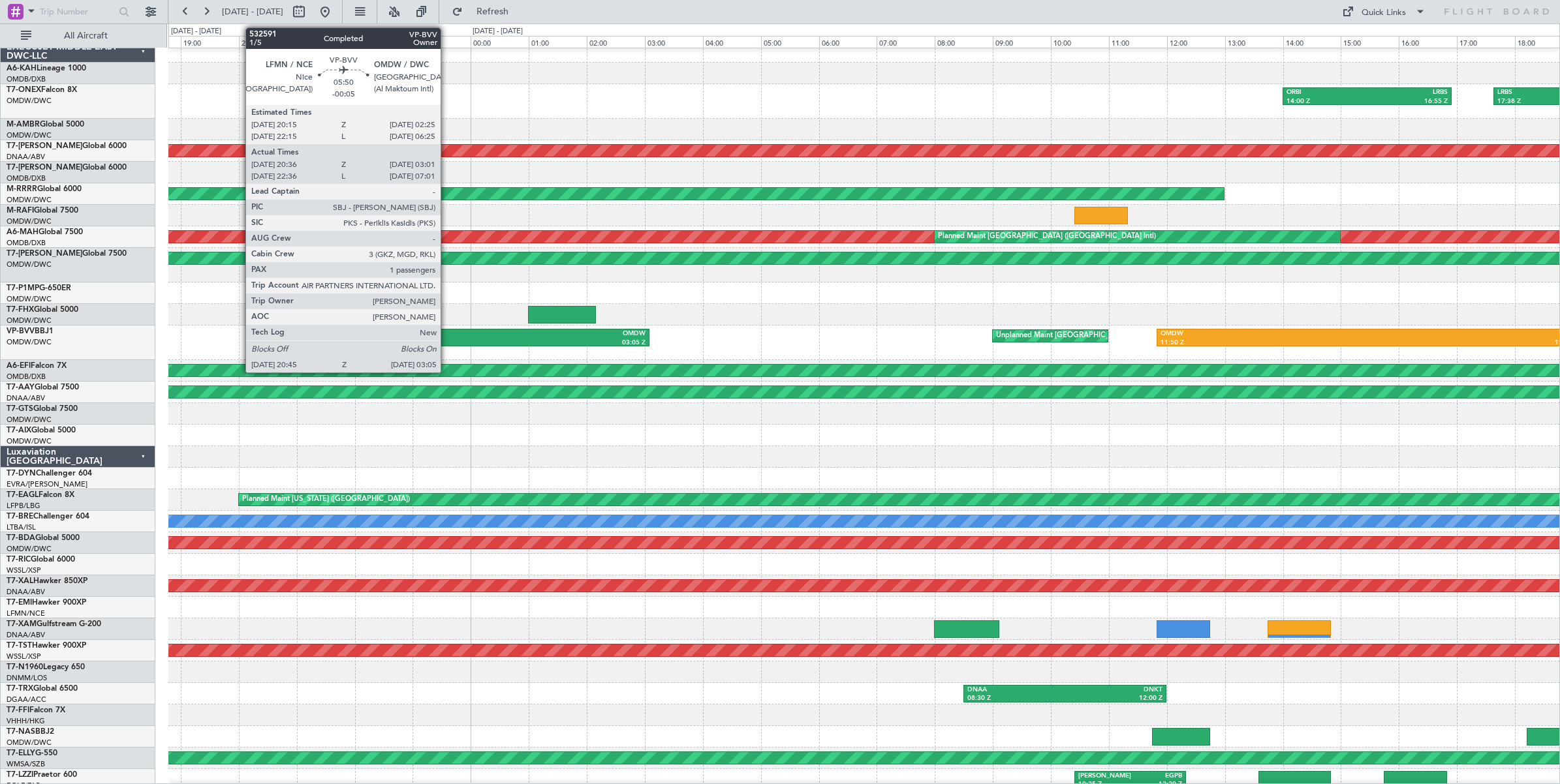
click at [447, 334] on div "LFMN" at bounding box center [375, 334] width 180 height 9
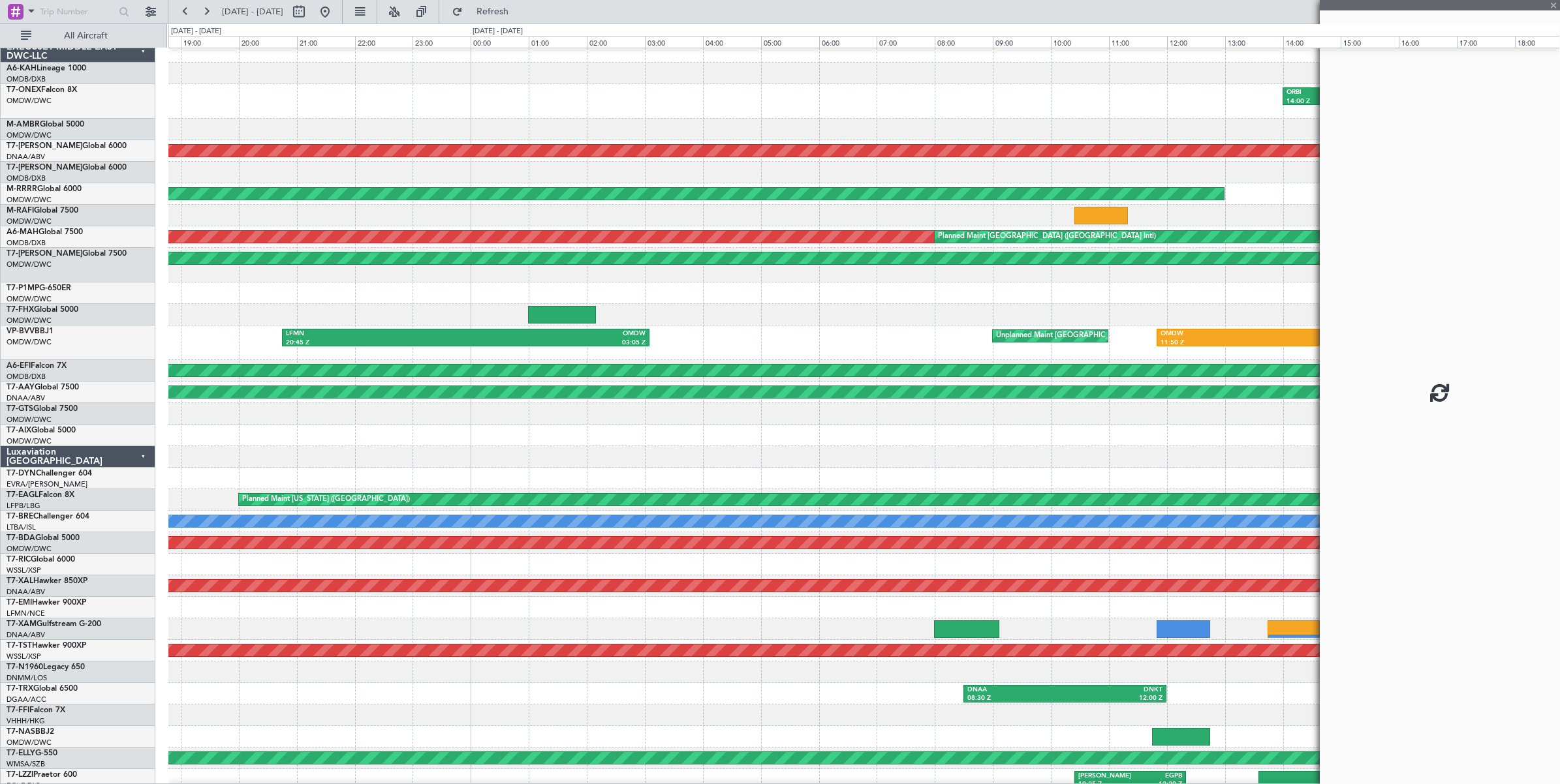
click at [447, 334] on div "LFMN" at bounding box center [375, 334] width 180 height 9
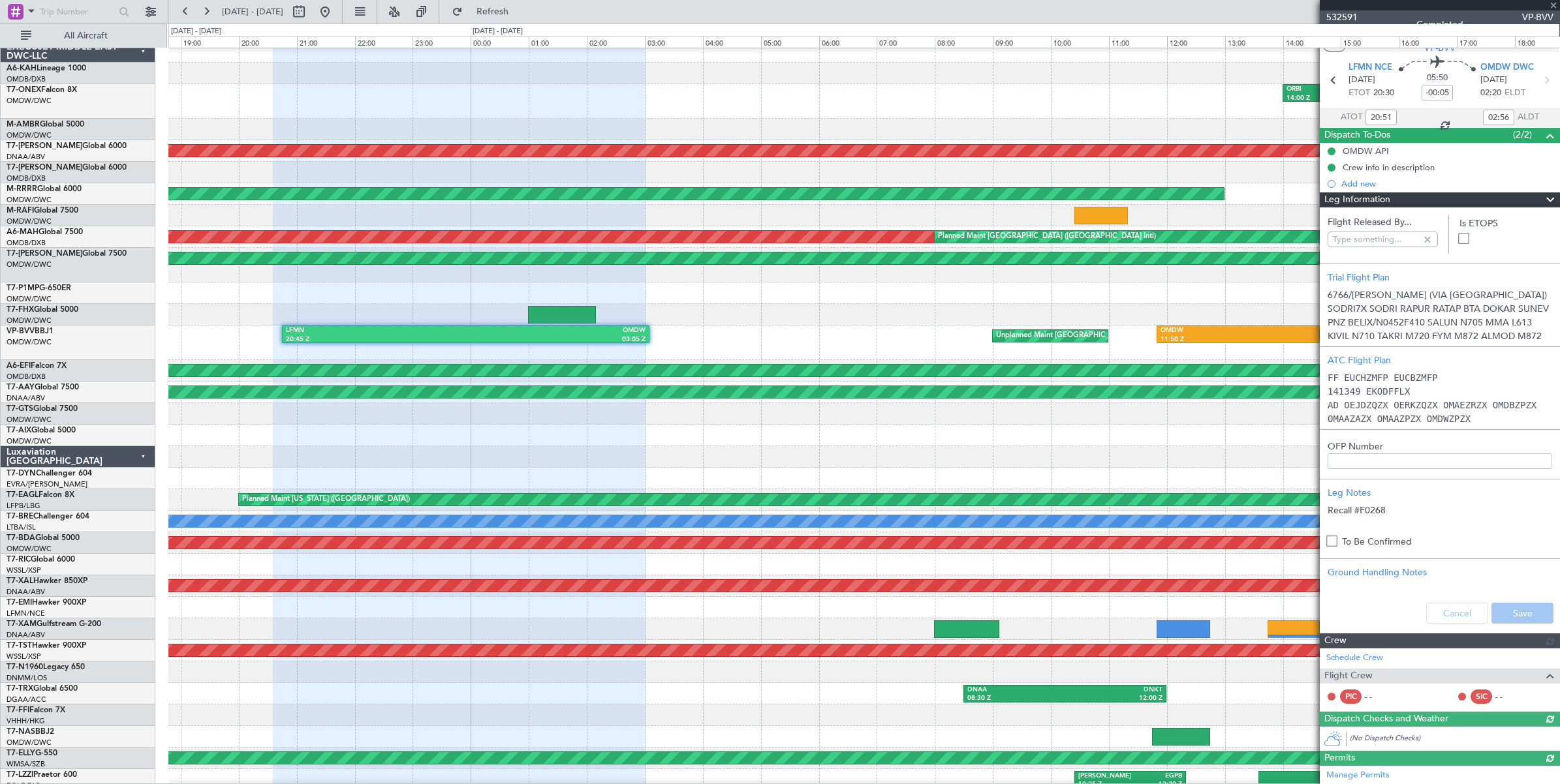
type input "Anita Mani (ANI)"
type input "6766"
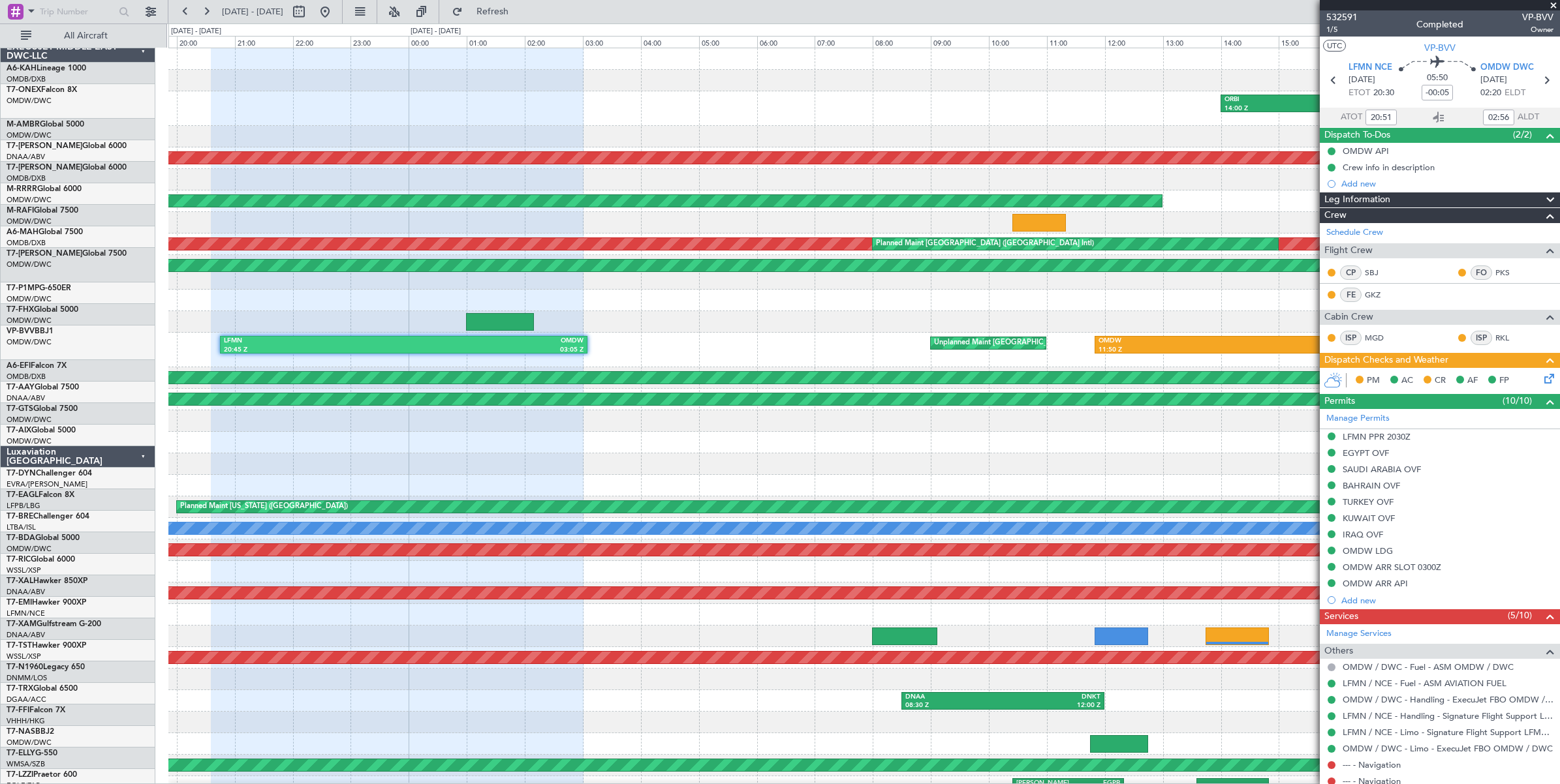
scroll to position [0, 0]
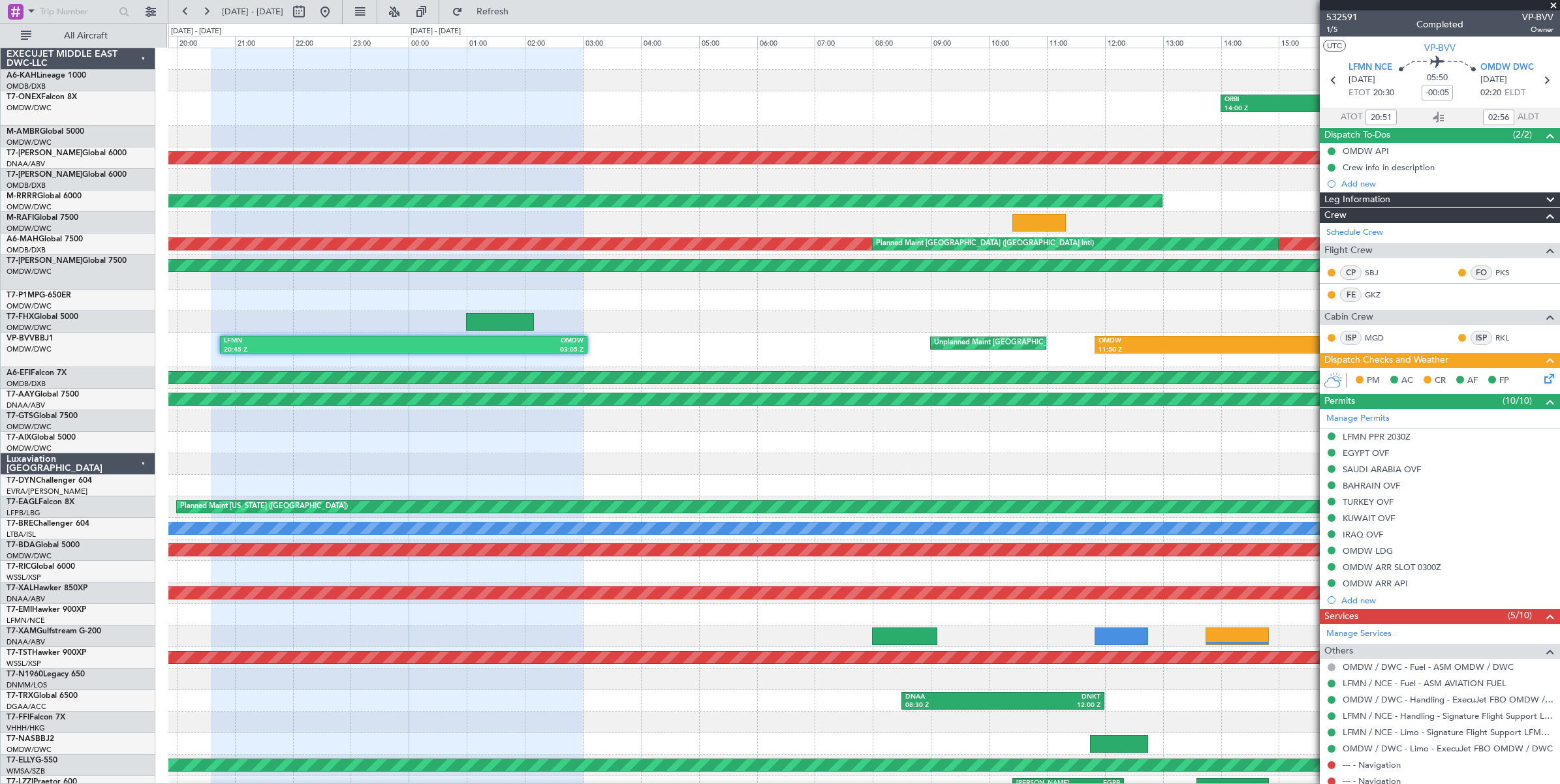
click at [416, 323] on div "ORBI 14:00 Z LRBS 16:55 Z LRBS 17:38 Z EGLF 20:55 Z OMDW 00:30 Z EGSS 07:45 Z E…" at bounding box center [864, 455] width 1391 height 814
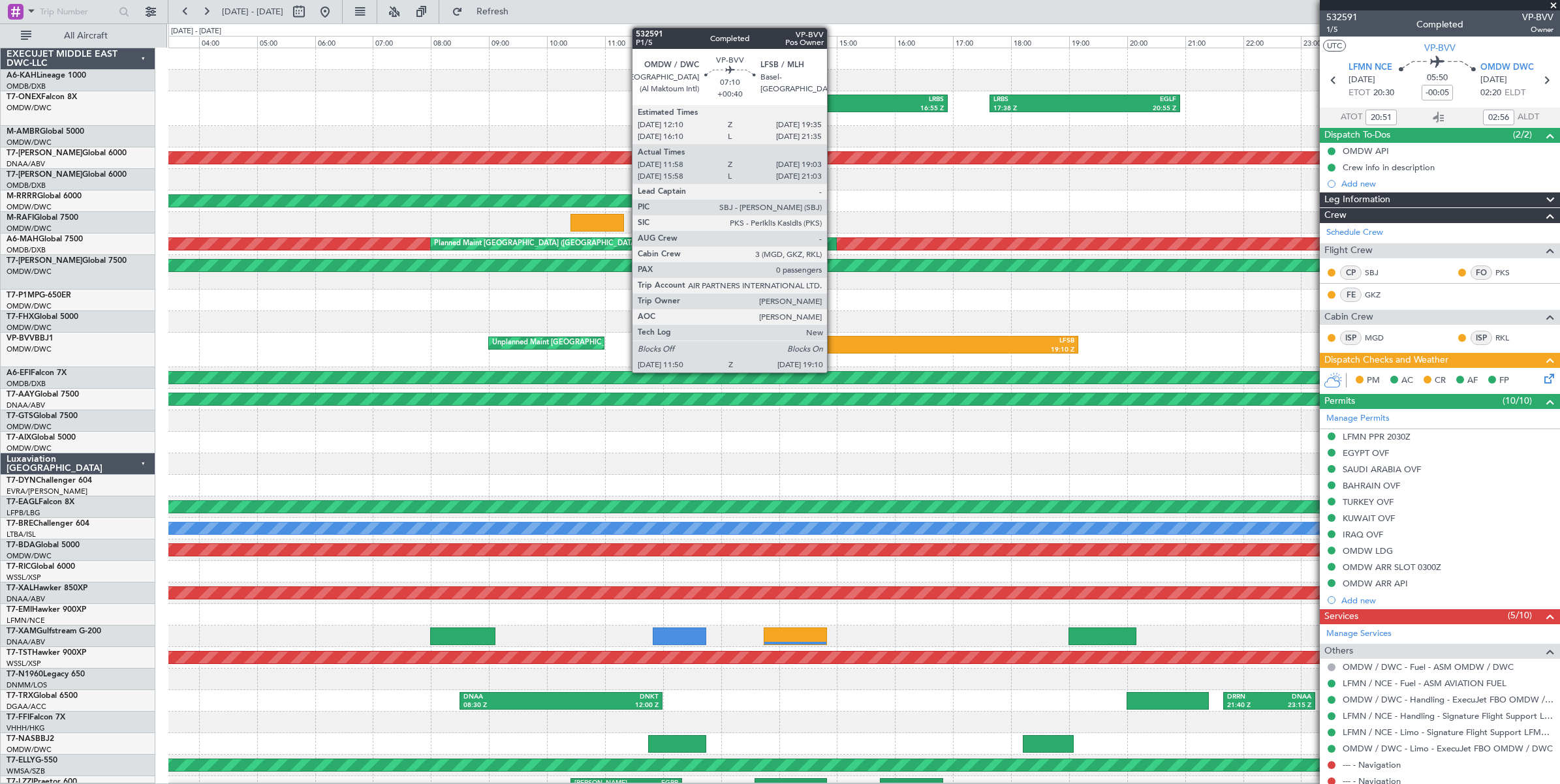
click at [833, 344] on div "OMDW" at bounding box center [761, 341] width 209 height 9
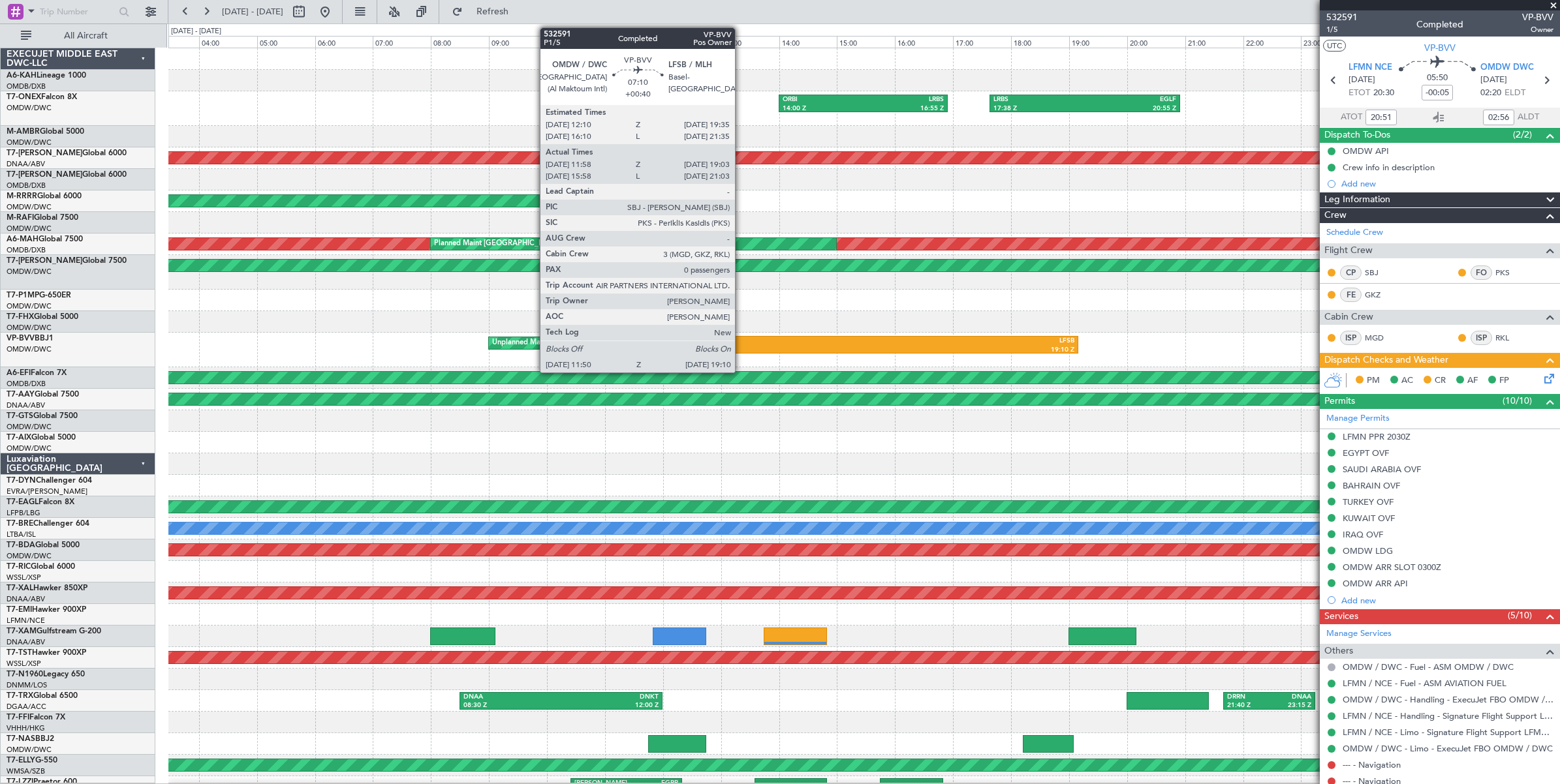
click at [741, 341] on div "OMDW" at bounding box center [761, 341] width 209 height 9
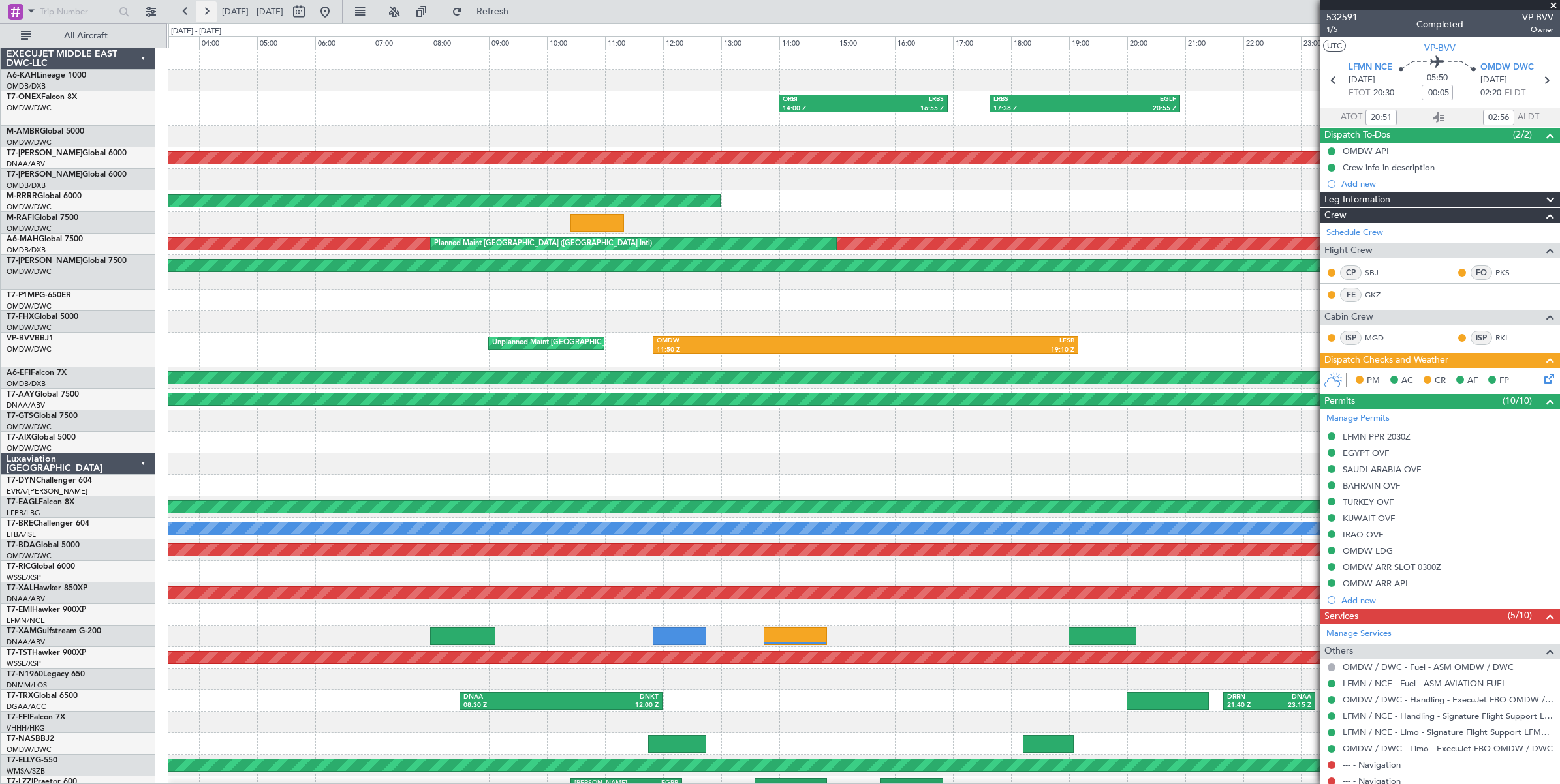
click at [207, 10] on button at bounding box center [206, 12] width 21 height 21
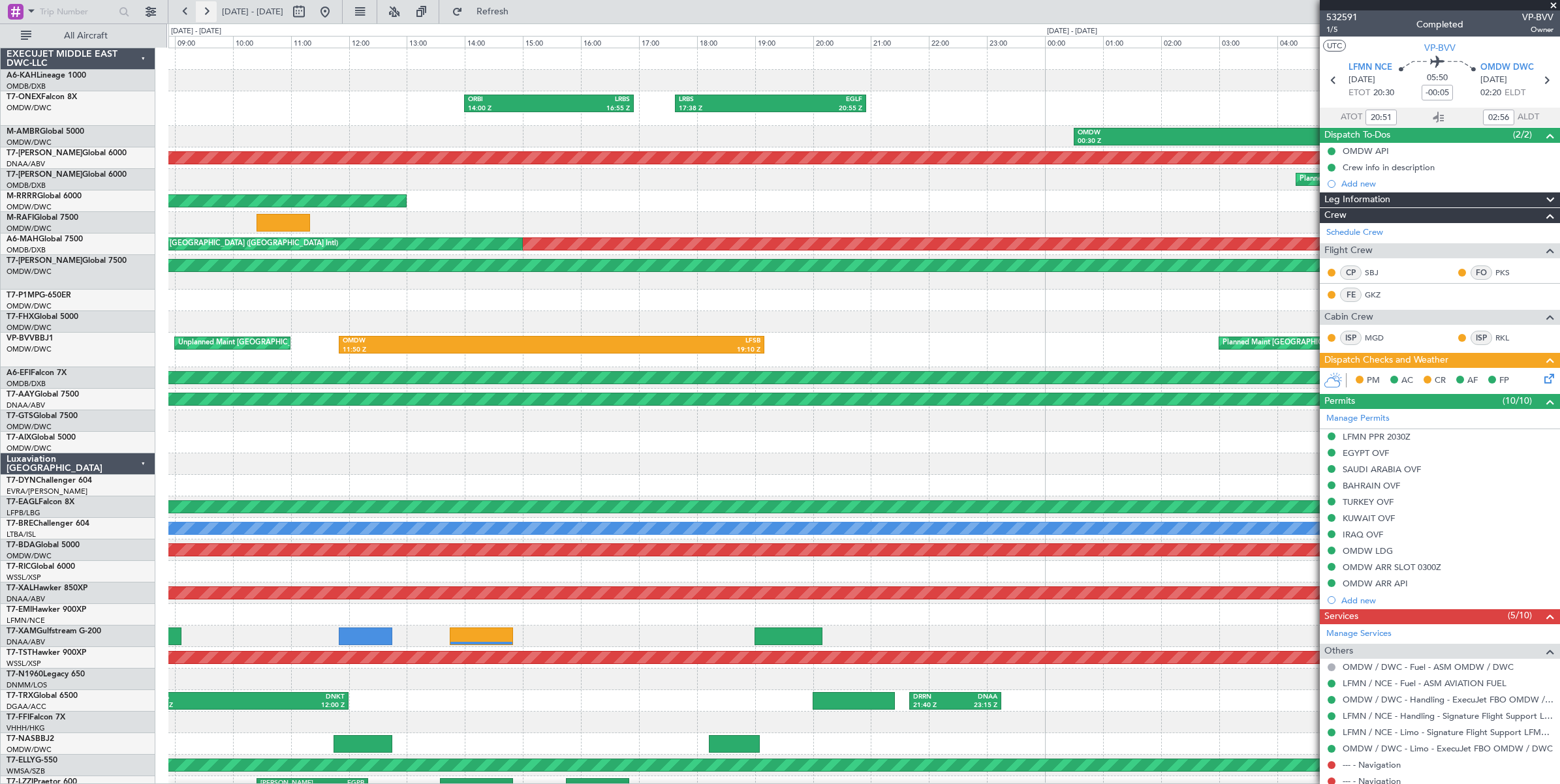
click at [207, 10] on button at bounding box center [206, 12] width 21 height 21
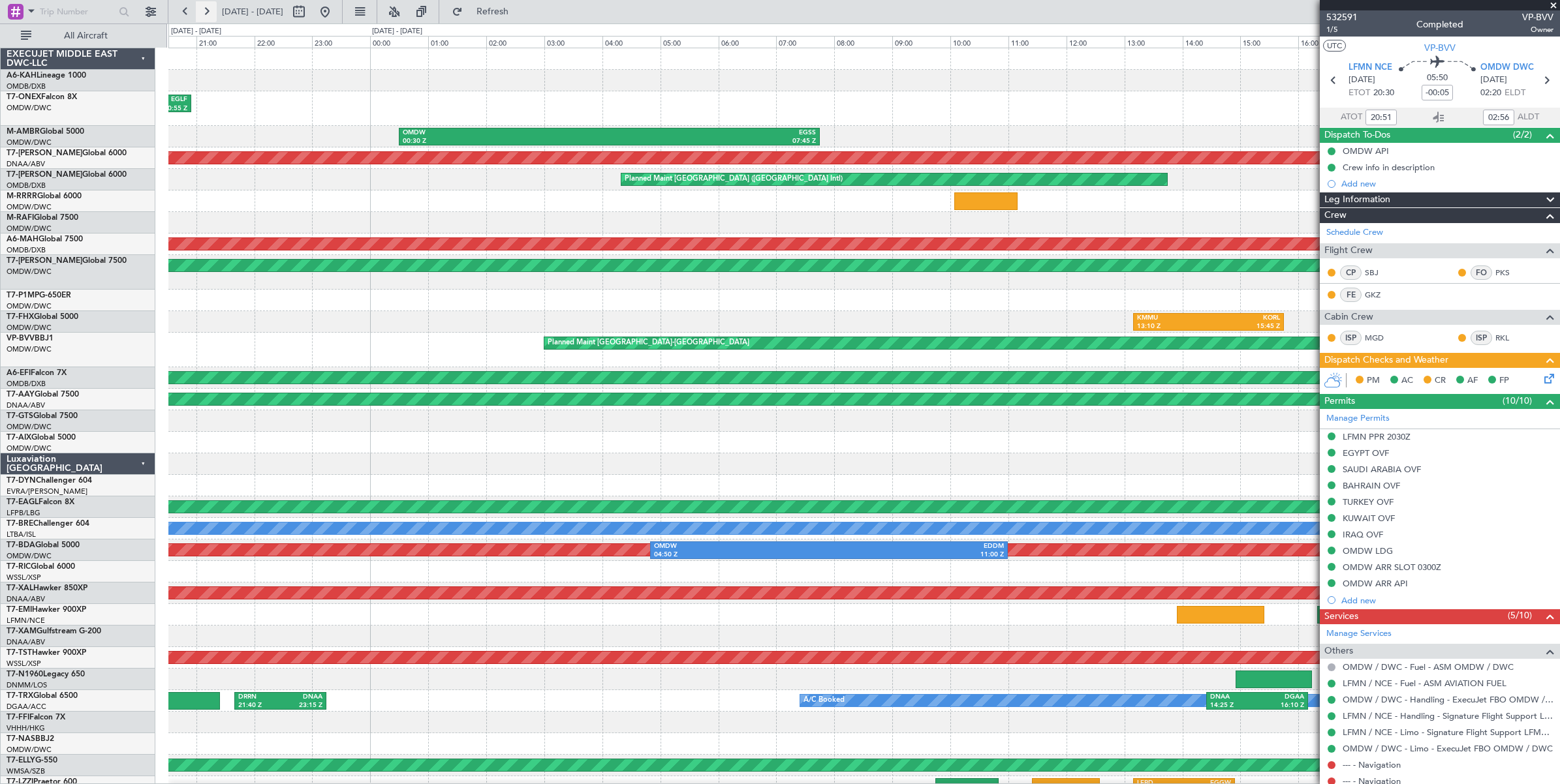
click at [207, 10] on button at bounding box center [206, 12] width 21 height 21
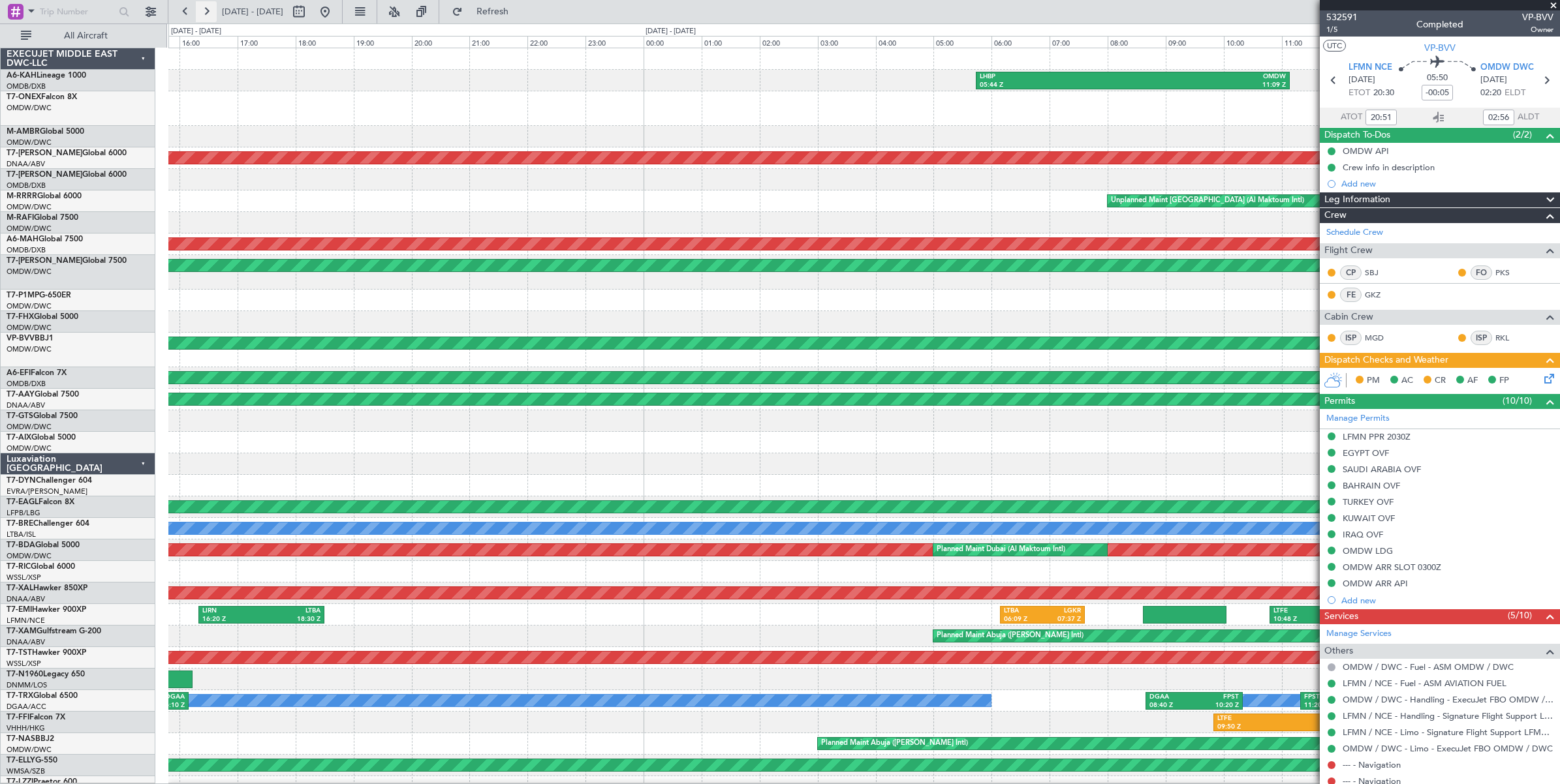
click at [207, 10] on button at bounding box center [206, 12] width 21 height 21
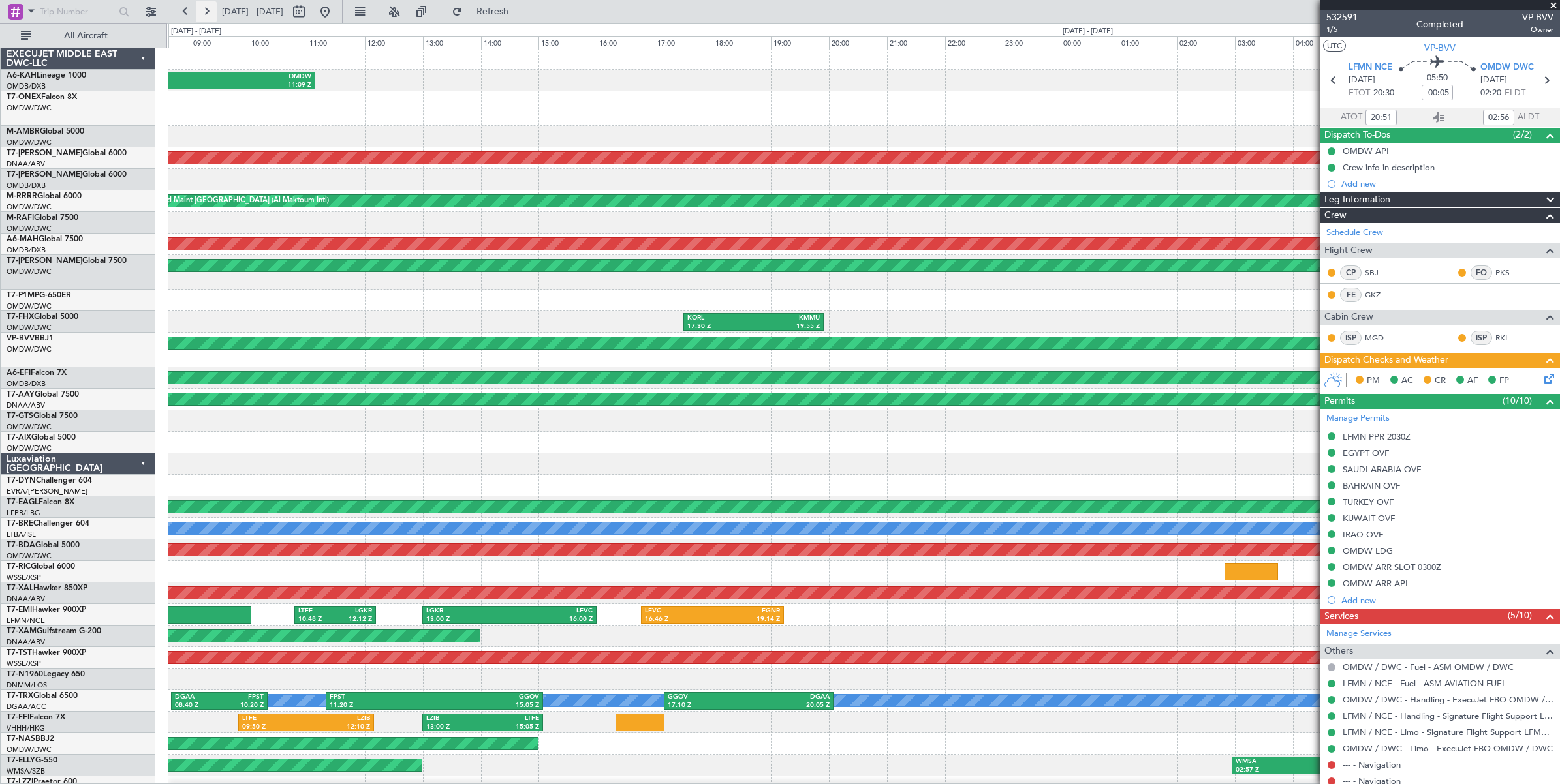
click at [207, 10] on button at bounding box center [206, 12] width 21 height 21
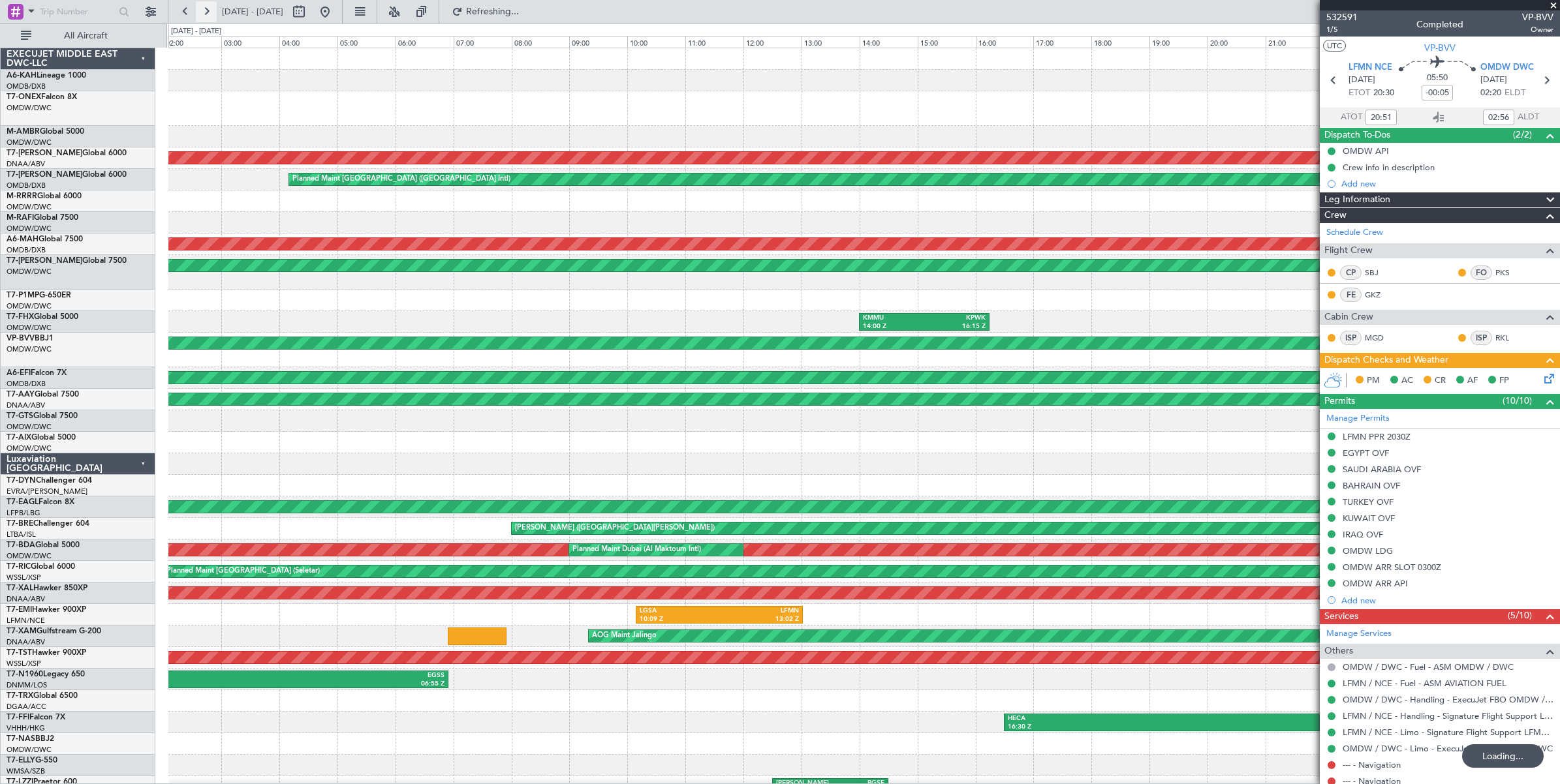
click at [205, 12] on button at bounding box center [206, 12] width 21 height 21
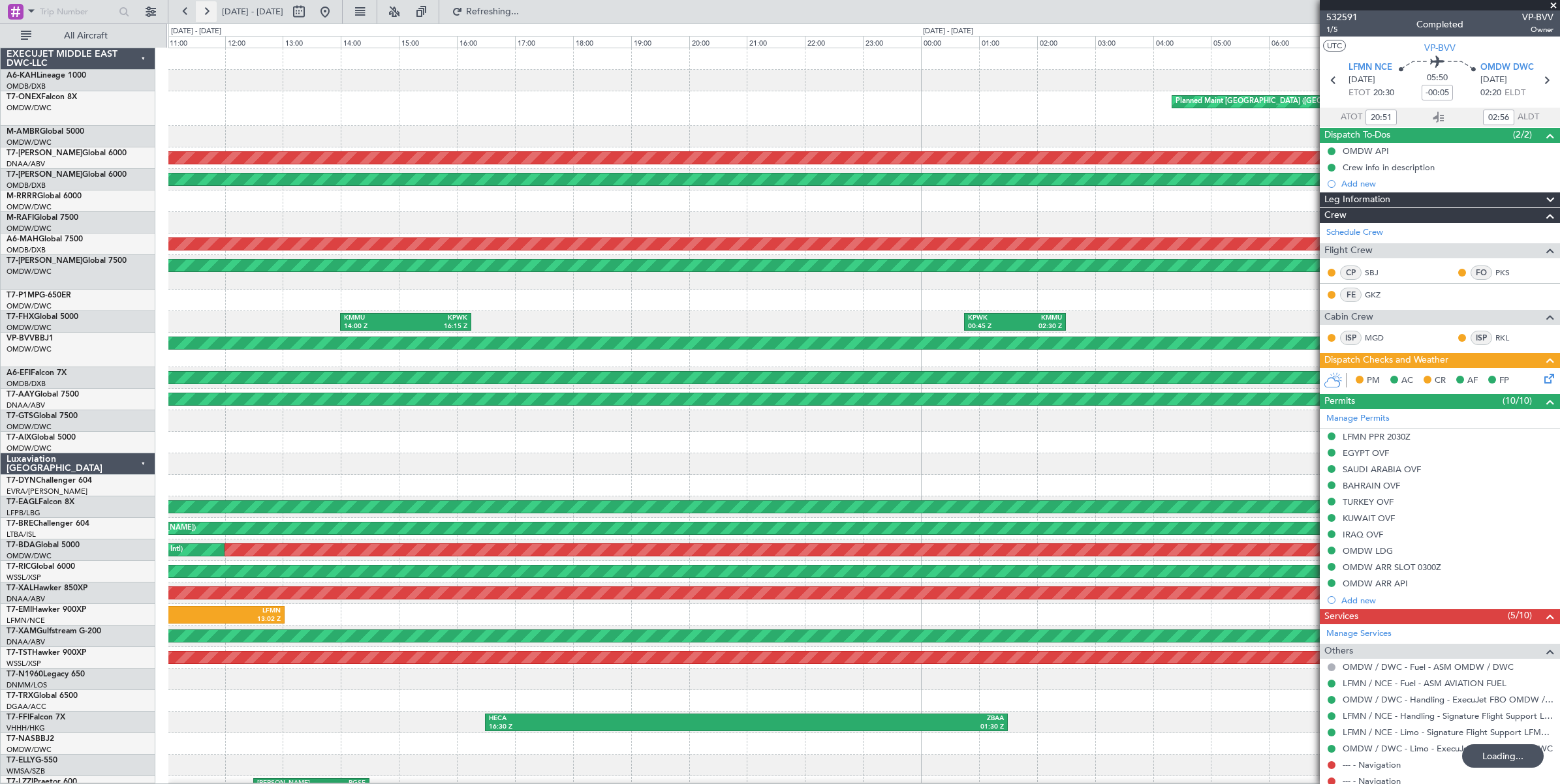
click at [205, 13] on button at bounding box center [206, 12] width 21 height 21
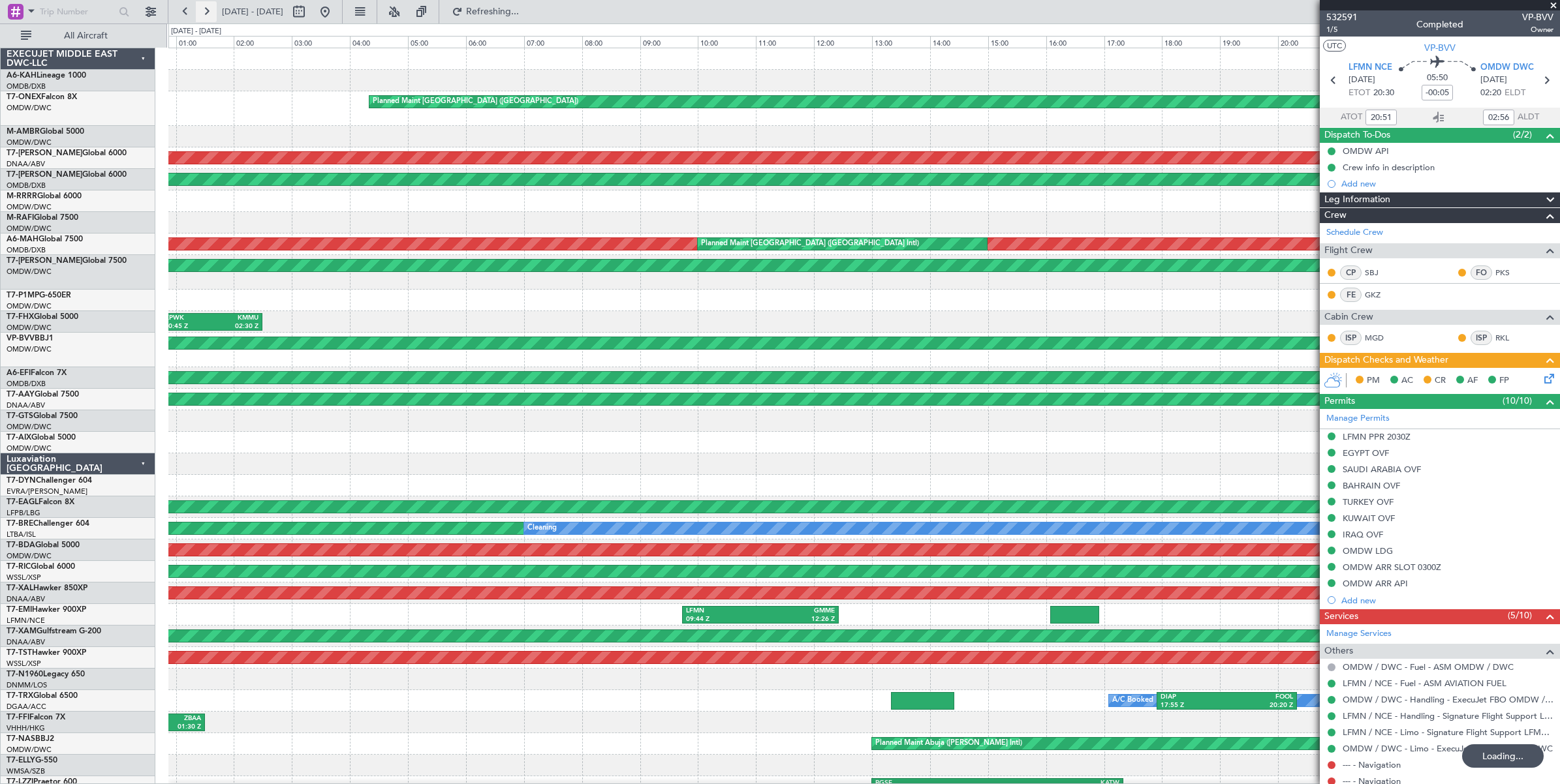
click at [205, 13] on button at bounding box center [206, 12] width 21 height 21
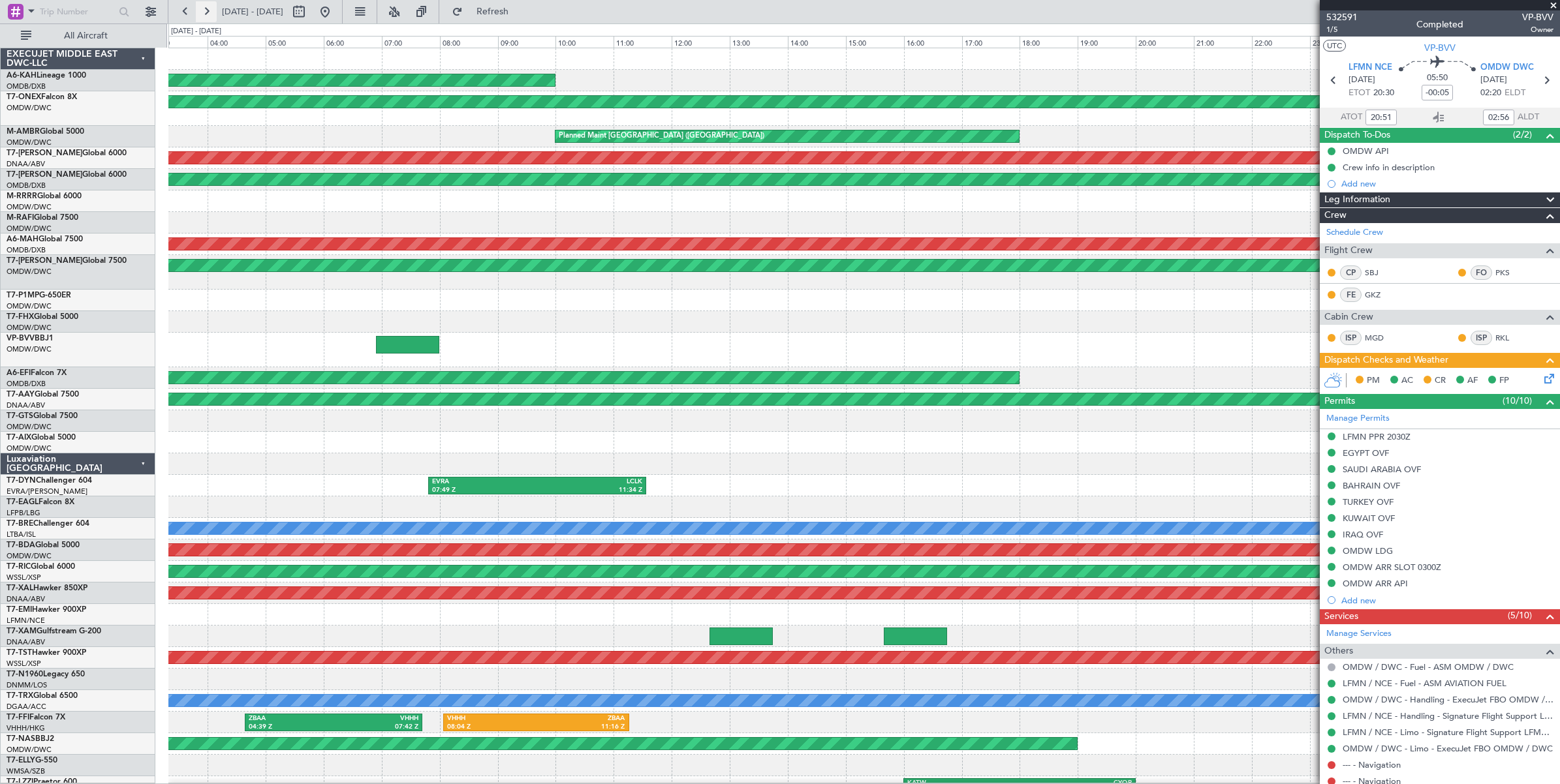
click at [205, 13] on button at bounding box center [206, 12] width 21 height 21
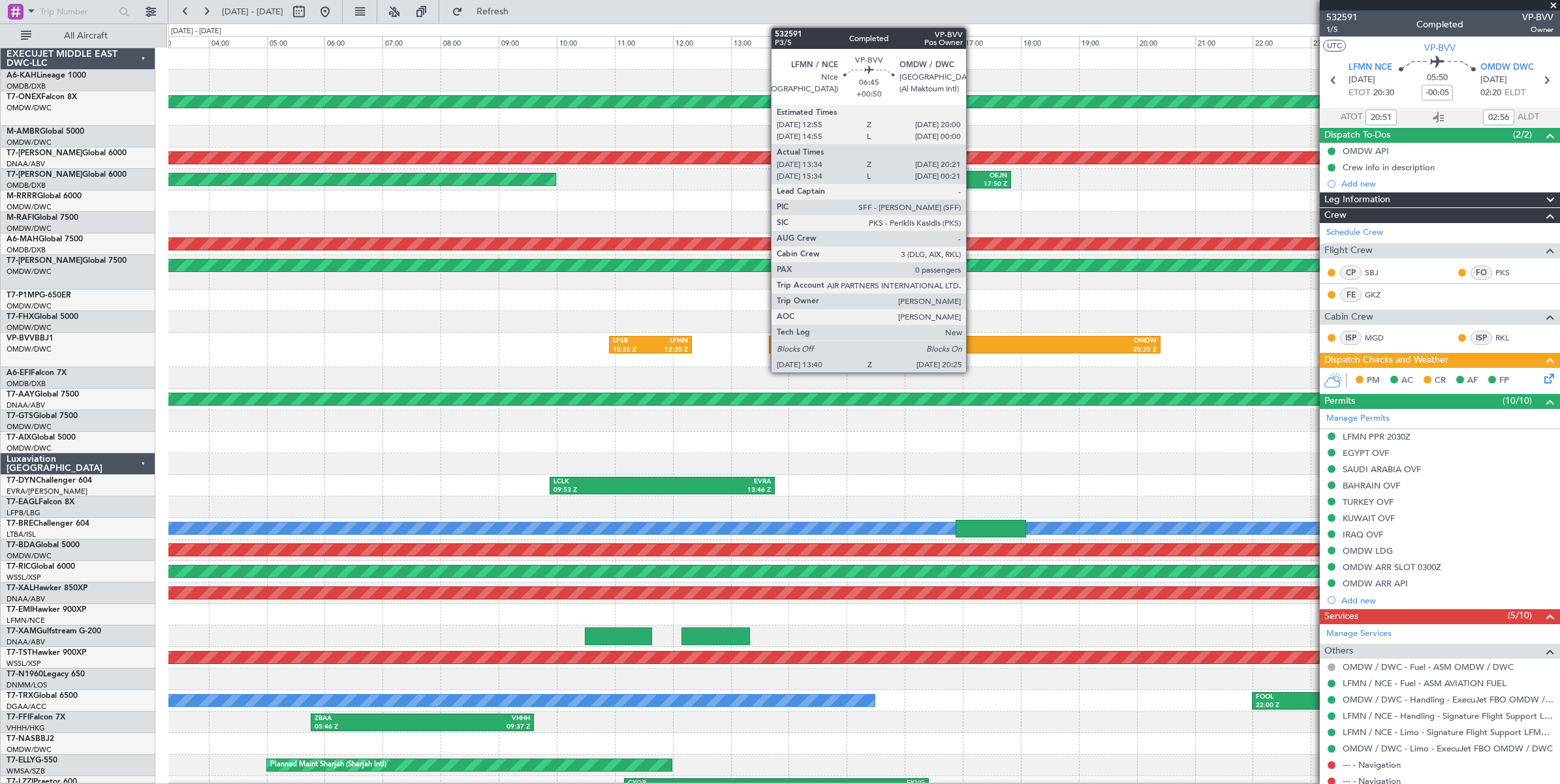
click at [972, 347] on div "20:25 Z" at bounding box center [1060, 350] width 192 height 9
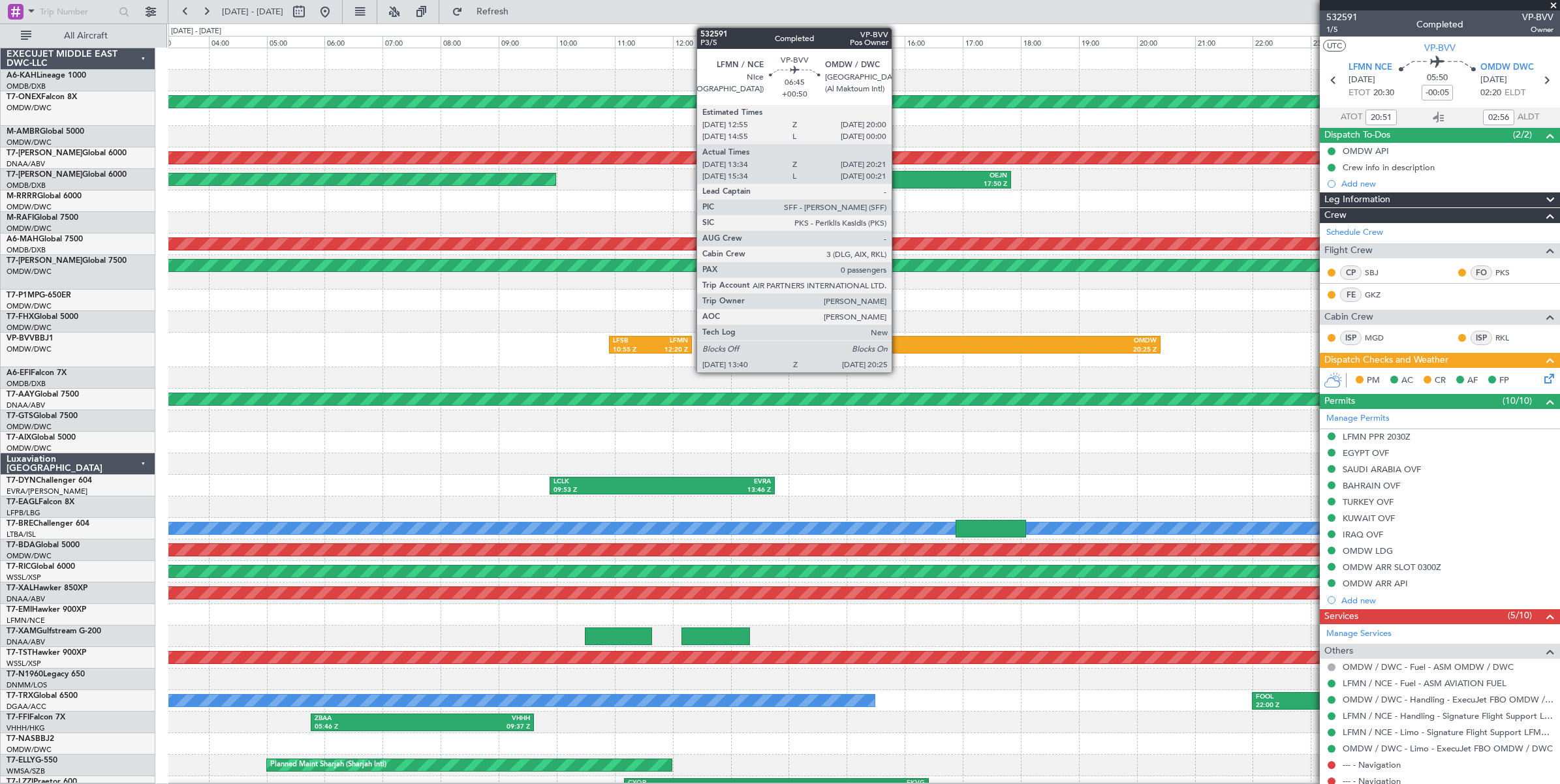
click at [898, 345] on div "LFMN" at bounding box center [868, 341] width 192 height 9
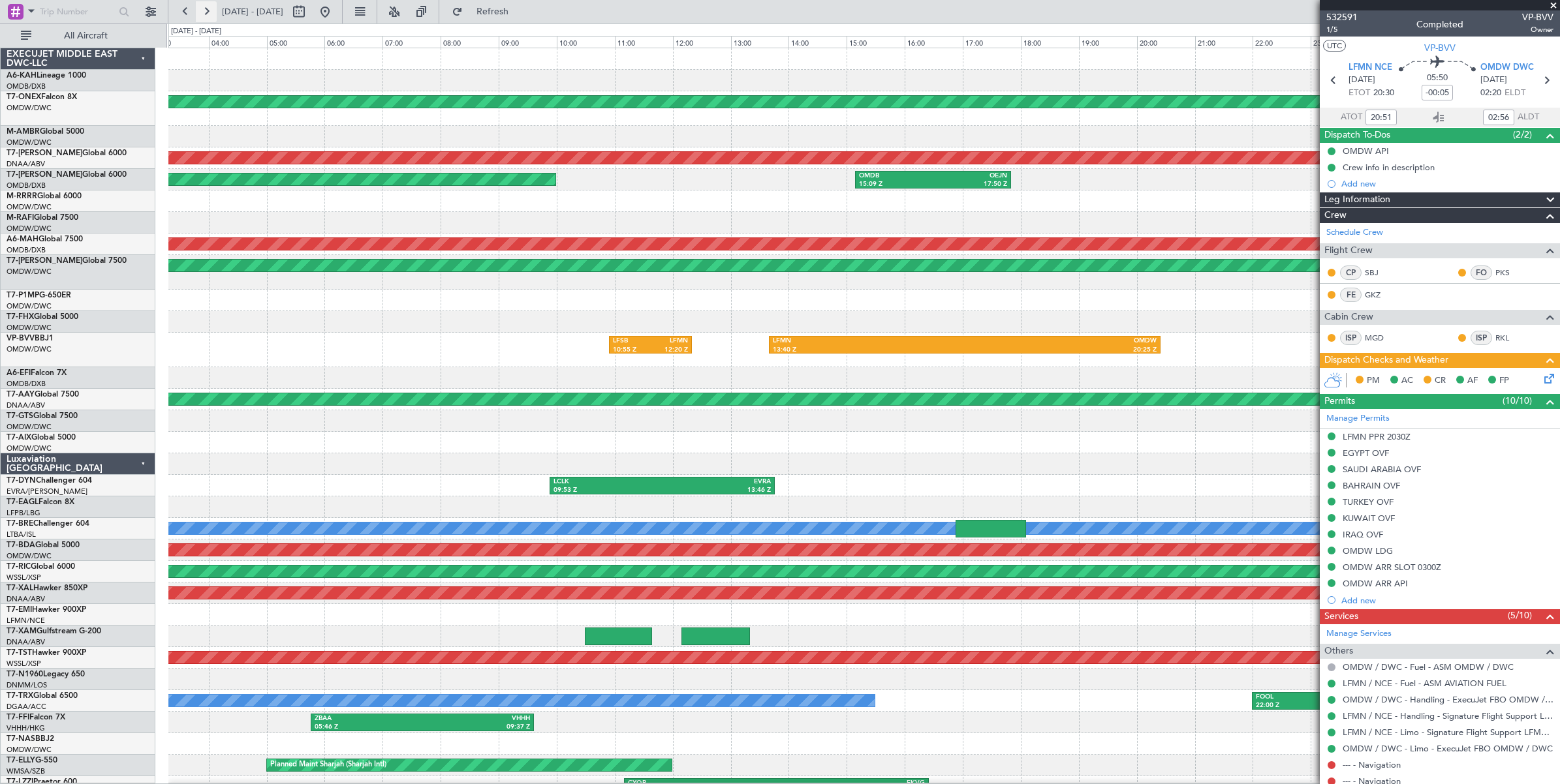
click at [207, 13] on button at bounding box center [206, 12] width 21 height 21
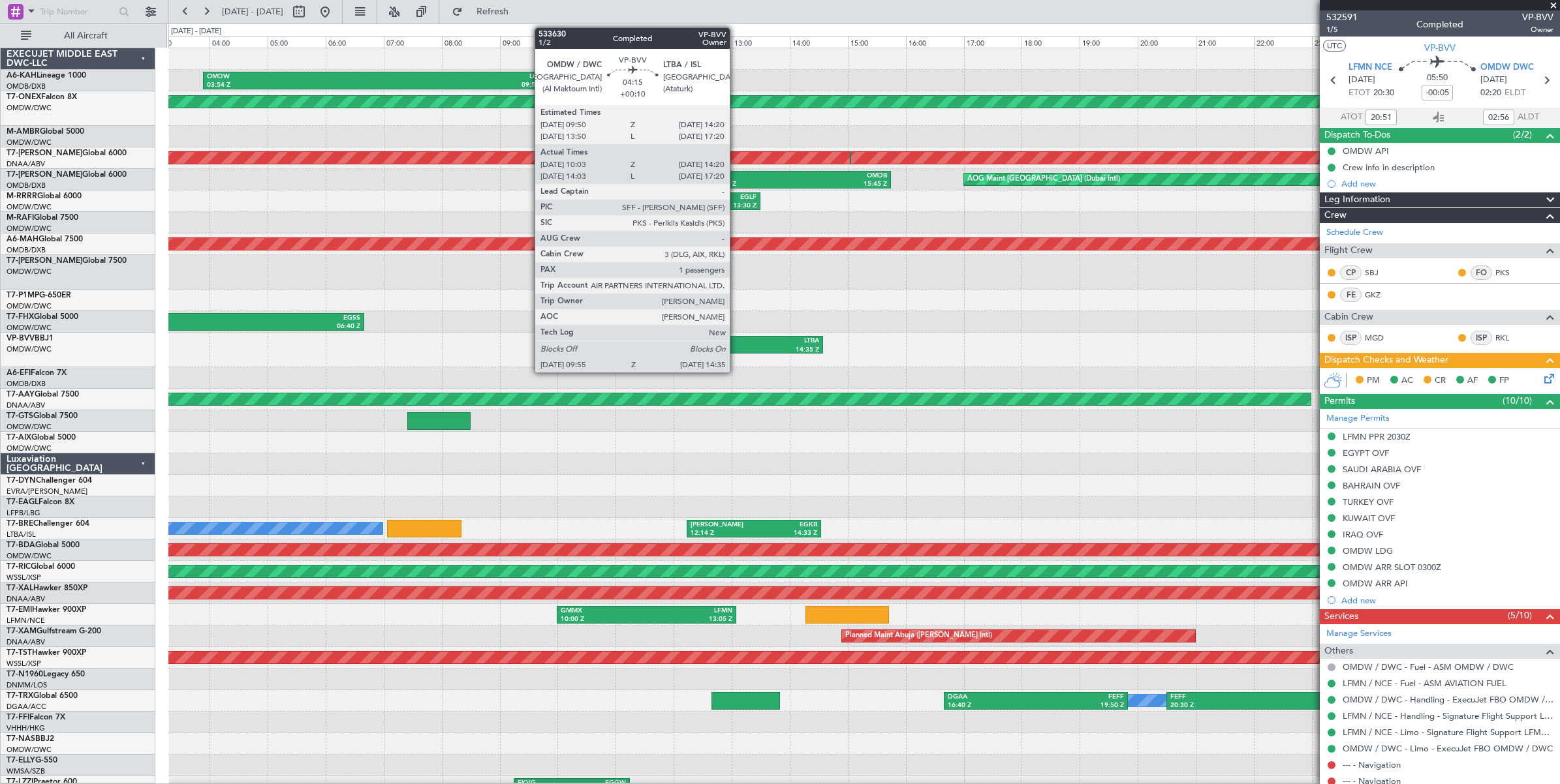
click at [736, 344] on div "LTBA" at bounding box center [754, 341] width 132 height 9
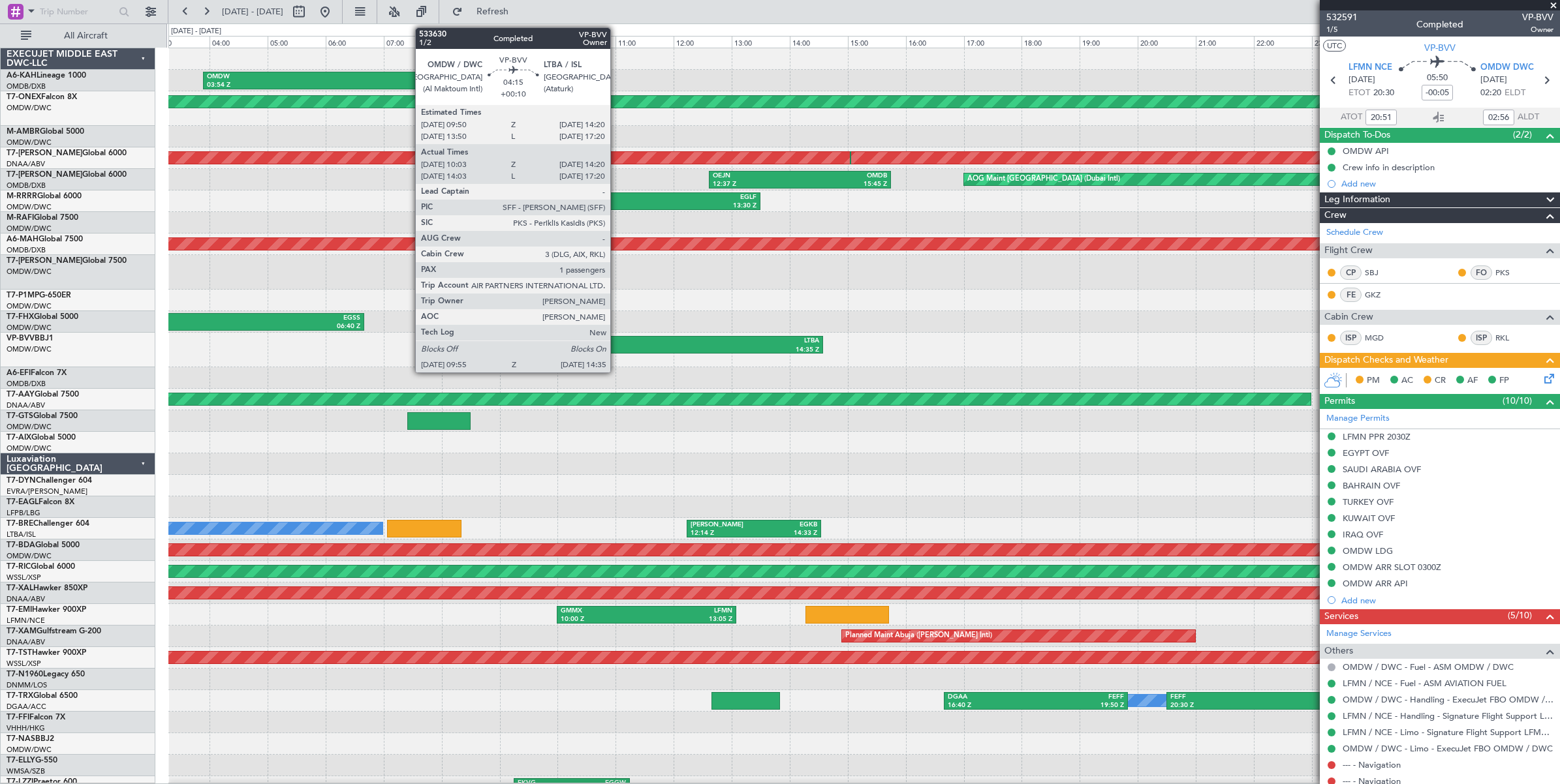
click at [616, 347] on div "09:55 Z" at bounding box center [622, 350] width 132 height 9
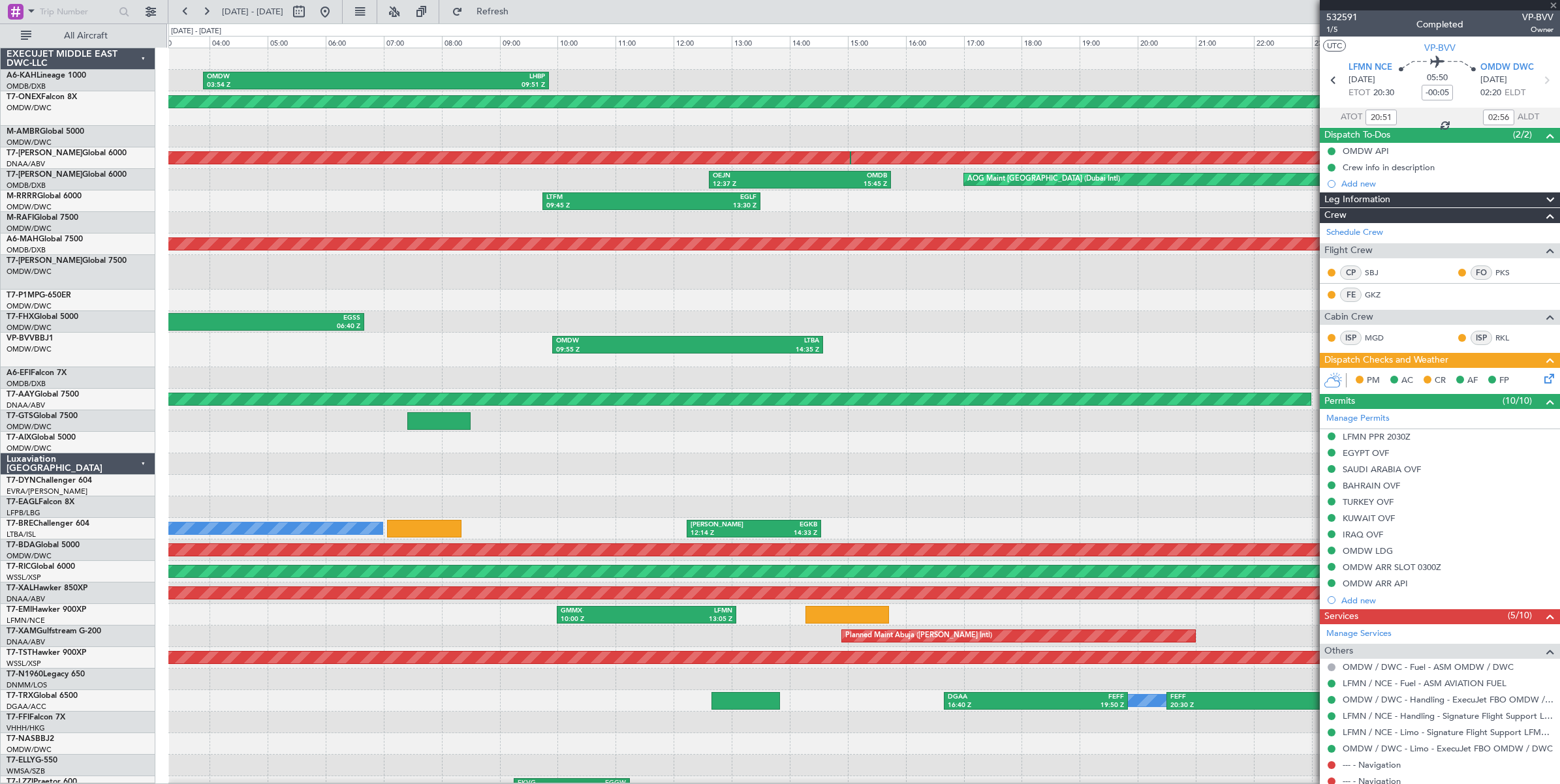
click at [616, 347] on div "09:55 Z" at bounding box center [622, 350] width 132 height 9
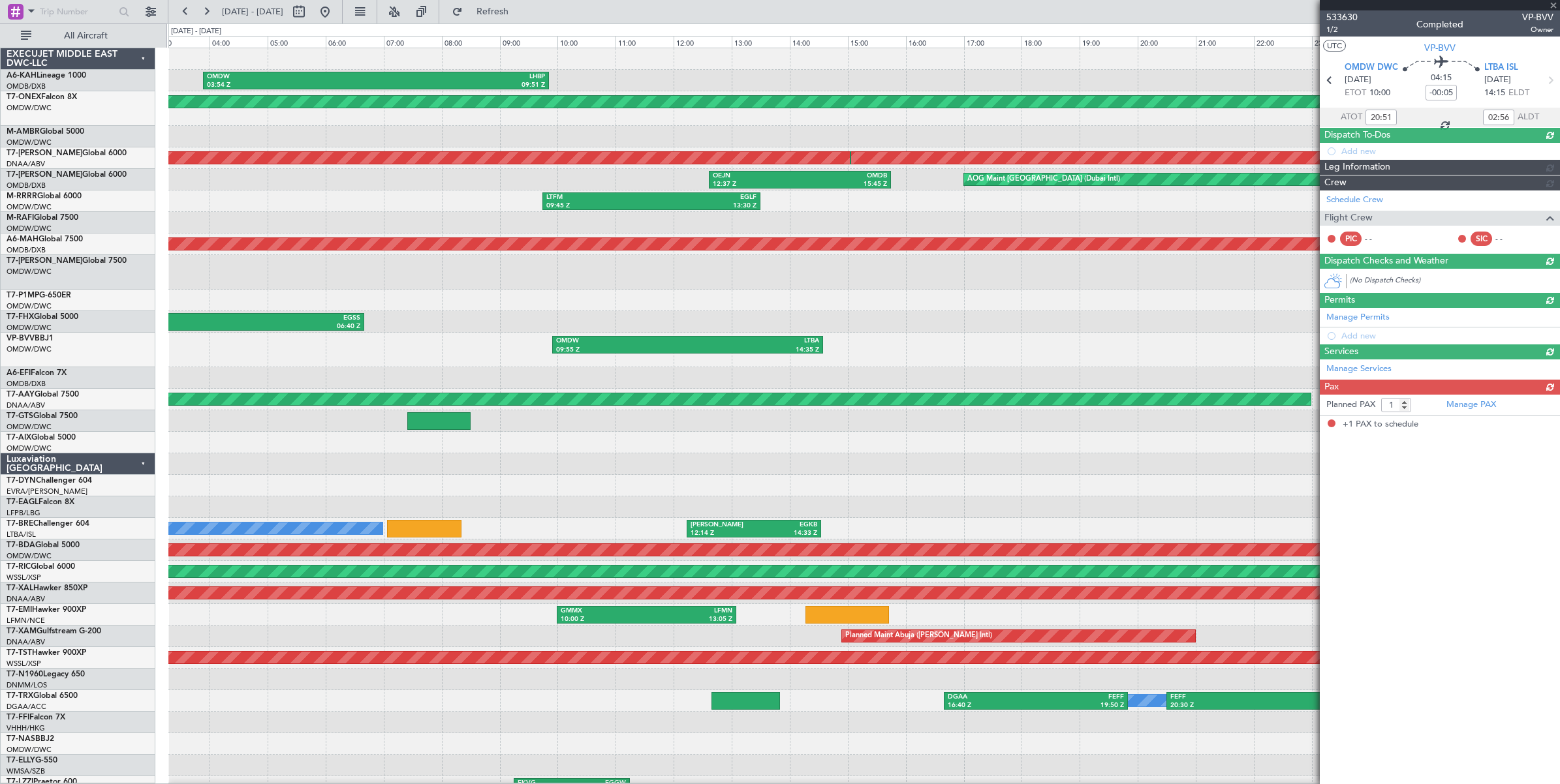
type input "+00:10"
type input "10:13"
type input "14:15"
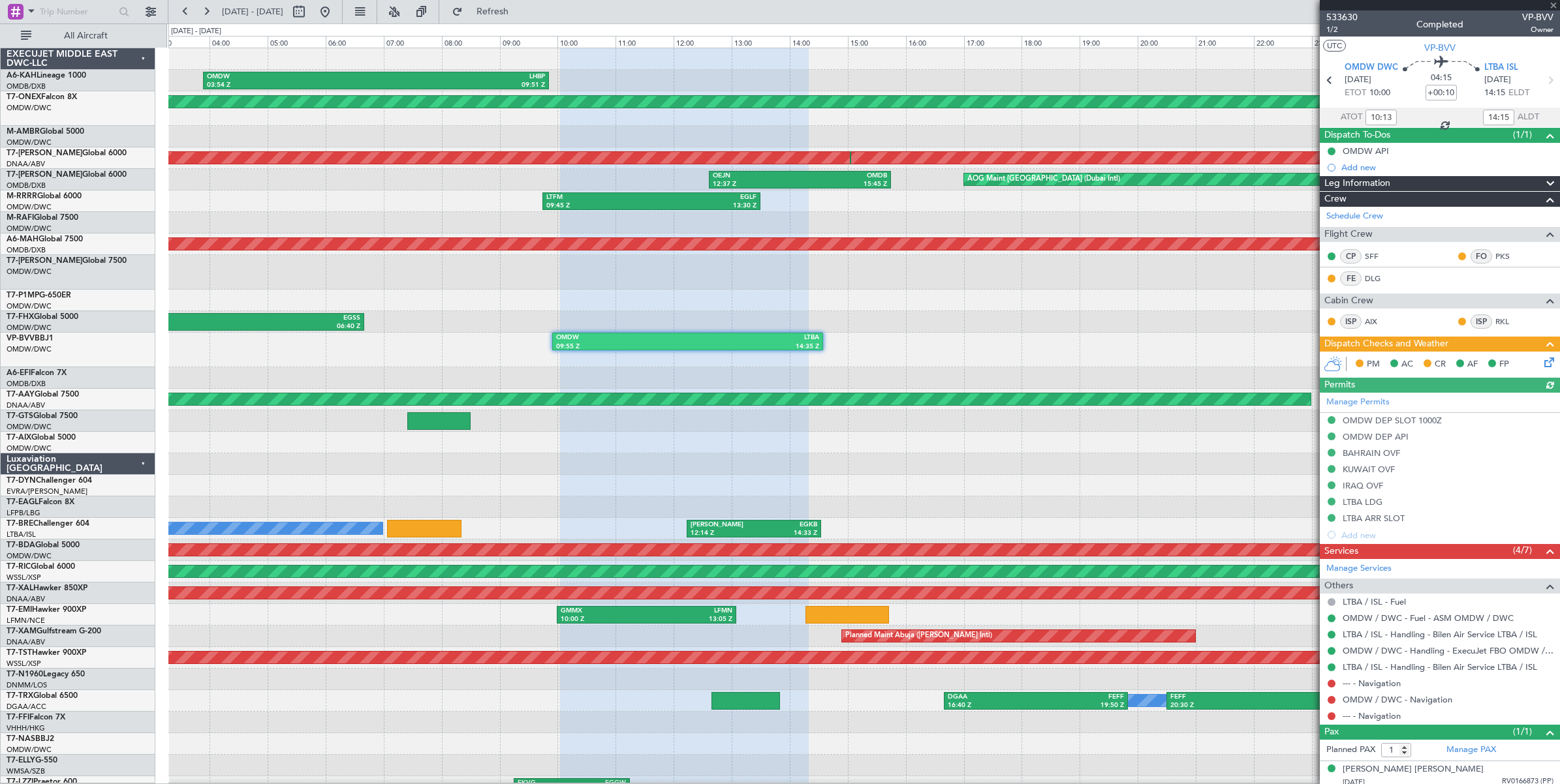
type input "Dherander Fithani (DHF)"
type input "6883"
click at [204, 15] on button at bounding box center [206, 12] width 21 height 21
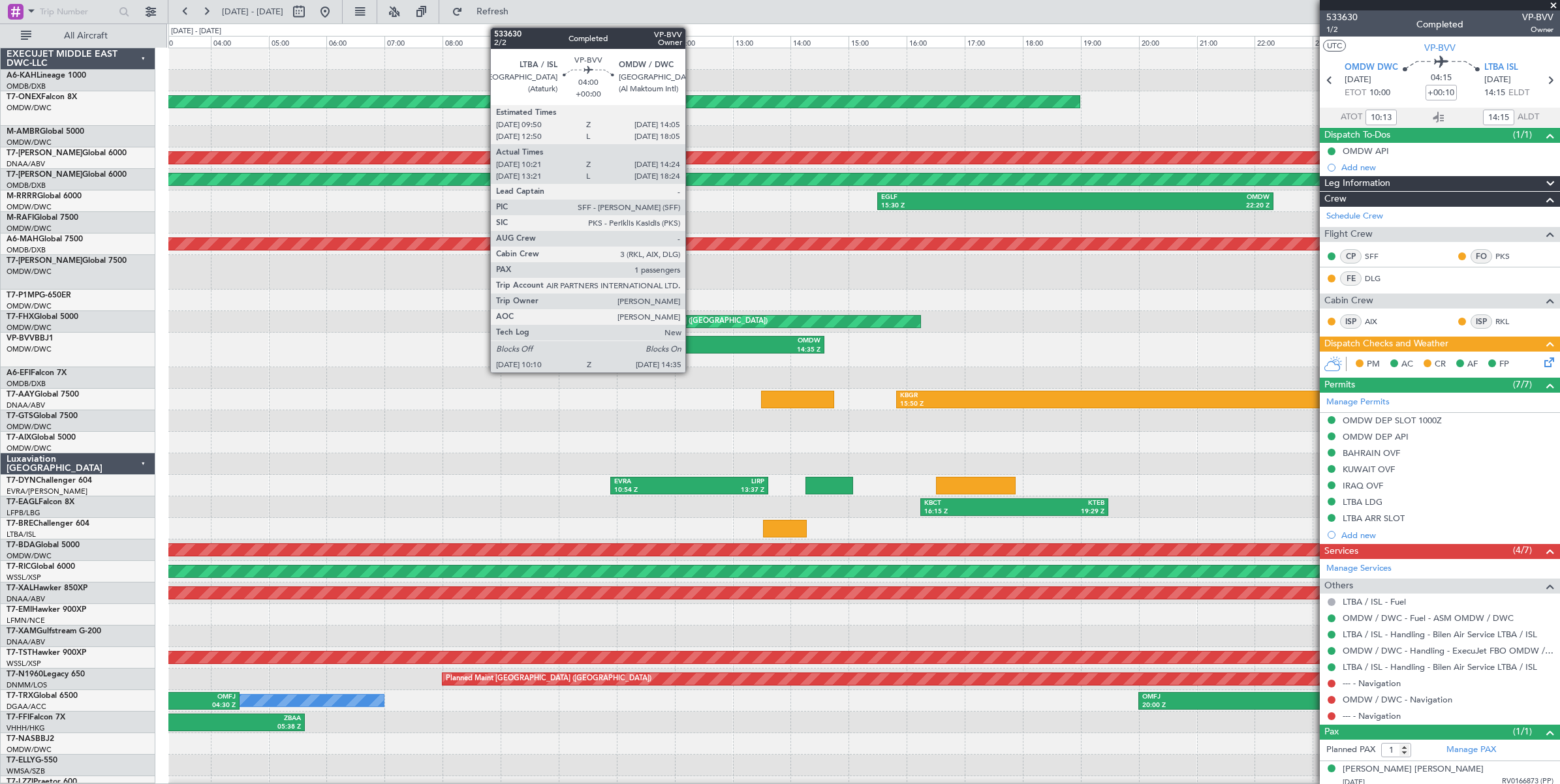
click at [692, 344] on div "LTBA" at bounding box center [634, 341] width 125 height 9
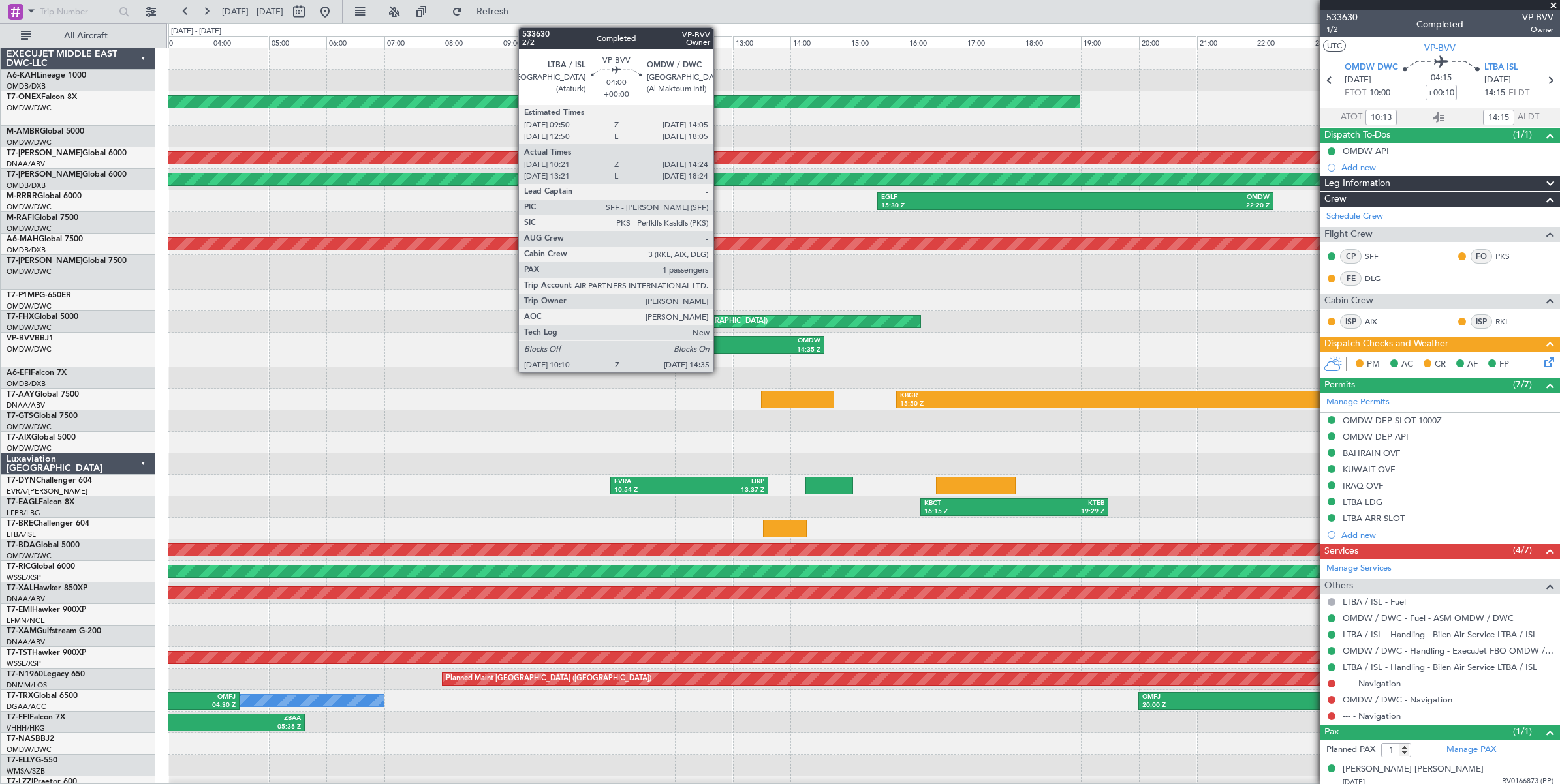
click at [720, 342] on div "OMDW" at bounding box center [758, 341] width 125 height 9
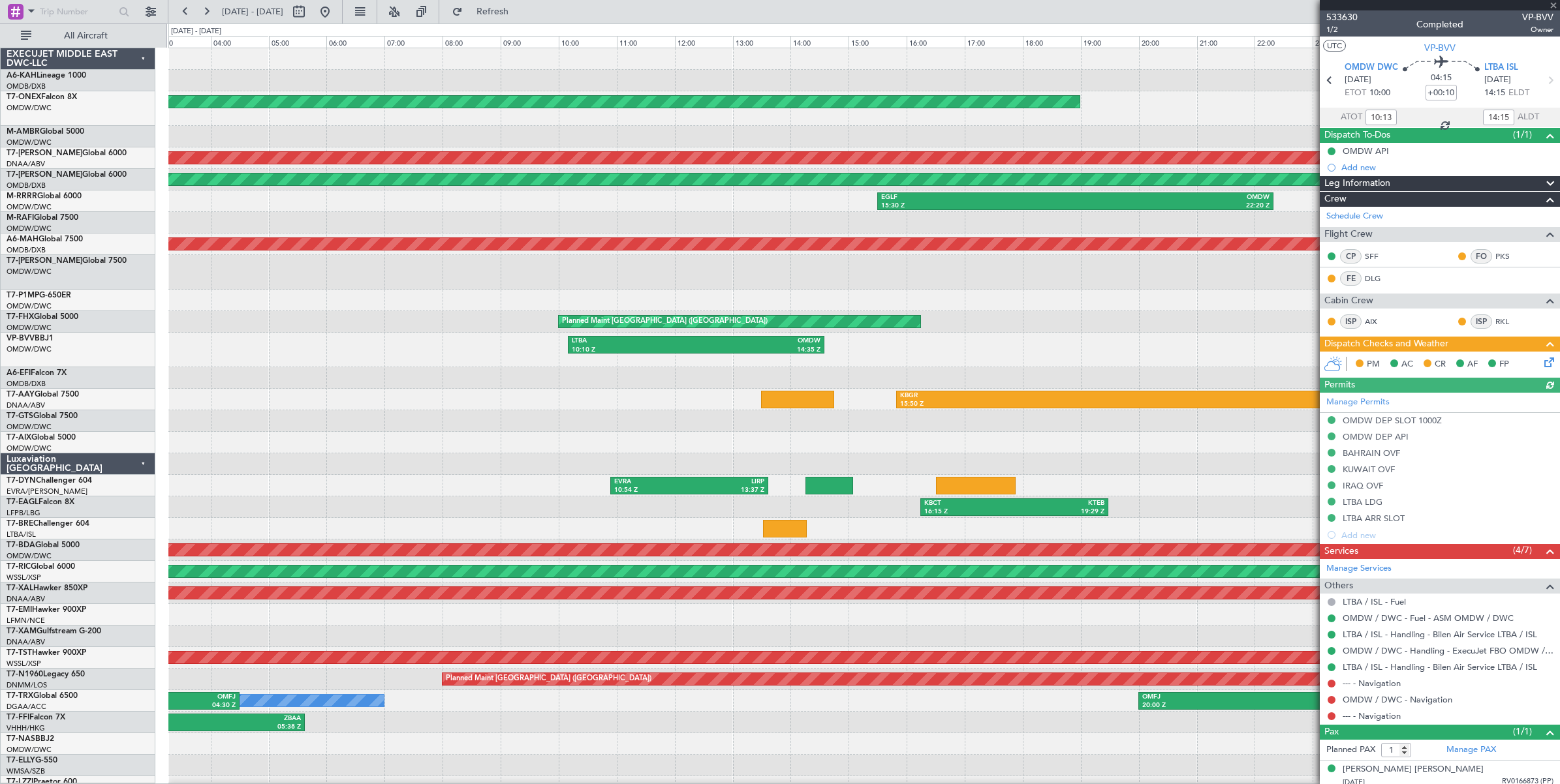
type input "Dherander Fithani (DHF)"
type input "6883"
type input "Dherander Fithani (DHF)"
type input "6883"
type input "Dherander Fithani (DHF)"
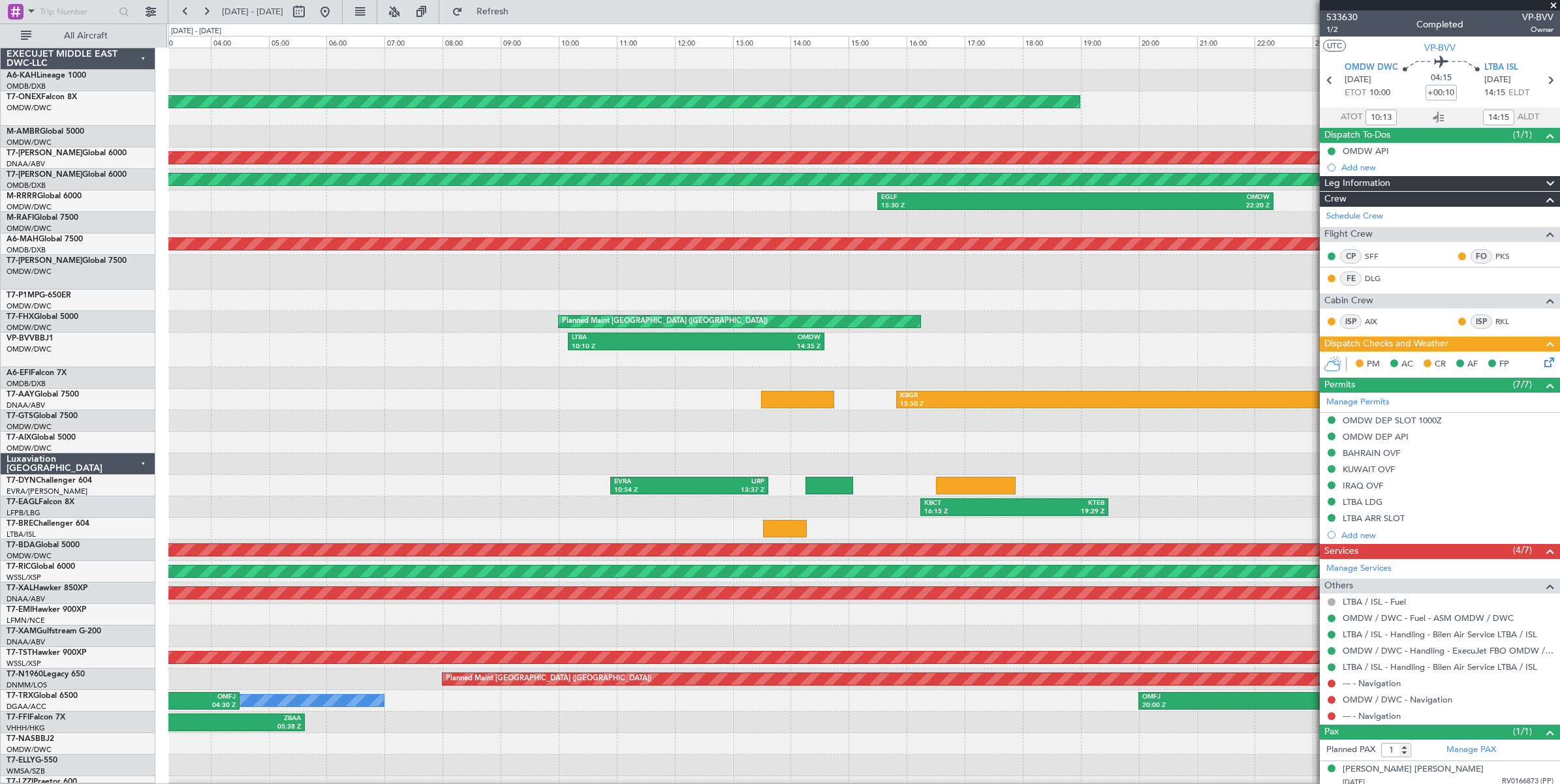
type input "6883"
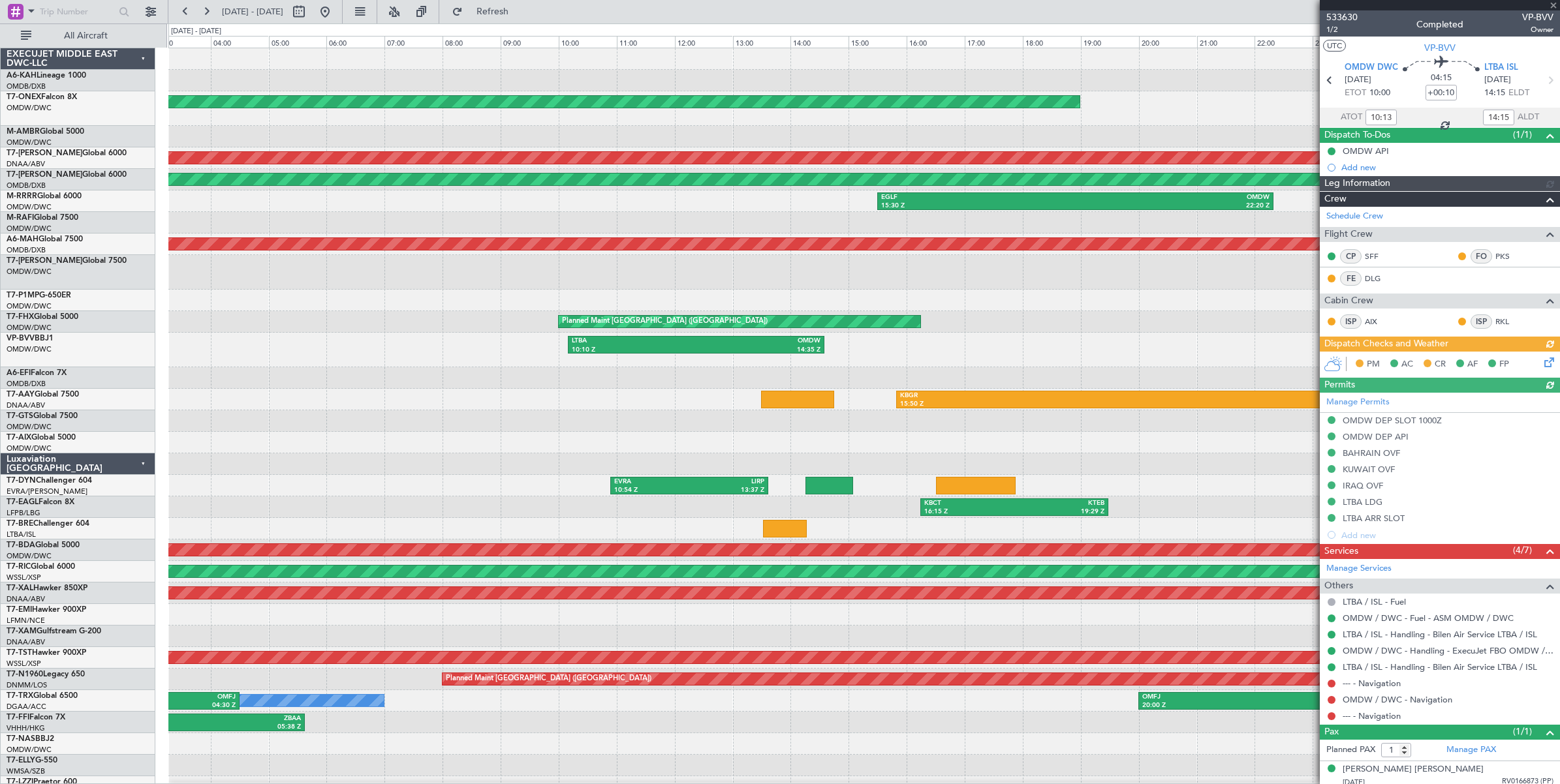
type input "Dherander Fithani (DHF)"
type input "6883"
type input "Dherander Fithani (DHF)"
type input "6883"
